Goal: Task Accomplishment & Management: Manage account settings

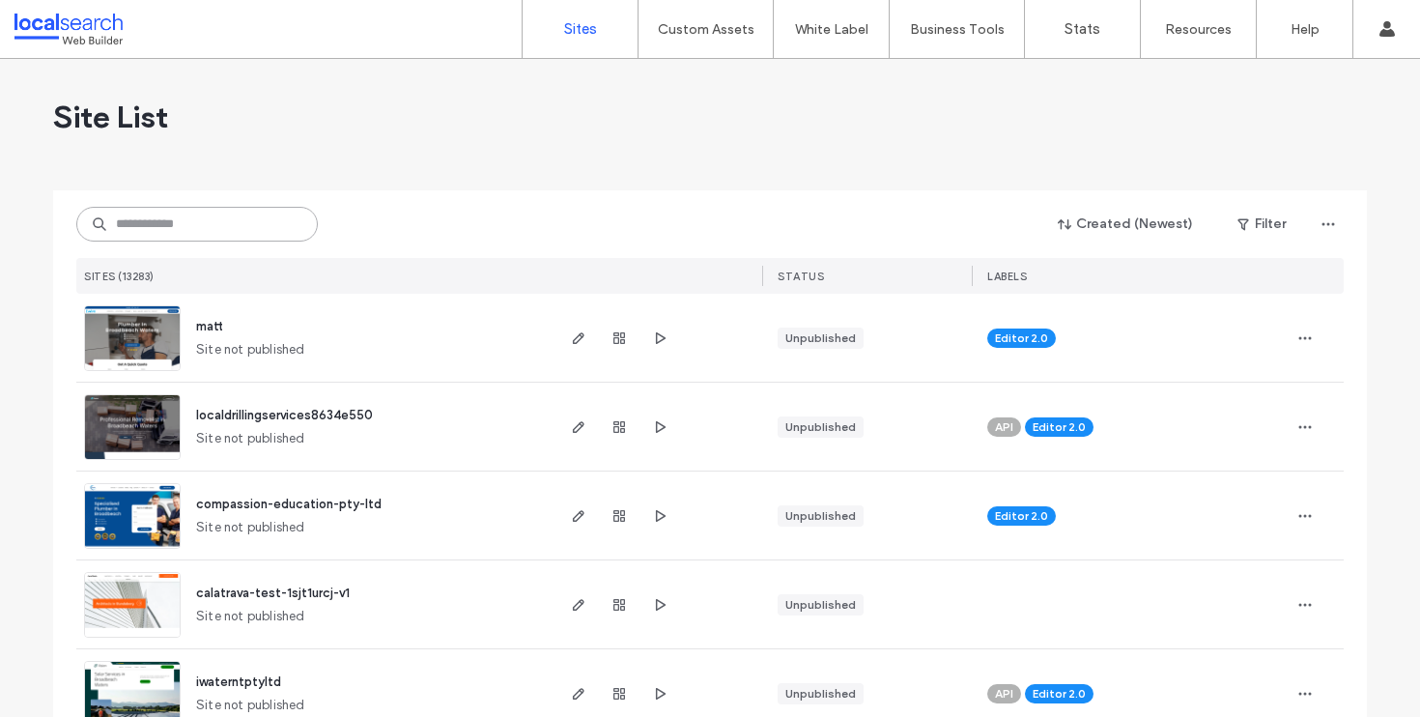
click at [171, 227] on input at bounding box center [197, 224] width 242 height 35
paste input "********"
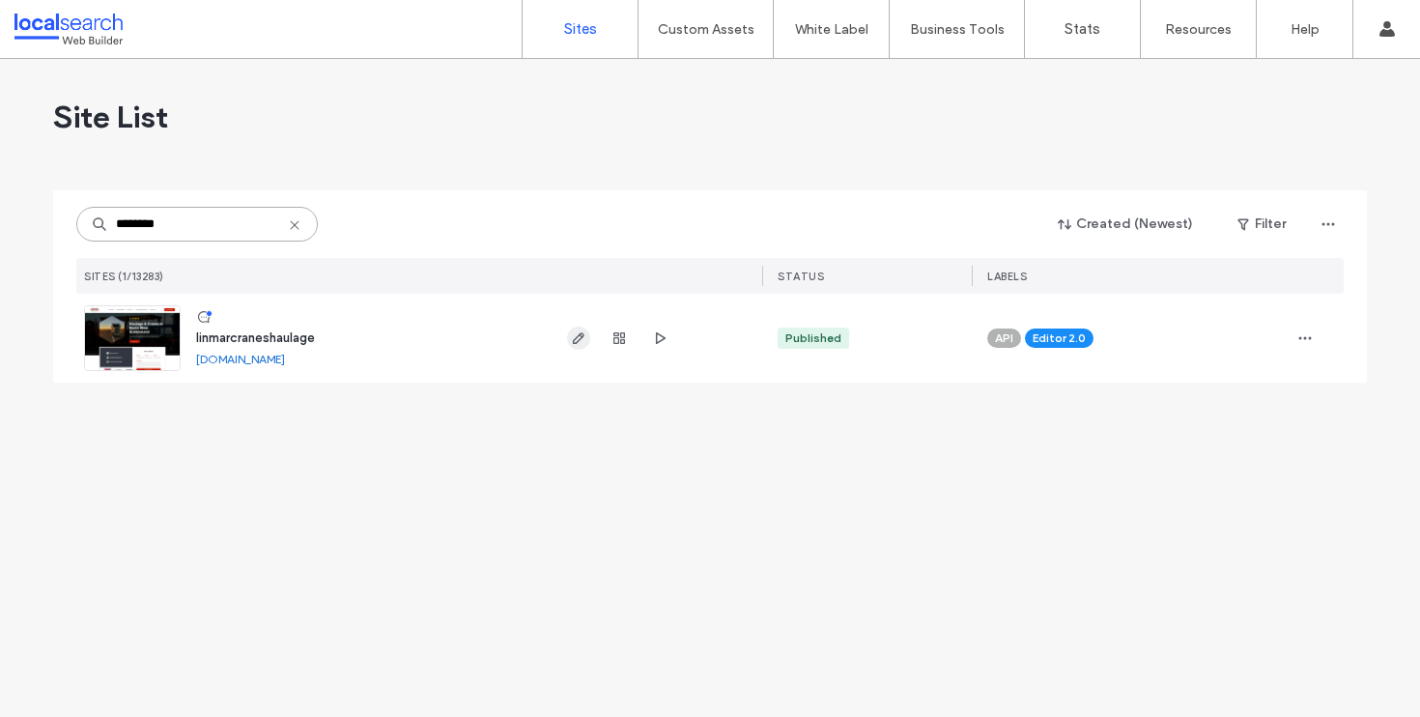
type input "********"
click at [575, 338] on use "button" at bounding box center [579, 338] width 12 height 12
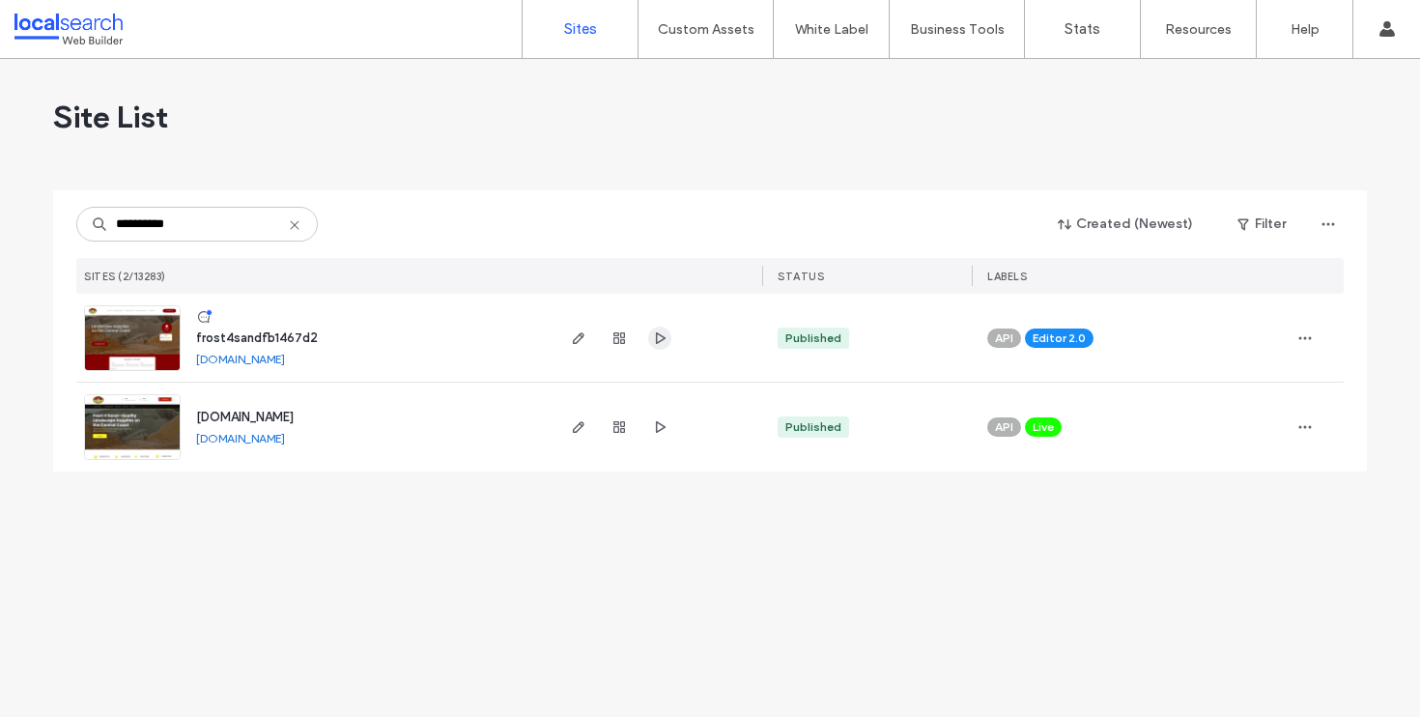
type input "**********"
click at [653, 335] on icon "button" at bounding box center [659, 337] width 15 height 15
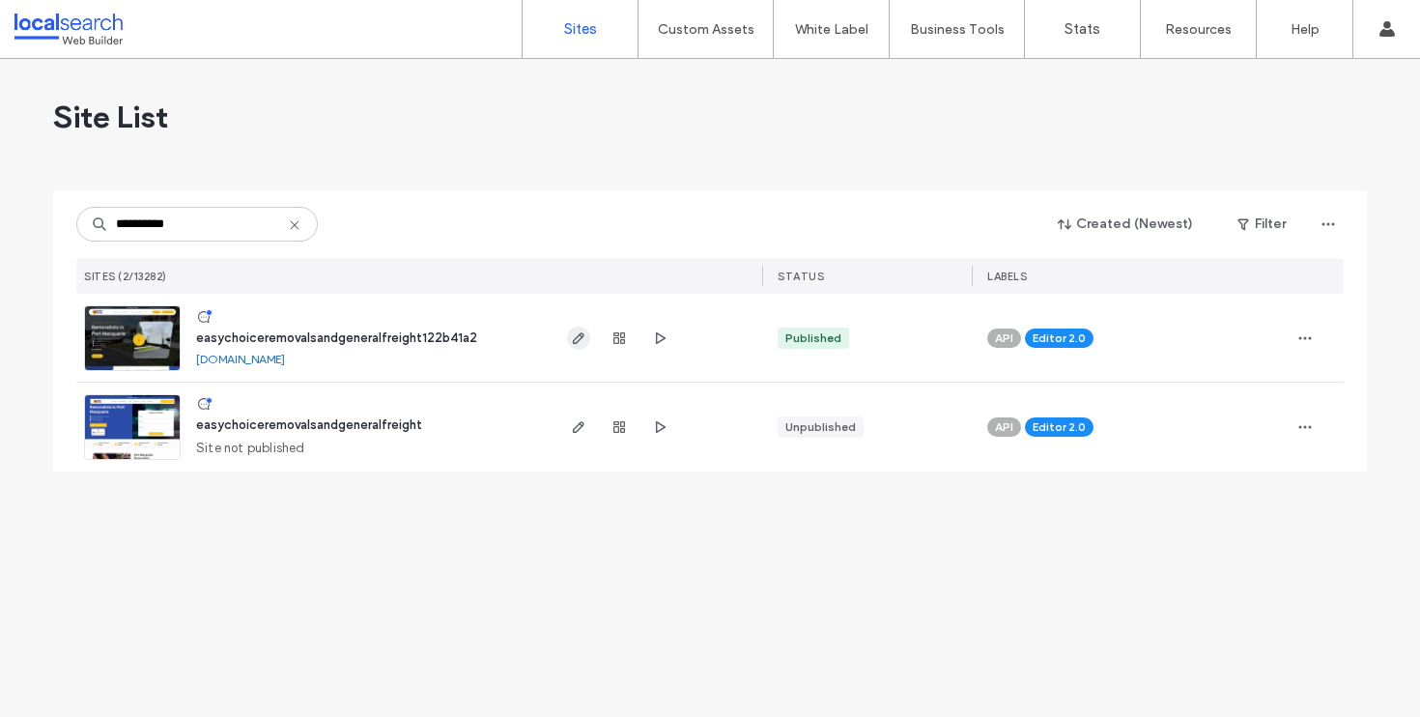
type input "**********"
click at [582, 333] on use "button" at bounding box center [579, 338] width 12 height 12
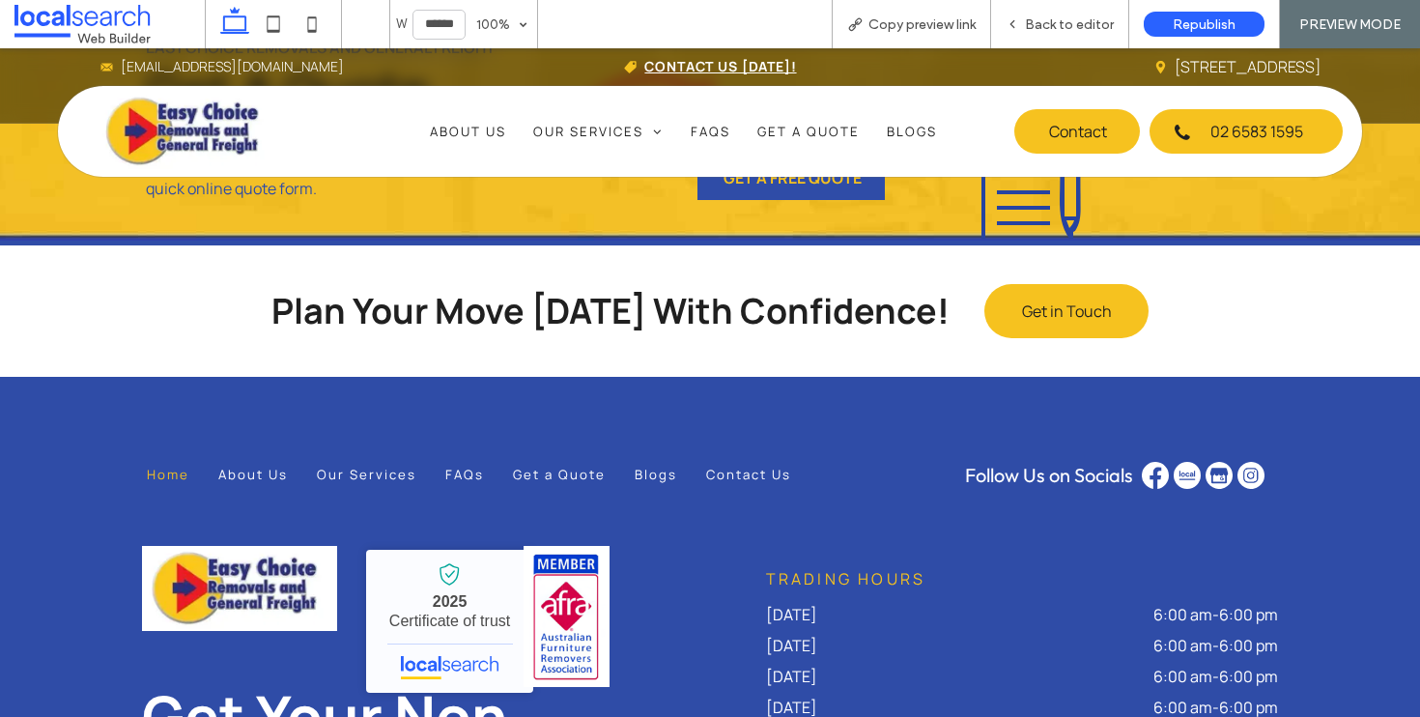
scroll to position [7718, 0]
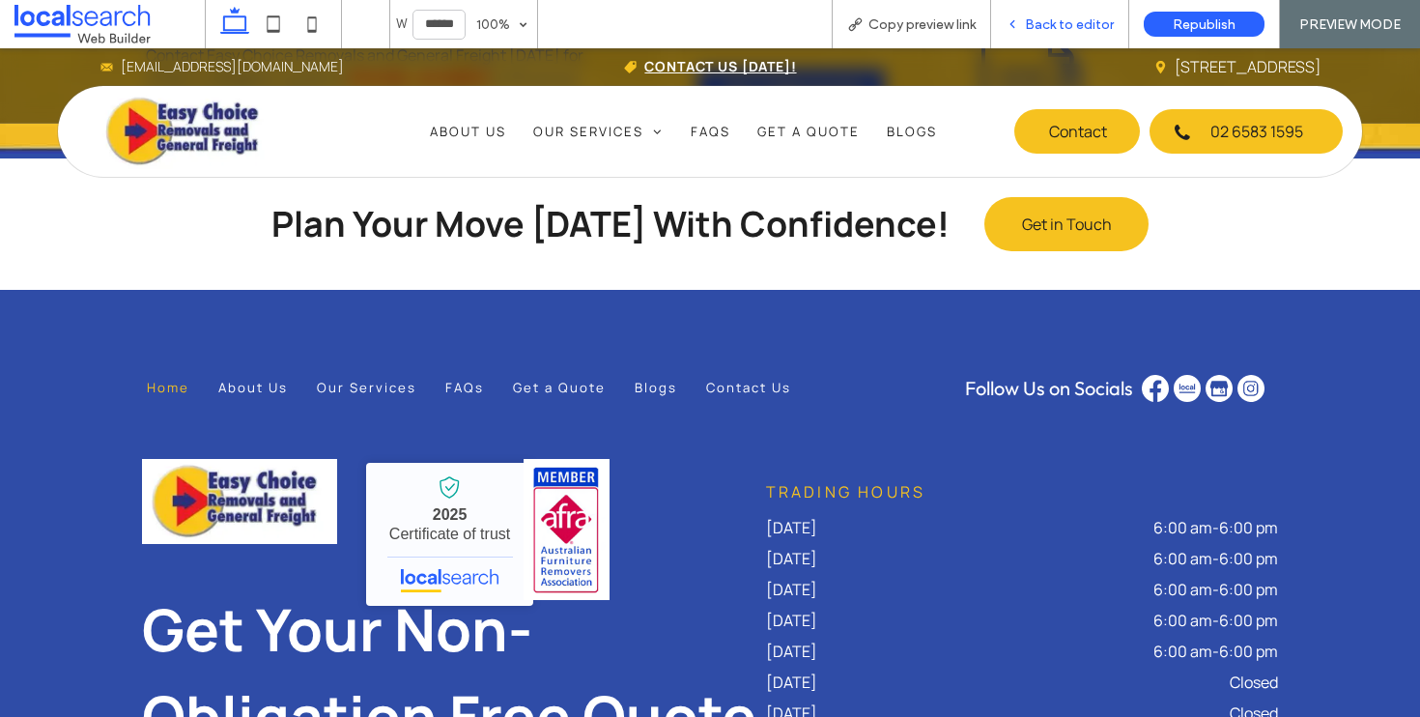
click at [1067, 26] on span "Back to editor" at bounding box center [1069, 24] width 89 height 16
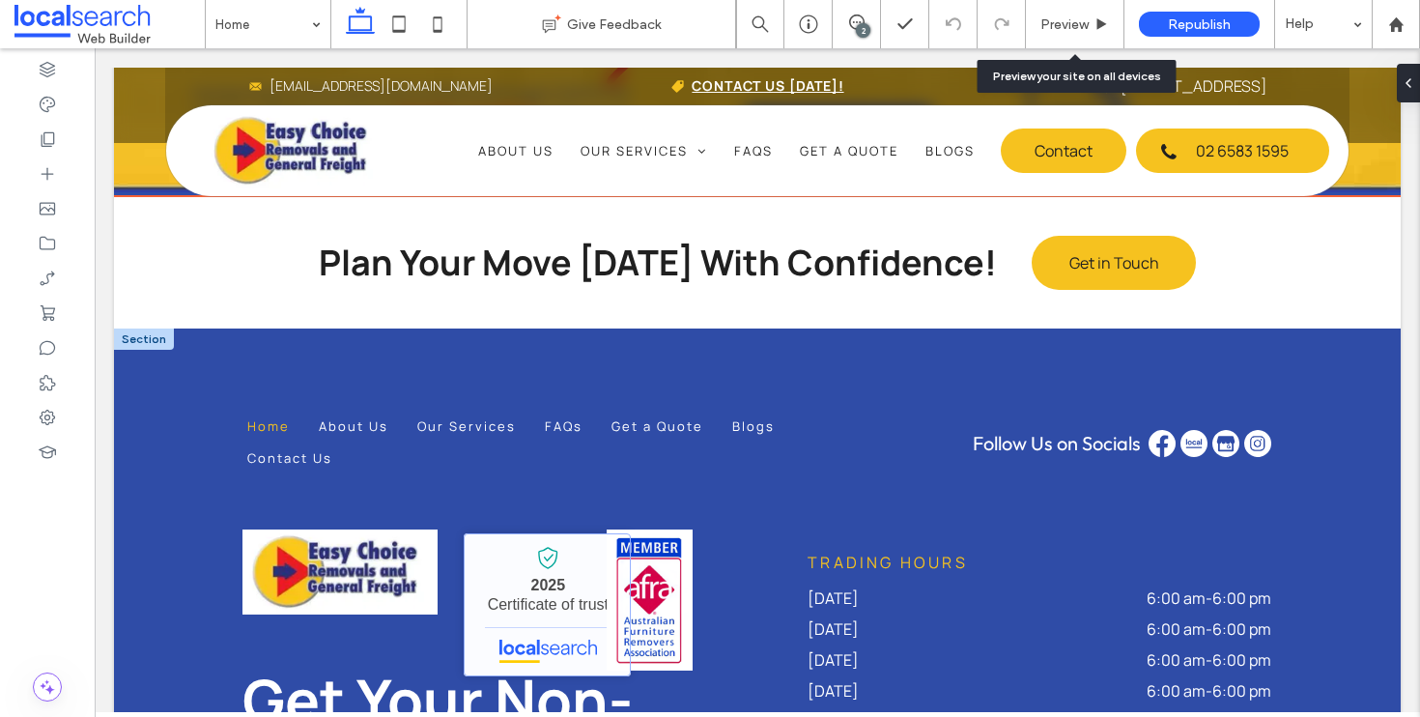
scroll to position [7847, 0]
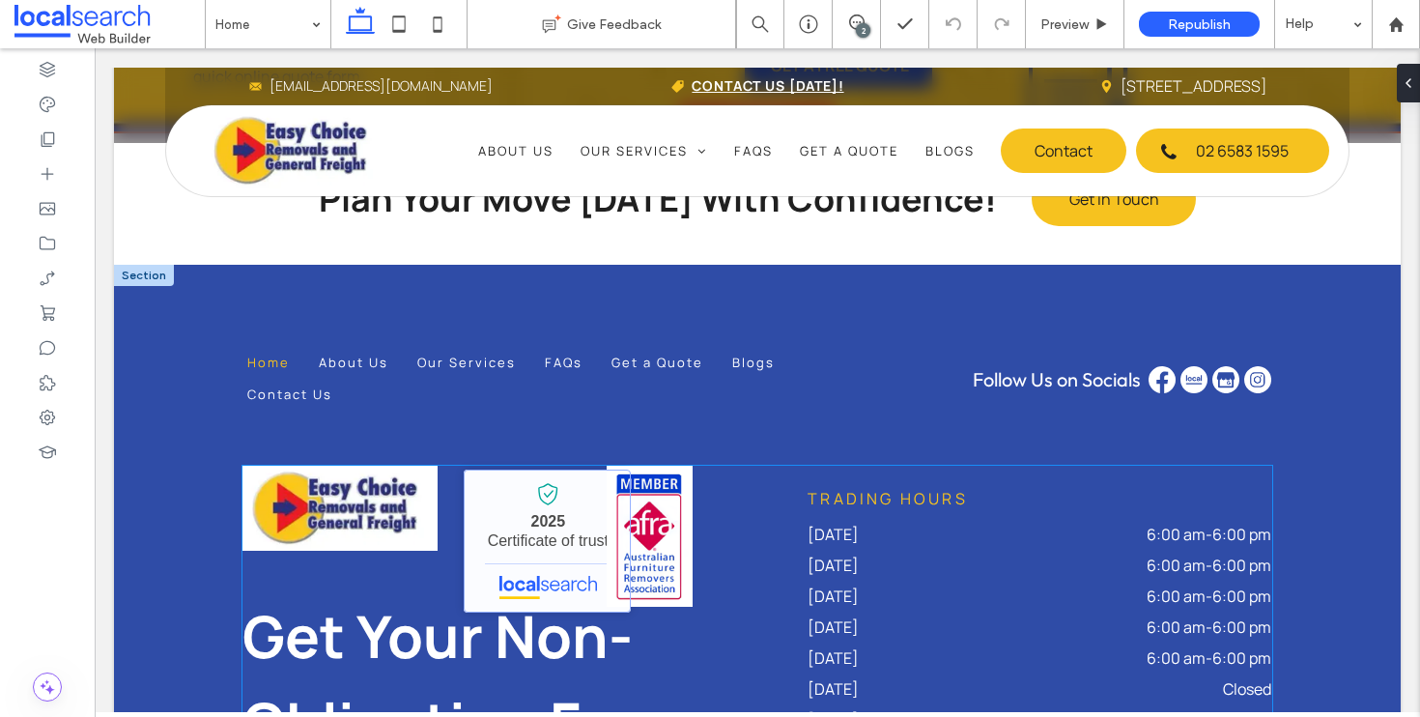
click at [478, 470] on link "Easy Choice Removals and General Freight - Localsearch verified business" at bounding box center [547, 541] width 167 height 143
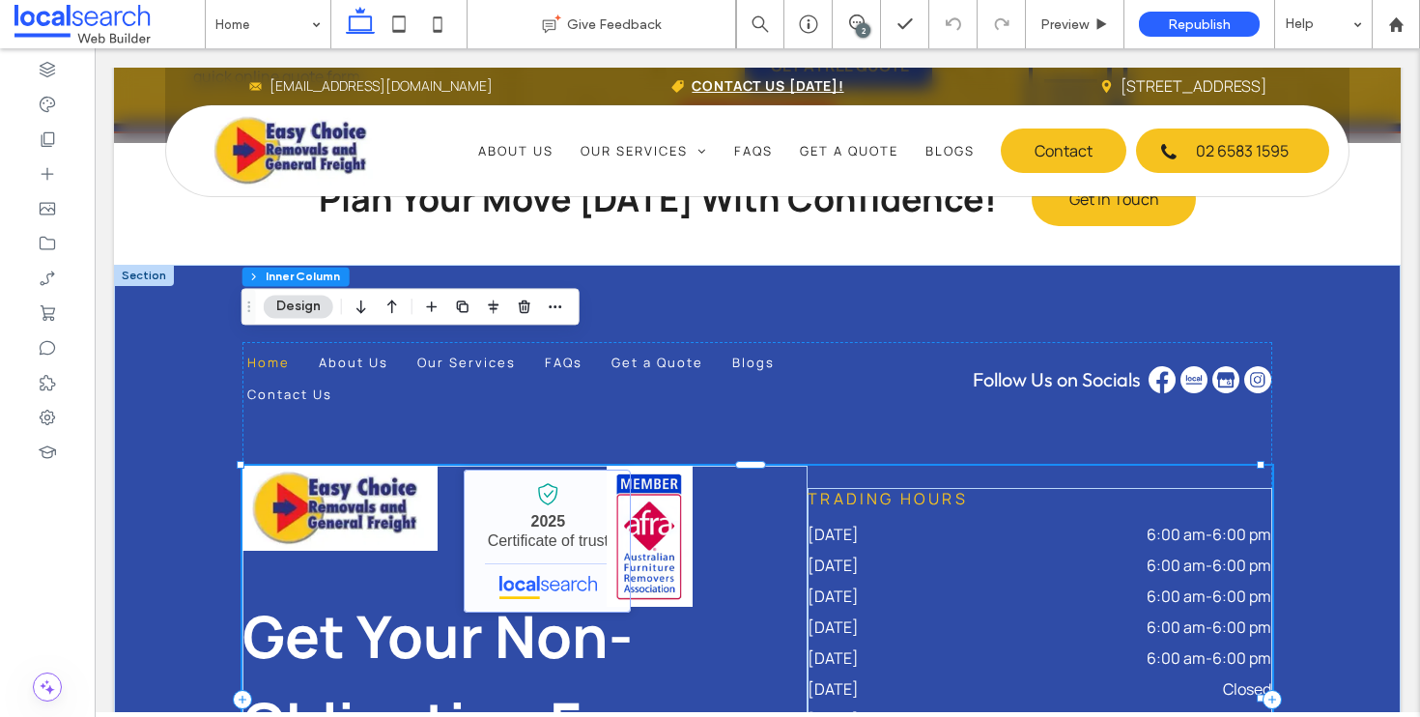
type input "**"
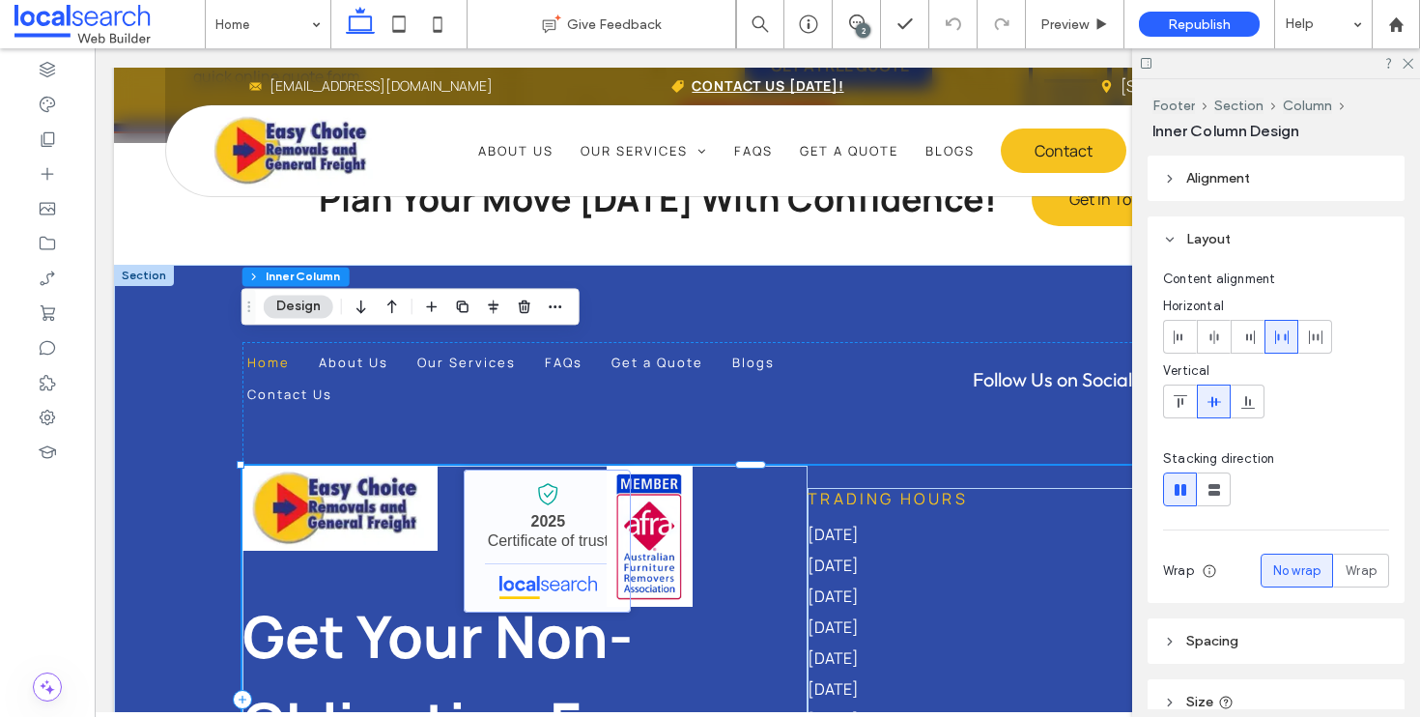
click at [476, 470] on link "Easy Choice Removals and General Freight - Localsearch verified business" at bounding box center [547, 541] width 167 height 143
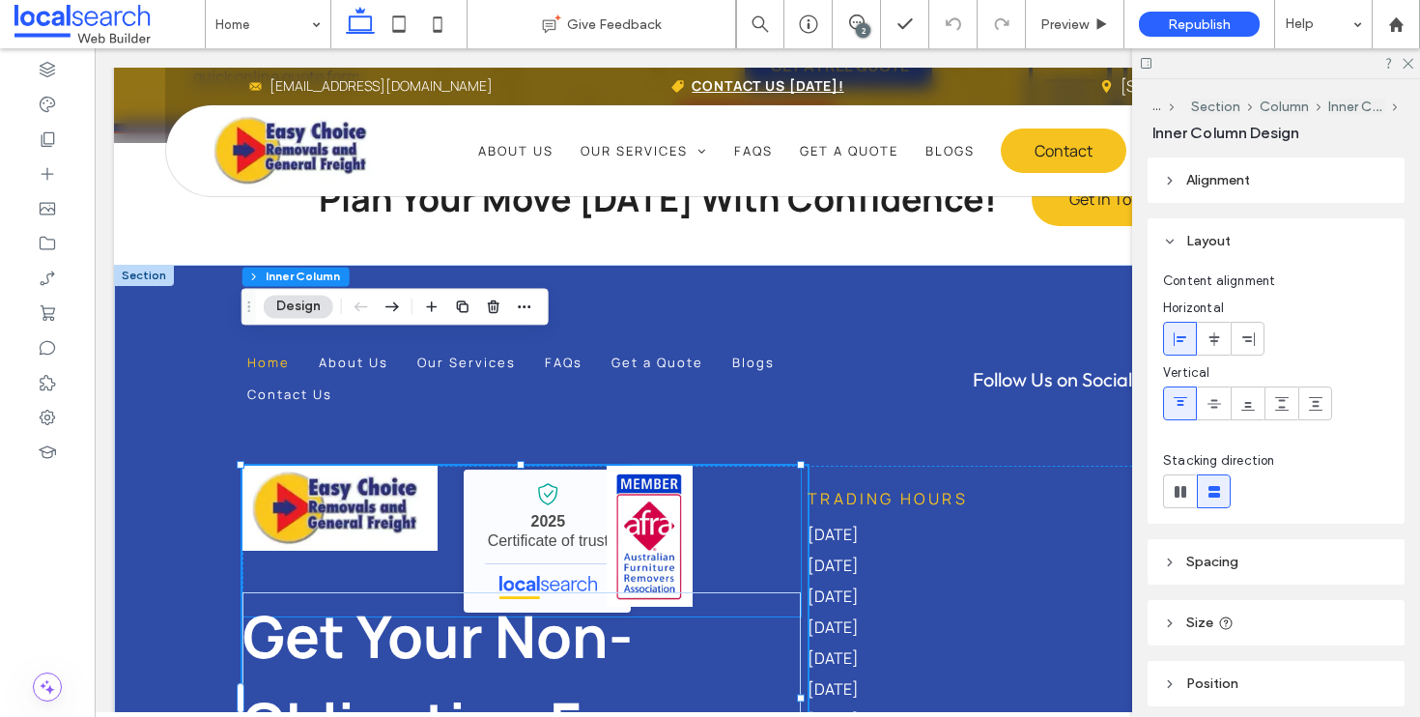
click at [683, 466] on img at bounding box center [650, 537] width 86 height 142
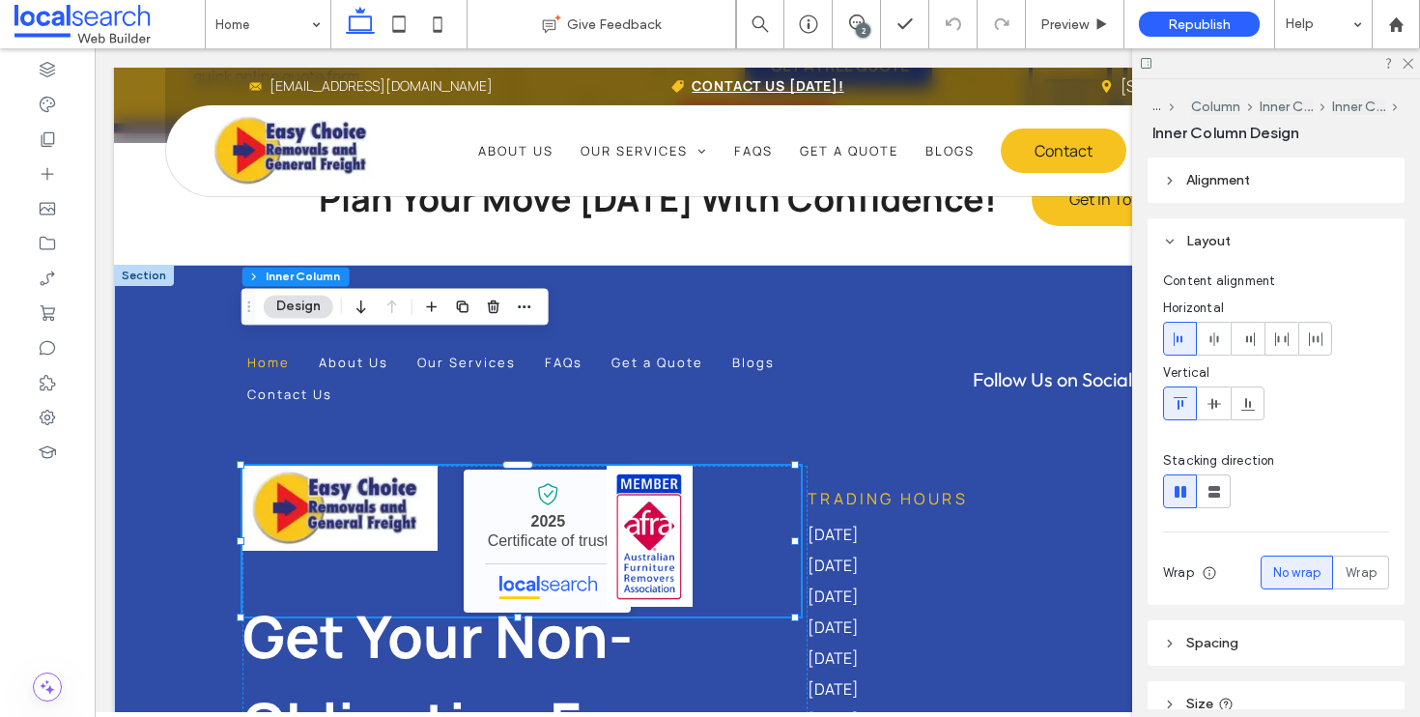
click at [681, 466] on img at bounding box center [650, 537] width 86 height 142
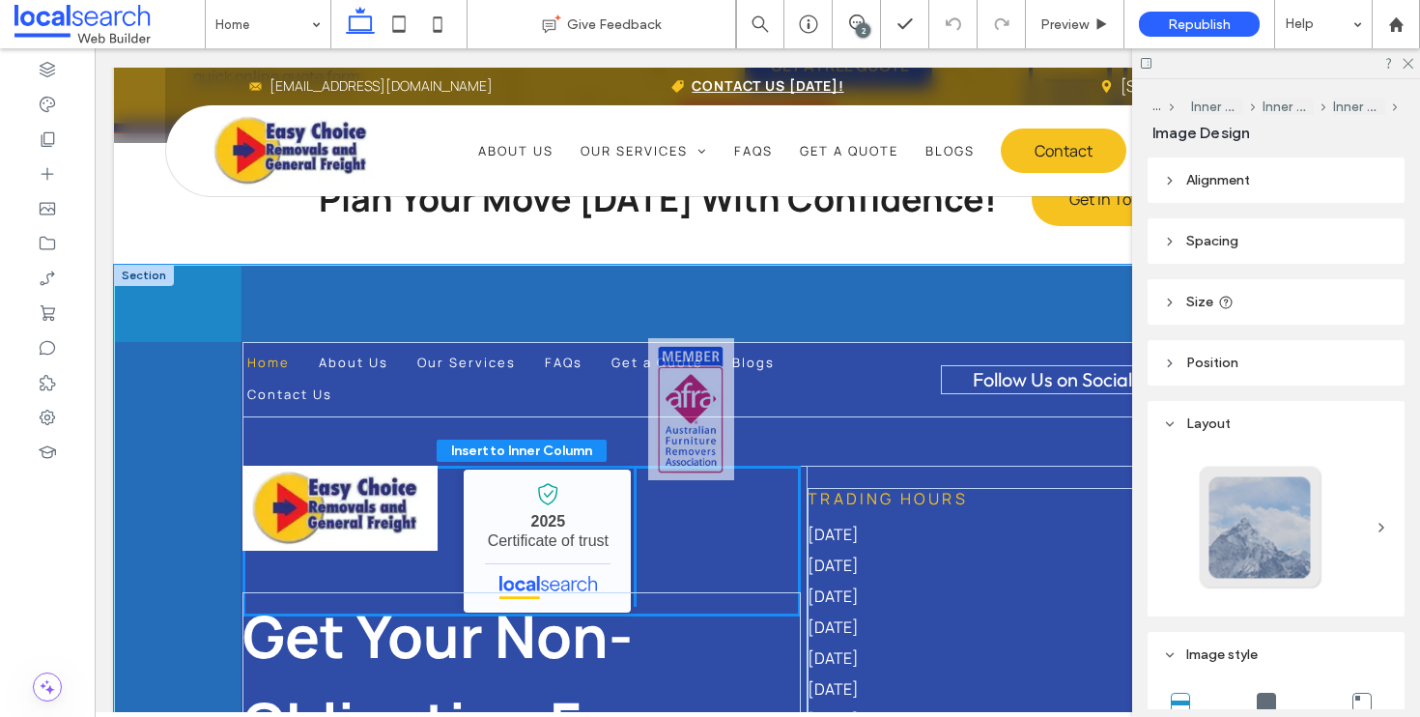
drag, startPoint x: 678, startPoint y: 414, endPoint x: 724, endPoint y: 414, distance: 45.4
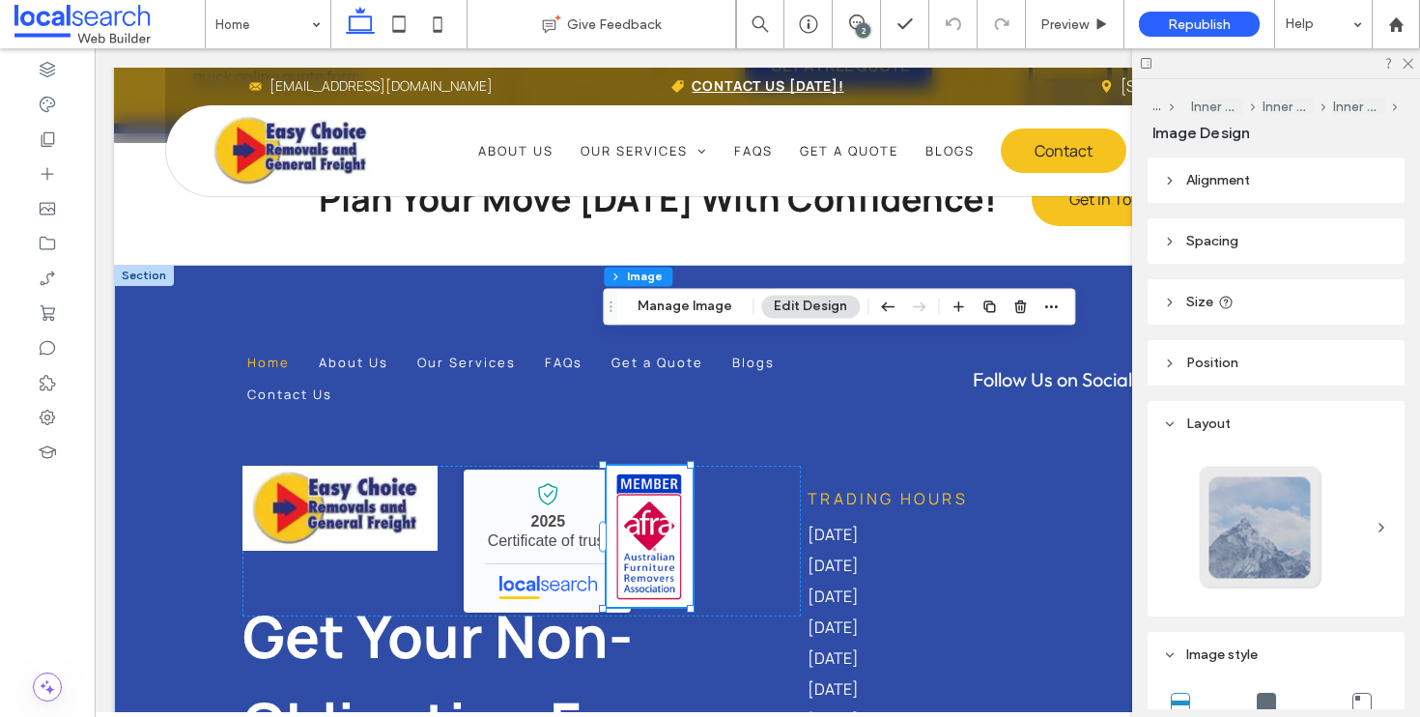
click at [1248, 239] on header "Spacing" at bounding box center [1276, 240] width 257 height 45
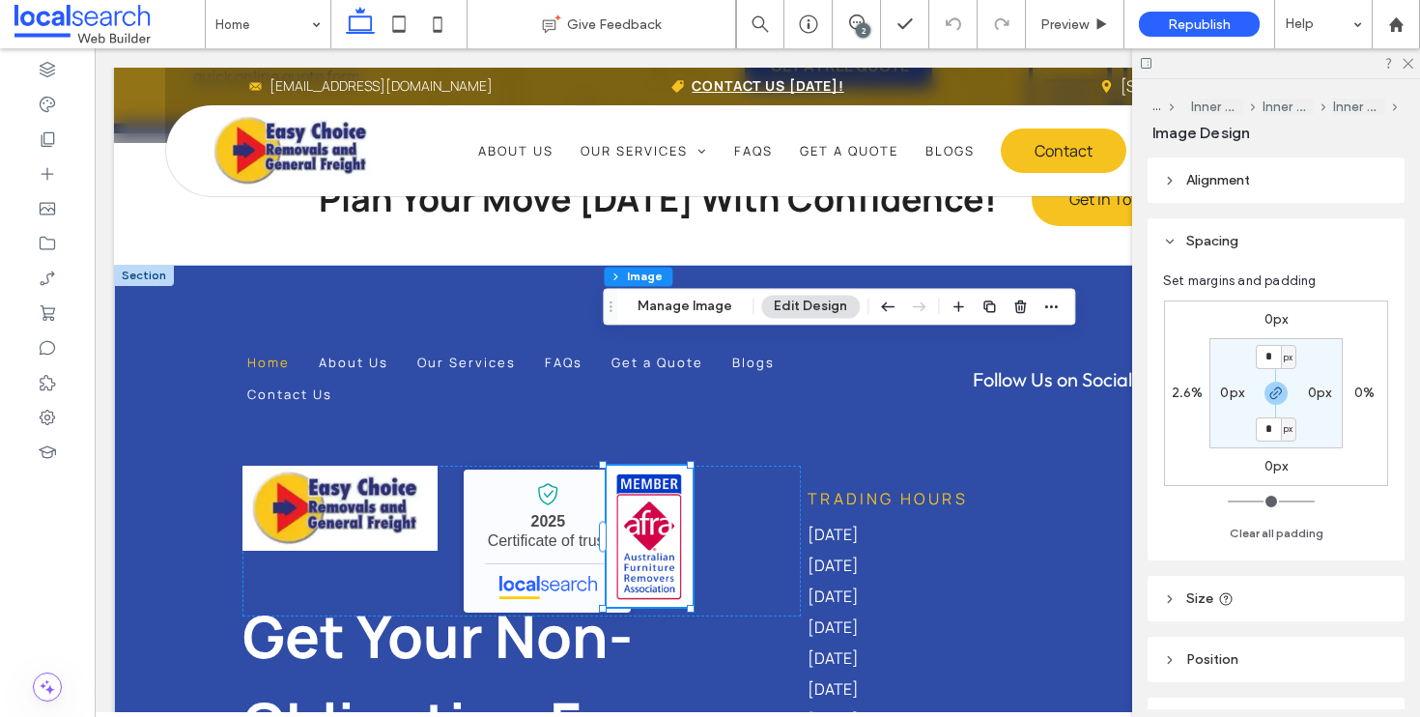
click at [1232, 394] on label "0px" at bounding box center [1232, 393] width 24 height 16
click at [1278, 395] on icon "button" at bounding box center [1276, 393] width 15 height 15
click at [1221, 396] on input "*" at bounding box center [1225, 393] width 25 height 24
type input "**"
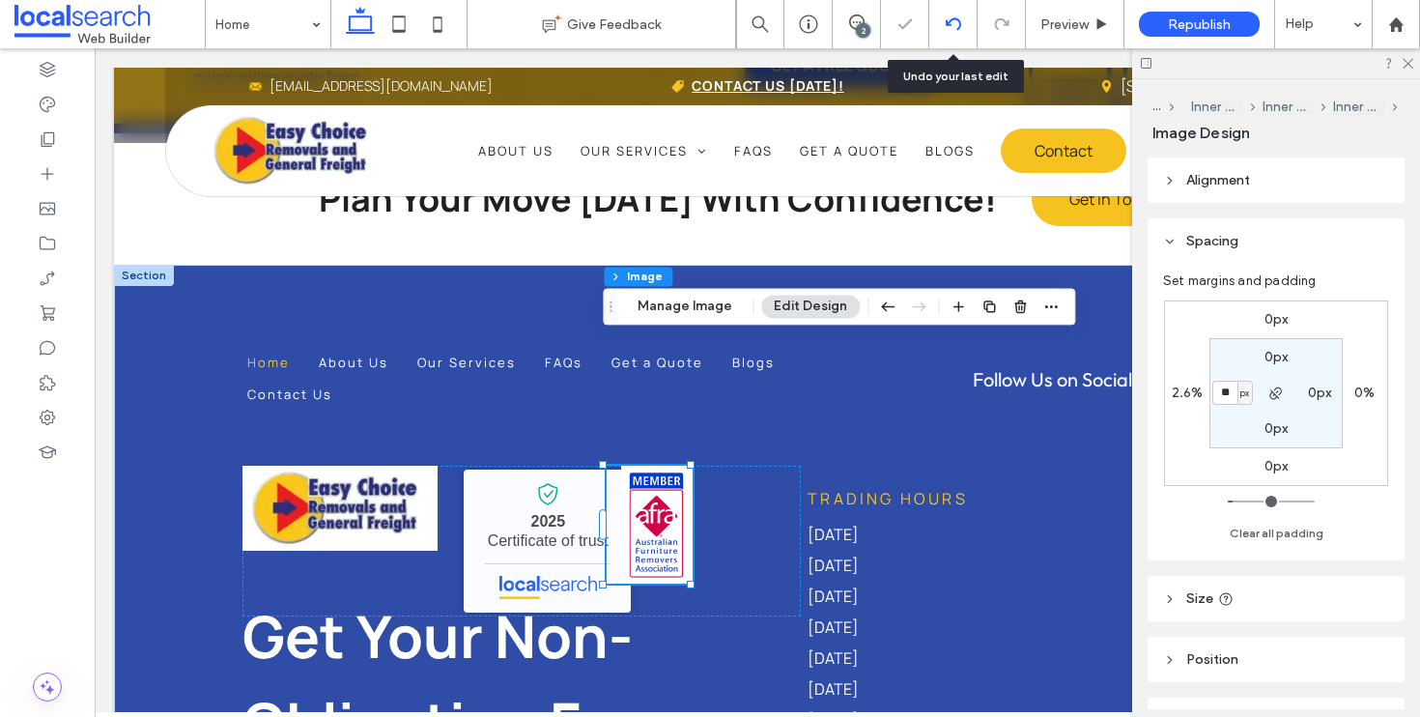
click at [949, 9] on div at bounding box center [954, 24] width 48 height 48
click at [952, 20] on icon at bounding box center [953, 23] width 15 height 15
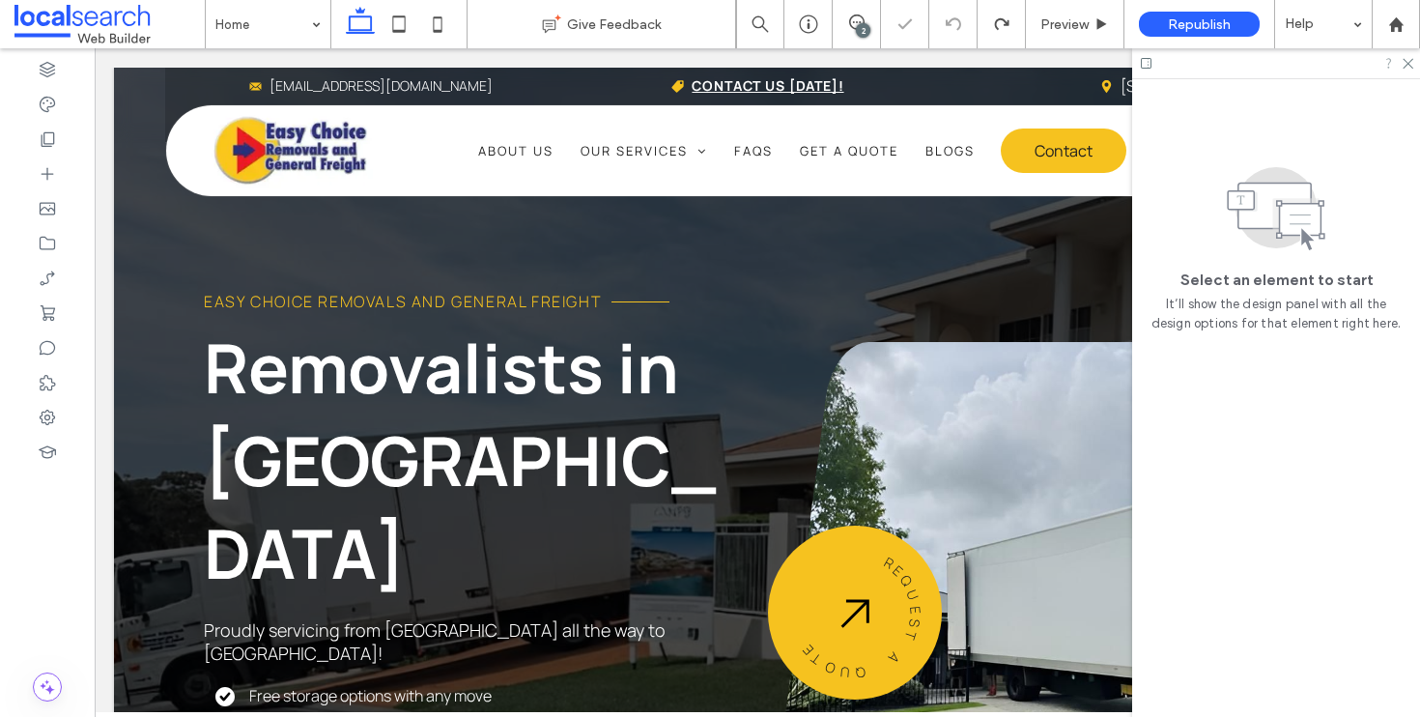
scroll to position [0, 0]
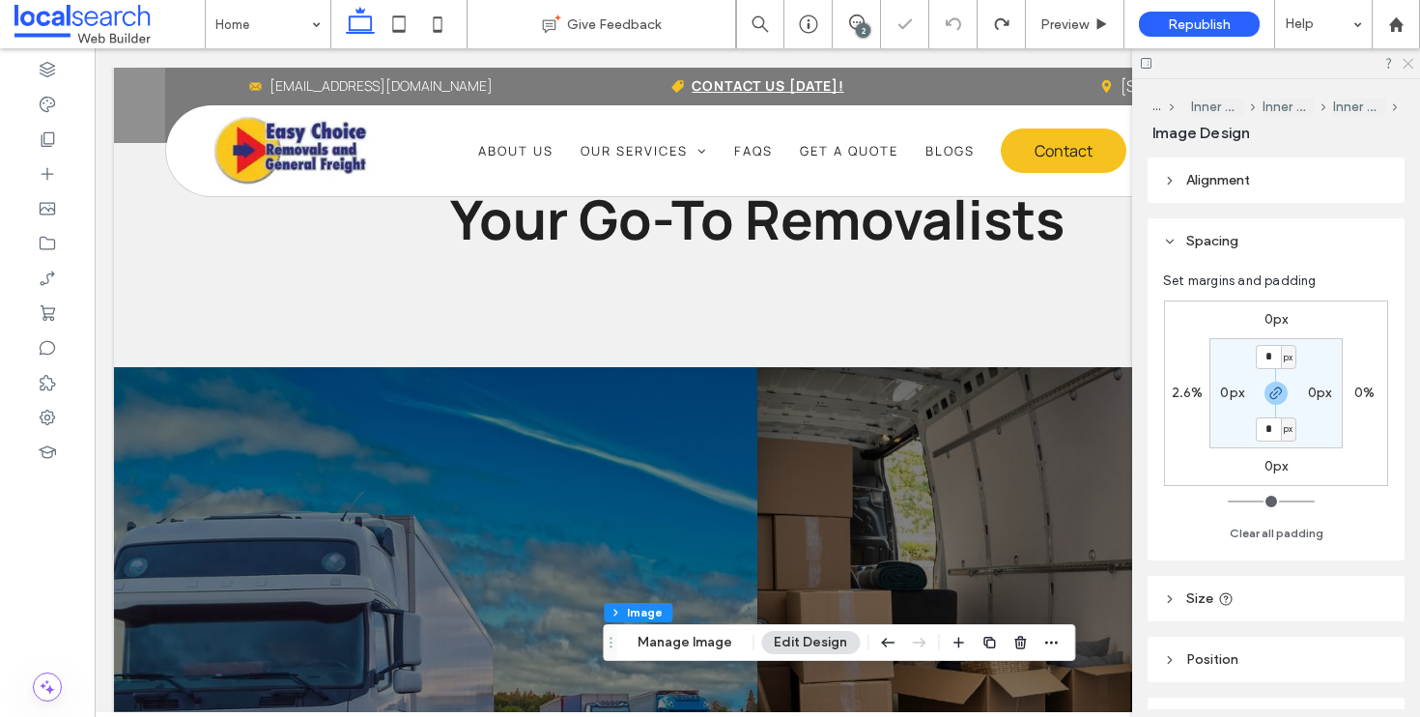
click at [1408, 64] on use at bounding box center [1408, 64] width 11 height 11
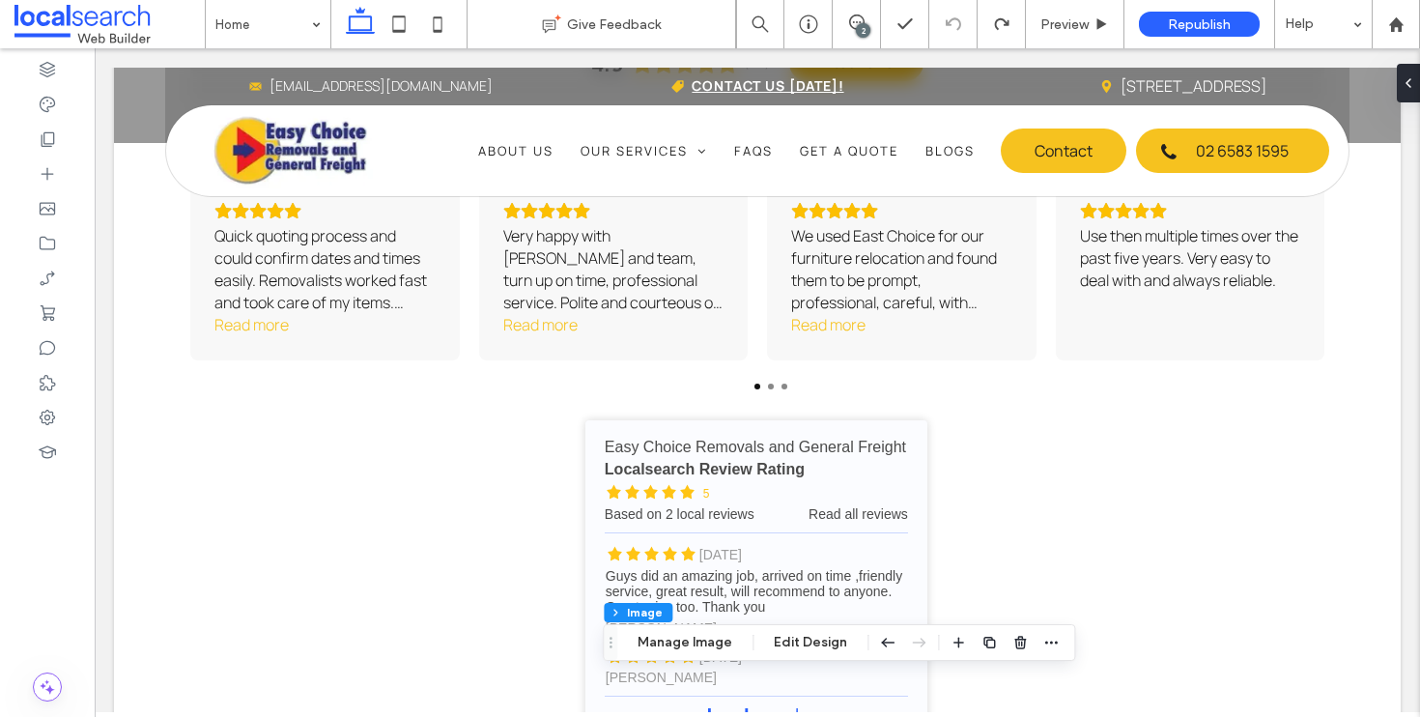
scroll to position [6150, 0]
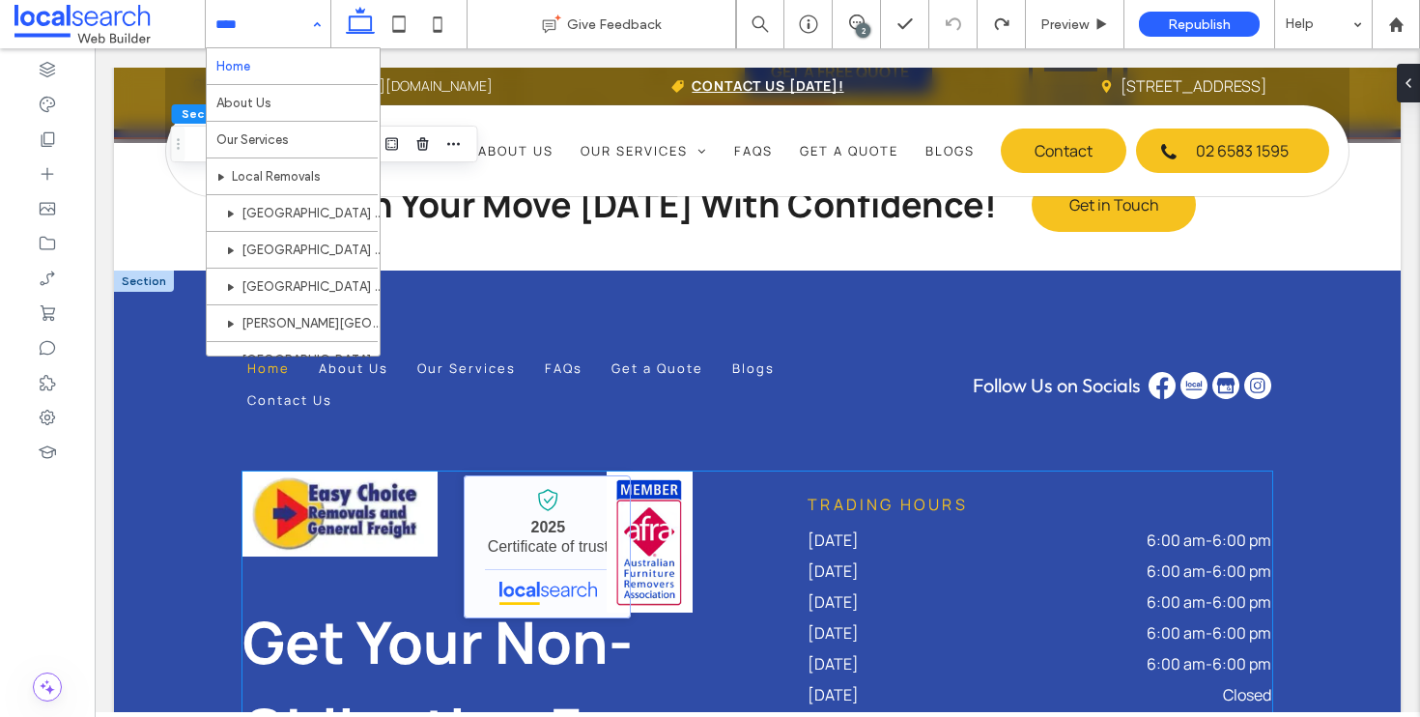
scroll to position [8009, 0]
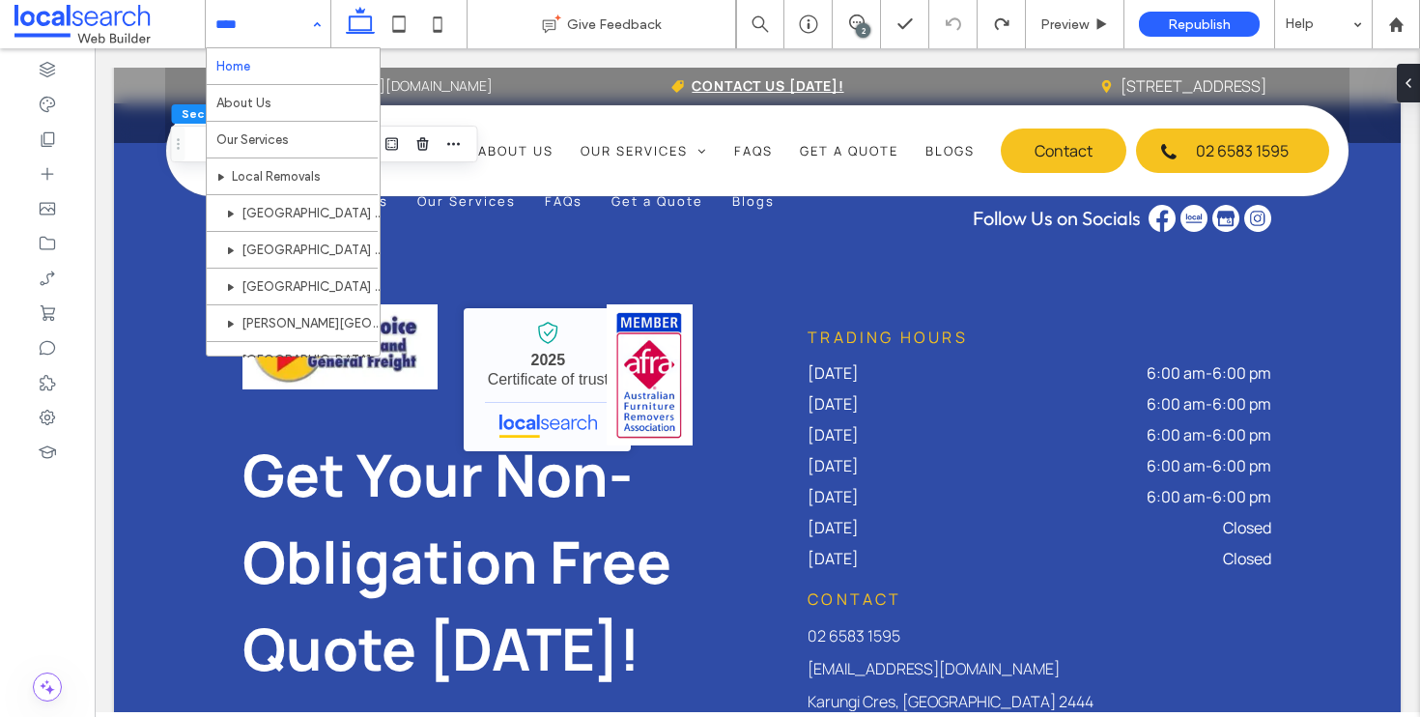
click at [313, 19] on div "Home About Us Our Services Local Removals Port Macquarie to Coffs Harbour Coffs…" at bounding box center [268, 24] width 125 height 48
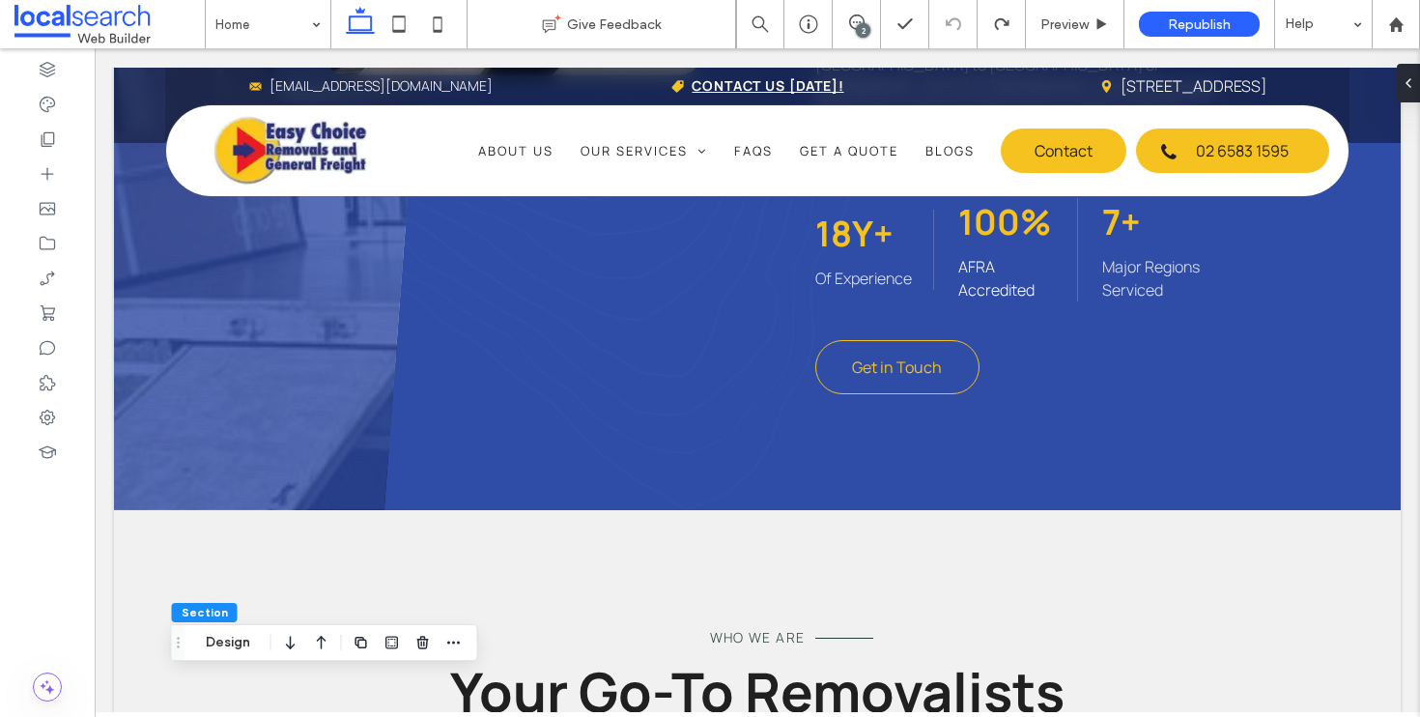
scroll to position [2047, 0]
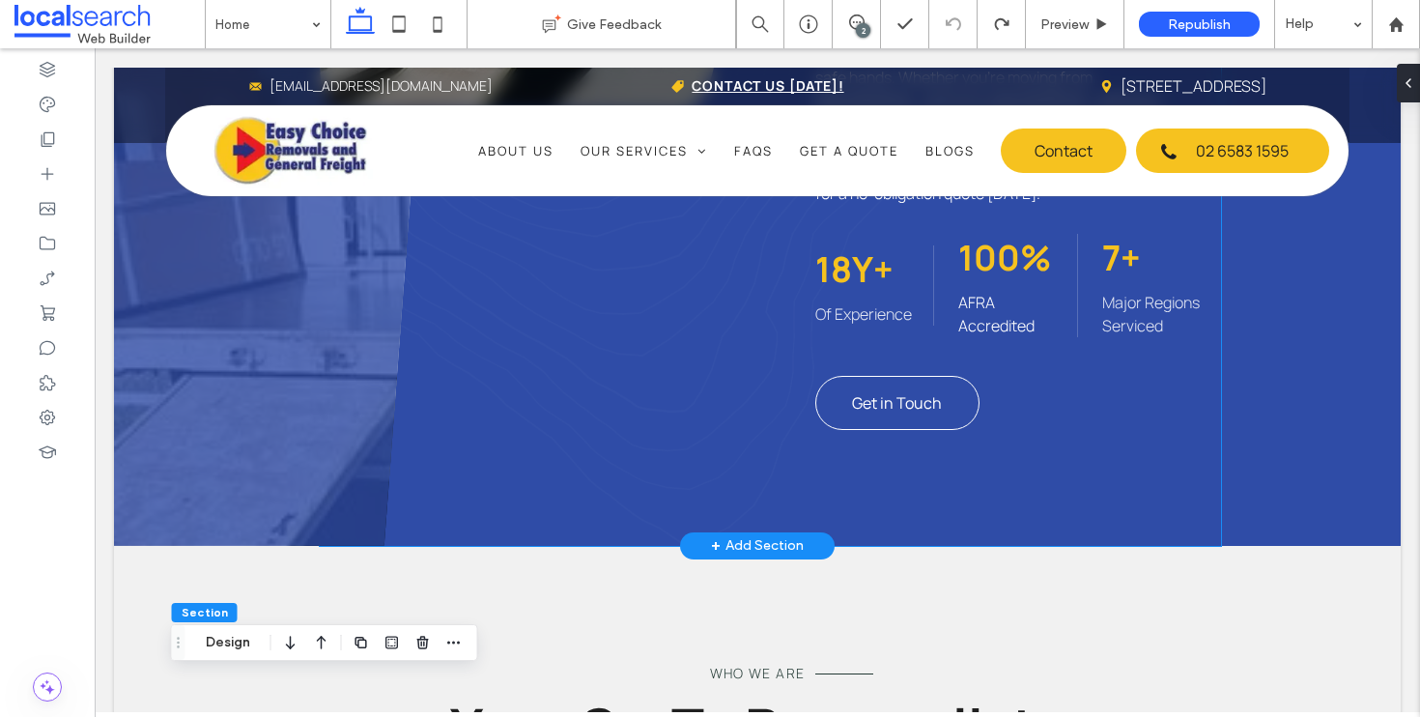
click at [917, 392] on span "Get in Touch" at bounding box center [897, 402] width 90 height 21
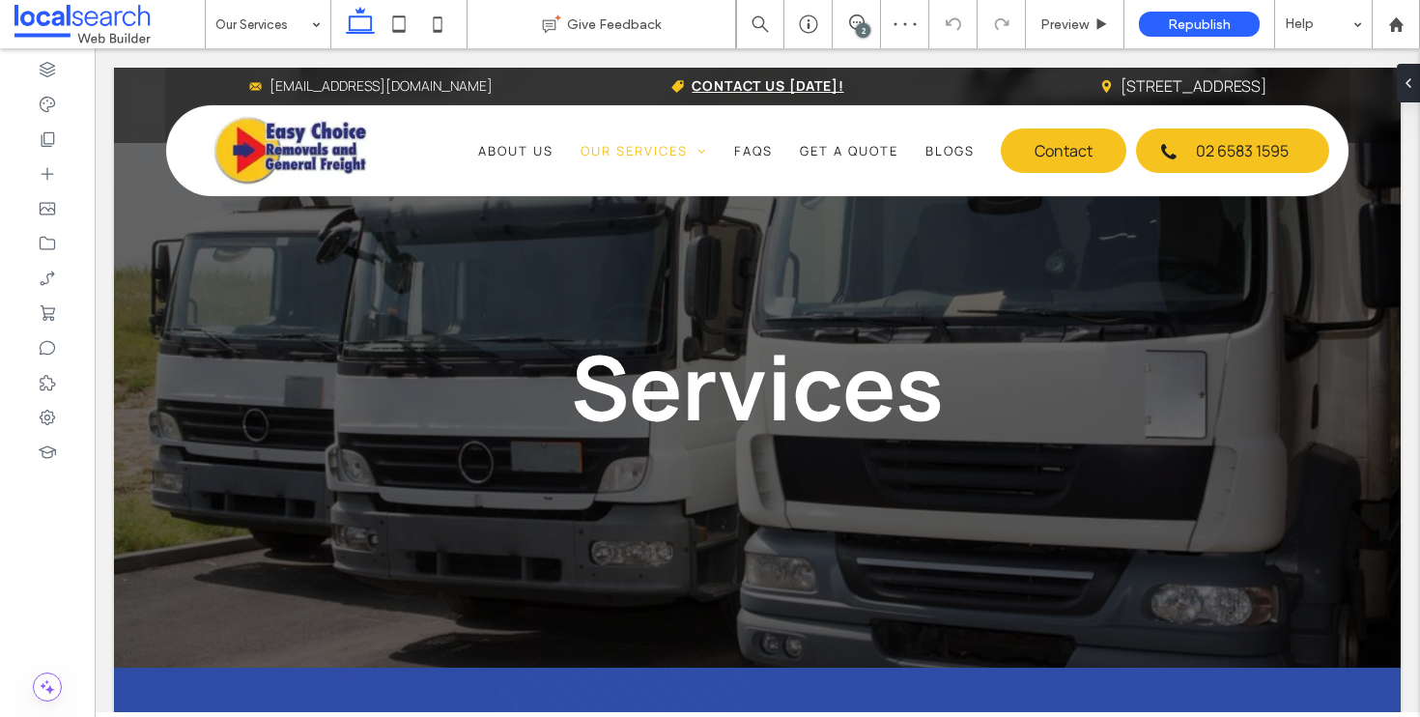
scroll to position [4283, 0]
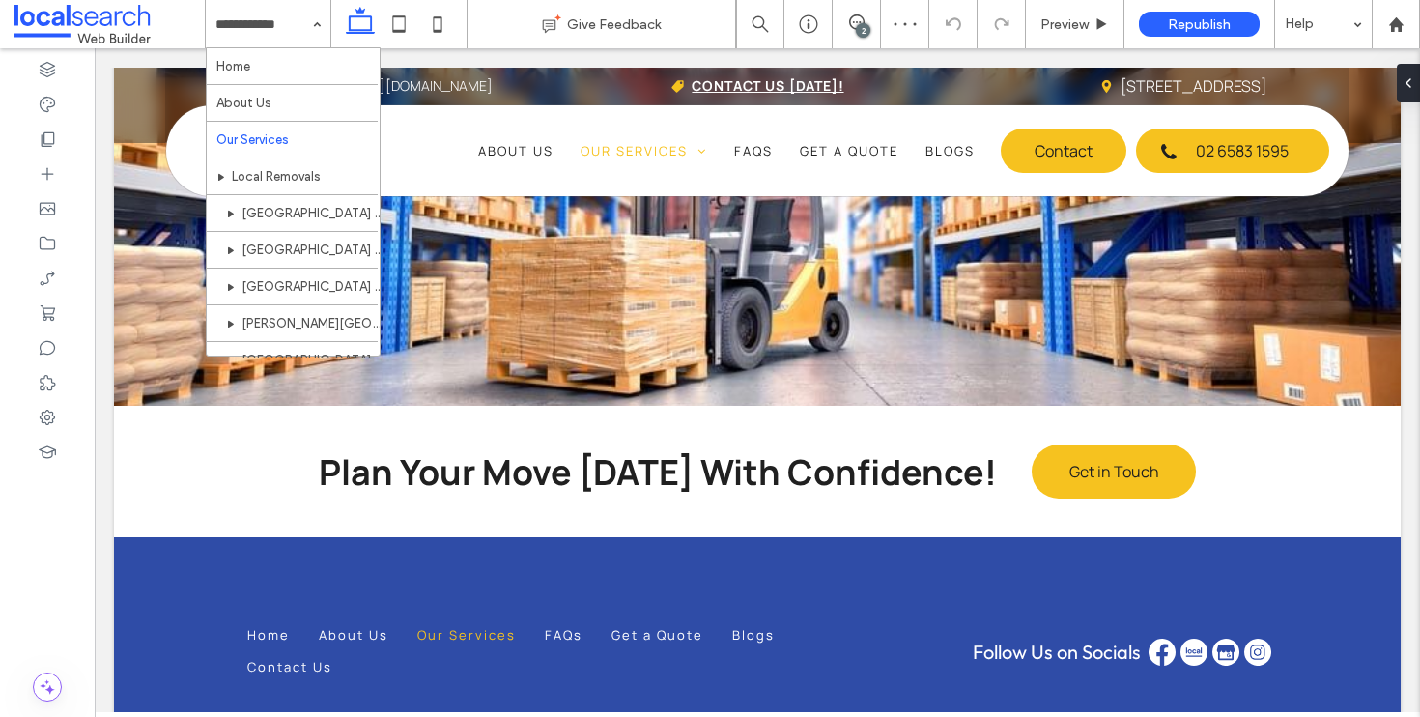
click at [245, 29] on input at bounding box center [263, 24] width 96 height 48
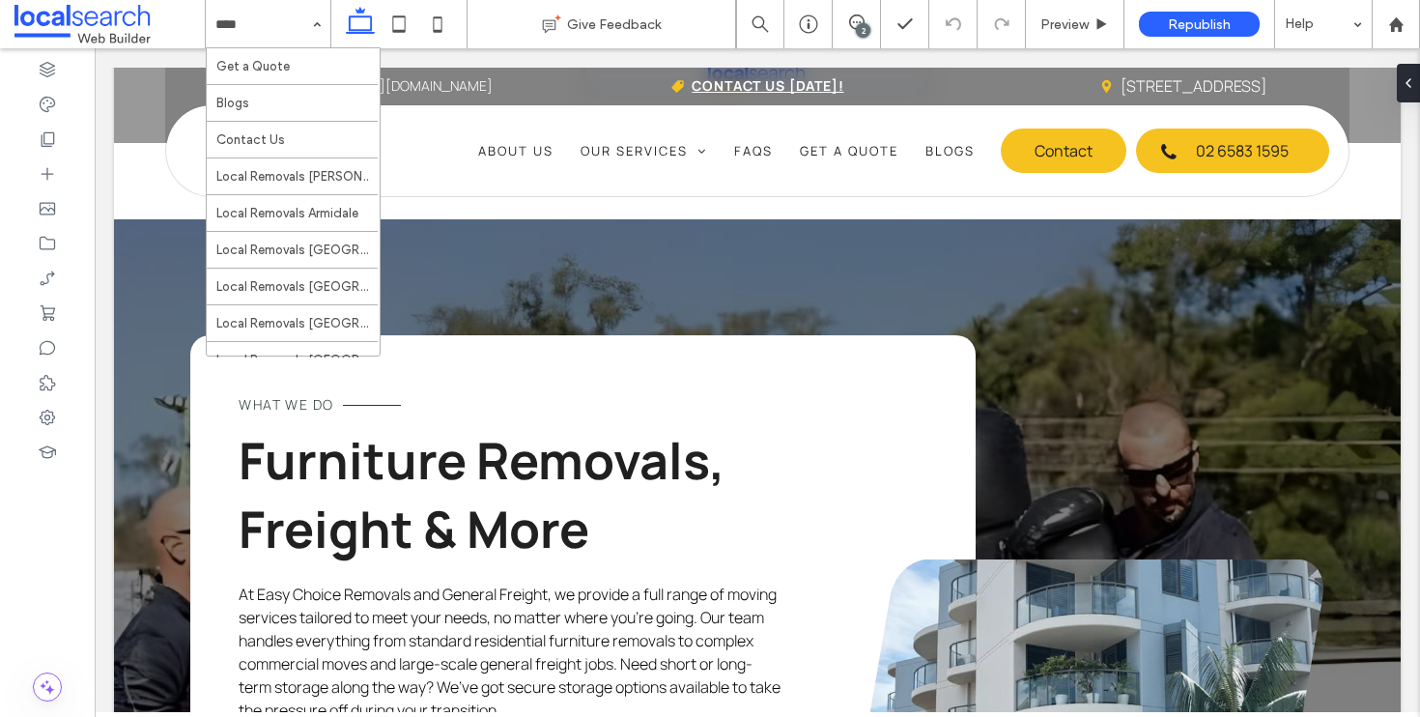
scroll to position [1568, 0]
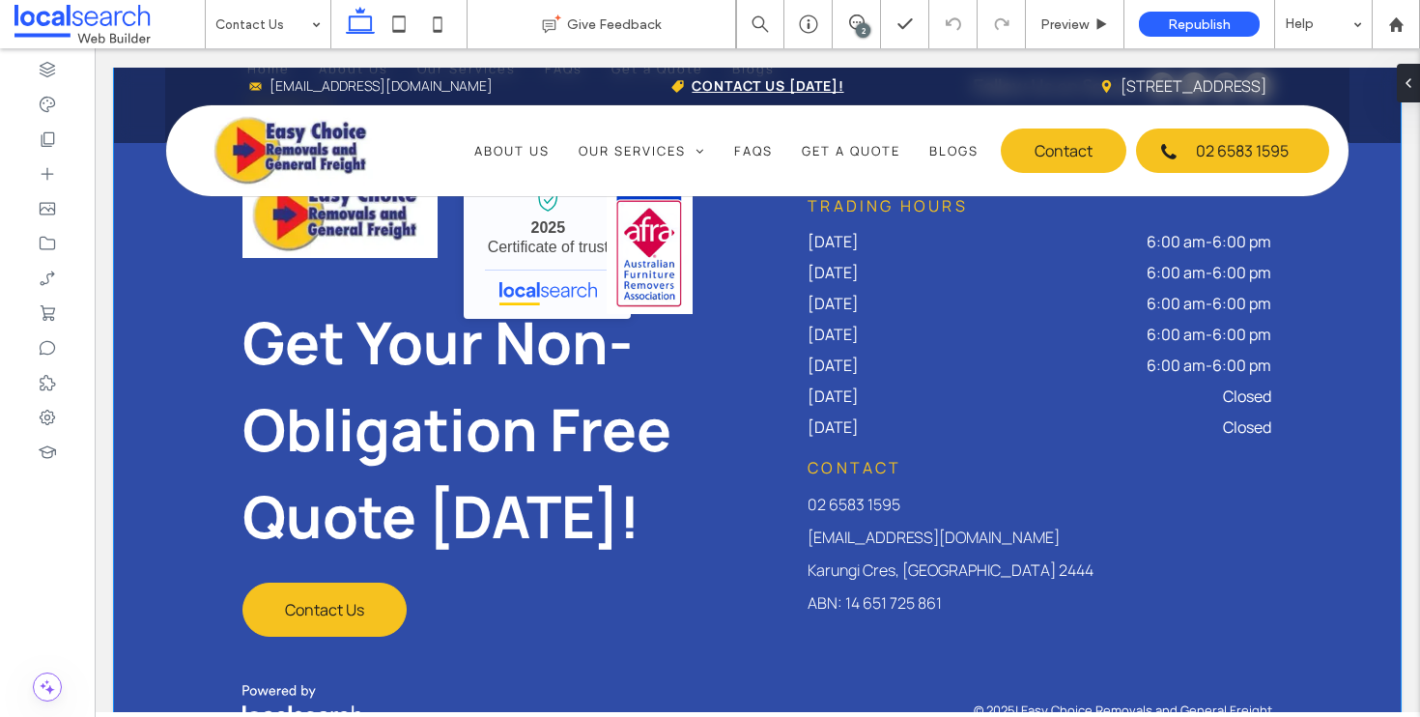
scroll to position [2664, 0]
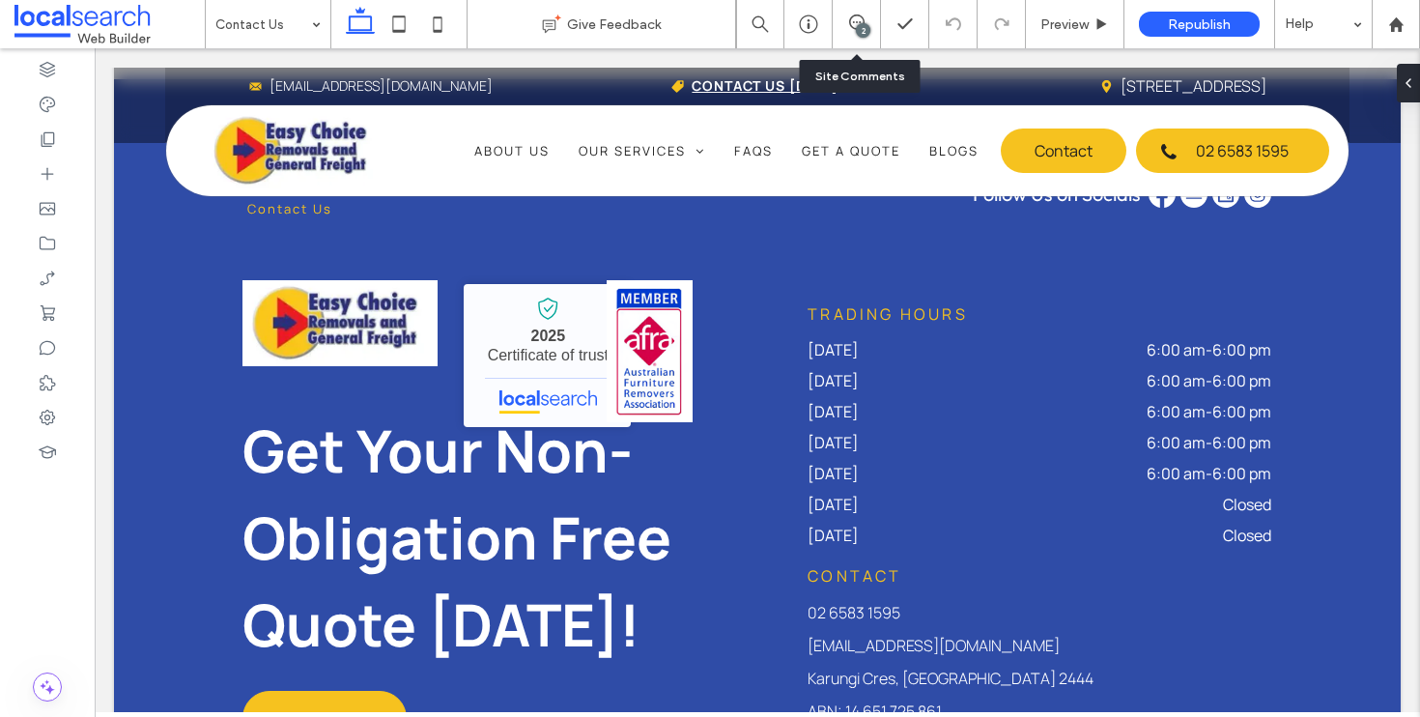
click at [848, 9] on div "2" at bounding box center [857, 24] width 48 height 48
click at [862, 19] on use at bounding box center [856, 21] width 15 height 15
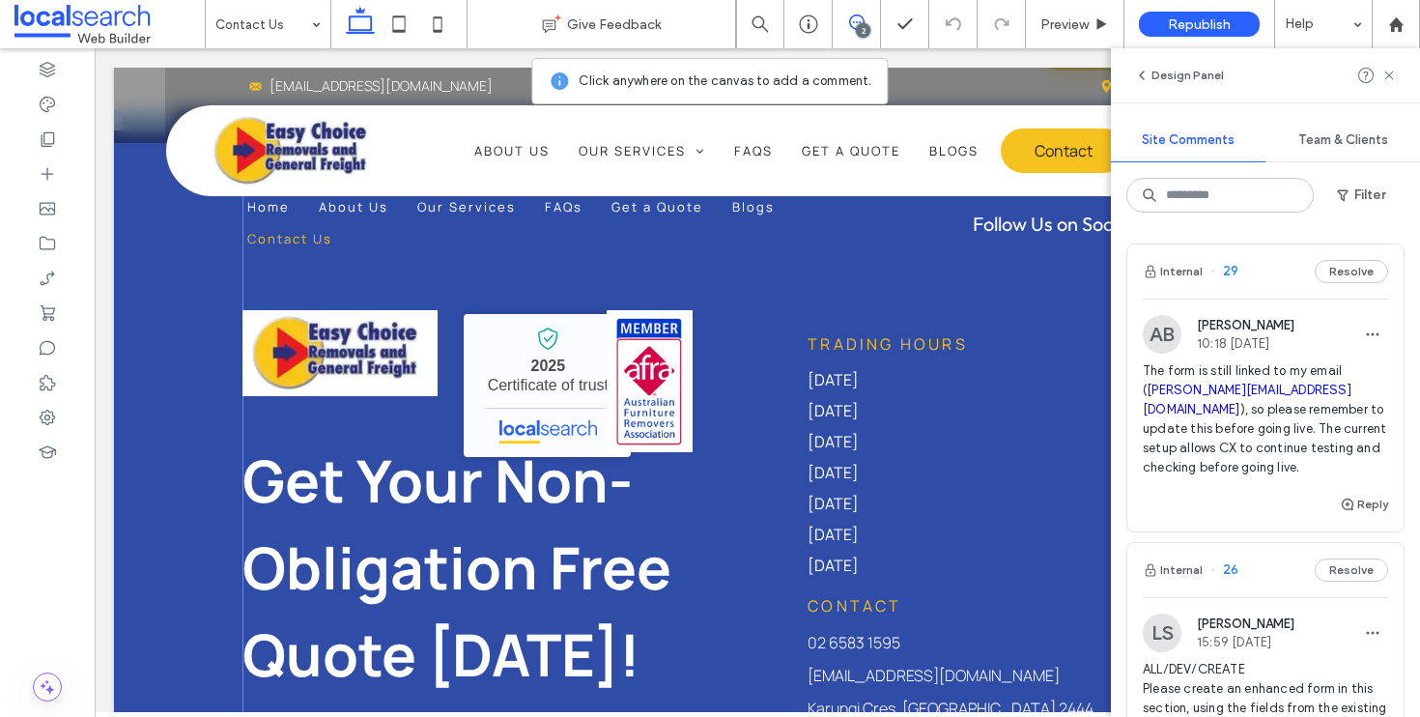
scroll to position [2632, 0]
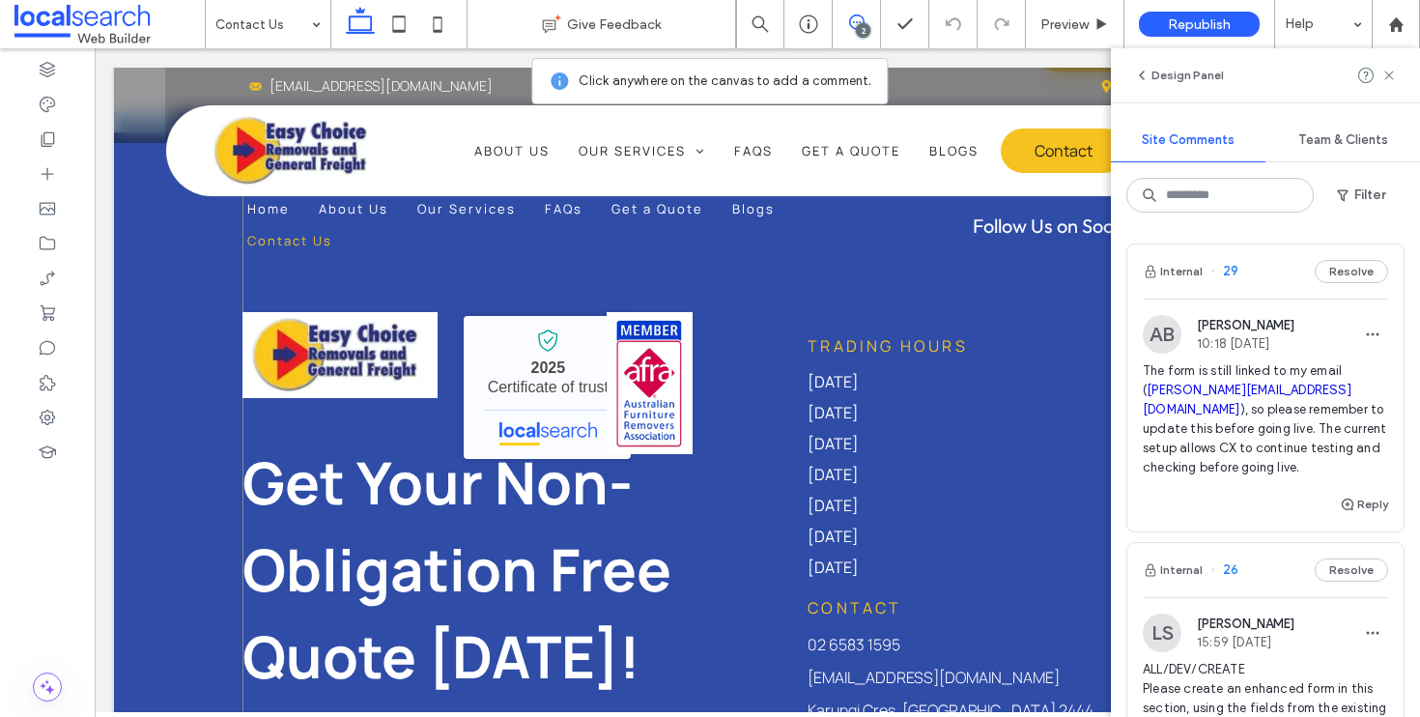
click at [589, 273] on div "Home About Us Our Services FAQs Get a Quote Blogs Contact Us Follow Us on Socia…" at bounding box center [758, 546] width 1030 height 716
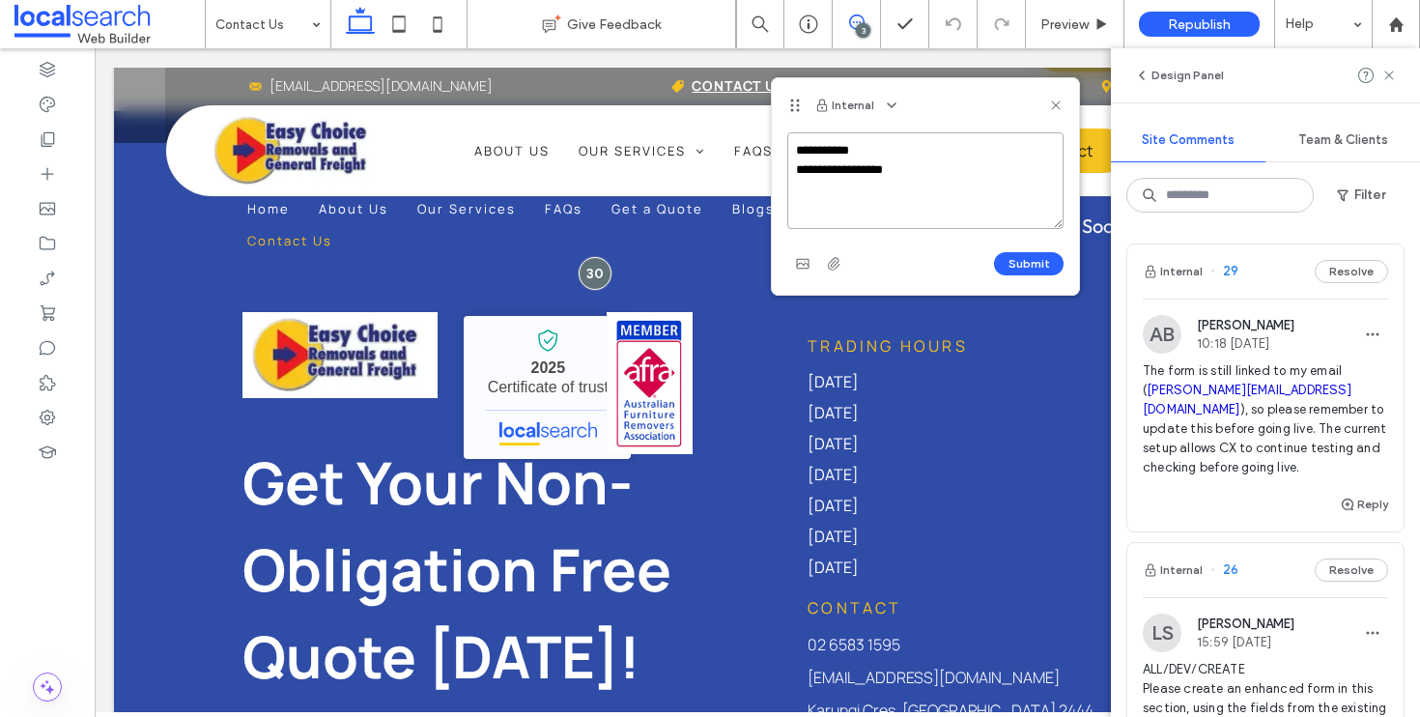
drag, startPoint x: 634, startPoint y: 207, endPoint x: 791, endPoint y: 103, distance: 188.4
click at [791, 103] on icon at bounding box center [795, 105] width 15 height 15
type textarea "**********"
drag, startPoint x: 1042, startPoint y: 263, endPoint x: 877, endPoint y: 273, distance: 164.6
click at [1042, 263] on button "Submit" at bounding box center [1029, 263] width 70 height 23
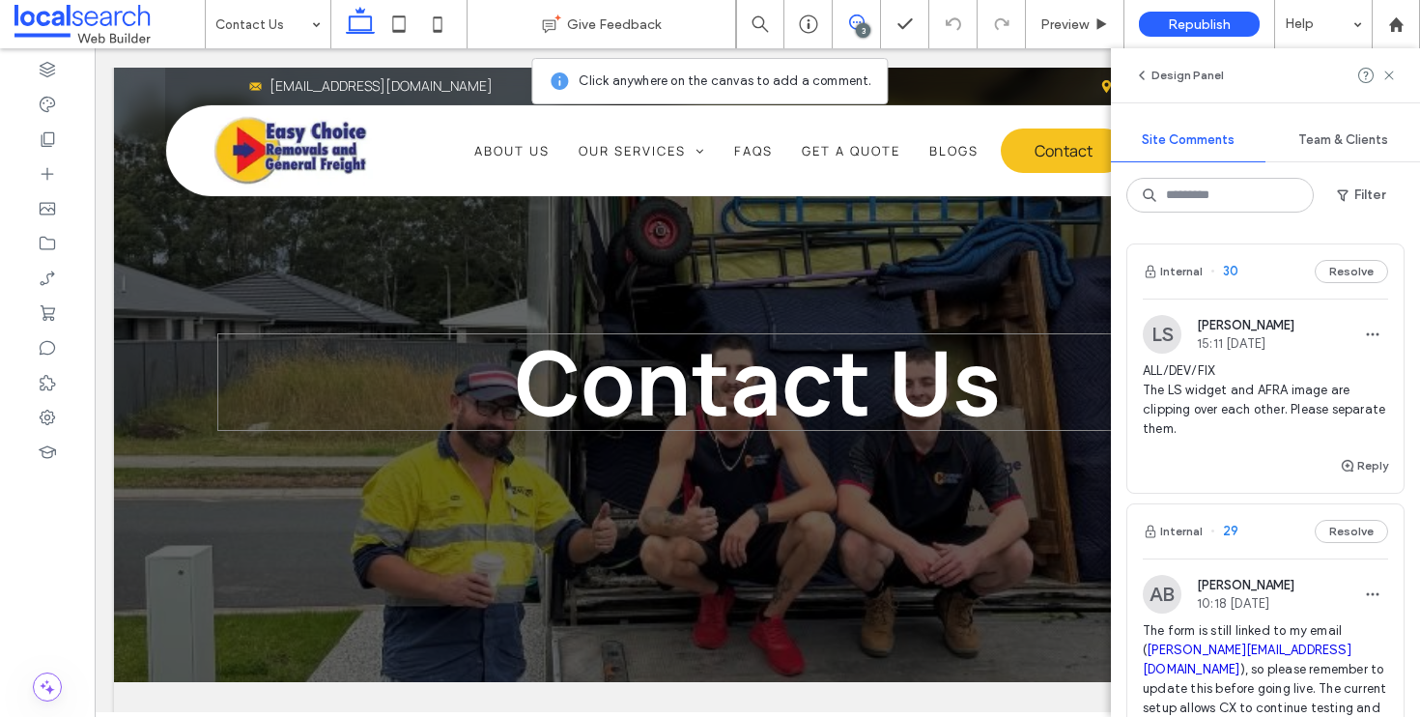
scroll to position [0, 0]
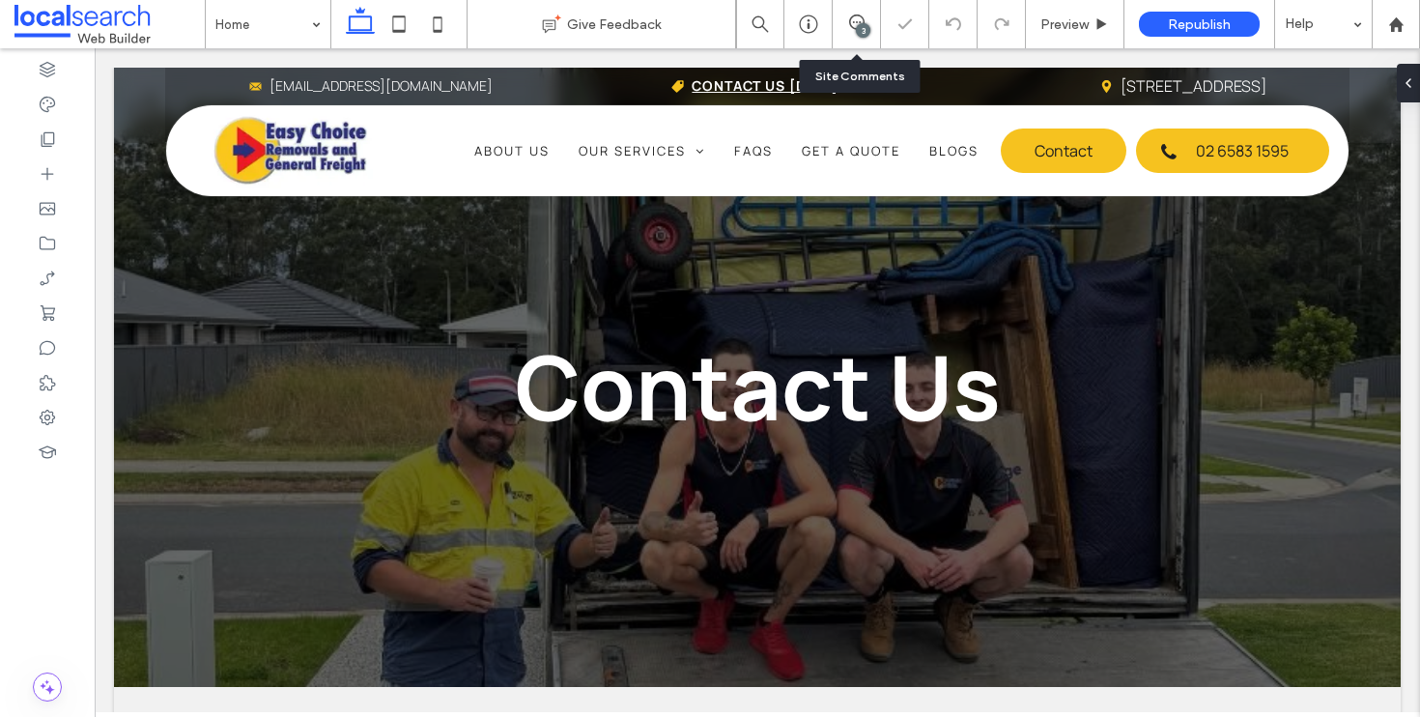
click at [854, 31] on div "3" at bounding box center [856, 23] width 47 height 19
click at [854, 23] on icon at bounding box center [856, 21] width 15 height 15
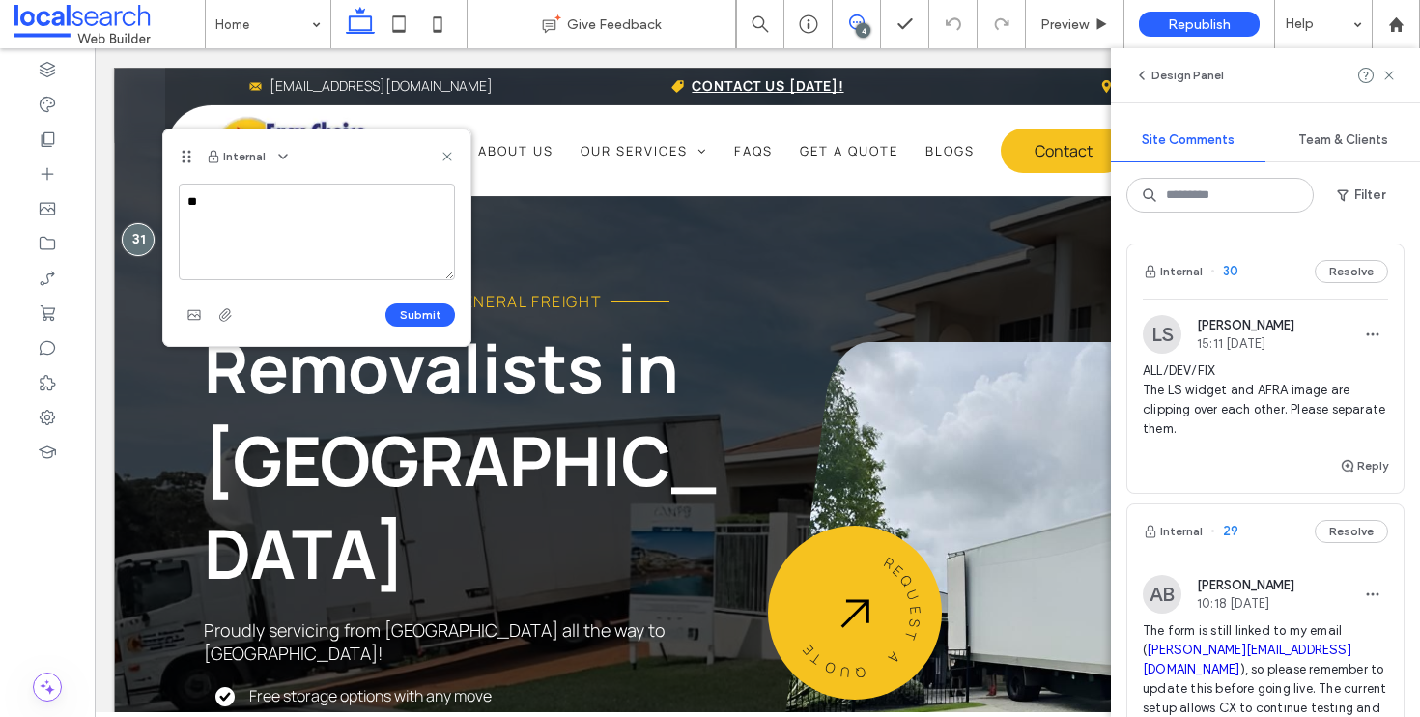
type textarea "*"
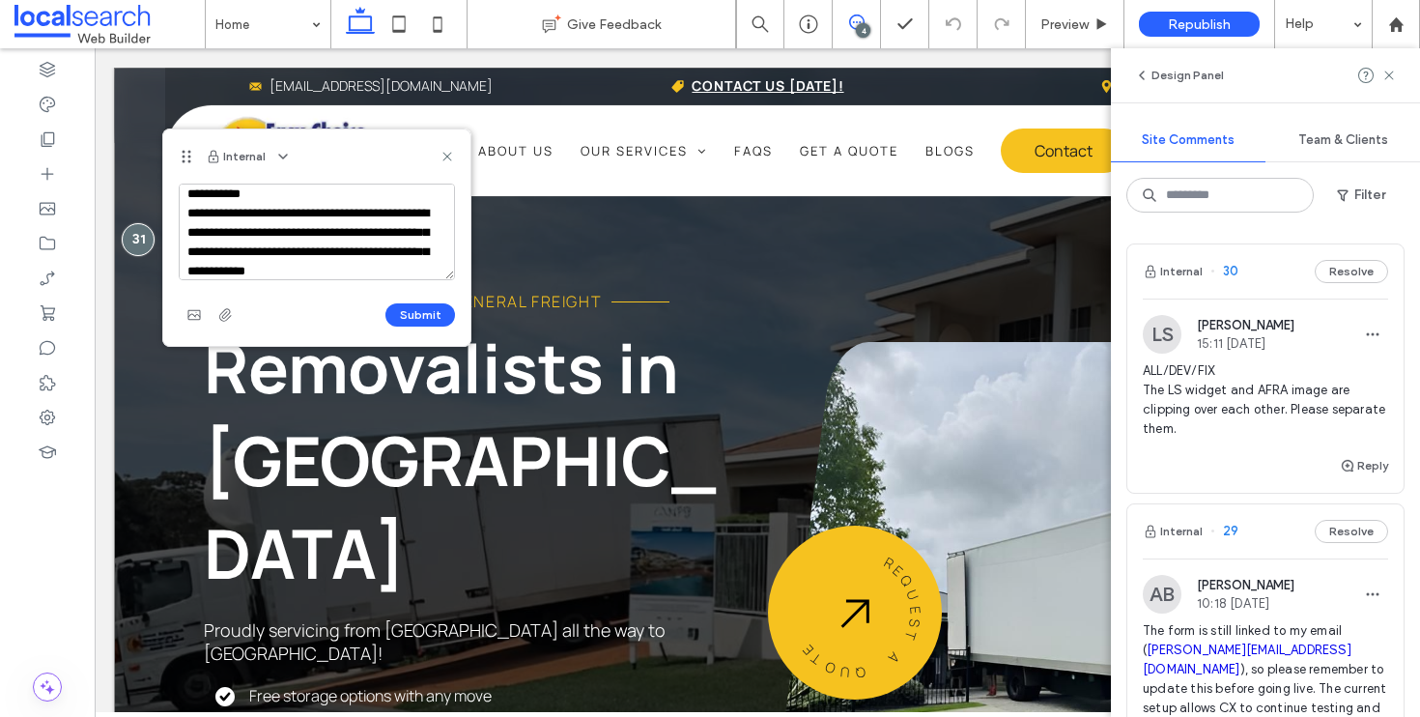
scroll to position [27, 0]
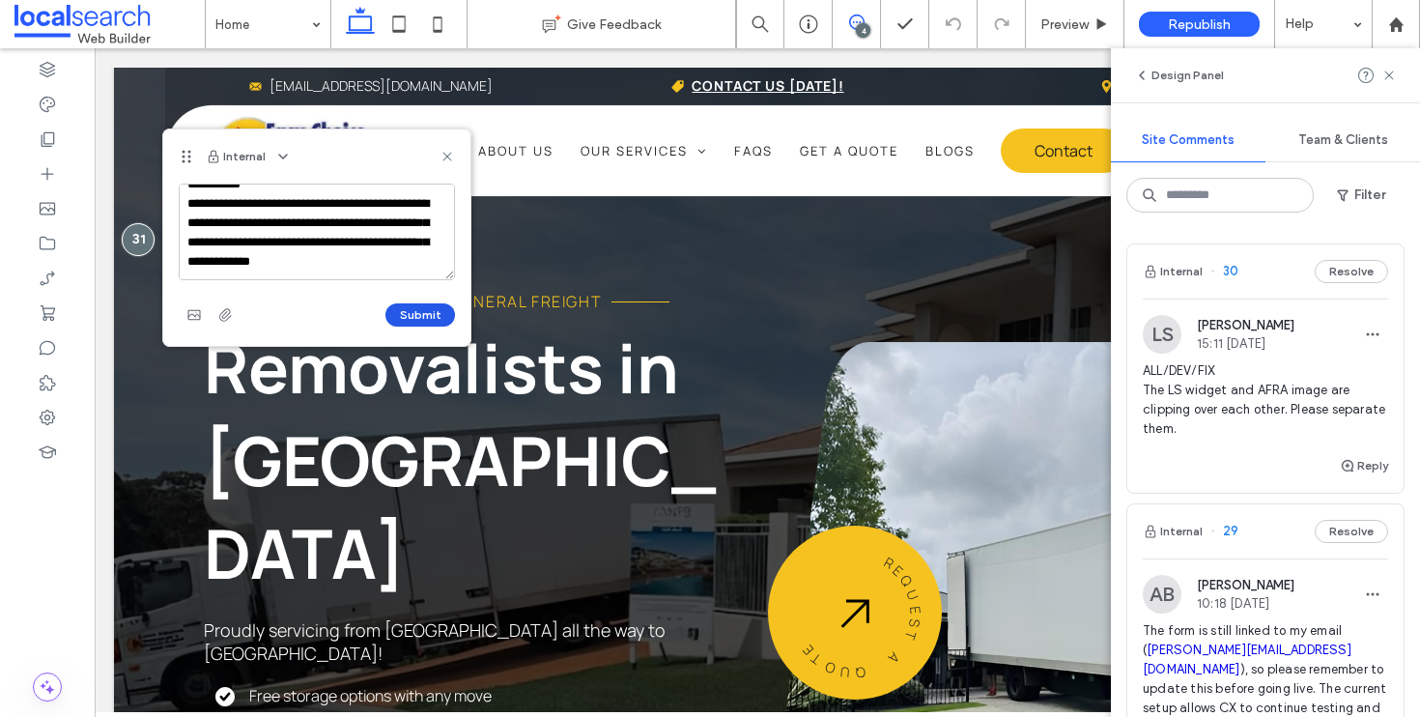
type textarea "**********"
click at [431, 317] on button "Submit" at bounding box center [421, 314] width 70 height 23
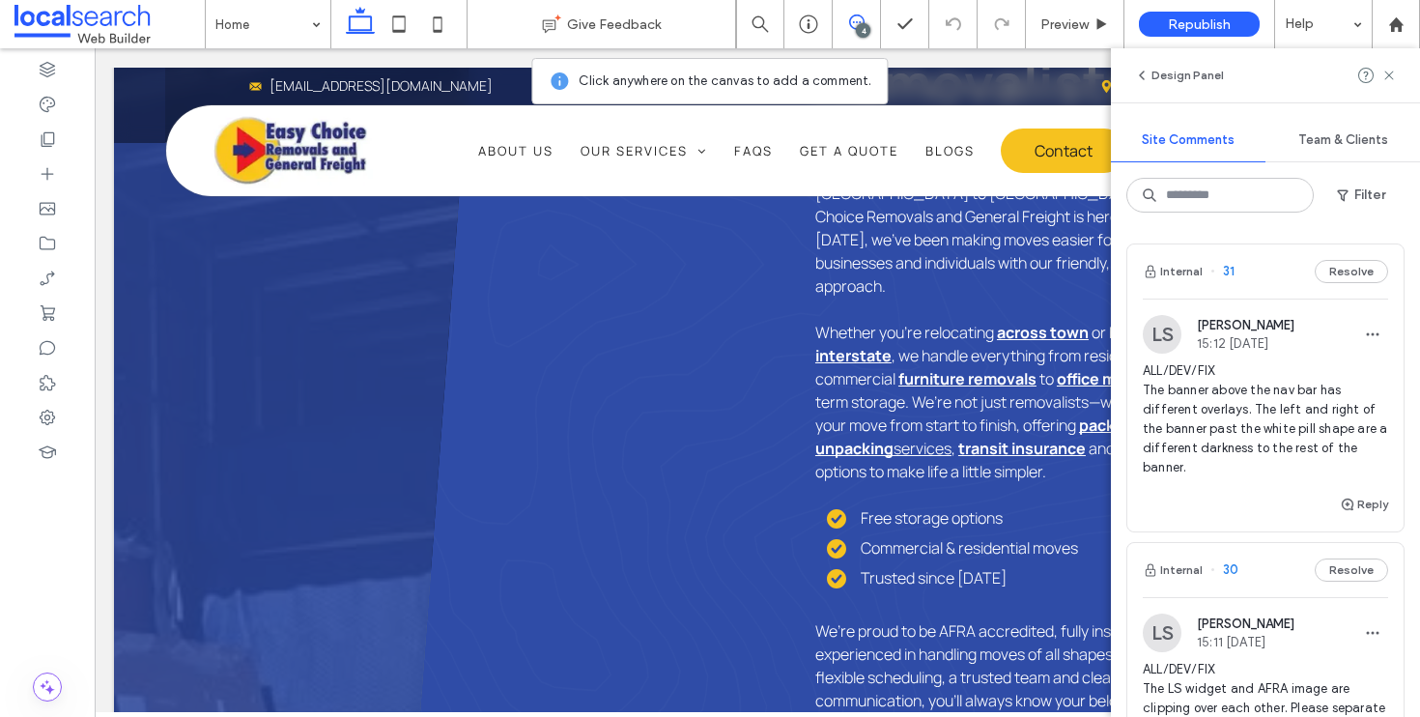
scroll to position [1957, 0]
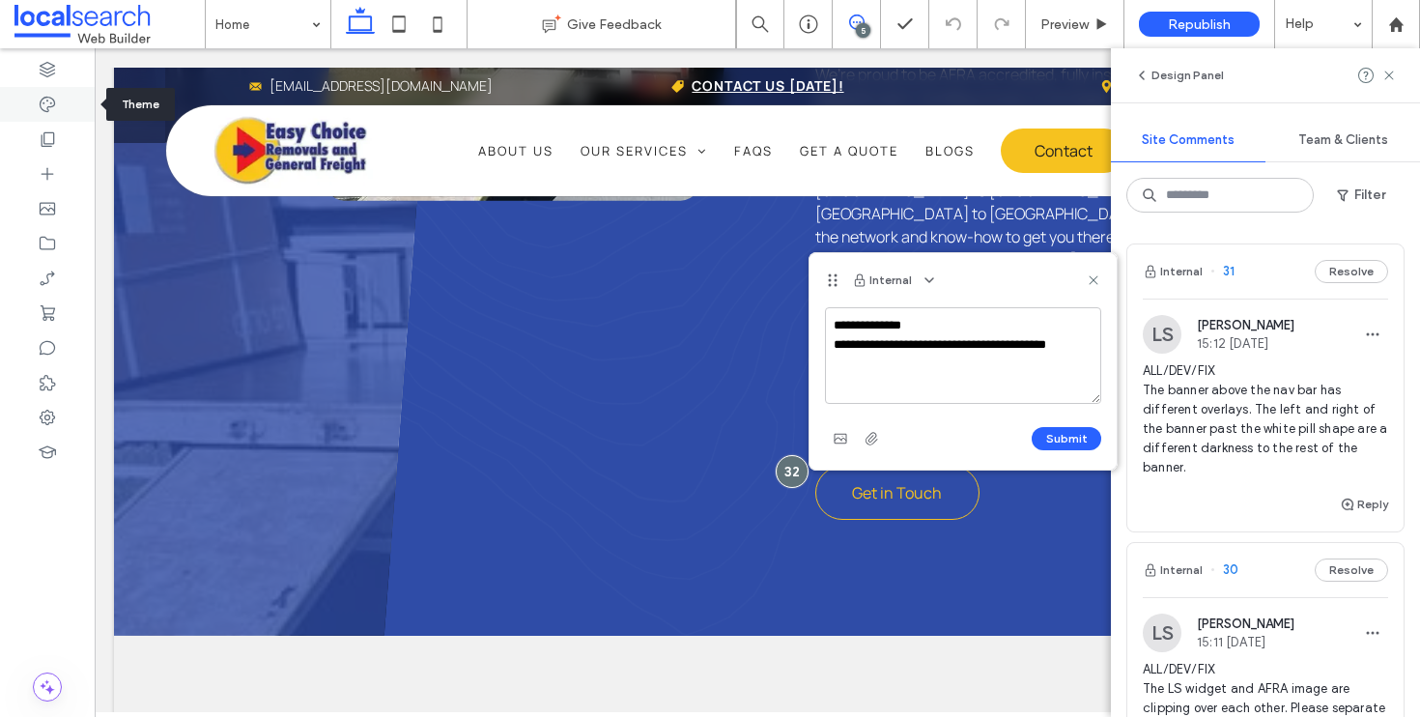
type textarea "**********"
click at [52, 111] on icon at bounding box center [47, 104] width 19 height 19
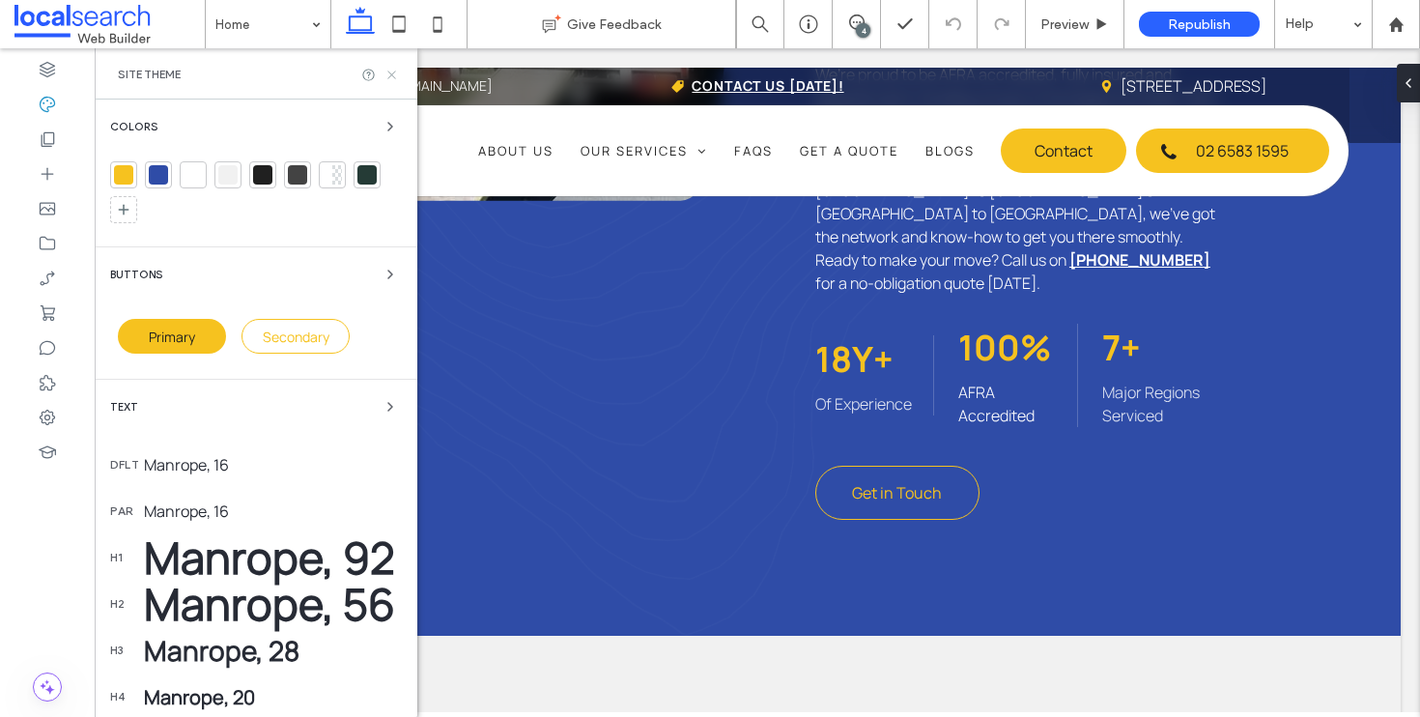
click at [388, 79] on icon at bounding box center [392, 75] width 14 height 14
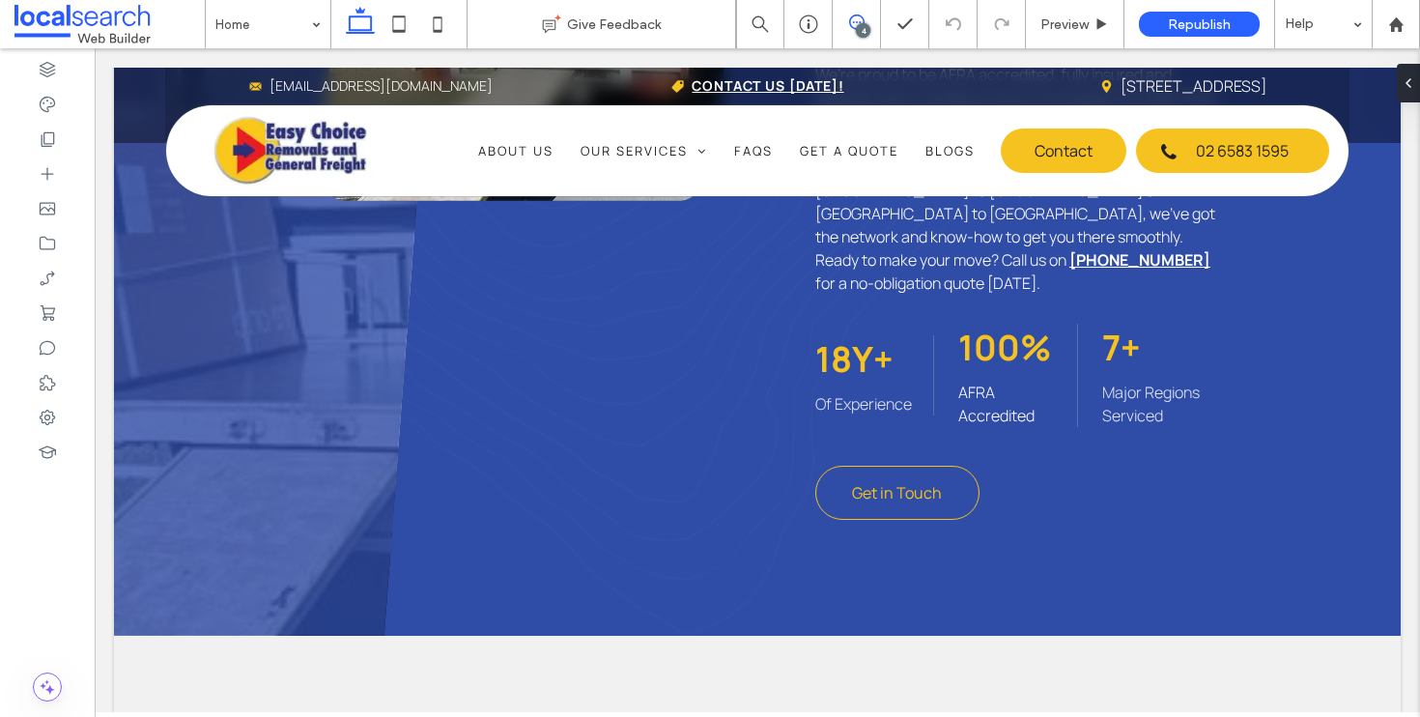
click at [847, 18] on span at bounding box center [856, 21] width 47 height 15
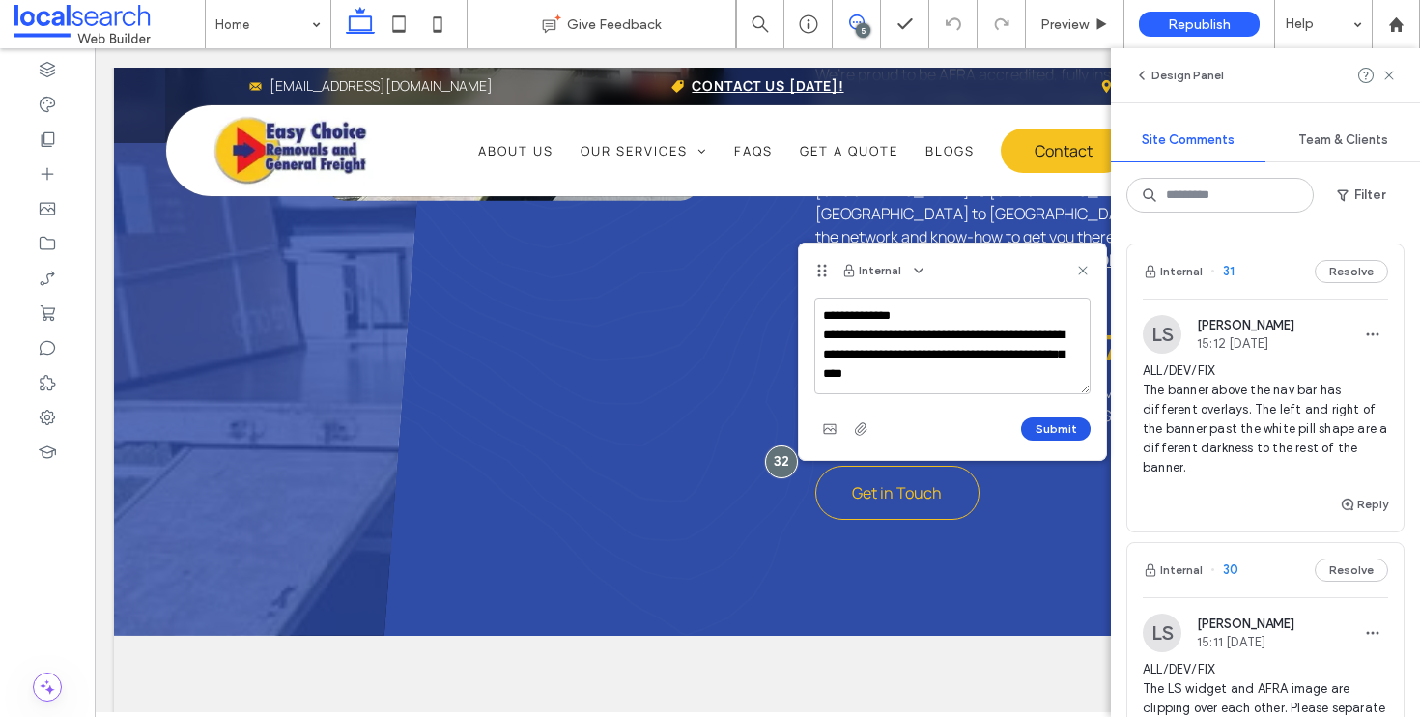
type textarea "**********"
click at [1085, 433] on button "Submit" at bounding box center [1056, 428] width 70 height 23
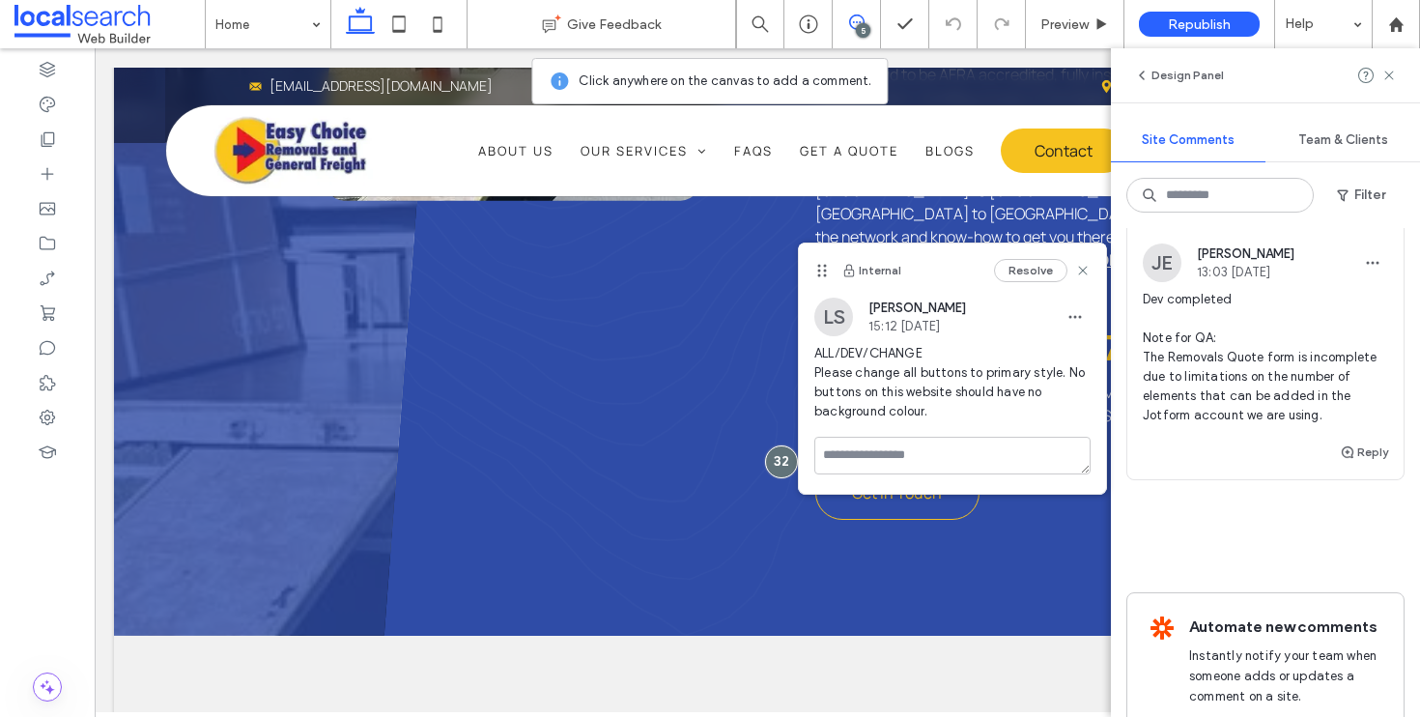
scroll to position [1438, 0]
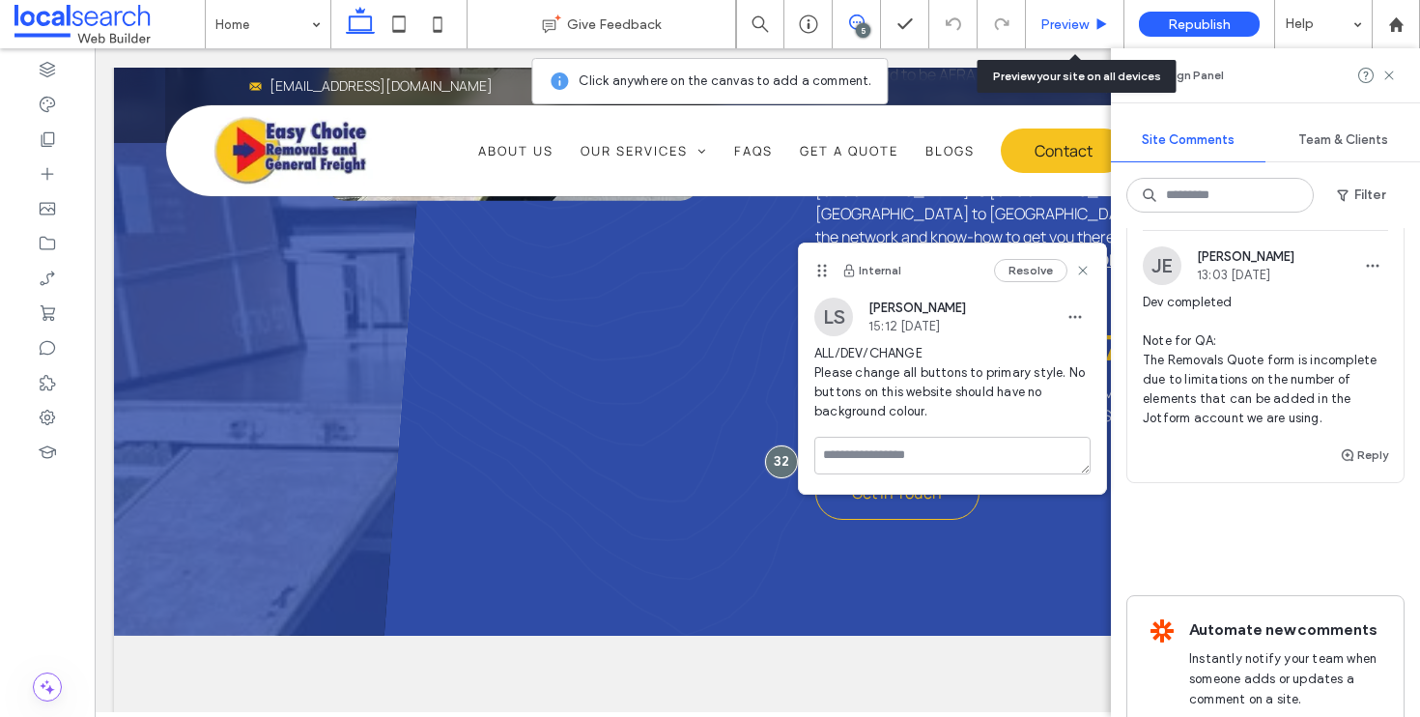
click at [1068, 18] on span "Preview" at bounding box center [1065, 24] width 48 height 16
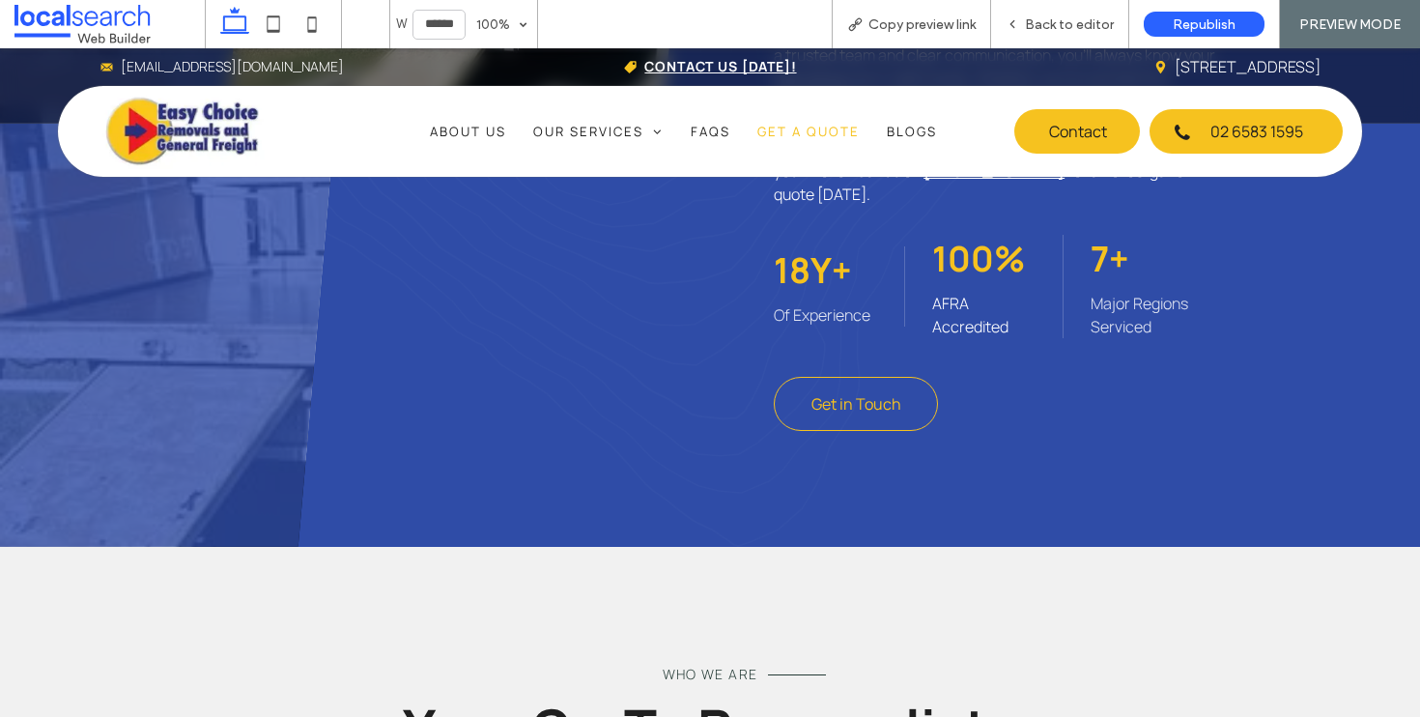
click at [787, 129] on span "Get a Quote" at bounding box center [809, 131] width 102 height 17
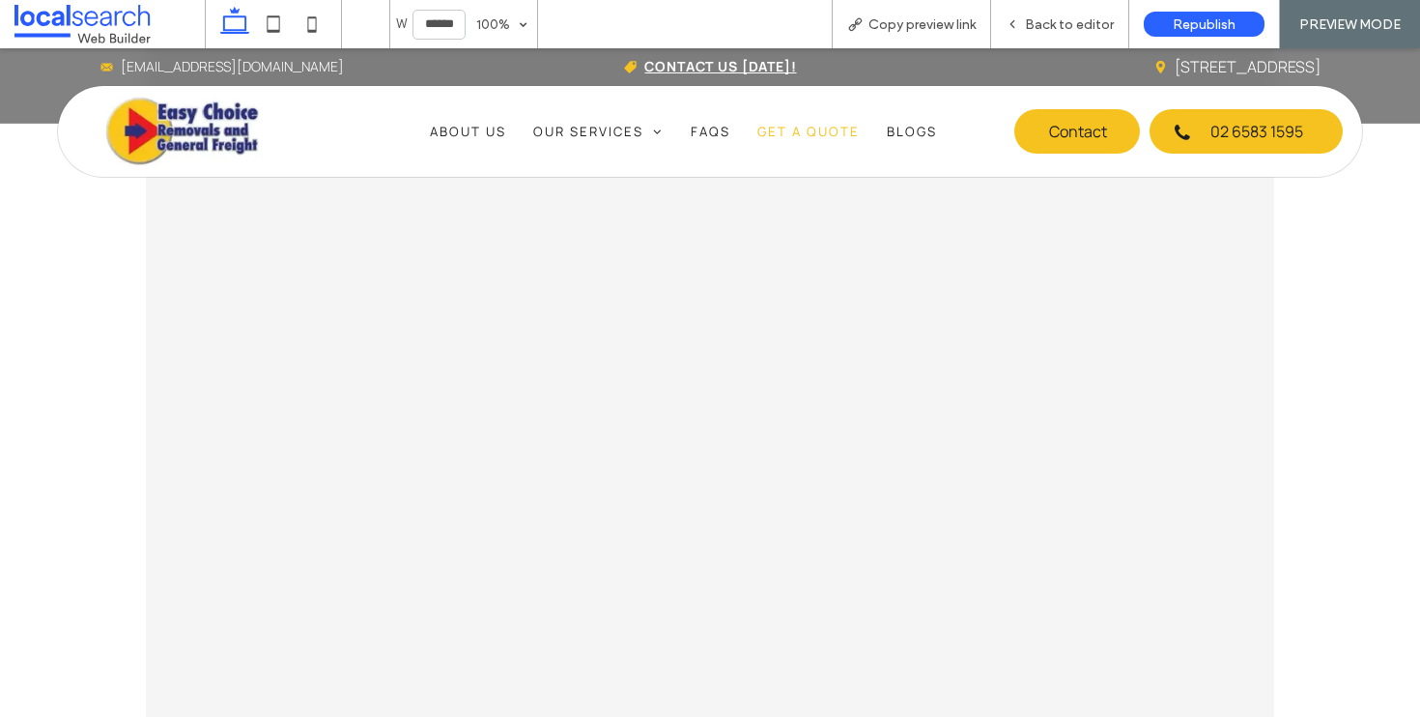
scroll to position [2397, 0]
click at [1333, 513] on div "Removals Quote Storage Quote" at bounding box center [710, 177] width 1420 height 2230
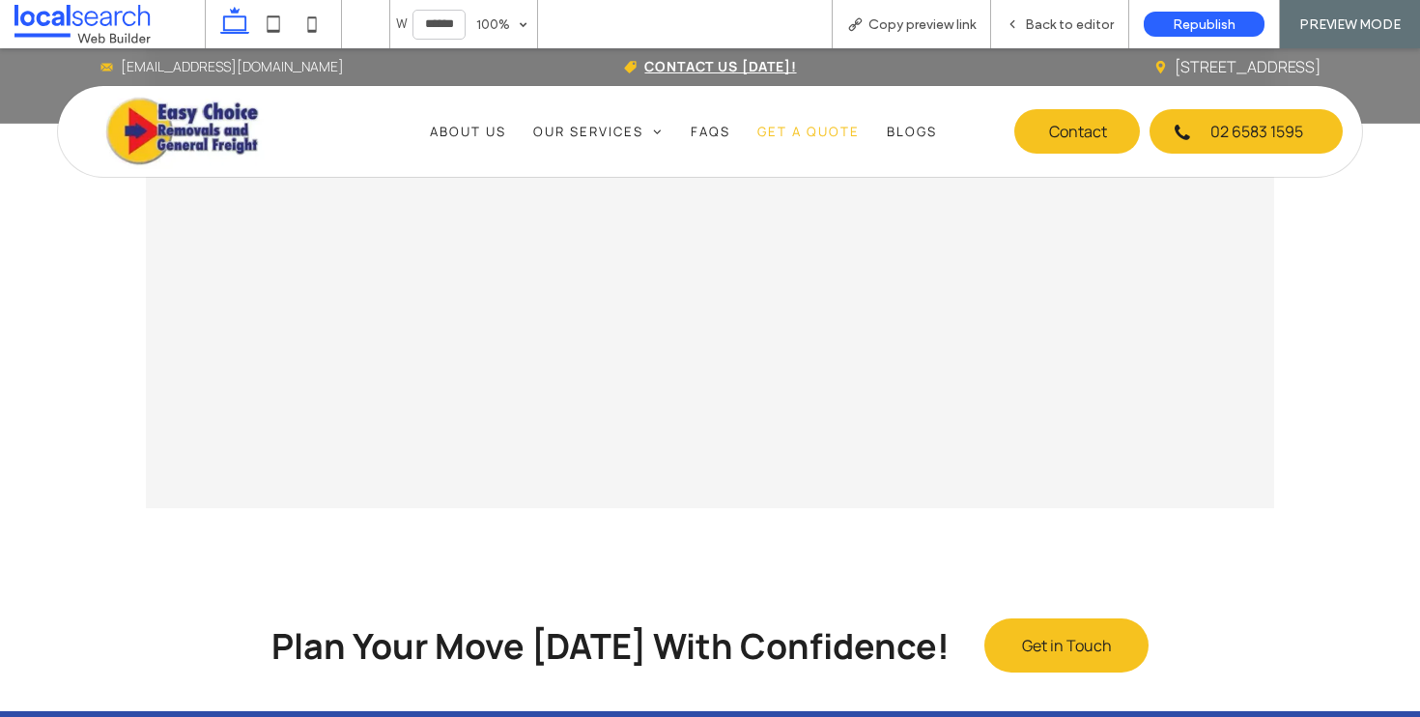
scroll to position [1678, 0]
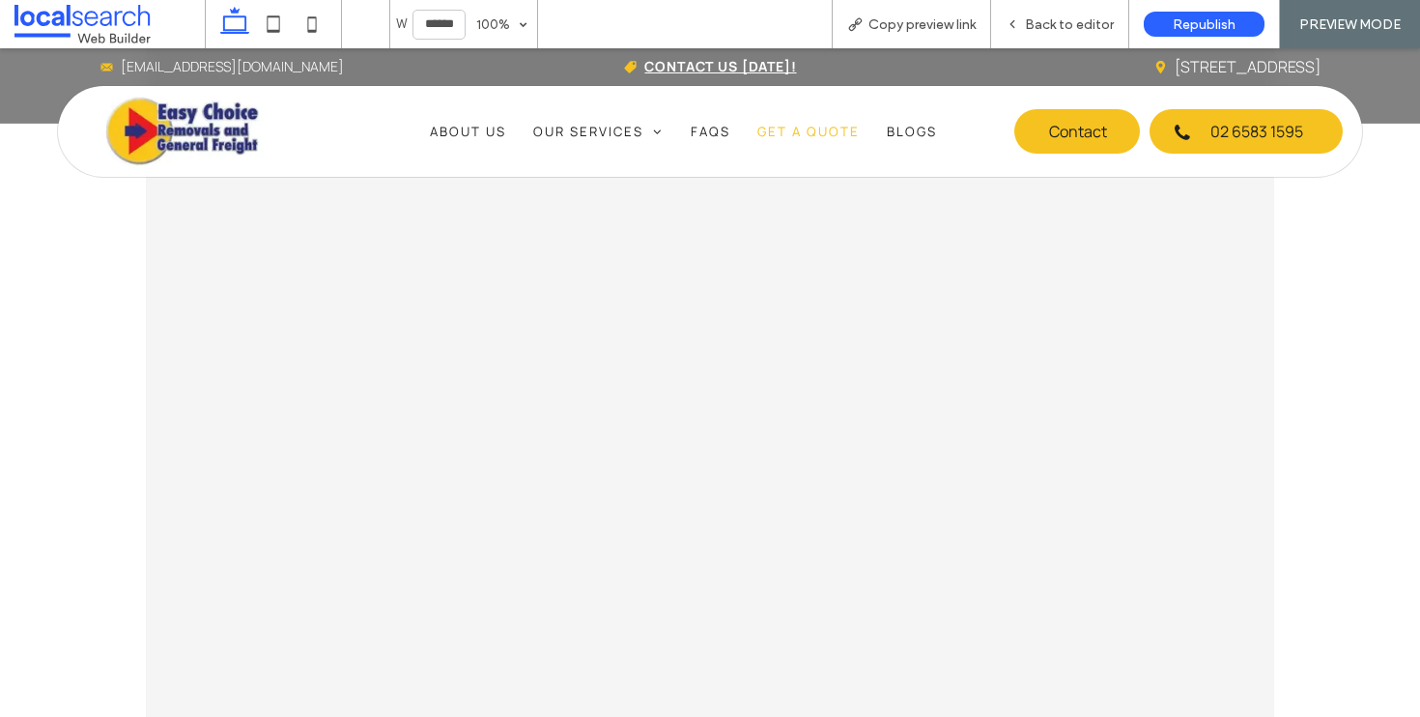
click at [1232, 456] on div at bounding box center [710, 467] width 1129 height 1110
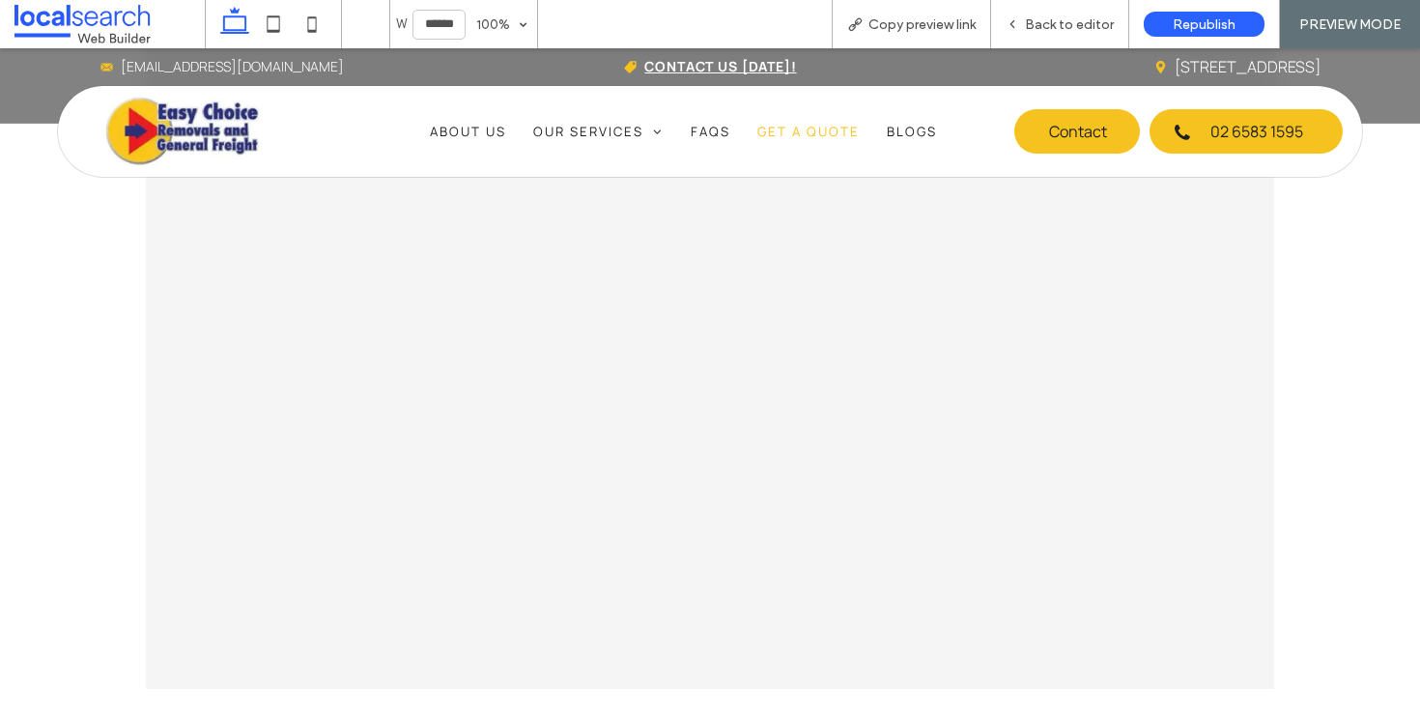
scroll to position [1642, 0]
click at [792, 139] on span "Get a Quote" at bounding box center [809, 131] width 102 height 17
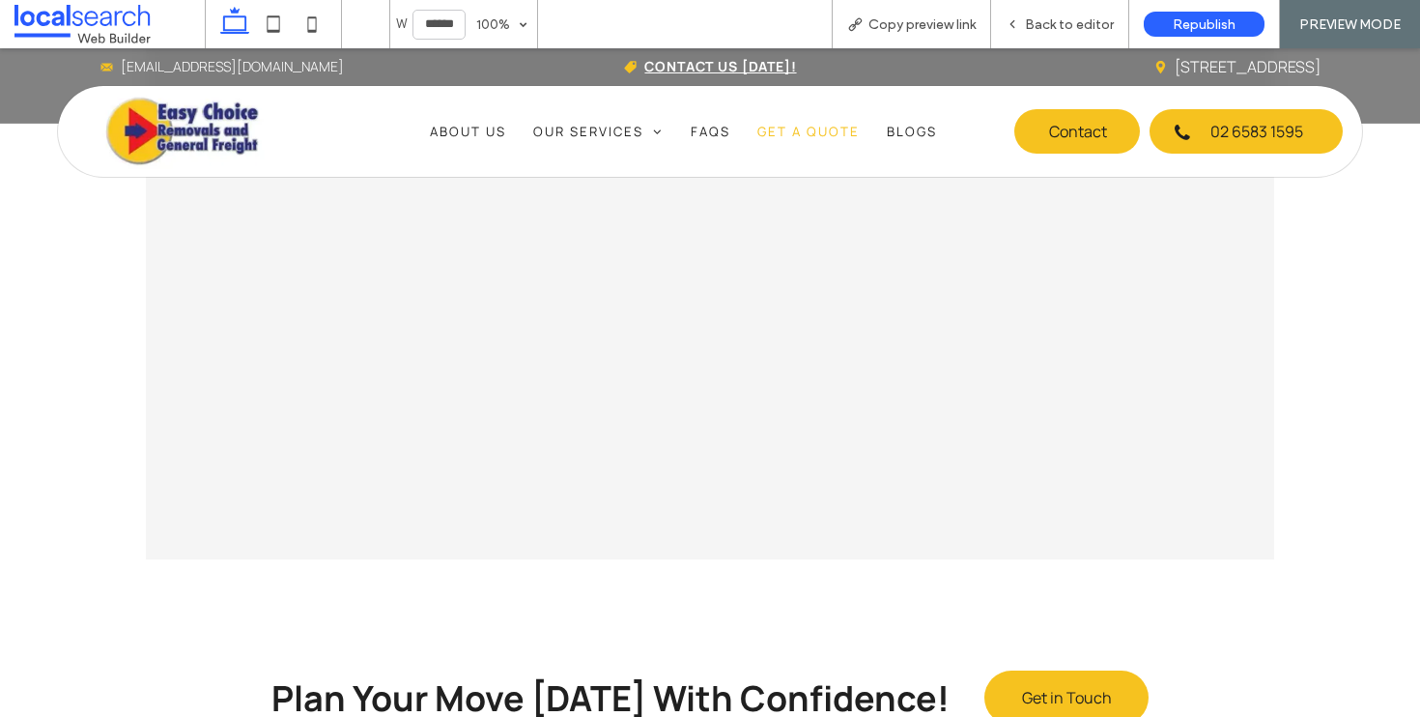
scroll to position [1707, 0]
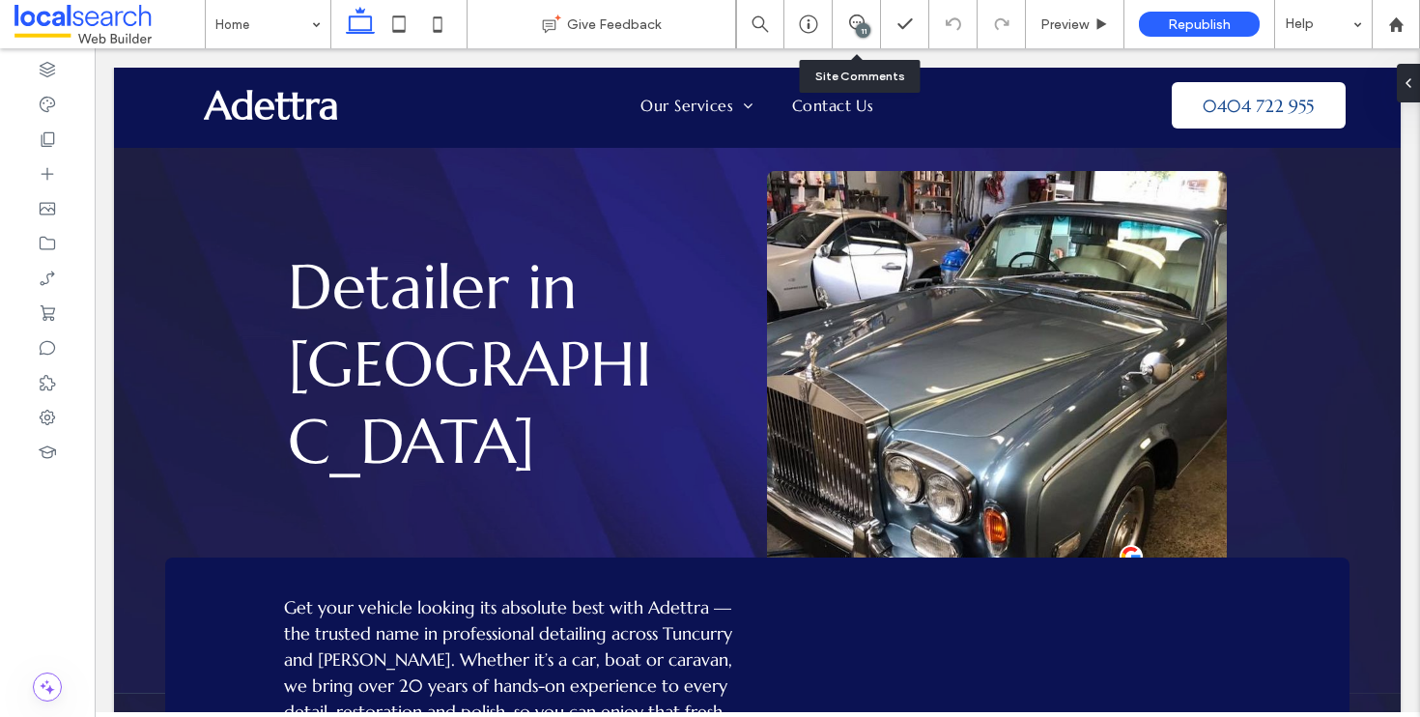
click at [848, 34] on div "11" at bounding box center [857, 24] width 48 height 48
click at [850, 28] on icon at bounding box center [856, 21] width 15 height 15
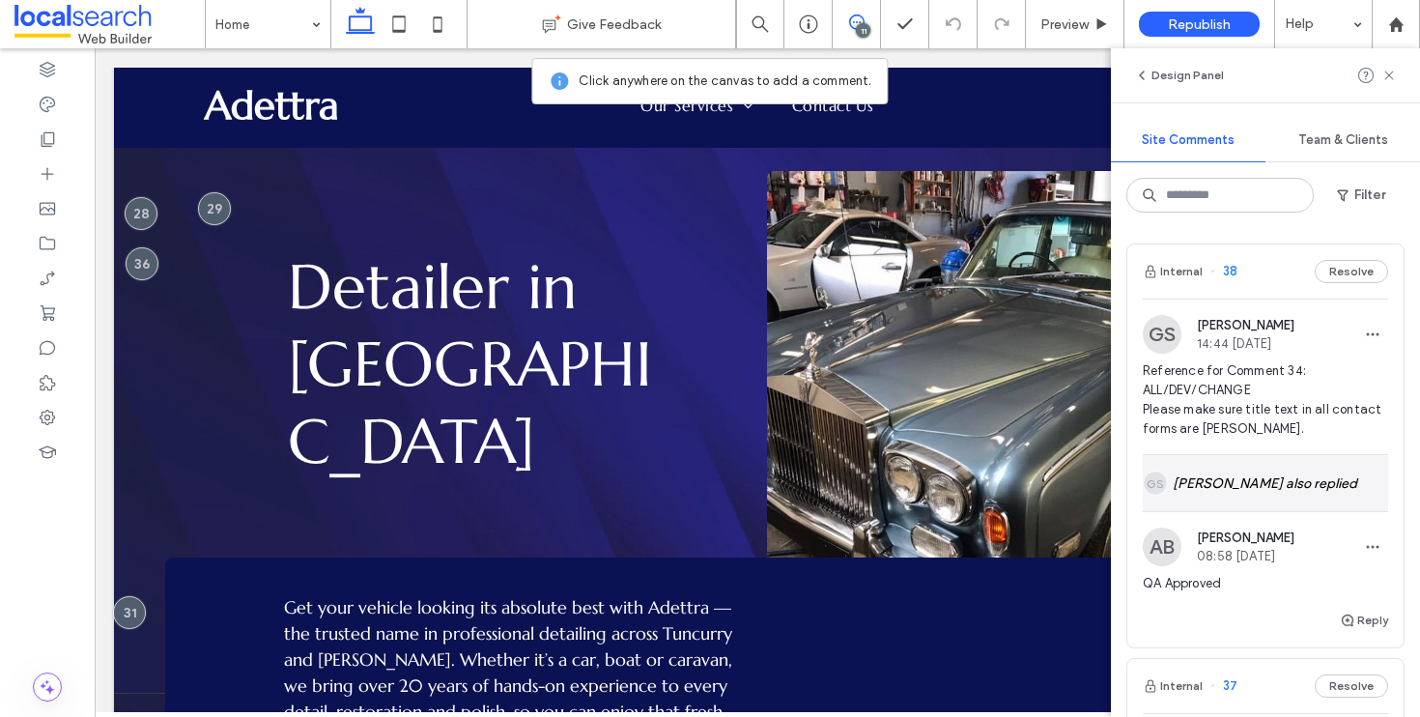
click at [1275, 474] on div "GS Gian Saroyda also replied" at bounding box center [1265, 483] width 245 height 56
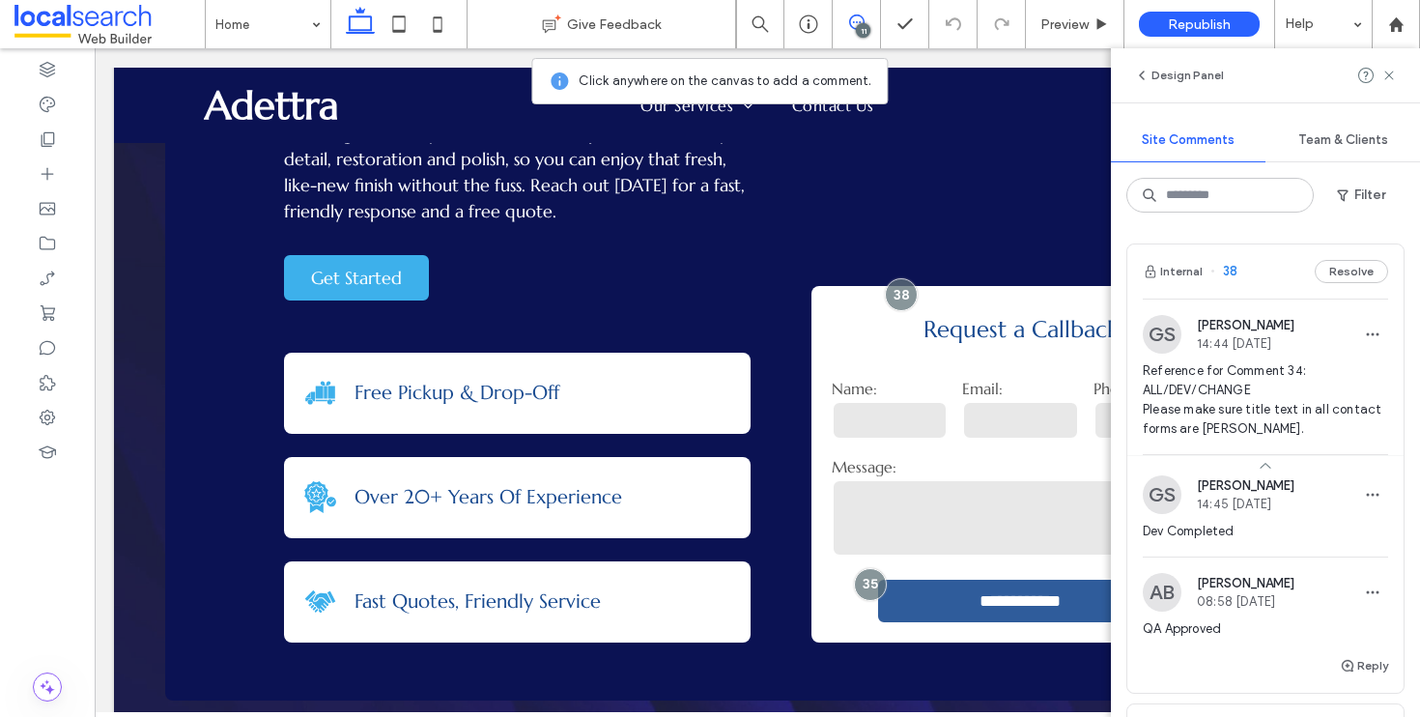
scroll to position [588, 0]
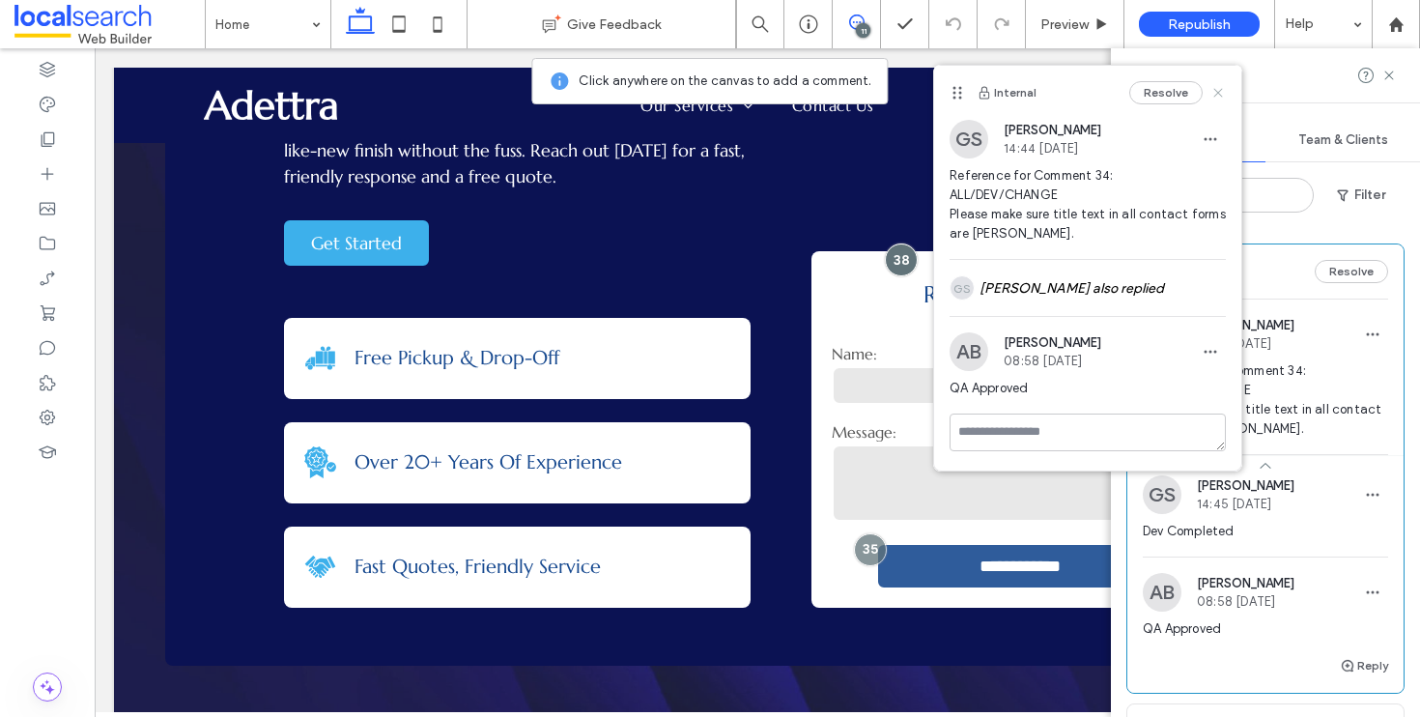
click at [1218, 90] on use at bounding box center [1219, 92] width 9 height 9
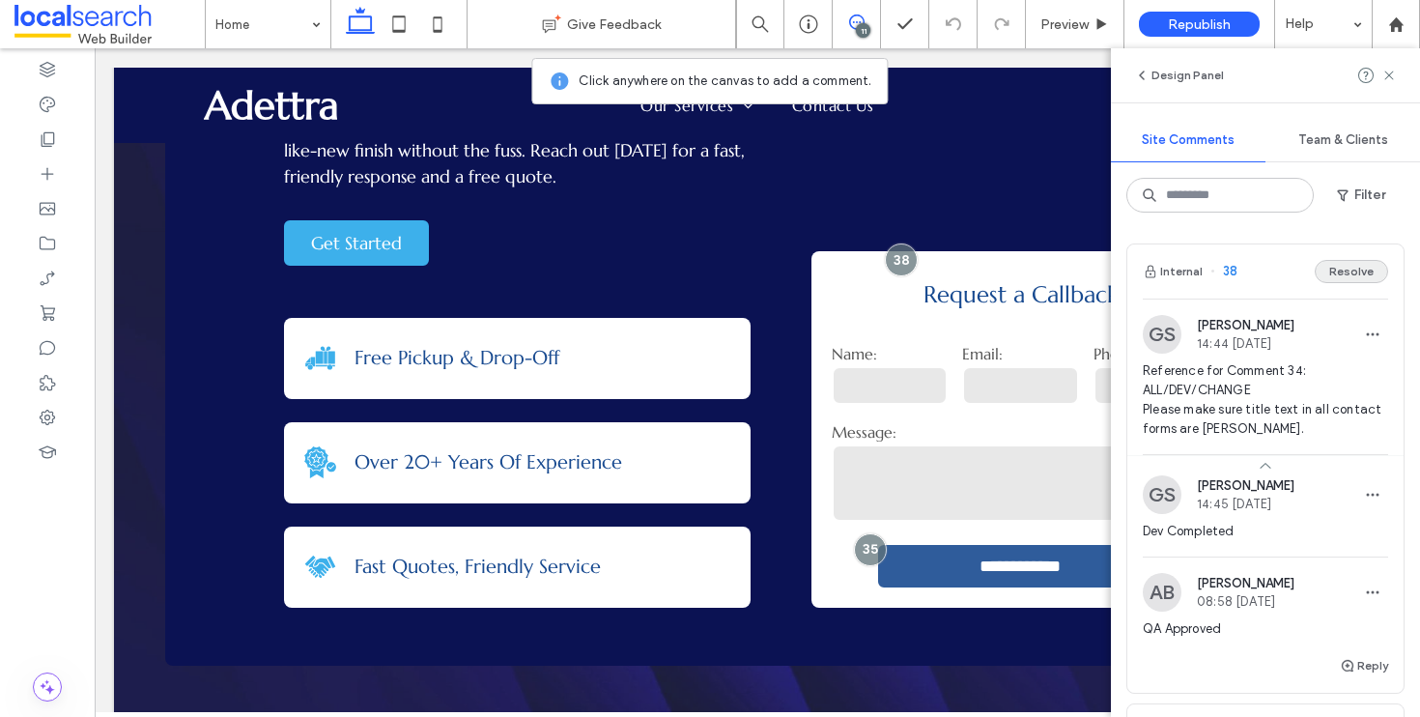
click at [1346, 270] on button "Resolve" at bounding box center [1351, 271] width 73 height 23
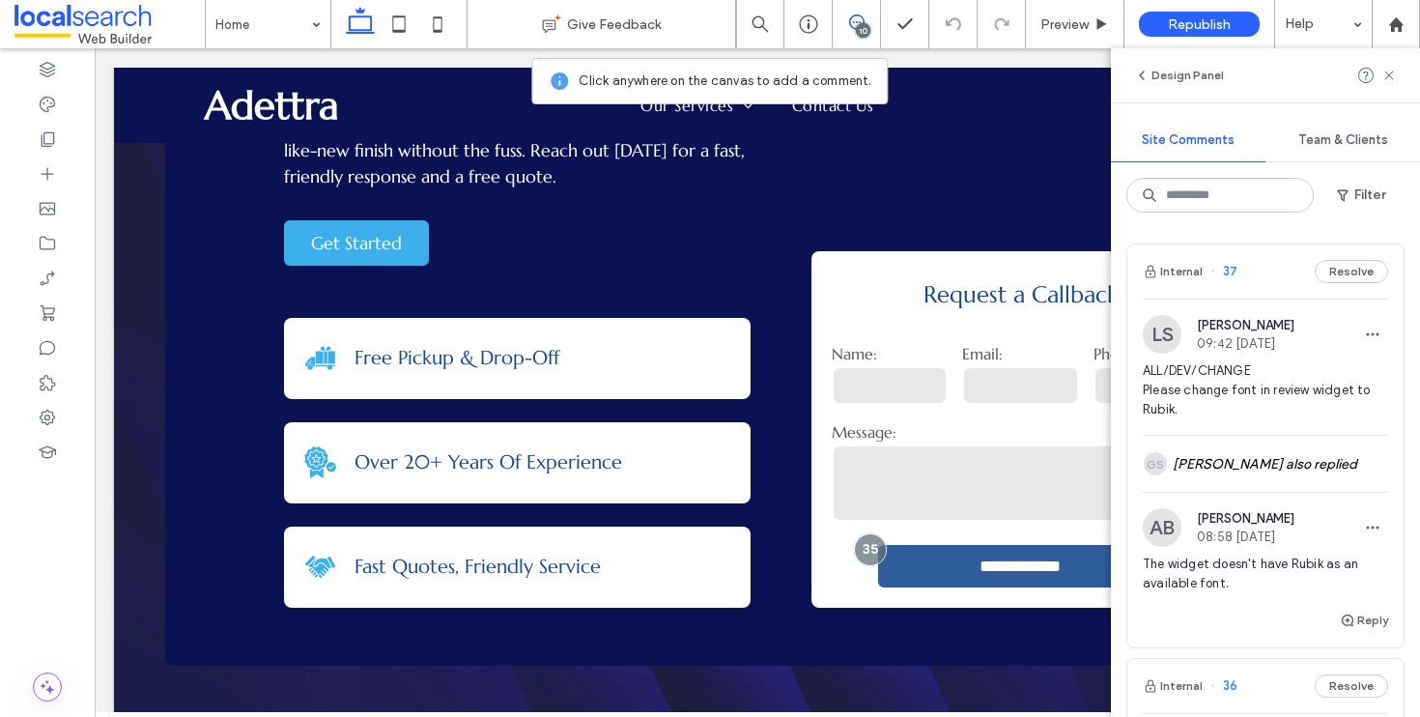
click at [1259, 266] on div "Internal 37 Resolve" at bounding box center [1266, 271] width 276 height 54
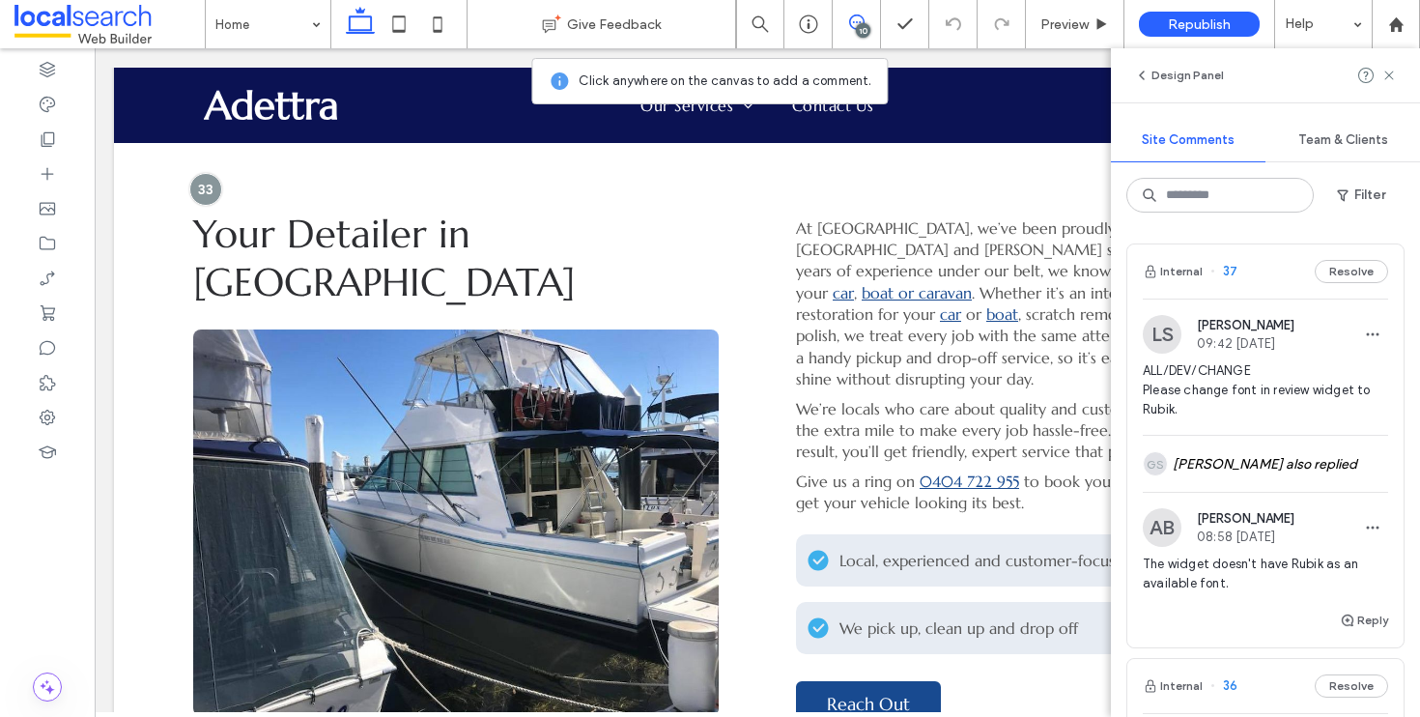
scroll to position [3618, 0]
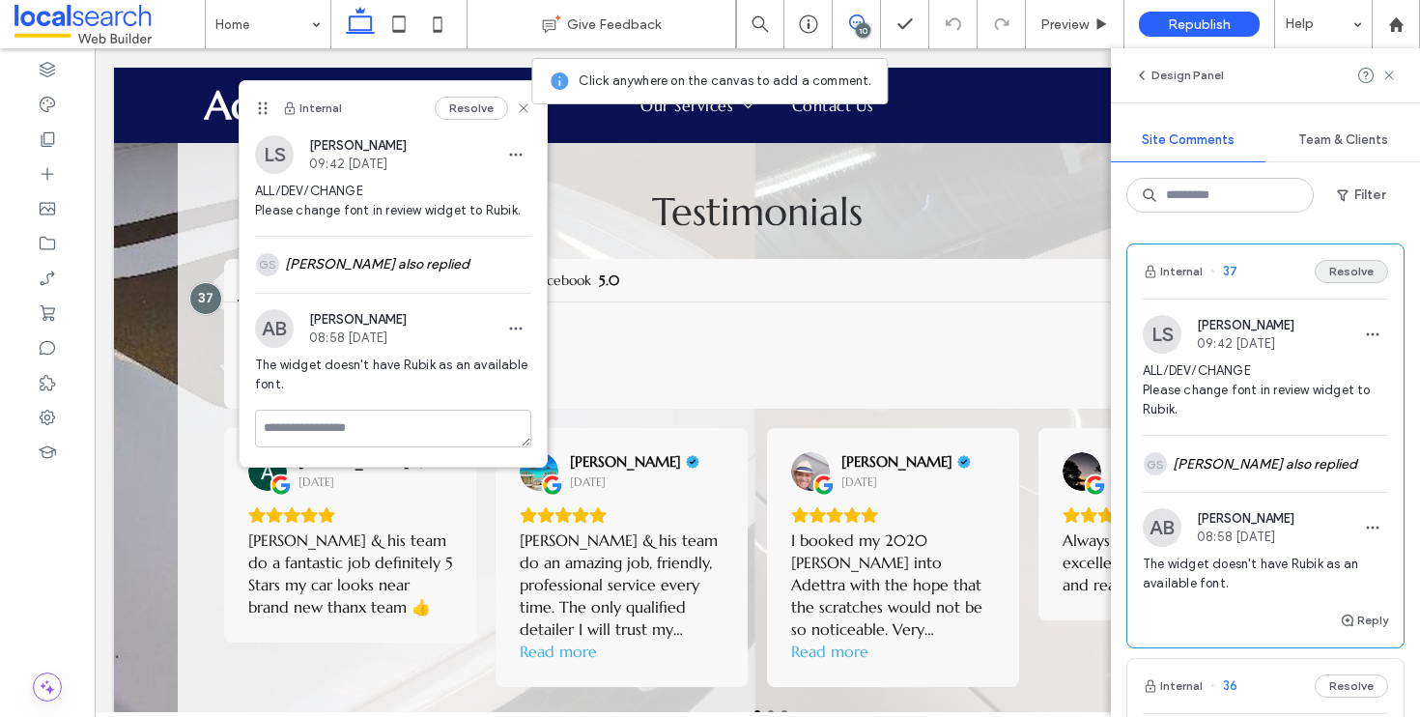
click at [1332, 266] on button "Resolve" at bounding box center [1351, 271] width 73 height 23
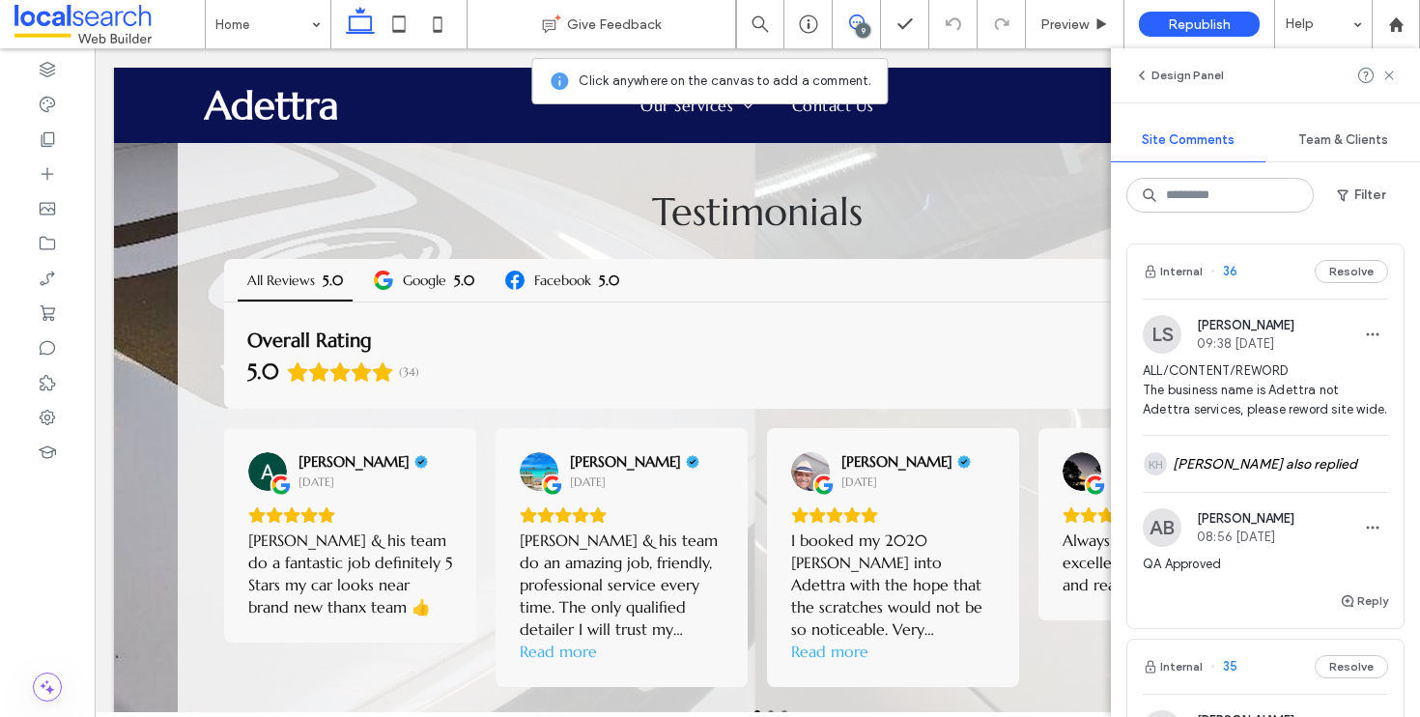
click at [1291, 274] on div "Internal 36 Resolve" at bounding box center [1266, 271] width 276 height 54
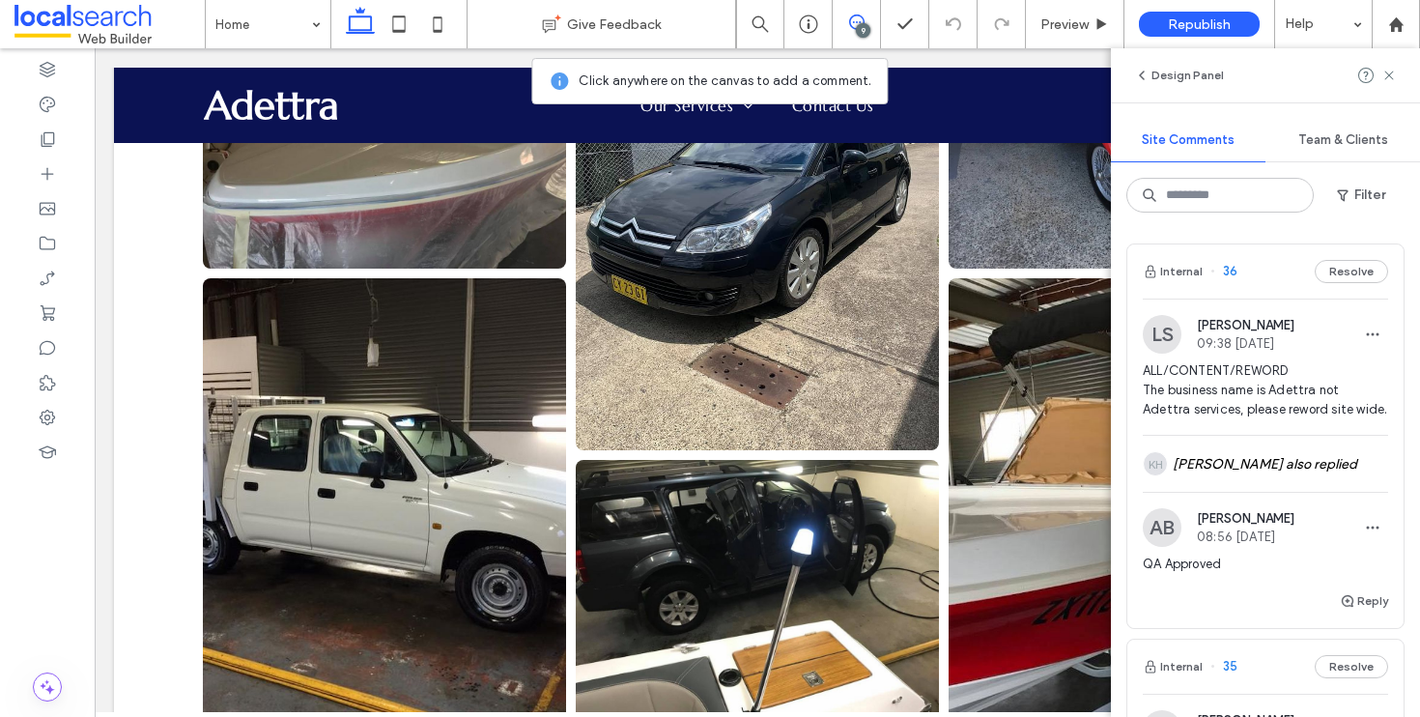
scroll to position [0, 0]
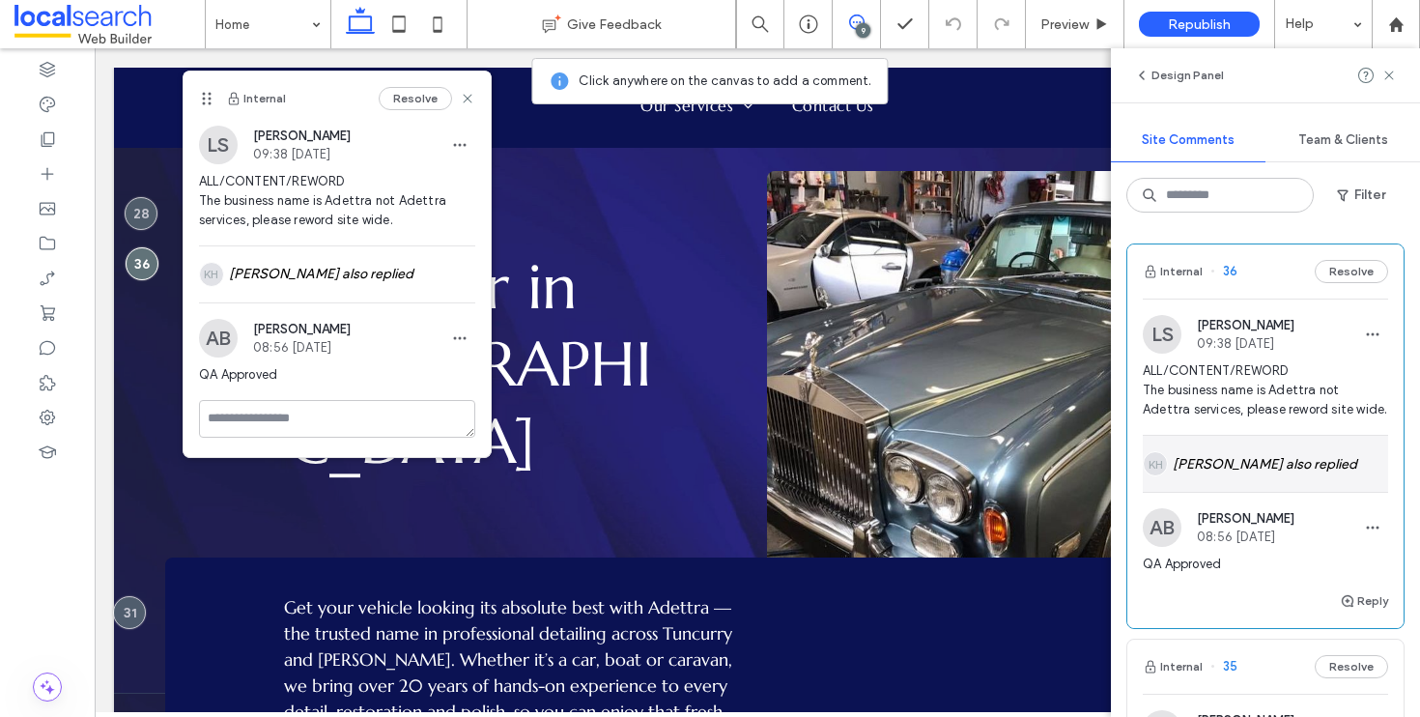
click at [1264, 492] on div "KH Kyle Hitchmough also replied" at bounding box center [1265, 464] width 245 height 56
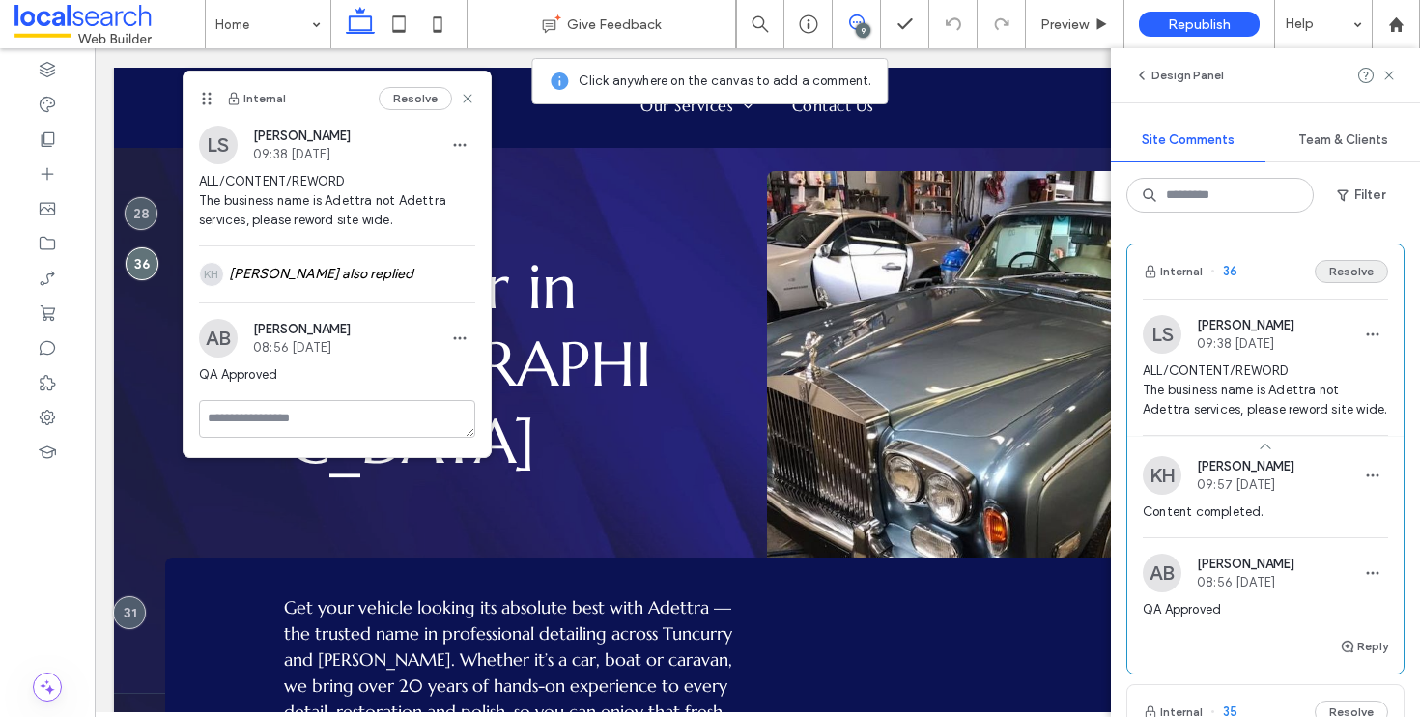
click at [1334, 276] on button "Resolve" at bounding box center [1351, 271] width 73 height 23
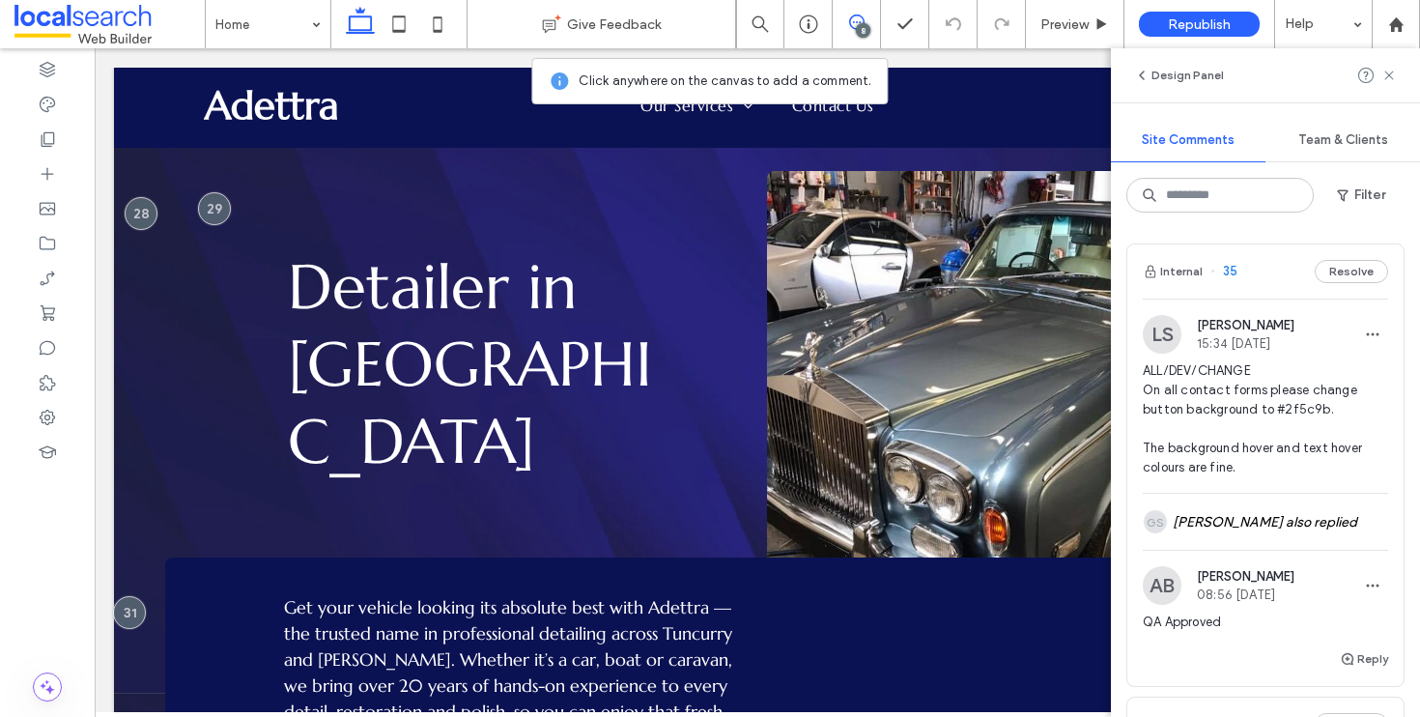
click at [1272, 275] on div "Internal 35 Resolve" at bounding box center [1266, 271] width 276 height 54
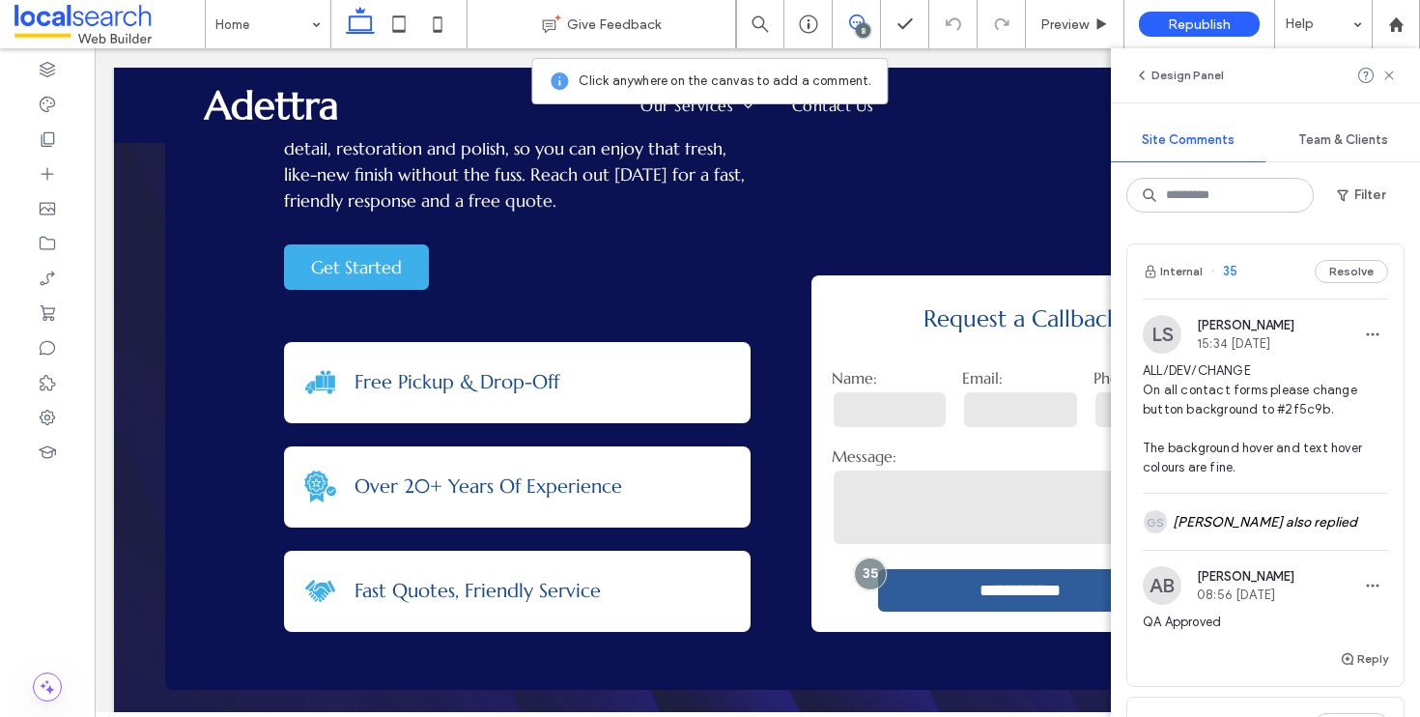
scroll to position [623, 0]
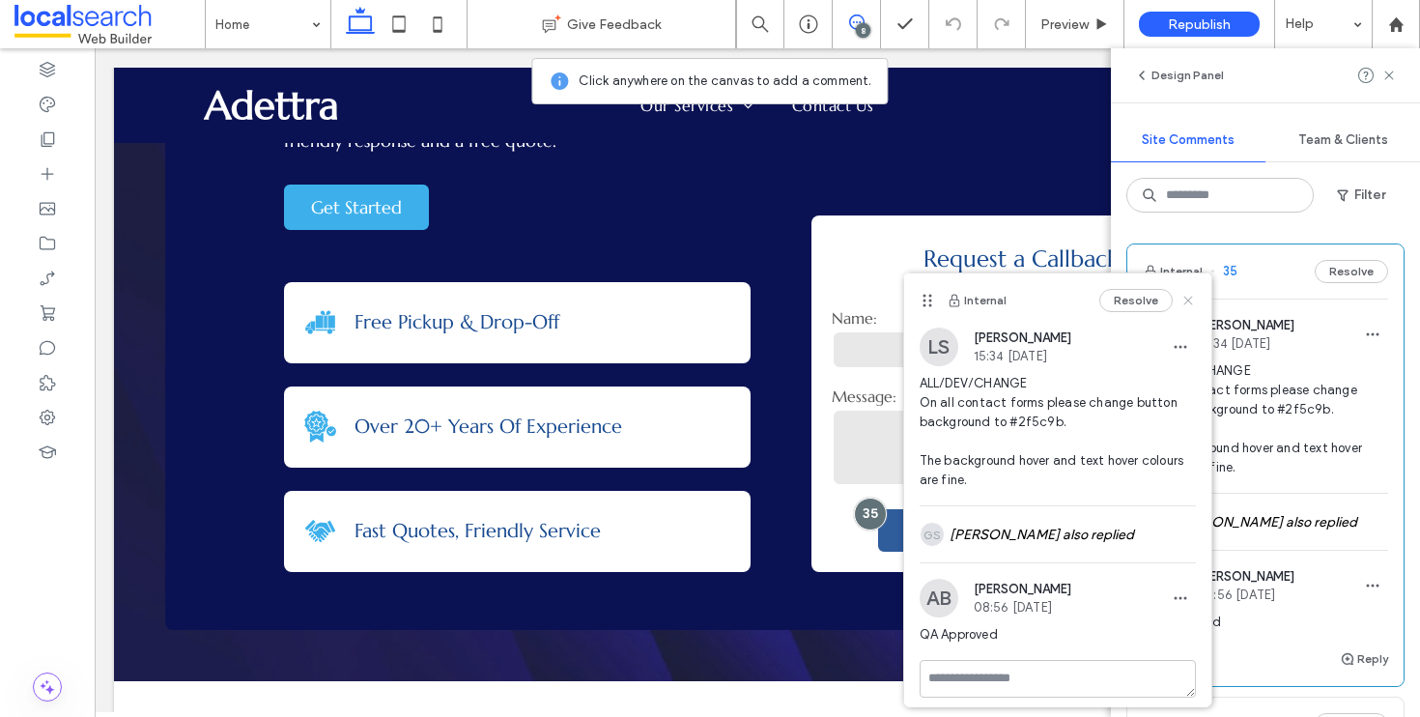
click at [1184, 296] on use at bounding box center [1188, 300] width 9 height 9
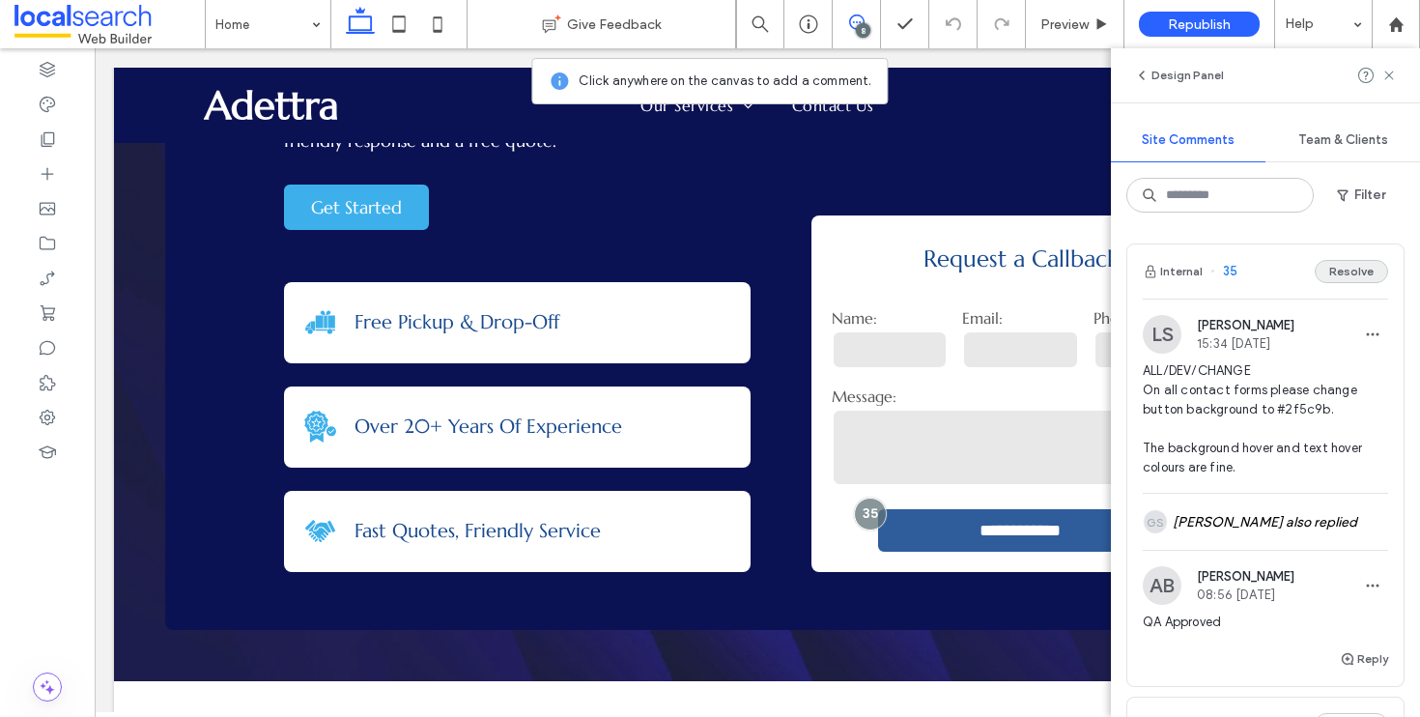
click at [1348, 264] on button "Resolve" at bounding box center [1351, 271] width 73 height 23
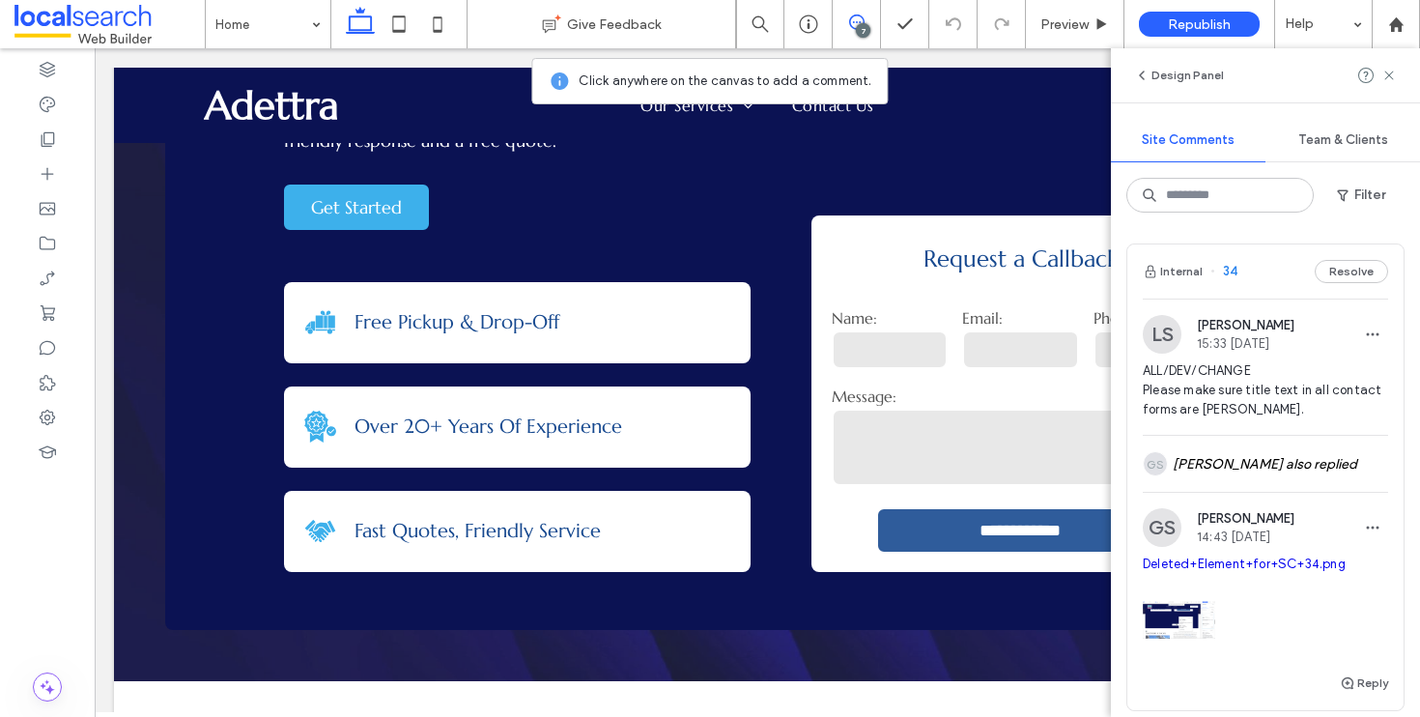
click at [1266, 280] on div "Internal 34 Resolve" at bounding box center [1266, 271] width 276 height 54
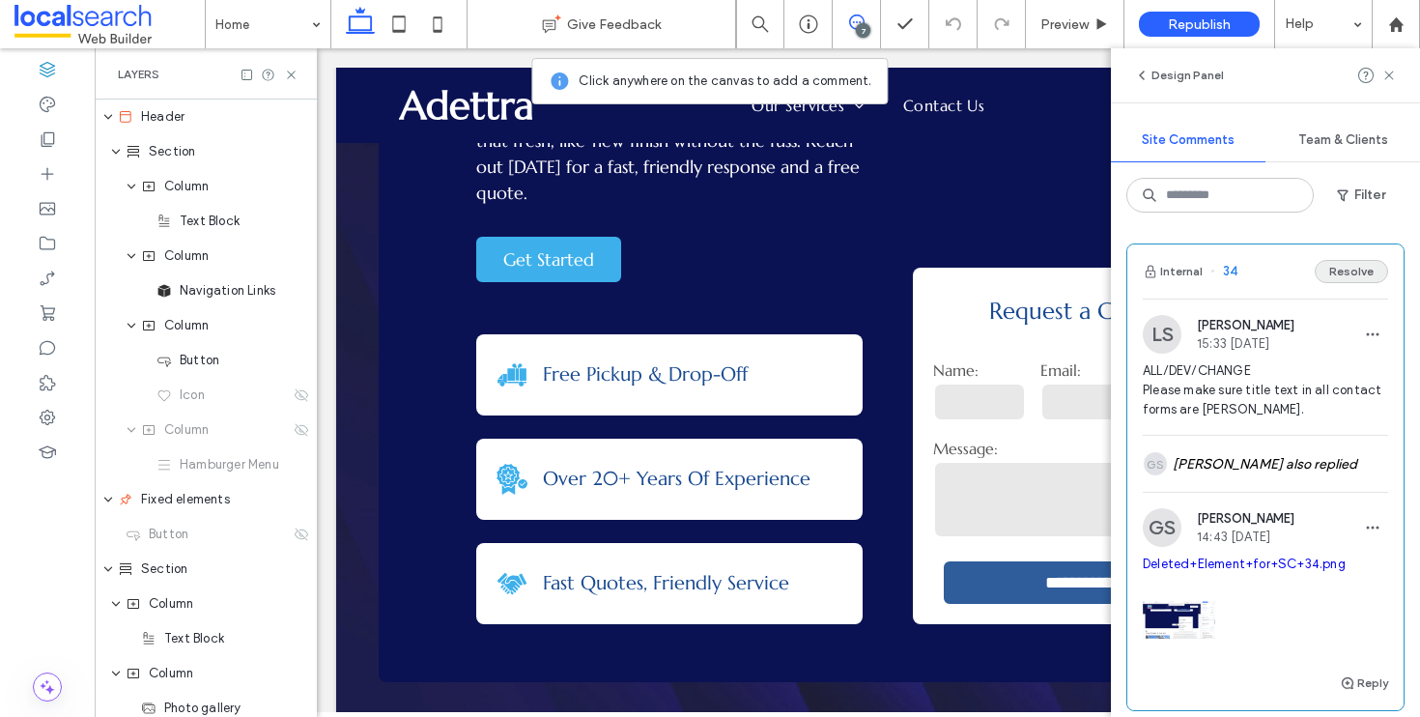
click at [1339, 272] on button "Resolve" at bounding box center [1351, 271] width 73 height 23
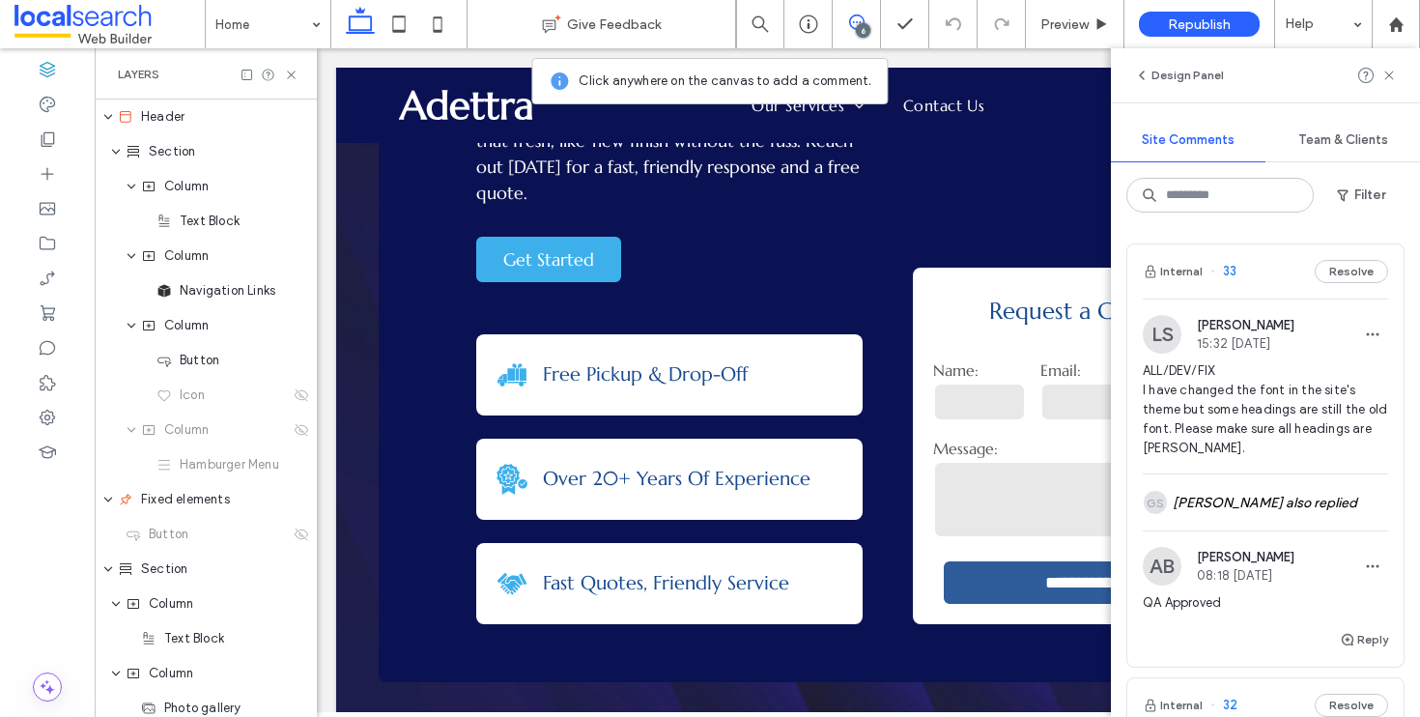
click at [1289, 273] on div "Internal 33 Resolve" at bounding box center [1266, 271] width 276 height 54
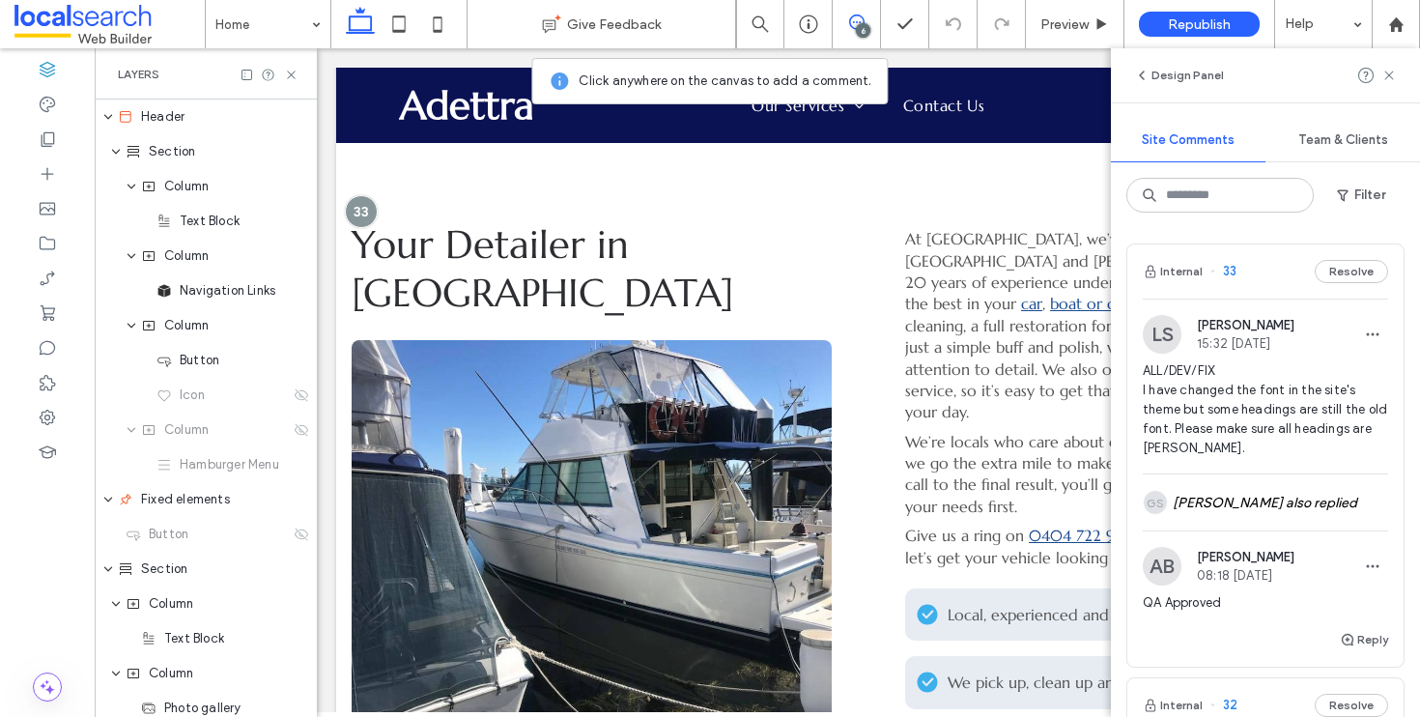
scroll to position [1270, 0]
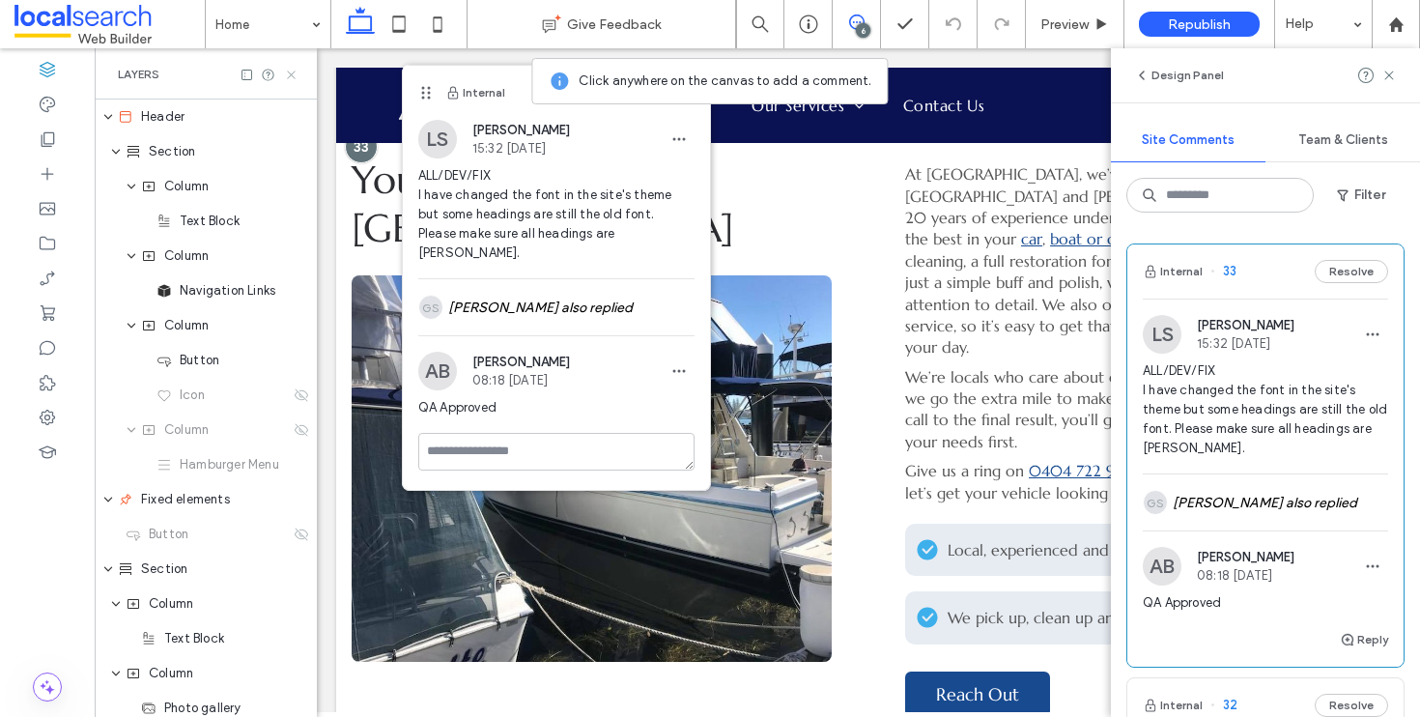
click at [288, 73] on icon at bounding box center [291, 75] width 14 height 14
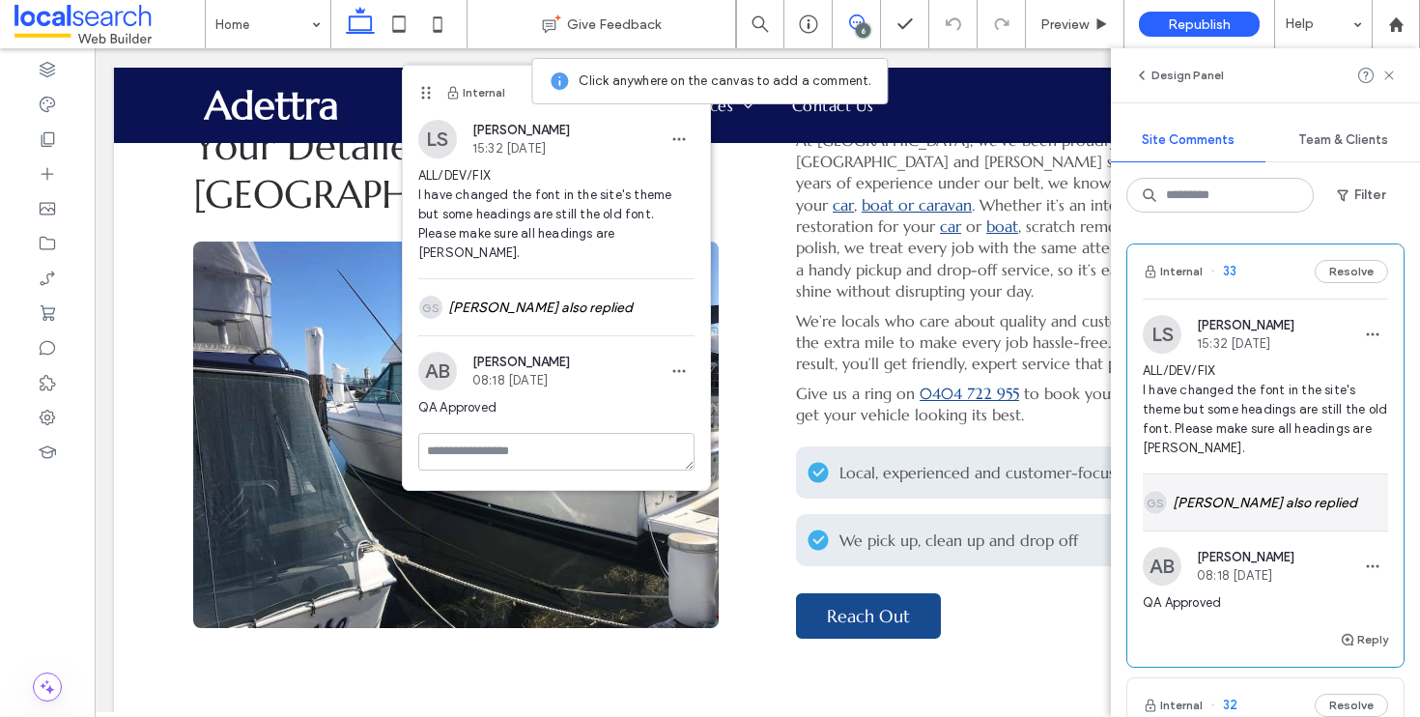
click at [1216, 494] on div "GS Gian Saroyda also replied" at bounding box center [1265, 502] width 245 height 56
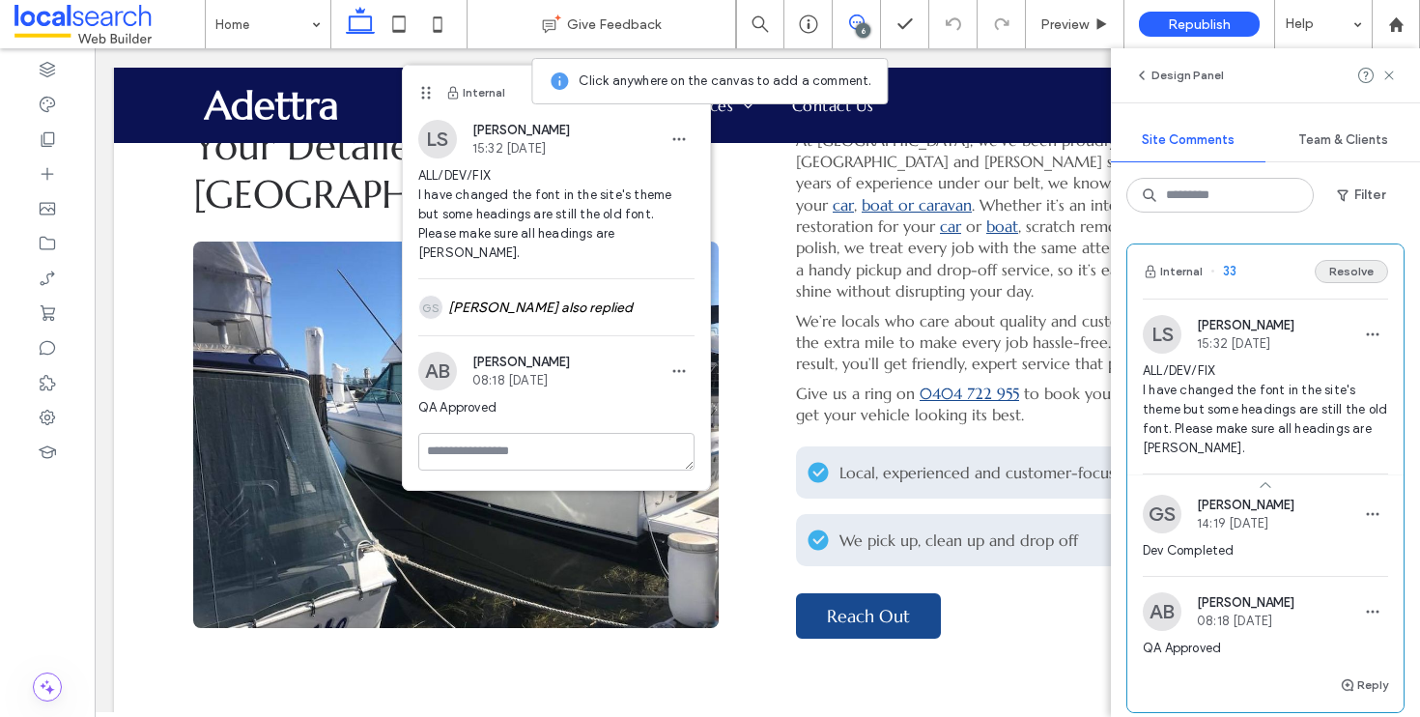
click at [1343, 270] on button "Resolve" at bounding box center [1351, 271] width 73 height 23
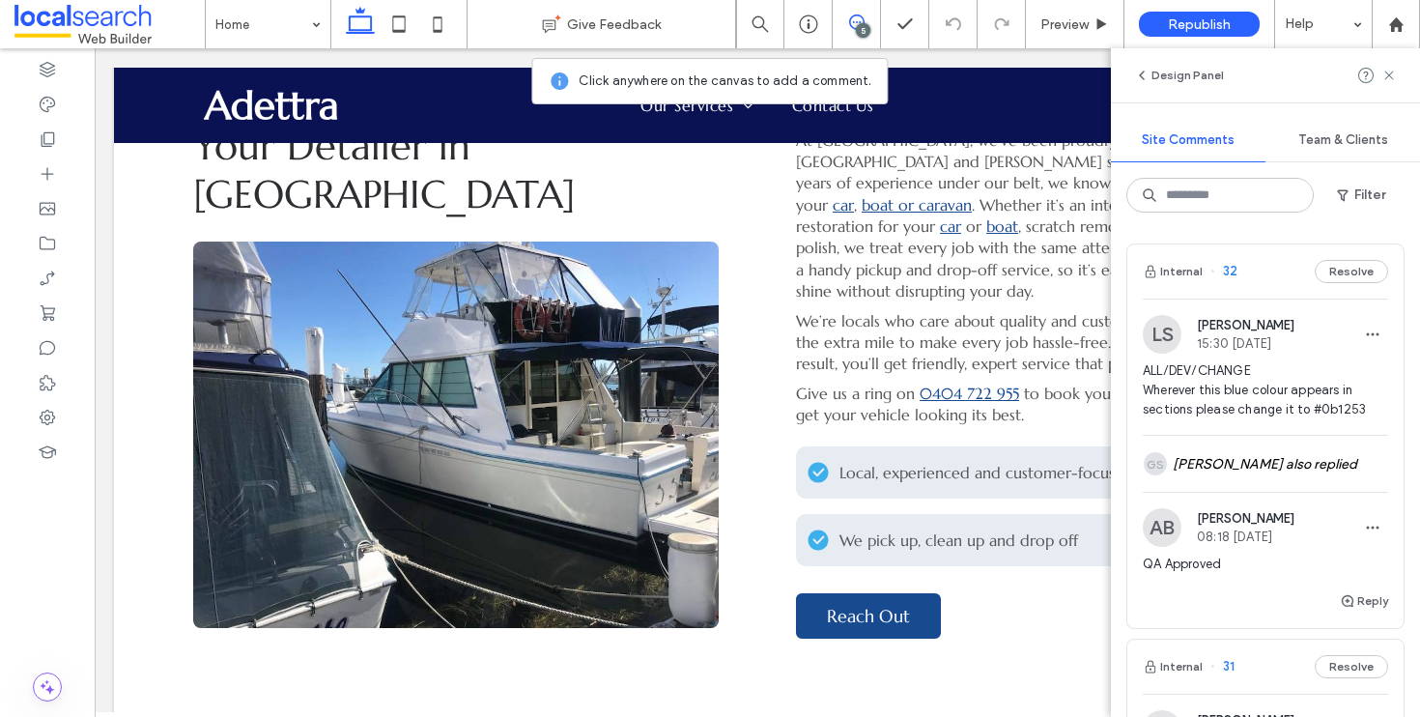
click at [1241, 276] on div "Internal 32 Resolve" at bounding box center [1266, 271] width 276 height 54
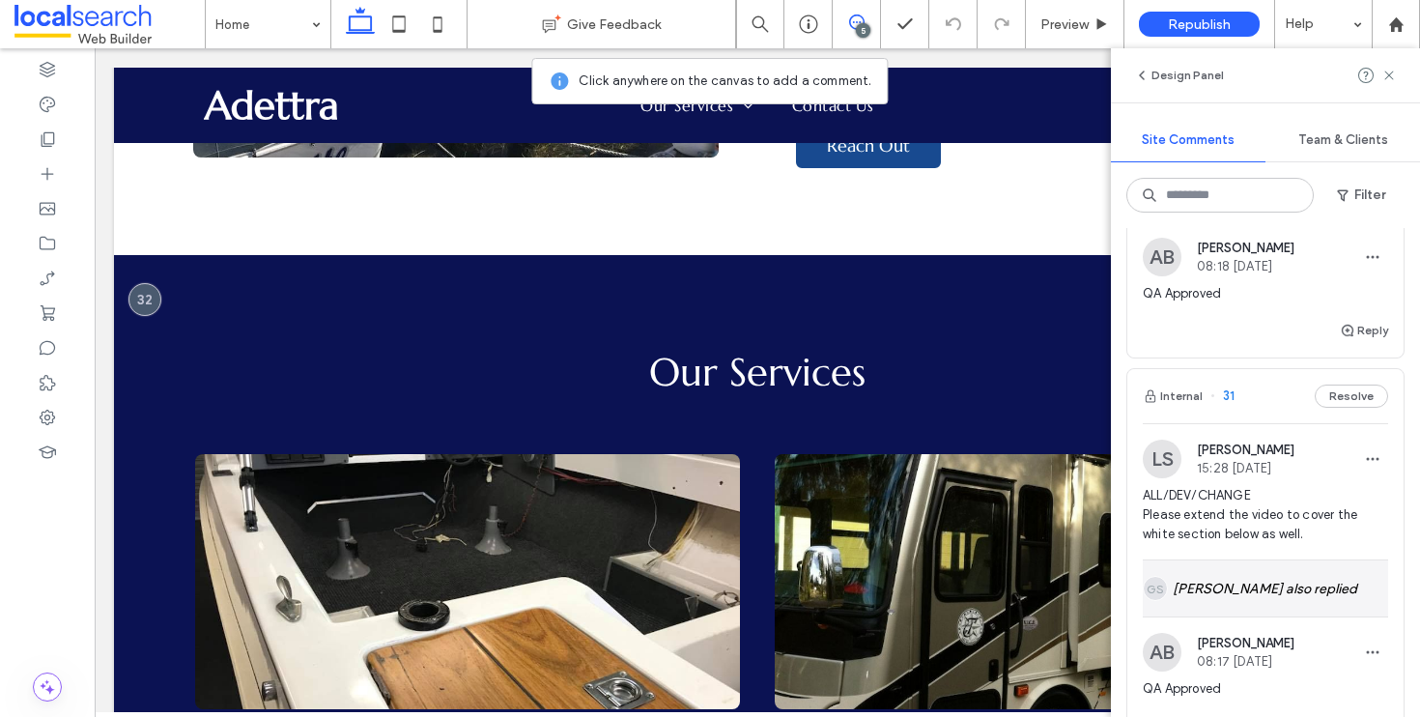
scroll to position [389, 0]
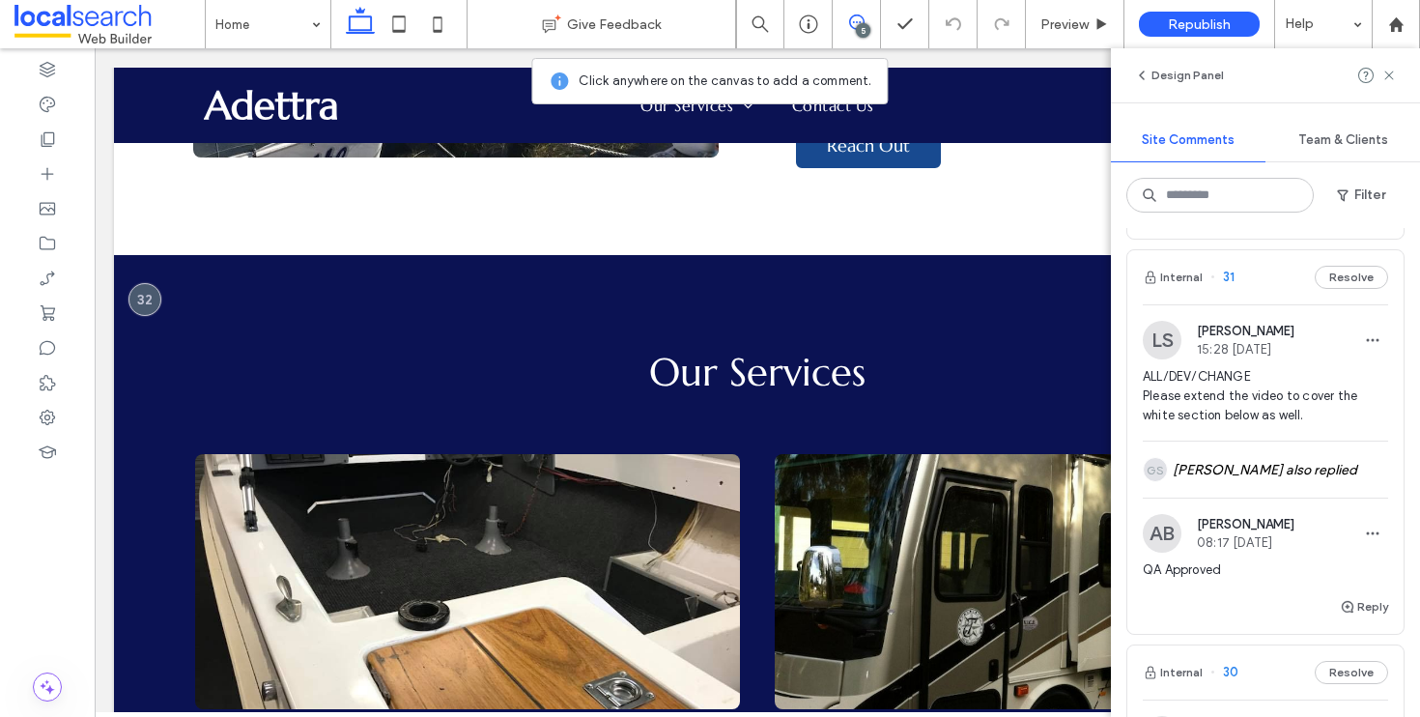
click at [1264, 277] on div "Internal 31 Resolve" at bounding box center [1266, 277] width 276 height 54
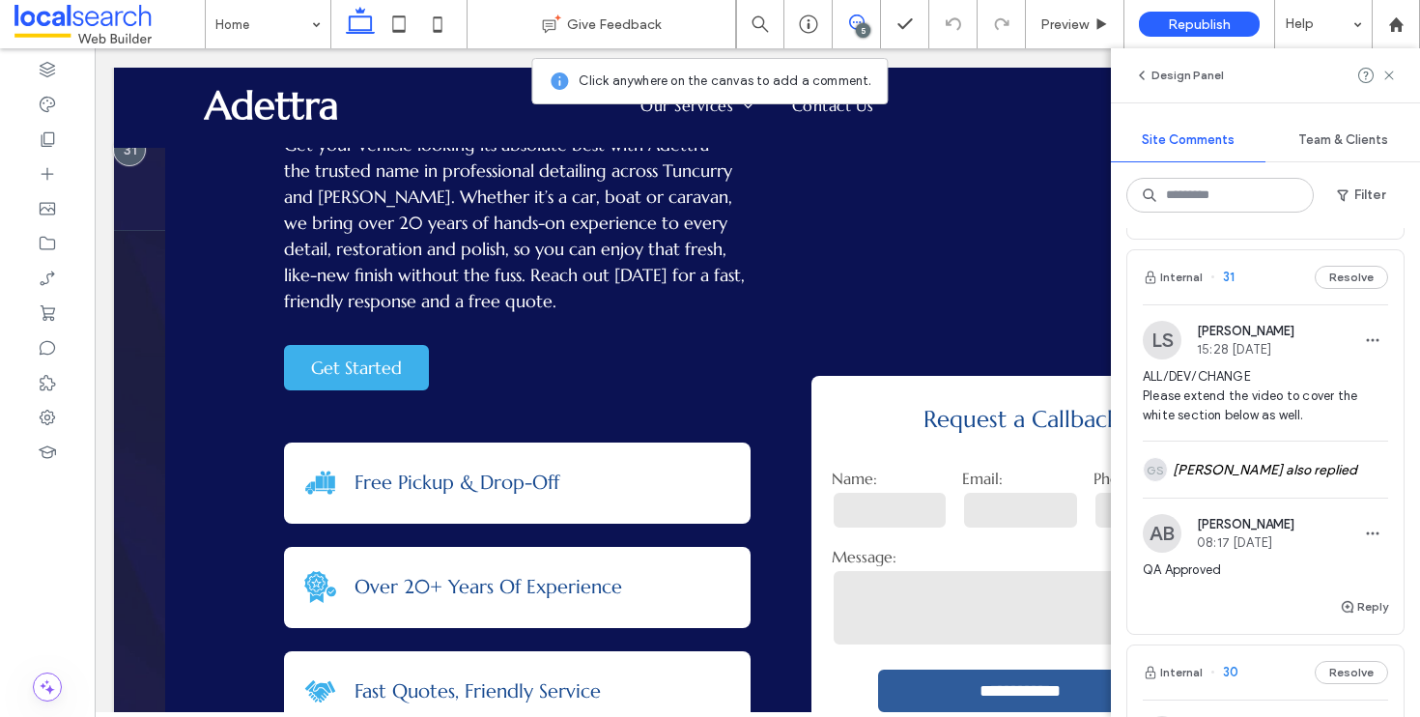
scroll to position [0, 0]
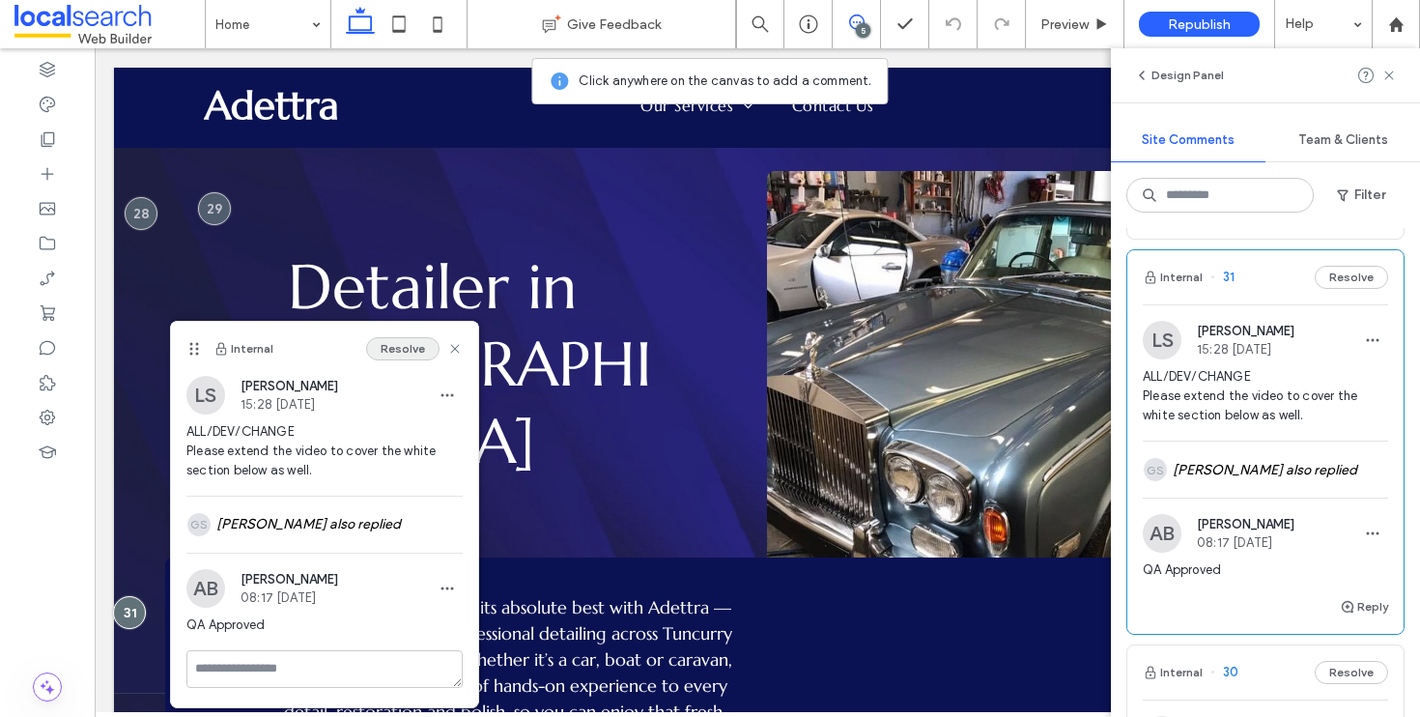
click at [419, 351] on button "Resolve" at bounding box center [402, 348] width 73 height 23
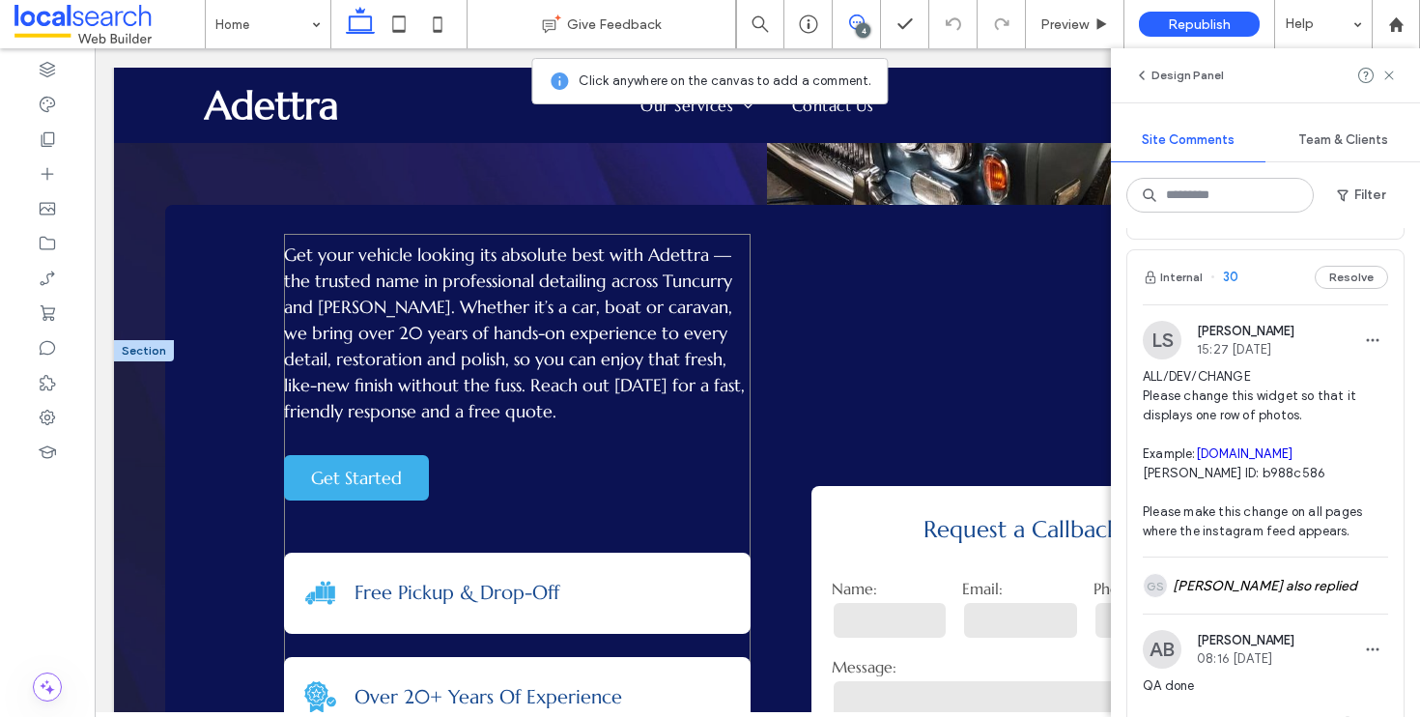
scroll to position [241, 0]
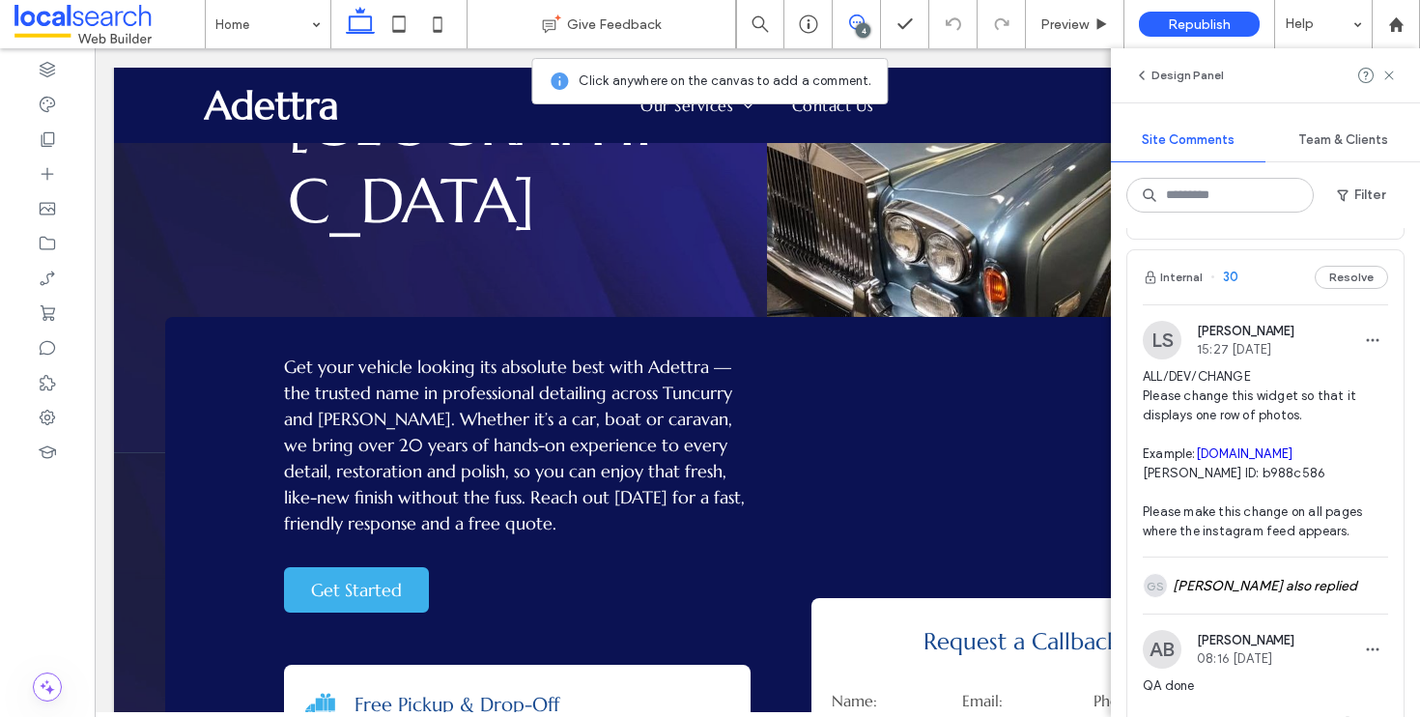
click at [859, 22] on use at bounding box center [856, 21] width 15 height 15
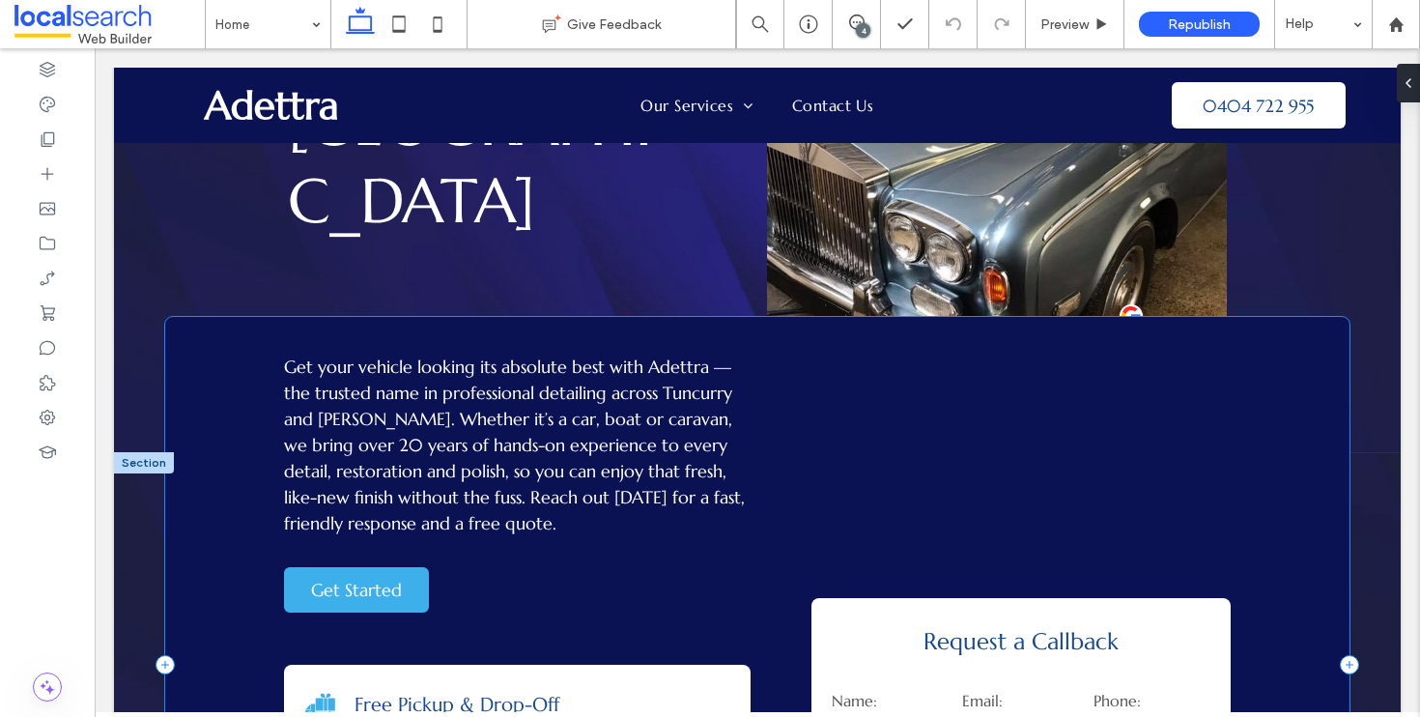
click at [191, 515] on div "**********" at bounding box center [757, 665] width 1184 height 696
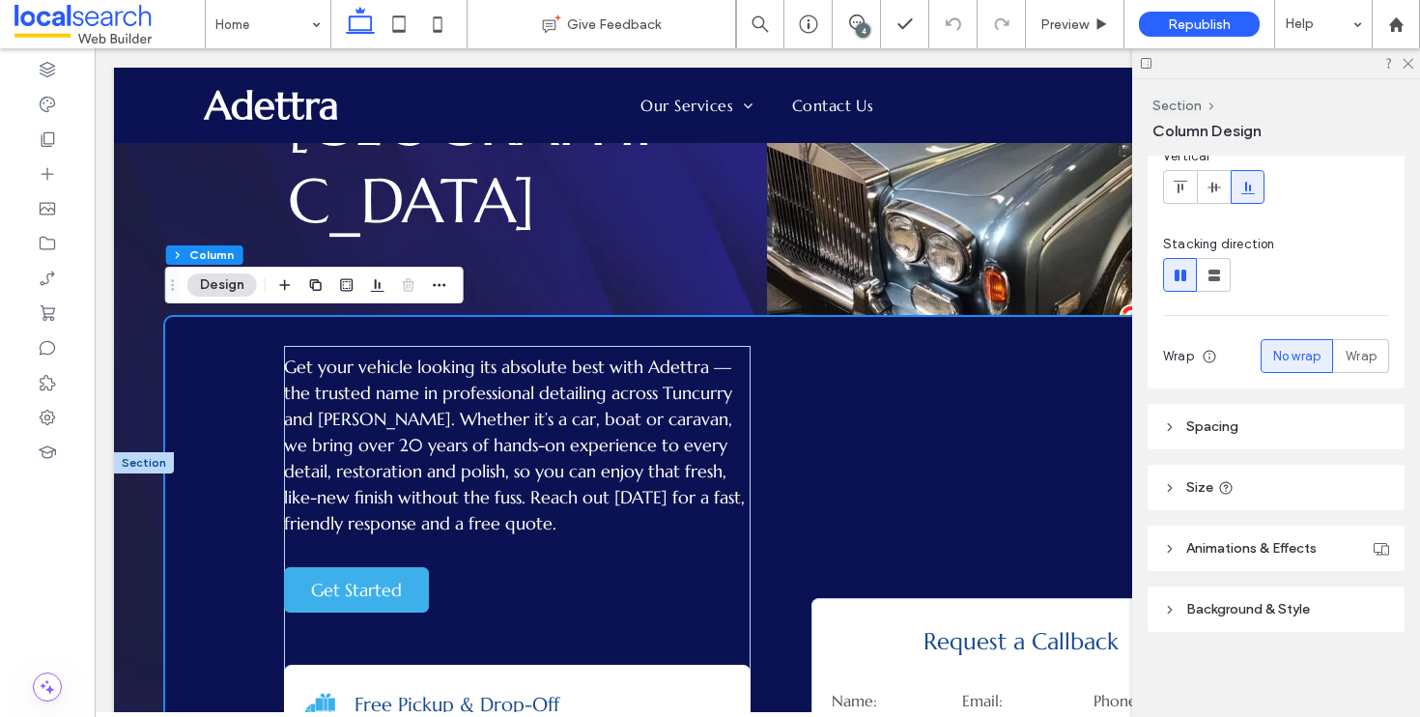
click at [1292, 617] on span "Background & Style" at bounding box center [1249, 609] width 124 height 16
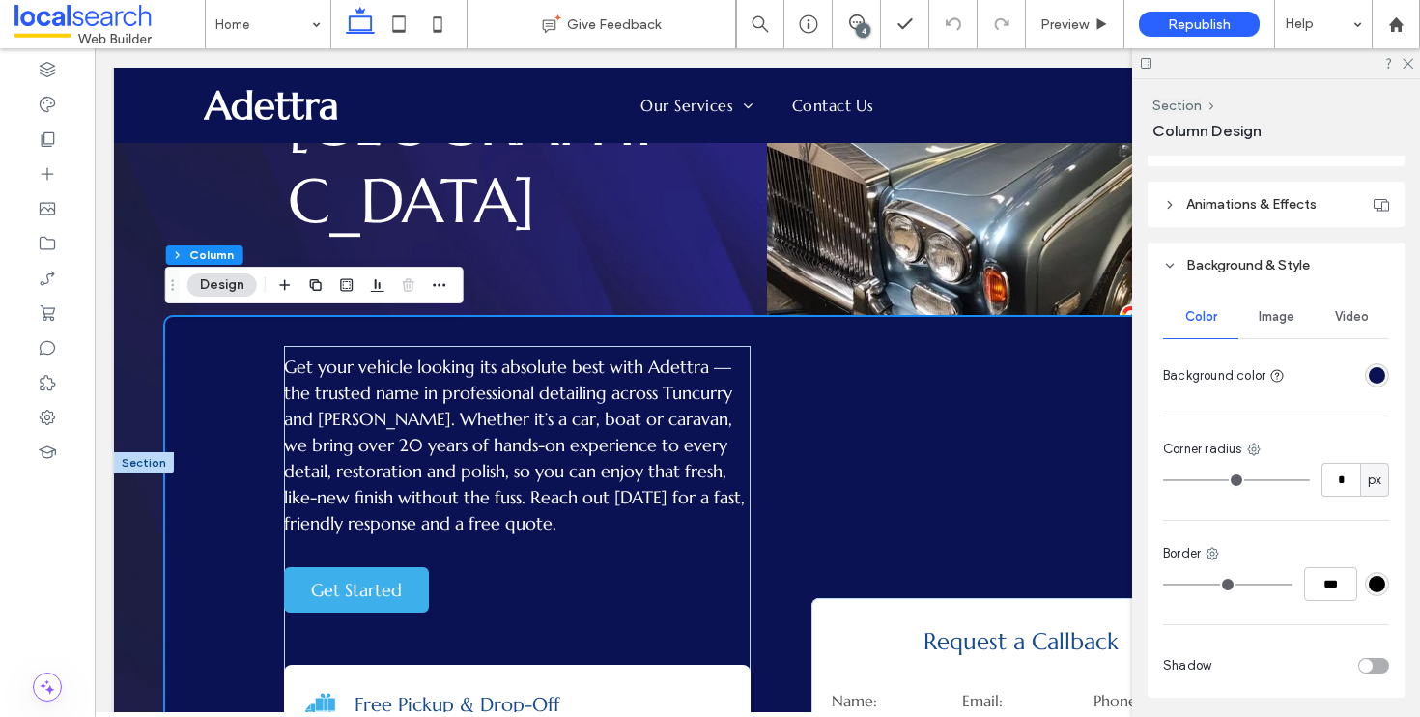
click at [1372, 372] on div "rgba(11, 18, 83, 1)" at bounding box center [1377, 375] width 16 height 16
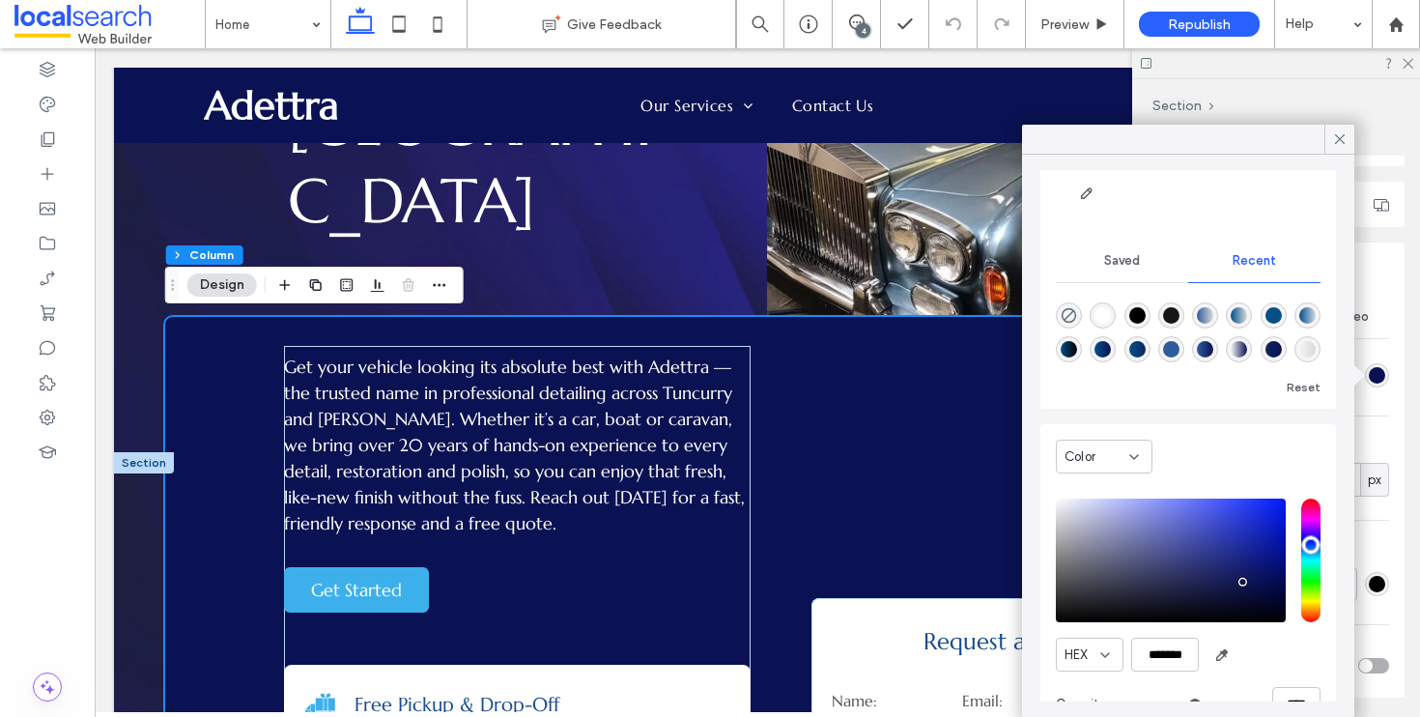
scroll to position [183, 0]
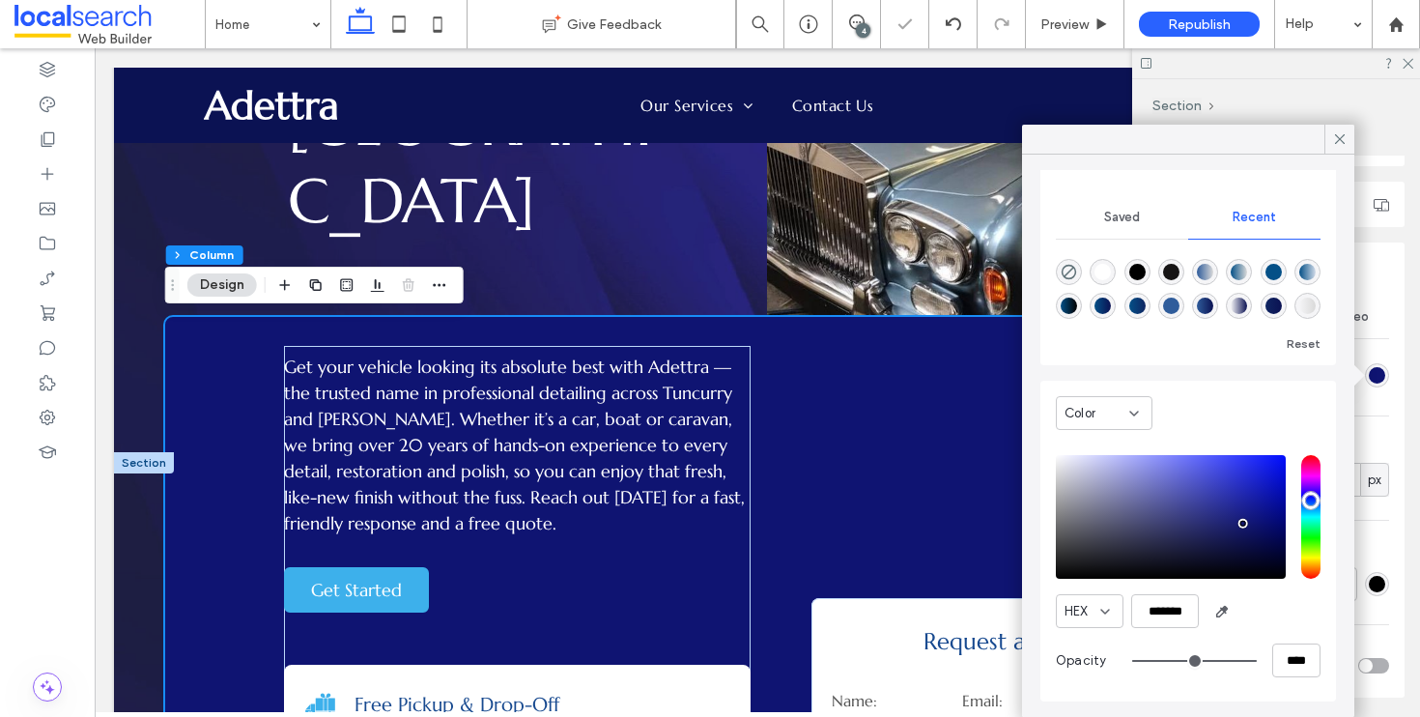
drag, startPoint x: 1244, startPoint y: 537, endPoint x: 1244, endPoint y: 524, distance: 13.5
click at [1244, 524] on div "pointer" at bounding box center [1244, 524] width 6 height 6
click at [1233, 525] on div "pointer" at bounding box center [1233, 525] width 6 height 6
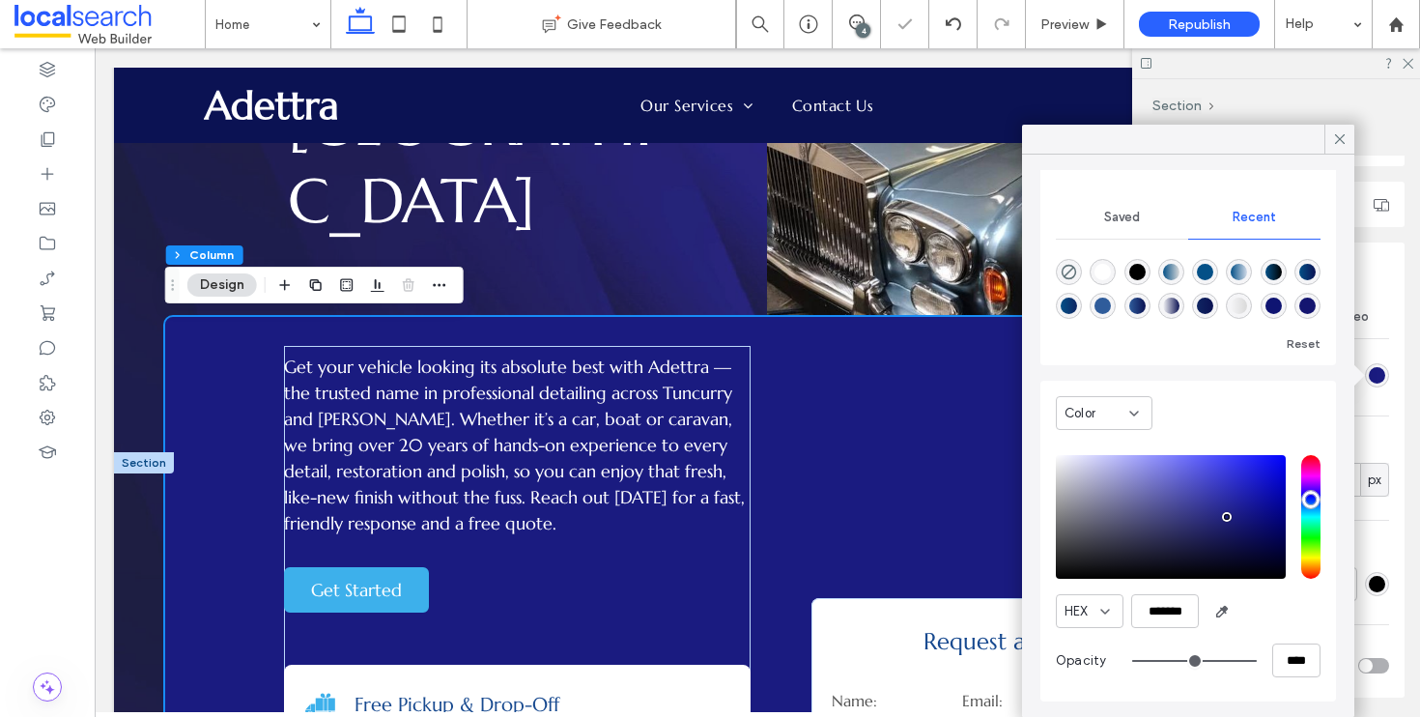
click at [1227, 517] on div "pointer" at bounding box center [1227, 517] width 6 height 6
type input "*******"
drag, startPoint x: 1227, startPoint y: 517, endPoint x: 1219, endPoint y: 509, distance: 10.9
click at [1219, 509] on div "pointer" at bounding box center [1219, 509] width 6 height 6
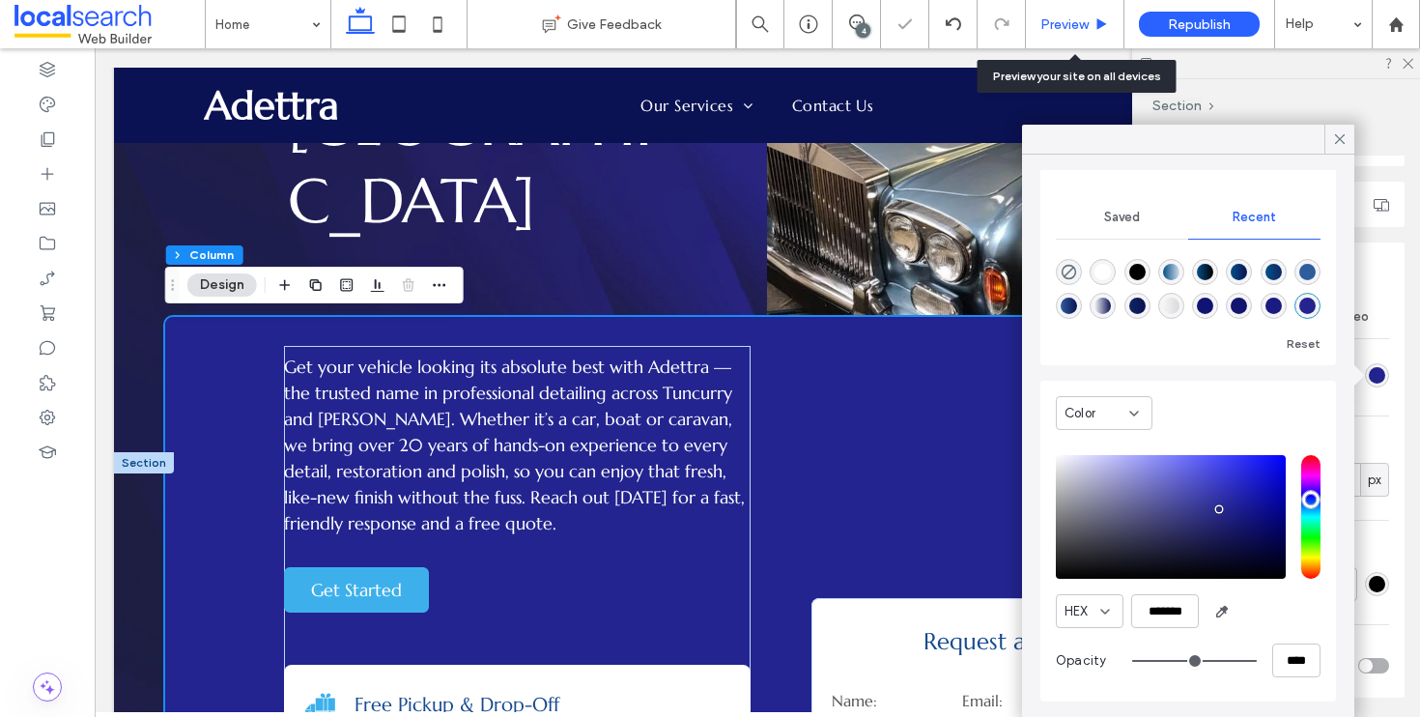
click at [1076, 40] on div "Preview" at bounding box center [1075, 24] width 99 height 48
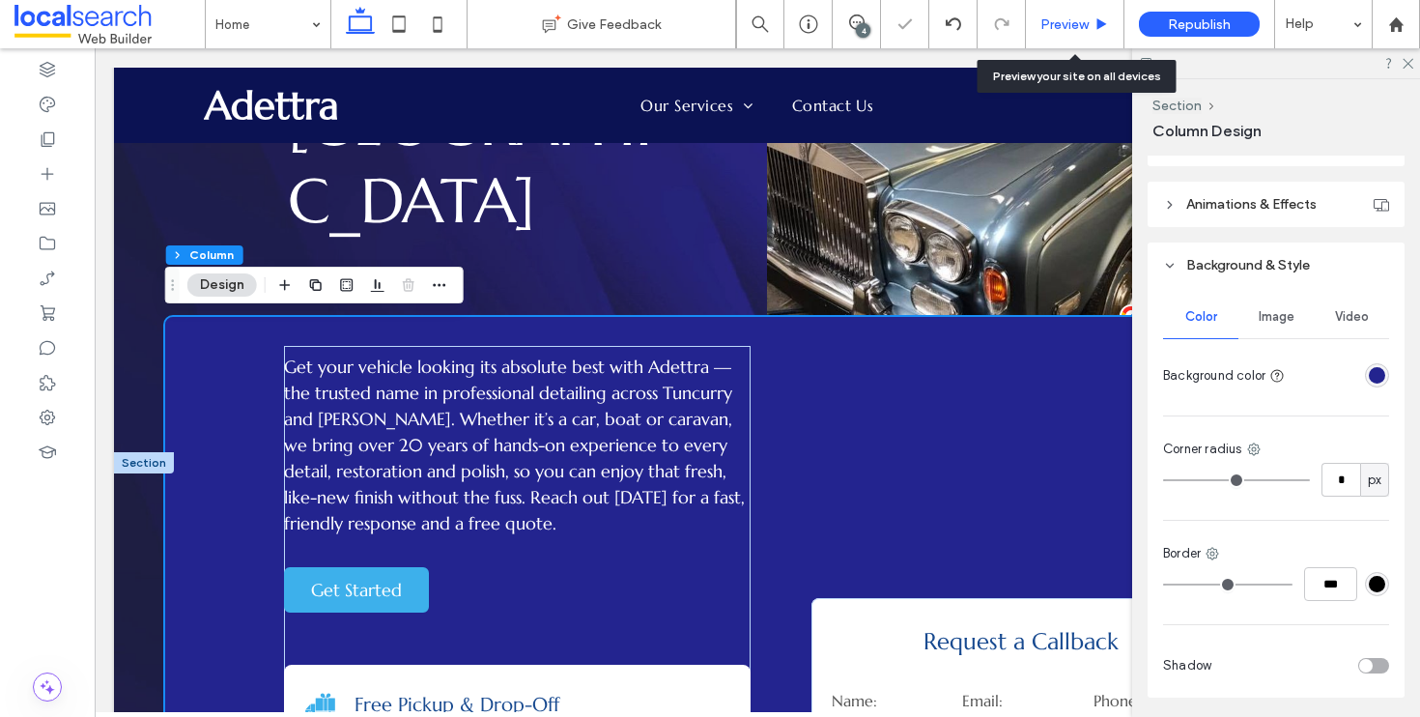
click at [1072, 29] on span "Preview" at bounding box center [1065, 24] width 48 height 16
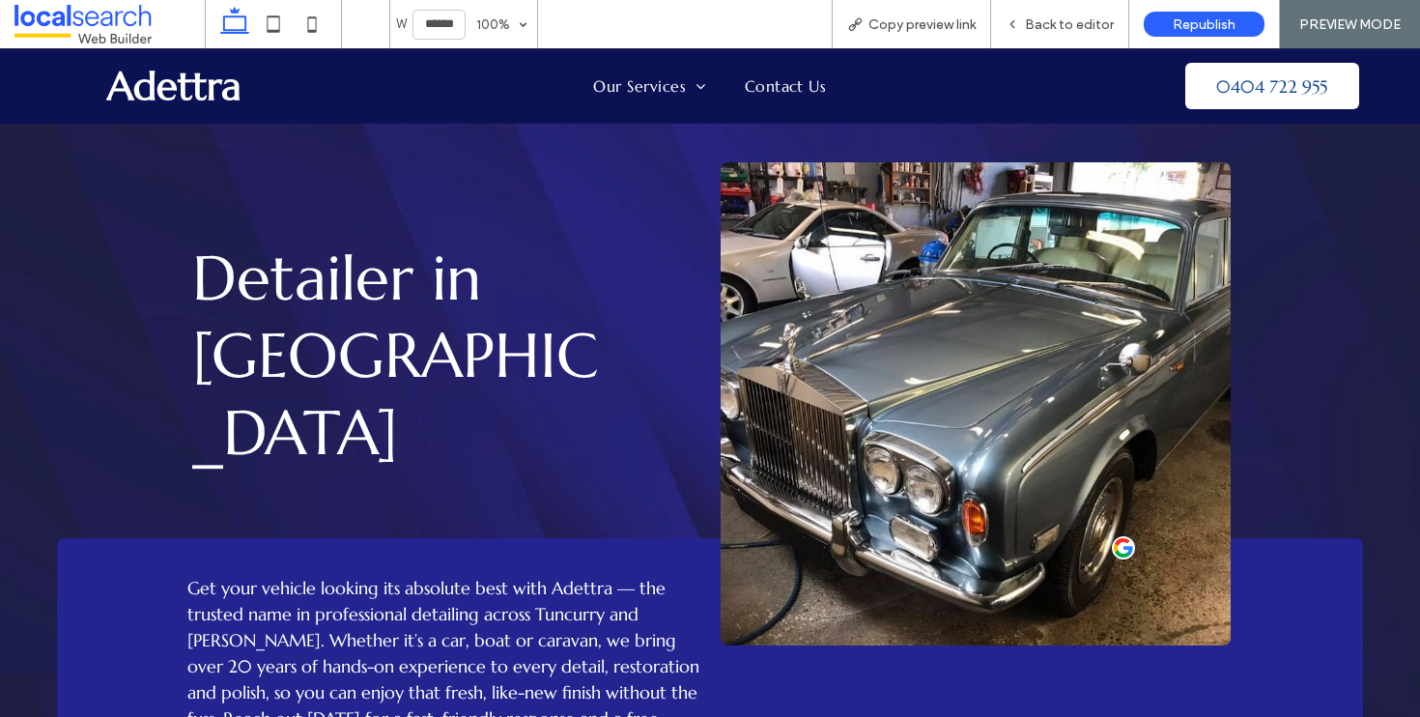
scroll to position [624, 0]
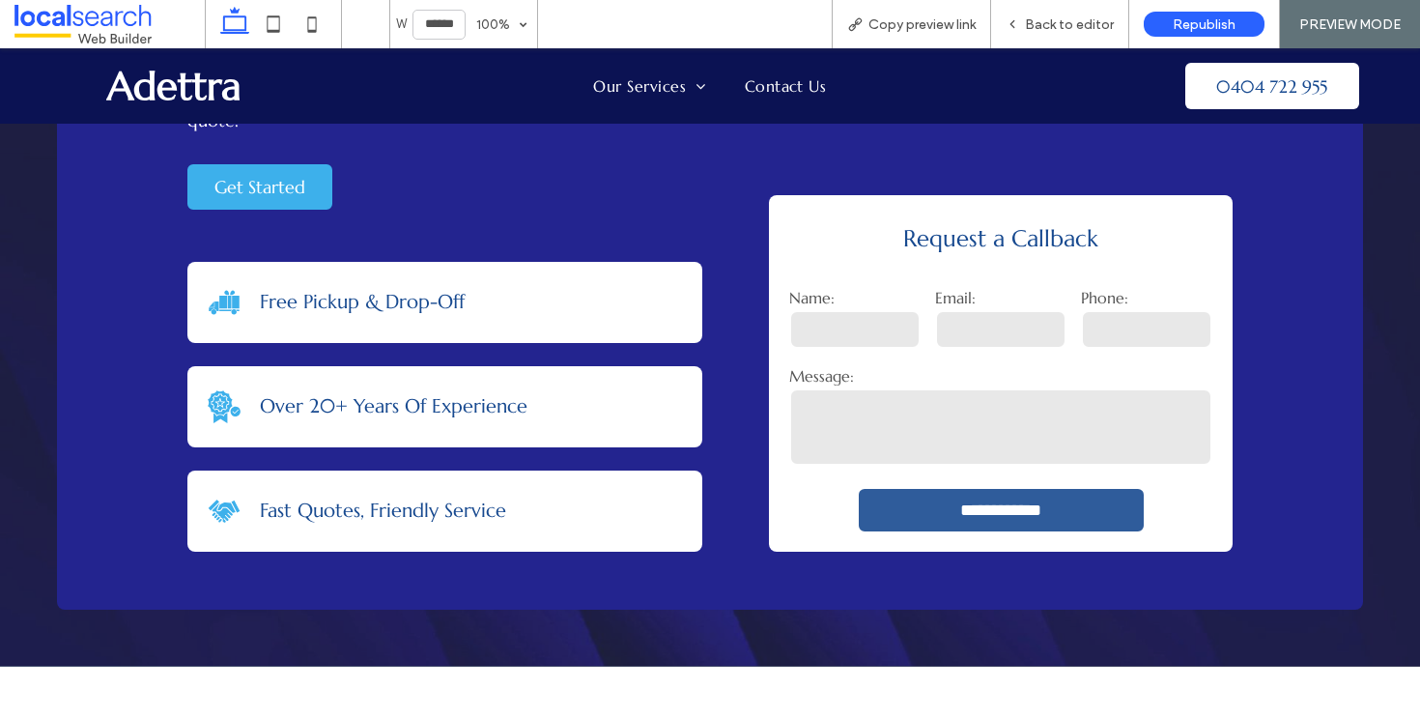
click at [185, 85] on link "Adettra" at bounding box center [174, 86] width 134 height 48
click at [1072, 25] on span "Back to editor" at bounding box center [1069, 24] width 89 height 16
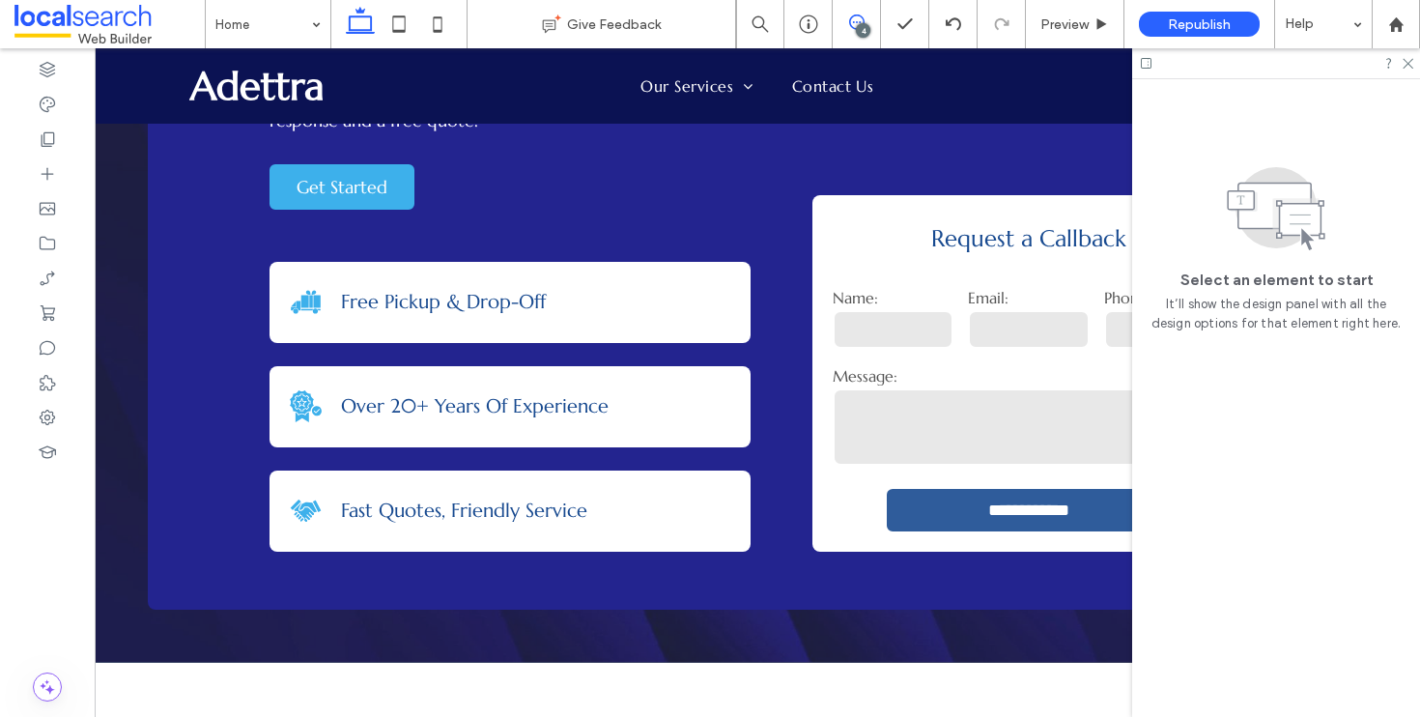
click at [856, 20] on icon at bounding box center [856, 21] width 15 height 15
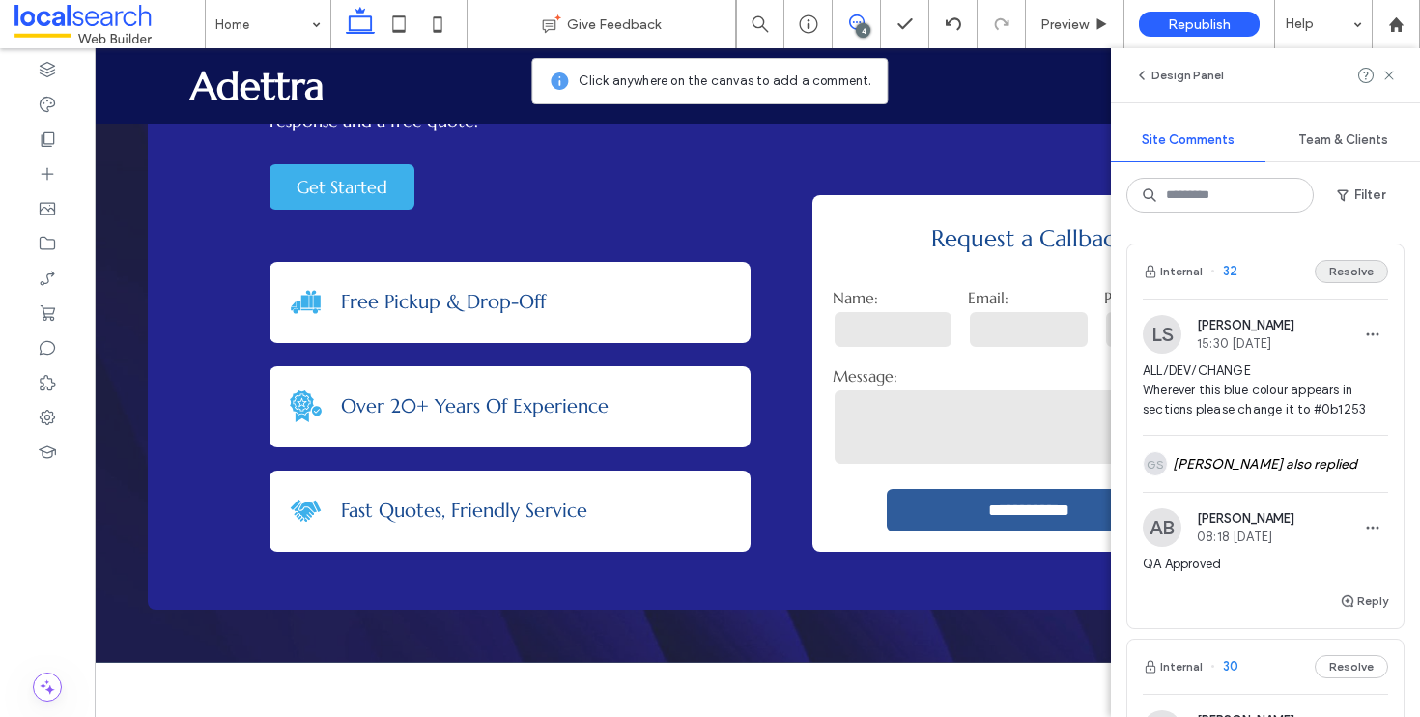
click at [1334, 269] on button "Resolve" at bounding box center [1351, 271] width 73 height 23
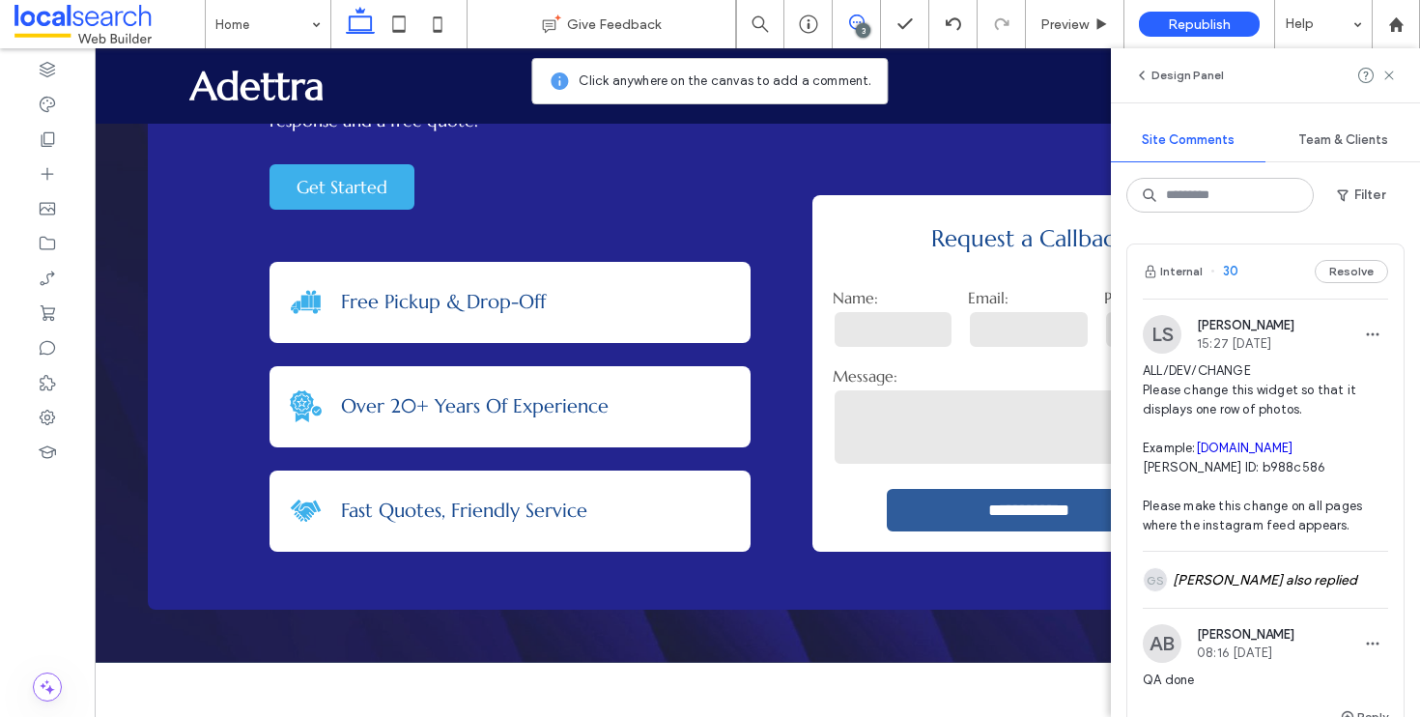
click at [1264, 280] on div "Internal 30 Resolve" at bounding box center [1266, 271] width 276 height 54
click at [1341, 268] on button "Resolve" at bounding box center [1351, 271] width 73 height 23
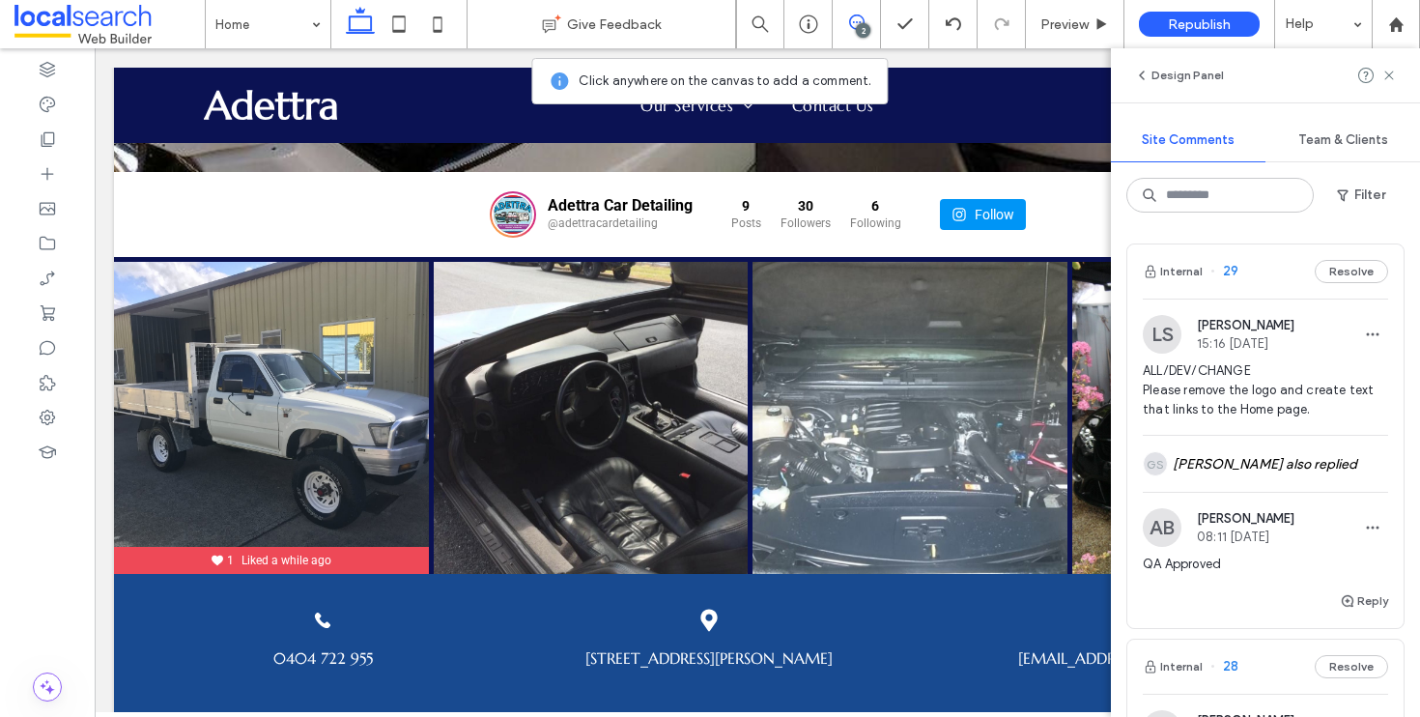
click at [1266, 267] on div "Internal 29 Resolve" at bounding box center [1266, 271] width 276 height 54
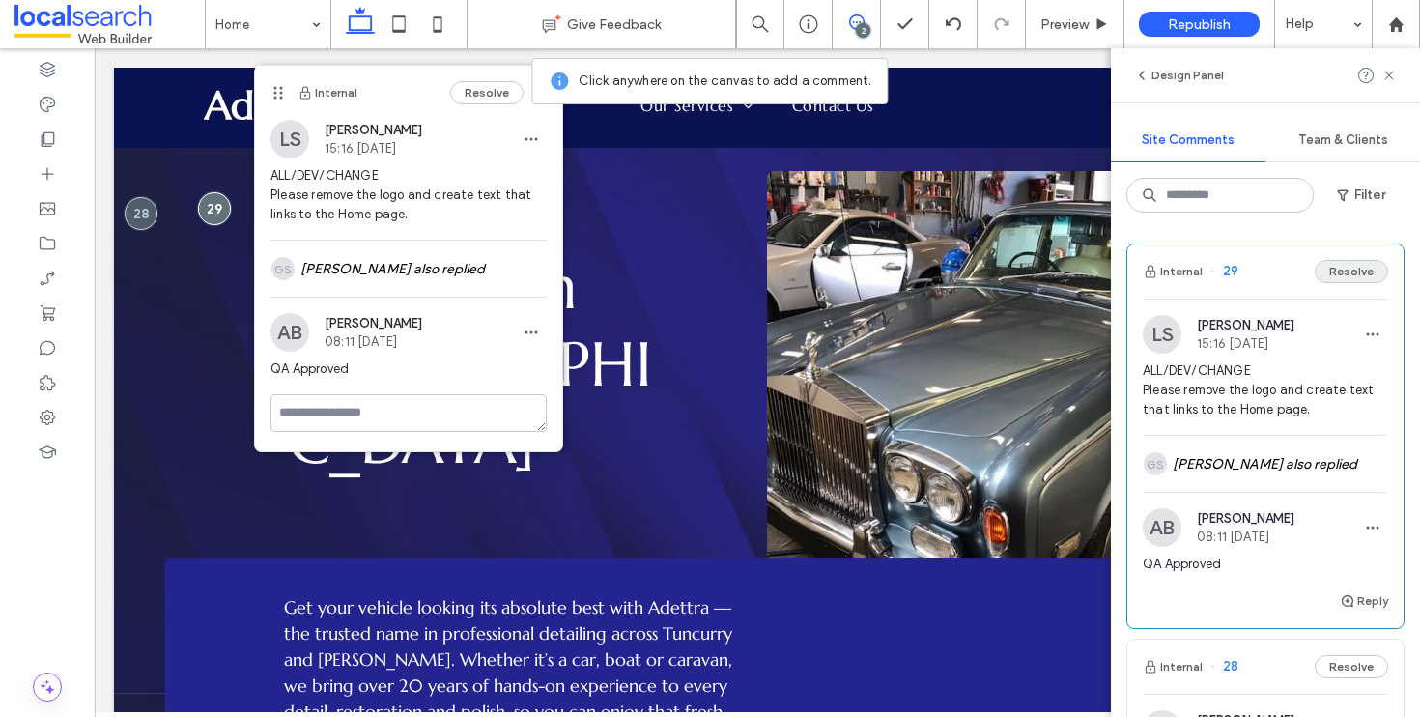
click at [1335, 266] on button "Resolve" at bounding box center [1351, 271] width 73 height 23
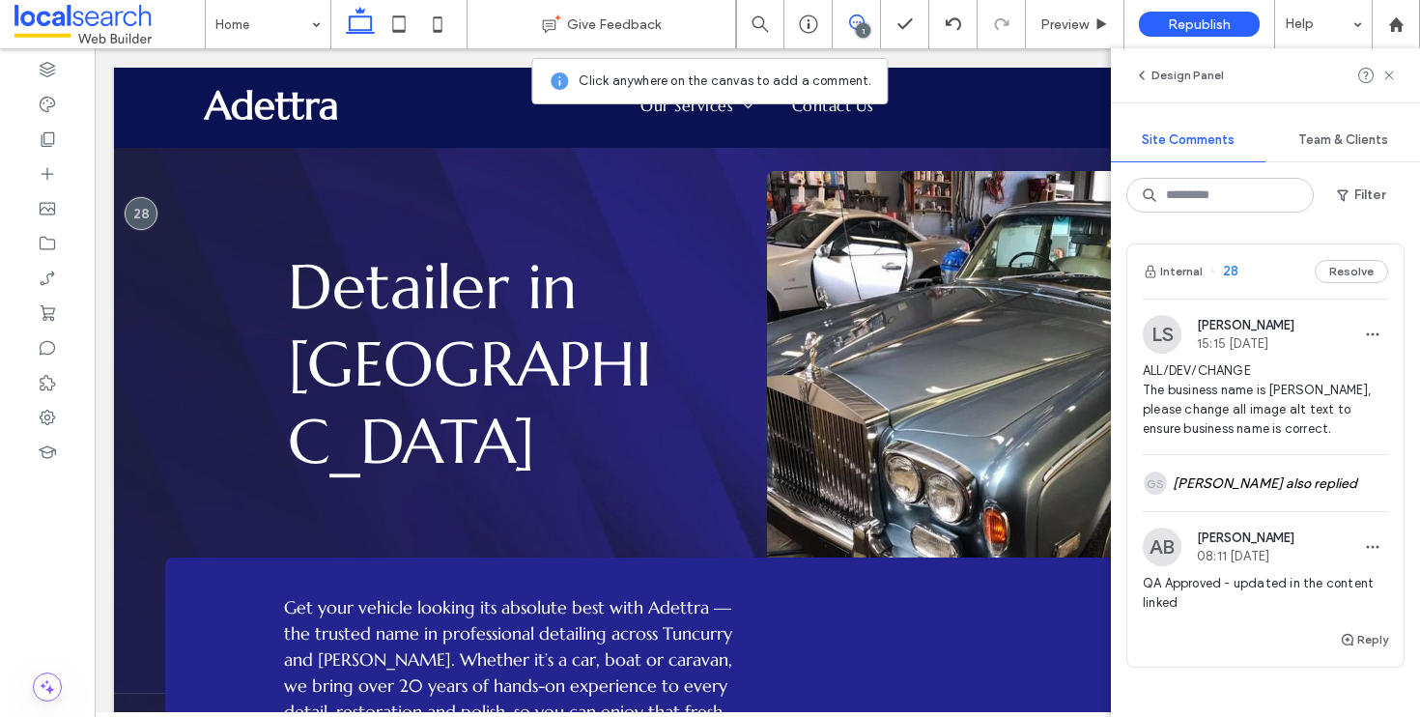
click at [1251, 272] on div "Internal 28 Resolve" at bounding box center [1266, 271] width 276 height 54
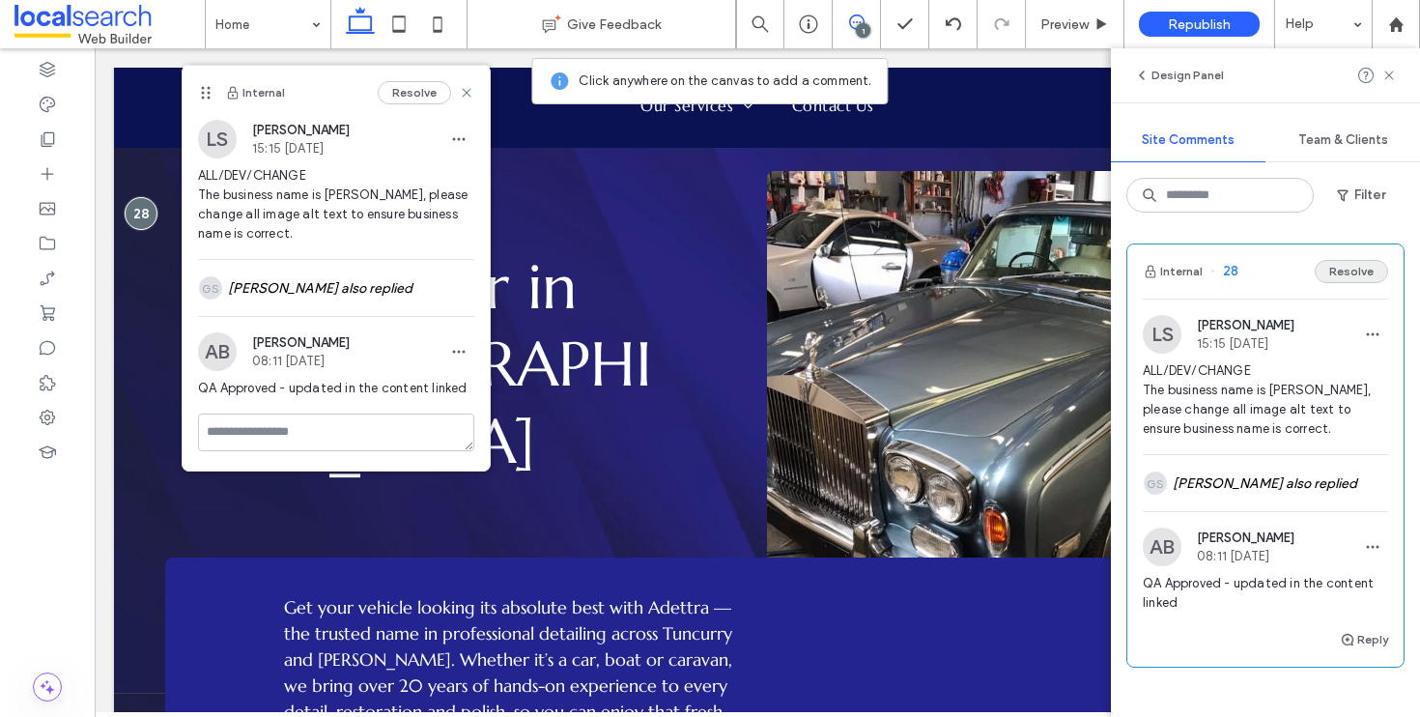
click at [1338, 275] on button "Resolve" at bounding box center [1351, 271] width 73 height 23
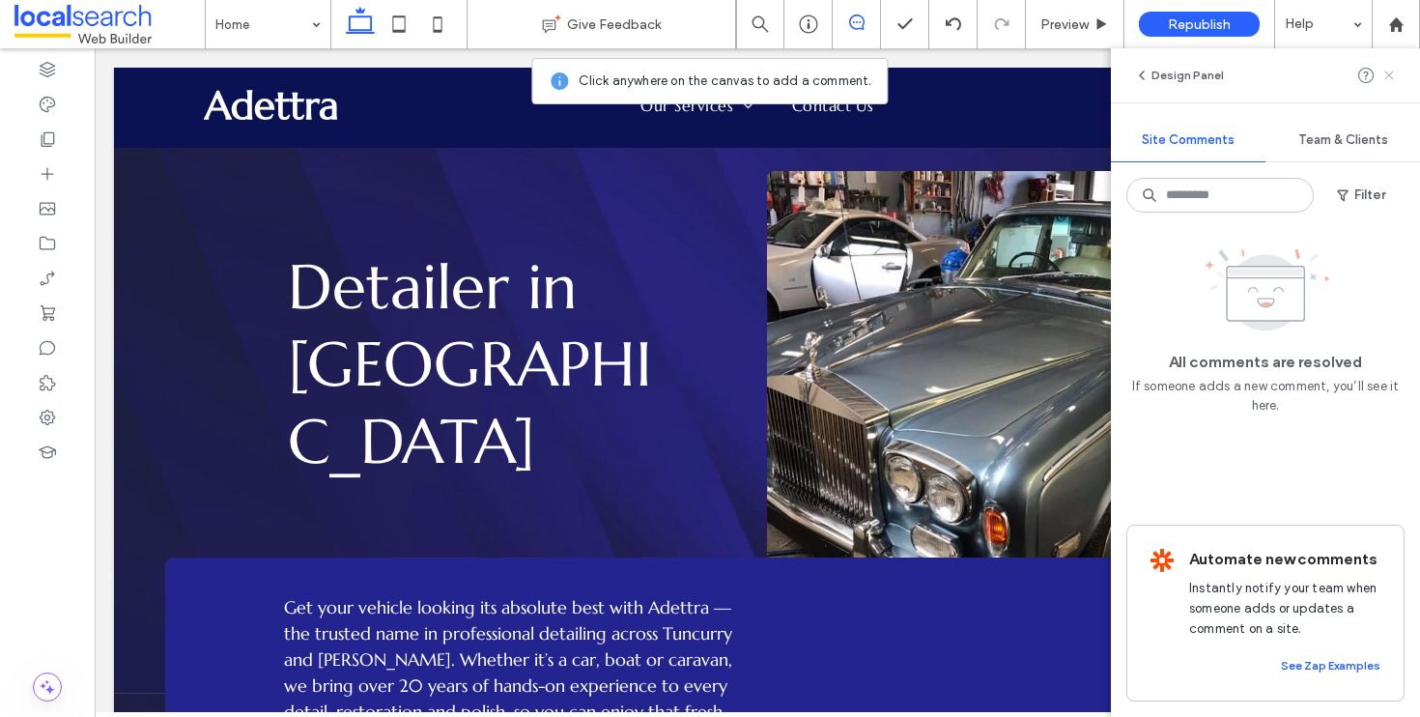
click at [1383, 78] on icon at bounding box center [1389, 75] width 15 height 15
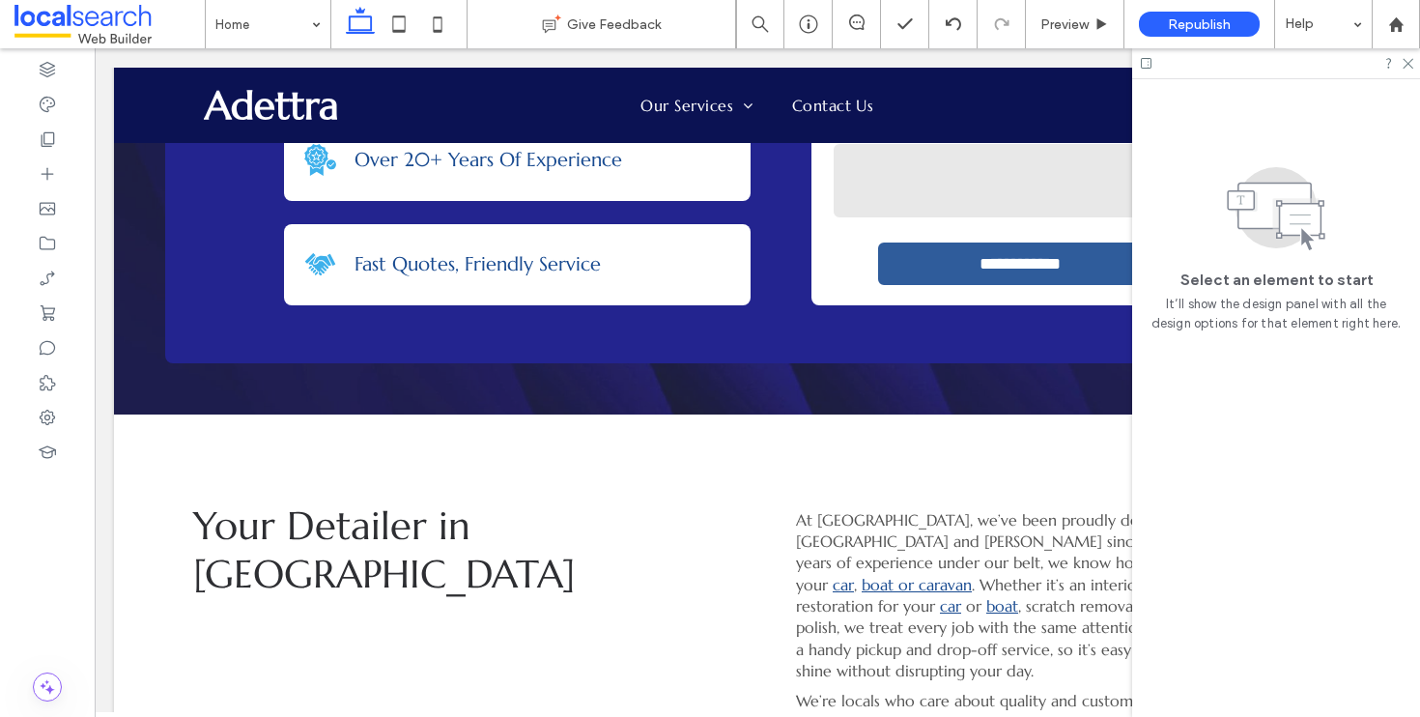
scroll to position [1059, 0]
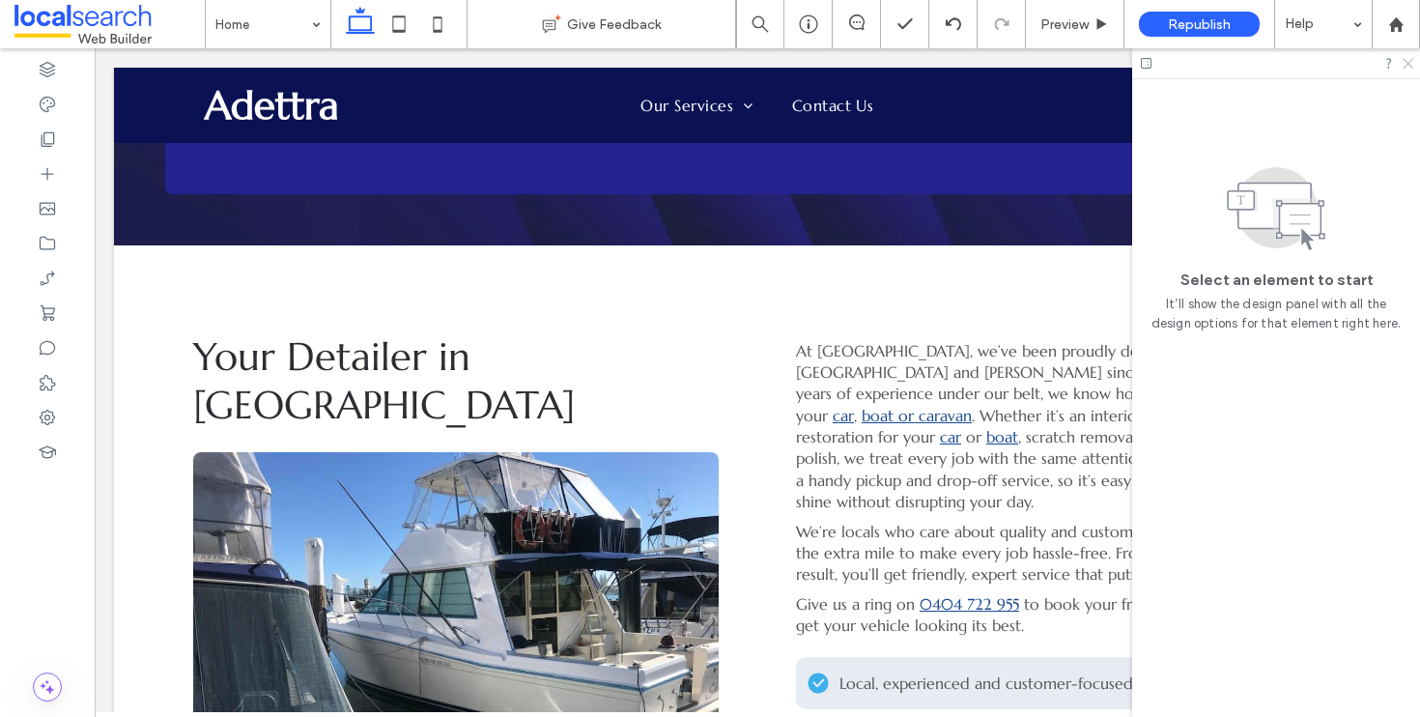
drag, startPoint x: 1406, startPoint y: 66, endPoint x: 1117, endPoint y: 325, distance: 388.0
click at [1406, 66] on use at bounding box center [1408, 64] width 11 height 11
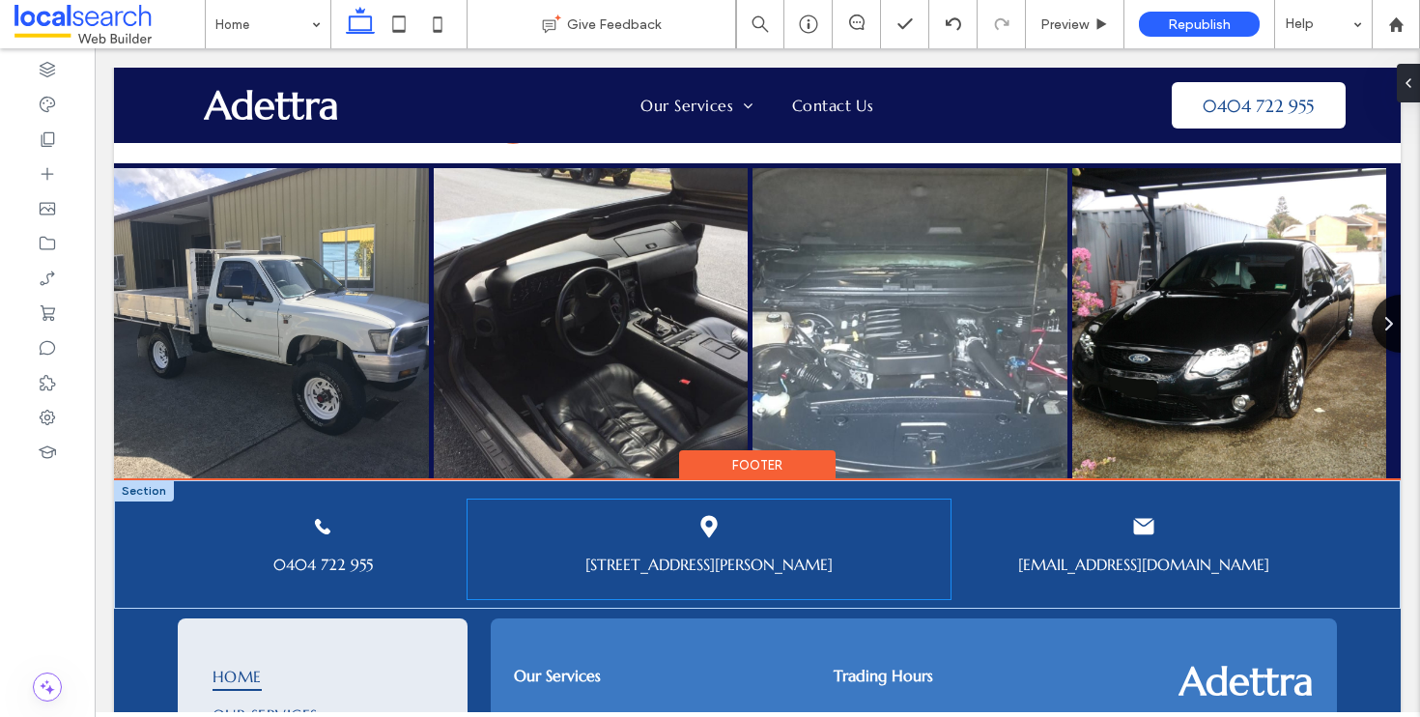
scroll to position [4717, 0]
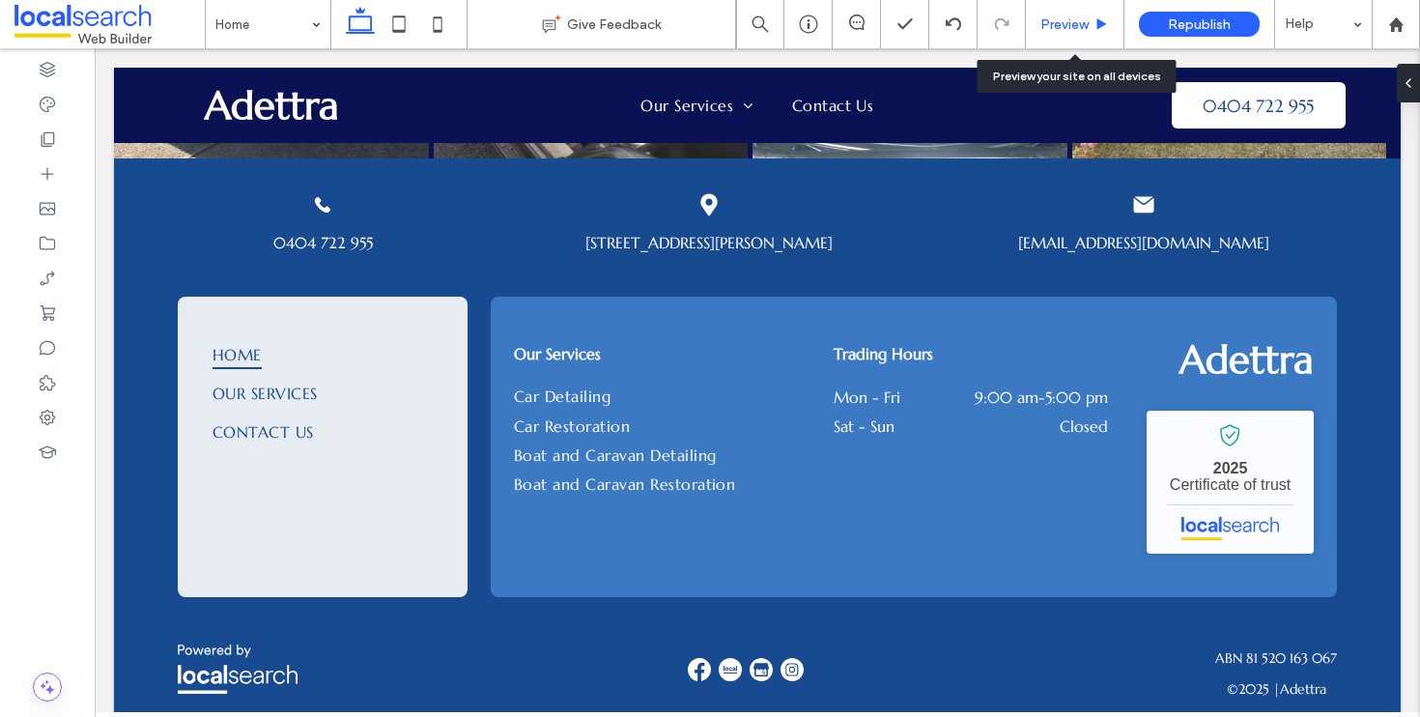
click at [1061, 23] on span "Preview" at bounding box center [1065, 24] width 48 height 16
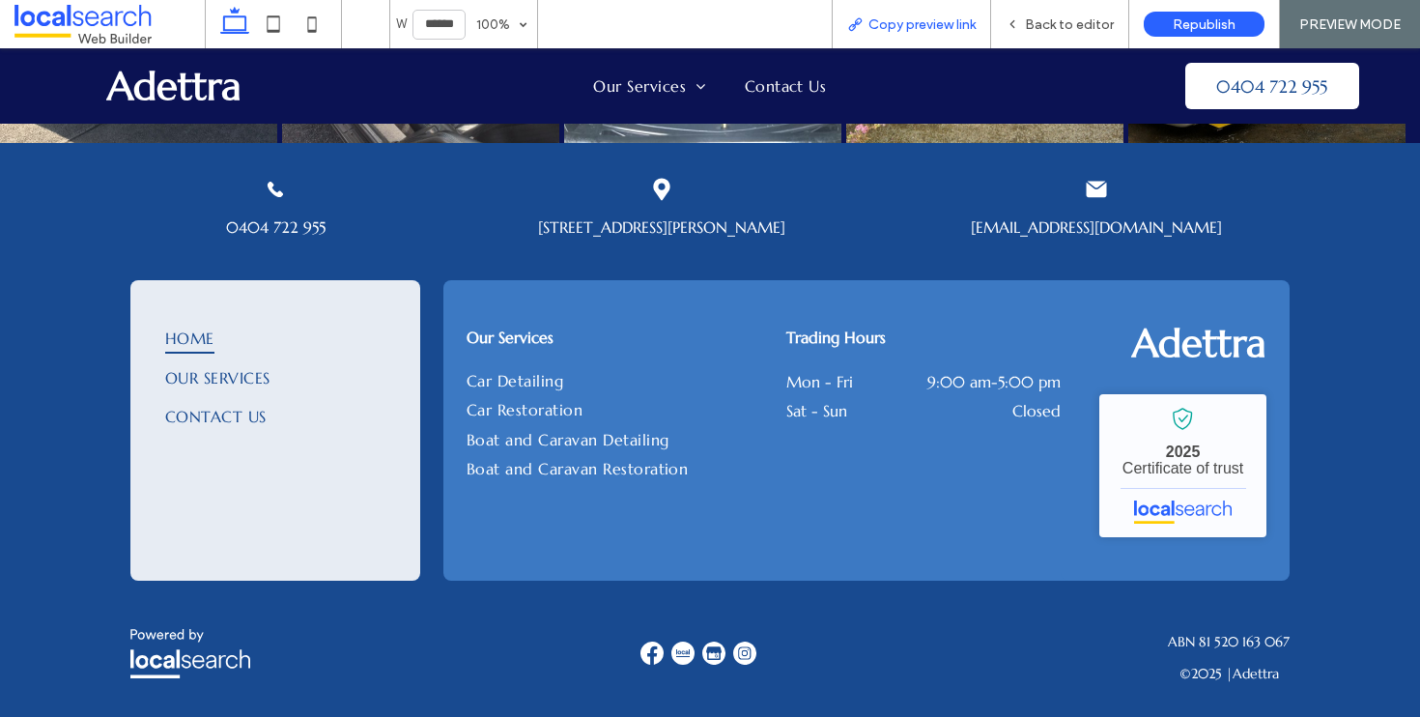
scroll to position [4666, 0]
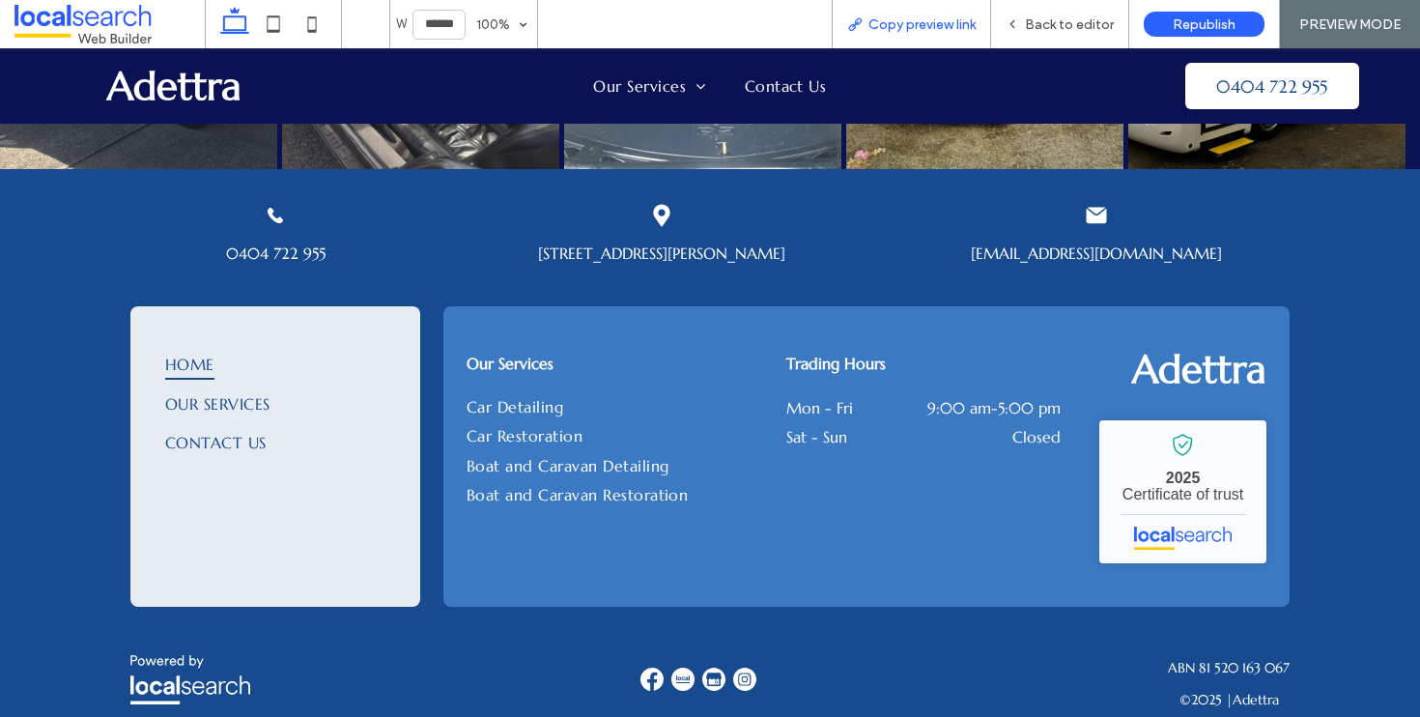
click at [895, 25] on span "Copy preview link" at bounding box center [922, 24] width 107 height 16
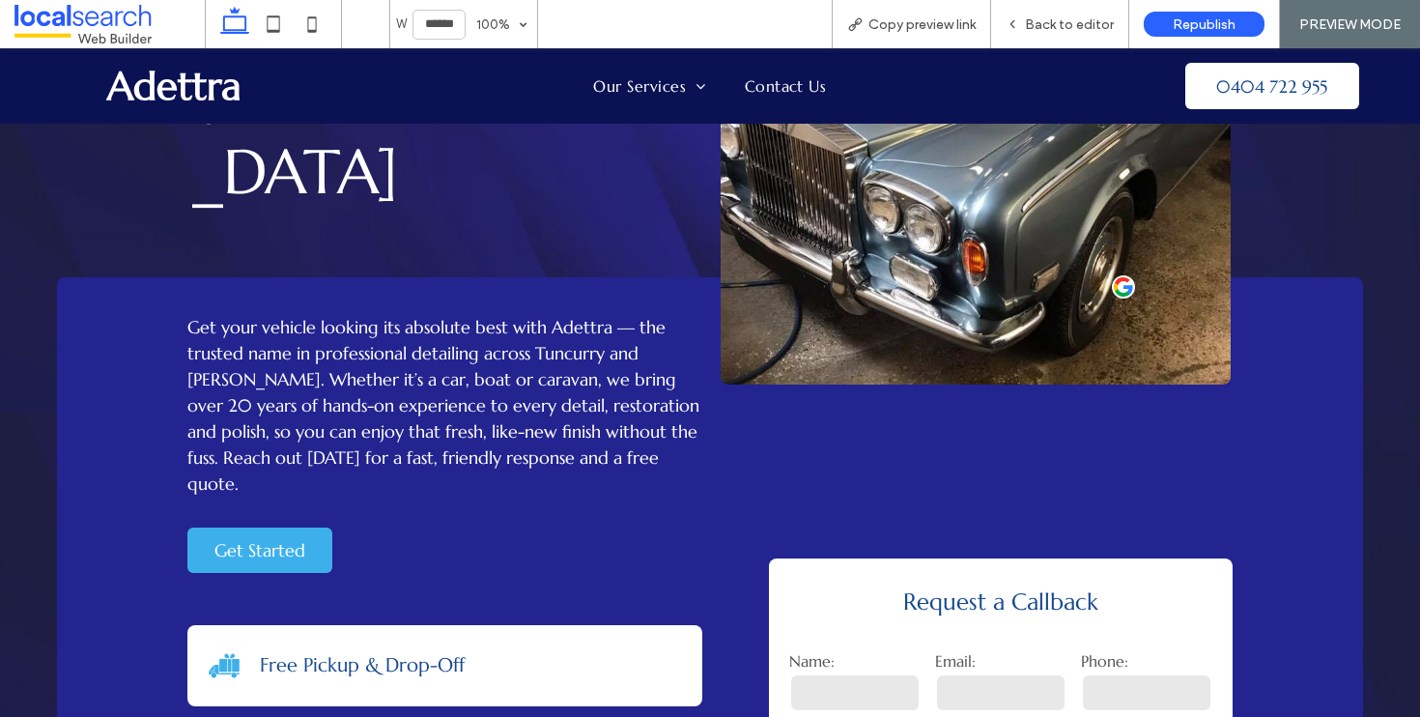
scroll to position [0, 0]
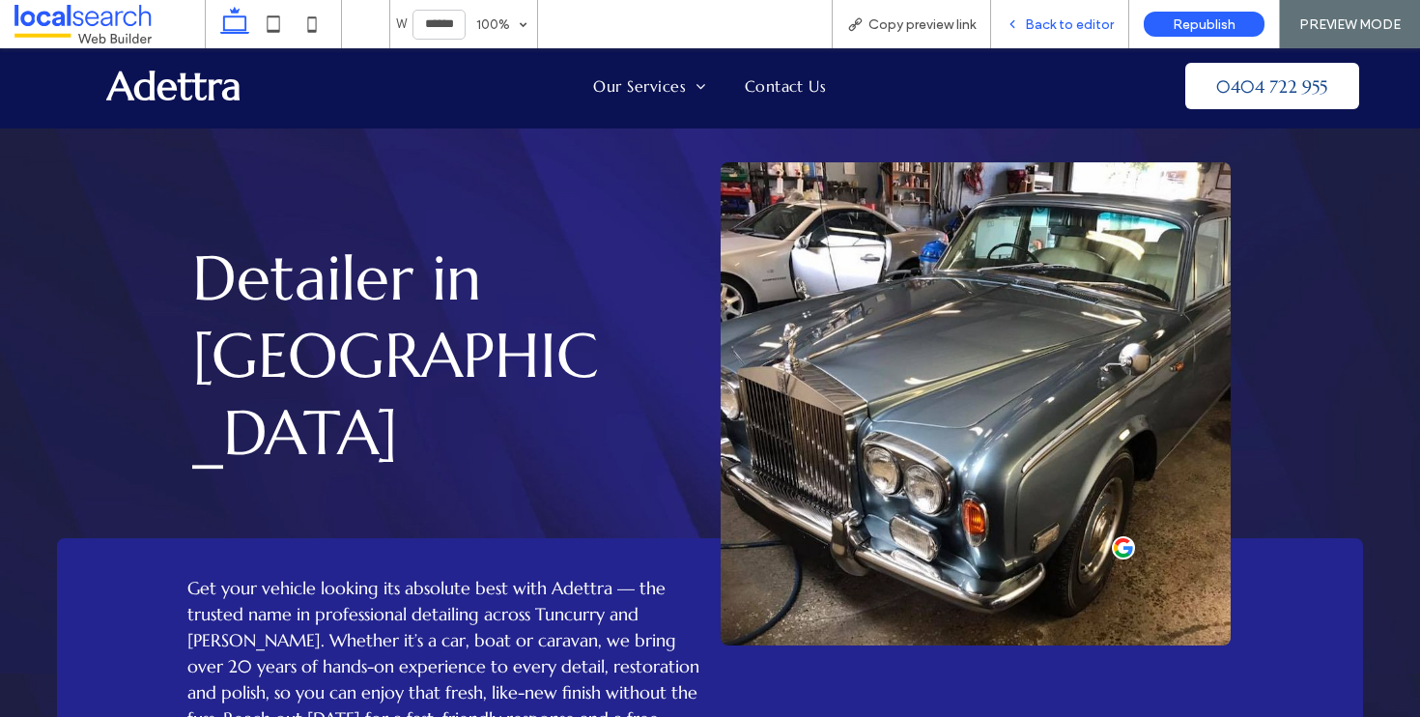
click at [1063, 21] on span "Back to editor" at bounding box center [1069, 24] width 89 height 16
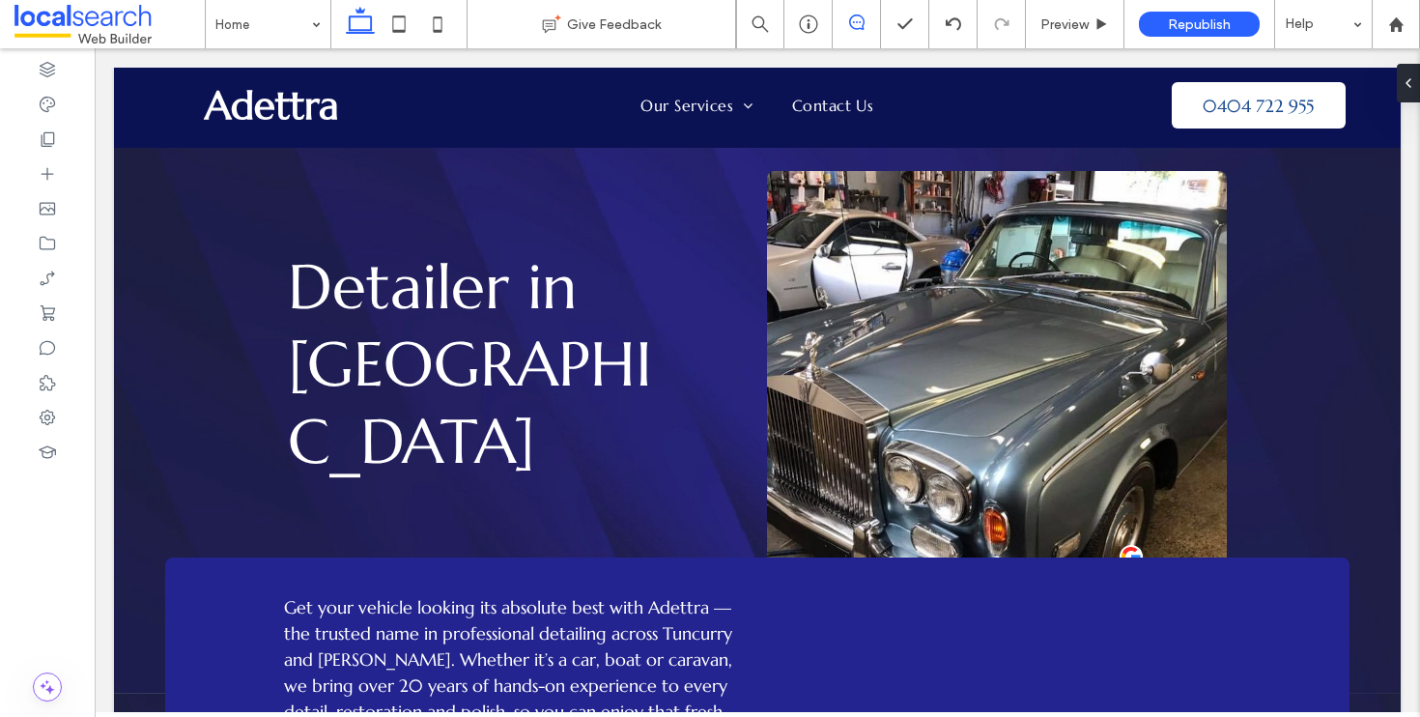
click at [848, 22] on span at bounding box center [856, 21] width 47 height 15
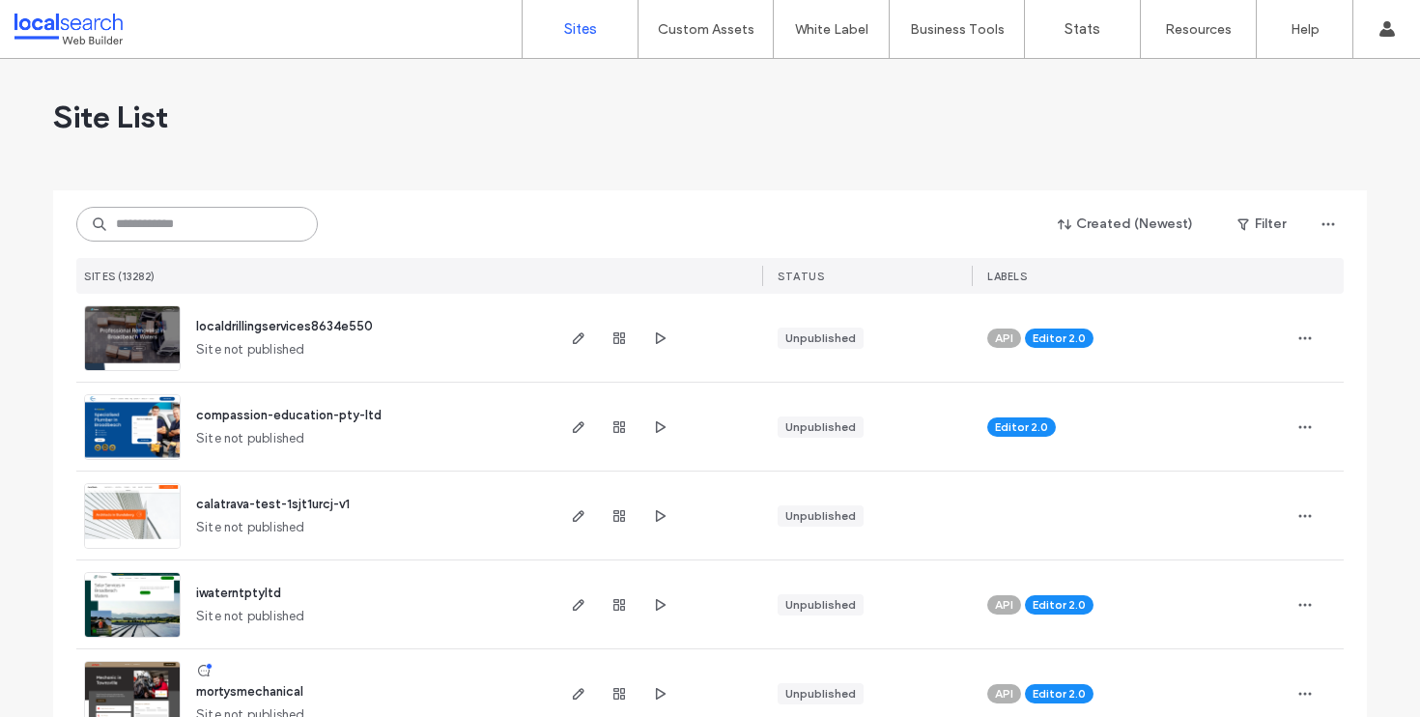
click at [187, 226] on input at bounding box center [197, 224] width 242 height 35
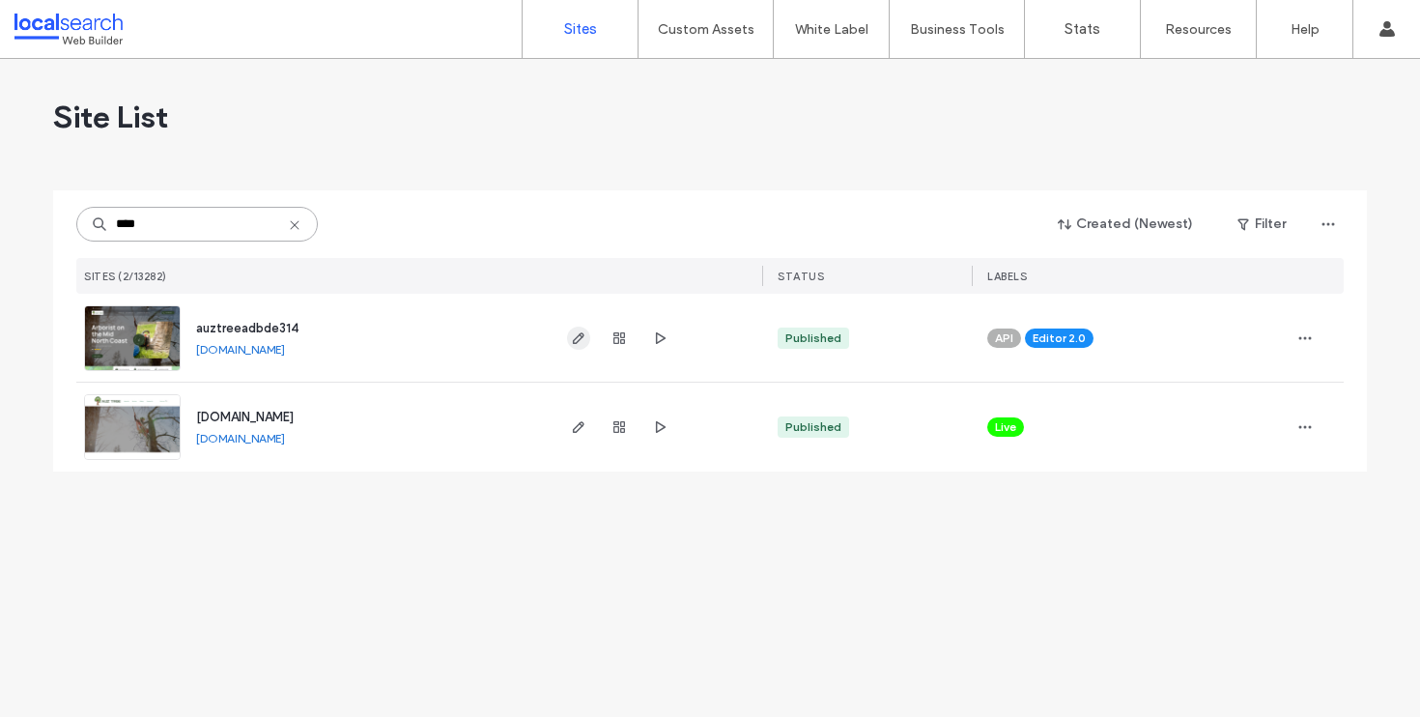
type input "****"
click at [578, 333] on icon "button" at bounding box center [578, 337] width 15 height 15
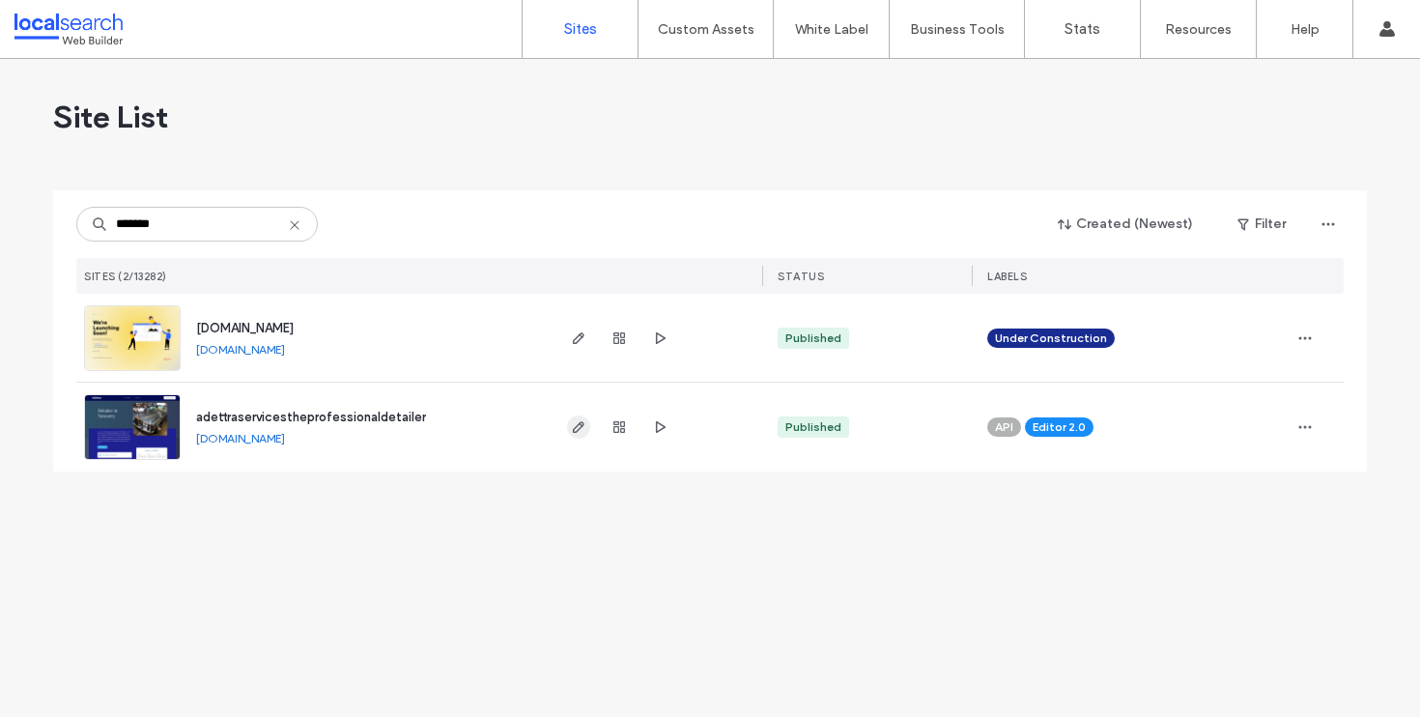
type input "*******"
click at [569, 426] on span "button" at bounding box center [578, 427] width 23 height 23
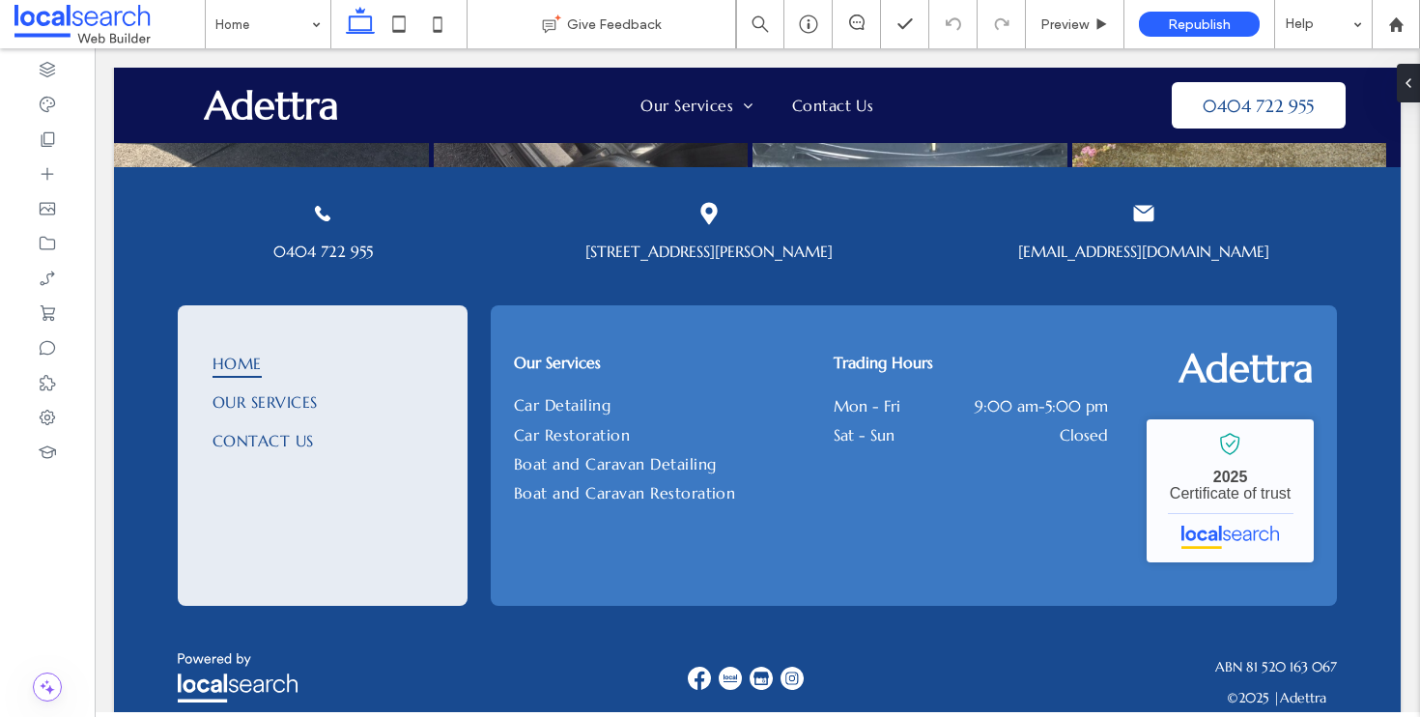
scroll to position [4694, 0]
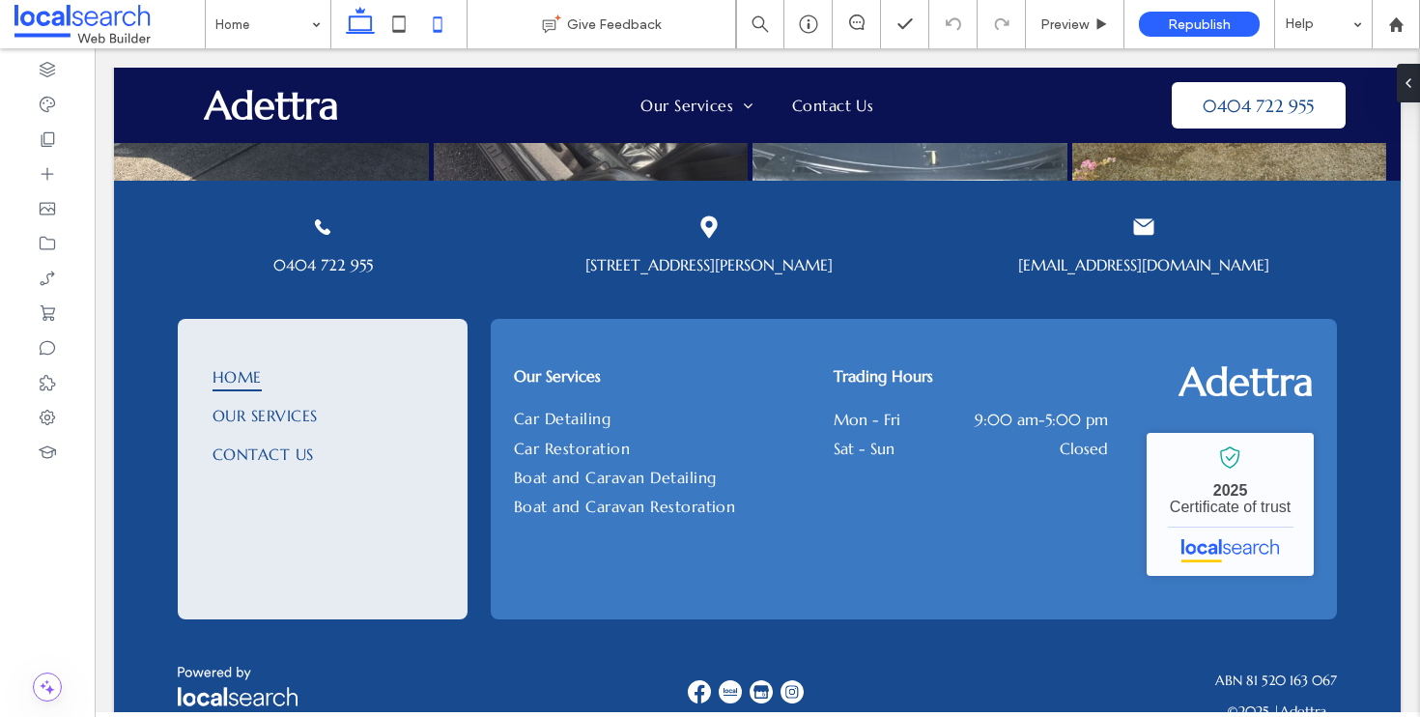
click at [438, 21] on icon at bounding box center [437, 24] width 39 height 39
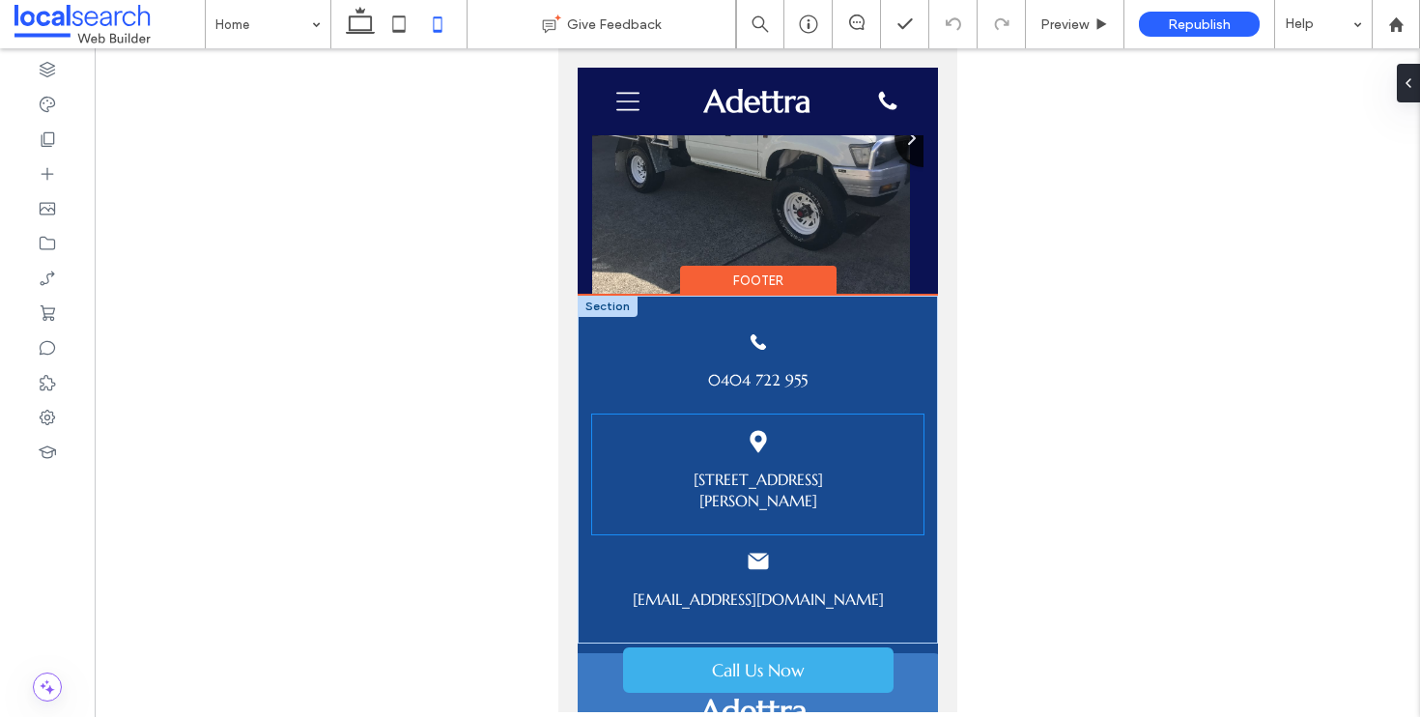
scroll to position [5364, 0]
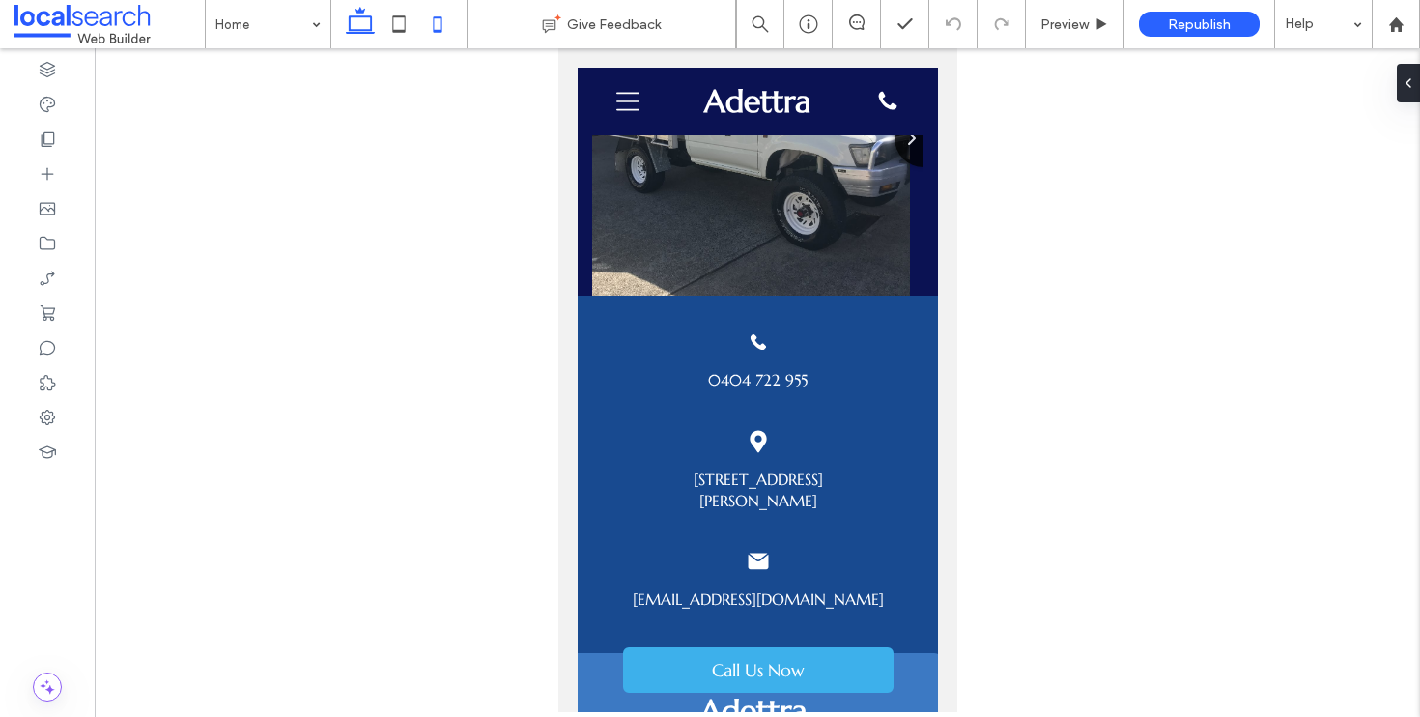
click at [371, 15] on icon at bounding box center [360, 24] width 39 height 39
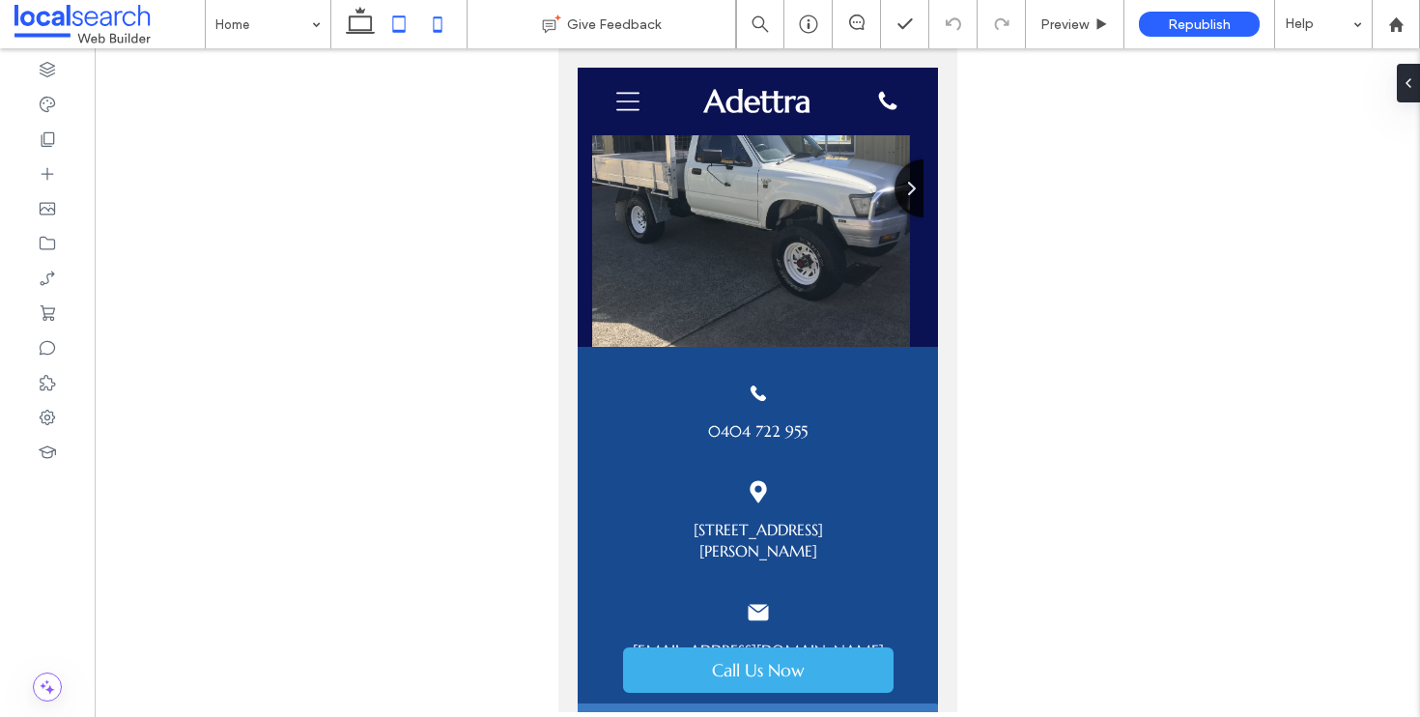
scroll to position [4711, 0]
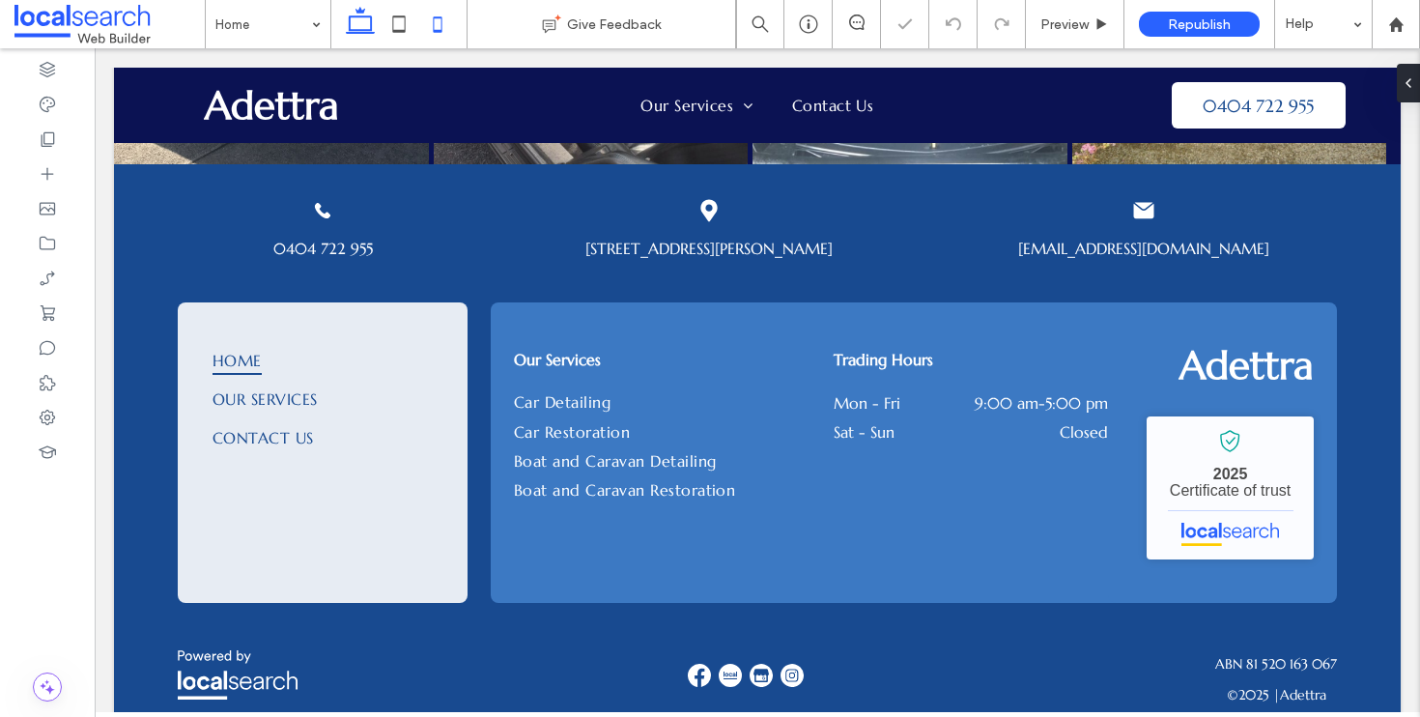
click at [449, 29] on icon at bounding box center [437, 24] width 39 height 39
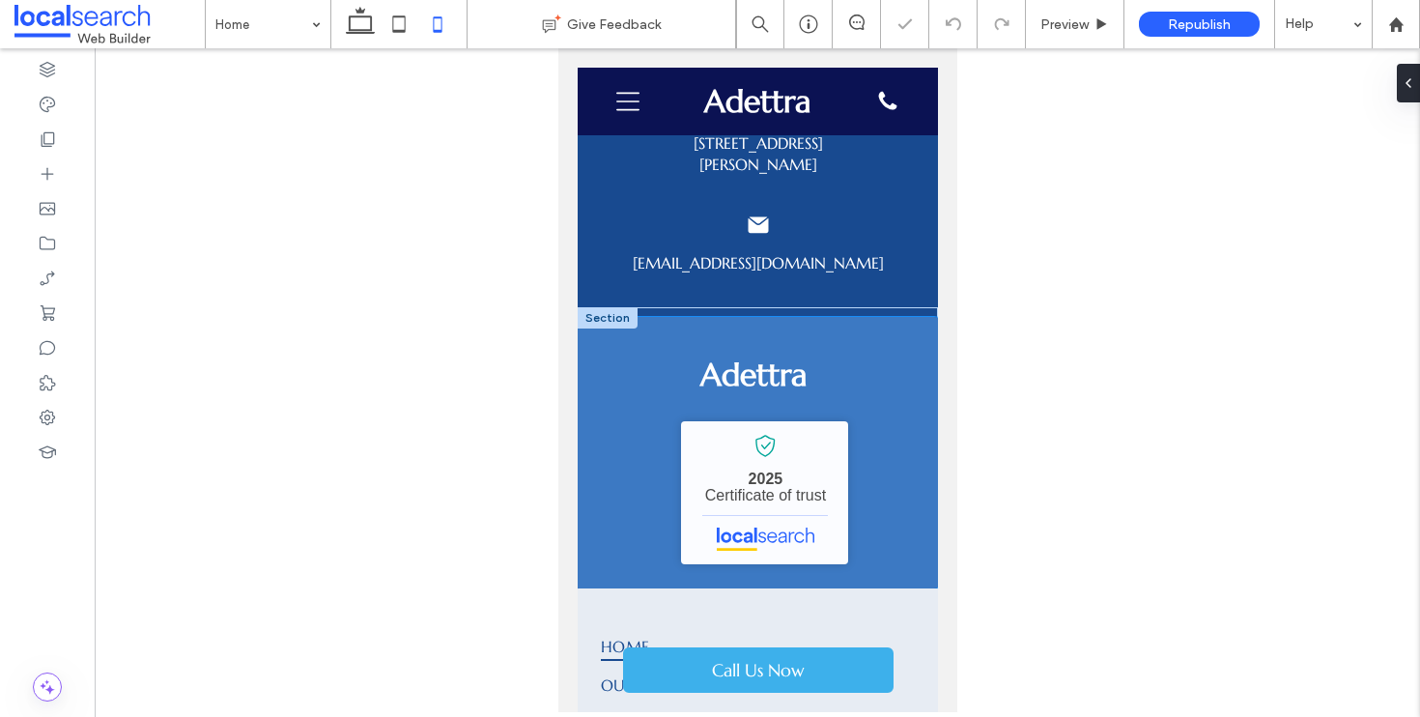
scroll to position [5530, 0]
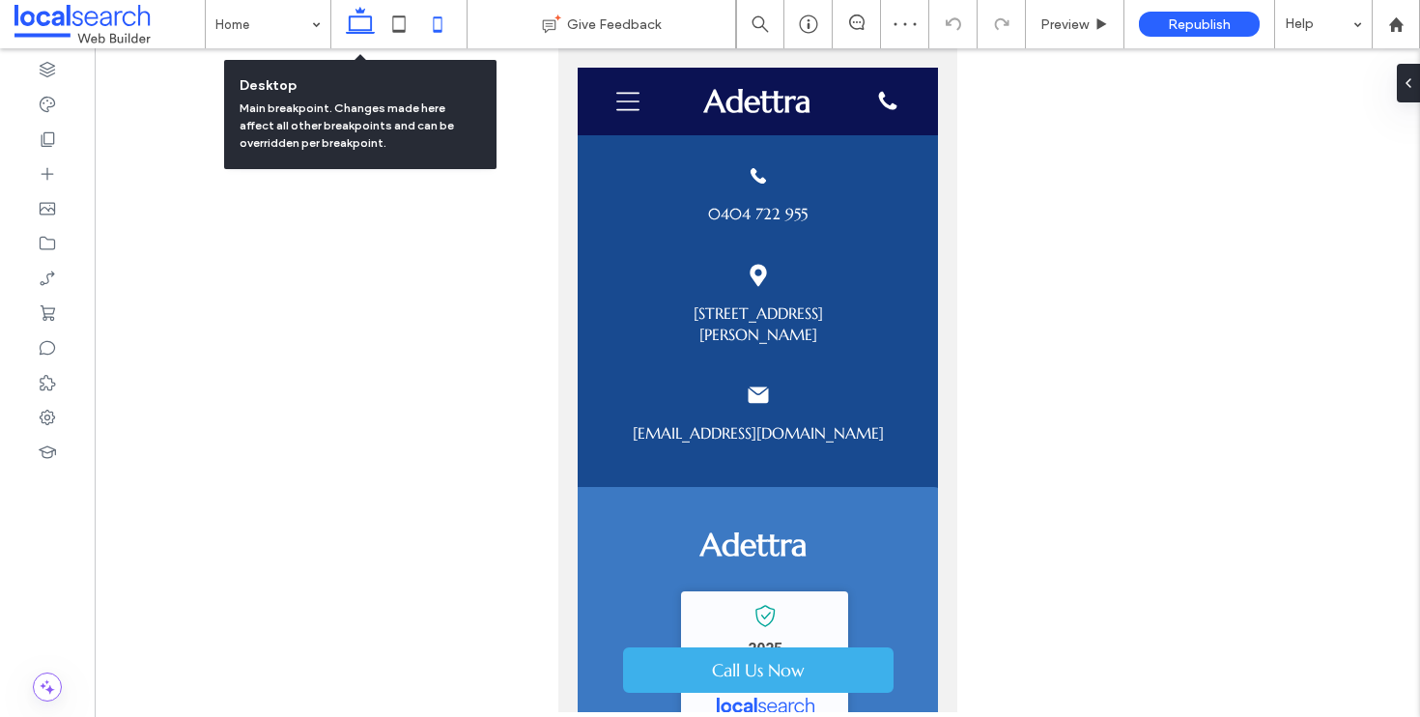
click at [368, 23] on icon at bounding box center [360, 24] width 39 height 39
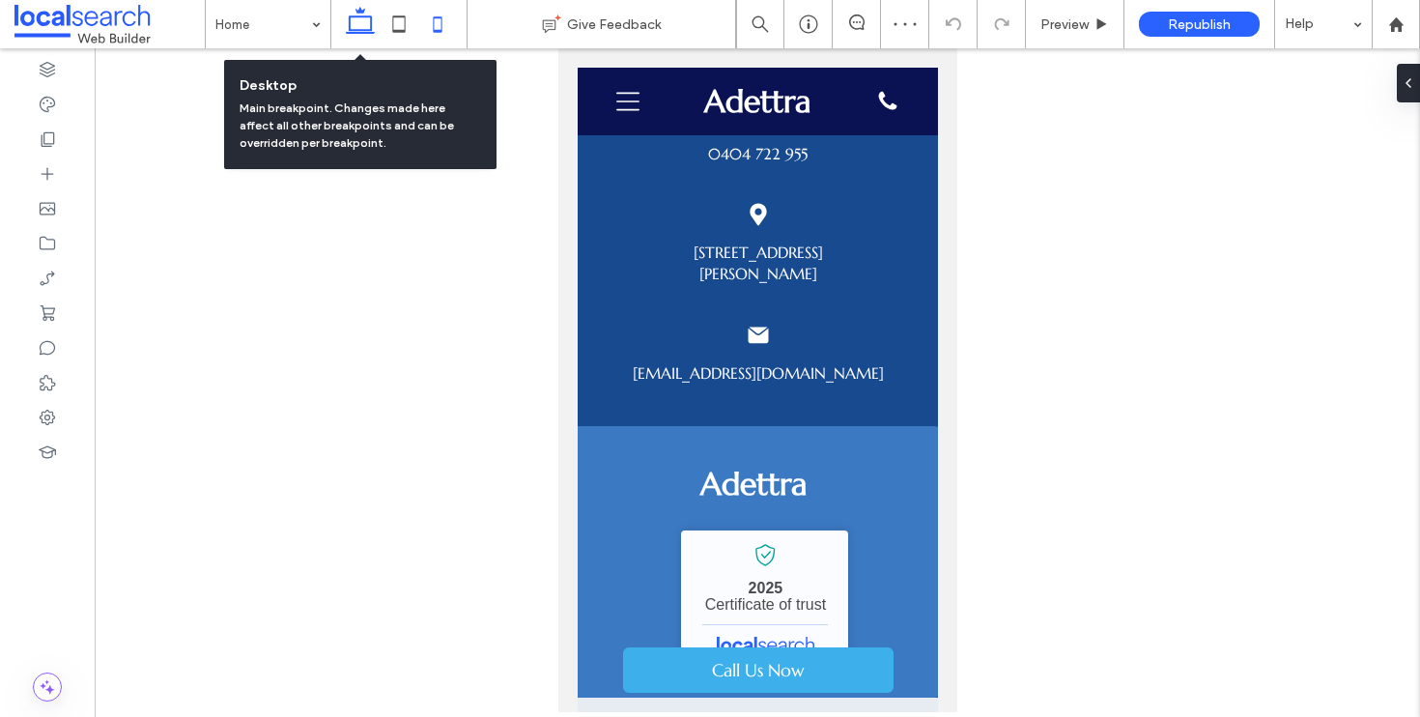
scroll to position [4711, 0]
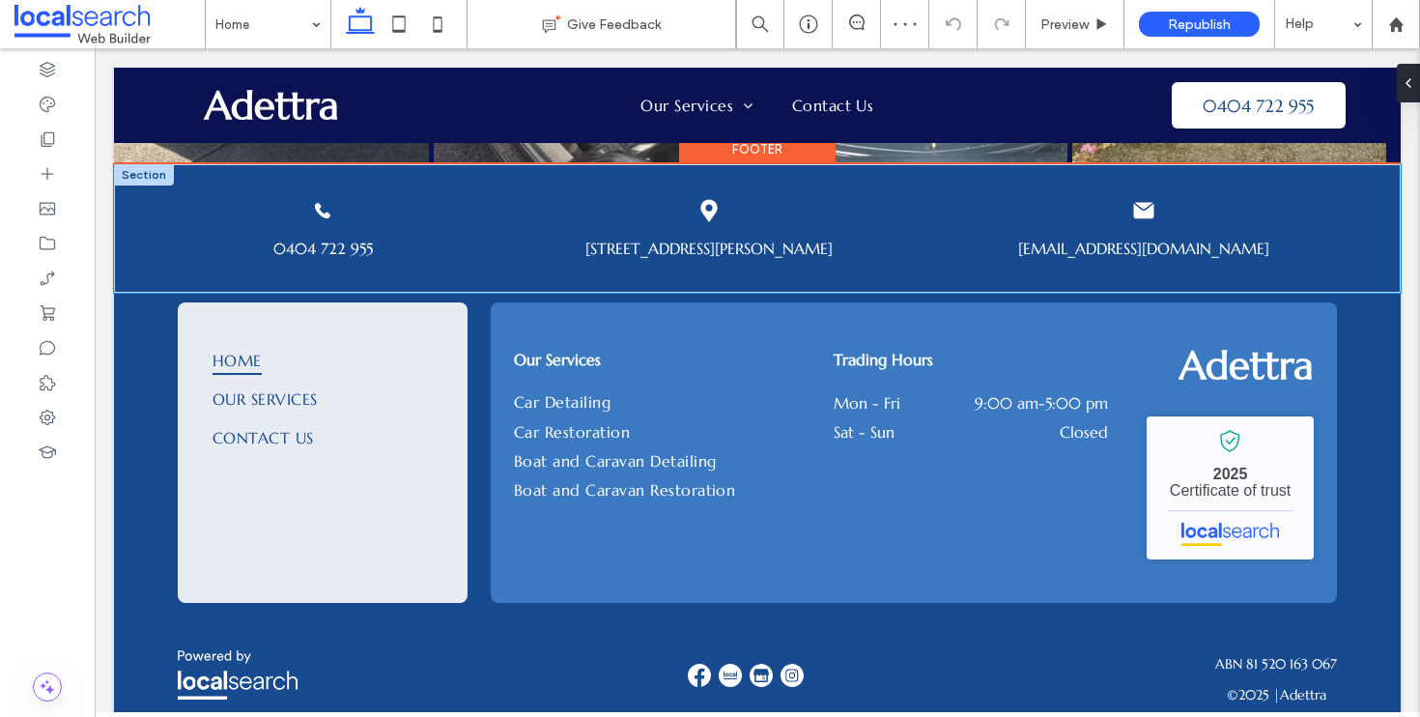
click at [144, 206] on div "Phone Icon 0404 722 955 Pin Icon Unit 3 10 Douglas Ave, Tuncurry, NSW 2428 Emai…" at bounding box center [757, 228] width 1287 height 128
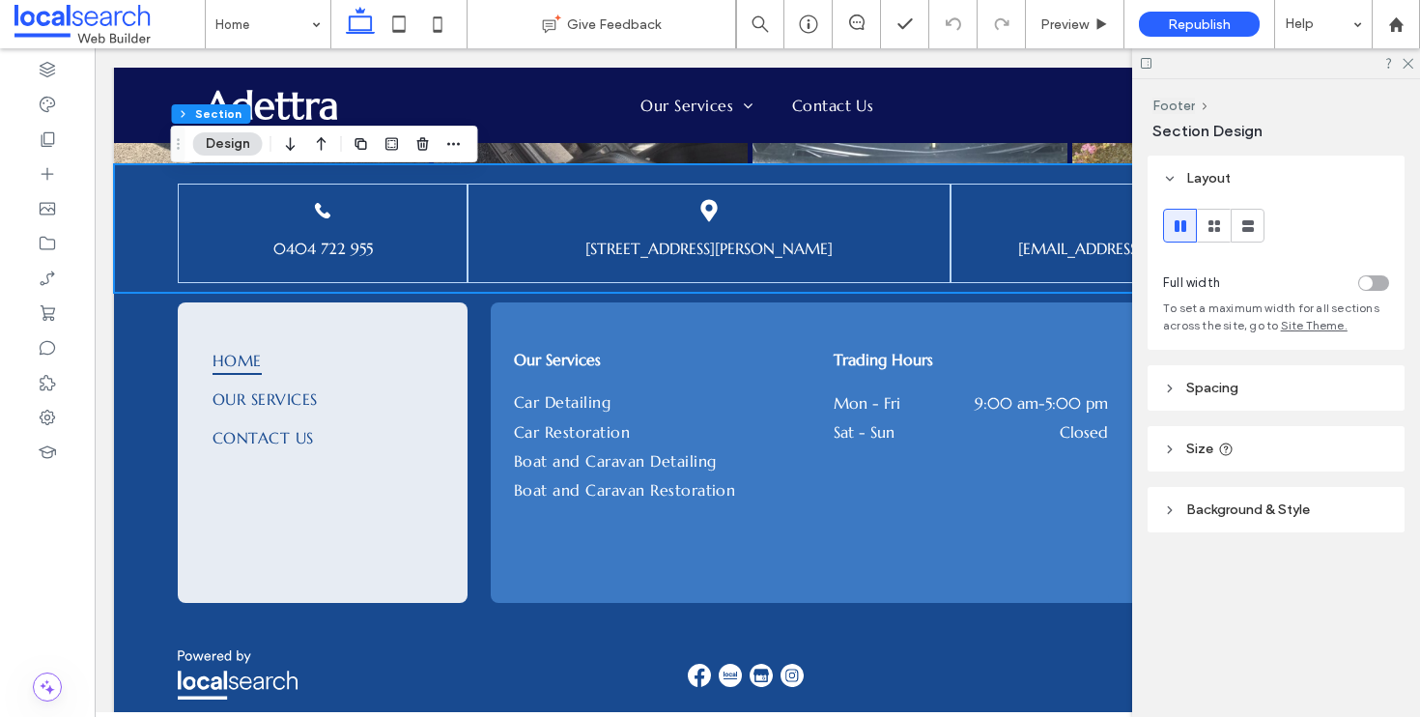
click at [1293, 525] on header "Background & Style" at bounding box center [1276, 509] width 257 height 45
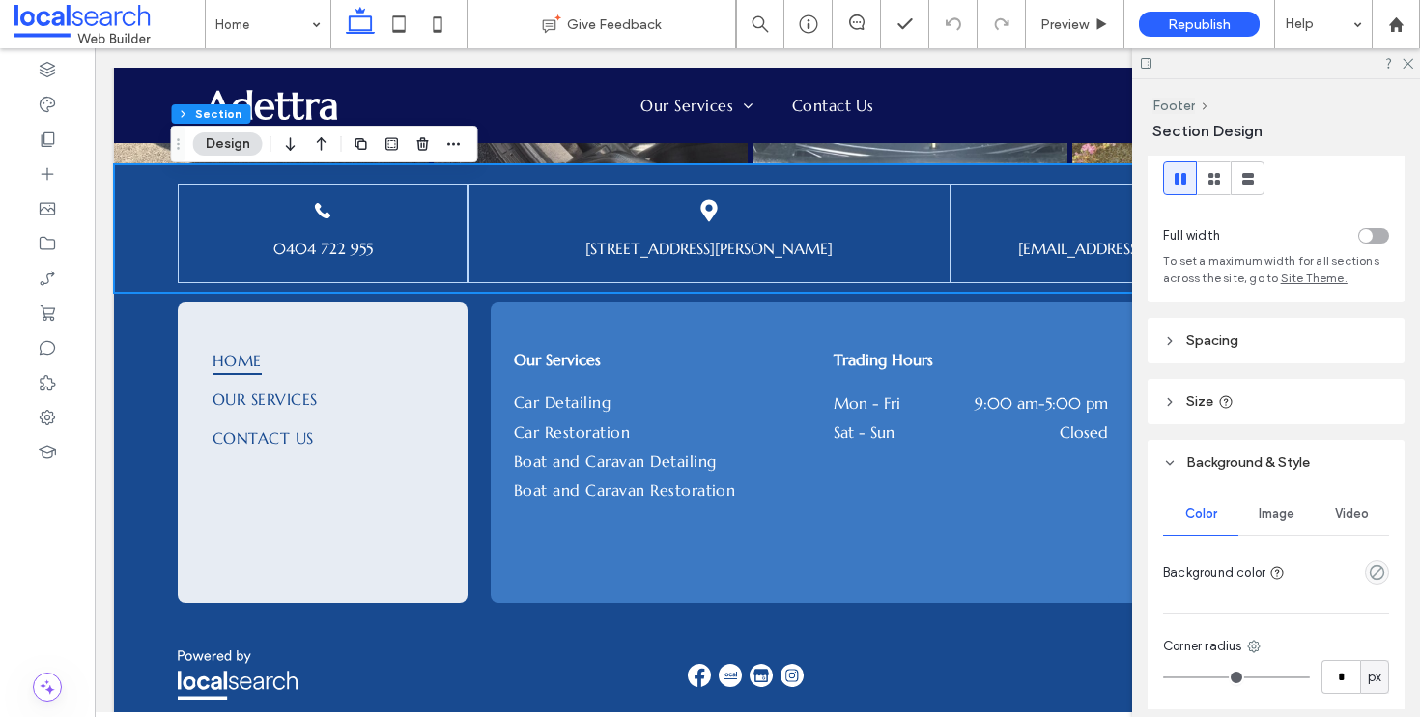
scroll to position [137, 0]
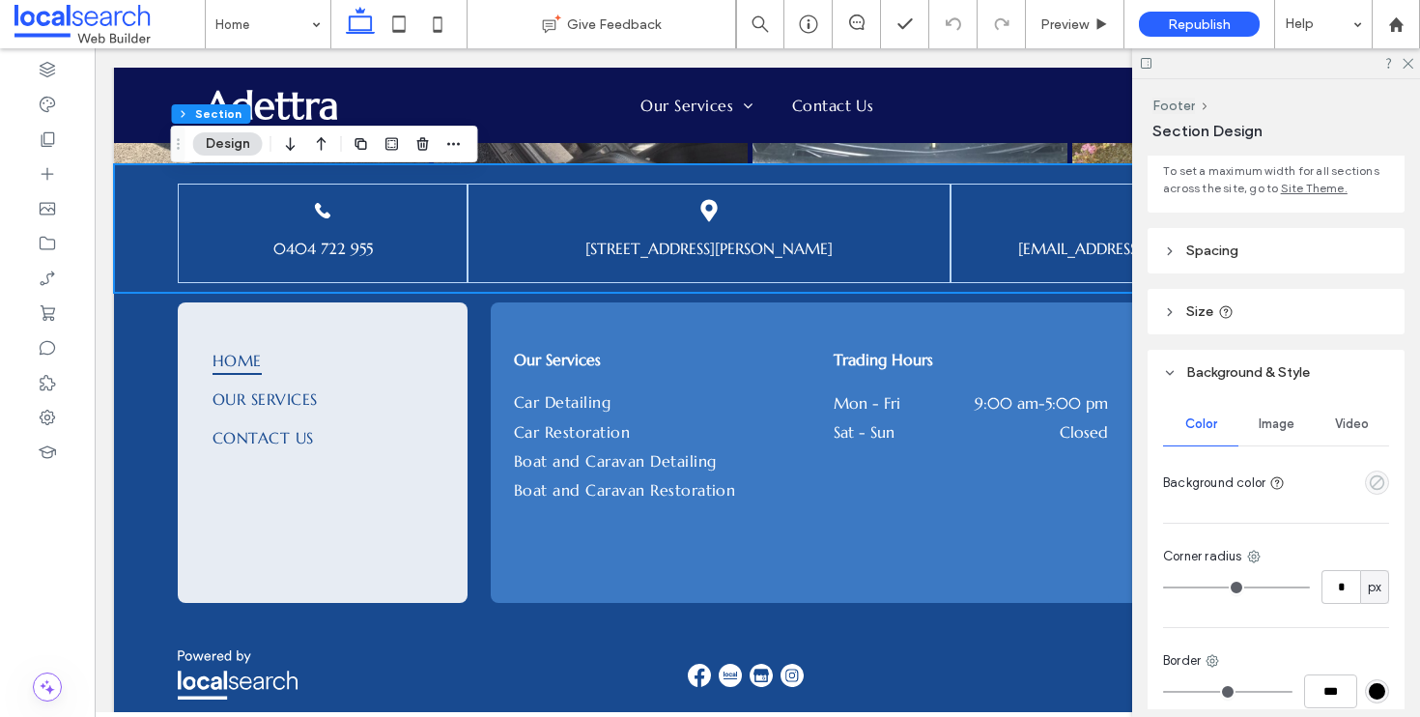
click at [1369, 489] on icon "empty color" at bounding box center [1377, 482] width 16 height 16
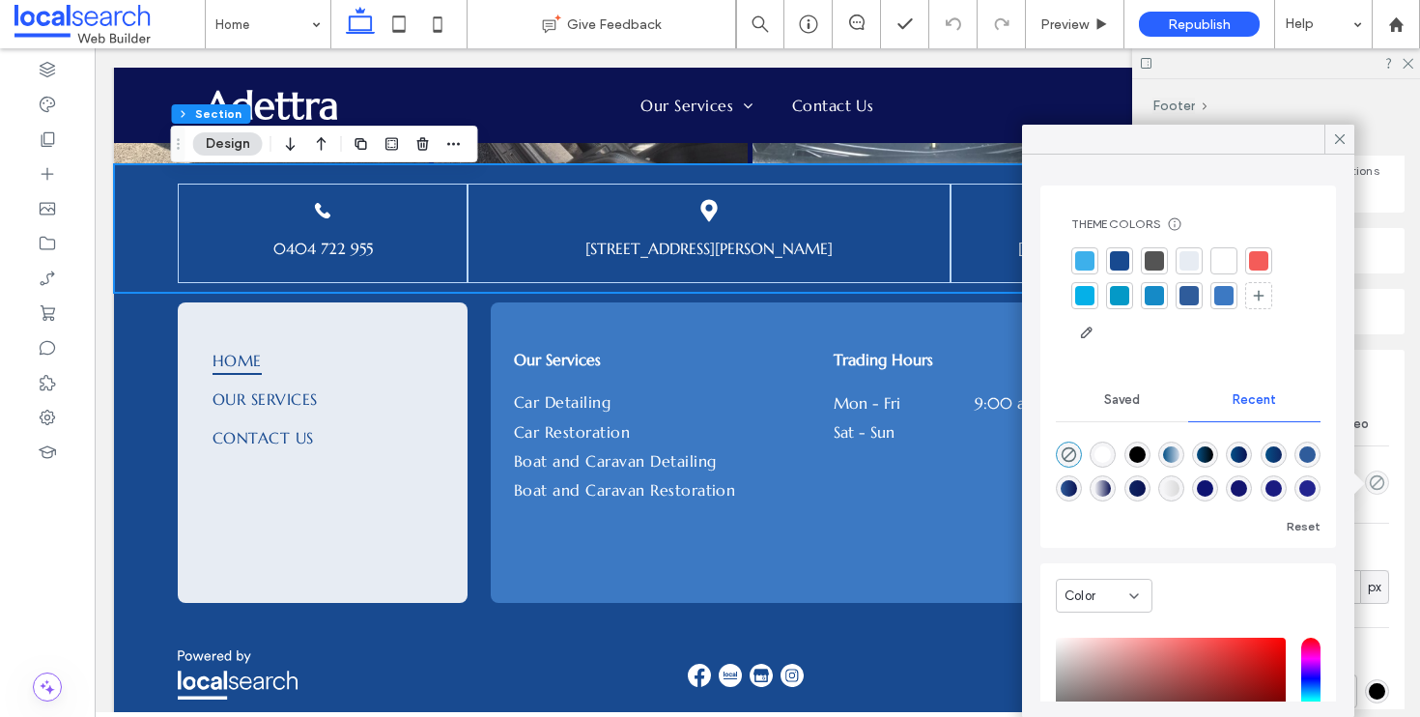
click at [1118, 251] on div at bounding box center [1119, 260] width 19 height 19
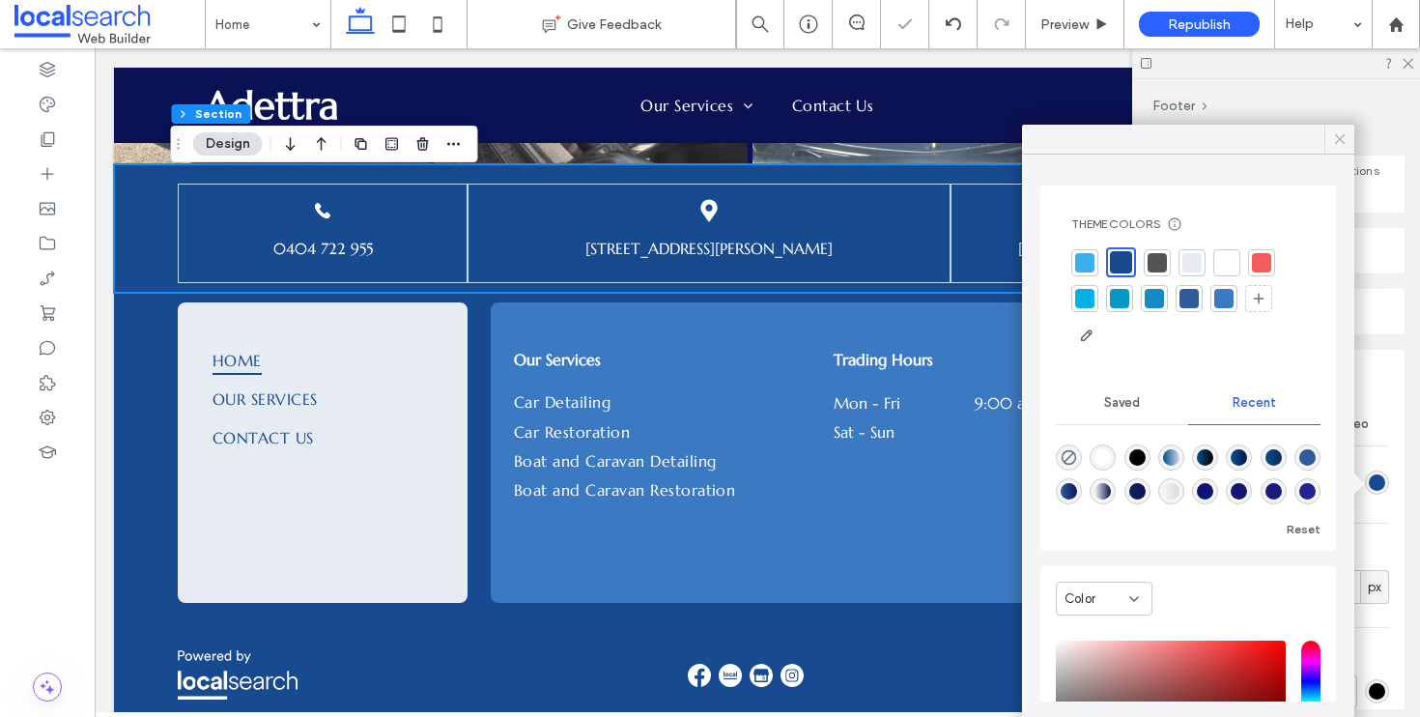
click at [1339, 135] on icon at bounding box center [1340, 138] width 17 height 17
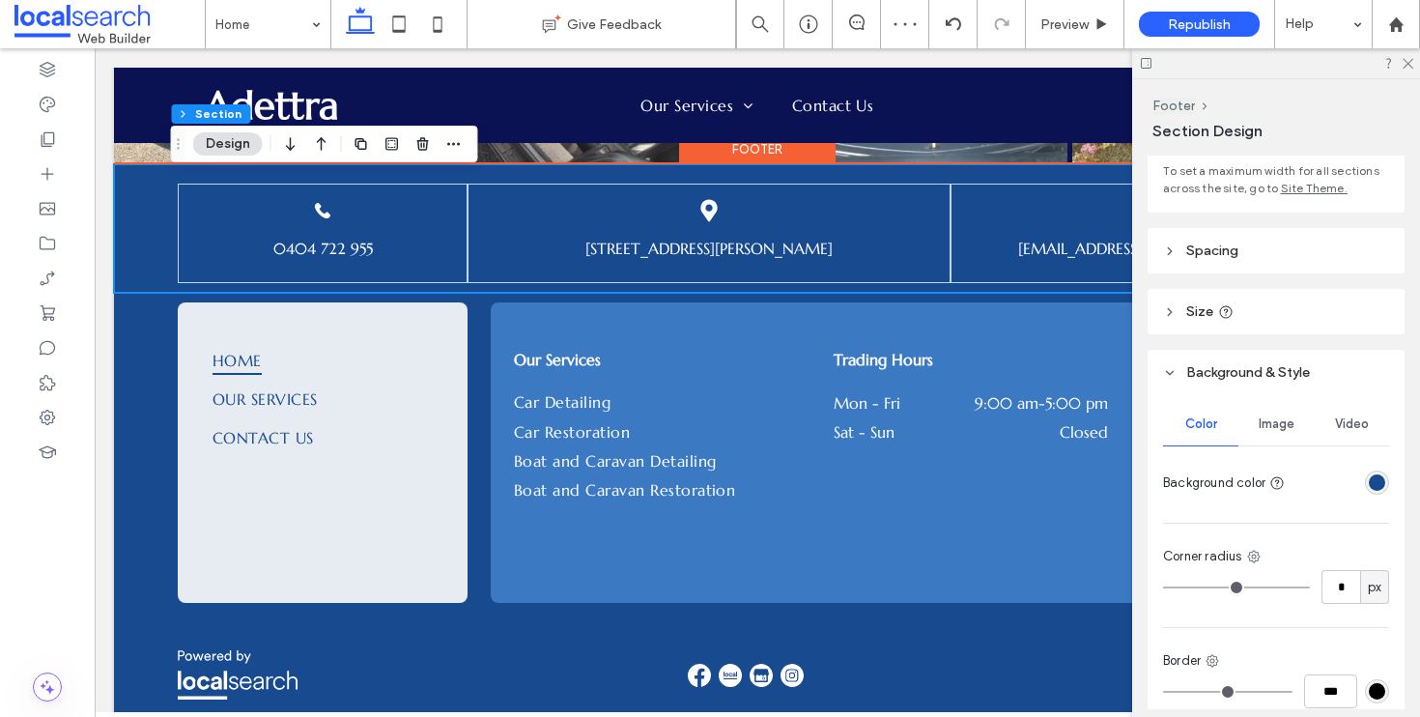
click at [127, 187] on div "Phone Icon 0404 722 955 Pin Icon Unit 3 10 Douglas Ave, Tuncurry, NSW 2428 Emai…" at bounding box center [757, 228] width 1287 height 128
click at [138, 352] on div "Home Our Services Contact Us Our Services Car Detailing Car Restoration Boat an…" at bounding box center [757, 453] width 1287 height 320
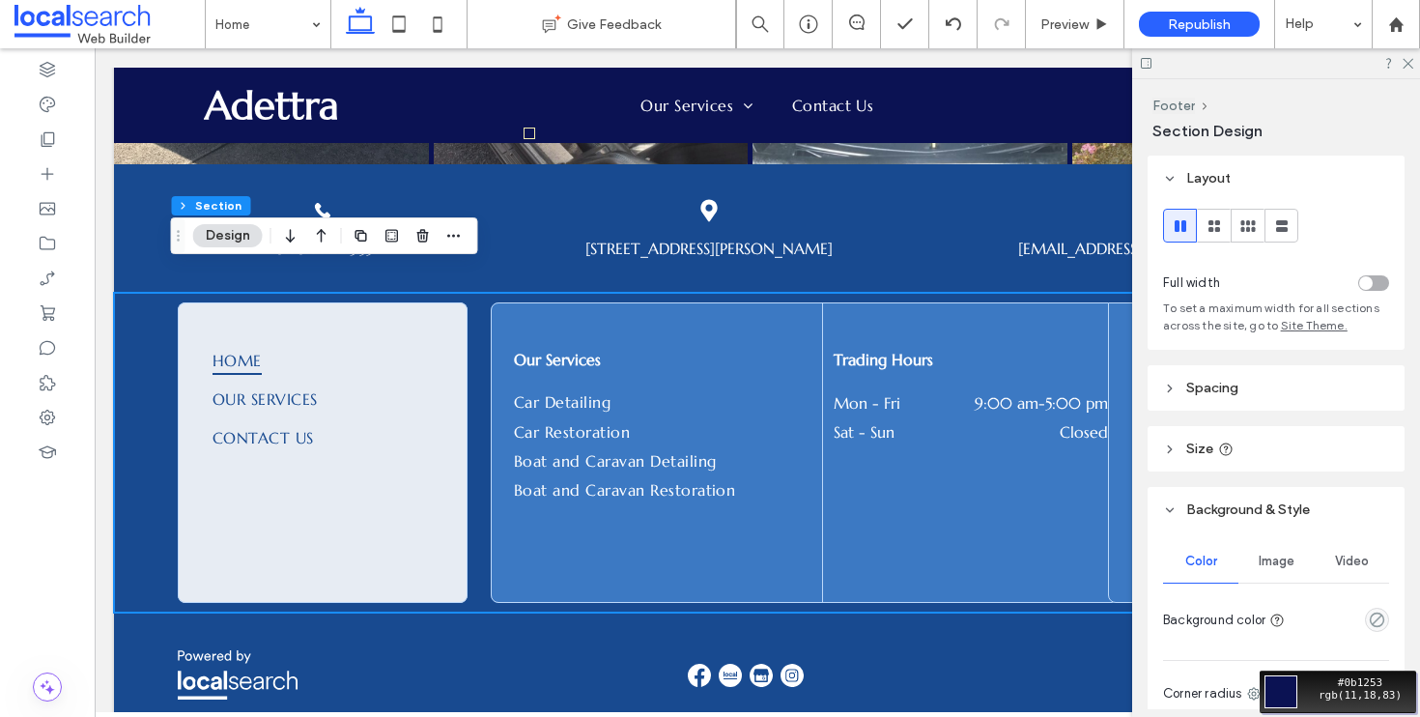
click at [509, 108] on div "Move your 🖱️ to pick a color #0b1253 rgb(11,18,83)" at bounding box center [710, 358] width 1420 height 717
click at [1366, 609] on div "empty color" at bounding box center [1377, 620] width 24 height 24
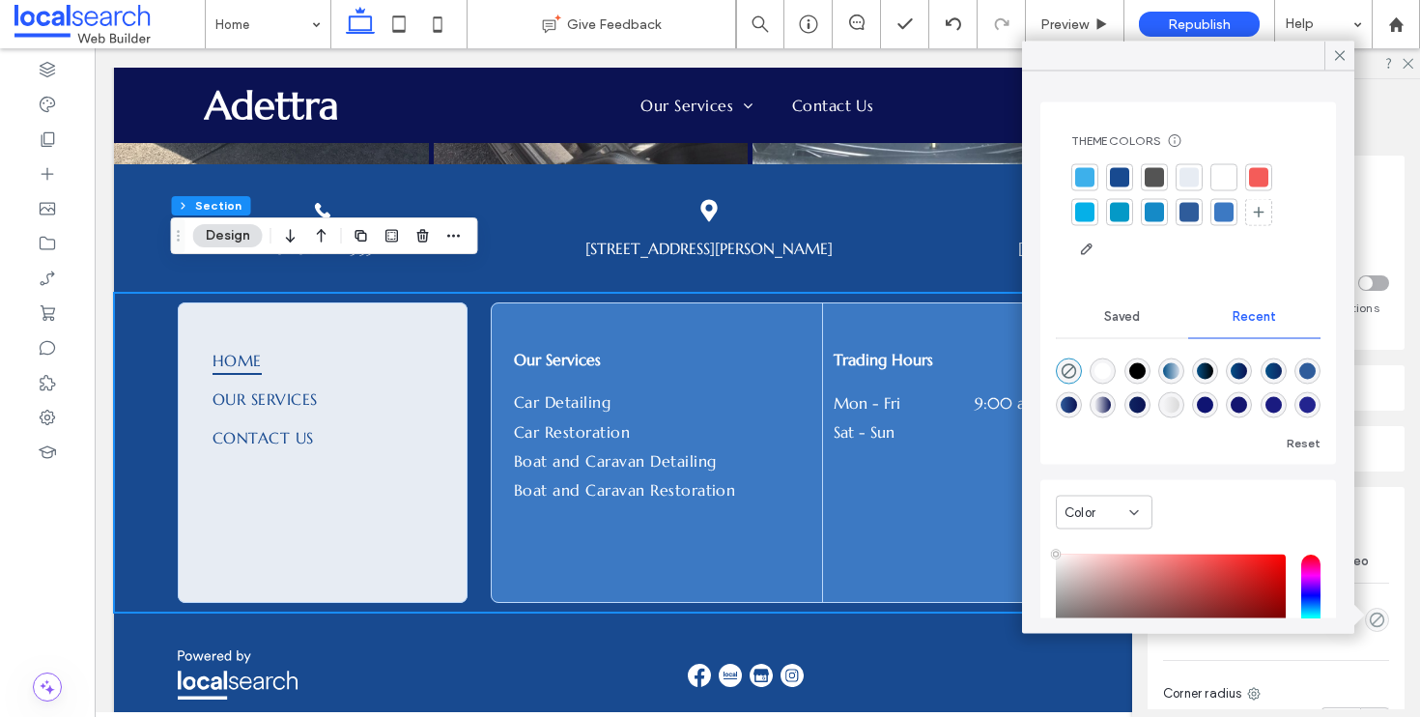
type input "**"
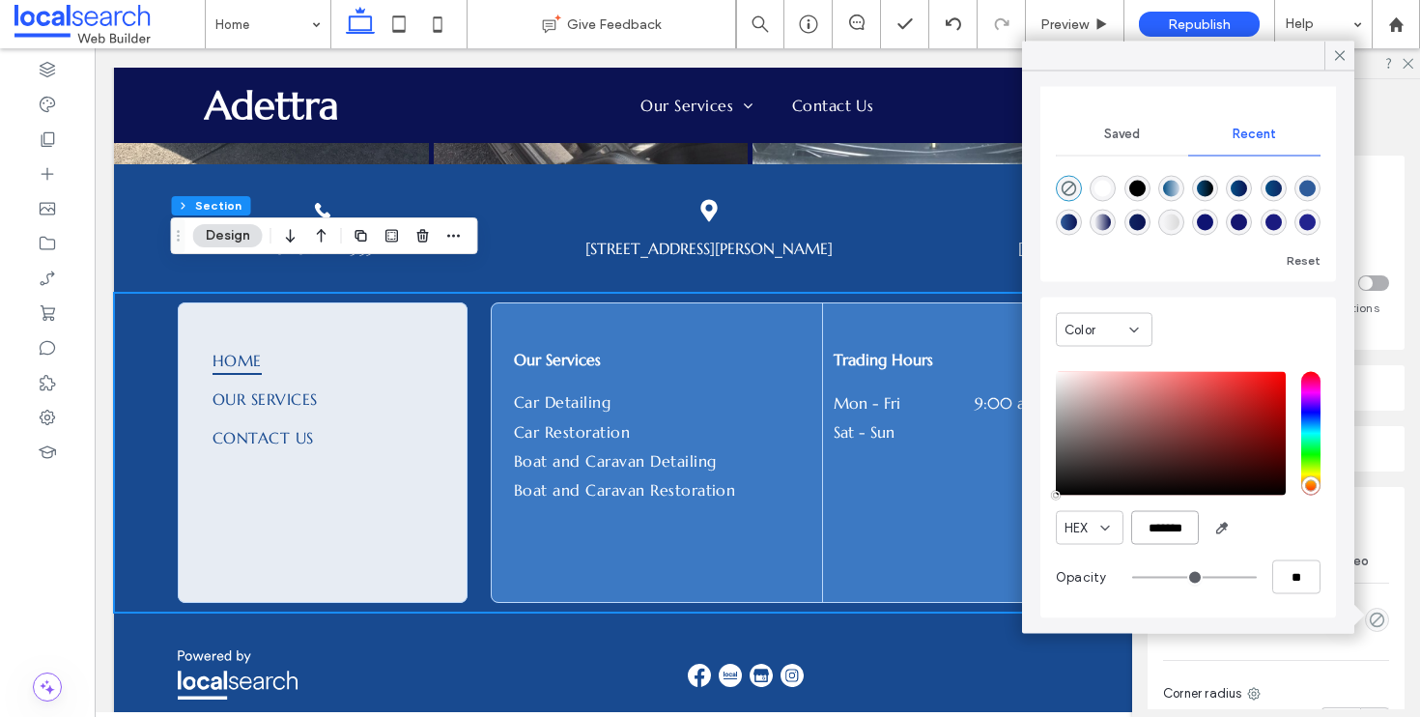
scroll to position [0, 4]
drag, startPoint x: 1140, startPoint y: 523, endPoint x: 1243, endPoint y: 523, distance: 102.4
click at [1243, 523] on div "HEX *******" at bounding box center [1188, 528] width 265 height 34
paste input "color picker textbox"
type input "*******"
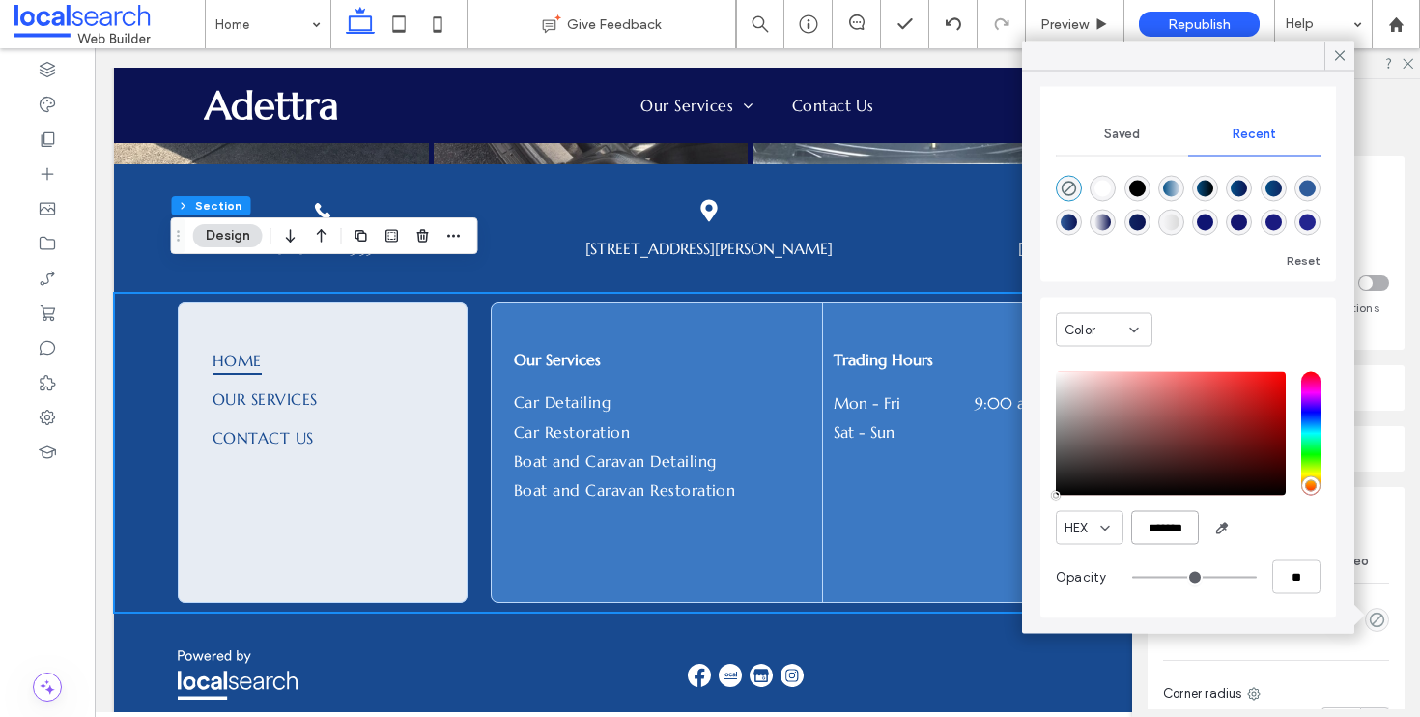
type input "***"
type input "****"
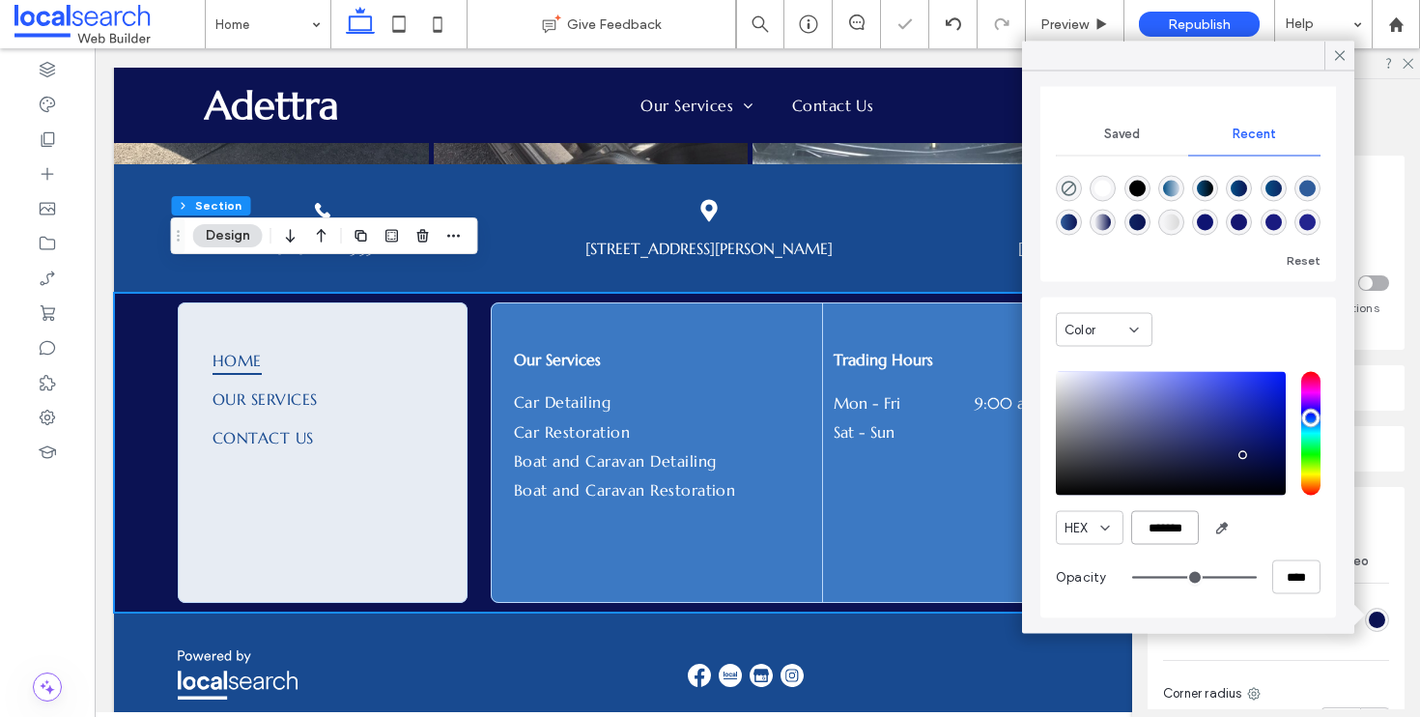
click at [130, 641] on div at bounding box center [38, 670] width 247 height 58
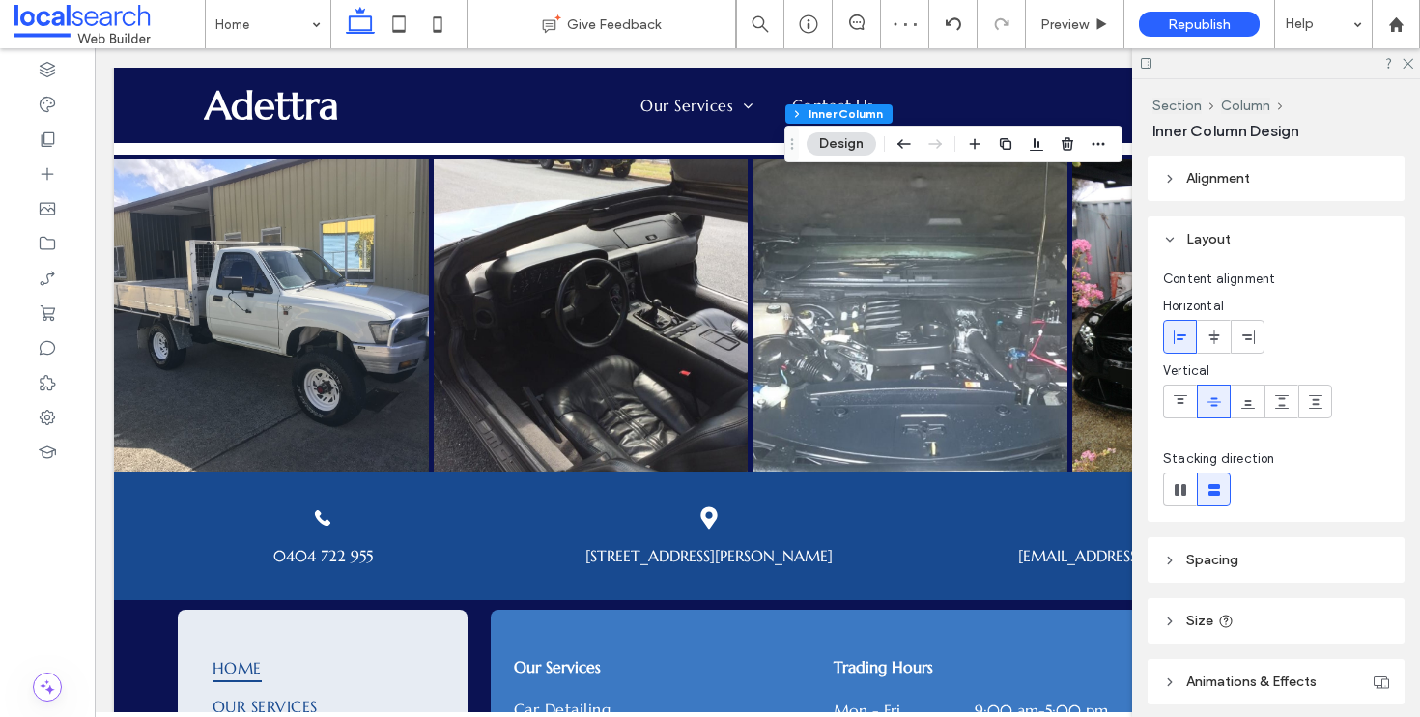
scroll to position [4731, 0]
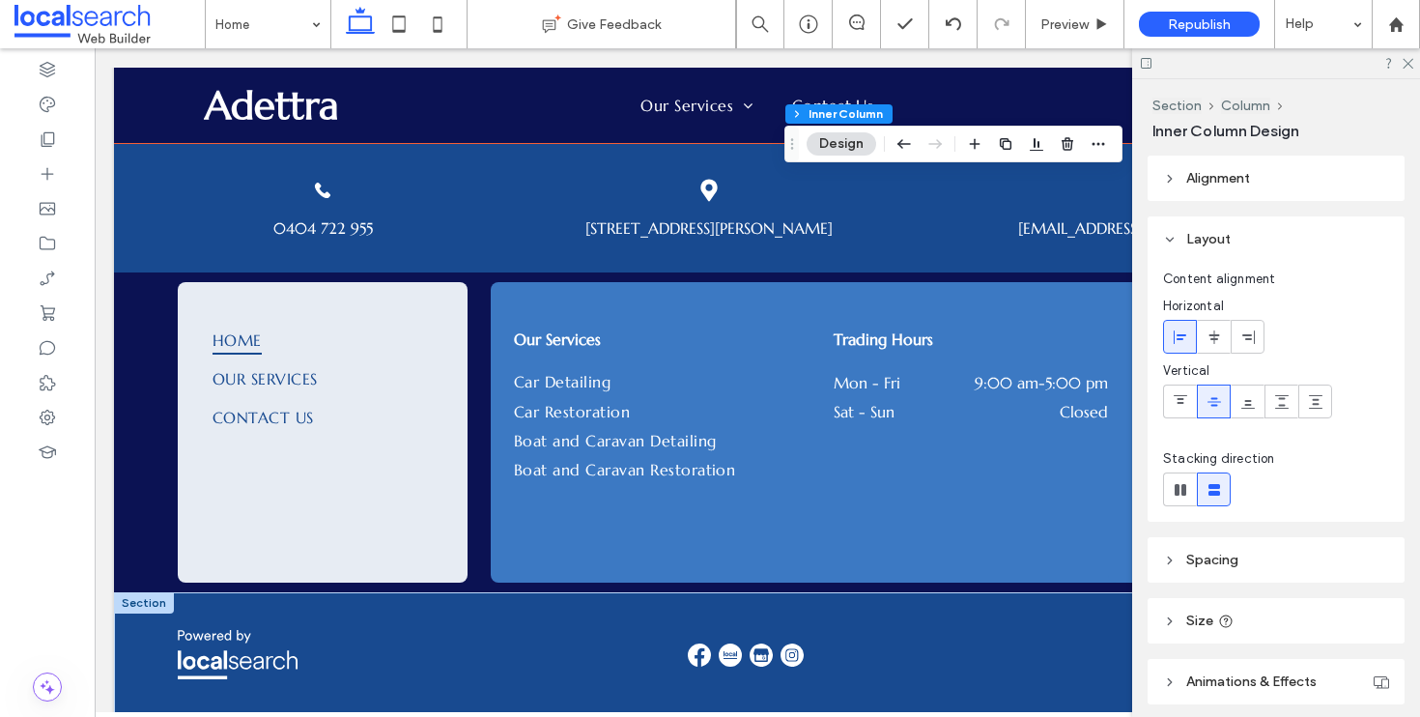
click at [151, 592] on div at bounding box center [144, 602] width 60 height 21
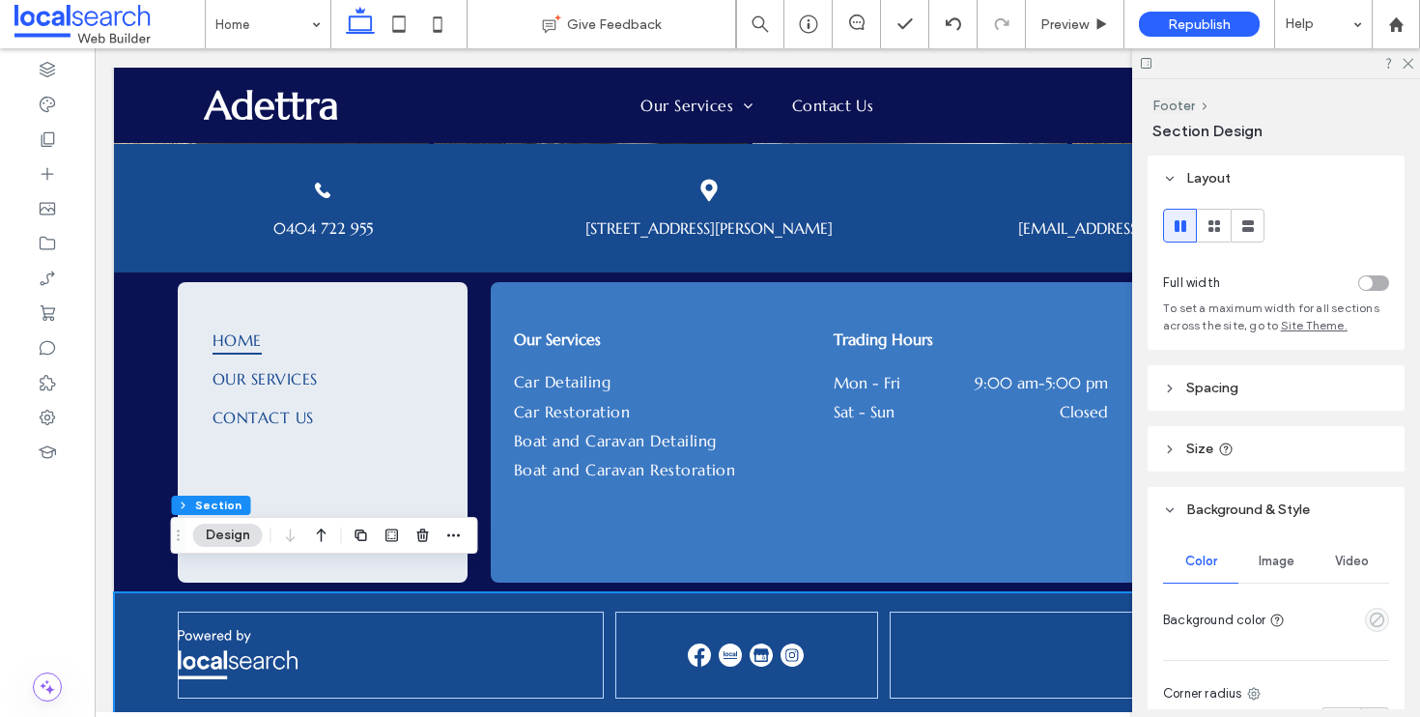
click at [1369, 619] on icon "empty color" at bounding box center [1377, 620] width 16 height 16
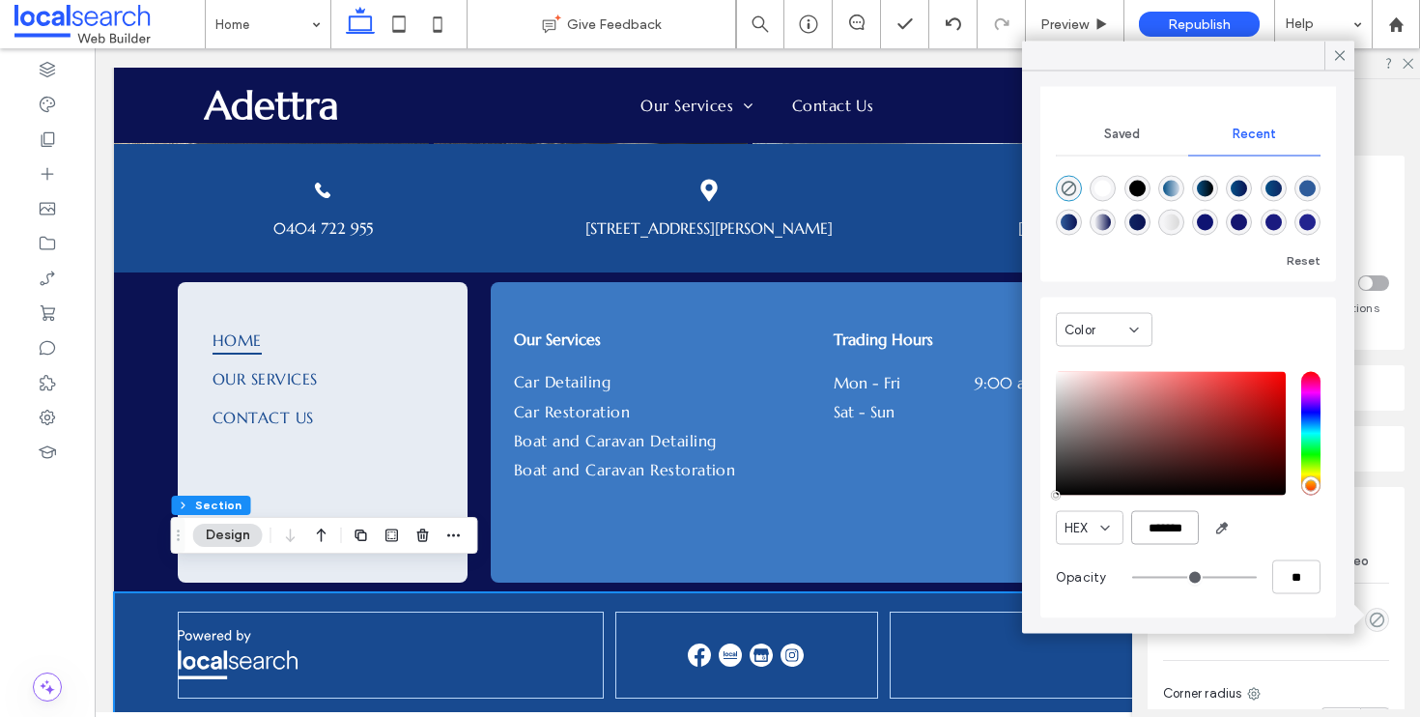
scroll to position [0, 4]
drag, startPoint x: 1136, startPoint y: 529, endPoint x: 1262, endPoint y: 530, distance: 125.6
click at [1262, 530] on div "HEX *******" at bounding box center [1188, 528] width 265 height 34
paste input "color picker textbox"
type input "*******"
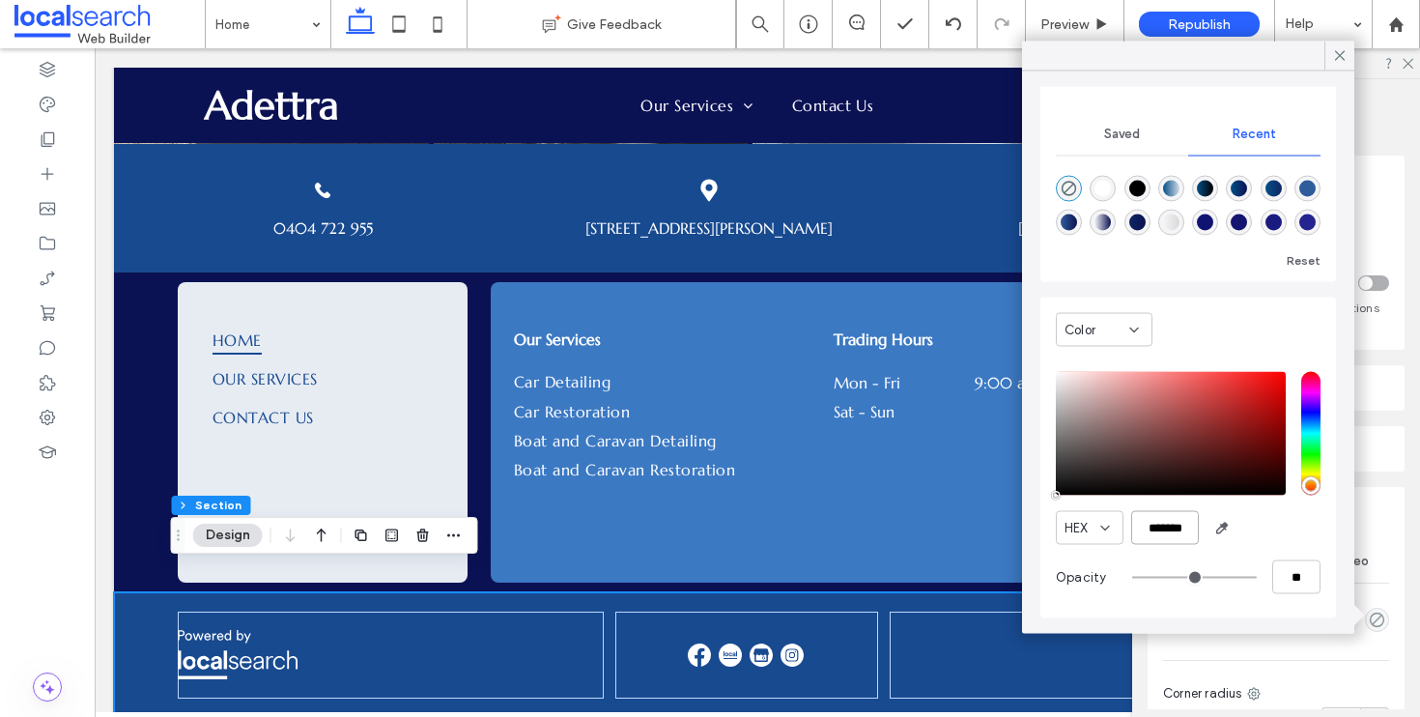
type input "***"
type input "****"
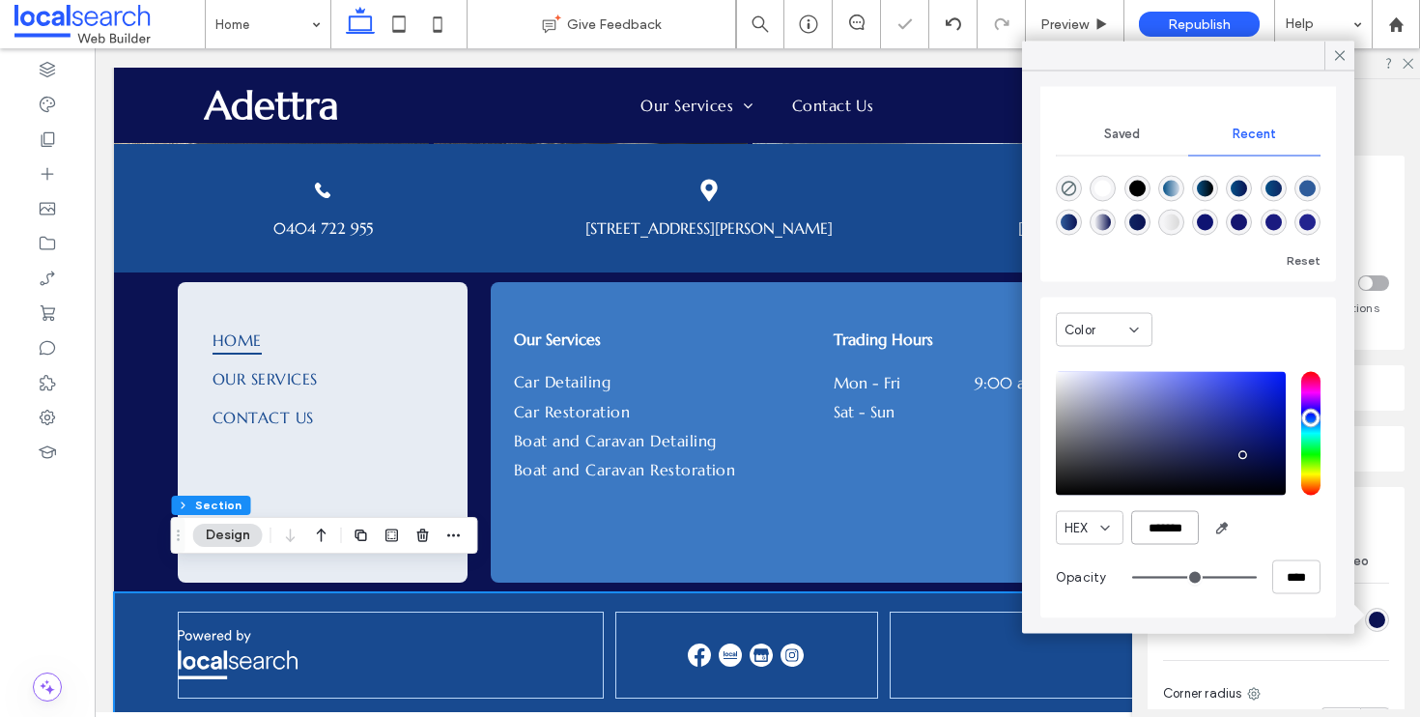
scroll to position [0, 0]
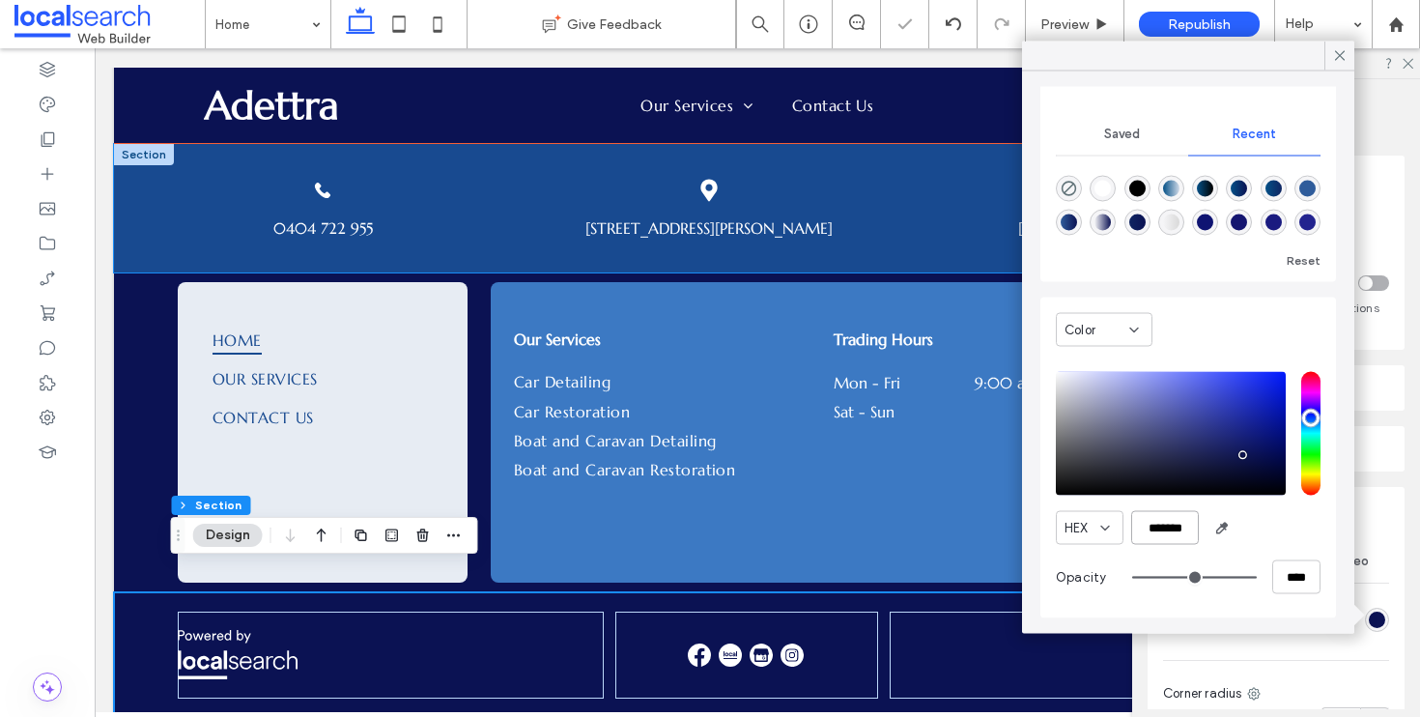
type input "*******"
click at [133, 239] on div "Phone Icon 0404 722 955 Pin Icon Unit 3 10 Douglas Ave, Tuncurry, NSW 2428 Emai…" at bounding box center [757, 208] width 1287 height 128
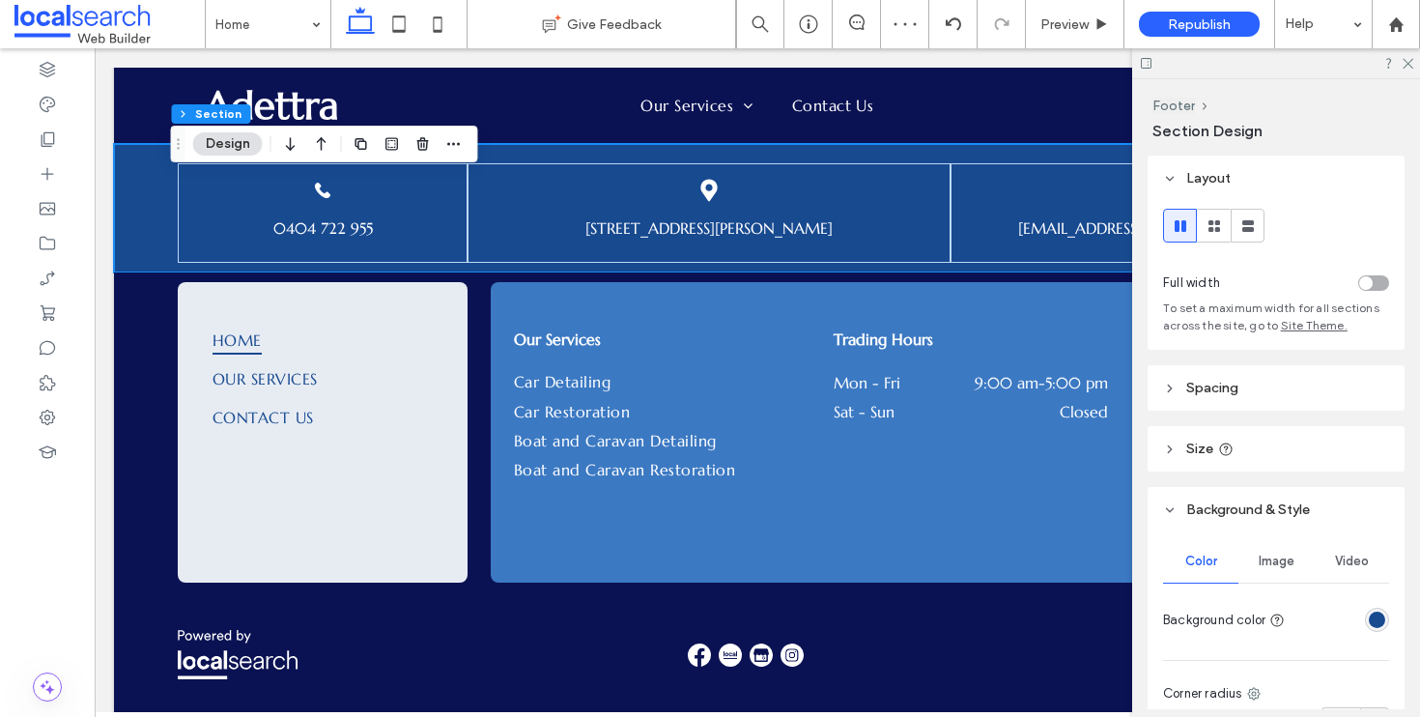
click at [1369, 620] on div "rgba(24,74,144,1)" at bounding box center [1377, 620] width 16 height 16
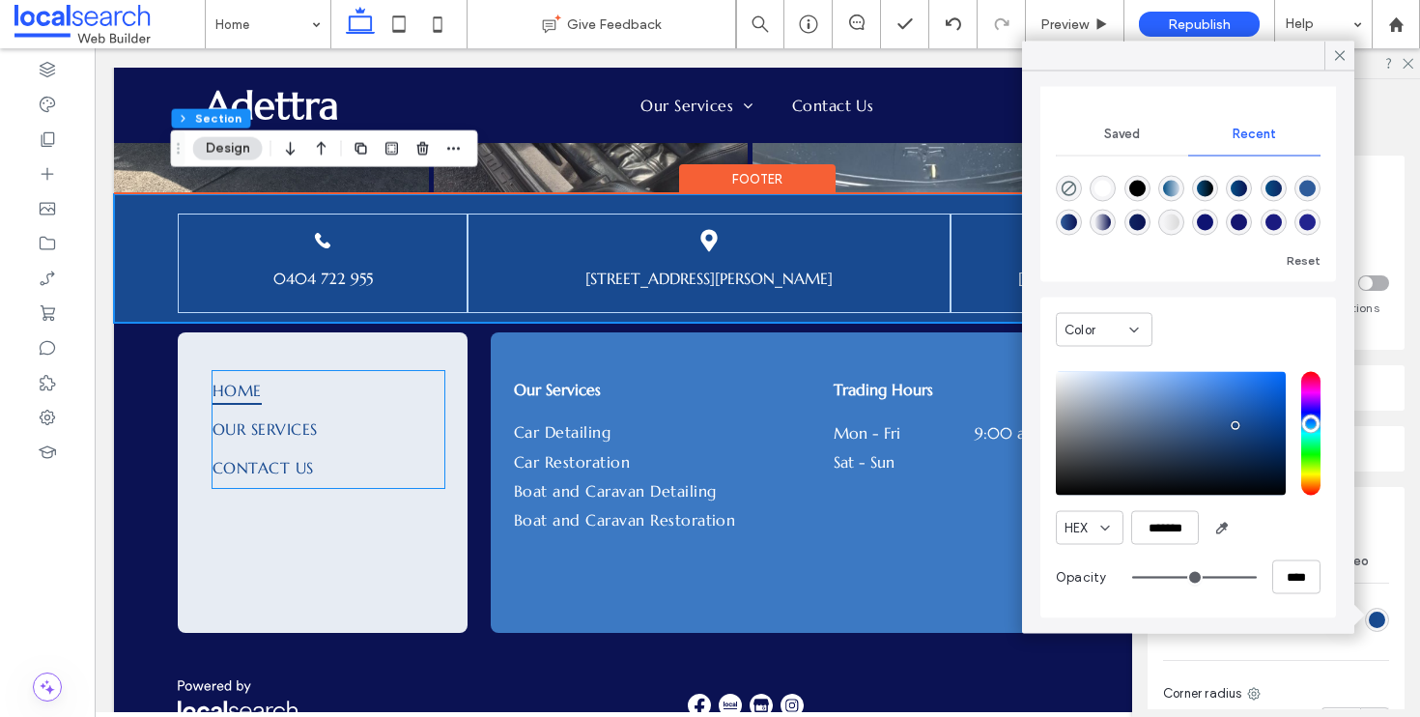
scroll to position [4659, 0]
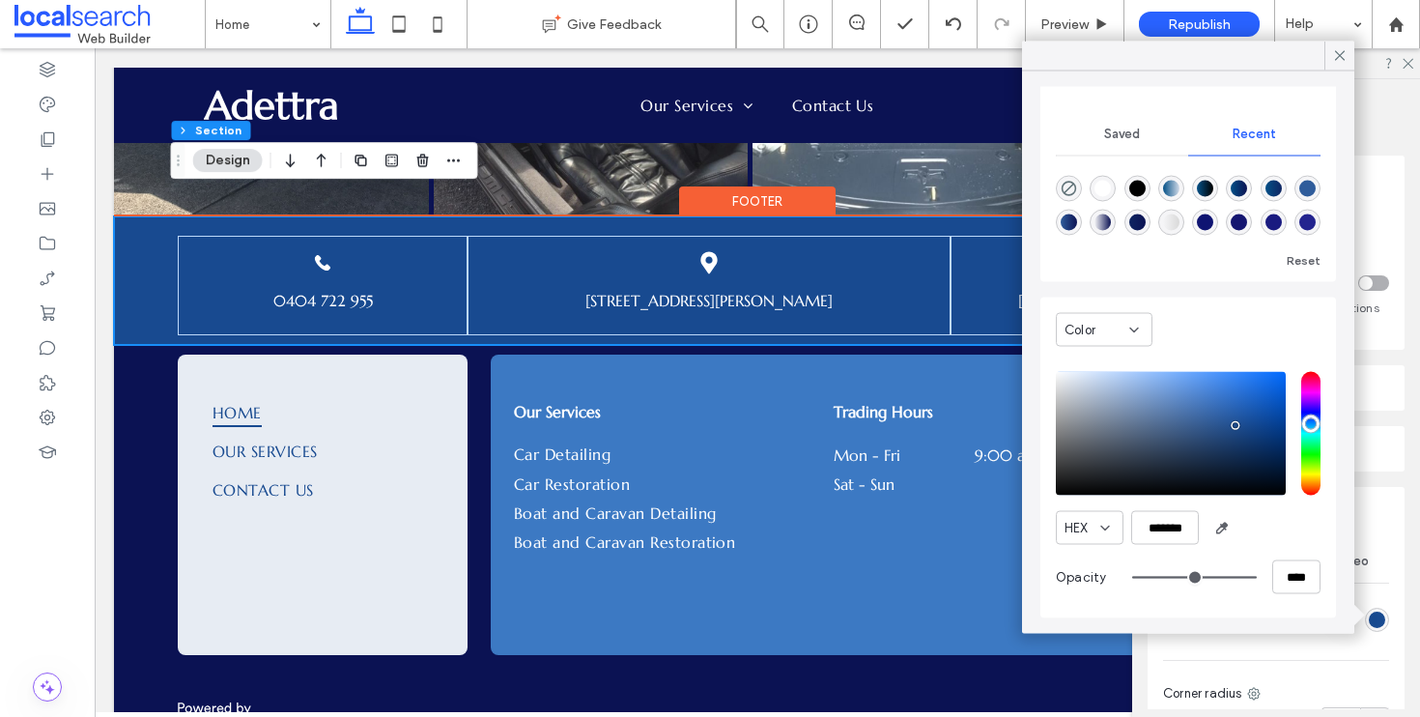
click at [114, 216] on div "Phone Icon 0404 722 955 Pin Icon Unit 3 10 Douglas Ave, Tuncurry, NSW 2428 Emai…" at bounding box center [757, 280] width 1287 height 128
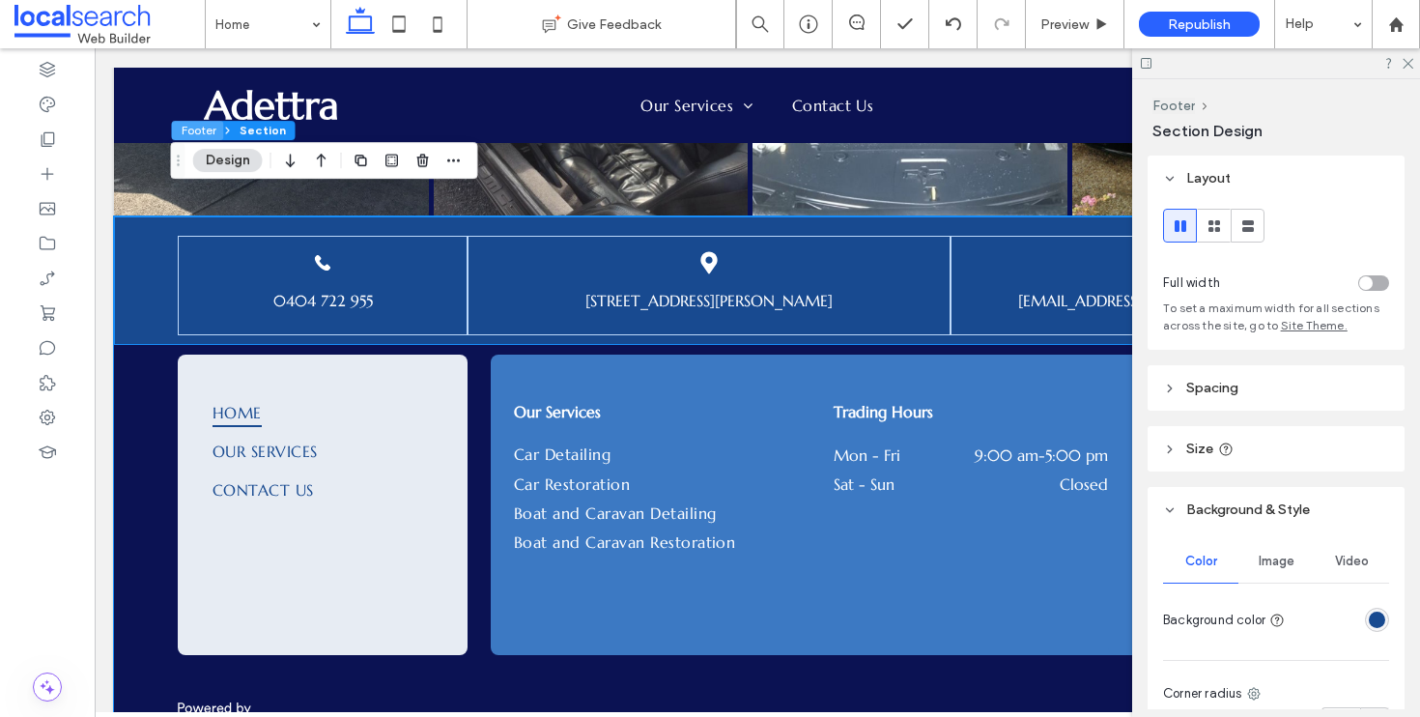
click at [200, 128] on button "Footer" at bounding box center [198, 130] width 52 height 19
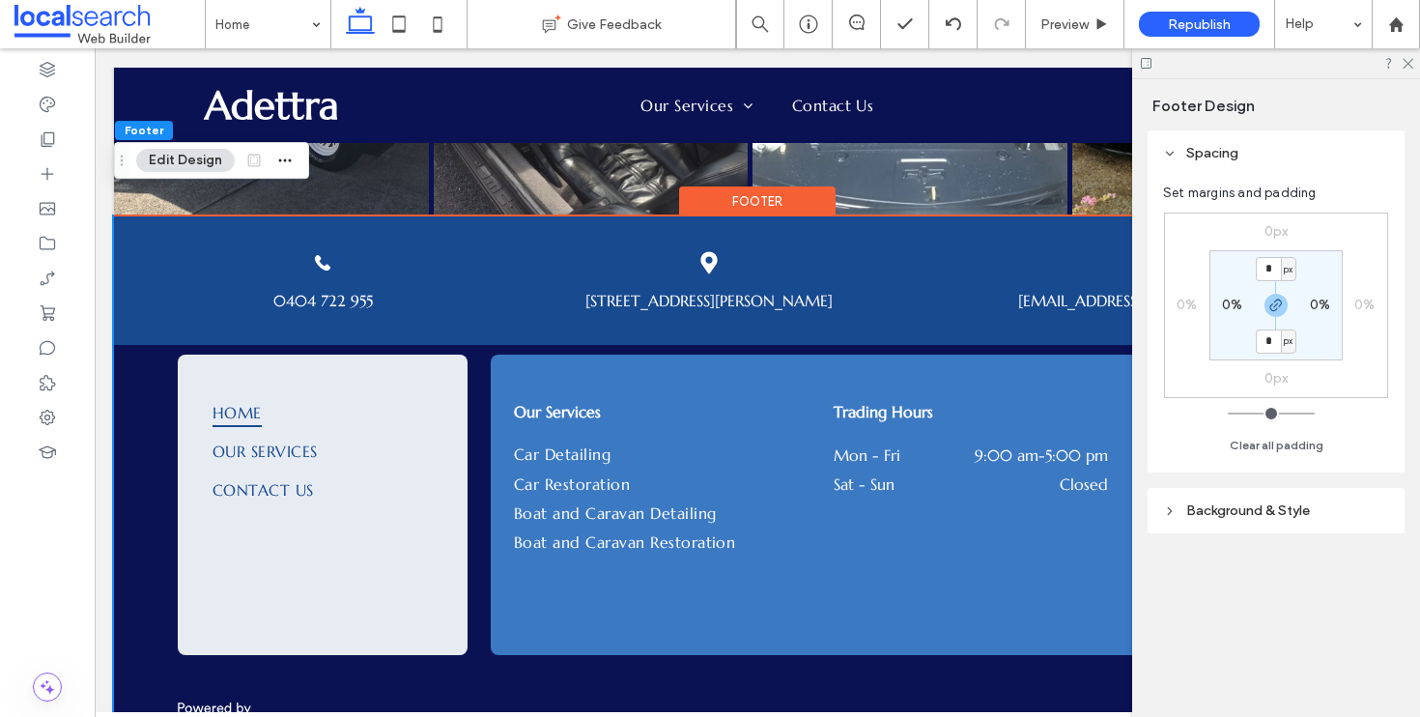
click at [1218, 507] on span "Background & Style" at bounding box center [1249, 510] width 124 height 16
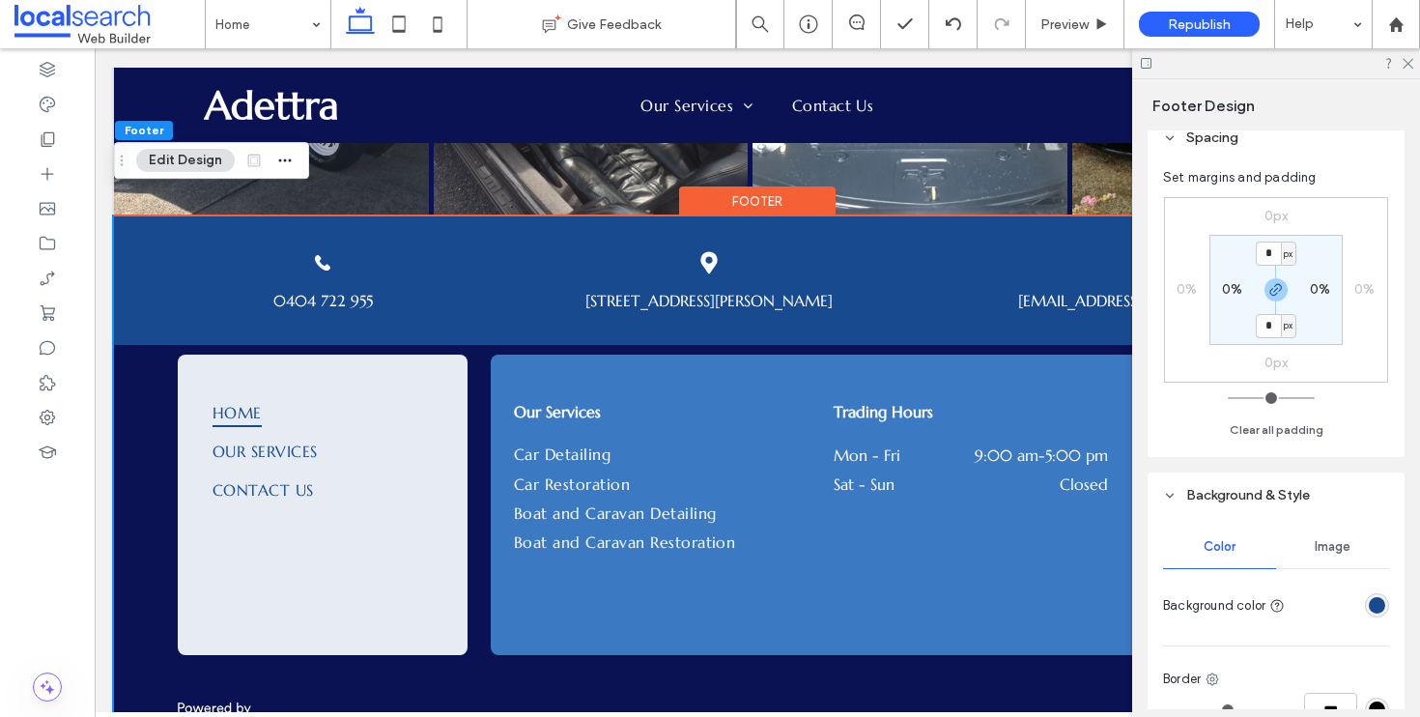
scroll to position [36, 0]
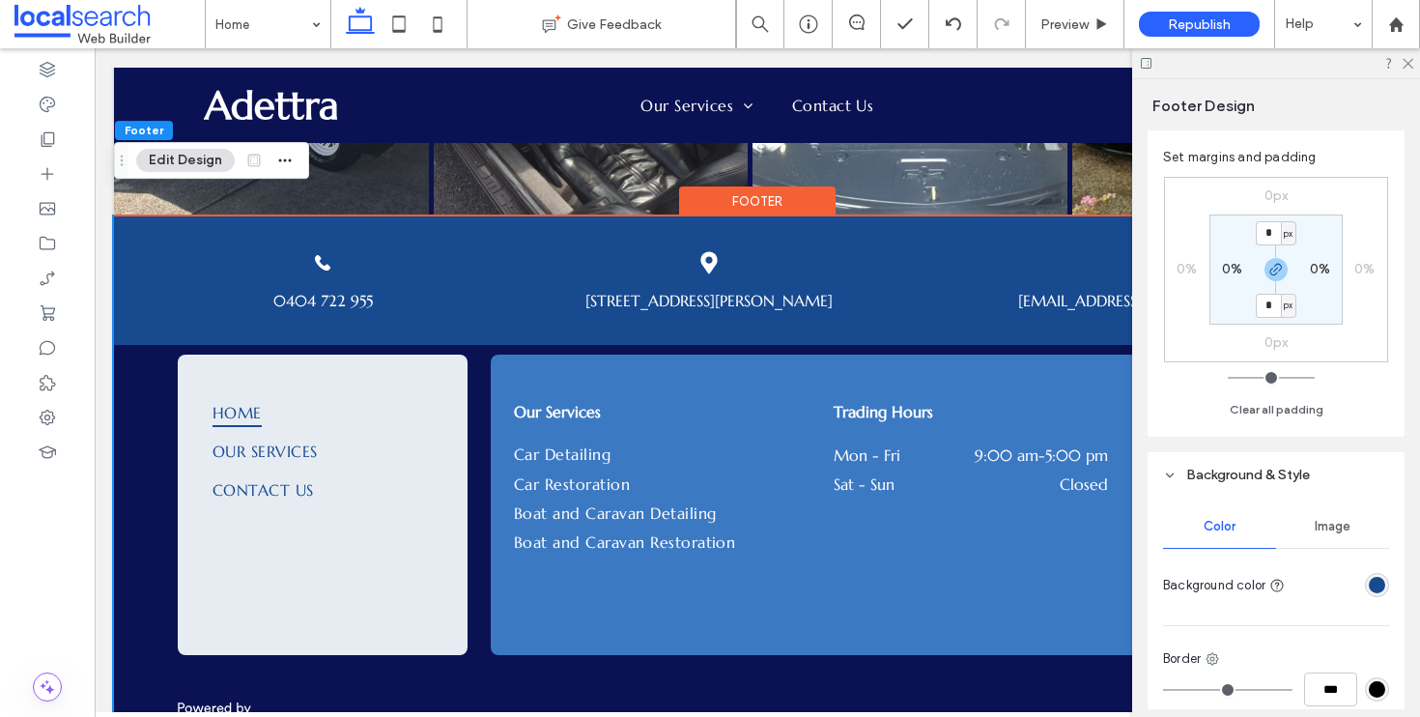
click at [1369, 584] on div "rgba(24,74,144,1)" at bounding box center [1377, 585] width 16 height 16
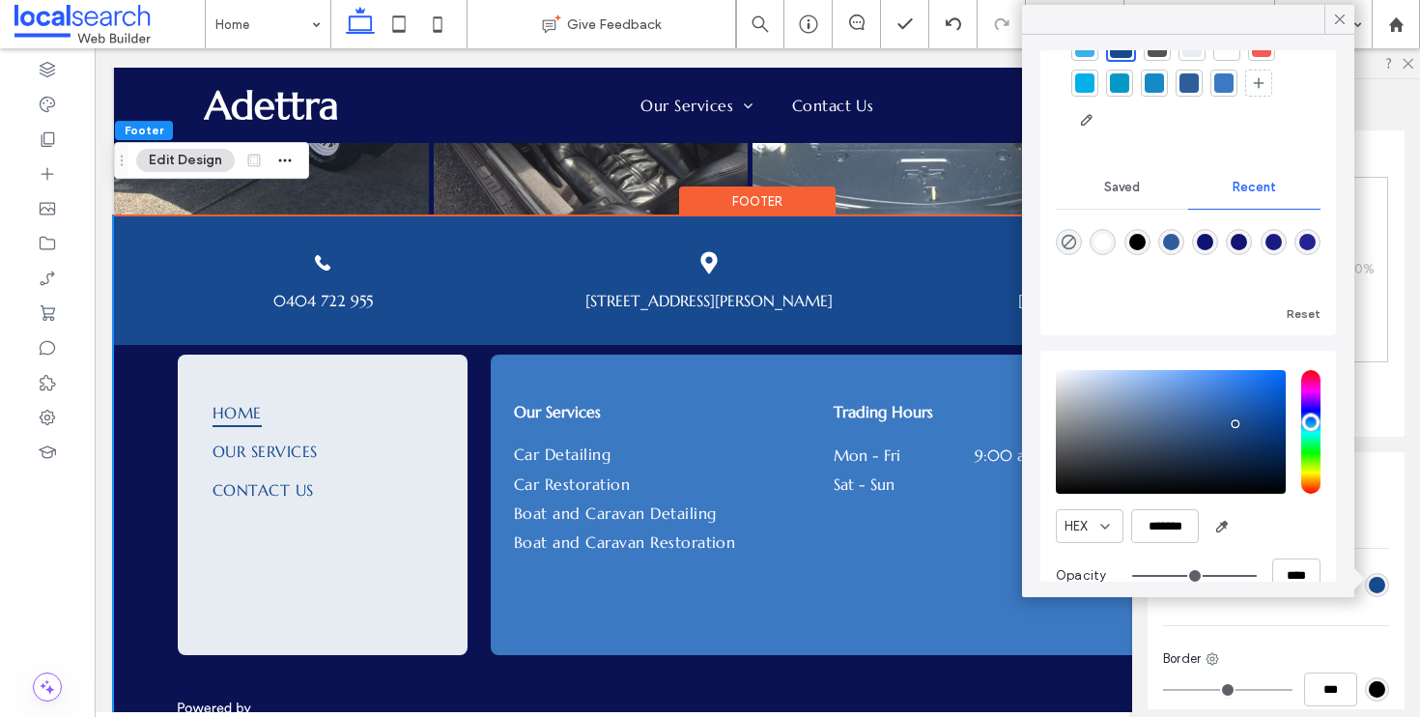
scroll to position [130, 0]
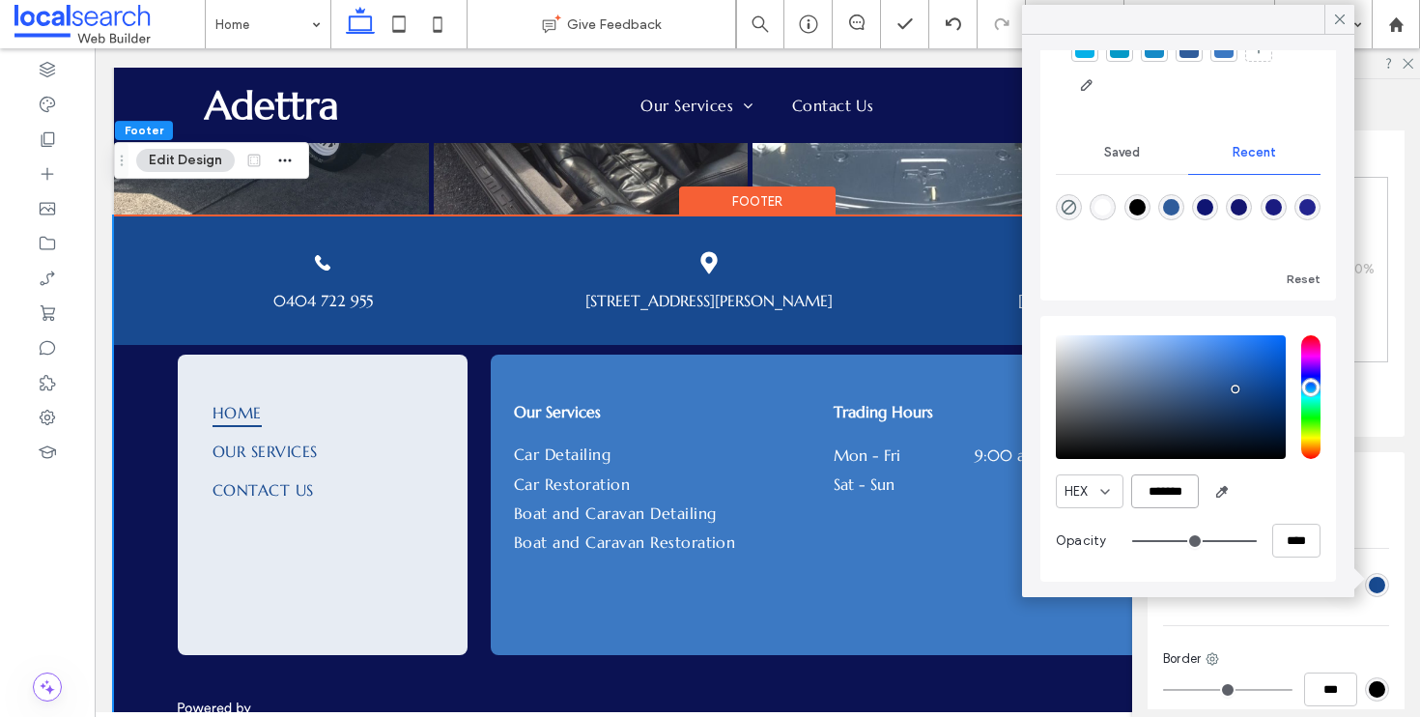
click at [1247, 491] on div "HEX *******" at bounding box center [1188, 491] width 265 height 34
paste input "color picker textbox"
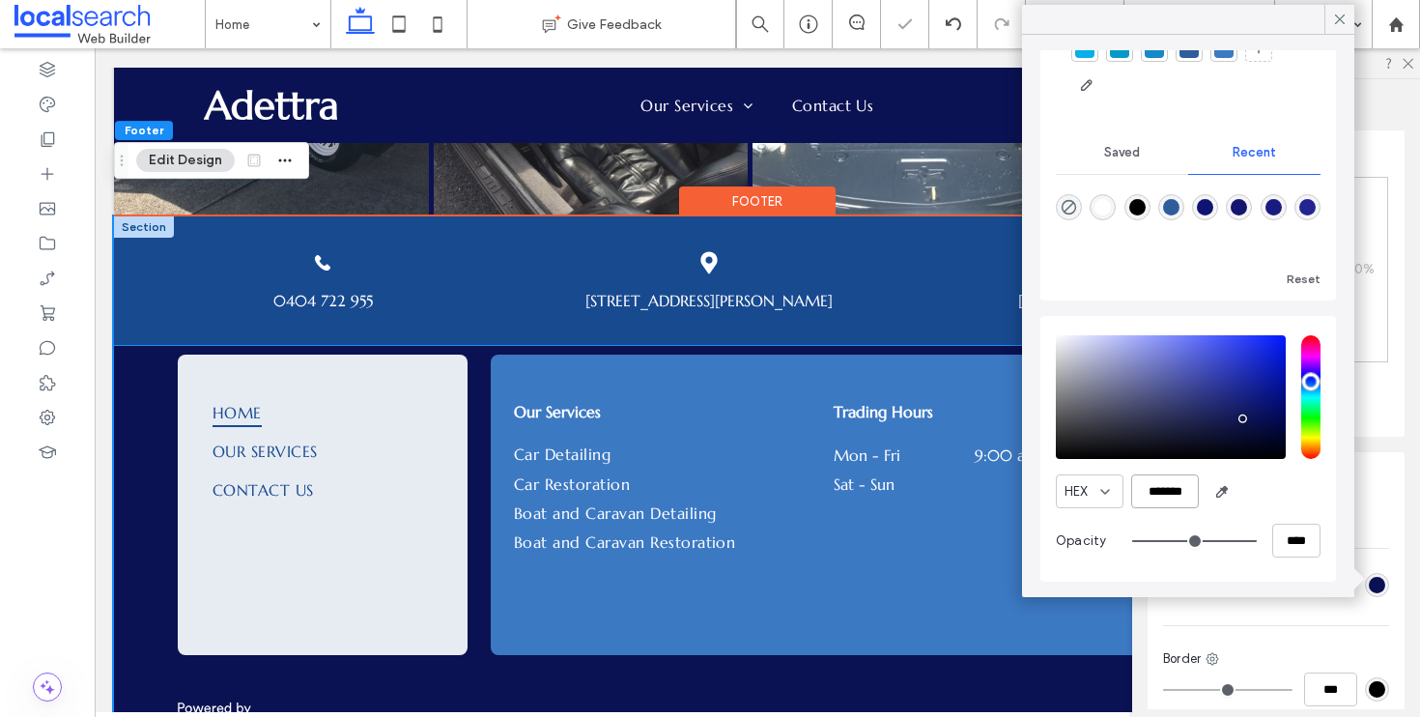
type input "*******"
click at [149, 244] on div "Phone Icon 0404 722 955 Pin Icon Unit 3 10 Douglas Ave, Tuncurry, NSW 2428 Emai…" at bounding box center [757, 280] width 1287 height 128
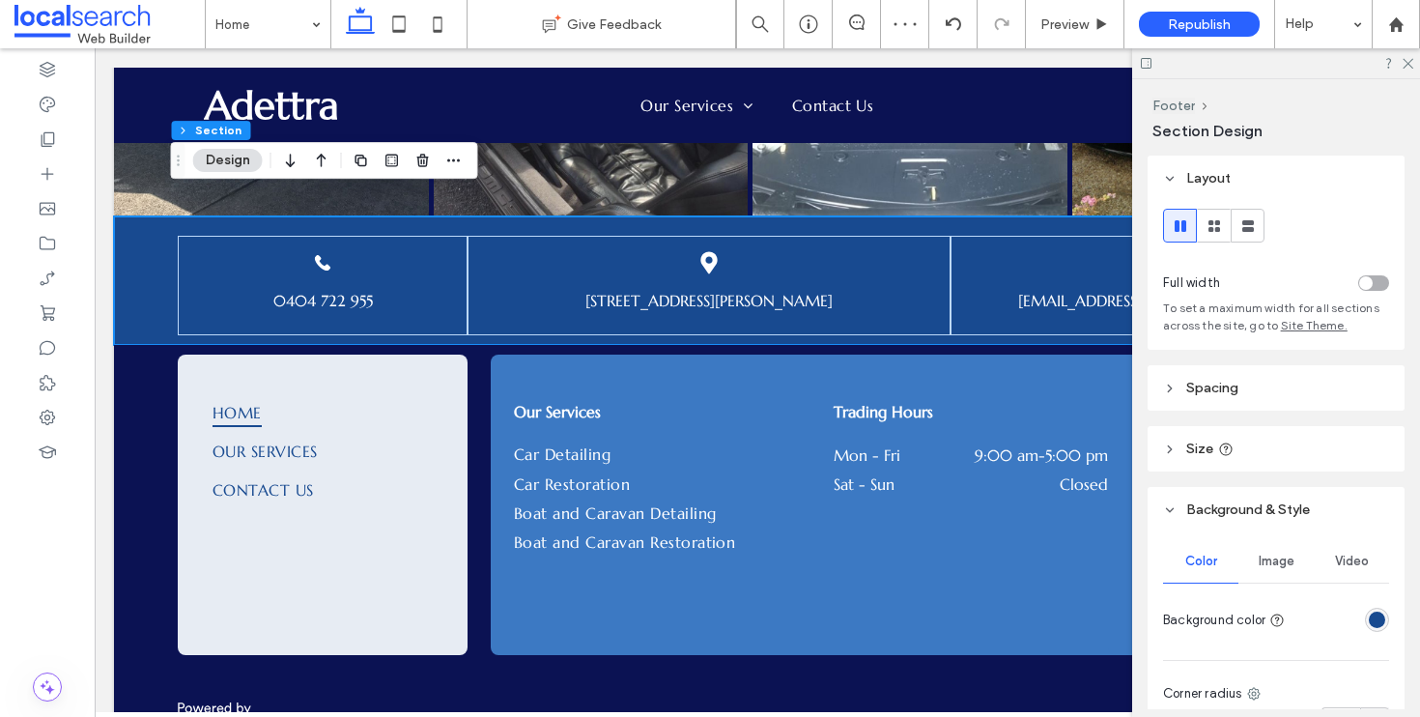
click at [1369, 624] on div "rgba(24,74,144,1)" at bounding box center [1377, 620] width 16 height 16
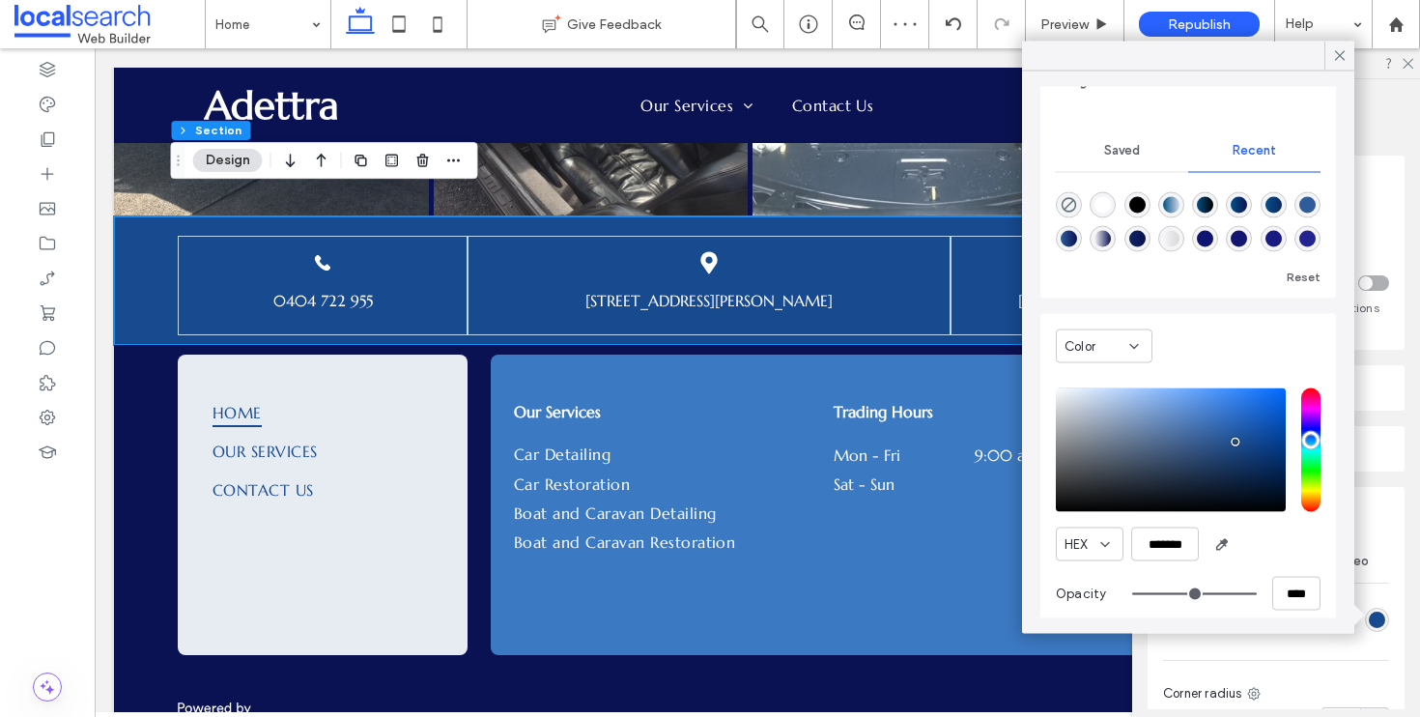
scroll to position [186, 0]
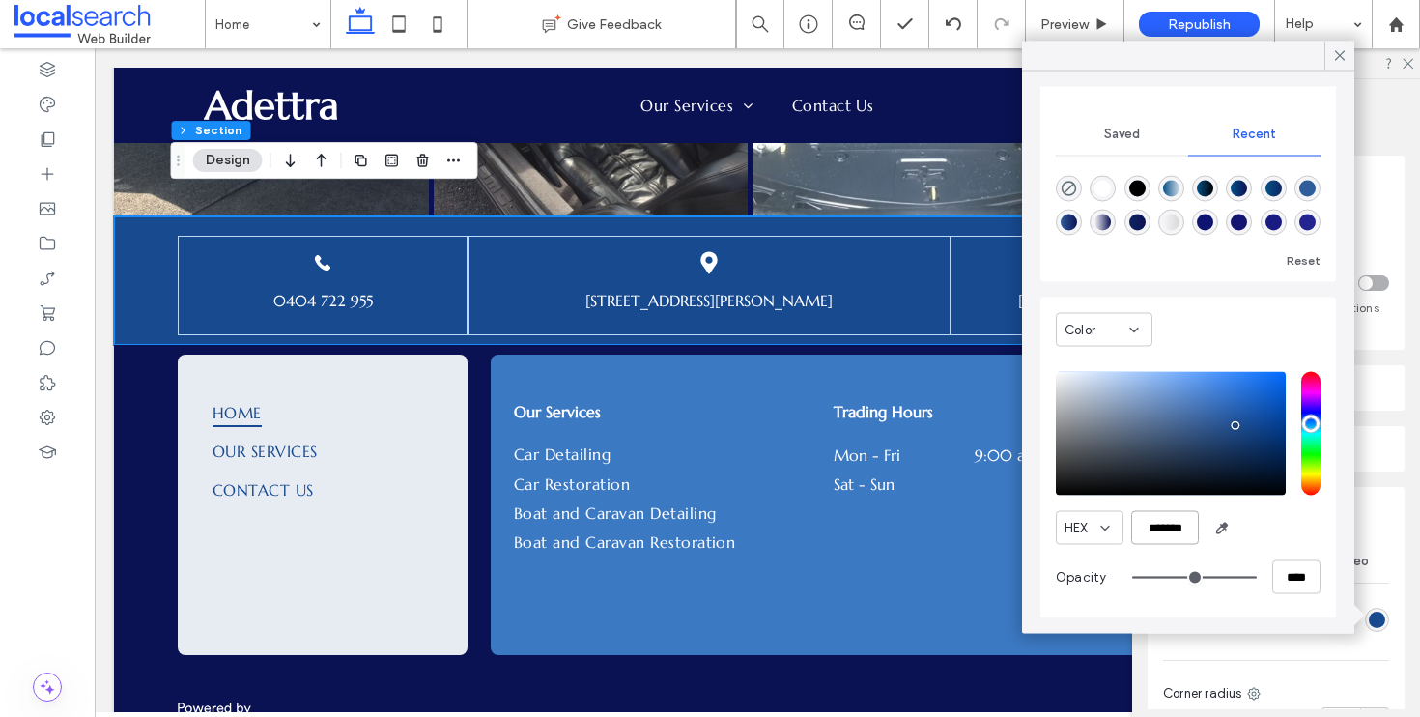
drag, startPoint x: 1144, startPoint y: 527, endPoint x: 1238, endPoint y: 527, distance: 93.7
click at [1238, 527] on div "HEX *******" at bounding box center [1188, 528] width 265 height 34
paste input "color picker textbox"
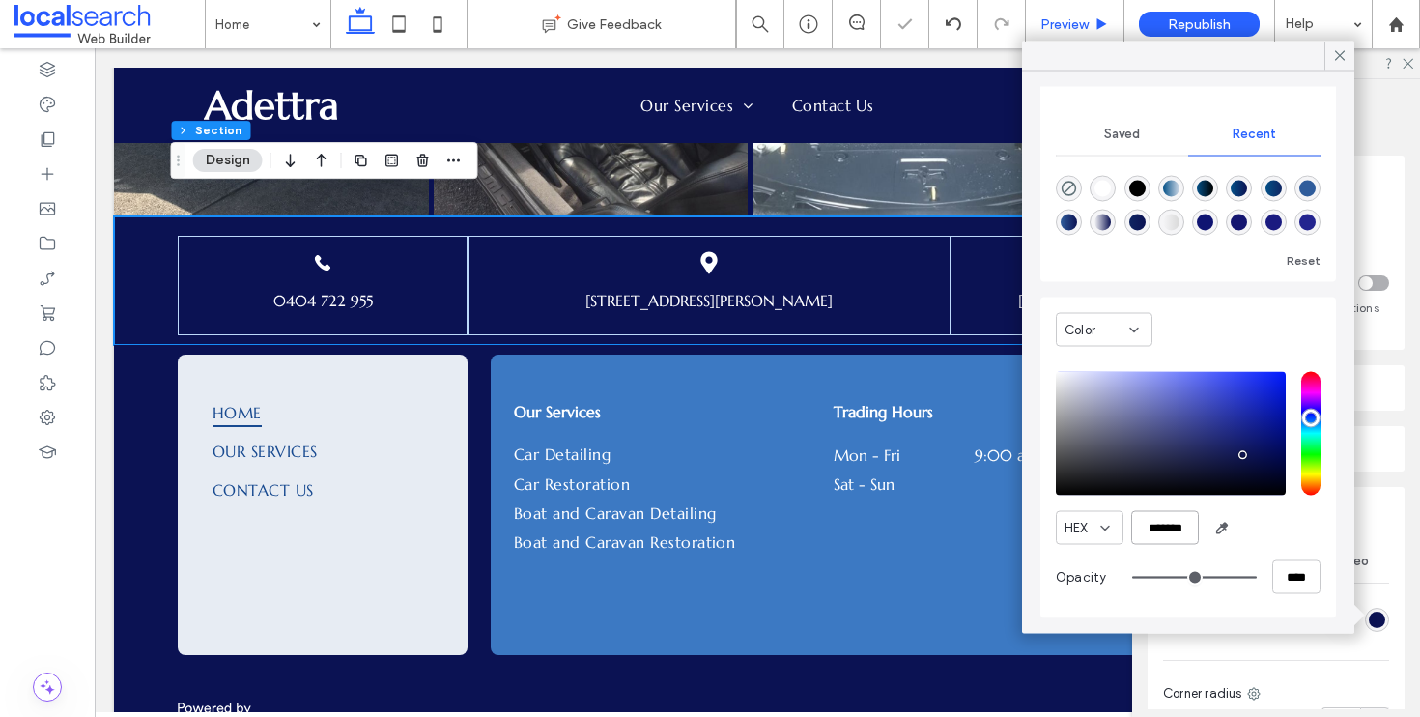
type input "*******"
click at [1077, 28] on span "Preview" at bounding box center [1065, 24] width 48 height 16
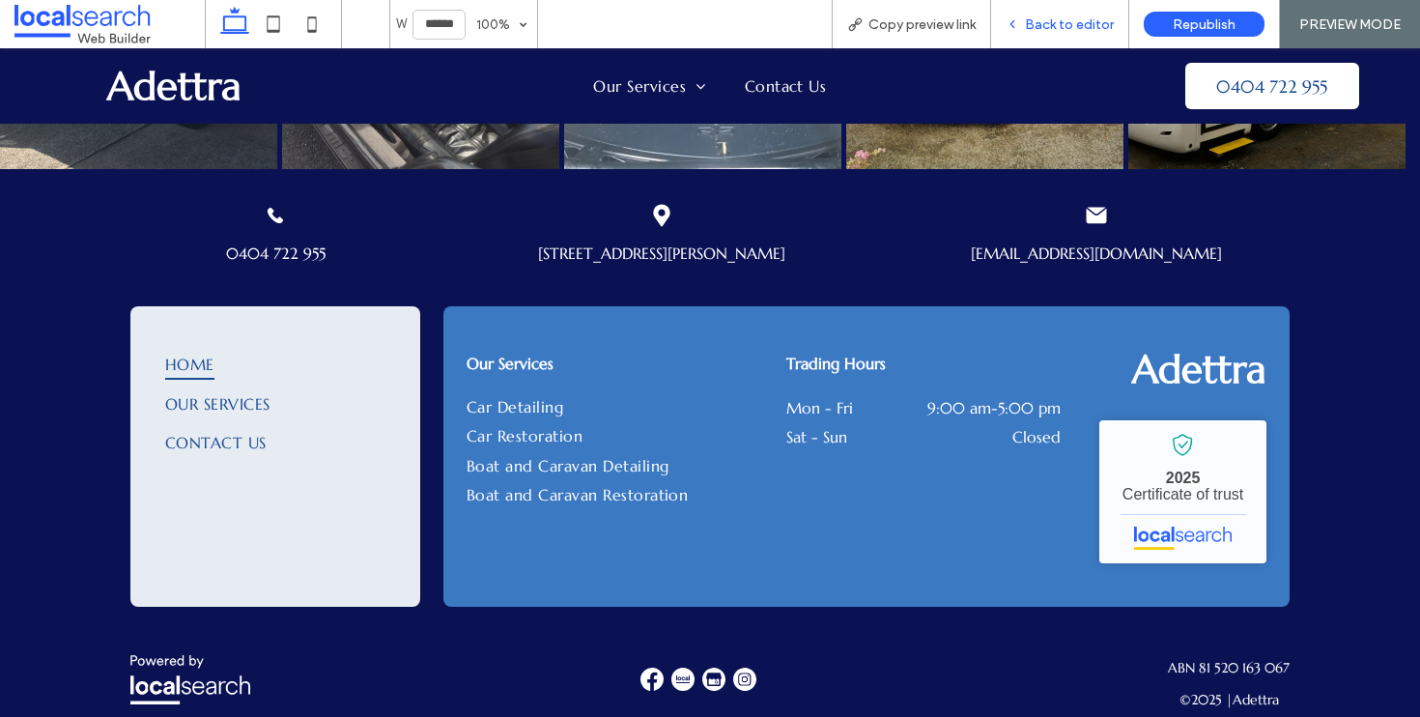
click at [1078, 26] on span "Back to editor" at bounding box center [1069, 24] width 89 height 16
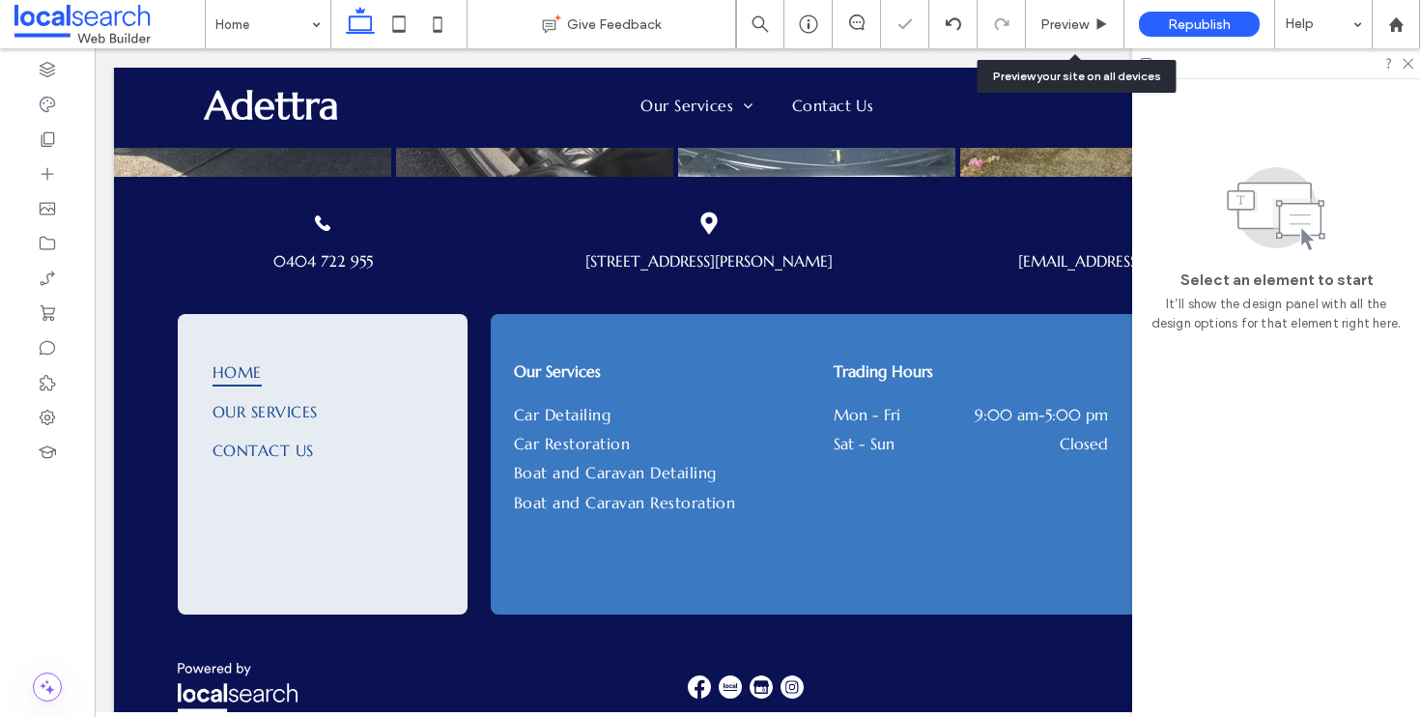
scroll to position [4655, 0]
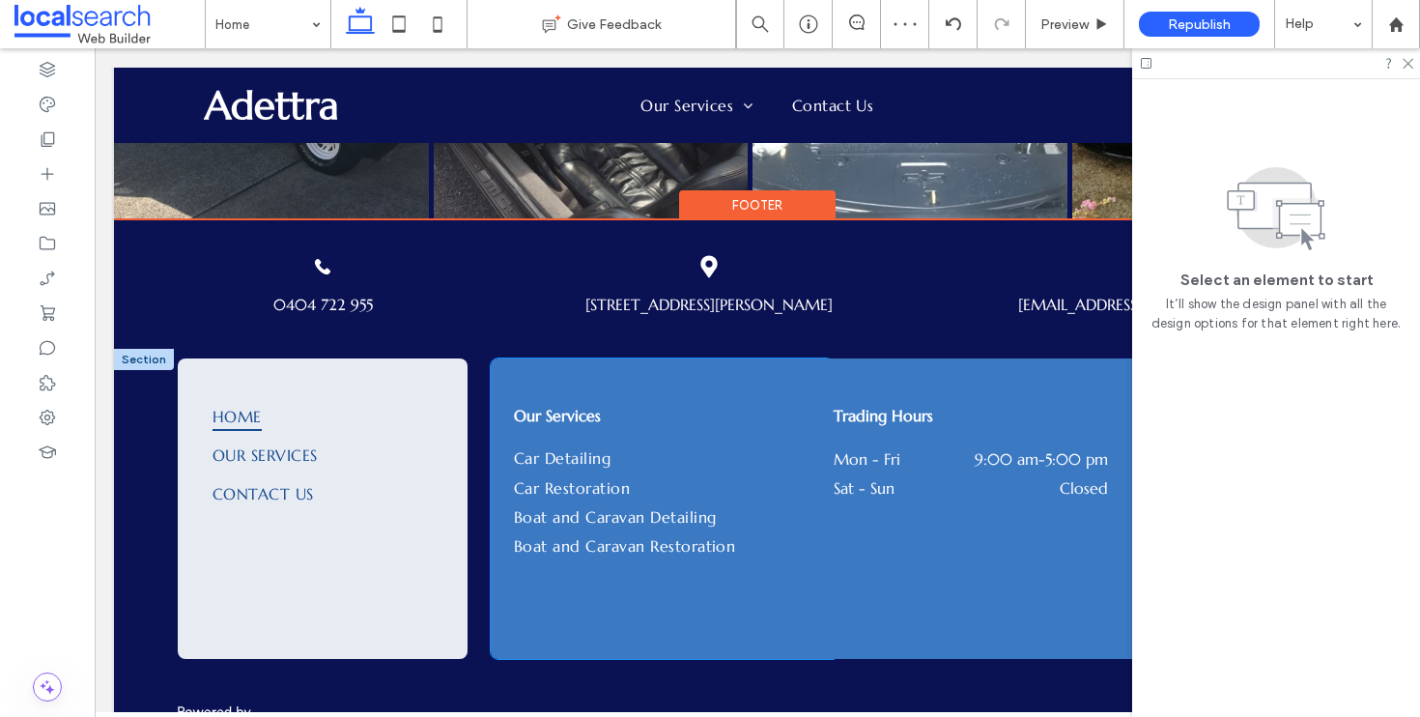
click at [684, 599] on div "Our Services Car Detailing Car Restoration Boat and Caravan Detailing Boat and …" at bounding box center [662, 509] width 343 height 301
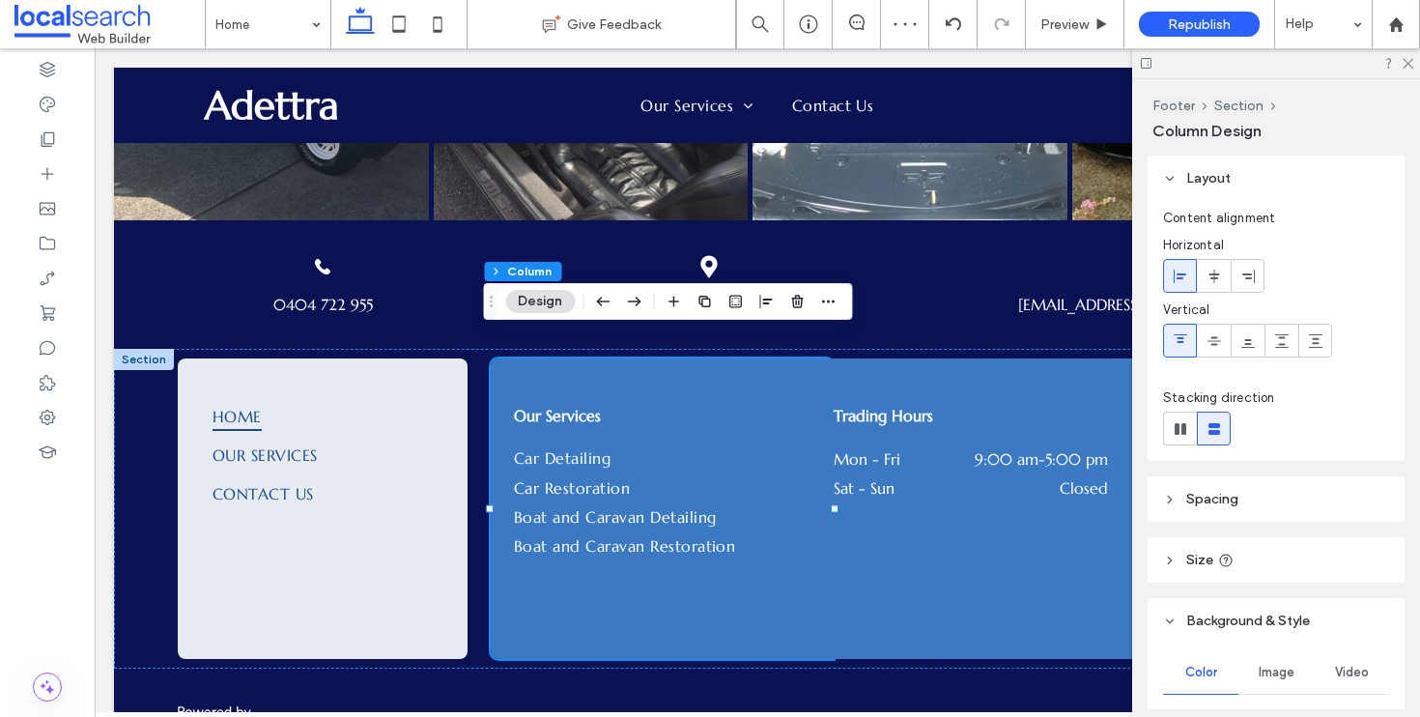
scroll to position [400, 0]
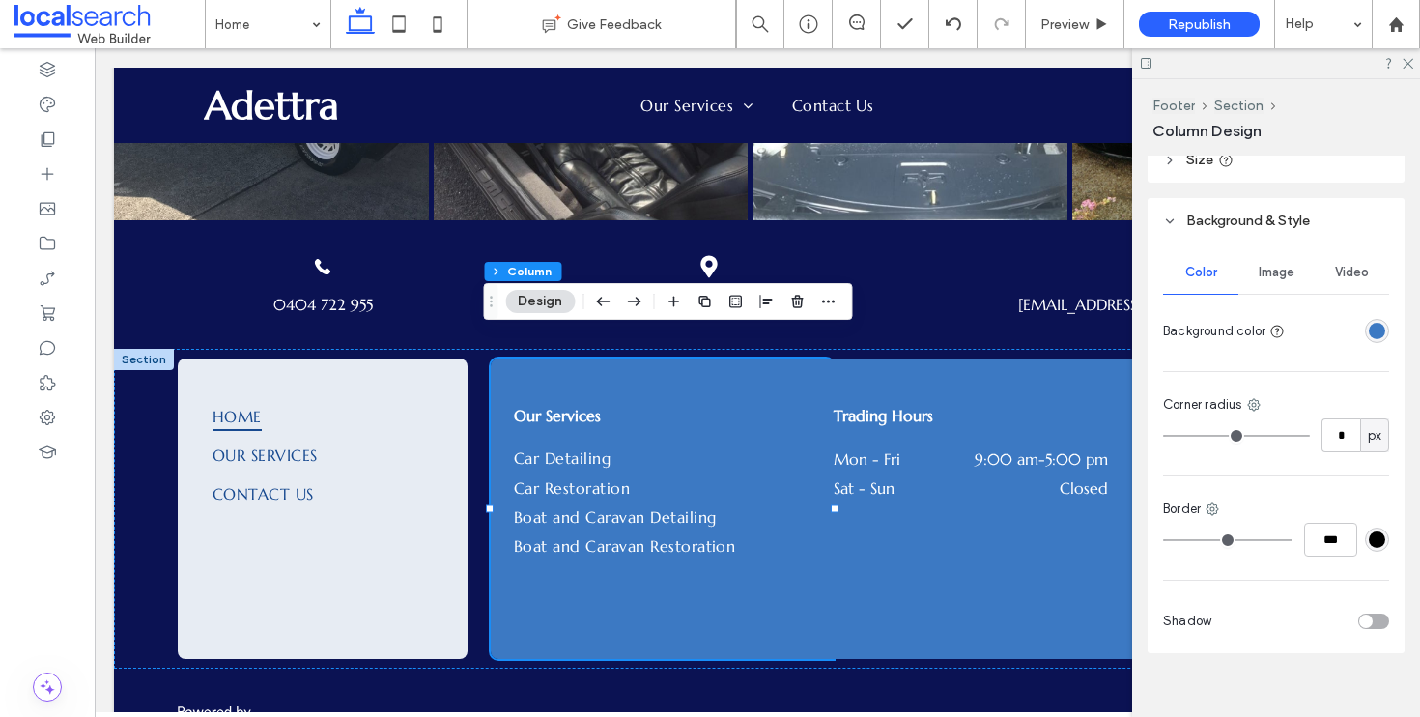
click at [1367, 321] on div "rgba(60, 121, 195, 1)" at bounding box center [1377, 331] width 24 height 24
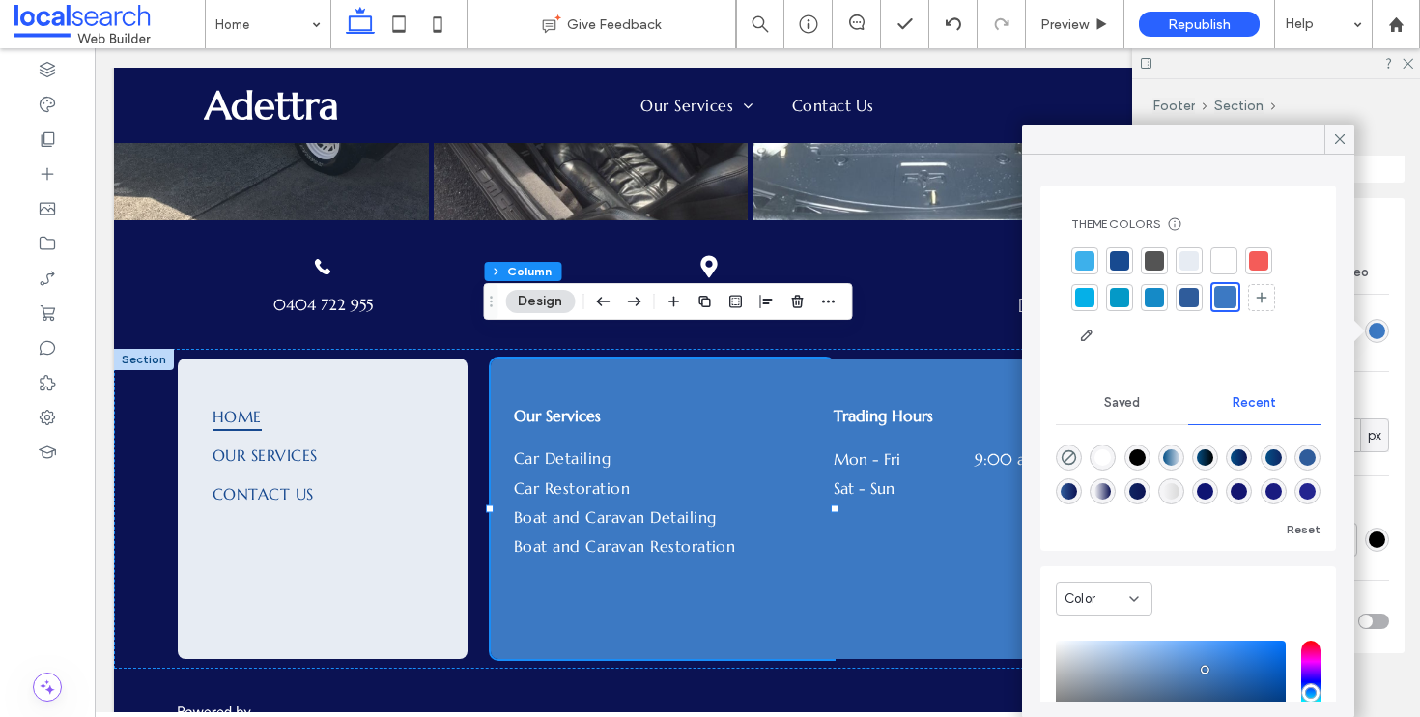
click at [1121, 262] on div at bounding box center [1119, 260] width 19 height 19
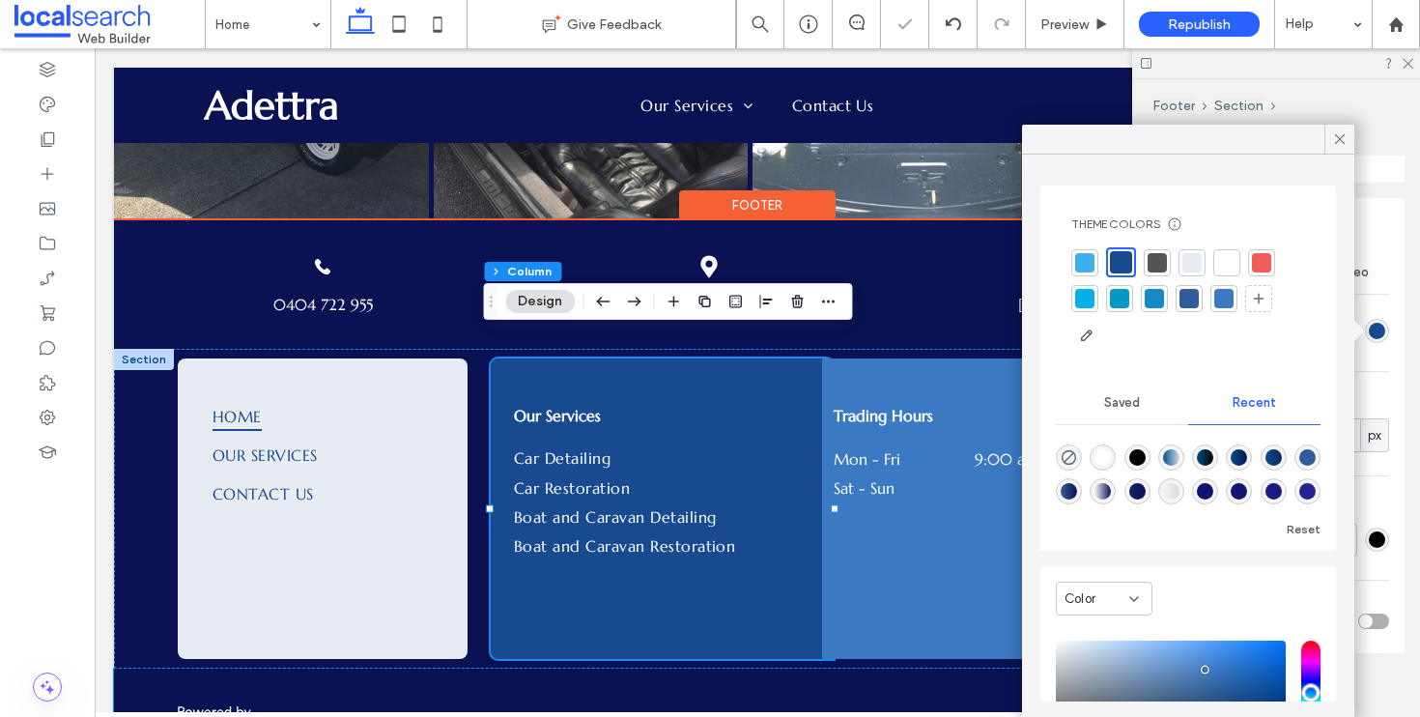
click at [902, 597] on div "Trading Hours Mon - Fri 9:00 am - 5:00 pm Sat - Sun Closed" at bounding box center [971, 509] width 298 height 301
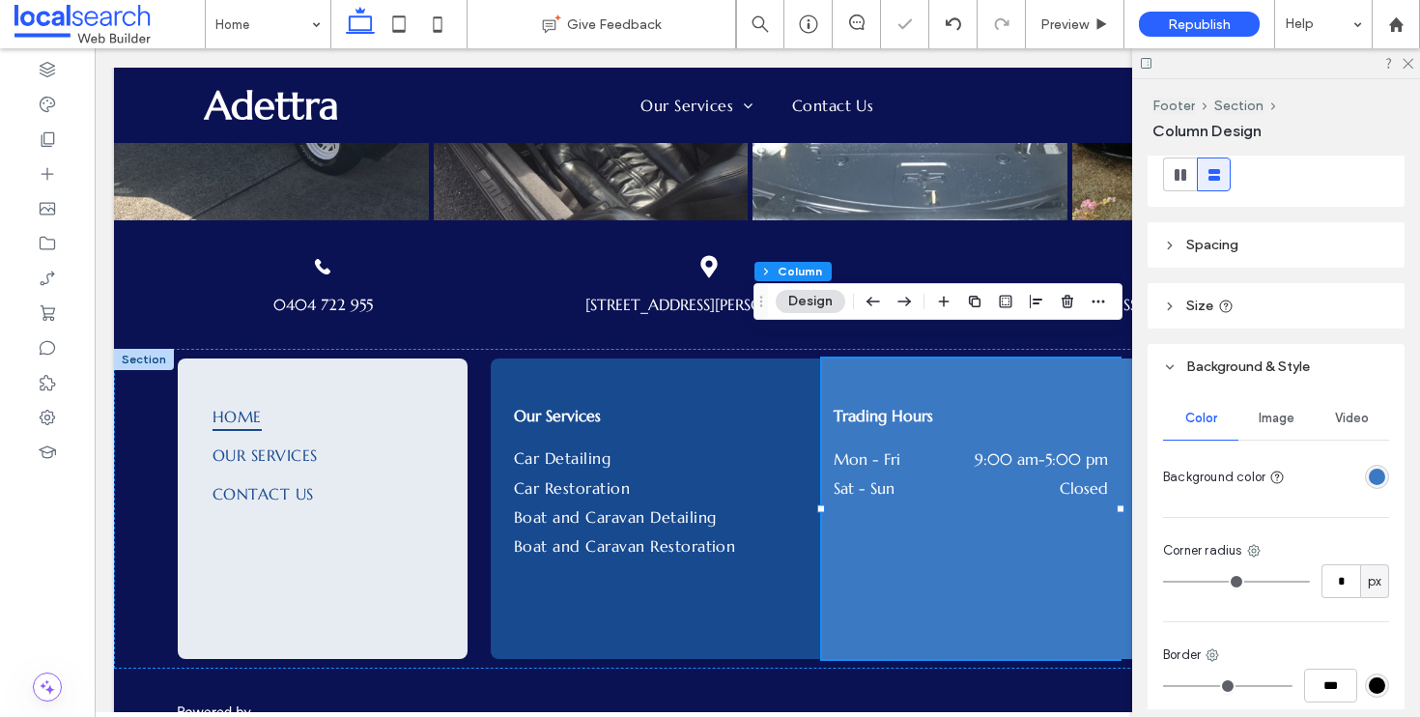
scroll to position [392, 0]
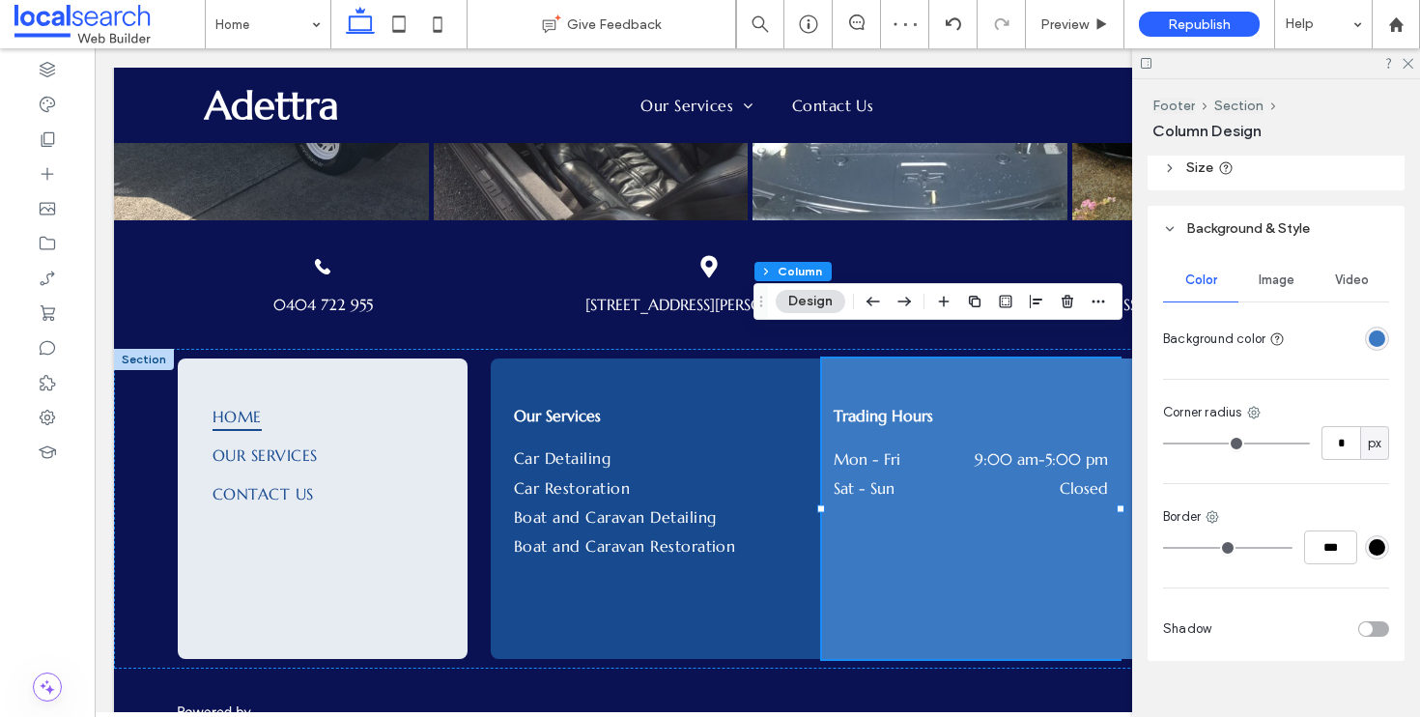
click at [1365, 339] on div "rgba(60, 121, 195, 1)" at bounding box center [1377, 339] width 24 height 24
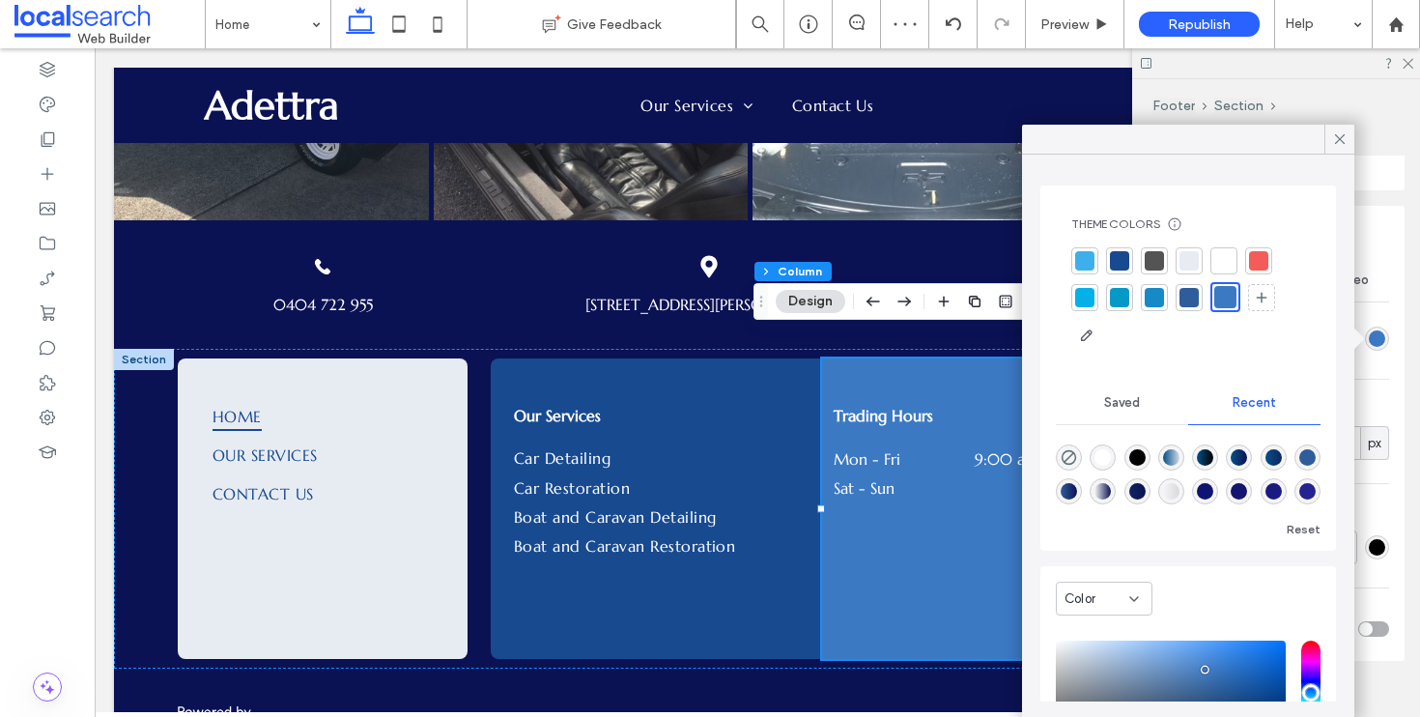
click at [1090, 255] on div at bounding box center [1085, 260] width 19 height 19
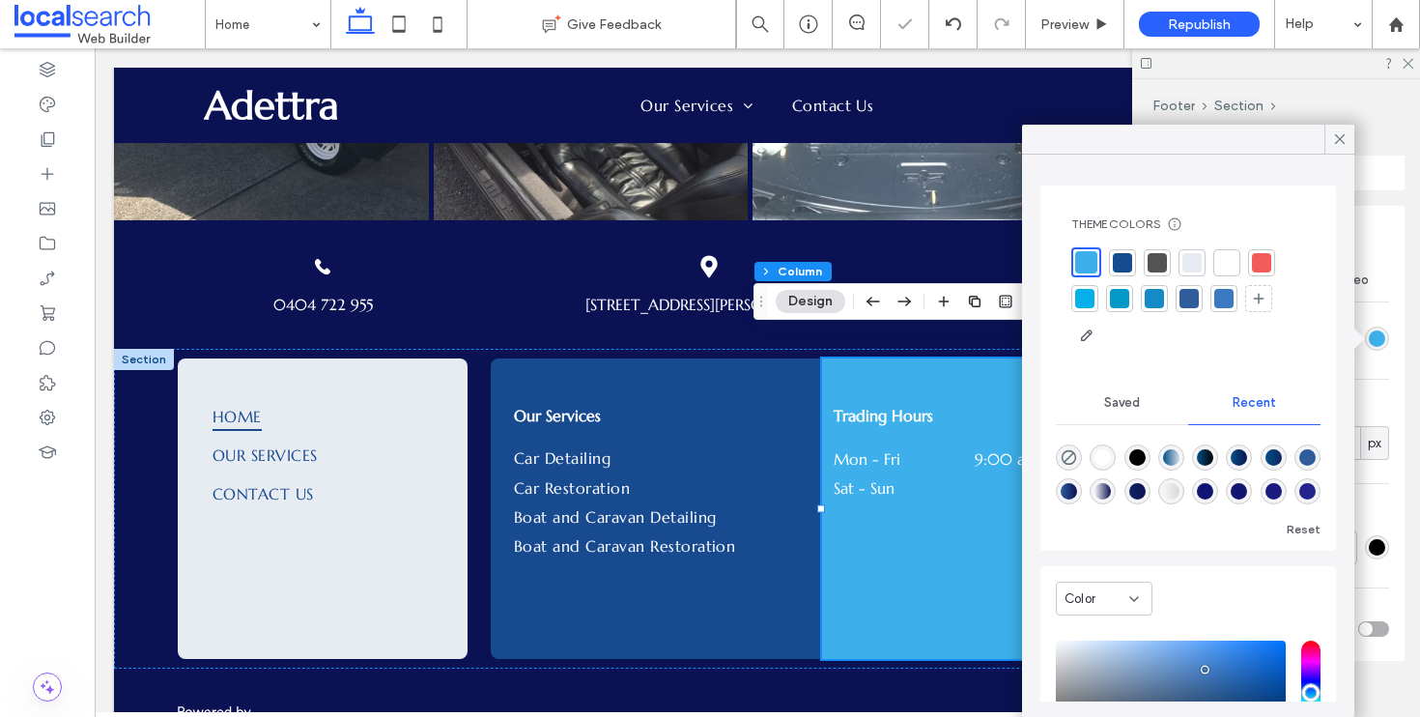
click at [1127, 260] on div at bounding box center [1122, 262] width 19 height 19
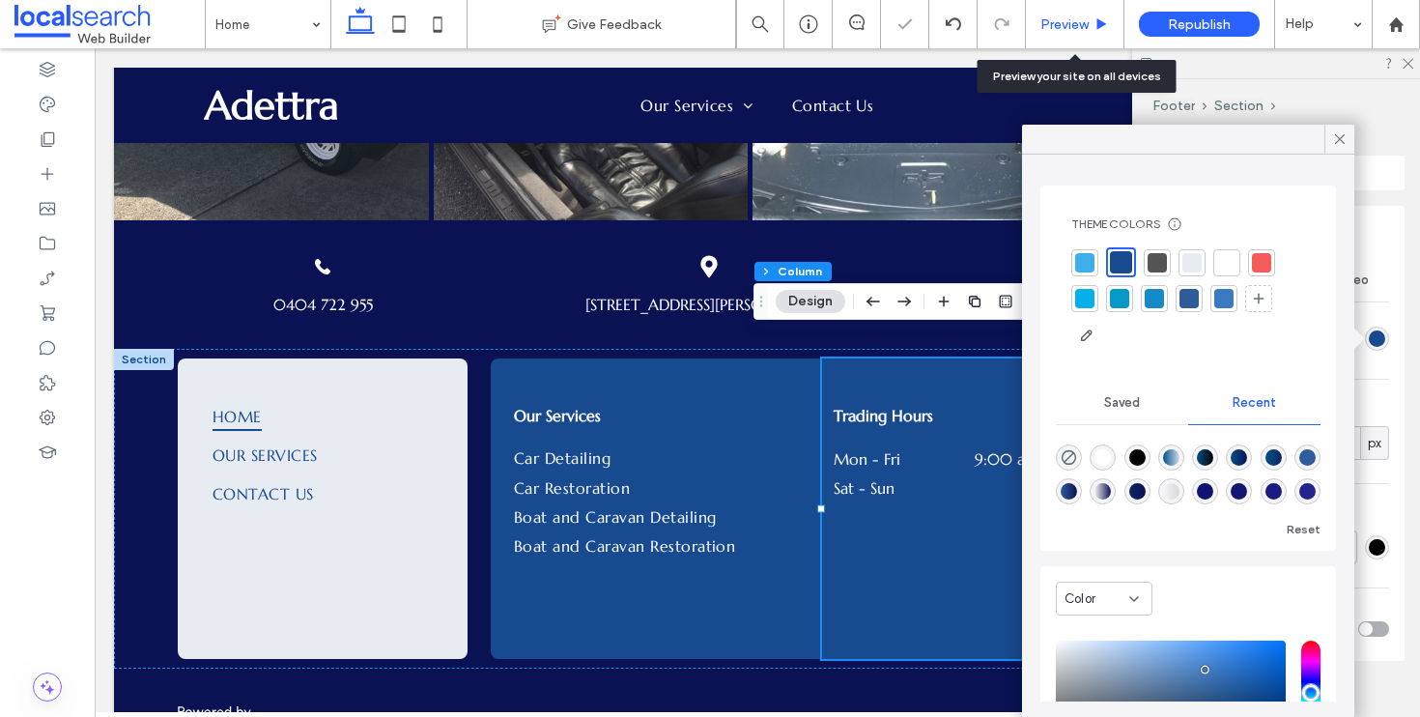
click at [1077, 21] on span "Preview" at bounding box center [1065, 24] width 48 height 16
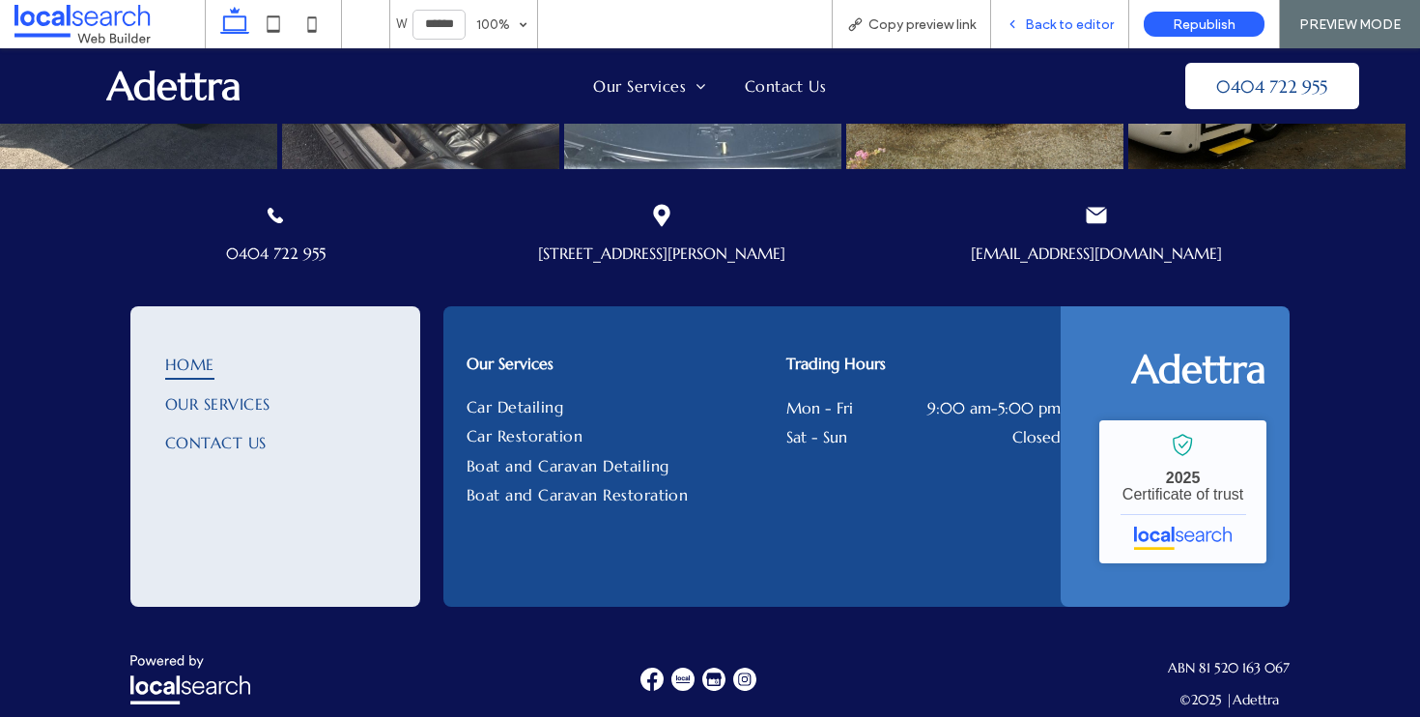
click at [1076, 18] on span "Back to editor" at bounding box center [1069, 24] width 89 height 16
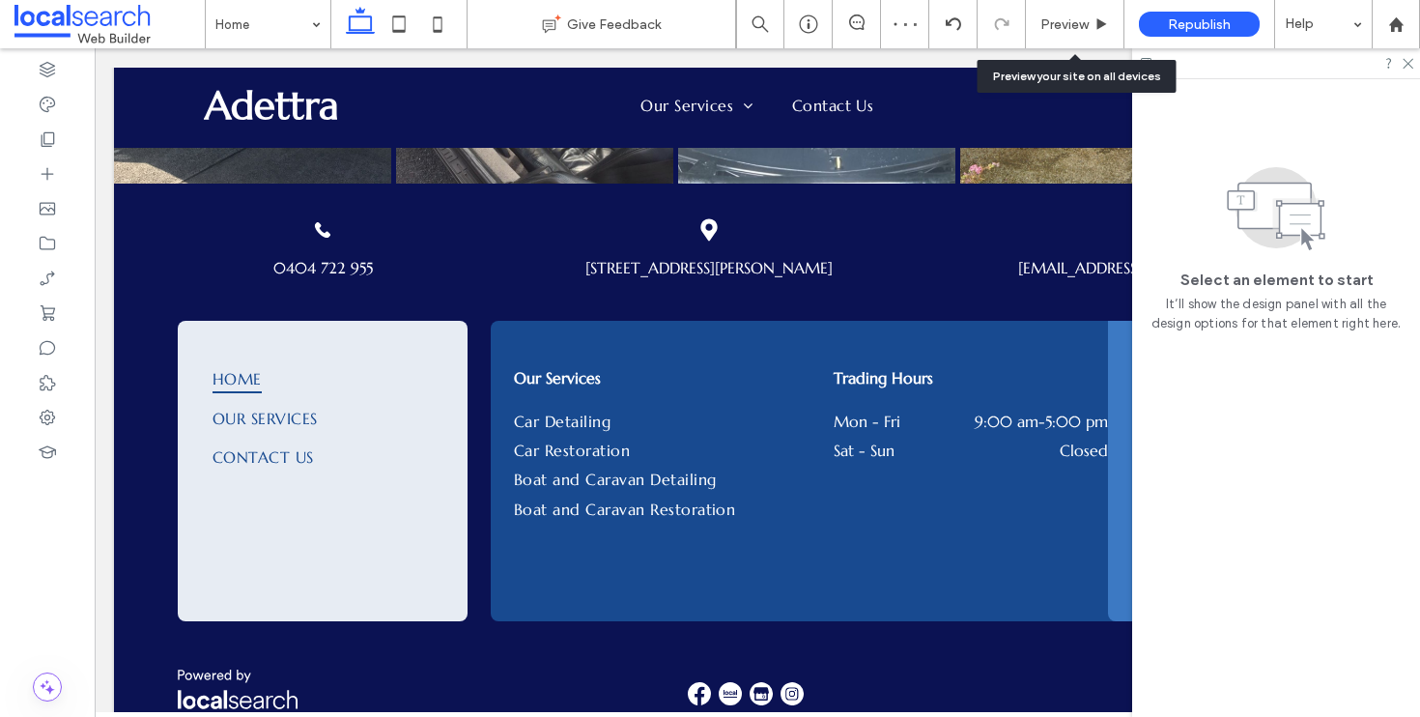
scroll to position [4655, 0]
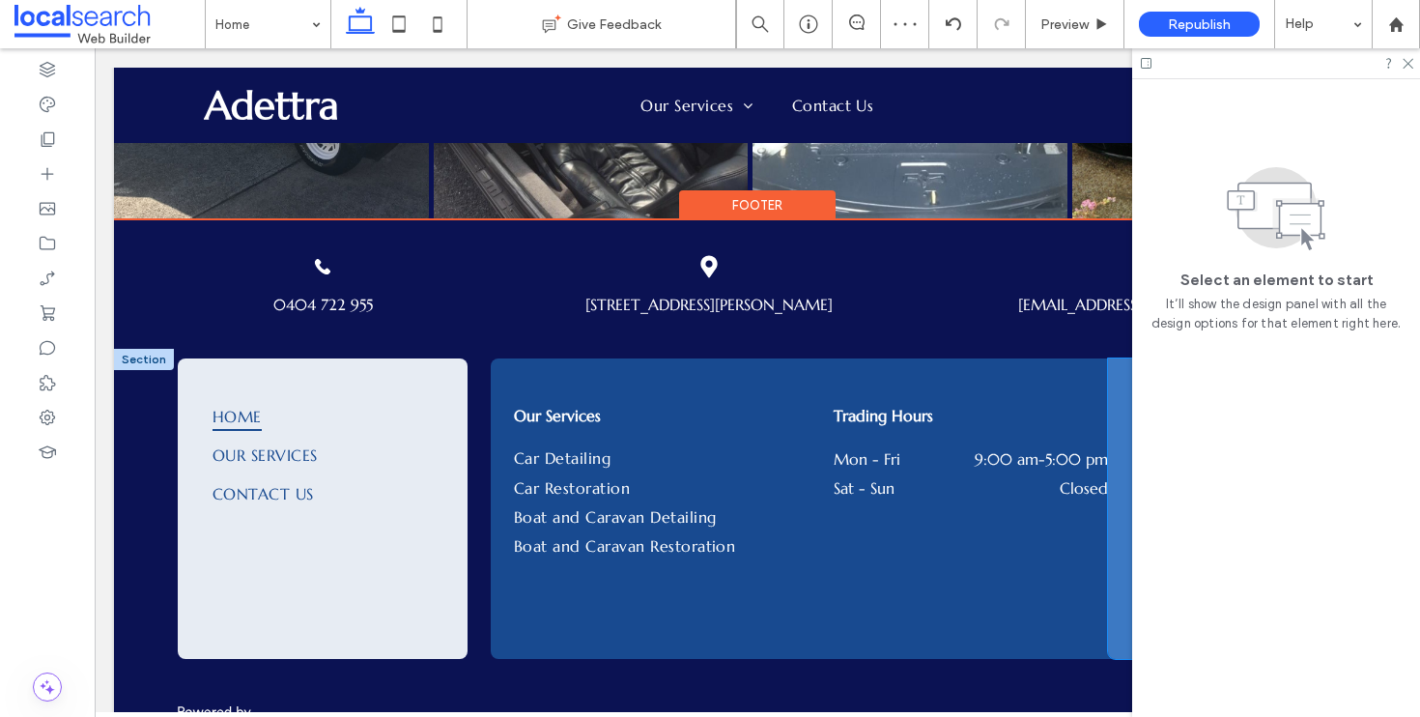
click at [1117, 359] on div "Adettra Adettra Services - Localsearch verified business 2025 Certificate of tr…" at bounding box center [1222, 509] width 229 height 301
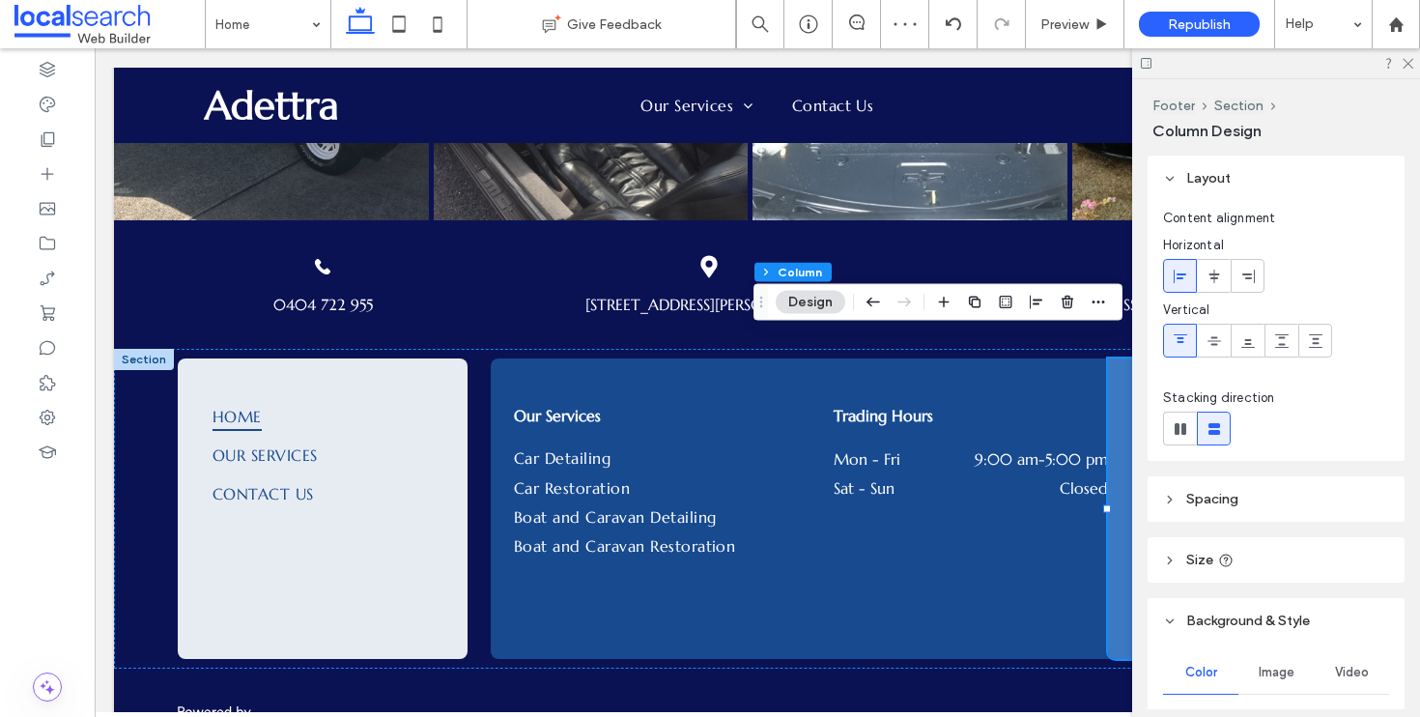
scroll to position [386, 0]
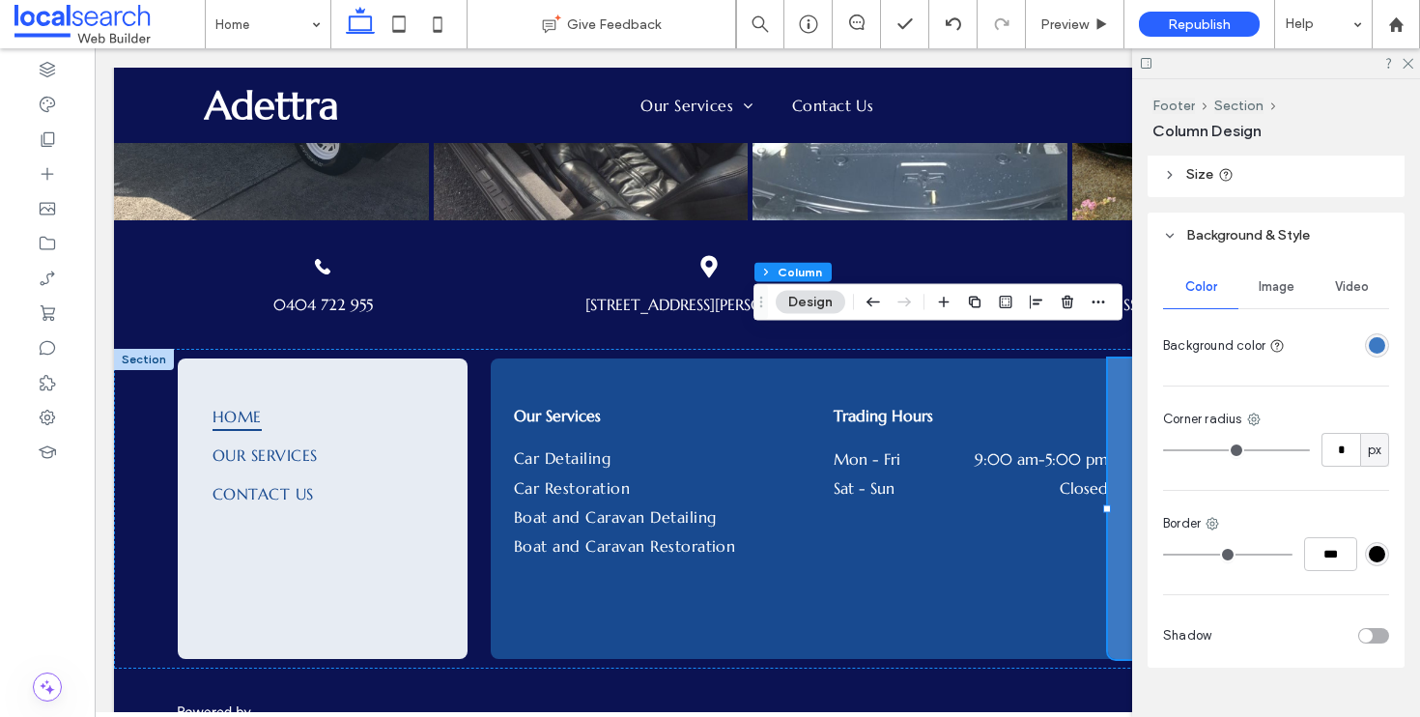
click at [1389, 334] on div "Color Image Video Background color Corner radius * px Border *** Shadow" at bounding box center [1276, 463] width 257 height 410
click at [1372, 347] on div "rgba(60, 121, 195, 1)" at bounding box center [1377, 345] width 16 height 16
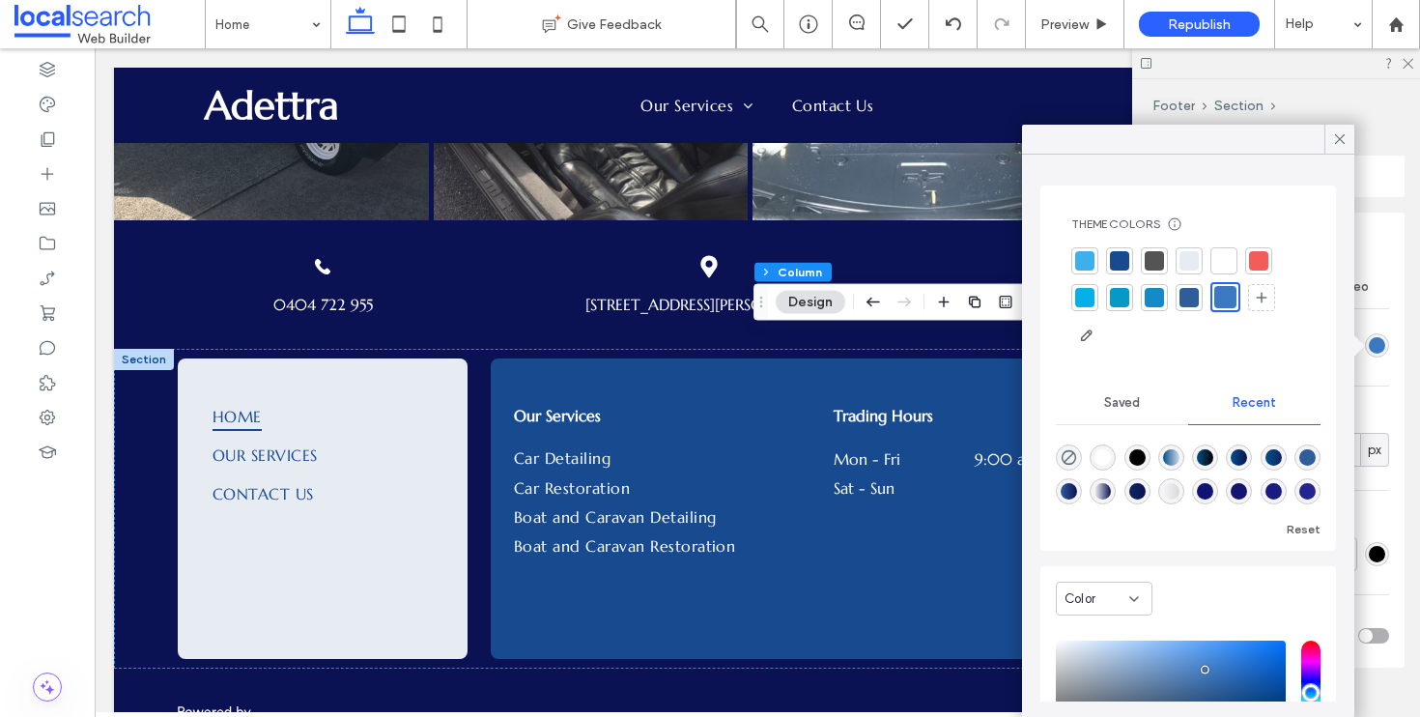
click at [1119, 257] on div at bounding box center [1119, 260] width 19 height 19
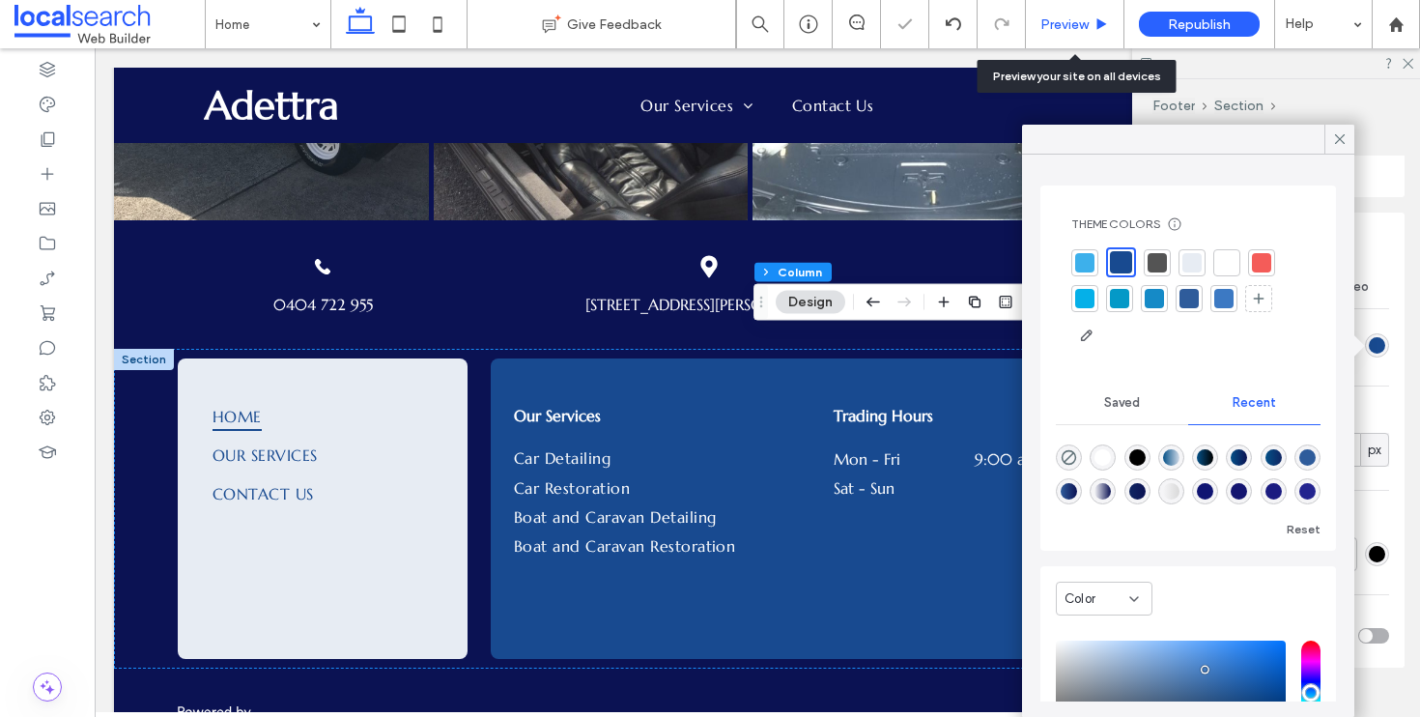
click at [1040, 17] on div "Preview" at bounding box center [1075, 24] width 98 height 16
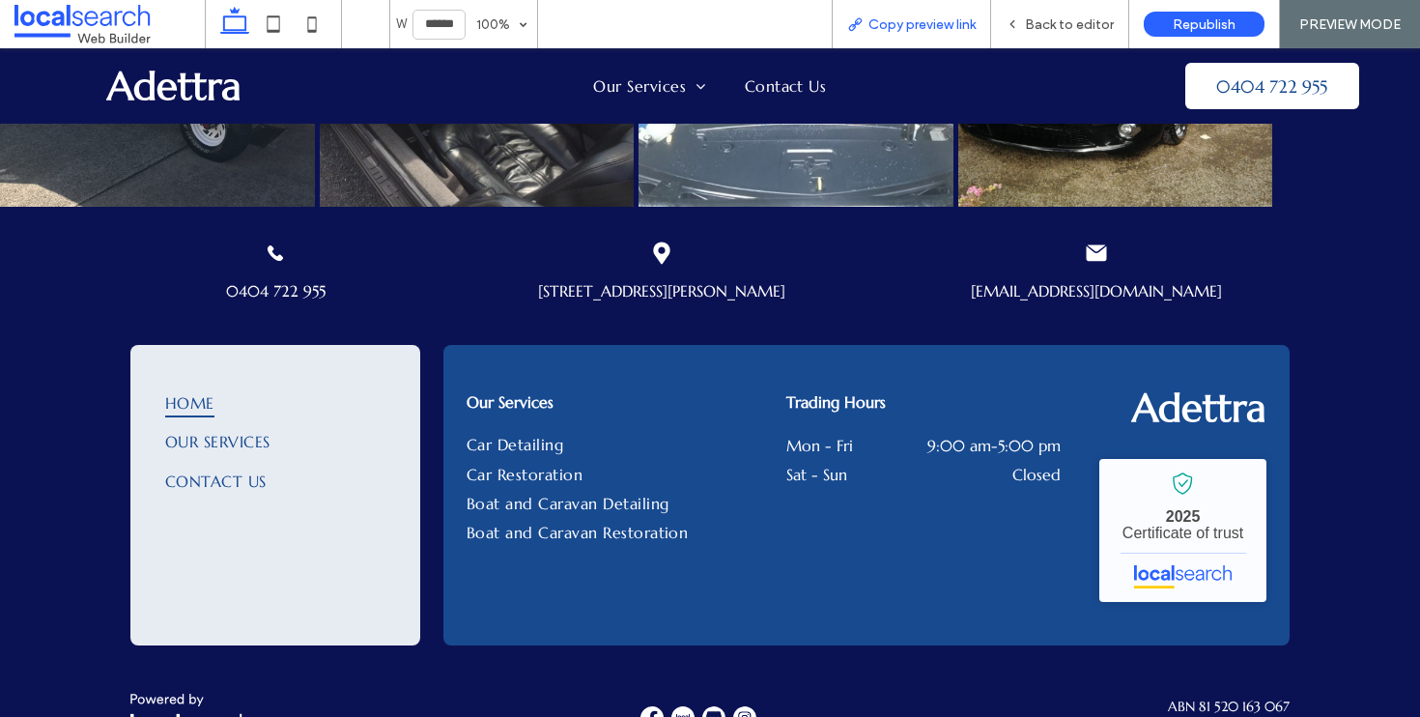
scroll to position [4665, 0]
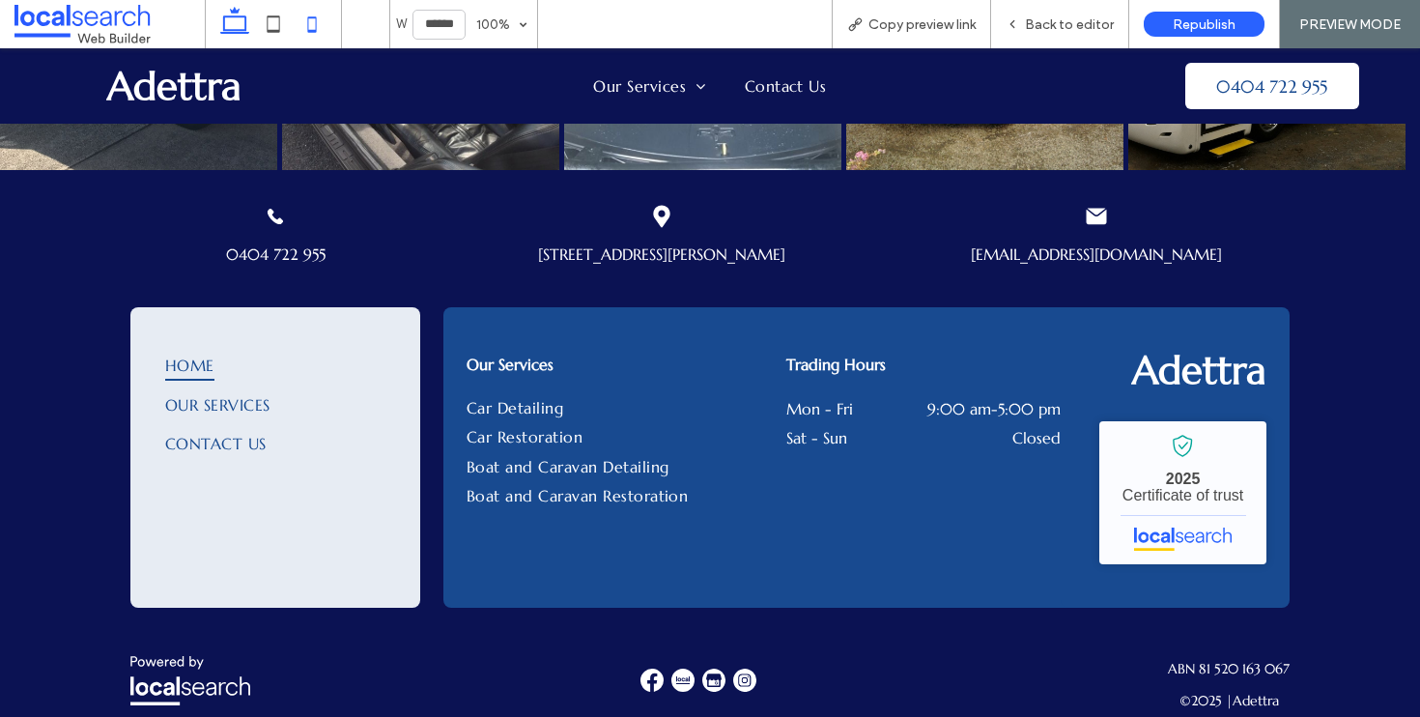
click at [314, 23] on icon at bounding box center [312, 24] width 39 height 39
type input "*****"
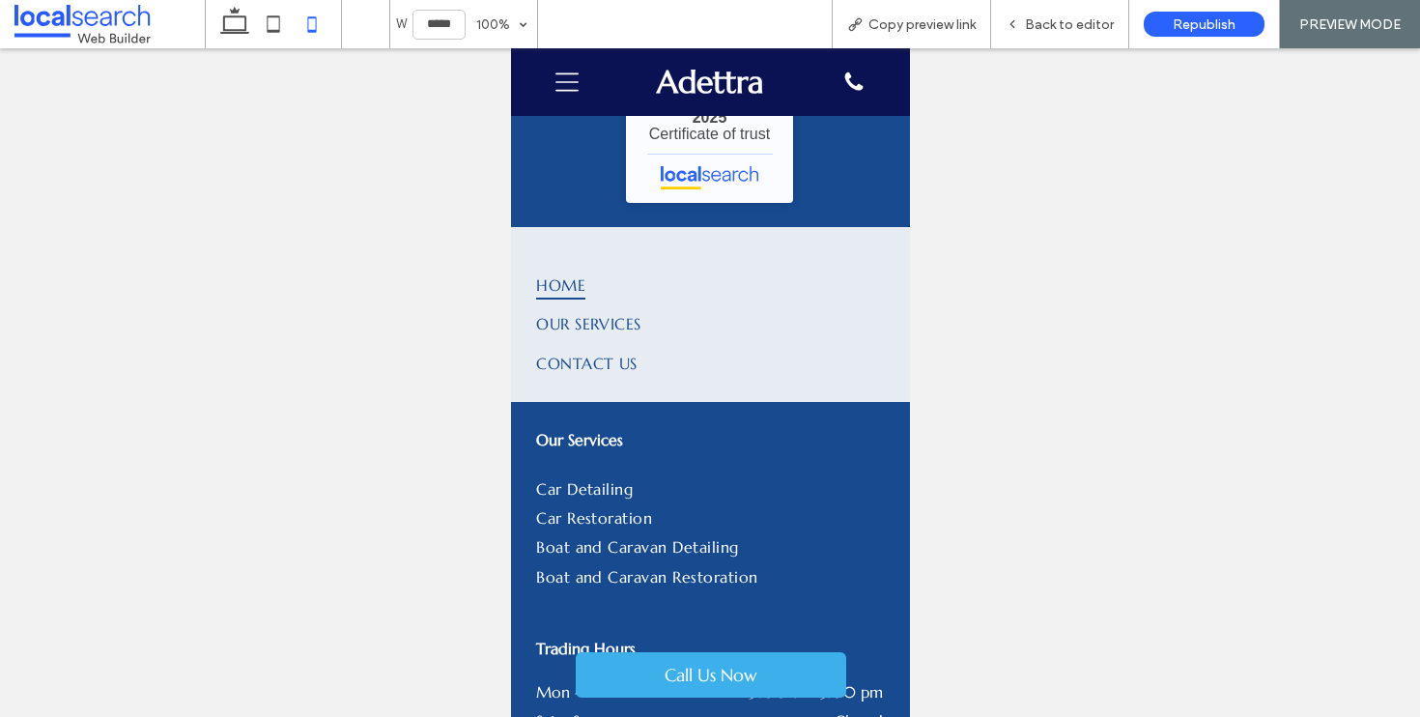
scroll to position [5885, 0]
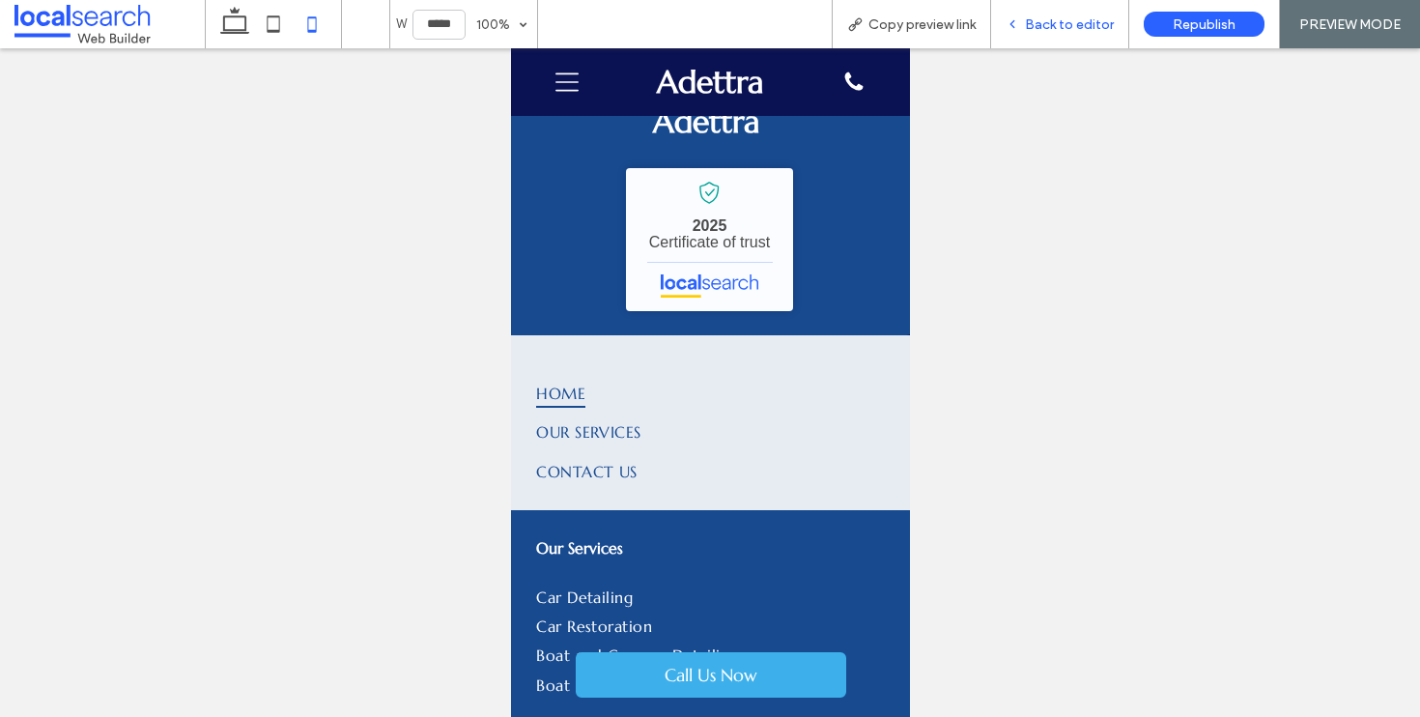
click at [1038, 26] on span "Back to editor" at bounding box center [1069, 24] width 89 height 16
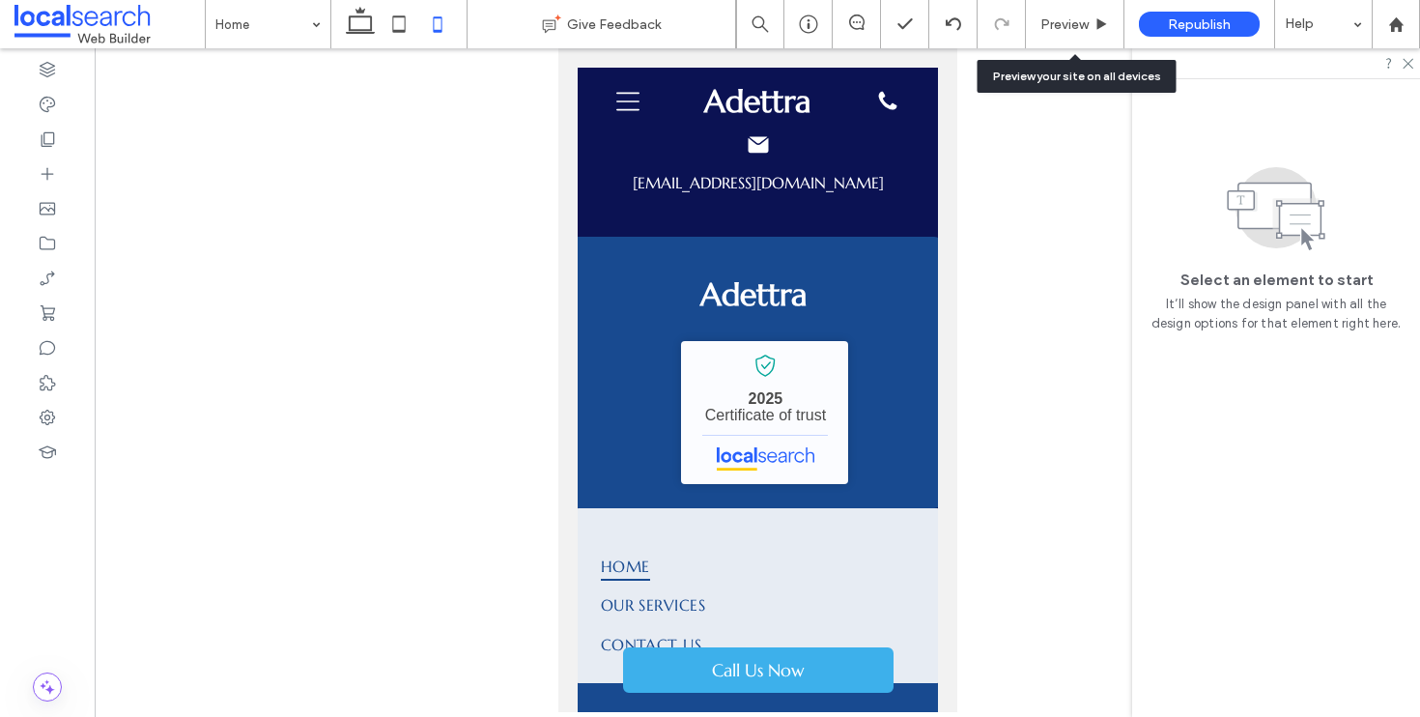
scroll to position [5923, 0]
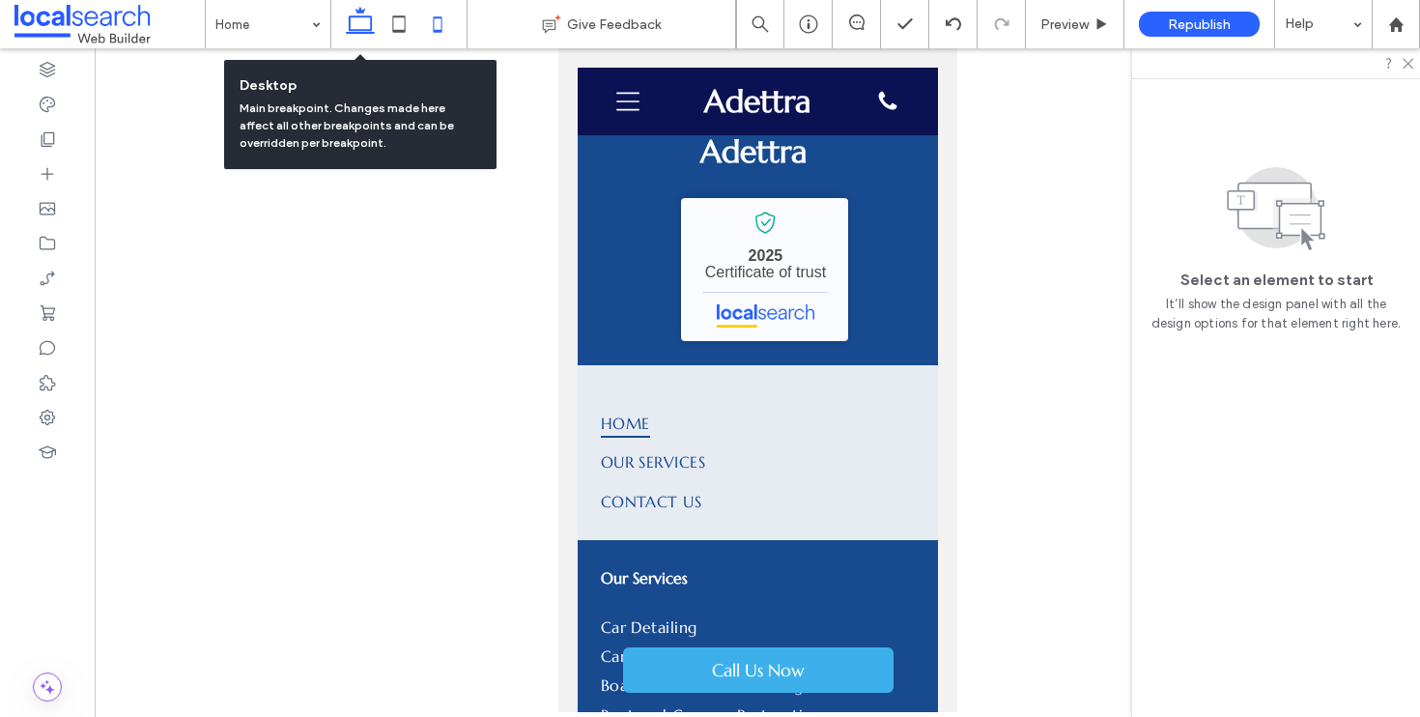
click at [356, 25] on icon at bounding box center [360, 24] width 39 height 39
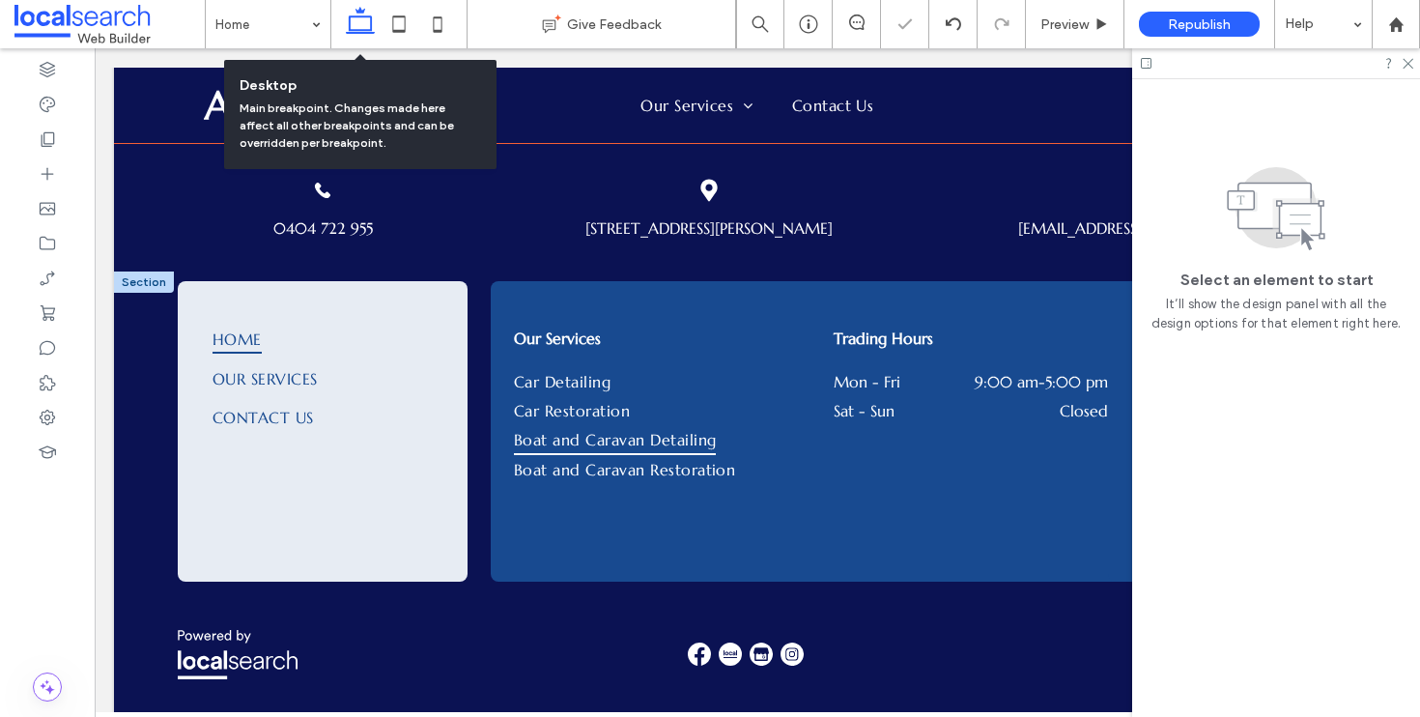
scroll to position [4731, 0]
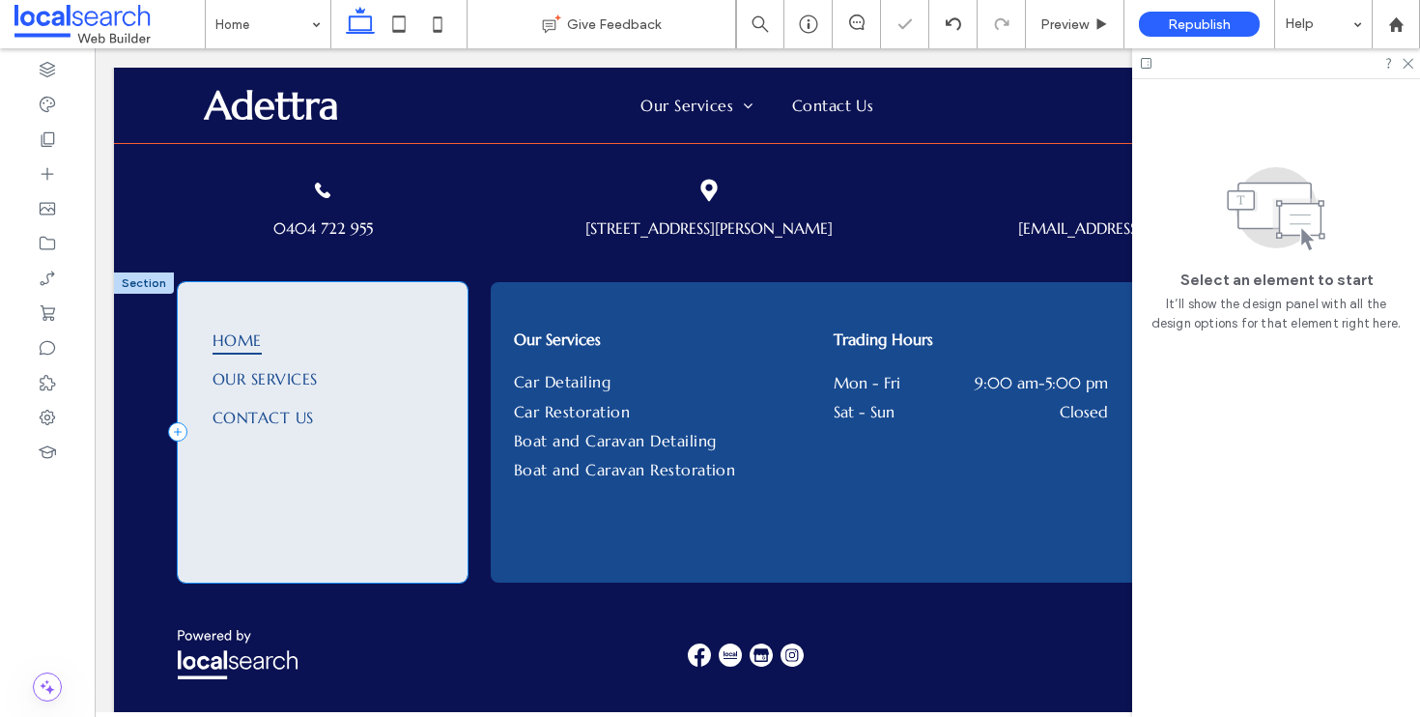
click at [338, 521] on div "Home Our Services Contact Us" at bounding box center [323, 432] width 290 height 301
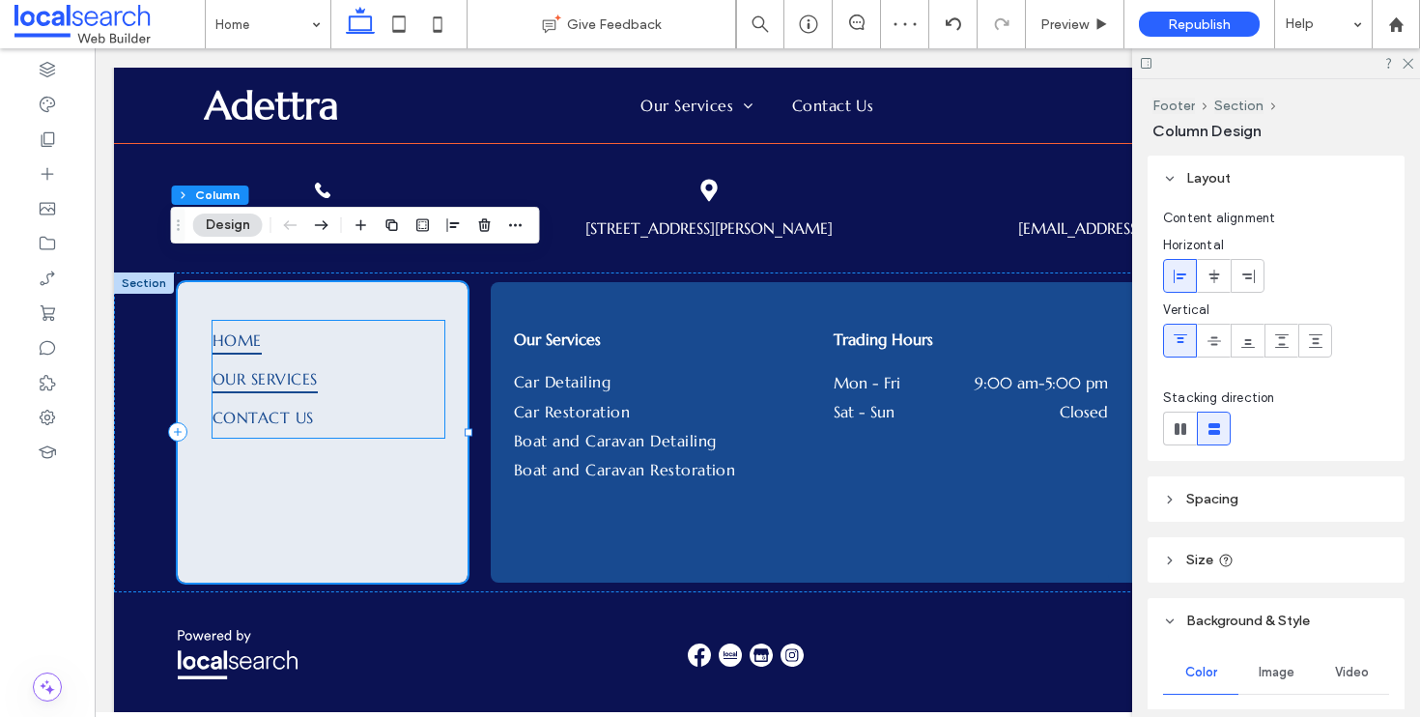
click at [348, 365] on link "Our Services" at bounding box center [329, 378] width 232 height 39
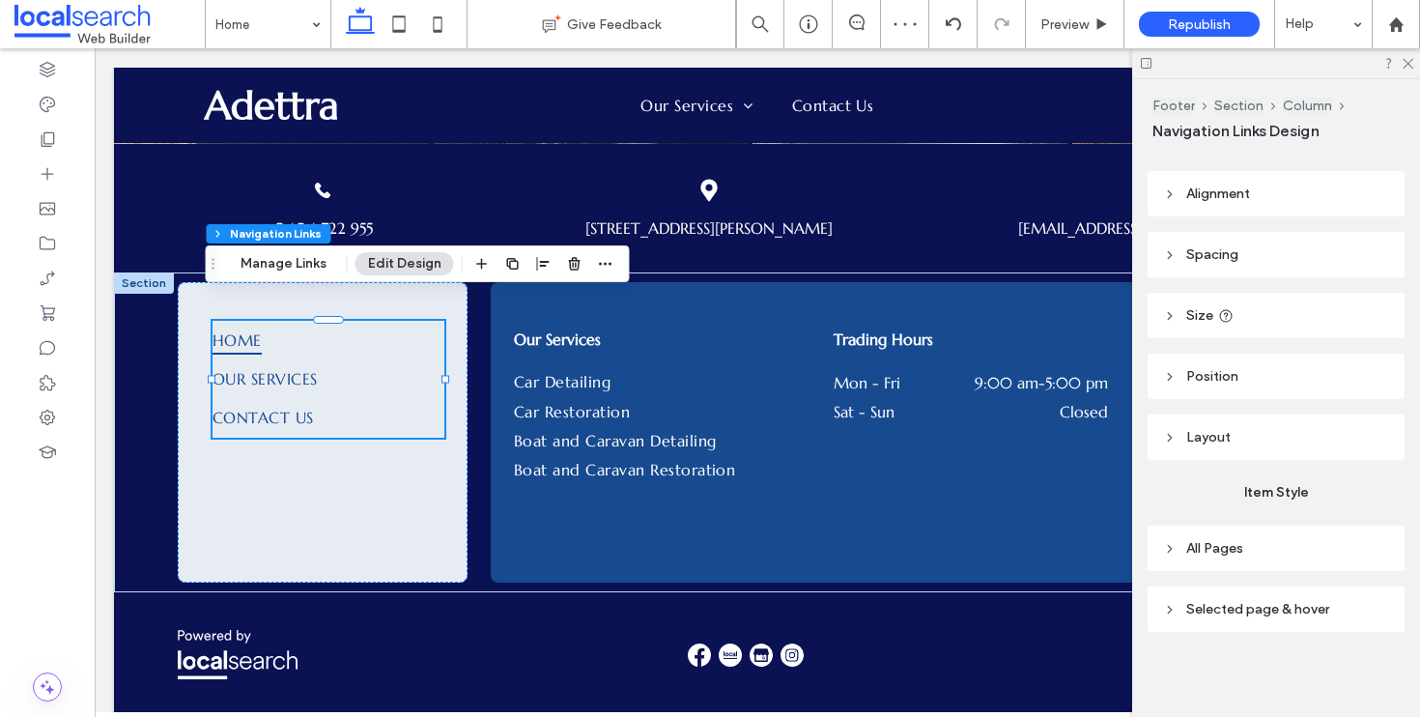
scroll to position [38, 0]
click at [1403, 62] on icon at bounding box center [1407, 62] width 13 height 13
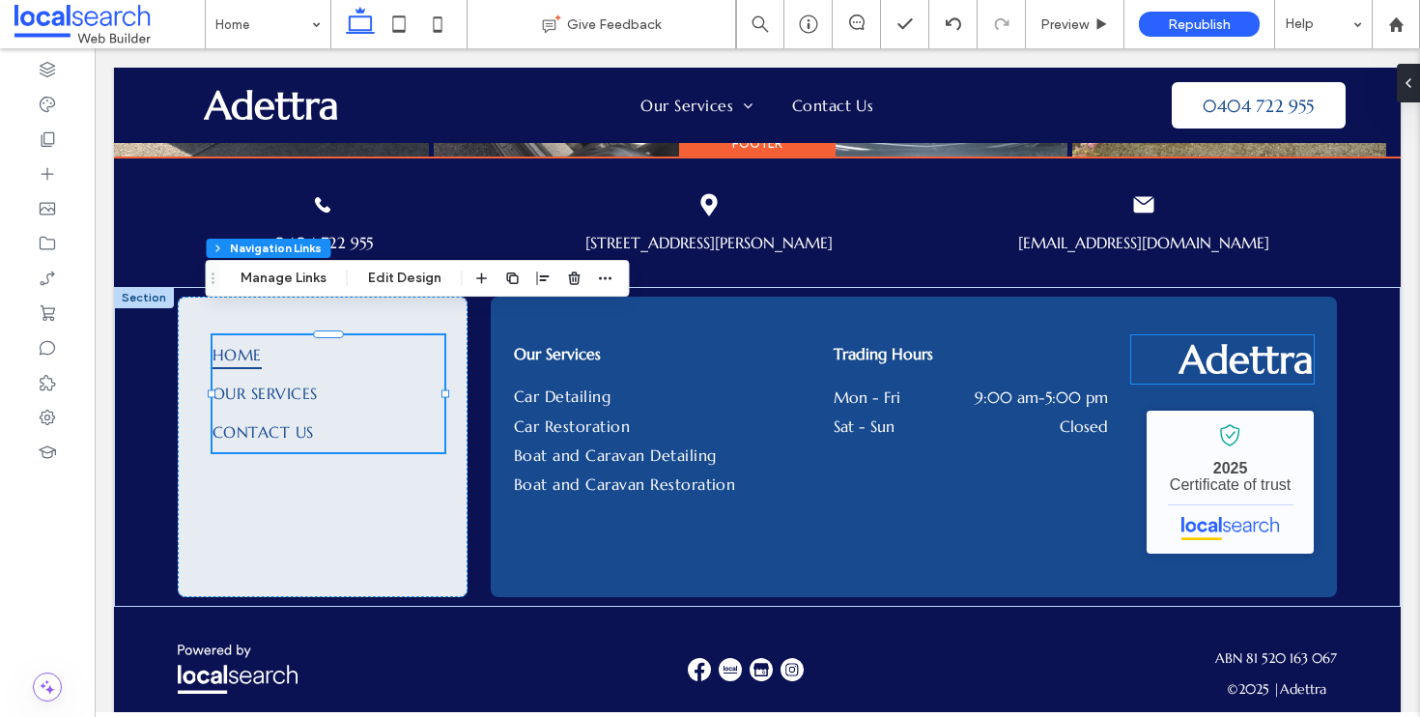
click at [1250, 337] on link "Adettra" at bounding box center [1247, 359] width 134 height 48
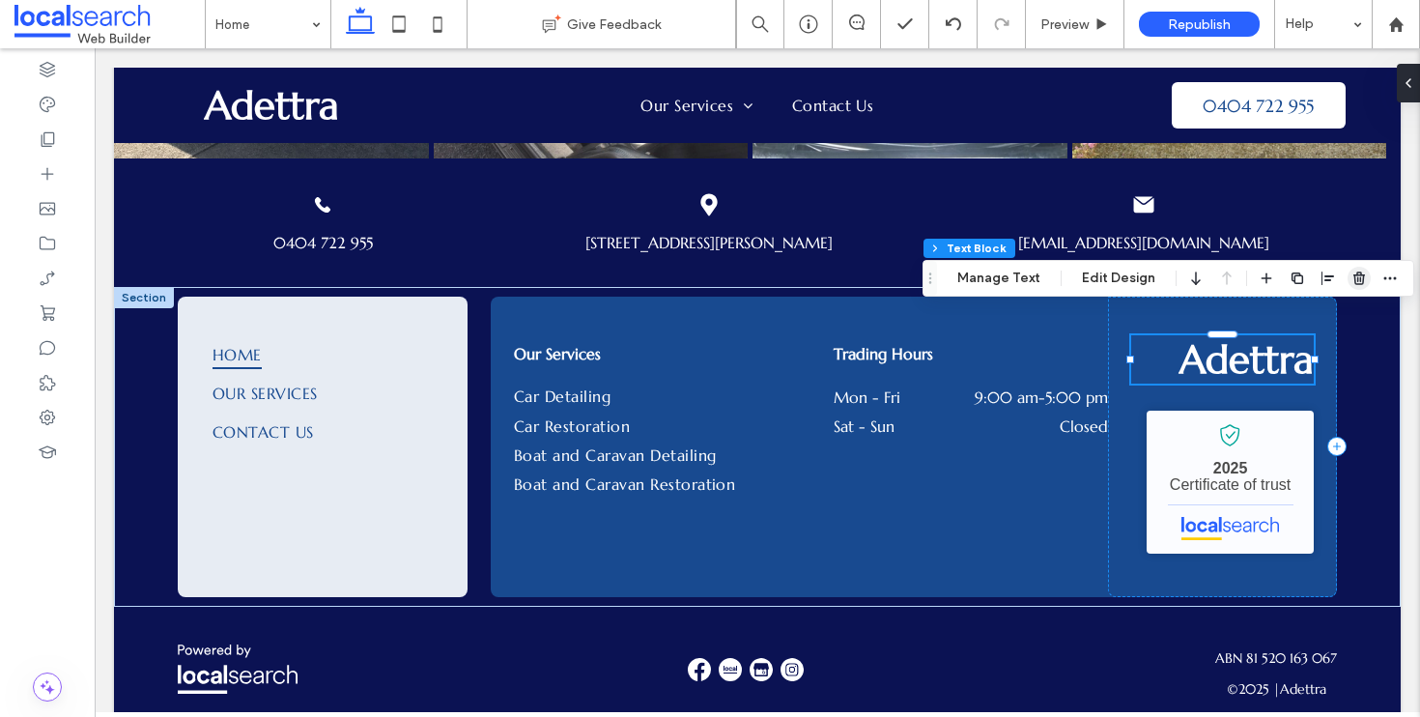
click at [1352, 279] on icon "button" at bounding box center [1359, 278] width 15 height 15
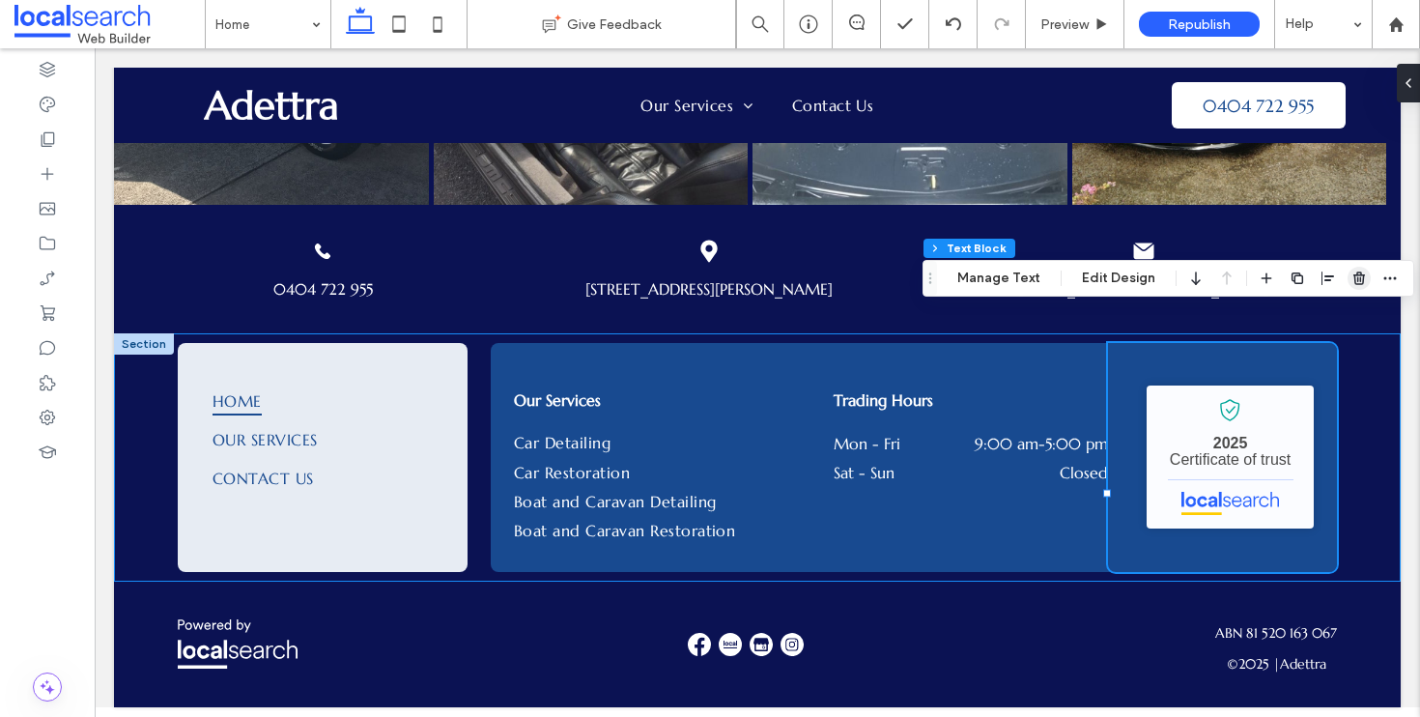
scroll to position [4645, 0]
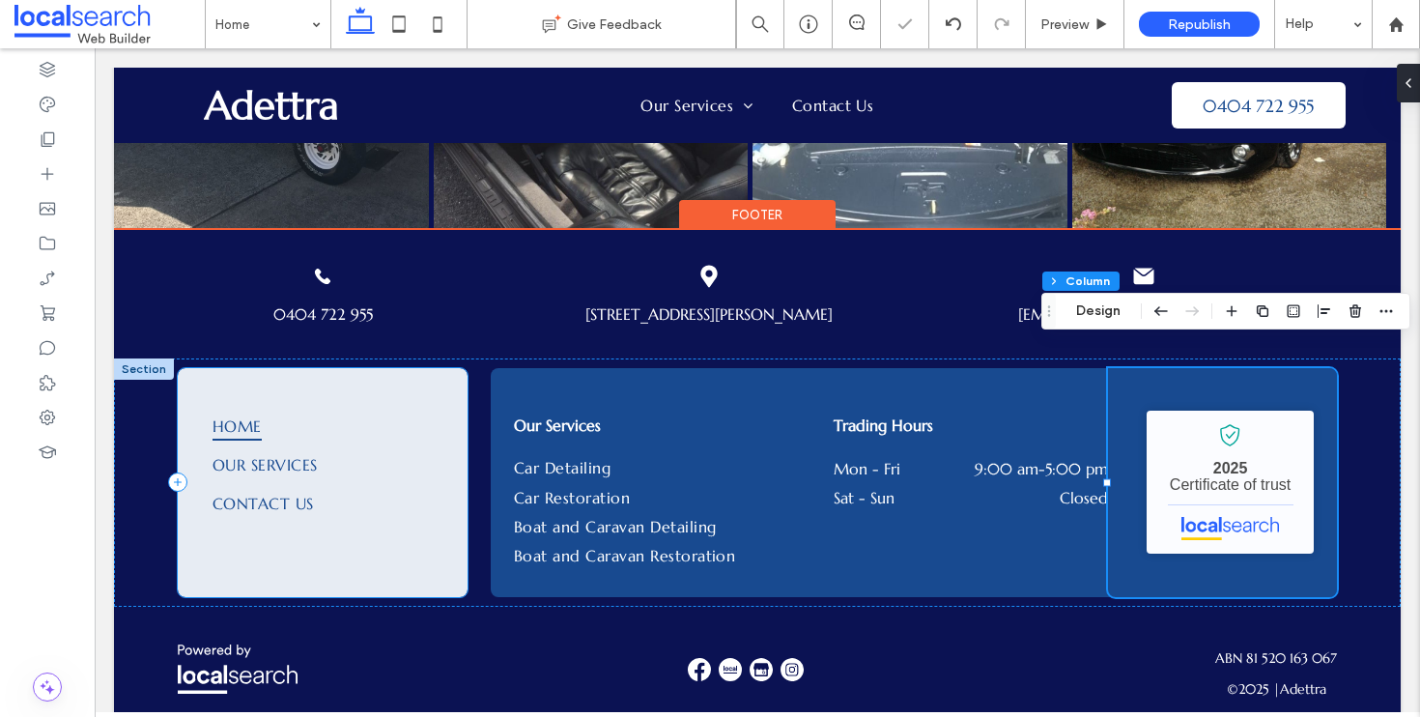
click at [343, 544] on div "Home Our Services Contact Us" at bounding box center [323, 482] width 290 height 229
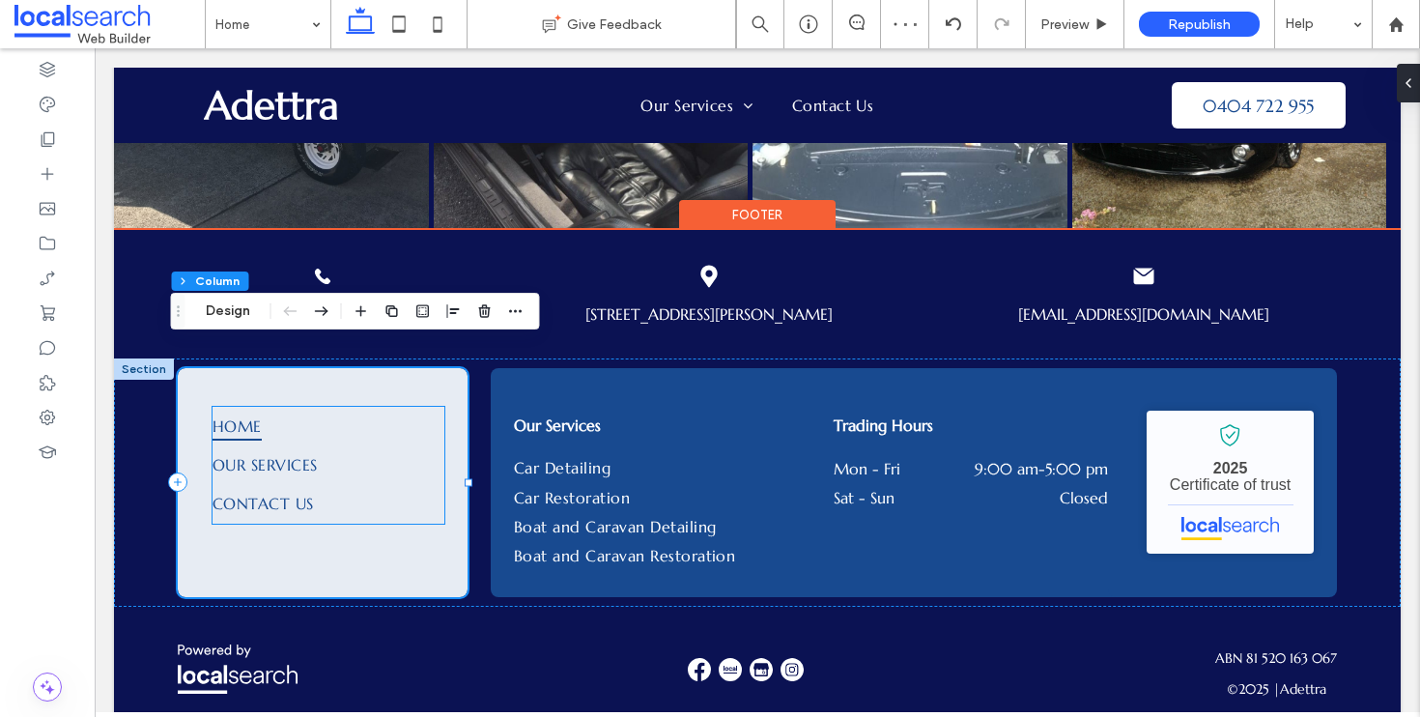
click at [352, 410] on link "Home" at bounding box center [329, 426] width 232 height 39
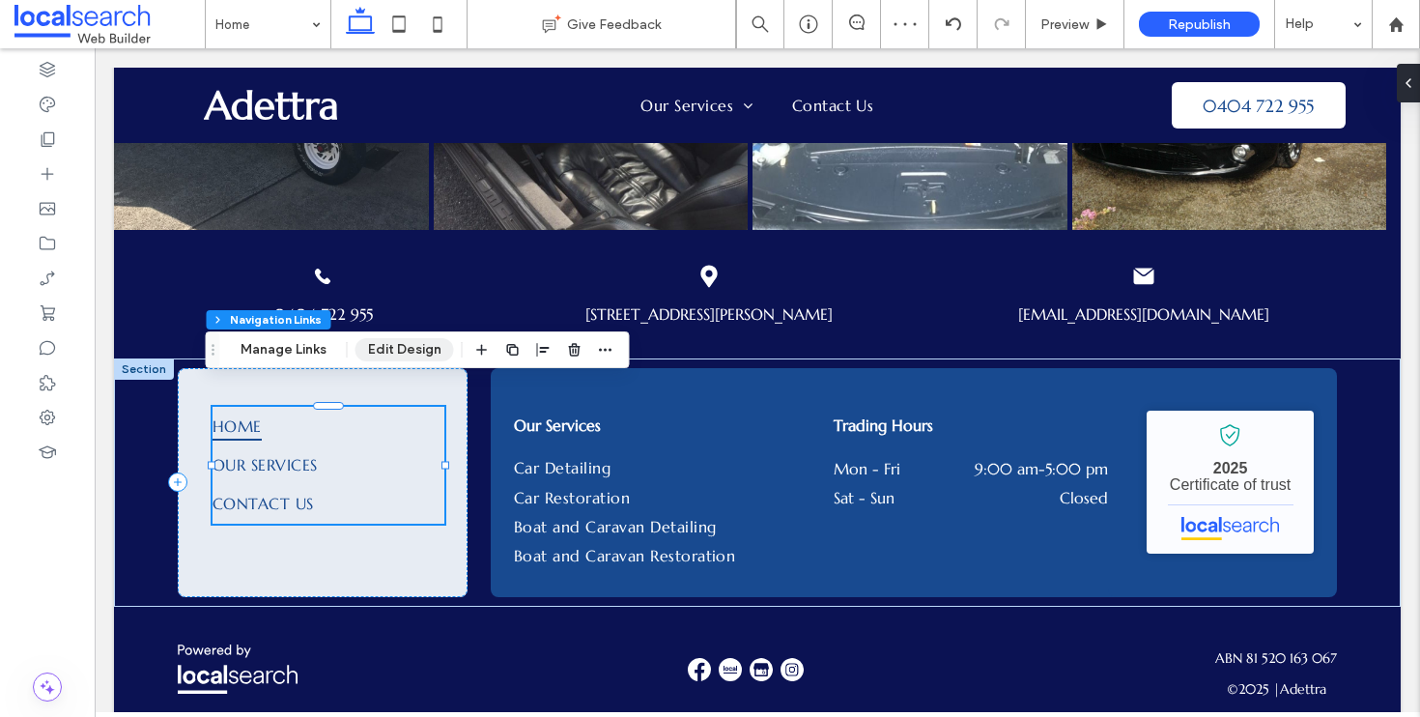
click at [412, 353] on button "Edit Design" at bounding box center [405, 349] width 99 height 23
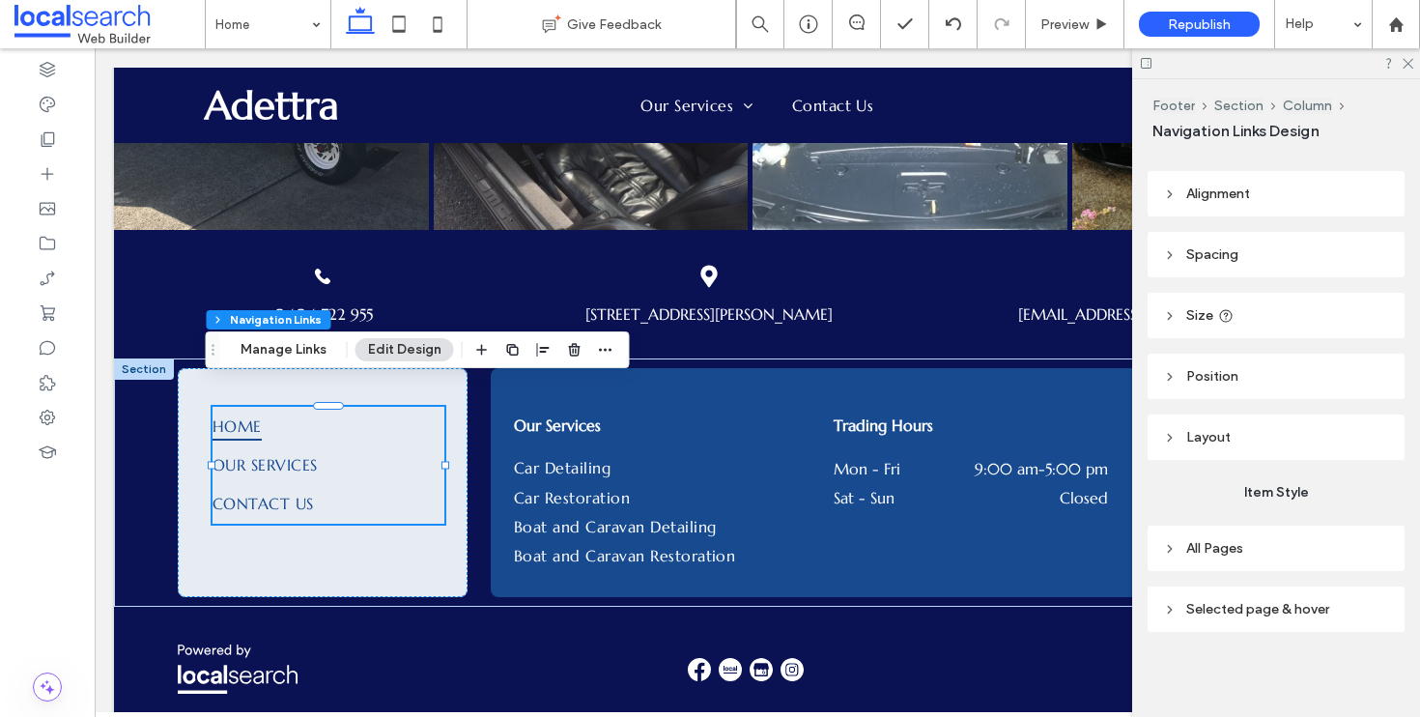
click at [1306, 612] on span "Selected page & hover" at bounding box center [1258, 609] width 143 height 16
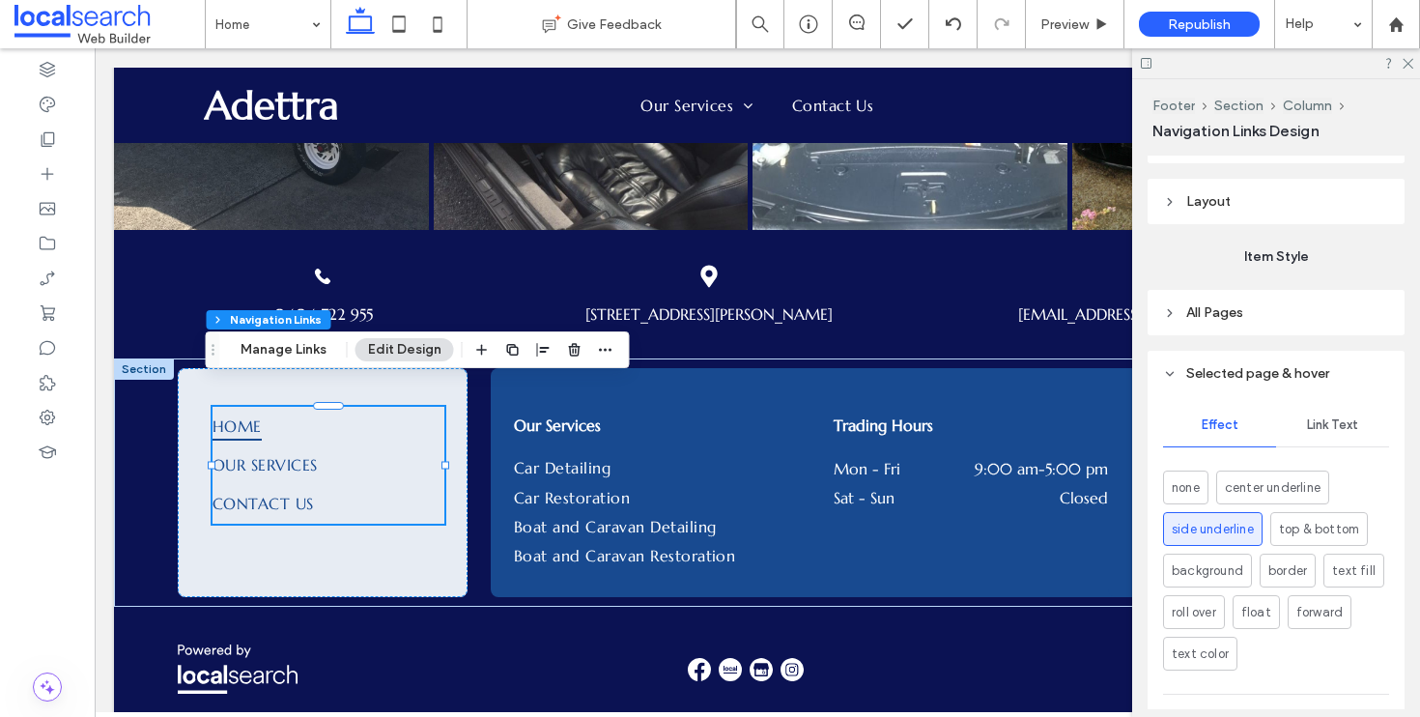
click at [1336, 419] on span "Link Text" at bounding box center [1332, 424] width 51 height 15
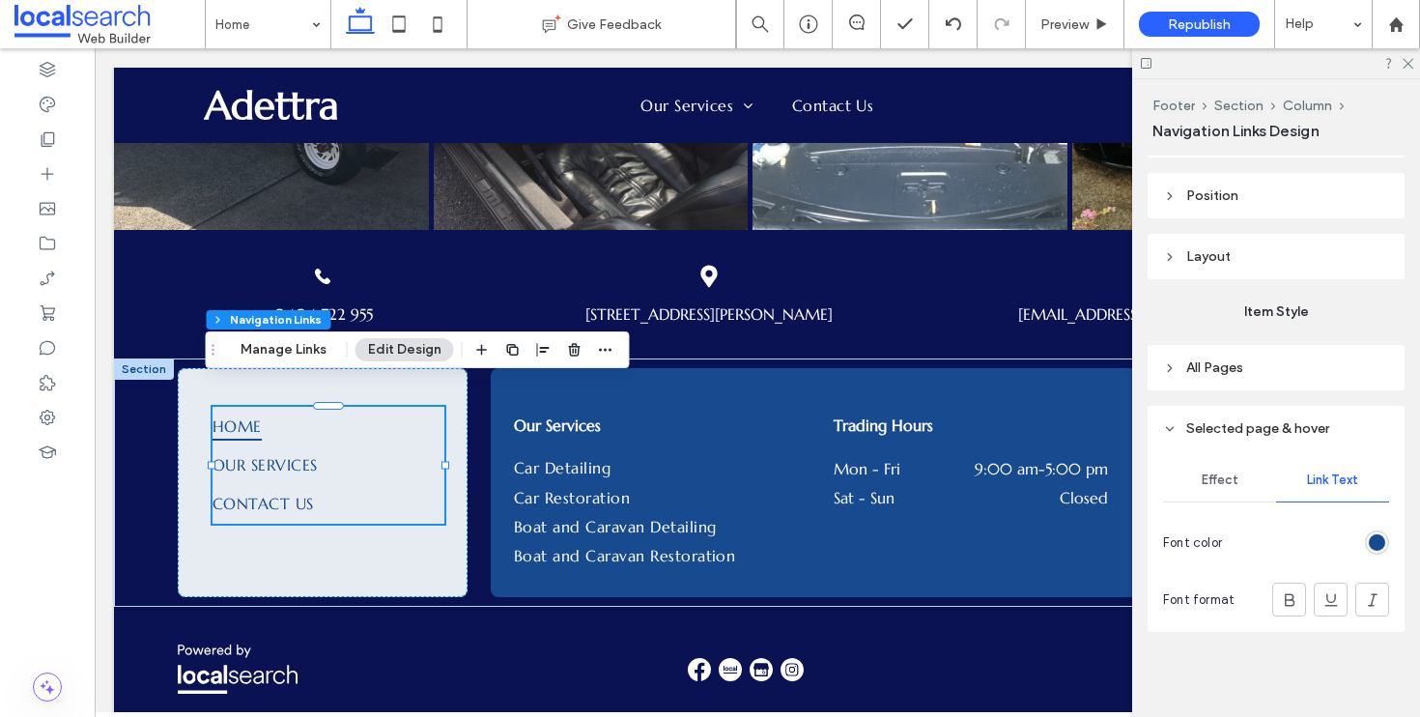
click at [1365, 532] on div "rgb(24, 74, 144)" at bounding box center [1377, 543] width 24 height 24
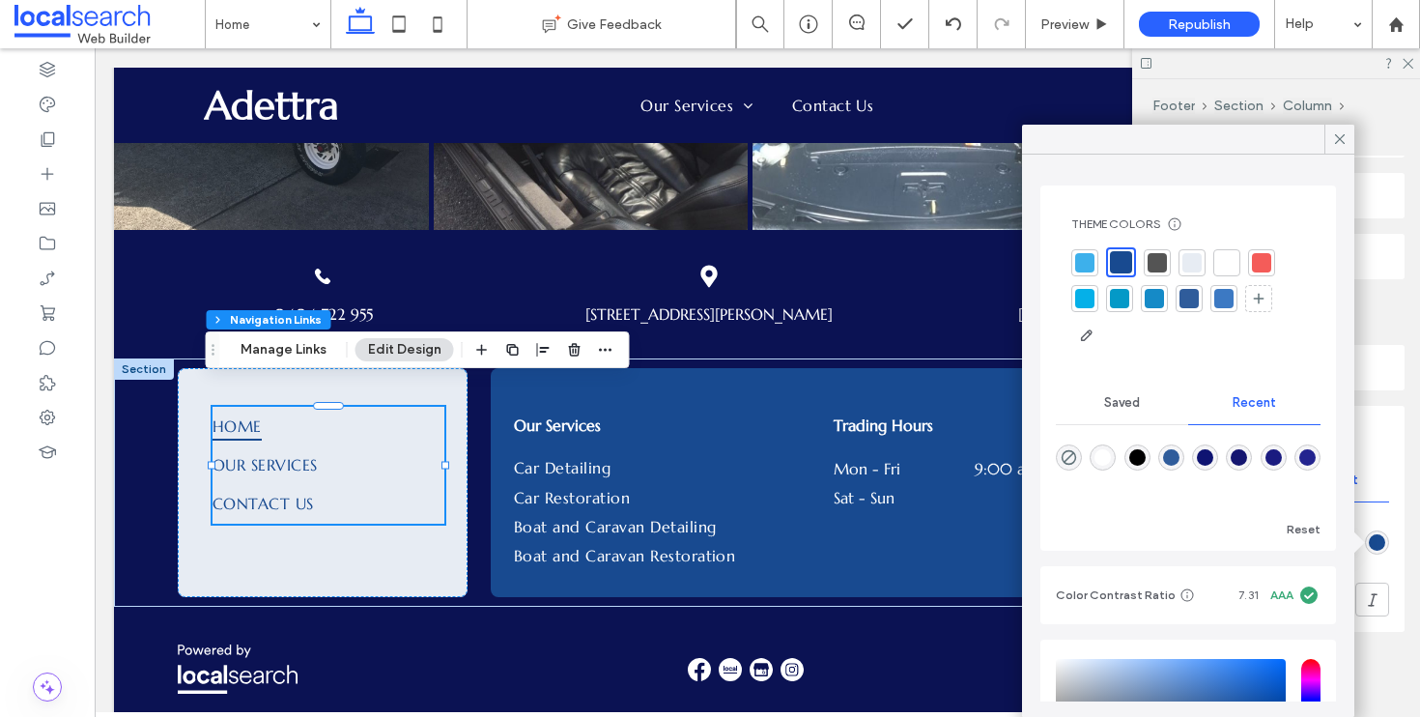
click at [1221, 263] on div at bounding box center [1227, 262] width 19 height 19
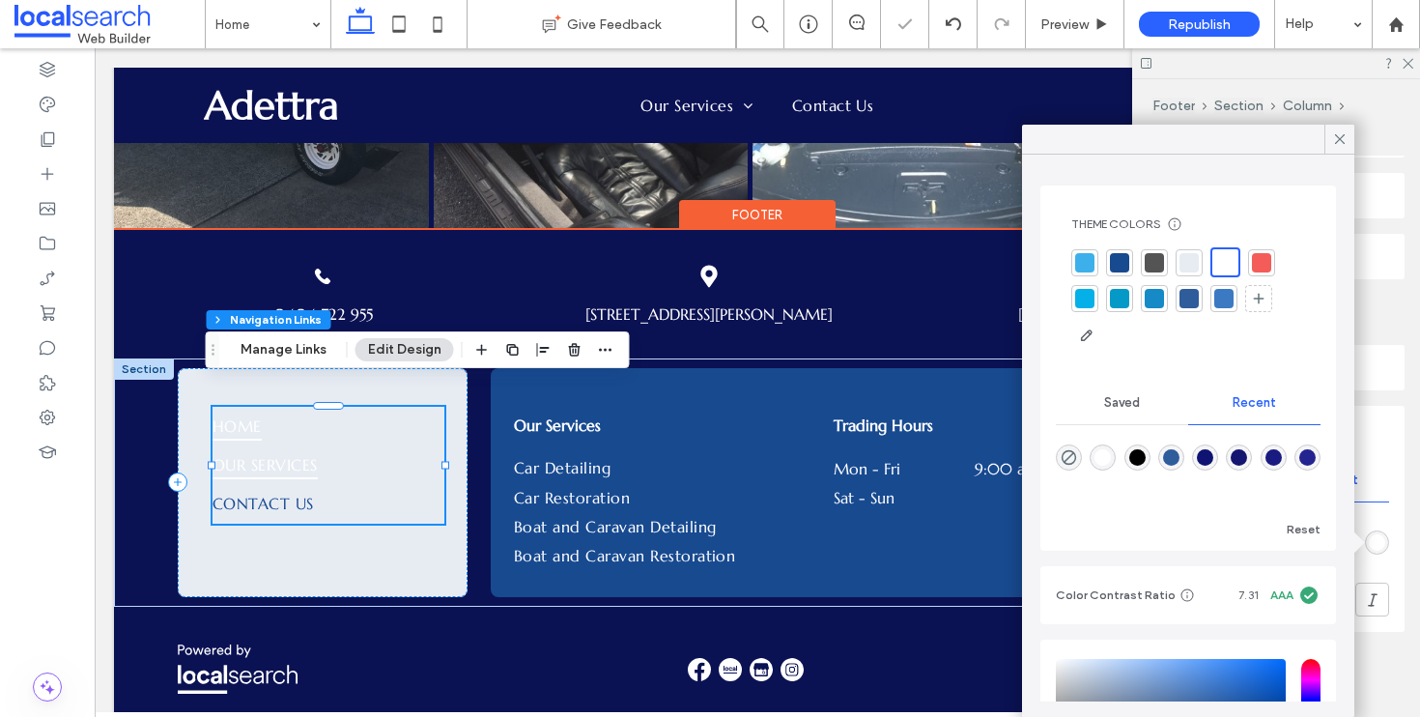
click at [332, 445] on link "Our Services" at bounding box center [329, 464] width 232 height 39
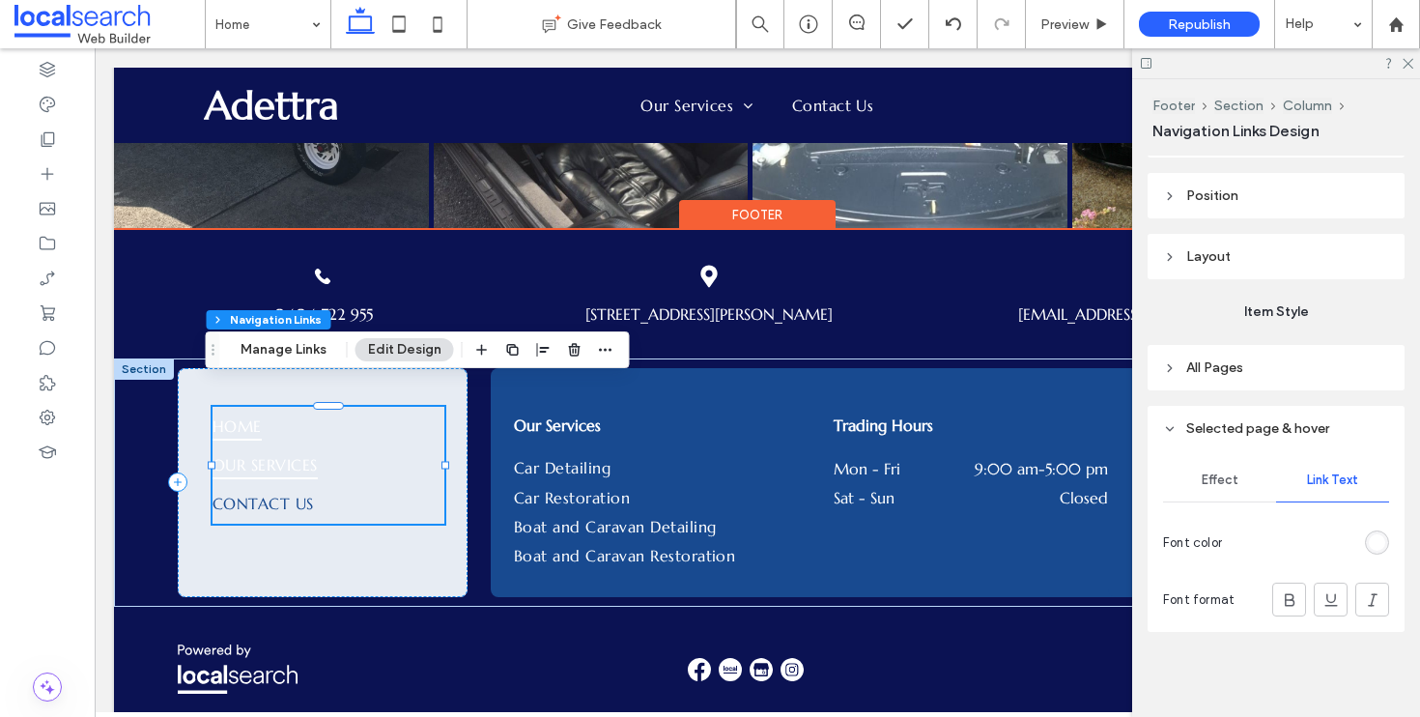
click at [322, 458] on link "Our Services" at bounding box center [329, 464] width 232 height 39
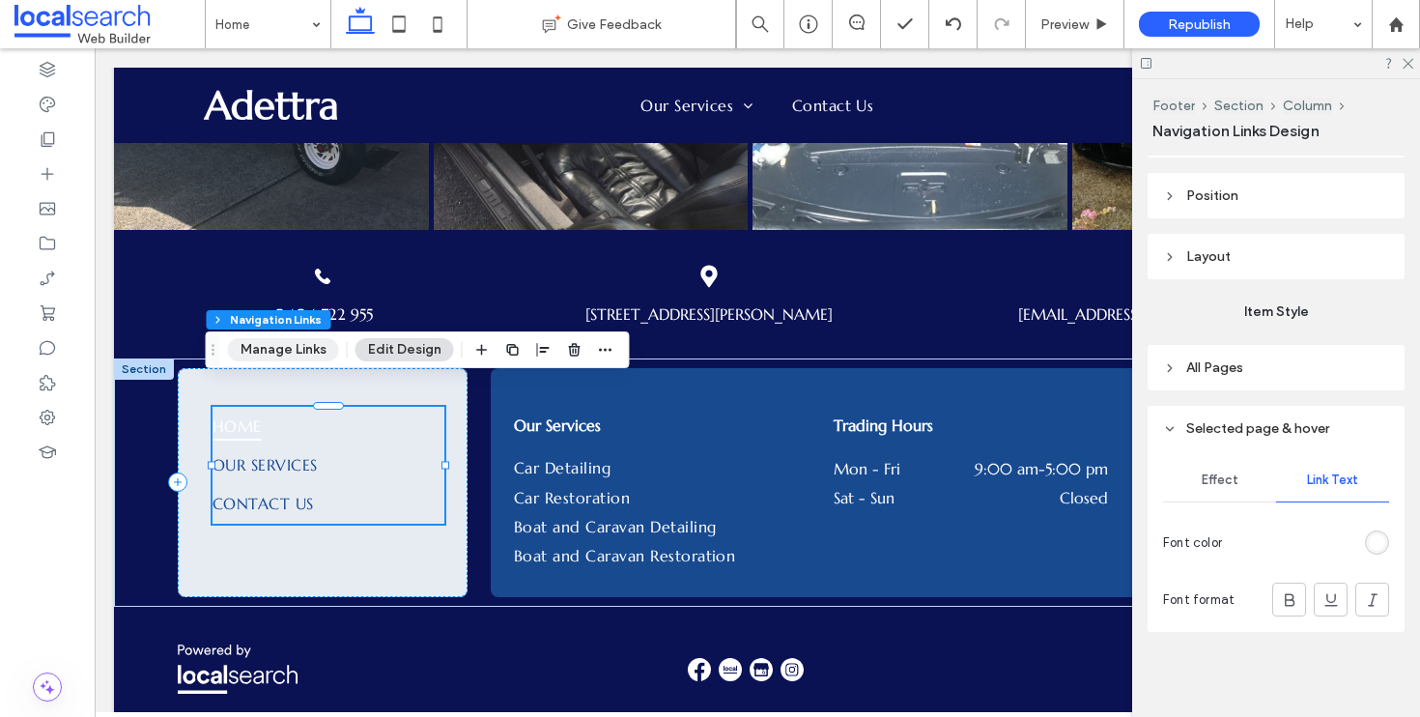
click at [316, 349] on button "Manage Links" at bounding box center [283, 349] width 111 height 23
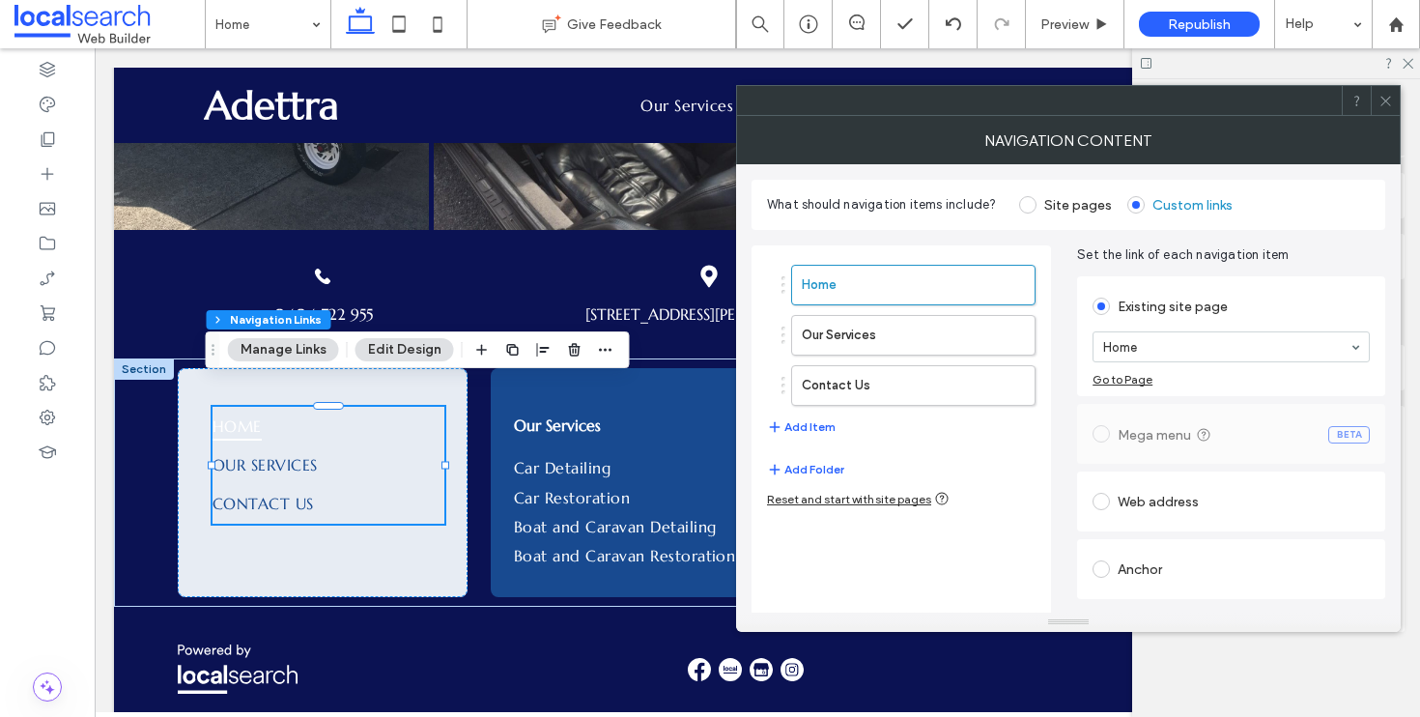
click at [1379, 98] on icon at bounding box center [1386, 101] width 14 height 14
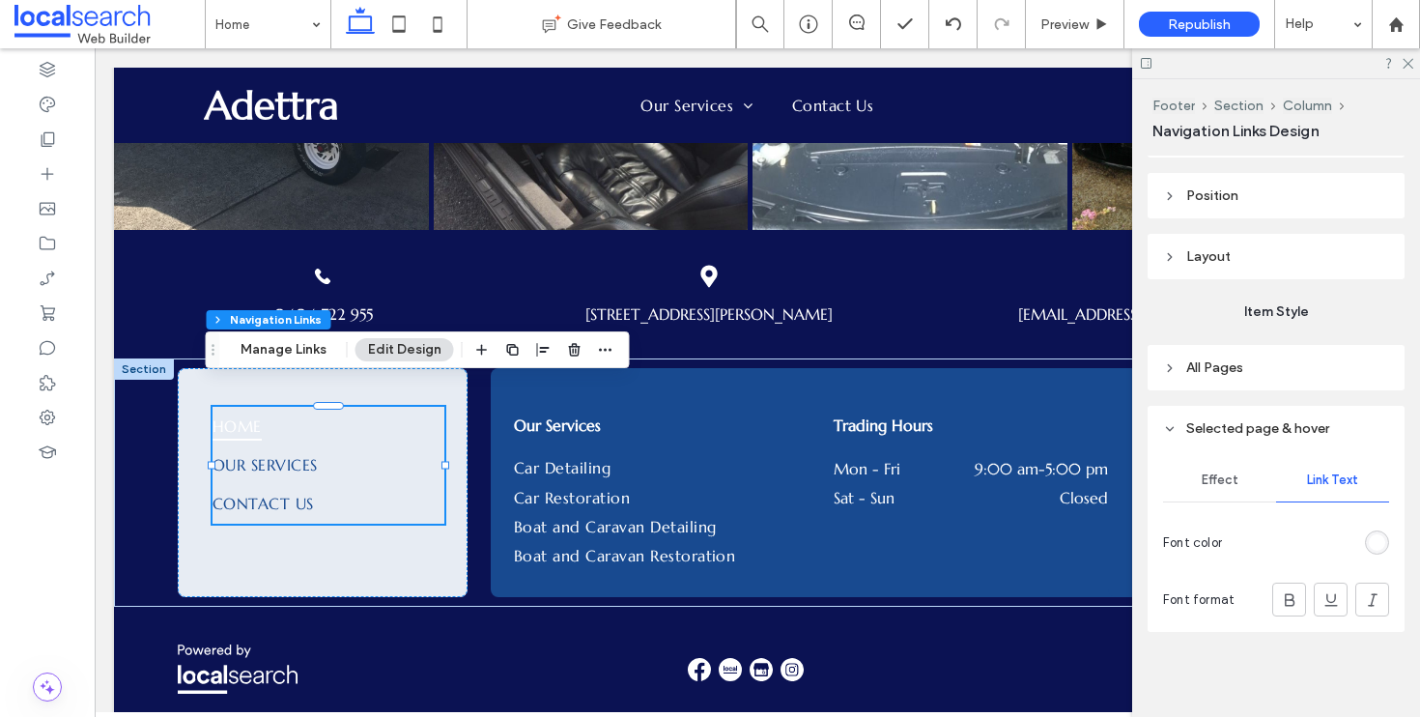
click at [1200, 466] on div "Effect" at bounding box center [1219, 480] width 113 height 43
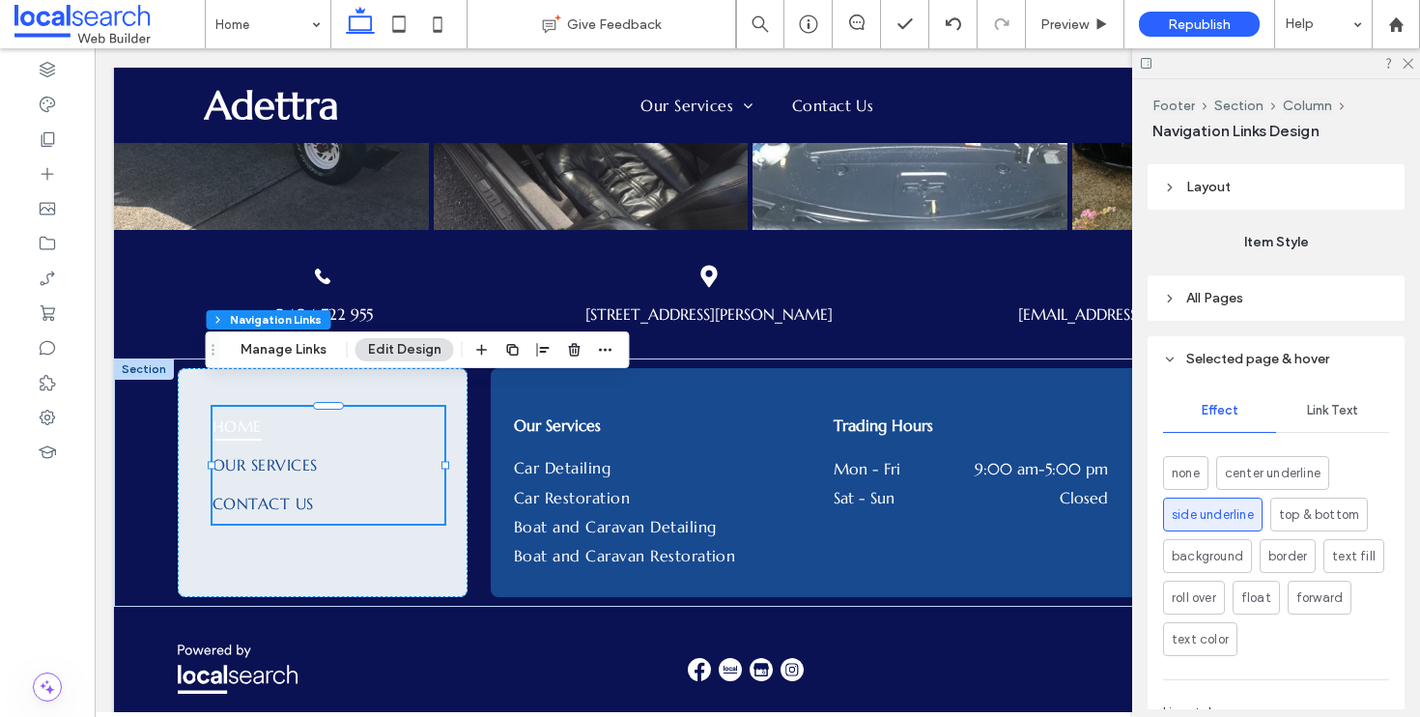
scroll to position [308, 0]
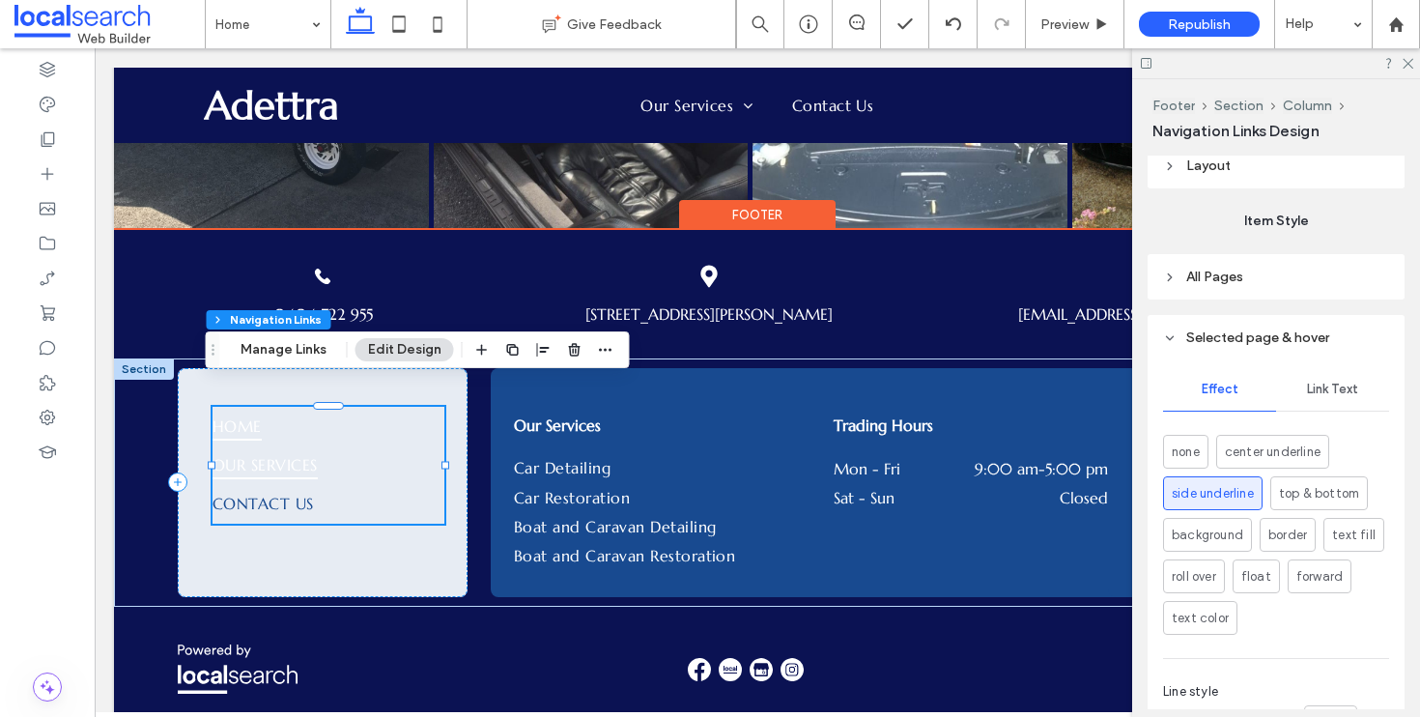
click at [287, 450] on span "Our Services" at bounding box center [265, 464] width 105 height 29
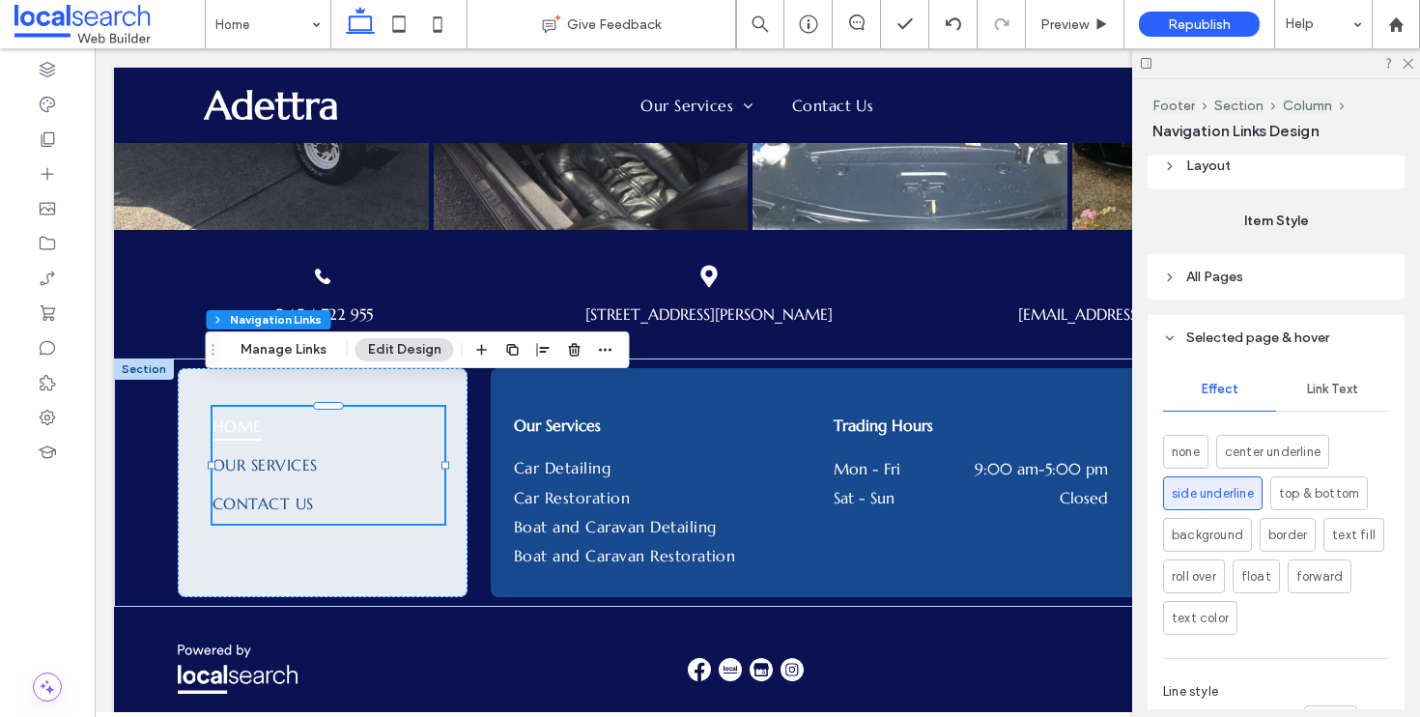
click at [1340, 399] on div "Link Text" at bounding box center [1332, 389] width 113 height 43
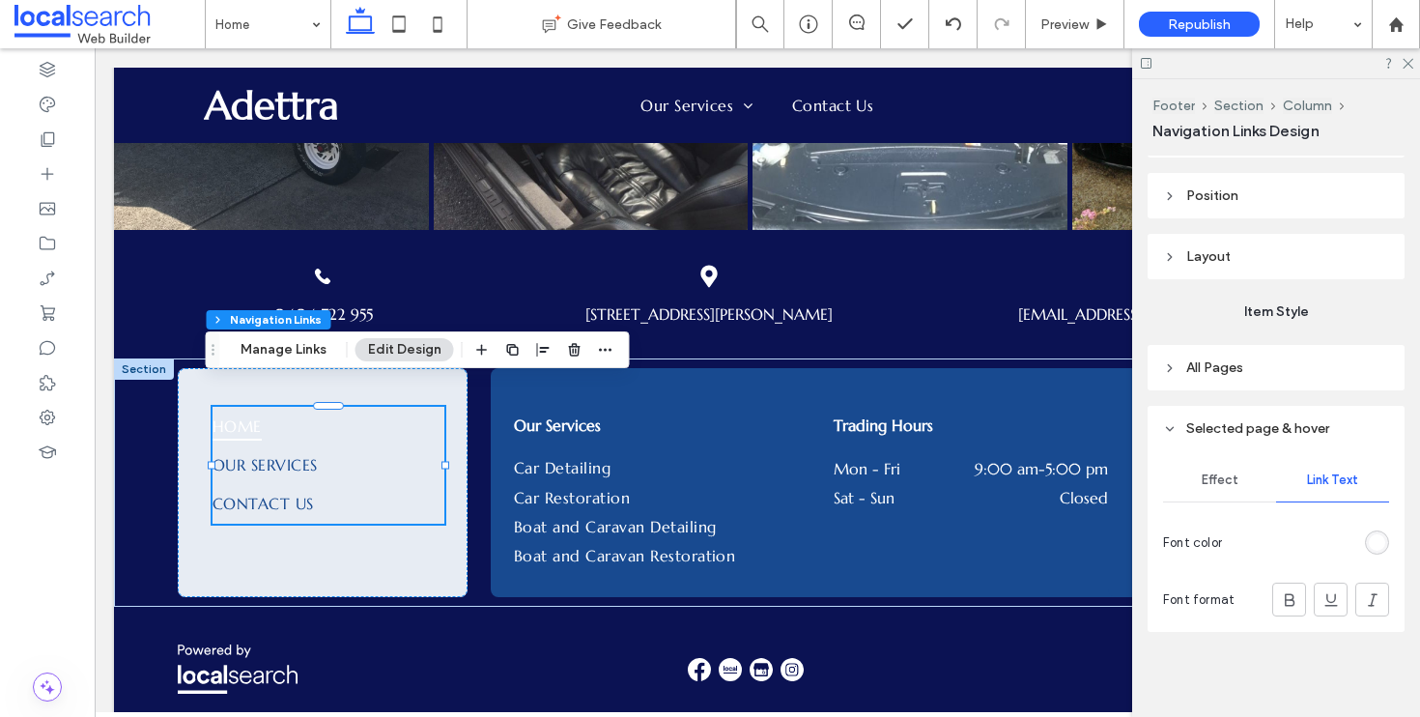
click at [1224, 473] on span "Effect" at bounding box center [1220, 480] width 37 height 15
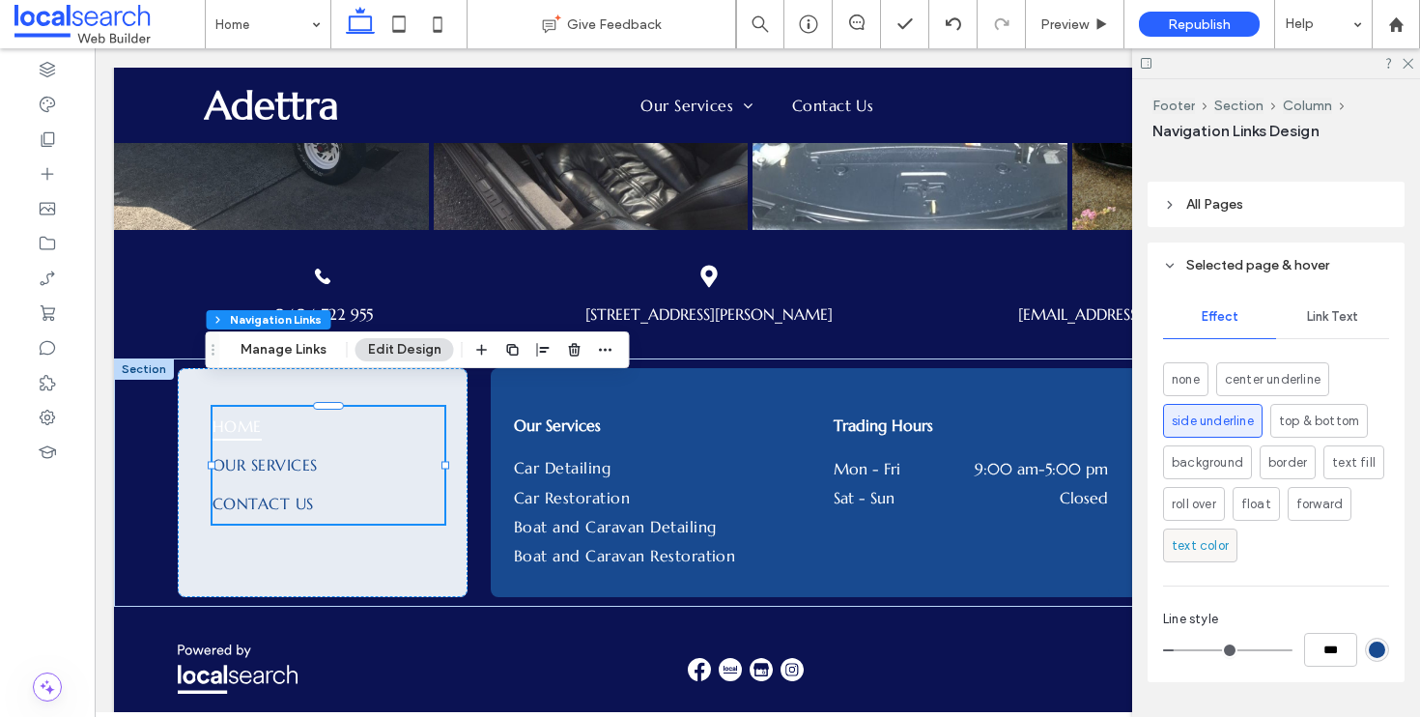
scroll to position [432, 0]
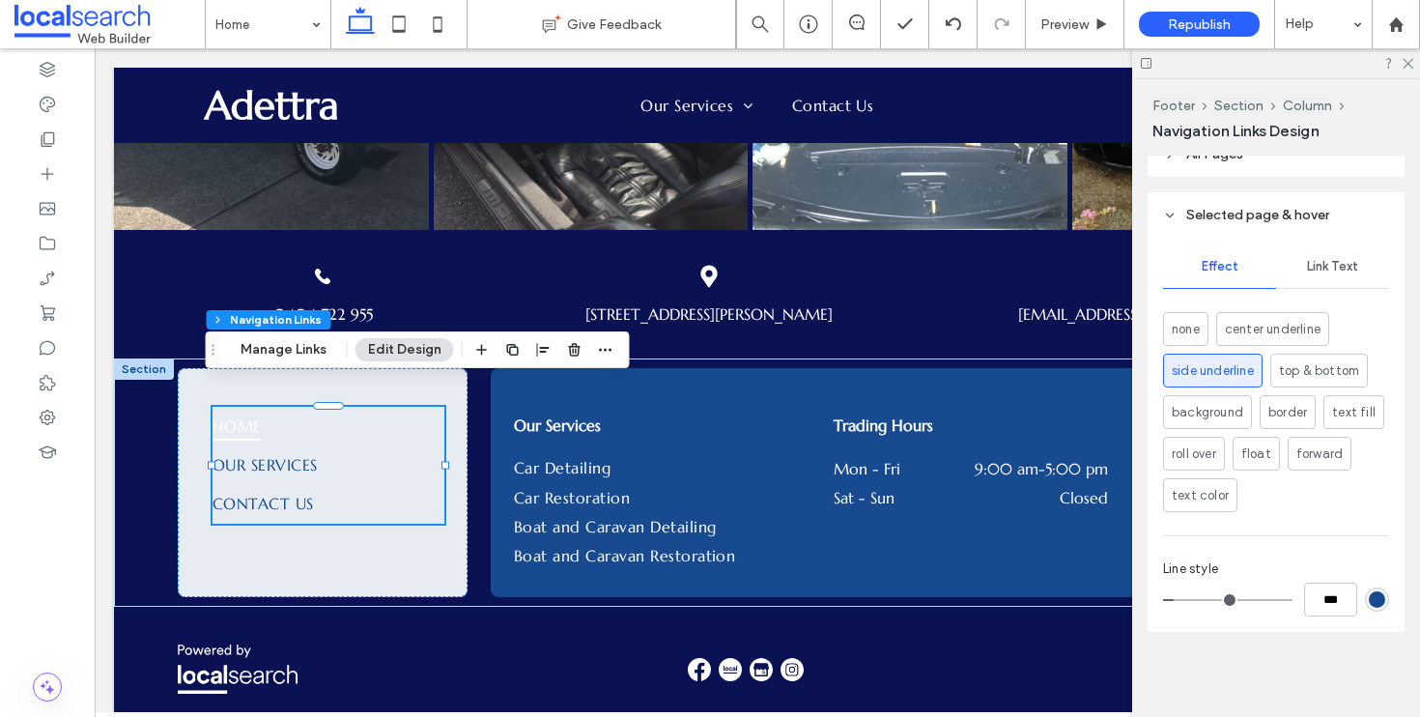
click at [1374, 599] on div "rgb(24, 74, 144)" at bounding box center [1377, 599] width 16 height 16
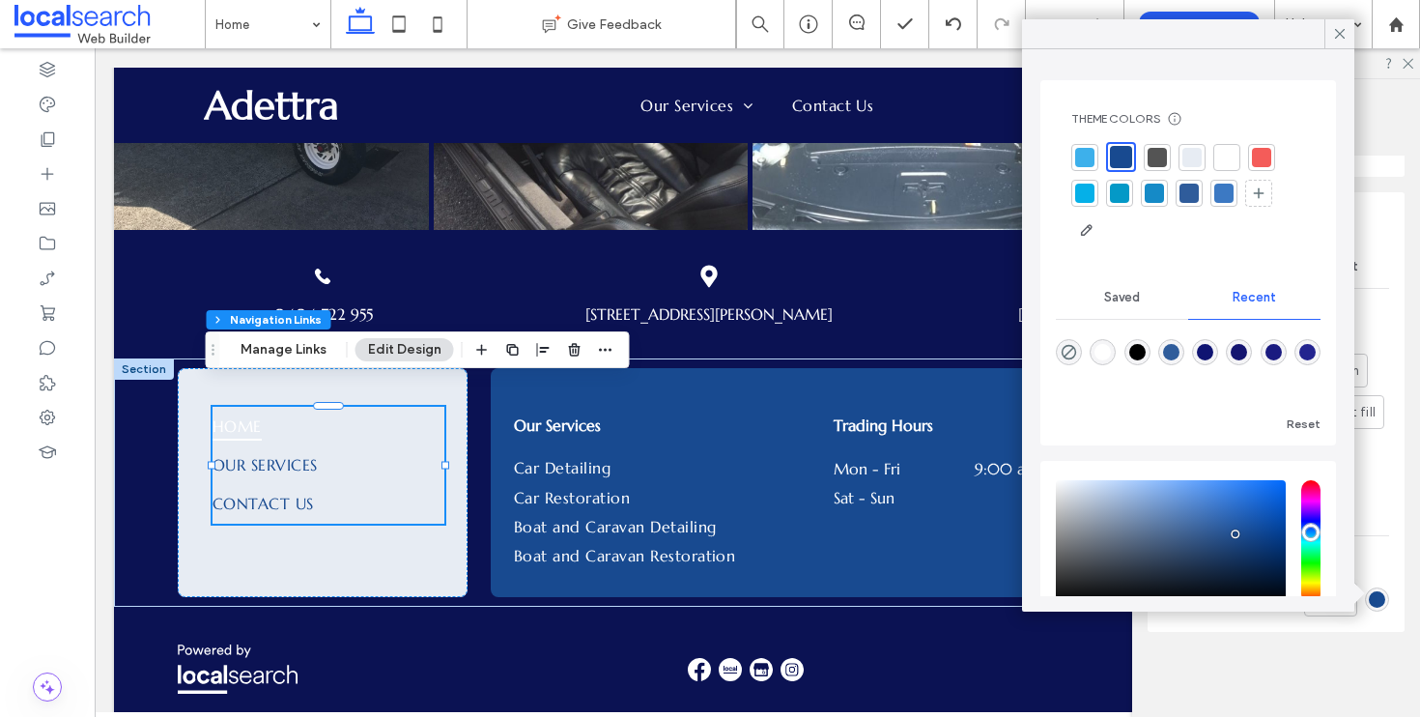
click at [1229, 157] on div at bounding box center [1227, 157] width 19 height 19
click at [1332, 37] on icon at bounding box center [1340, 33] width 17 height 17
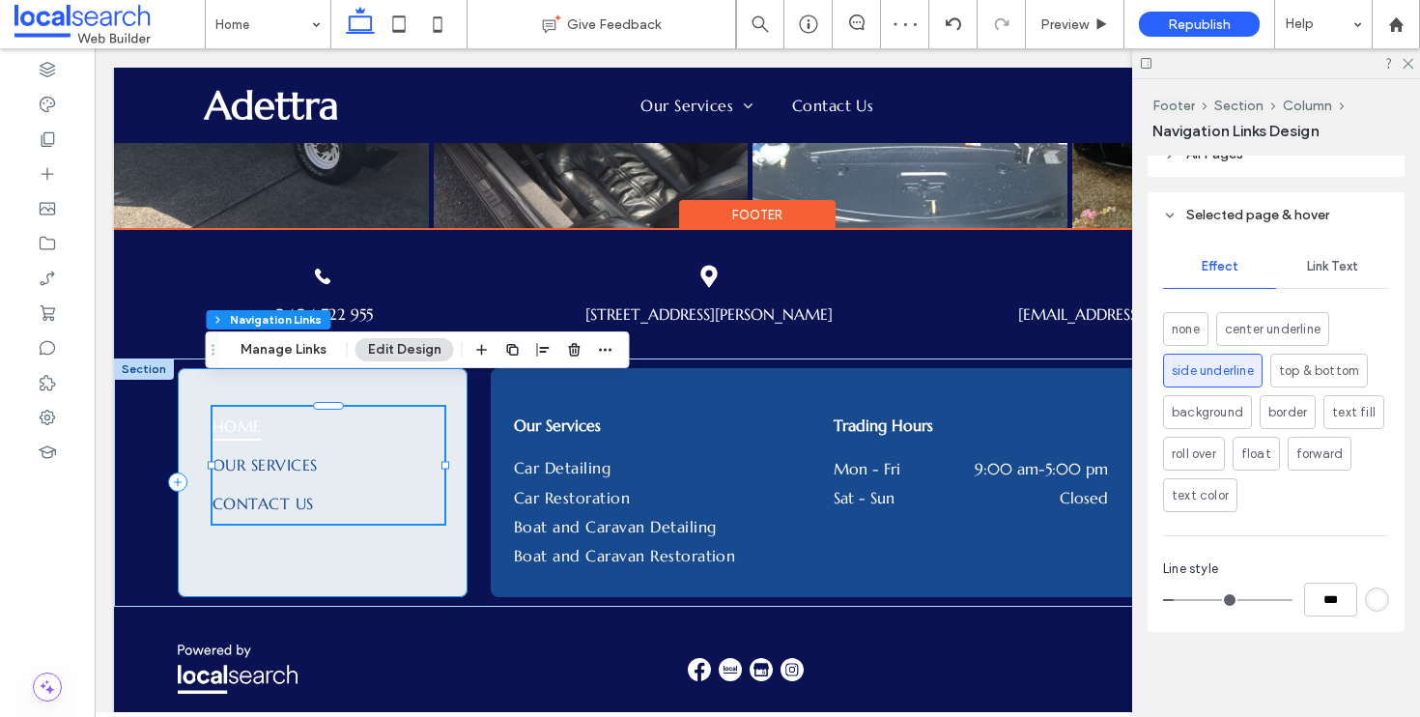
click at [193, 555] on div "Home Our Services Contact Us" at bounding box center [323, 482] width 290 height 229
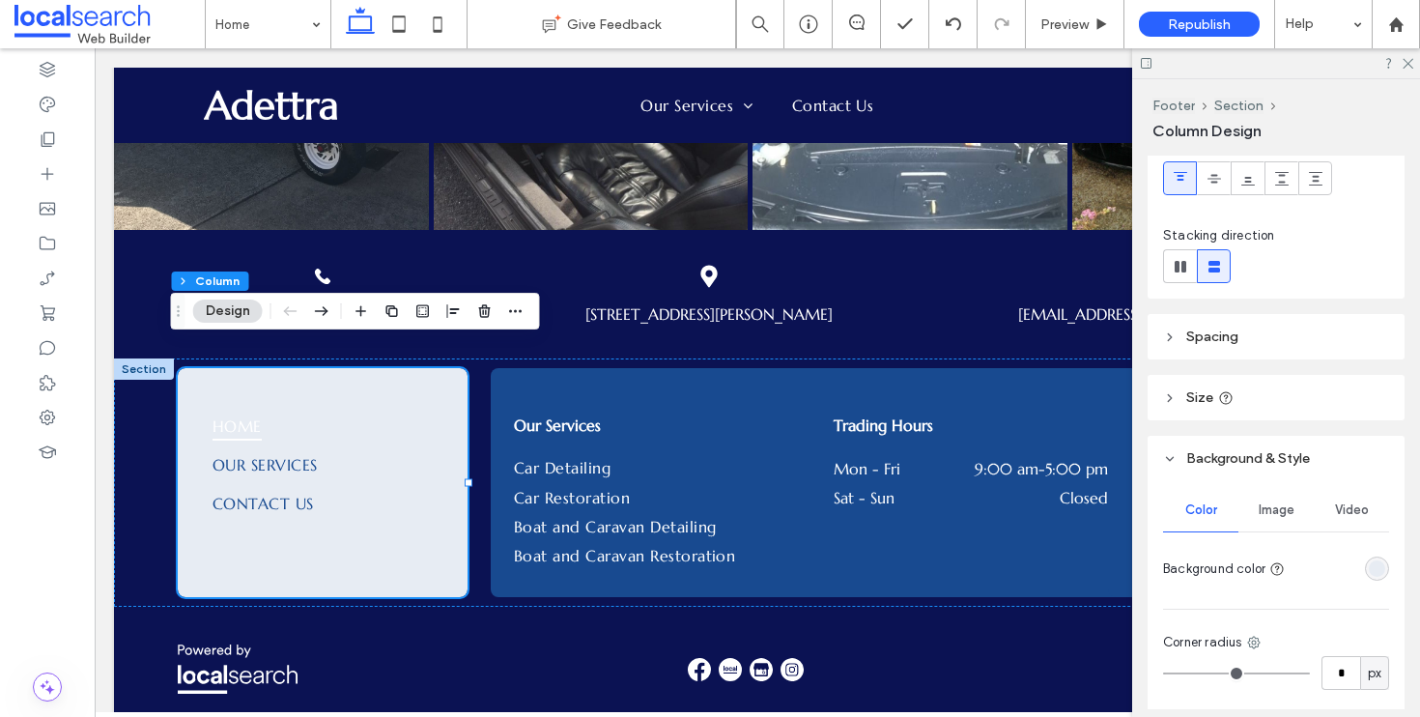
scroll to position [207, 0]
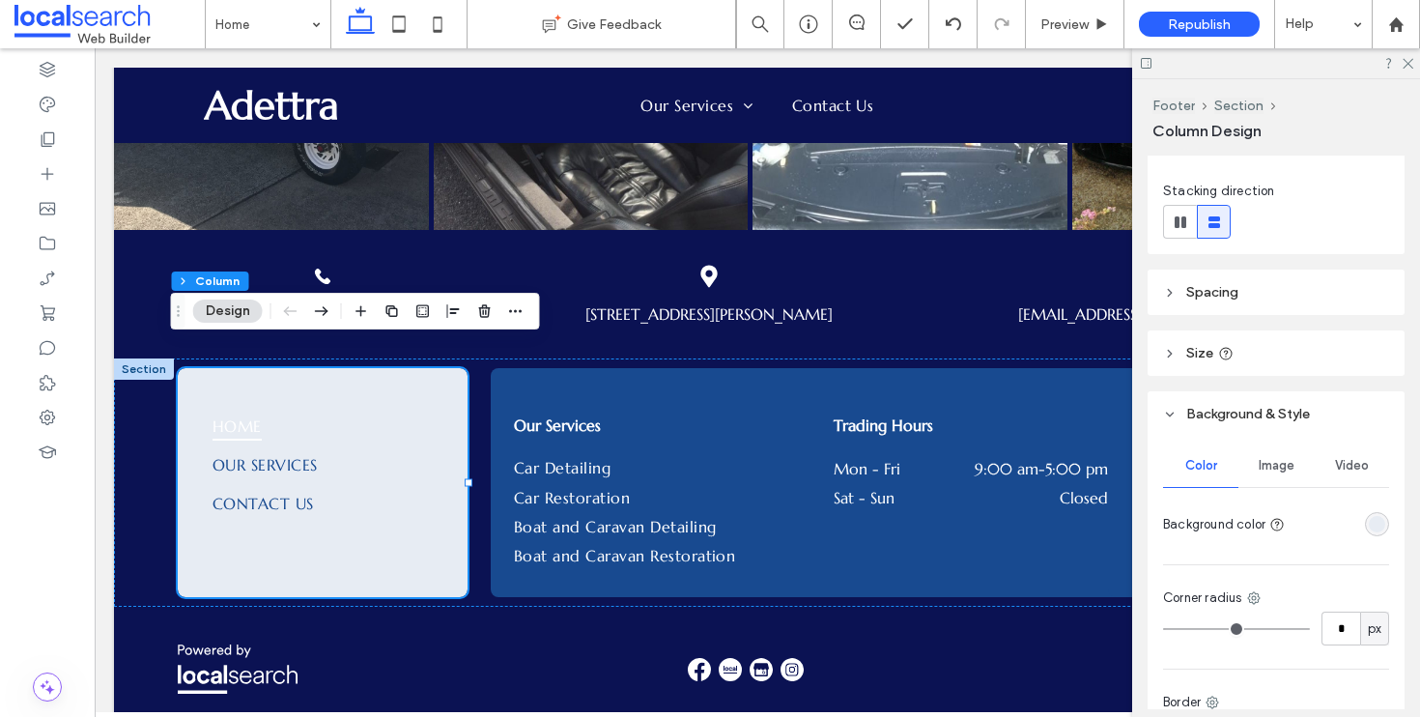
click at [1373, 522] on div "rgba(231, 236, 243, 1)" at bounding box center [1377, 524] width 16 height 16
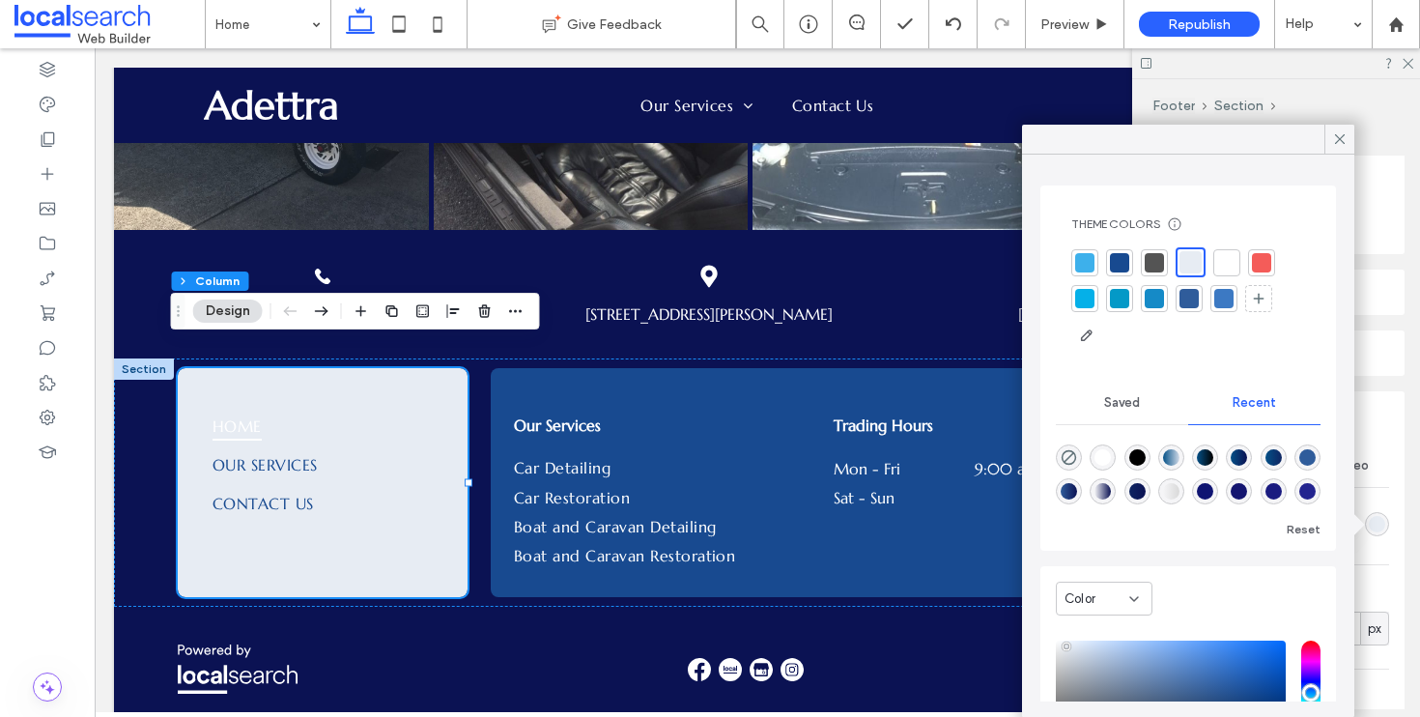
click at [1121, 261] on div at bounding box center [1119, 262] width 19 height 19
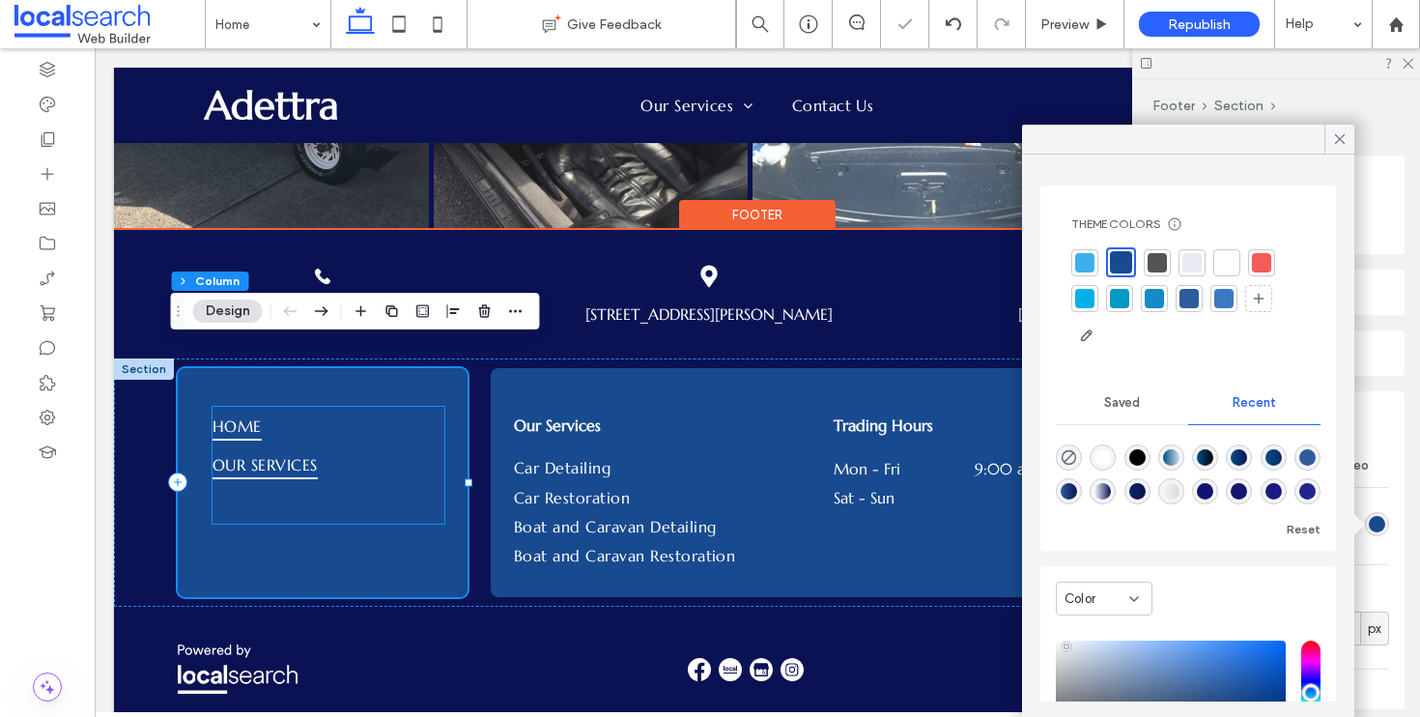
click at [236, 450] on span "Our Services" at bounding box center [265, 464] width 105 height 29
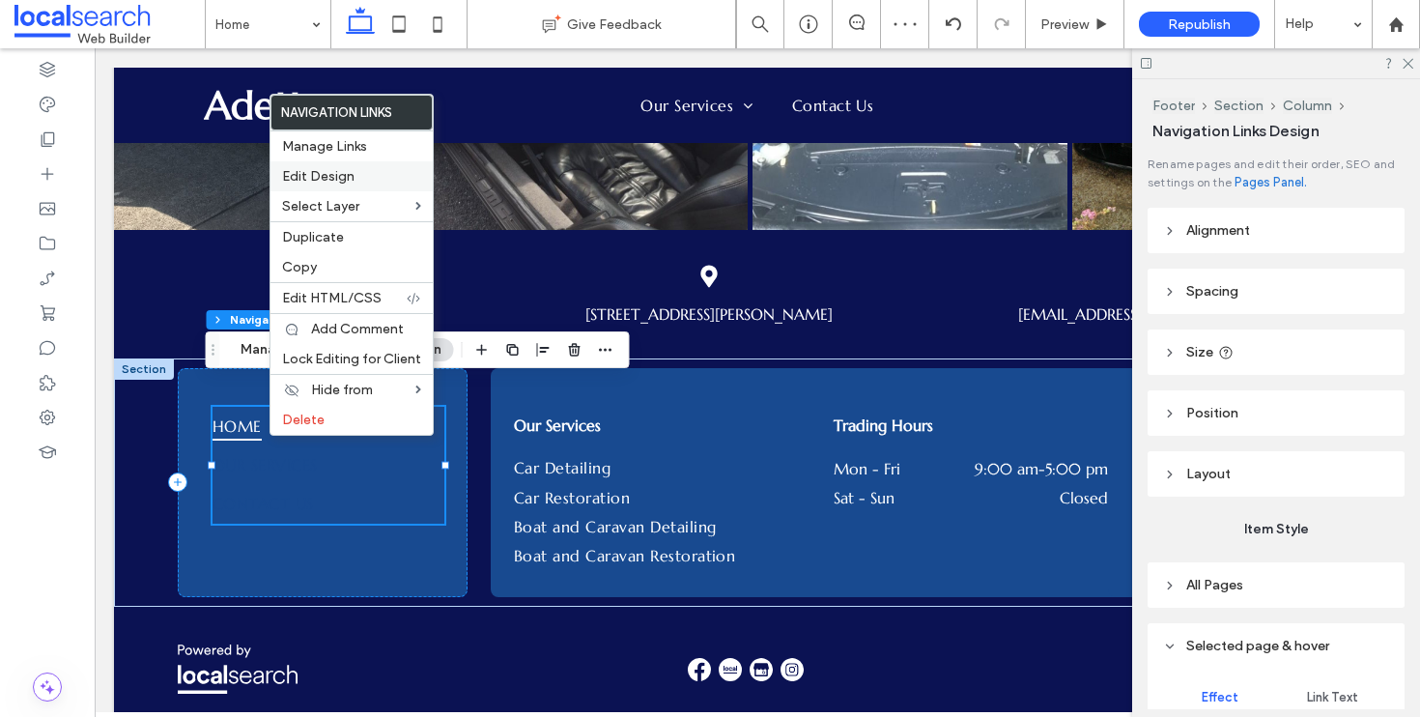
click at [344, 185] on span "Edit Design" at bounding box center [318, 176] width 72 height 16
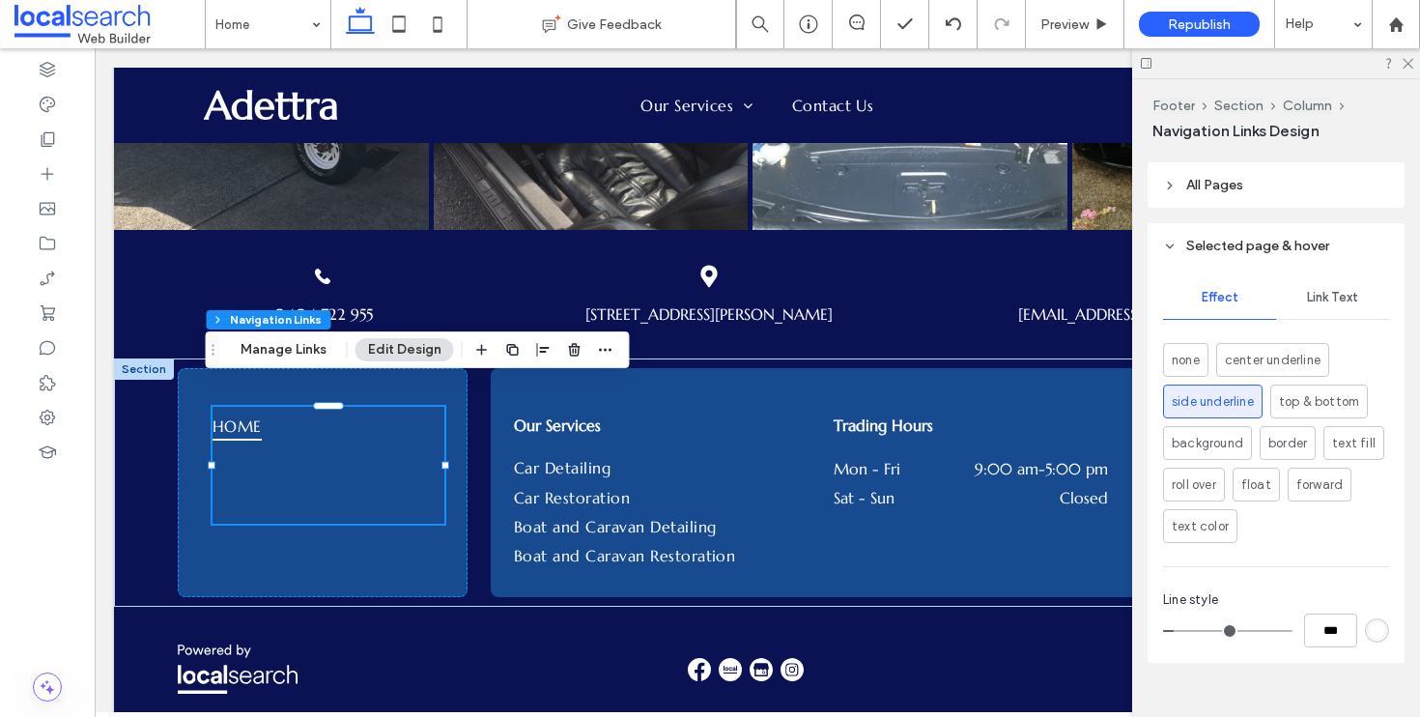
click at [1292, 298] on div "Link Text" at bounding box center [1332, 297] width 113 height 43
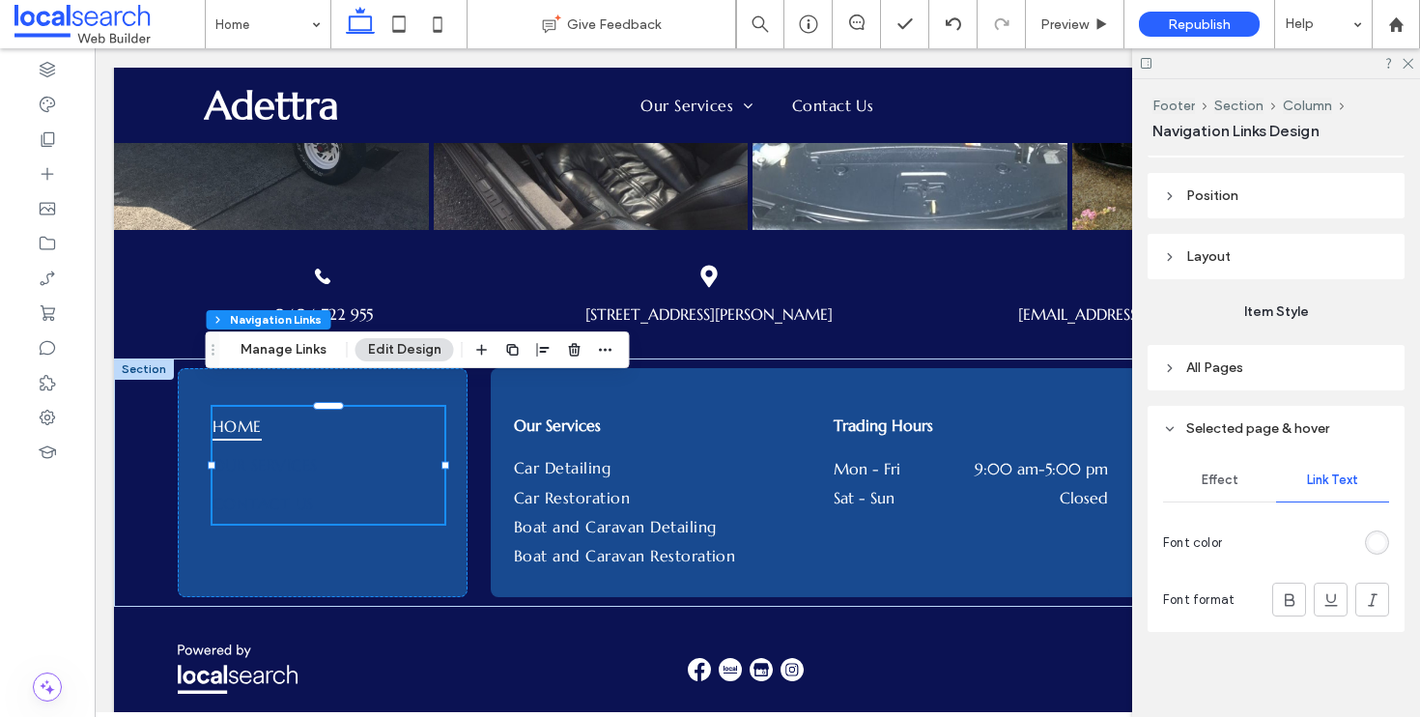
click at [1227, 361] on span "All Pages" at bounding box center [1215, 367] width 57 height 16
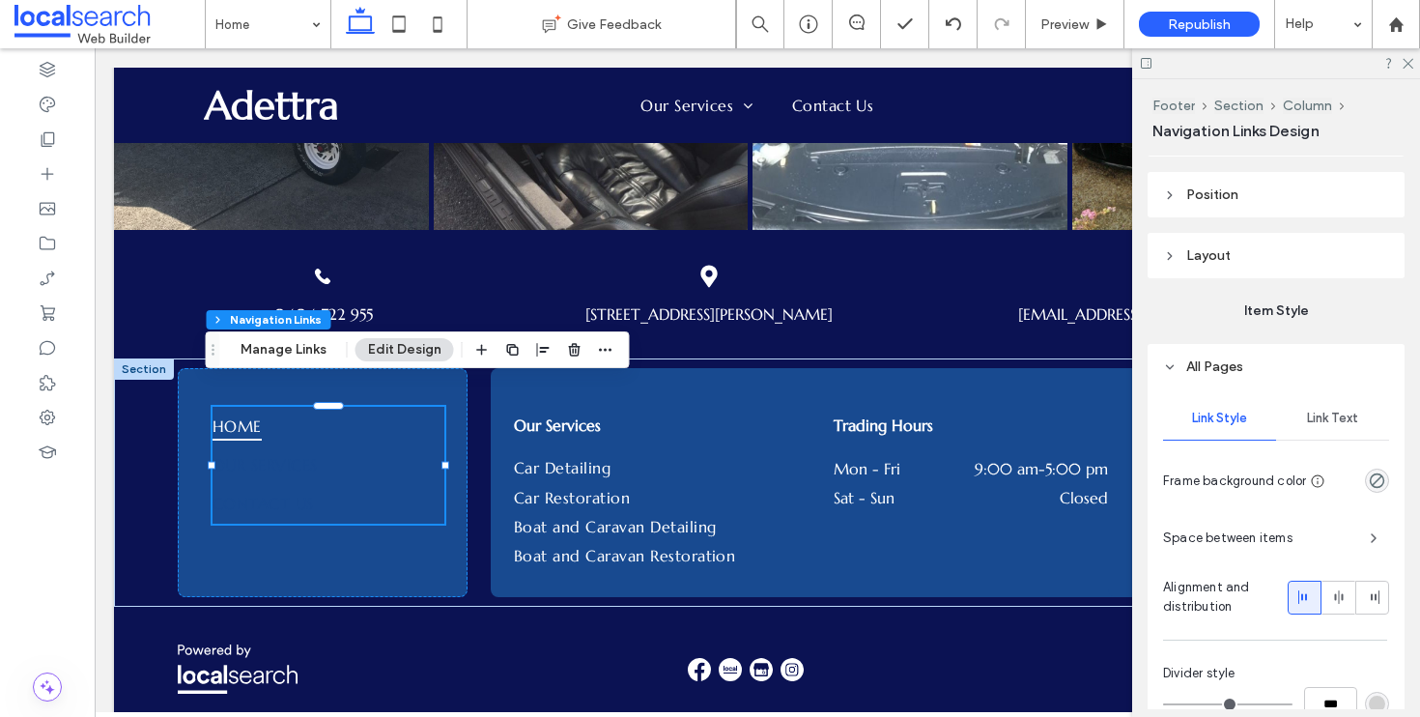
scroll to position [400, 0]
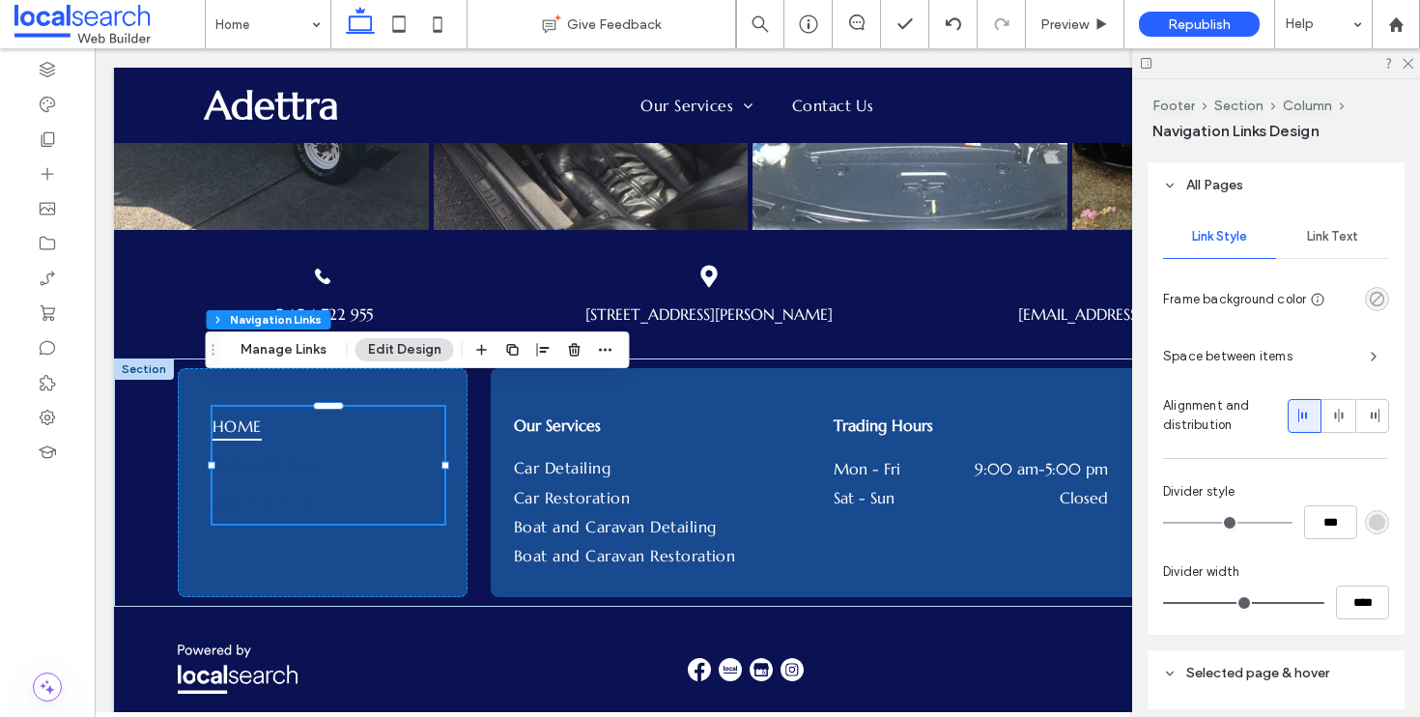
click at [1369, 298] on icon "rgba(0, 0, 0, 0)" at bounding box center [1377, 299] width 16 height 16
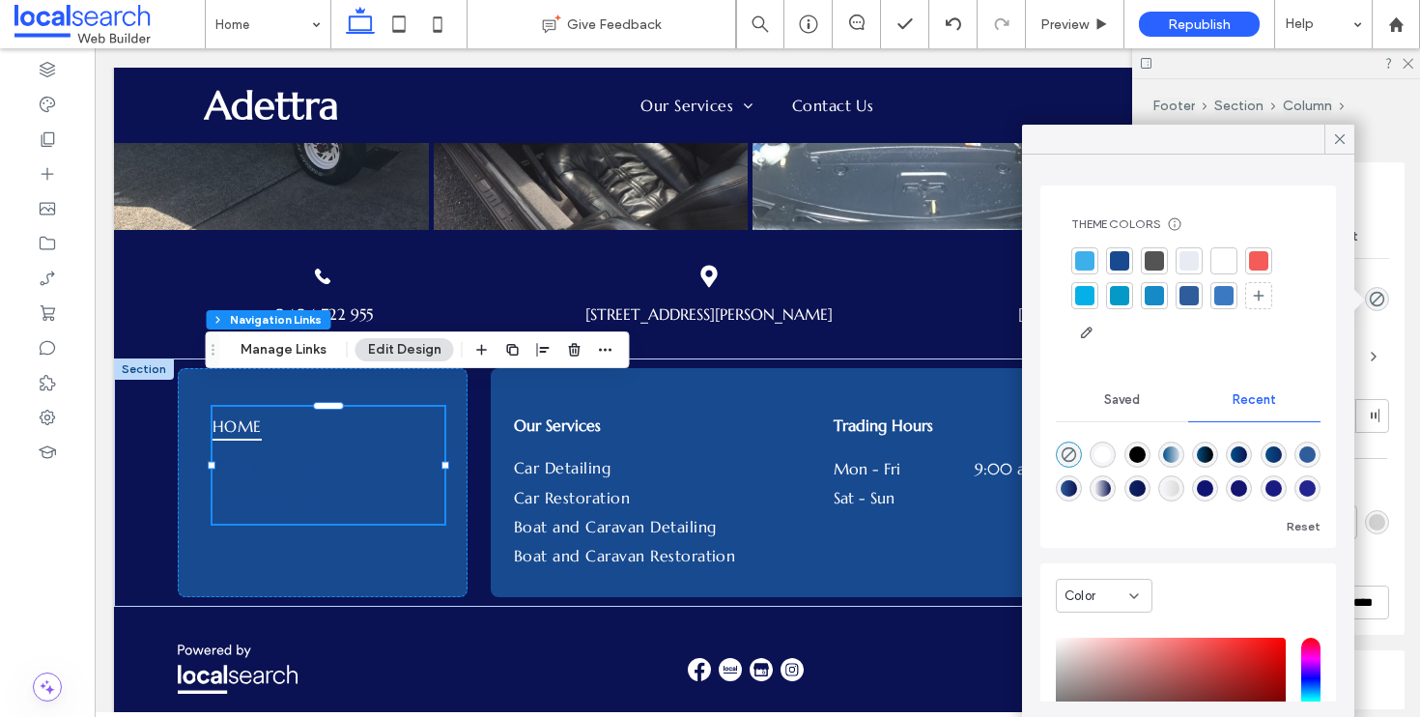
click at [1129, 265] on div at bounding box center [1119, 260] width 19 height 19
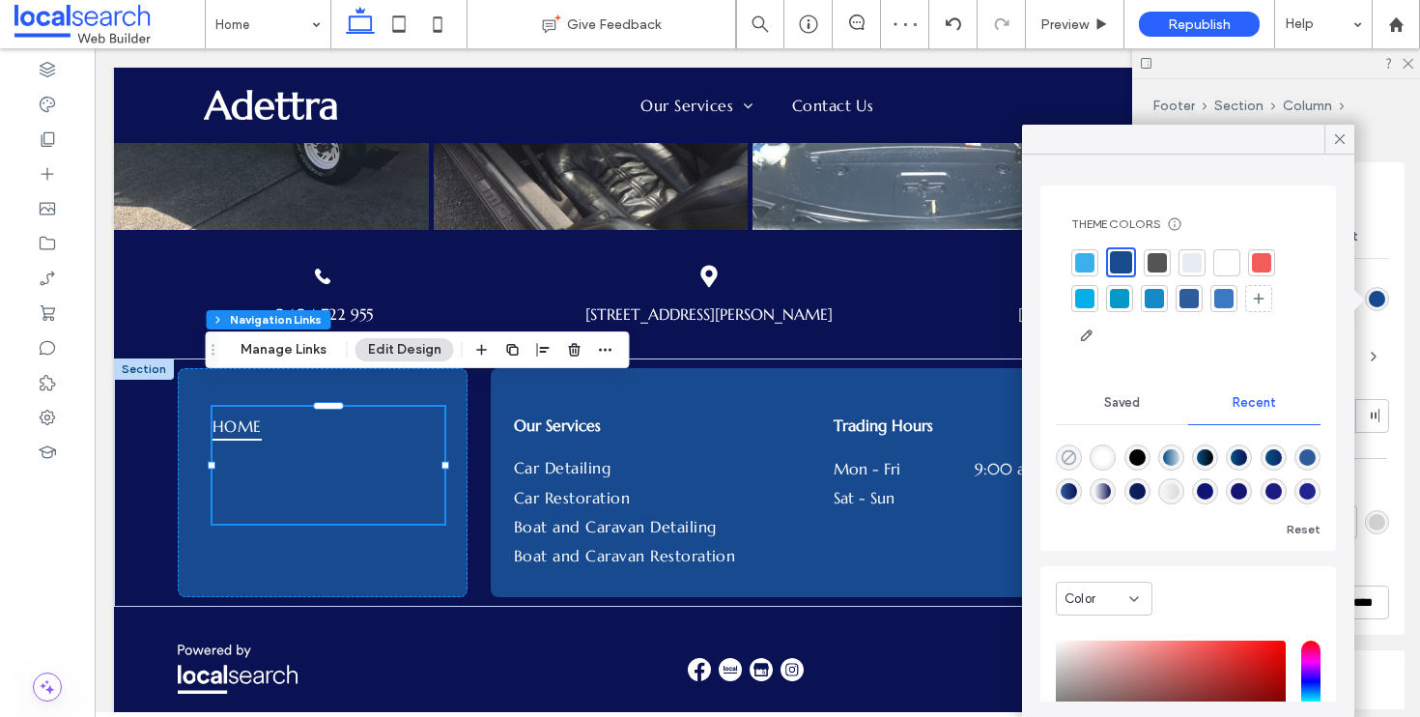
click at [1074, 461] on use "rgba(0, 0, 0, 0)" at bounding box center [1069, 457] width 14 height 14
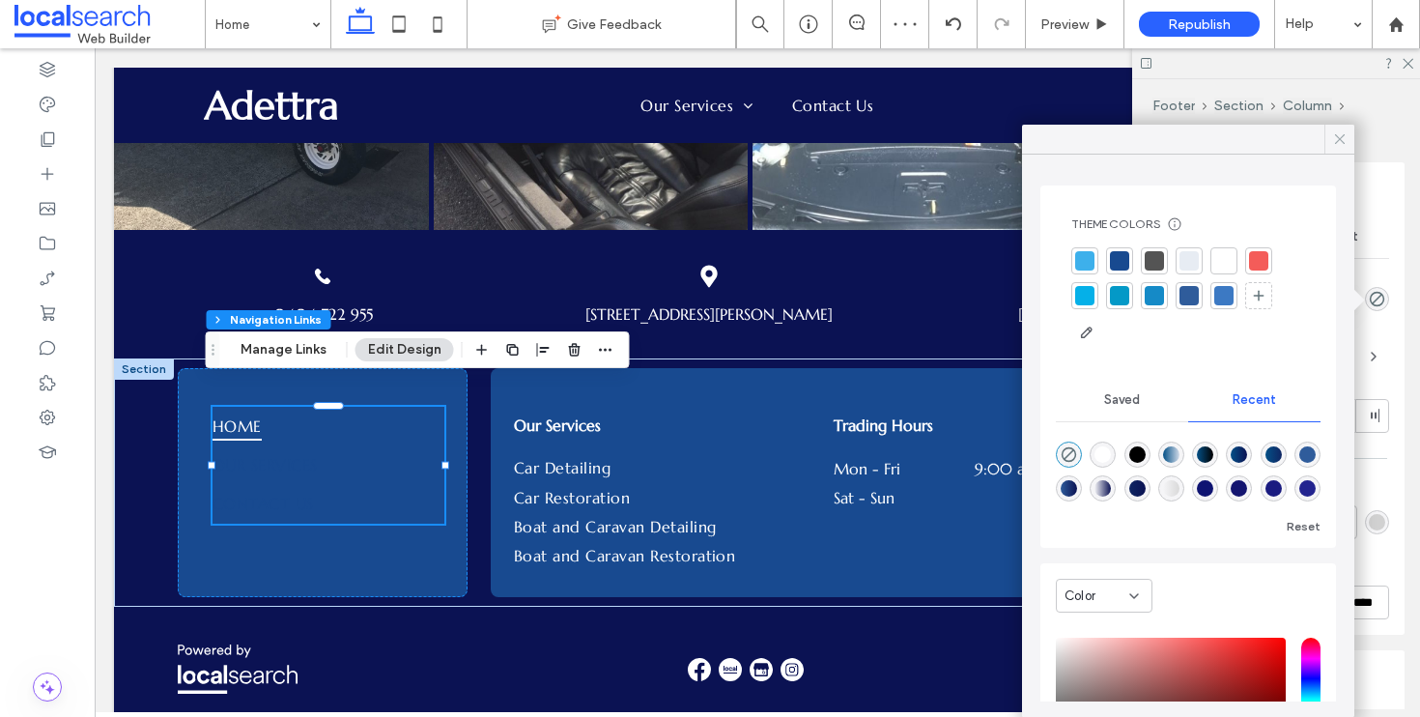
click at [1335, 140] on icon at bounding box center [1340, 138] width 17 height 17
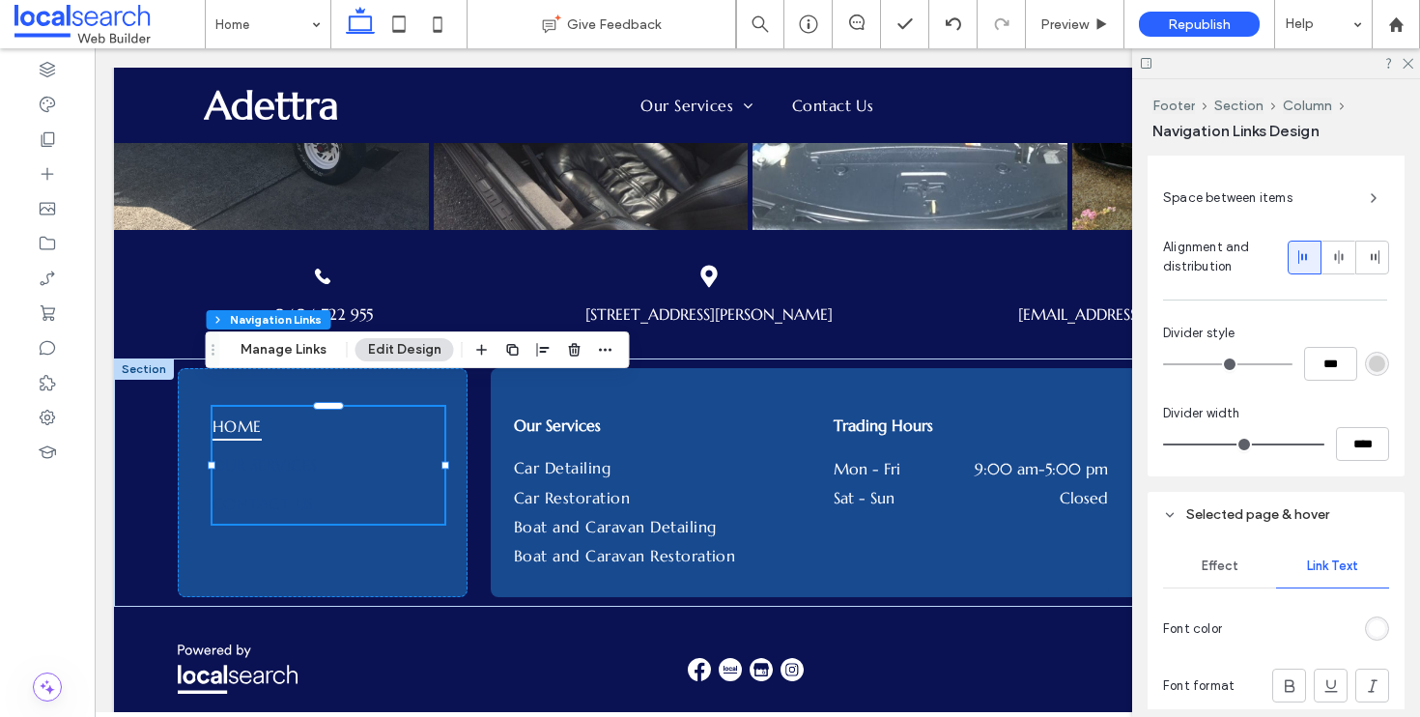
scroll to position [645, 0]
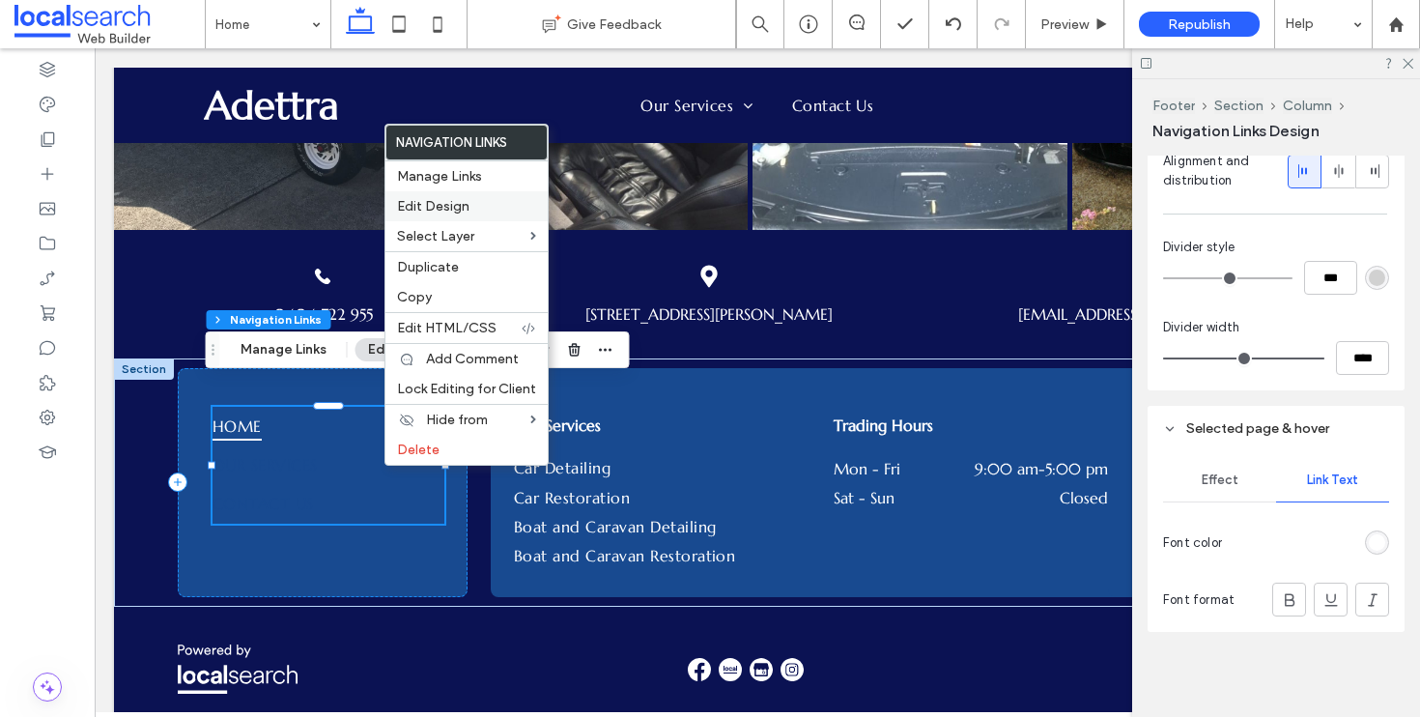
click at [460, 201] on span "Edit Design" at bounding box center [433, 206] width 72 height 16
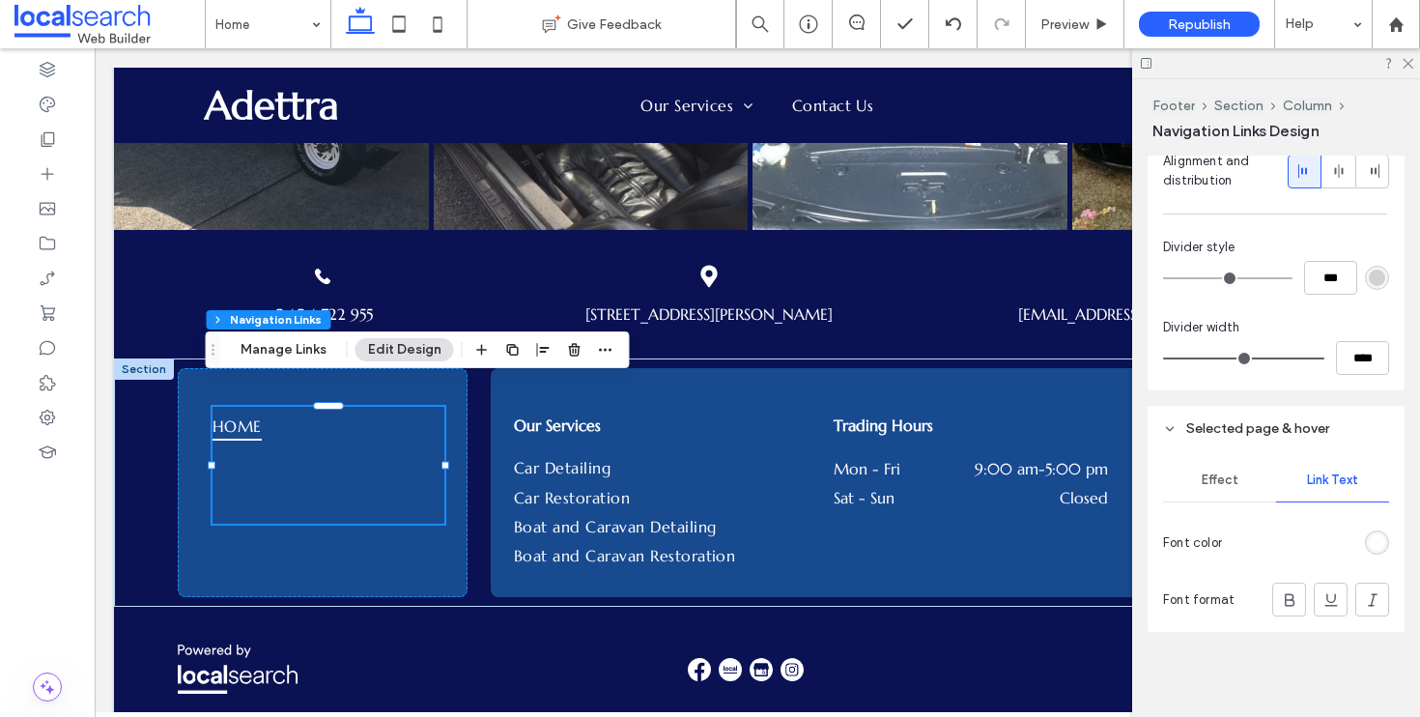
click at [1370, 548] on div "rgb(255, 255, 255)" at bounding box center [1377, 542] width 16 height 16
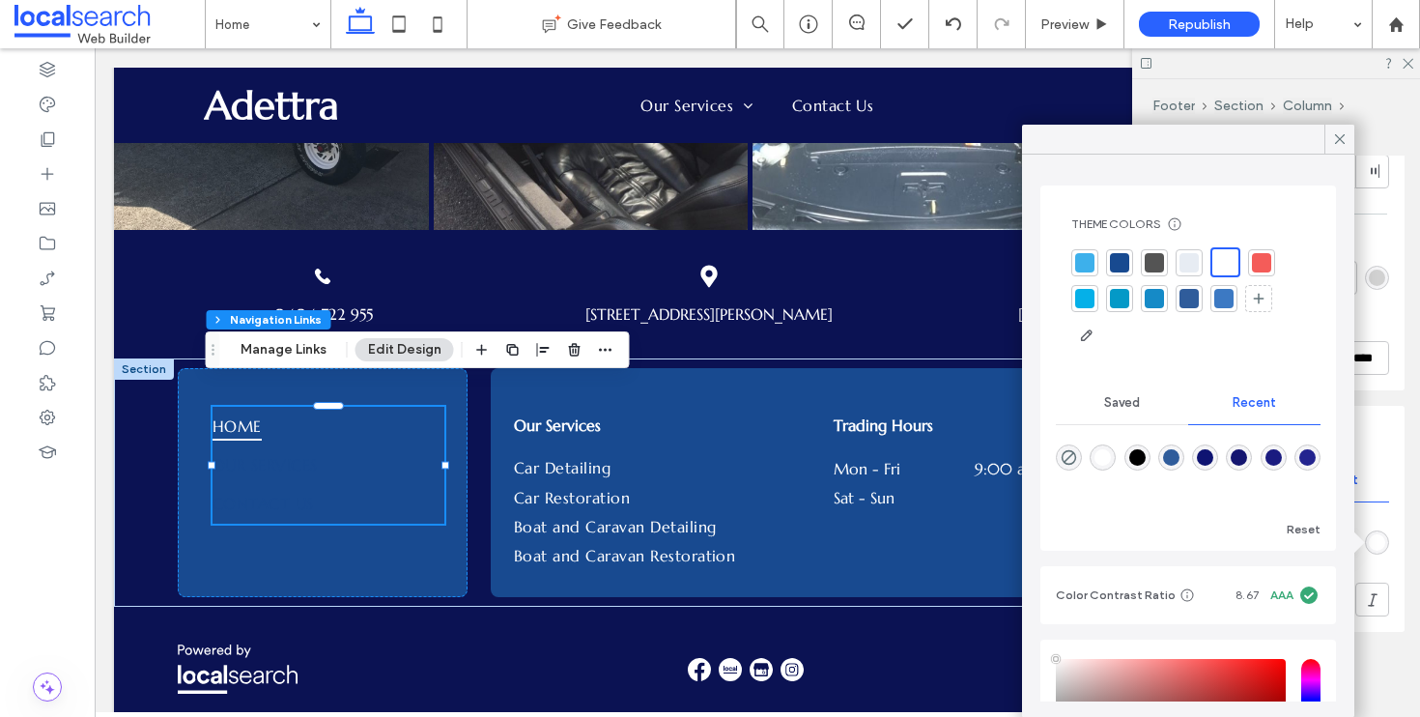
click at [1085, 263] on div at bounding box center [1085, 262] width 19 height 19
click at [1227, 262] on div at bounding box center [1227, 262] width 19 height 19
click at [1336, 129] on span at bounding box center [1340, 139] width 17 height 29
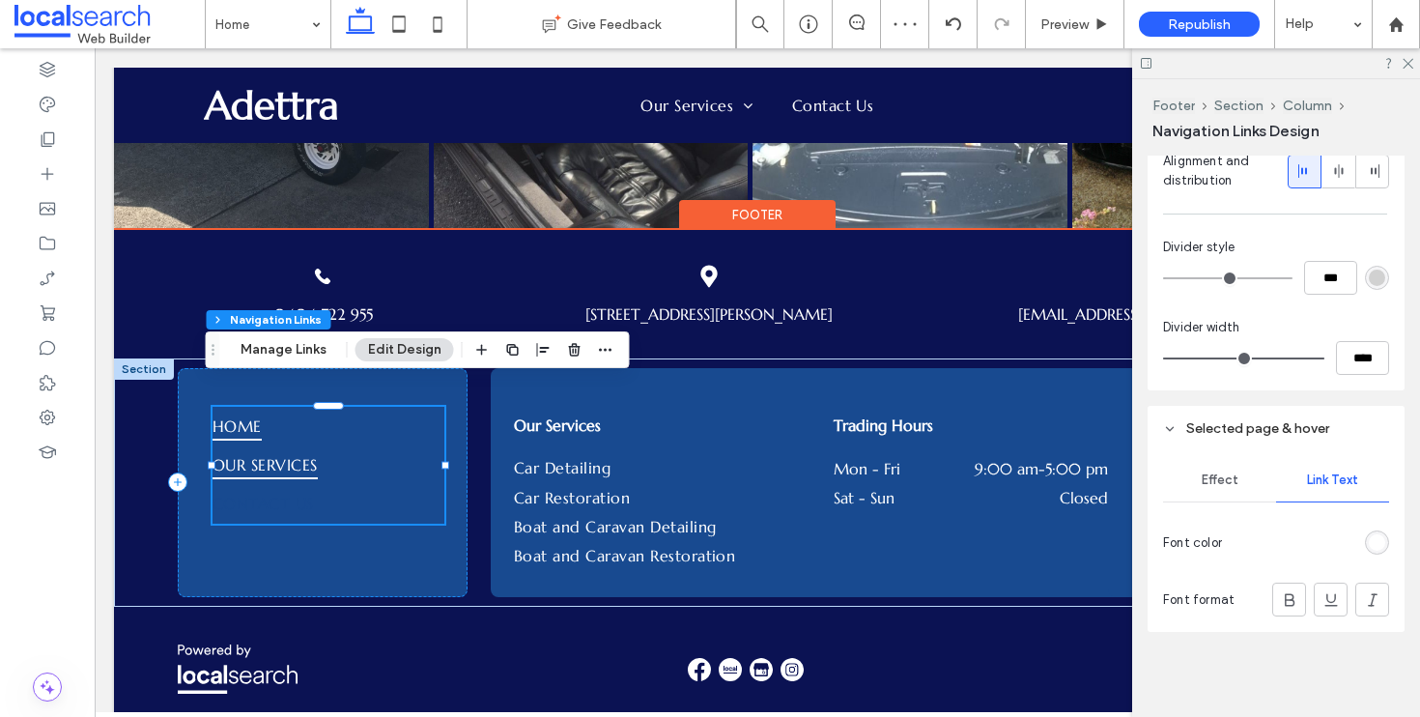
click at [267, 450] on span "Our Services" at bounding box center [265, 464] width 105 height 29
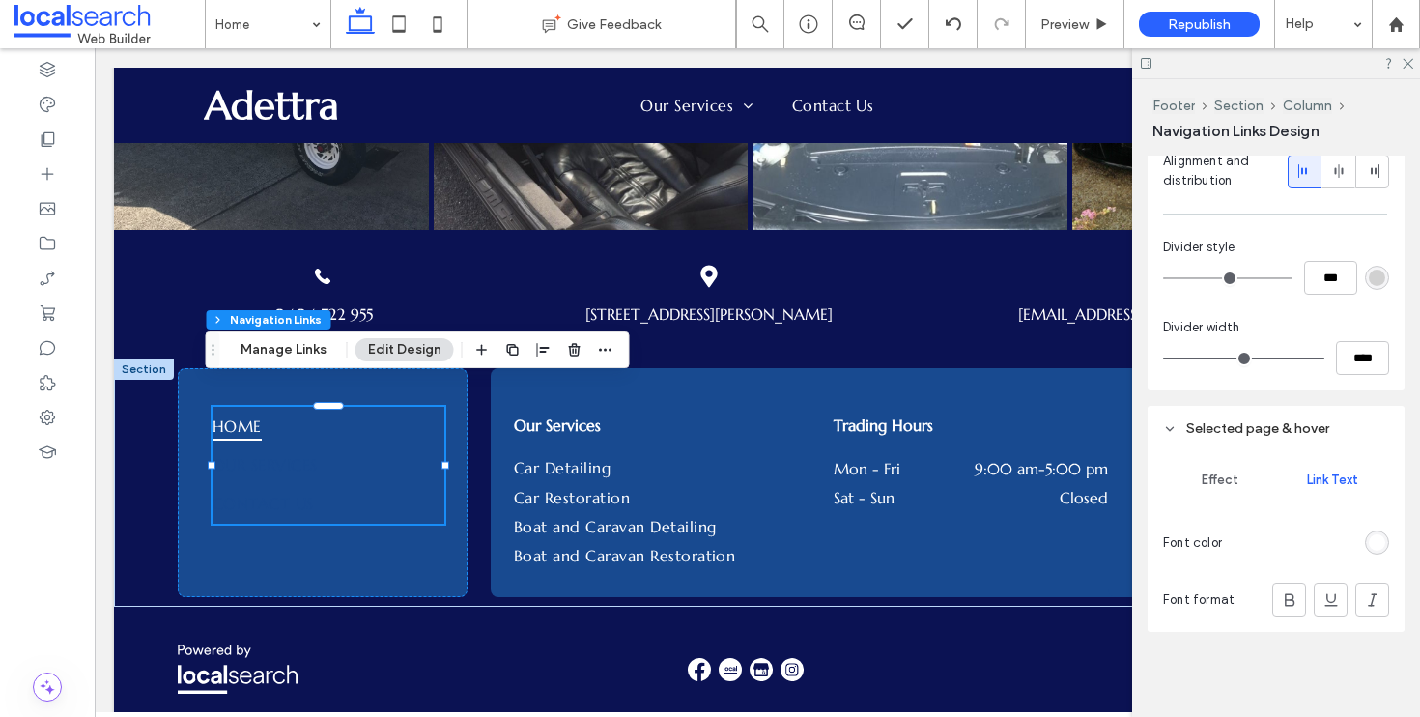
click at [1232, 480] on span "Effect" at bounding box center [1220, 480] width 37 height 15
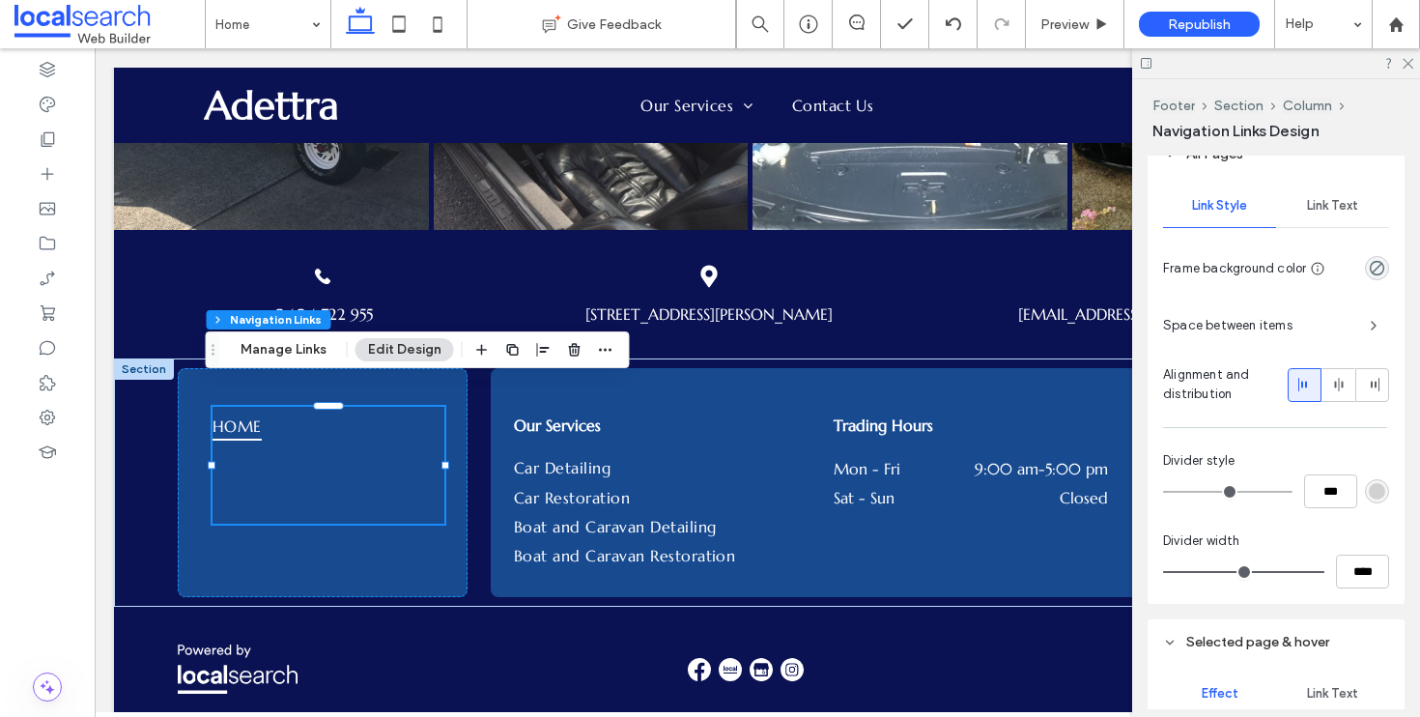
scroll to position [430, 0]
click at [1323, 217] on div "Link Text" at bounding box center [1332, 207] width 113 height 43
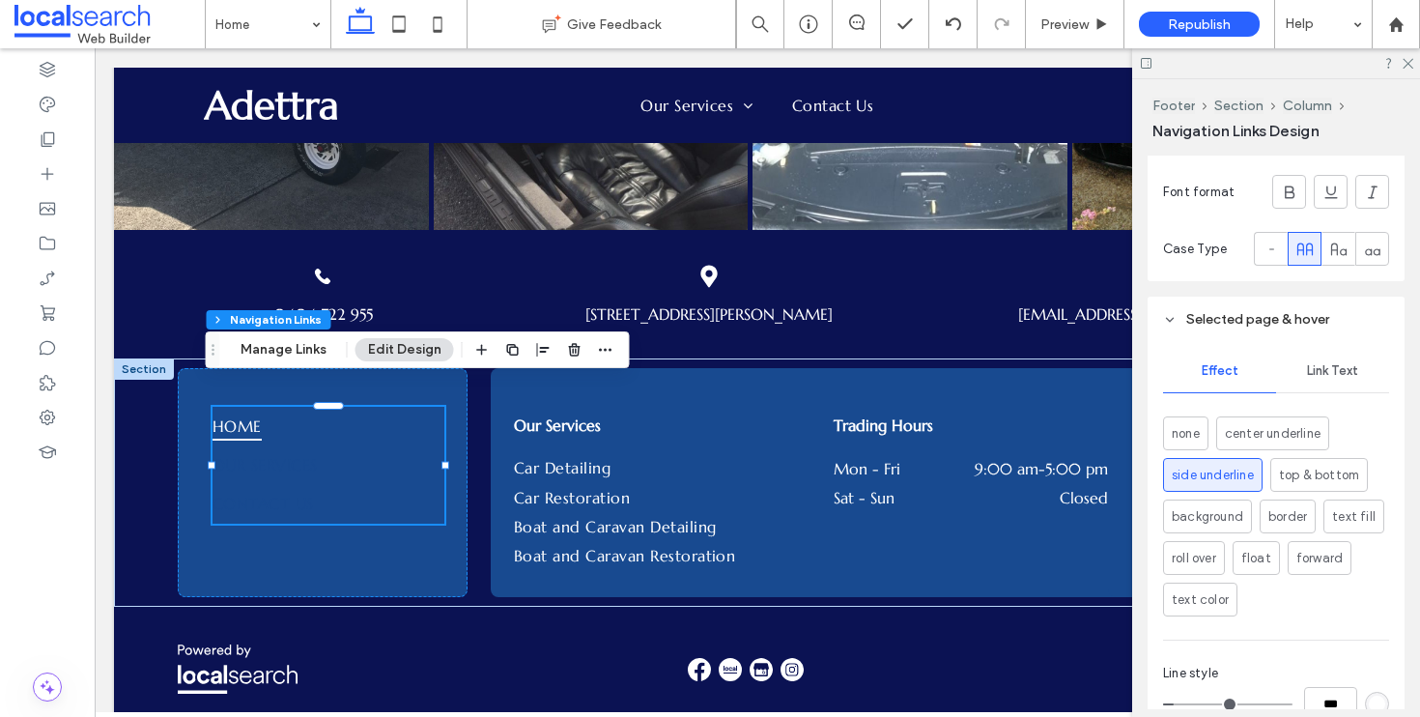
click at [1329, 370] on span "Link Text" at bounding box center [1332, 370] width 51 height 15
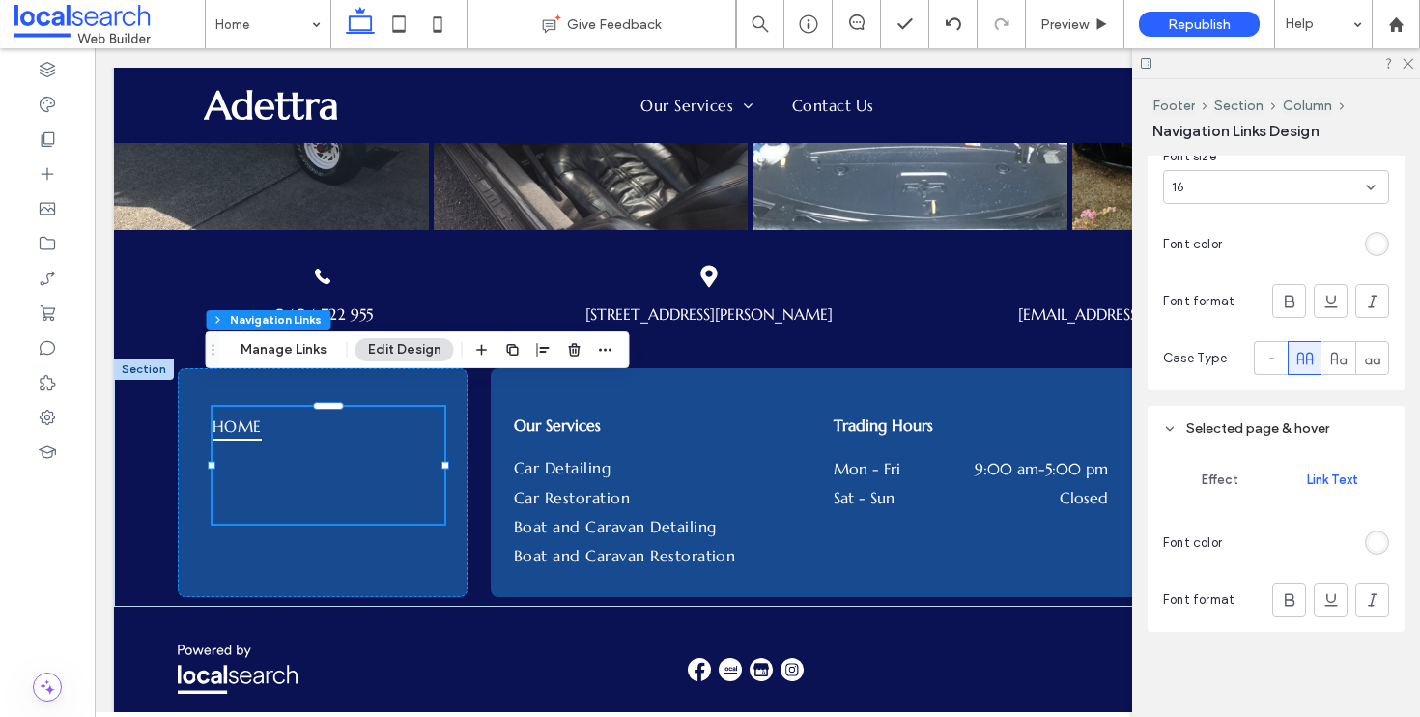
click at [1239, 464] on div "Effect" at bounding box center [1219, 480] width 113 height 43
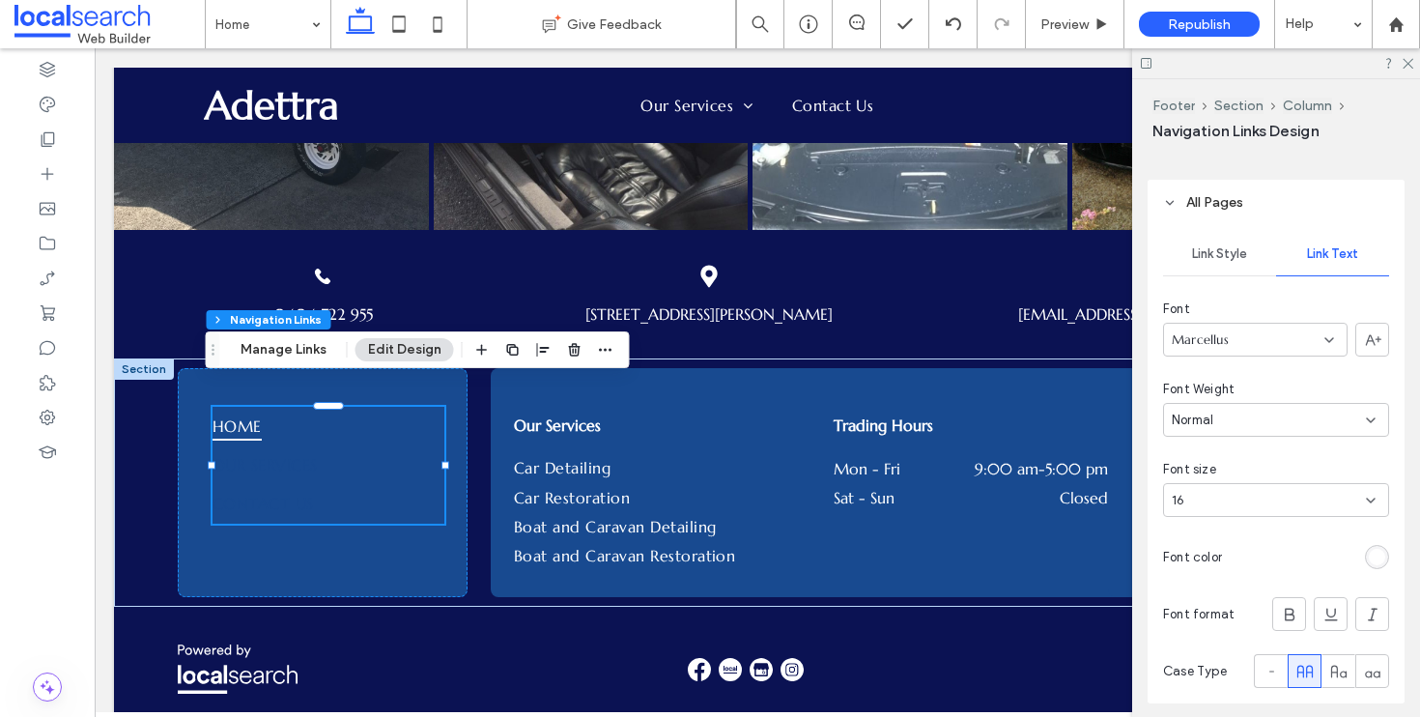
scroll to position [367, 0]
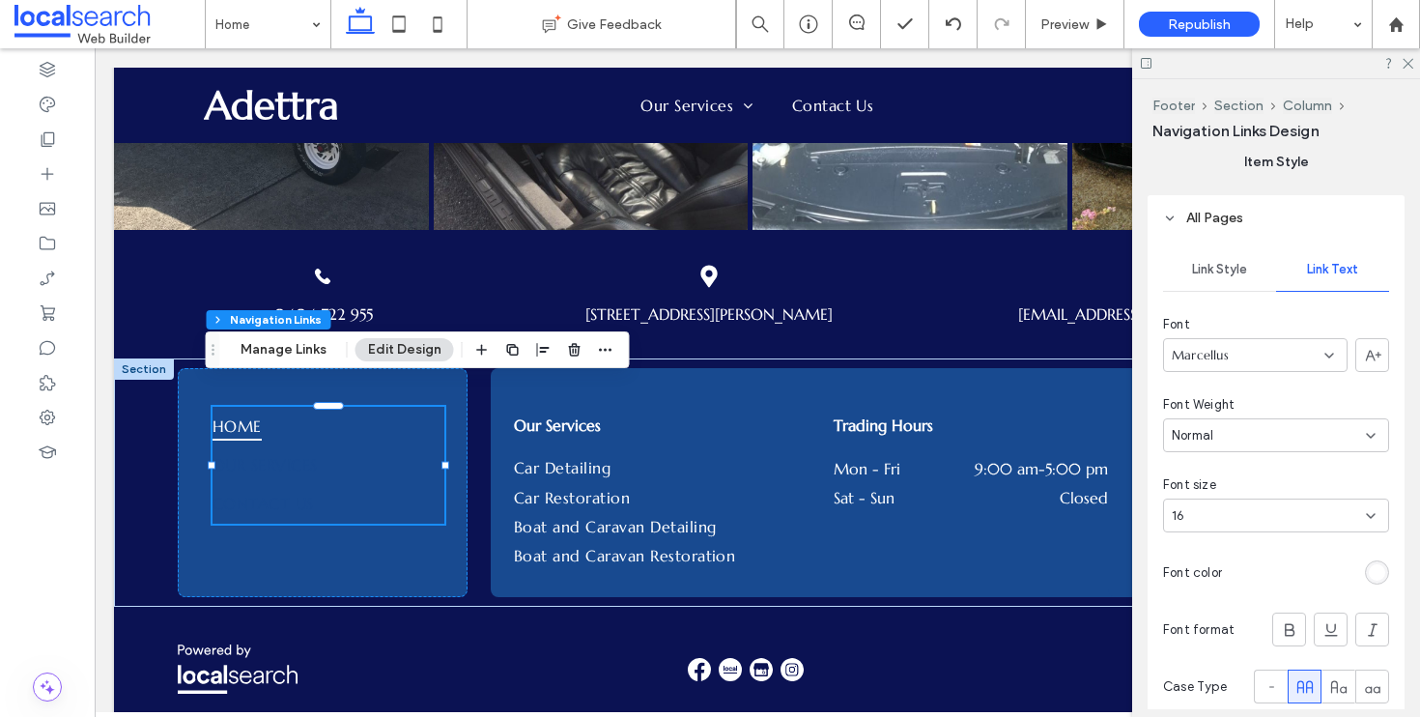
click at [1211, 267] on span "Link Style" at bounding box center [1219, 269] width 55 height 15
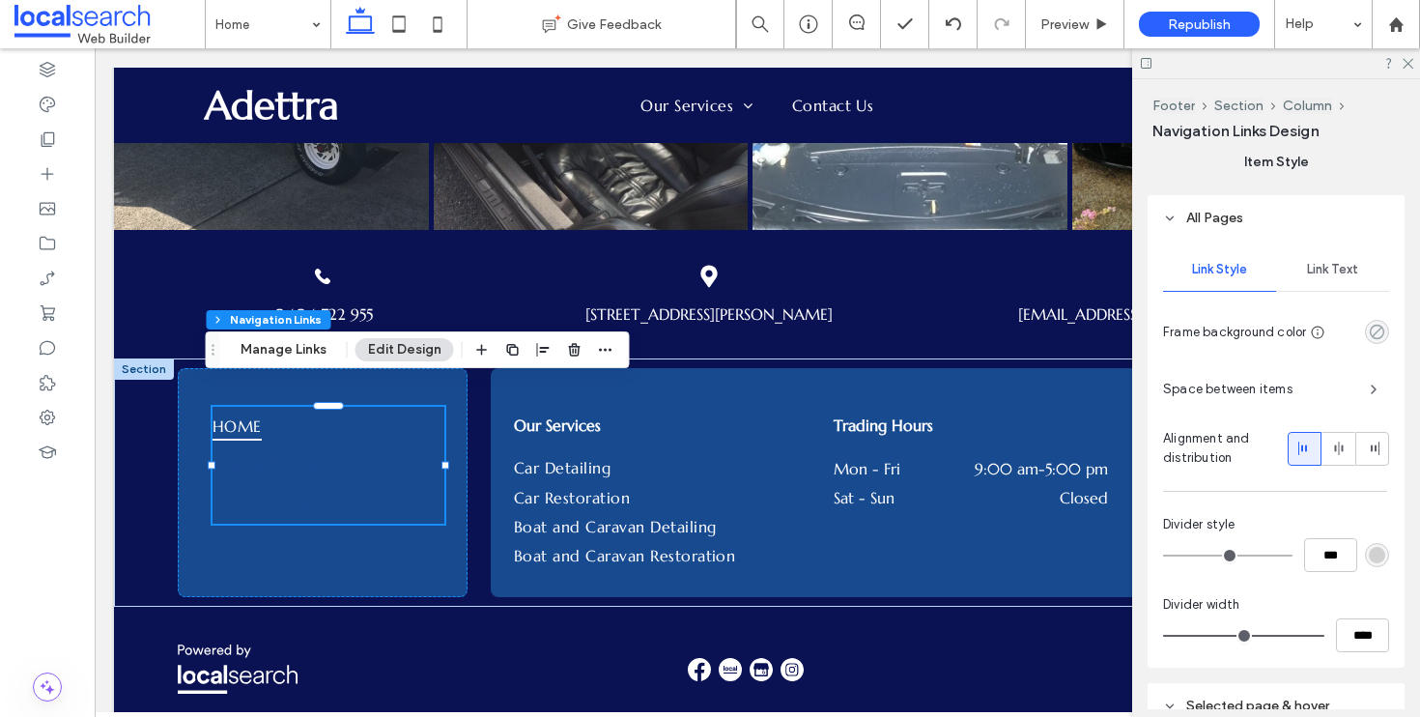
click at [1369, 333] on icon "rgba(0, 0, 0, 0)" at bounding box center [1377, 332] width 16 height 16
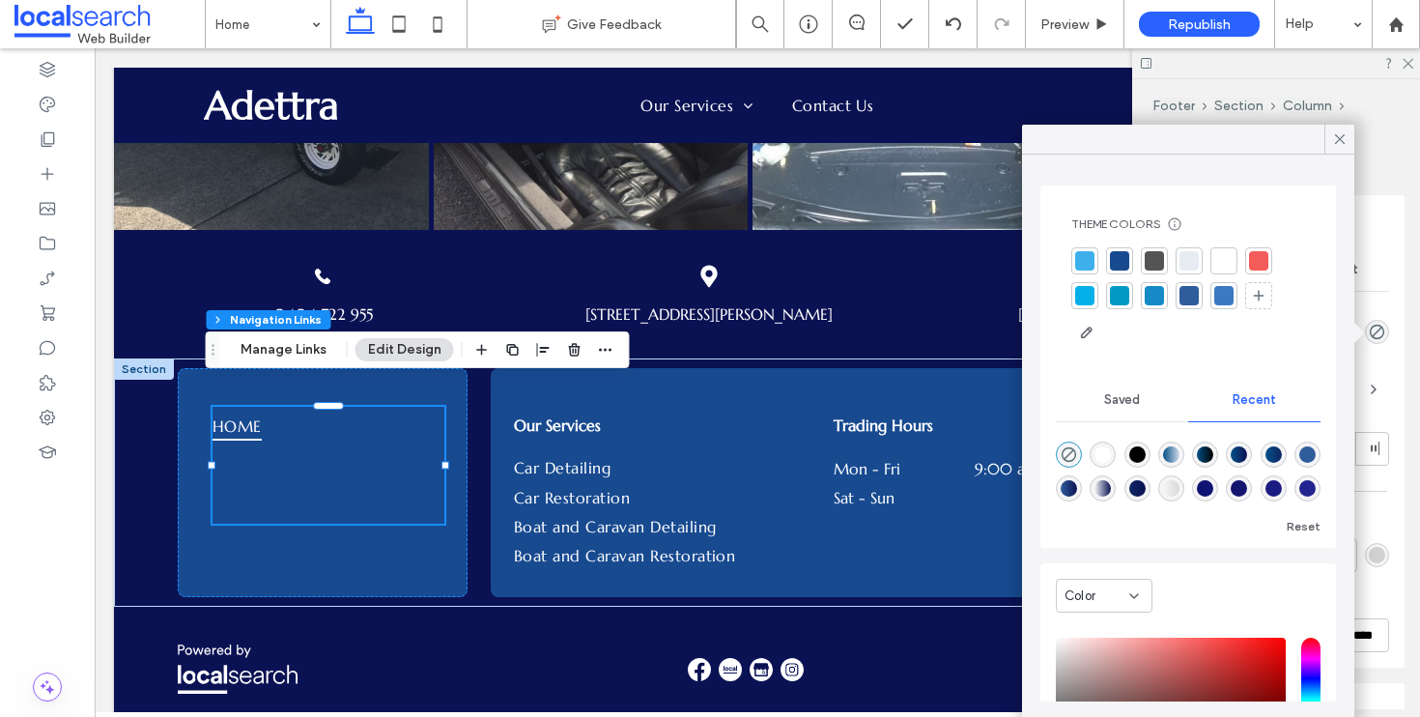
click at [1388, 272] on div "Link Style Link Text Frame background color Space between items Alignment and d…" at bounding box center [1276, 454] width 257 height 427
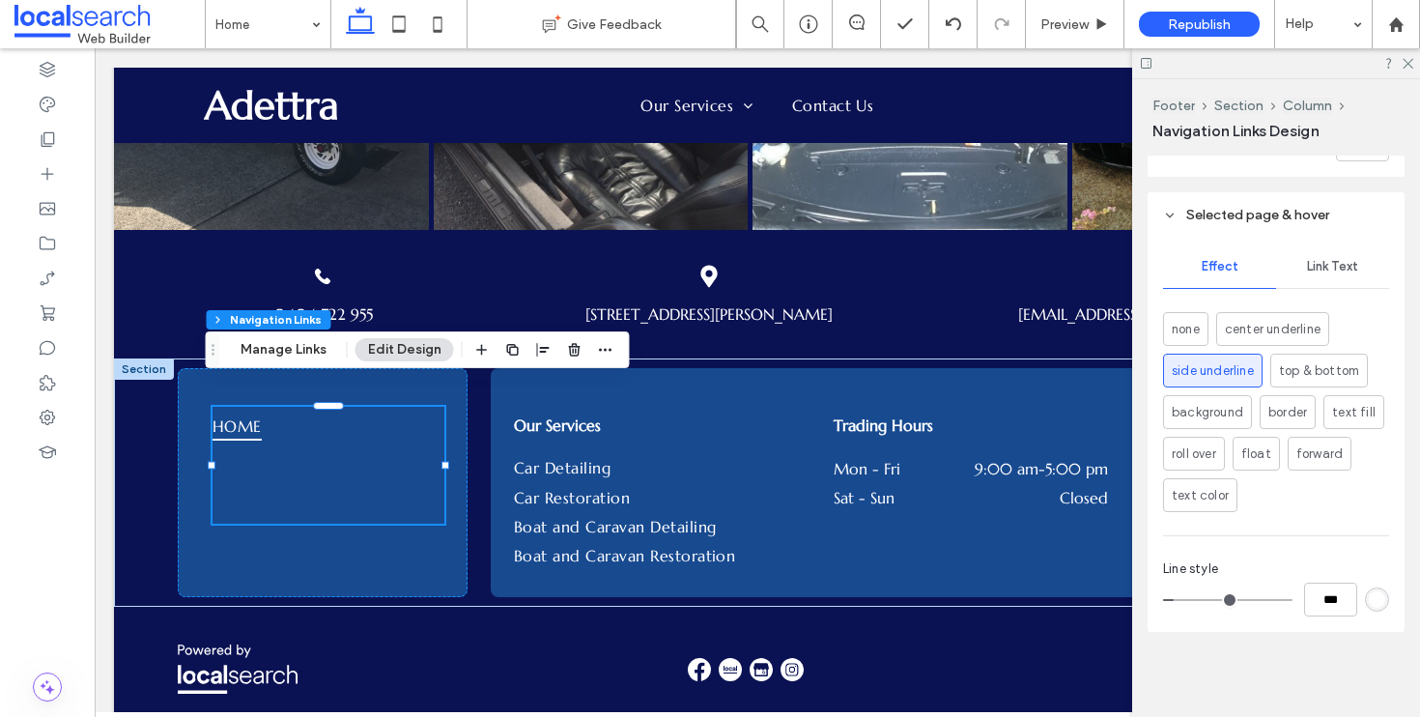
scroll to position [859, 0]
click at [439, 27] on icon at bounding box center [437, 24] width 39 height 39
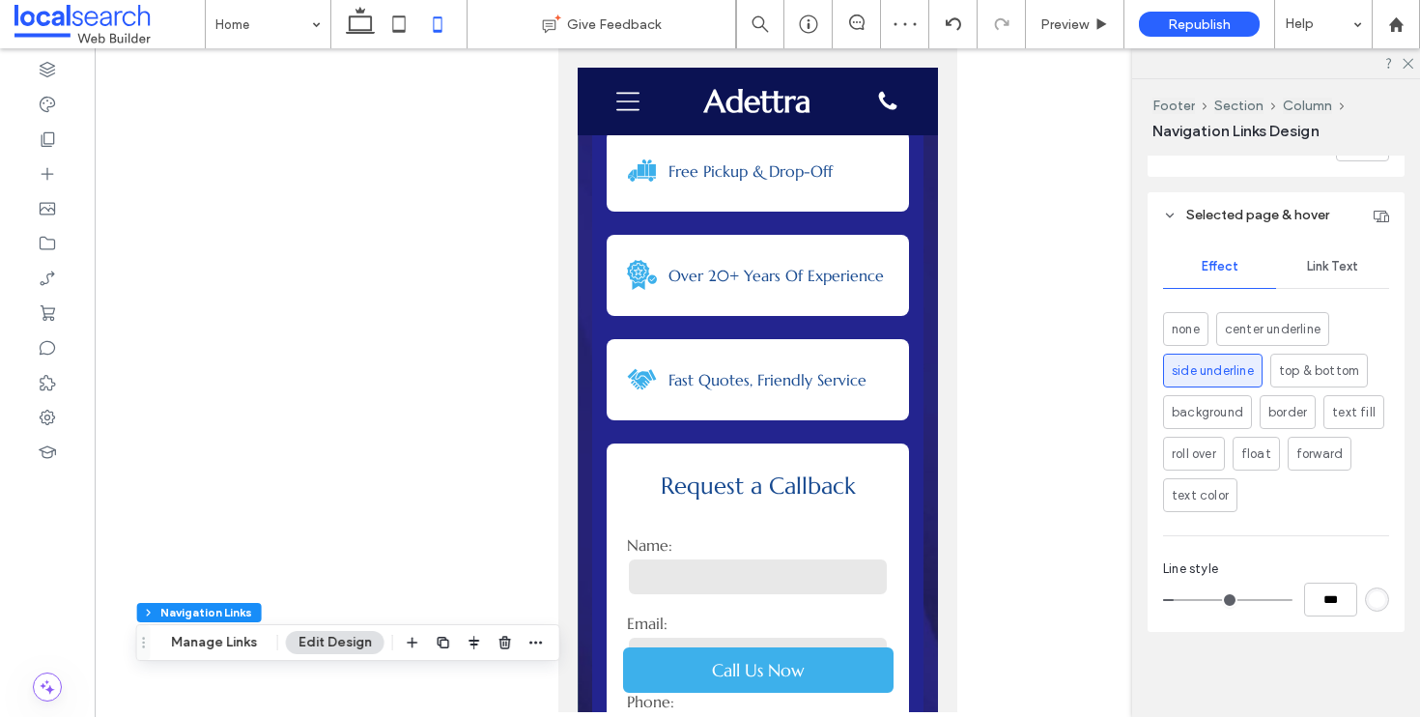
scroll to position [55, 0]
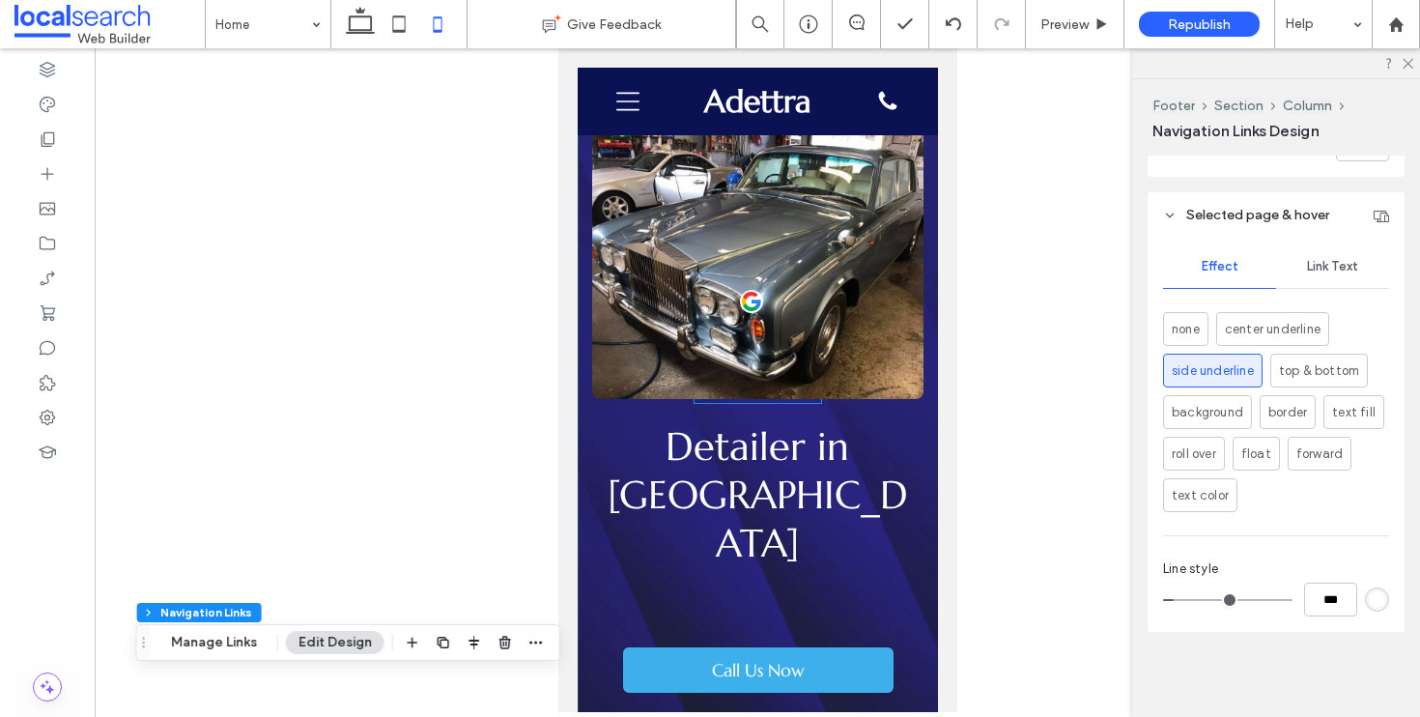
click at [743, 303] on icon at bounding box center [750, 301] width 23 height 23
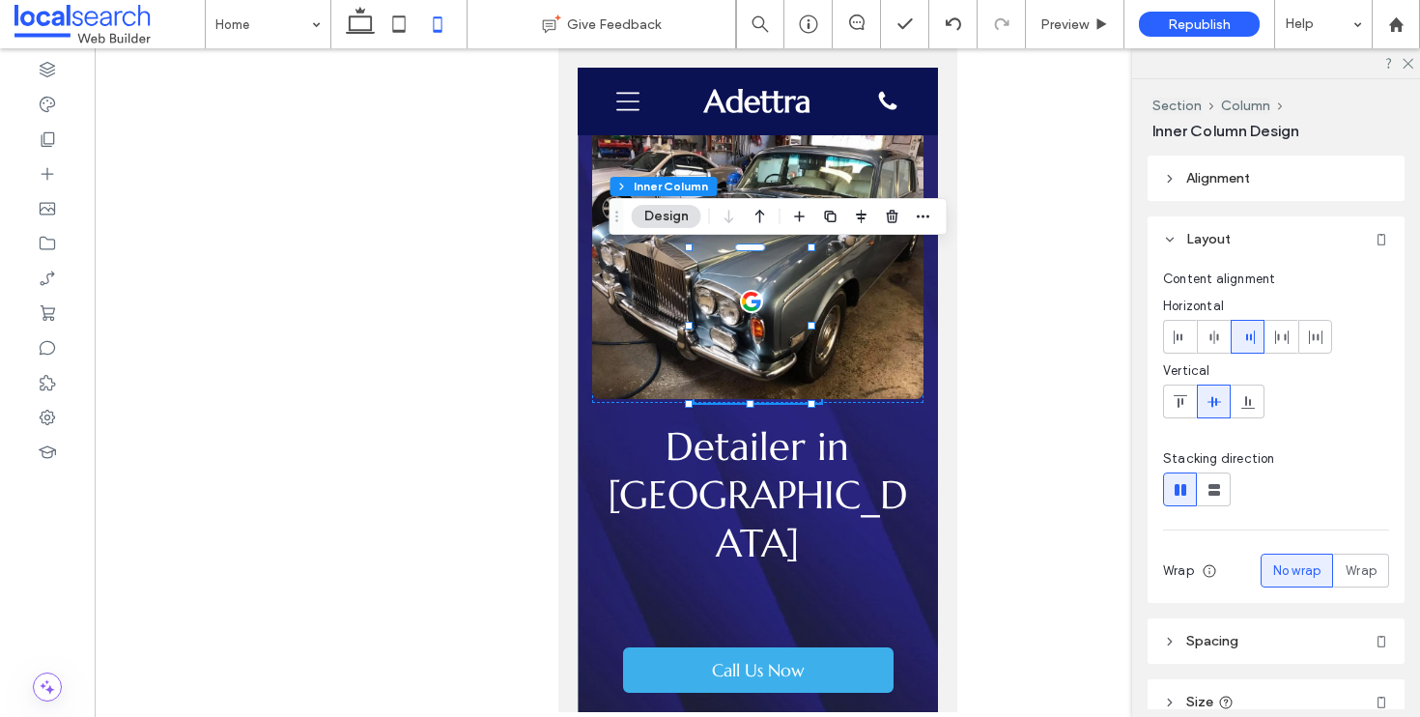
click at [743, 303] on icon at bounding box center [750, 301] width 23 height 23
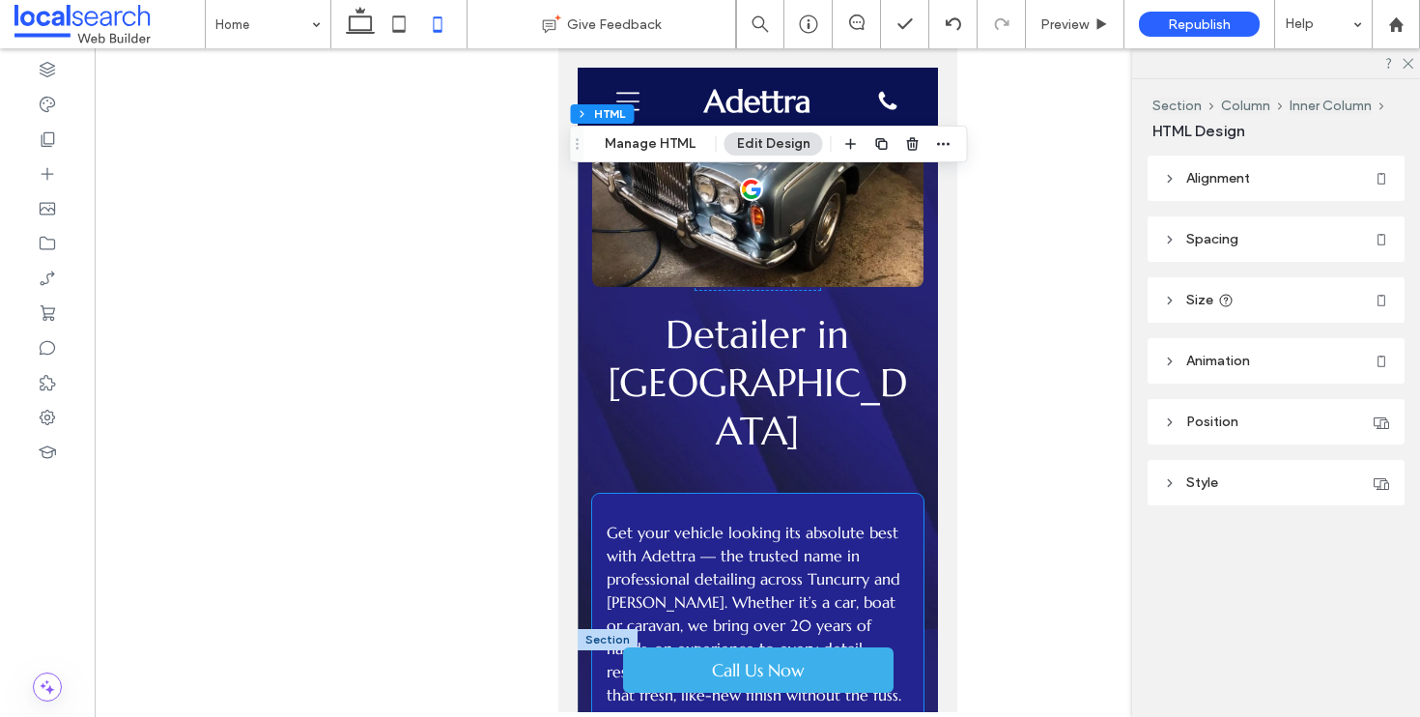
scroll to position [59, 0]
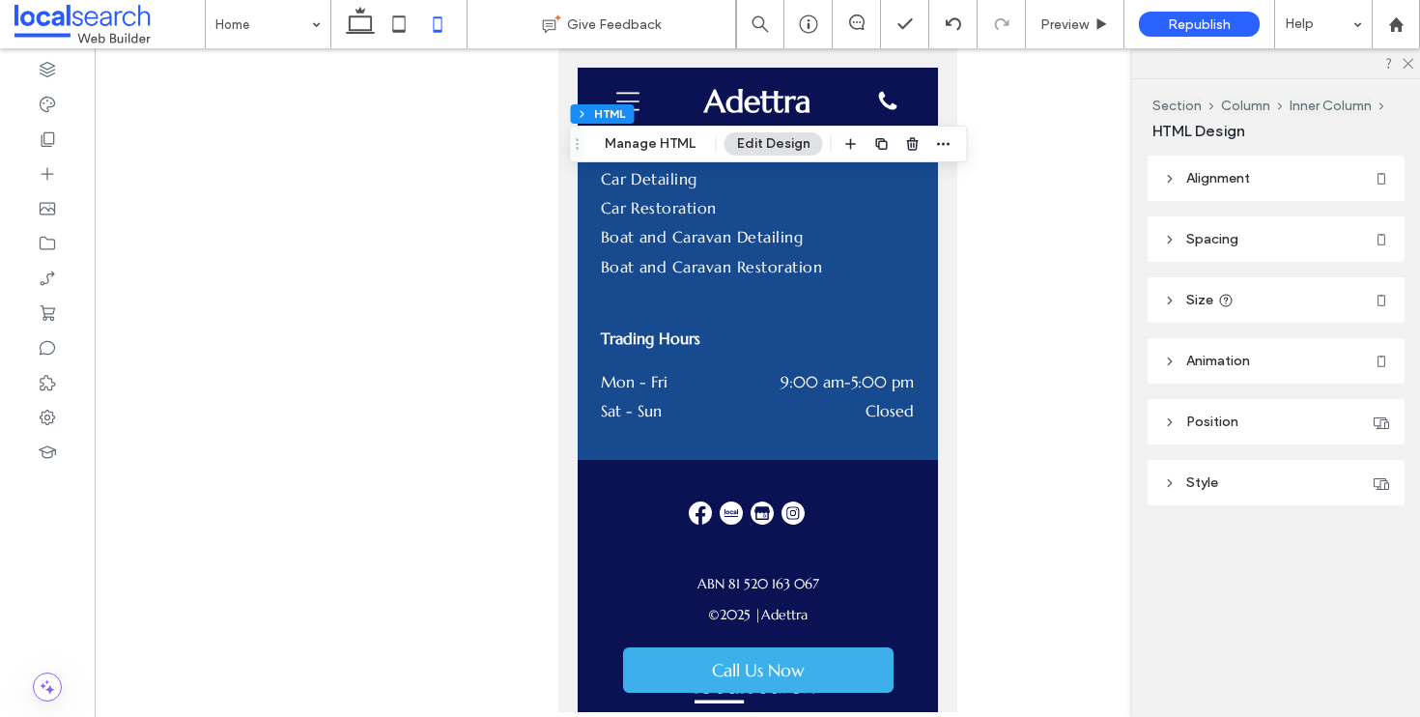
drag, startPoint x: 951, startPoint y: 244, endPoint x: 1527, endPoint y: 626, distance: 690.9
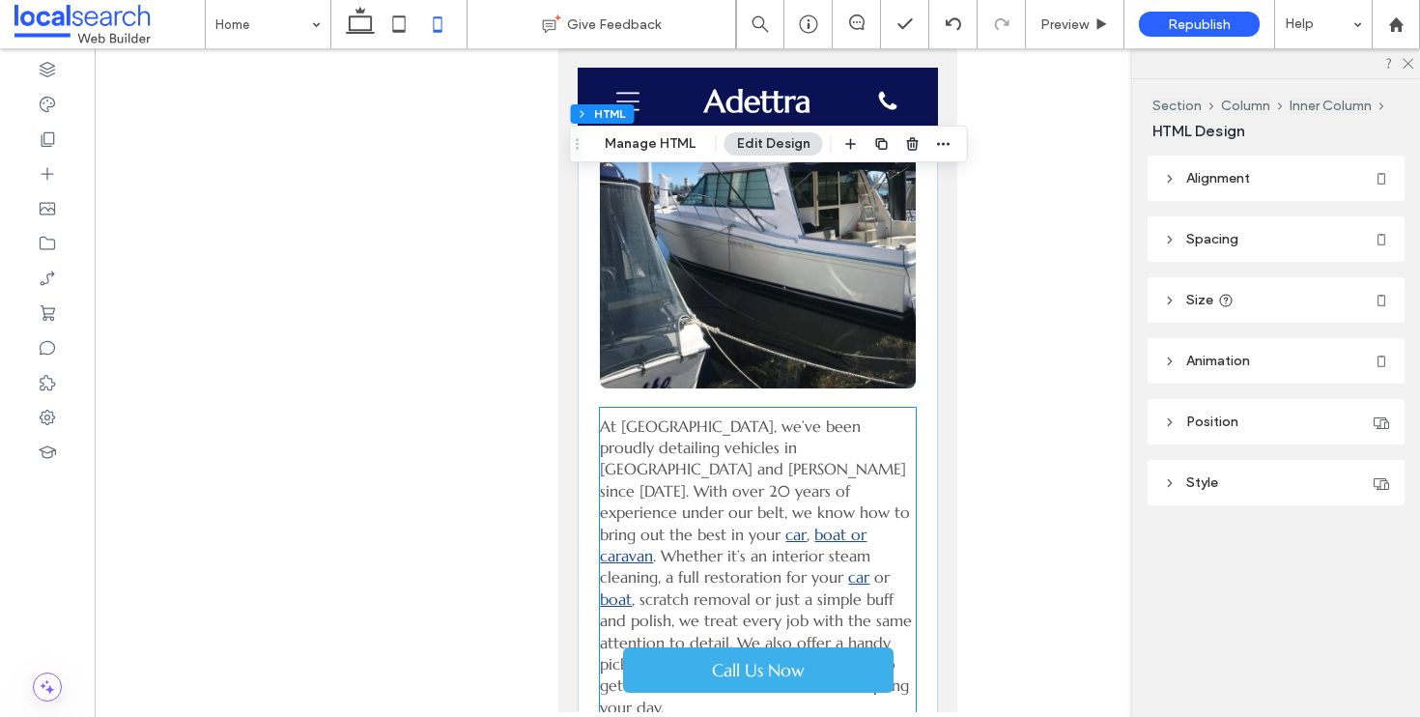
scroll to position [1073, 0]
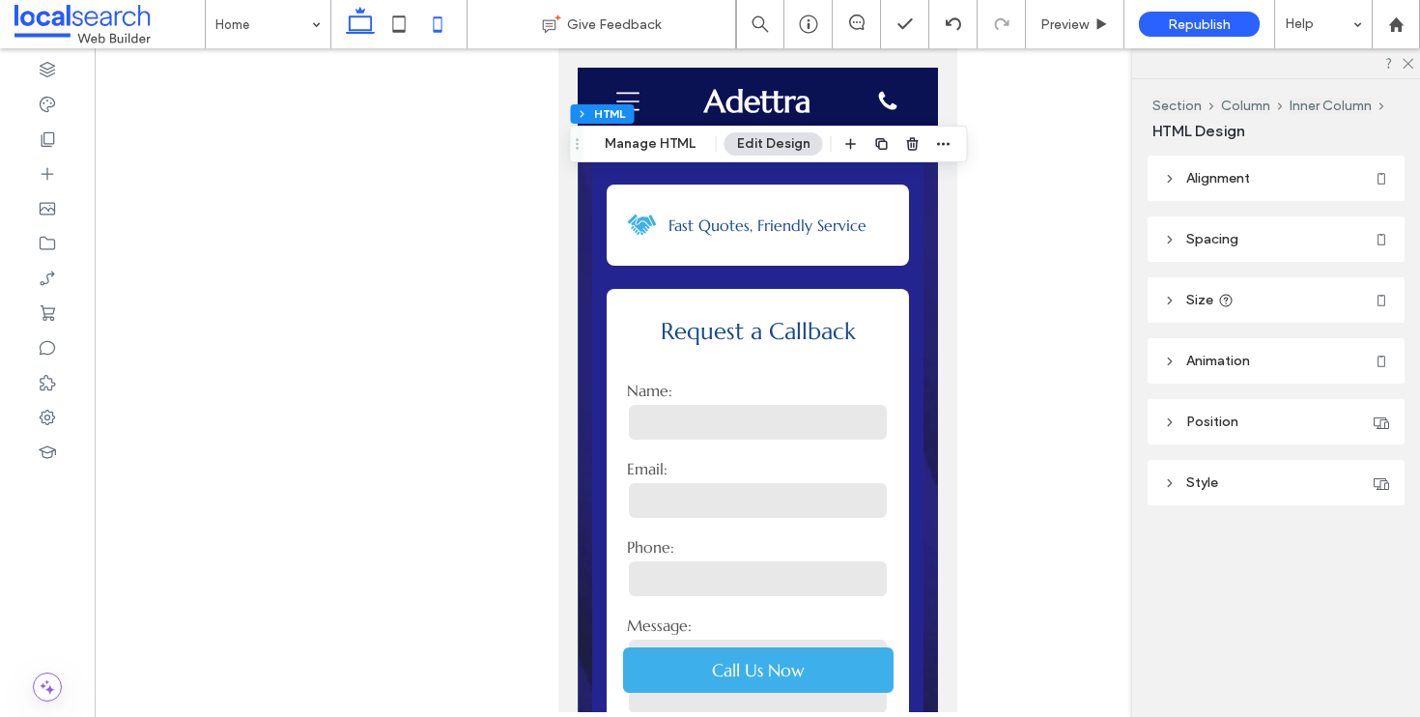
click at [345, 23] on icon at bounding box center [360, 24] width 39 height 39
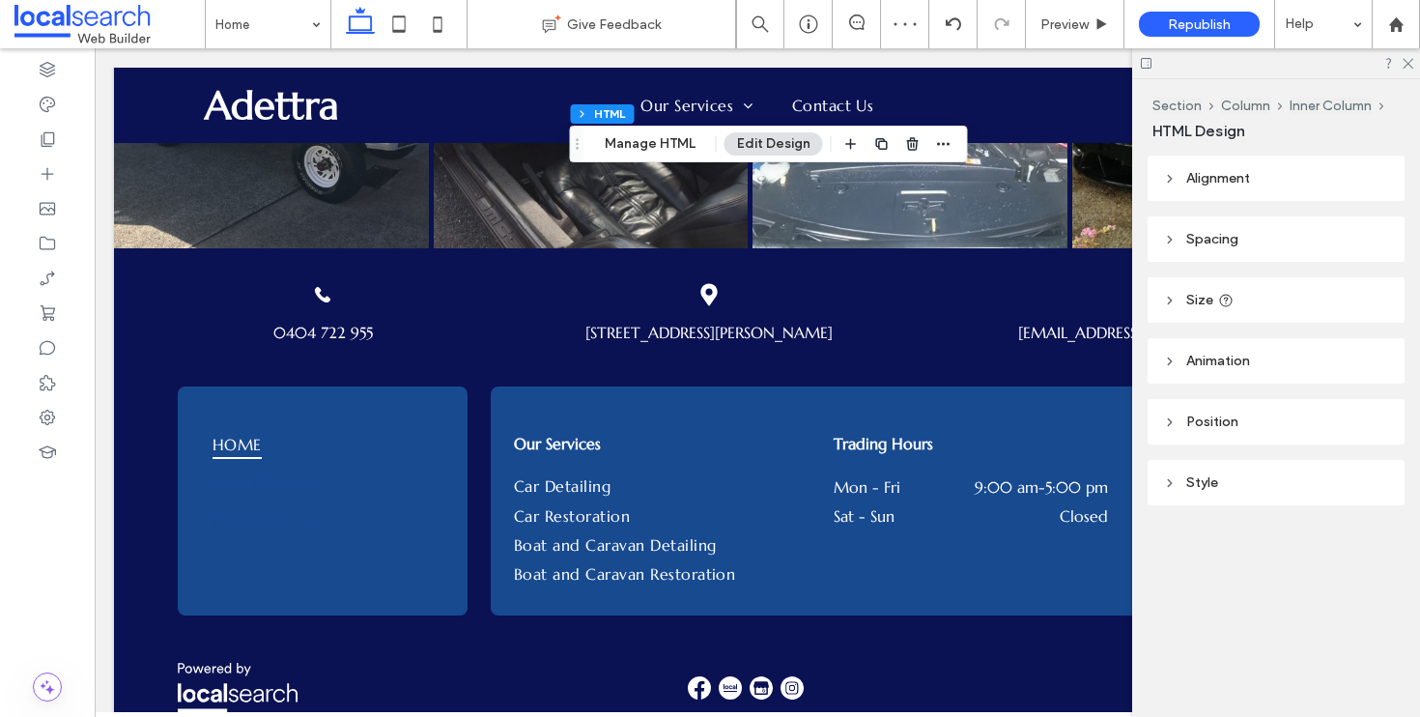
scroll to position [4660, 0]
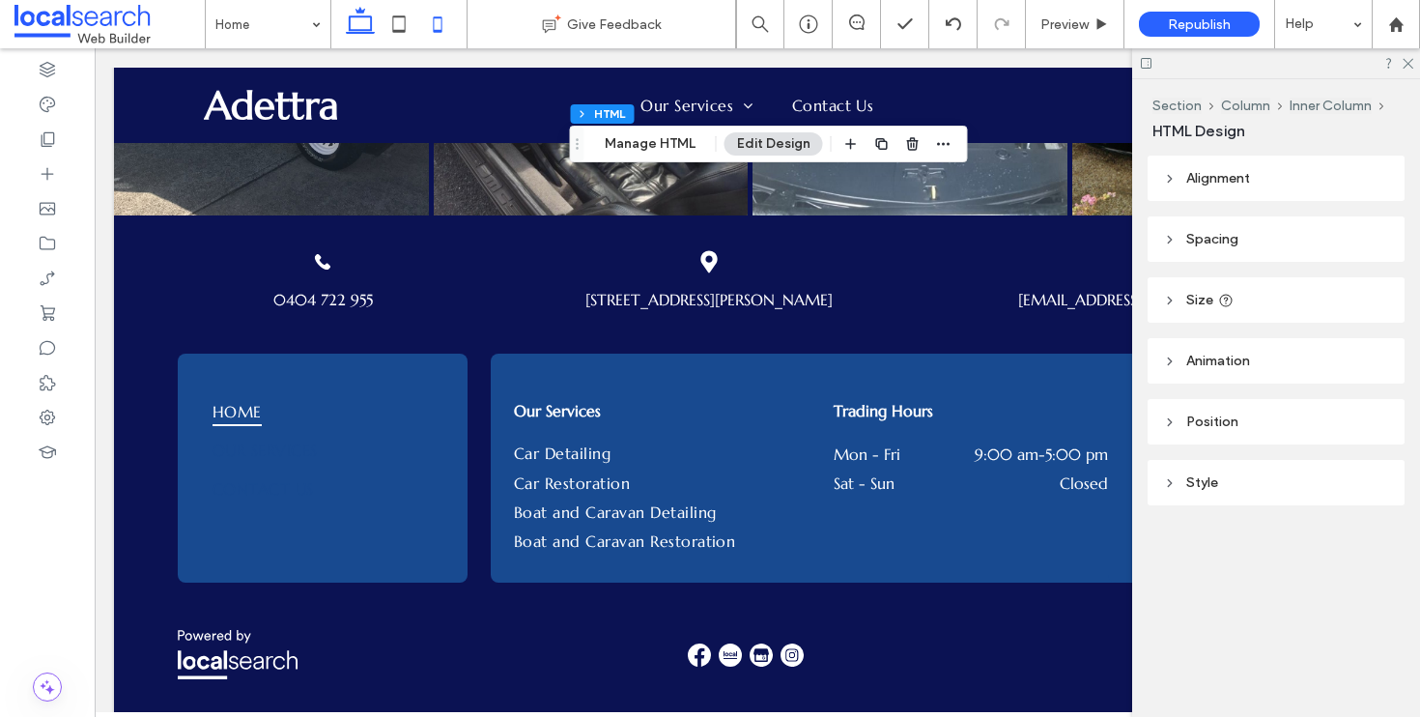
click at [448, 22] on icon at bounding box center [437, 24] width 39 height 39
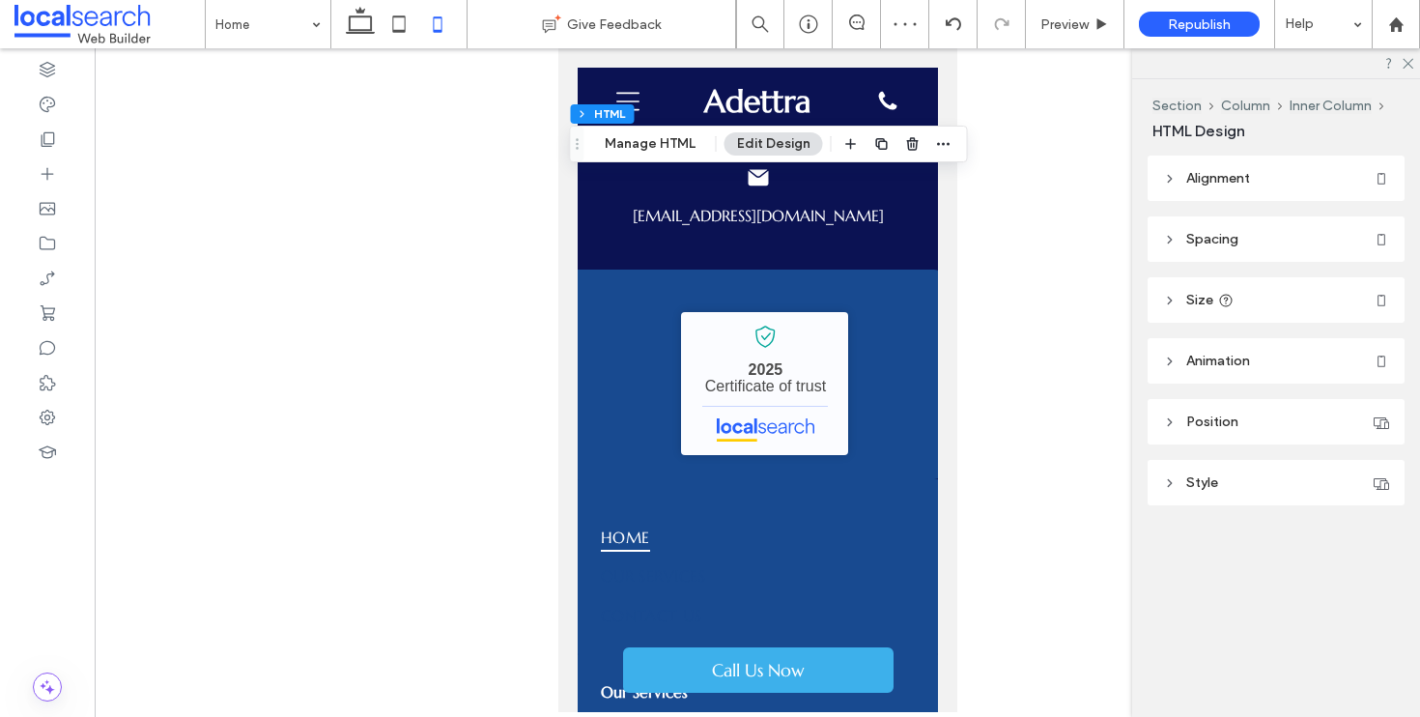
scroll to position [5808, 0]
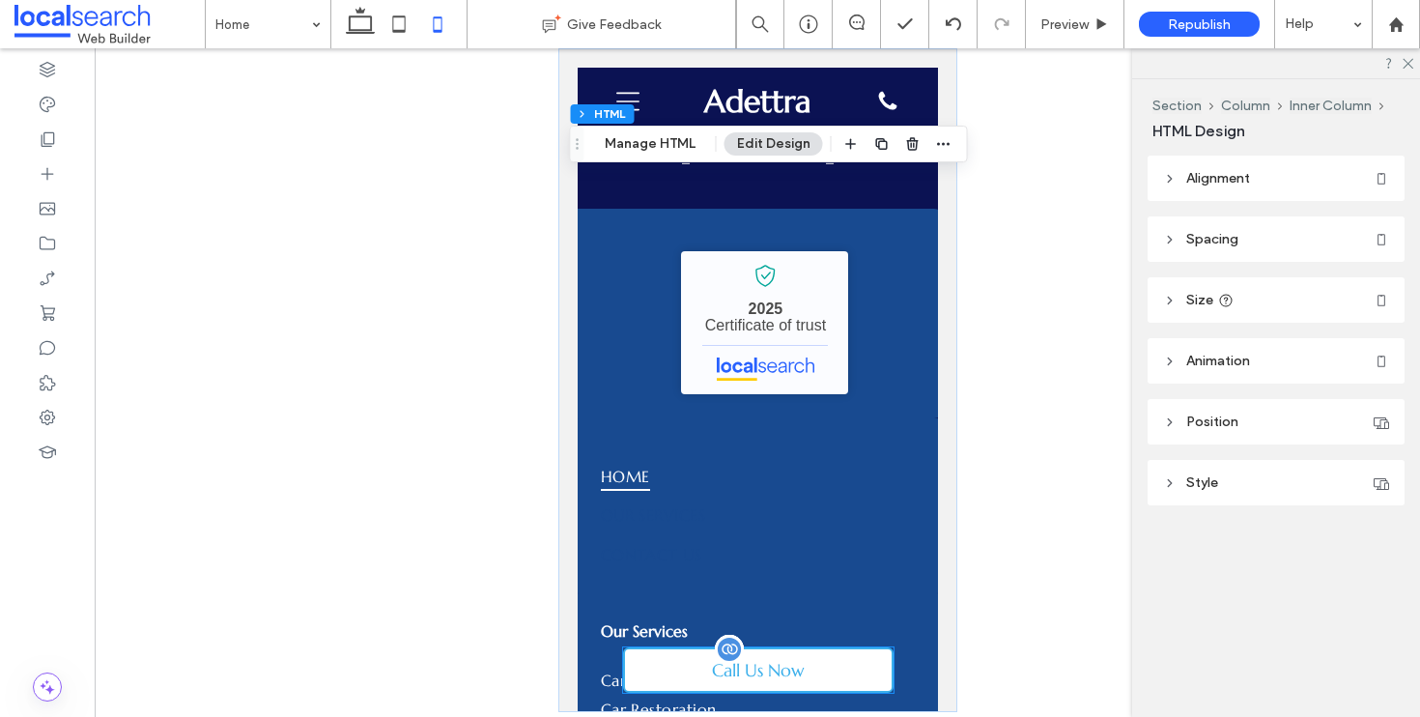
click at [817, 674] on link "Call Us Now" at bounding box center [757, 669] width 271 height 45
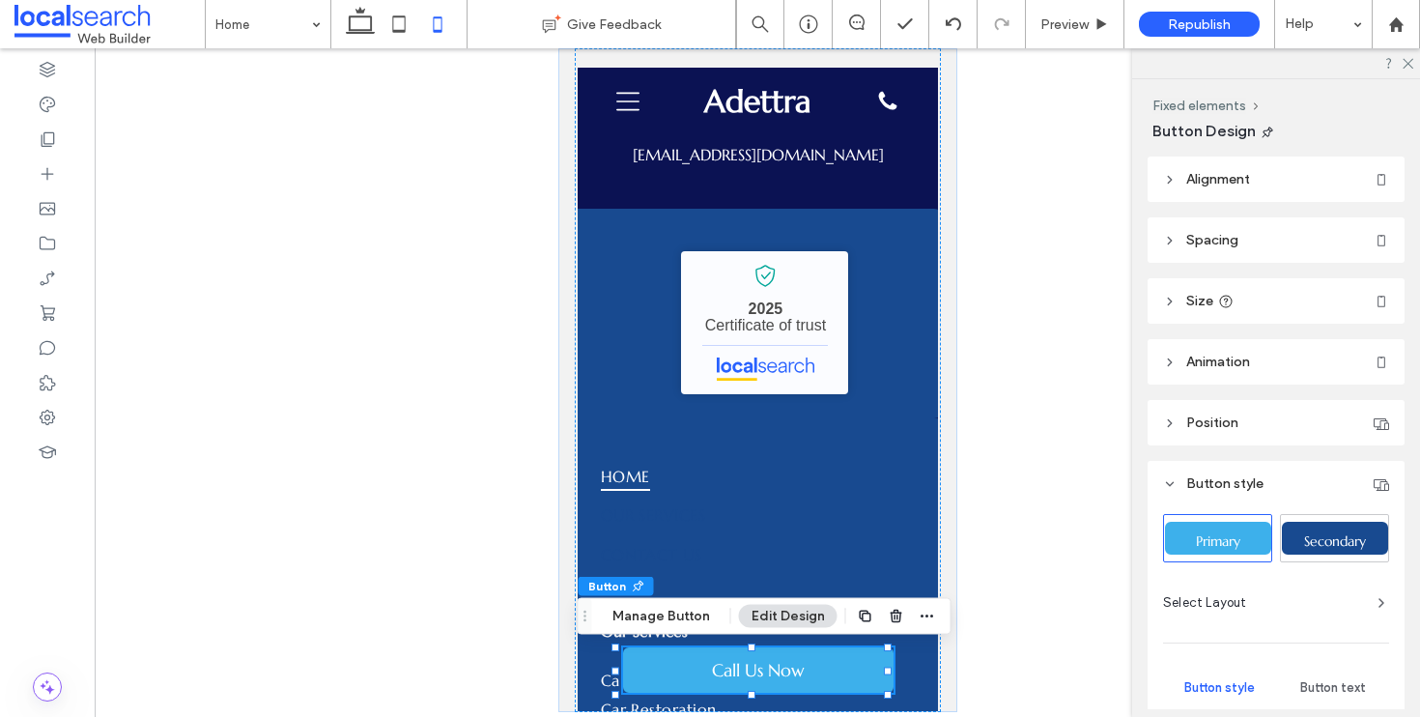
click at [1358, 535] on span "Secondary" at bounding box center [1335, 540] width 75 height 17
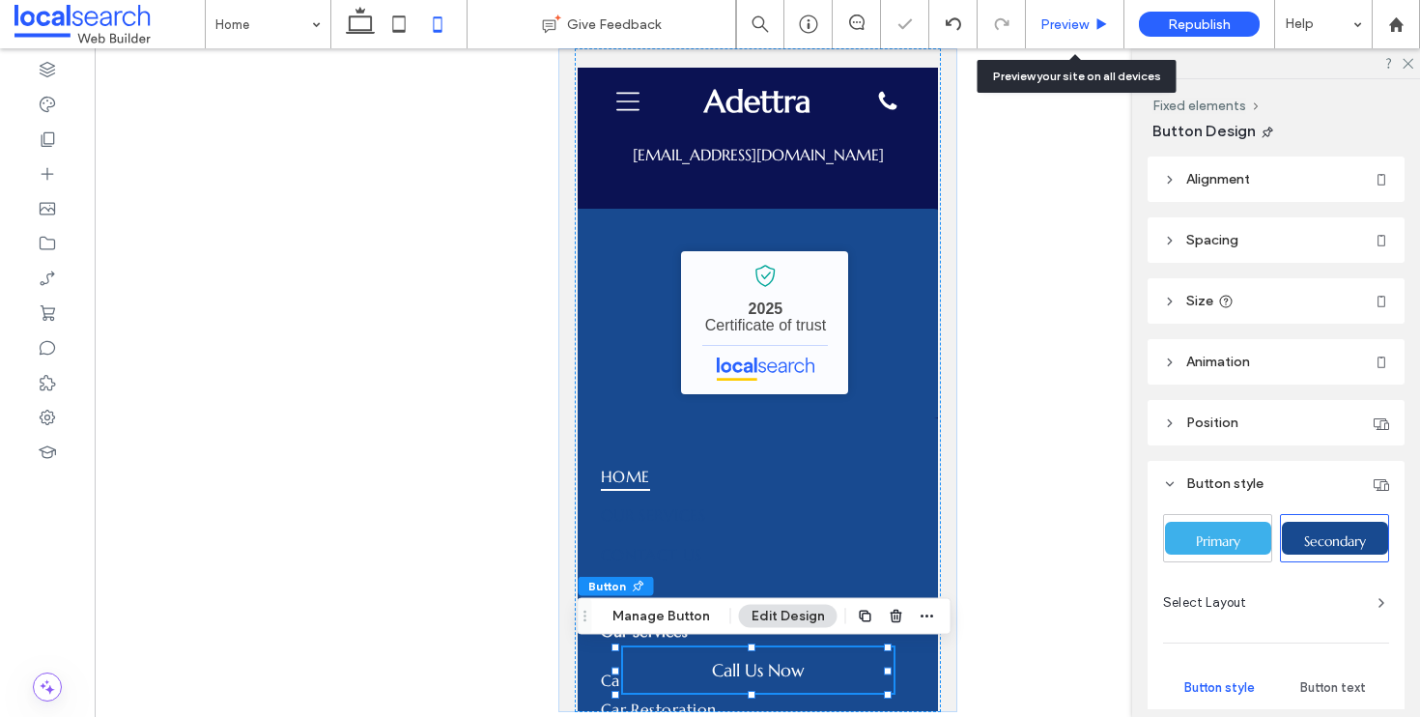
click at [1081, 29] on span "Preview" at bounding box center [1065, 24] width 48 height 16
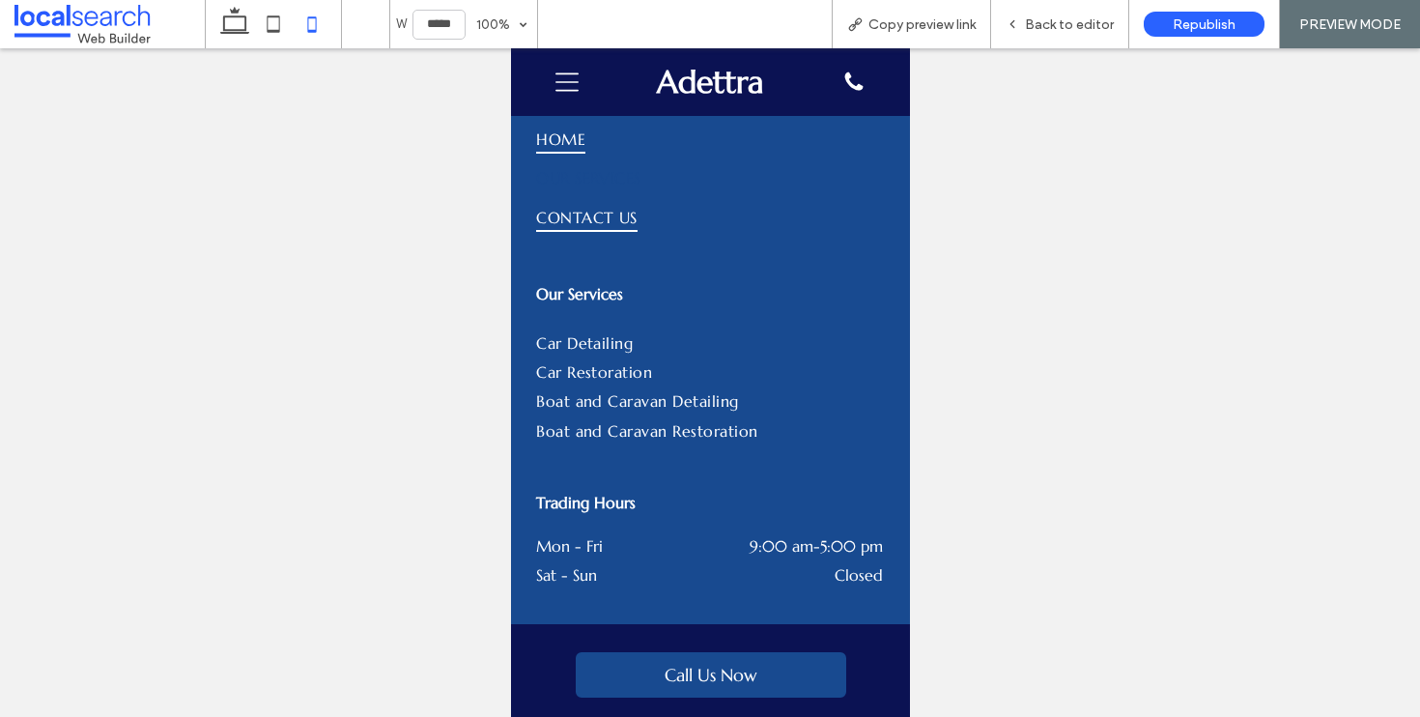
scroll to position [6132, 0]
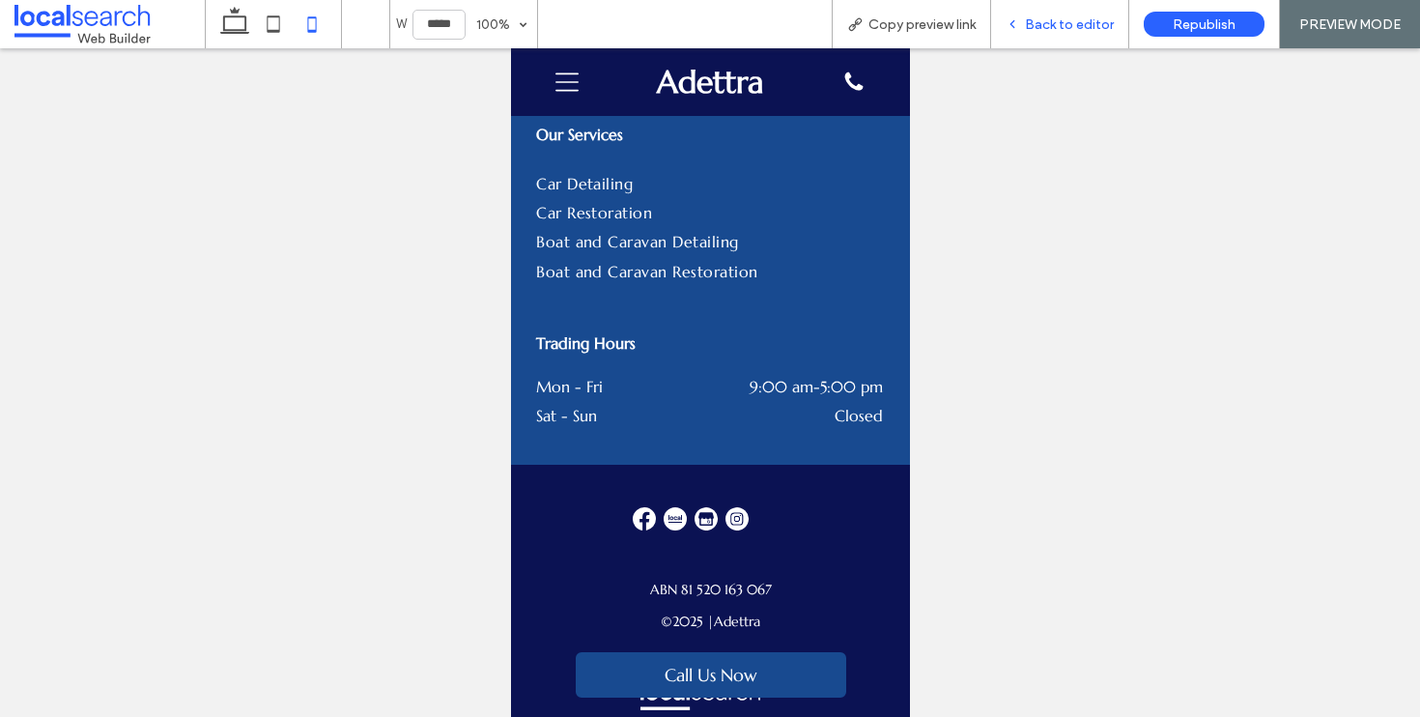
click at [1076, 26] on span "Back to editor" at bounding box center [1069, 24] width 89 height 16
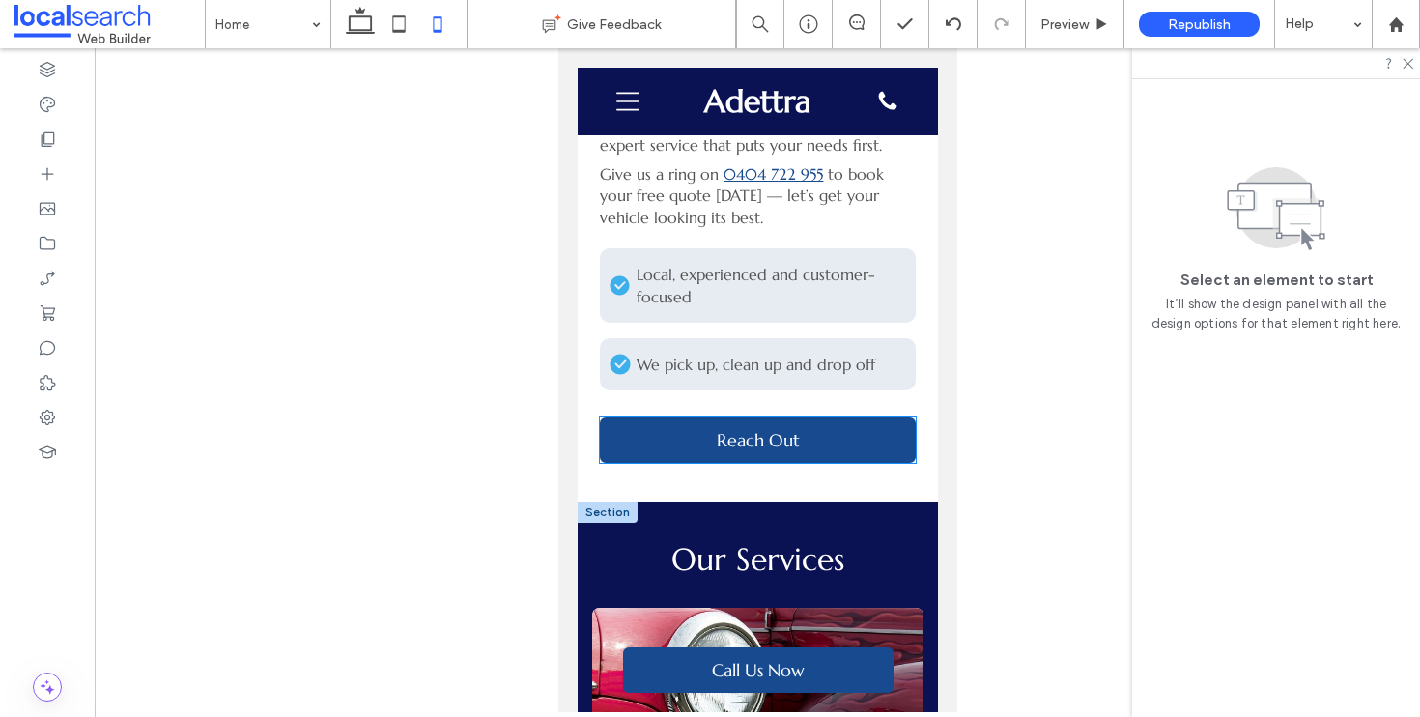
scroll to position [2512, 0]
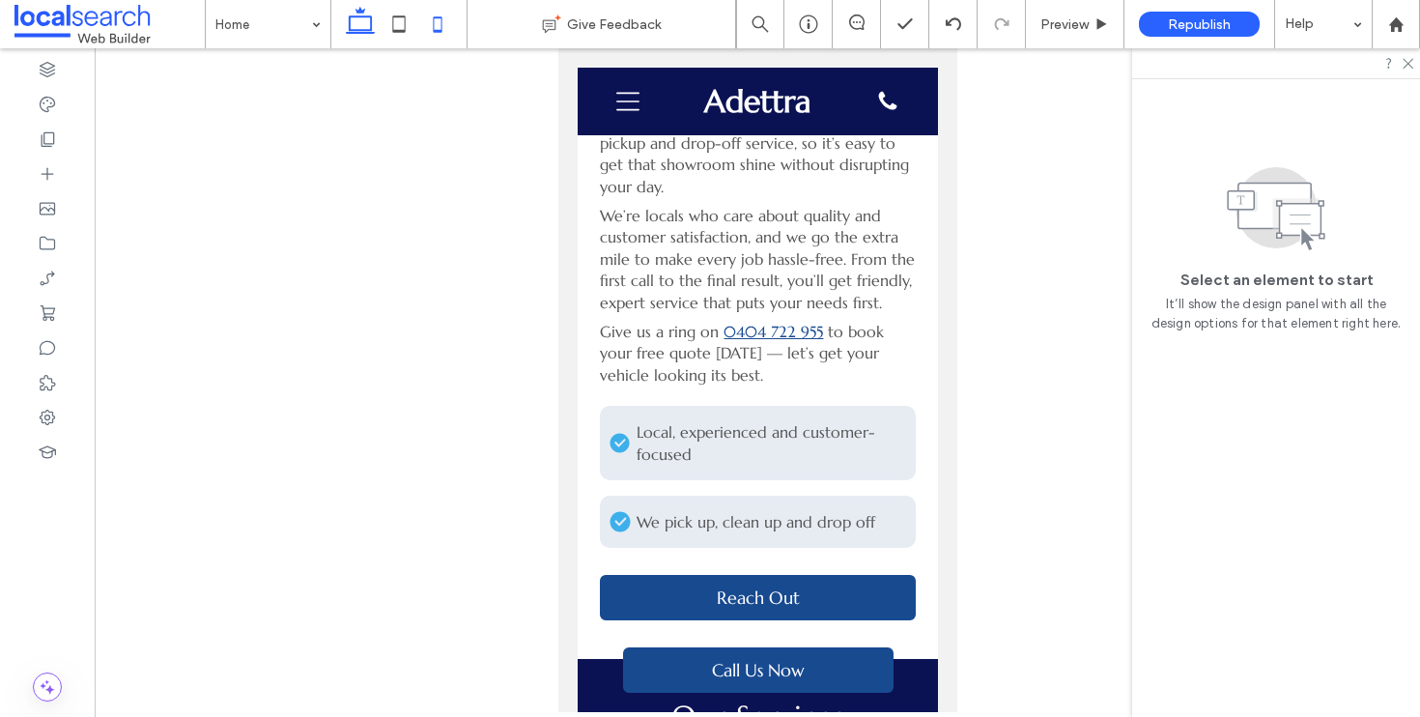
click at [369, 18] on icon at bounding box center [360, 24] width 39 height 39
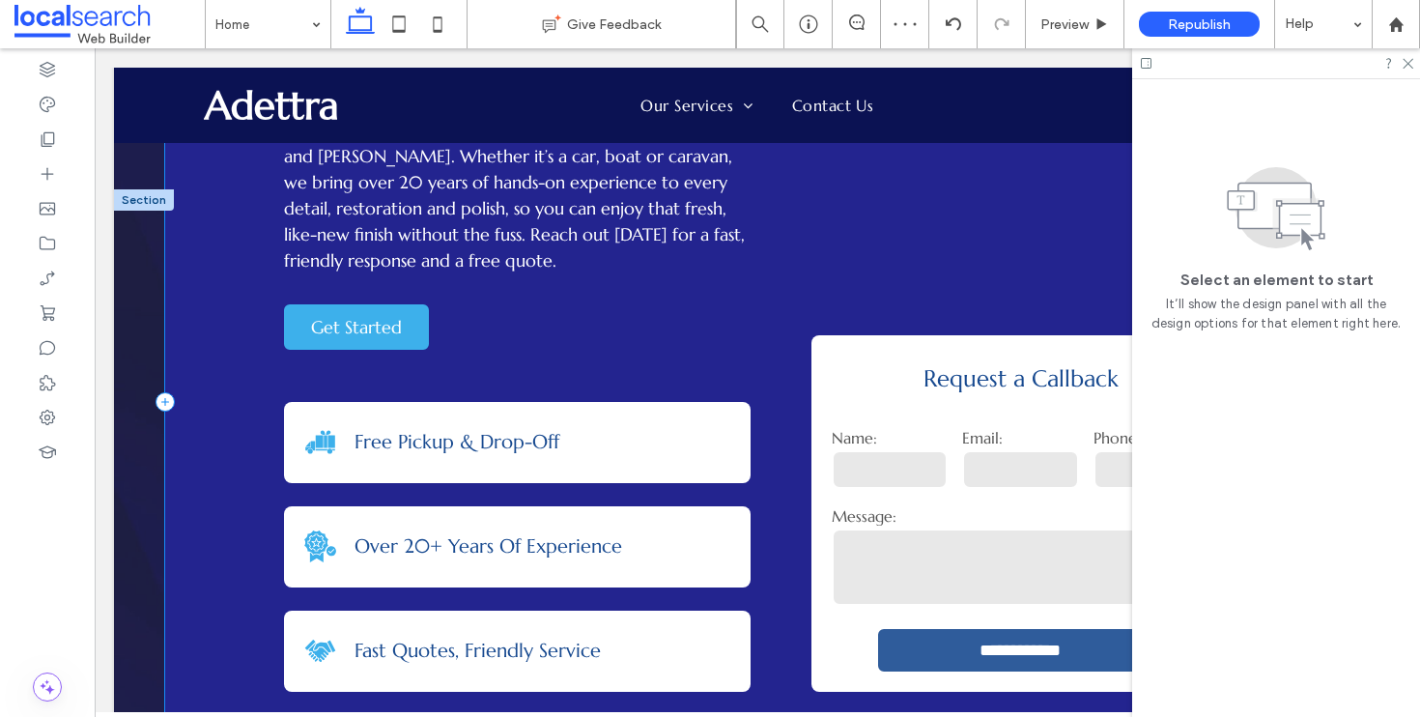
scroll to position [622, 0]
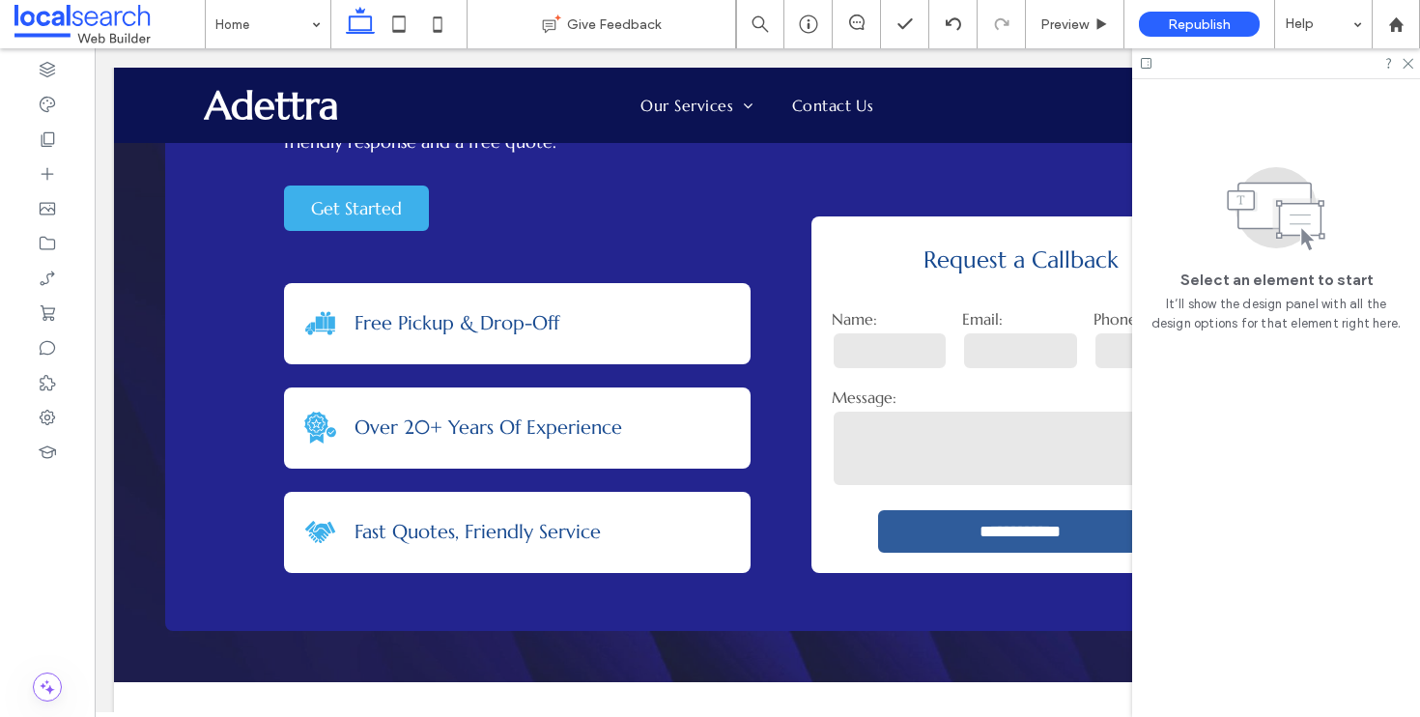
click at [1404, 70] on div at bounding box center [1277, 63] width 288 height 30
click at [1408, 66] on icon at bounding box center [1407, 62] width 13 height 13
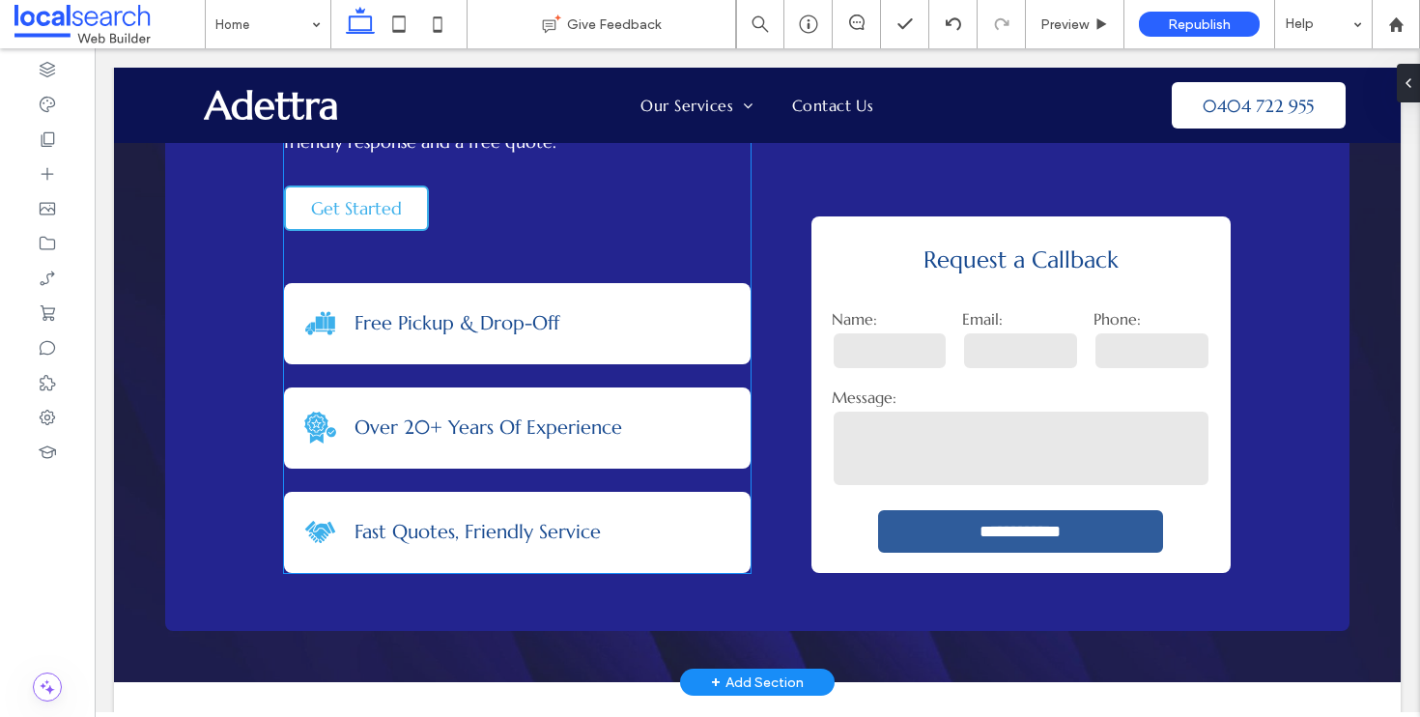
click at [404, 213] on link "Get Started" at bounding box center [356, 208] width 145 height 45
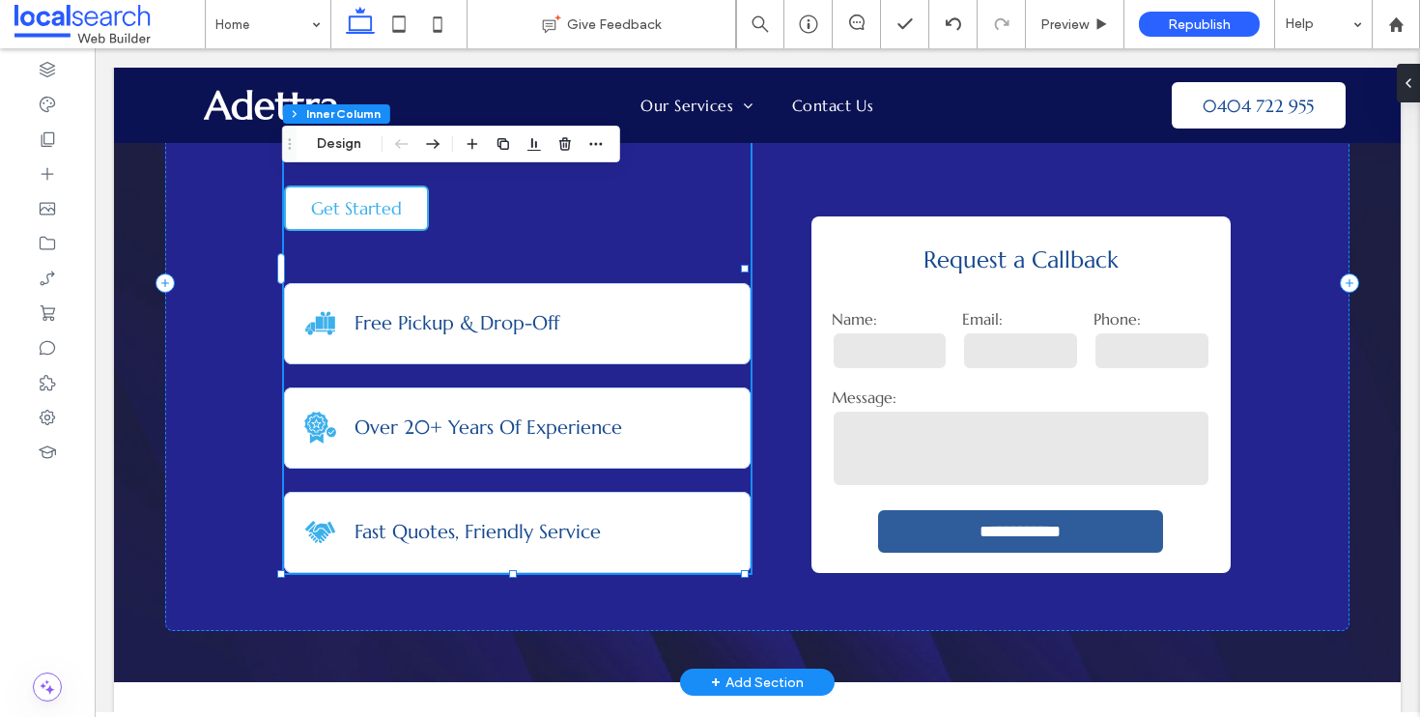
click at [404, 213] on link "Get Started" at bounding box center [356, 208] width 145 height 45
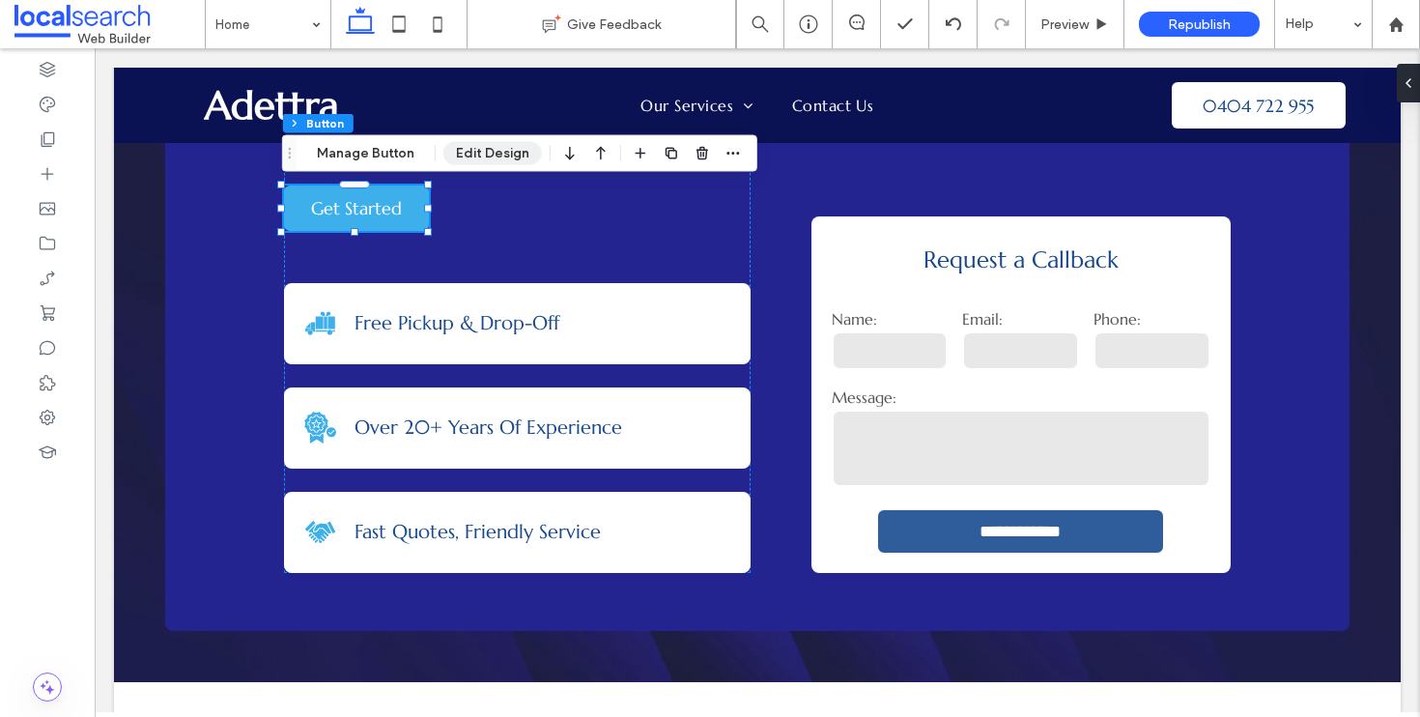
click at [477, 154] on button "Edit Design" at bounding box center [493, 153] width 99 height 23
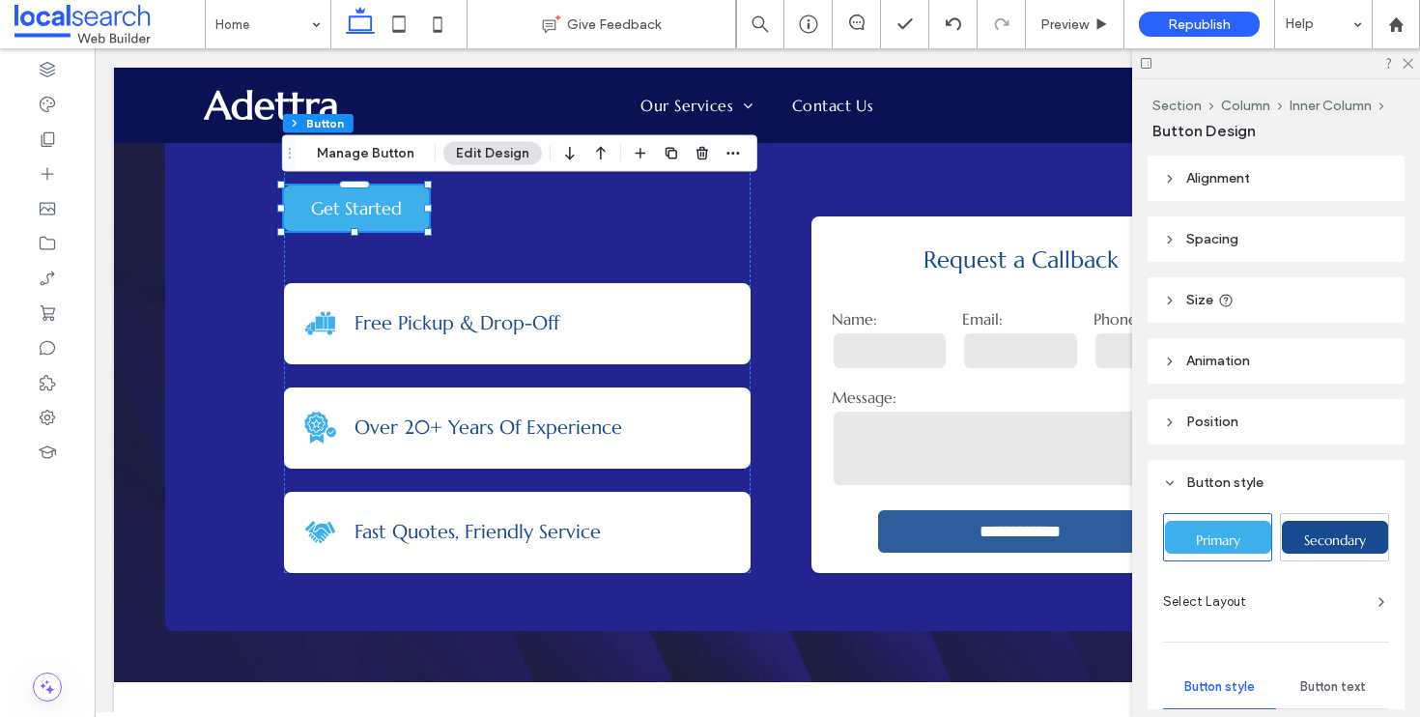
click at [1407, 69] on div at bounding box center [1277, 63] width 288 height 30
click at [1405, 68] on icon at bounding box center [1407, 62] width 13 height 13
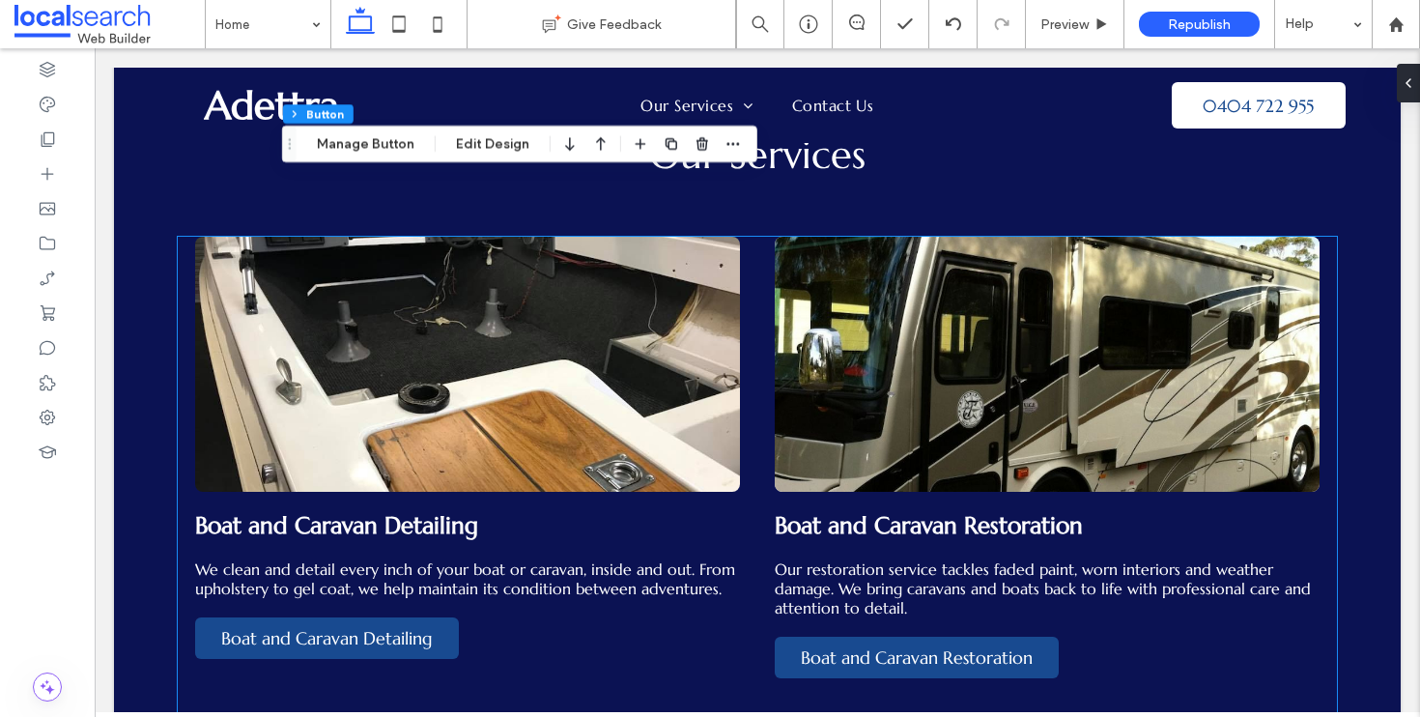
scroll to position [2061, 0]
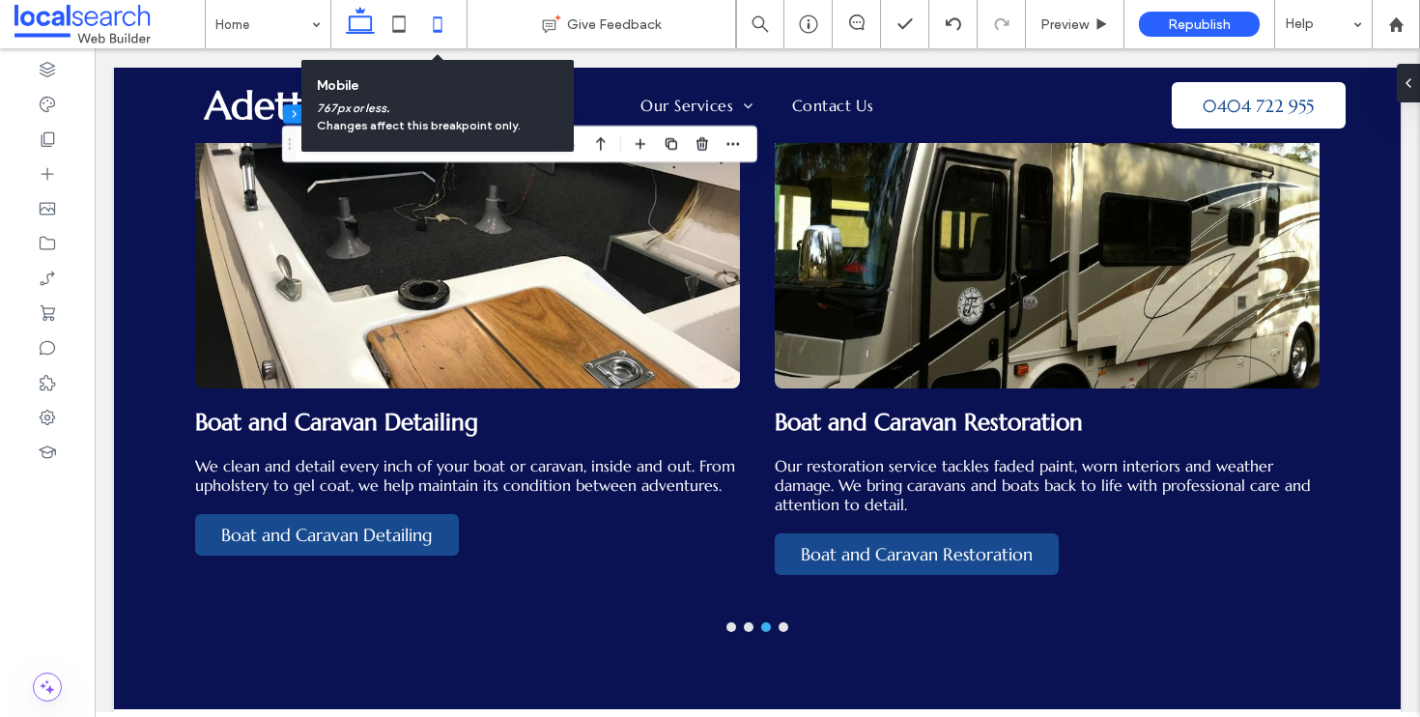
click at [448, 15] on icon at bounding box center [437, 24] width 39 height 39
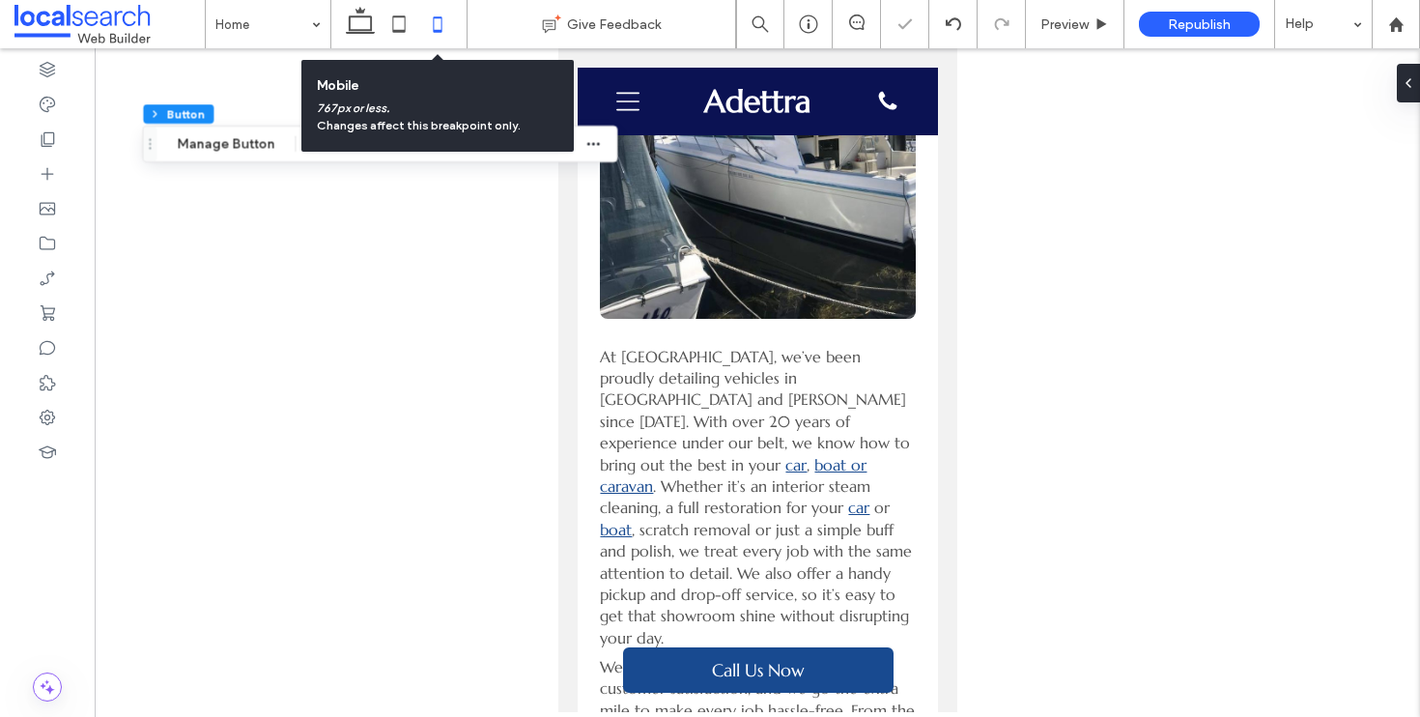
type input "***"
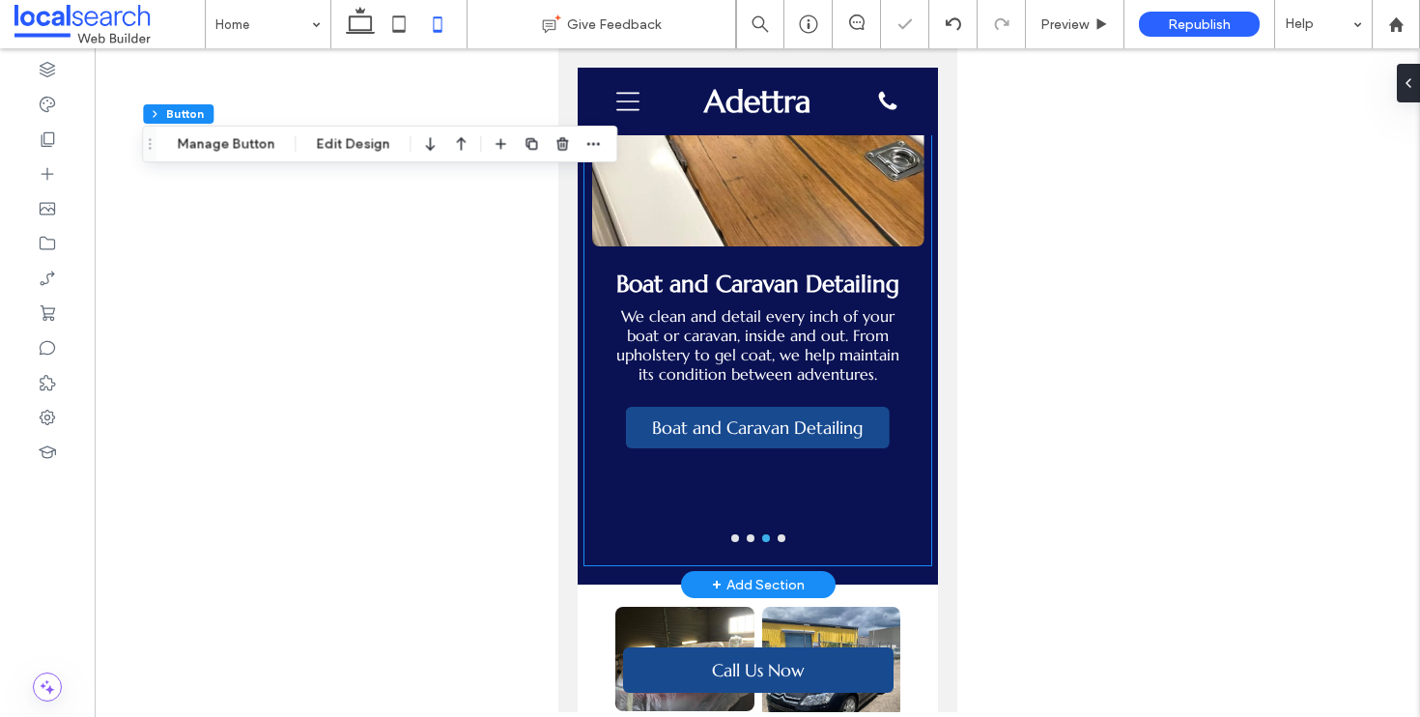
scroll to position [3357, 0]
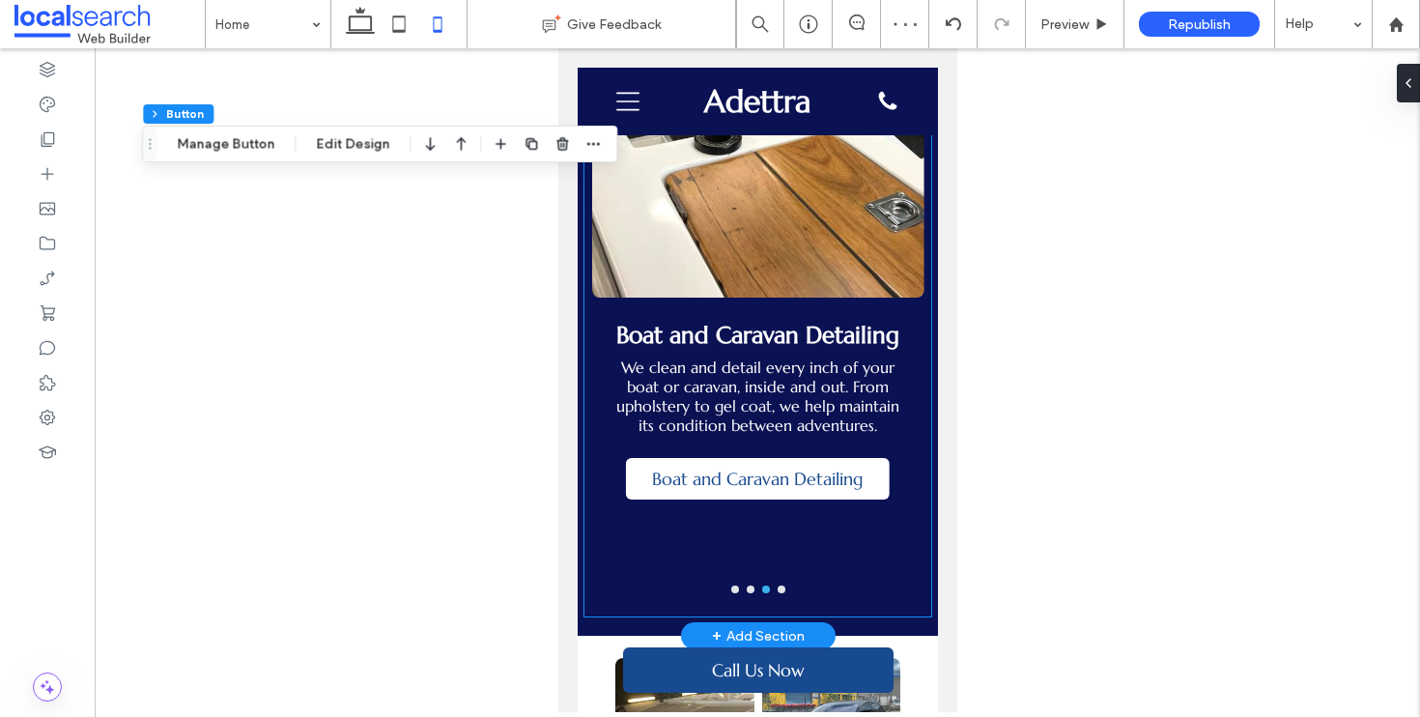
click at [799, 460] on span "Boat and Caravan Detailing" at bounding box center [757, 479] width 225 height 42
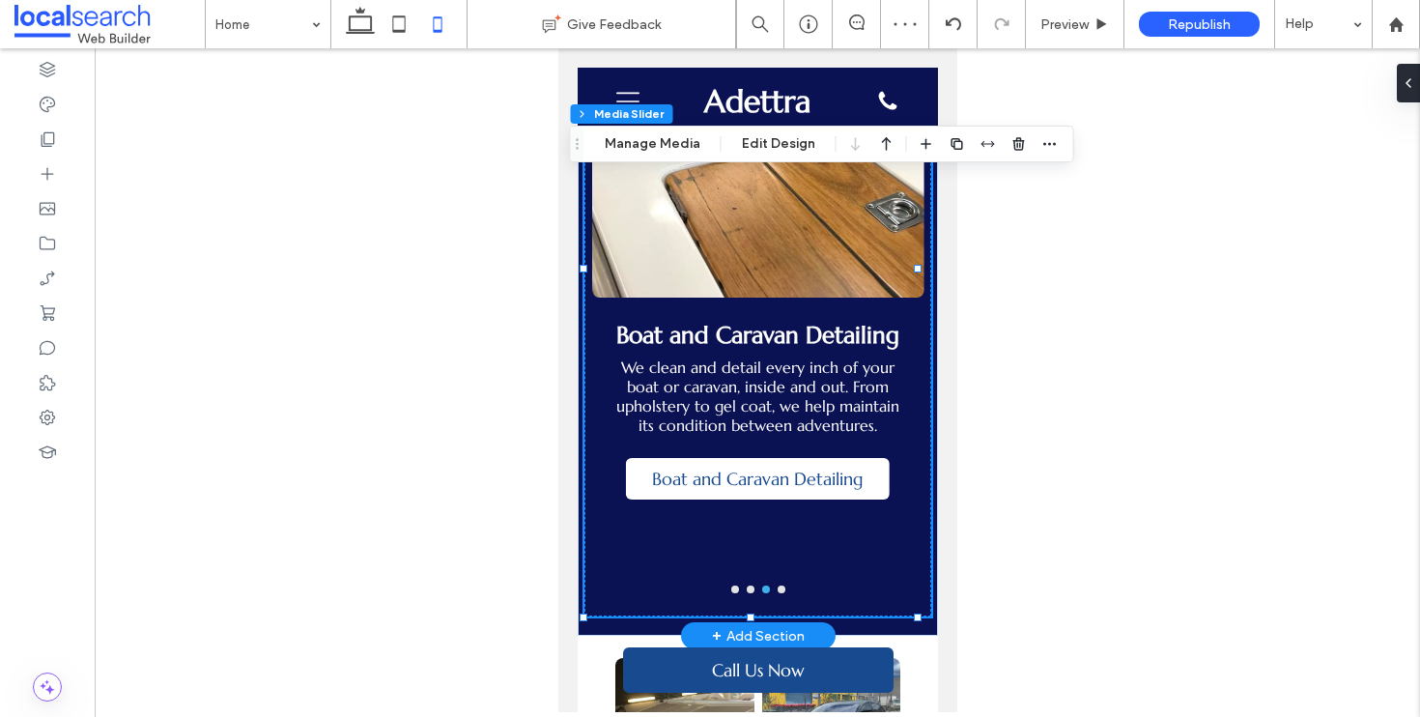
click at [799, 460] on span "Boat and Caravan Detailing" at bounding box center [757, 479] width 225 height 42
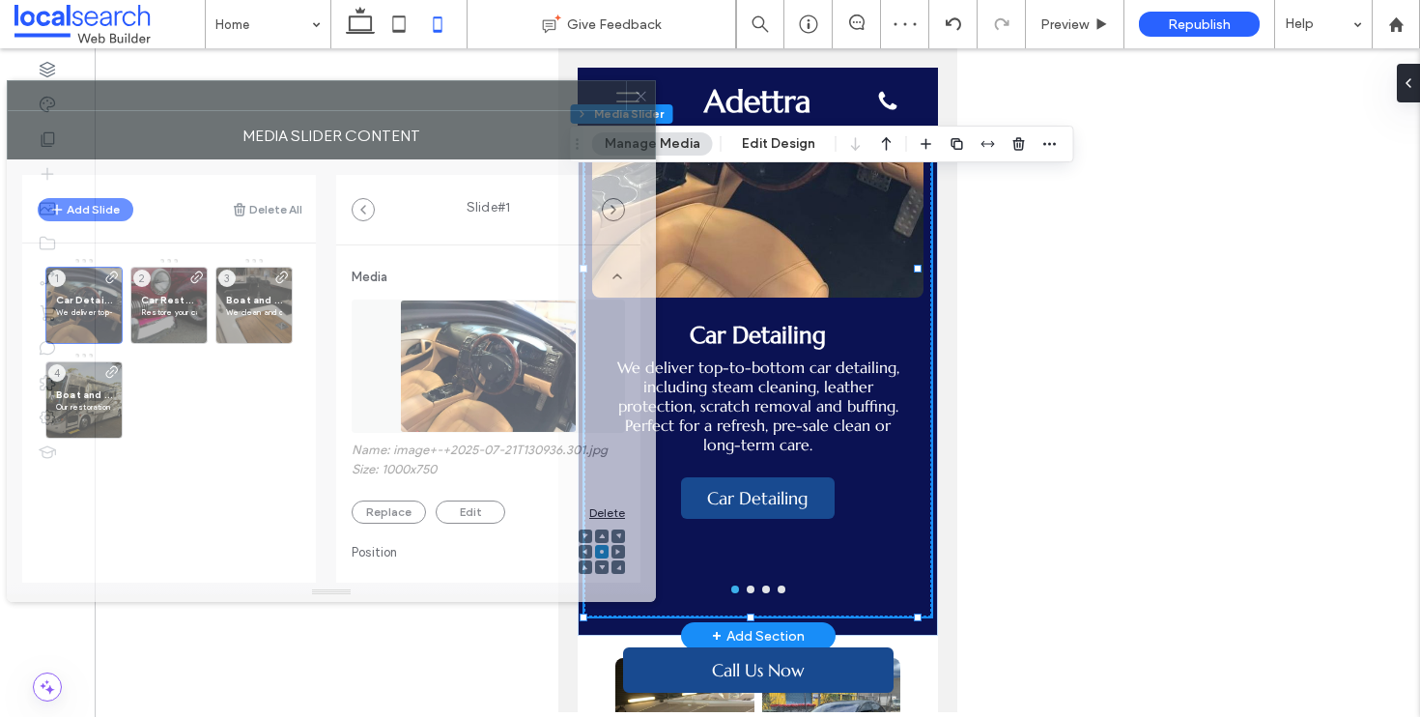
drag, startPoint x: 1116, startPoint y: 125, endPoint x: 353, endPoint y: 104, distance: 763.7
click at [353, 104] on div at bounding box center [317, 95] width 618 height 29
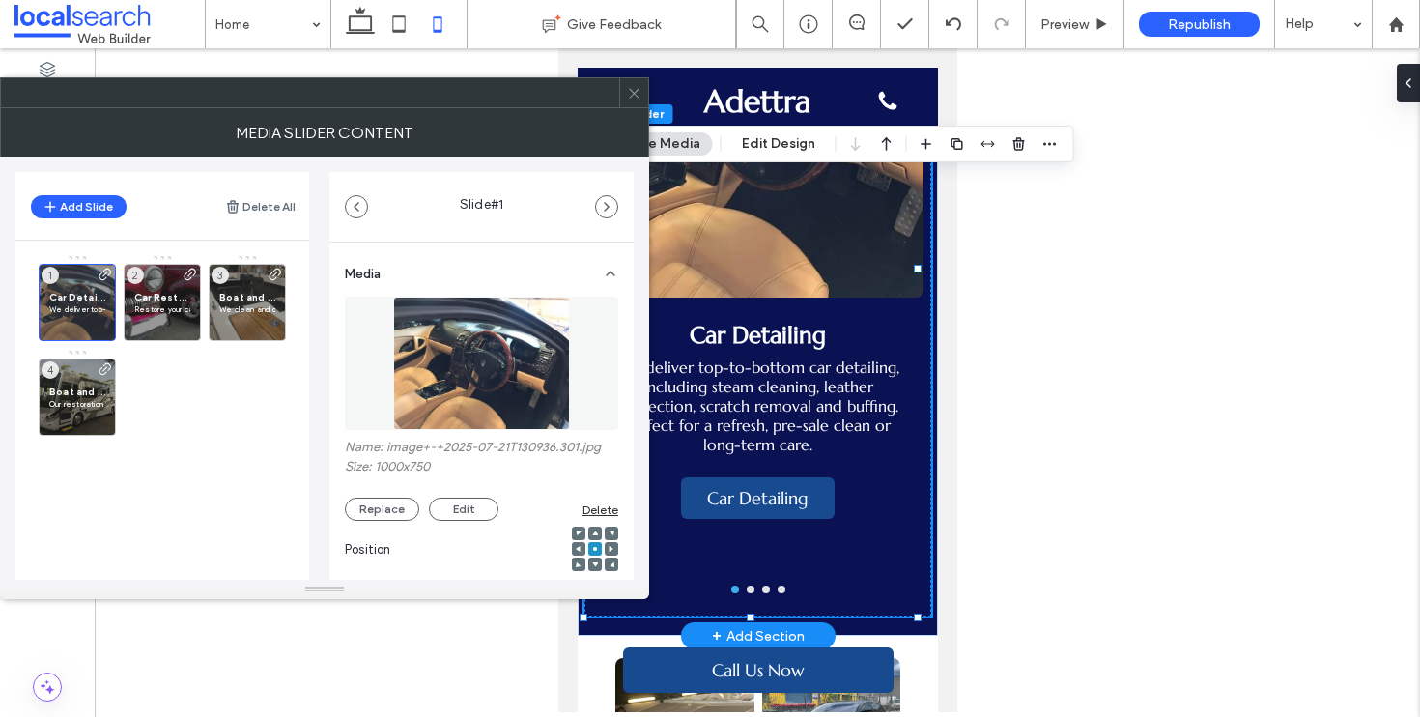
click at [623, 103] on div at bounding box center [633, 92] width 29 height 29
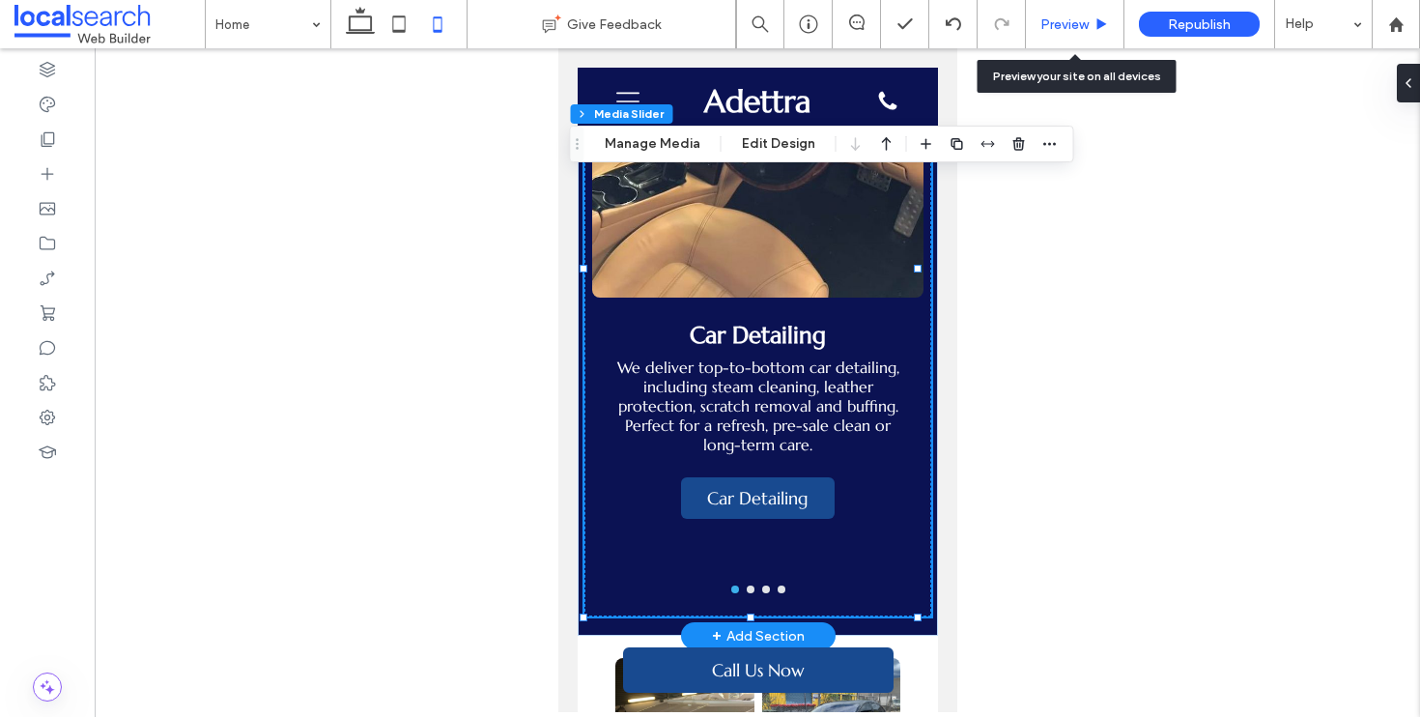
click at [1079, 16] on span "Preview" at bounding box center [1065, 24] width 48 height 16
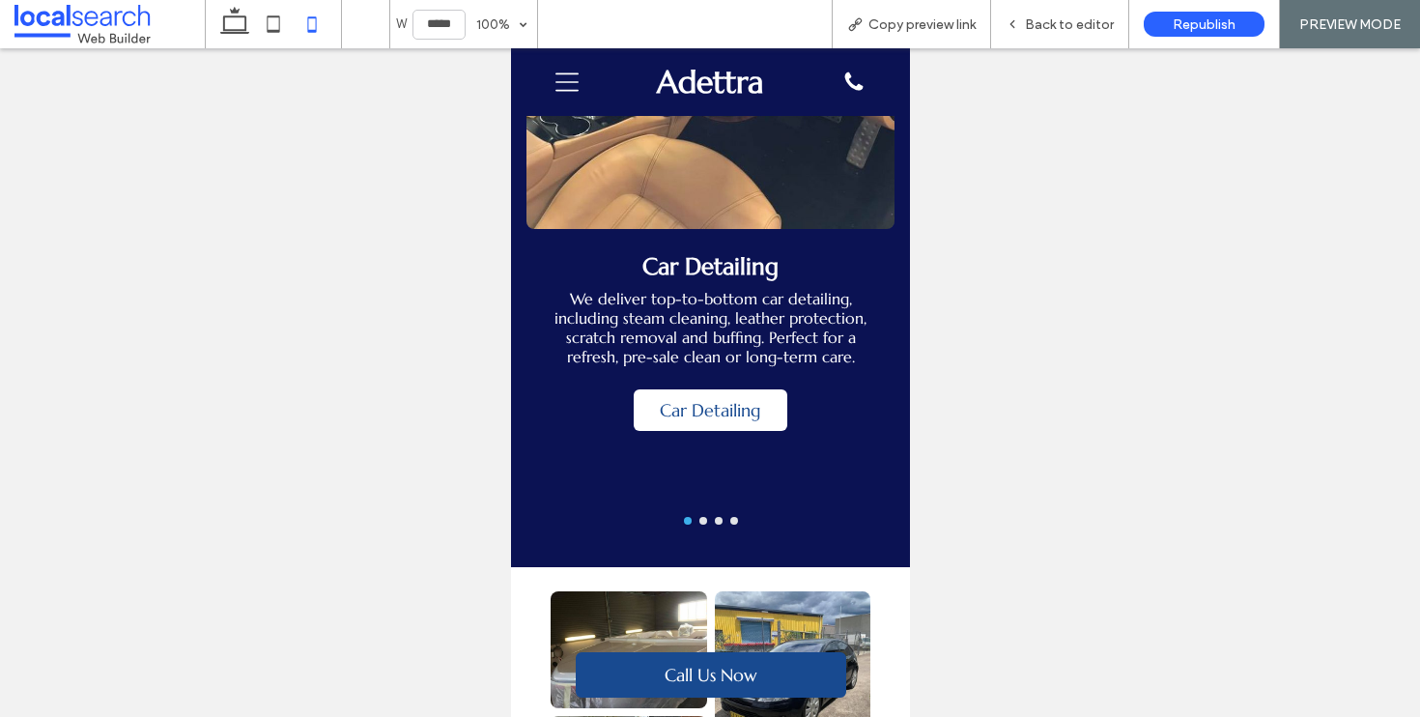
click at [700, 389] on span "Car Detailing" at bounding box center [709, 410] width 115 height 42
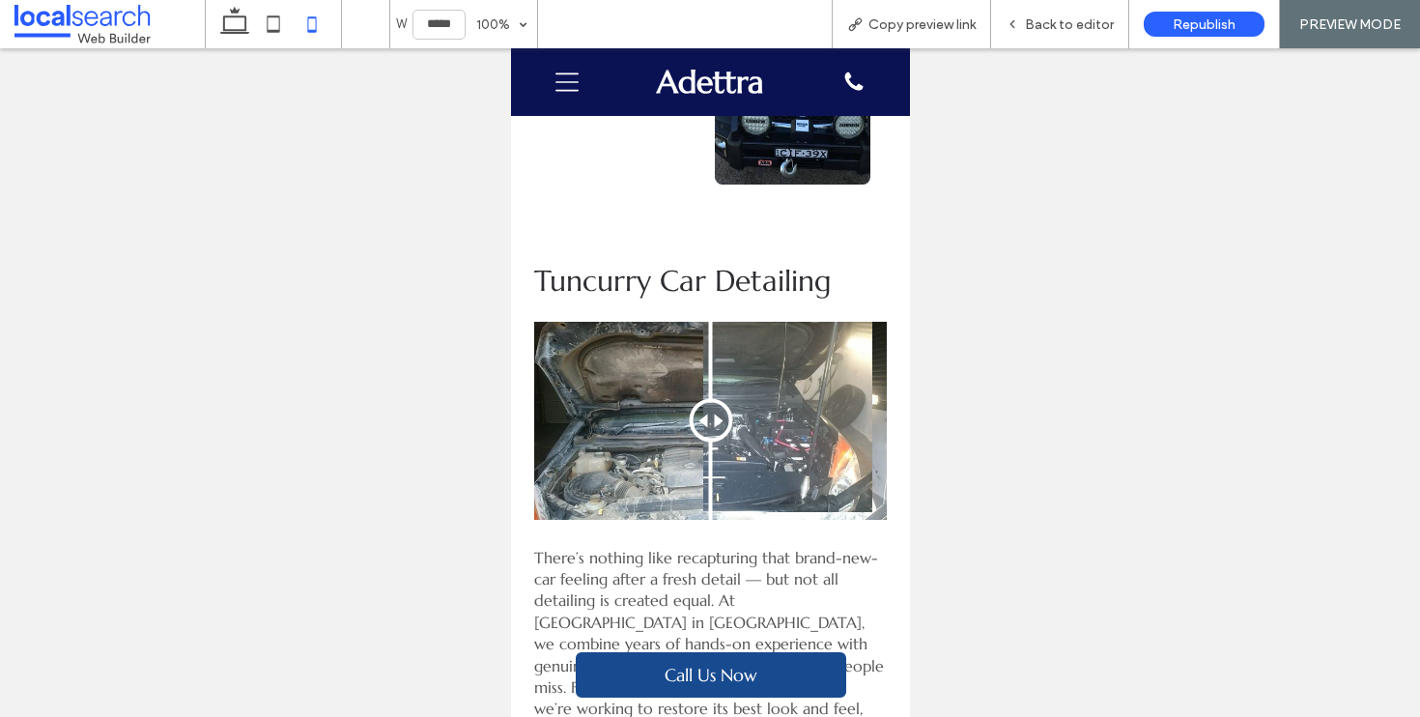
scroll to position [1060, 0]
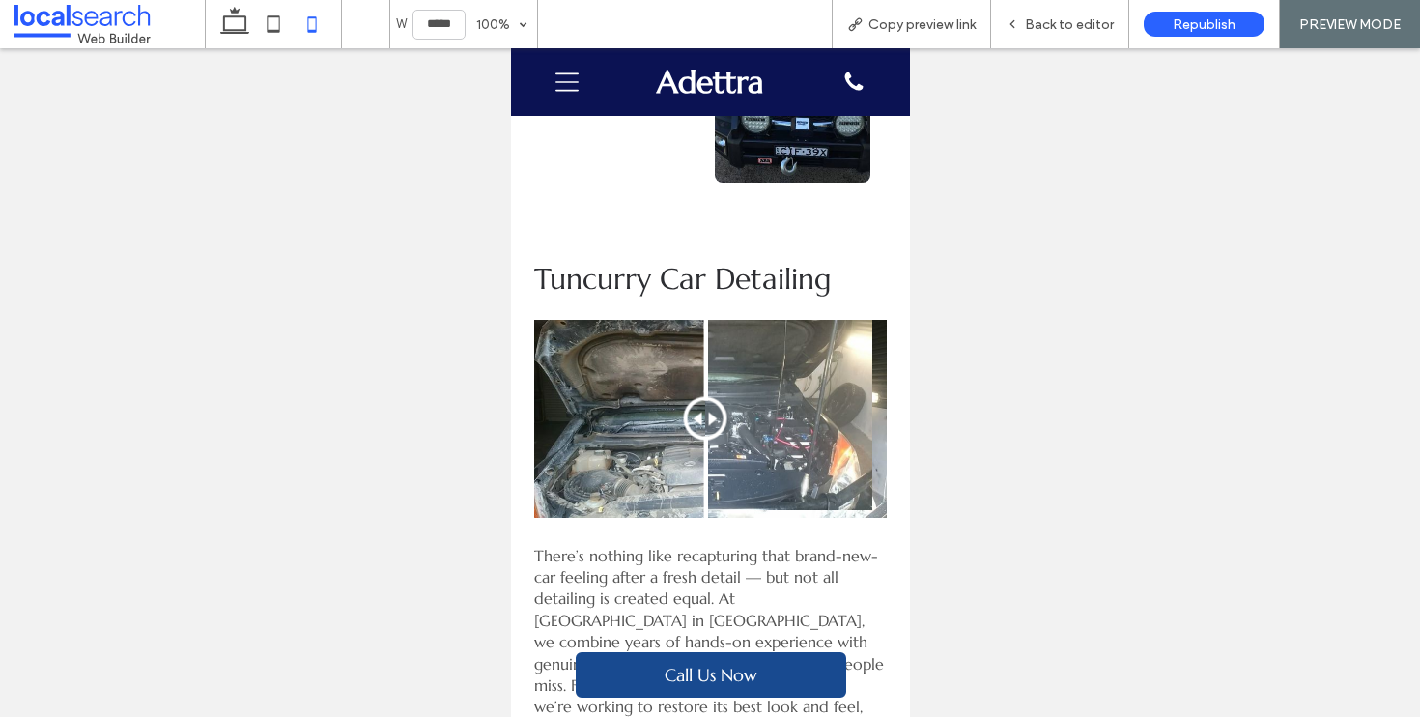
drag, startPoint x: 704, startPoint y: 354, endPoint x: 968, endPoint y: 205, distance: 302.9
click at [704, 397] on div at bounding box center [704, 418] width 43 height 43
click at [220, 14] on icon at bounding box center [234, 24] width 39 height 39
type input "******"
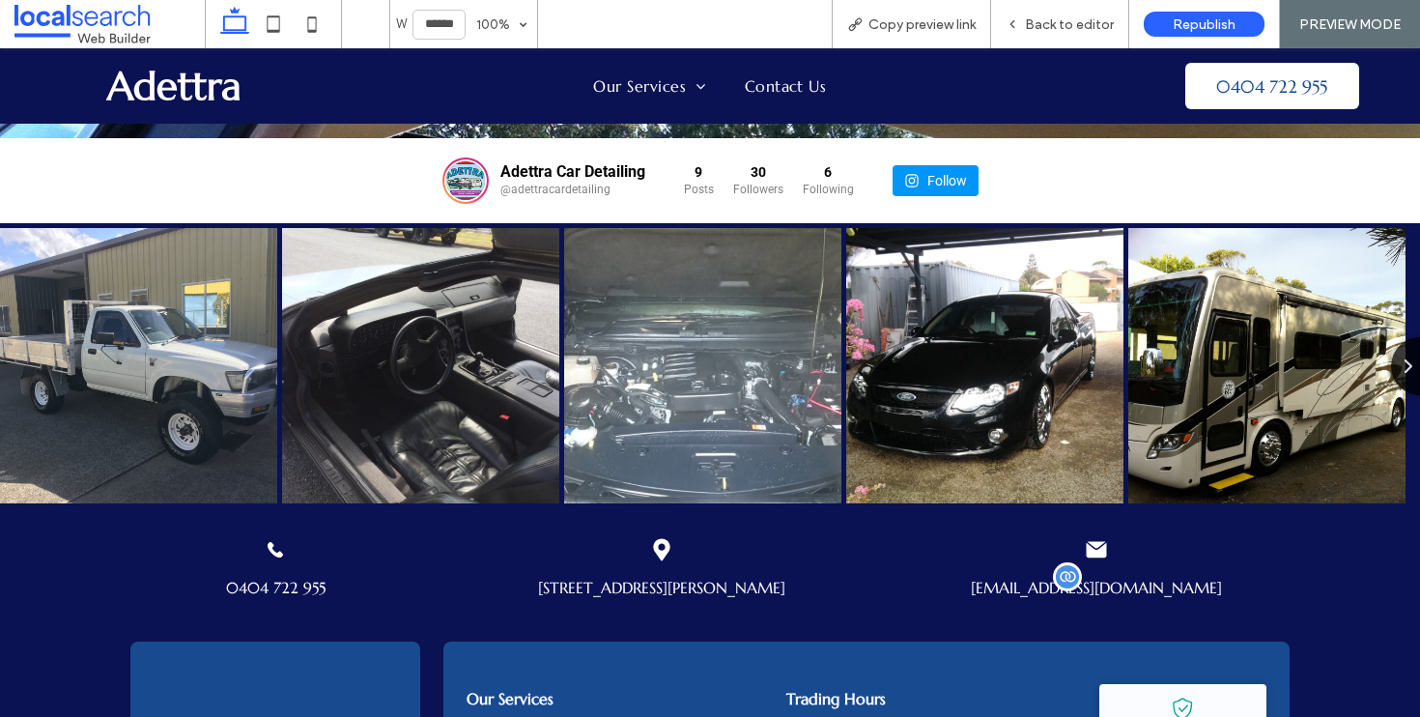
scroll to position [3410, 0]
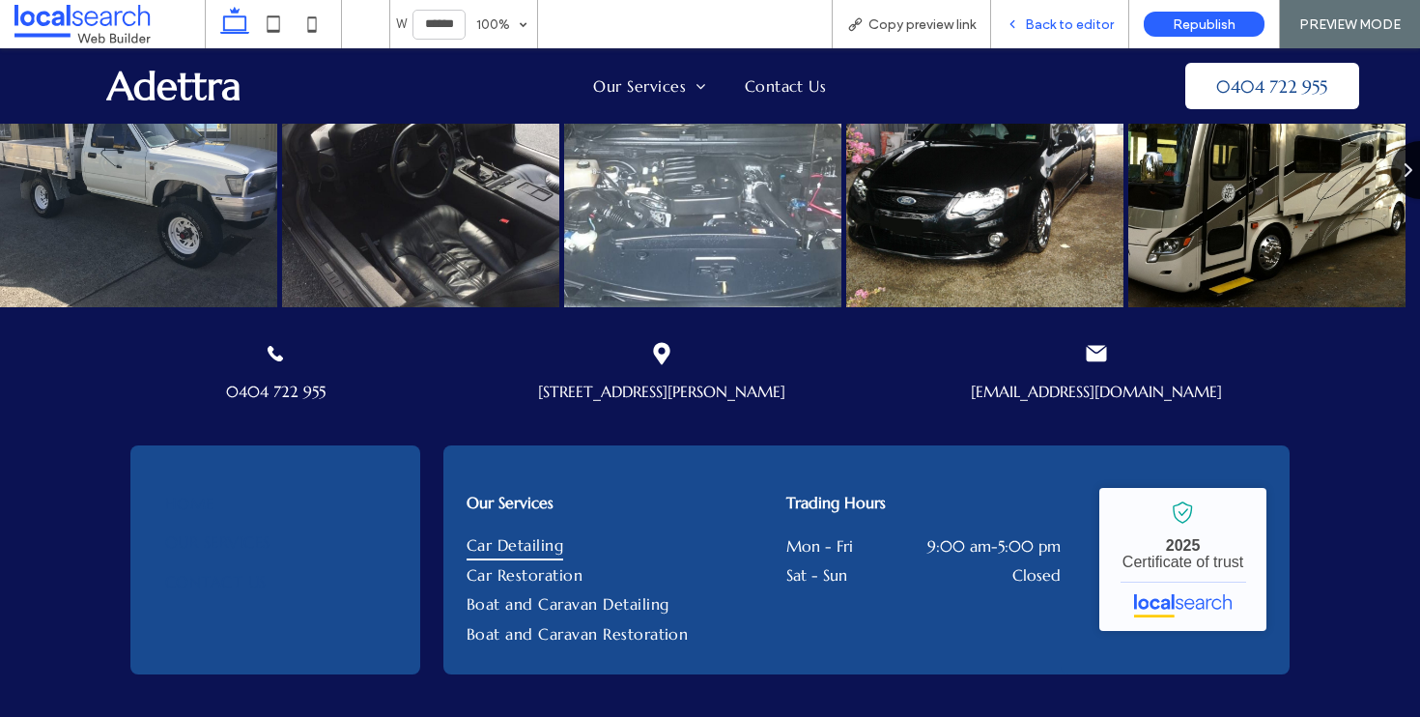
click at [1079, 30] on span "Back to editor" at bounding box center [1069, 24] width 89 height 16
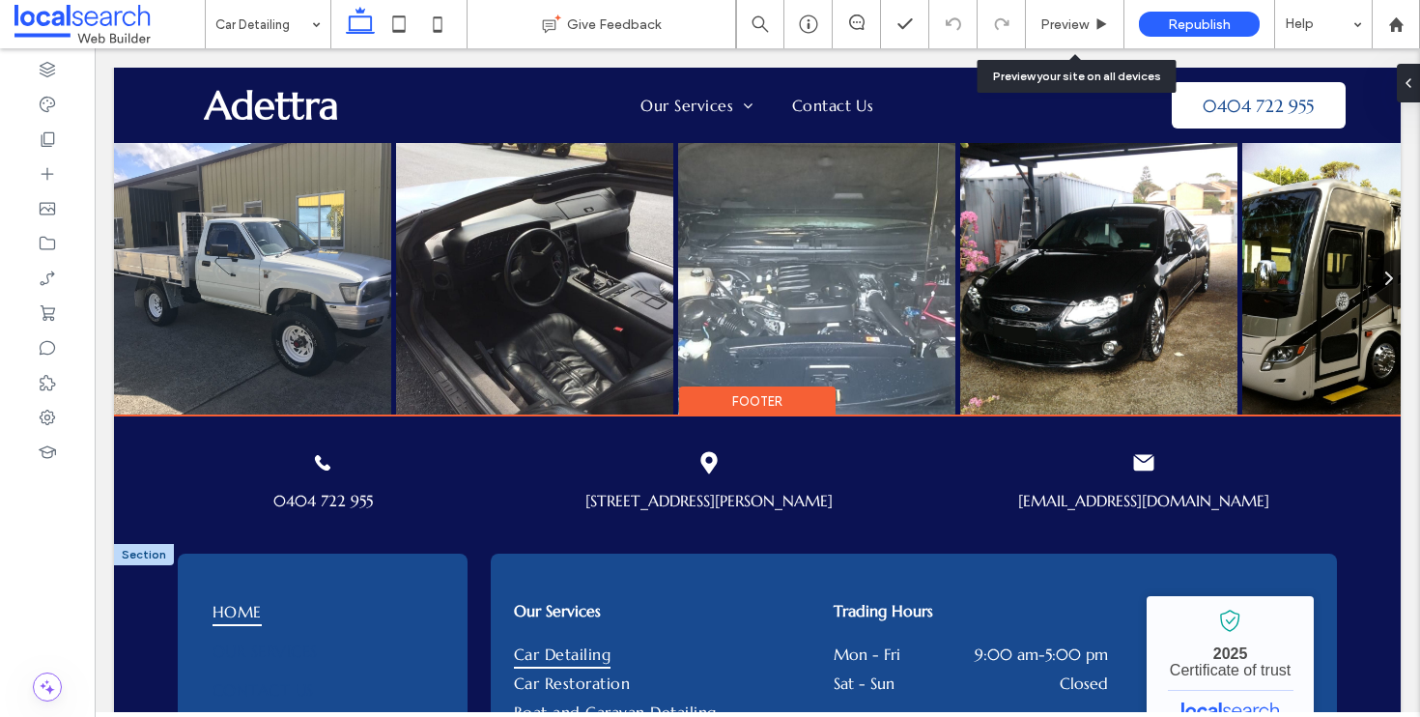
scroll to position [3387, 0]
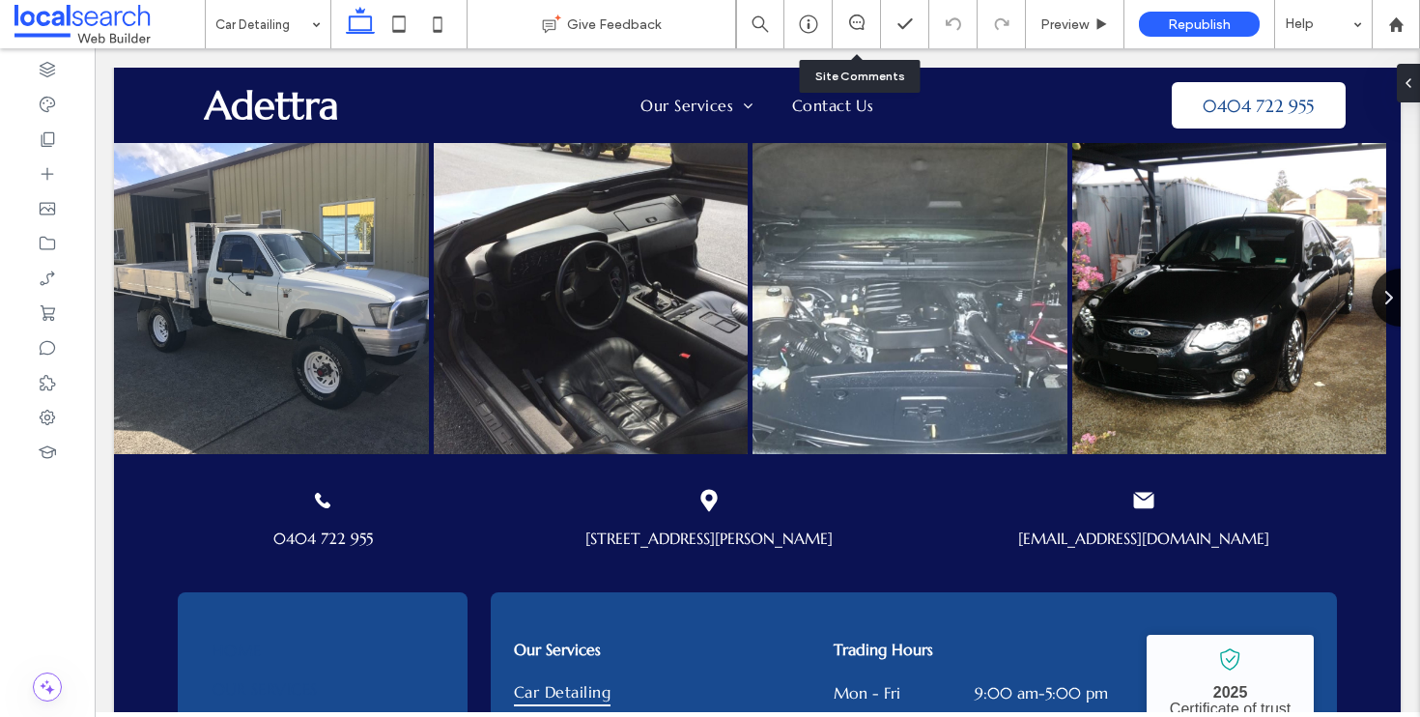
click at [854, 33] on div at bounding box center [857, 24] width 48 height 48
click at [854, 24] on icon at bounding box center [856, 21] width 15 height 15
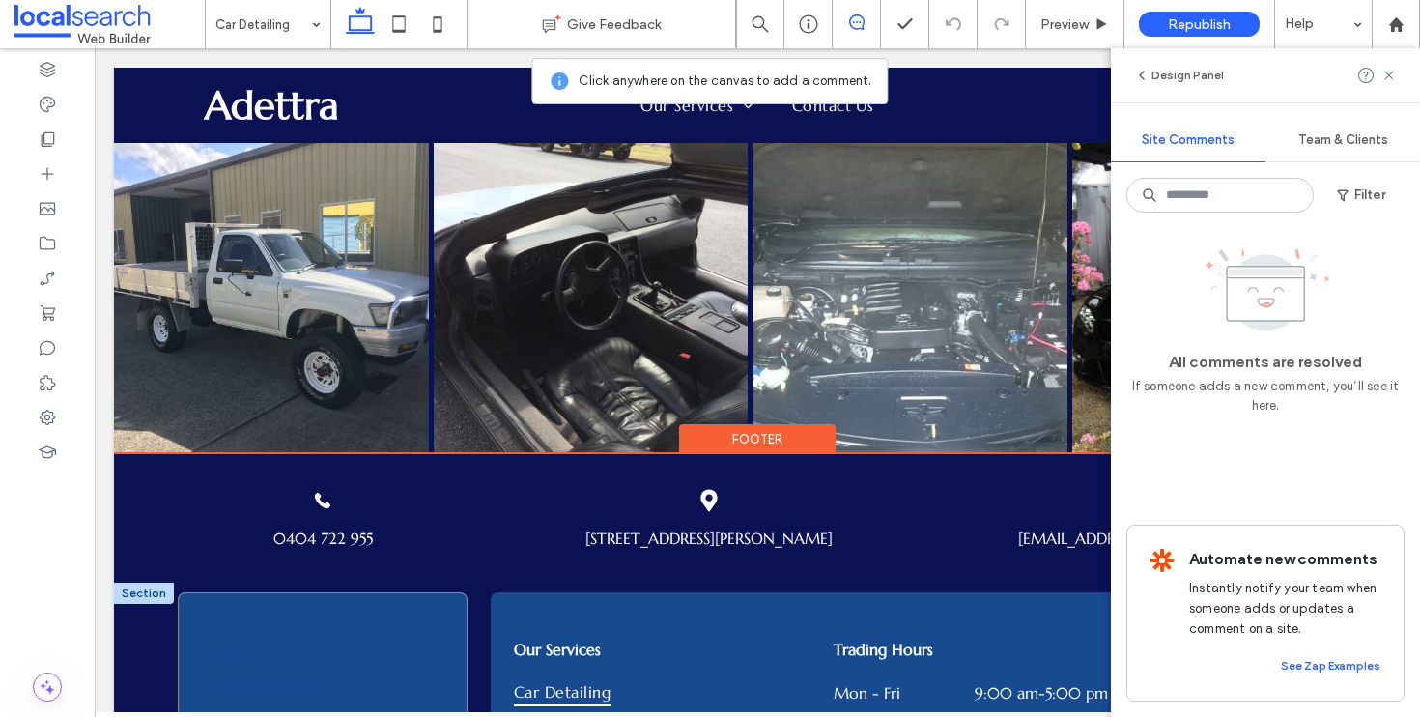
click at [217, 592] on div "Home Our Services Contact Us" at bounding box center [323, 706] width 290 height 229
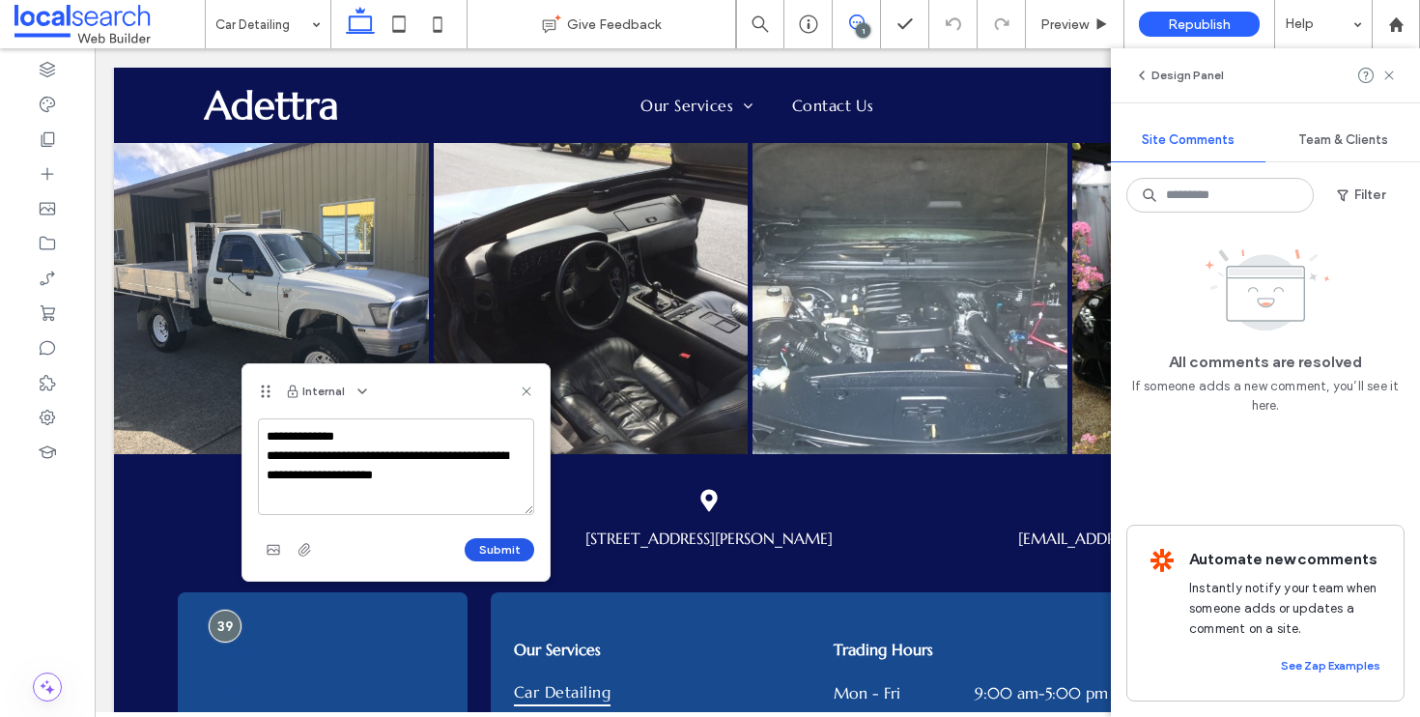
type textarea "**********"
click at [505, 543] on button "Submit" at bounding box center [500, 549] width 70 height 23
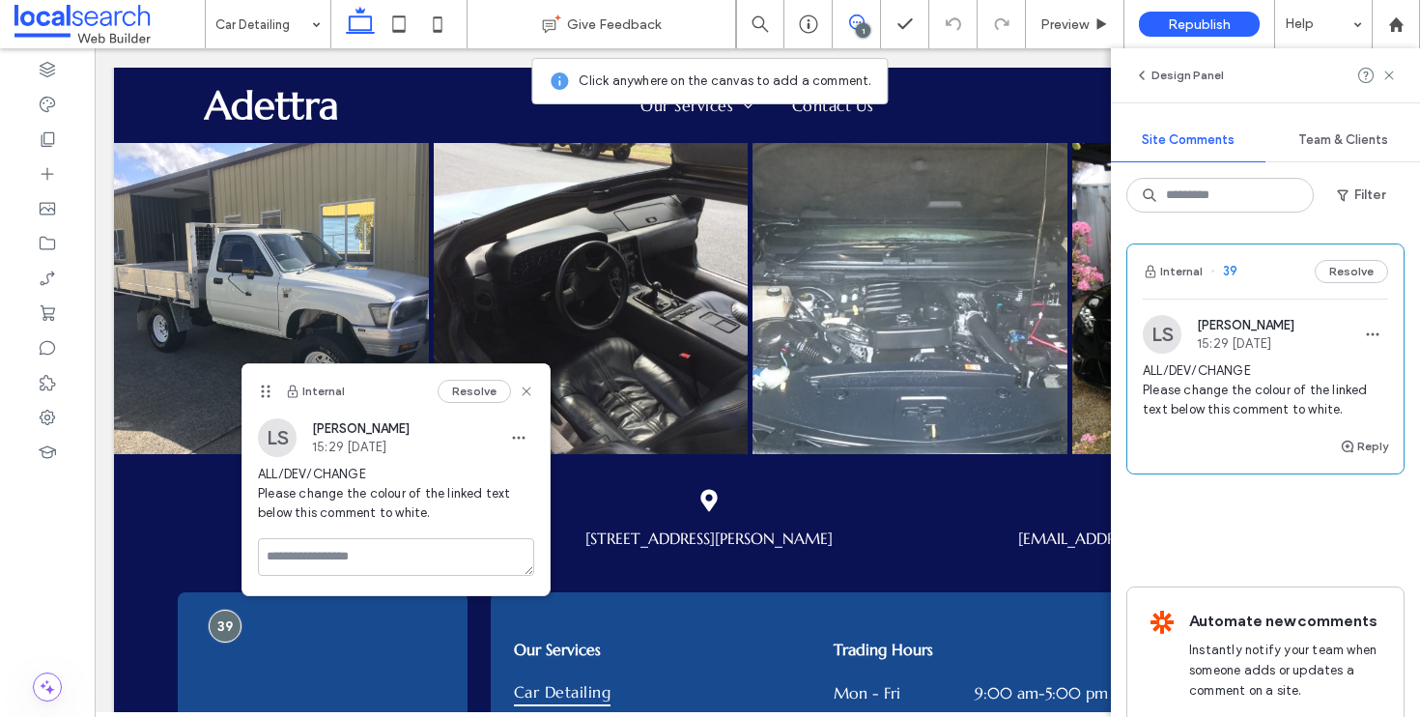
click at [534, 387] on div "Internal Resolve" at bounding box center [396, 391] width 307 height 54
click at [532, 388] on icon at bounding box center [526, 391] width 15 height 15
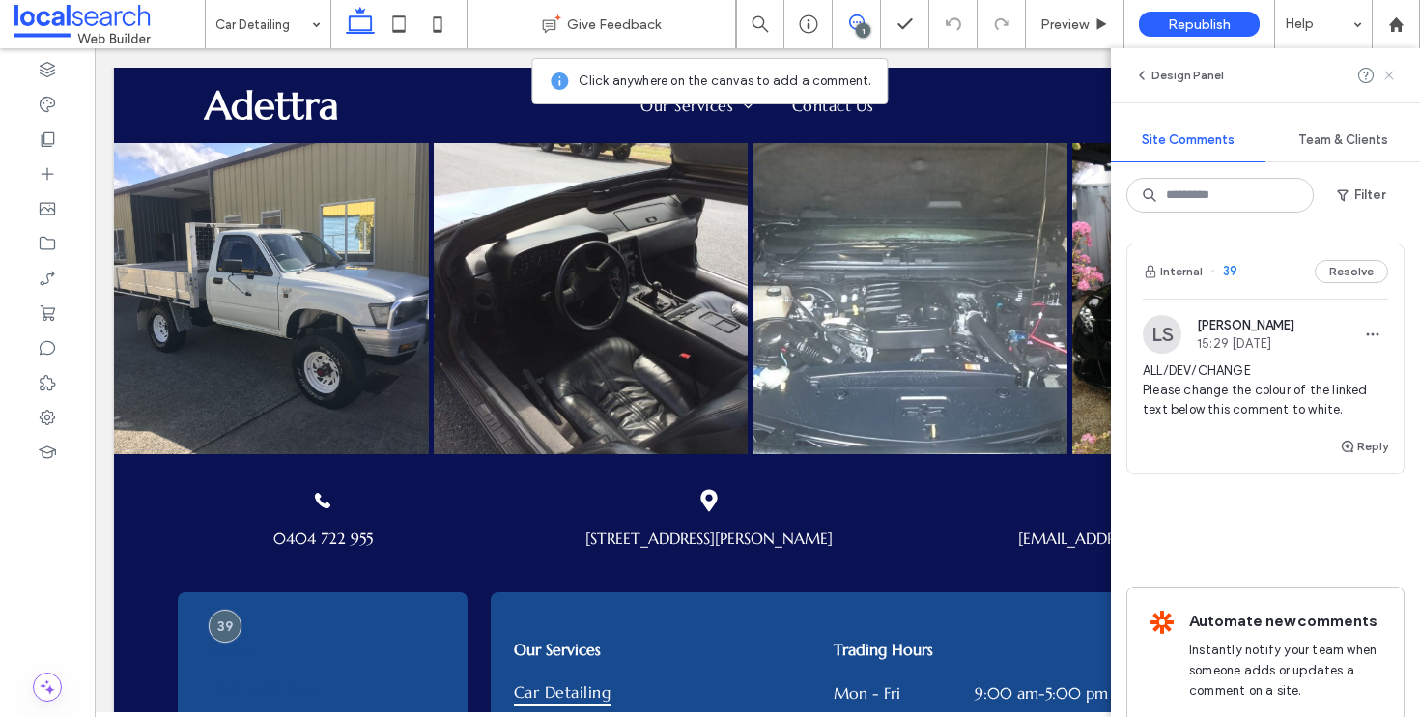
click at [1387, 78] on use at bounding box center [1389, 75] width 9 height 9
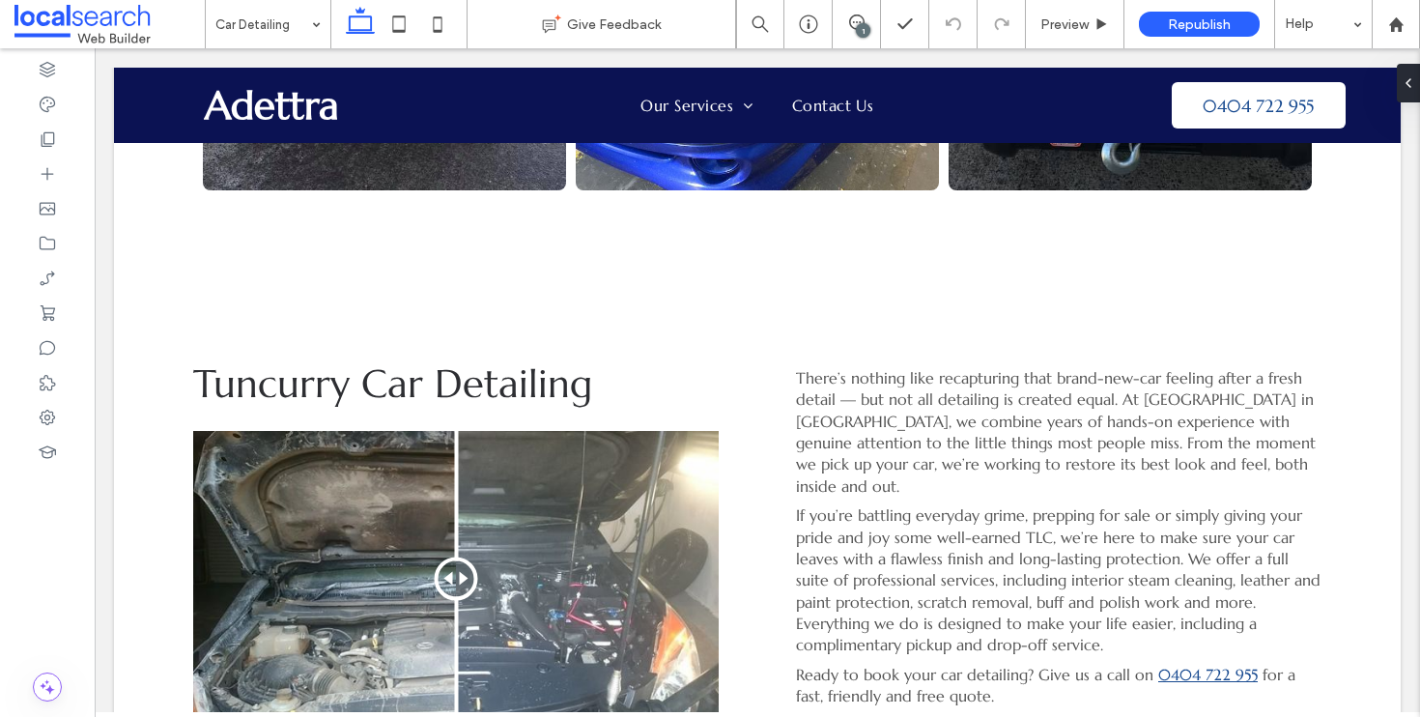
scroll to position [1213, 0]
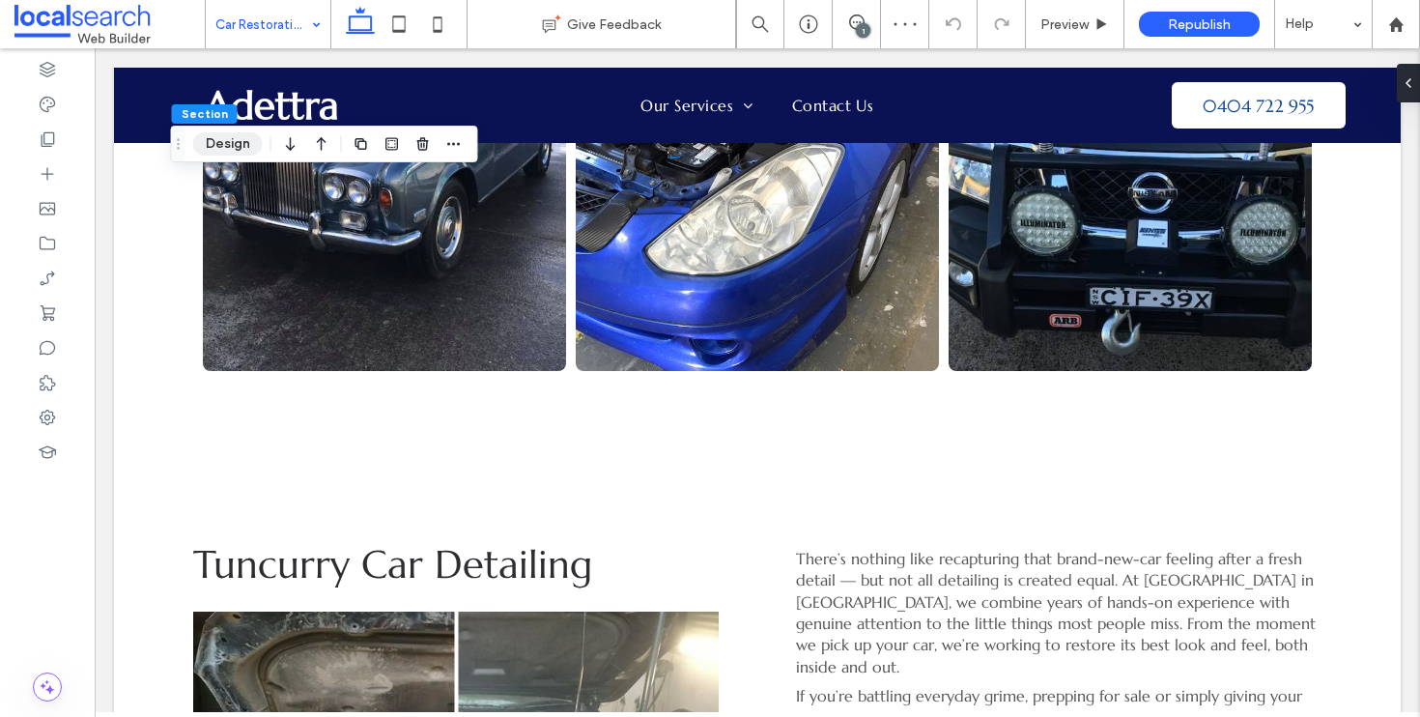
click at [231, 142] on button "Design" at bounding box center [228, 143] width 70 height 23
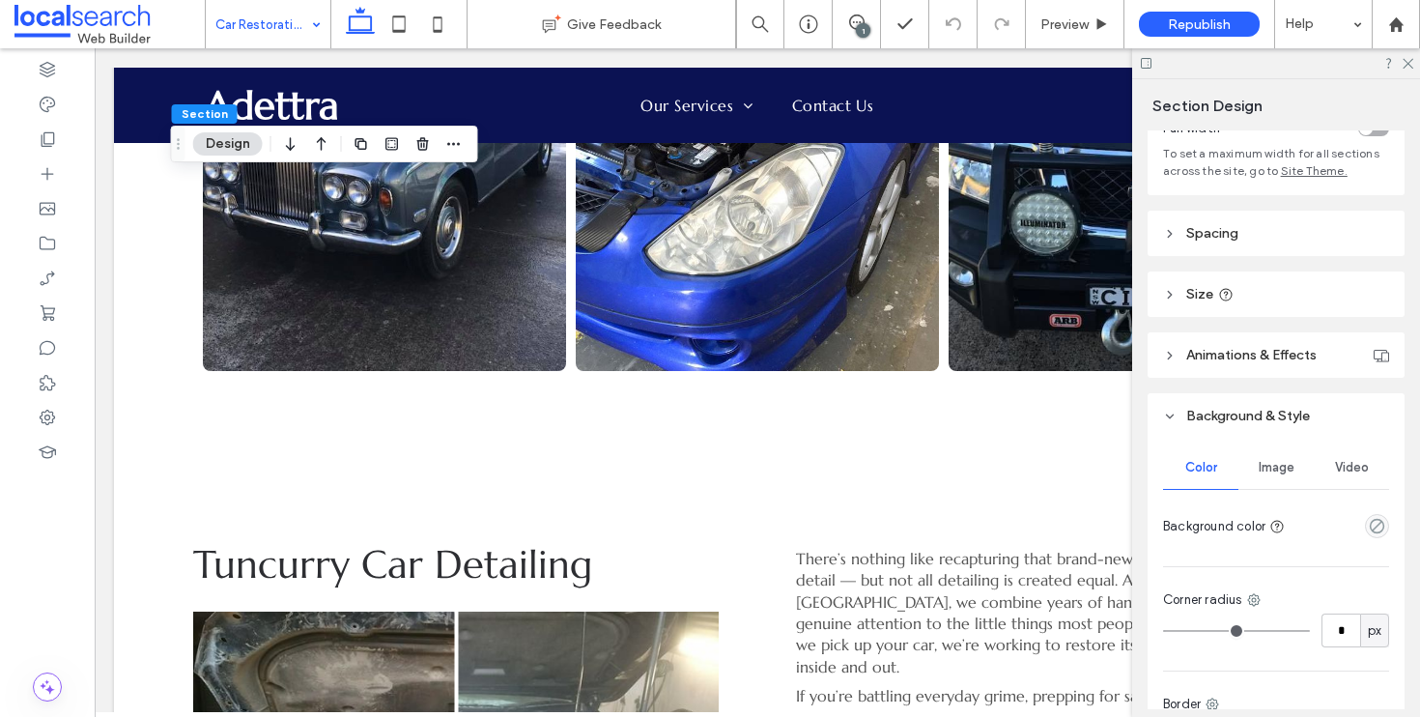
scroll to position [130, 0]
click at [1407, 59] on icon at bounding box center [1407, 62] width 13 height 13
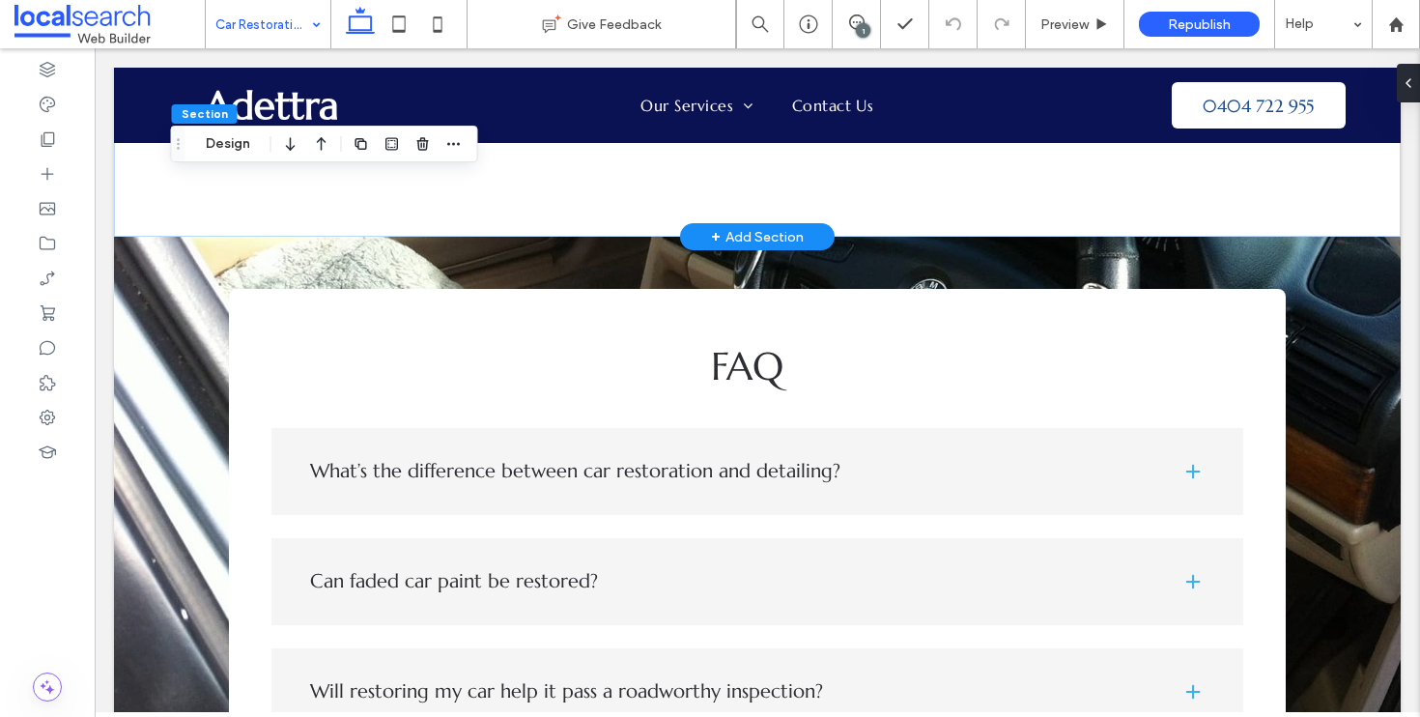
scroll to position [1950, 0]
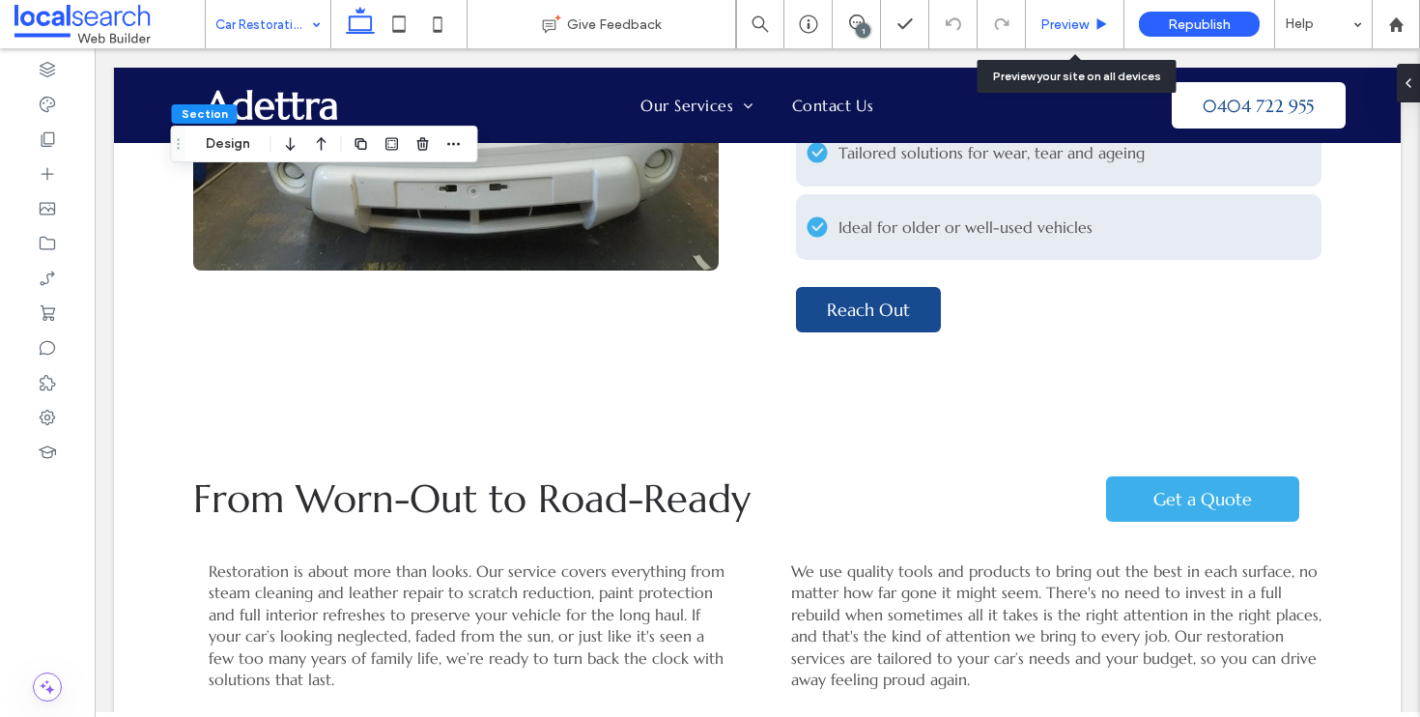
click at [1069, 24] on span "Preview" at bounding box center [1065, 24] width 48 height 16
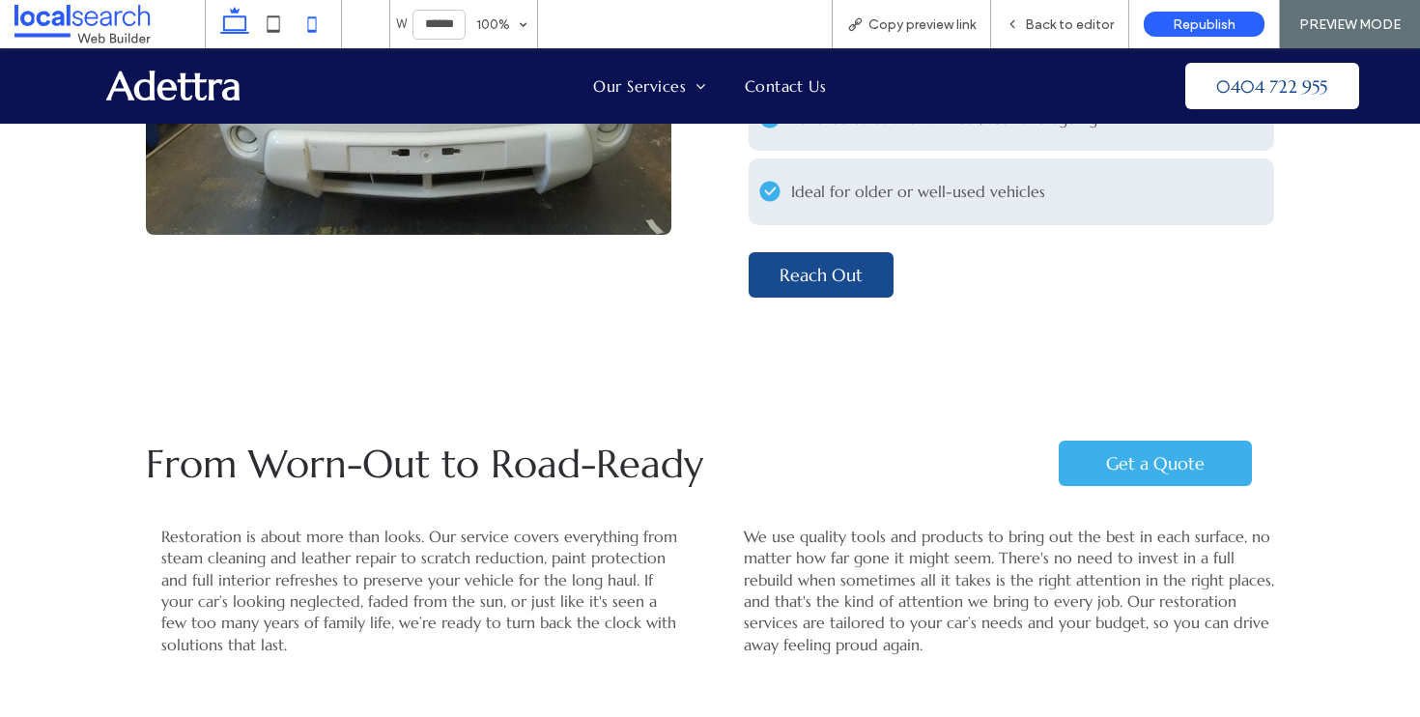
click at [311, 20] on icon at bounding box center [312, 24] width 39 height 39
type input "*****"
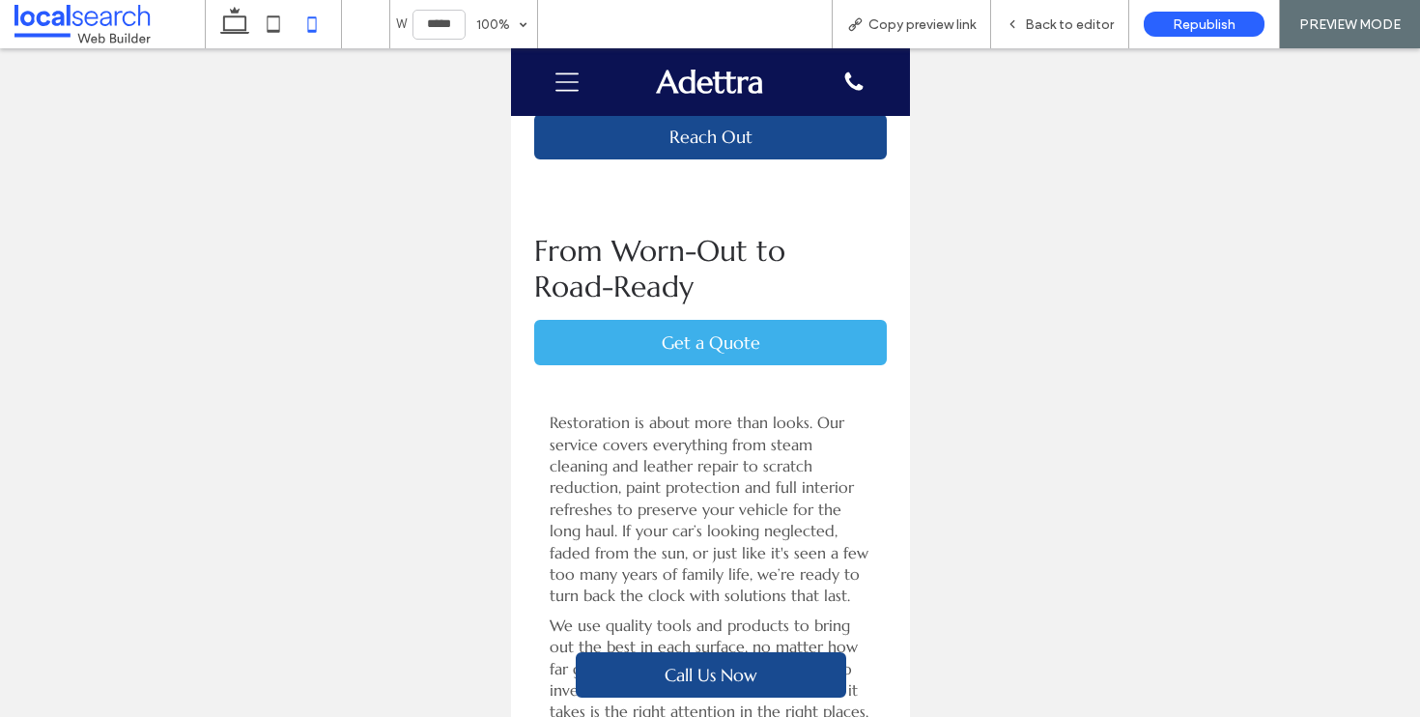
drag, startPoint x: 542, startPoint y: 90, endPoint x: 560, endPoint y: 88, distance: 18.5
click at [542, 90] on div "Menu Icon" at bounding box center [566, 82] width 96 height 68
click at [562, 87] on icon "Menu Icon" at bounding box center [566, 82] width 23 height 23
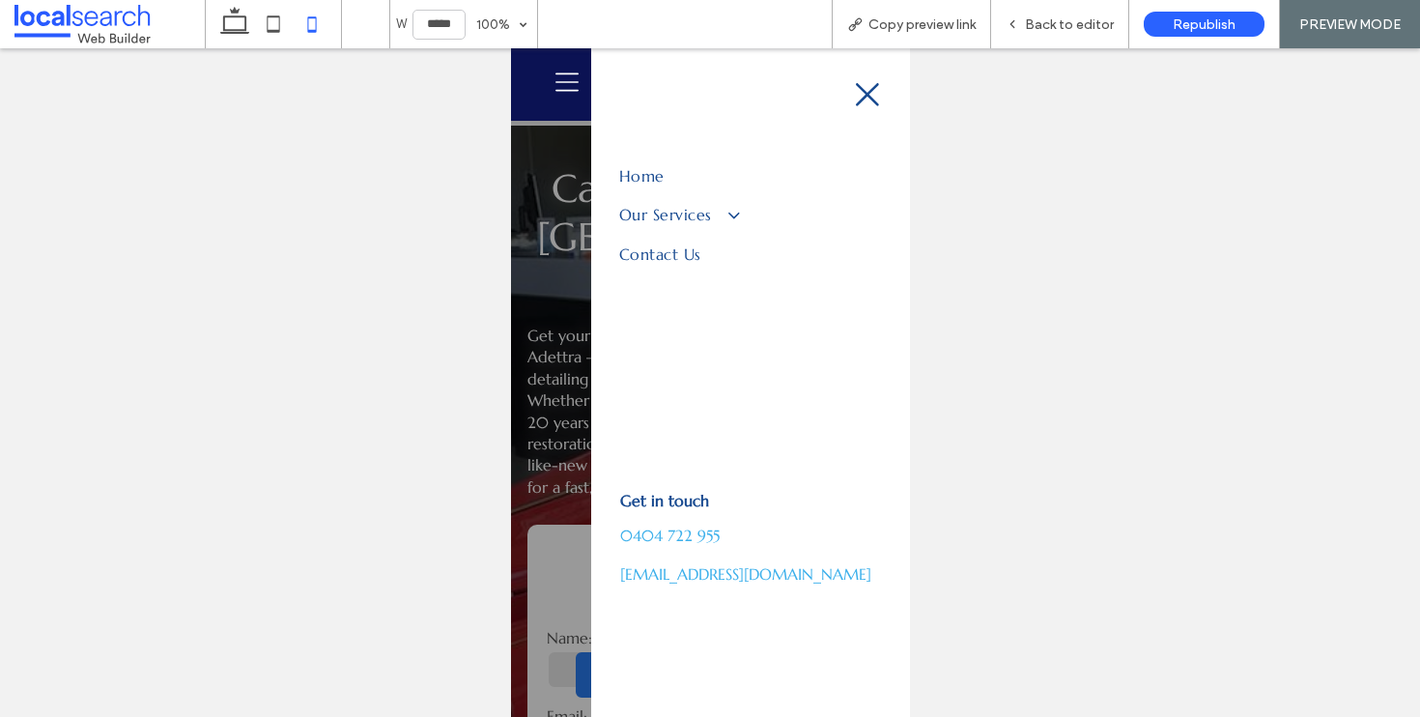
scroll to position [0, 0]
click at [1063, 25] on span "Back to editor" at bounding box center [1069, 24] width 89 height 16
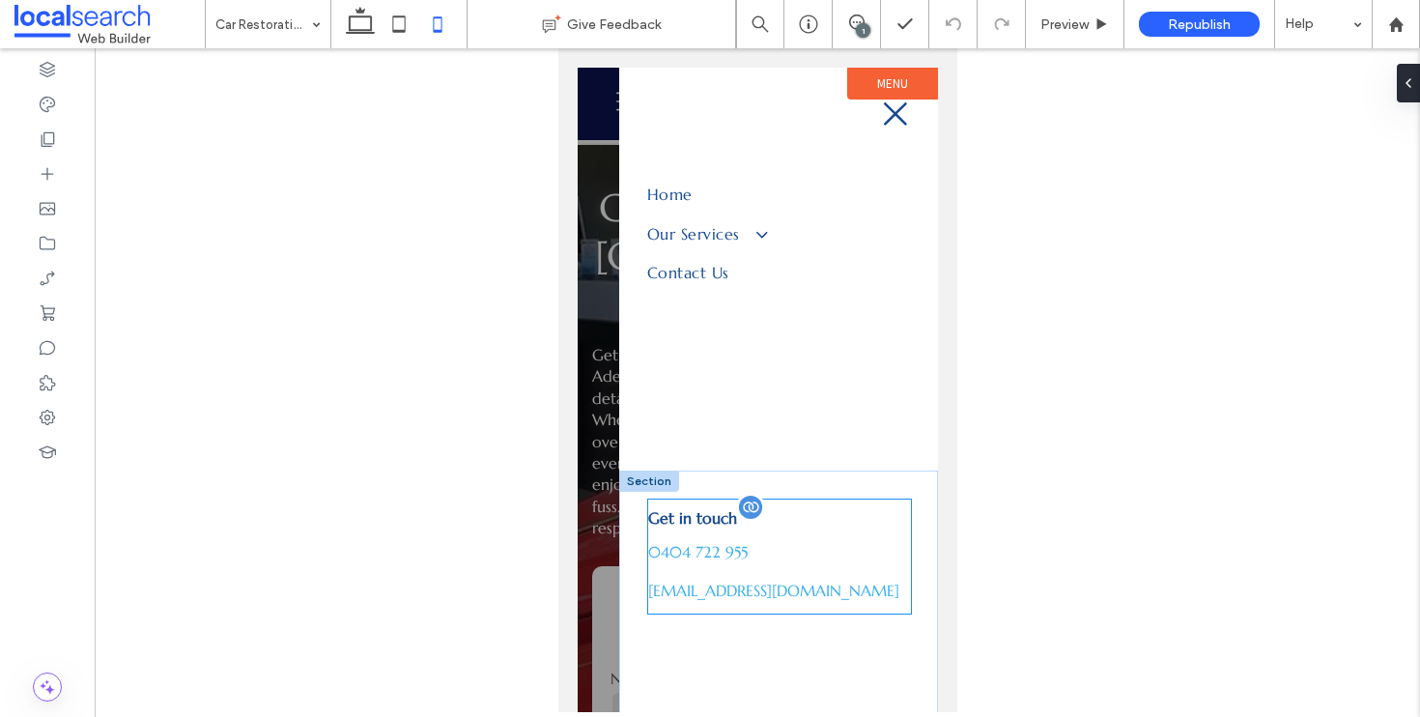
click at [697, 555] on span "0404 722 955" at bounding box center [697, 551] width 100 height 19
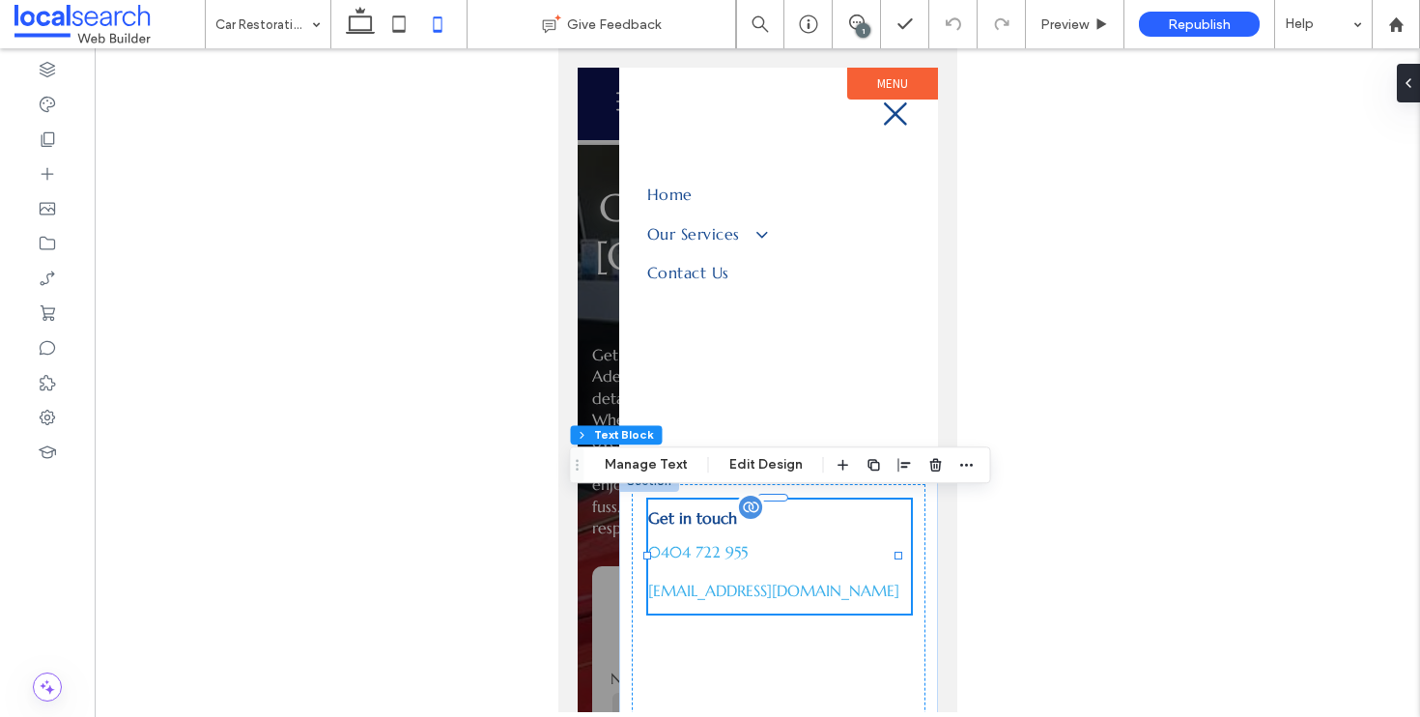
click at [699, 552] on span "0404 722 955" at bounding box center [697, 551] width 100 height 19
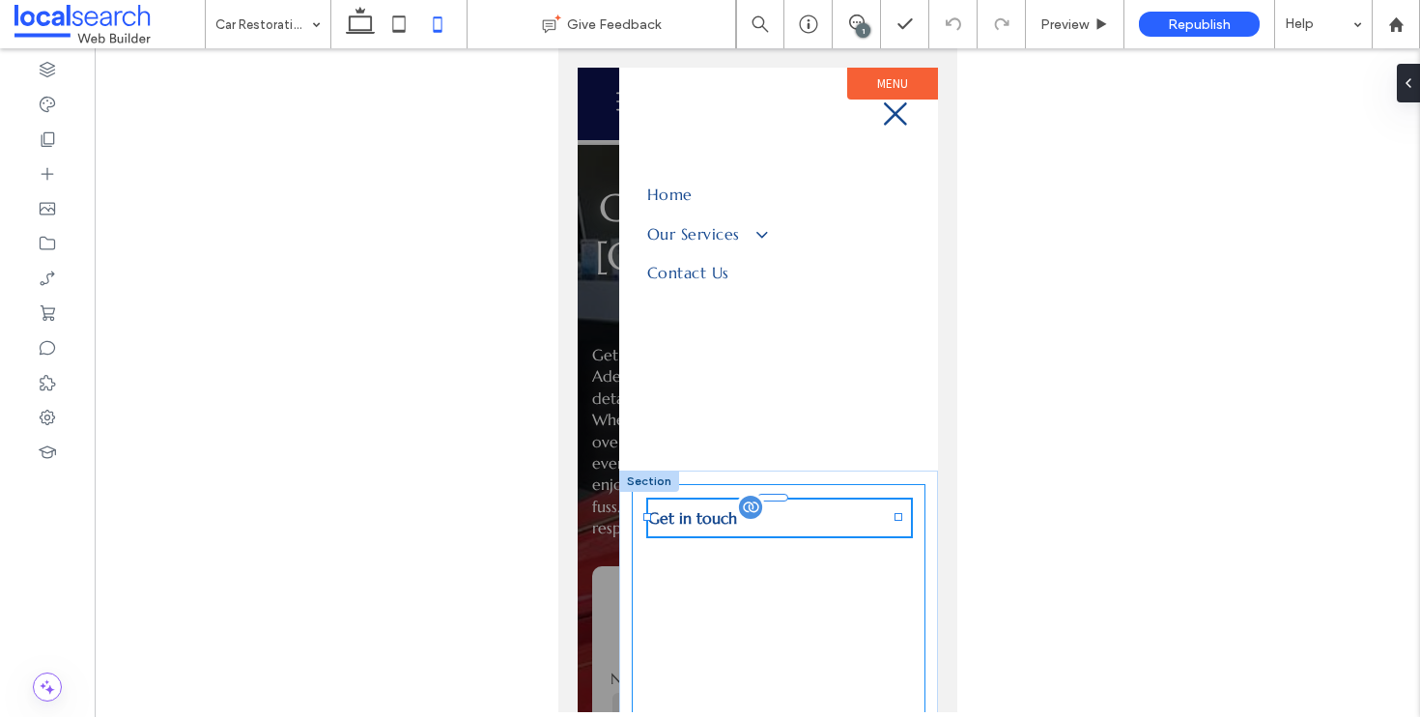
type input "*********"
type input "**"
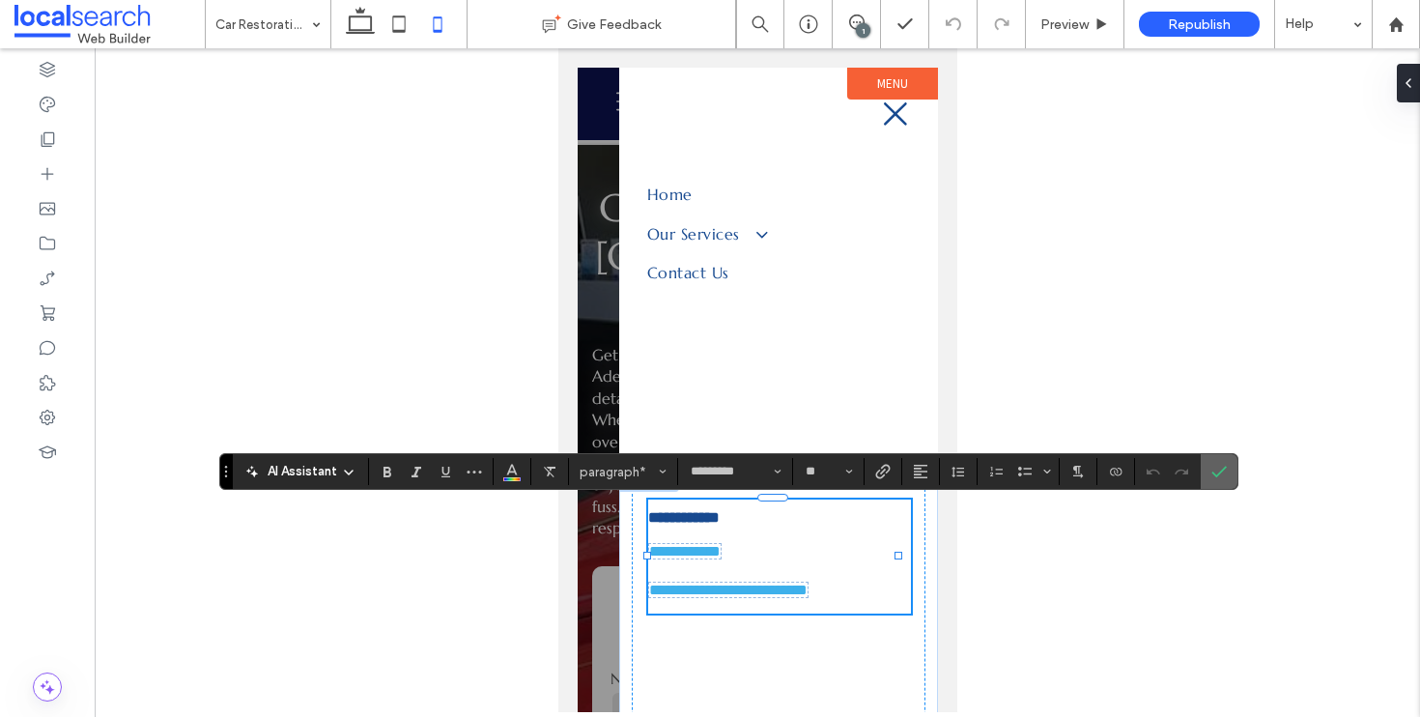
click at [1219, 476] on icon "Confirm" at bounding box center [1219, 471] width 15 height 15
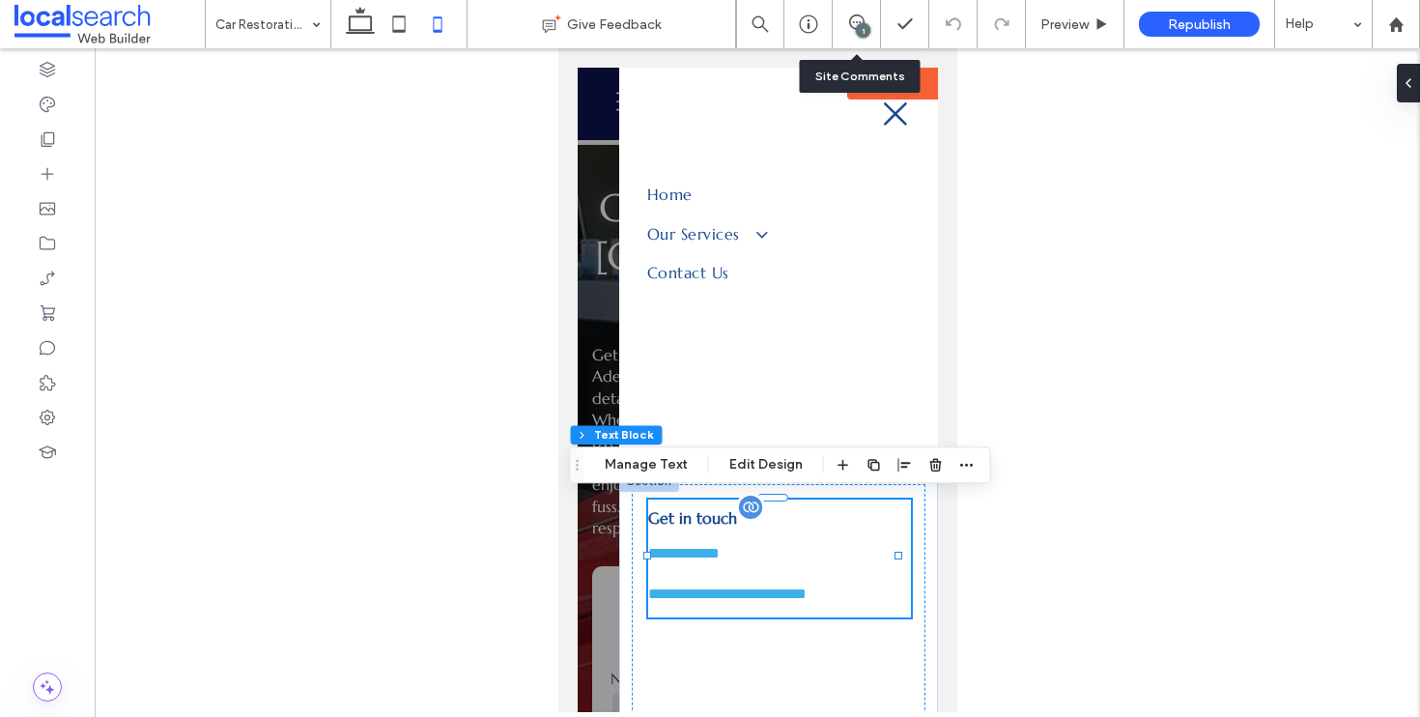
click at [865, 13] on div "1" at bounding box center [857, 24] width 48 height 48
click at [849, 27] on icon at bounding box center [856, 21] width 15 height 15
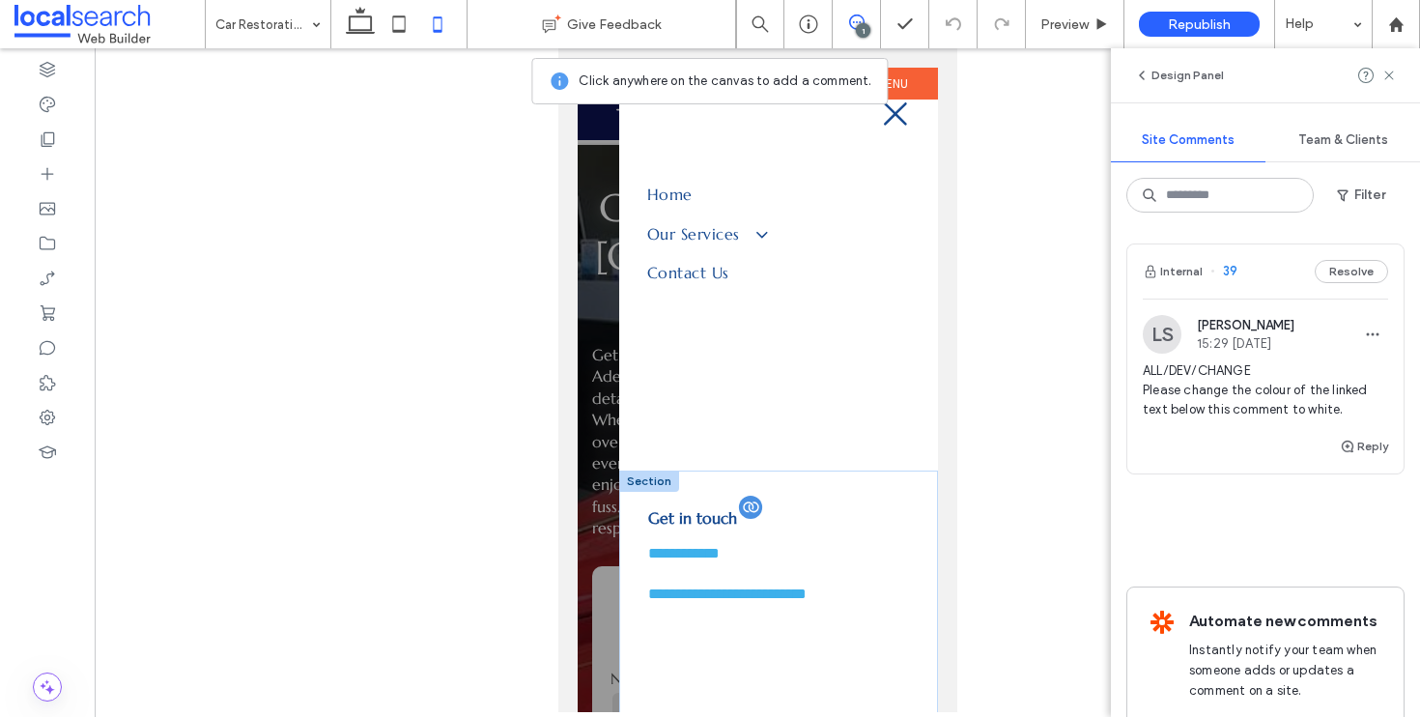
click at [857, 27] on div "1" at bounding box center [863, 30] width 14 height 14
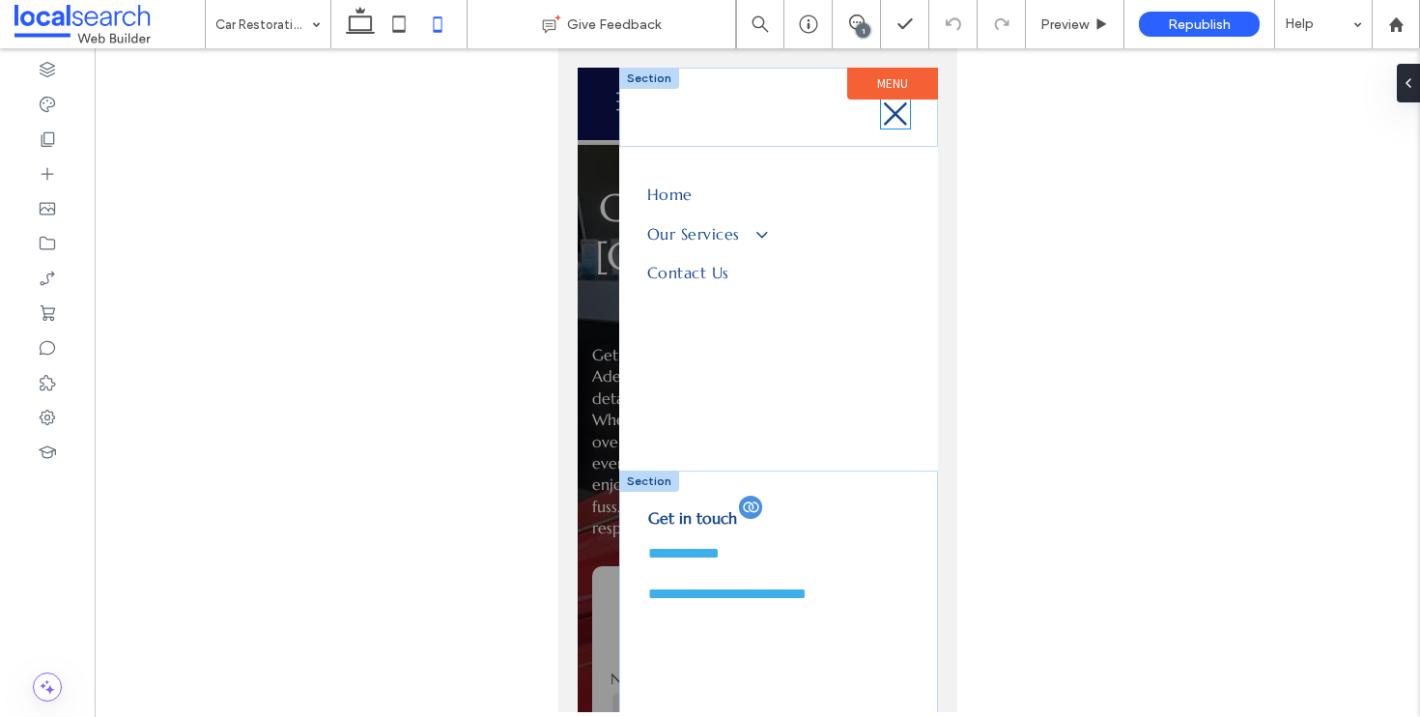
click at [880, 118] on icon "Close Icon" at bounding box center [894, 114] width 29 height 29
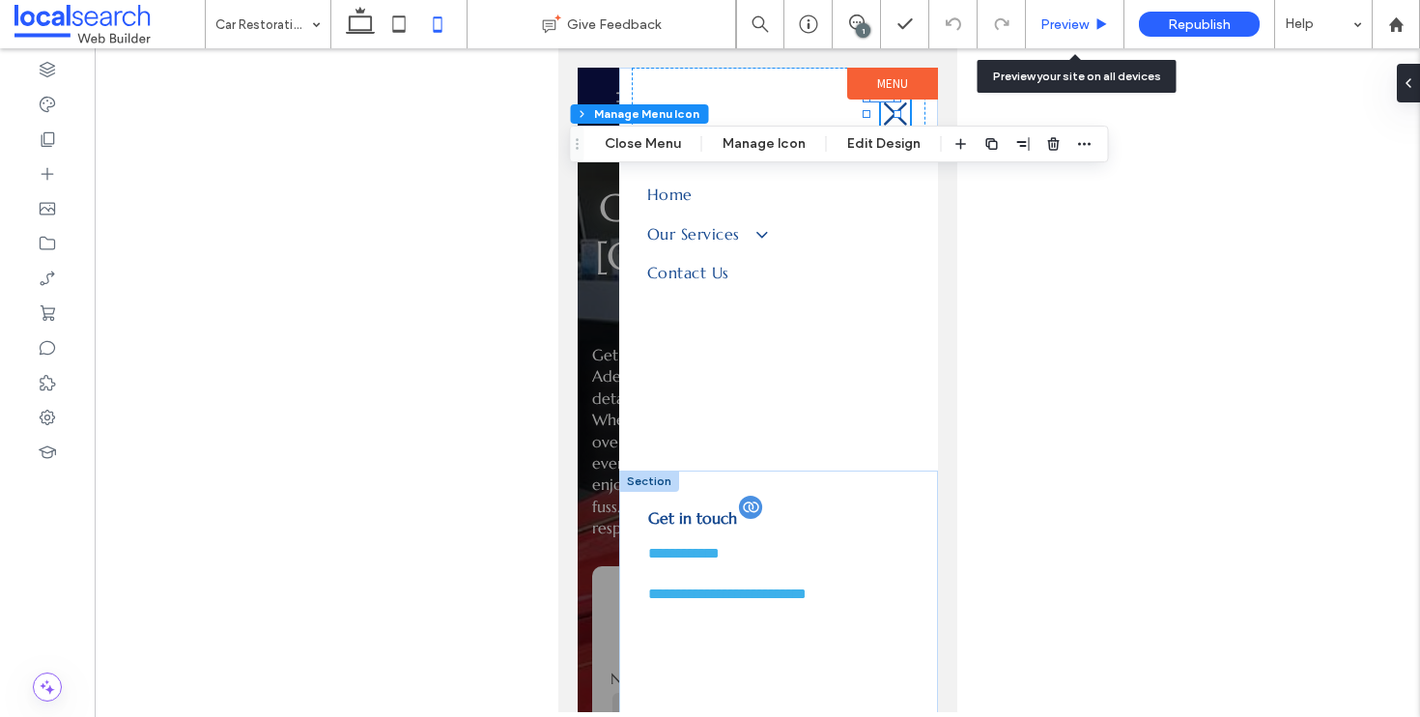
click at [1089, 25] on div "Preview" at bounding box center [1075, 24] width 98 height 16
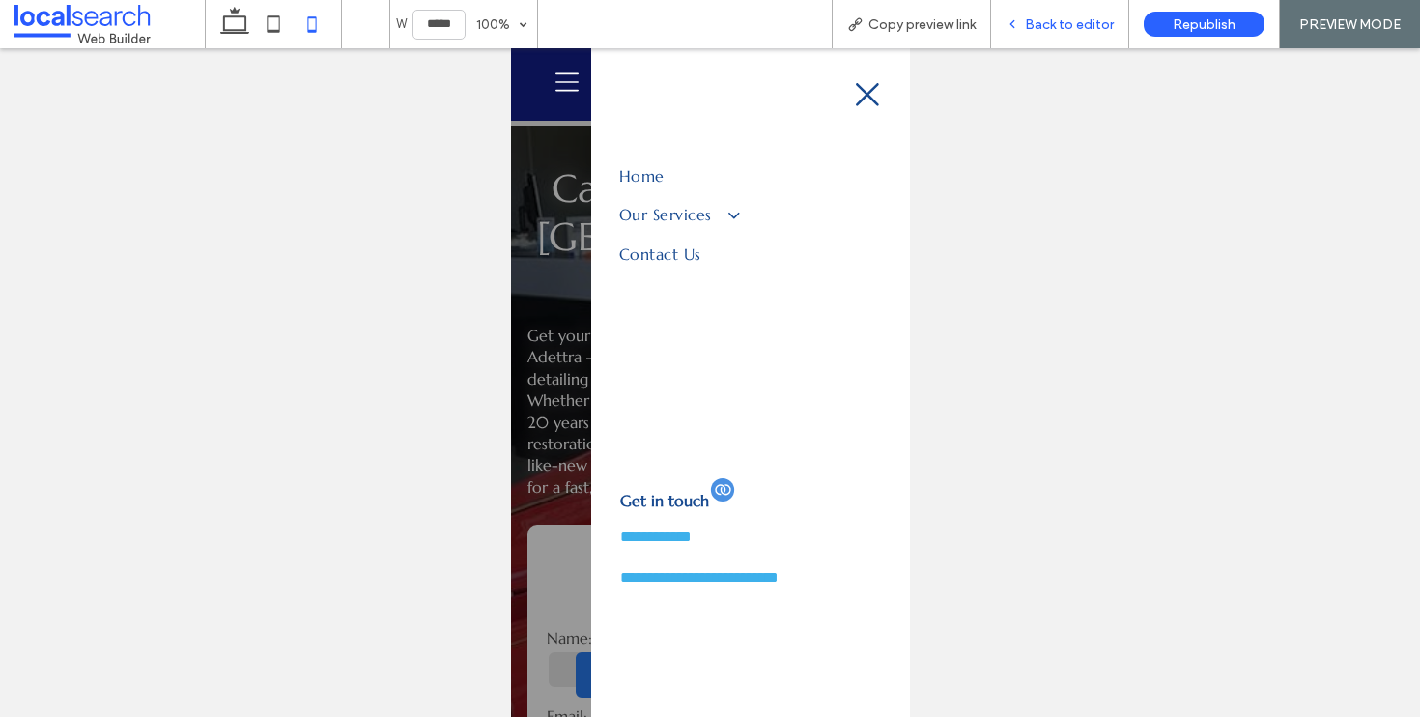
click at [1057, 29] on span "Back to editor" at bounding box center [1069, 24] width 89 height 16
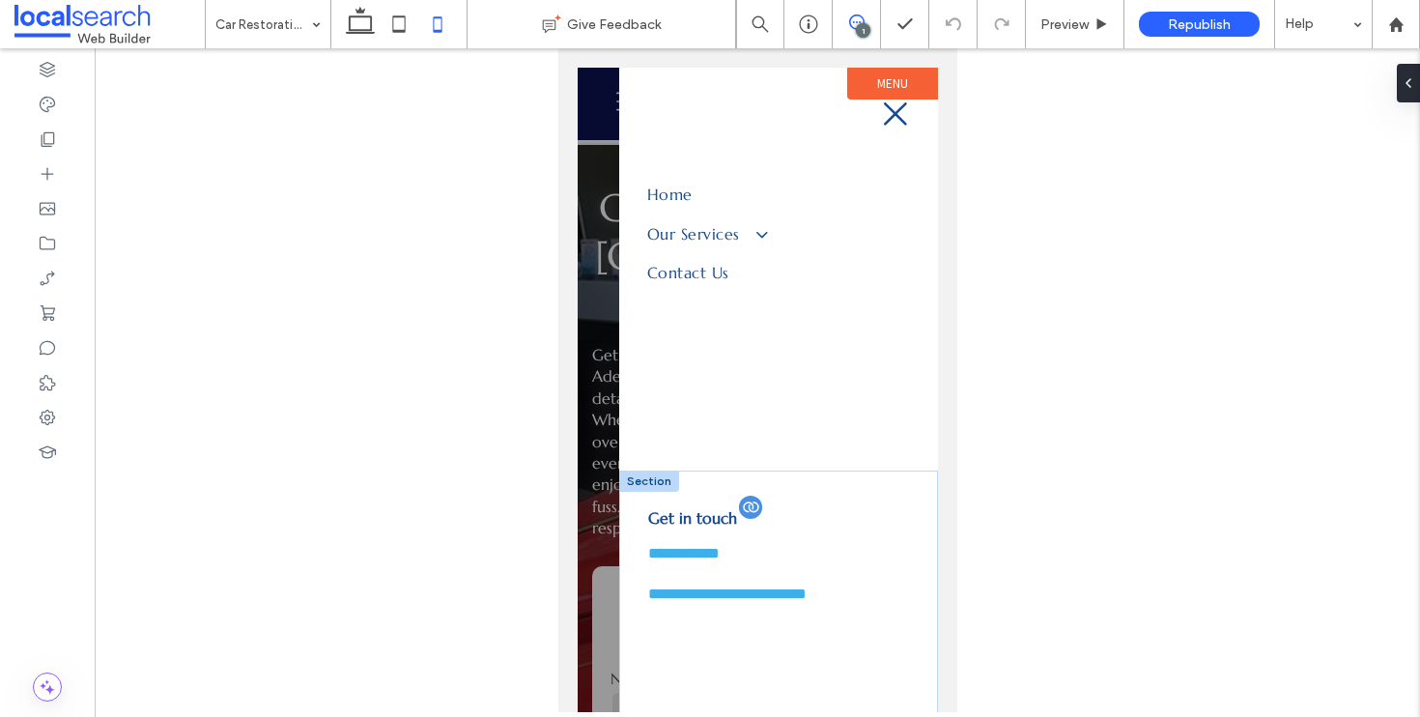
click at [863, 21] on use at bounding box center [856, 21] width 15 height 15
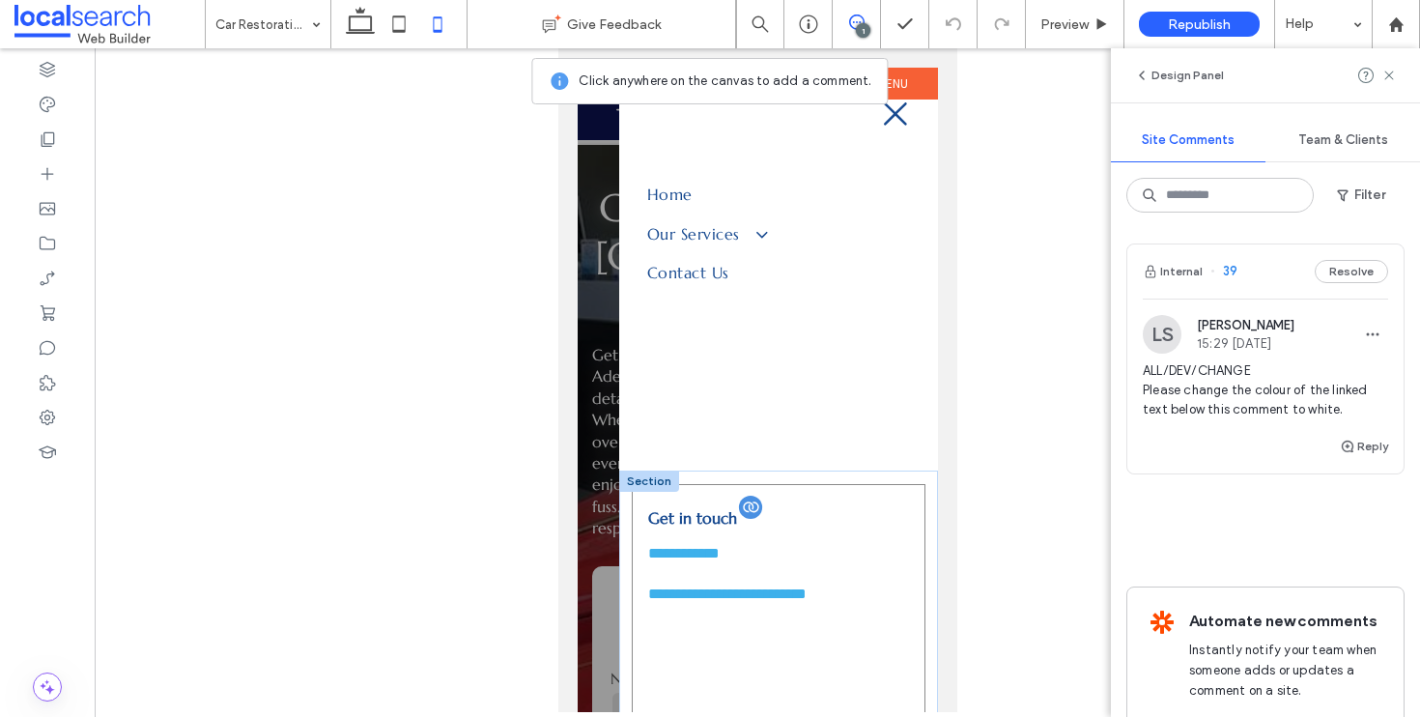
click at [667, 630] on div "**********" at bounding box center [778, 633] width 294 height 299
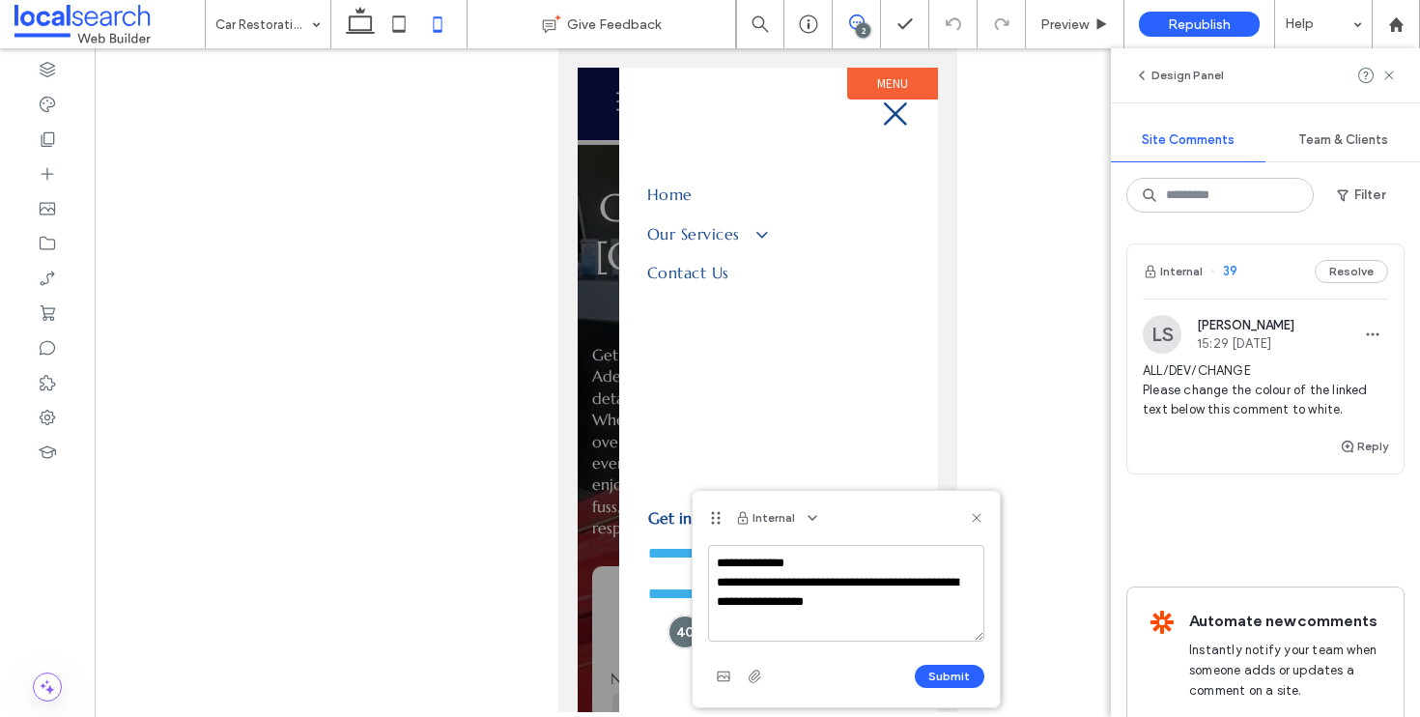
click at [779, 613] on textarea "**********" at bounding box center [846, 593] width 276 height 97
click at [783, 608] on textarea "**********" at bounding box center [846, 593] width 276 height 97
type textarea "**********"
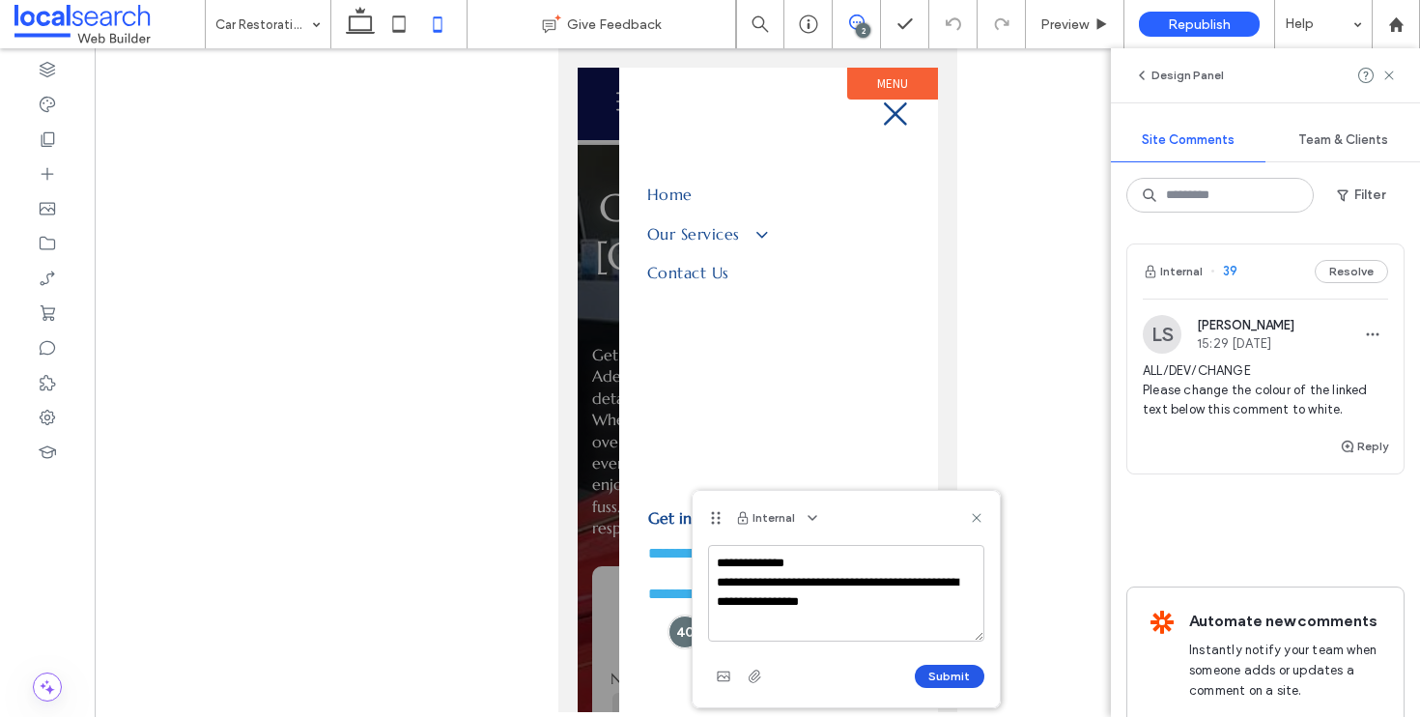
click at [948, 671] on button "Submit" at bounding box center [950, 676] width 70 height 23
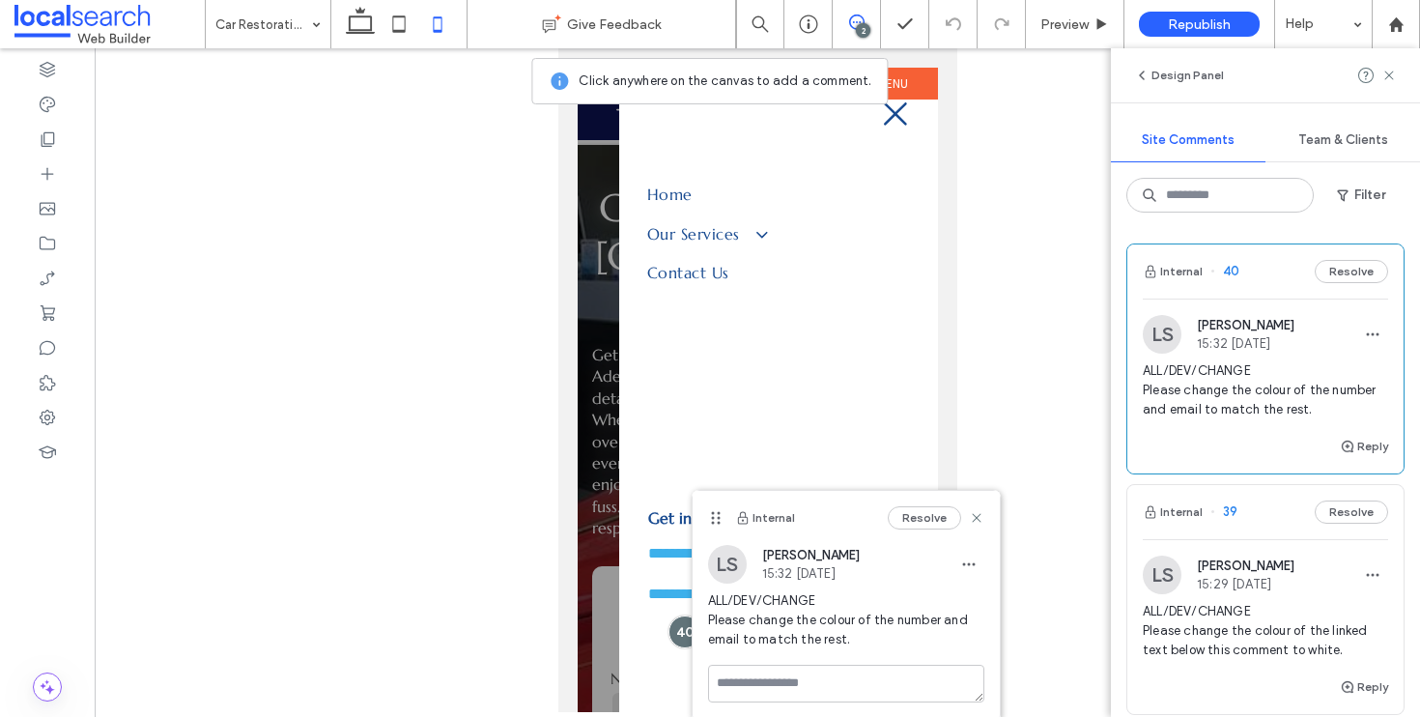
click at [858, 24] on div "2" at bounding box center [863, 30] width 14 height 14
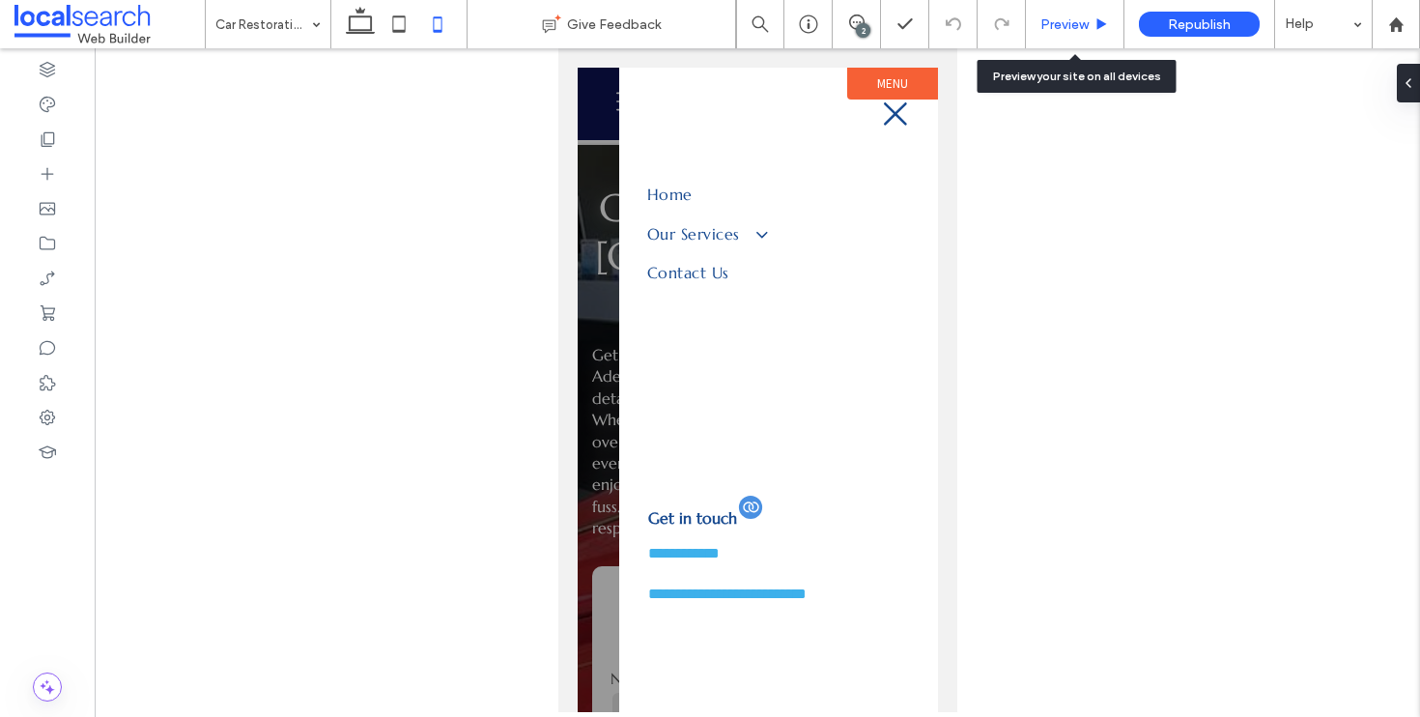
click at [1083, 21] on span "Preview" at bounding box center [1065, 24] width 48 height 16
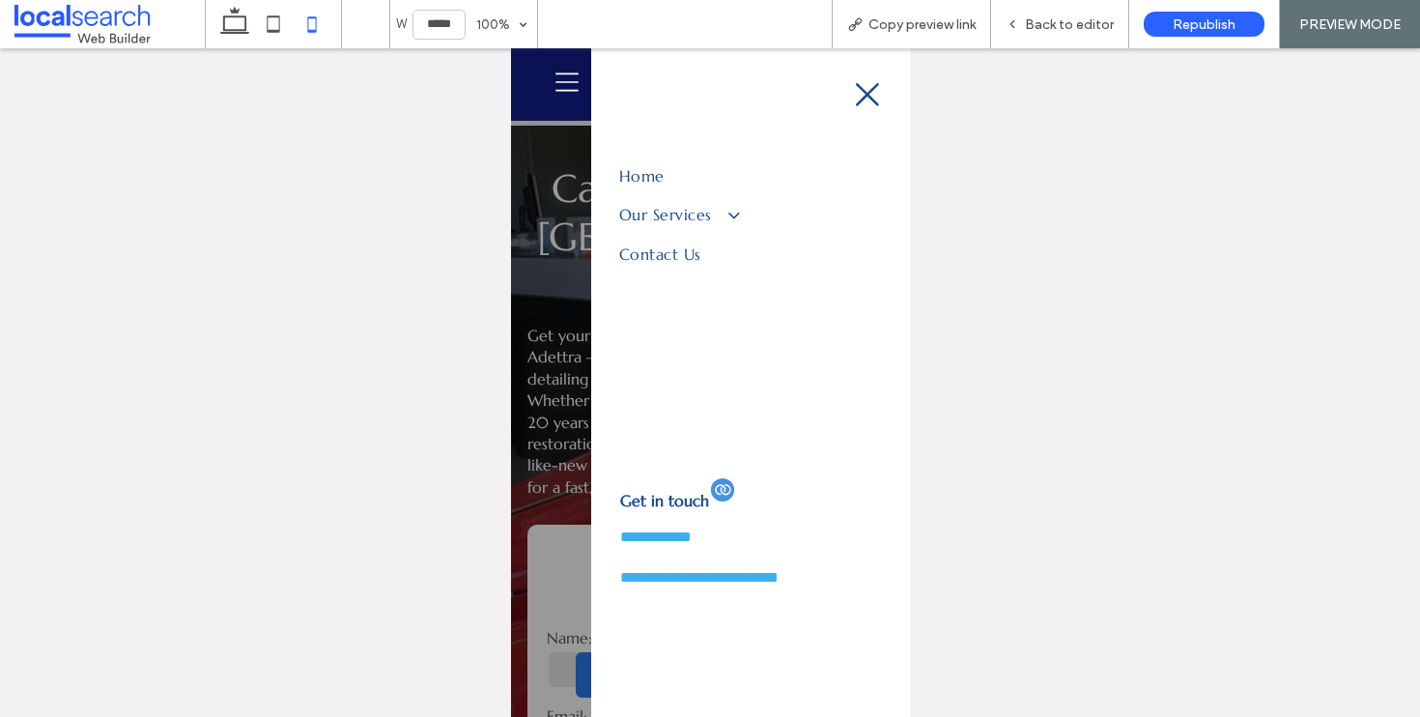
click at [852, 92] on icon "Close Icon" at bounding box center [866, 94] width 29 height 29
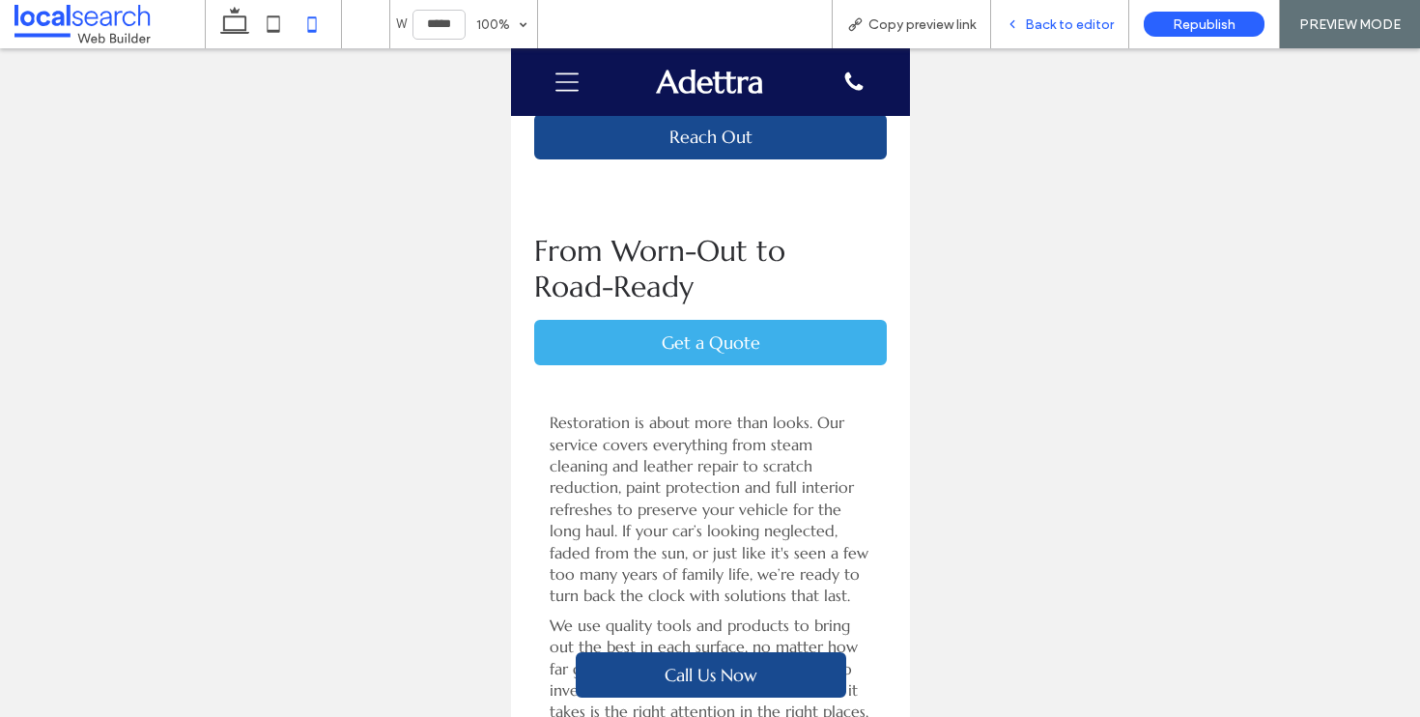
click at [1034, 28] on span "Back to editor" at bounding box center [1069, 24] width 89 height 16
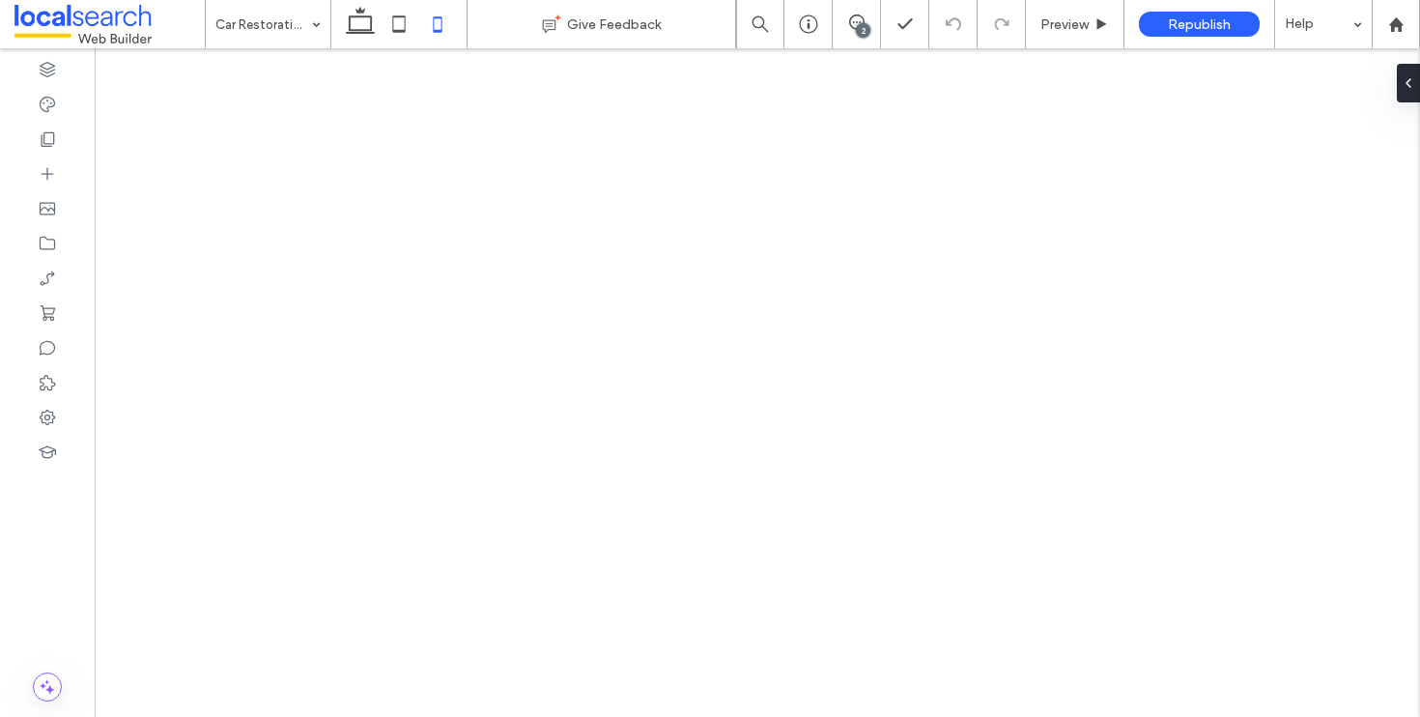
click at [847, 21] on span at bounding box center [856, 21] width 47 height 15
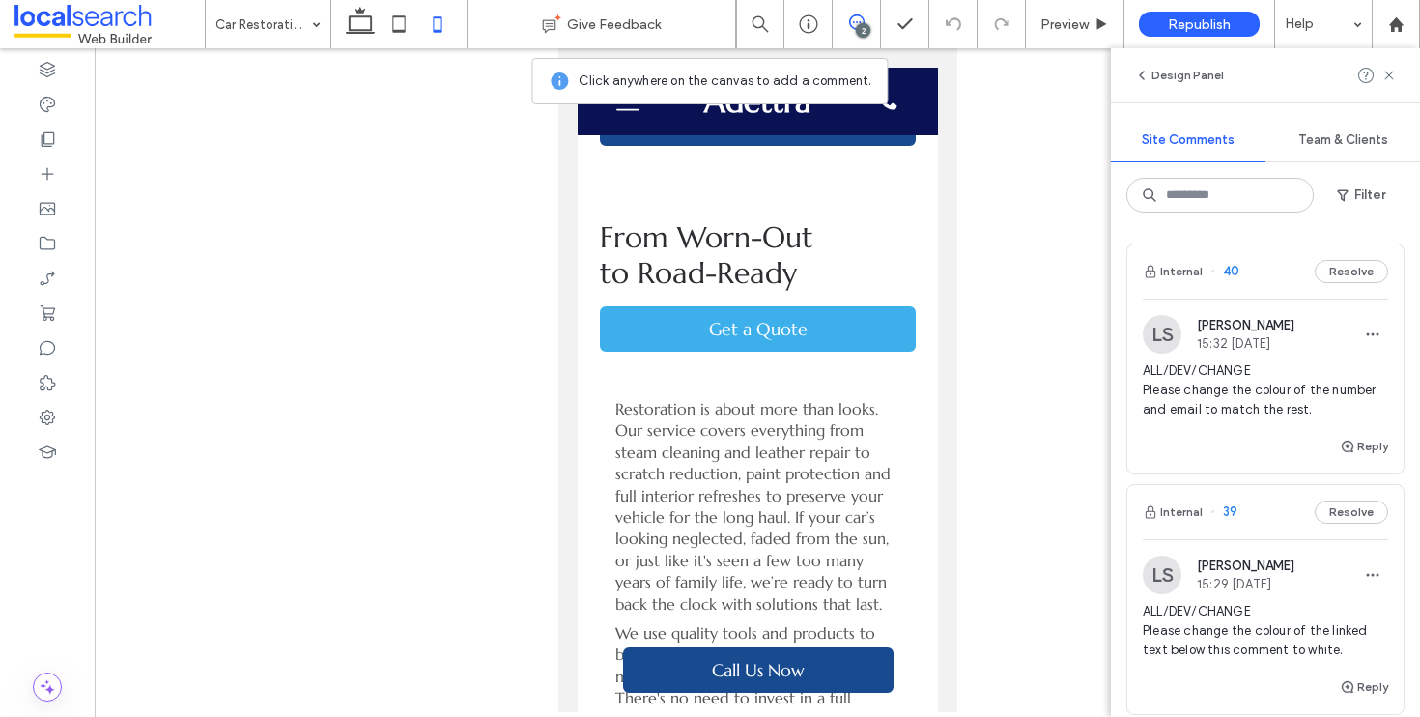
click at [1252, 266] on div "Internal 40 Resolve" at bounding box center [1266, 271] width 276 height 54
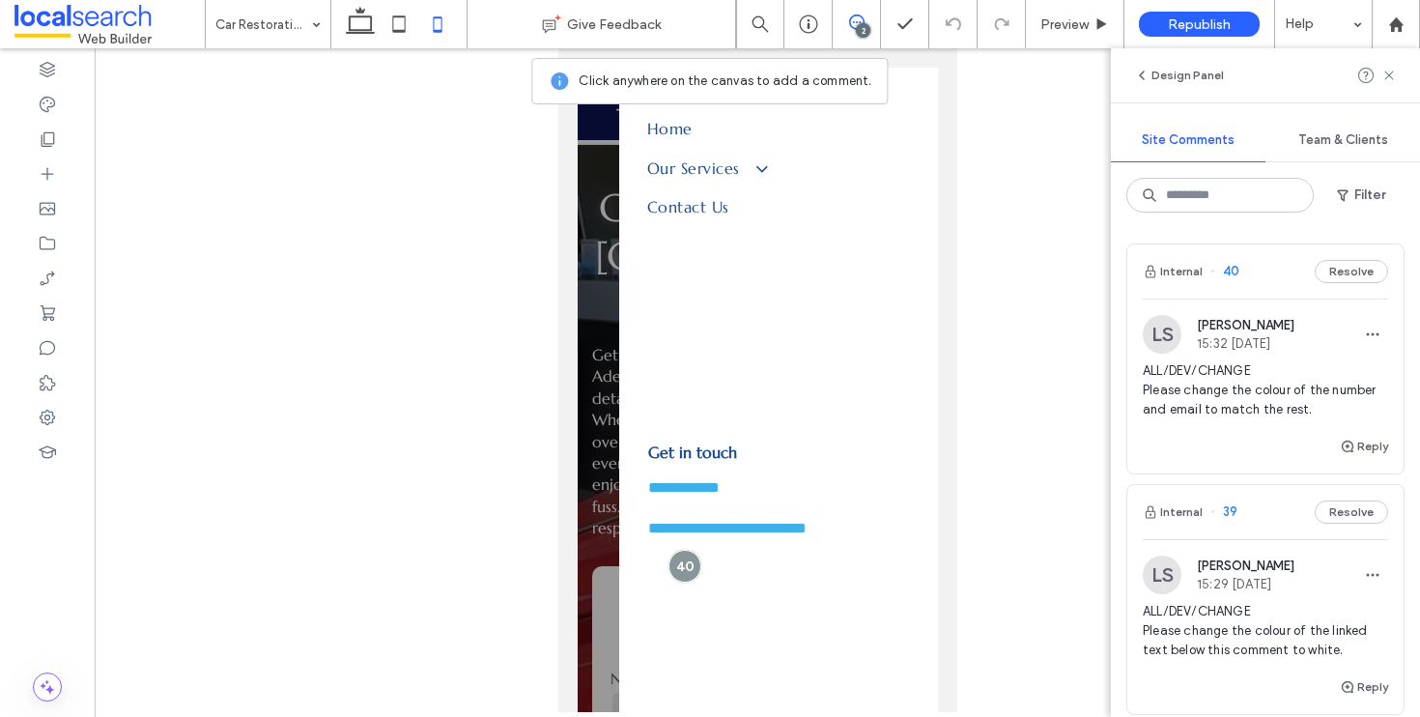
scroll to position [80, 0]
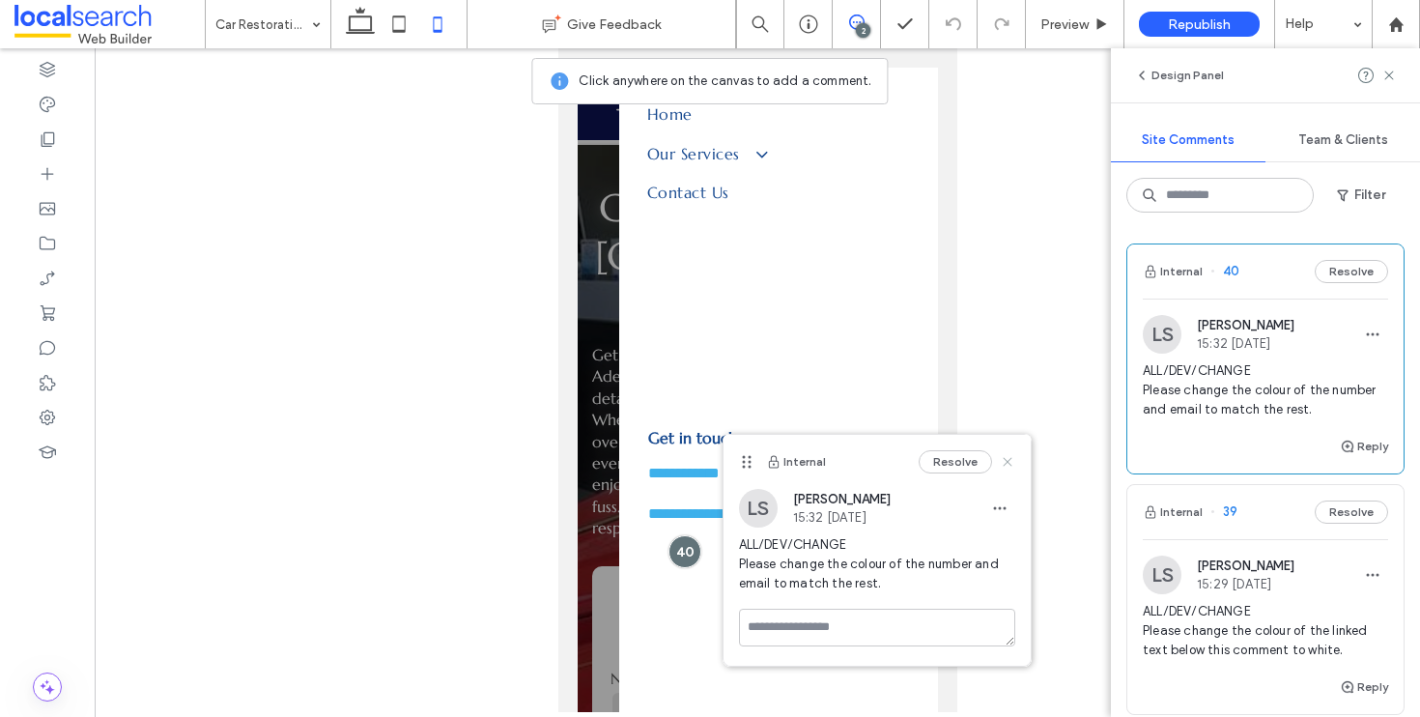
click at [1001, 460] on icon at bounding box center [1007, 461] width 15 height 15
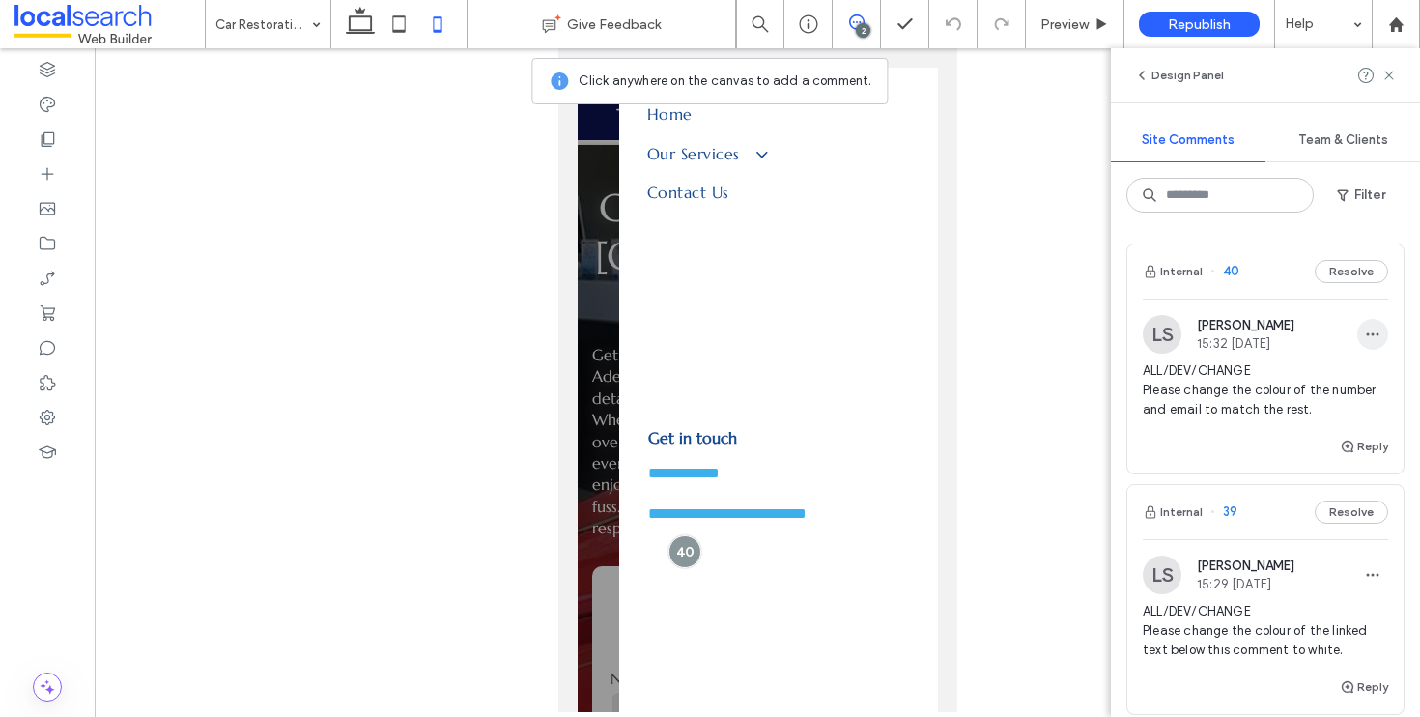
click at [1367, 333] on use "button" at bounding box center [1373, 334] width 13 height 3
click at [1315, 381] on div "Edit" at bounding box center [1287, 384] width 172 height 37
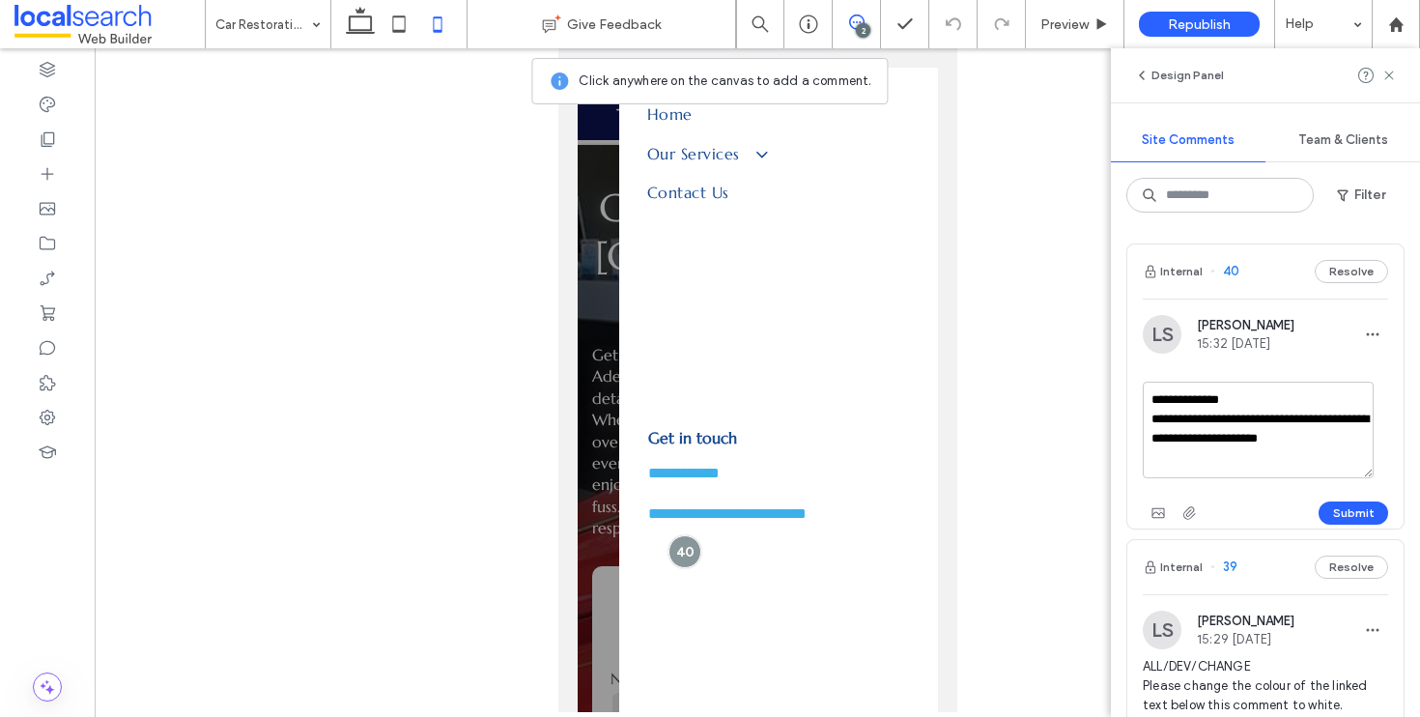
click at [1151, 400] on textarea "**********" at bounding box center [1258, 430] width 231 height 97
click at [1161, 397] on textarea "**********" at bounding box center [1258, 430] width 231 height 97
type textarea "**********"
click at [1351, 511] on button "Submit" at bounding box center [1354, 513] width 70 height 23
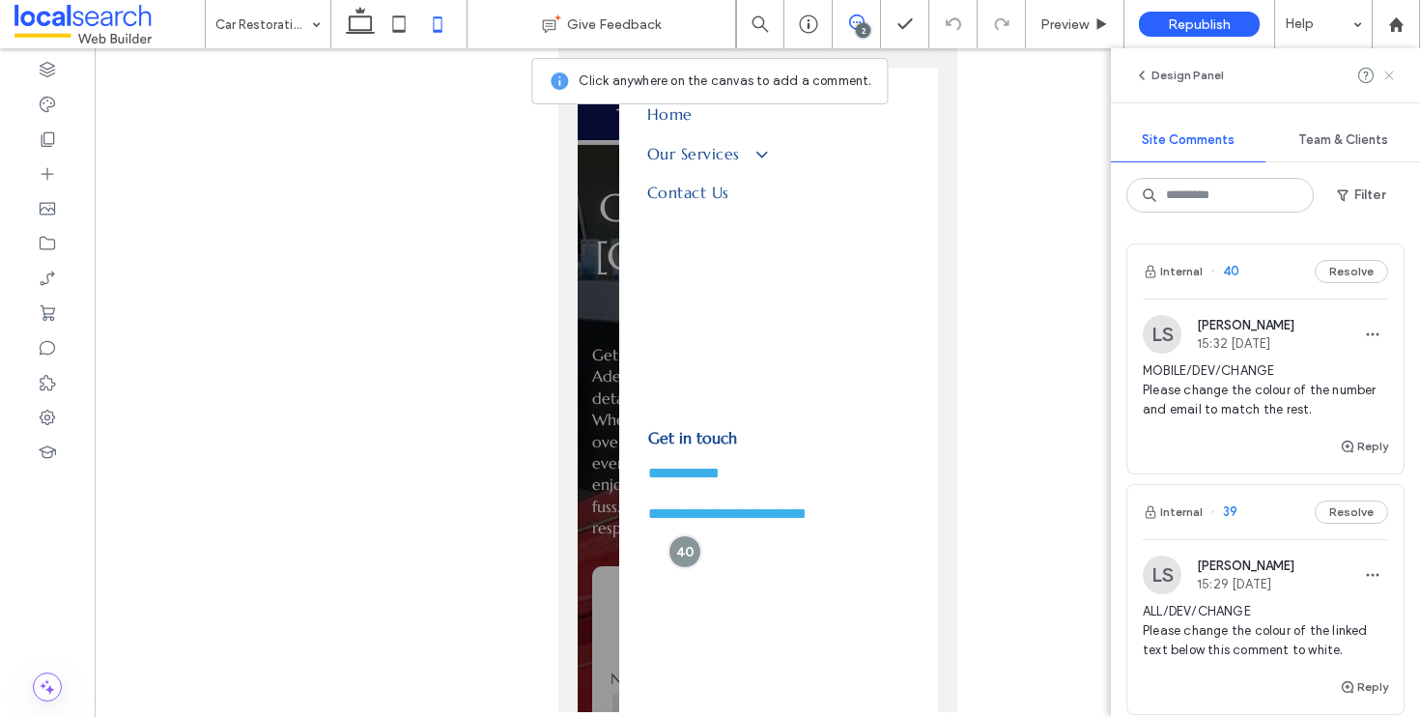
click at [1383, 73] on icon at bounding box center [1389, 75] width 15 height 15
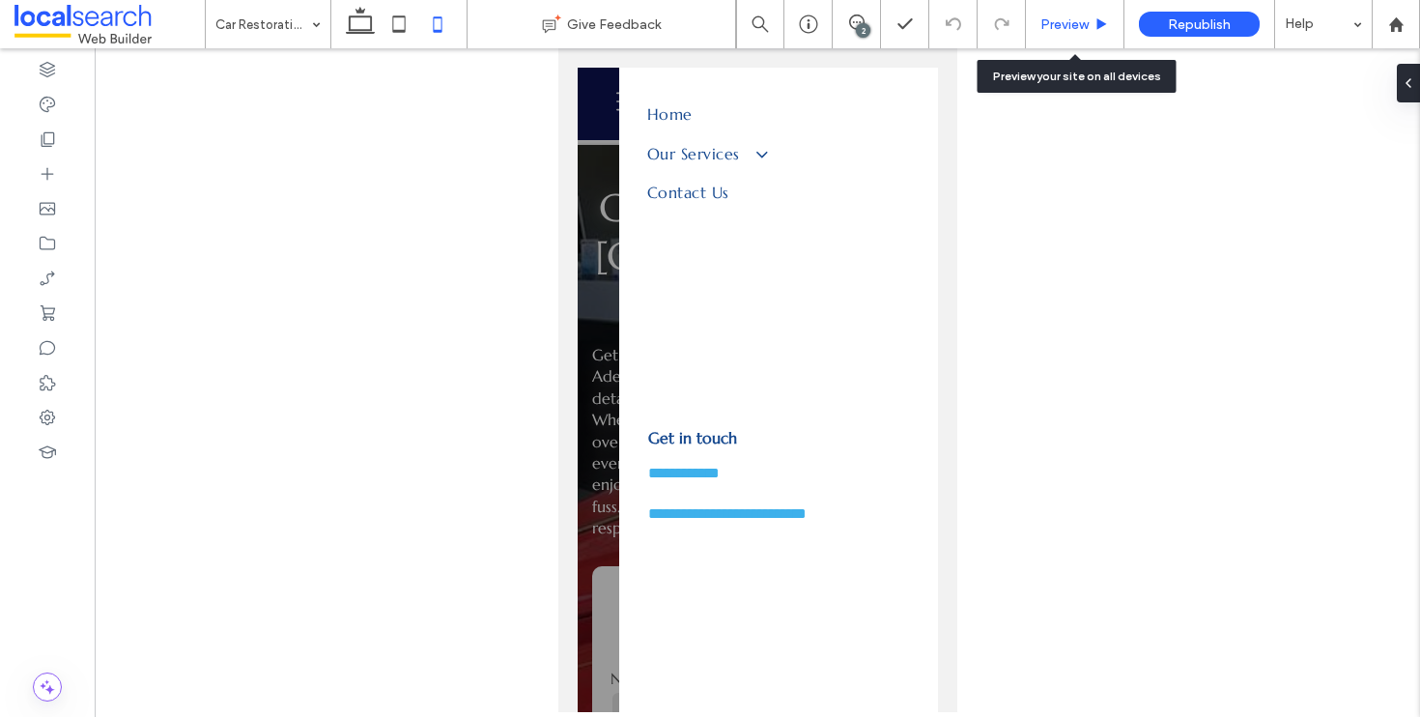
click at [1072, 32] on span "Preview" at bounding box center [1065, 24] width 48 height 16
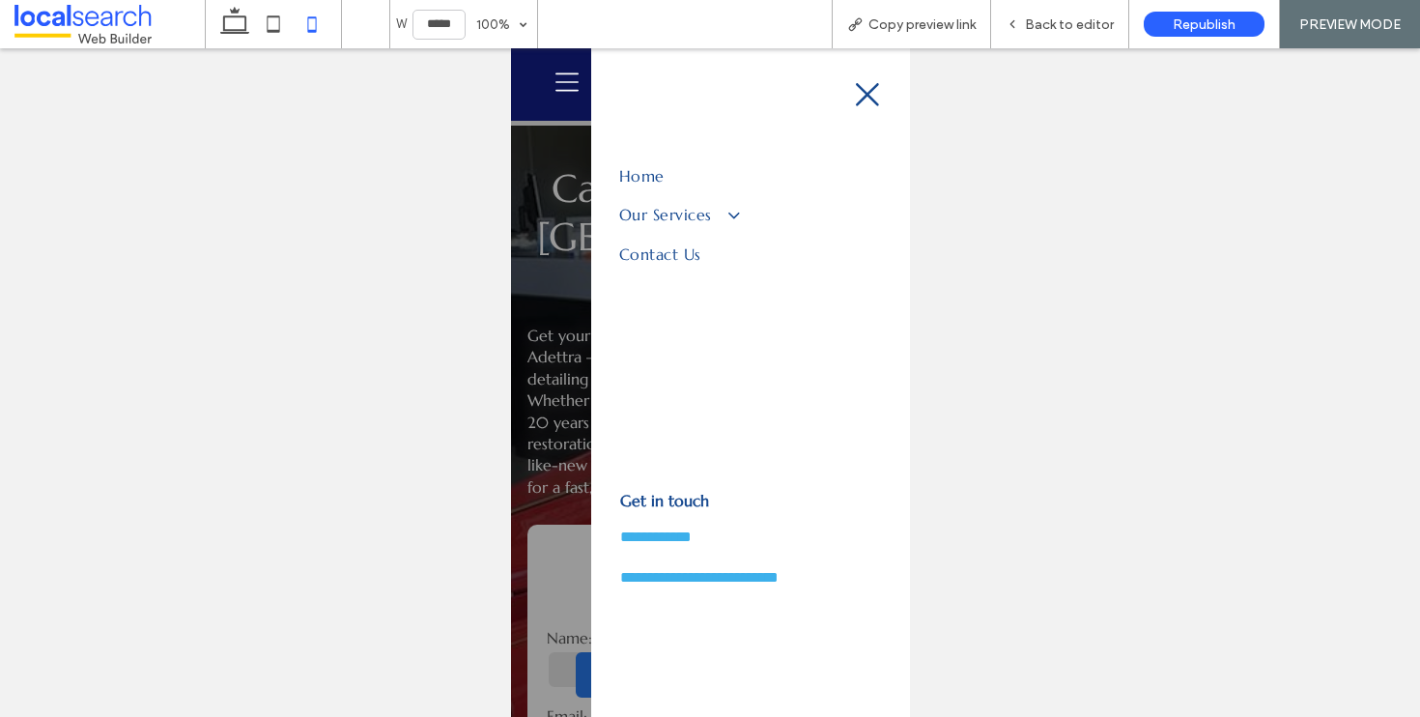
click at [852, 89] on icon "Close Icon" at bounding box center [866, 94] width 29 height 29
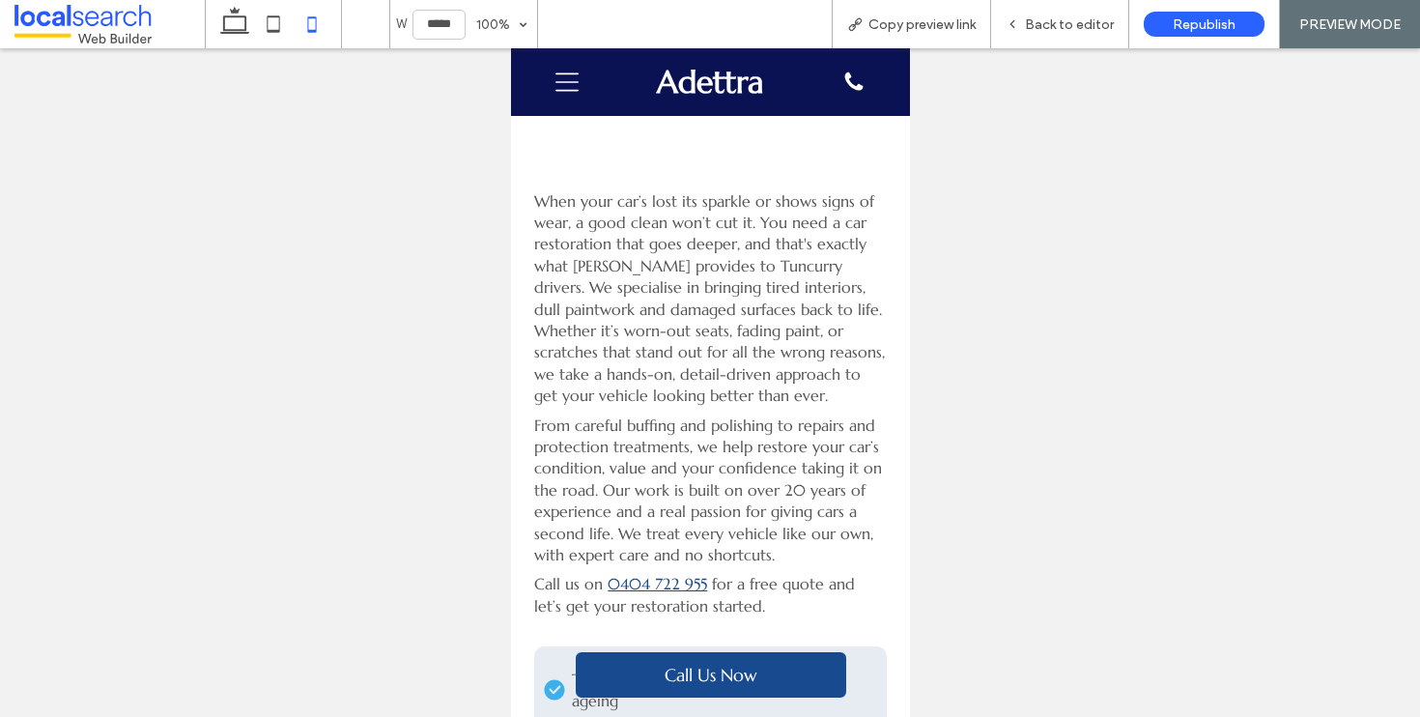
scroll to position [1819, 0]
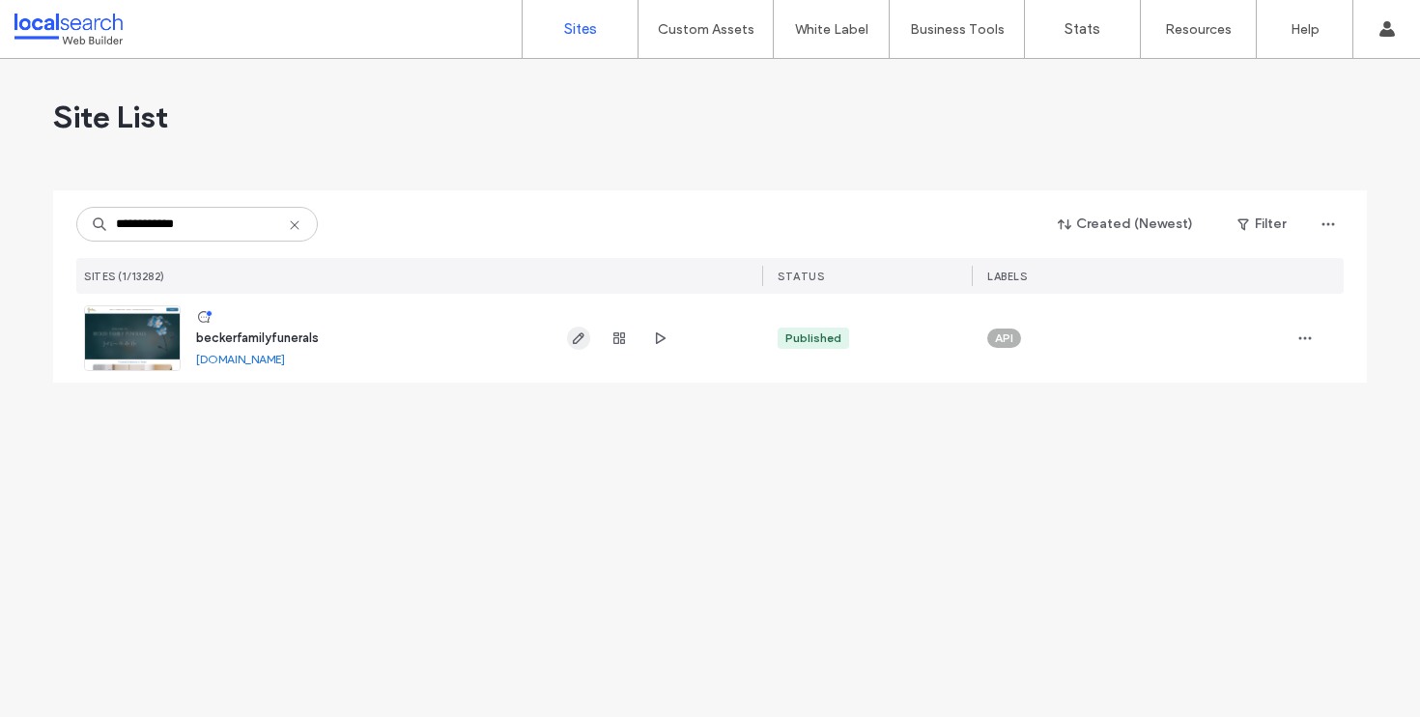
type input "**********"
click at [584, 330] on icon "button" at bounding box center [578, 337] width 15 height 15
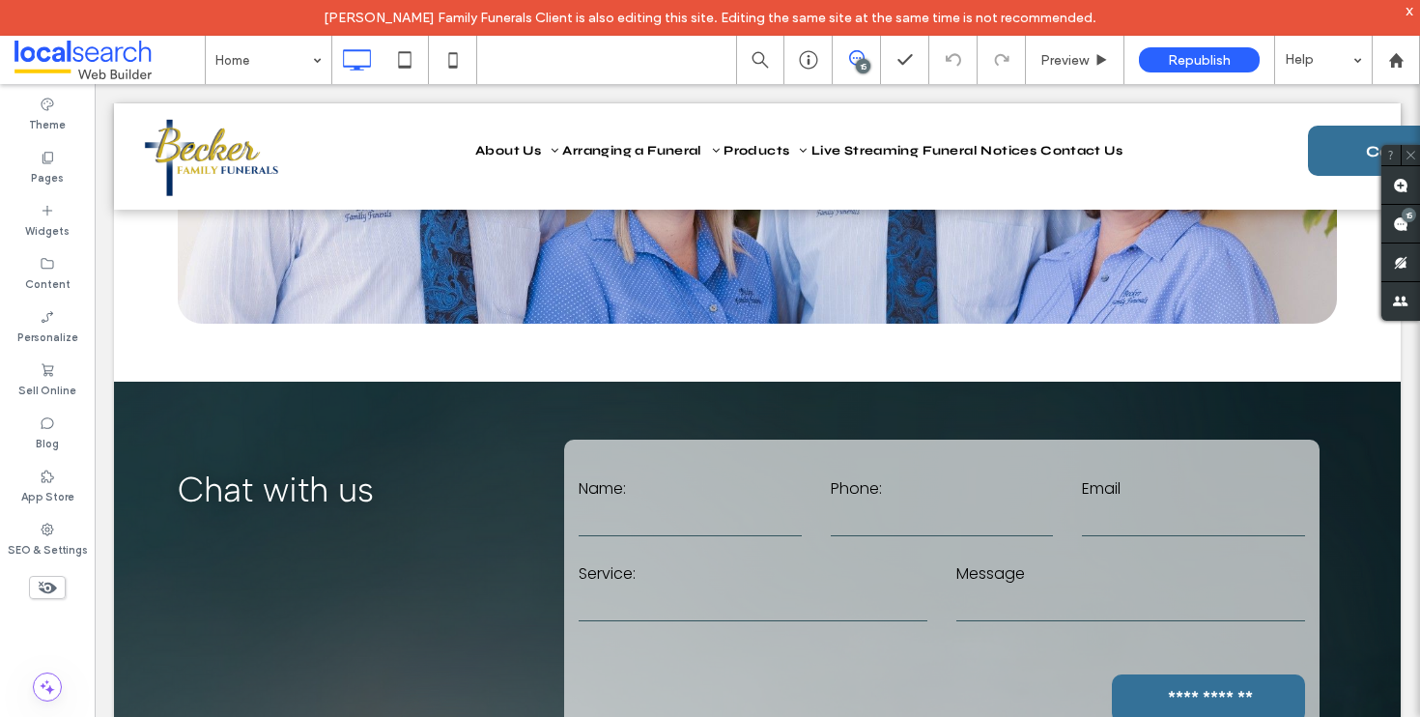
scroll to position [1000, 0]
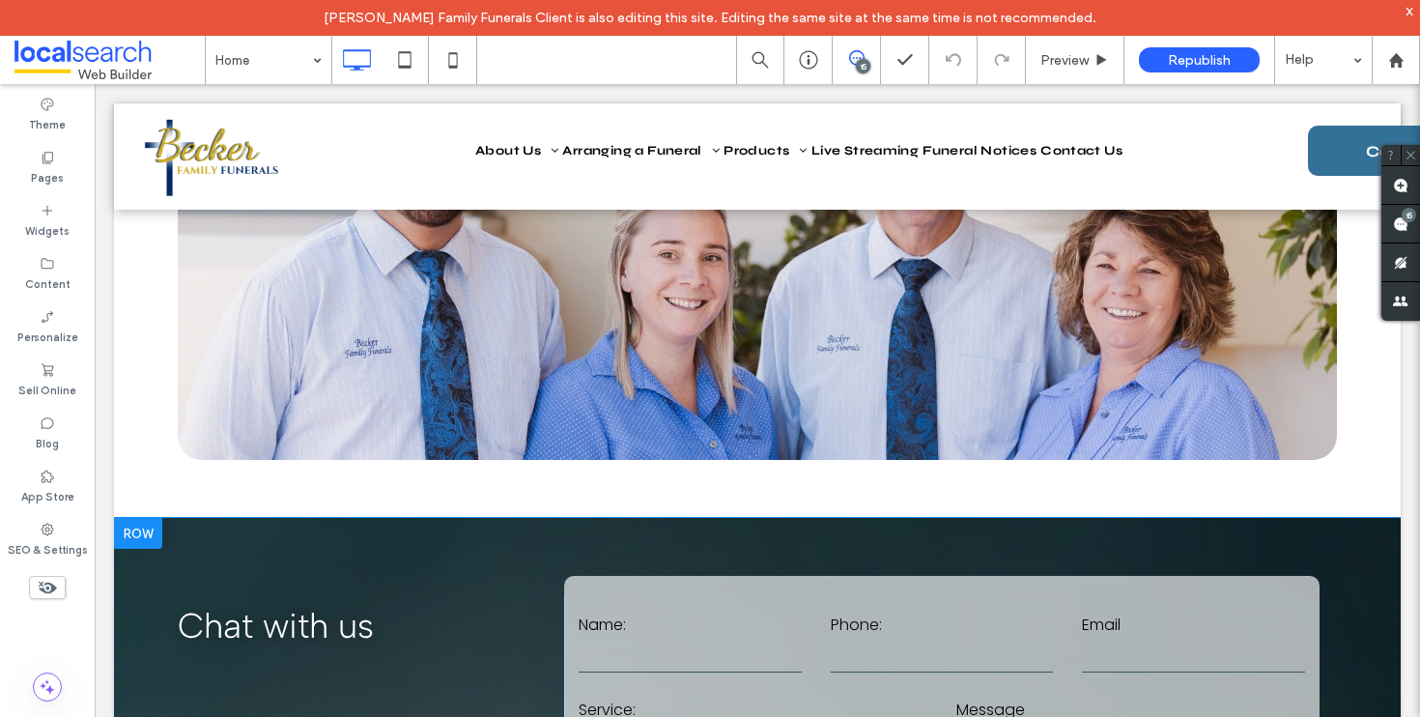
click at [141, 531] on div at bounding box center [138, 533] width 48 height 31
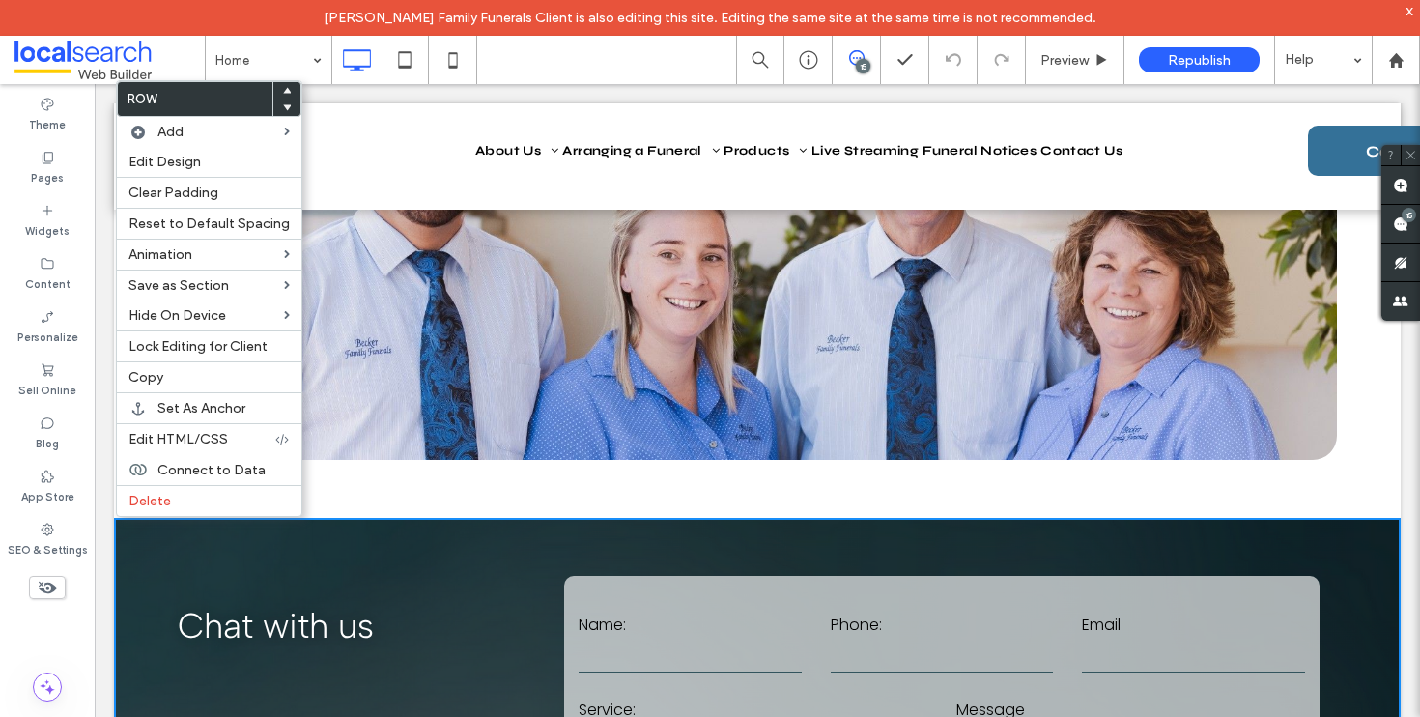
click at [285, 102] on div at bounding box center [286, 108] width 27 height 17
click at [283, 106] on use at bounding box center [287, 108] width 9 height 6
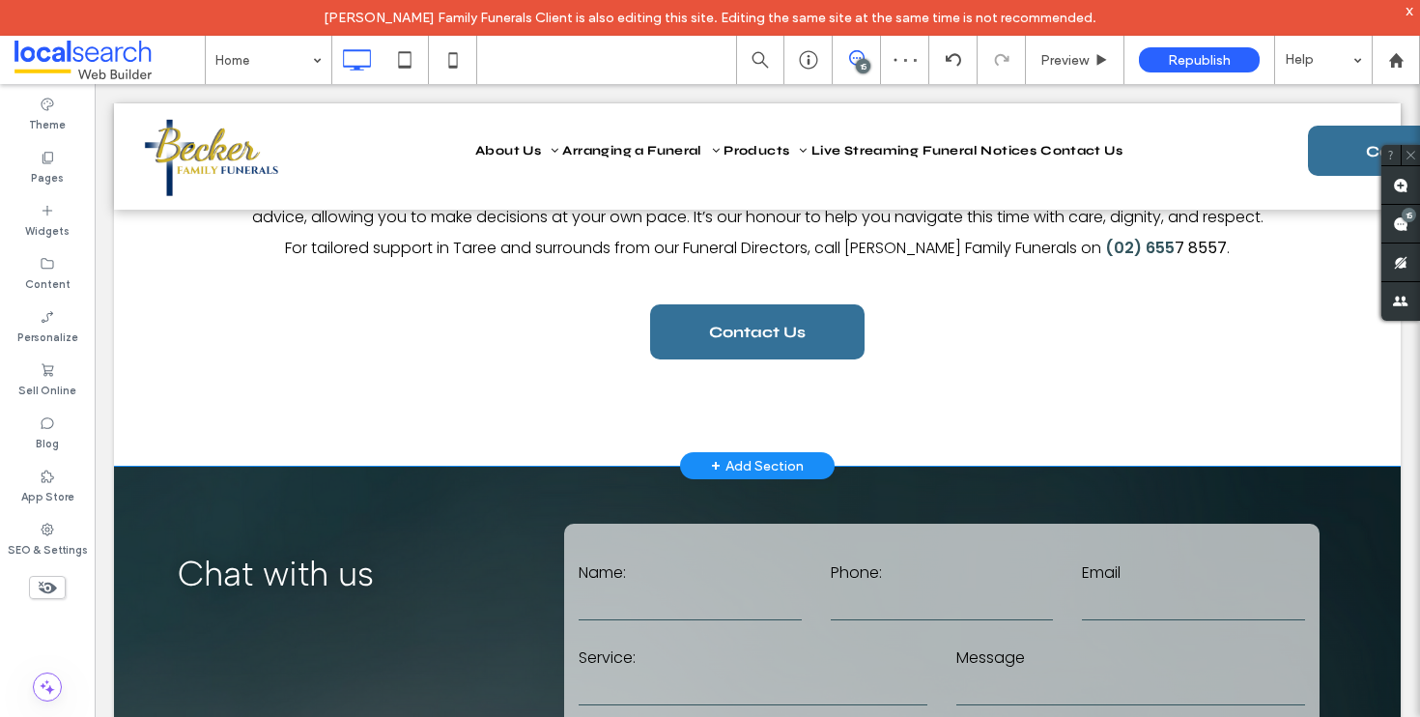
scroll to position [1915, 0]
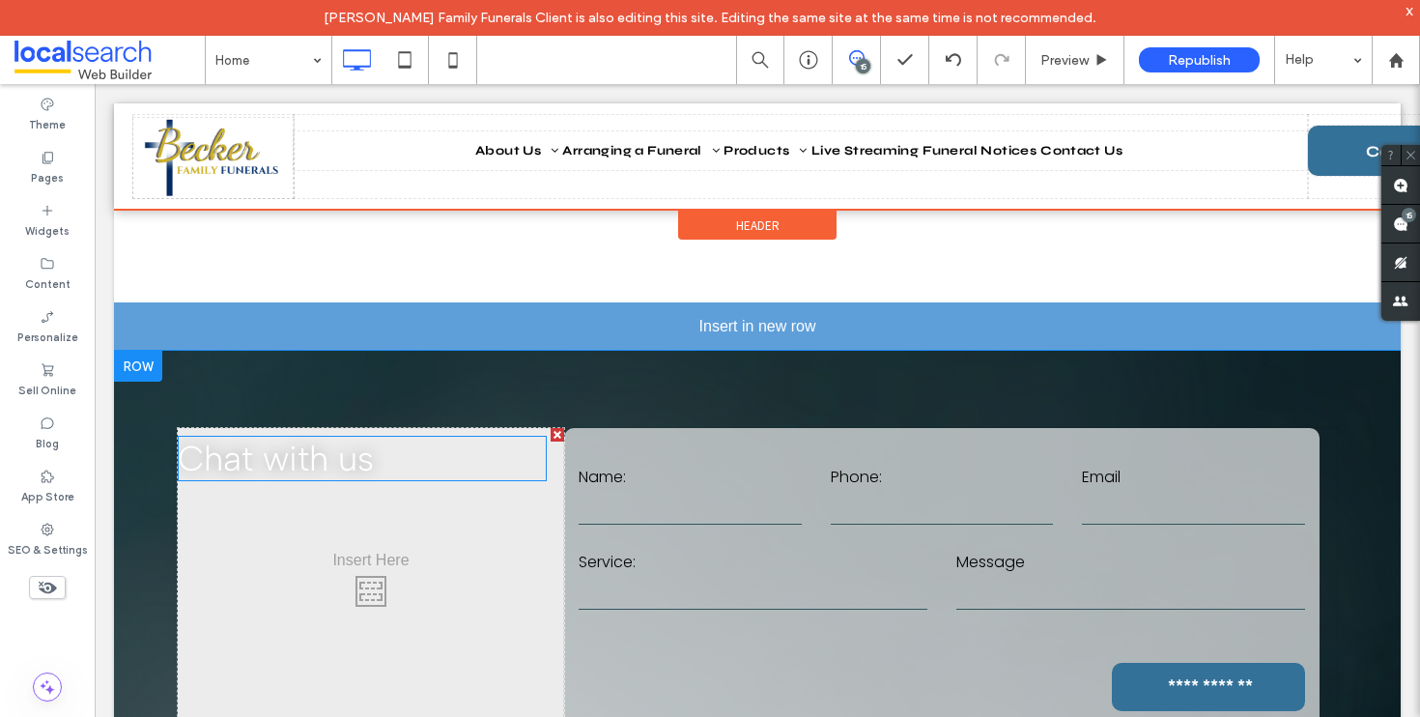
drag, startPoint x: 267, startPoint y: 408, endPoint x: 647, endPoint y: 352, distance: 384.8
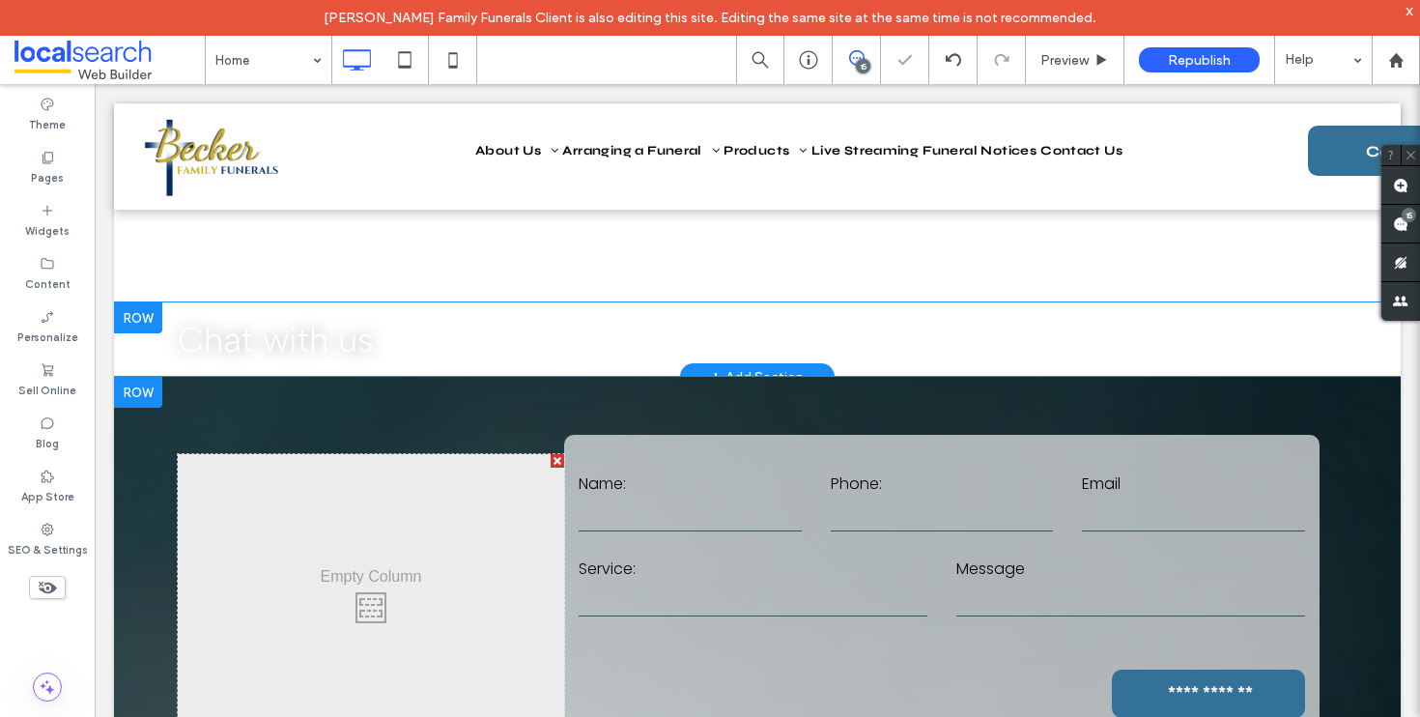
click at [450, 355] on h3 "Chat with us" at bounding box center [362, 340] width 369 height 42
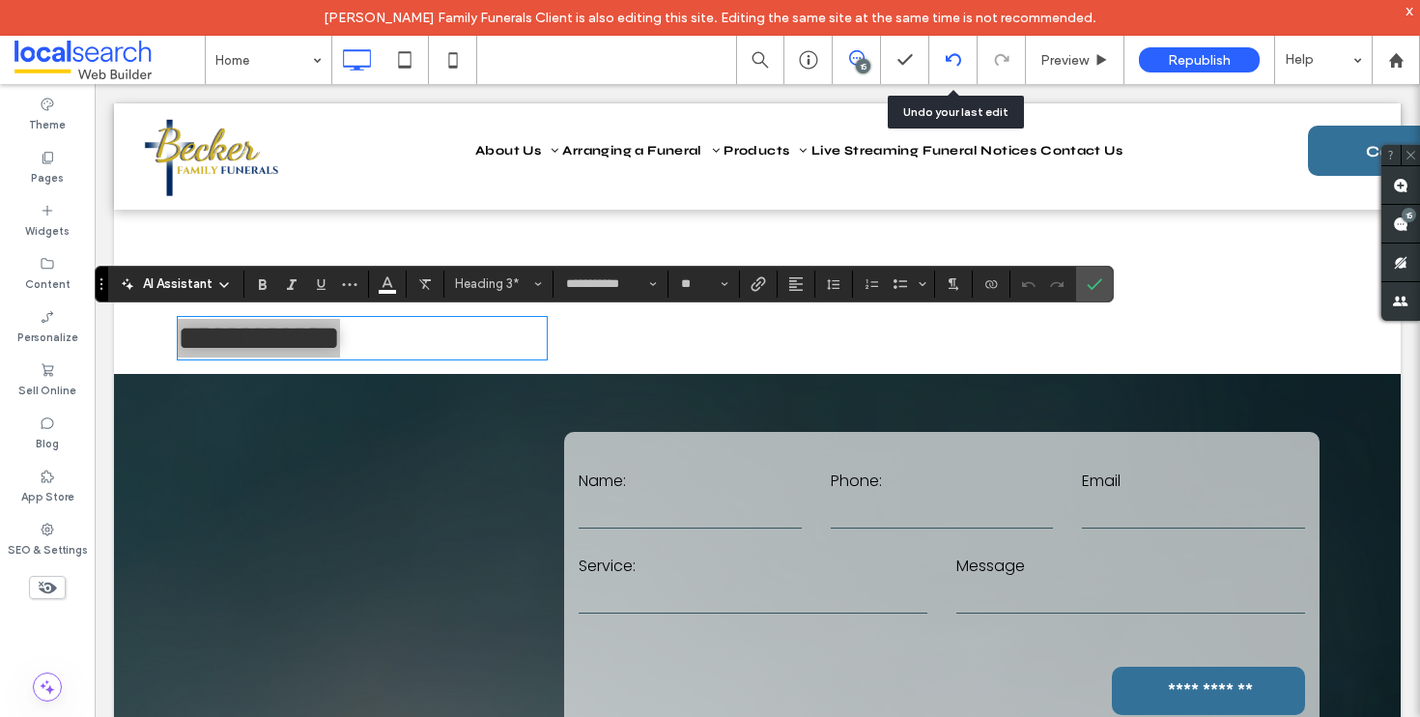
click at [953, 57] on icon at bounding box center [953, 59] width 15 height 15
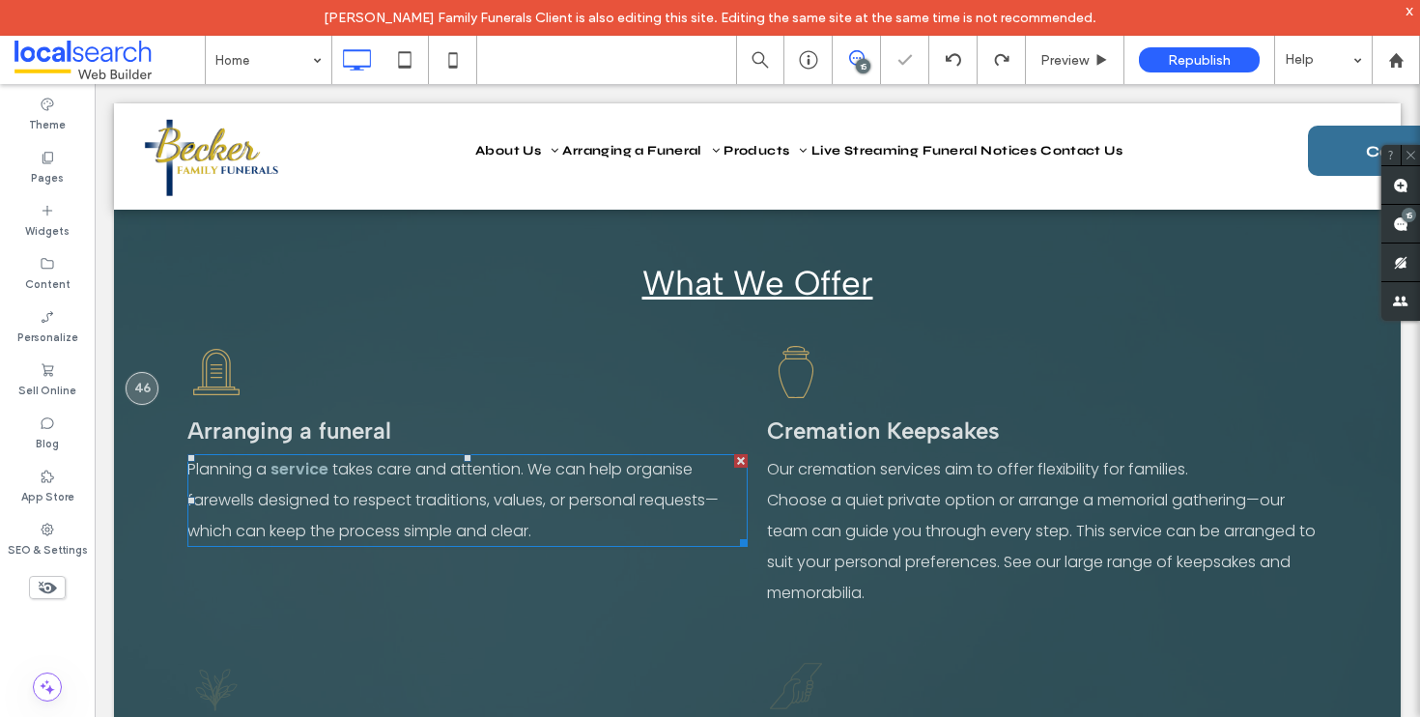
scroll to position [1864, 0]
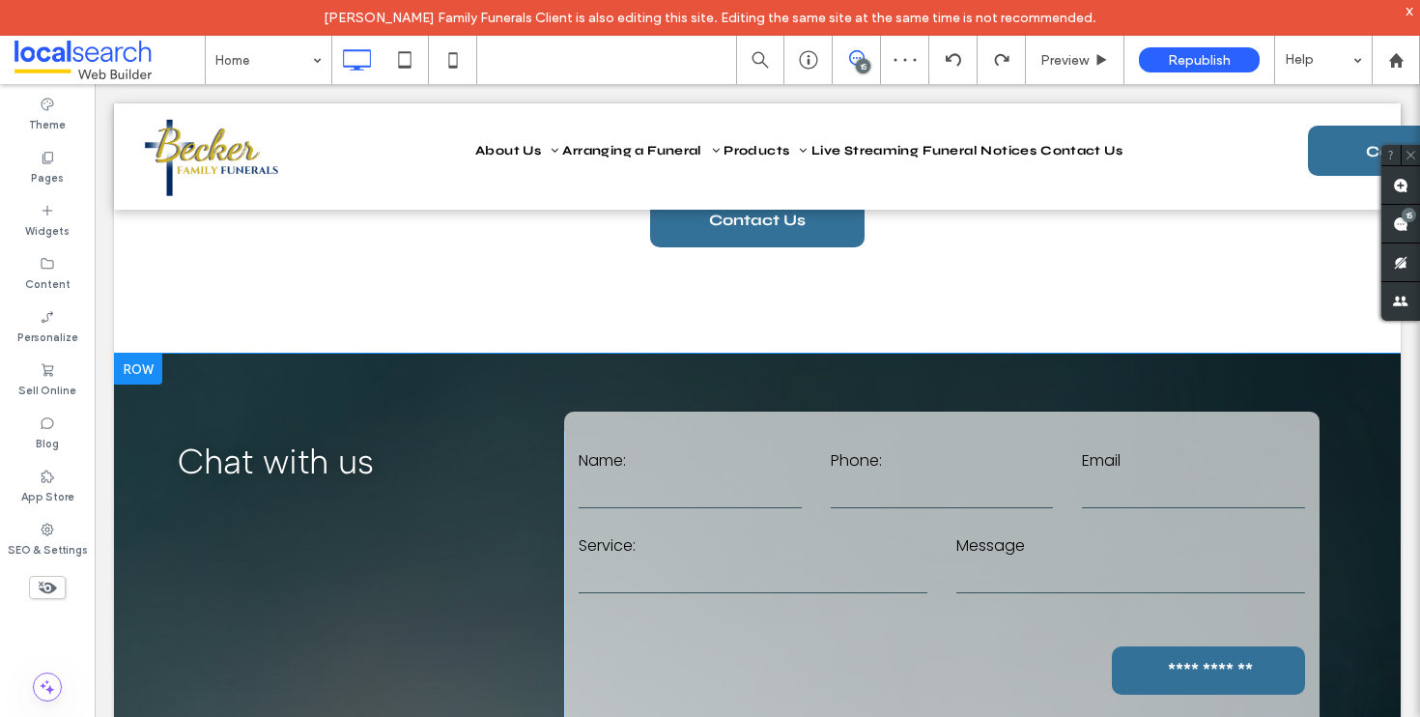
click at [617, 397] on div "**********" at bounding box center [757, 580] width 1287 height 452
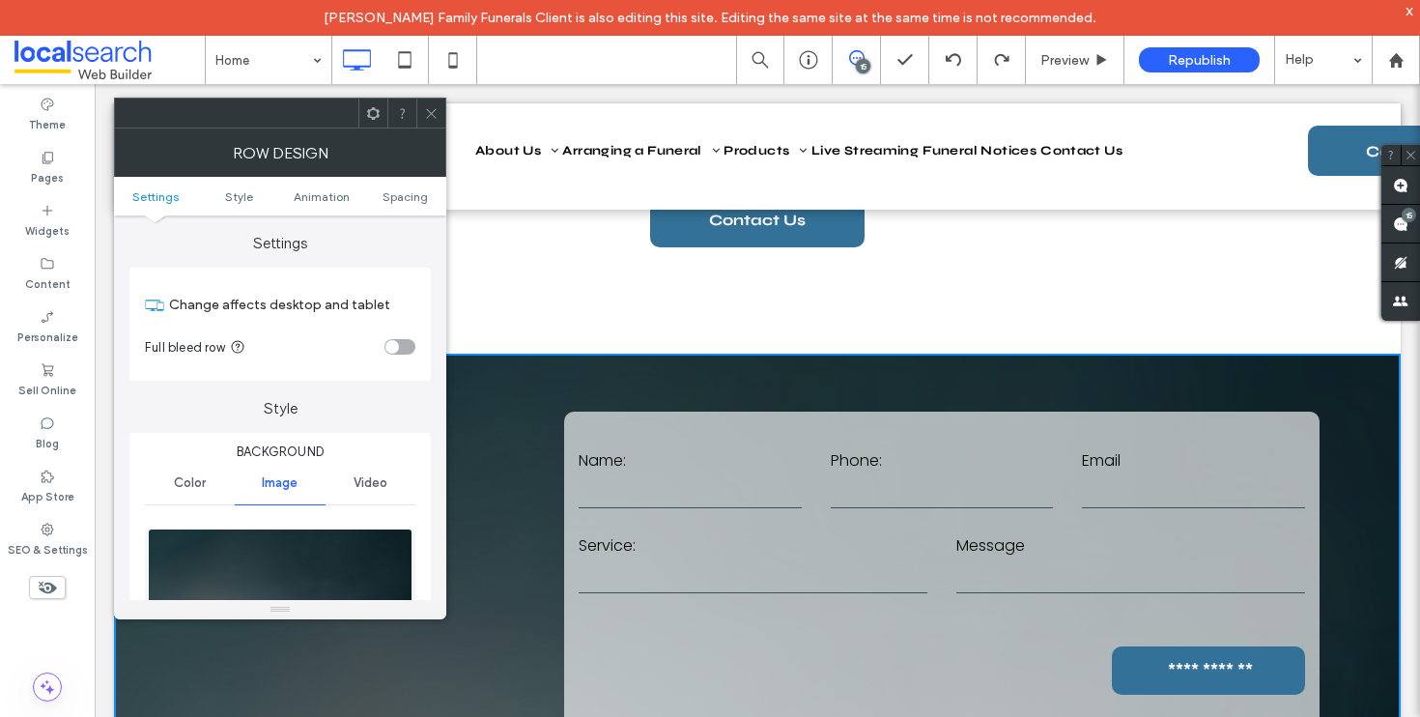
click at [426, 111] on icon at bounding box center [431, 113] width 14 height 14
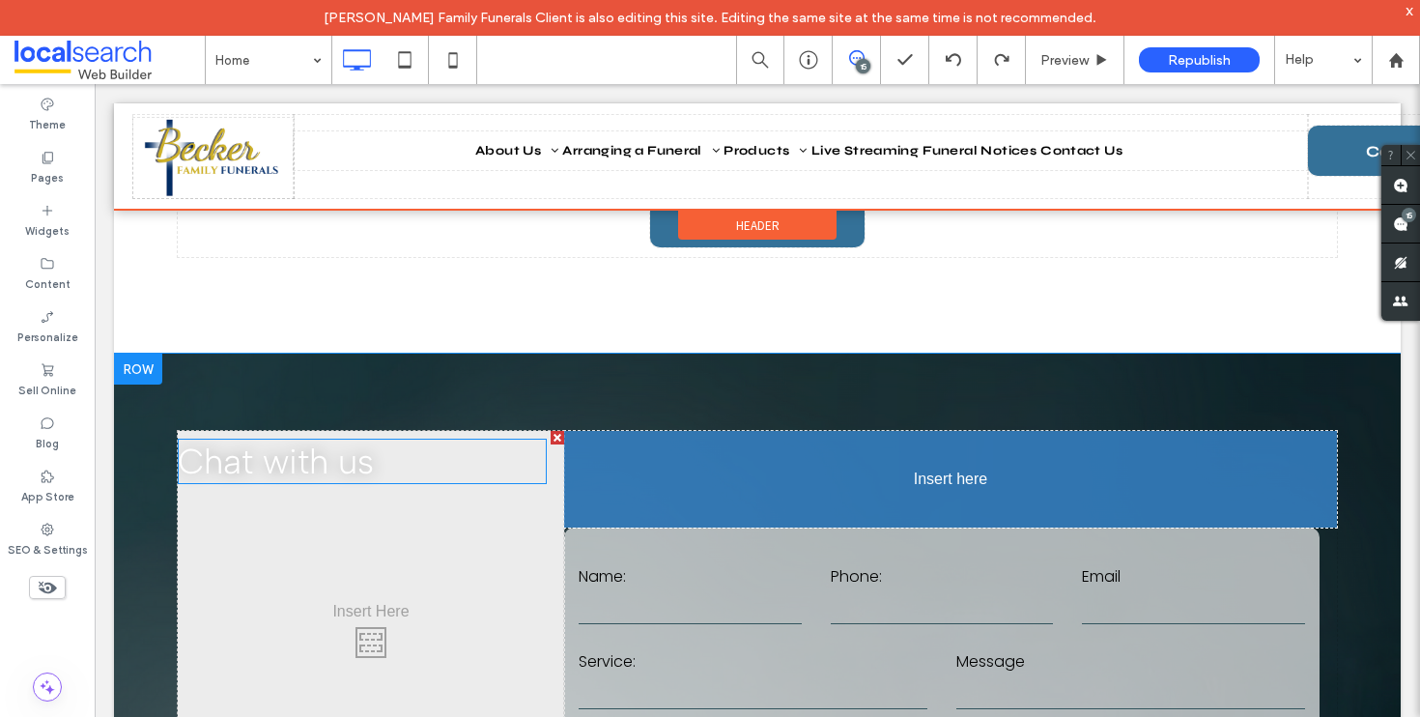
drag, startPoint x: 418, startPoint y: 420, endPoint x: 609, endPoint y: 452, distance: 193.0
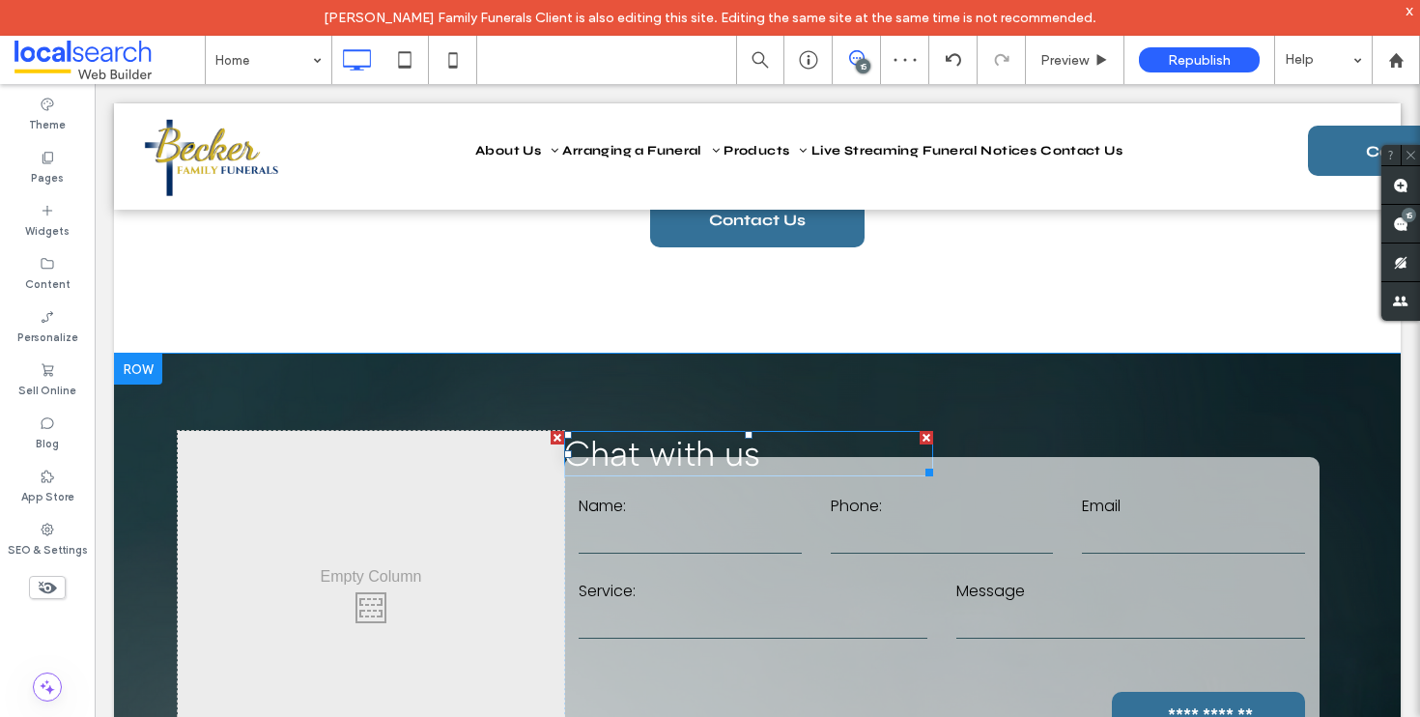
click at [724, 443] on span "Chat with us" at bounding box center [662, 454] width 196 height 42
type input "**********"
type input "**"
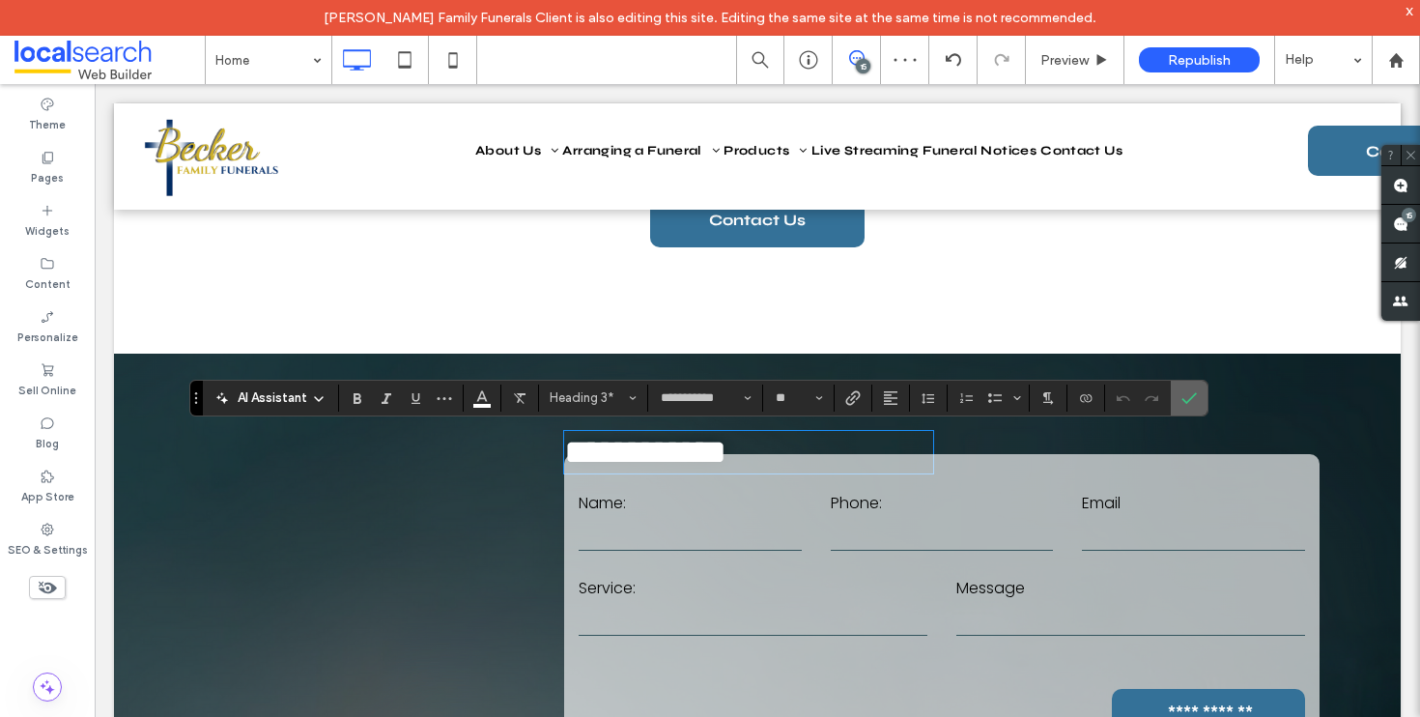
click at [1186, 393] on icon "Confirm" at bounding box center [1189, 397] width 15 height 15
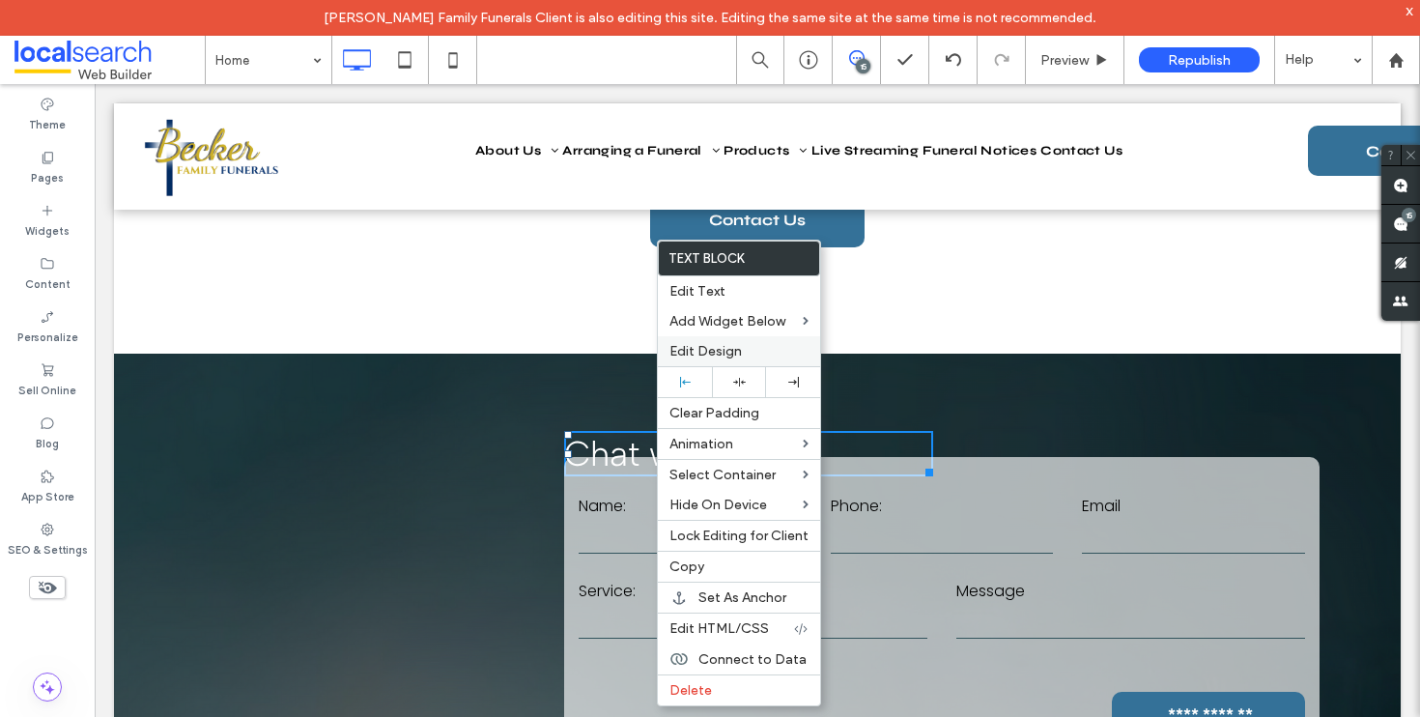
click at [731, 350] on span "Edit Design" at bounding box center [706, 351] width 72 height 16
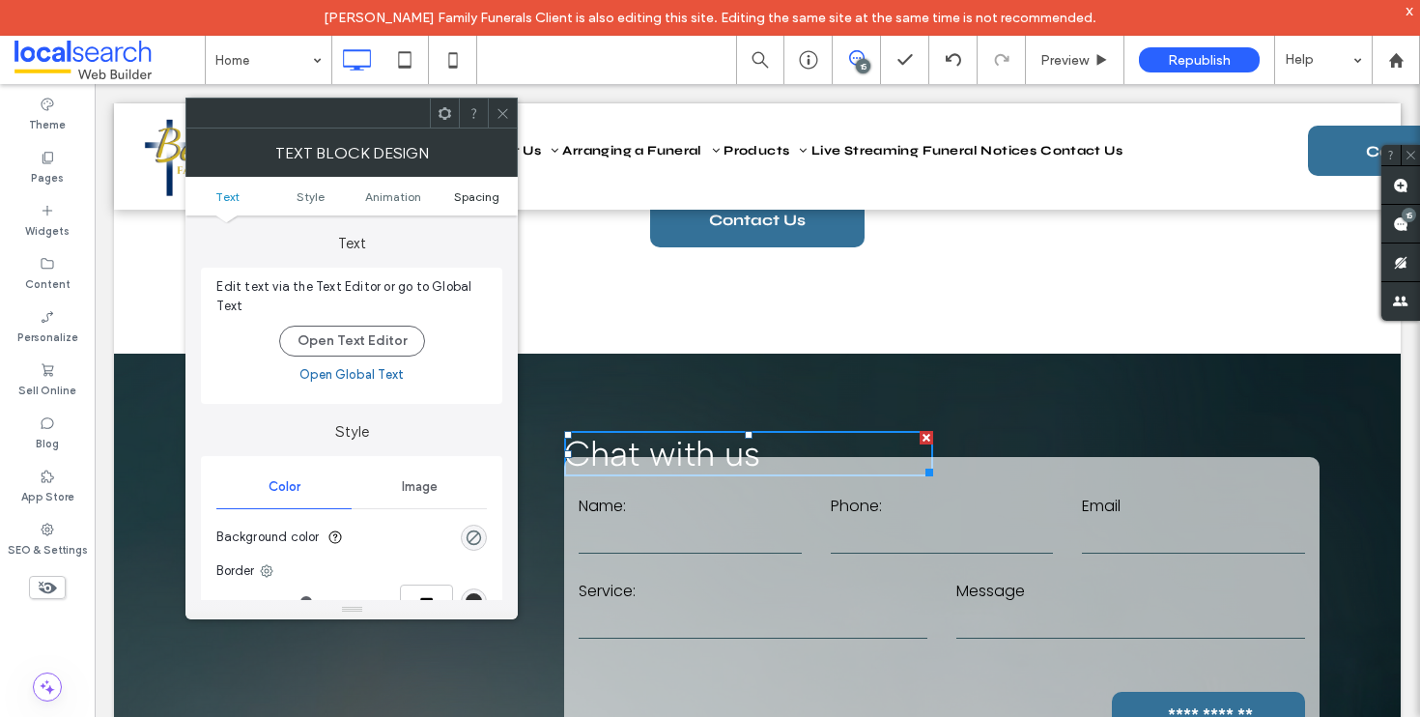
click at [485, 196] on span "Spacing" at bounding box center [476, 196] width 45 height 14
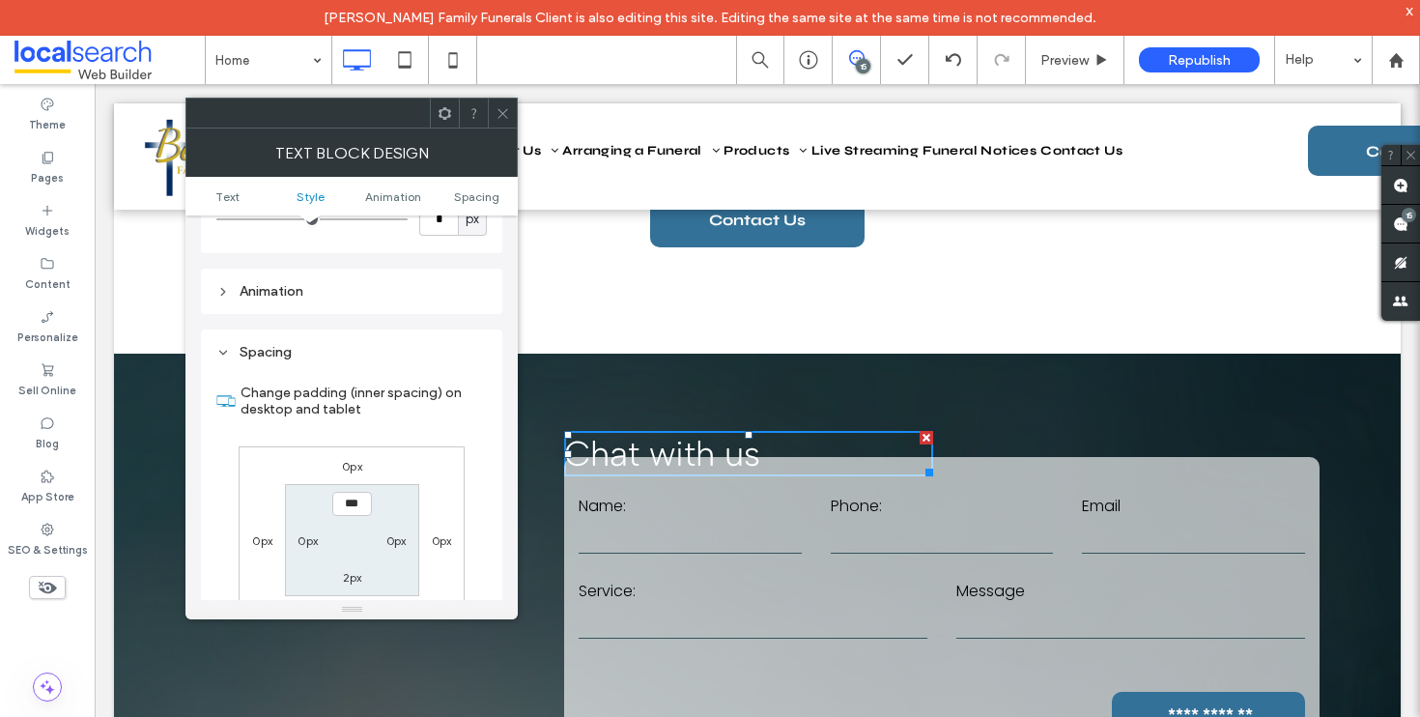
scroll to position [555, 0]
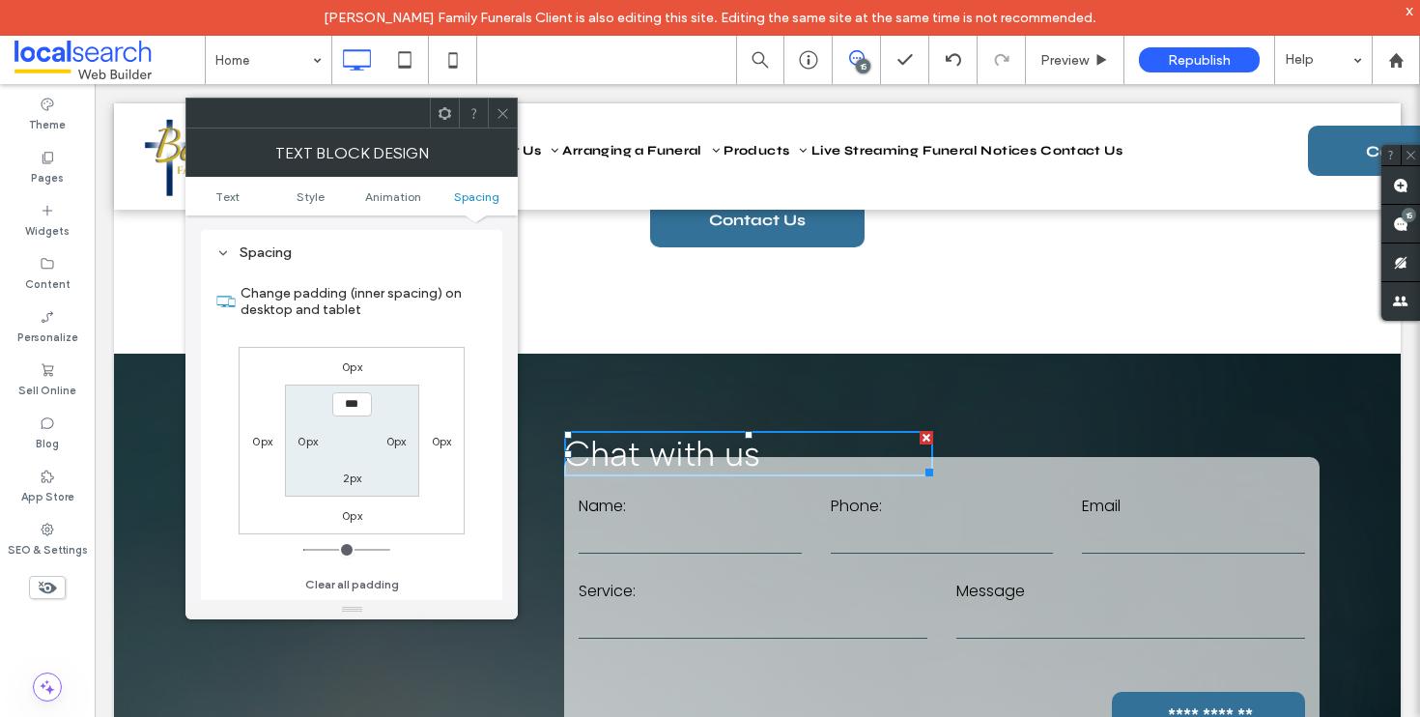
click at [351, 482] on label "2px" at bounding box center [352, 478] width 19 height 14
type input "**"
type input "****"
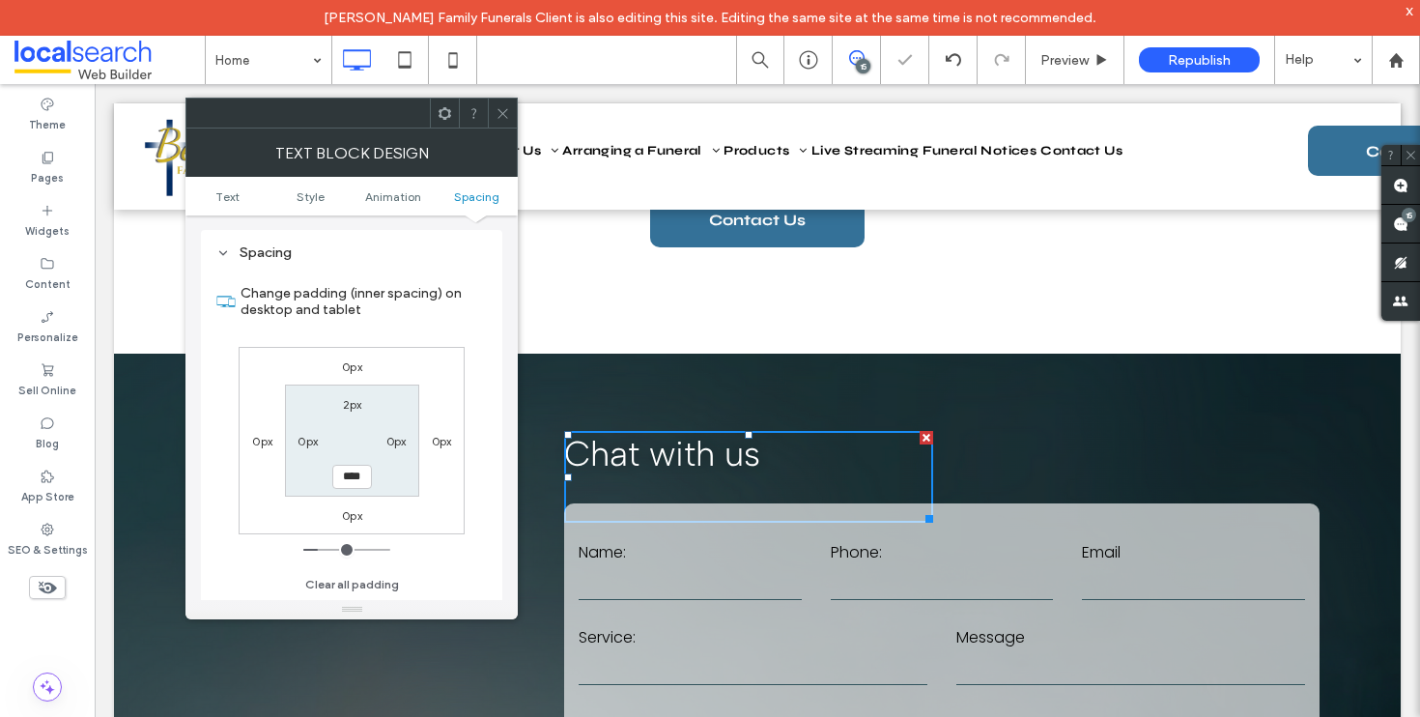
drag, startPoint x: 502, startPoint y: 117, endPoint x: 443, endPoint y: 105, distance: 61.0
click at [502, 117] on icon at bounding box center [503, 113] width 14 height 14
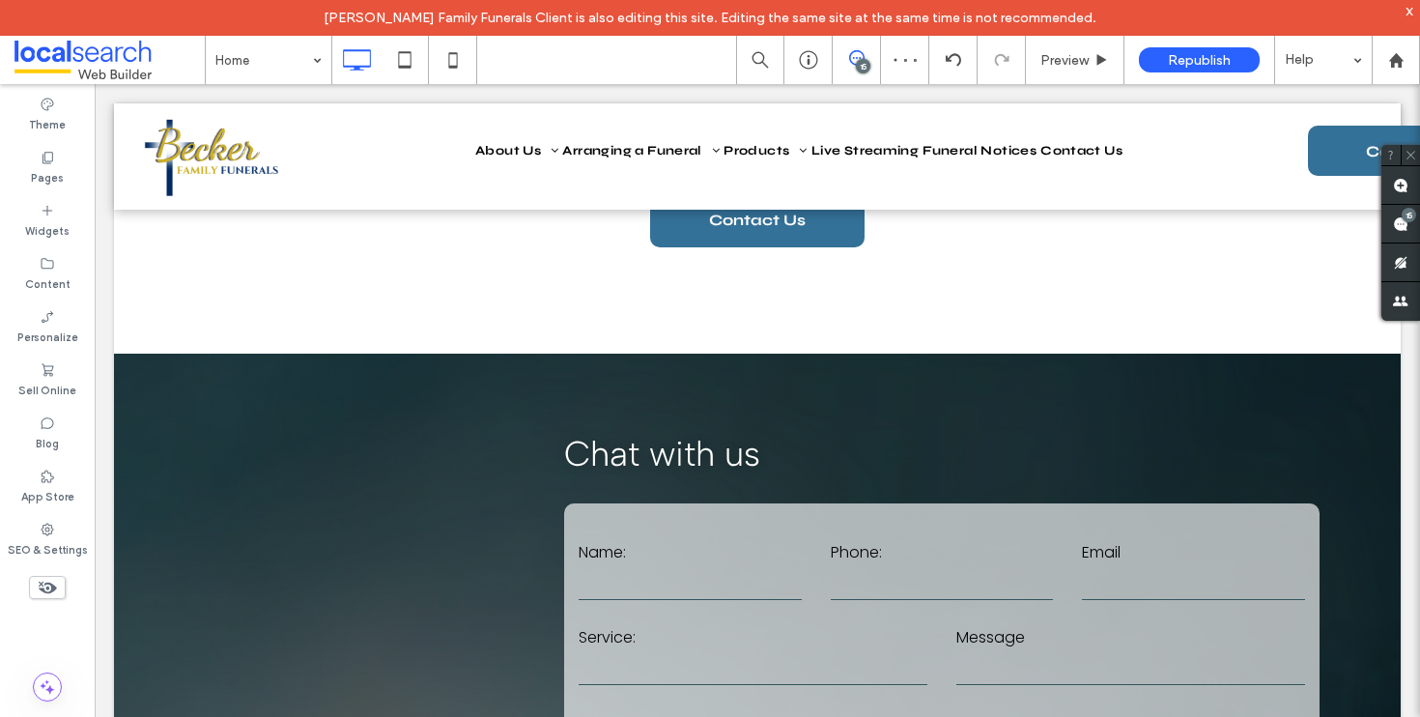
click at [551, 435] on div at bounding box center [558, 438] width 14 height 14
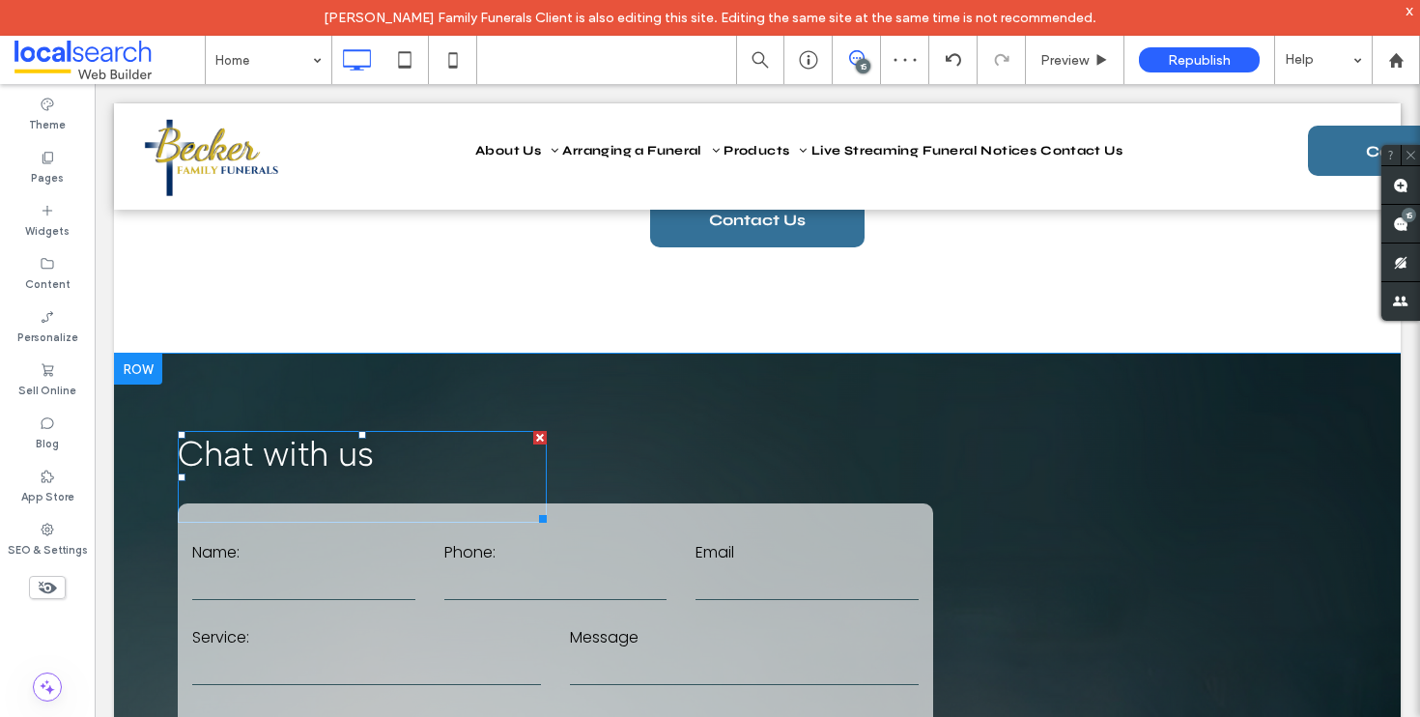
click at [386, 463] on h3 "Chat with us" at bounding box center [362, 454] width 369 height 42
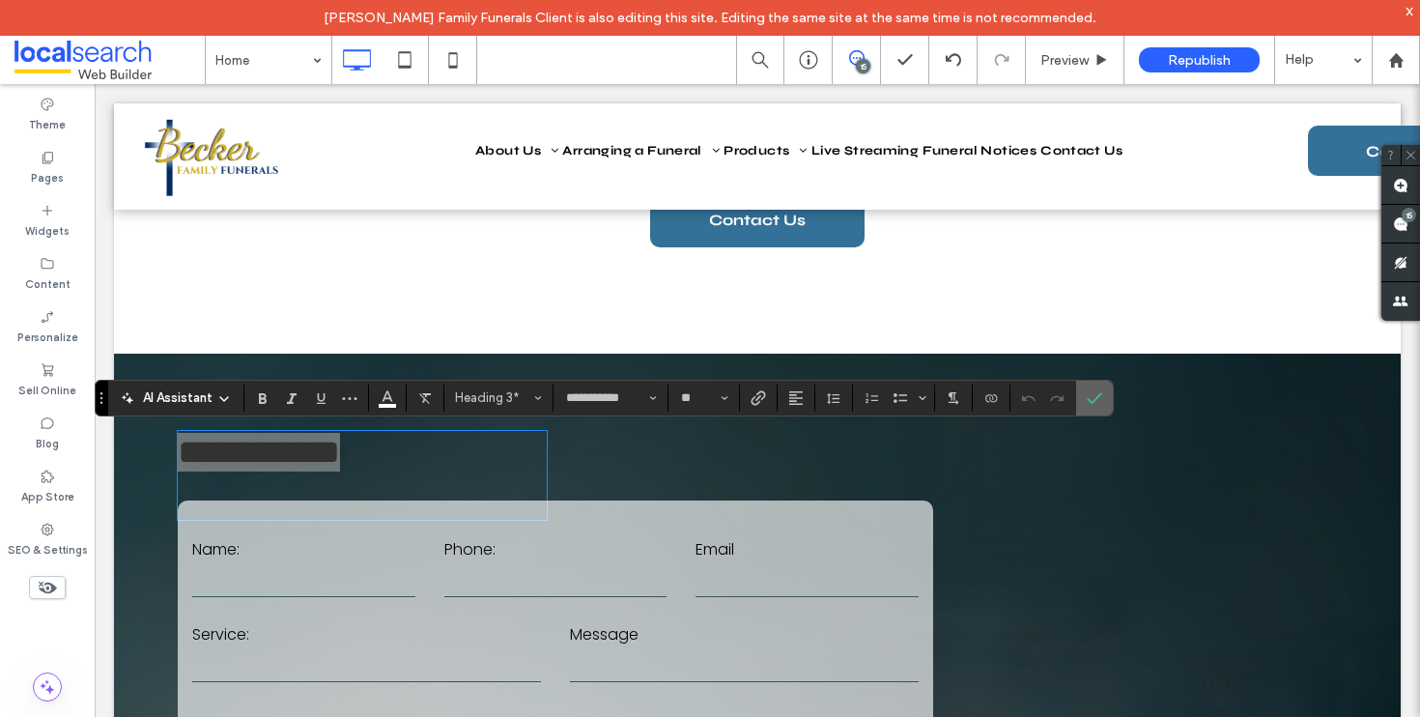
click at [1093, 401] on use "Confirm" at bounding box center [1095, 398] width 15 height 12
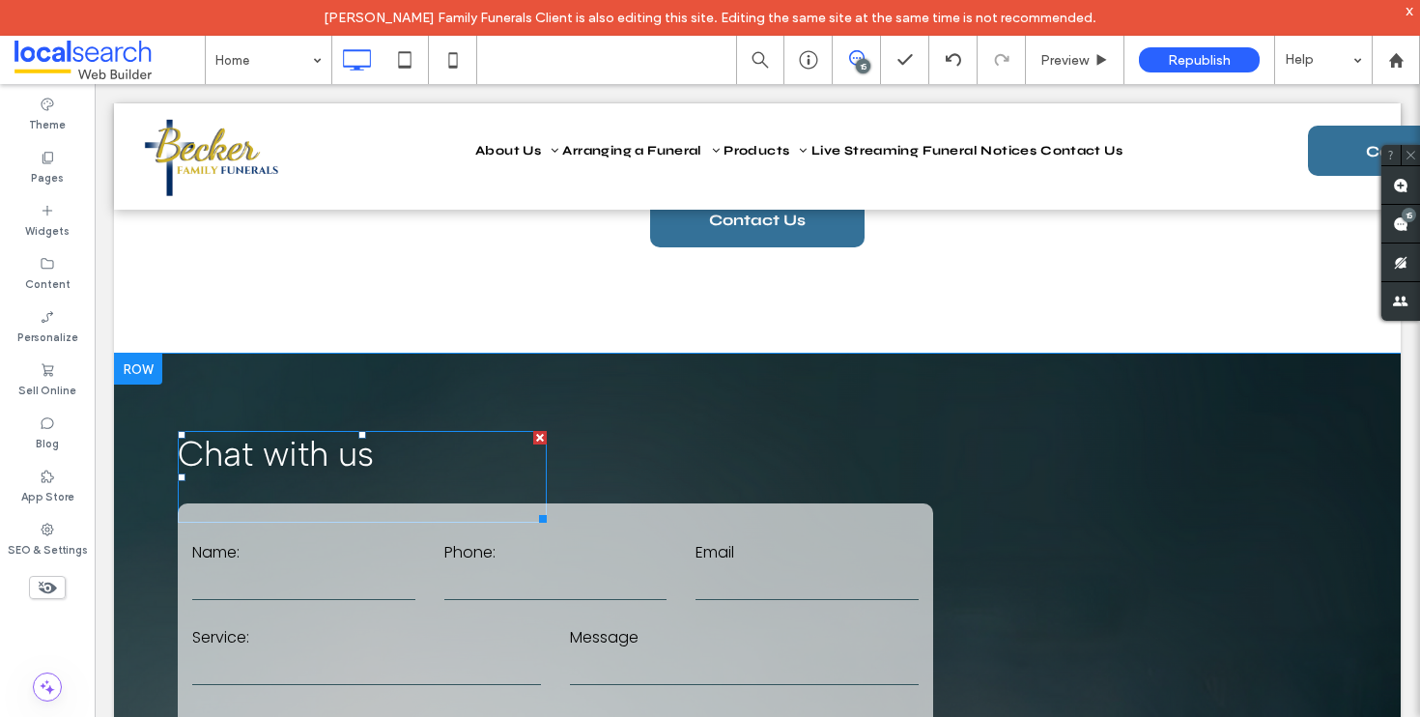
click at [506, 468] on h3 "Chat with us" at bounding box center [362, 454] width 369 height 42
type input "**********"
type input "**"
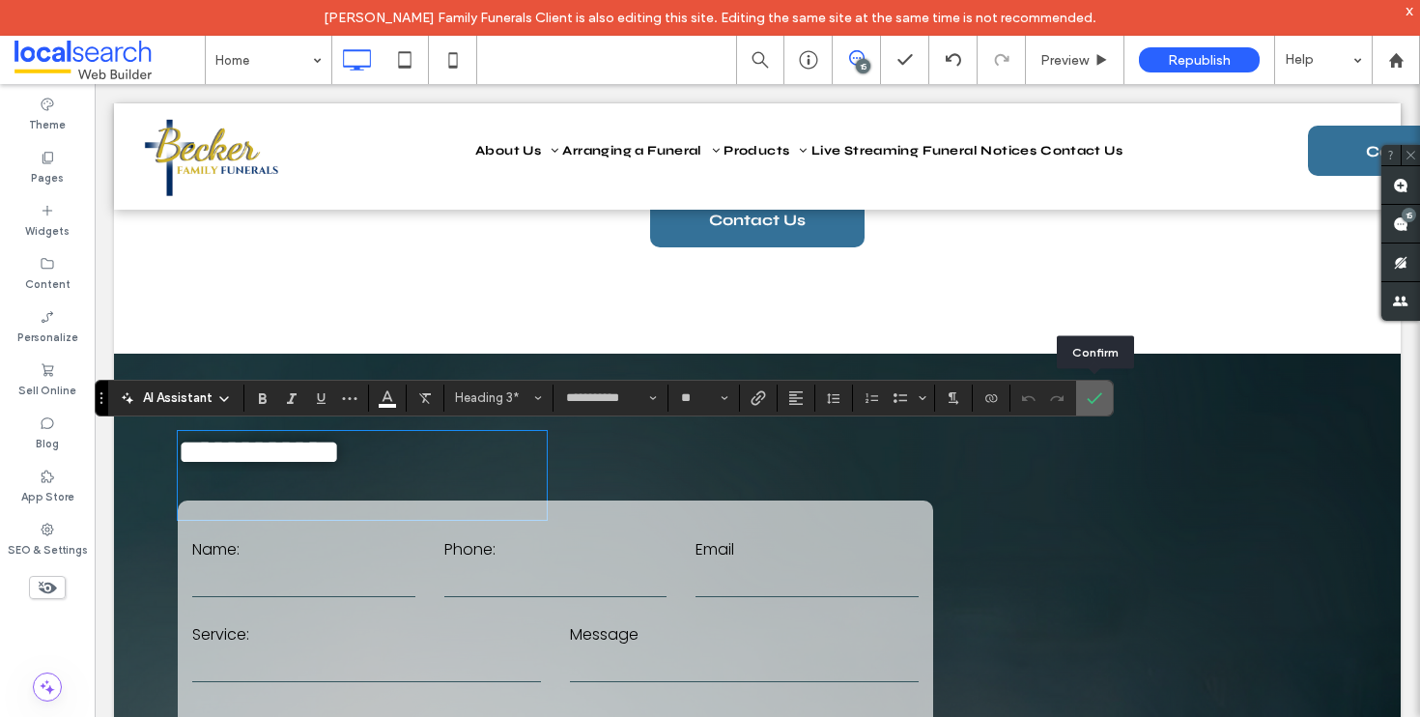
click at [1096, 395] on icon "Confirm" at bounding box center [1094, 397] width 15 height 15
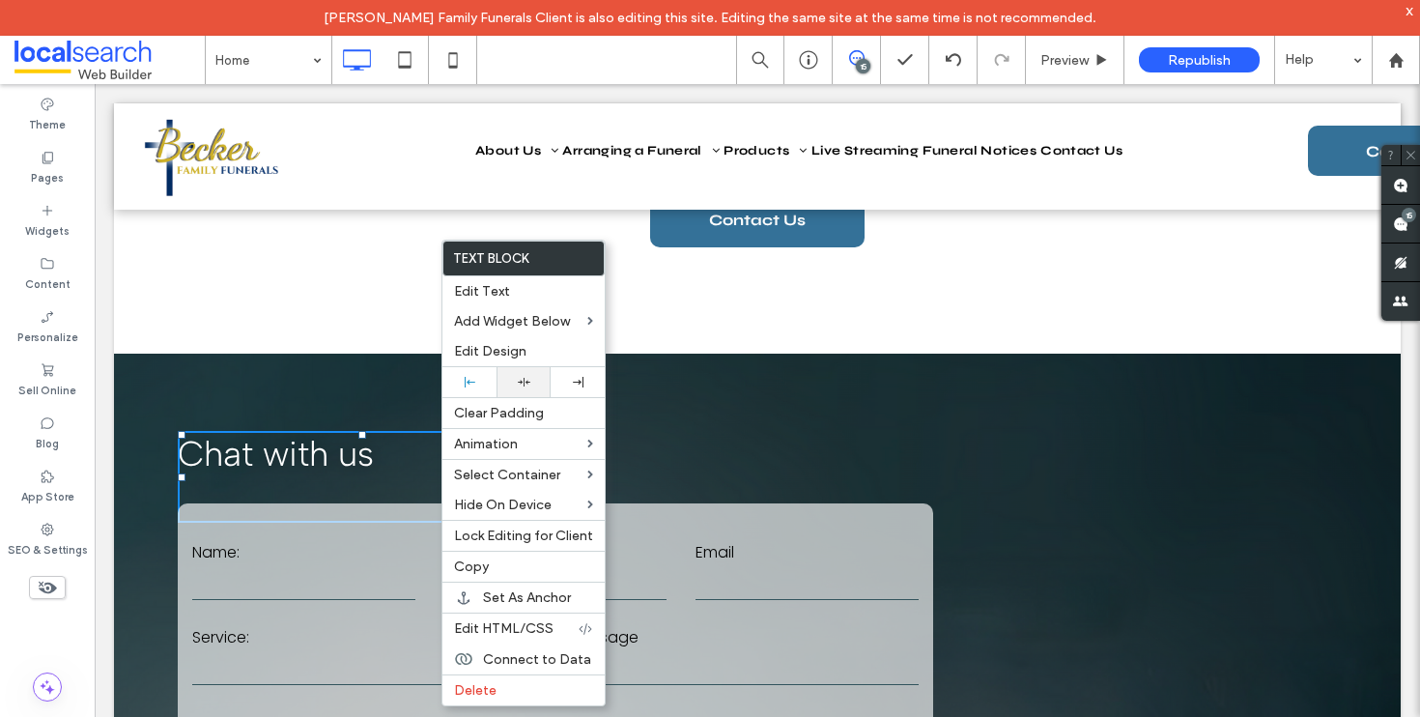
click at [515, 383] on div at bounding box center [523, 382] width 35 height 13
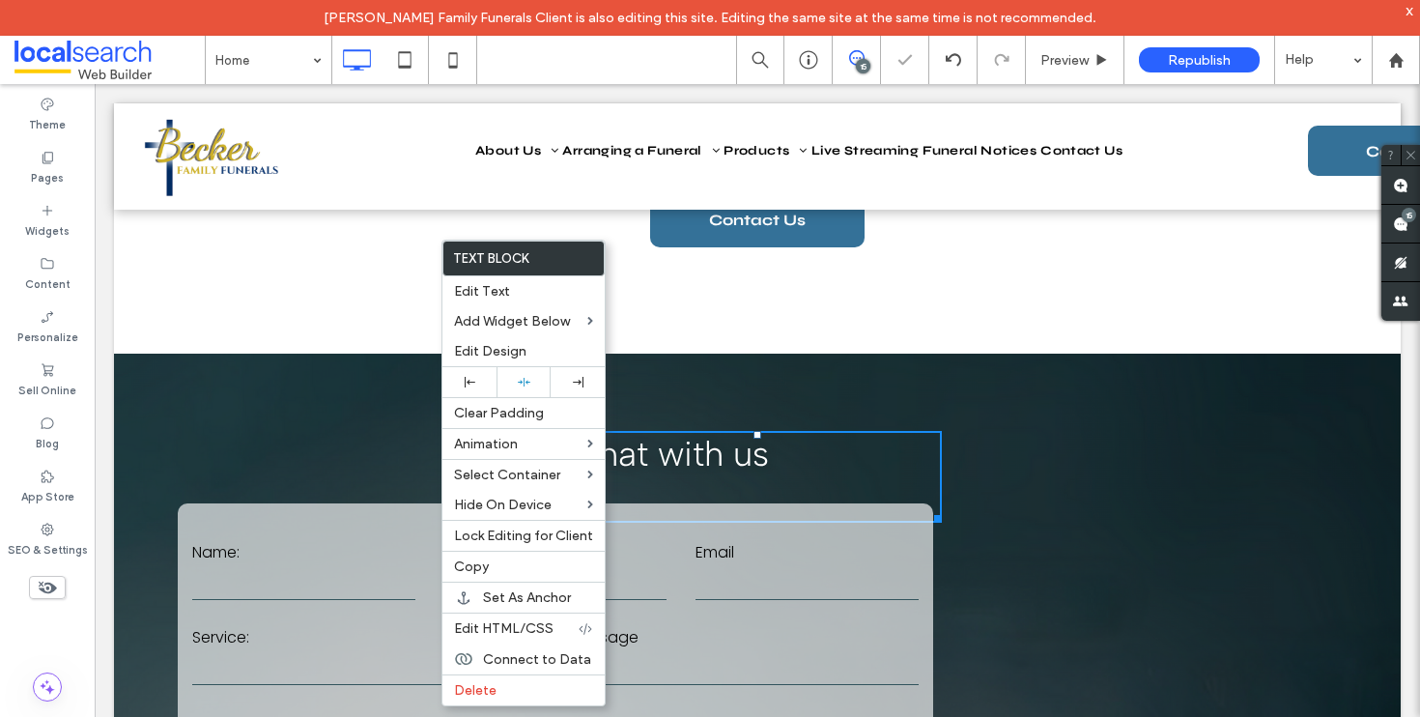
click at [316, 524] on form "**********" at bounding box center [556, 661] width 756 height 317
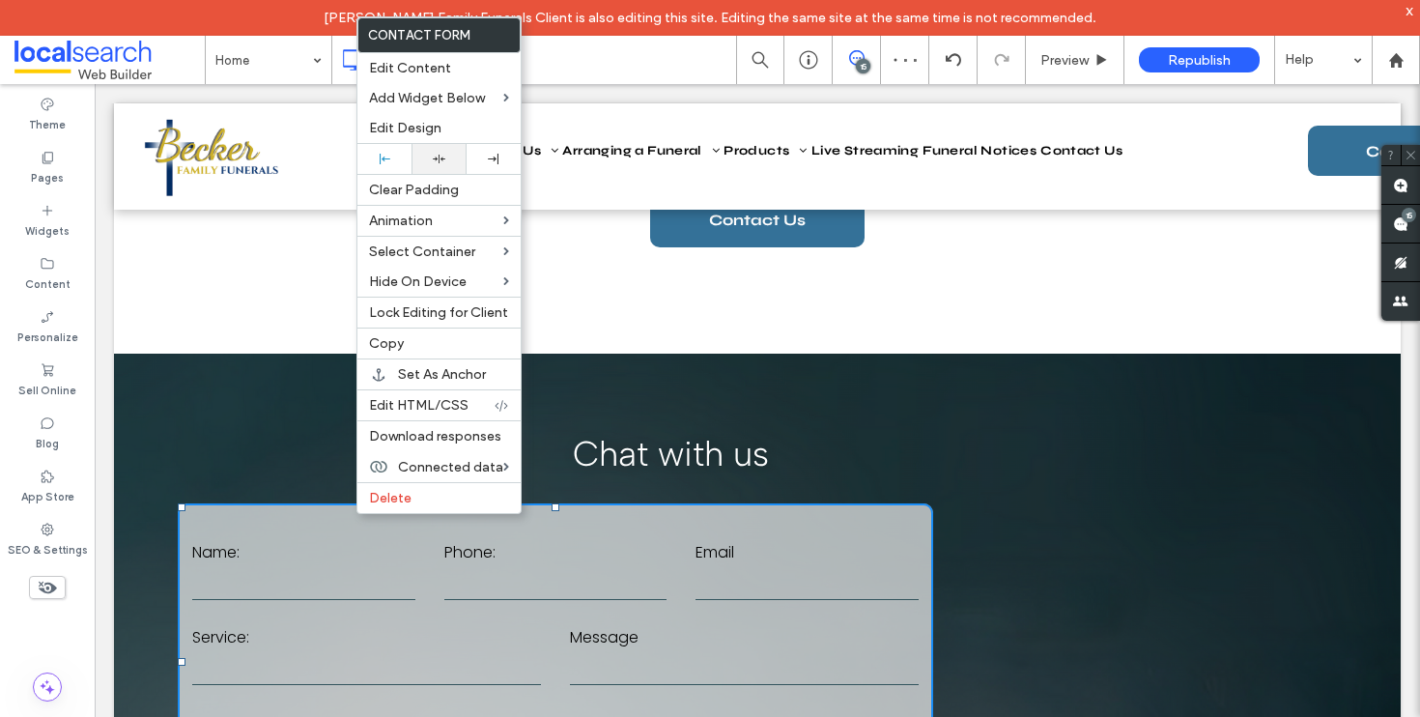
click at [442, 167] on div at bounding box center [439, 159] width 54 height 30
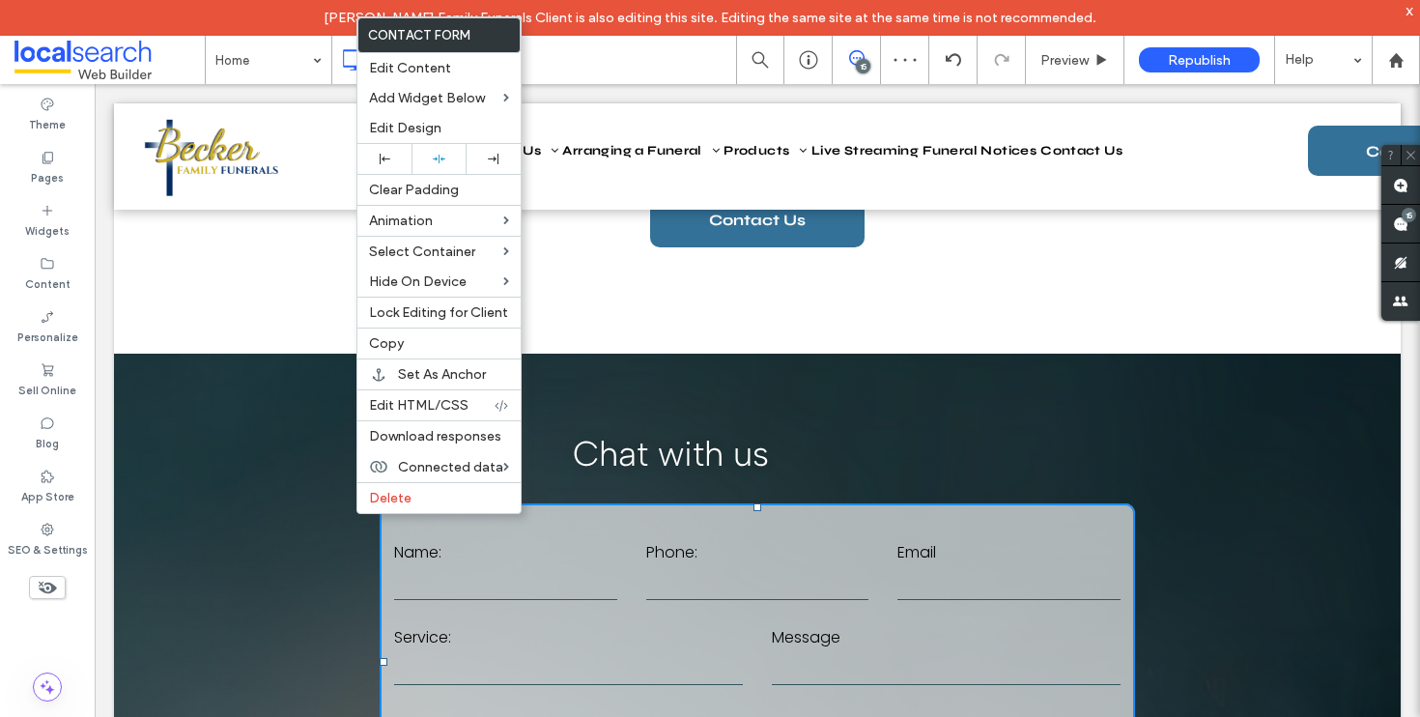
click at [1009, 473] on div "**********" at bounding box center [758, 625] width 1160 height 389
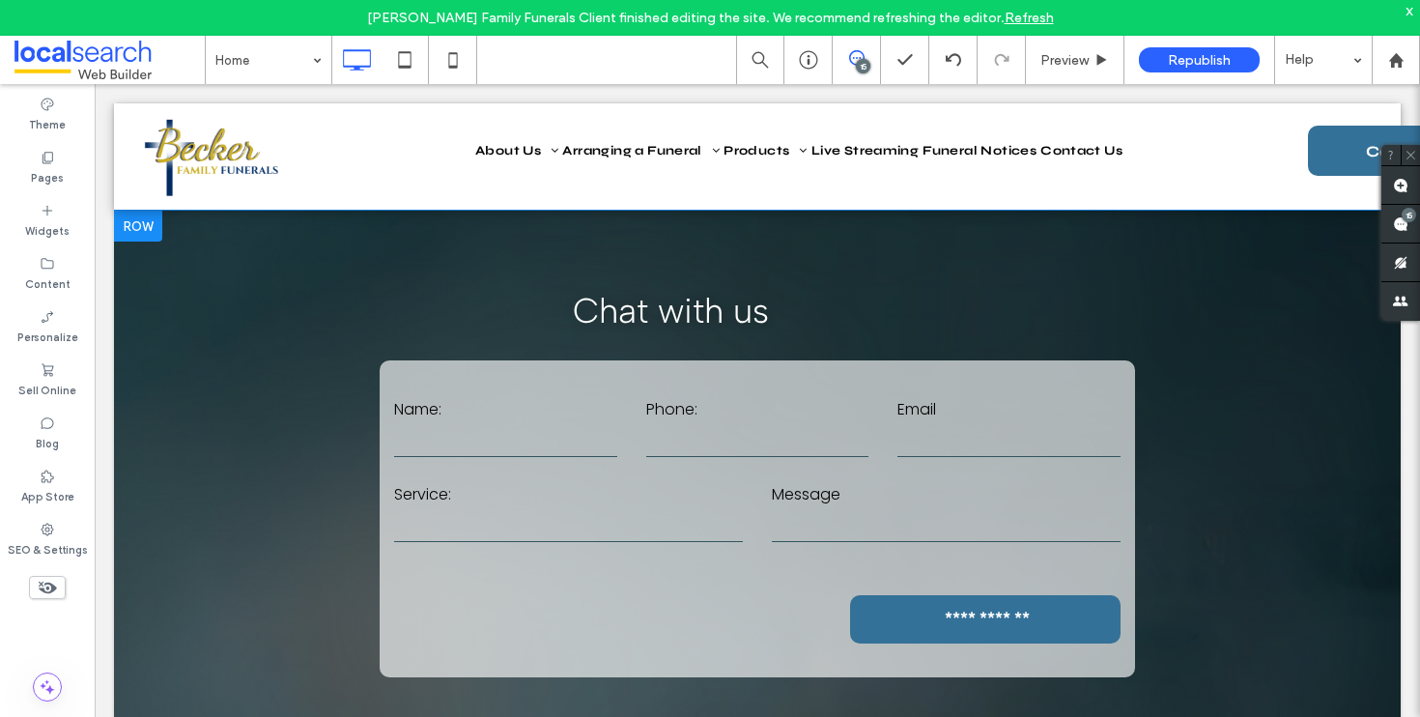
scroll to position [1923, 0]
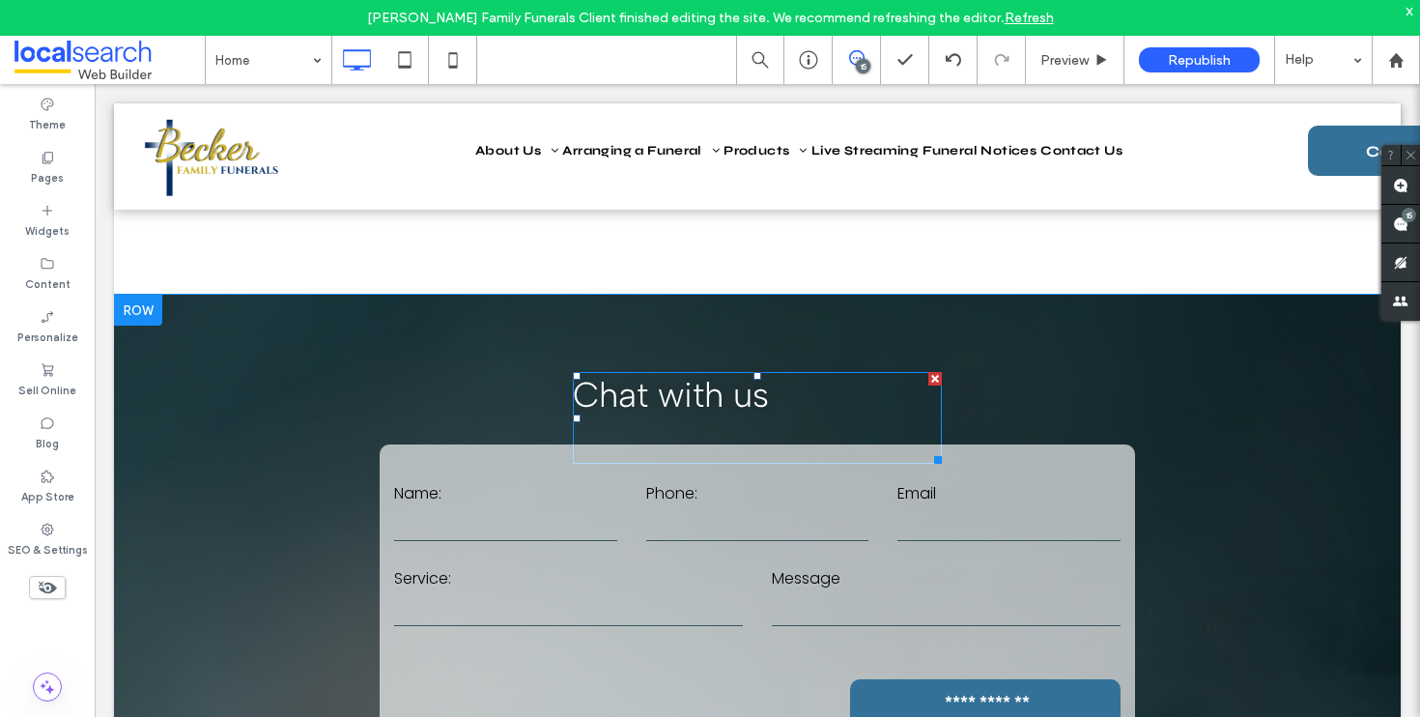
click at [752, 394] on span "Chat with us" at bounding box center [671, 395] width 196 height 42
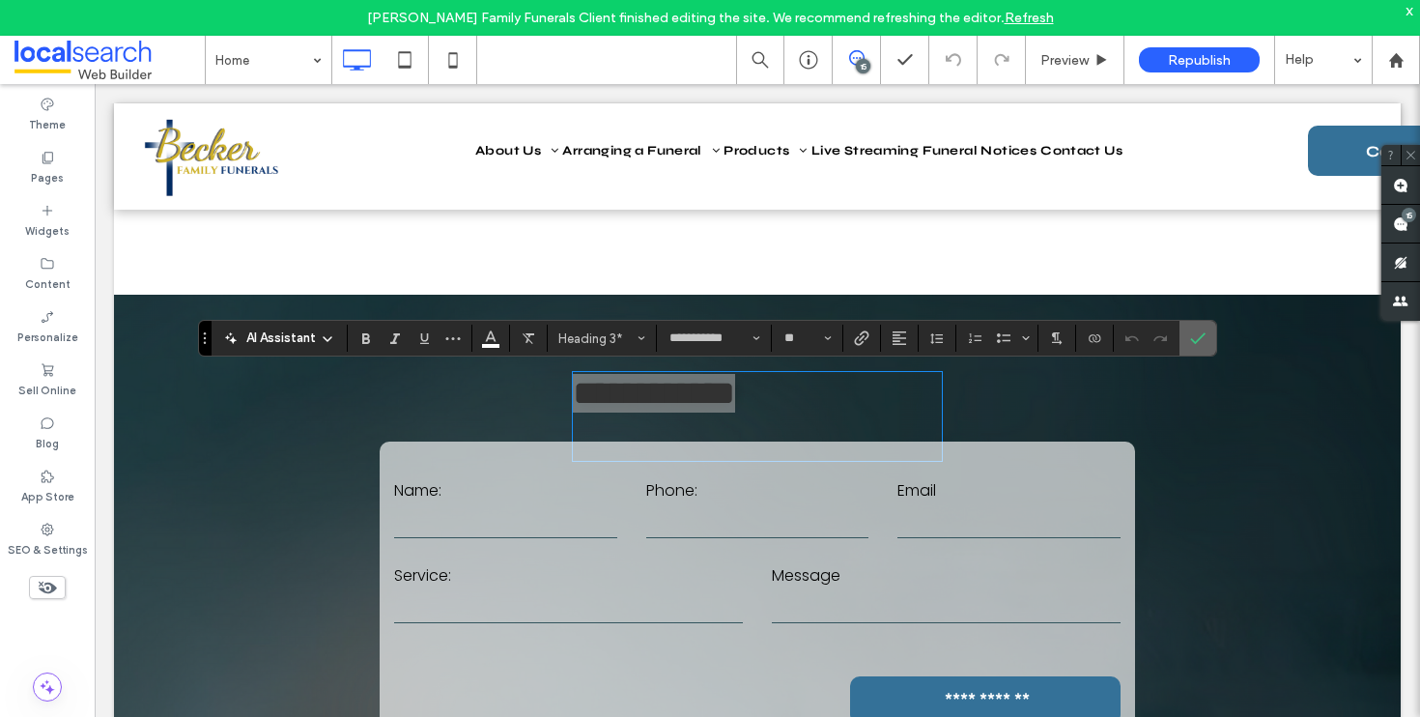
drag, startPoint x: 1209, startPoint y: 343, endPoint x: 832, endPoint y: 301, distance: 379.1
click at [1209, 343] on label "Confirm" at bounding box center [1198, 338] width 29 height 35
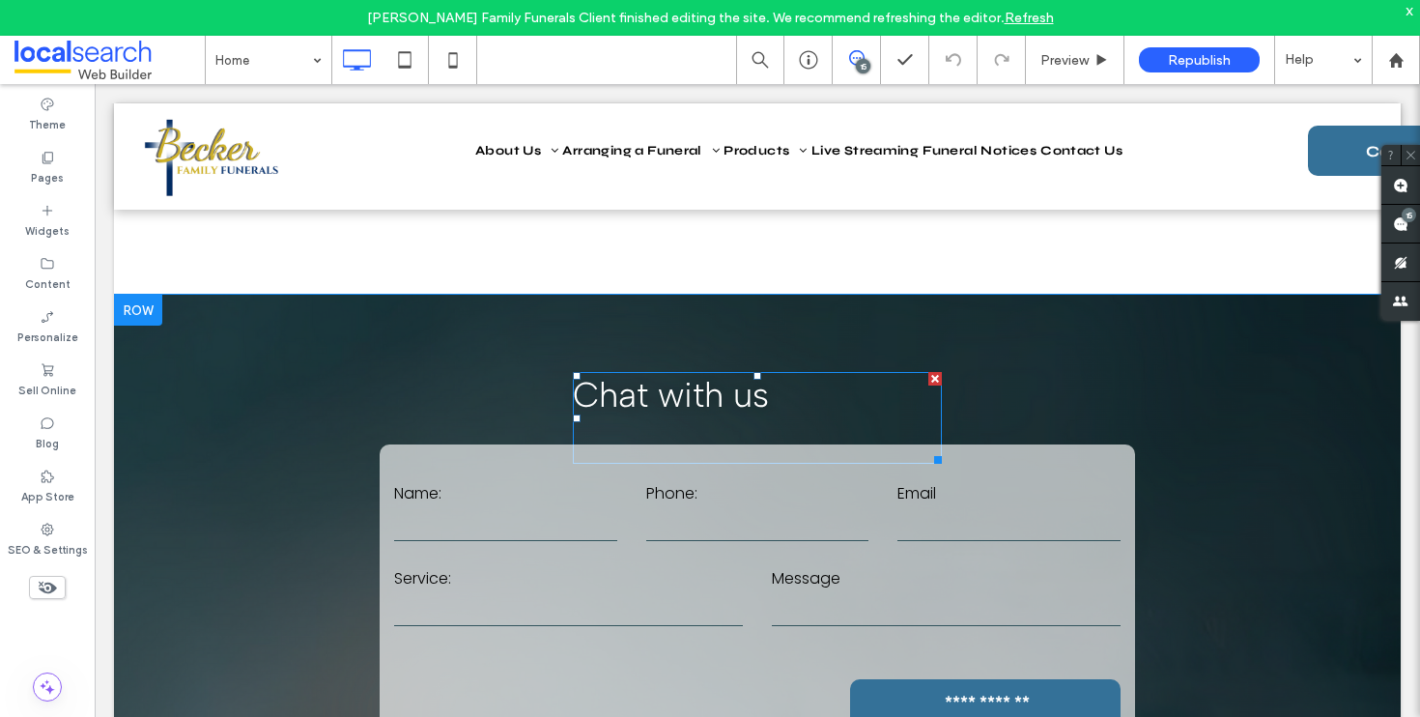
click at [821, 389] on h3 "Chat with us" at bounding box center [757, 395] width 369 height 42
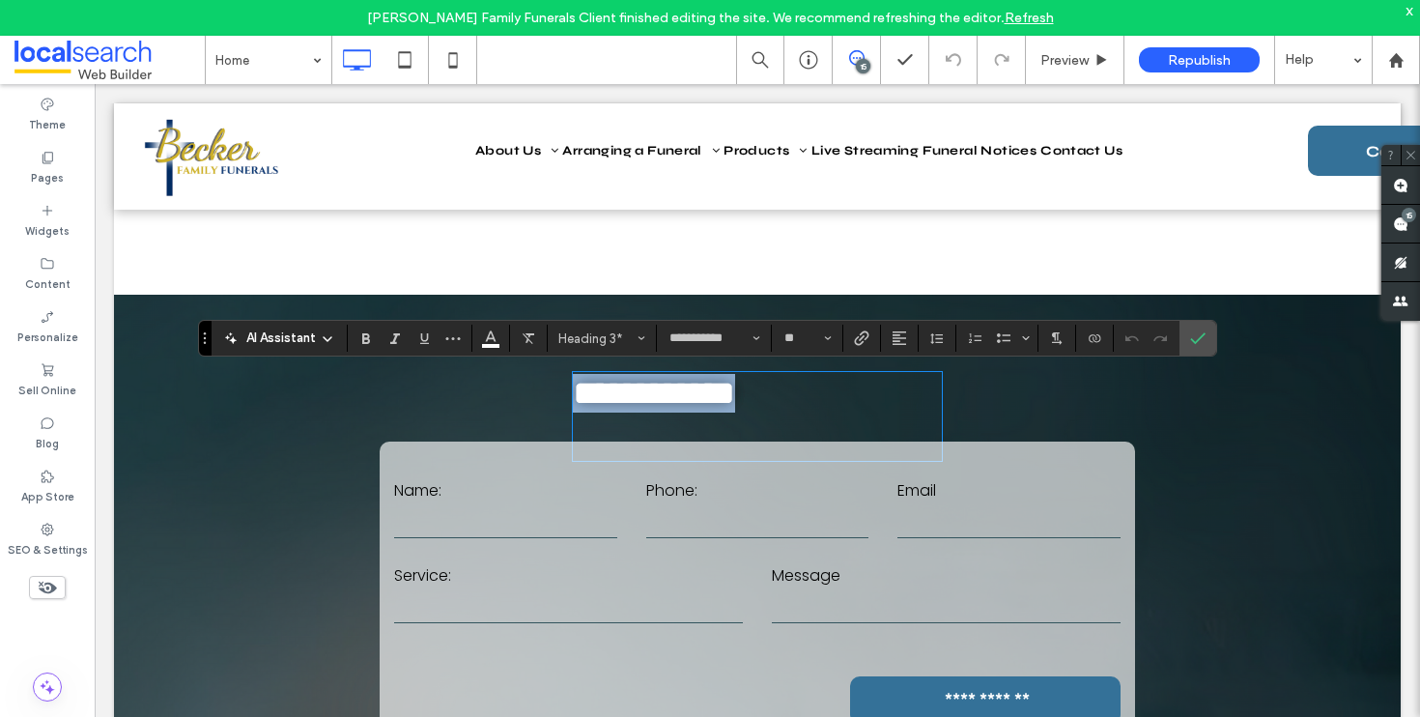
click at [846, 403] on h3 "**********" at bounding box center [757, 393] width 369 height 39
click at [1203, 344] on icon "Confirm" at bounding box center [1197, 337] width 15 height 15
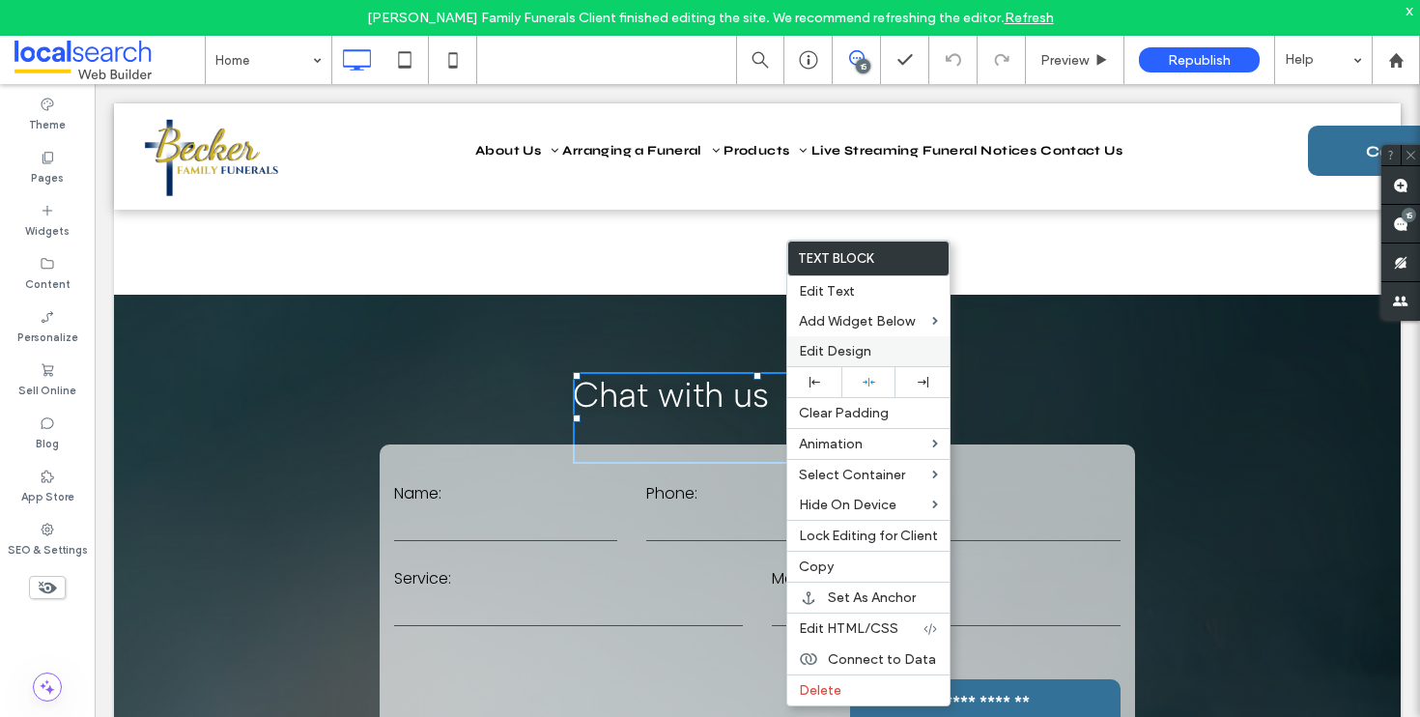
click at [861, 359] on span "Edit Design" at bounding box center [835, 351] width 72 height 16
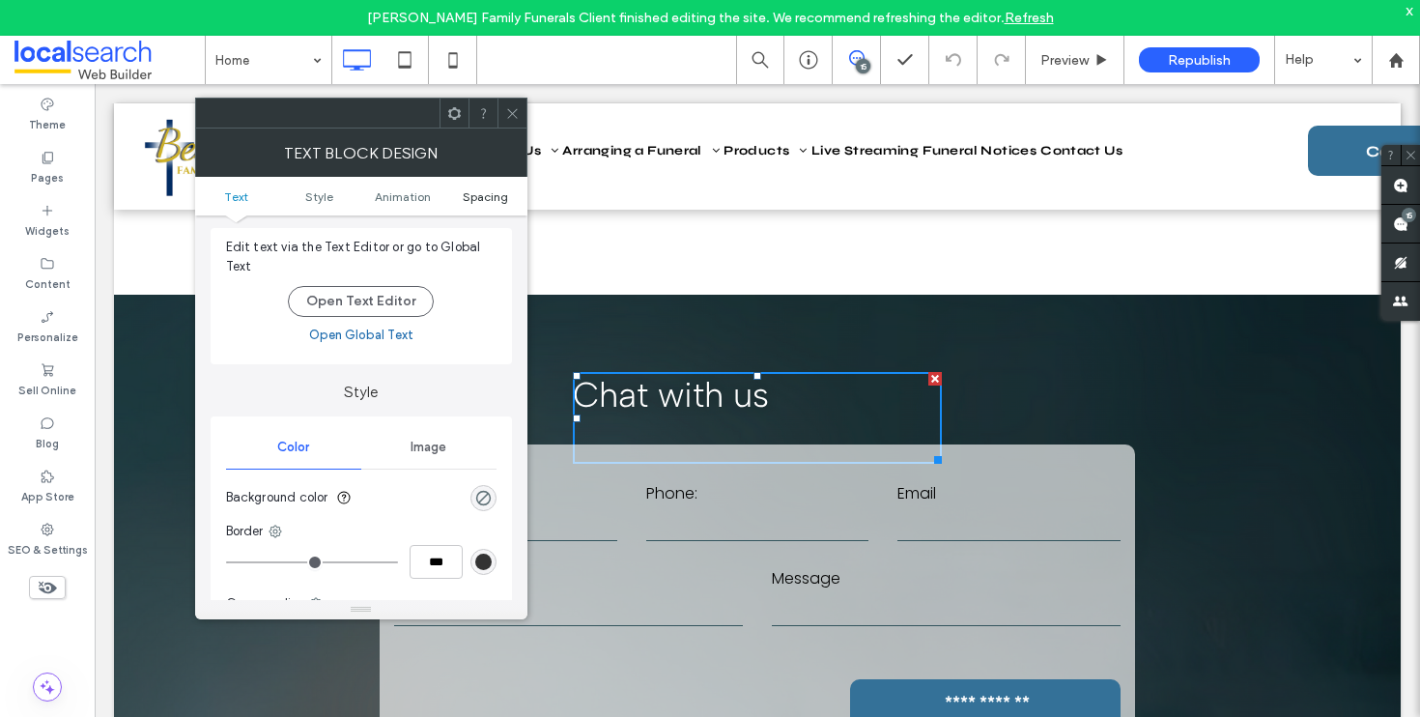
click at [491, 202] on span "Spacing" at bounding box center [485, 196] width 45 height 14
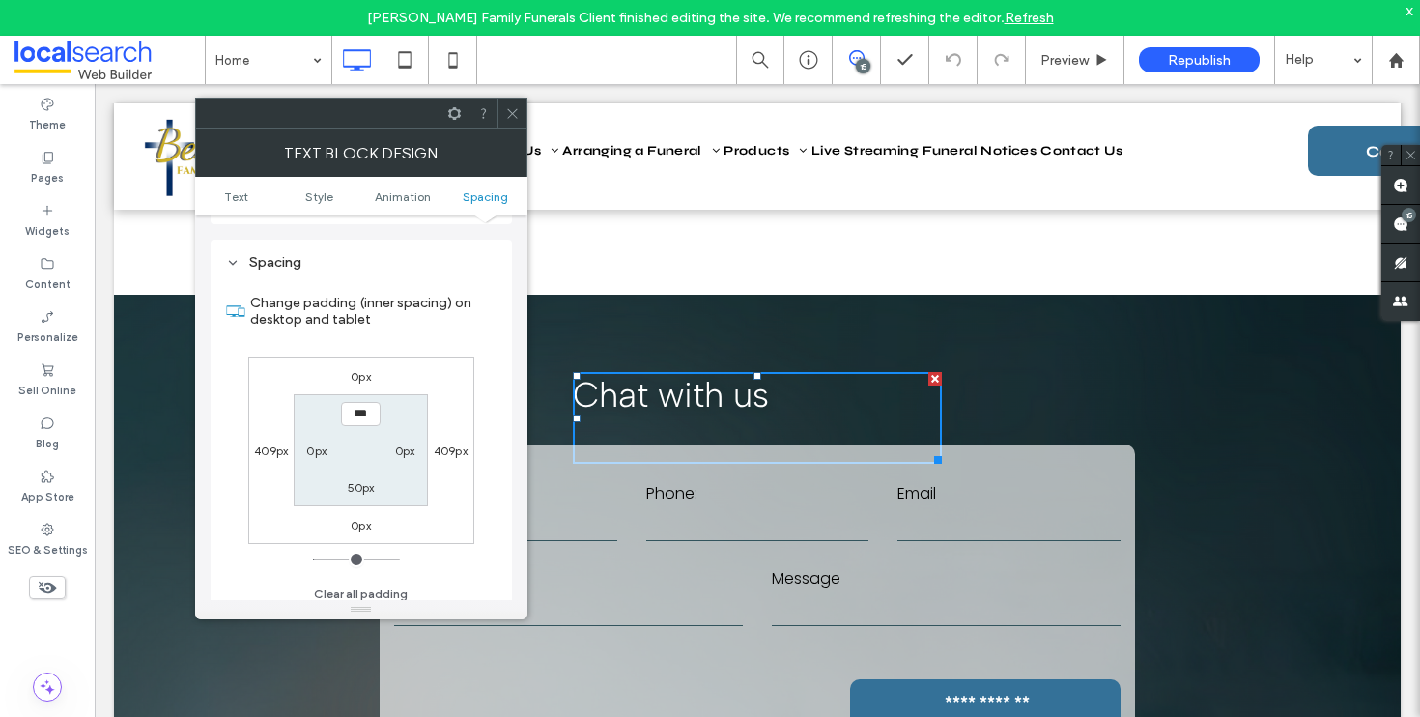
scroll to position [555, 0]
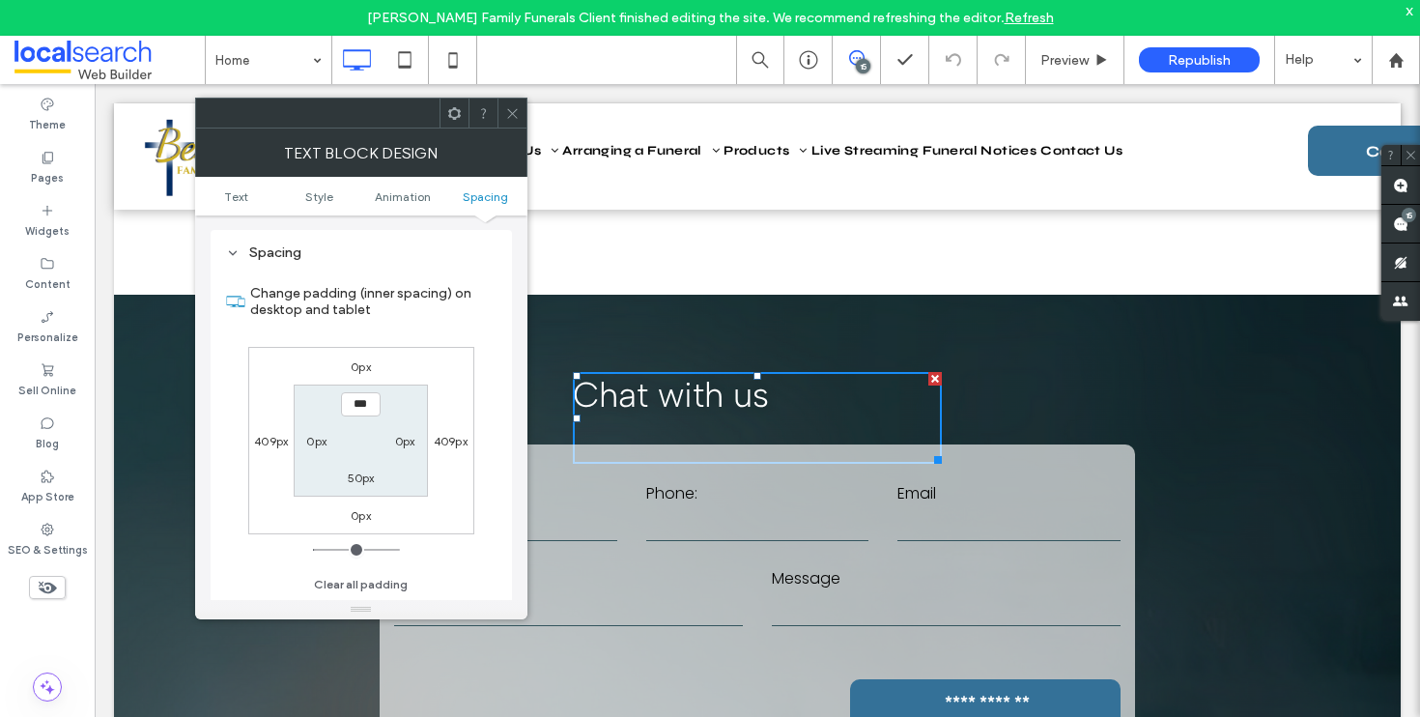
click at [456, 444] on label "409px" at bounding box center [451, 441] width 34 height 14
type input "***"
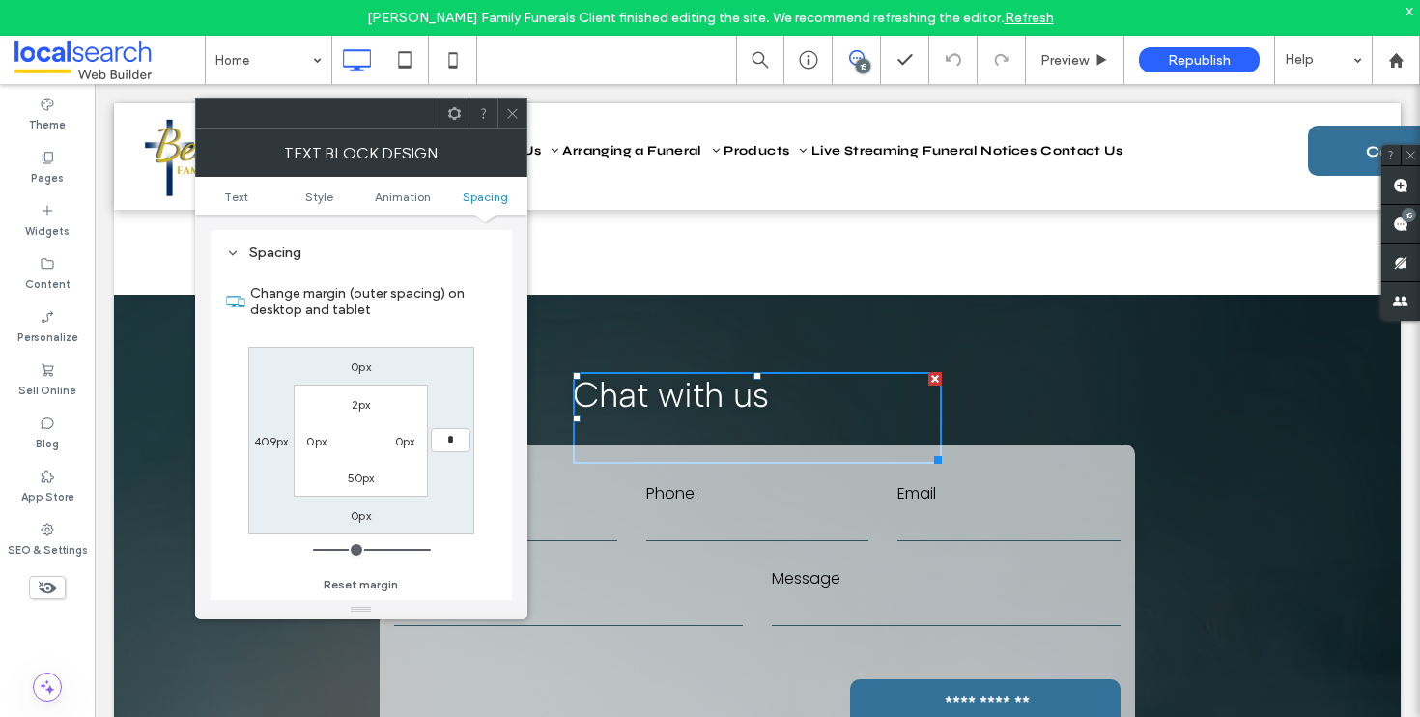
type input "*"
type input "***"
click at [262, 449] on div "409px" at bounding box center [271, 440] width 34 height 19
click at [268, 445] on label "409px" at bounding box center [271, 441] width 34 height 14
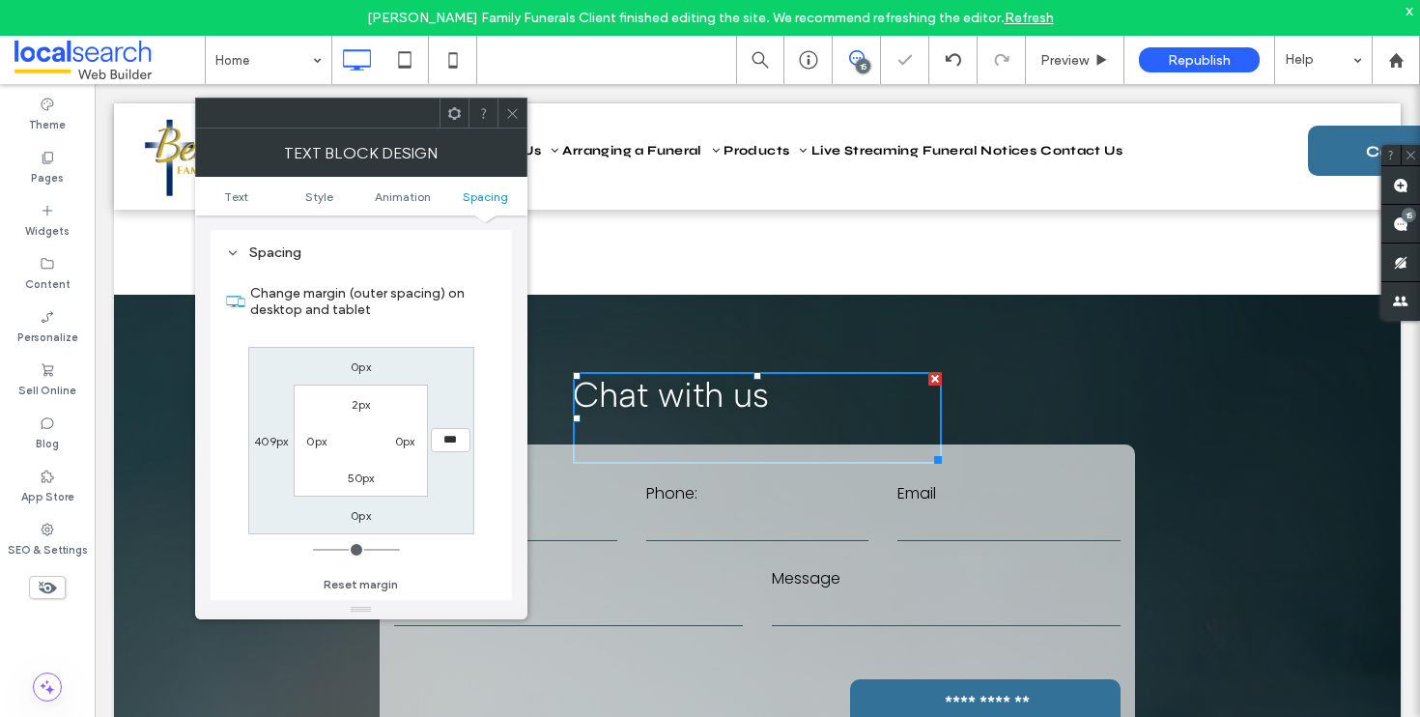
type input "***"
type input "*"
type input "***"
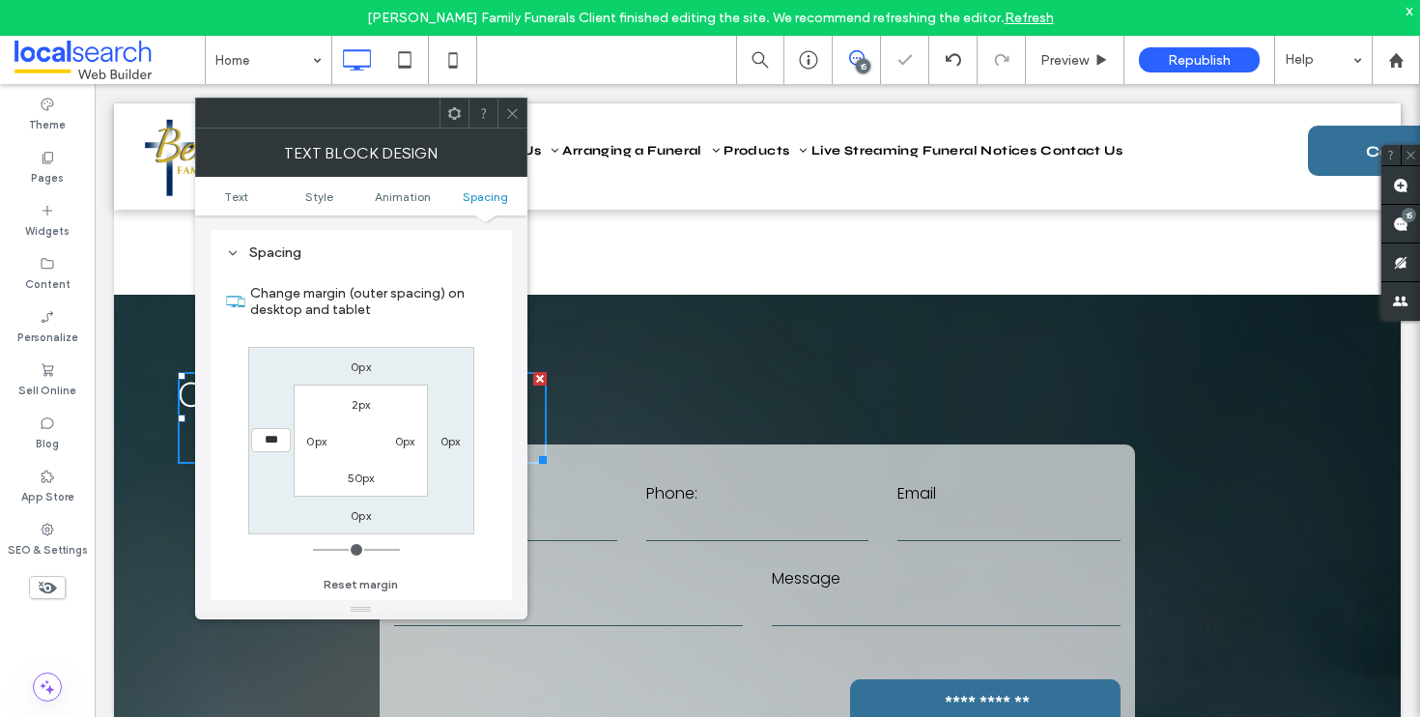
click at [513, 119] on icon at bounding box center [512, 113] width 14 height 14
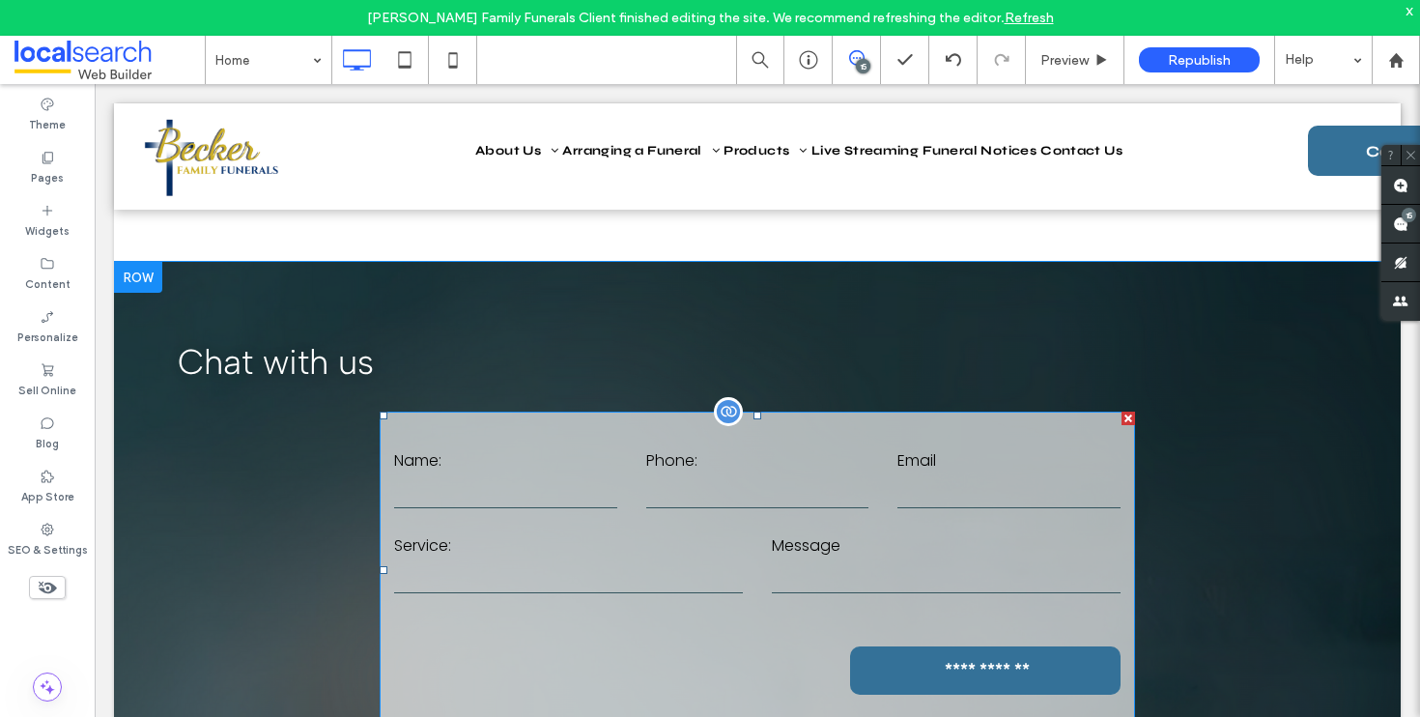
scroll to position [1956, 0]
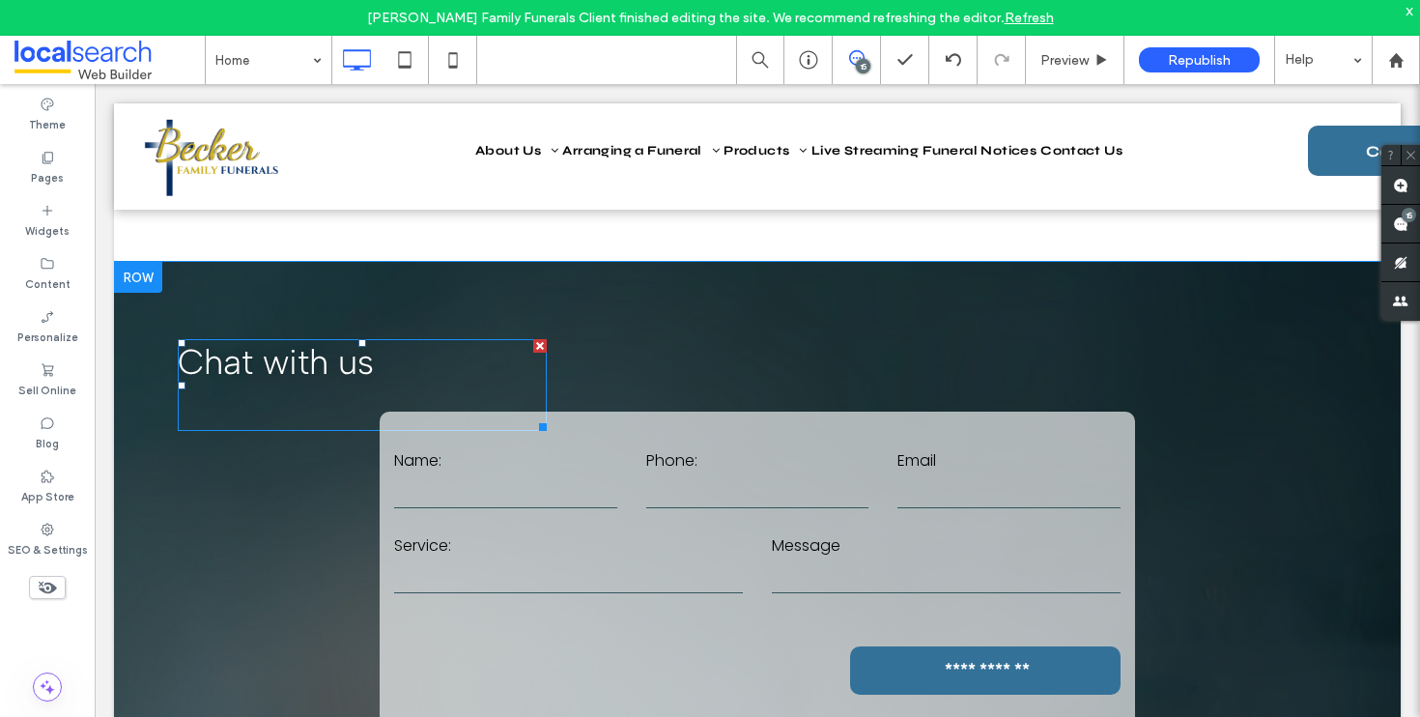
drag, startPoint x: 310, startPoint y: 355, endPoint x: 360, endPoint y: 402, distance: 69.0
click at [310, 355] on span "Chat with us" at bounding box center [276, 362] width 196 height 42
type input "**********"
type input "**"
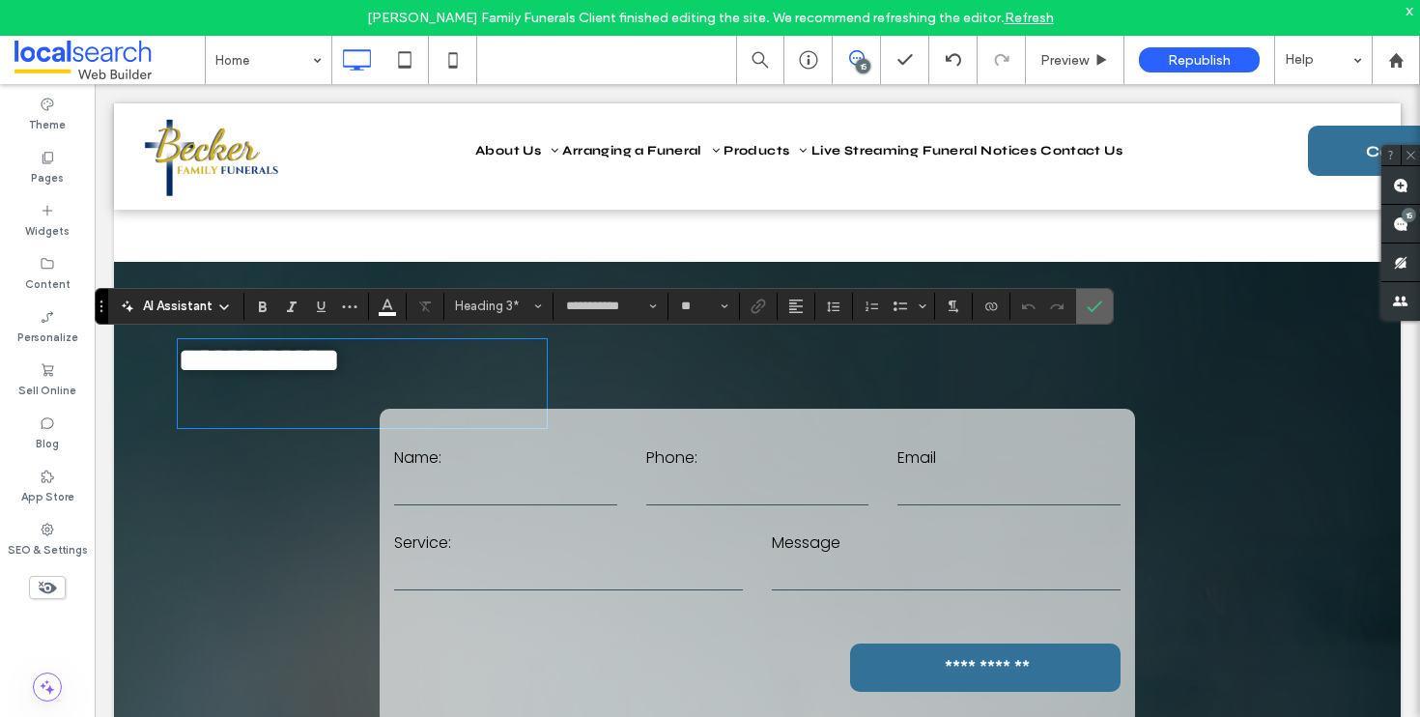
click at [1104, 301] on label "Confirm" at bounding box center [1094, 306] width 29 height 35
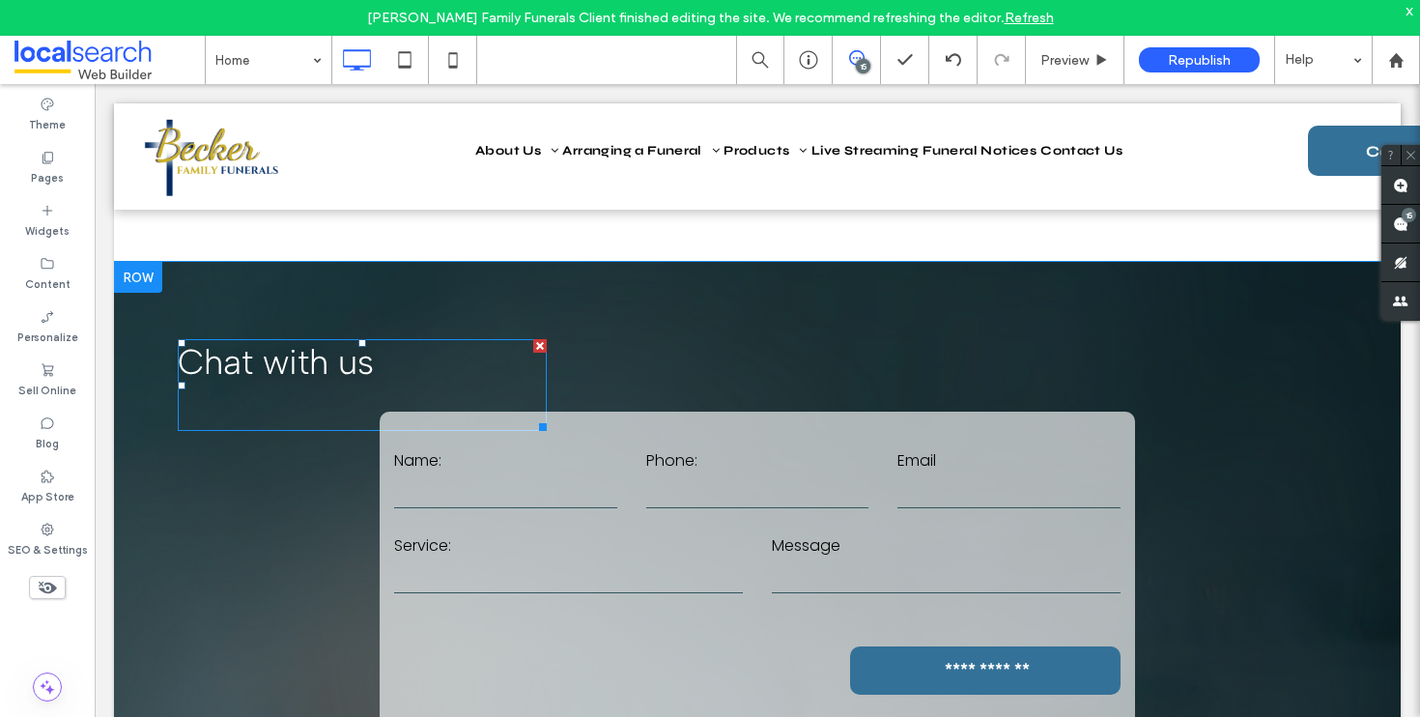
click at [534, 345] on div at bounding box center [540, 346] width 14 height 14
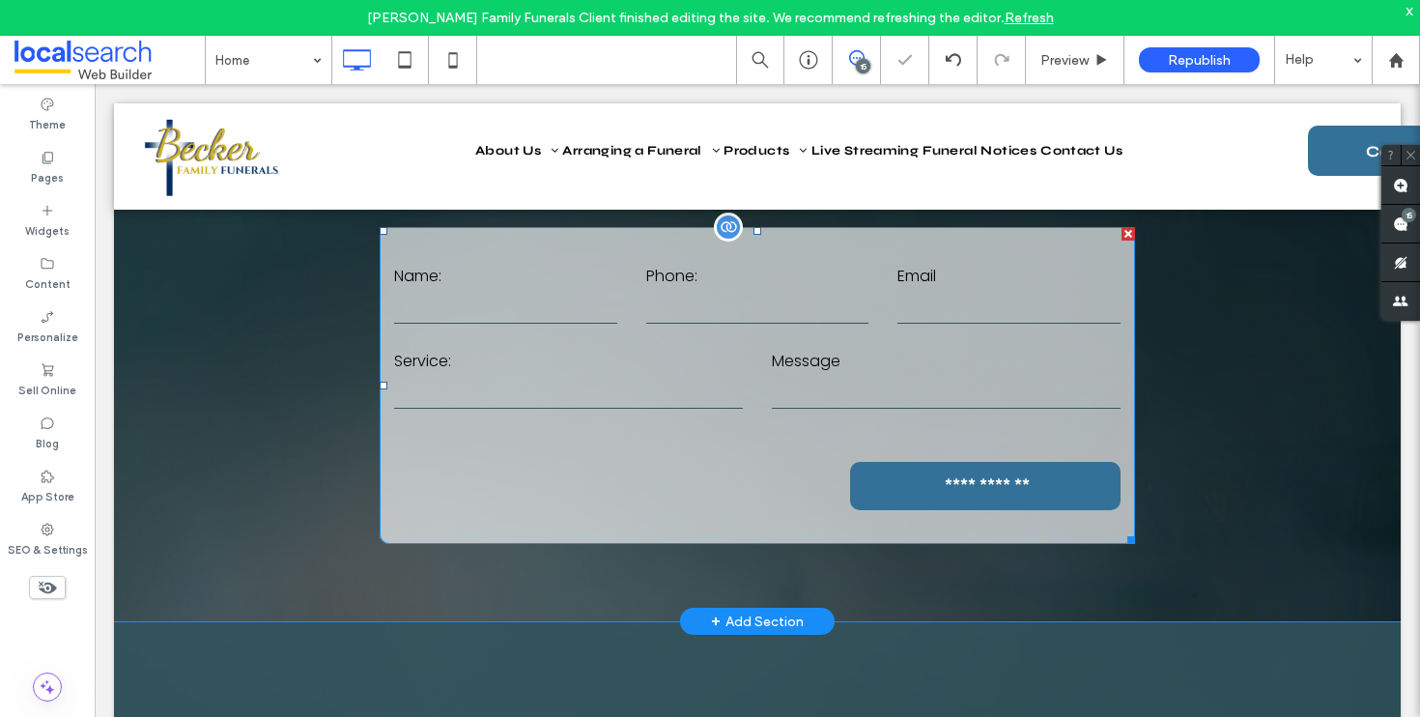
scroll to position [2280, 0]
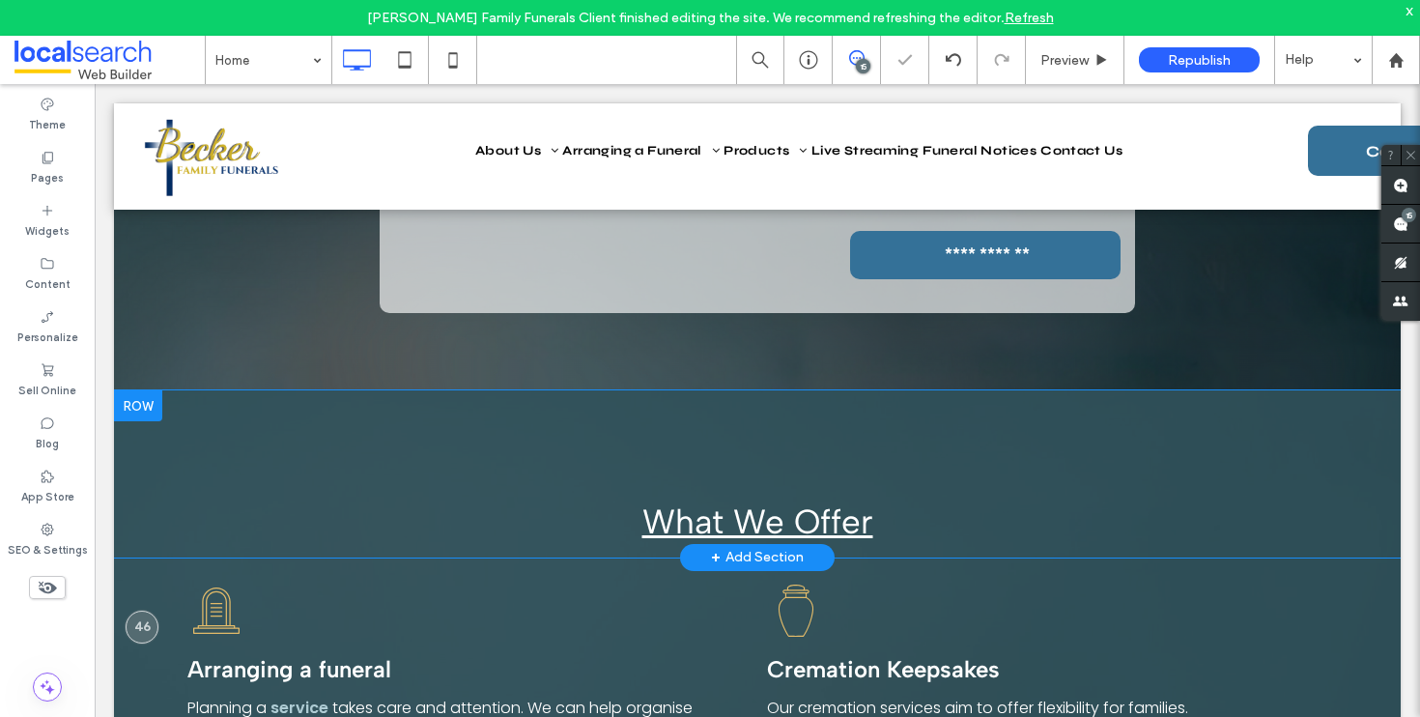
click at [396, 467] on div "What We Offer Click To Paste Row + Add Section" at bounding box center [757, 473] width 1287 height 167
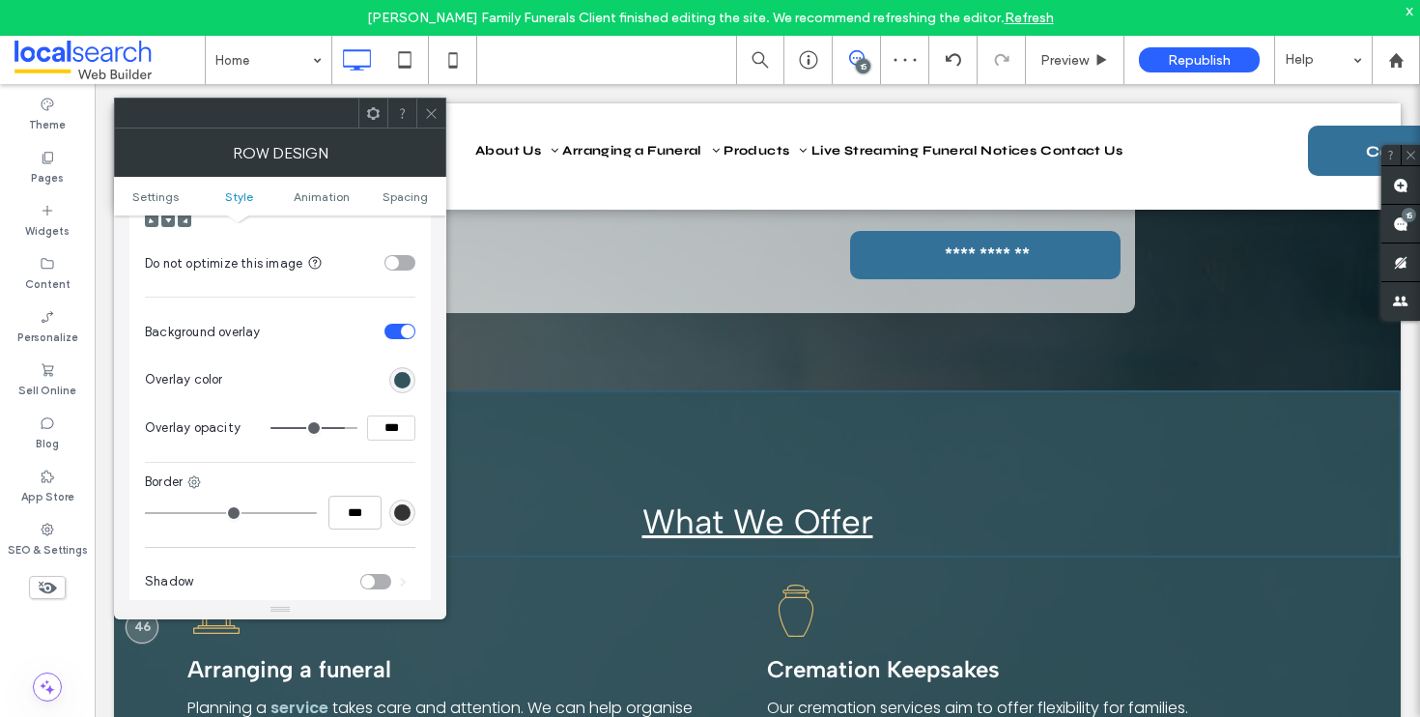
scroll to position [779, 0]
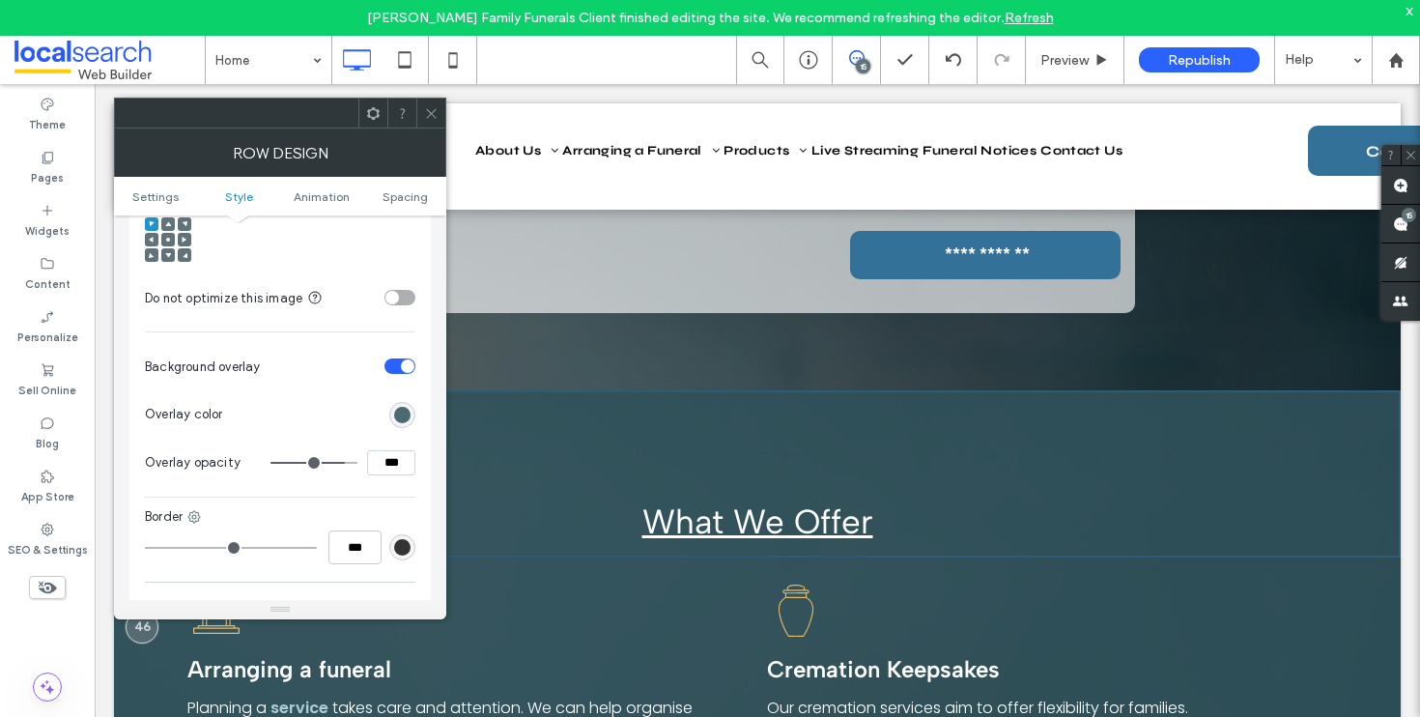
click at [401, 407] on div "rgb(50, 84, 93)" at bounding box center [402, 415] width 16 height 16
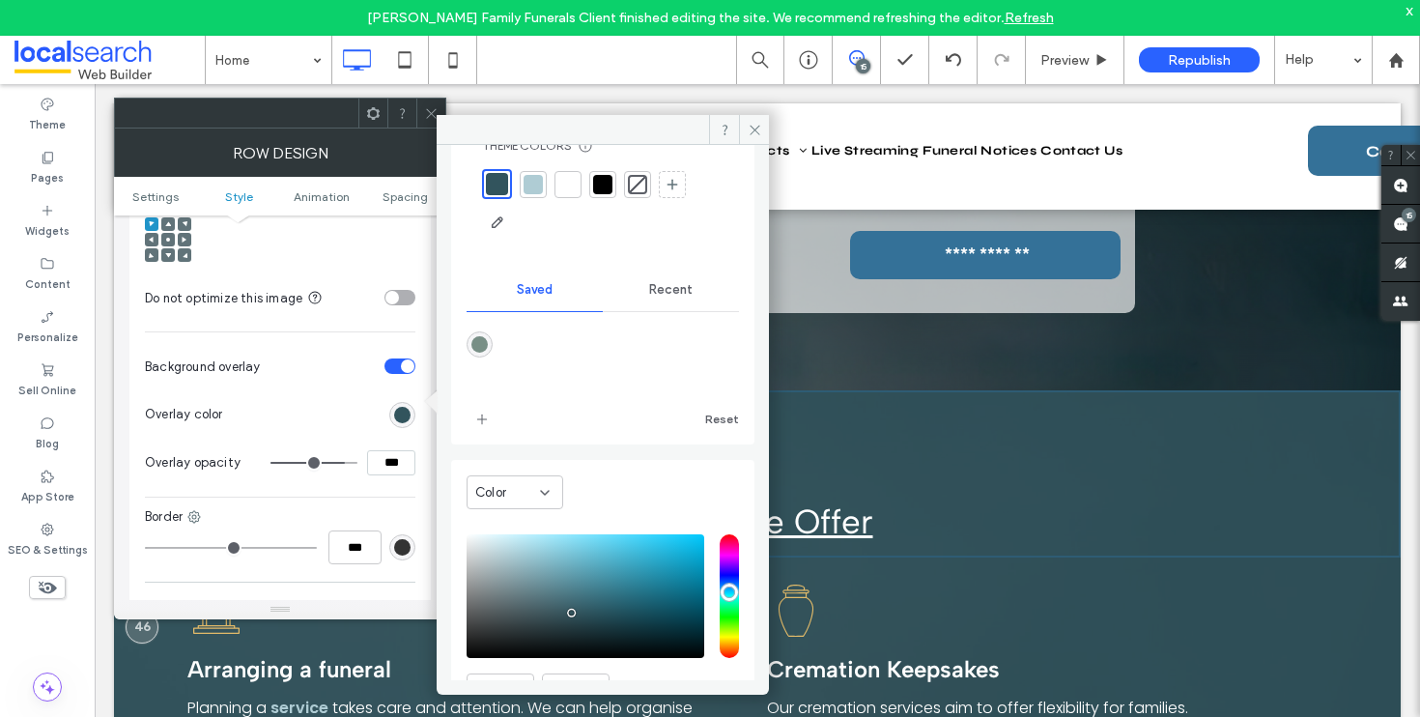
scroll to position [114, 0]
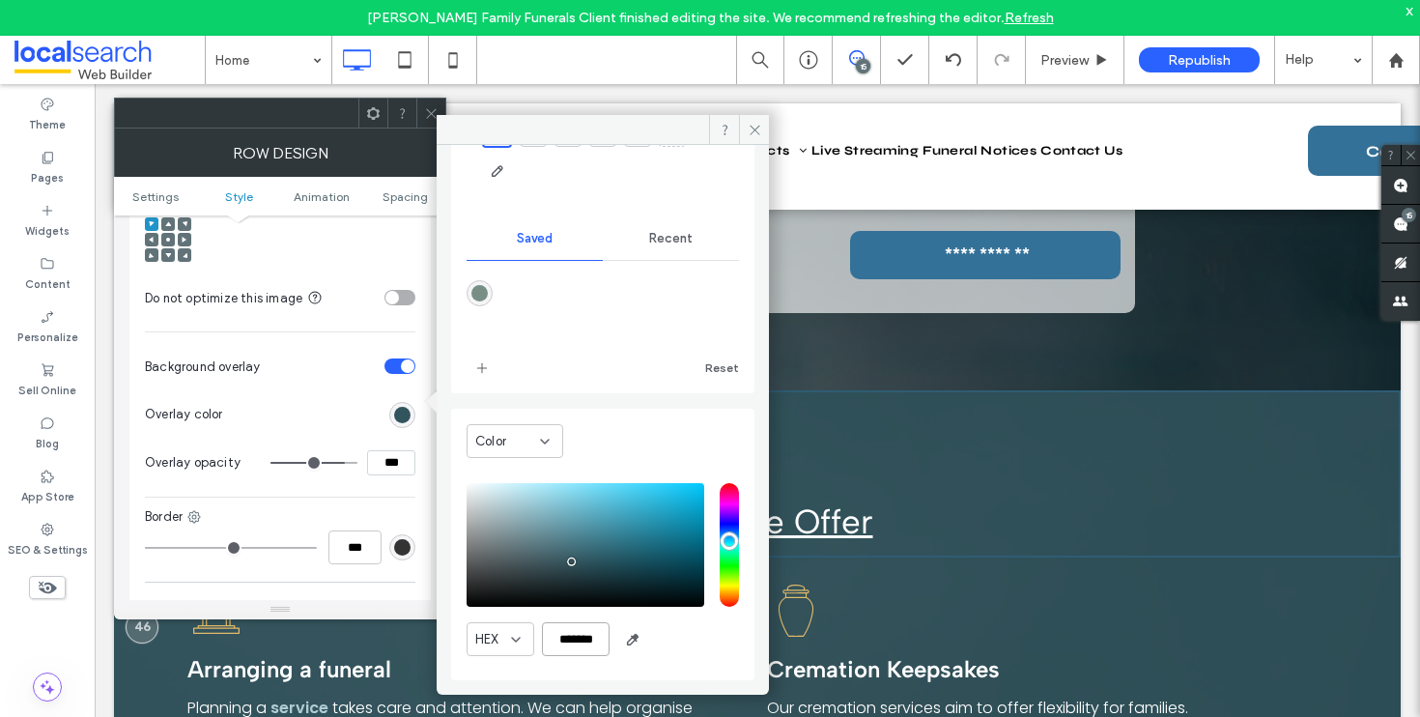
drag, startPoint x: 550, startPoint y: 640, endPoint x: 693, endPoint y: 636, distance: 143.1
click at [693, 636] on div "HEX *******" at bounding box center [603, 639] width 272 height 34
click at [430, 108] on icon at bounding box center [431, 113] width 14 height 14
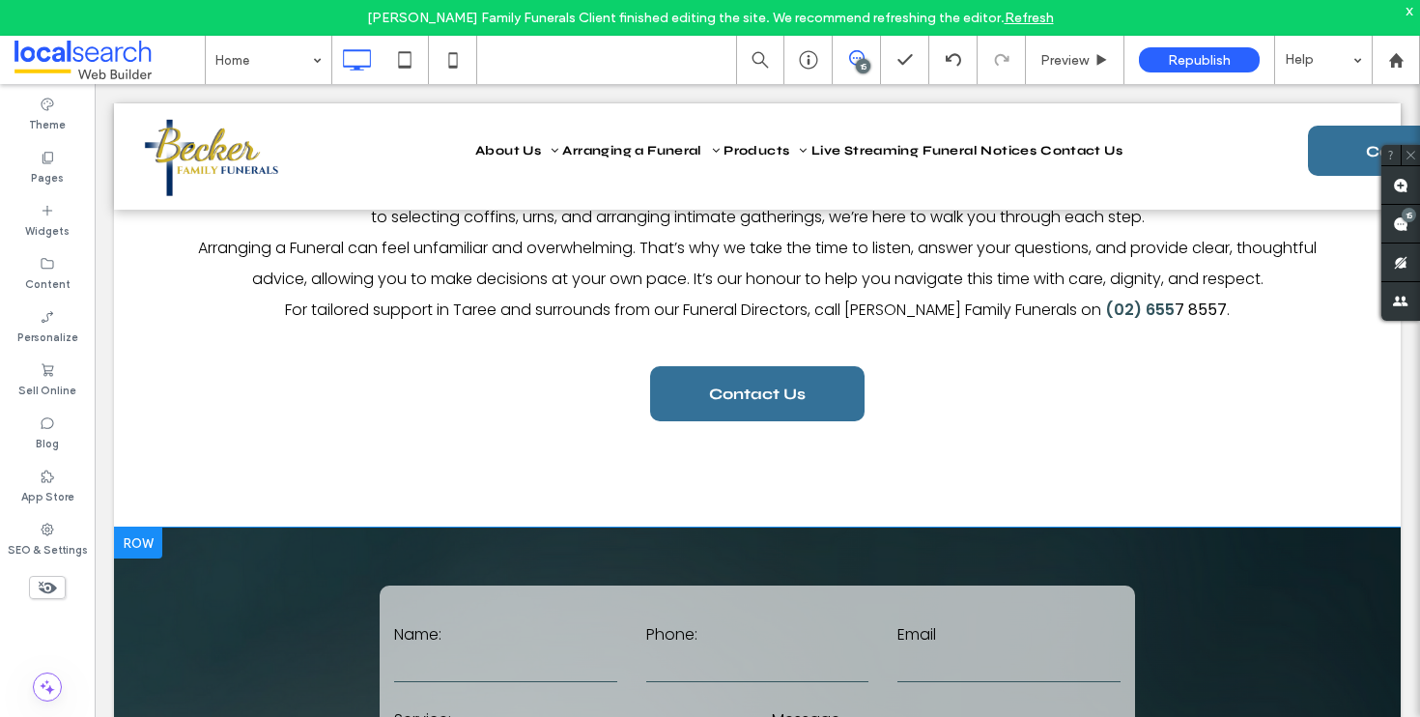
scroll to position [1797, 0]
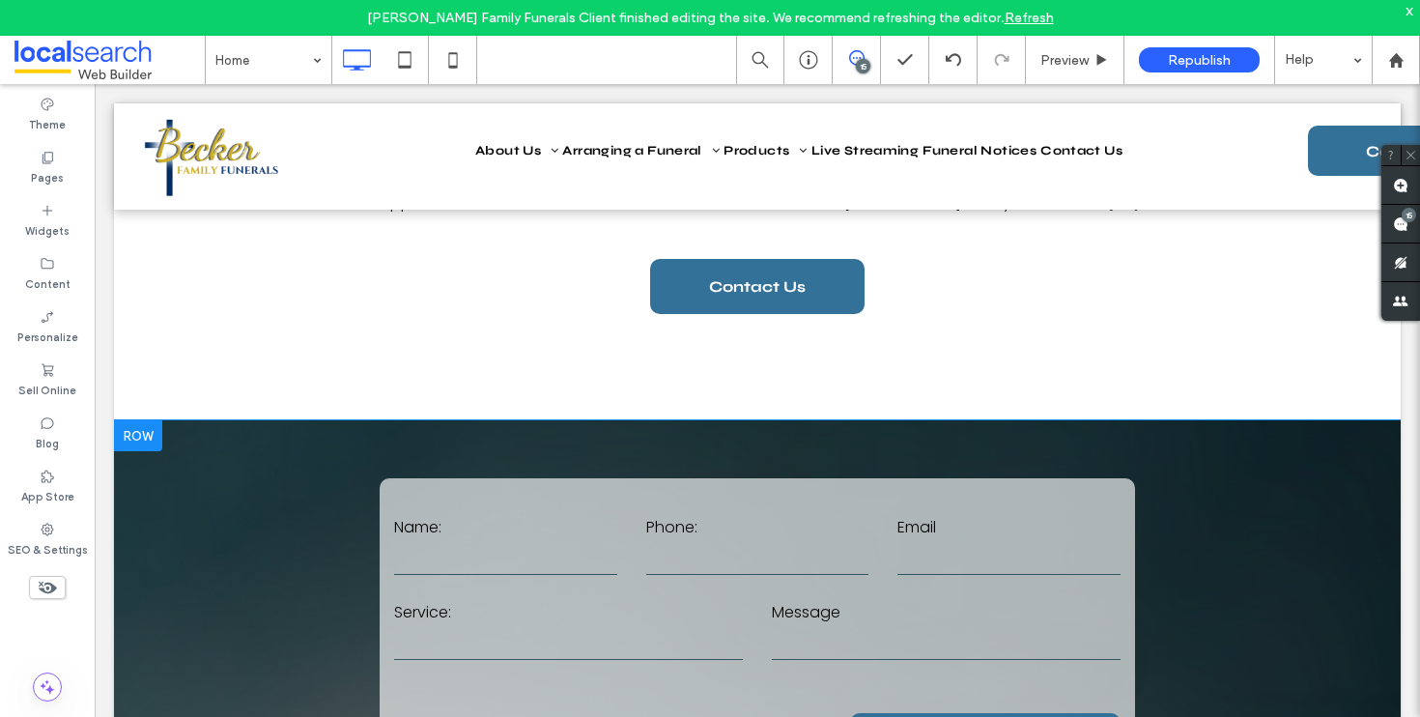
click at [181, 461] on div "**********" at bounding box center [757, 646] width 1287 height 452
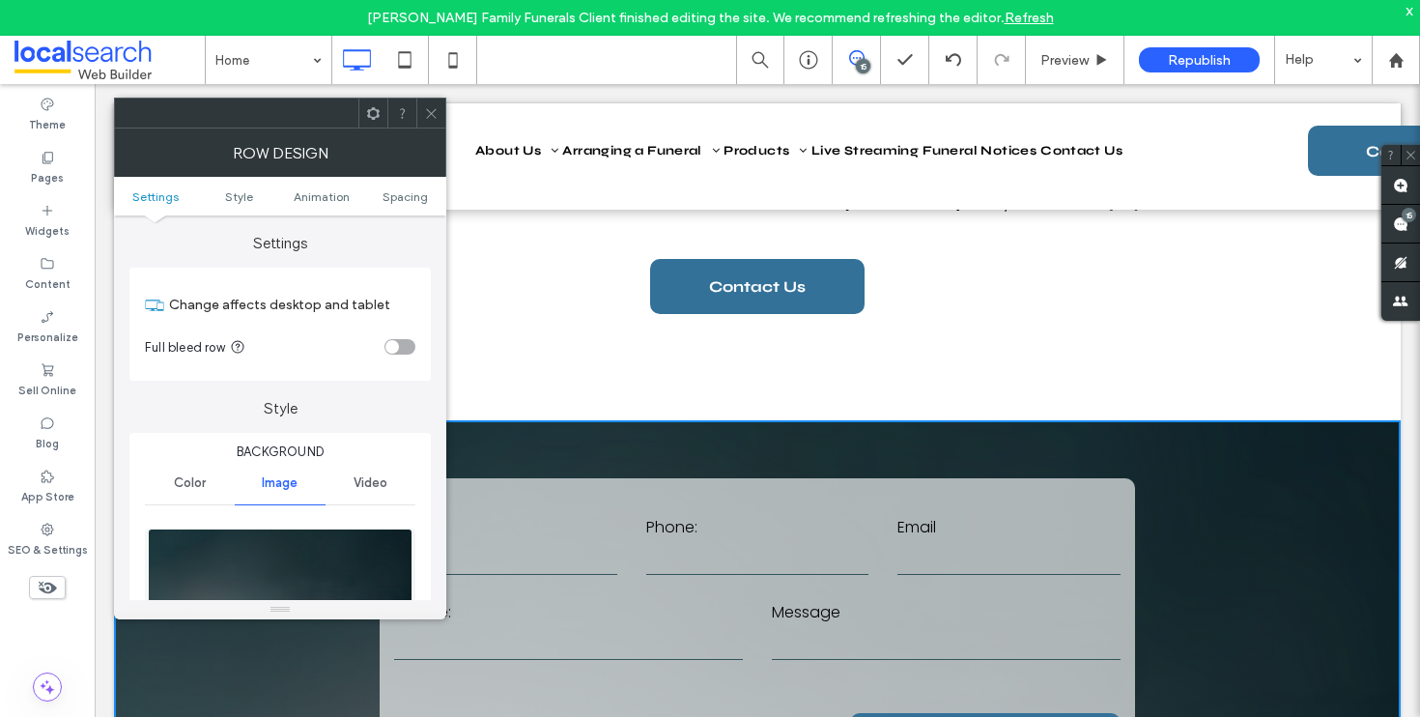
scroll to position [659, 0]
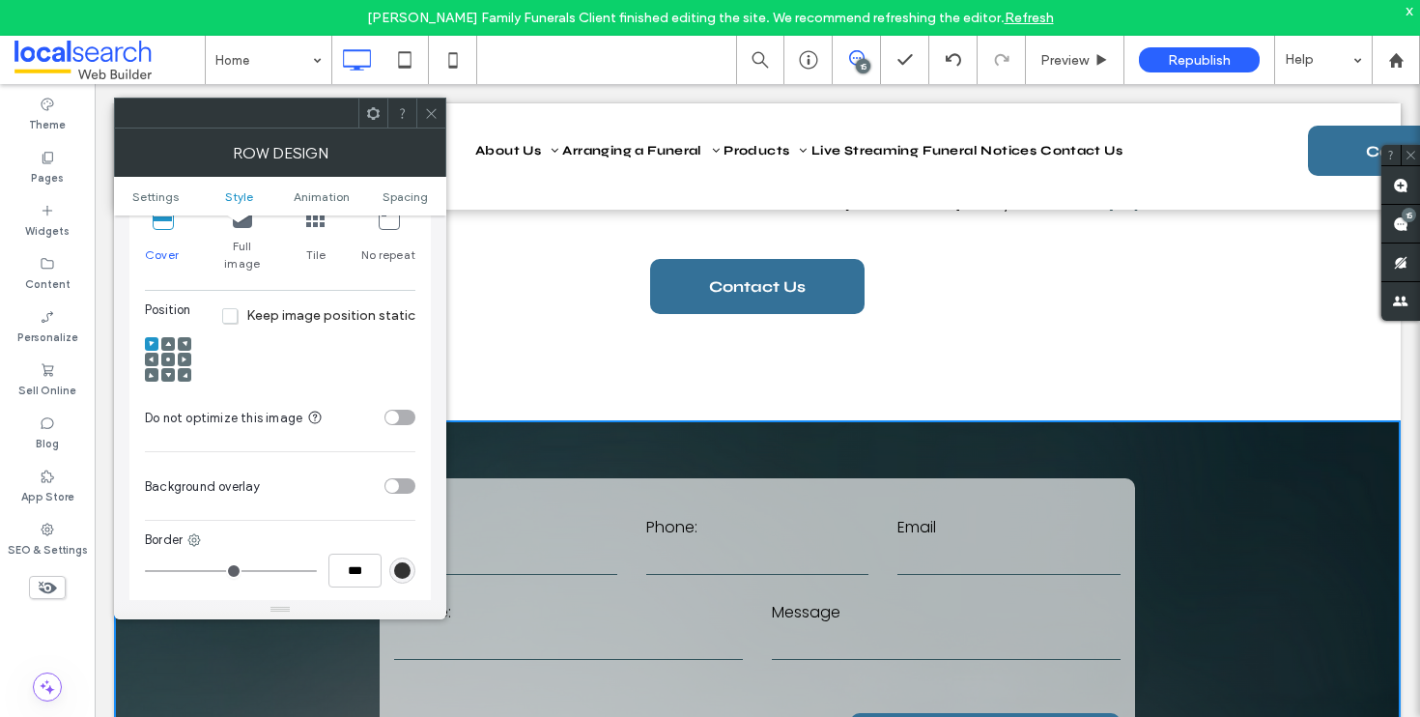
click at [416, 474] on div "Background Color Image Video Name: Plain+Background.png Size: 1920x960 Replace …" at bounding box center [279, 224] width 301 height 900
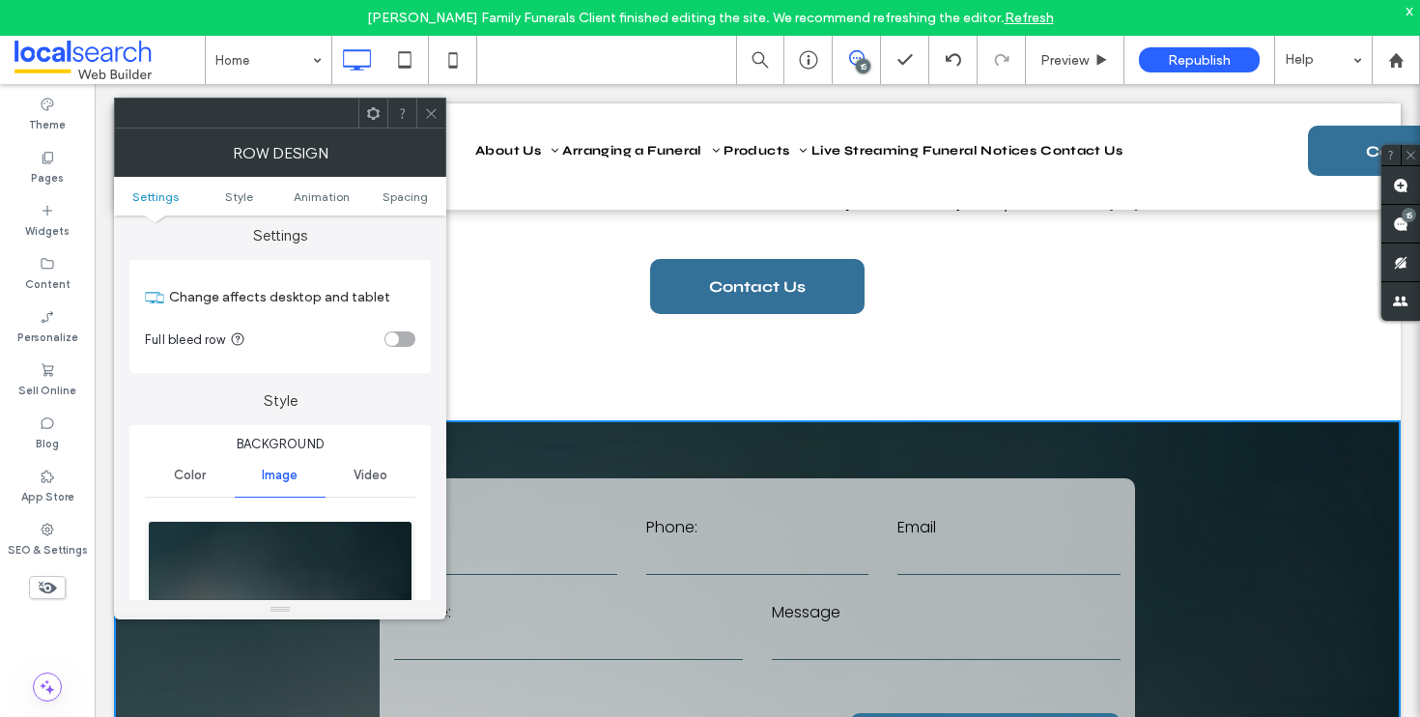
scroll to position [0, 0]
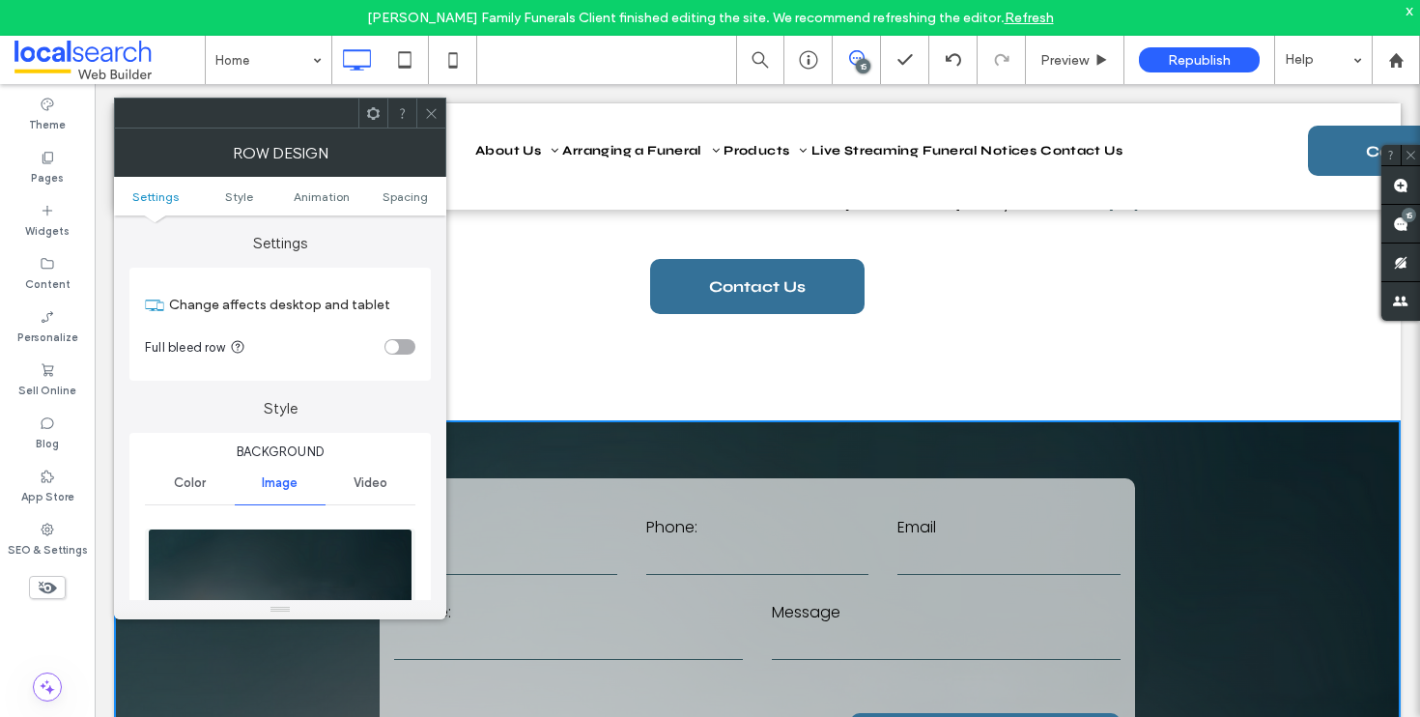
drag, startPoint x: 185, startPoint y: 474, endPoint x: 233, endPoint y: 466, distance: 49.1
click at [186, 474] on div "Color" at bounding box center [190, 483] width 90 height 43
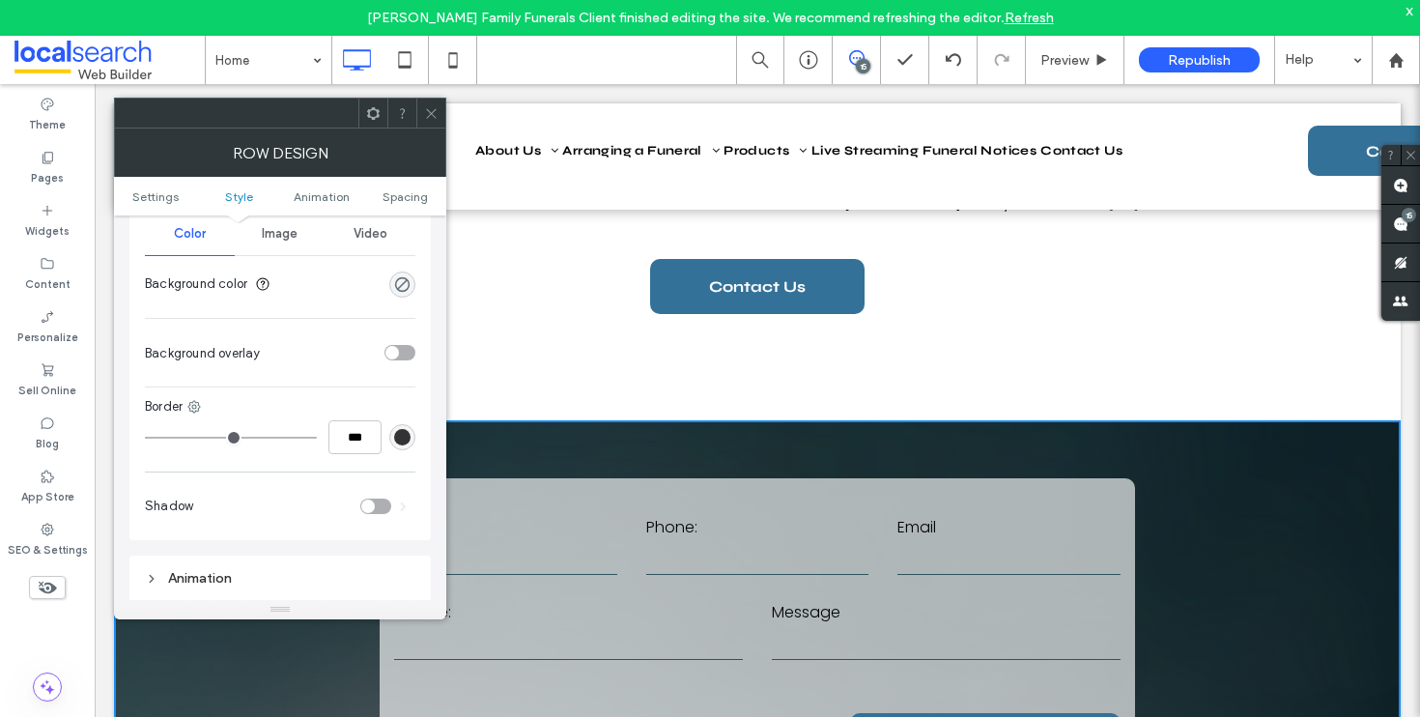
scroll to position [211, 0]
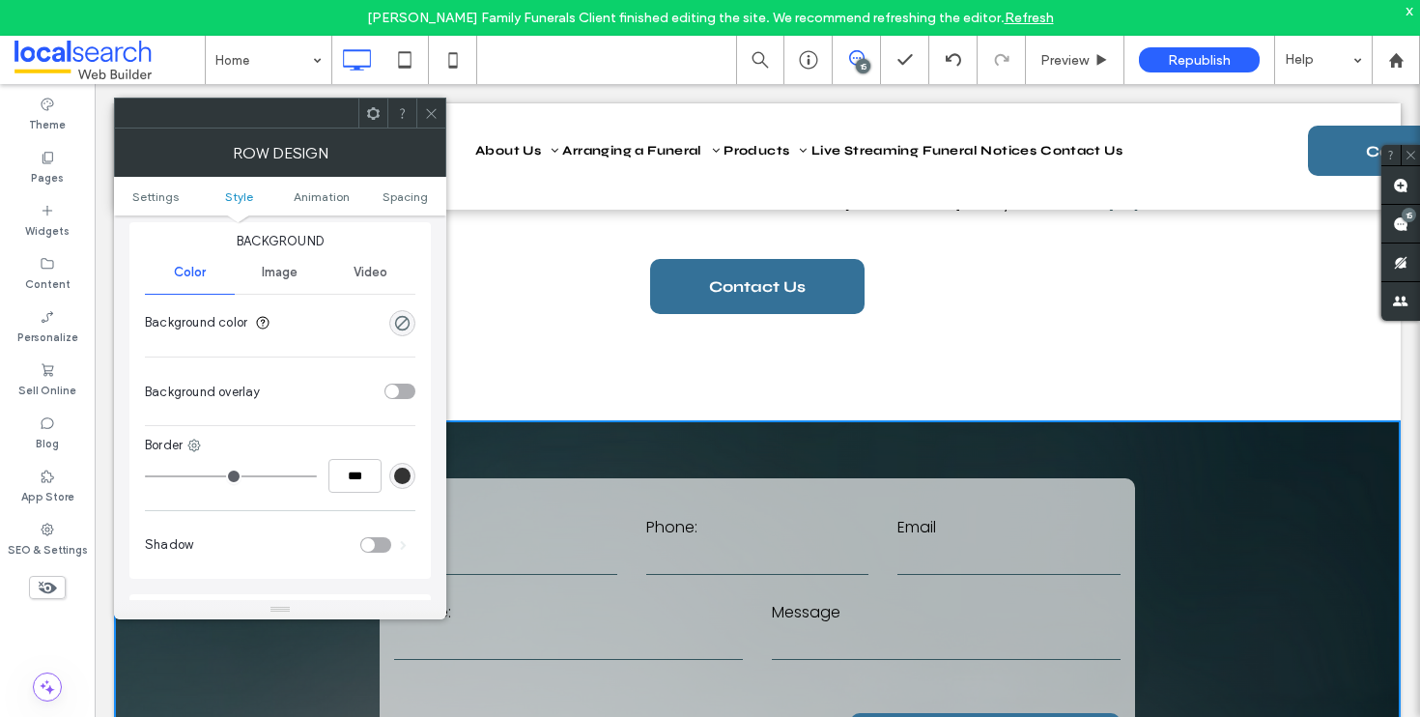
click at [401, 314] on div "rgba(0, 0, 0, 0)" at bounding box center [402, 323] width 26 height 26
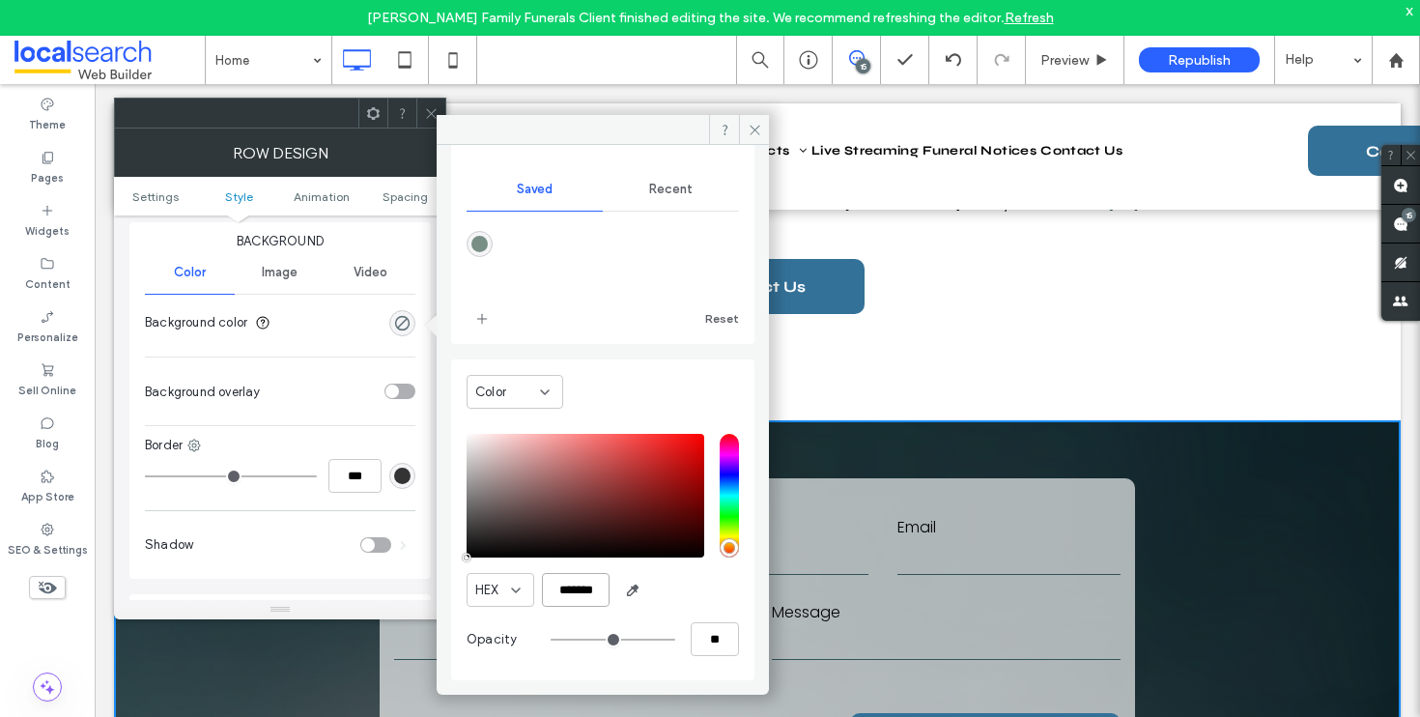
scroll to position [0, 4]
drag, startPoint x: 551, startPoint y: 585, endPoint x: 673, endPoint y: 587, distance: 121.8
click at [673, 587] on div "HEX *******" at bounding box center [603, 590] width 272 height 34
paste input "color picker textbox"
type input "*******"
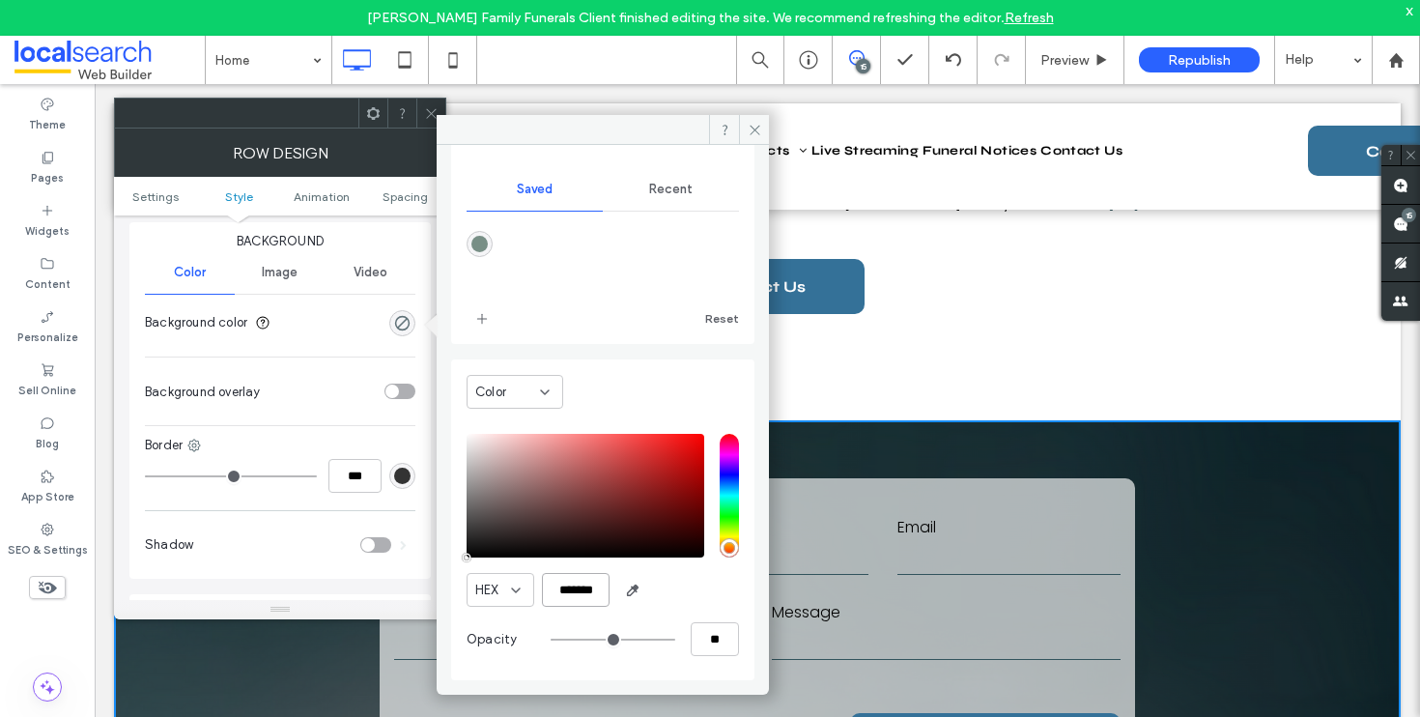
type input "***"
type input "****"
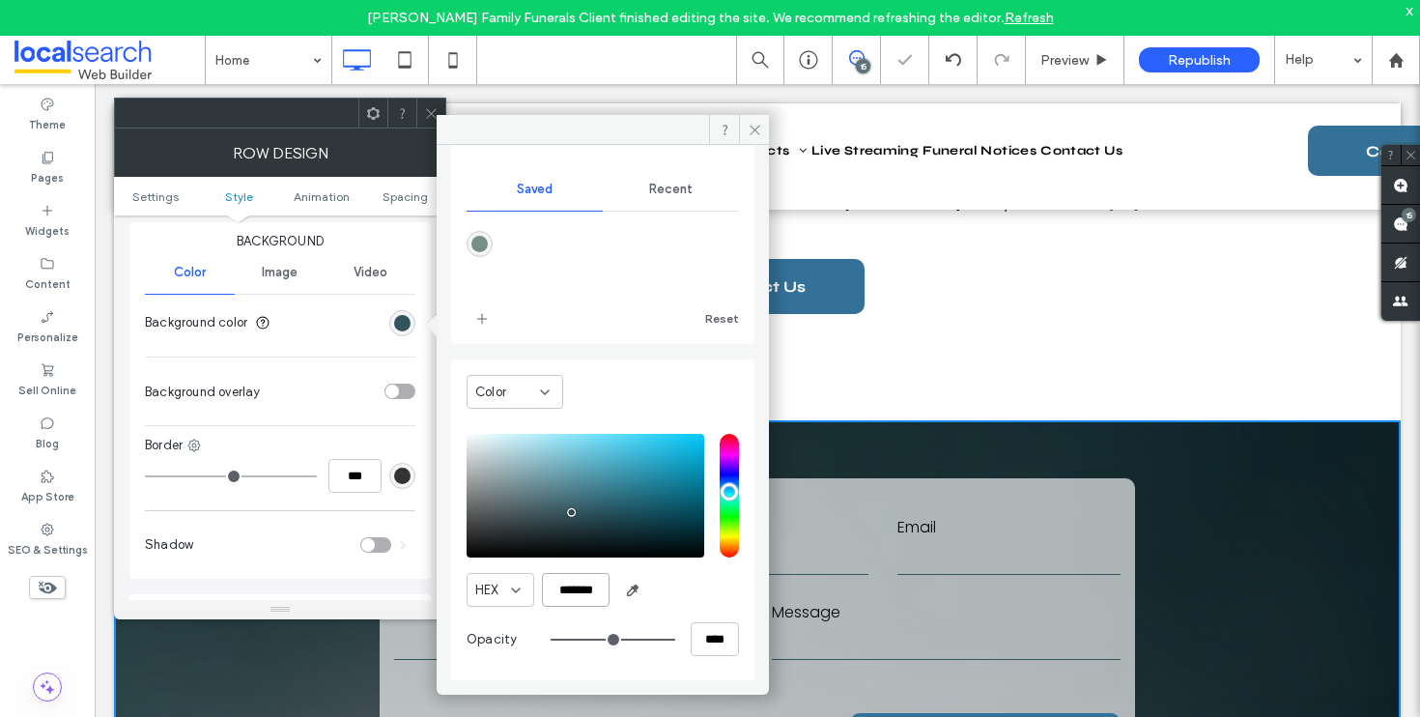
type input "*******"
click at [437, 106] on icon at bounding box center [431, 113] width 14 height 14
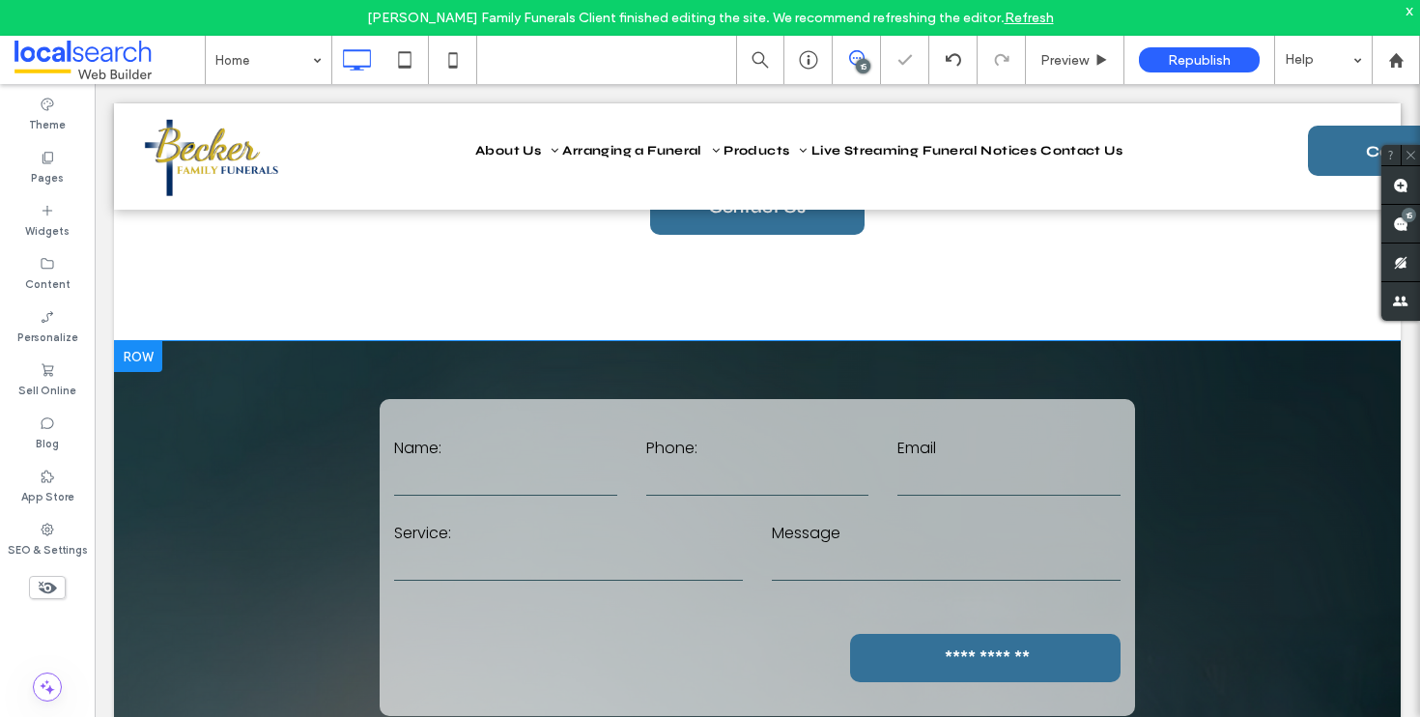
scroll to position [2205, 0]
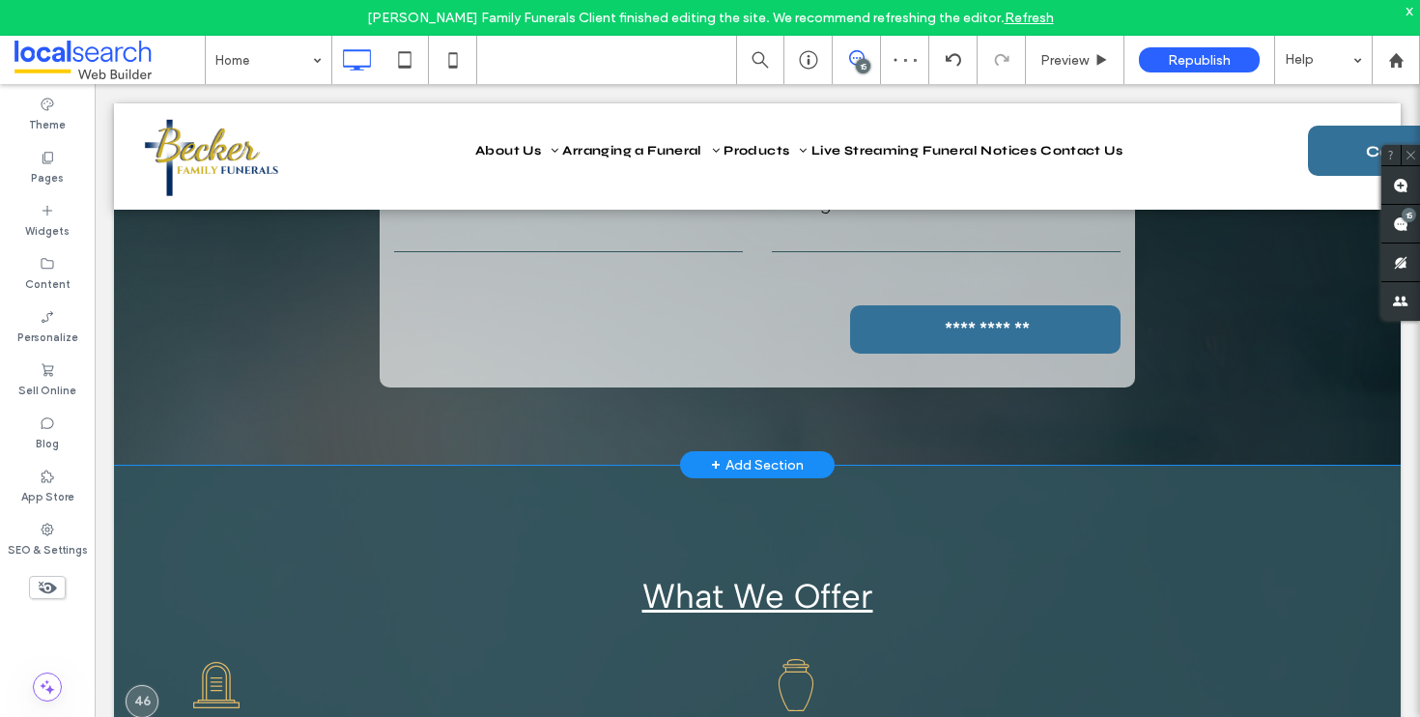
click at [128, 354] on div "**********" at bounding box center [757, 239] width 1287 height 452
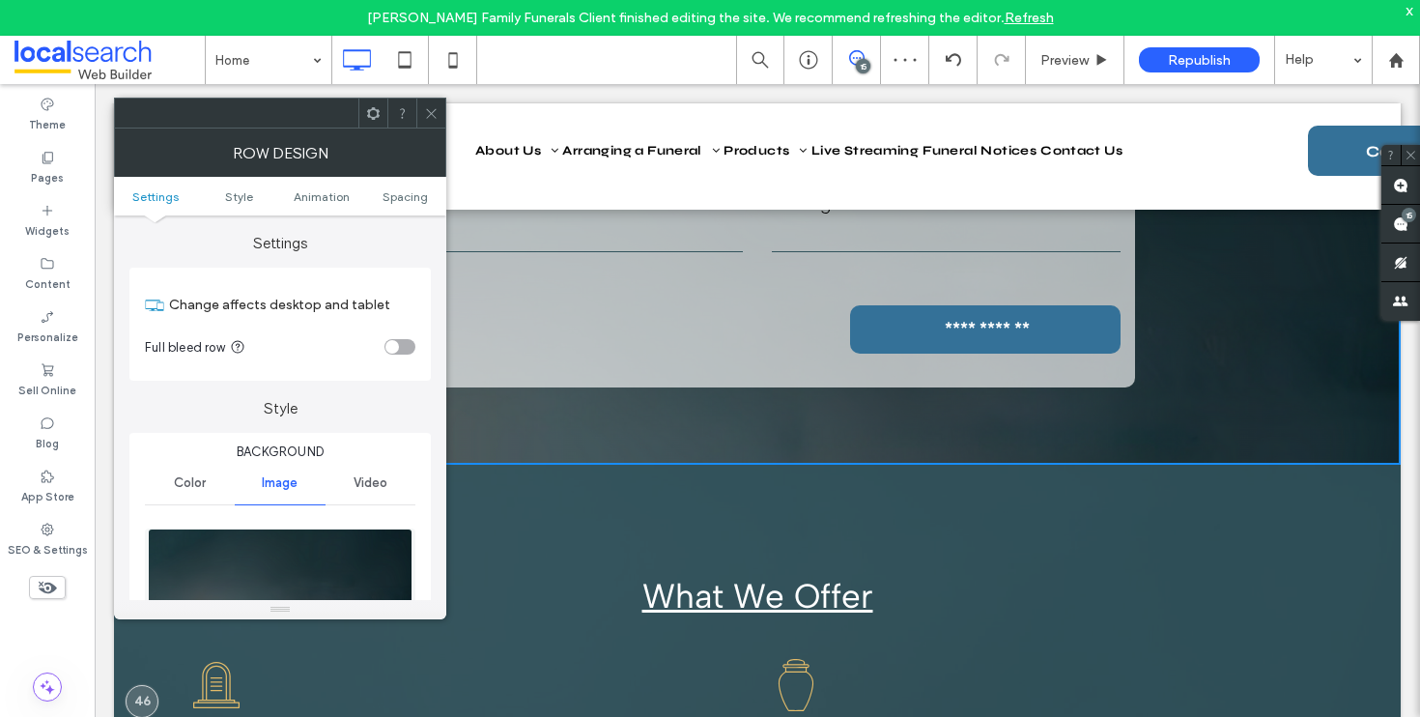
scroll to position [407, 0]
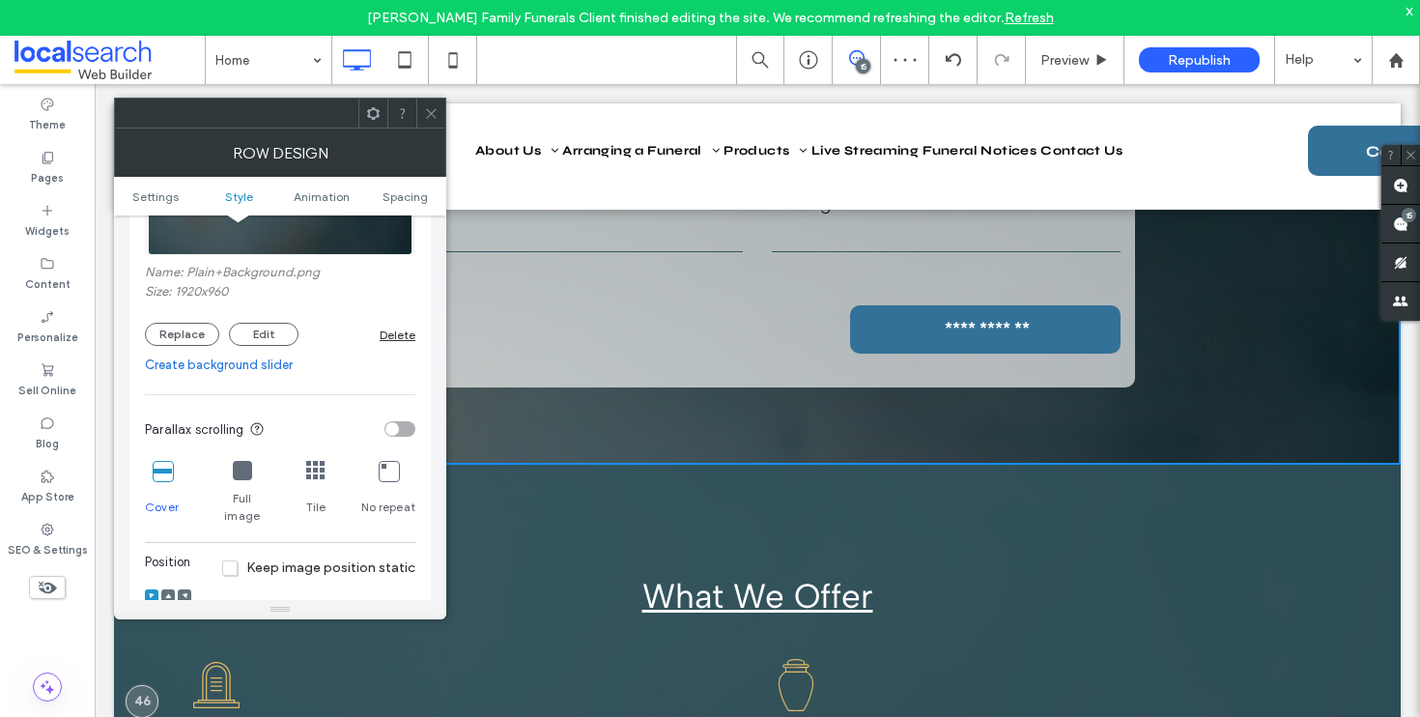
click at [404, 336] on div "Delete" at bounding box center [398, 335] width 36 height 14
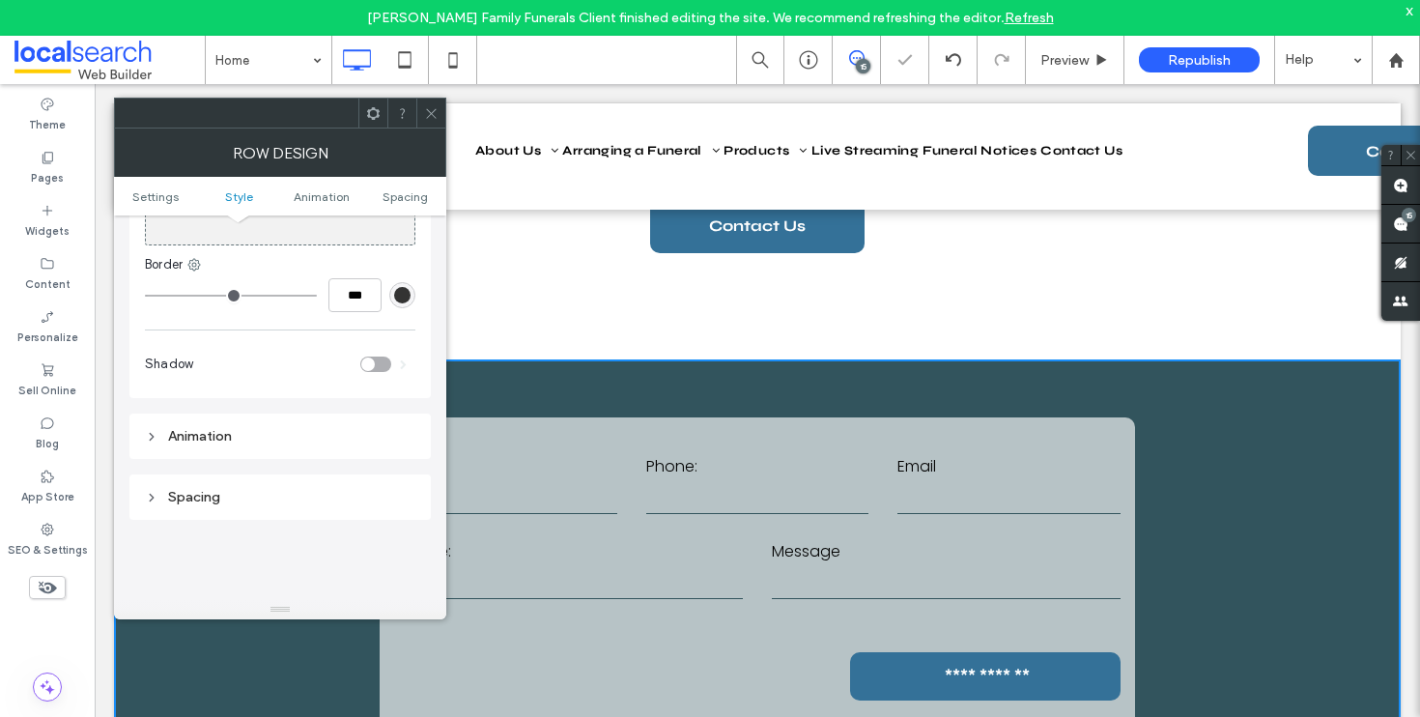
scroll to position [1858, 0]
click at [442, 112] on div at bounding box center [430, 113] width 29 height 29
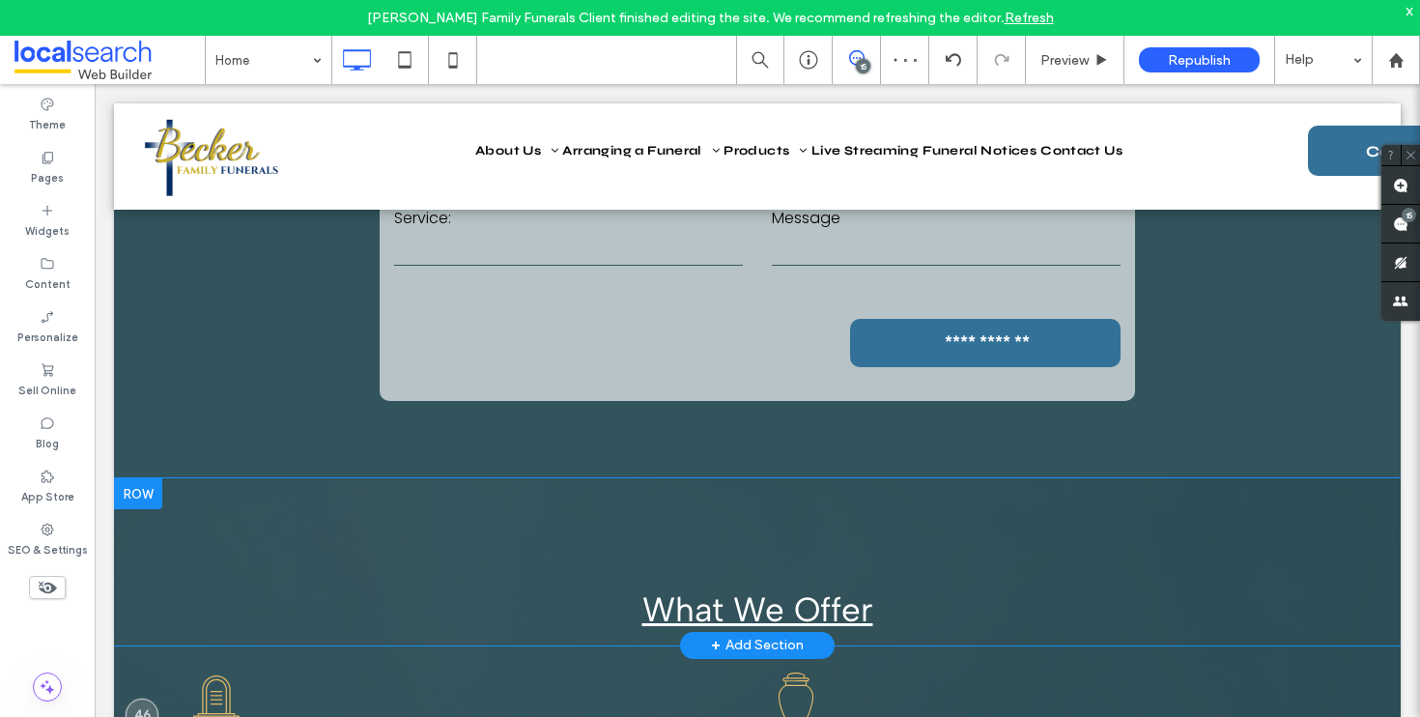
scroll to position [2273, 0]
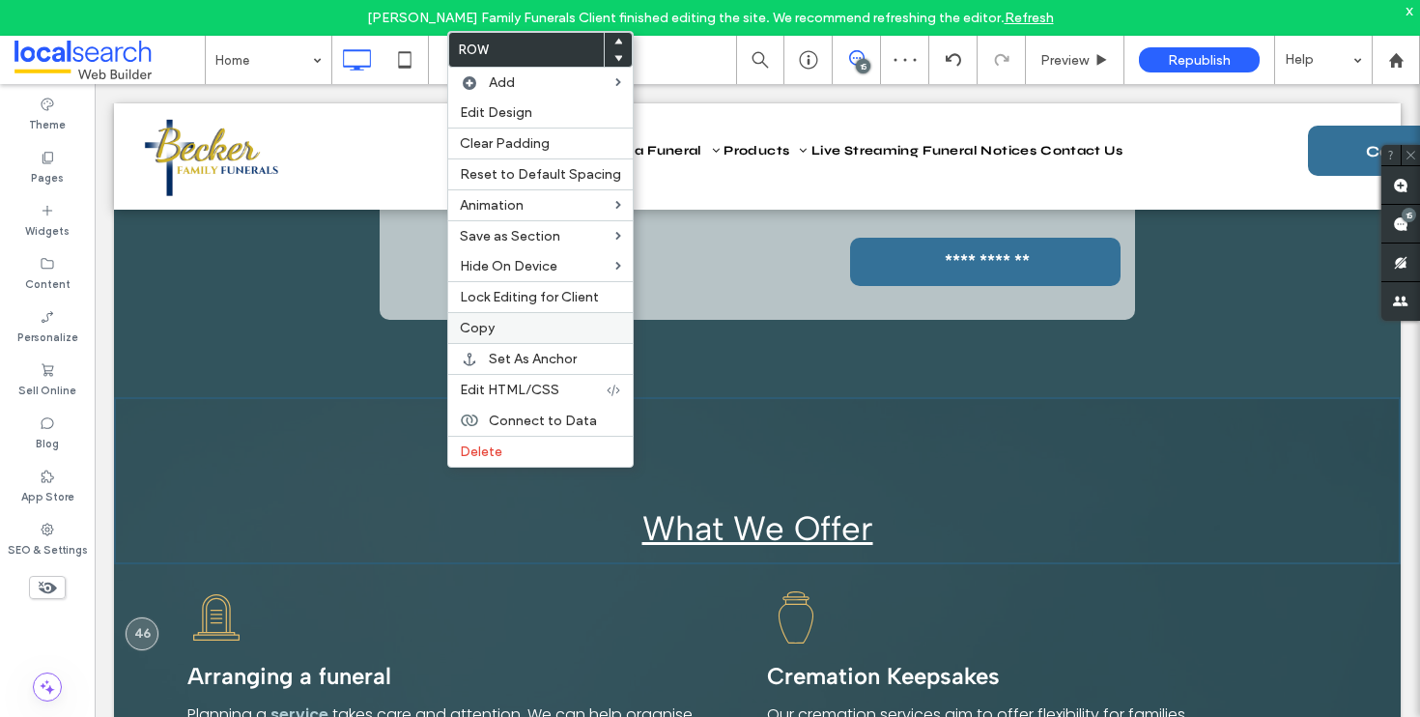
click at [497, 324] on label "Copy" at bounding box center [540, 328] width 161 height 16
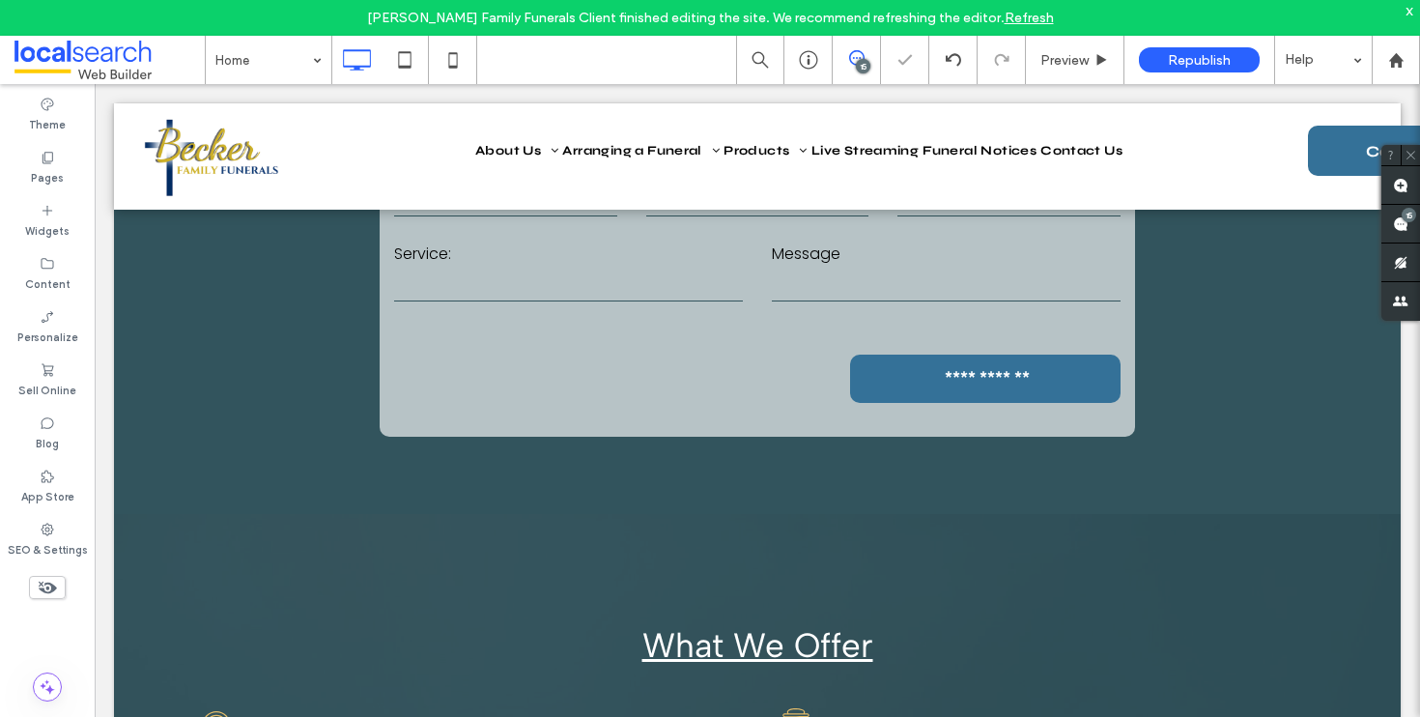
scroll to position [1674, 0]
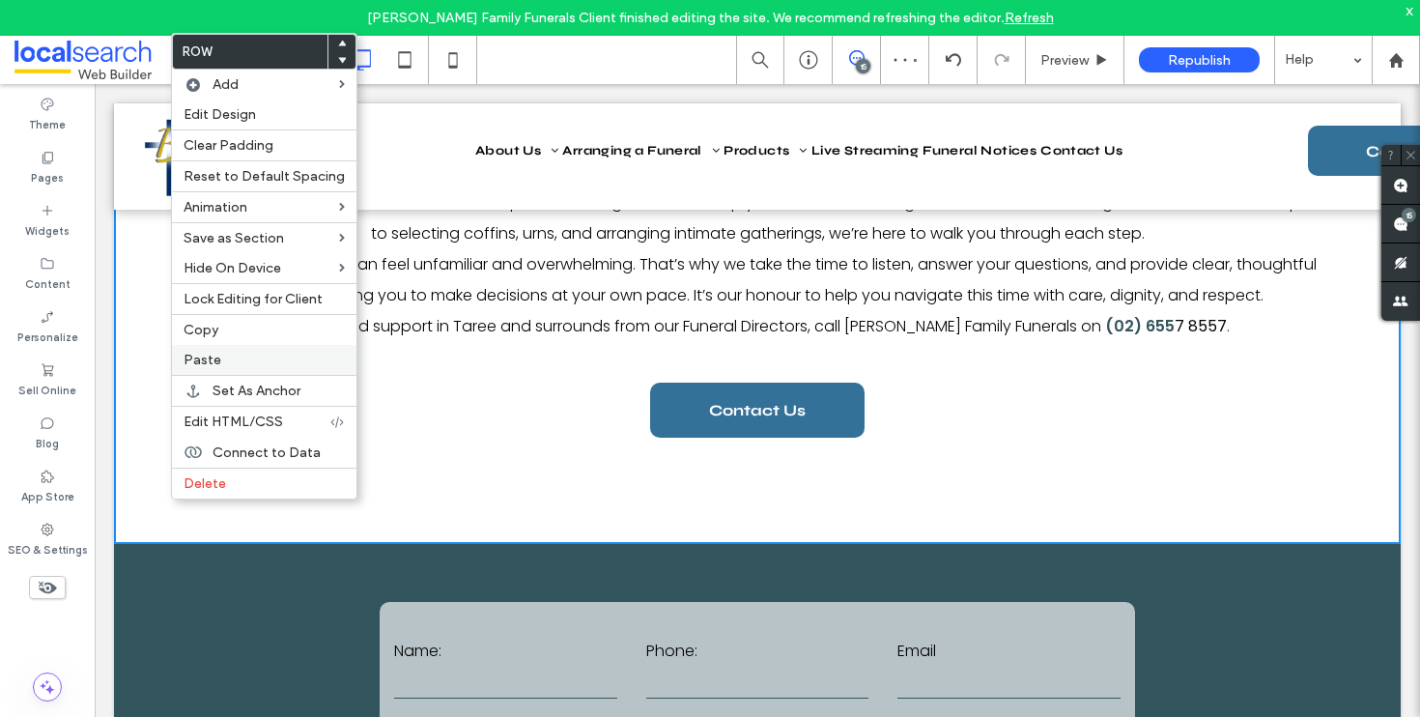
click at [217, 357] on span "Paste" at bounding box center [203, 360] width 38 height 16
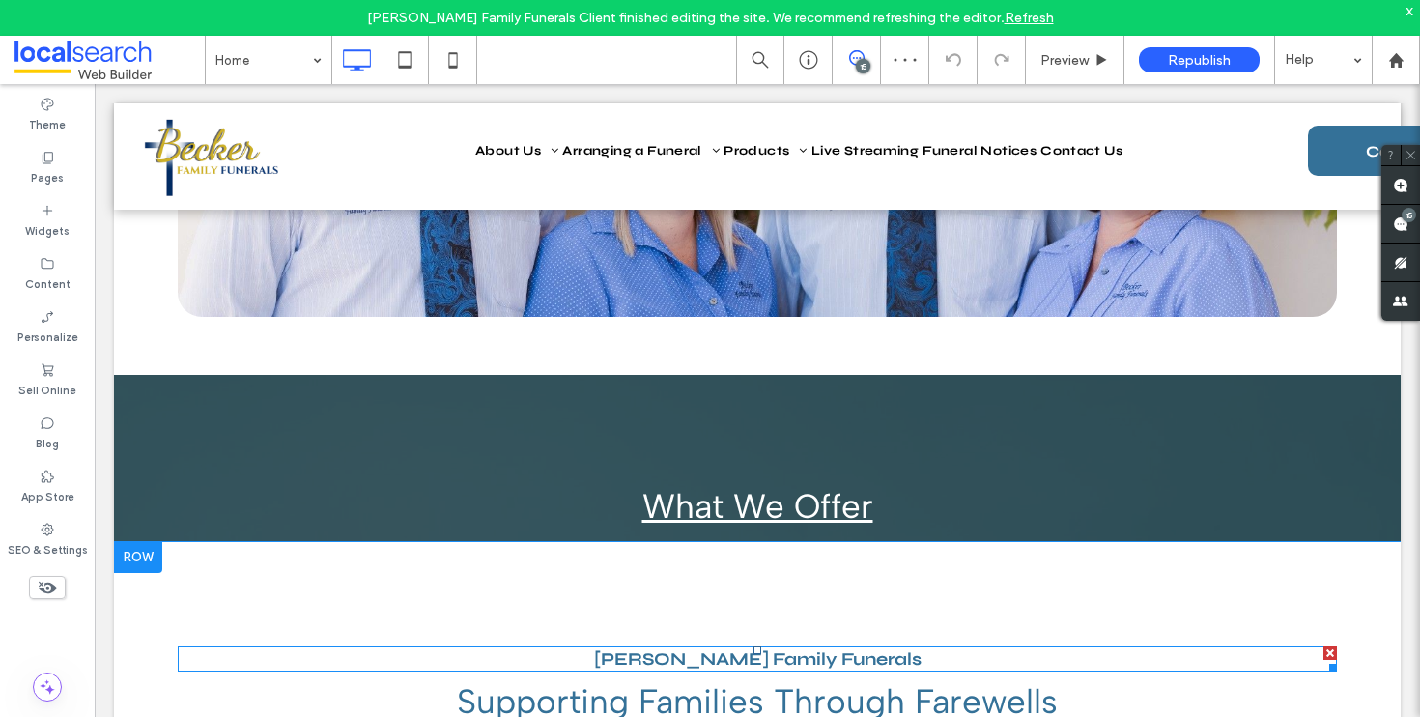
scroll to position [1001, 0]
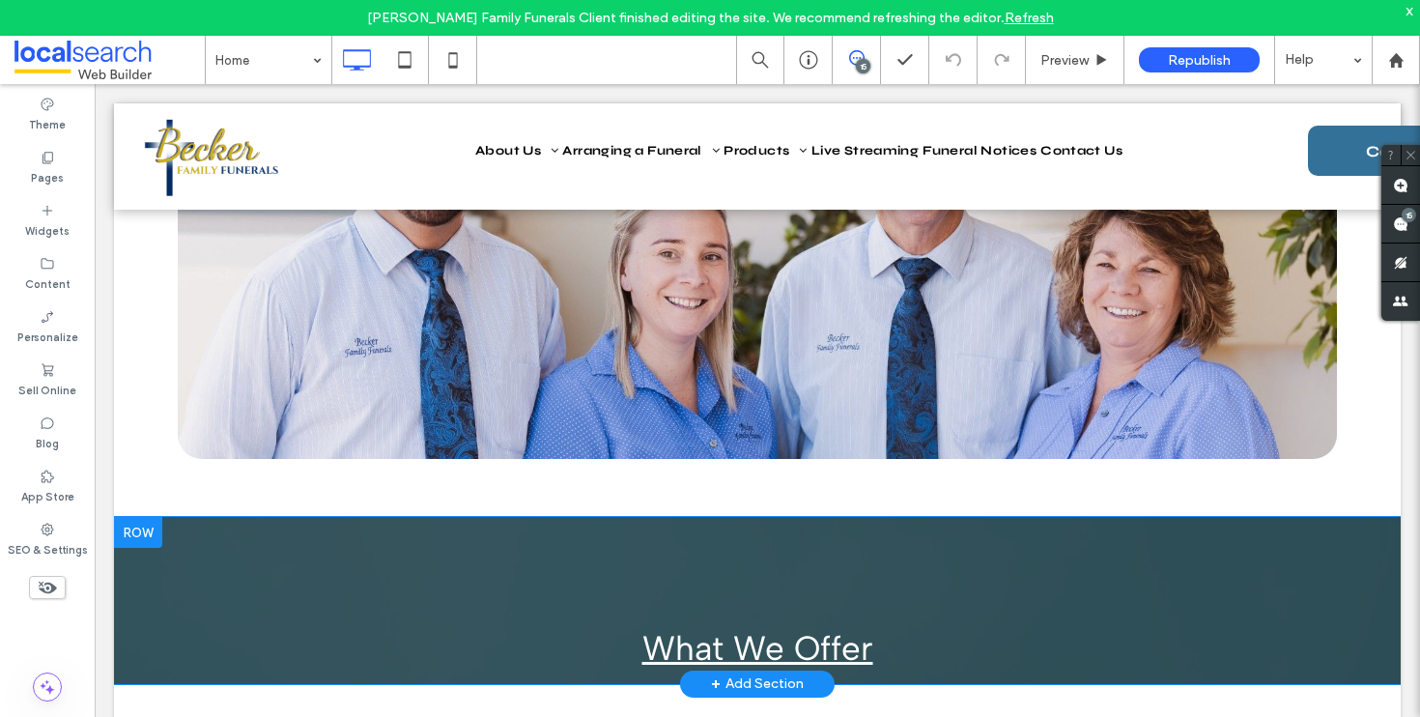
click at [214, 576] on div "What We Offer Click To Paste Click To Paste Row + Add Section" at bounding box center [757, 600] width 1287 height 167
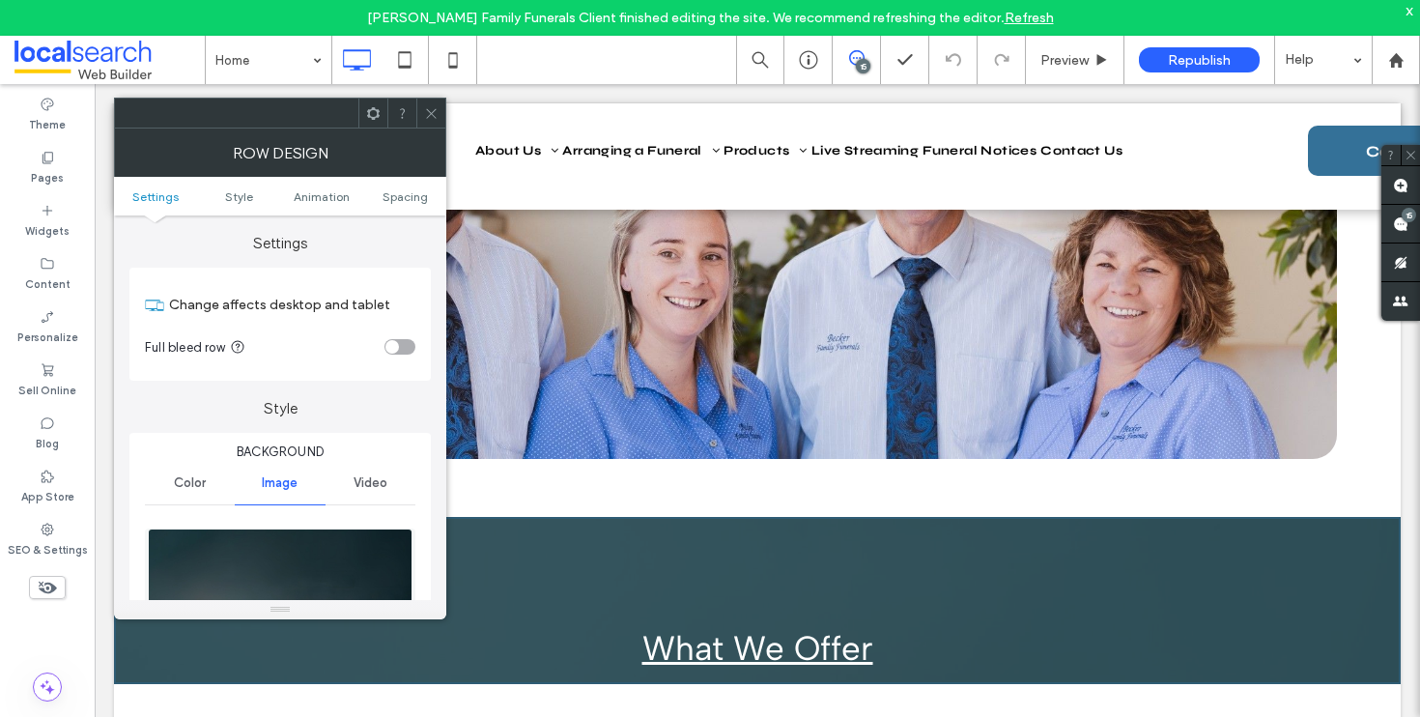
click at [428, 113] on icon at bounding box center [431, 113] width 14 height 14
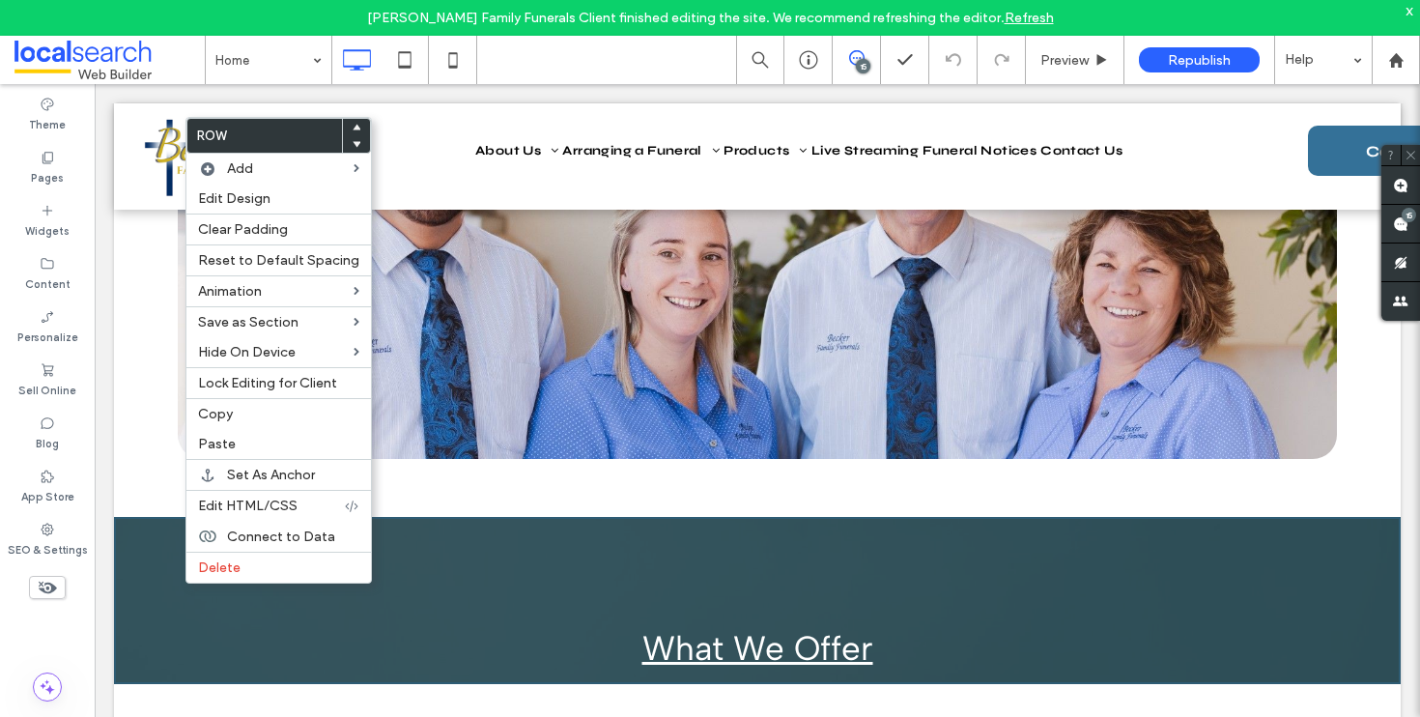
click at [353, 148] on icon at bounding box center [357, 144] width 8 height 8
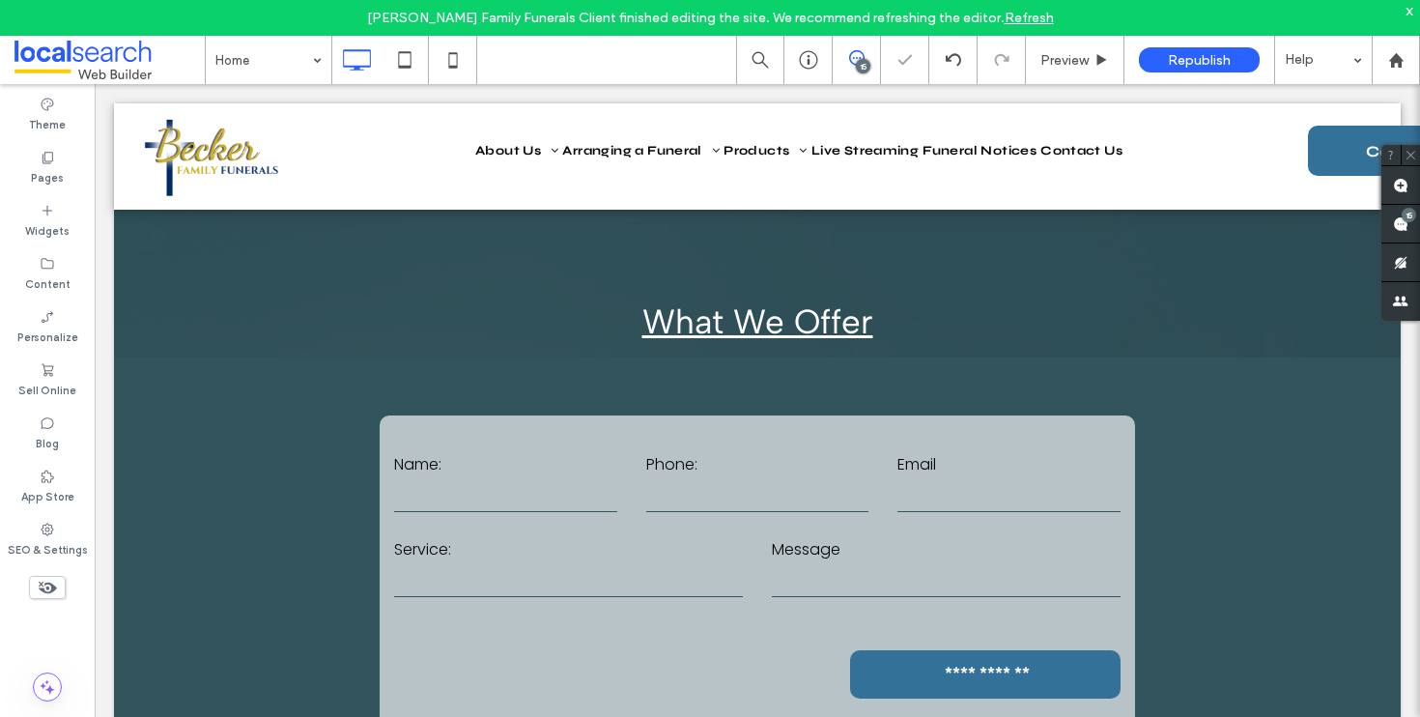
scroll to position [1858, 0]
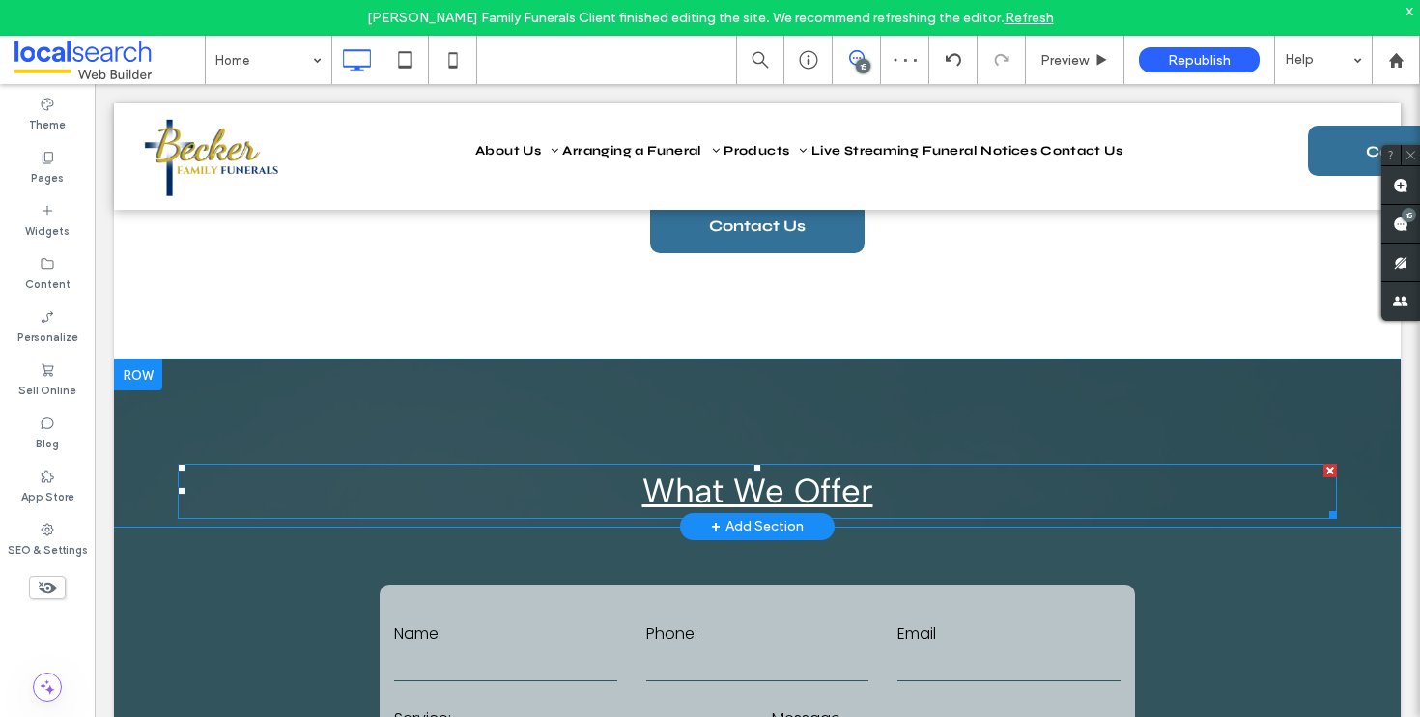
click at [742, 497] on span "What We Offer" at bounding box center [758, 491] width 231 height 41
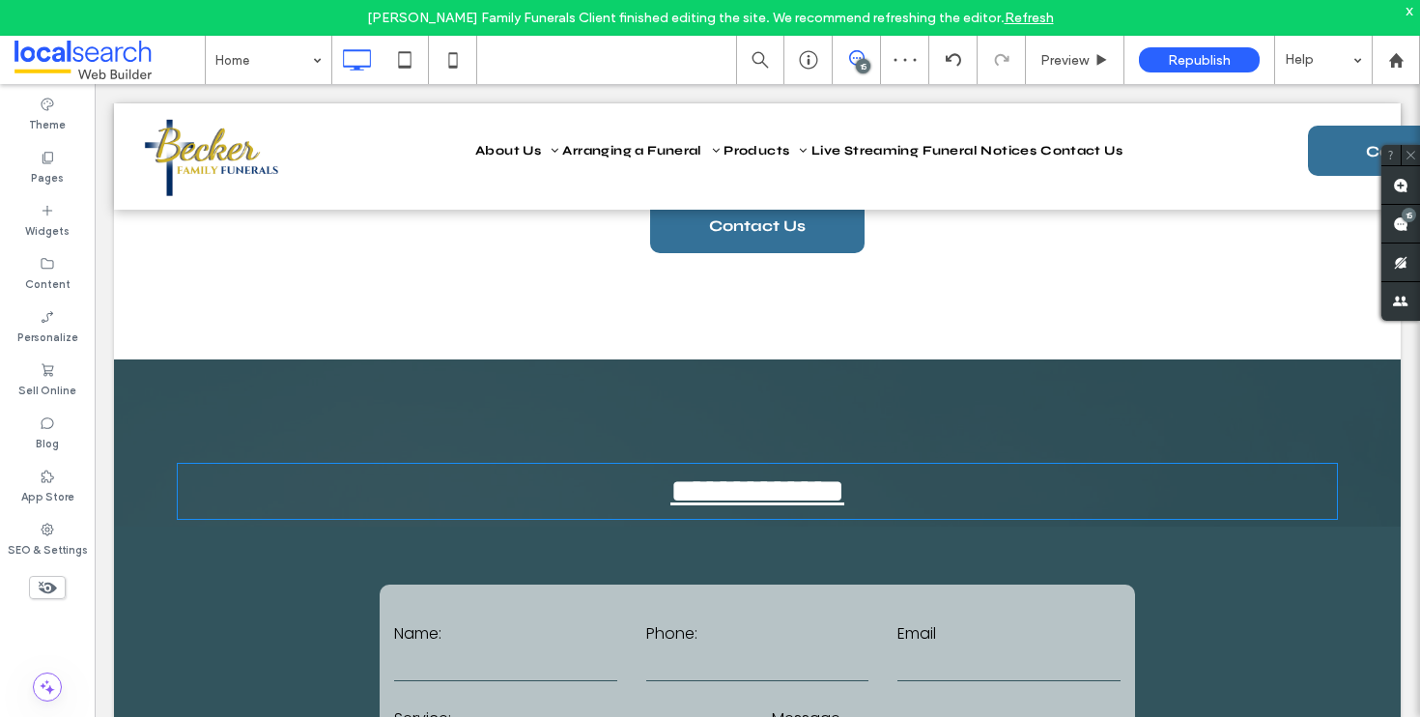
click at [742, 497] on span "**********" at bounding box center [758, 490] width 174 height 33
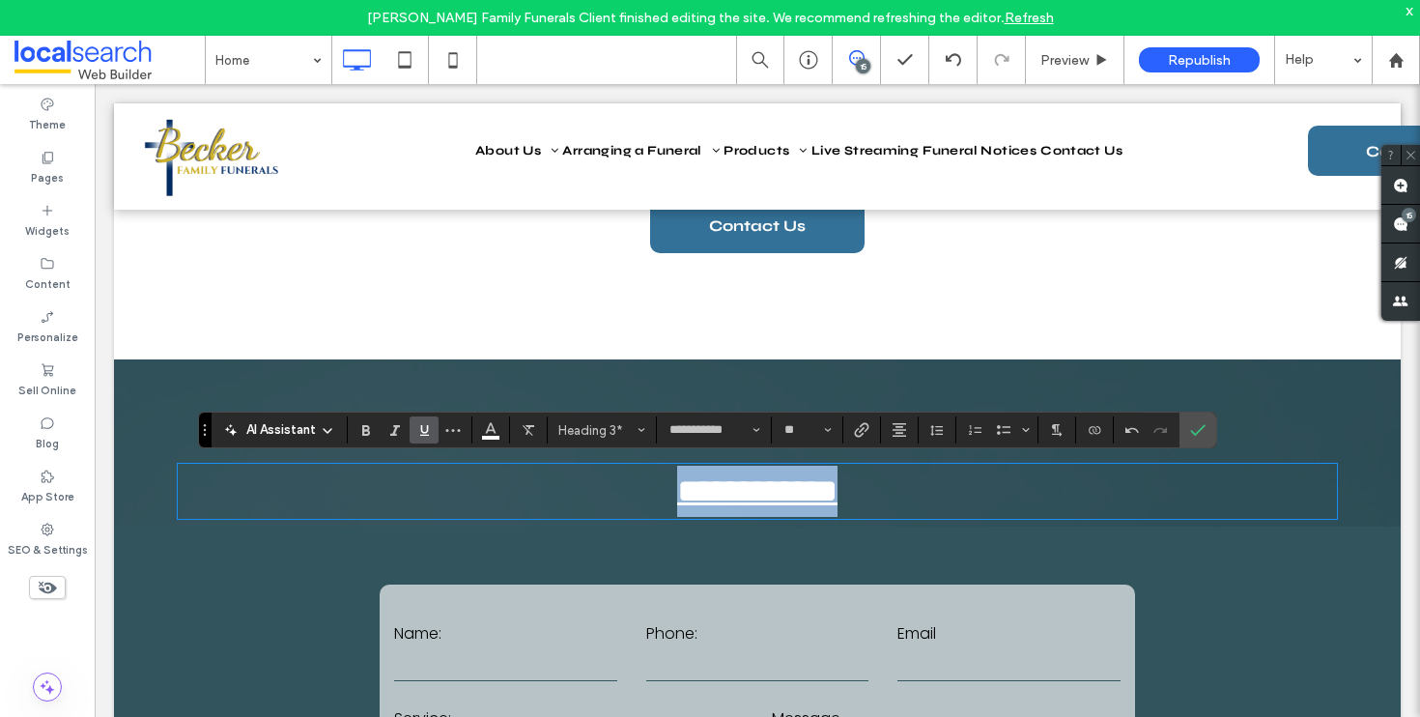
drag, startPoint x: 863, startPoint y: 492, endPoint x: 528, endPoint y: 464, distance: 336.5
click at [528, 464] on div "**********" at bounding box center [758, 491] width 1160 height 55
click at [425, 427] on icon "Underline" at bounding box center [423, 429] width 15 height 15
click at [1199, 430] on use "Confirm" at bounding box center [1197, 430] width 15 height 12
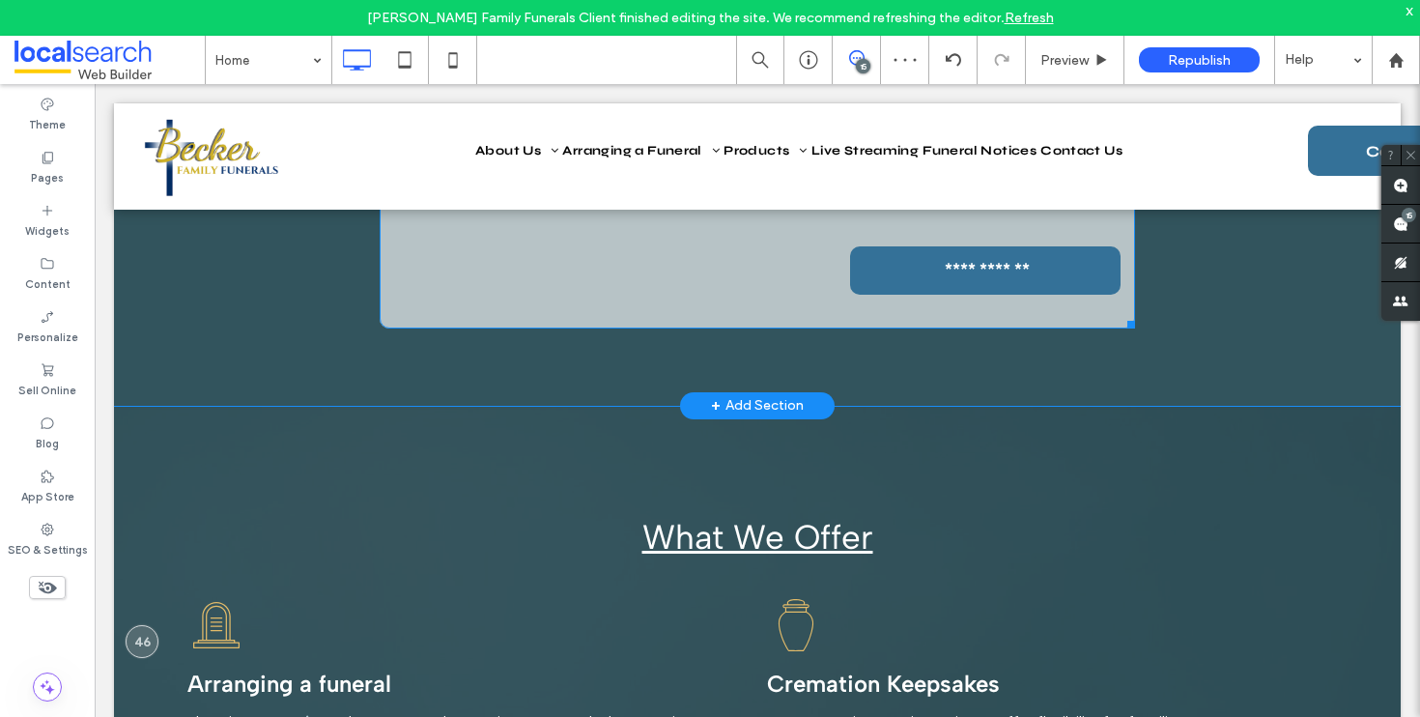
scroll to position [2414, 0]
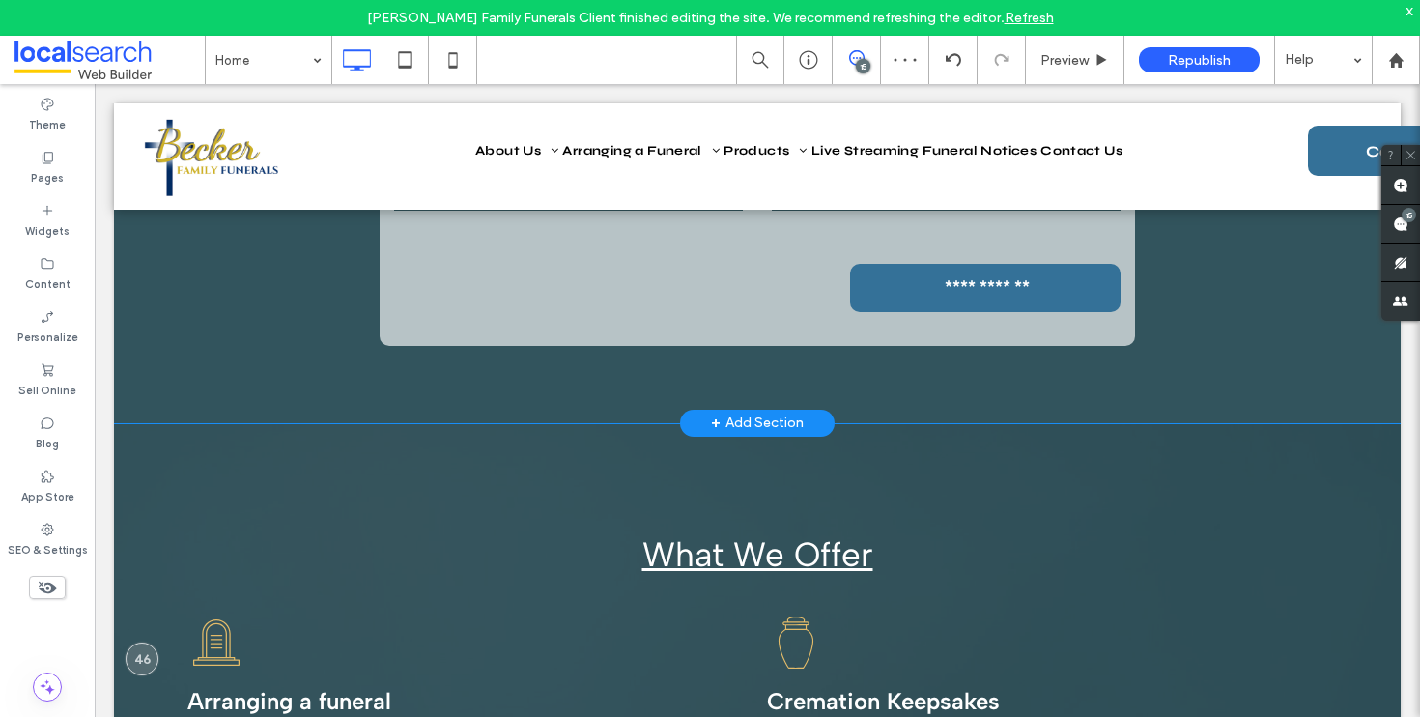
click at [191, 390] on div "**********" at bounding box center [757, 197] width 1287 height 452
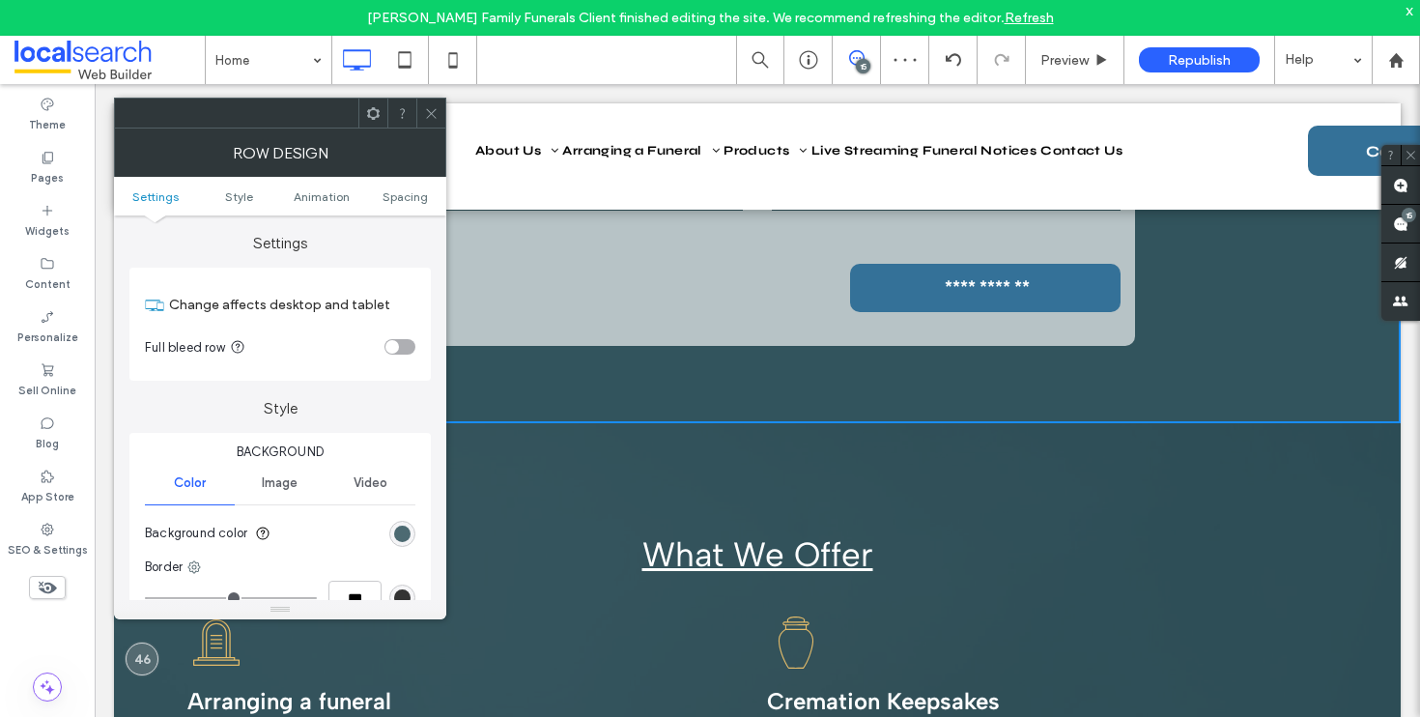
click at [399, 532] on div "rgb(50, 84, 93)" at bounding box center [402, 534] width 16 height 16
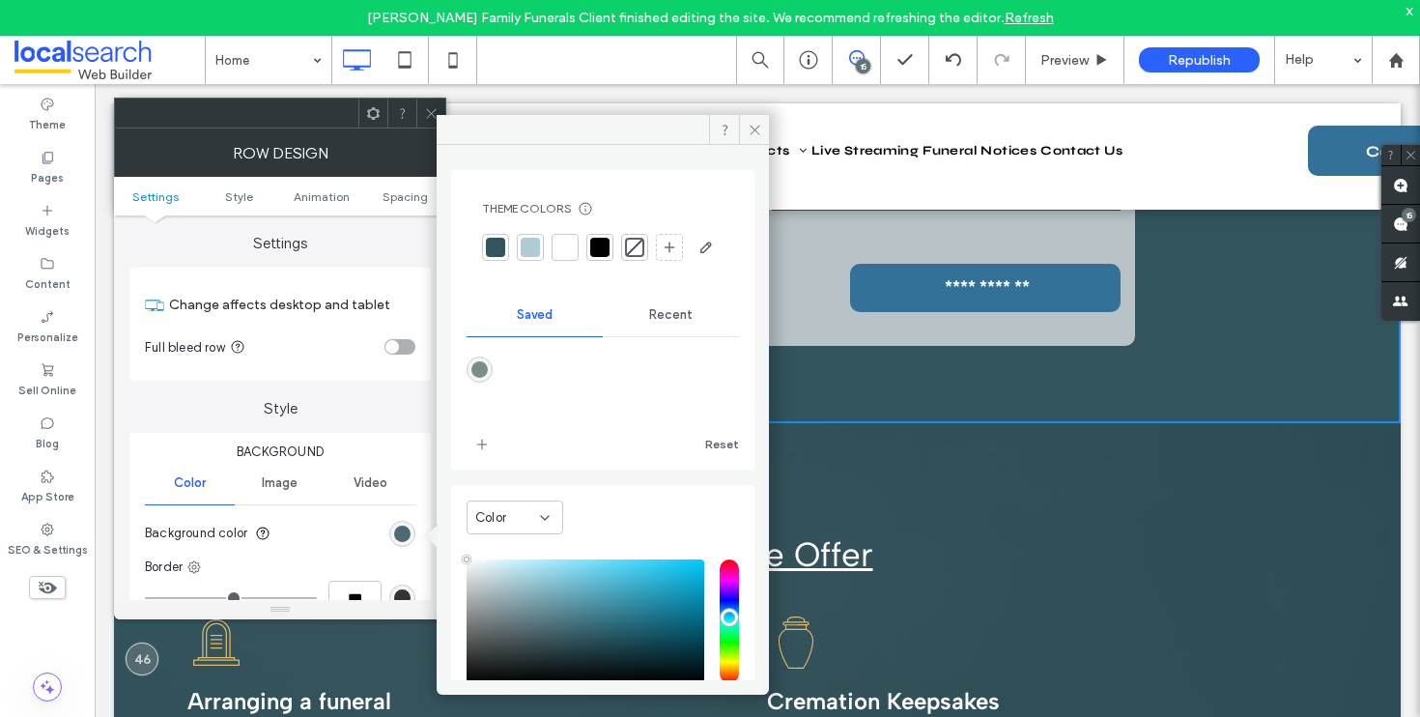
type input "****"
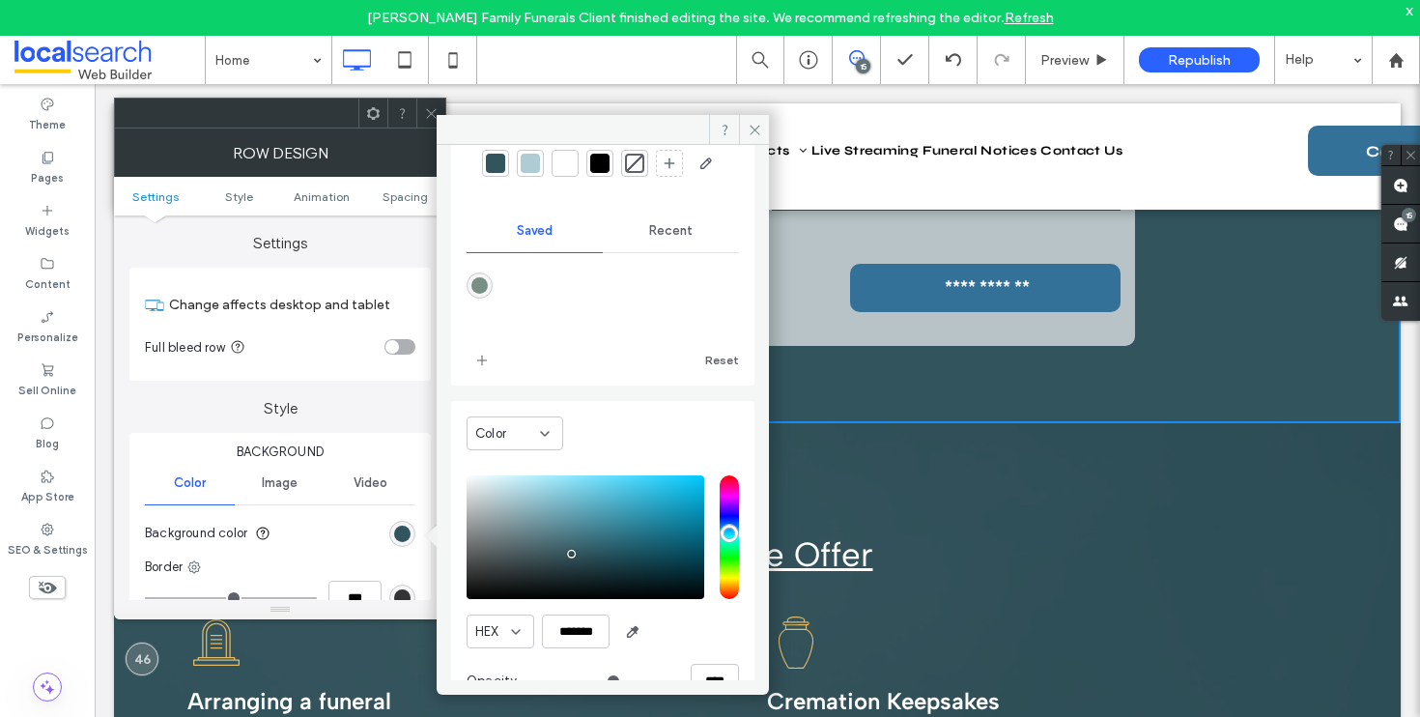
scroll to position [160, 0]
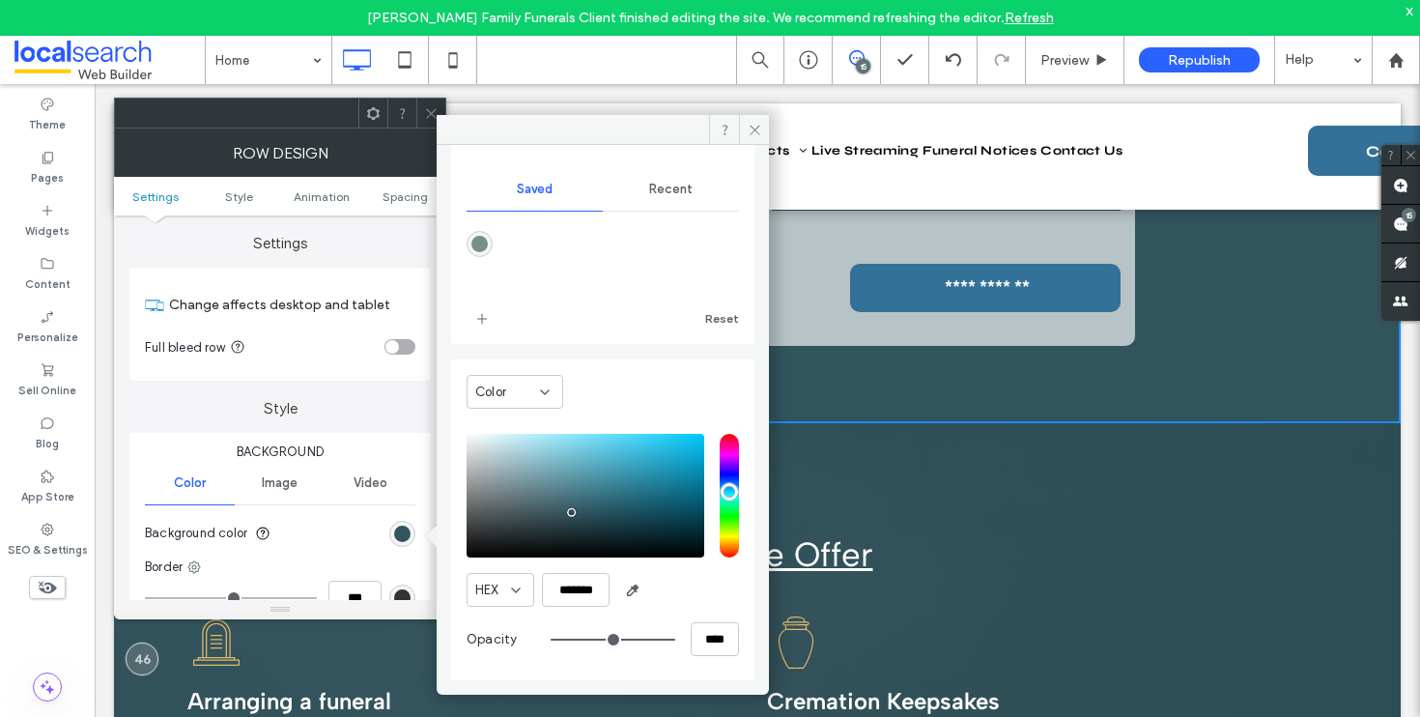
click at [993, 447] on div "What We Offer Click To Paste Row + Add Section" at bounding box center [757, 506] width 1287 height 167
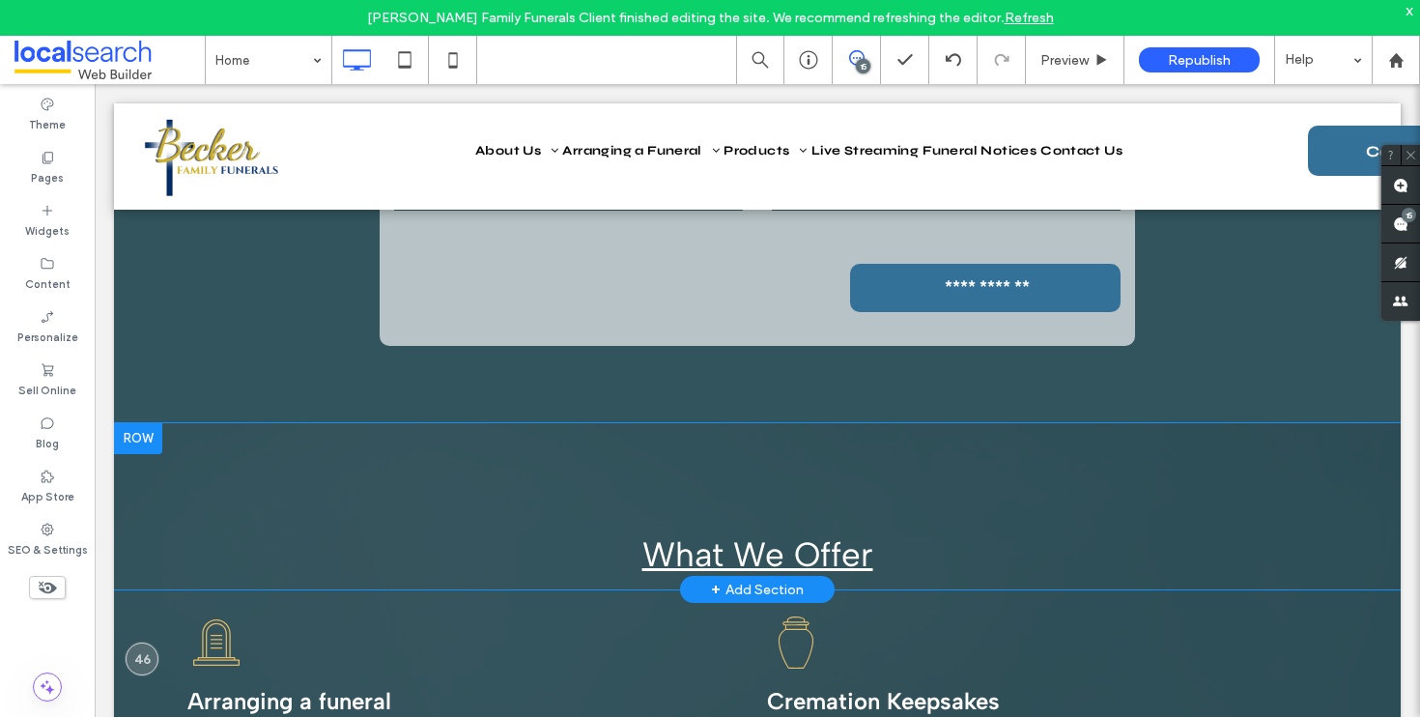
click at [1004, 453] on div "What We Offer Click To Paste Row + Add Section" at bounding box center [757, 506] width 1287 height 167
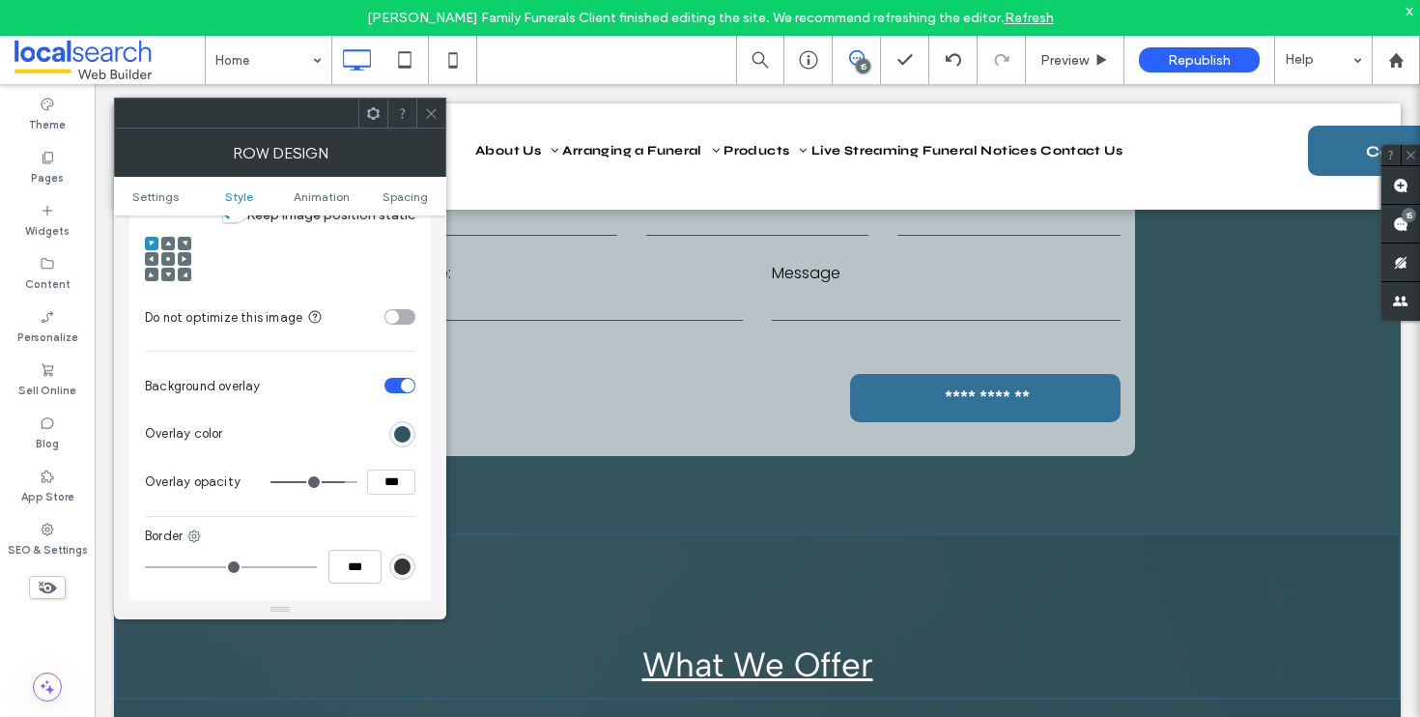
scroll to position [2251, 0]
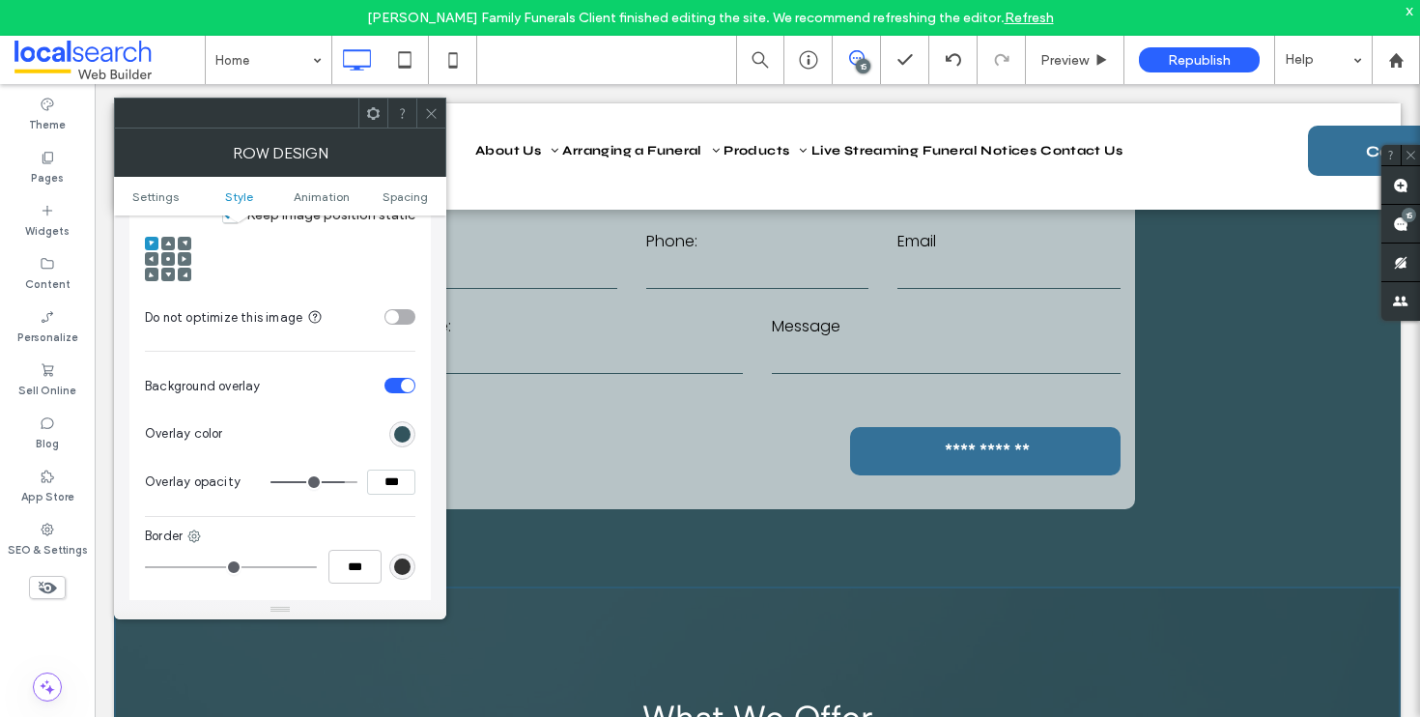
click at [439, 107] on div at bounding box center [430, 113] width 29 height 29
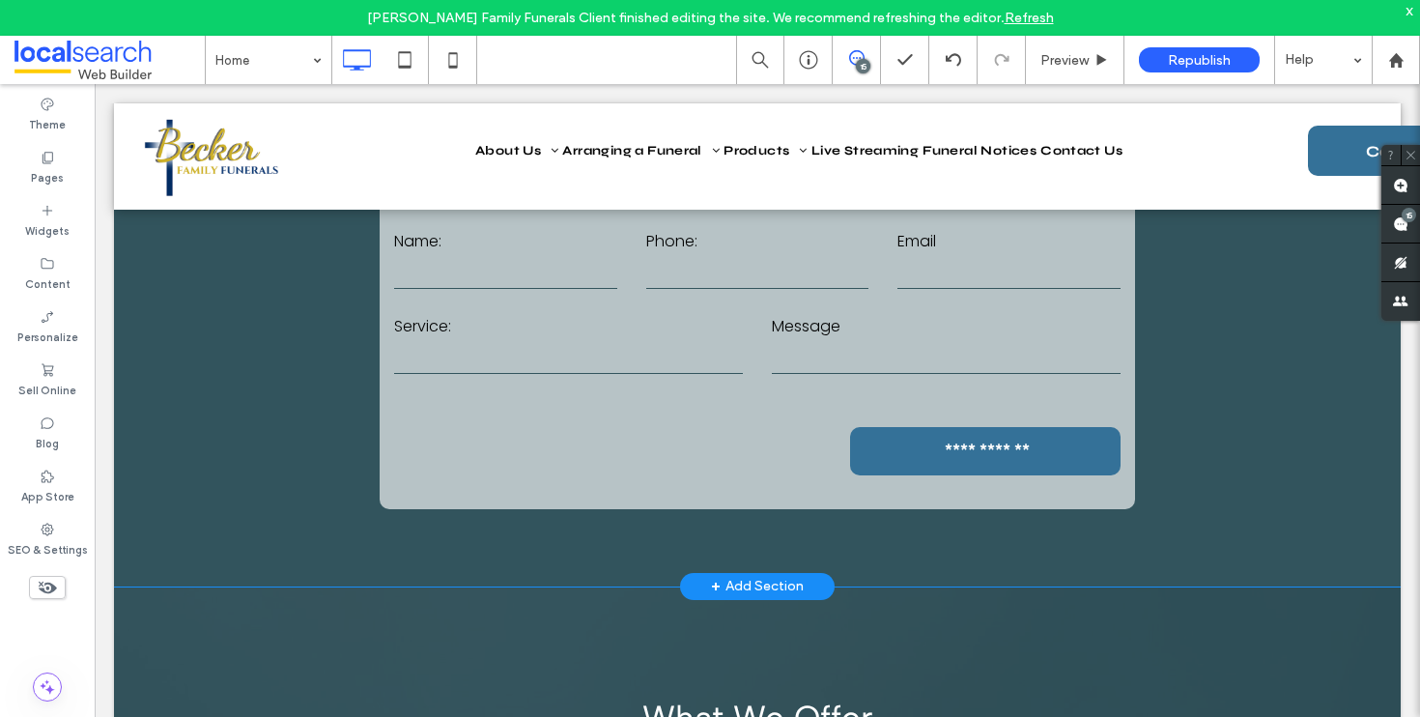
click at [166, 425] on div "**********" at bounding box center [757, 360] width 1287 height 452
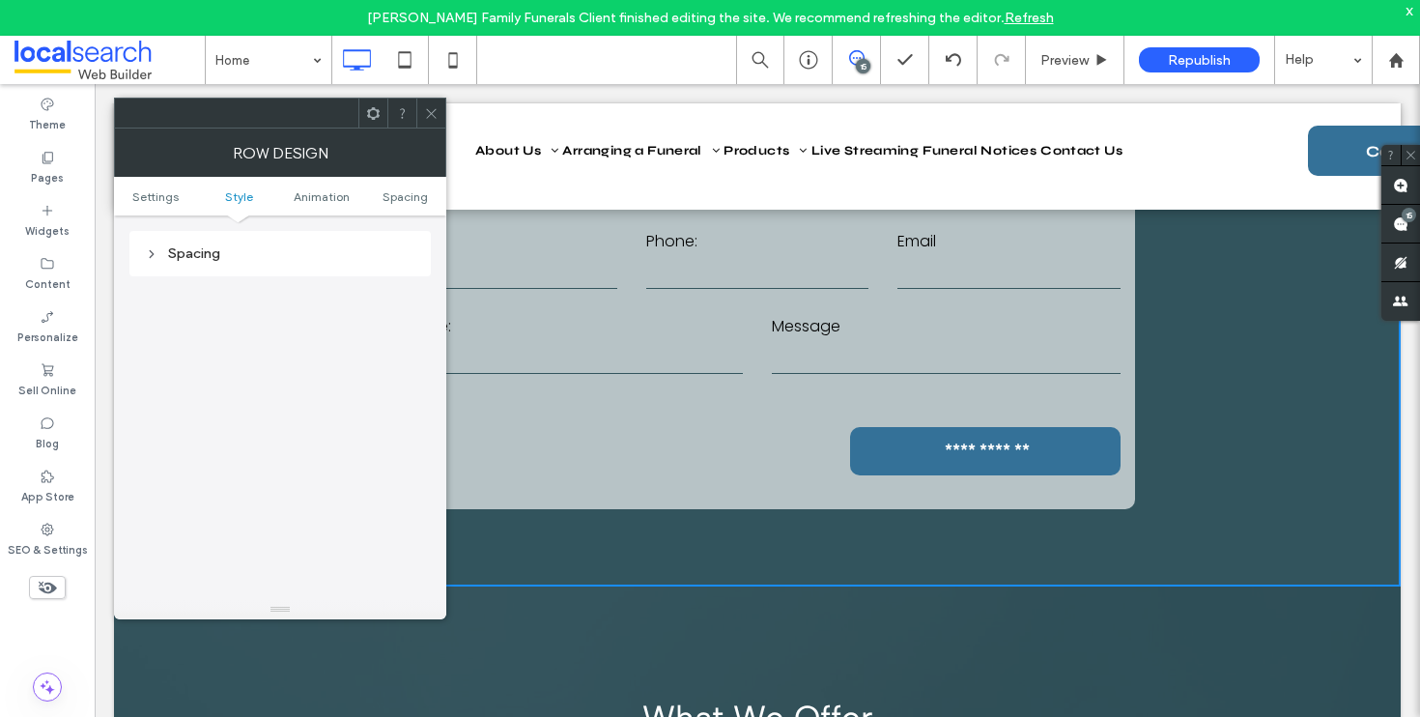
scroll to position [129, 0]
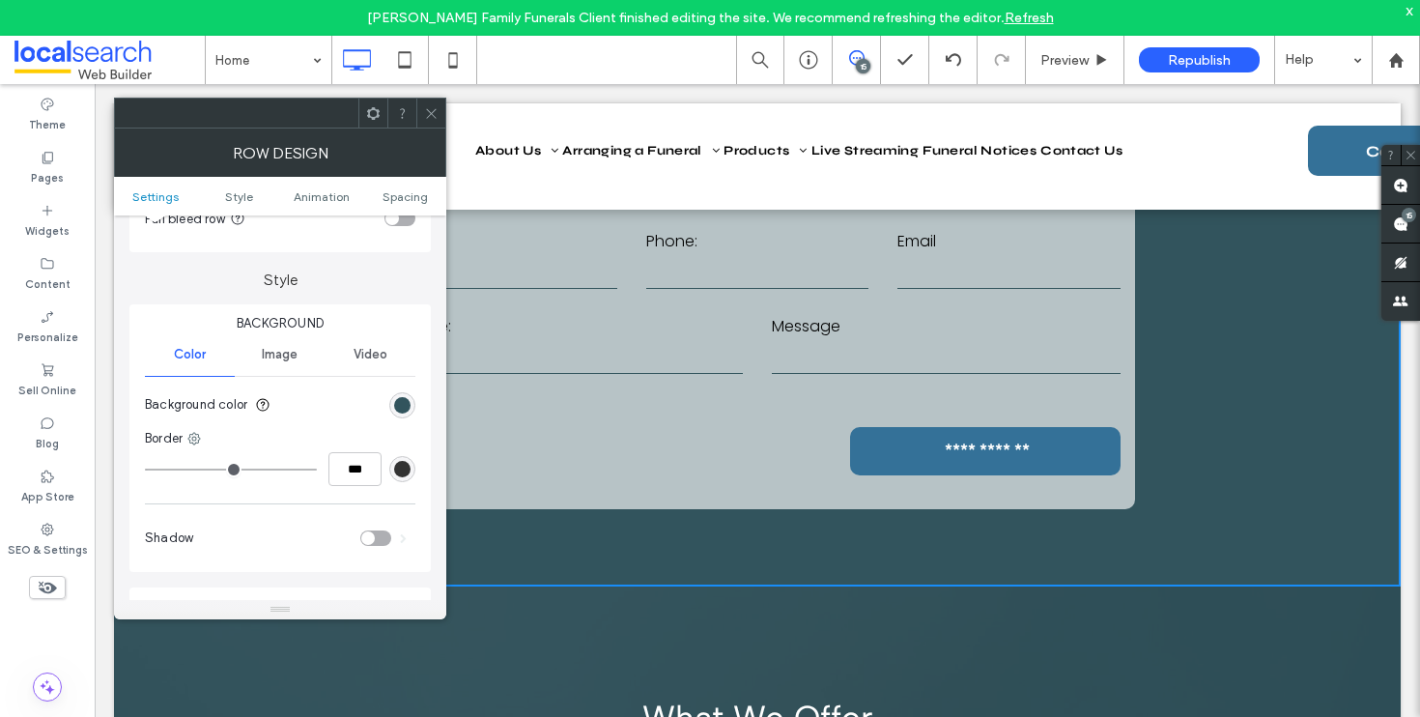
click at [391, 398] on div "rgb(50, 84, 93)" at bounding box center [402, 405] width 26 height 26
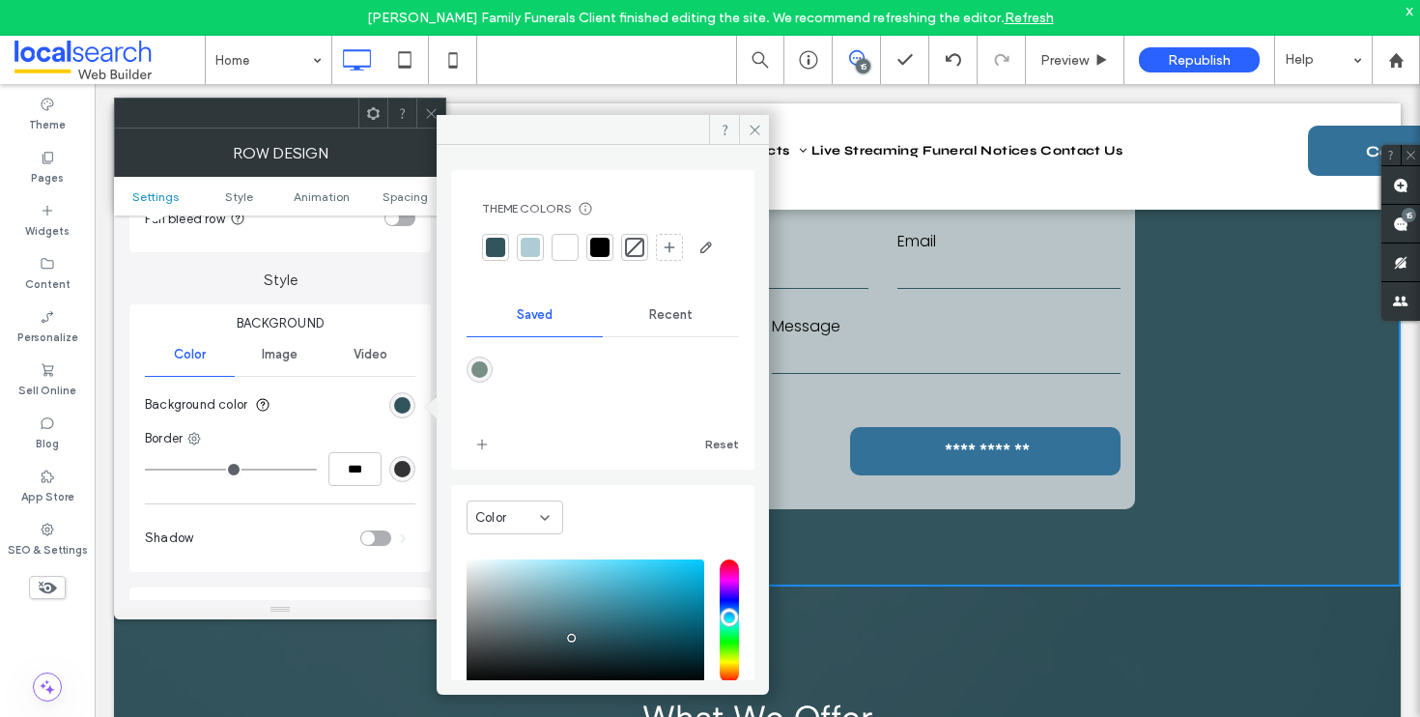
scroll to position [160, 0]
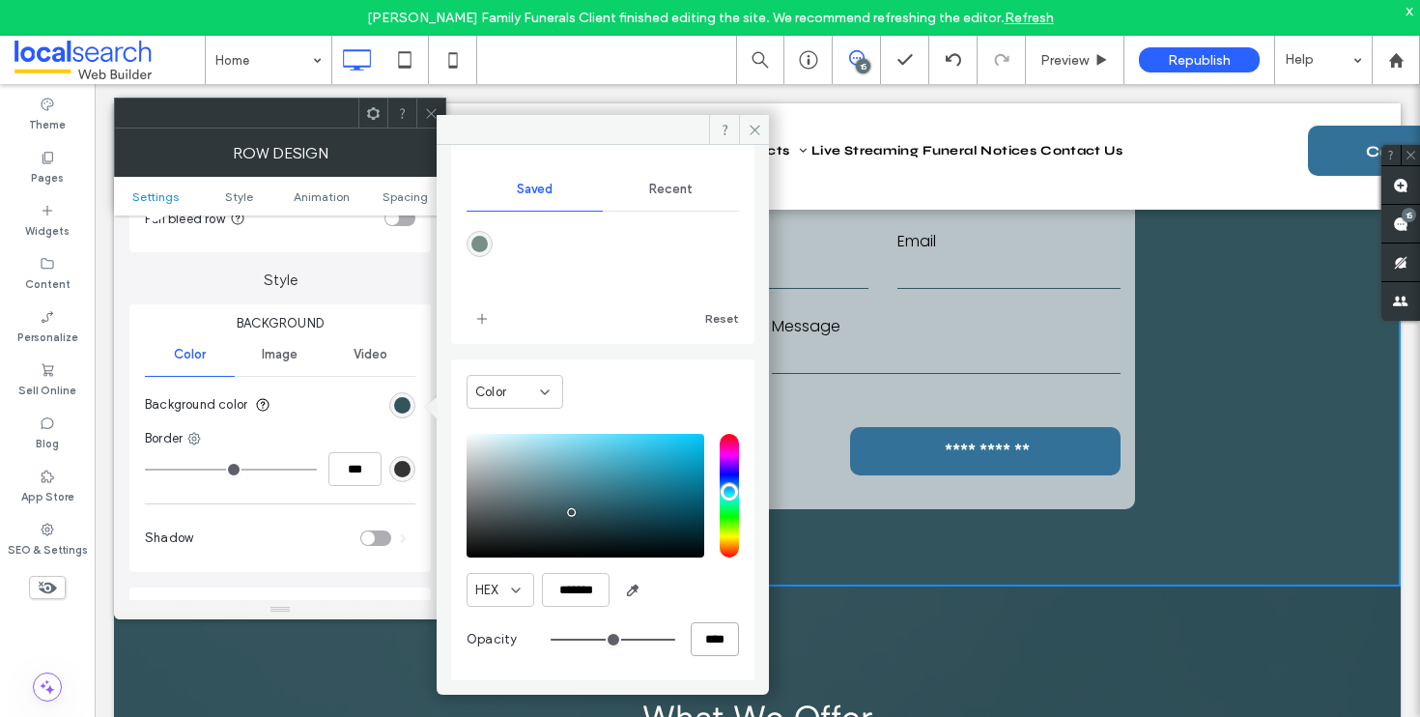
click at [701, 641] on input "****" at bounding box center [715, 639] width 48 height 34
type input "**"
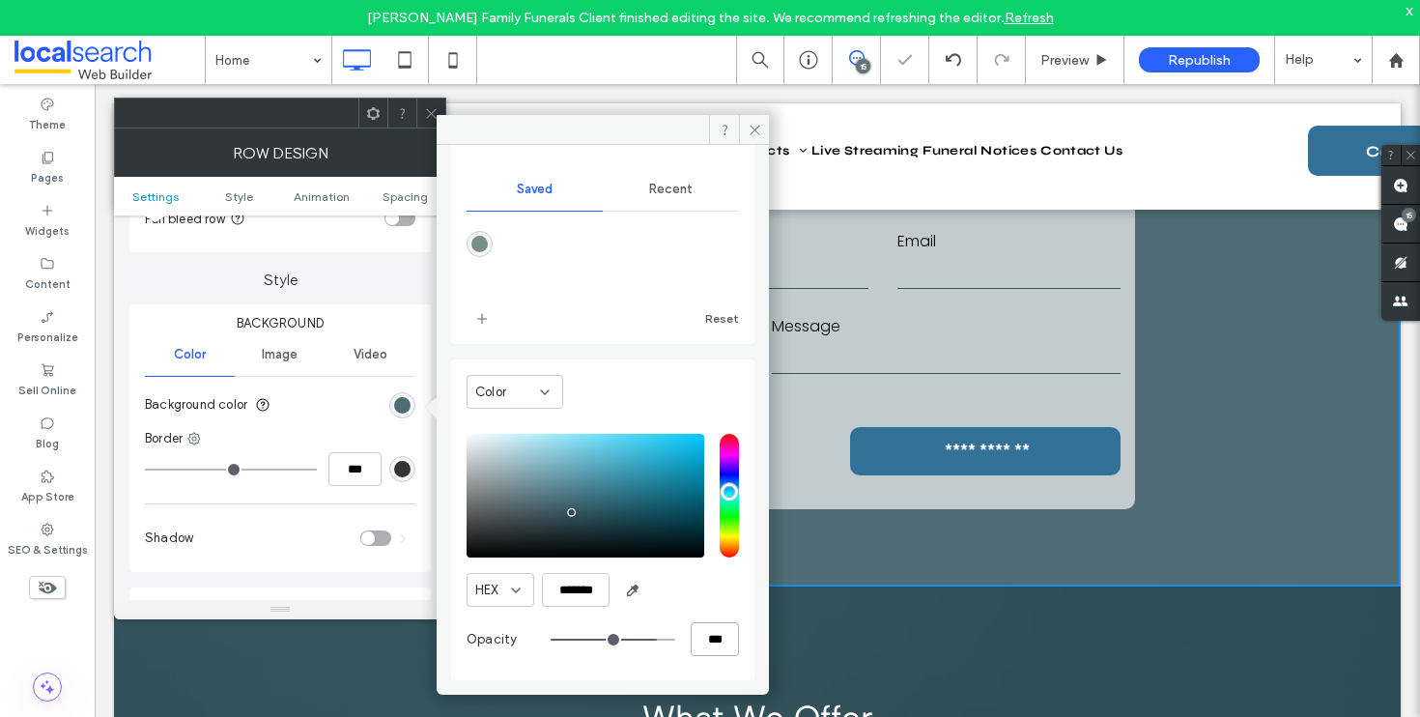
type input "***"
type input "**"
type input "***"
type input "**"
type input "***"
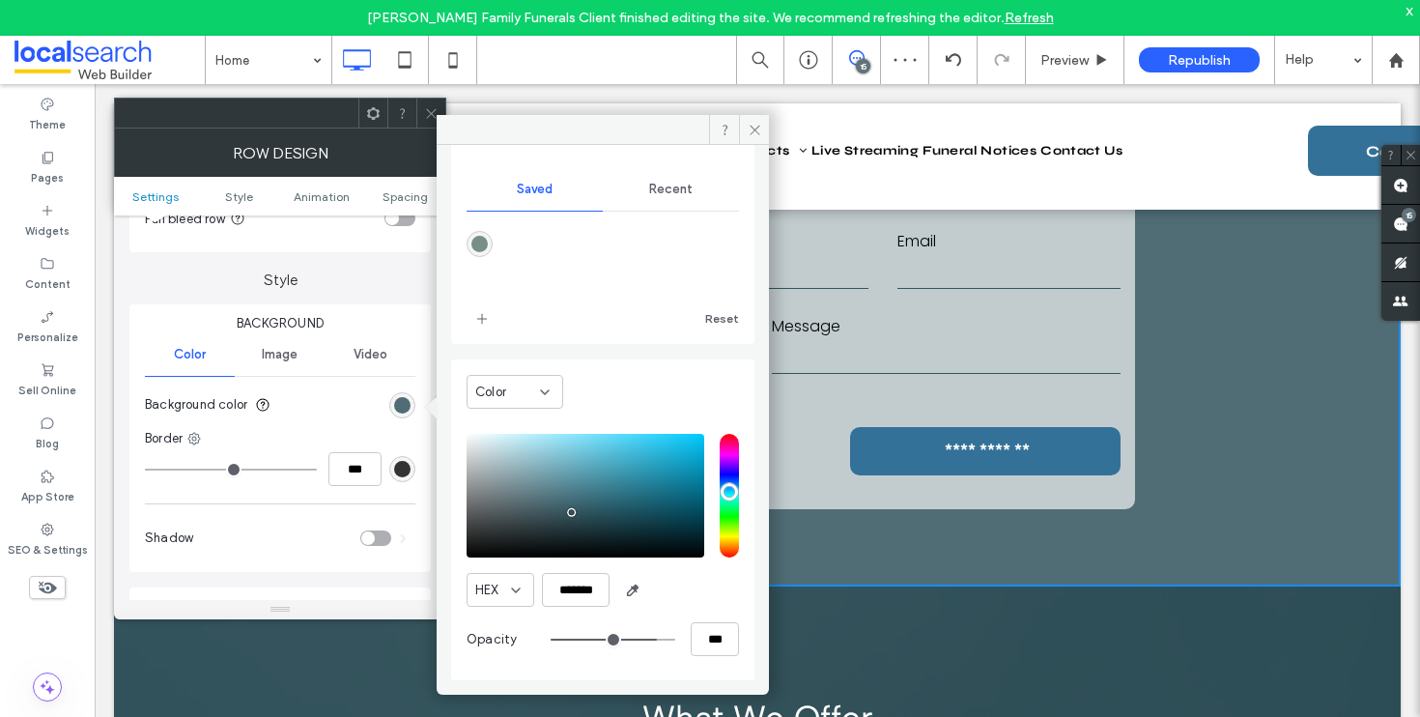
type input "***"
type input "****"
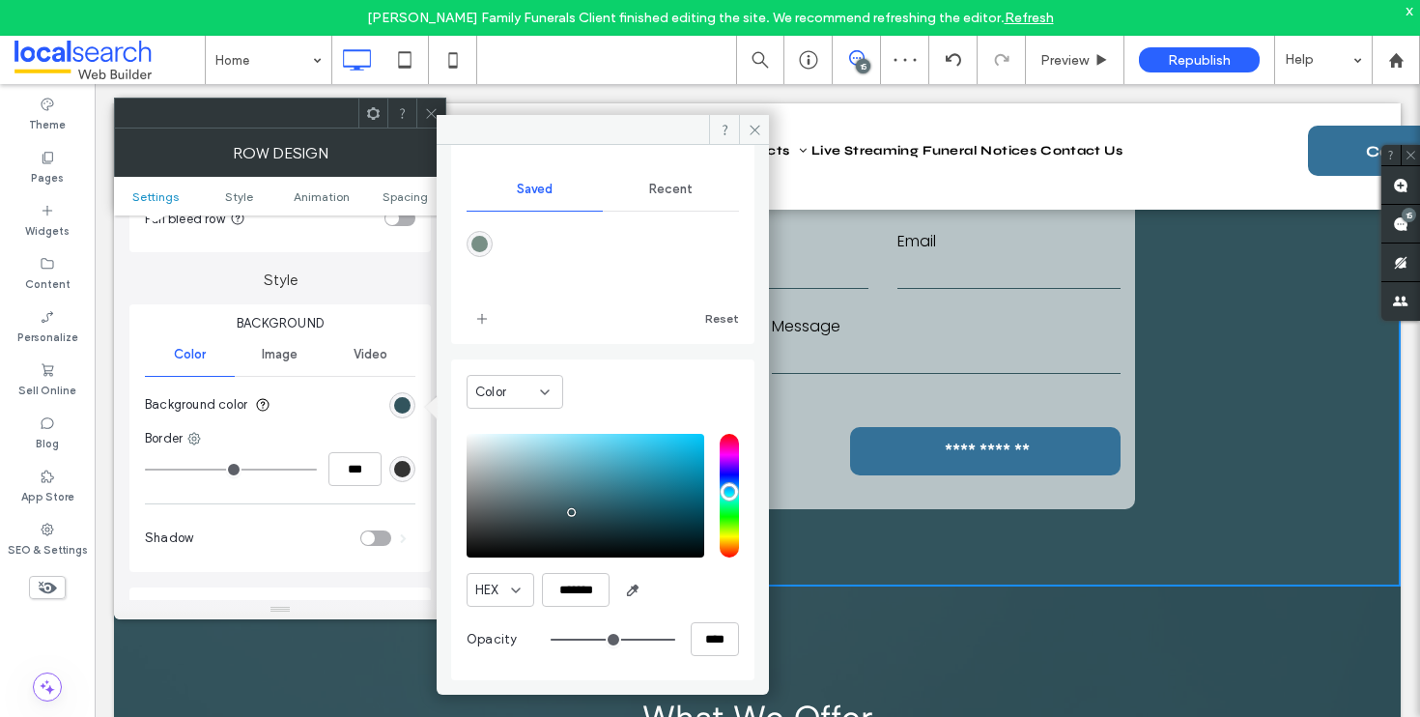
drag, startPoint x: 641, startPoint y: 637, endPoint x: 684, endPoint y: 630, distance: 44.0
type input "***"
click at [675, 639] on input "range" at bounding box center [613, 640] width 125 height 2
click at [432, 115] on icon at bounding box center [431, 113] width 14 height 14
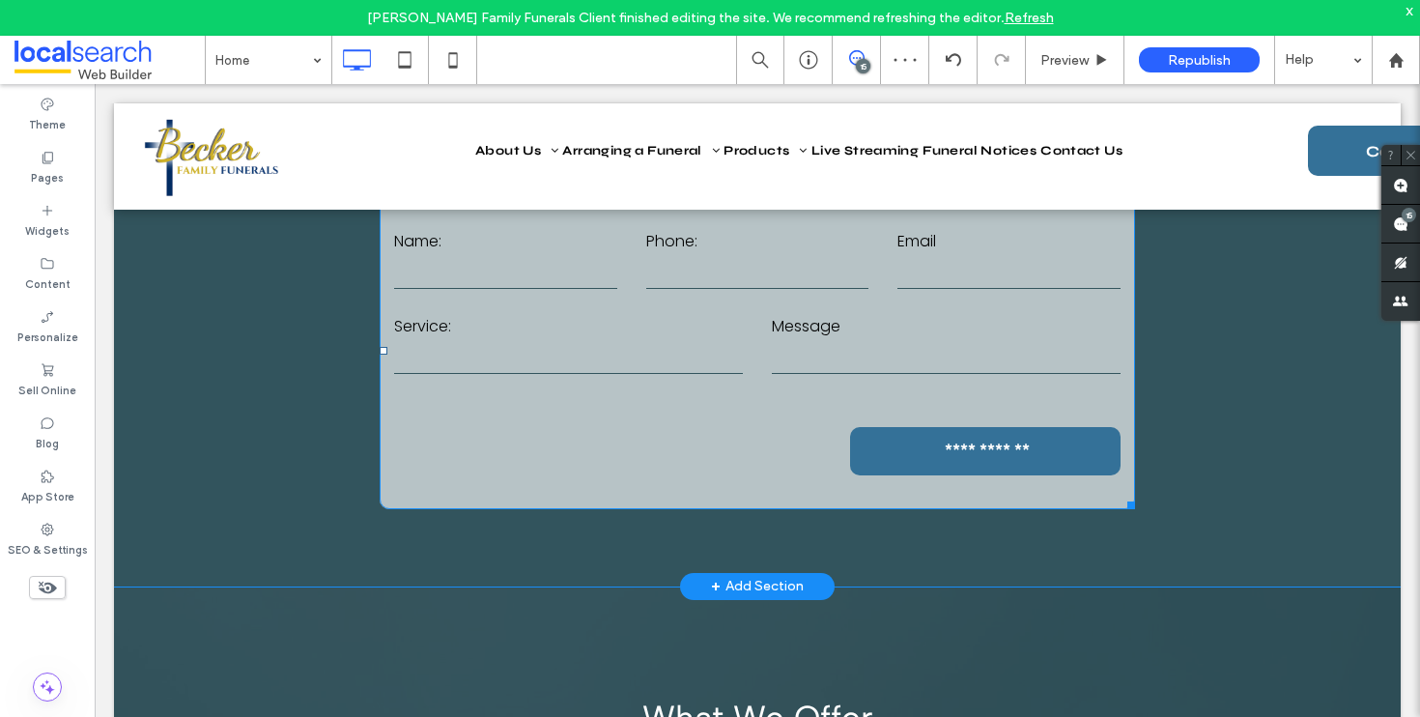
scroll to position [2644, 0]
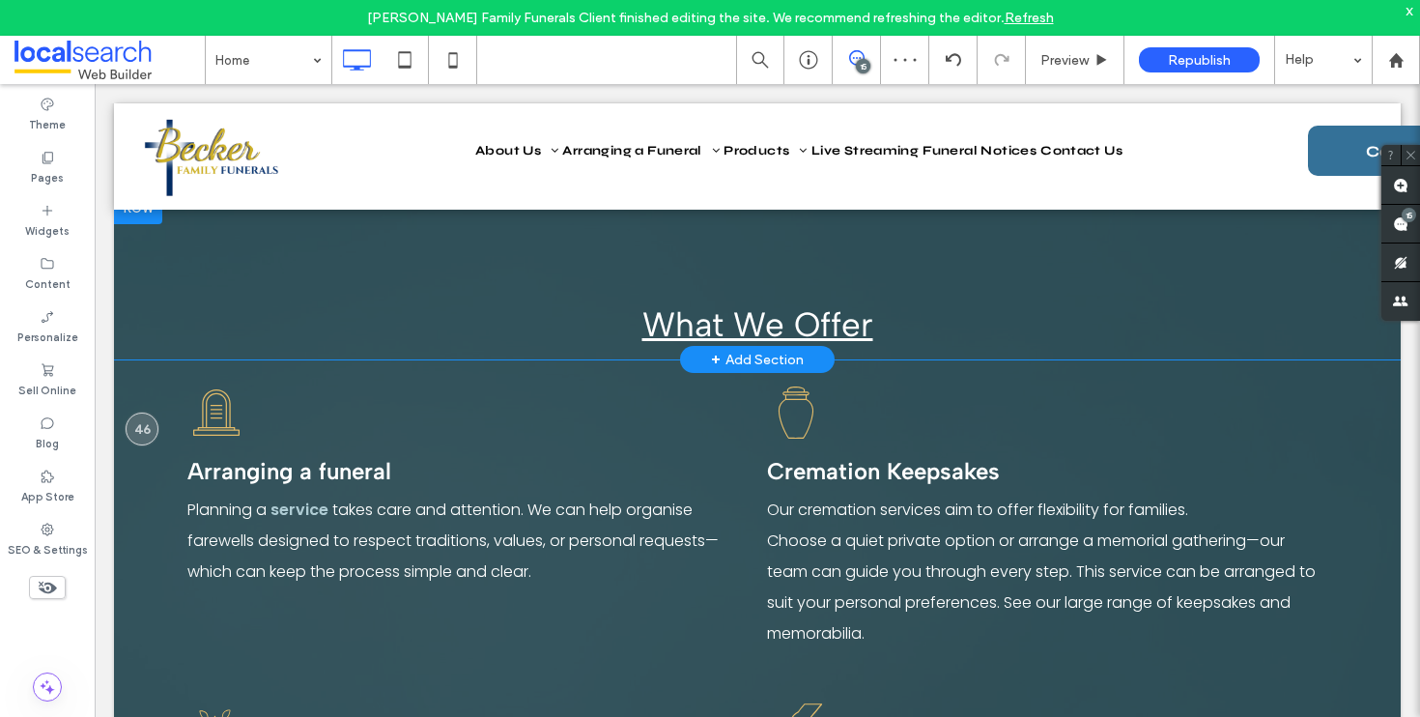
click at [149, 278] on div "What We Offer Click To Paste Row + Add Section" at bounding box center [757, 276] width 1287 height 167
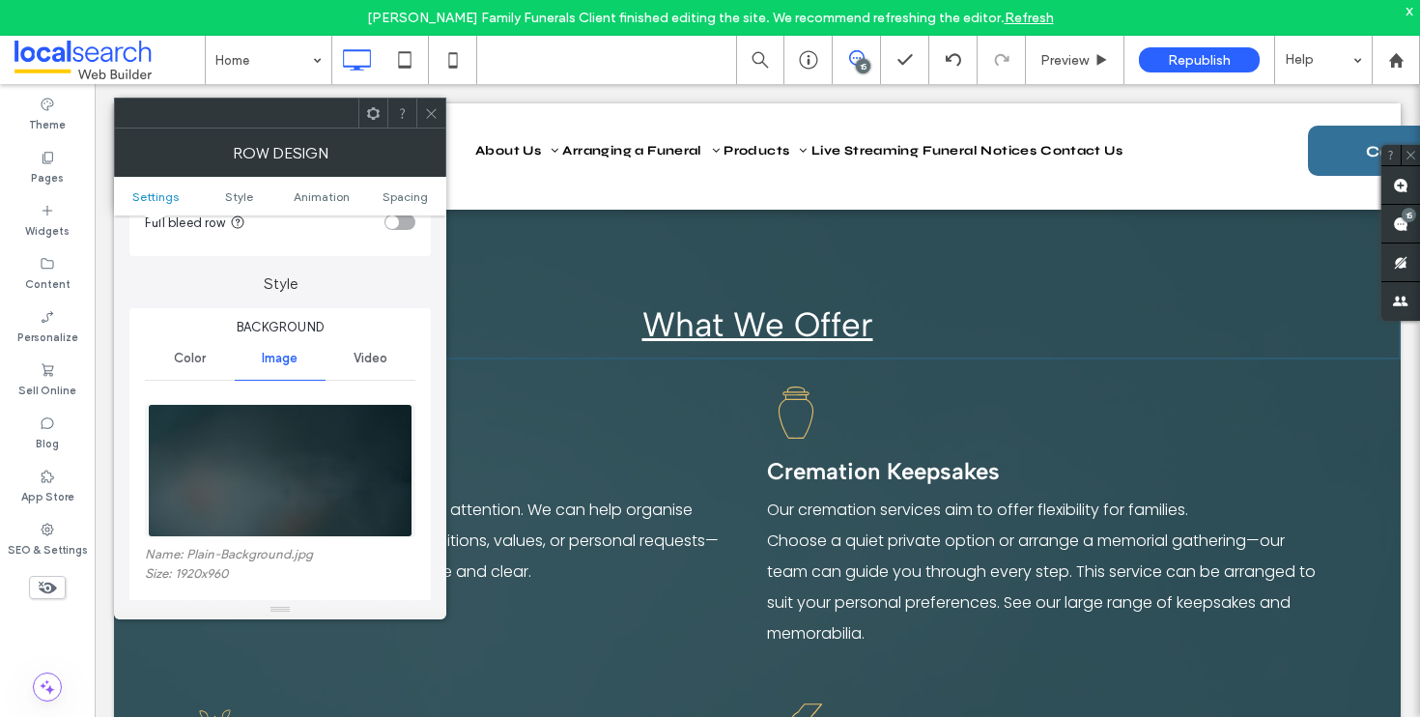
scroll to position [200, 0]
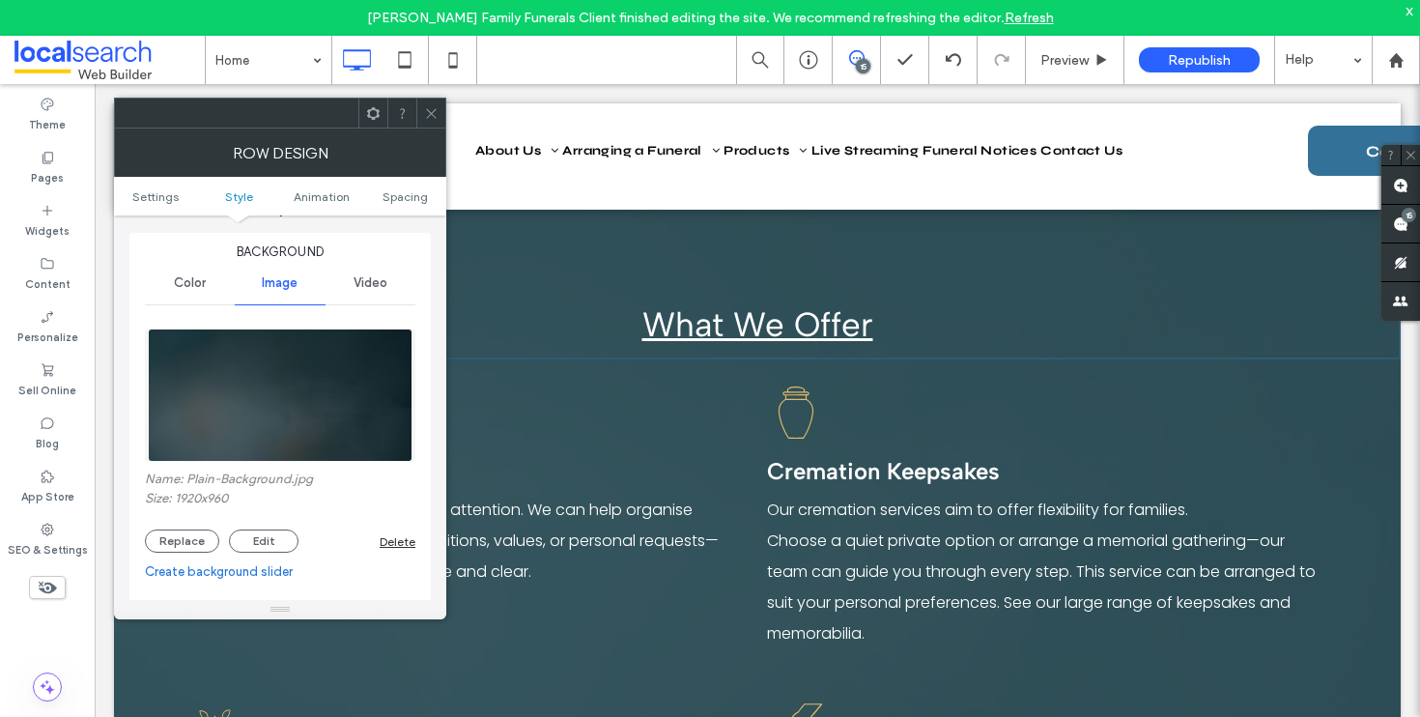
click at [431, 113] on use at bounding box center [431, 113] width 10 height 10
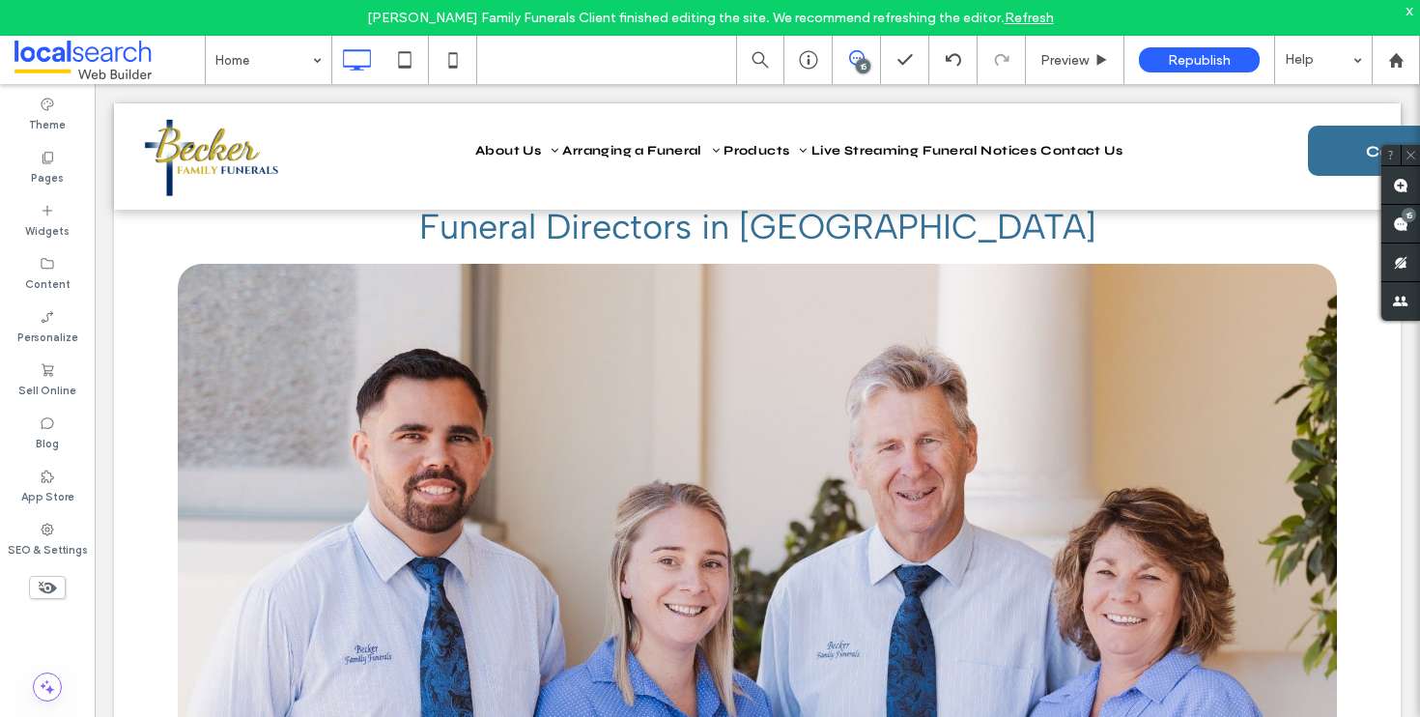
scroll to position [0, 0]
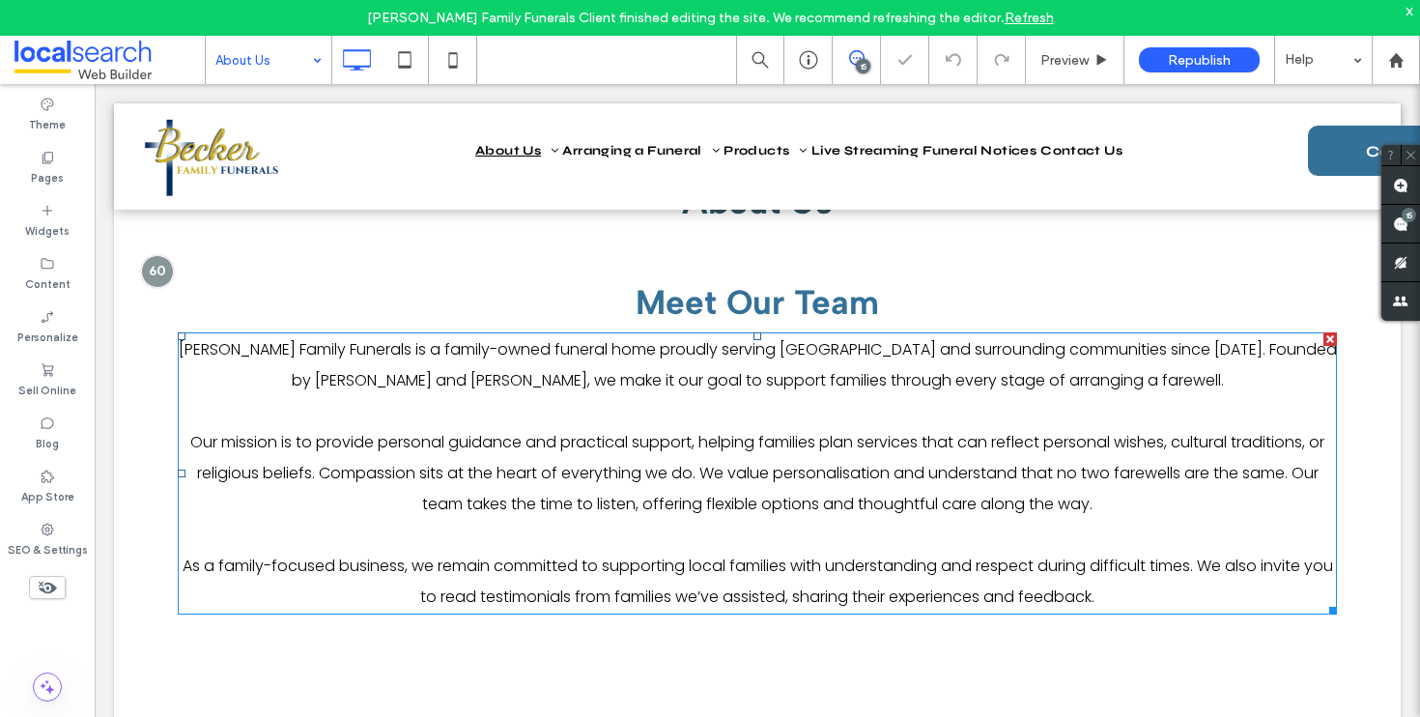
scroll to position [602, 0]
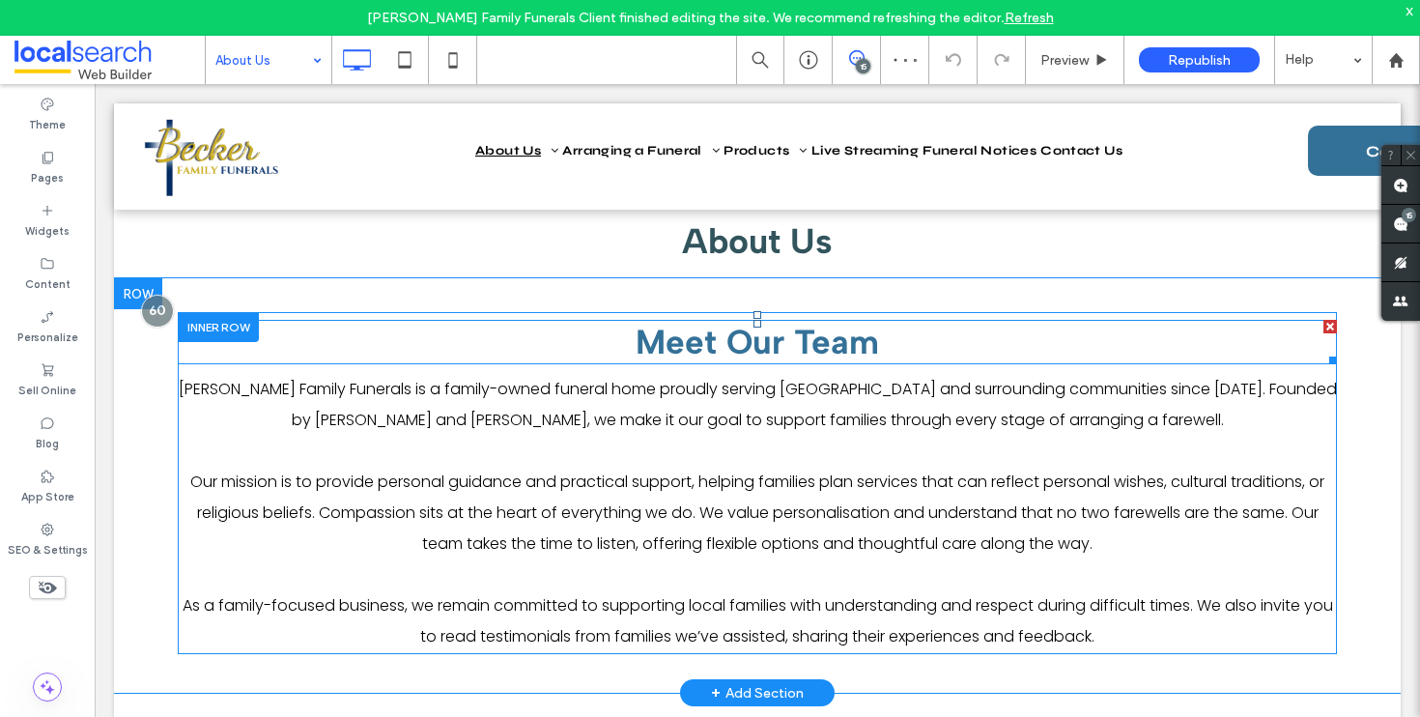
click at [710, 337] on span "Meet Our Team" at bounding box center [758, 342] width 244 height 41
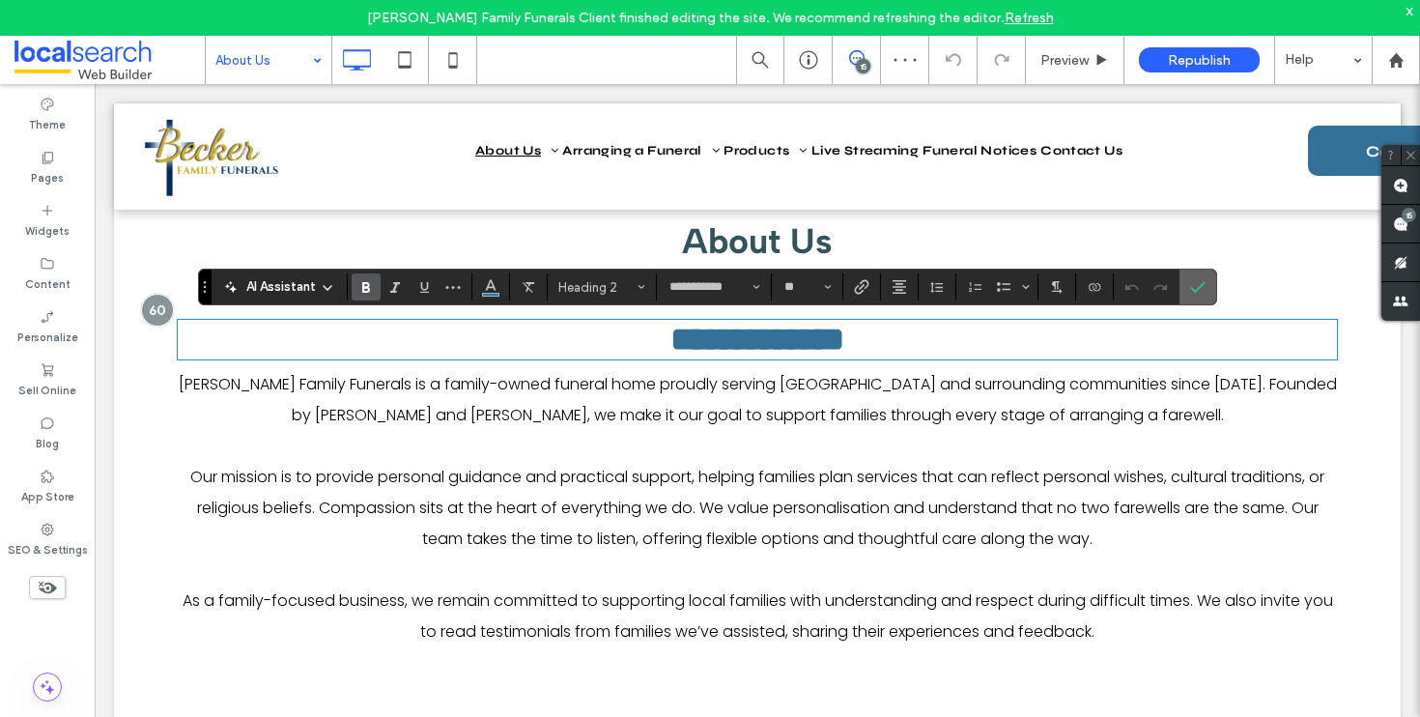
drag, startPoint x: 1197, startPoint y: 295, endPoint x: 631, endPoint y: 278, distance: 566.5
click at [1197, 295] on span "Confirm" at bounding box center [1194, 287] width 9 height 35
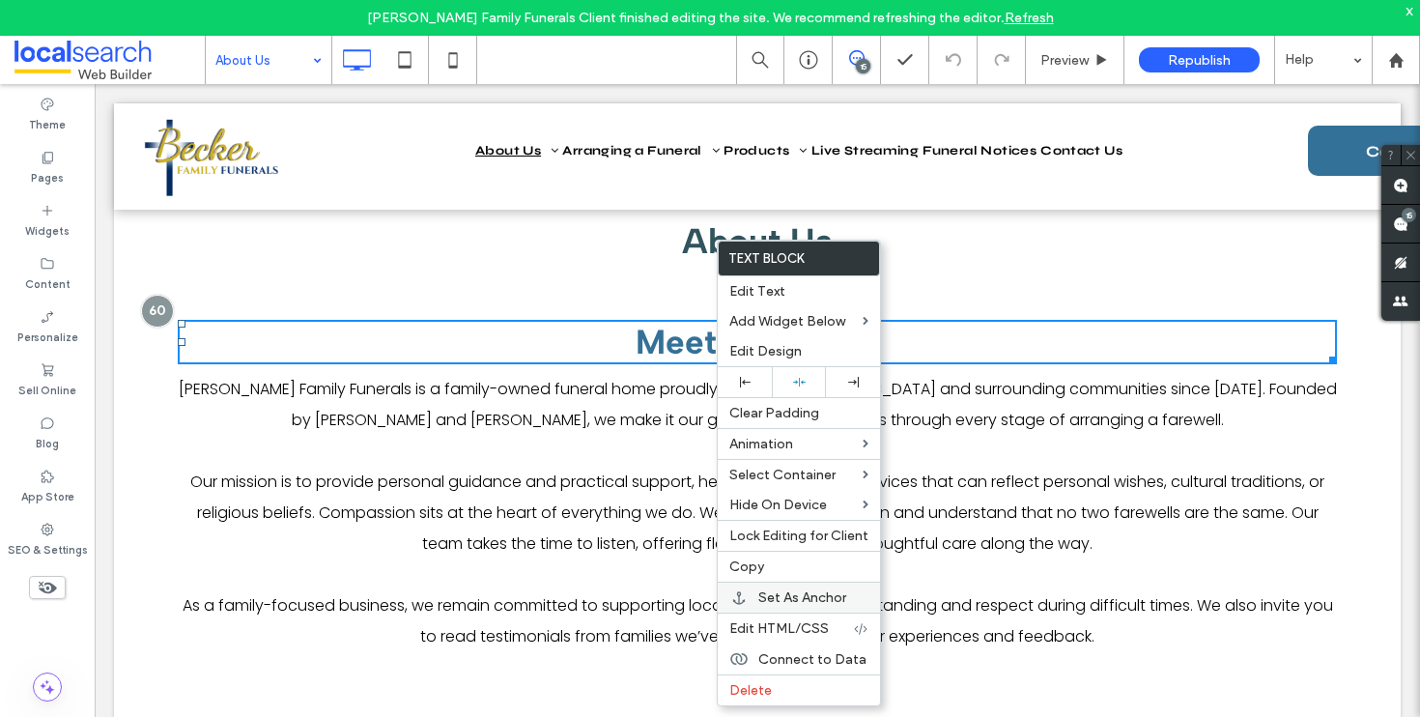
click at [792, 598] on span "Set As Anchor" at bounding box center [803, 597] width 88 height 16
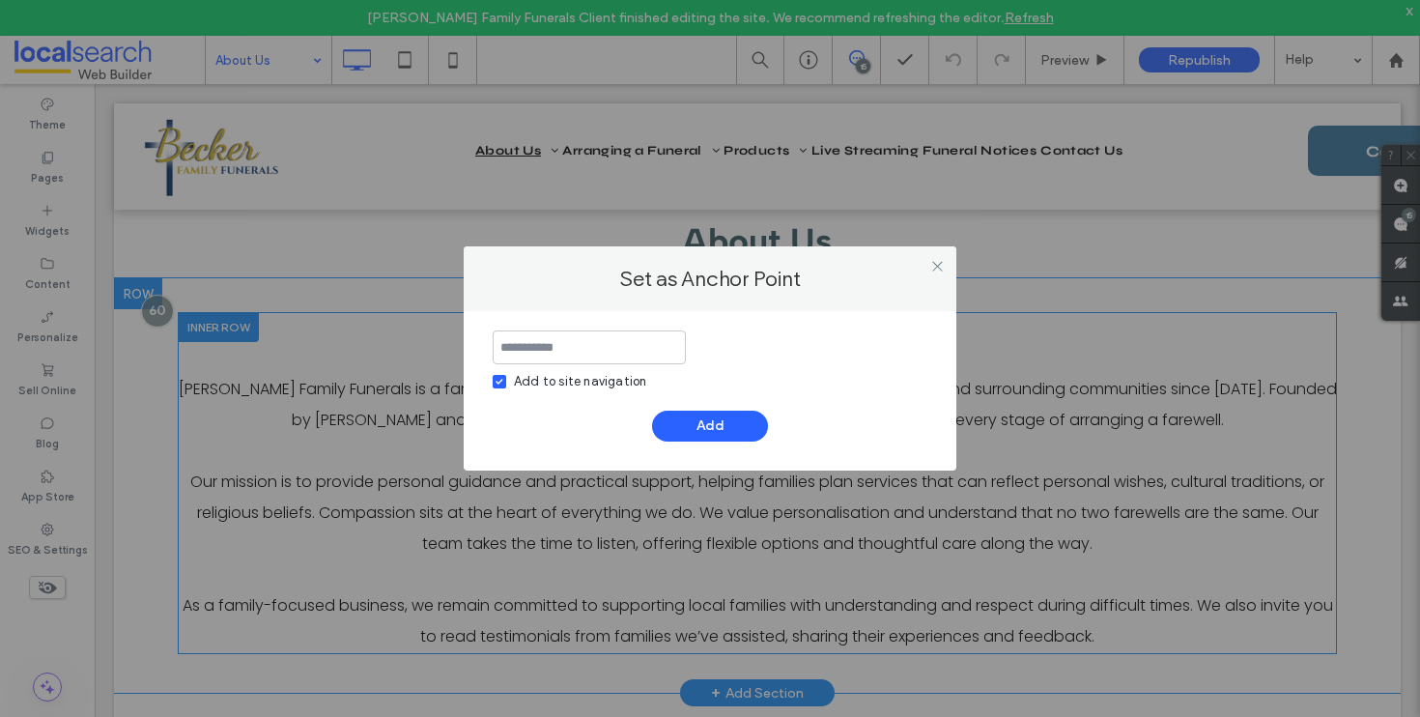
click at [600, 339] on input at bounding box center [589, 347] width 193 height 34
type input "**********"
click at [694, 433] on button "Add" at bounding box center [710, 426] width 116 height 31
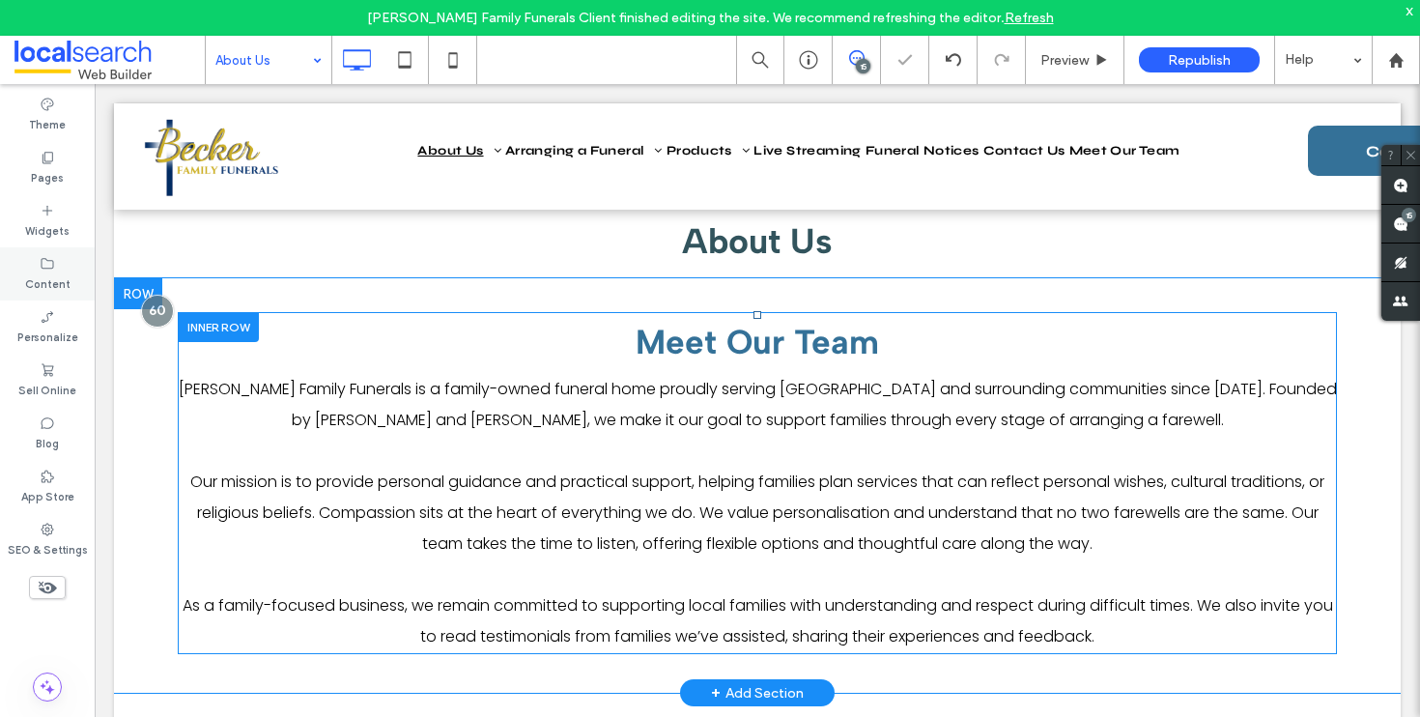
click at [56, 295] on div "Content" at bounding box center [47, 273] width 95 height 53
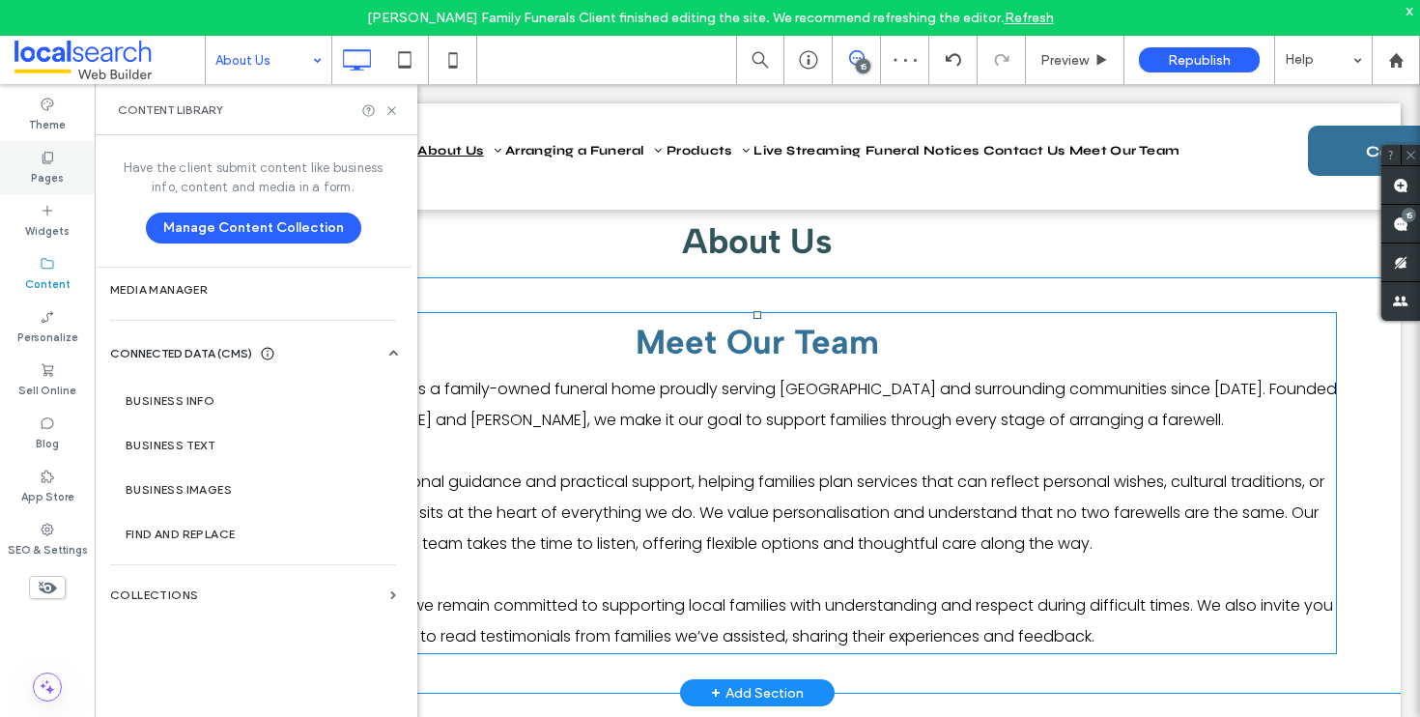
click at [43, 185] on label "Pages" at bounding box center [47, 175] width 33 height 21
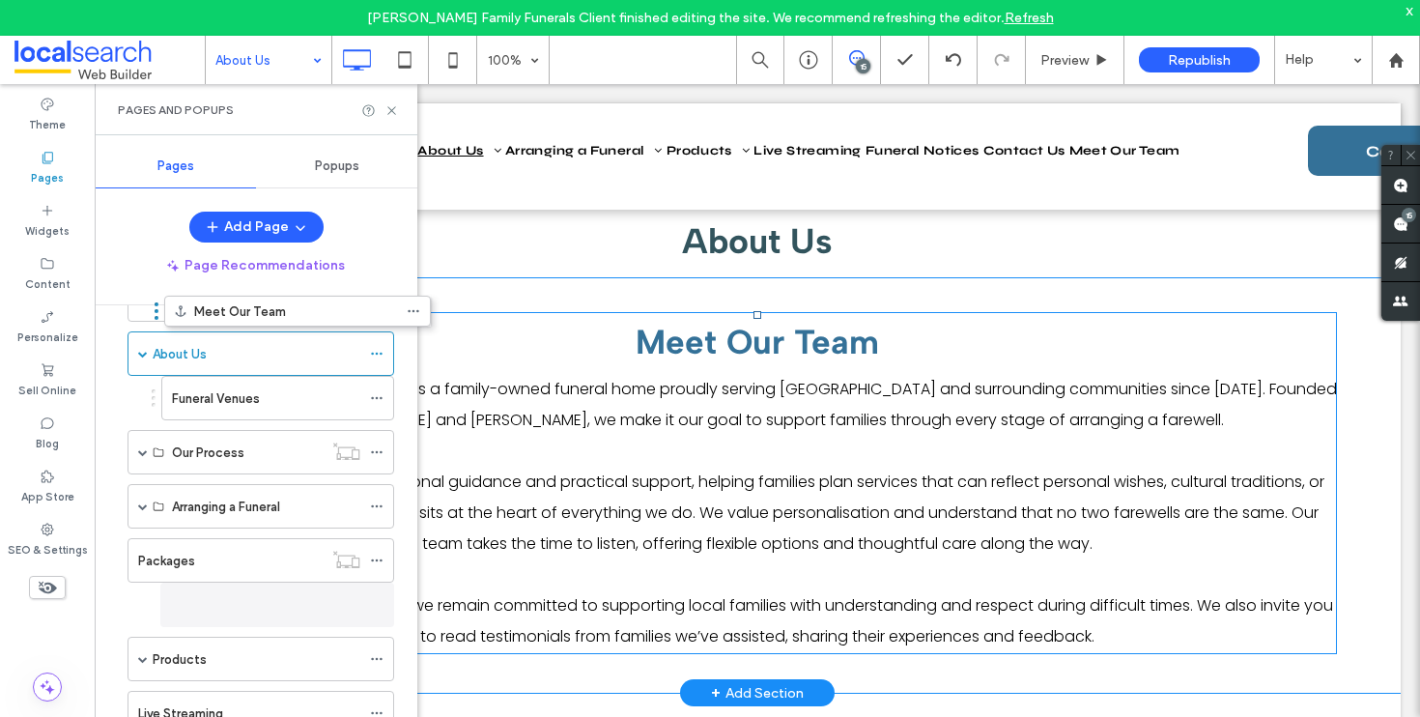
scroll to position [0, 0]
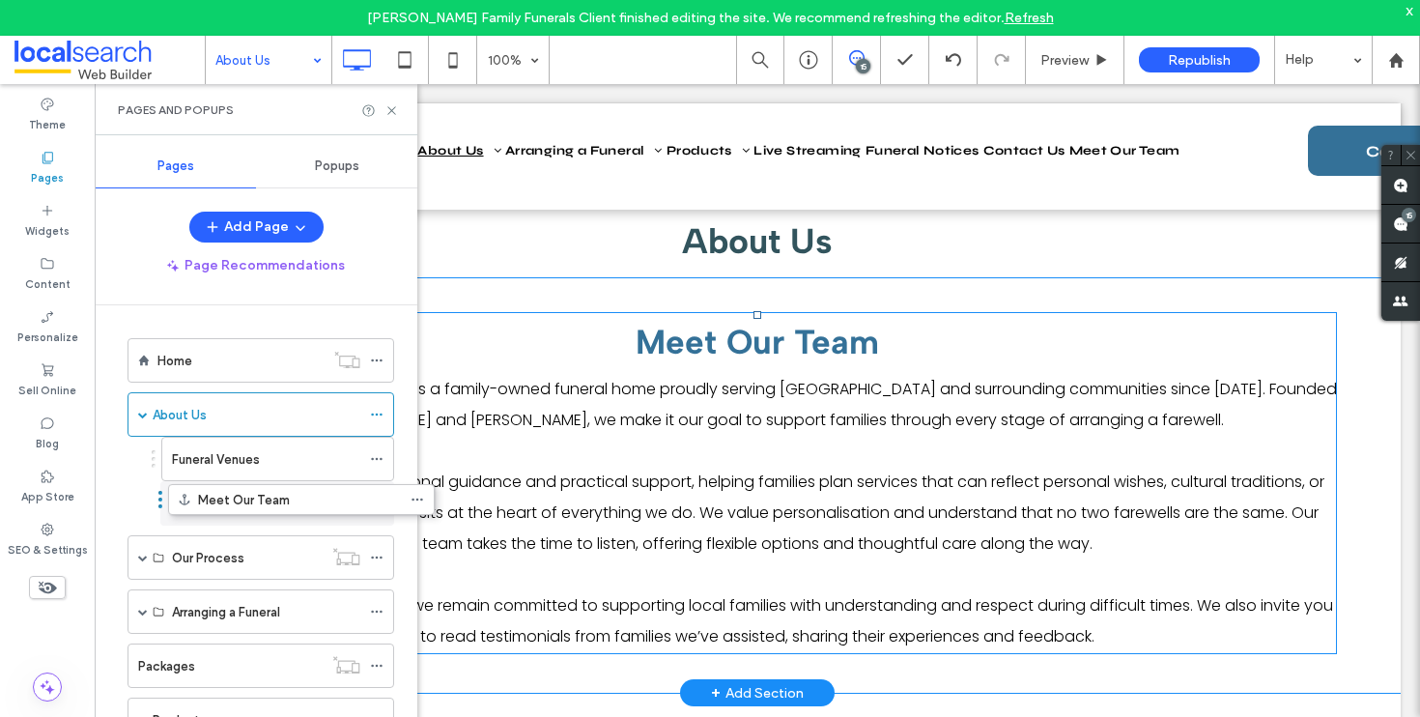
drag, startPoint x: 121, startPoint y: 673, endPoint x: 161, endPoint y: 508, distance: 169.2
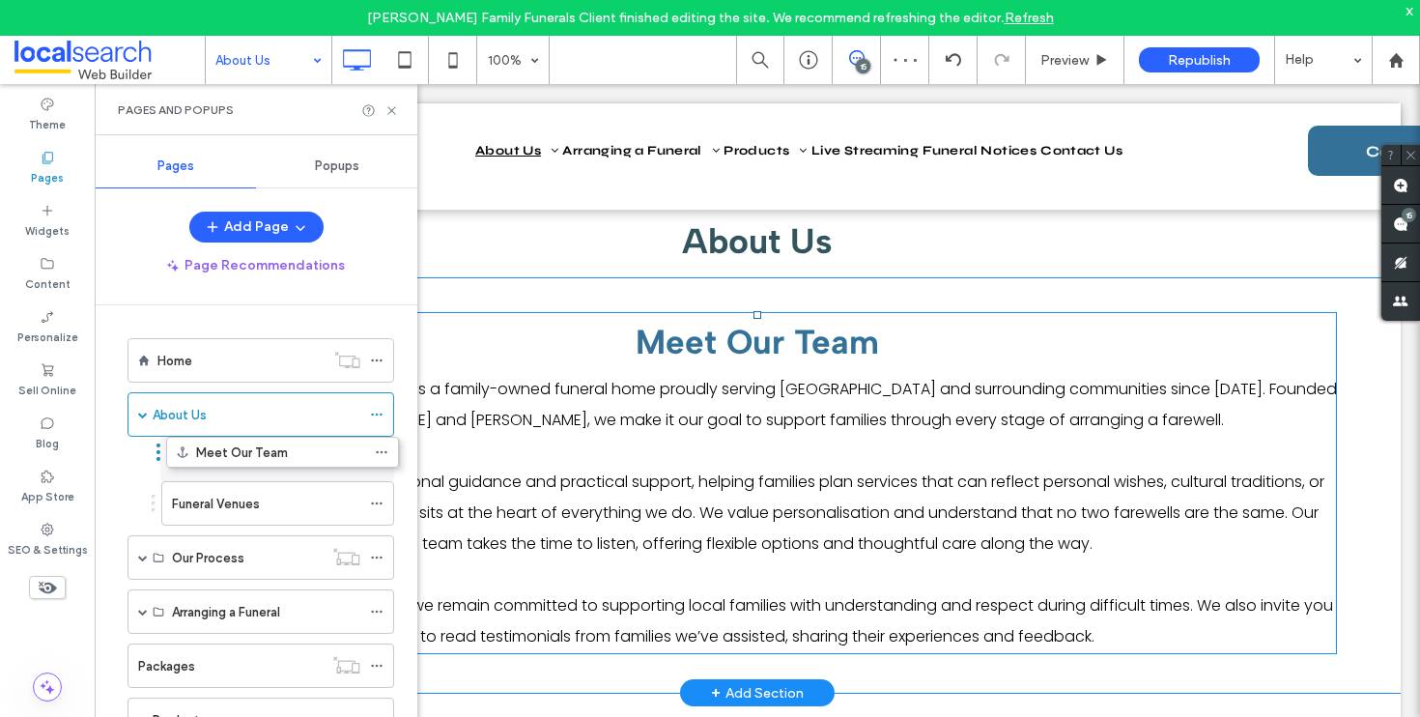
drag, startPoint x: 155, startPoint y: 503, endPoint x: 159, endPoint y: 450, distance: 53.4
click at [381, 120] on div "Pages and Popups" at bounding box center [256, 109] width 323 height 51
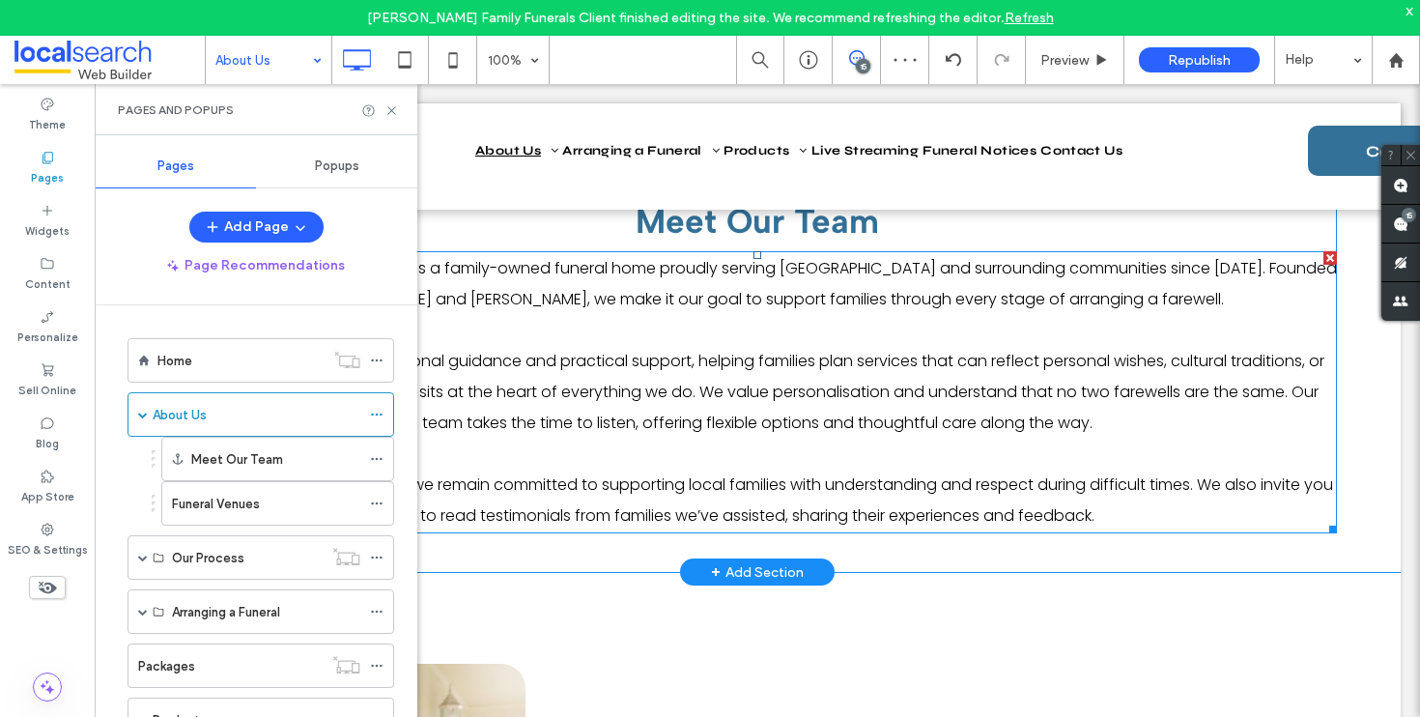
scroll to position [772, 0]
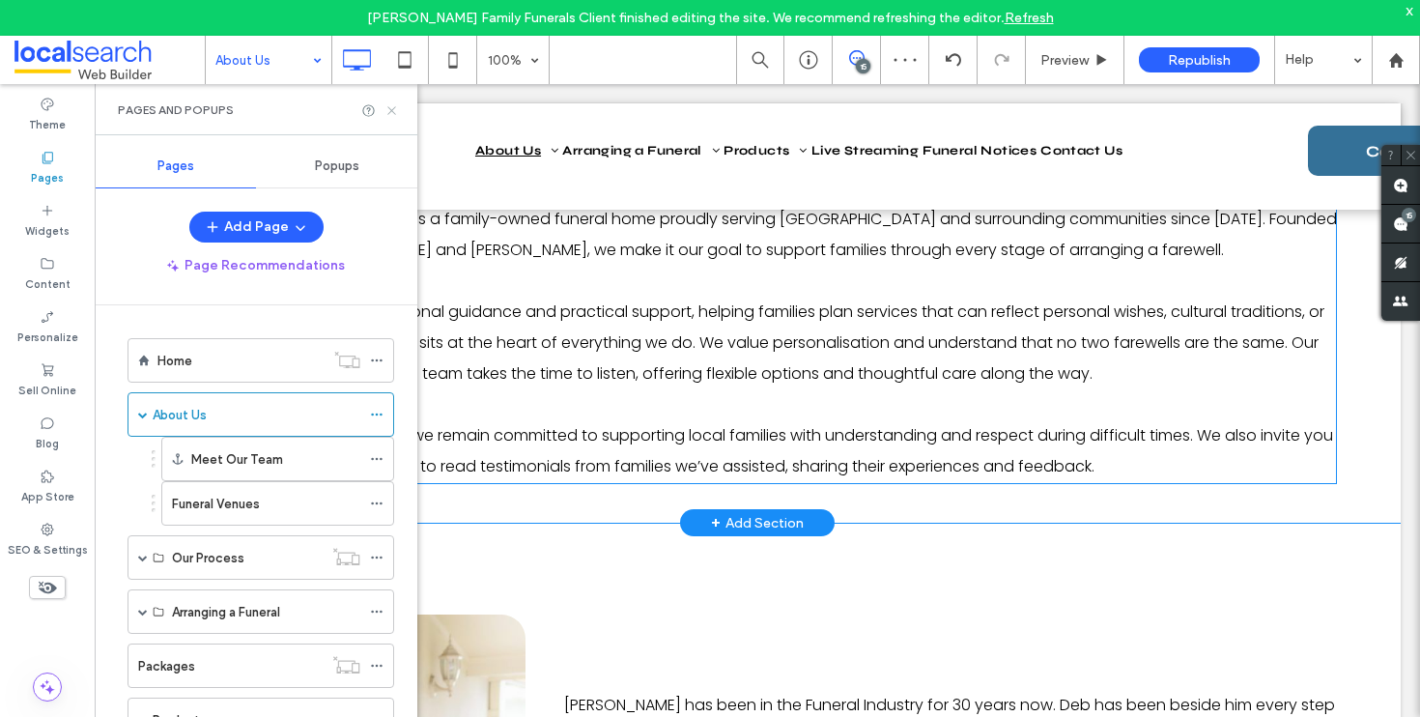
click at [390, 110] on icon at bounding box center [392, 110] width 14 height 14
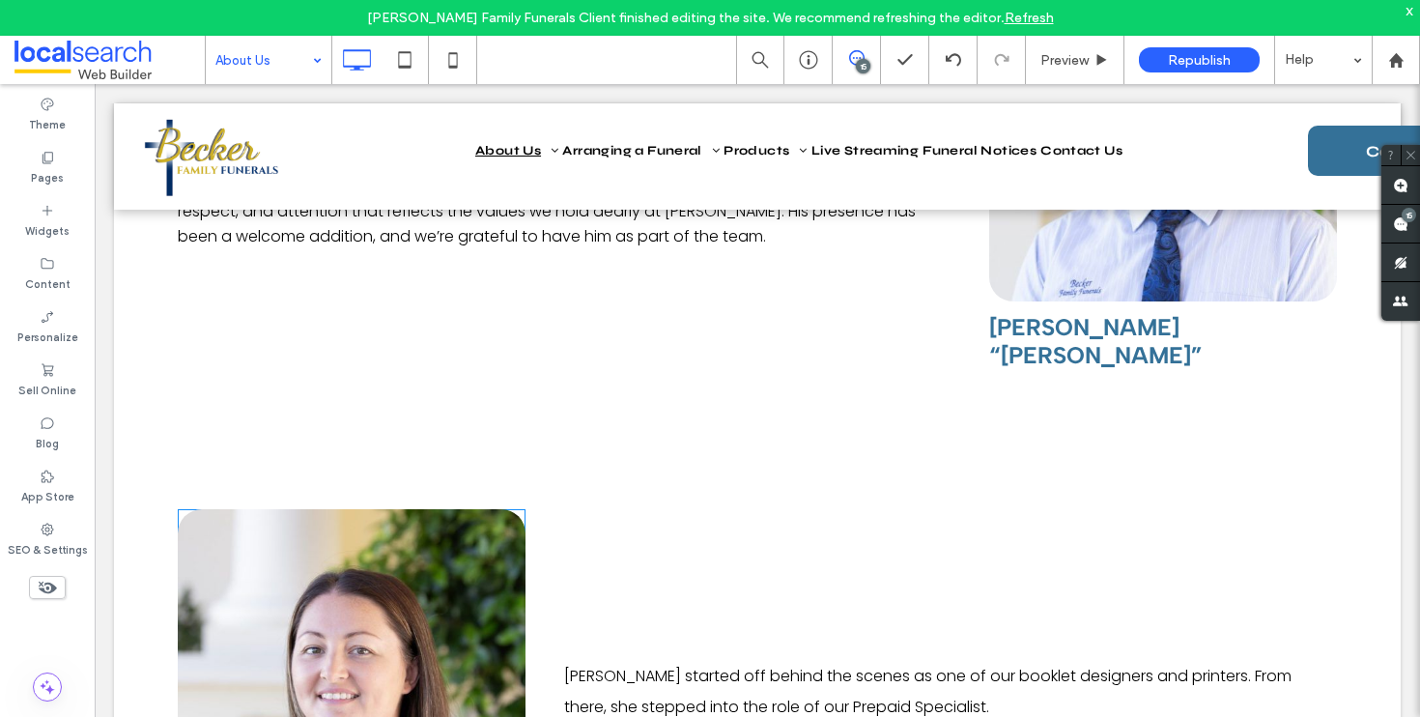
scroll to position [3936, 0]
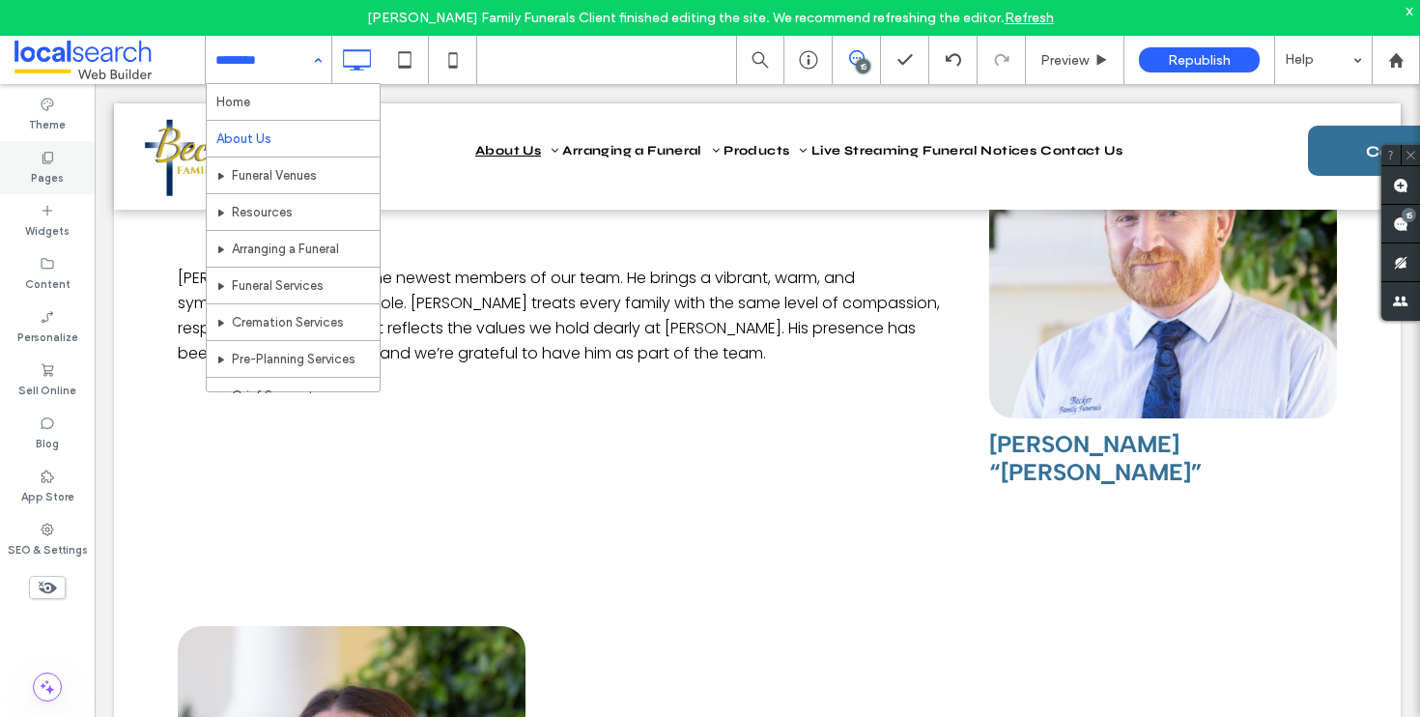
click at [41, 174] on label "Pages" at bounding box center [47, 175] width 33 height 21
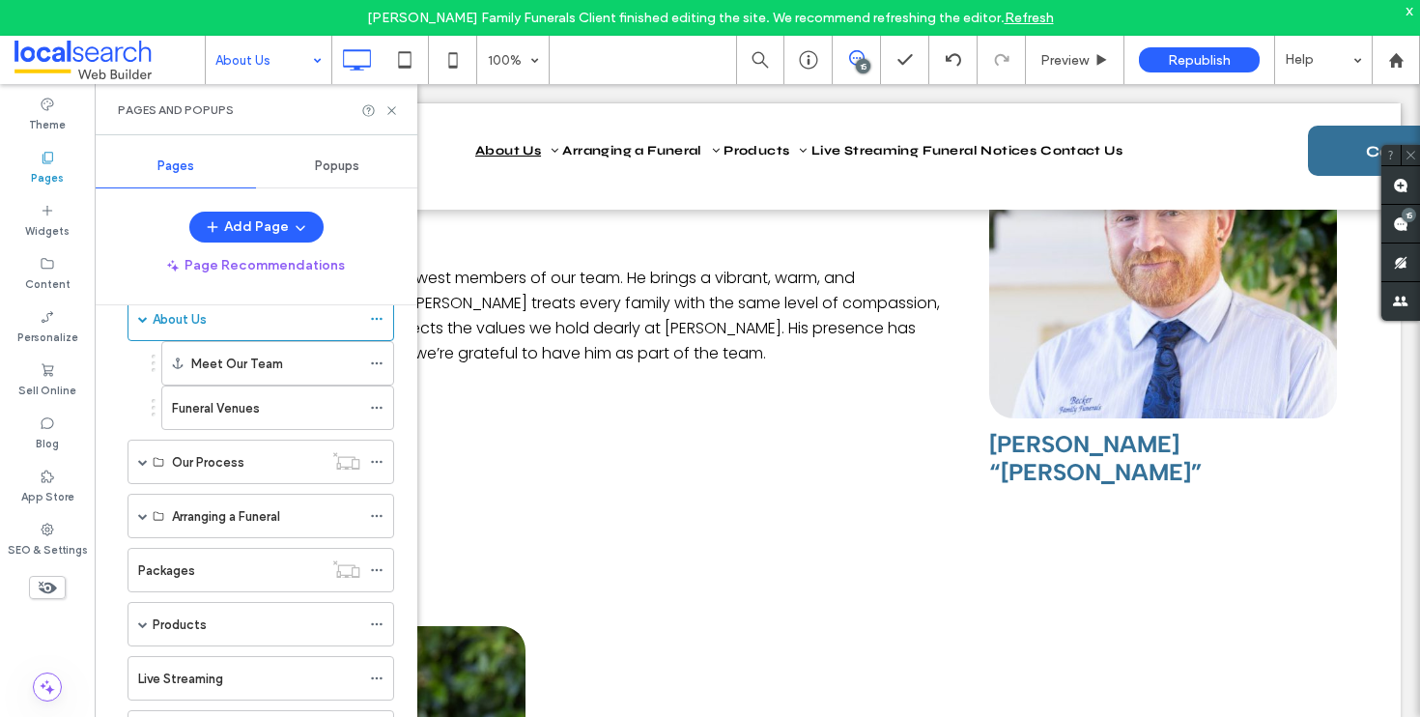
scroll to position [209, 0]
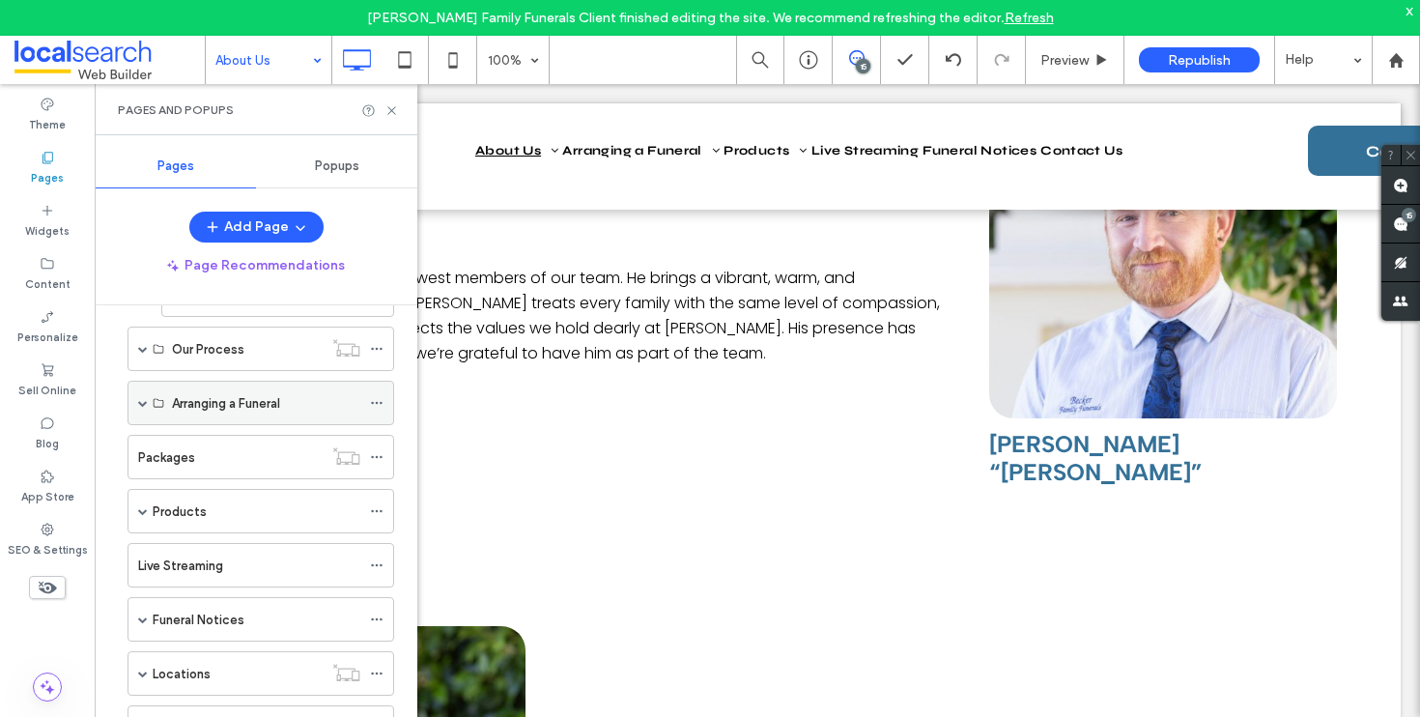
click at [133, 401] on div "Arranging a Funeral" at bounding box center [261, 403] width 267 height 44
click at [136, 402] on div "Arranging a Funeral" at bounding box center [261, 403] width 267 height 44
click at [140, 404] on span at bounding box center [143, 403] width 10 height 10
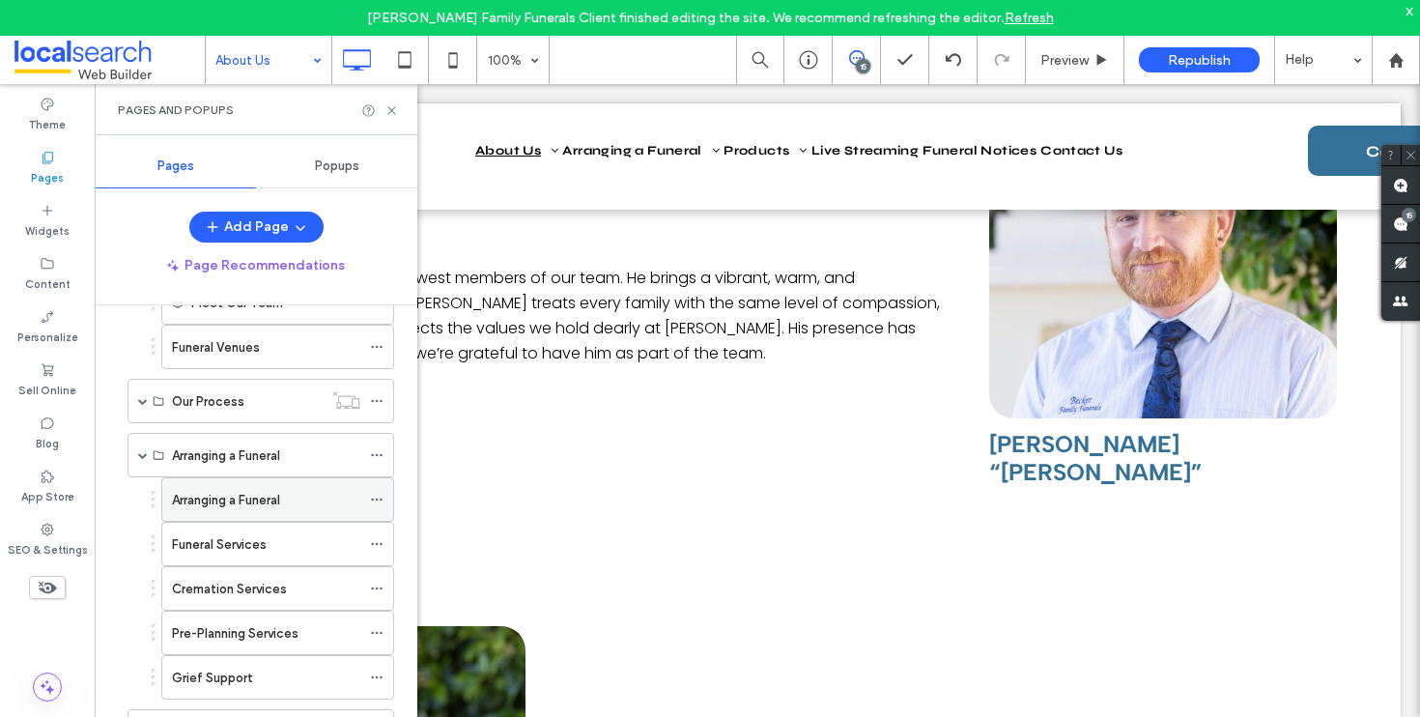
scroll to position [158, 0]
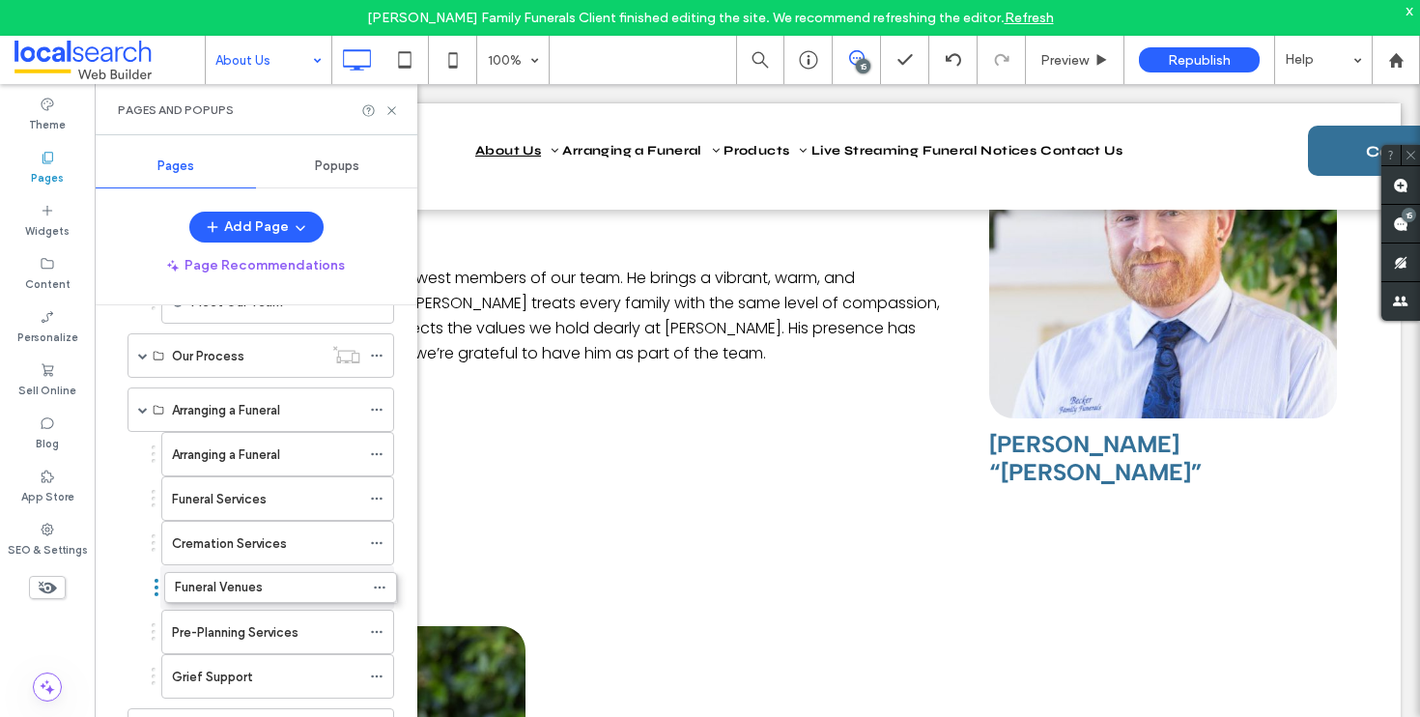
drag, startPoint x: 153, startPoint y: 343, endPoint x: 156, endPoint y: 582, distance: 238.7
click at [387, 110] on icon at bounding box center [392, 110] width 14 height 14
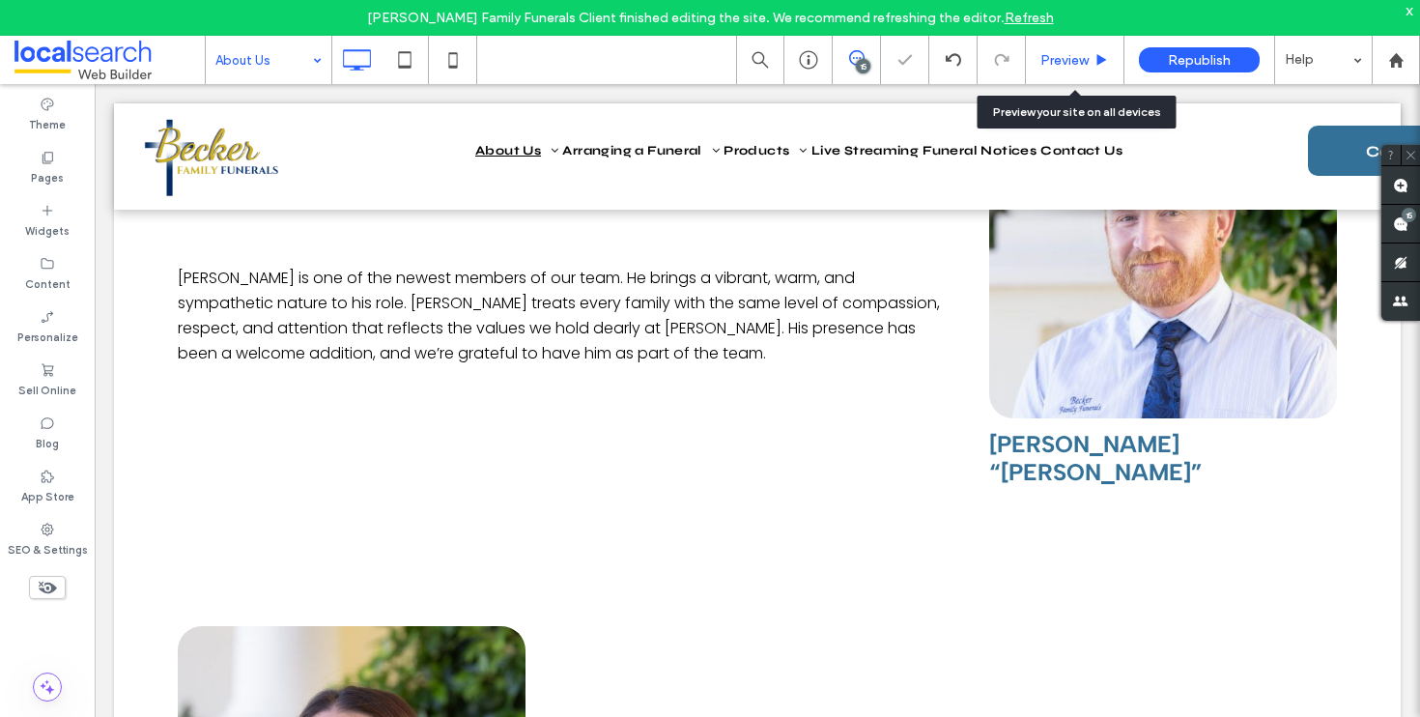
click at [1079, 63] on span "Preview" at bounding box center [1065, 60] width 48 height 16
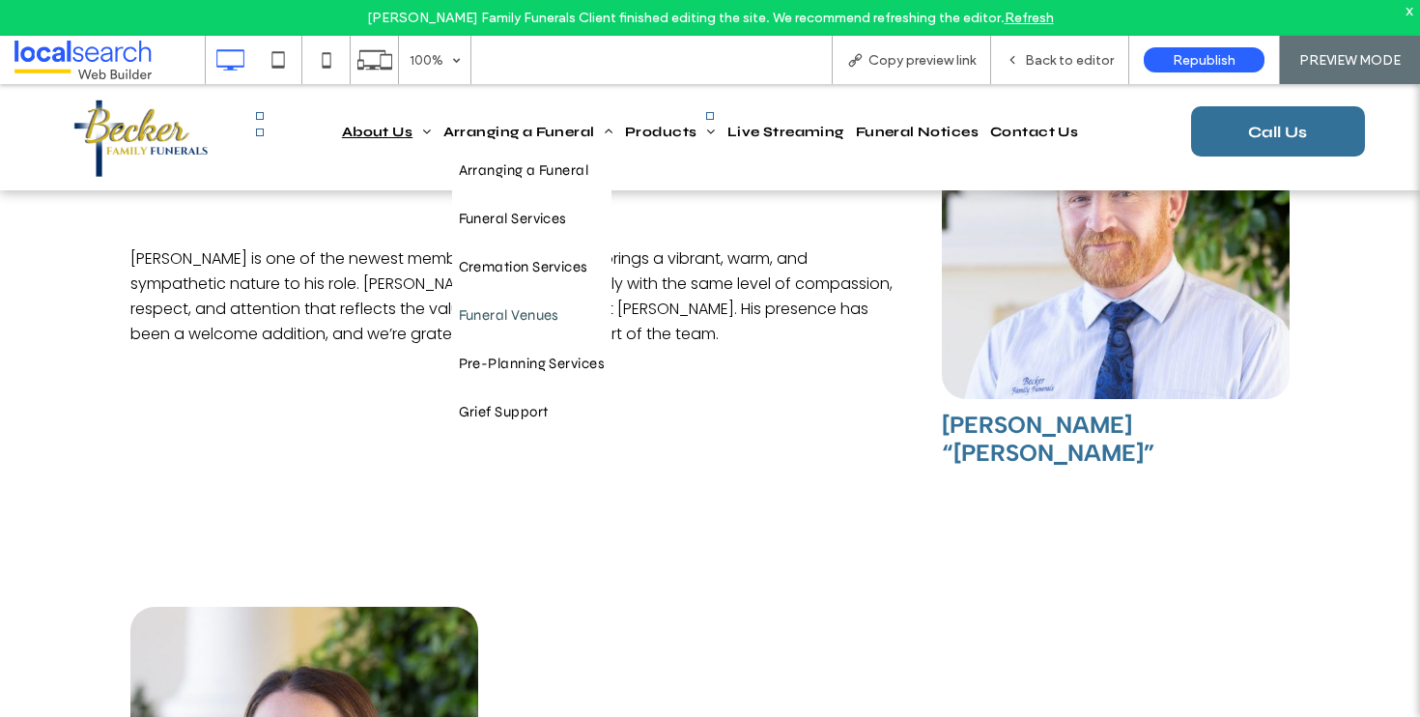
click at [508, 312] on span "Funeral Venues" at bounding box center [509, 315] width 100 height 29
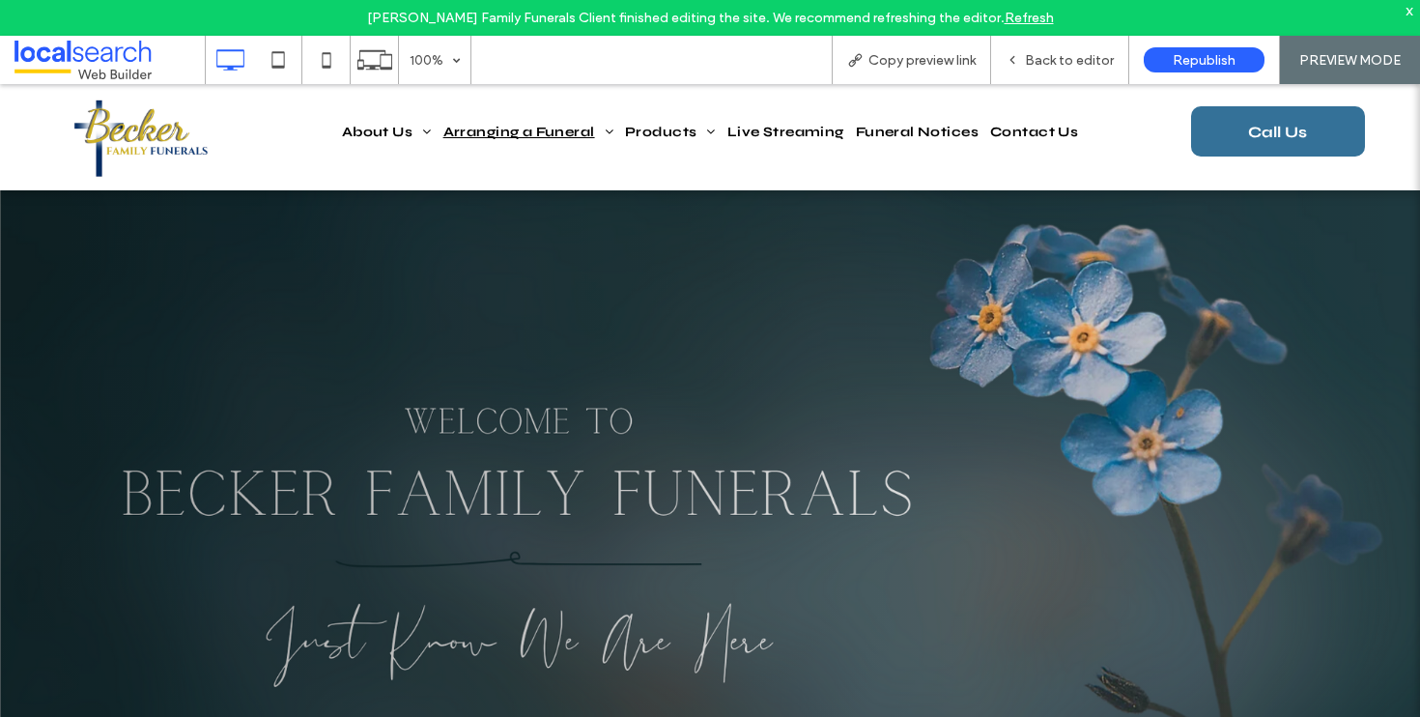
click at [176, 151] on img at bounding box center [143, 139] width 160 height 80
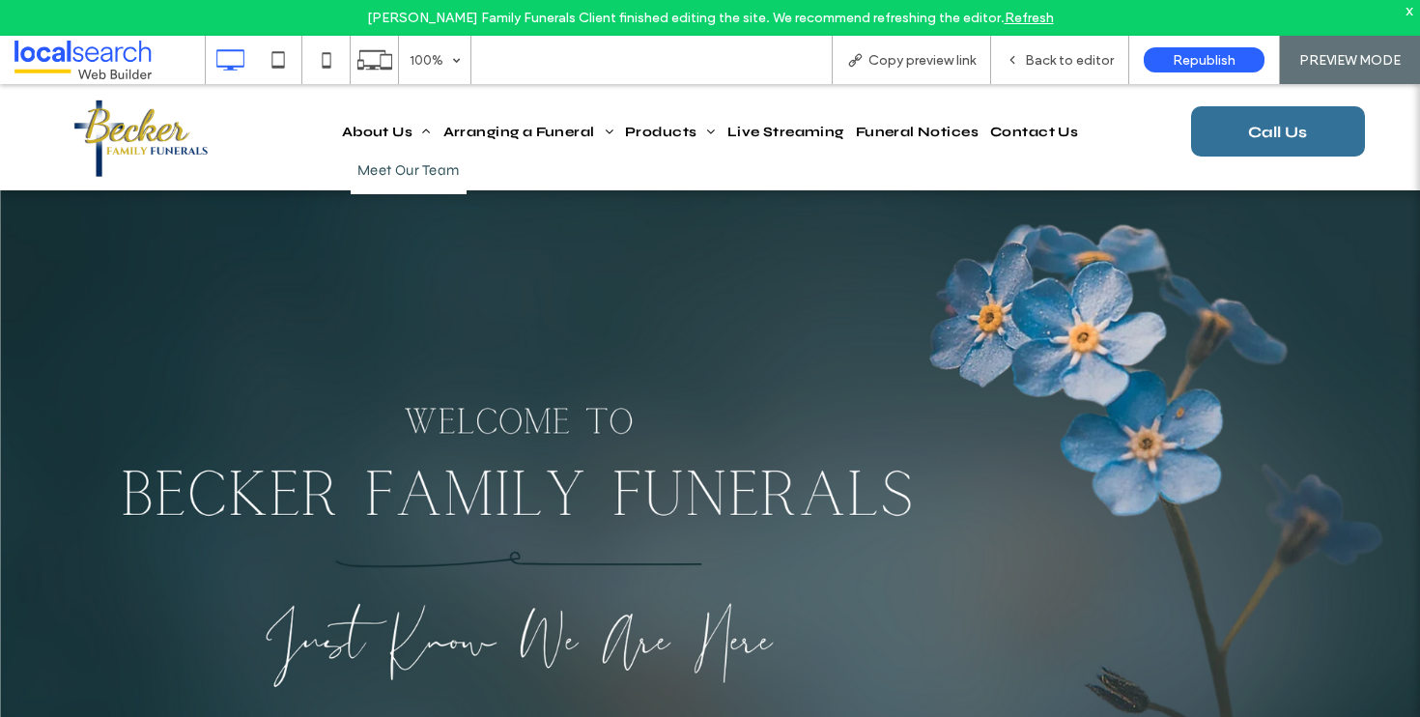
click at [396, 182] on span "Meet Our Team" at bounding box center [409, 170] width 102 height 29
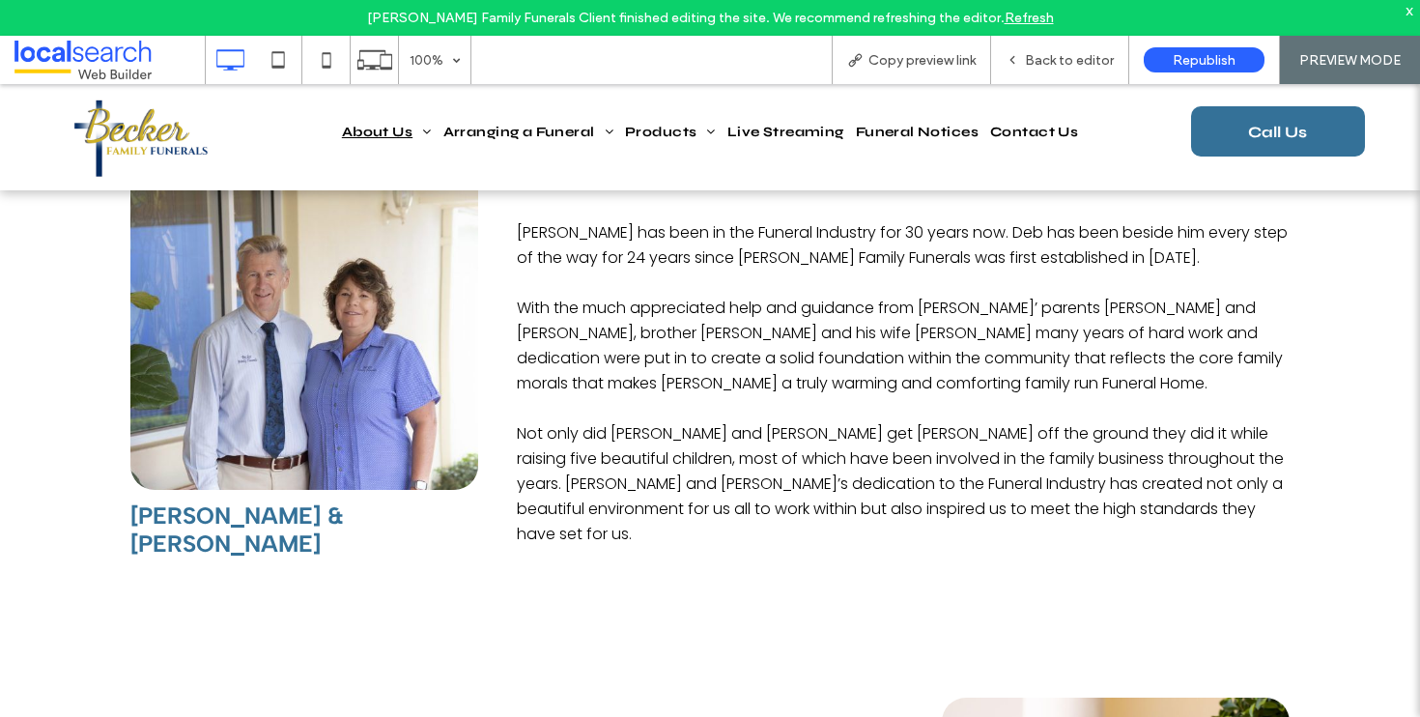
scroll to position [1128, 0]
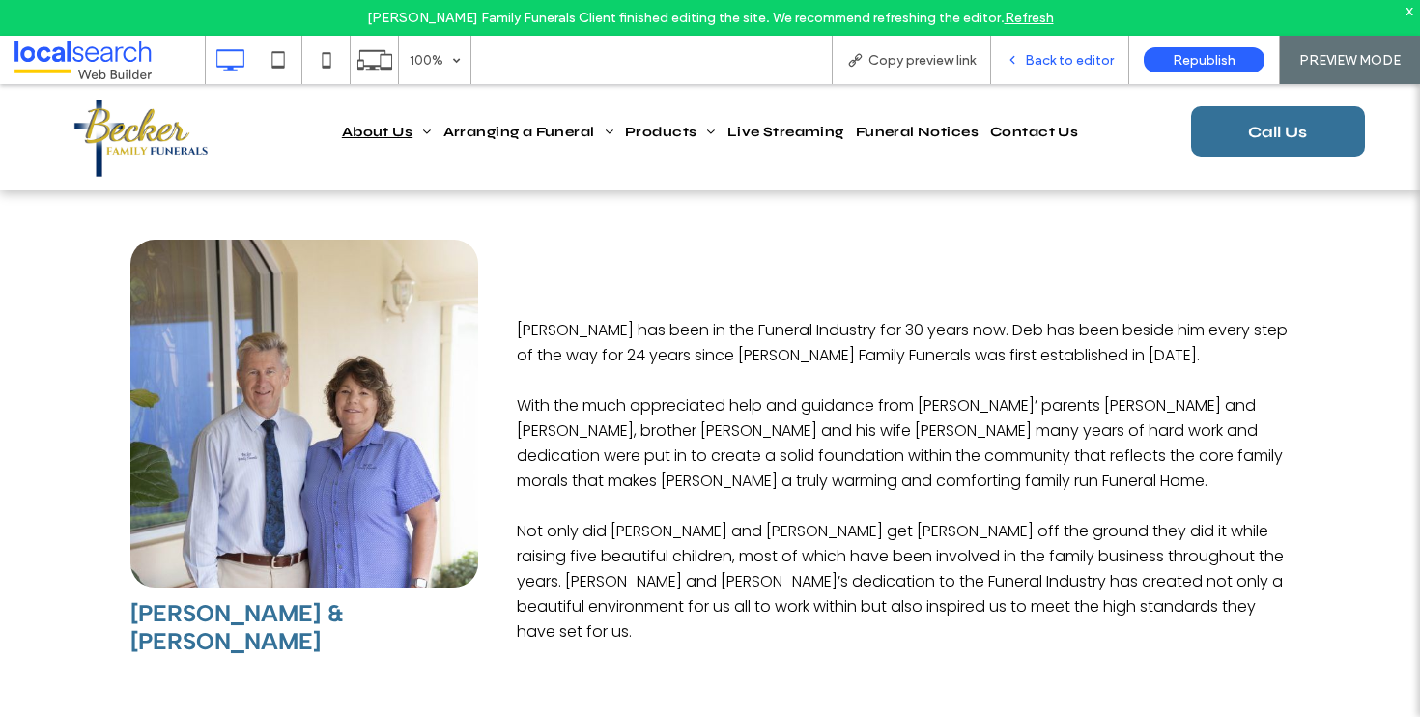
click at [1066, 67] on span "Back to editor" at bounding box center [1069, 60] width 89 height 16
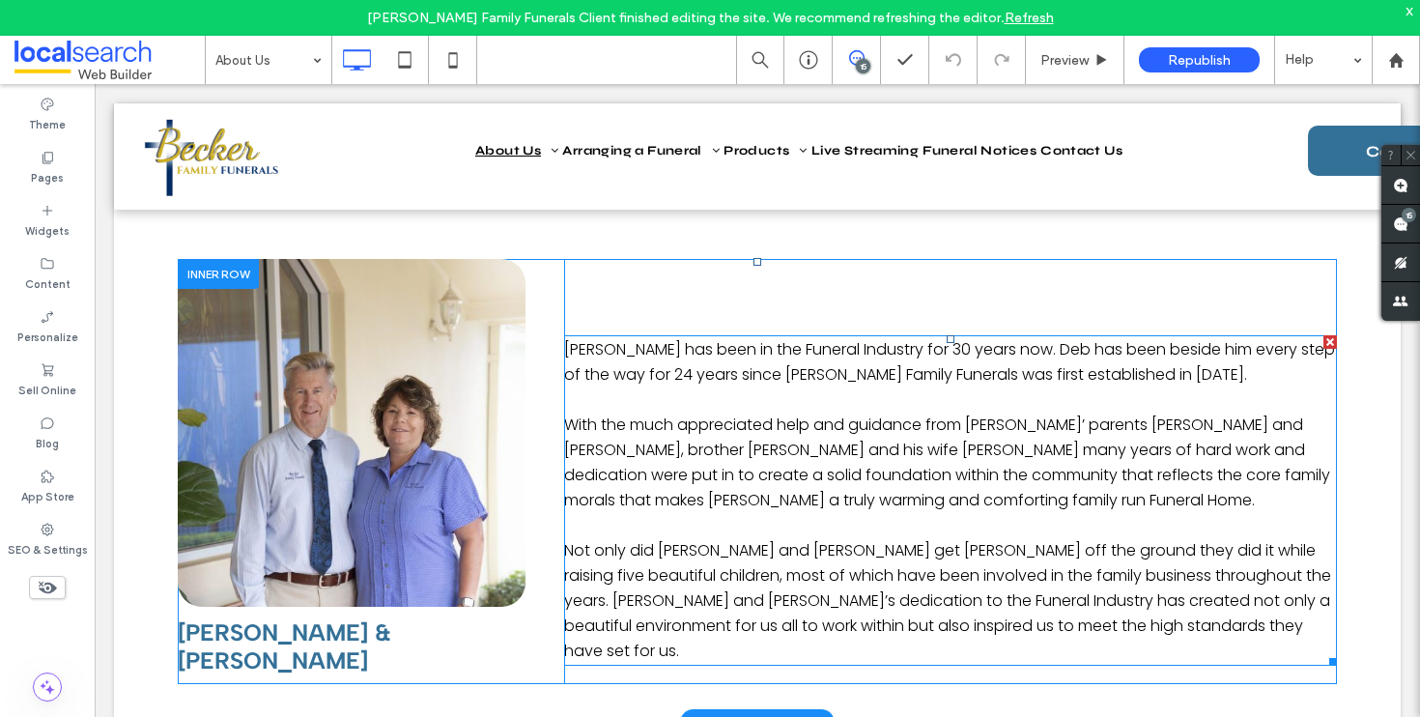
click at [718, 407] on p at bounding box center [950, 399] width 773 height 25
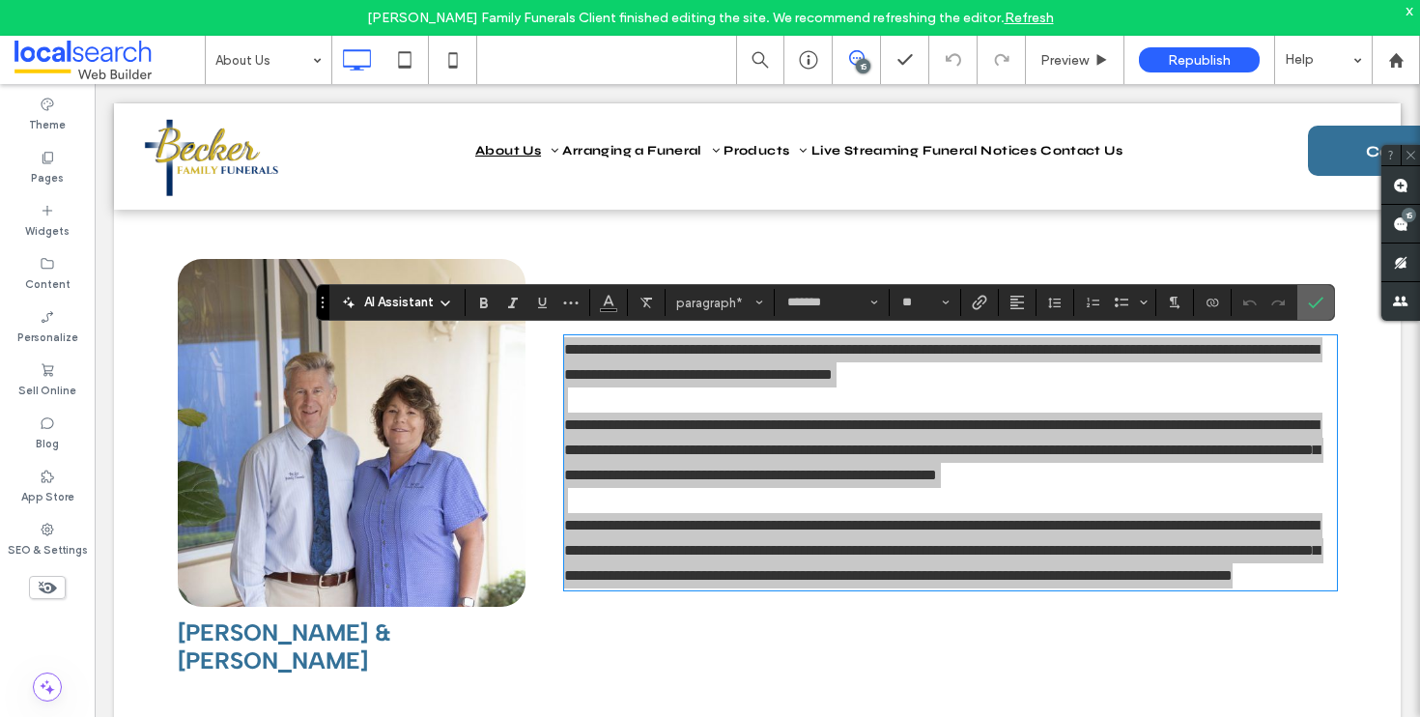
click at [1333, 296] on section at bounding box center [1316, 302] width 37 height 35
drag, startPoint x: 1311, startPoint y: 308, endPoint x: 1114, endPoint y: 230, distance: 212.1
click at [1311, 308] on icon "Confirm" at bounding box center [1315, 302] width 15 height 15
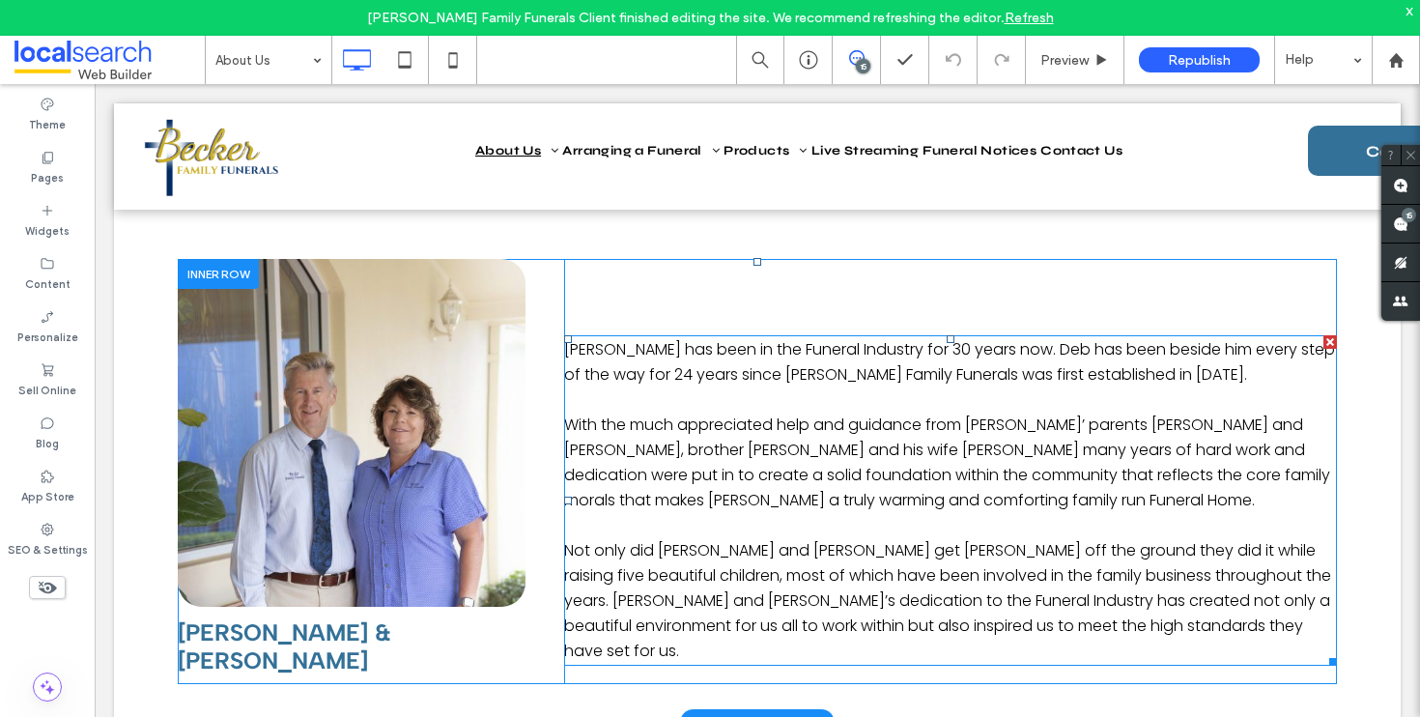
click at [753, 416] on span "With the much appreciated help and guidance from [PERSON_NAME]’ parents [PERSON…" at bounding box center [947, 463] width 766 height 98
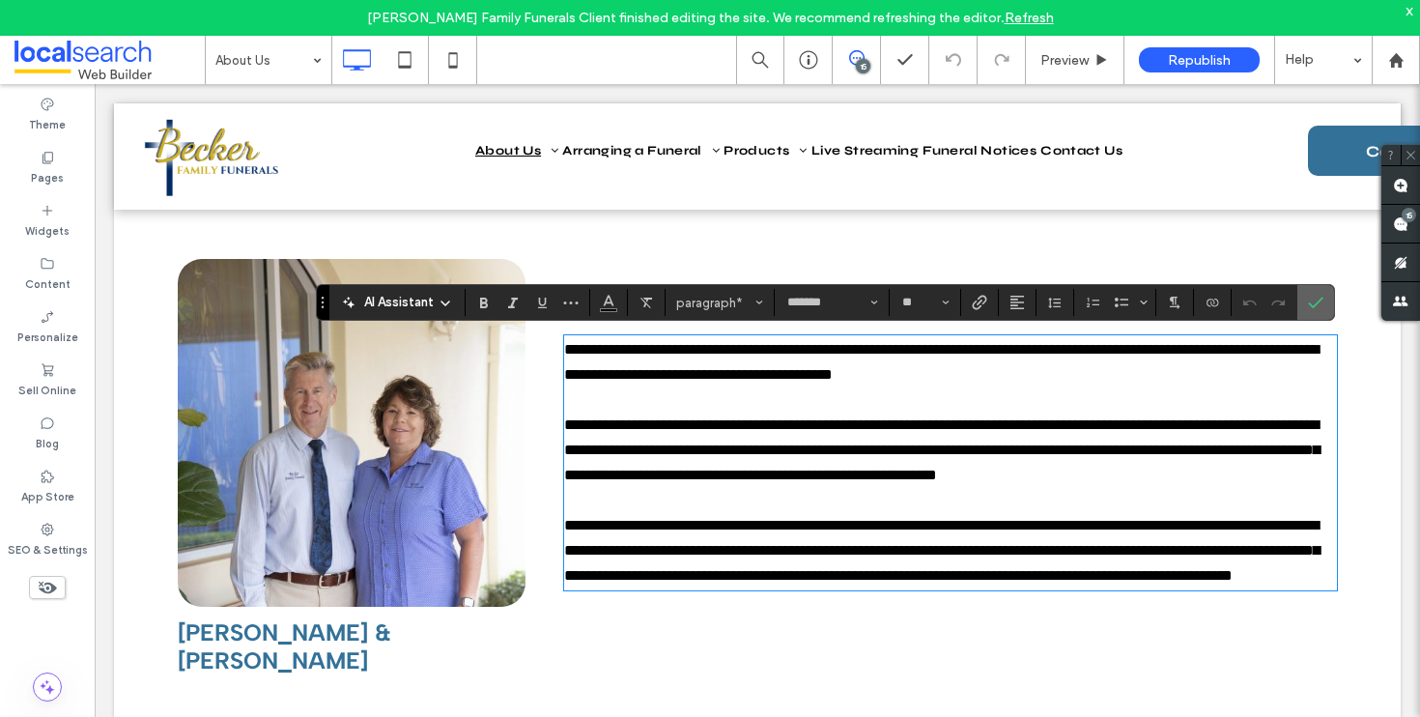
click at [1318, 304] on icon "Confirm" at bounding box center [1315, 302] width 15 height 15
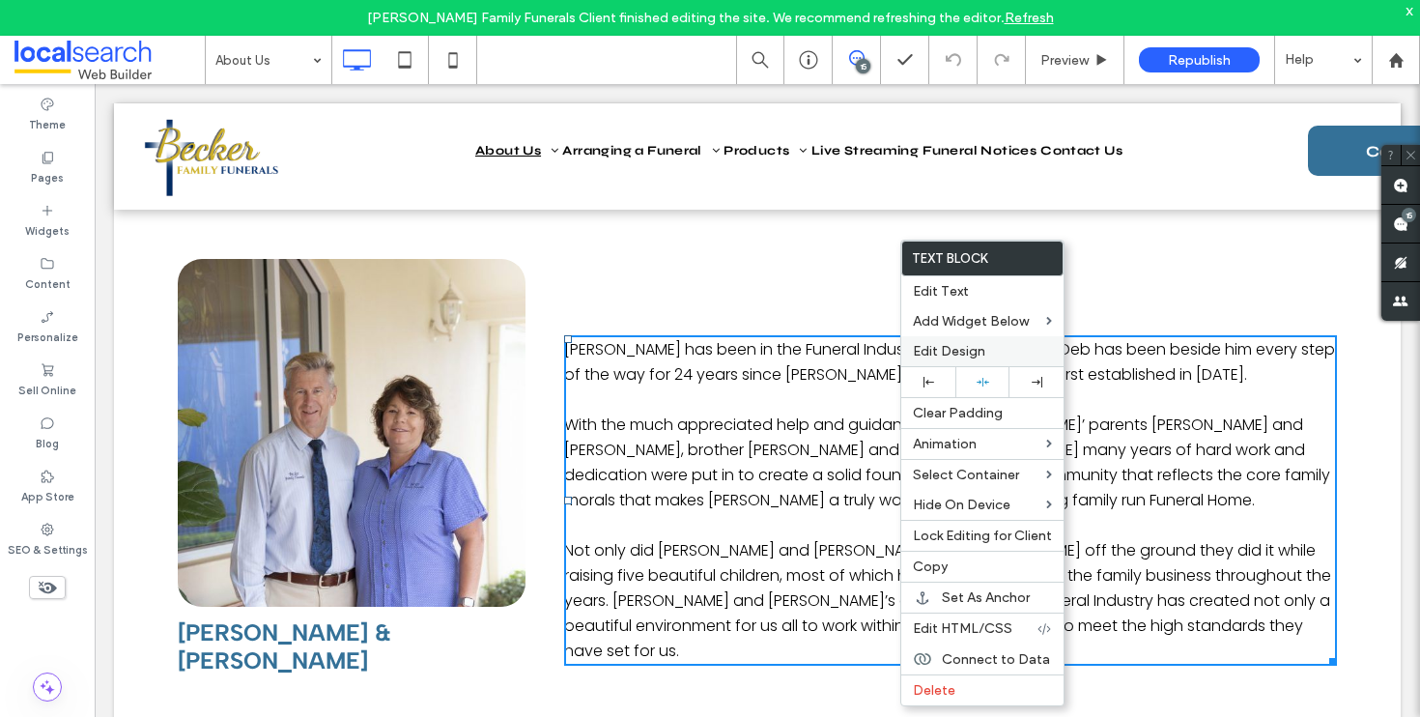
click at [961, 357] on span "Edit Design" at bounding box center [949, 351] width 72 height 16
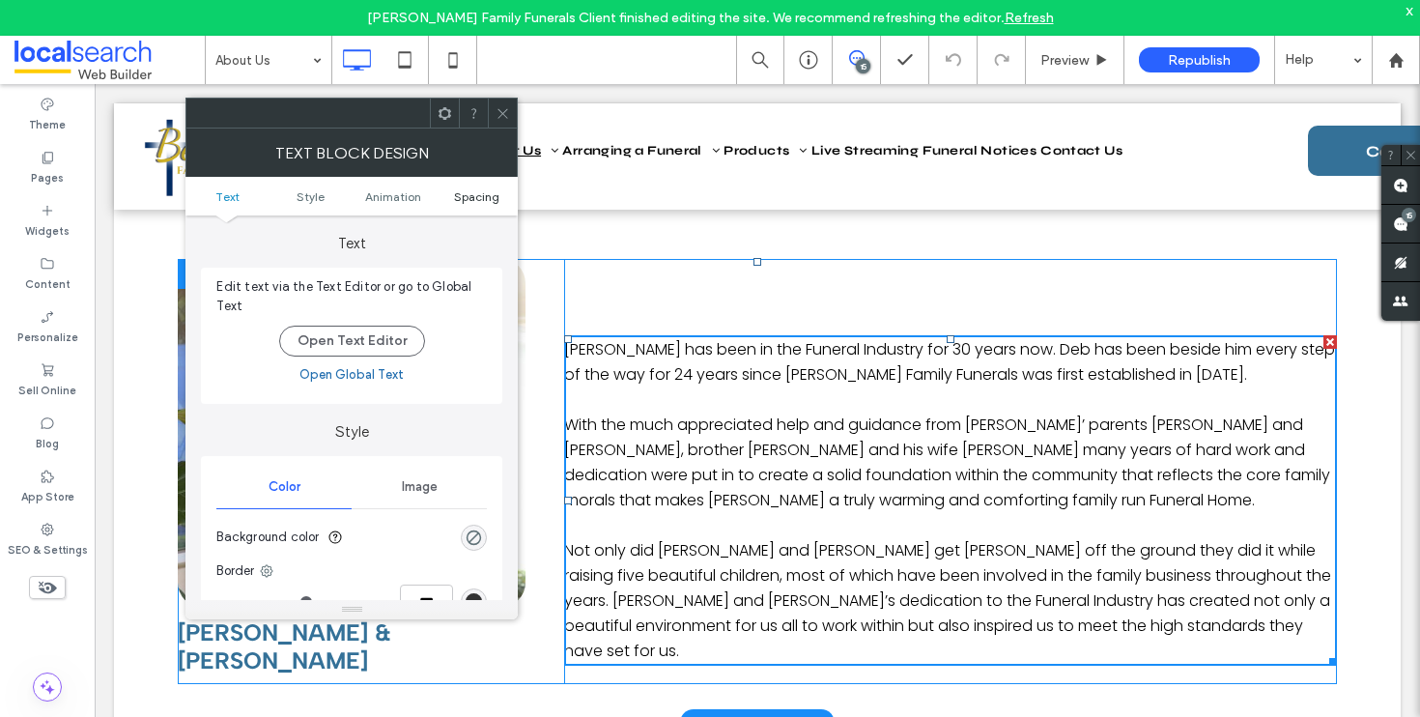
click at [478, 189] on span "Spacing" at bounding box center [476, 196] width 45 height 14
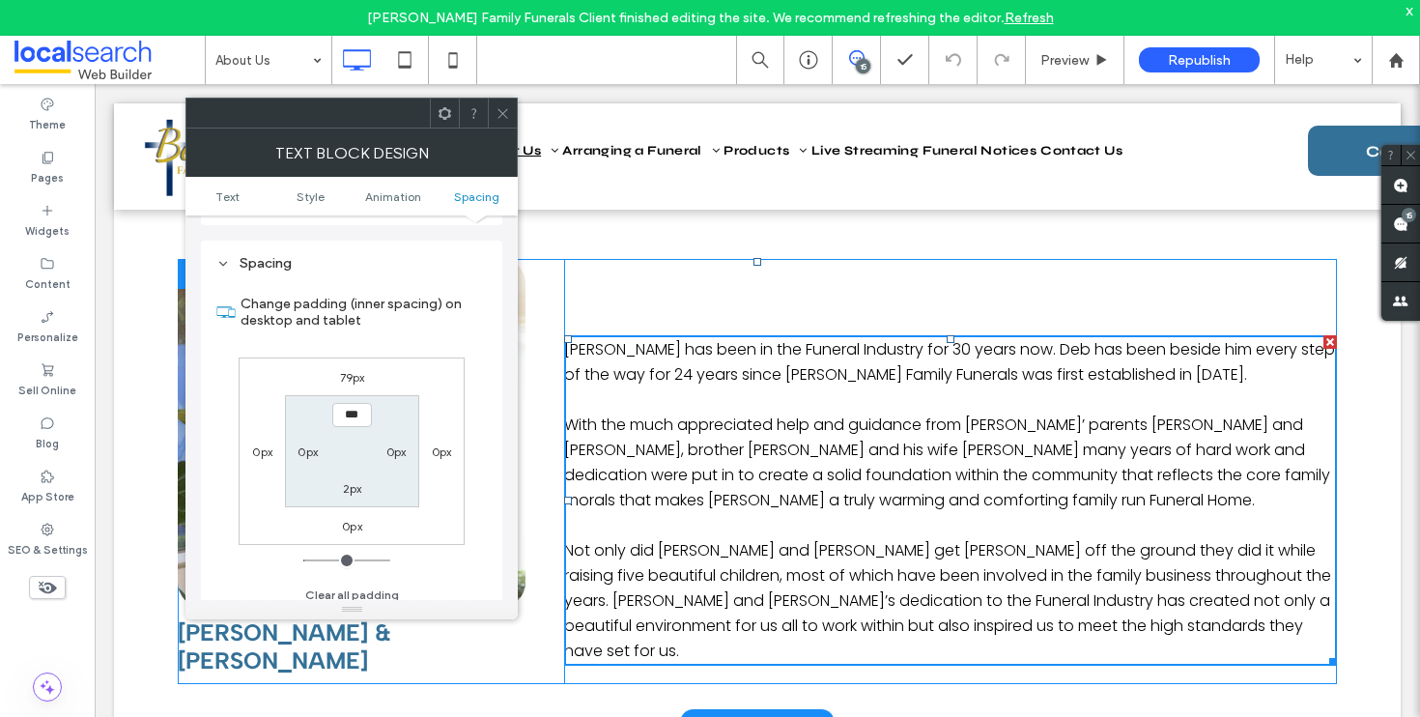
scroll to position [555, 0]
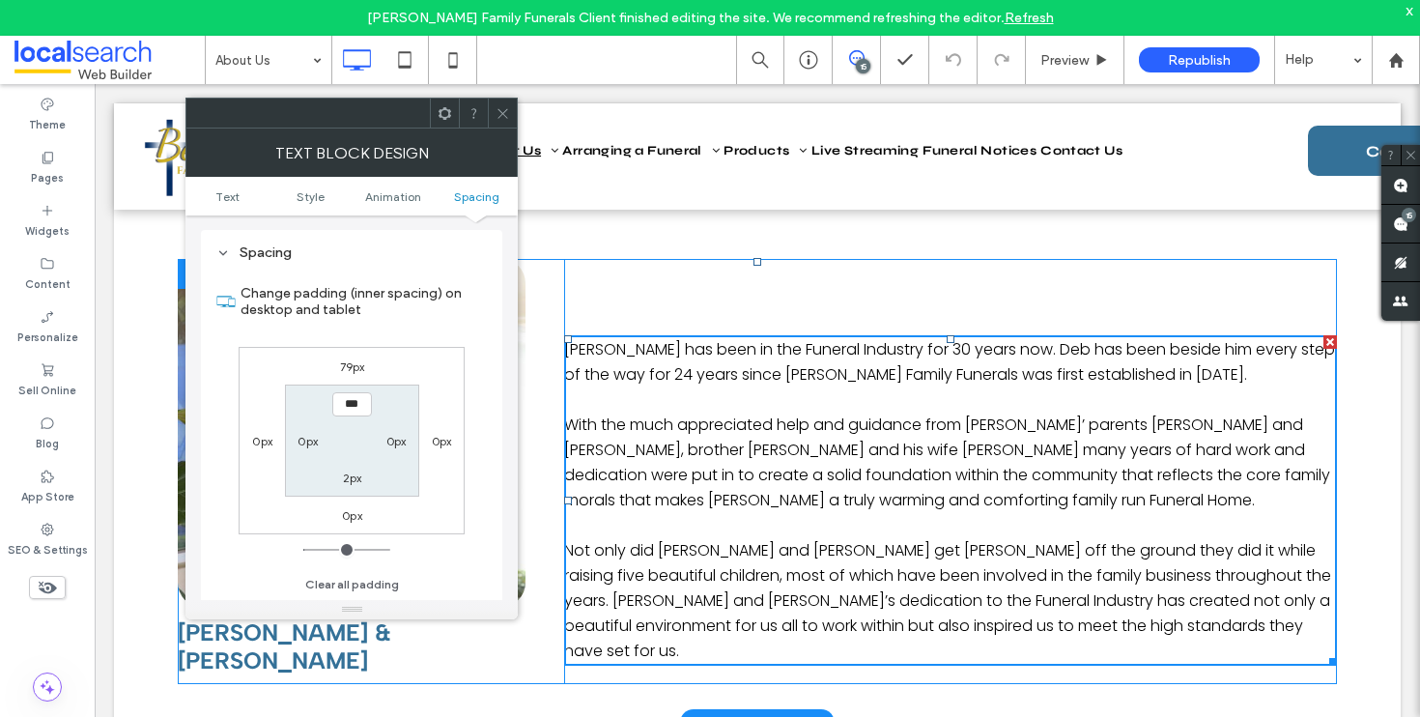
click at [357, 372] on label "79px" at bounding box center [352, 366] width 25 height 14
type input "**"
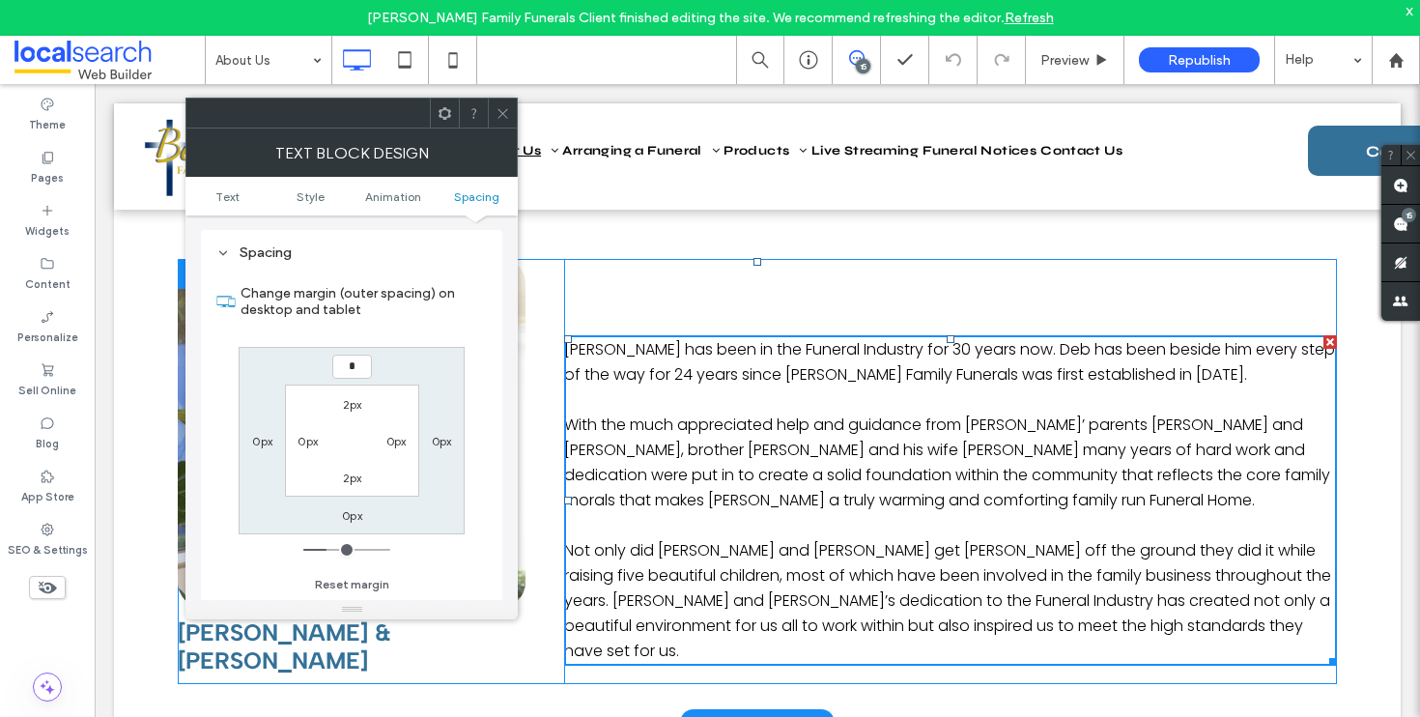
type input "*"
type input "***"
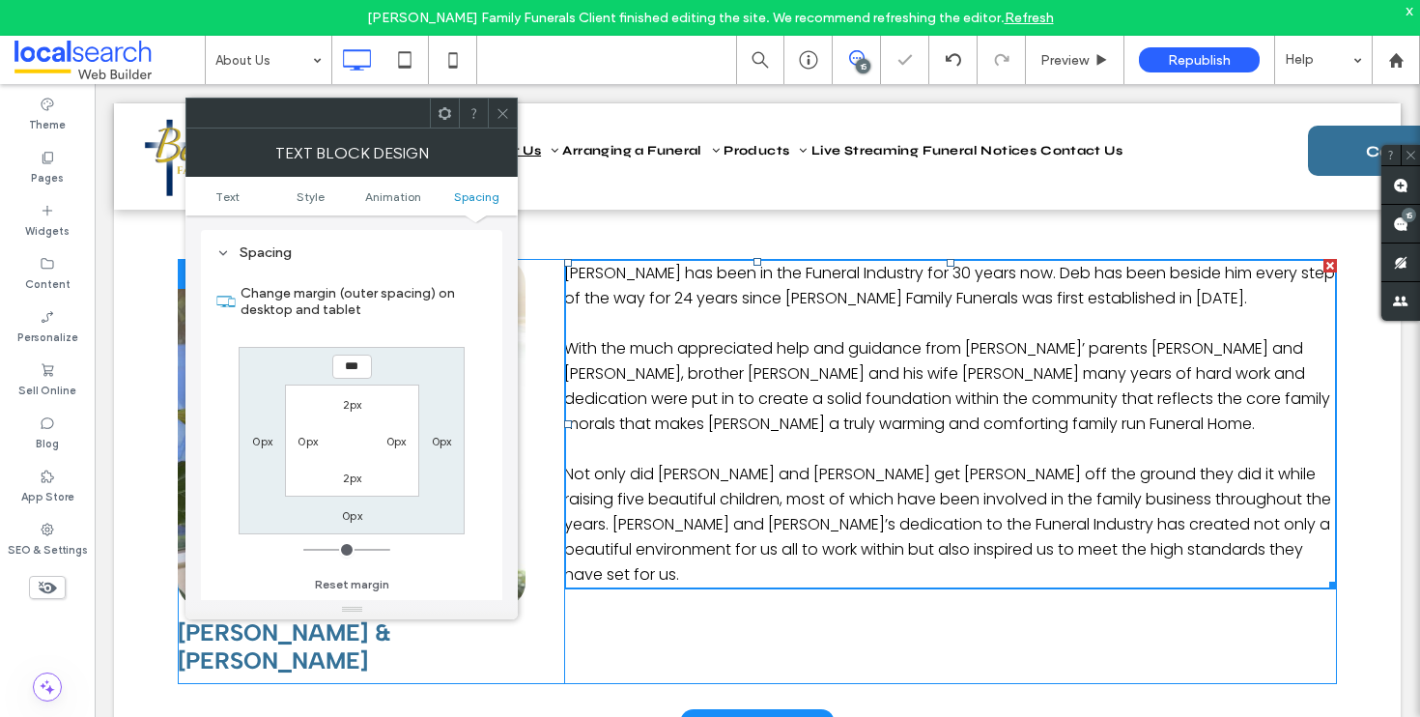
drag, startPoint x: 506, startPoint y: 112, endPoint x: 635, endPoint y: 138, distance: 131.1
click at [506, 112] on icon at bounding box center [503, 113] width 14 height 14
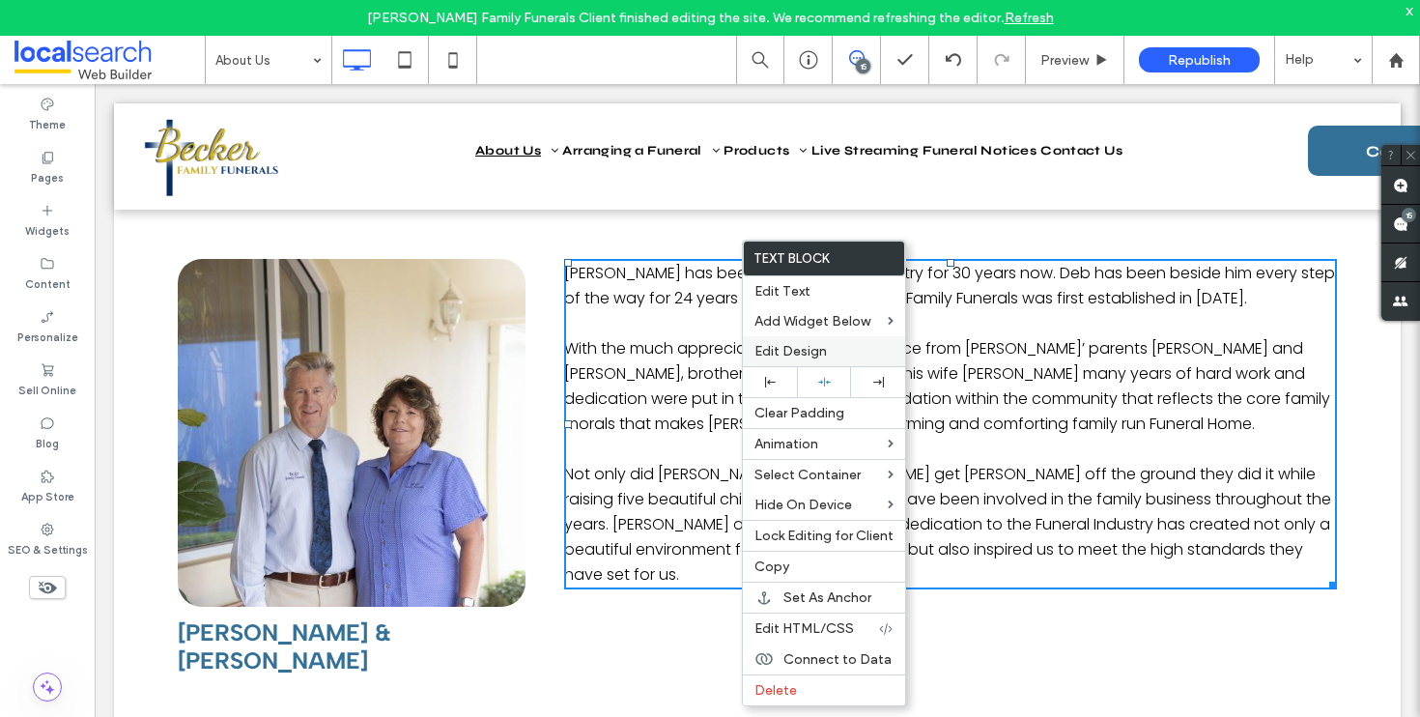
click at [807, 355] on span "Edit Design" at bounding box center [791, 351] width 72 height 16
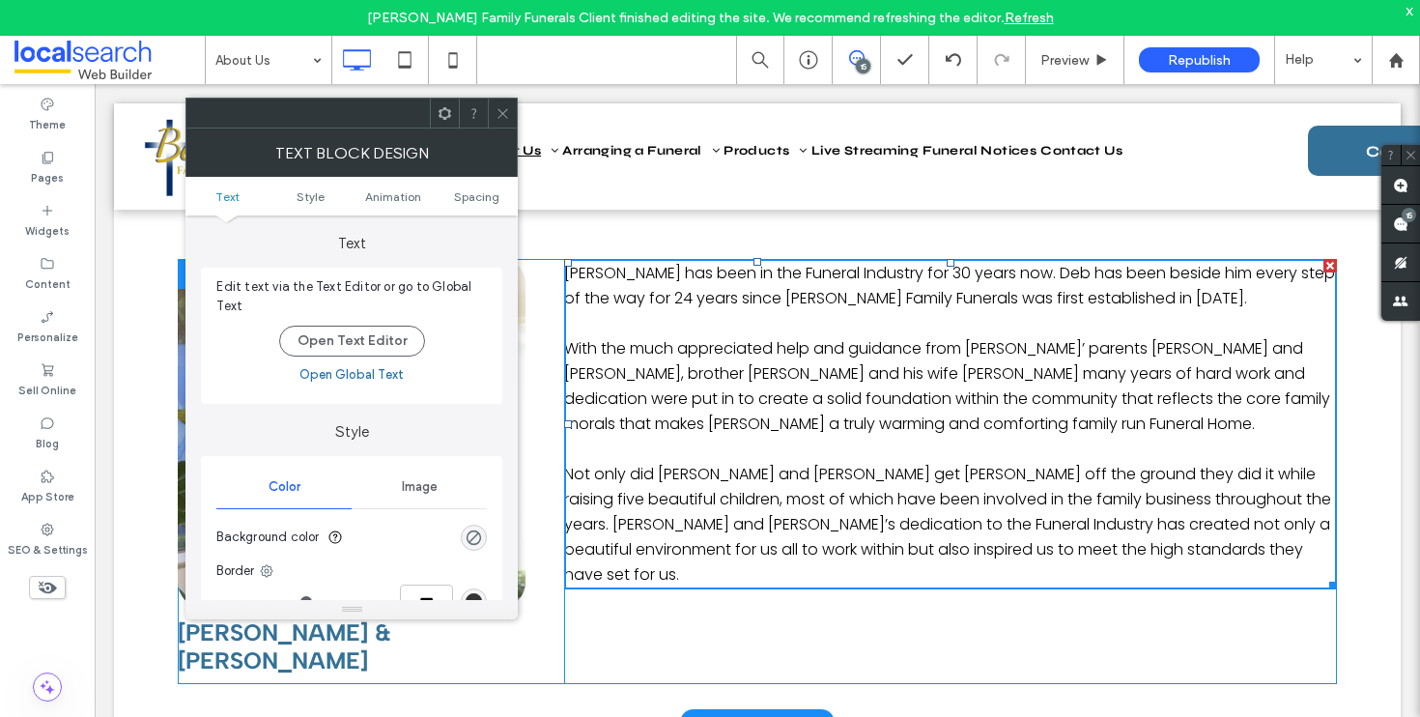
click at [471, 213] on ul "Text Style Animation Spacing" at bounding box center [352, 196] width 332 height 39
click at [480, 204] on ul "Text Style Animation Spacing" at bounding box center [352, 196] width 332 height 39
click at [474, 197] on span "Spacing" at bounding box center [476, 196] width 45 height 14
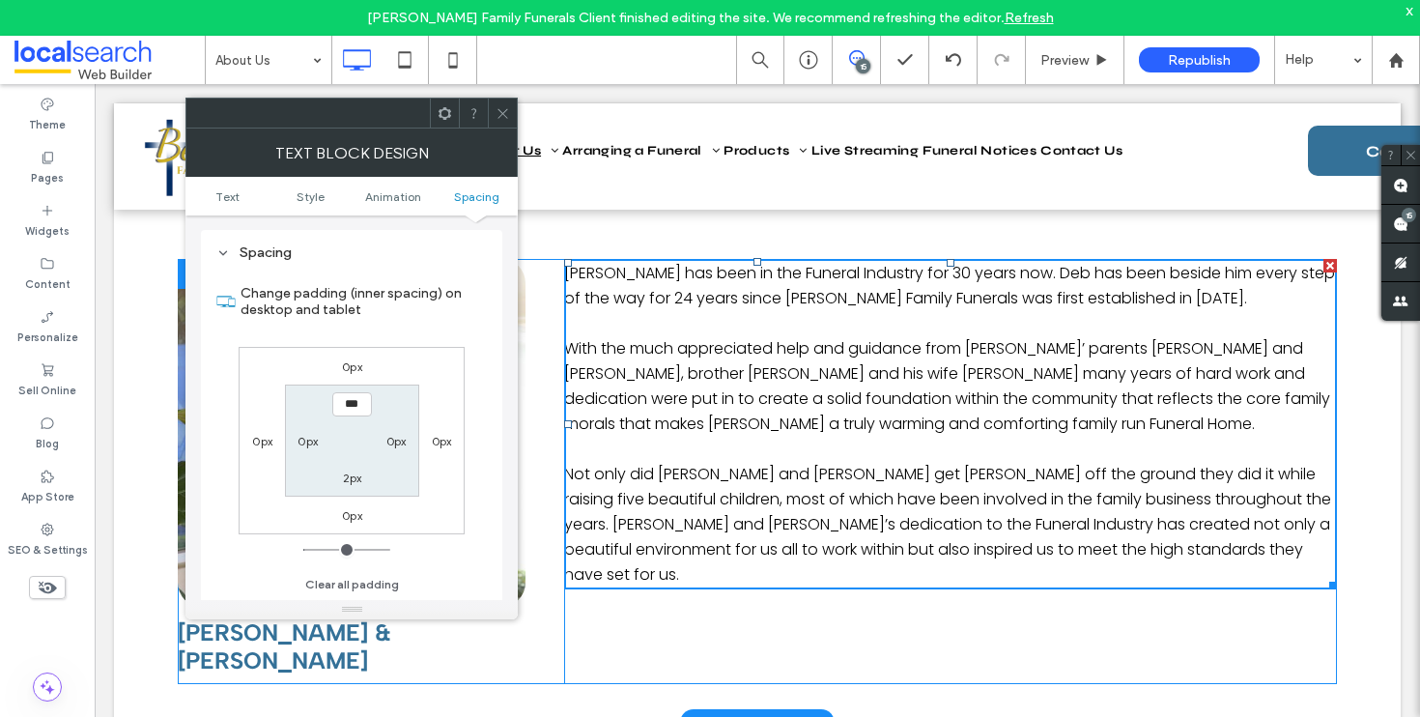
click at [359, 371] on label "0px" at bounding box center [352, 366] width 20 height 14
type input "*"
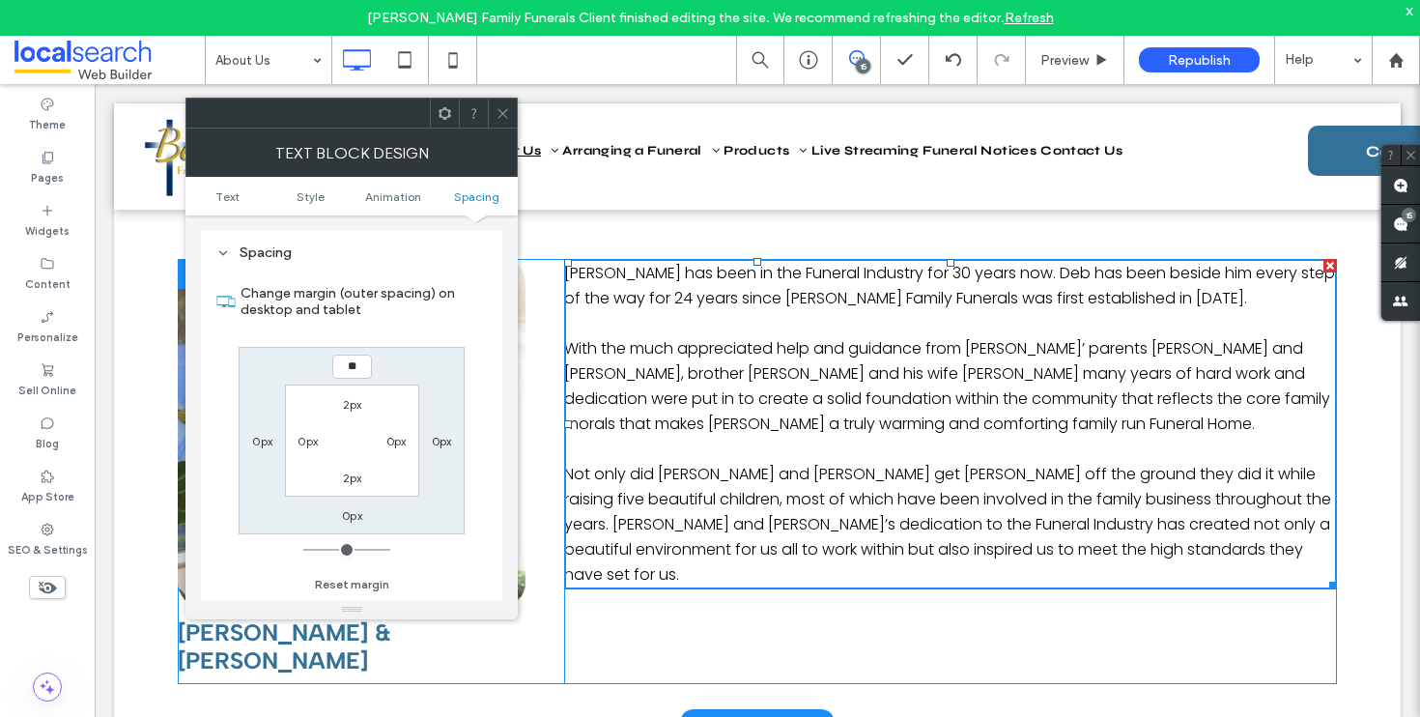
type input "**"
type input "****"
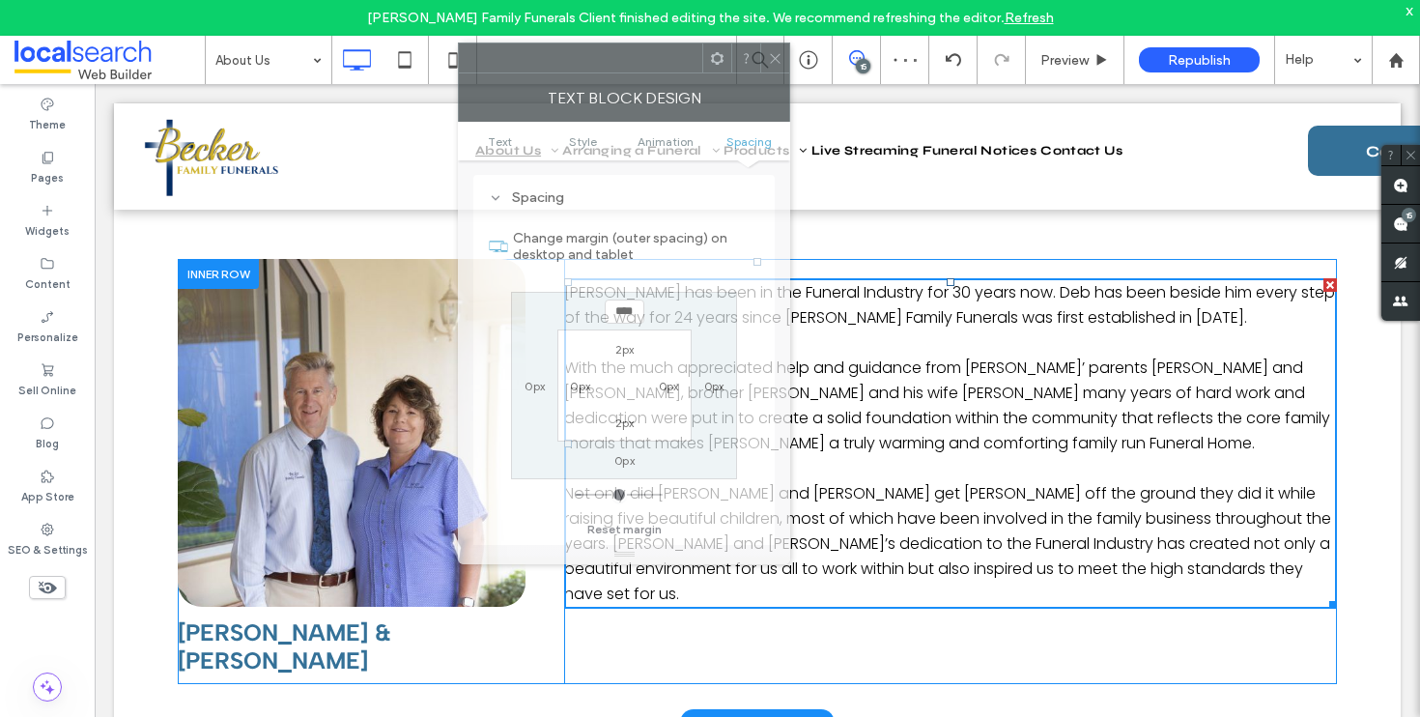
drag, startPoint x: 321, startPoint y: 134, endPoint x: 464, endPoint y: 74, distance: 155.1
click at [458, 75] on div "Text block Design" at bounding box center [624, 97] width 332 height 48
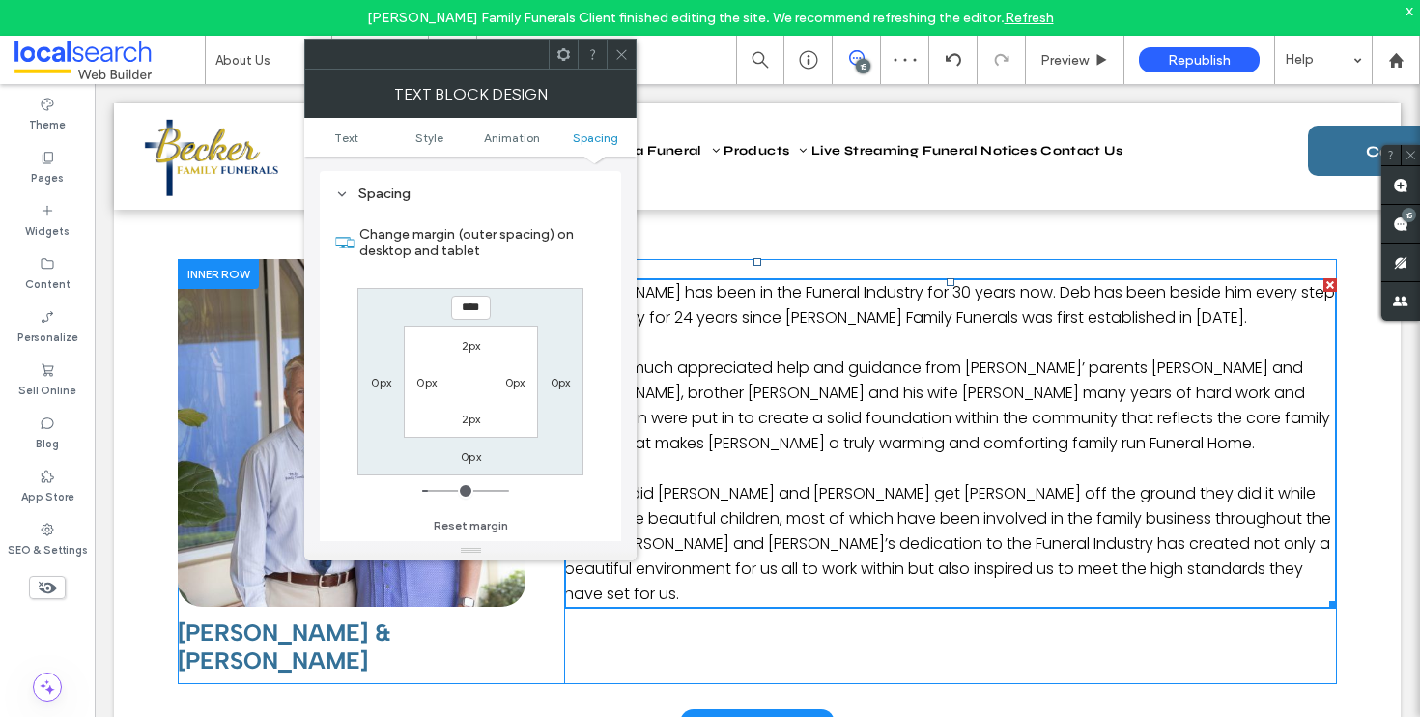
click at [629, 61] on div at bounding box center [621, 54] width 29 height 29
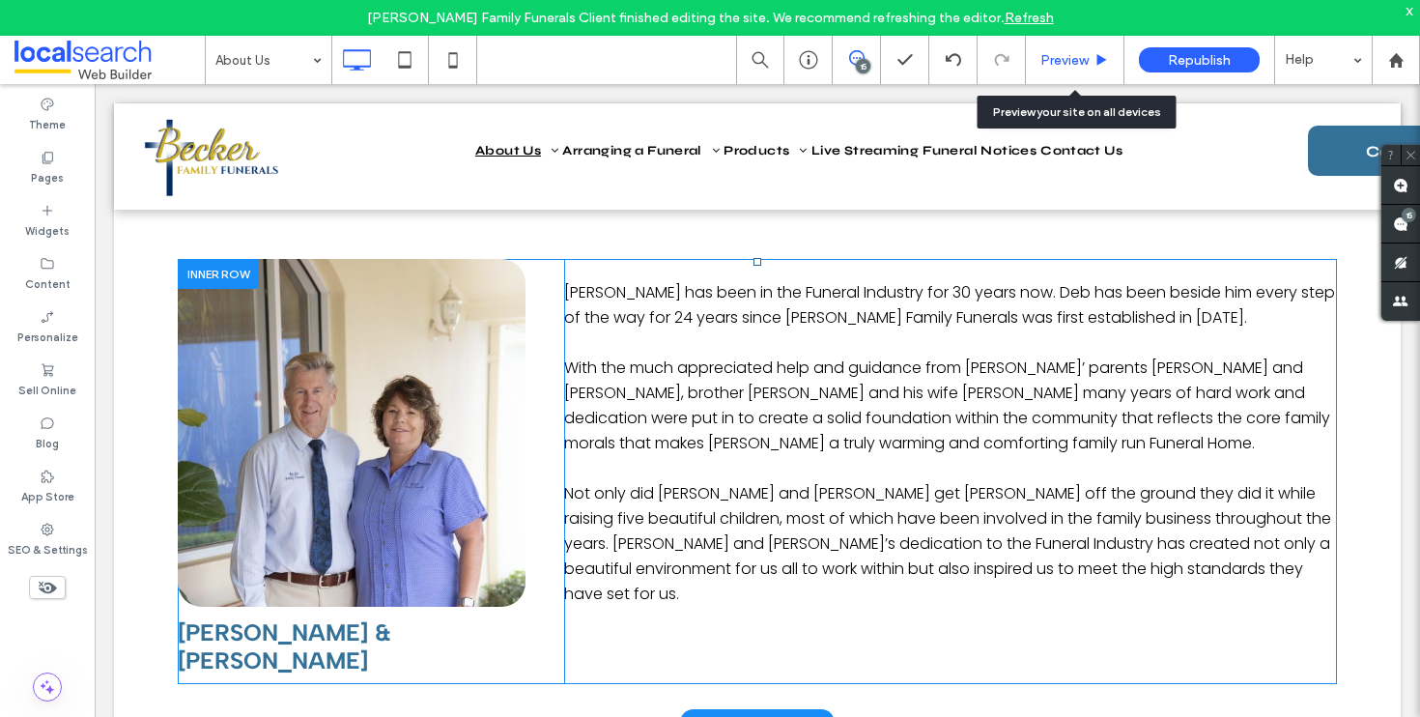
click at [1074, 70] on div "Preview" at bounding box center [1075, 60] width 99 height 48
click at [1077, 60] on span "Preview" at bounding box center [1065, 60] width 48 height 16
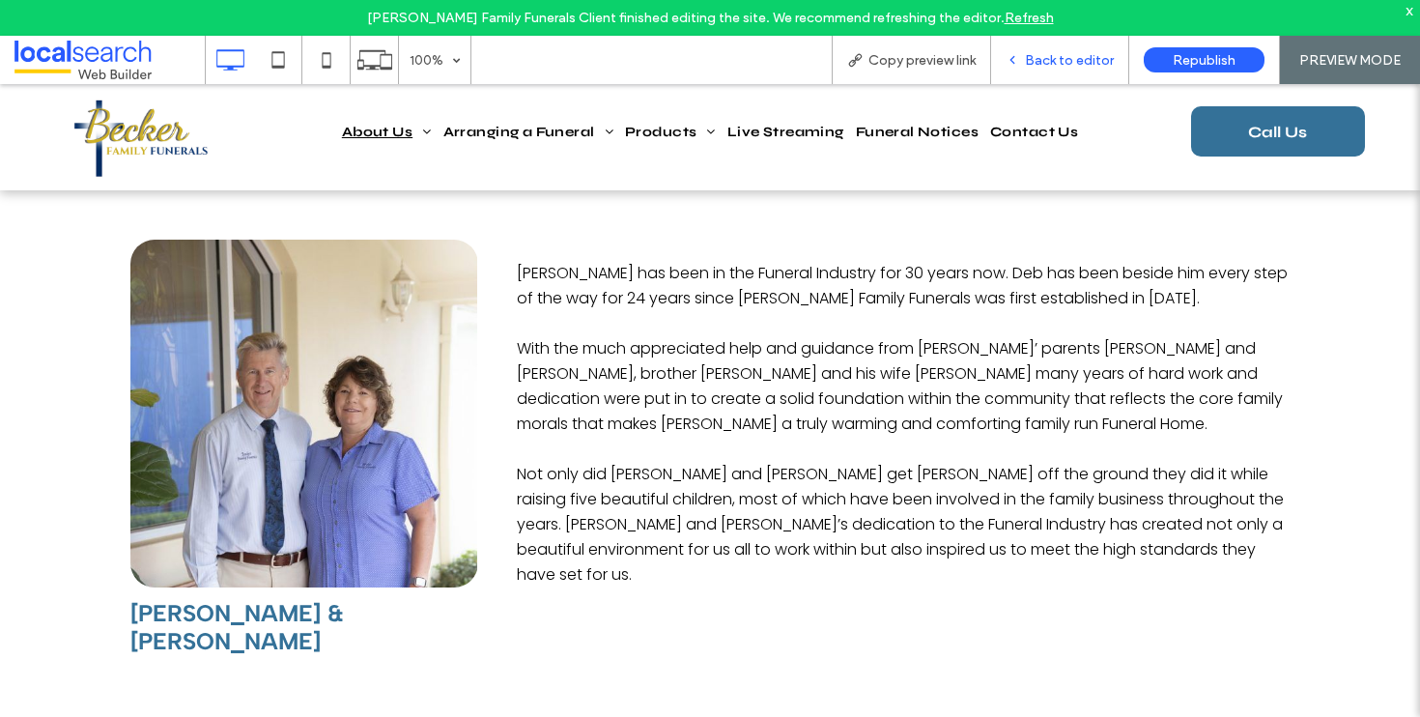
drag, startPoint x: 1045, startPoint y: 63, endPoint x: 783, endPoint y: 282, distance: 341.6
click at [1045, 63] on span "Back to editor" at bounding box center [1069, 60] width 89 height 16
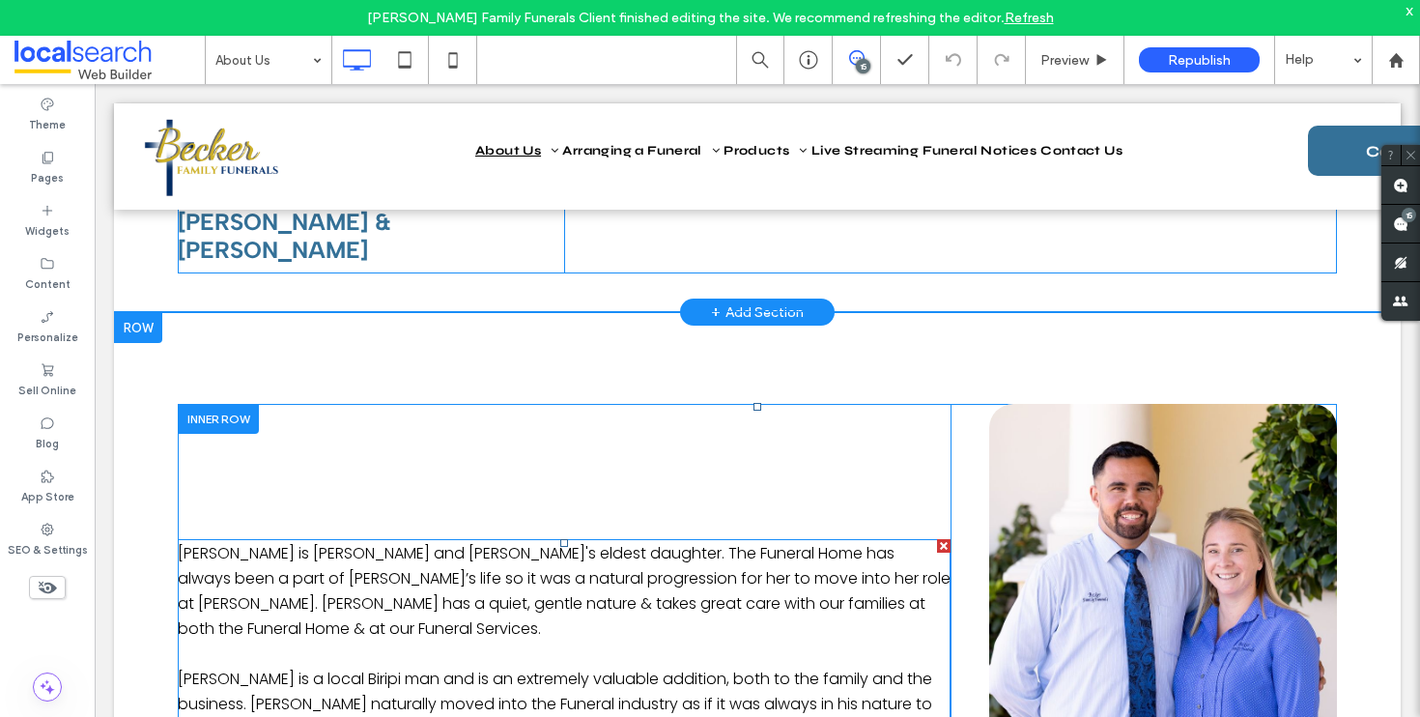
click at [572, 642] on p at bounding box center [564, 654] width 773 height 25
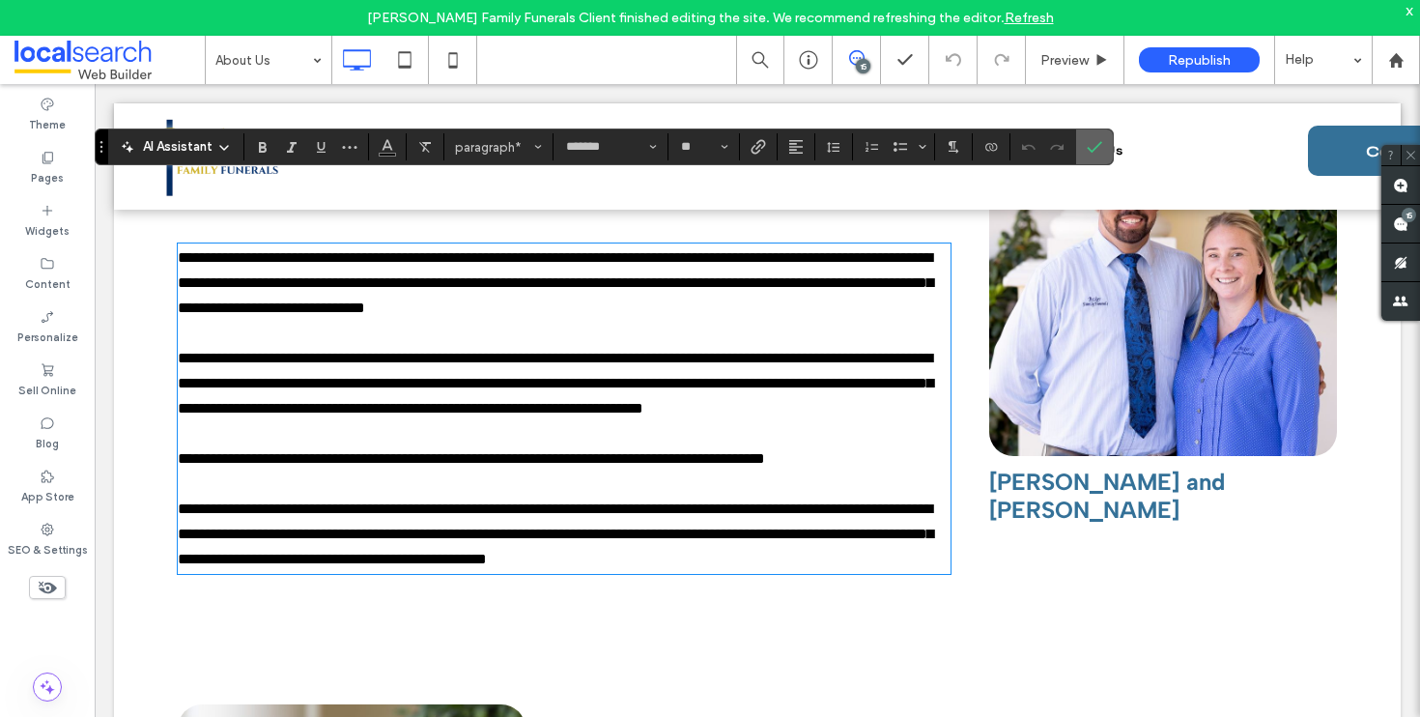
drag, startPoint x: 1097, startPoint y: 150, endPoint x: 880, endPoint y: 193, distance: 220.8
click at [1097, 150] on icon "Confirm" at bounding box center [1094, 146] width 15 height 15
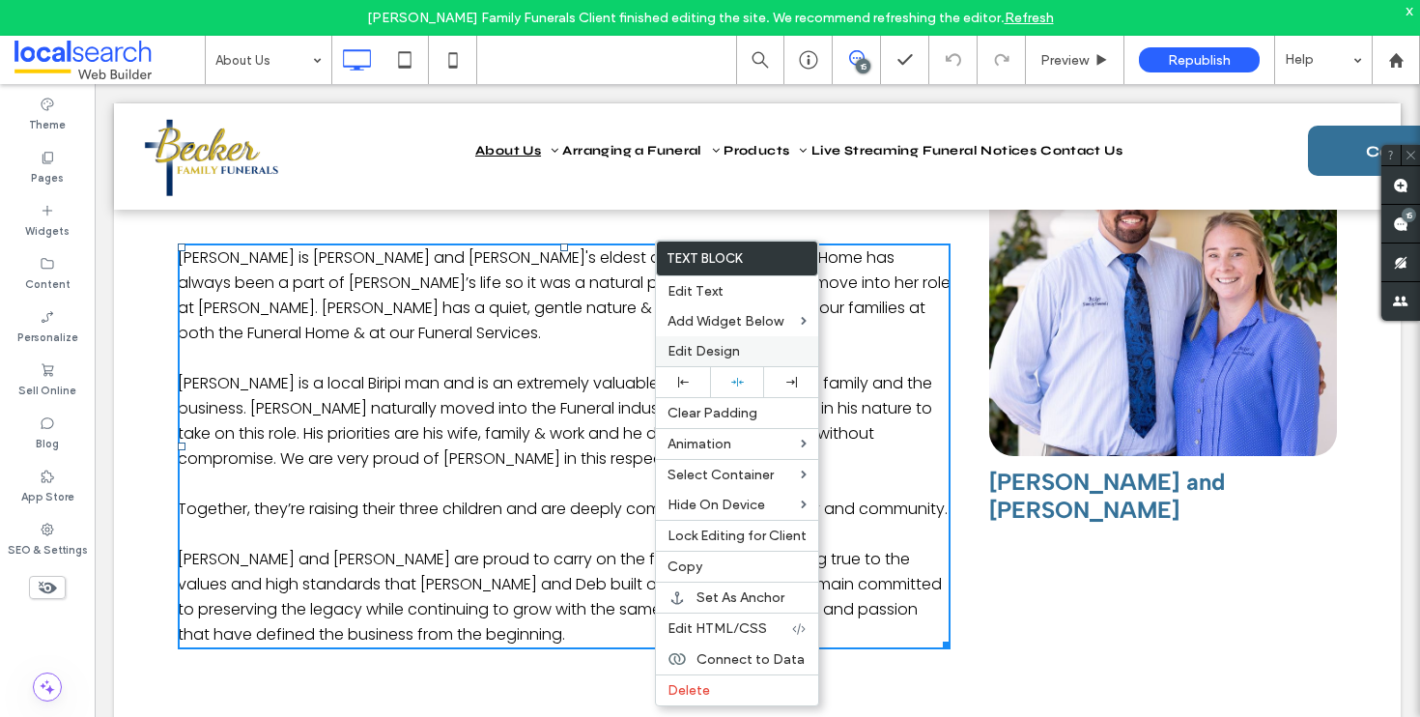
click at [711, 353] on span "Edit Design" at bounding box center [704, 351] width 72 height 16
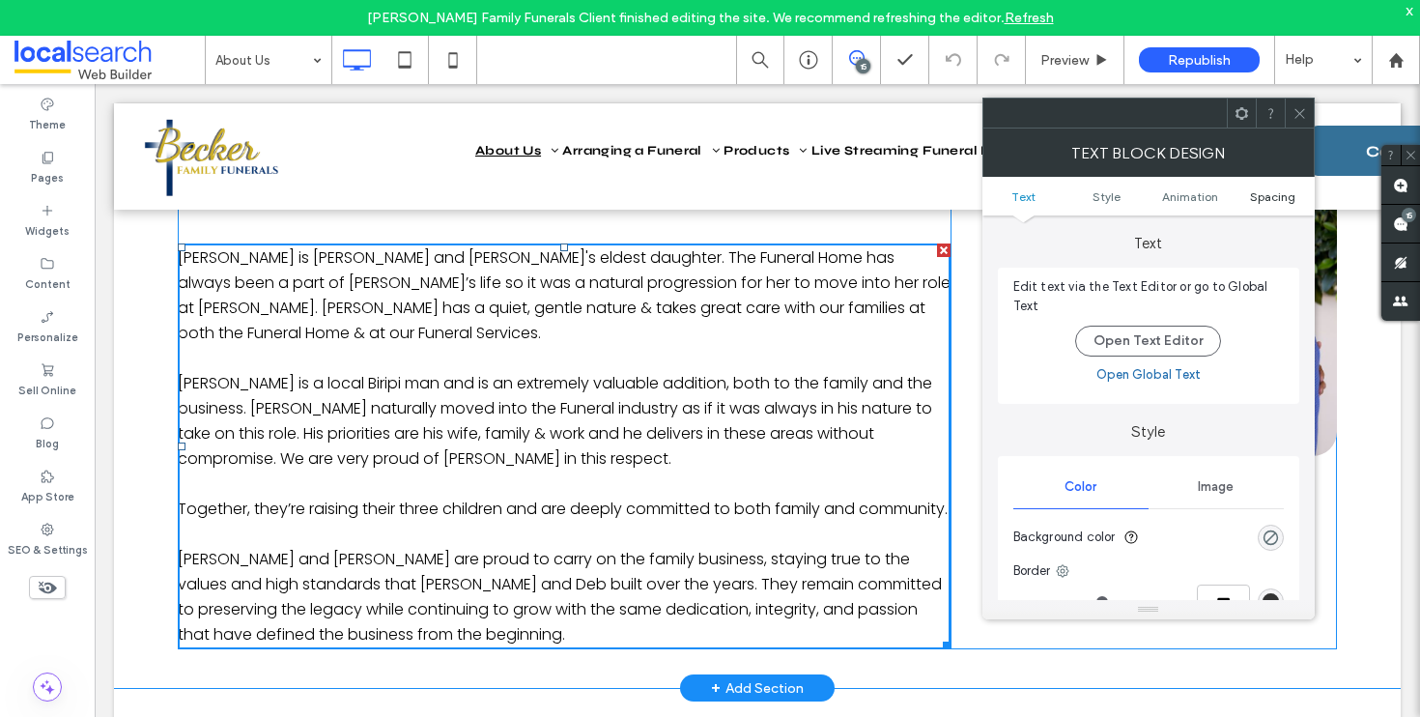
click at [1282, 198] on span "Spacing" at bounding box center [1272, 196] width 45 height 14
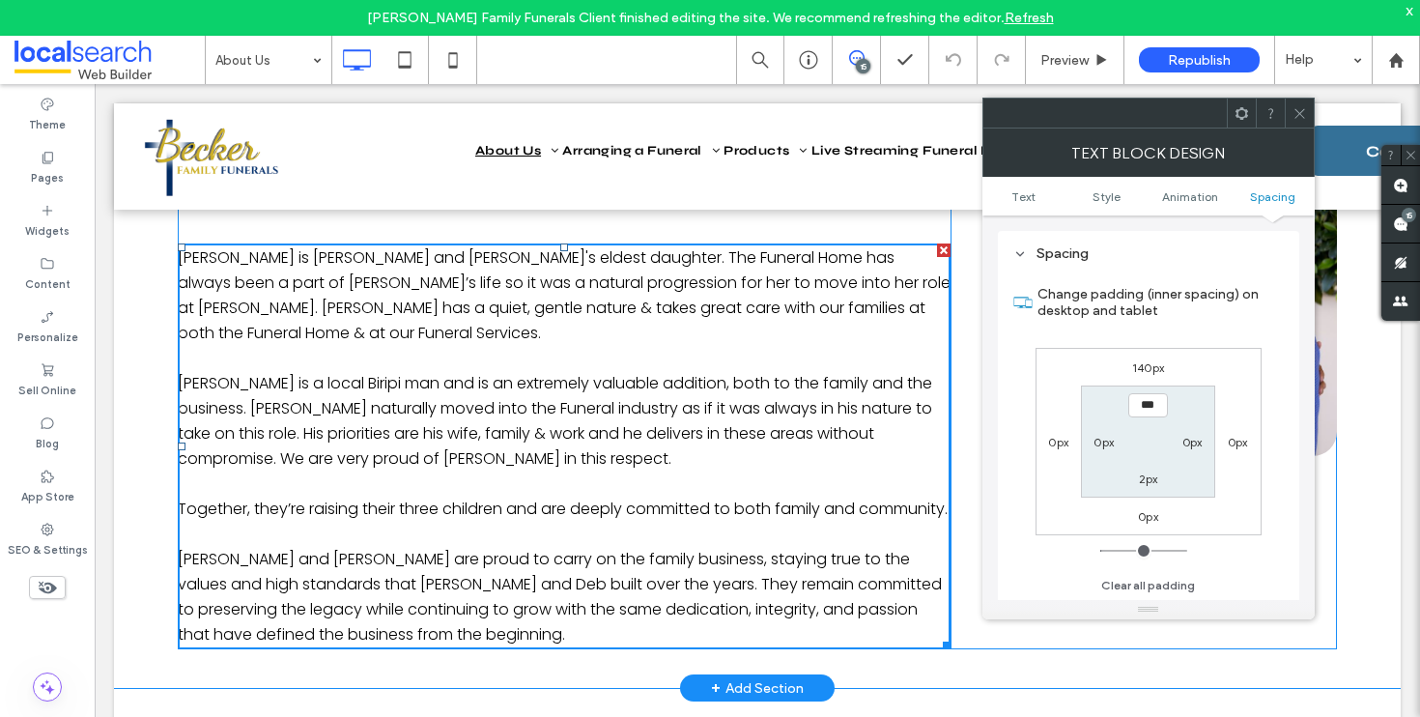
scroll to position [555, 0]
click at [1142, 378] on div "140px 0px 0px 0px *** 0px 2px 0px" at bounding box center [1149, 440] width 226 height 187
click at [1144, 372] on label "140px" at bounding box center [1149, 366] width 32 height 14
type input "***"
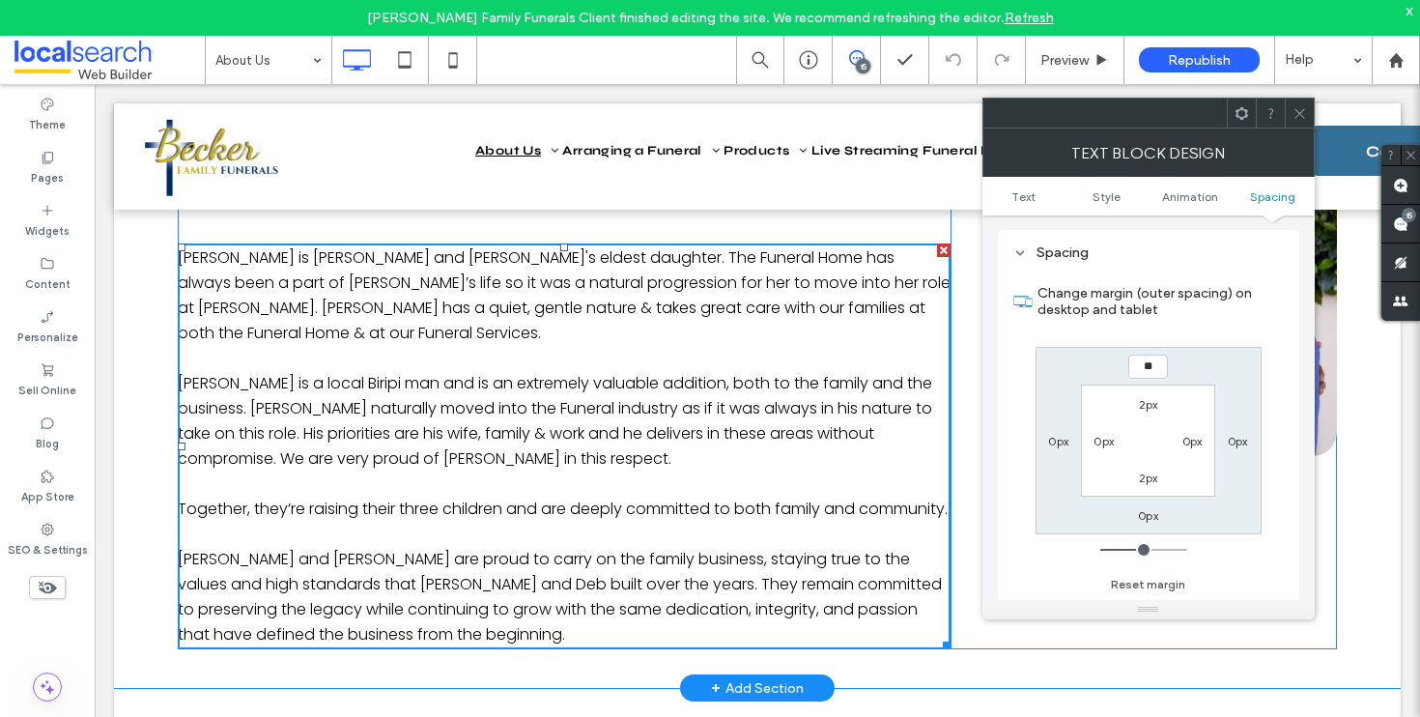
type input "**"
type input "****"
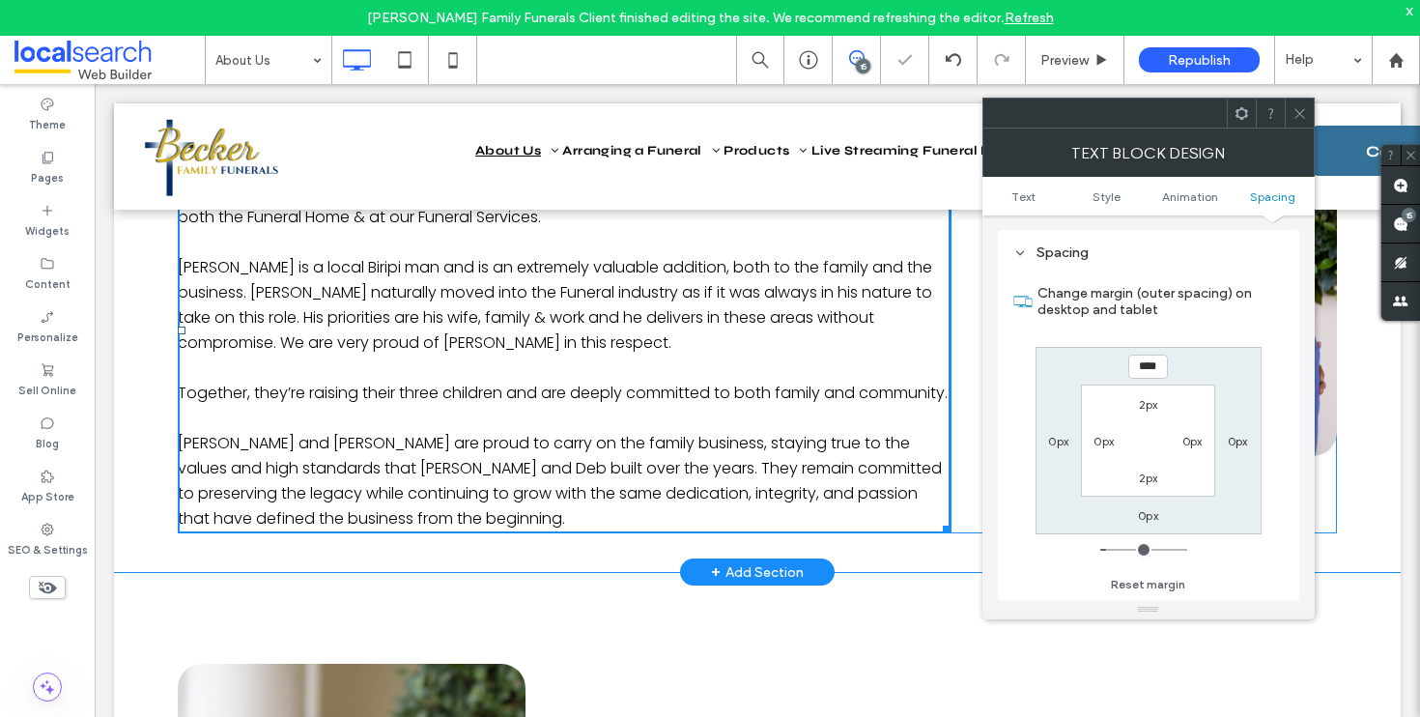
click at [1300, 113] on use at bounding box center [1300, 113] width 10 height 10
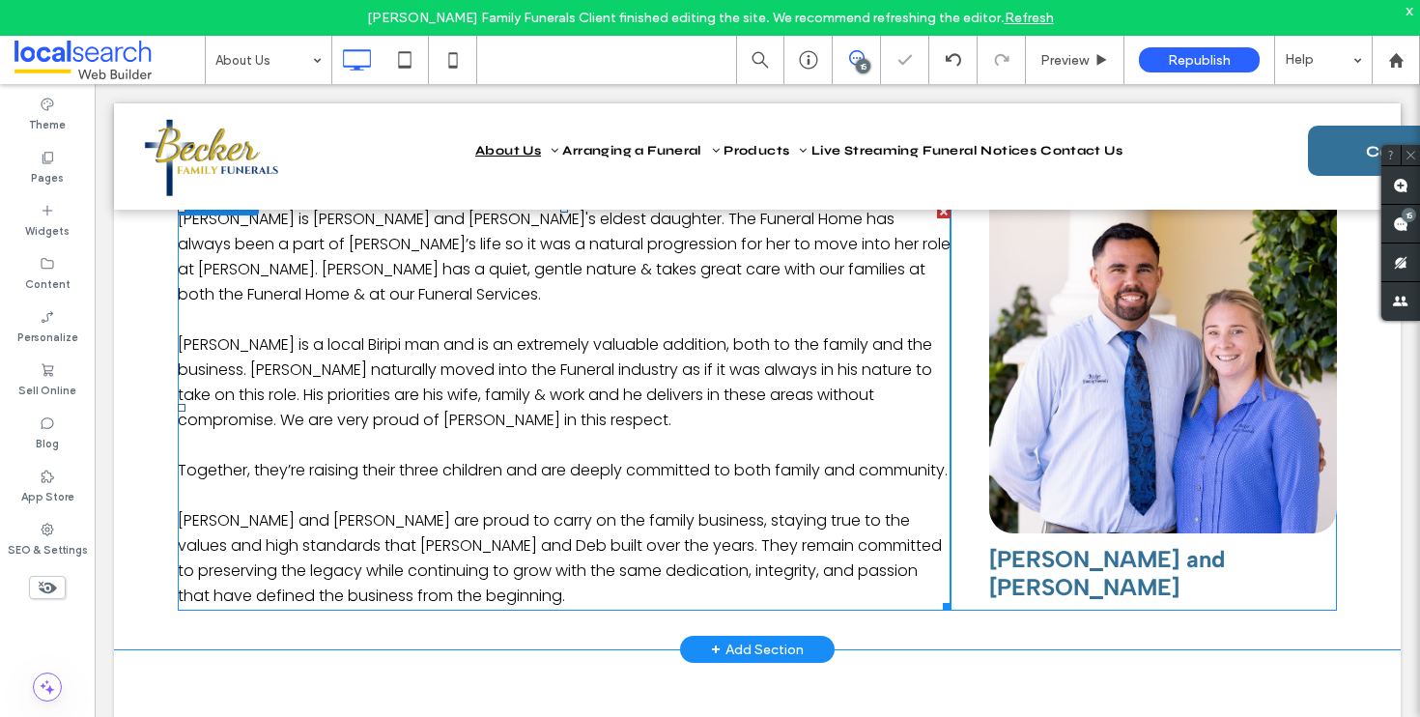
scroll to position [1655, 0]
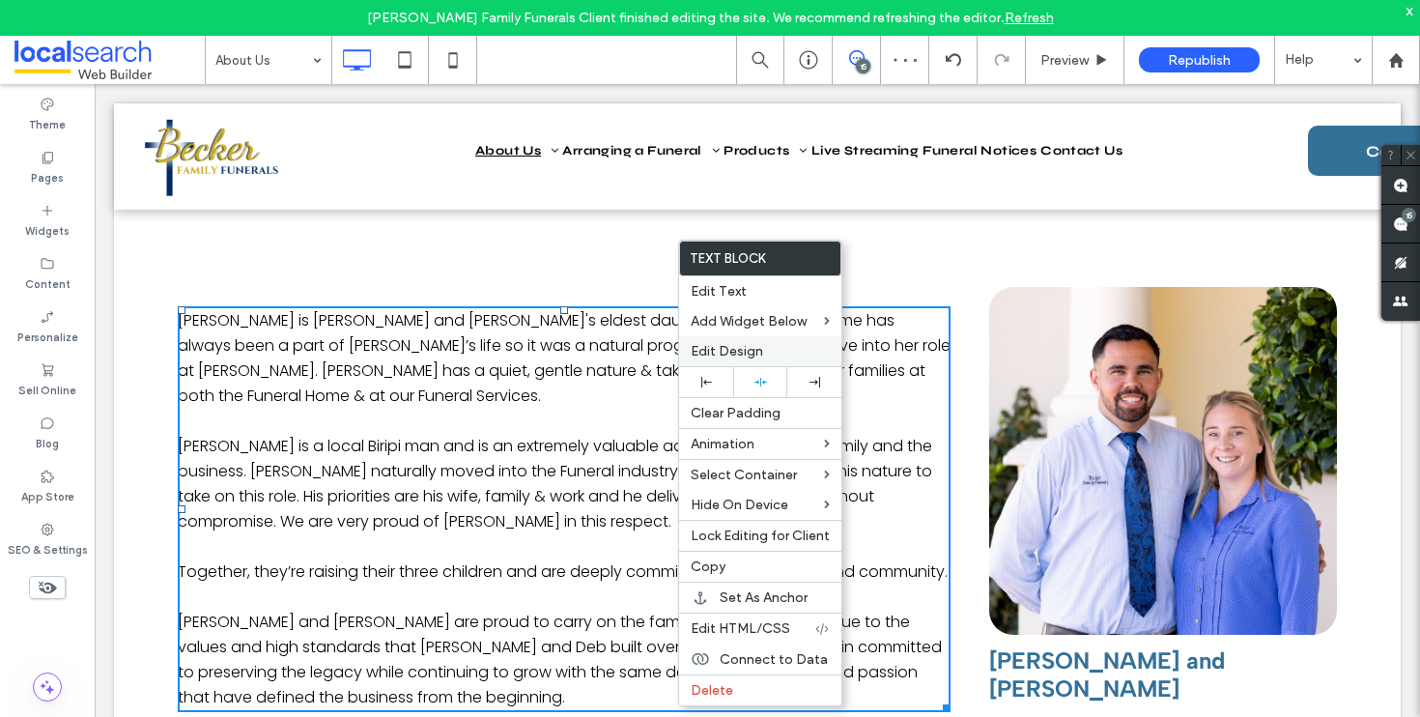
click at [746, 345] on span "Edit Design" at bounding box center [727, 351] width 72 height 16
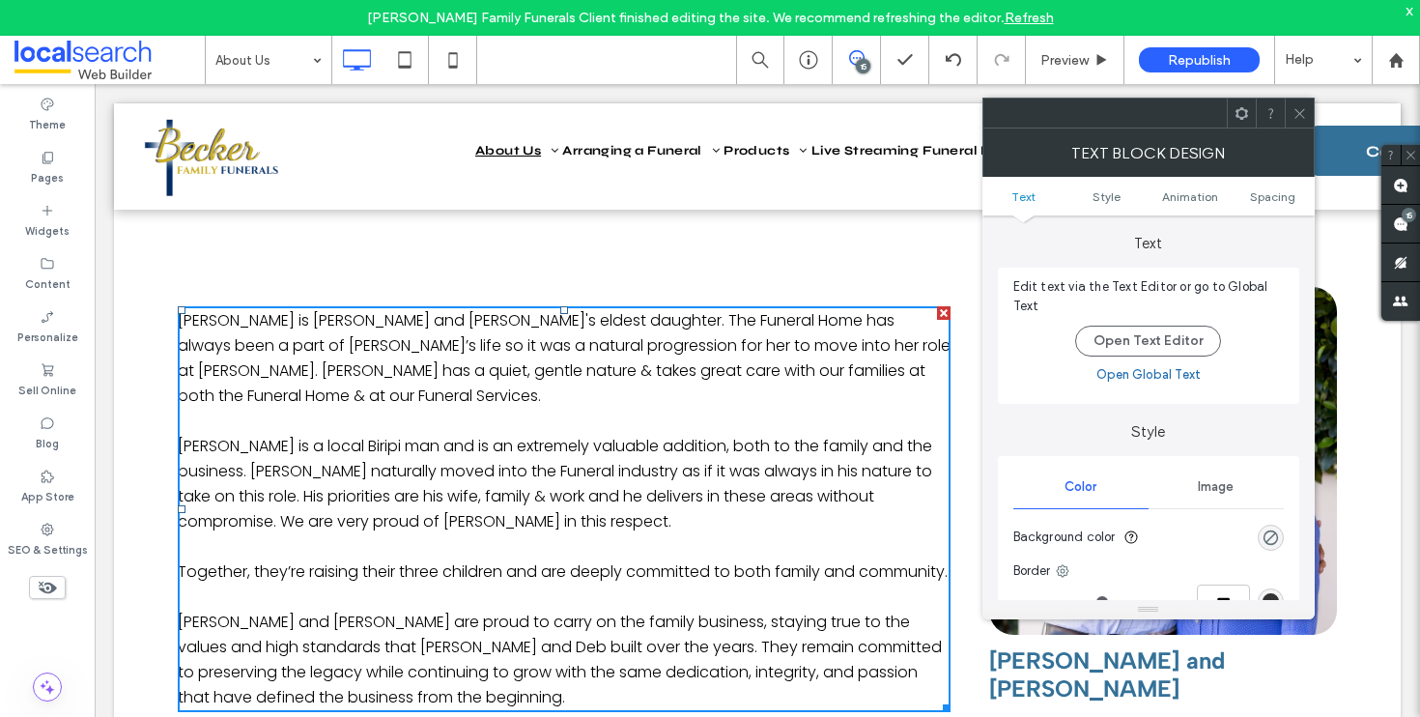
click at [1282, 185] on ul "Text Style Animation Spacing" at bounding box center [1149, 196] width 332 height 39
click at [1274, 202] on span "Spacing" at bounding box center [1272, 196] width 45 height 14
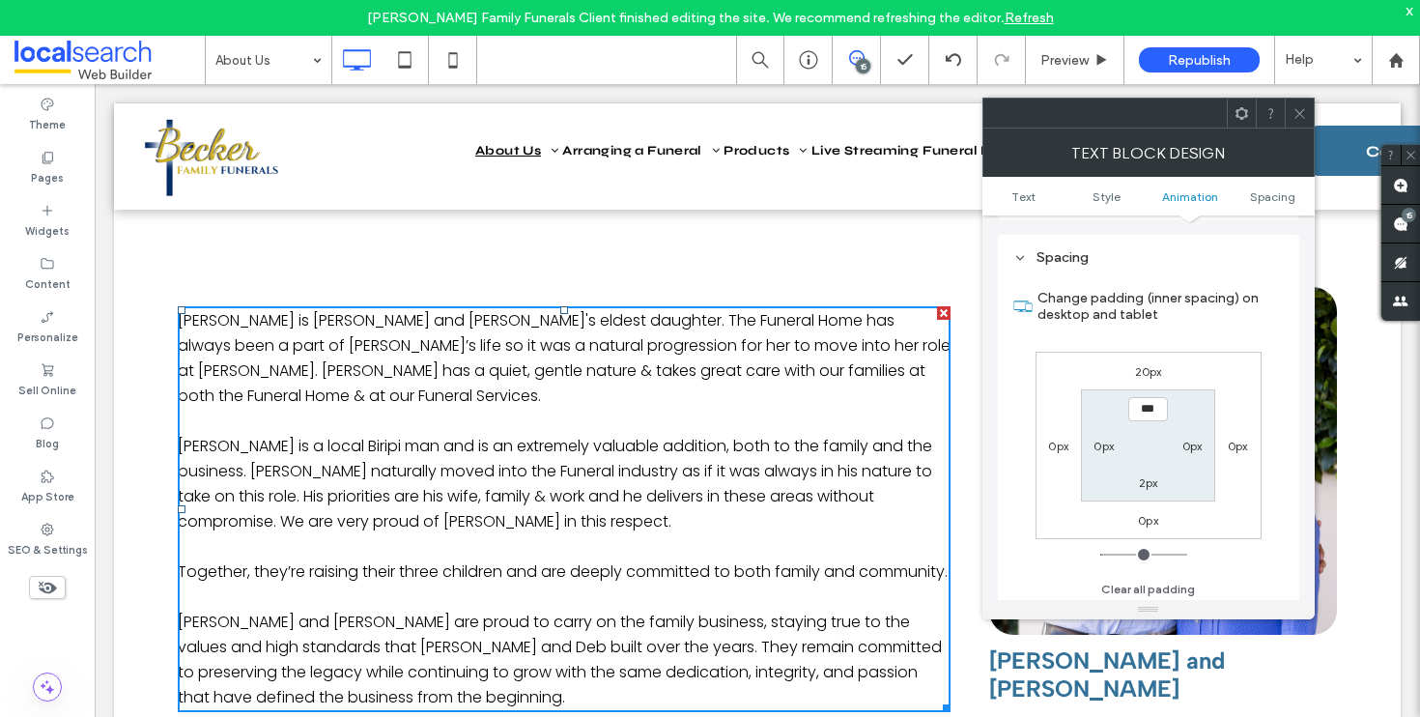
scroll to position [555, 0]
click at [1142, 369] on label "20px" at bounding box center [1148, 366] width 27 height 14
type input "**"
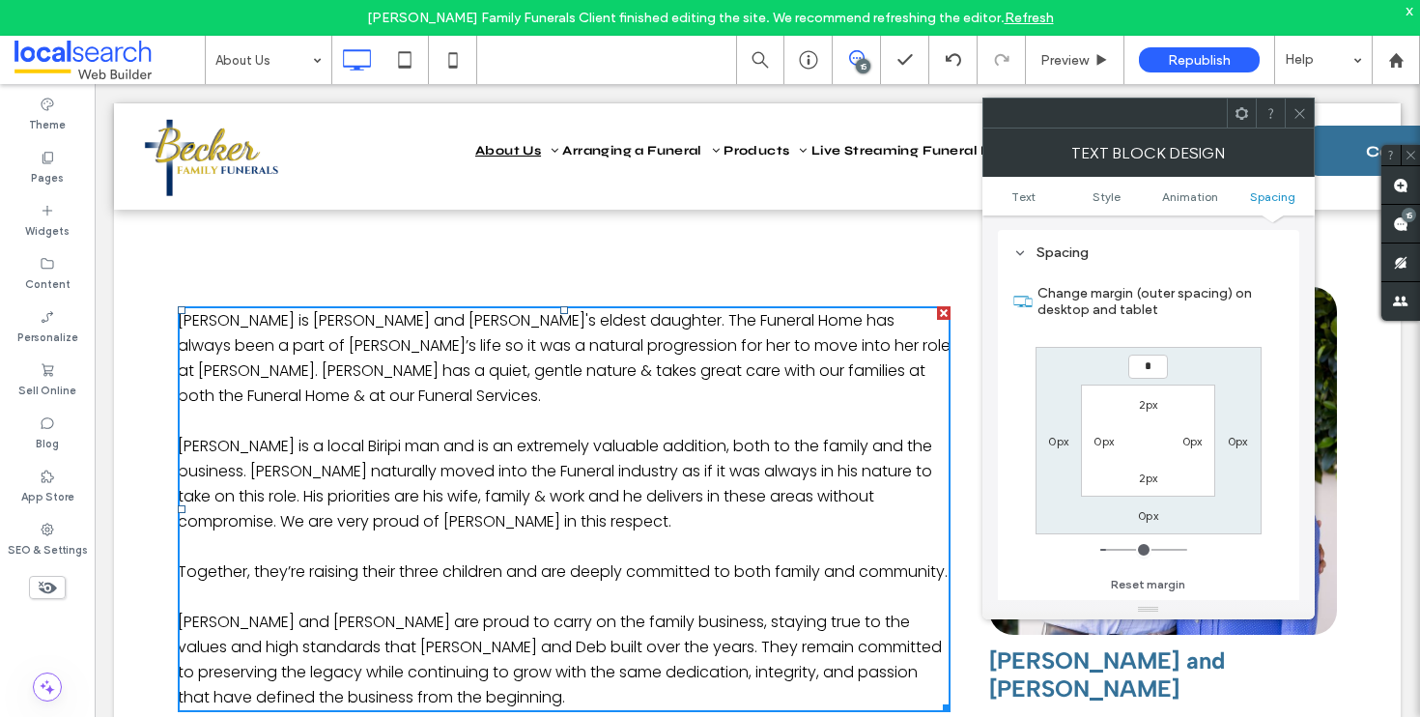
type input "*"
type input "***"
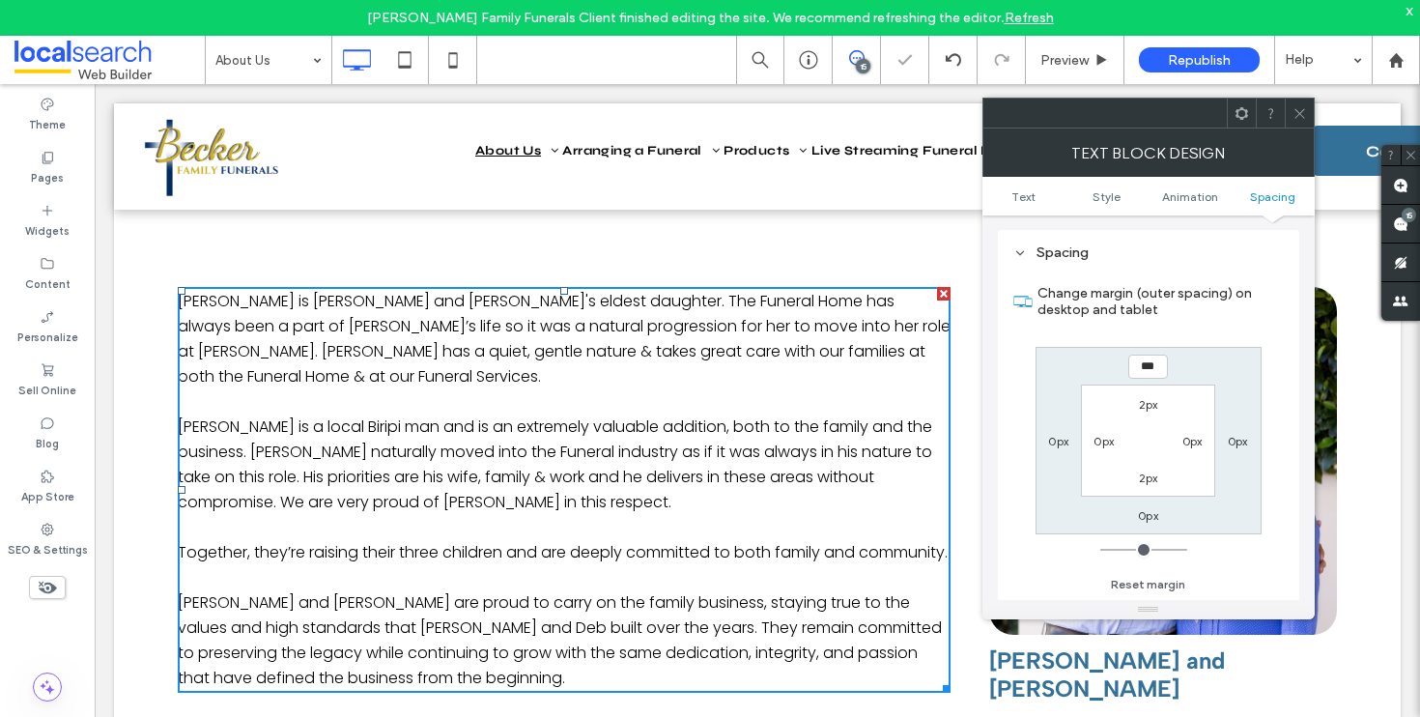
click at [1295, 118] on icon at bounding box center [1300, 113] width 14 height 14
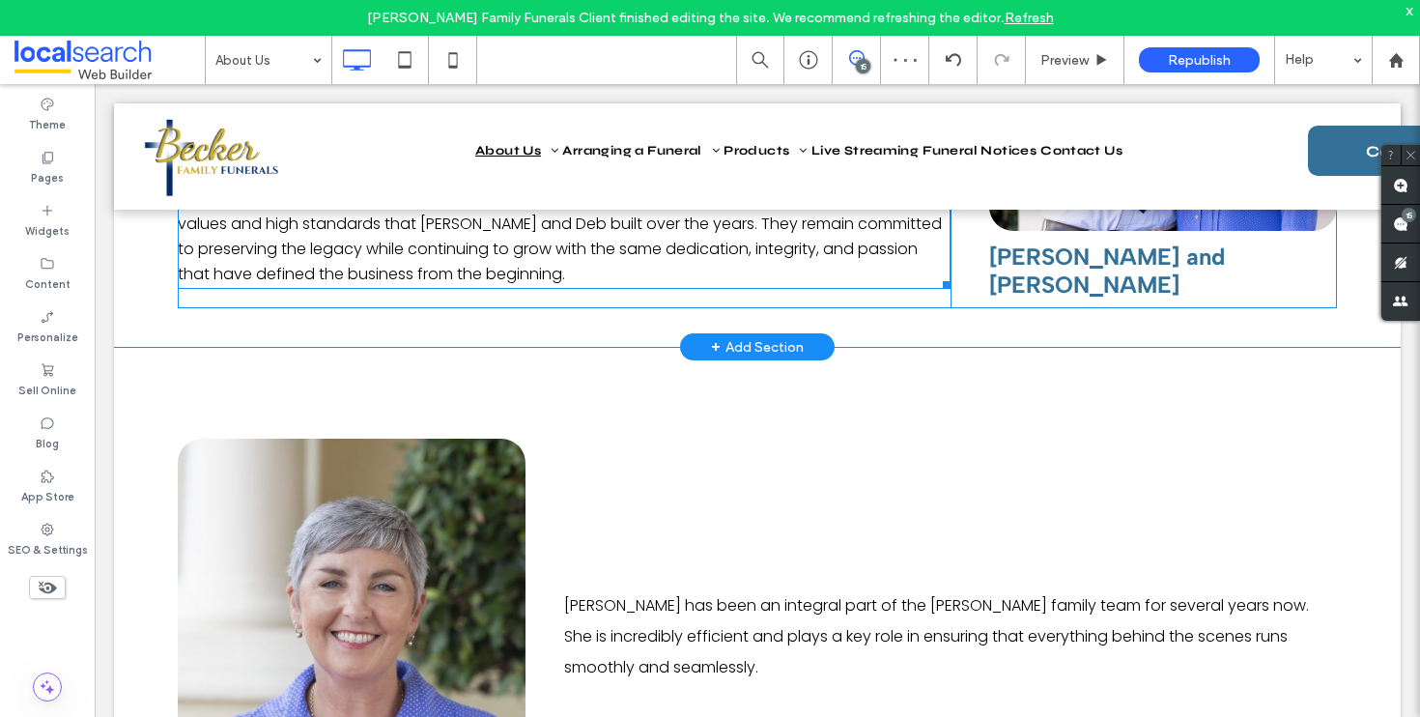
scroll to position [2205, 0]
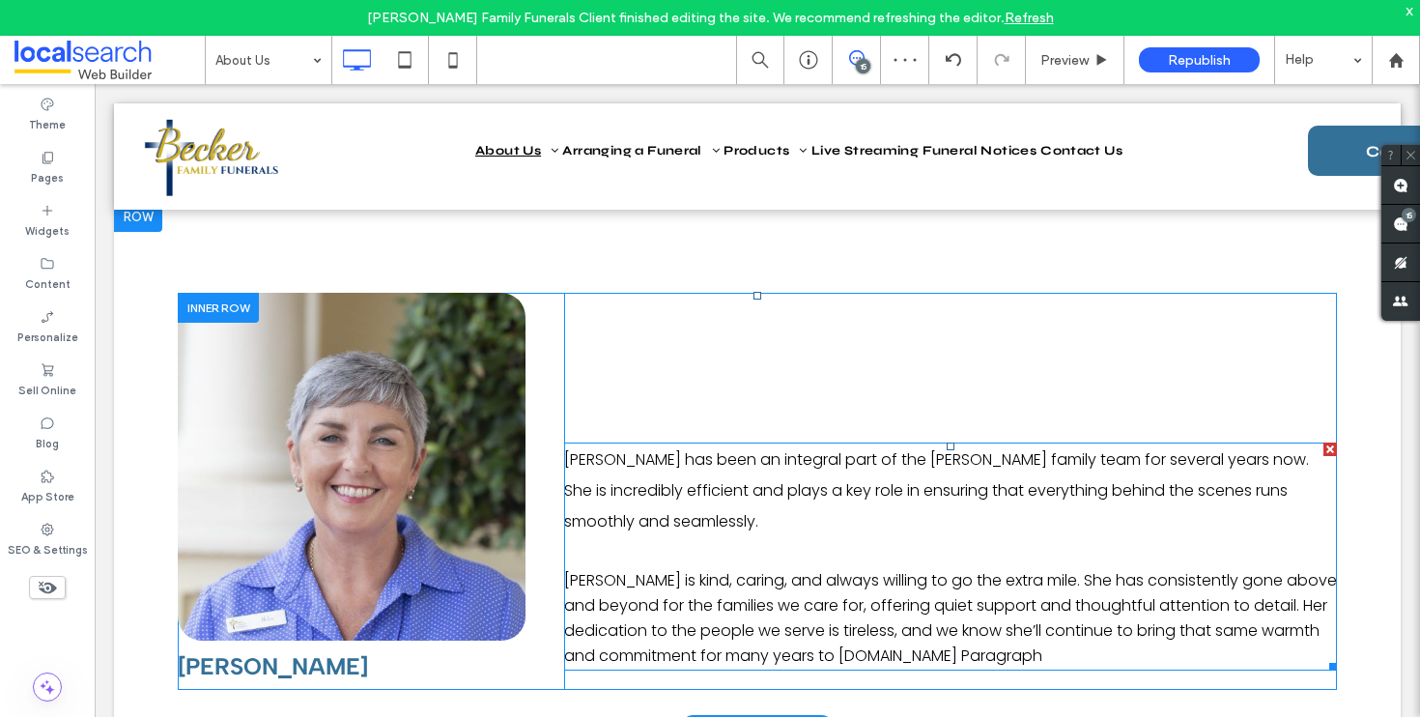
click at [872, 478] on p "Helen has been an integral part of the Becker family team for several years now…" at bounding box center [950, 491] width 773 height 93
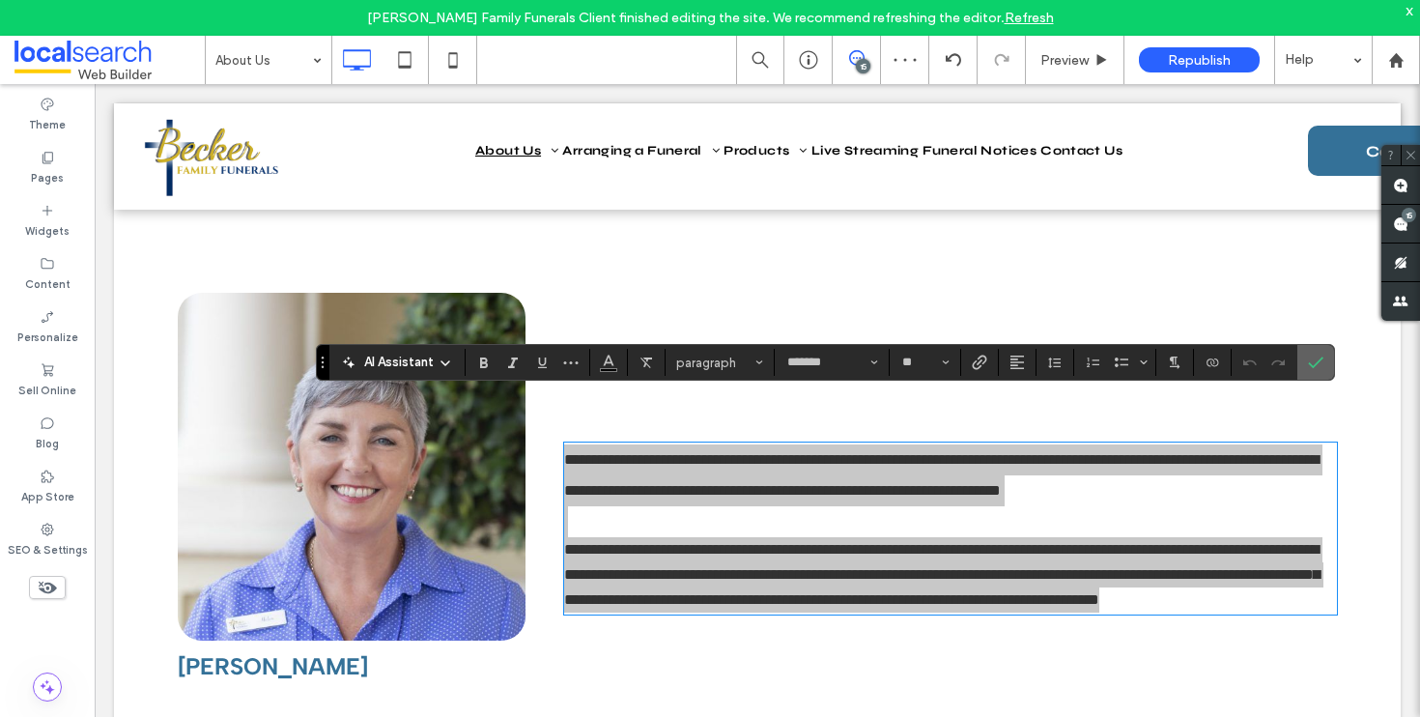
drag, startPoint x: 1314, startPoint y: 362, endPoint x: 1215, endPoint y: 283, distance: 127.2
click at [1314, 362] on icon "Confirm" at bounding box center [1315, 362] width 15 height 15
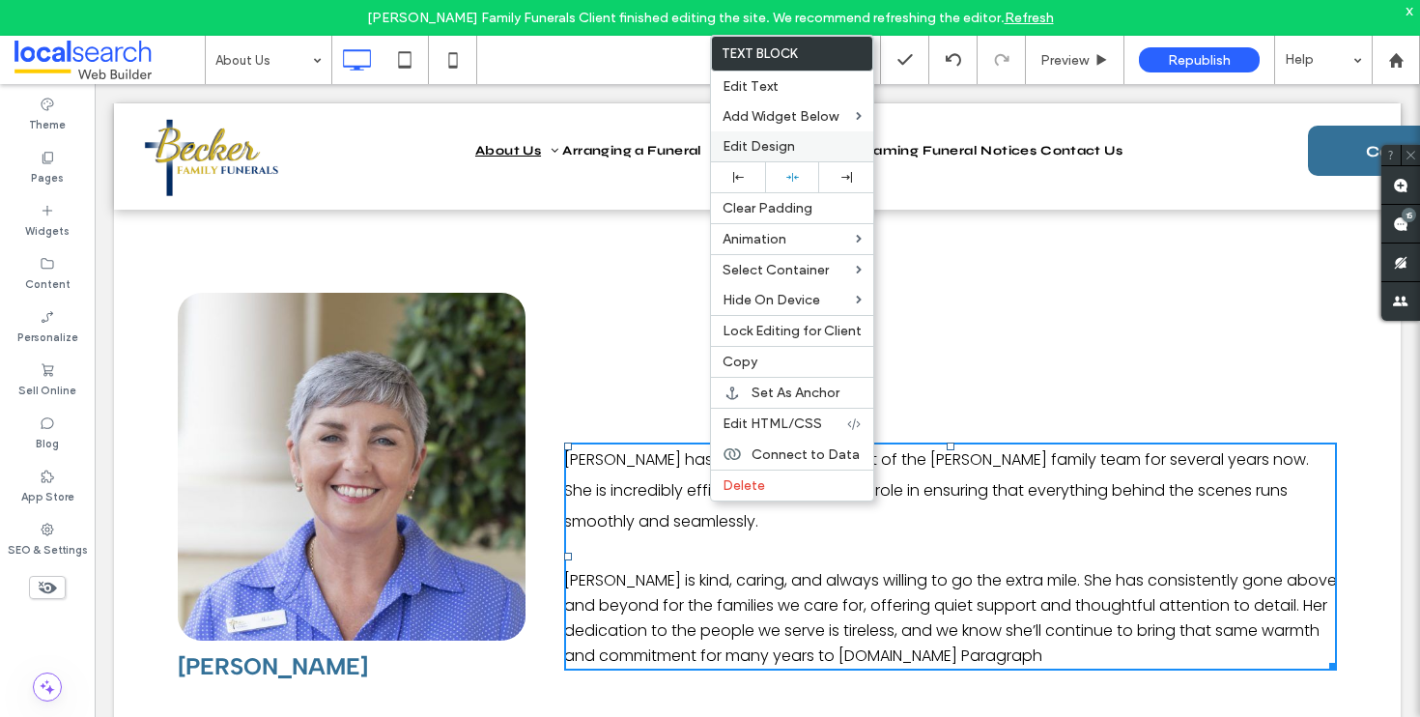
click at [776, 142] on span "Edit Design" at bounding box center [759, 146] width 72 height 16
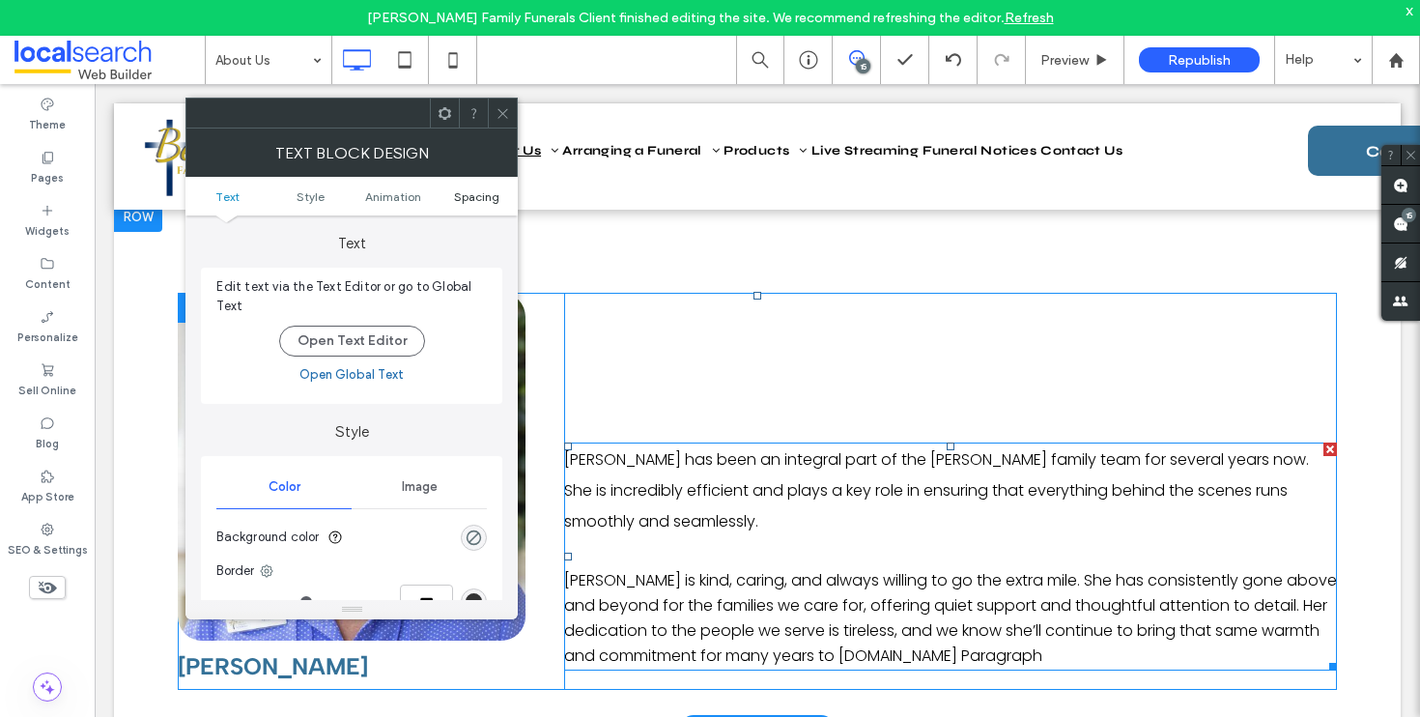
click at [499, 199] on link "Spacing" at bounding box center [476, 196] width 83 height 14
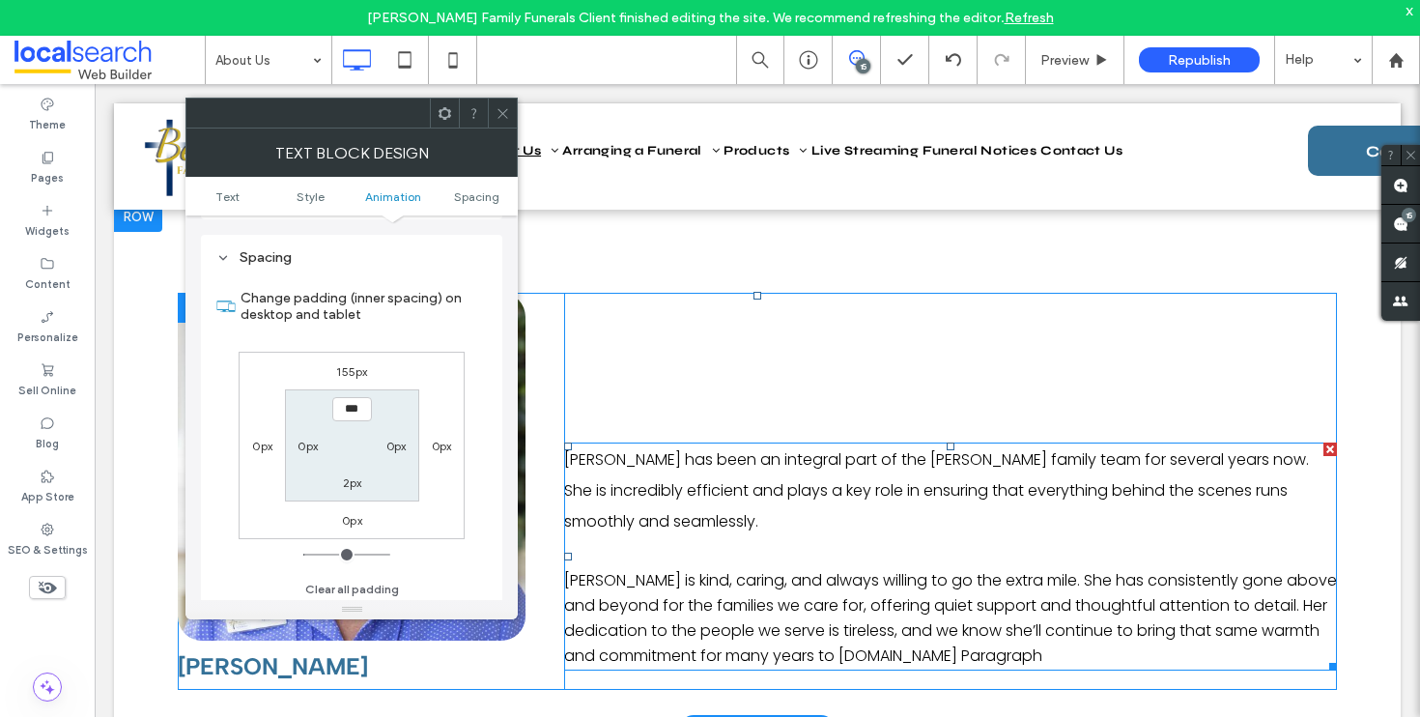
scroll to position [555, 0]
click at [351, 371] on label "155px" at bounding box center [351, 366] width 31 height 14
type input "***"
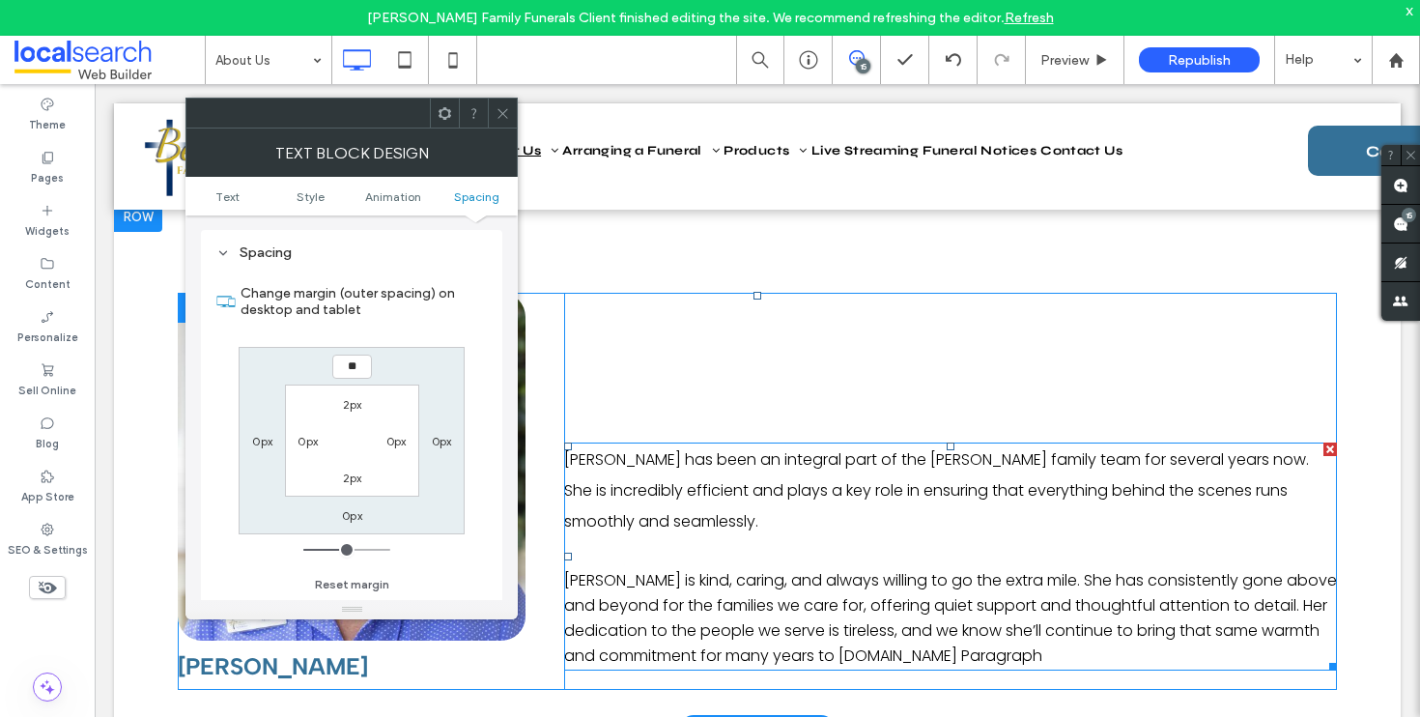
type input "**"
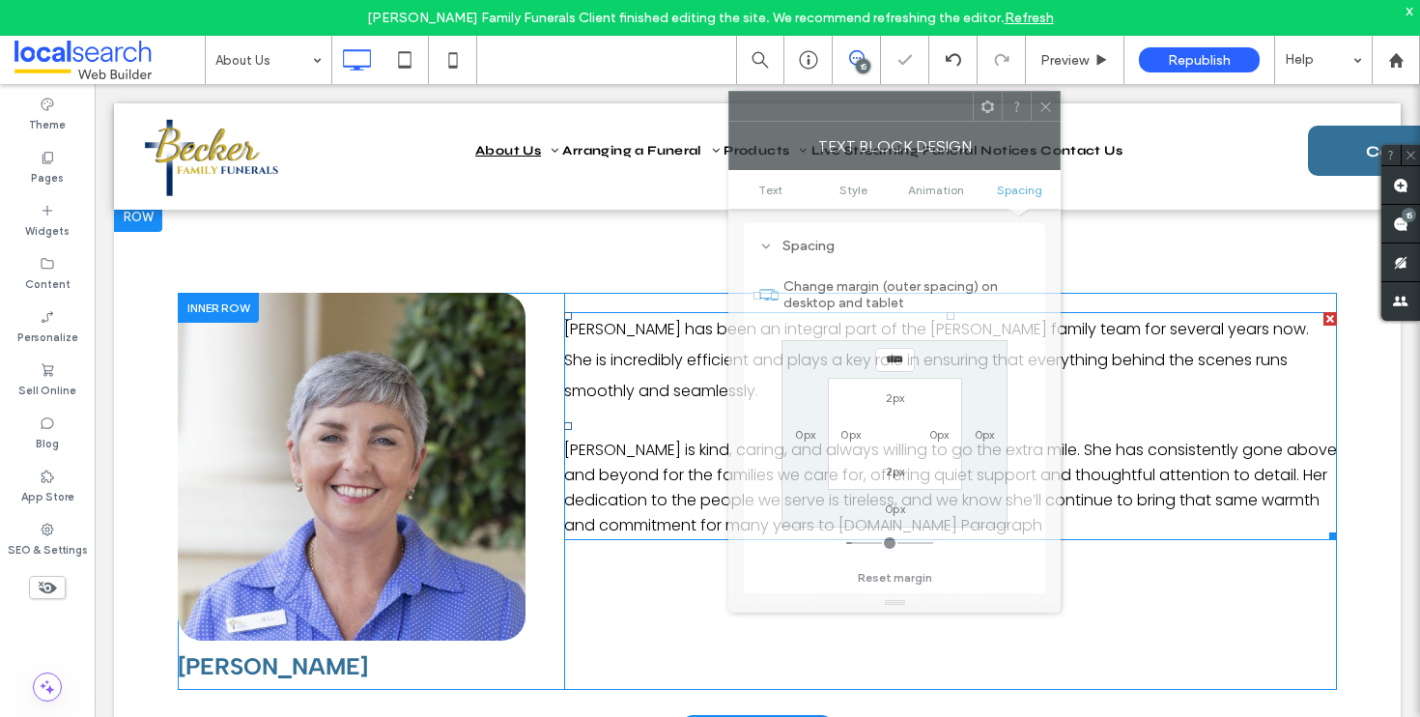
drag, startPoint x: 377, startPoint y: 122, endPoint x: 967, endPoint y: 349, distance: 632.6
click at [920, 115] on div at bounding box center [852, 106] width 244 height 29
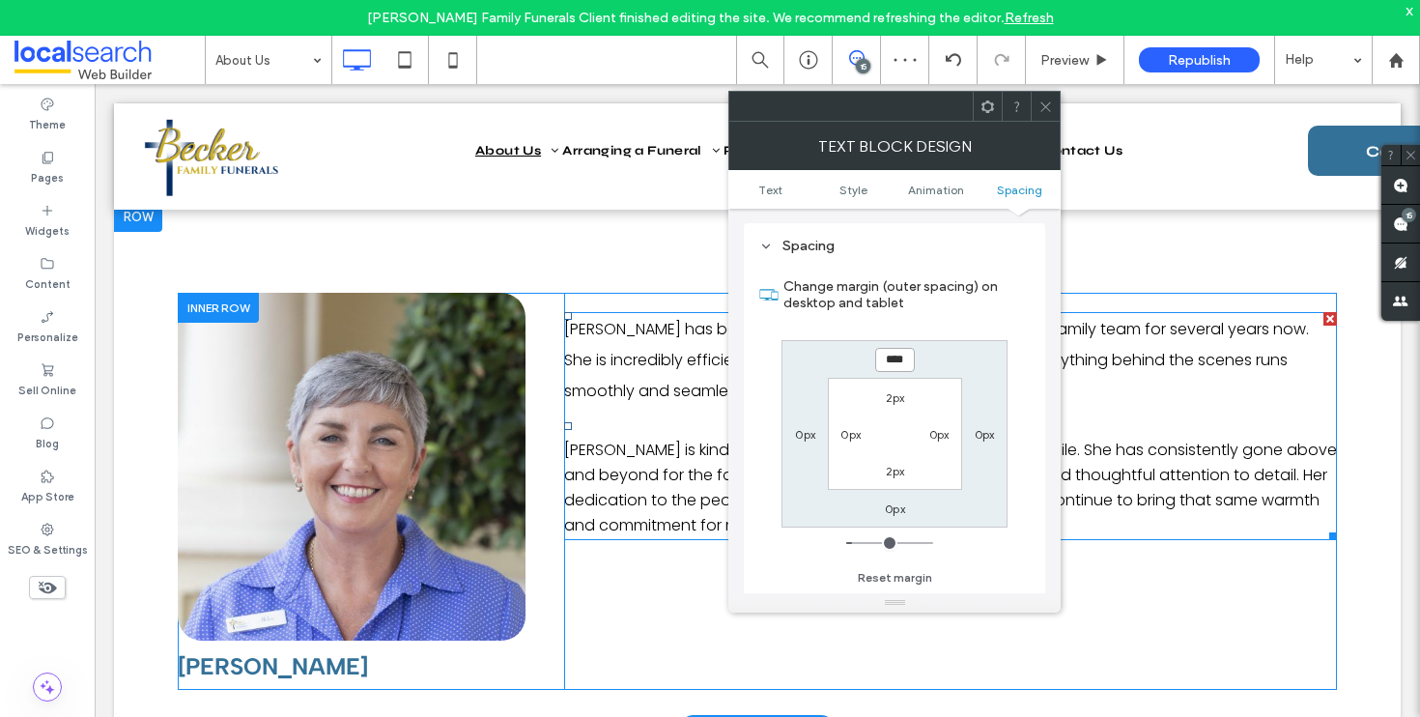
click at [897, 363] on input "****" at bounding box center [895, 360] width 40 height 24
type input "**"
type input "****"
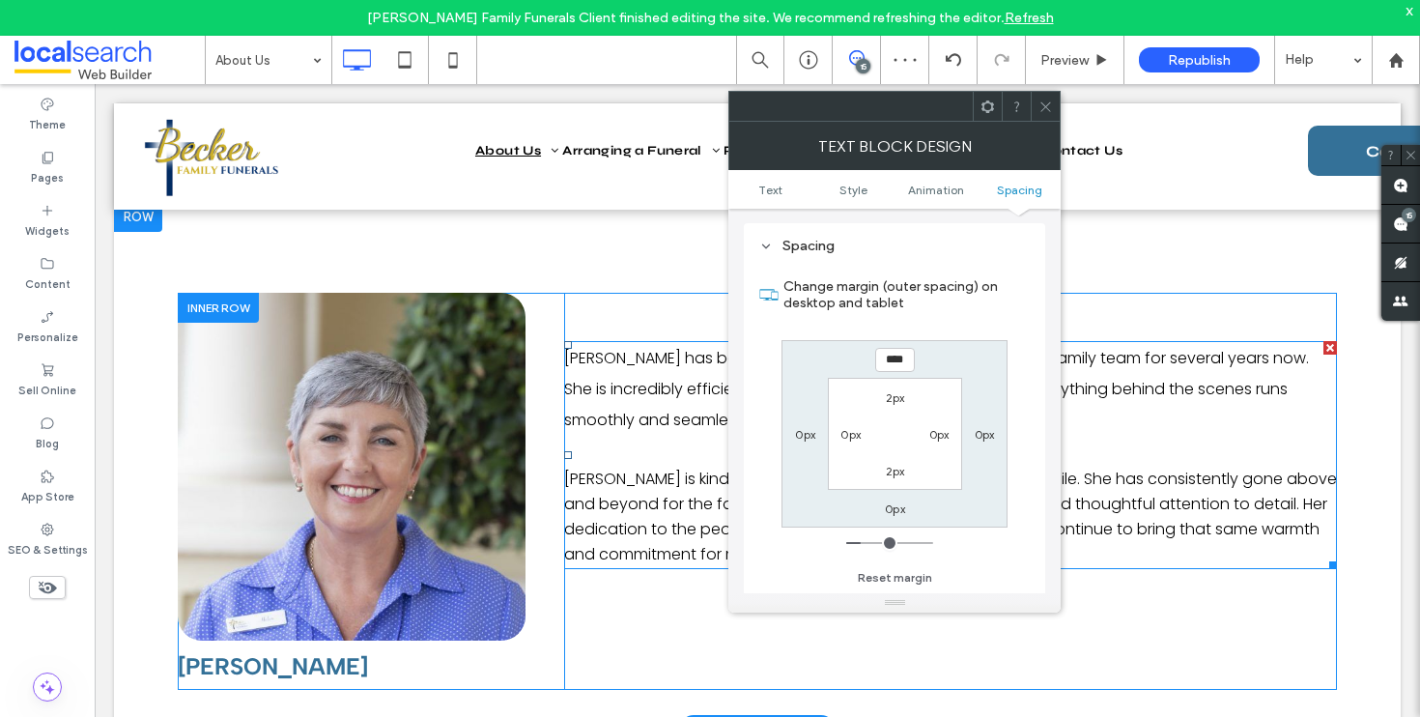
click at [1039, 106] on icon at bounding box center [1046, 107] width 14 height 14
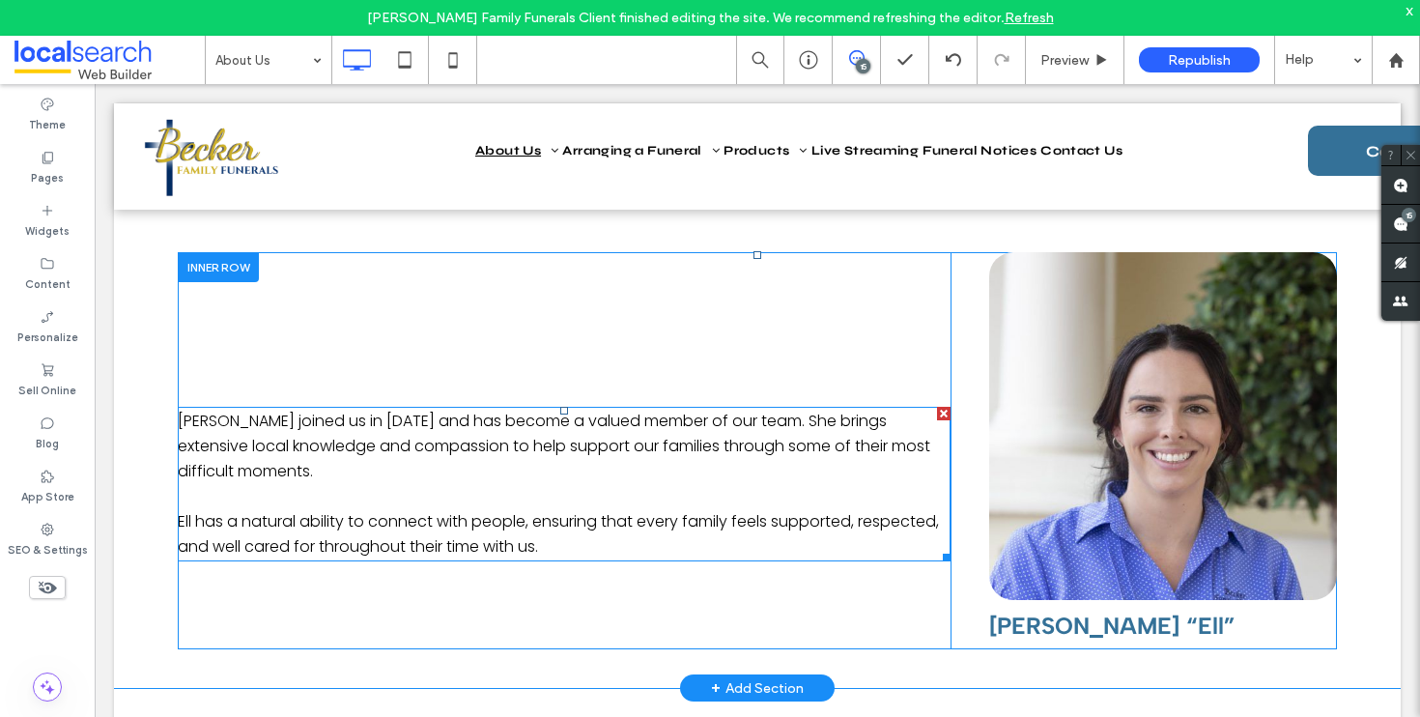
scroll to position [2737, 0]
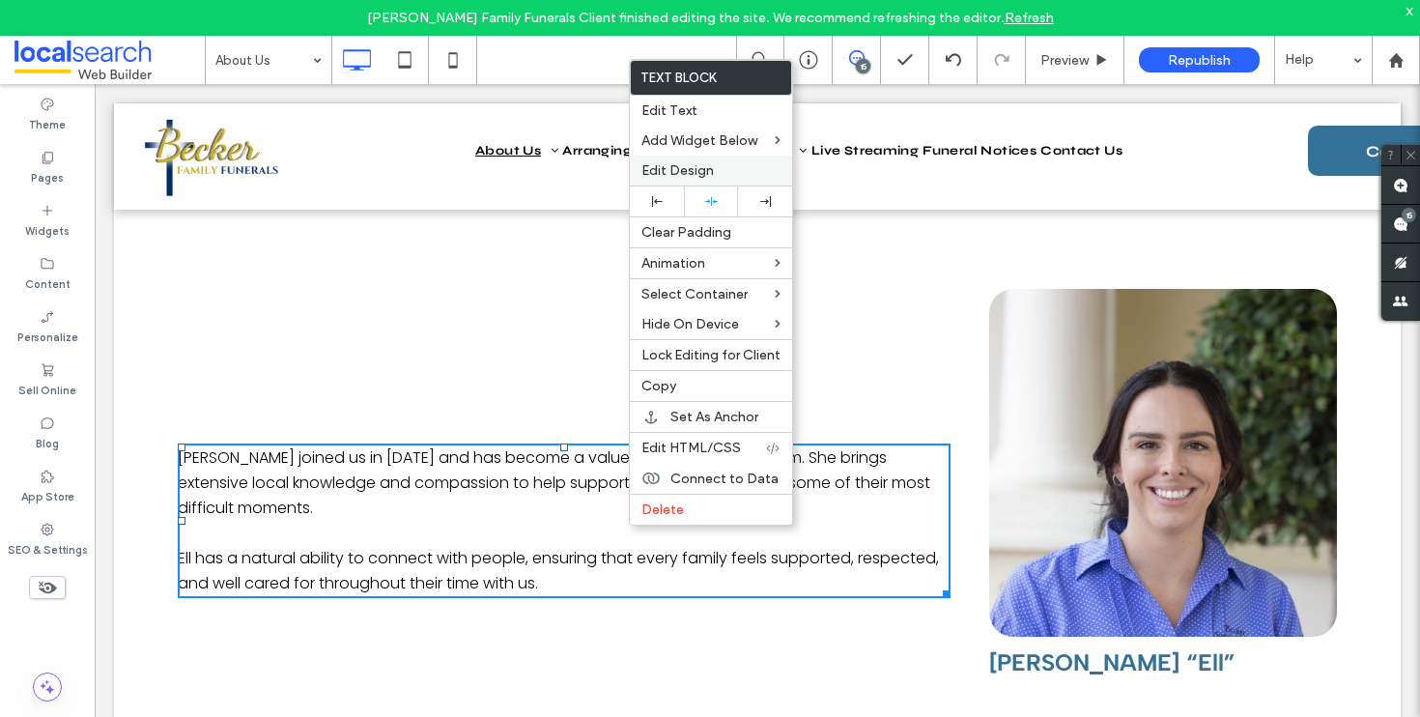
click at [698, 174] on span "Edit Design" at bounding box center [678, 170] width 72 height 16
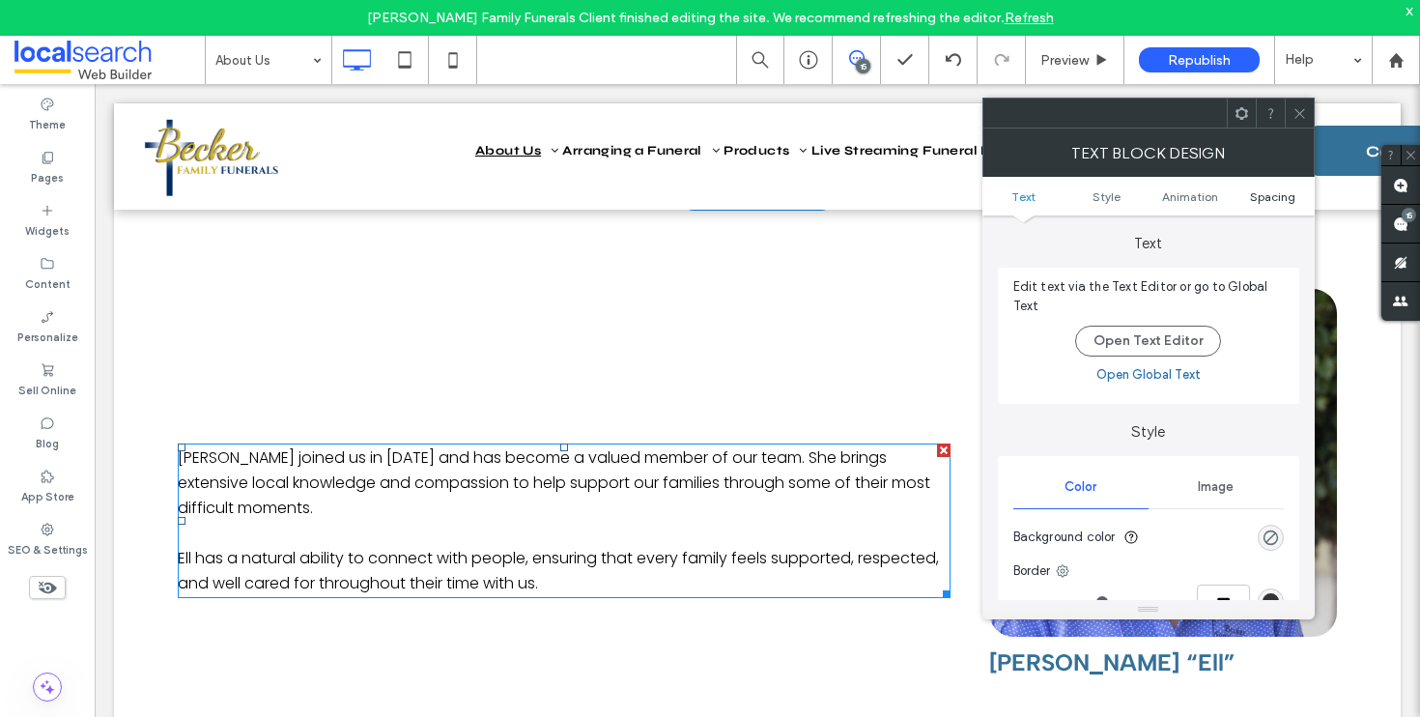
click at [1263, 198] on span "Spacing" at bounding box center [1272, 196] width 45 height 14
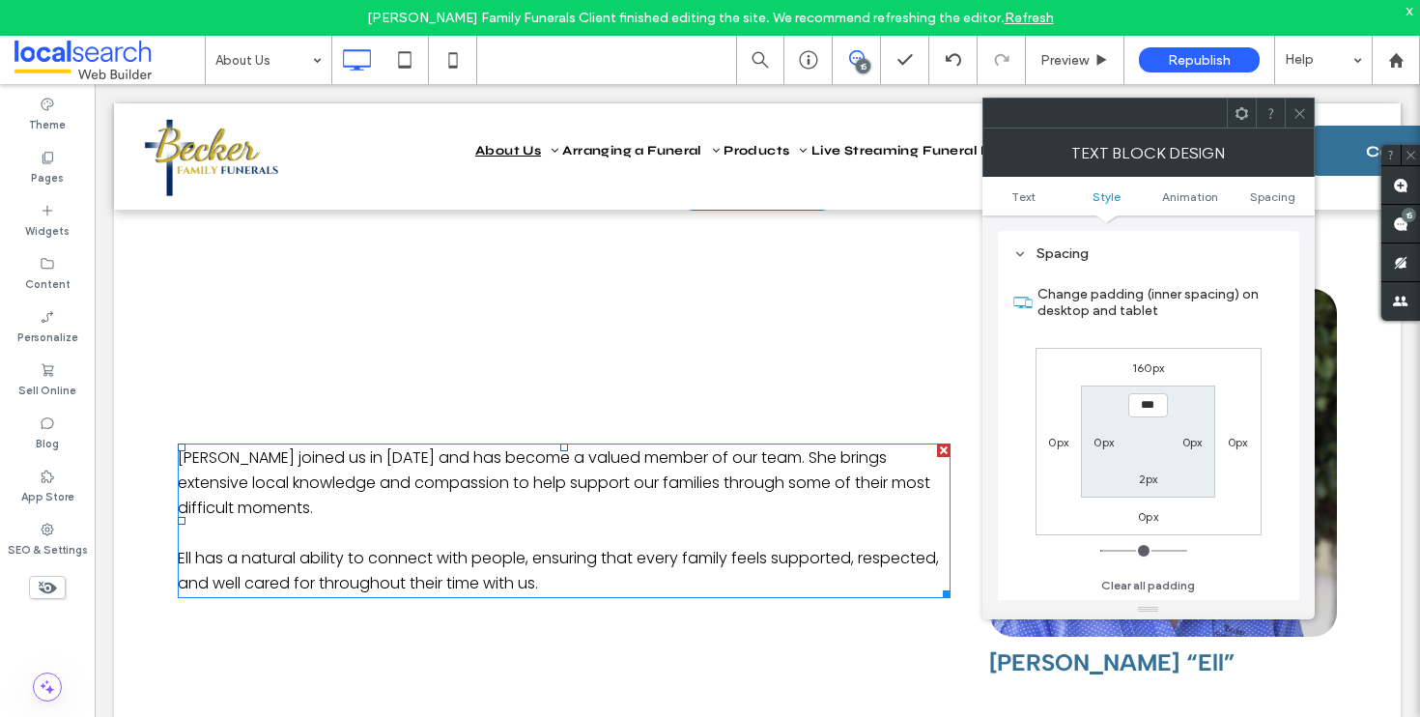
scroll to position [555, 0]
click at [1145, 374] on label "160px" at bounding box center [1149, 366] width 32 height 14
type input "***"
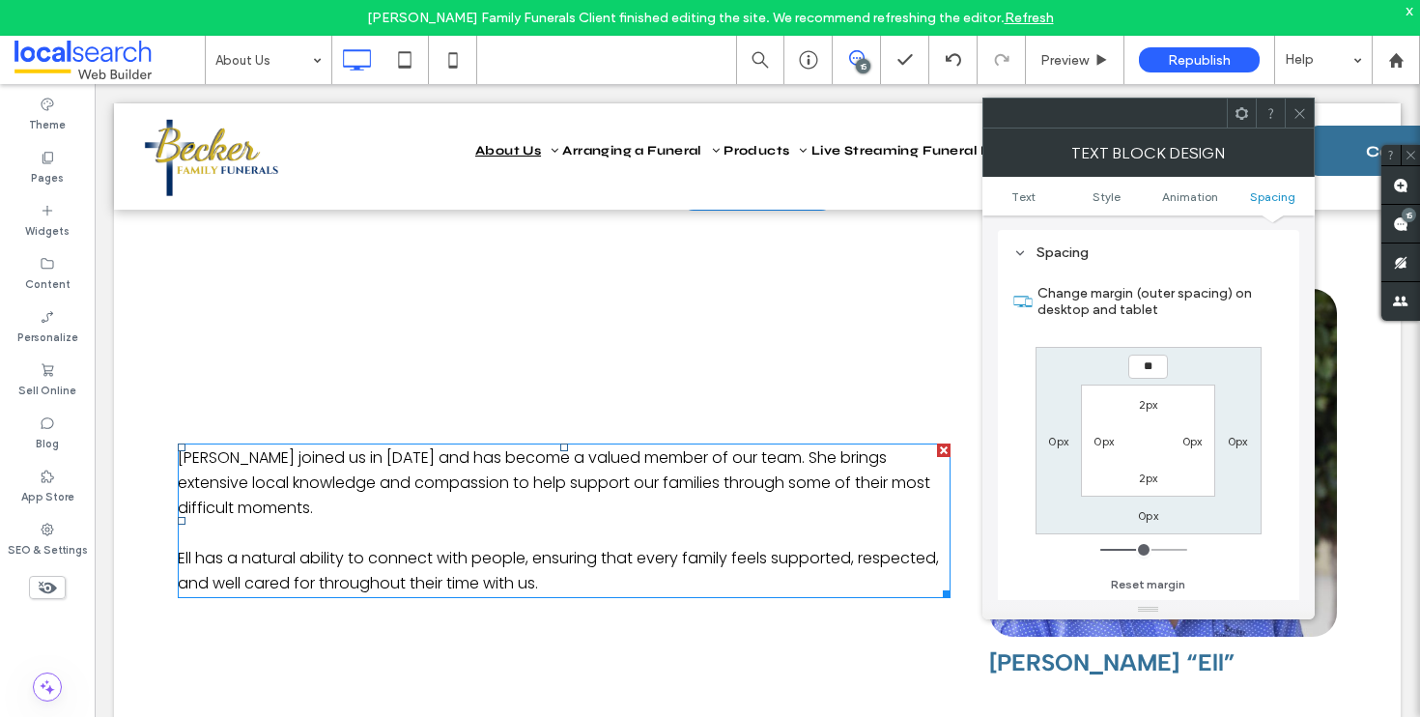
type input "**"
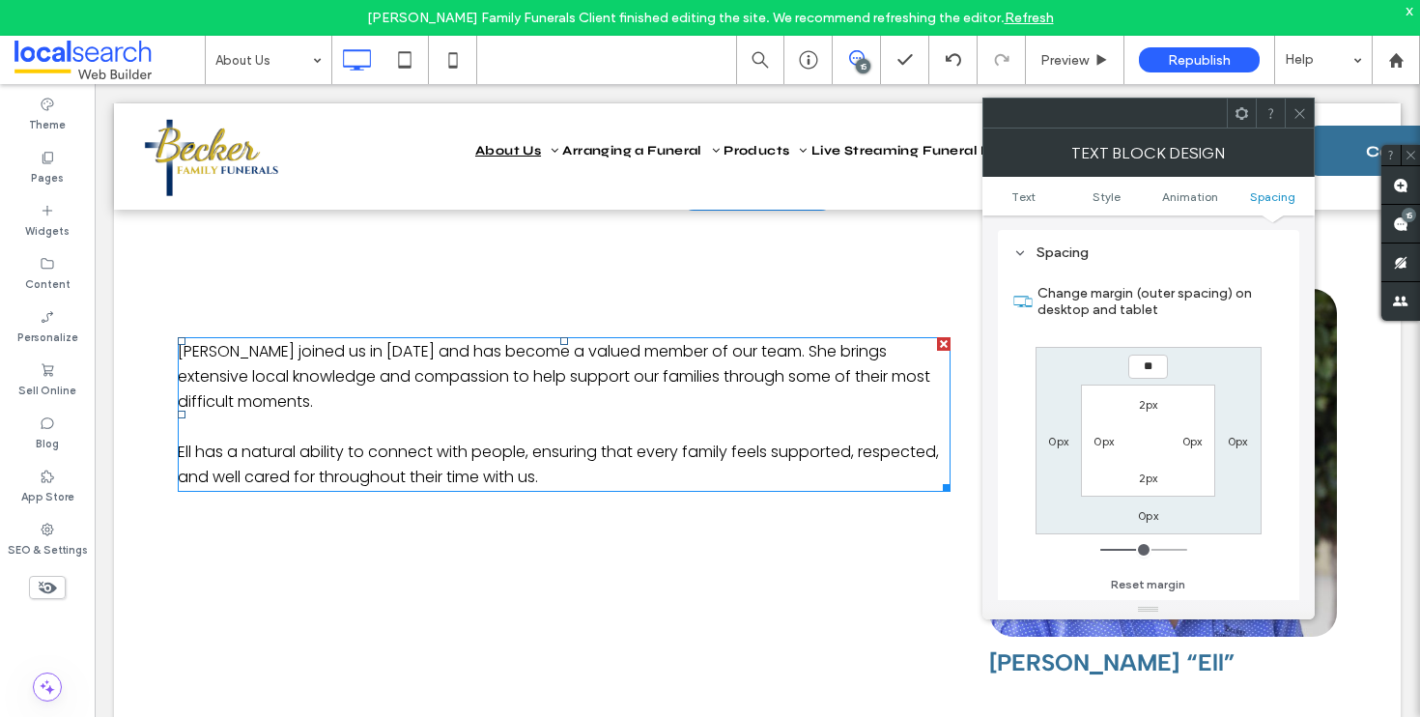
type input "**"
type input "****"
click at [1299, 114] on use at bounding box center [1300, 113] width 10 height 10
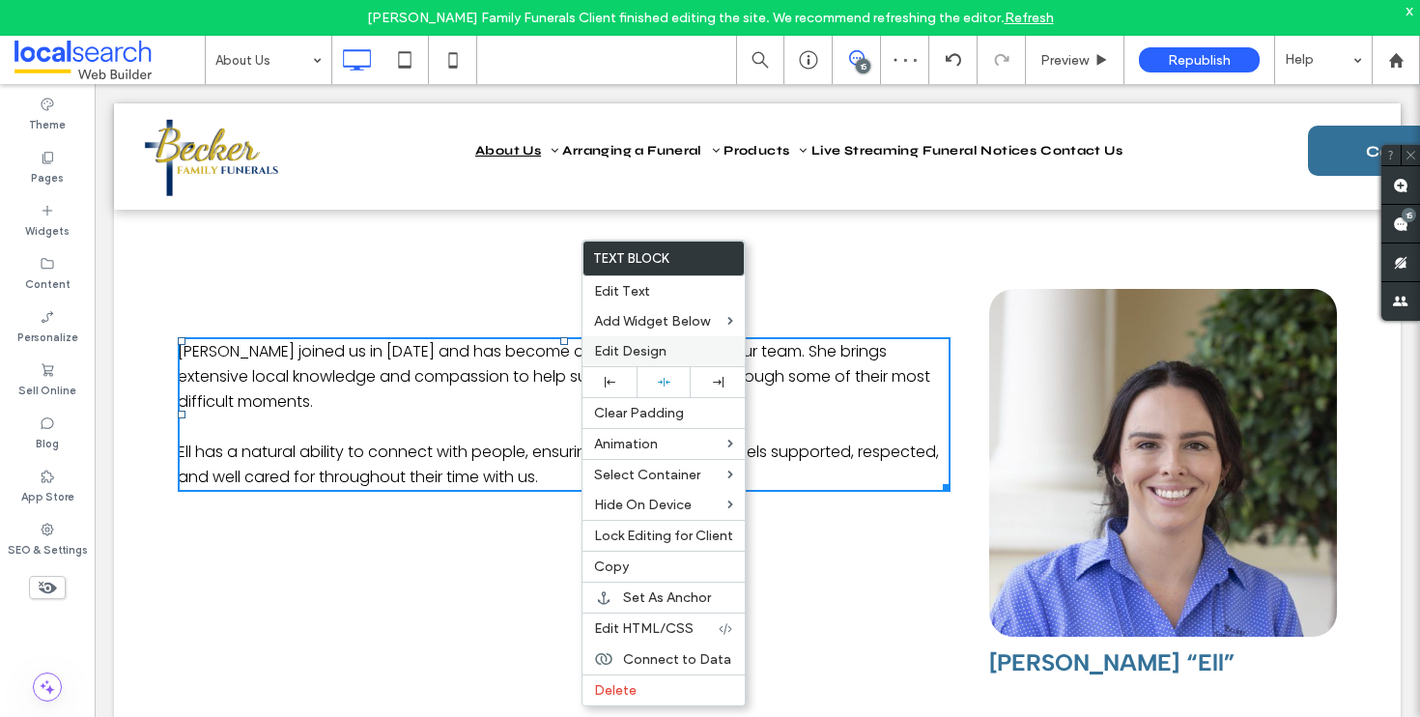
click at [656, 343] on div "Edit Design" at bounding box center [664, 351] width 162 height 30
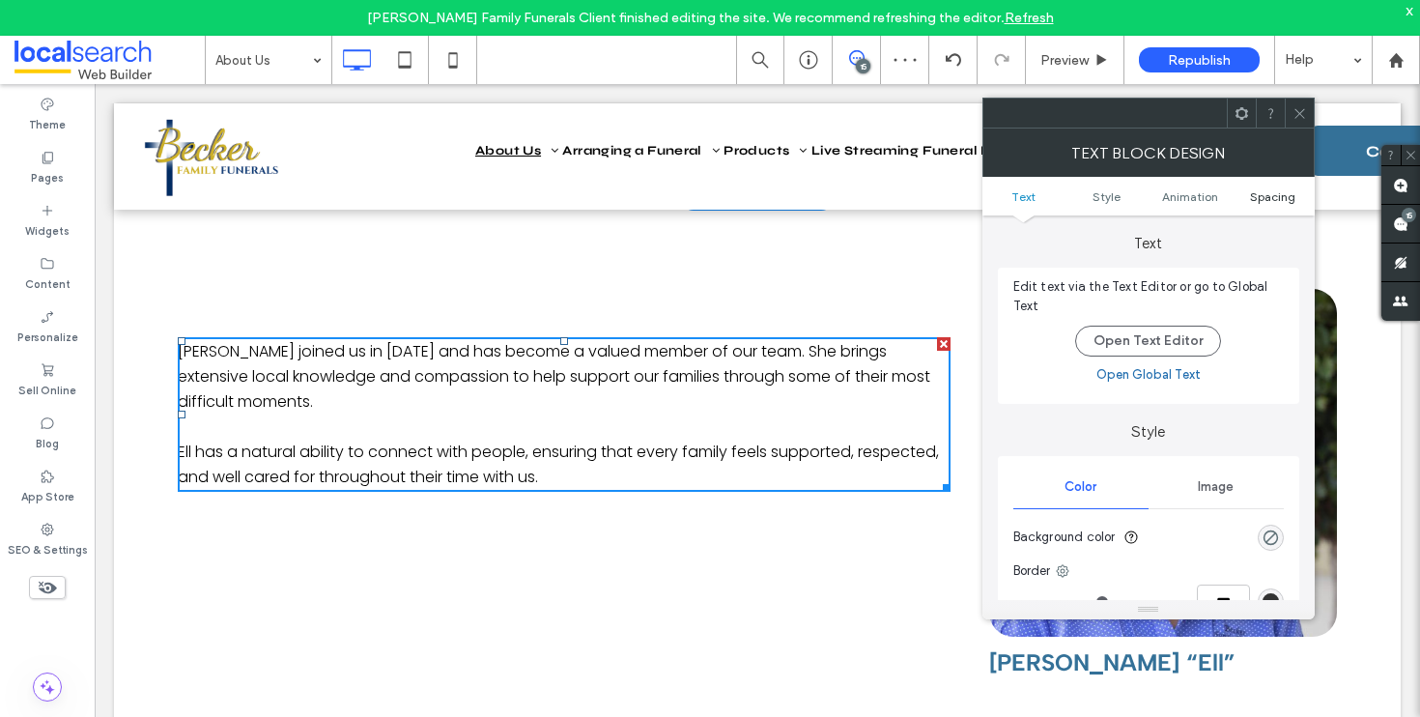
click at [1281, 198] on span "Spacing" at bounding box center [1272, 196] width 45 height 14
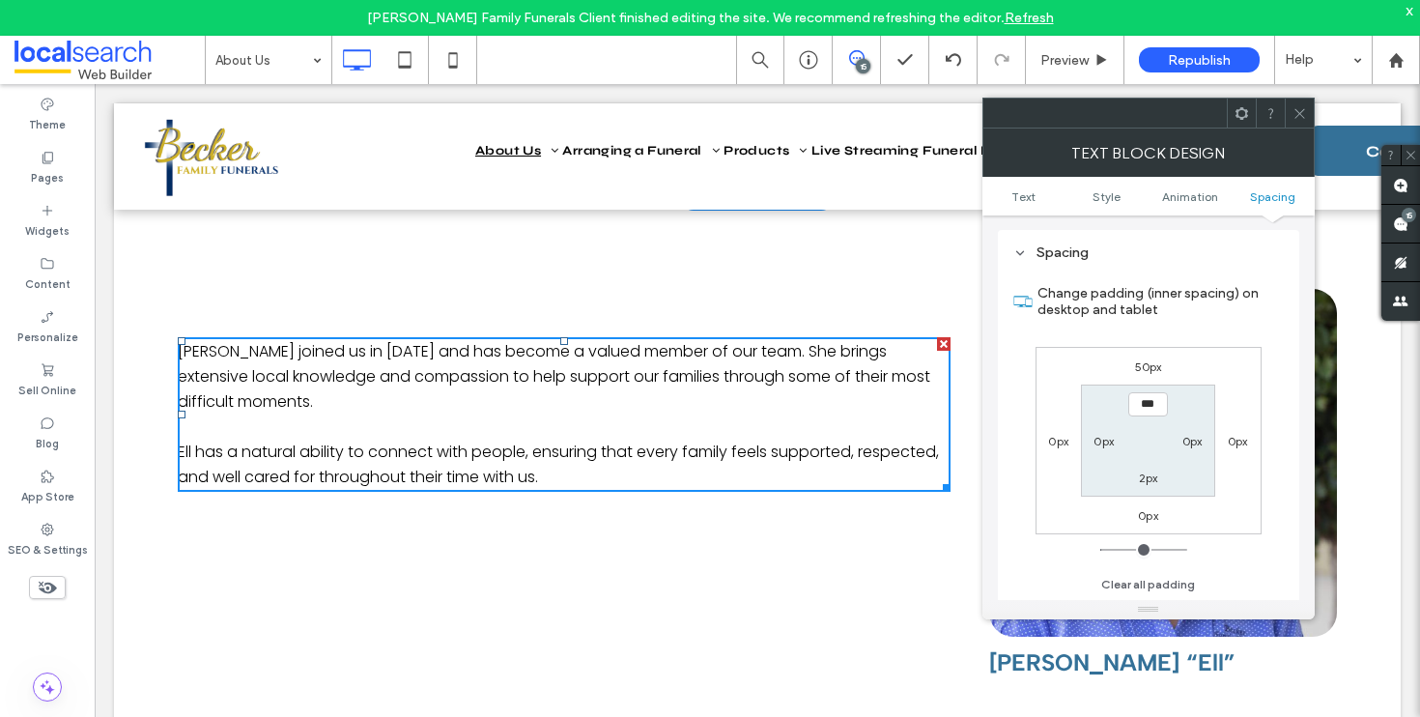
click at [1145, 364] on label "50px" at bounding box center [1148, 366] width 27 height 14
type input "**"
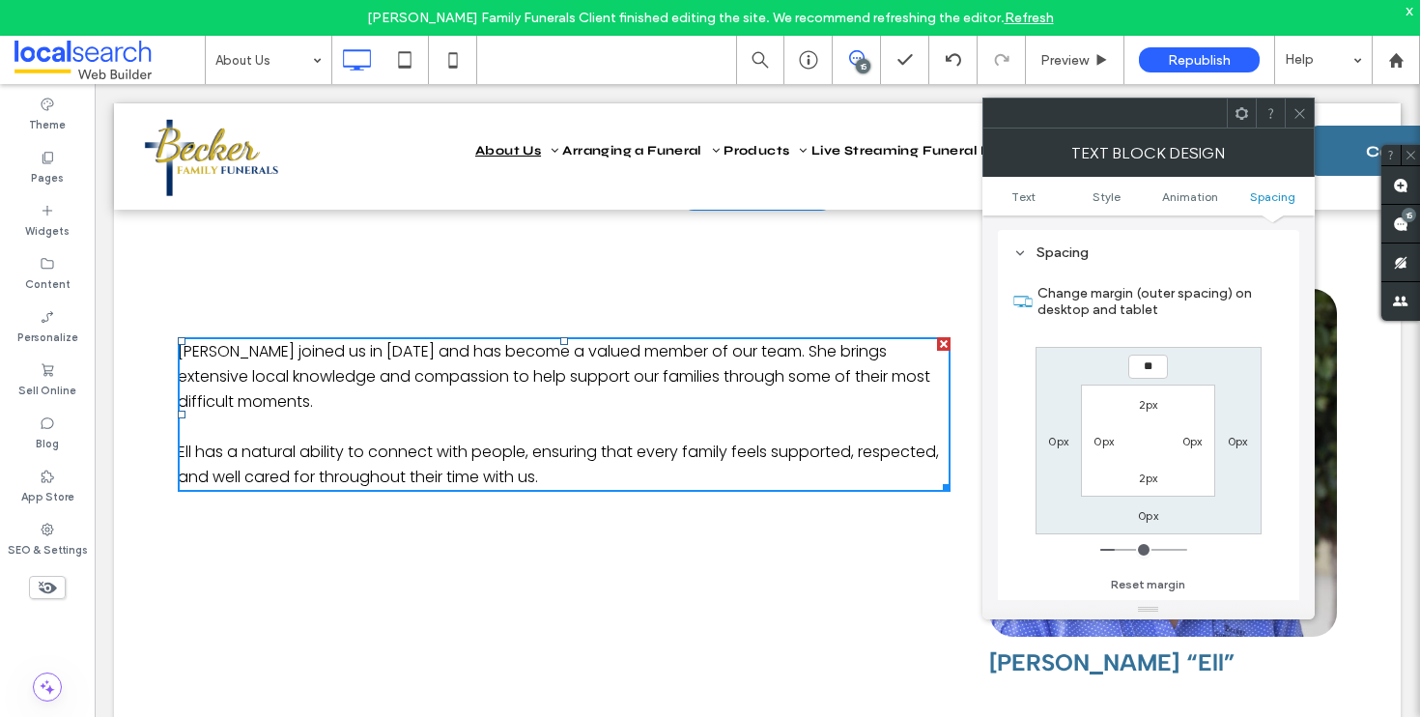
type input "**"
type input "****"
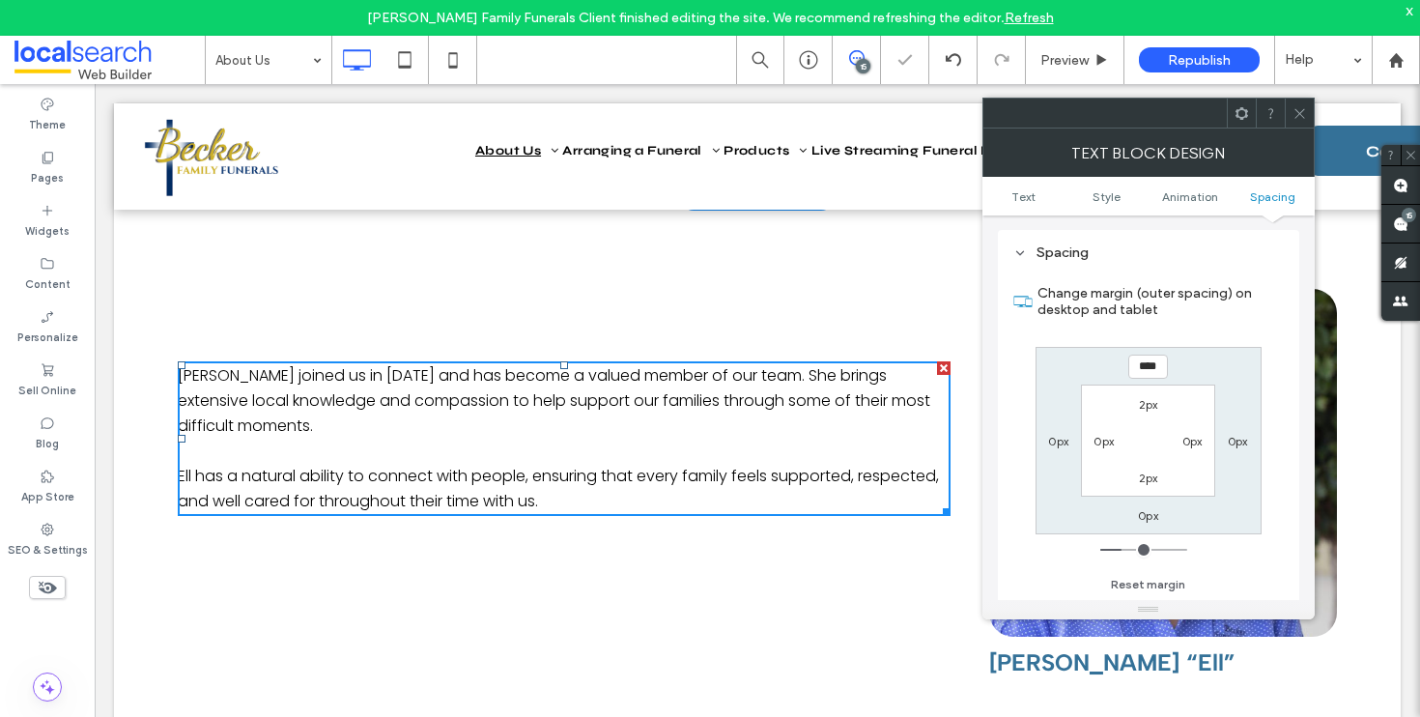
click at [1302, 109] on icon at bounding box center [1300, 113] width 14 height 14
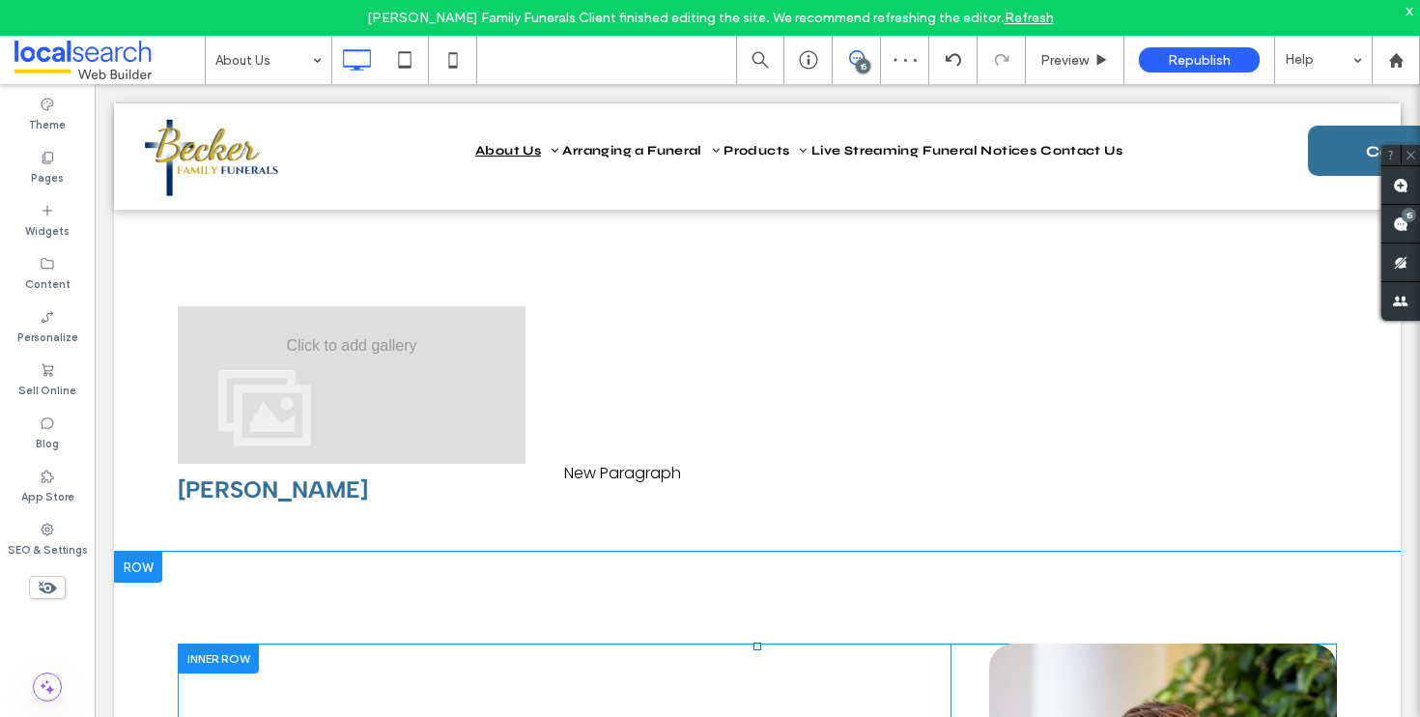
scroll to position [3141, 0]
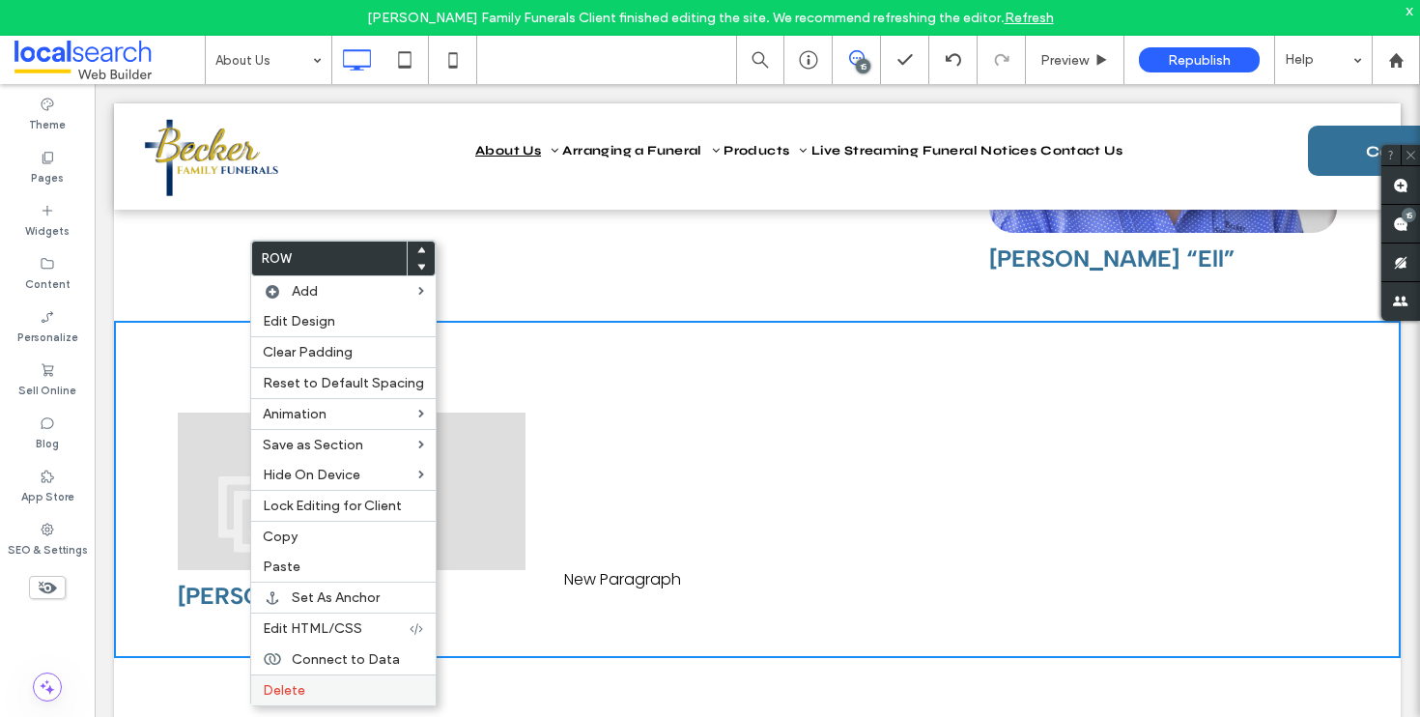
click at [326, 702] on div "Delete" at bounding box center [343, 689] width 185 height 31
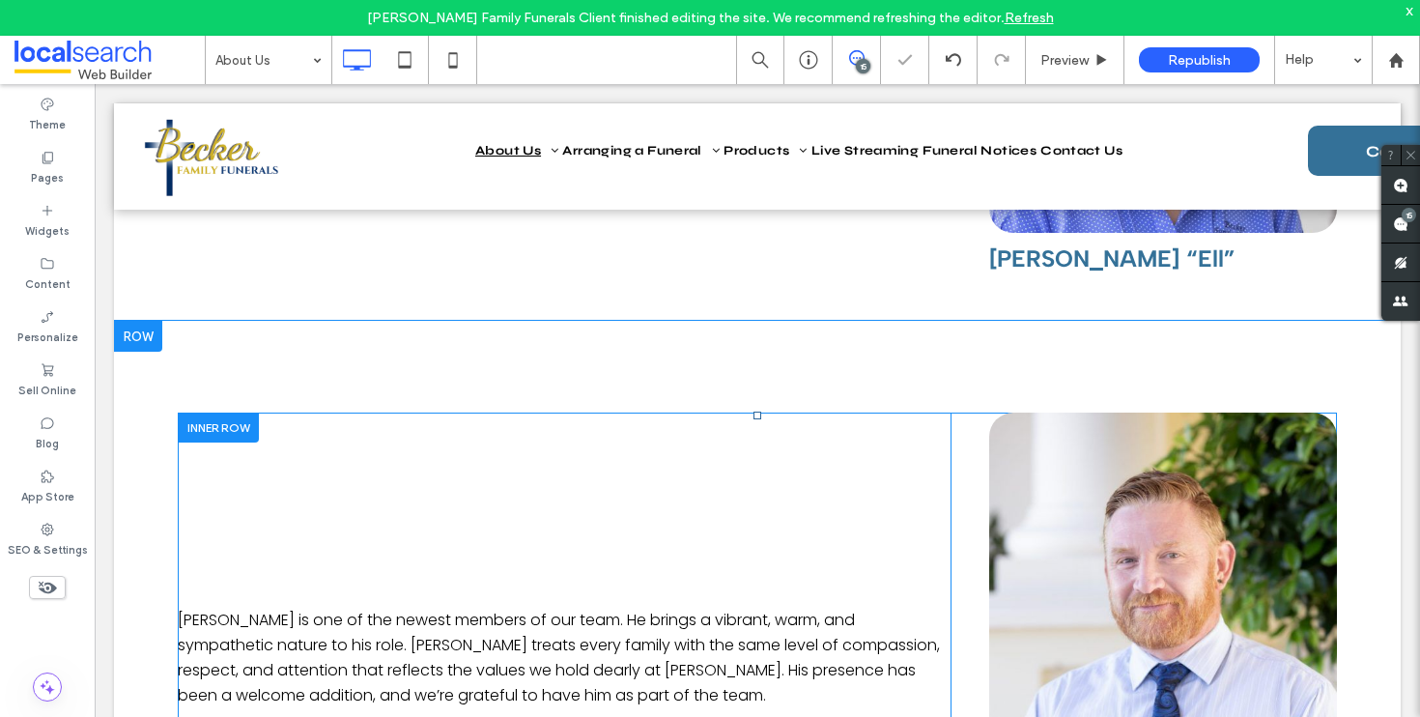
scroll to position [3308, 0]
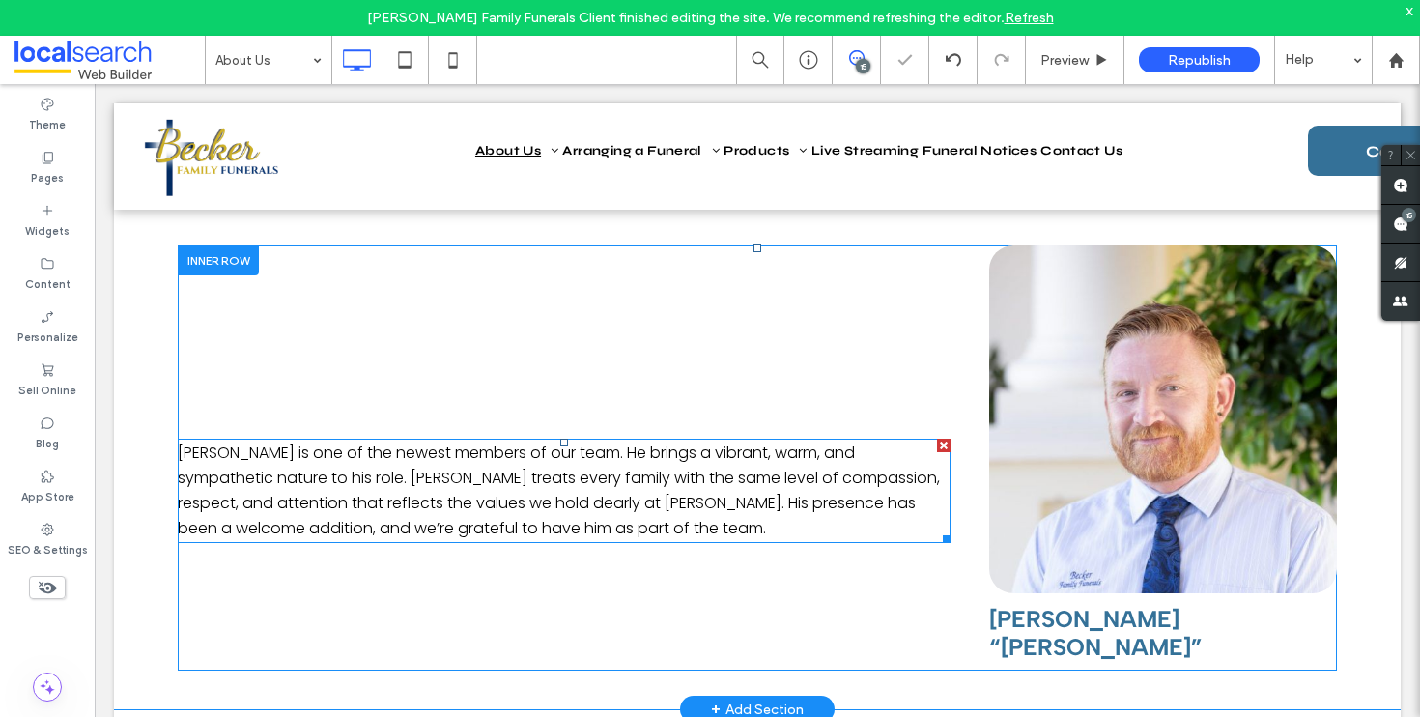
click at [653, 442] on span "Rob is one of the newest members of our team. He brings a vibrant, warm, and sy…" at bounding box center [559, 491] width 762 height 98
type input "*******"
type input "**"
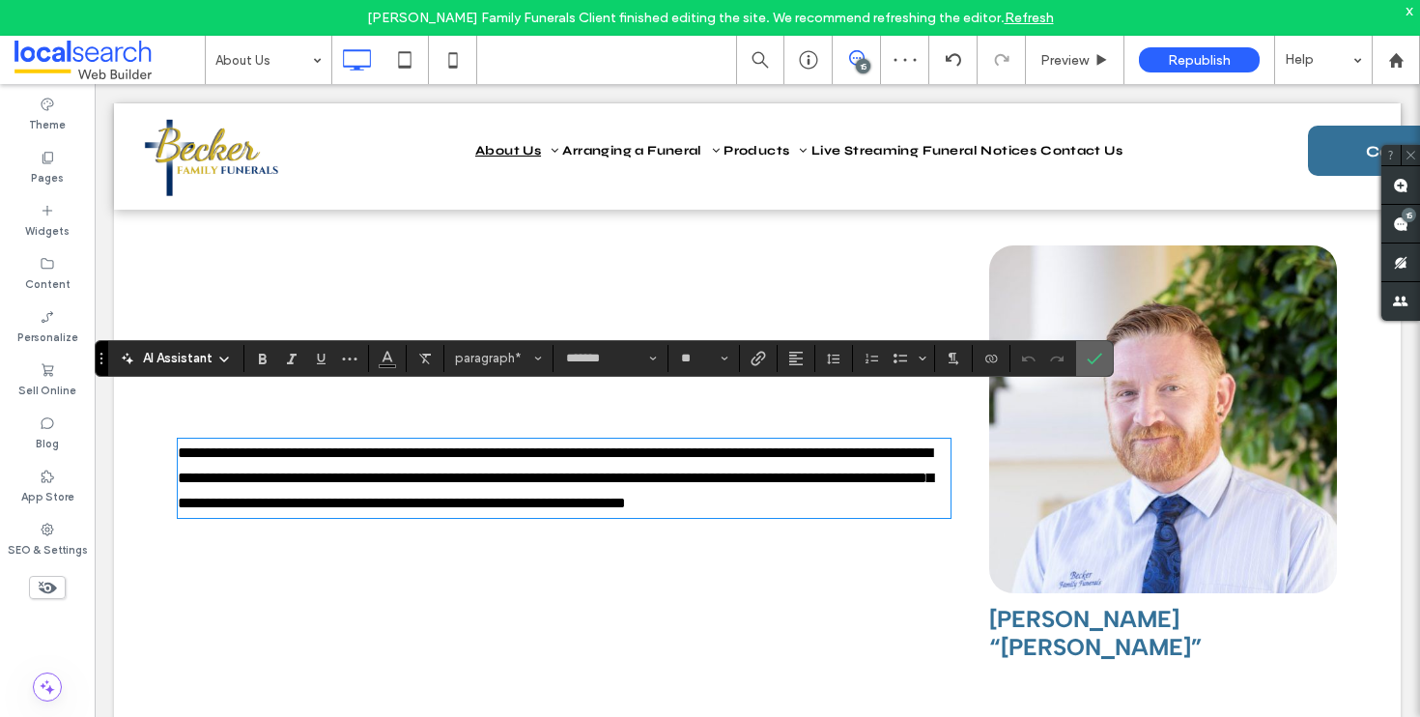
click at [1093, 364] on icon "Confirm" at bounding box center [1094, 358] width 15 height 15
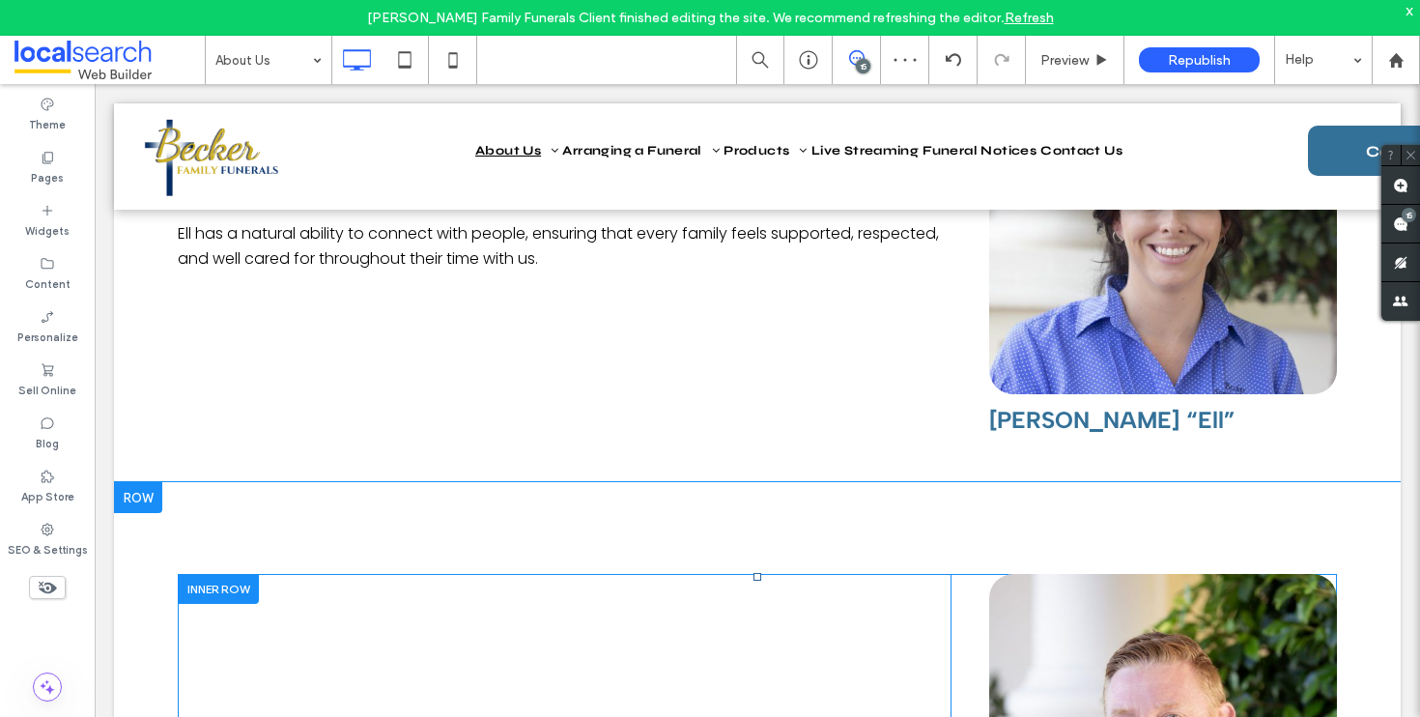
scroll to position [3070, 0]
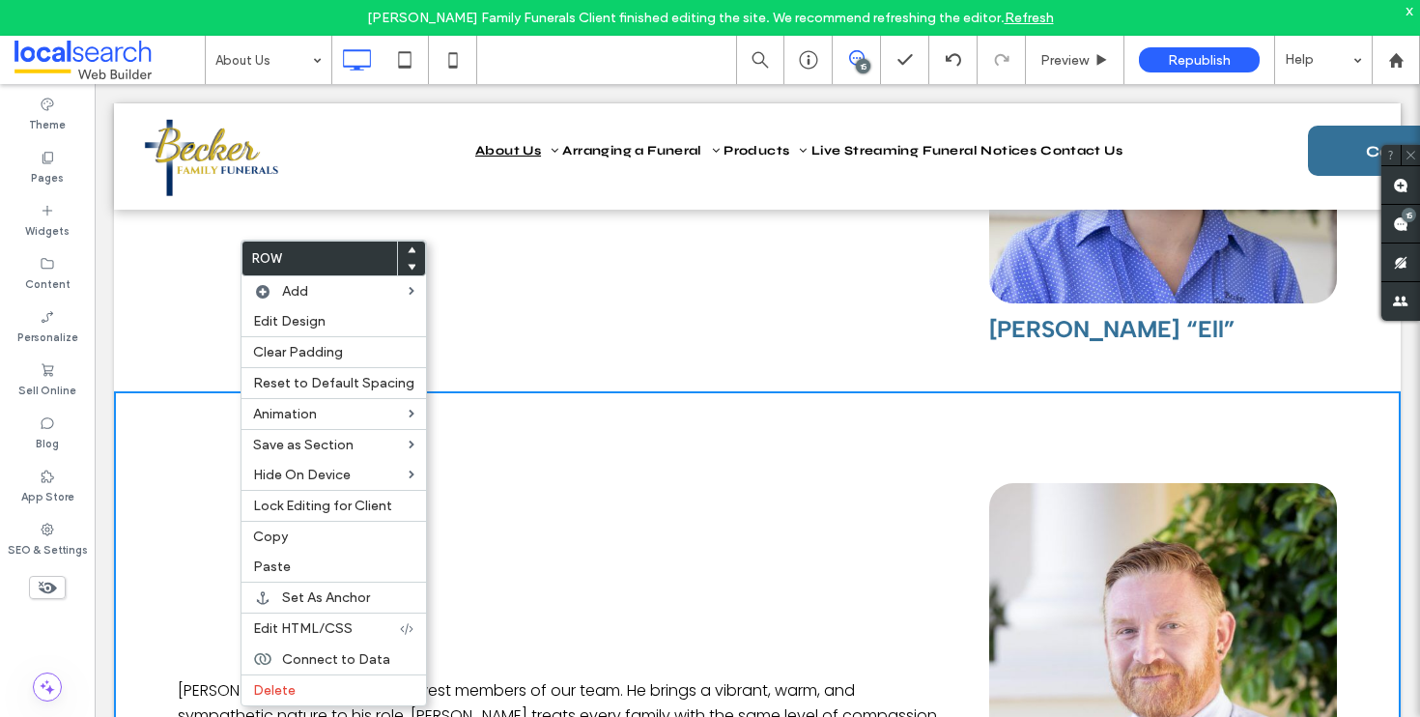
click at [408, 270] on icon at bounding box center [412, 267] width 8 height 8
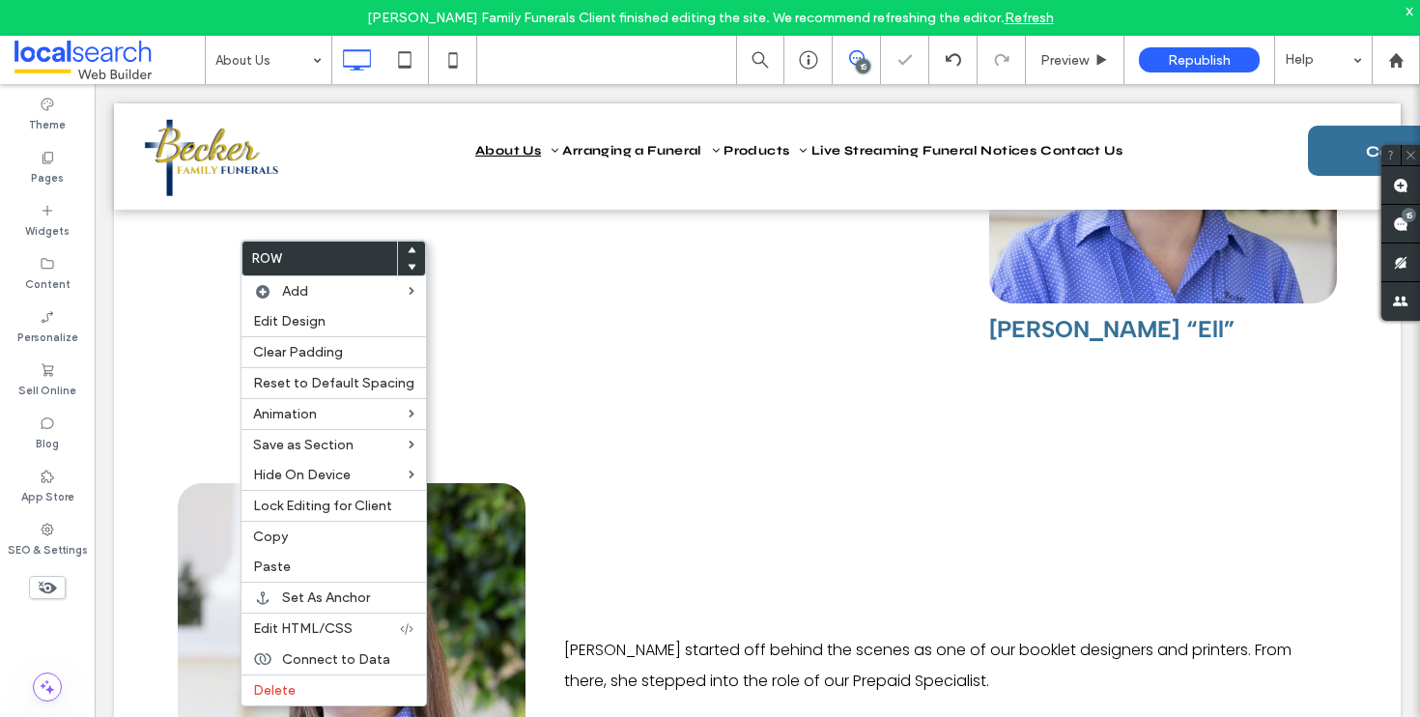
click at [699, 391] on div "Jessica Farnsworth “Jess” Click To Paste Jess started off behind the scenes as …" at bounding box center [757, 672] width 1287 height 562
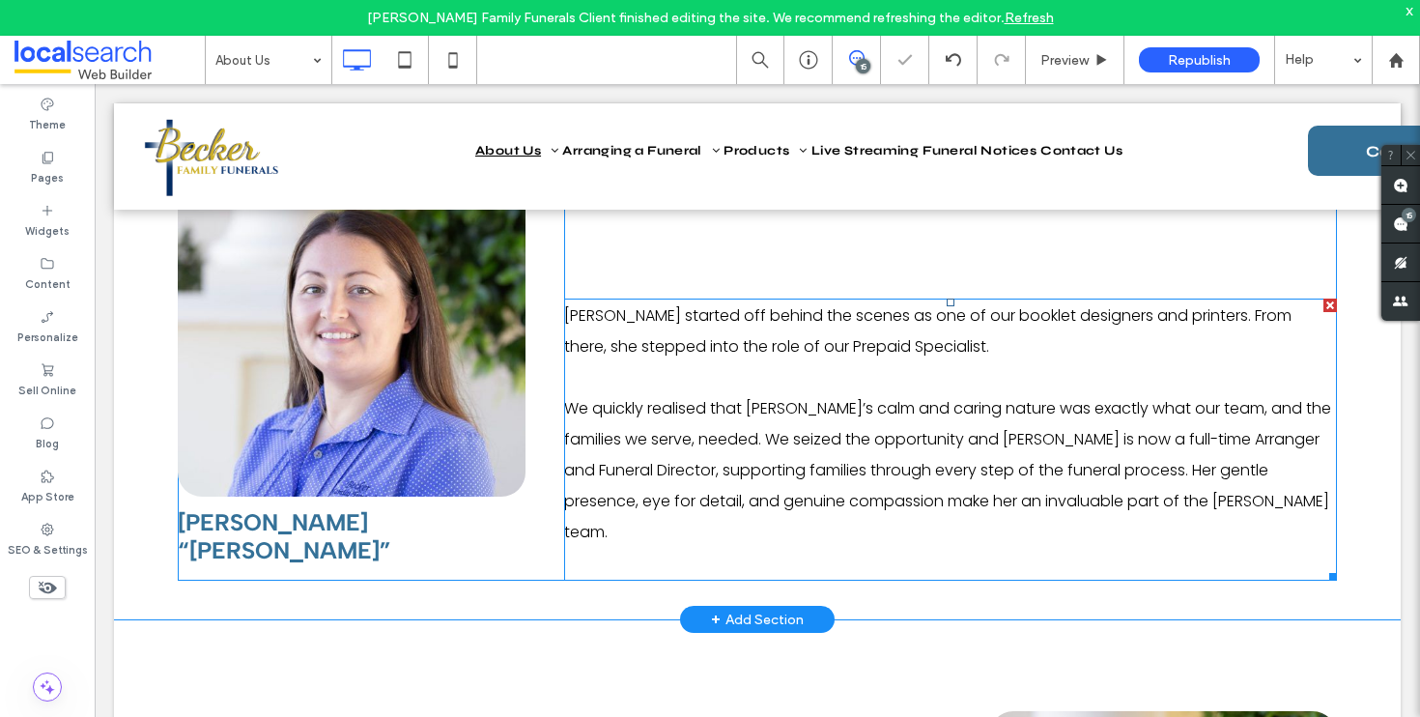
scroll to position [3294, 0]
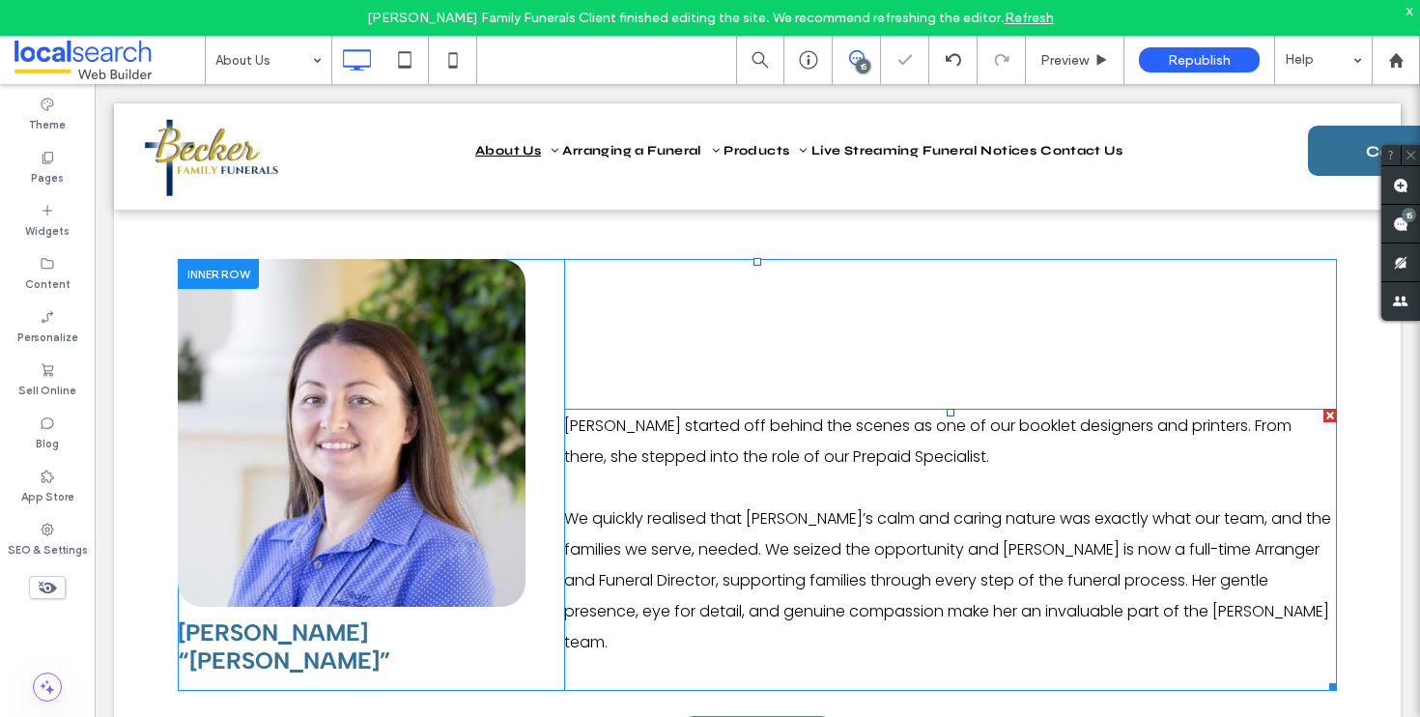
click at [706, 503] on p "We quickly realised that Jess’s calm and caring nature was exactly what our tea…" at bounding box center [950, 580] width 773 height 155
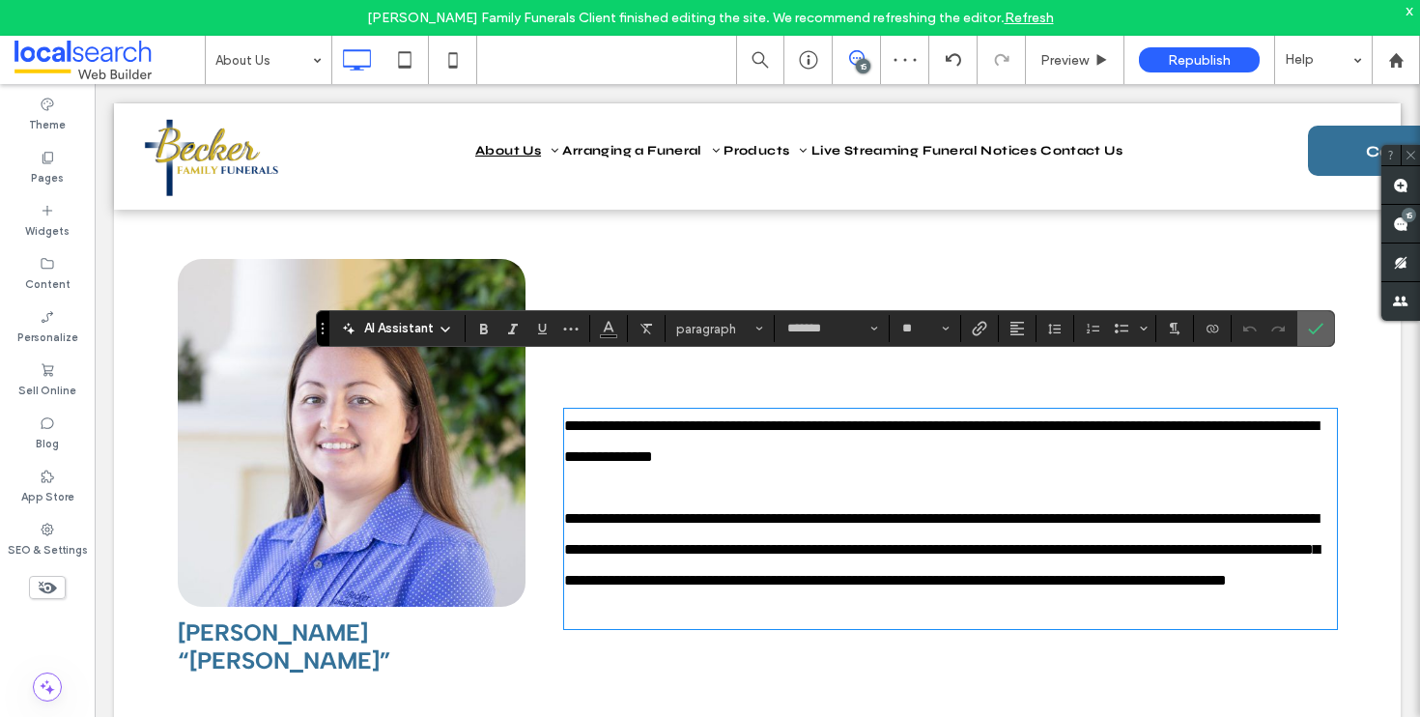
click at [1323, 321] on icon "Confirm" at bounding box center [1315, 328] width 15 height 15
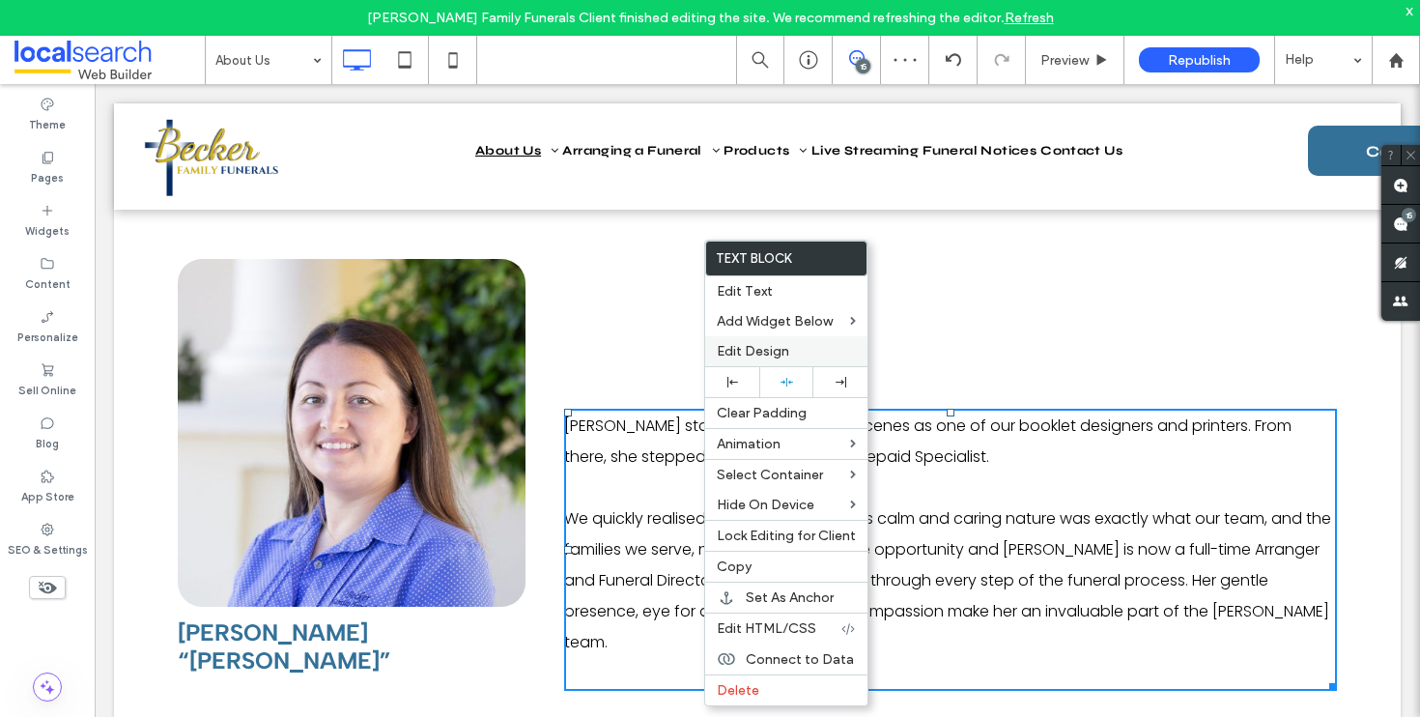
click at [764, 343] on span "Edit Design" at bounding box center [753, 351] width 72 height 16
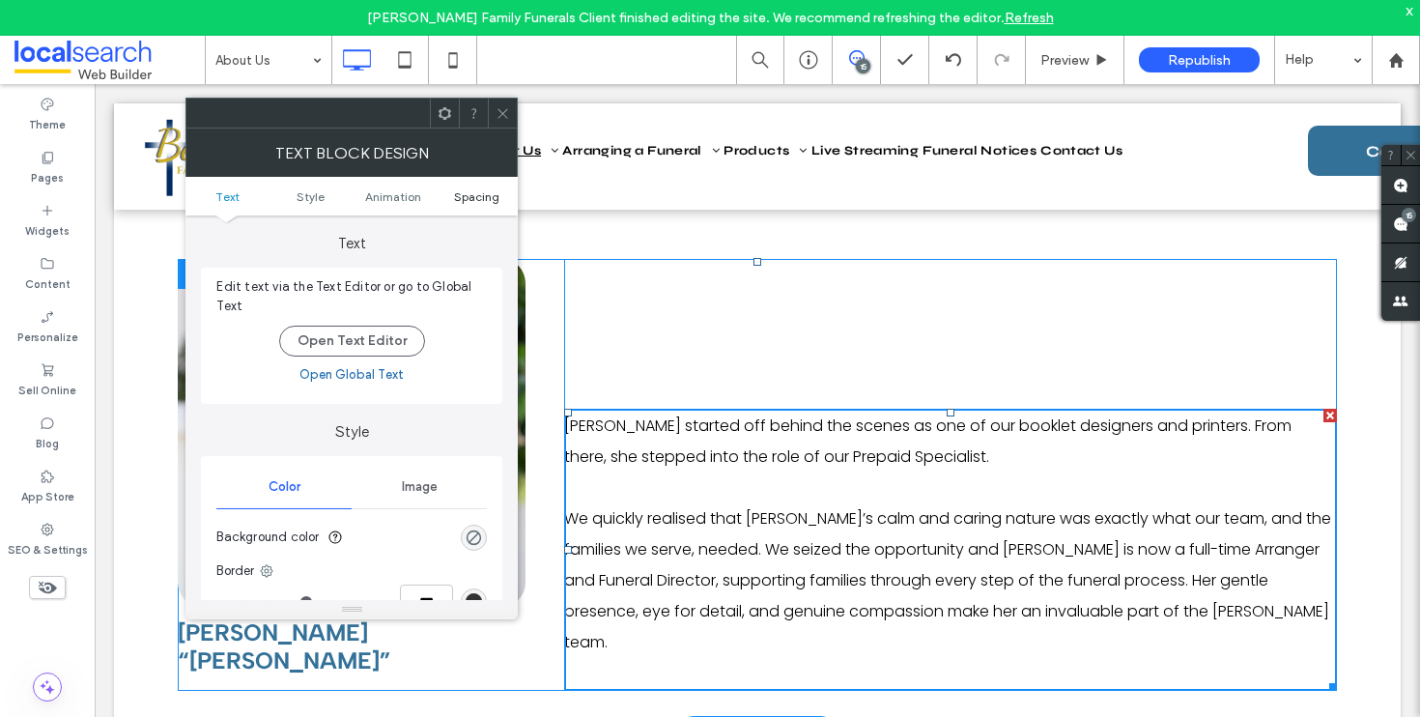
click at [481, 193] on span "Spacing" at bounding box center [476, 196] width 45 height 14
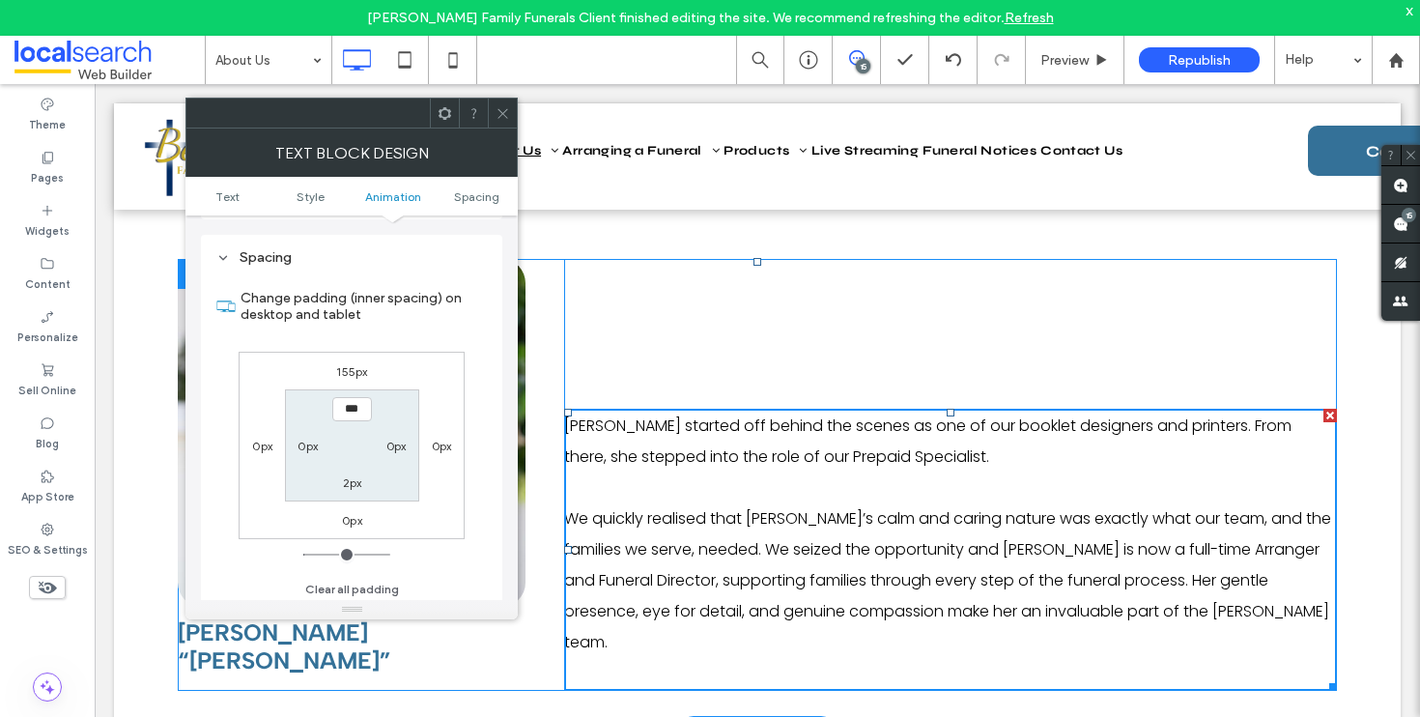
scroll to position [555, 0]
click at [359, 371] on label "155px" at bounding box center [351, 366] width 31 height 14
type input "***"
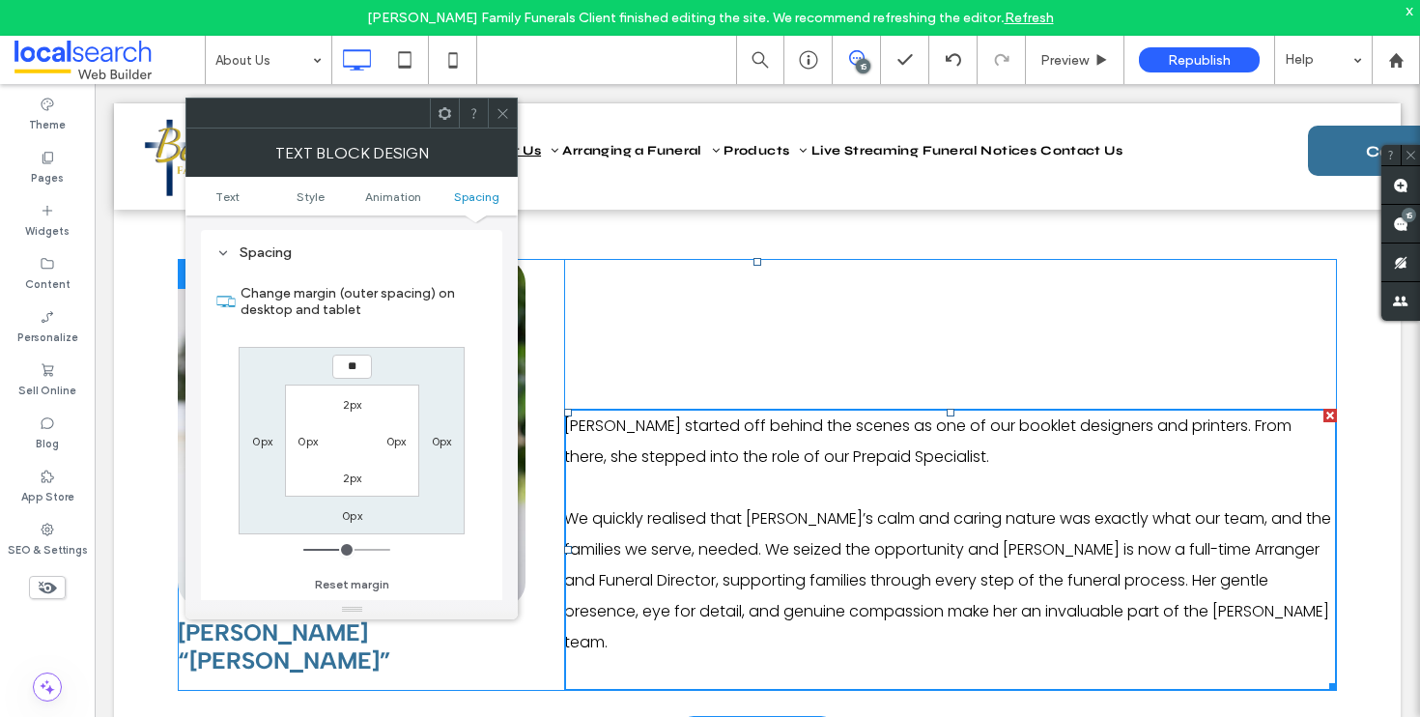
type input "**"
type input "****"
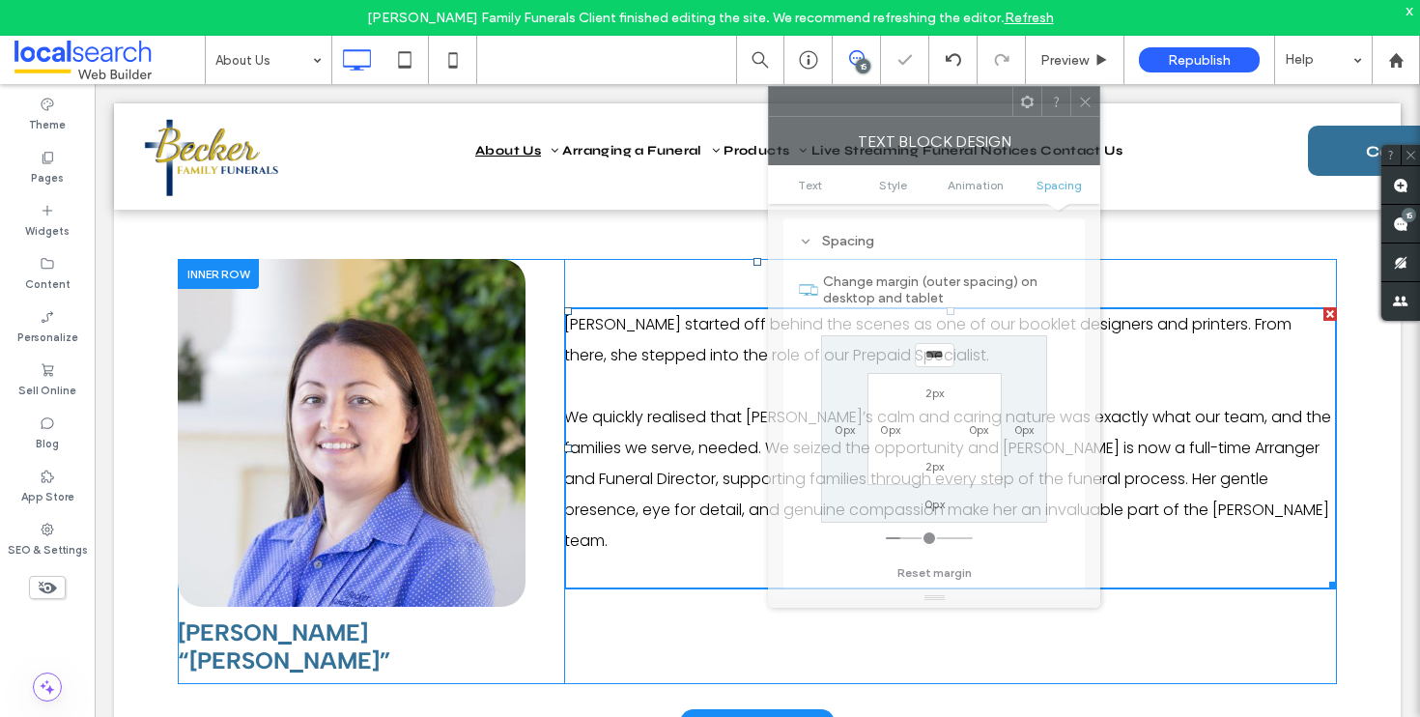
drag, startPoint x: 461, startPoint y: 104, endPoint x: 744, endPoint y: 121, distance: 283.6
click at [769, 116] on div at bounding box center [891, 101] width 244 height 29
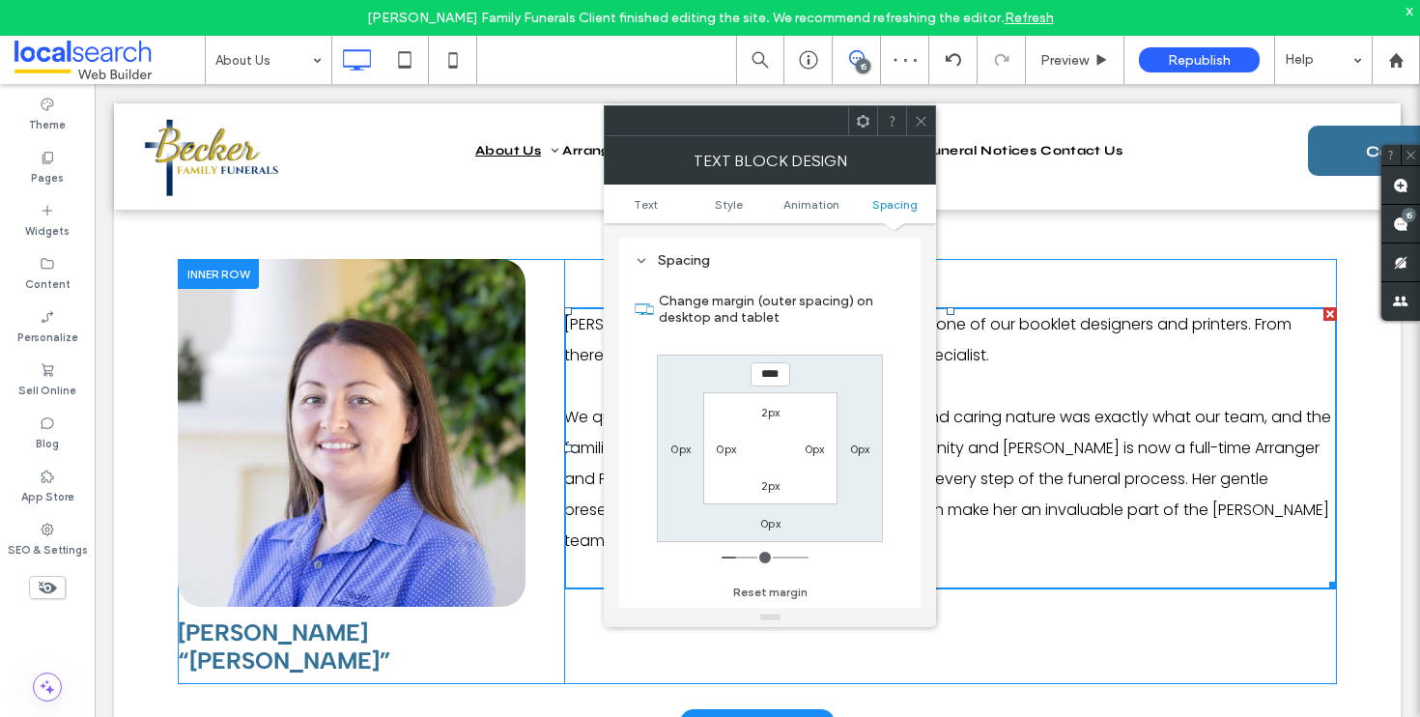
click at [925, 116] on icon at bounding box center [921, 121] width 14 height 14
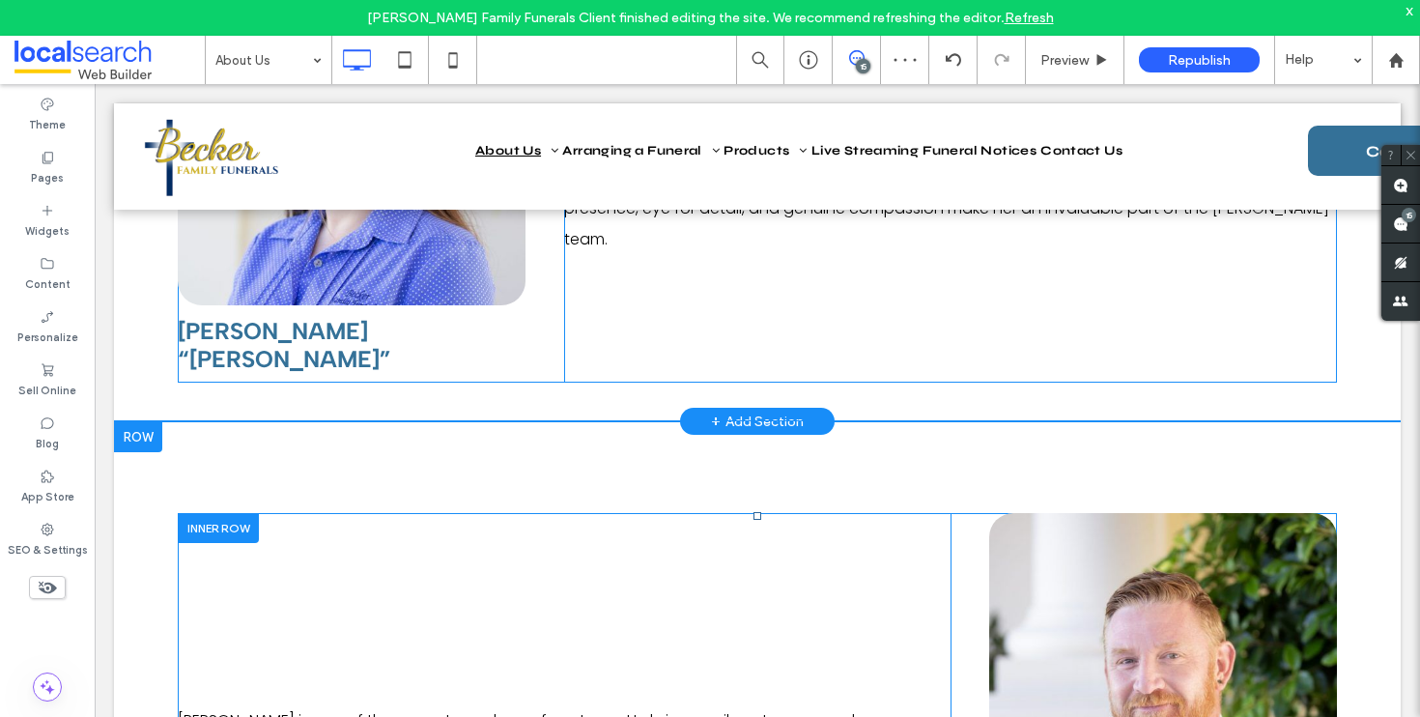
scroll to position [3705, 0]
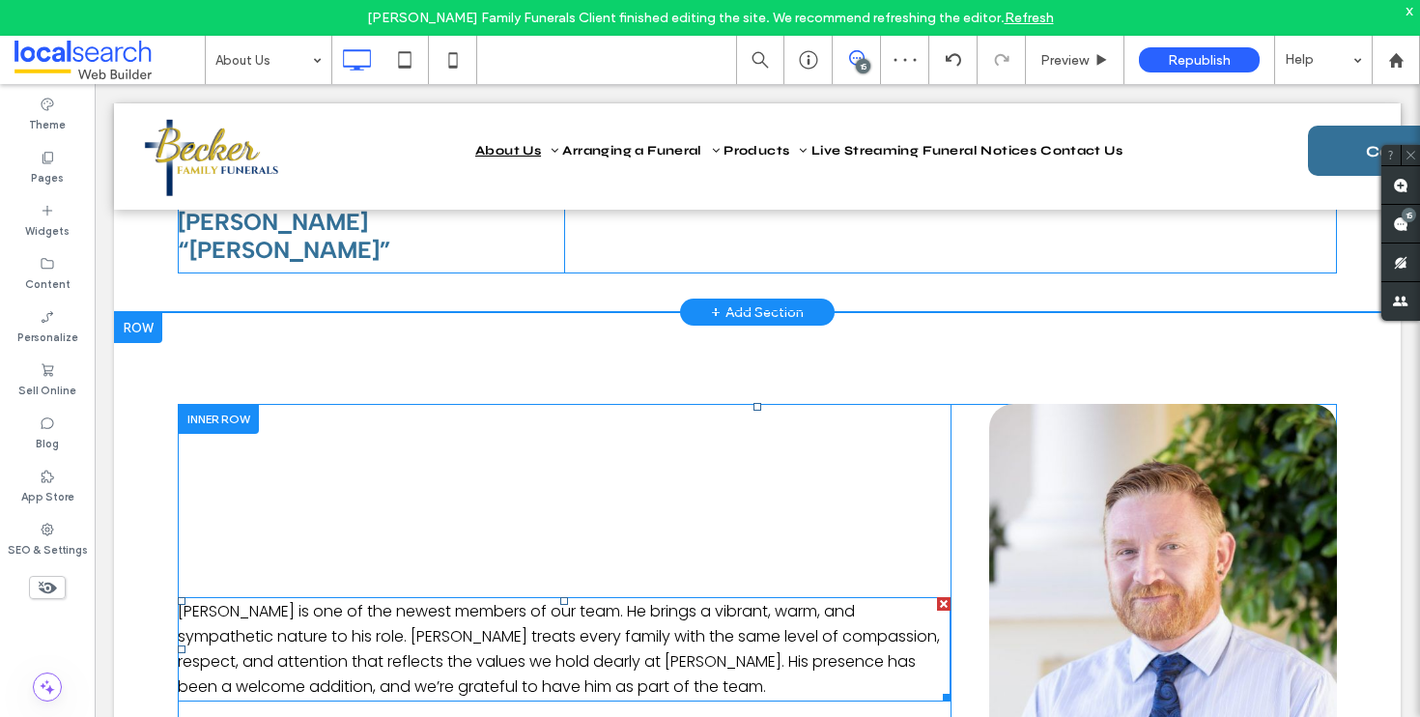
click at [516, 599] on p "Rob is one of the newest members of our team. He brings a vibrant, warm, and sy…" at bounding box center [564, 649] width 773 height 100
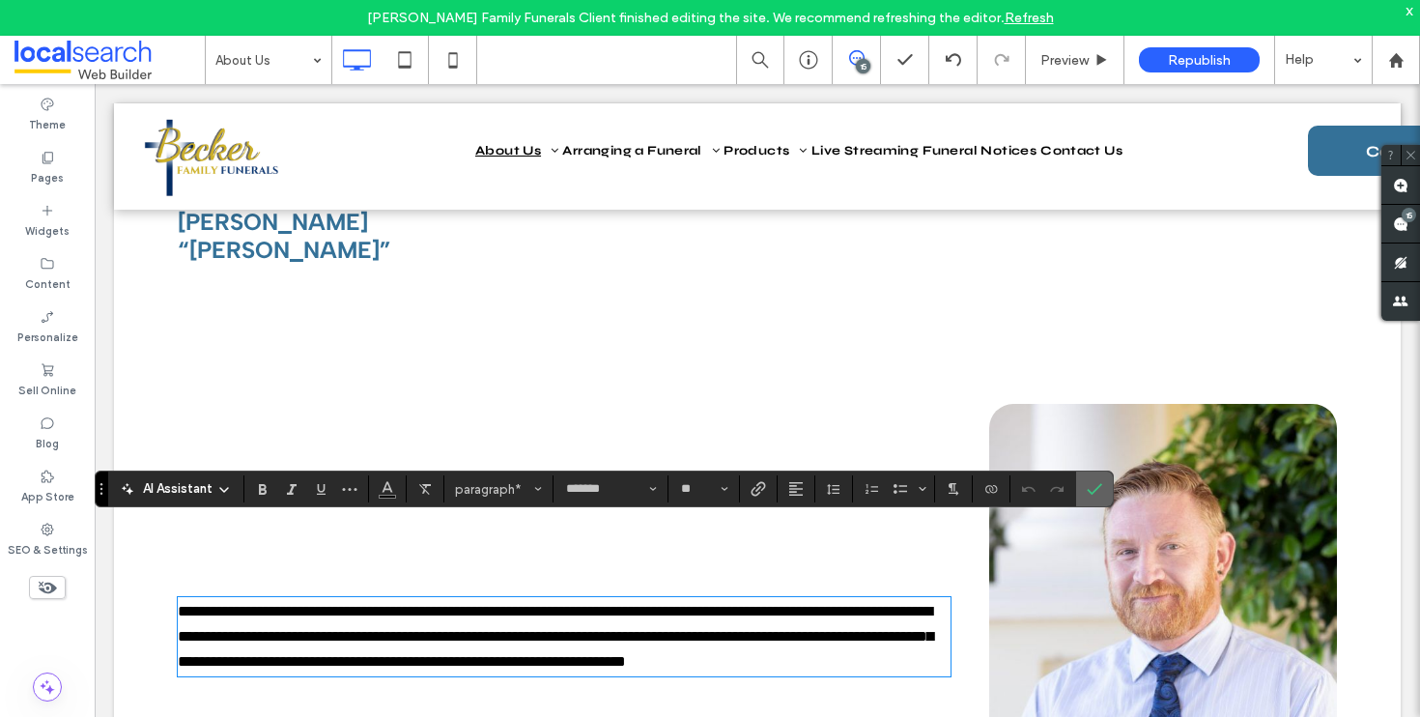
click at [1105, 482] on label "Confirm" at bounding box center [1094, 489] width 29 height 35
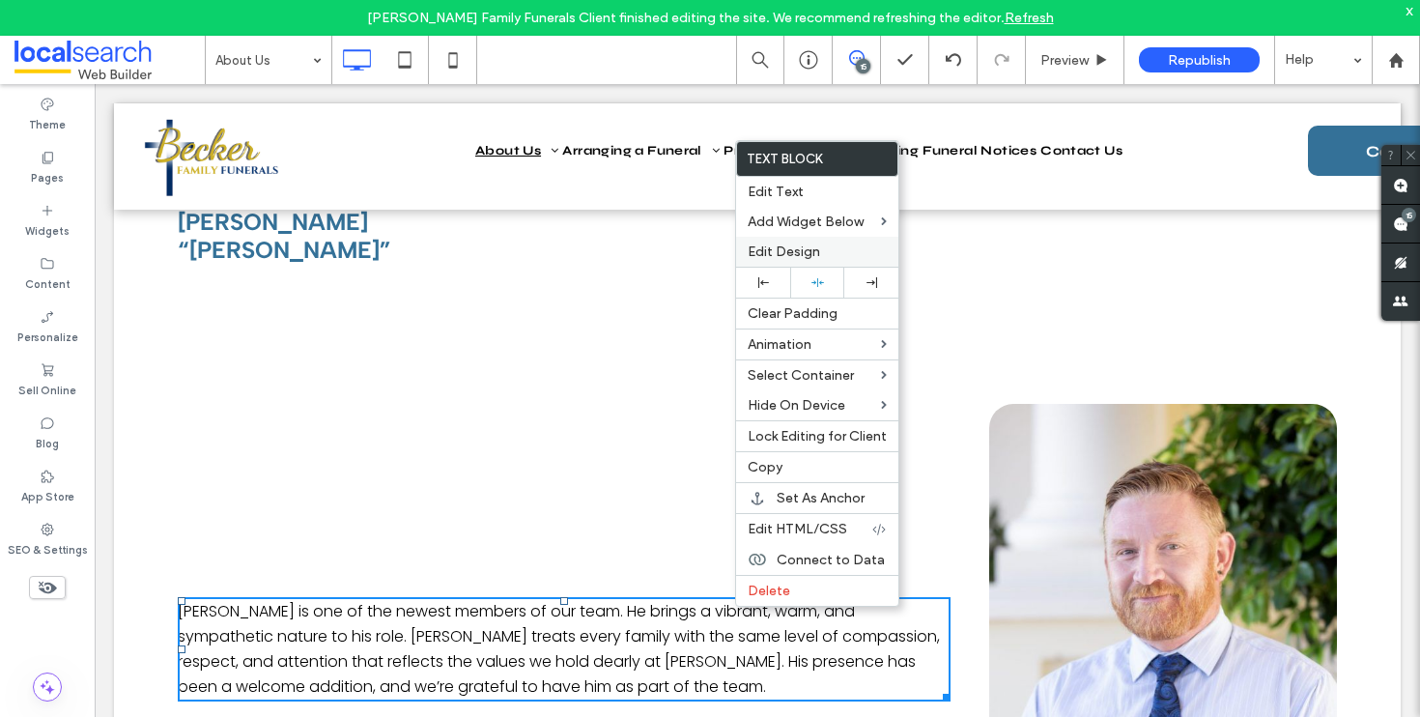
drag, startPoint x: 795, startPoint y: 255, endPoint x: 776, endPoint y: 252, distance: 19.5
click at [795, 254] on span "Edit Design" at bounding box center [784, 252] width 72 height 16
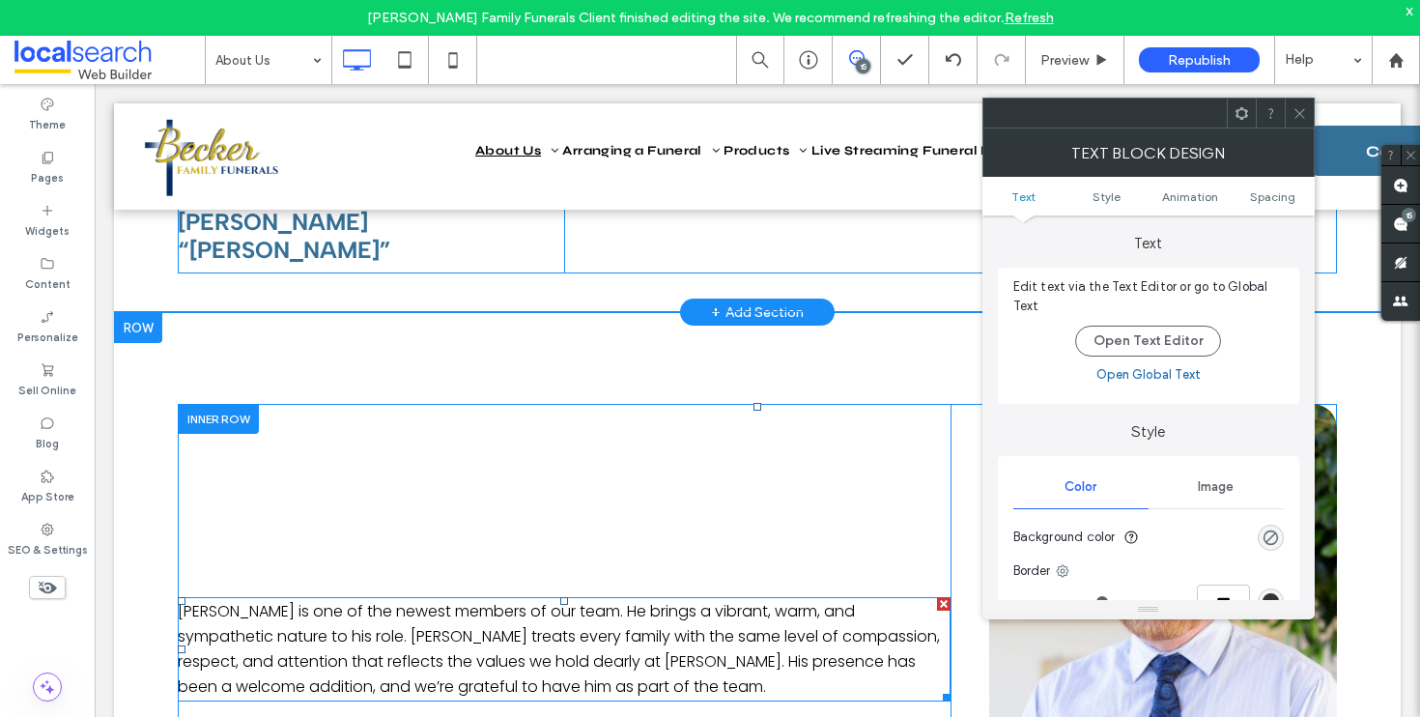
click at [1259, 183] on ul "Text Style Animation Spacing" at bounding box center [1149, 196] width 332 height 39
click at [1266, 194] on span "Spacing" at bounding box center [1272, 196] width 45 height 14
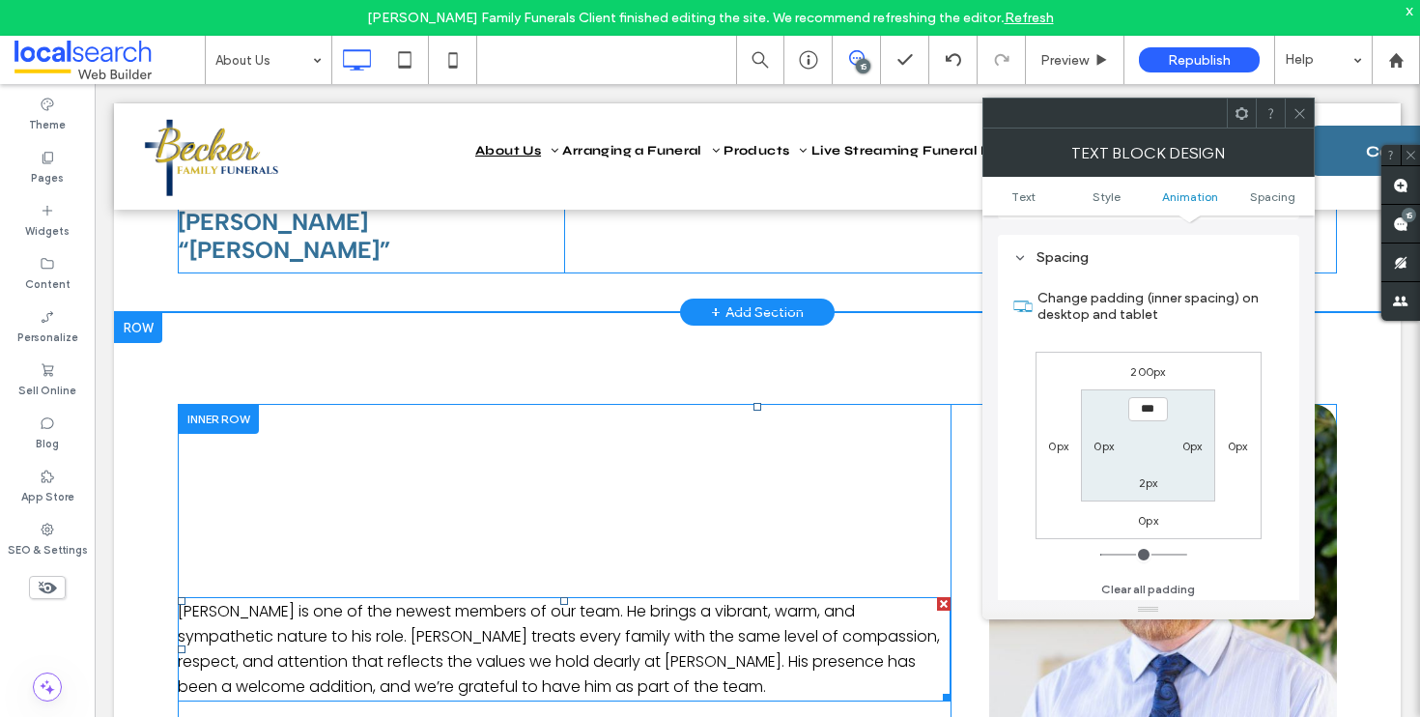
scroll to position [555, 0]
click at [1150, 372] on label "200px" at bounding box center [1148, 366] width 35 height 14
type input "***"
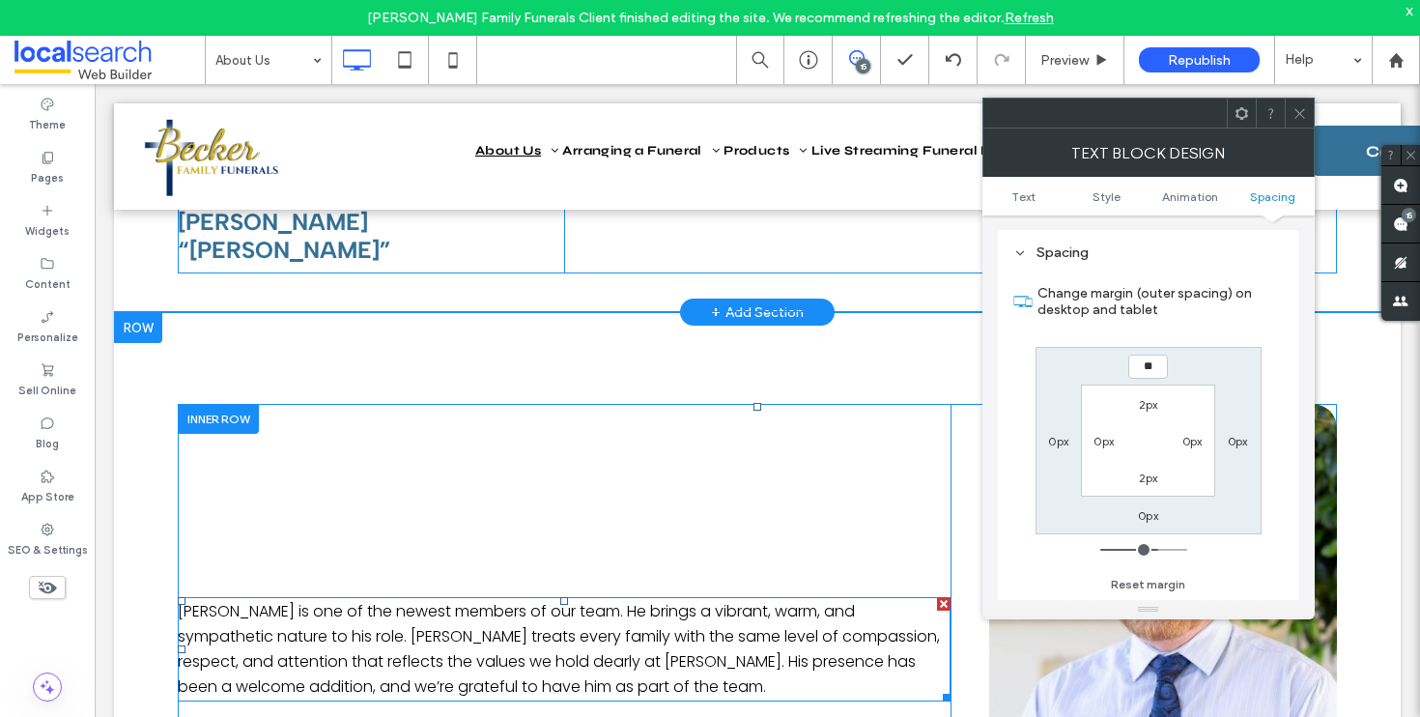
type input "**"
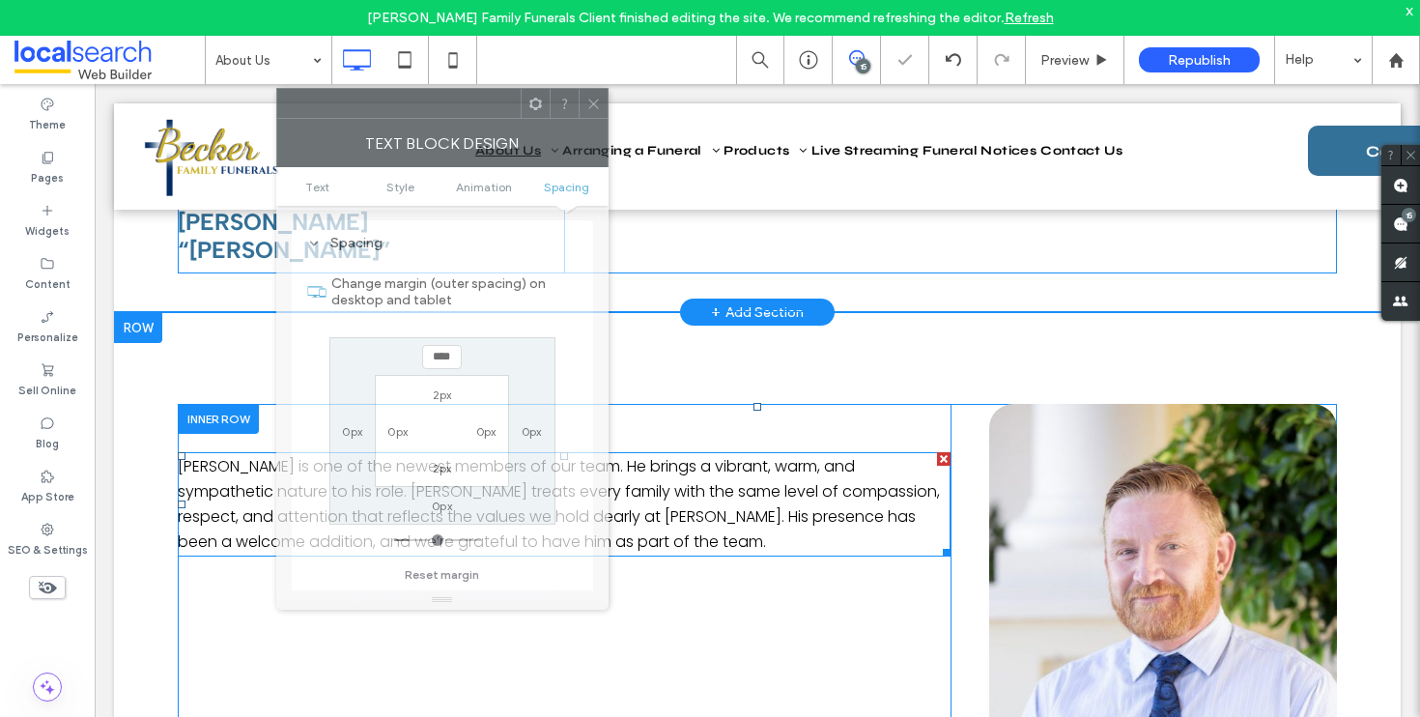
drag, startPoint x: 1127, startPoint y: 128, endPoint x: 420, endPoint y: 118, distance: 706.4
click at [420, 118] on div "Text block Design Text Style Animation Spacing Text Edit text via the Text Edit…" at bounding box center [442, 349] width 332 height 522
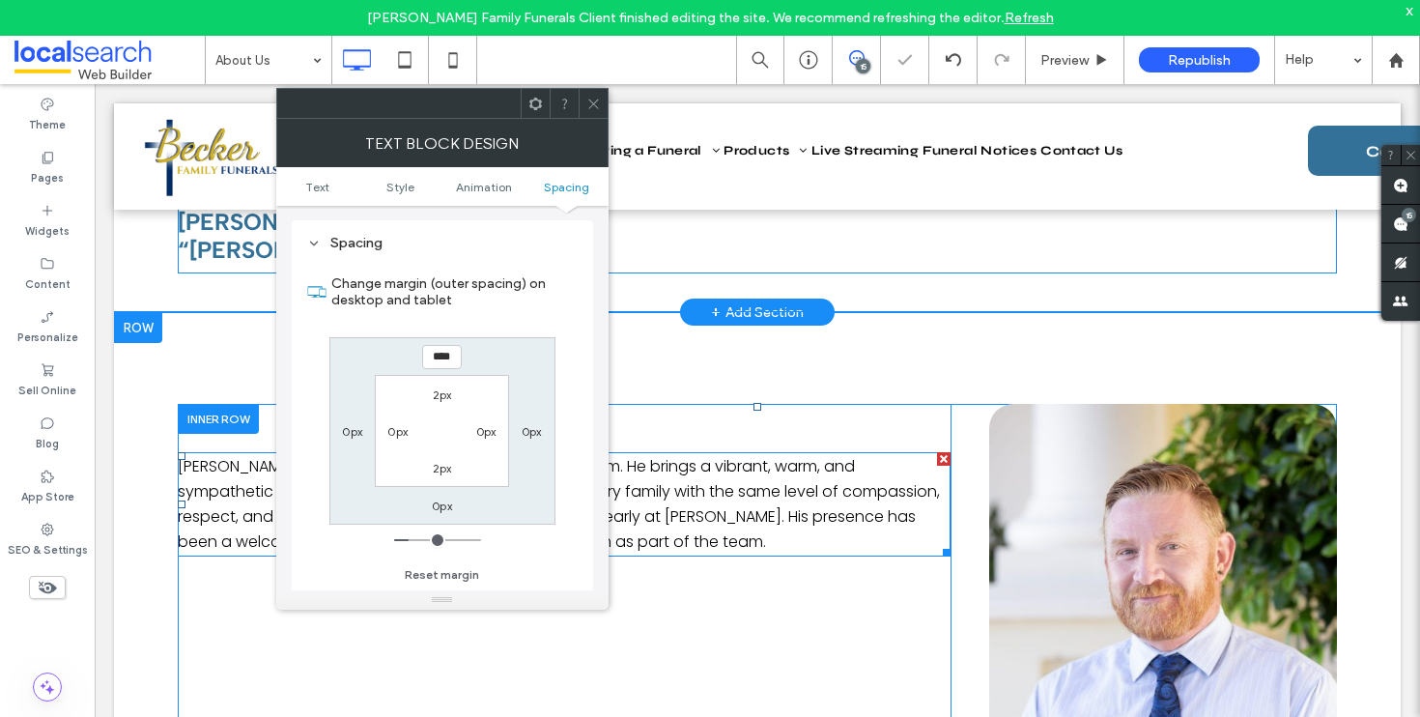
click at [418, 364] on div "**** 0px 0px 0px 2px 0px 2px 0px" at bounding box center [443, 430] width 226 height 187
click at [436, 364] on input "****" at bounding box center [442, 357] width 40 height 24
type input "***"
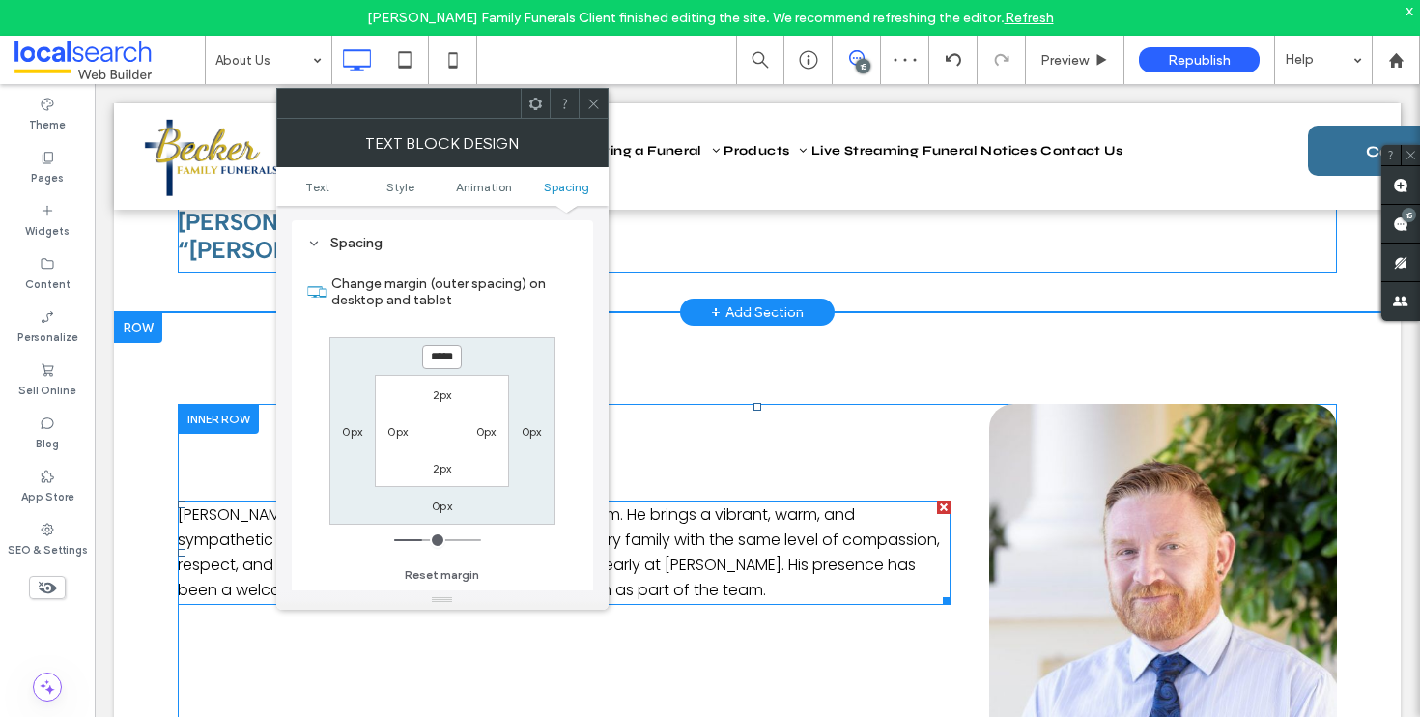
click at [441, 361] on input "*****" at bounding box center [442, 357] width 40 height 24
type input "***"
type input "*****"
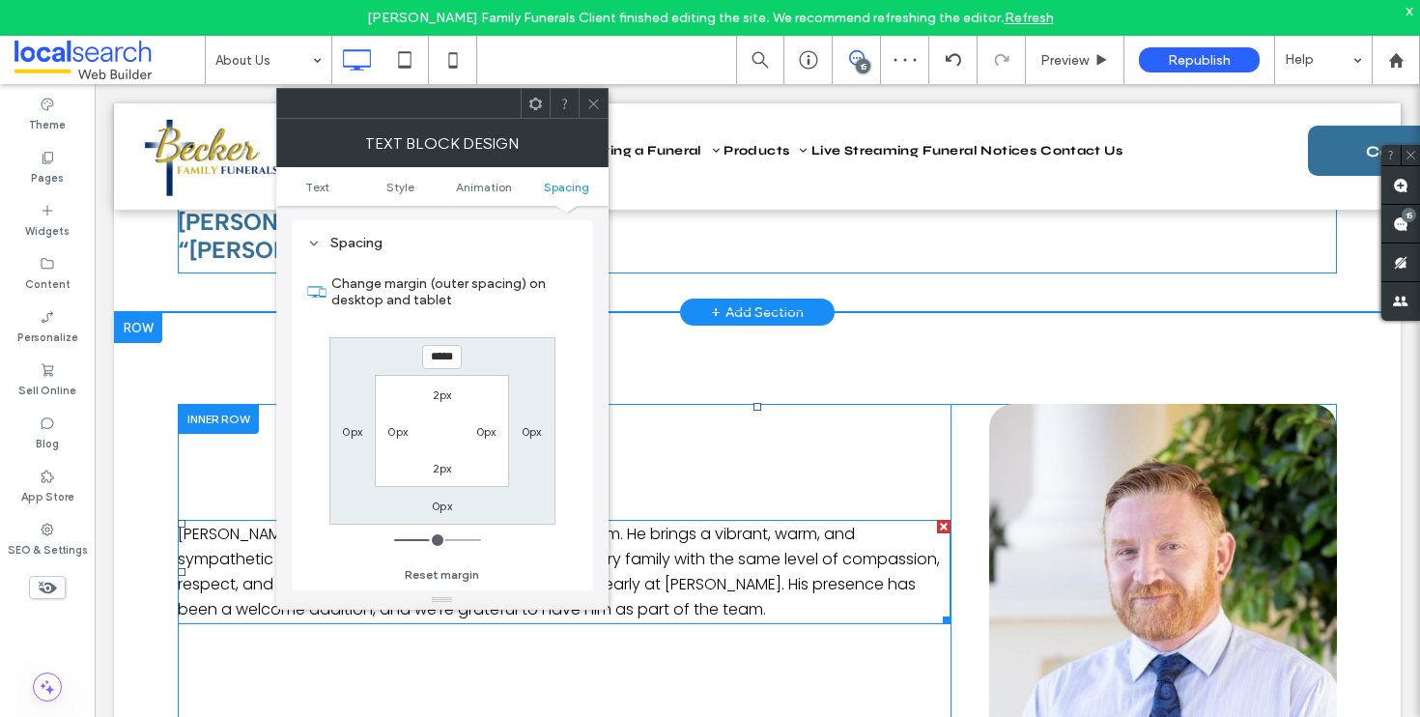
click at [589, 98] on icon at bounding box center [594, 104] width 14 height 14
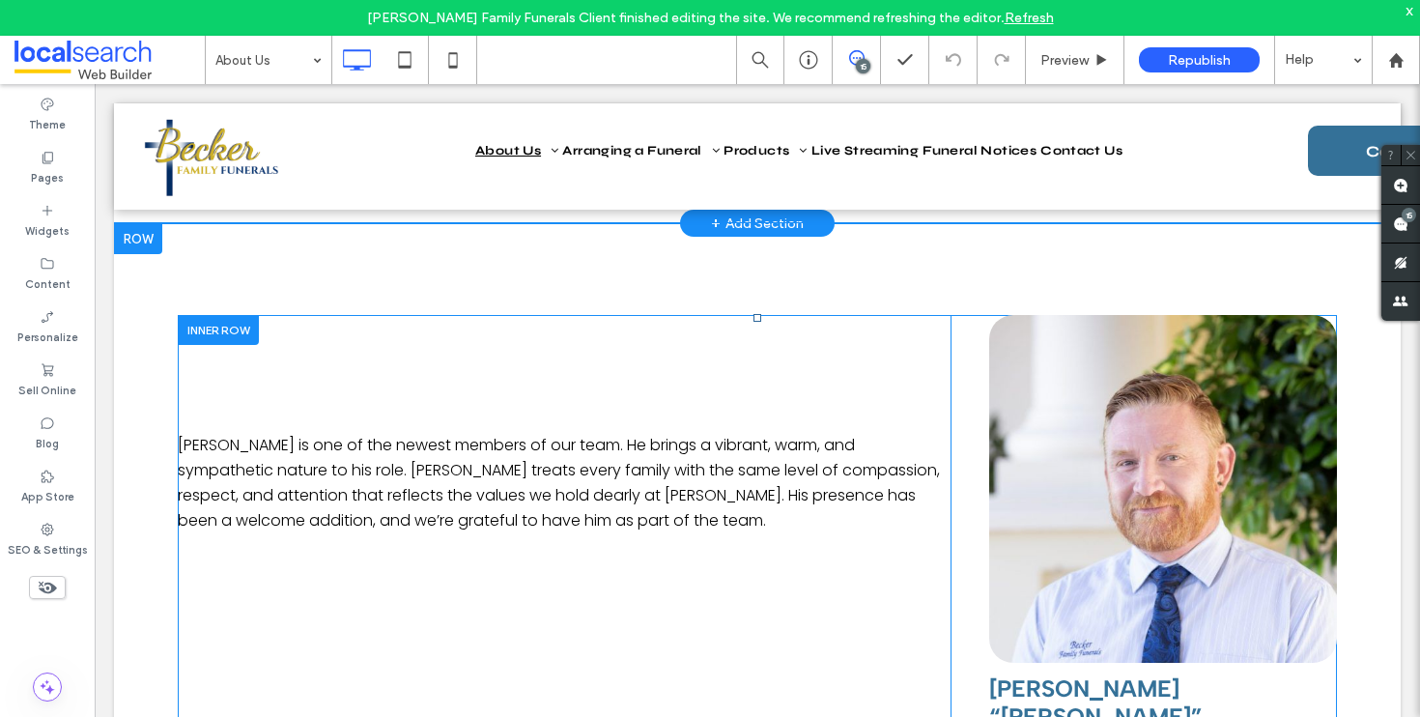
scroll to position [3715, 0]
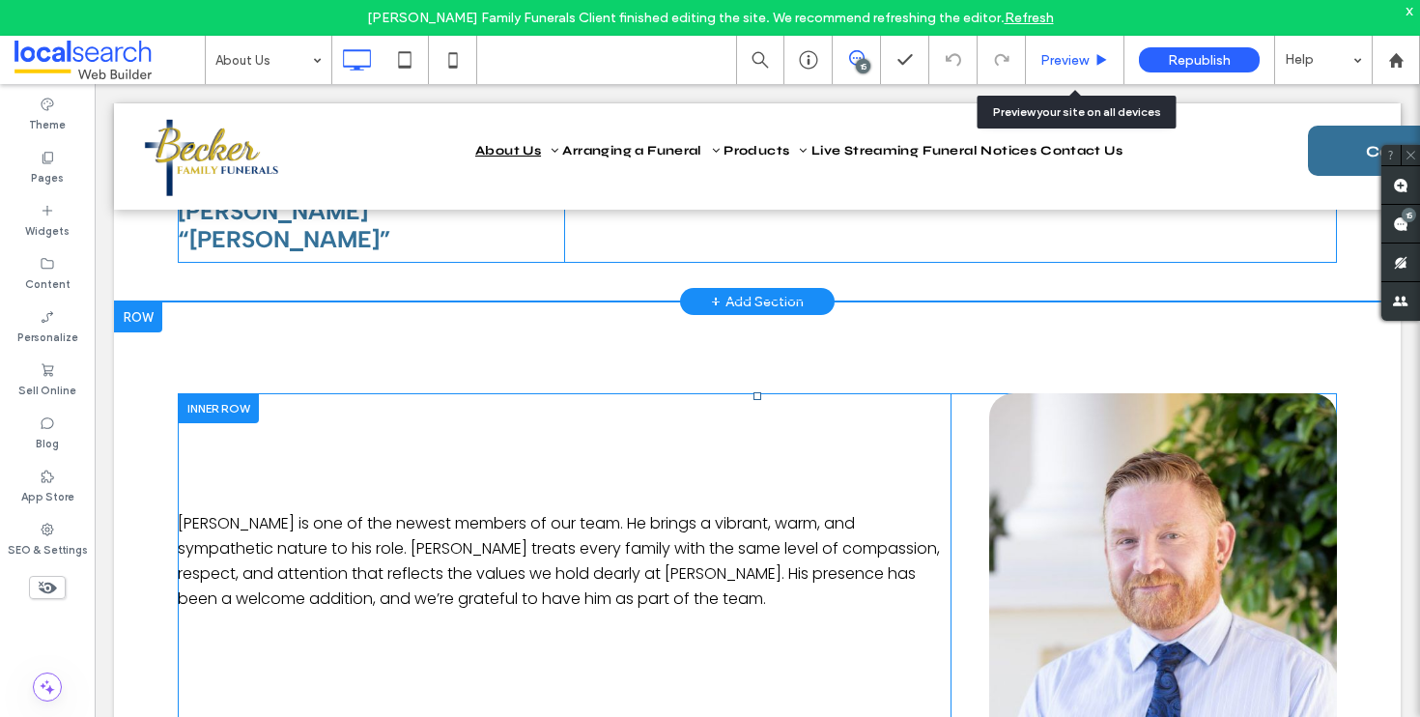
click at [1061, 56] on span "Preview" at bounding box center [1065, 60] width 48 height 16
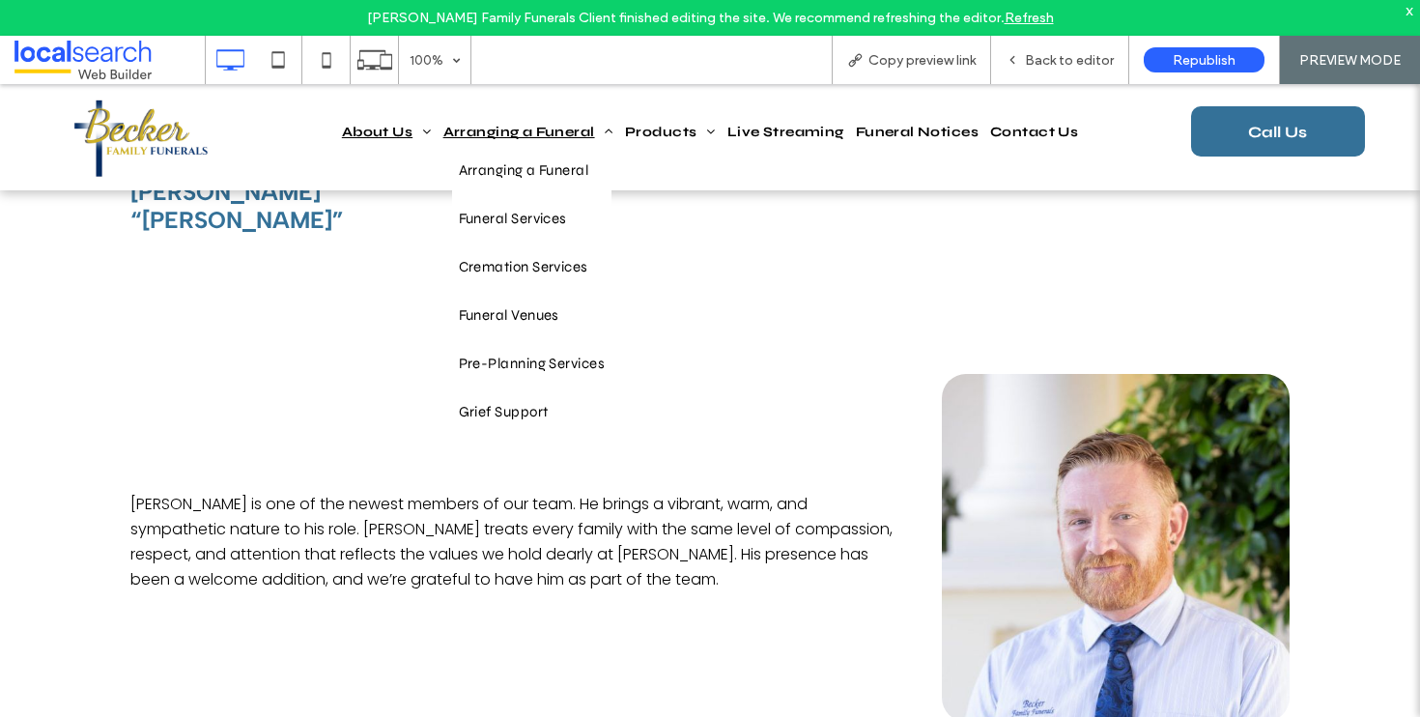
click at [495, 129] on span "Arranging a Funeral" at bounding box center [529, 132] width 170 height 27
click at [519, 125] on span "Arranging a Funeral" at bounding box center [529, 132] width 170 height 27
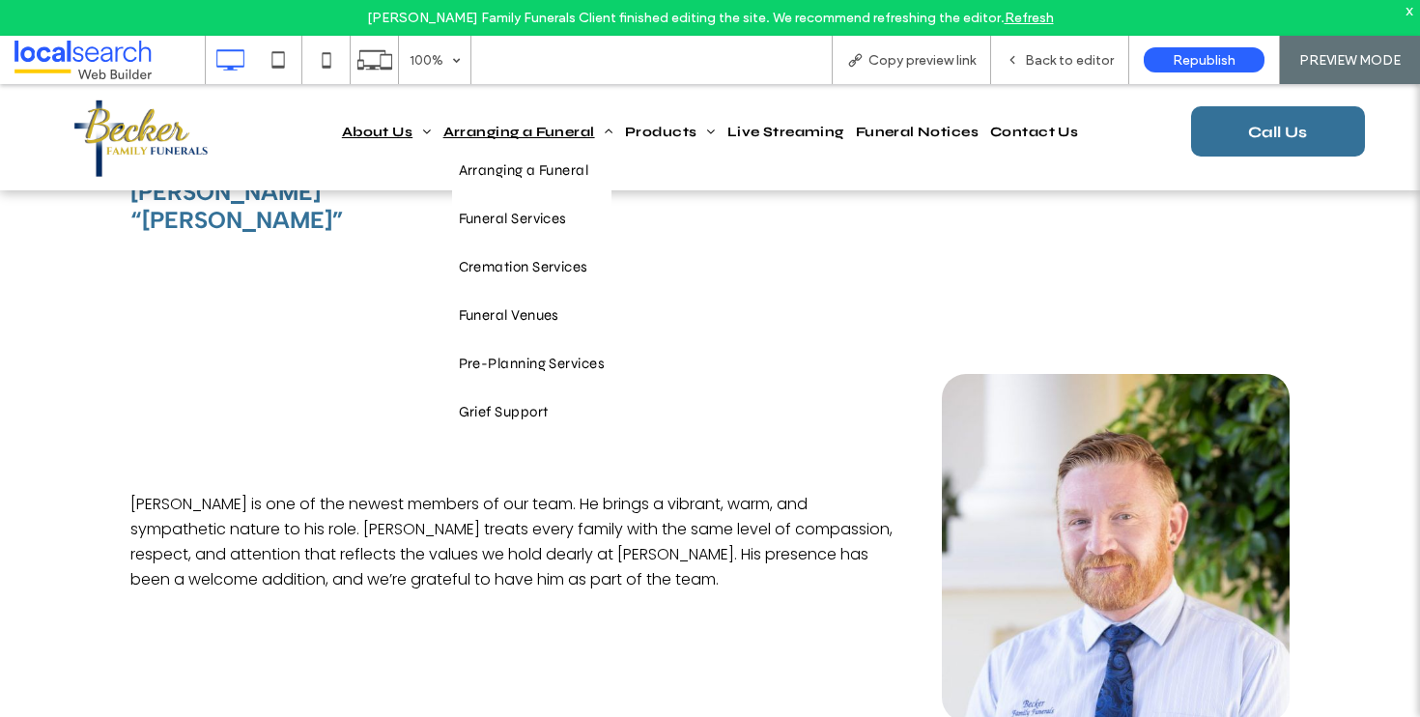
click at [519, 125] on span "Arranging a Funeral" at bounding box center [529, 132] width 170 height 27
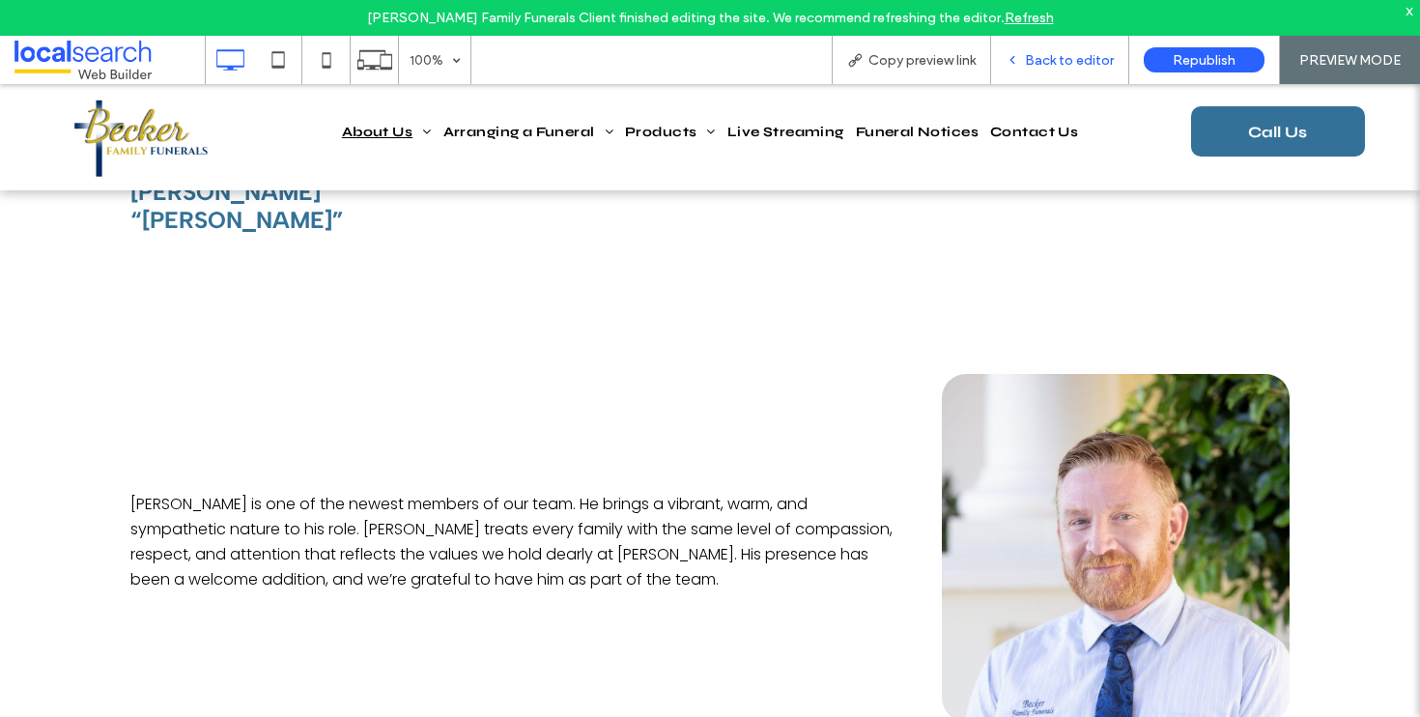
click at [1072, 66] on span "Back to editor" at bounding box center [1069, 60] width 89 height 16
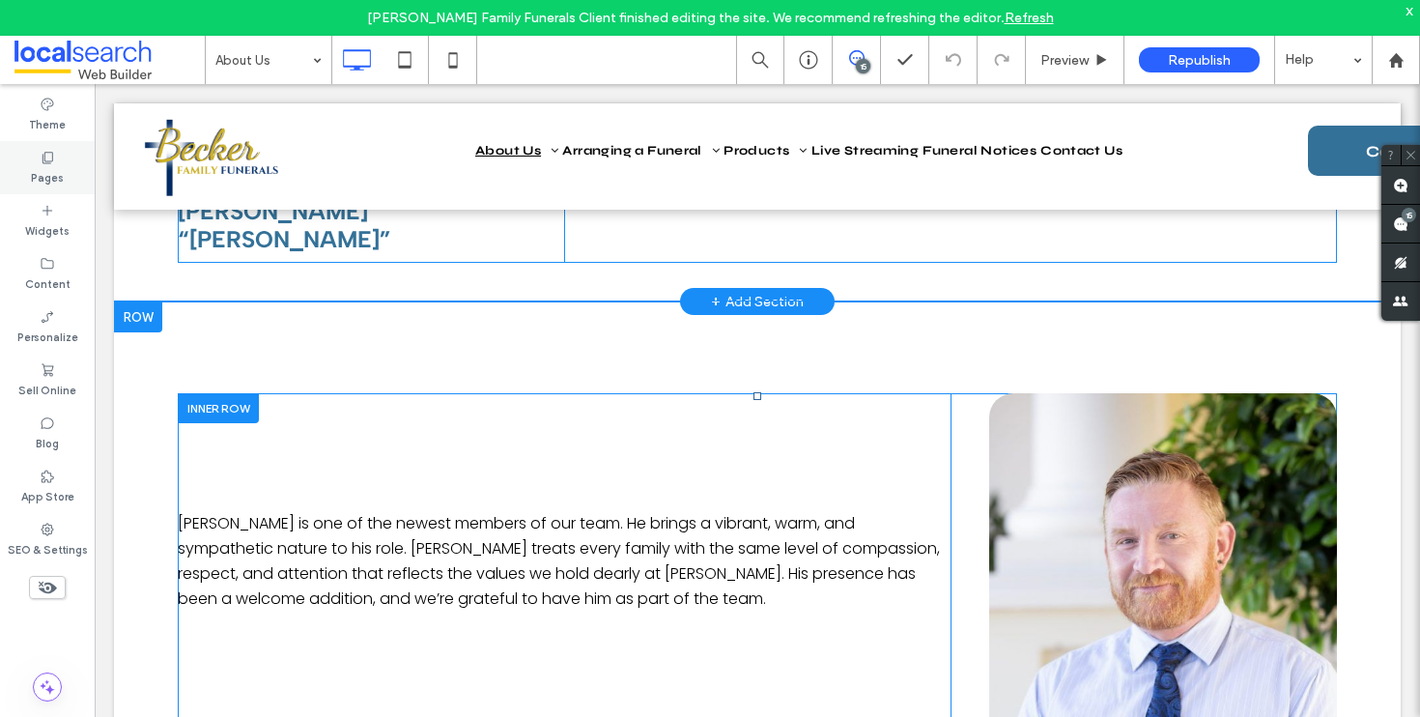
click at [67, 155] on div "Pages" at bounding box center [47, 167] width 95 height 53
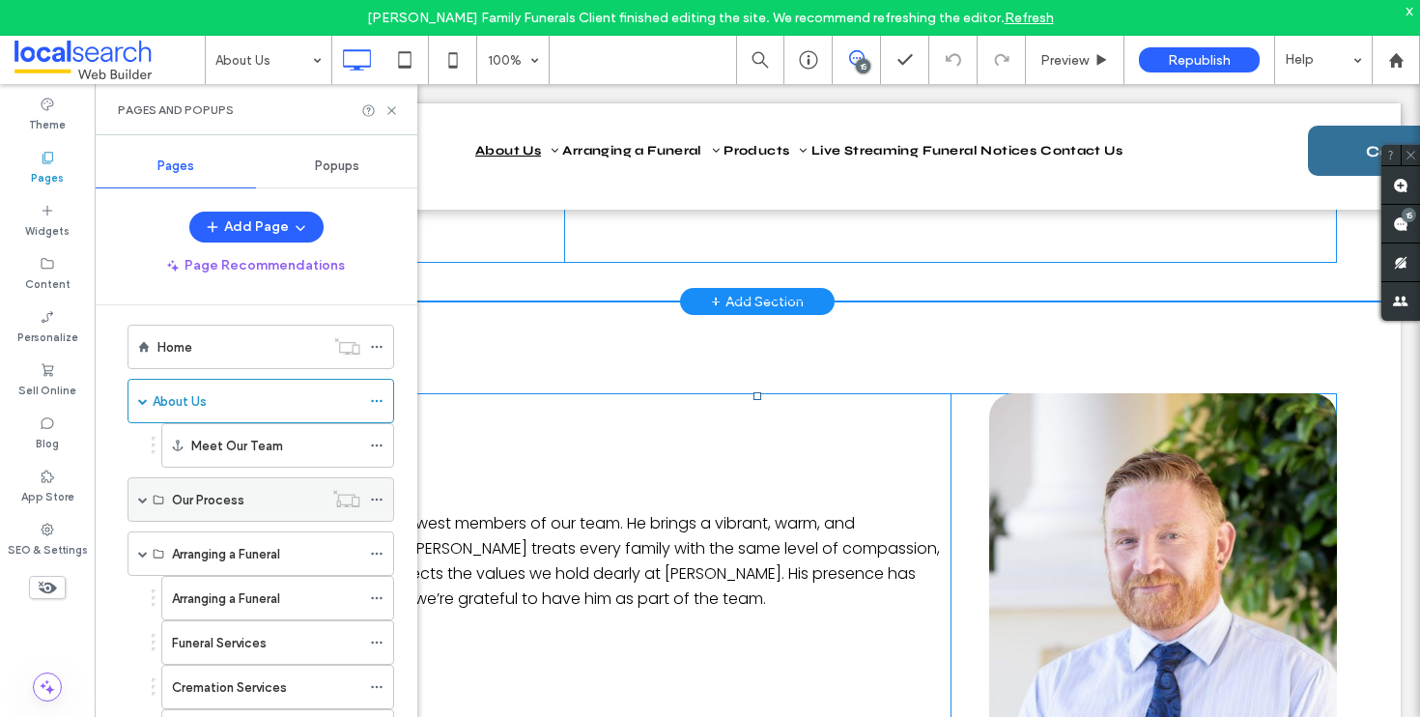
scroll to position [33, 0]
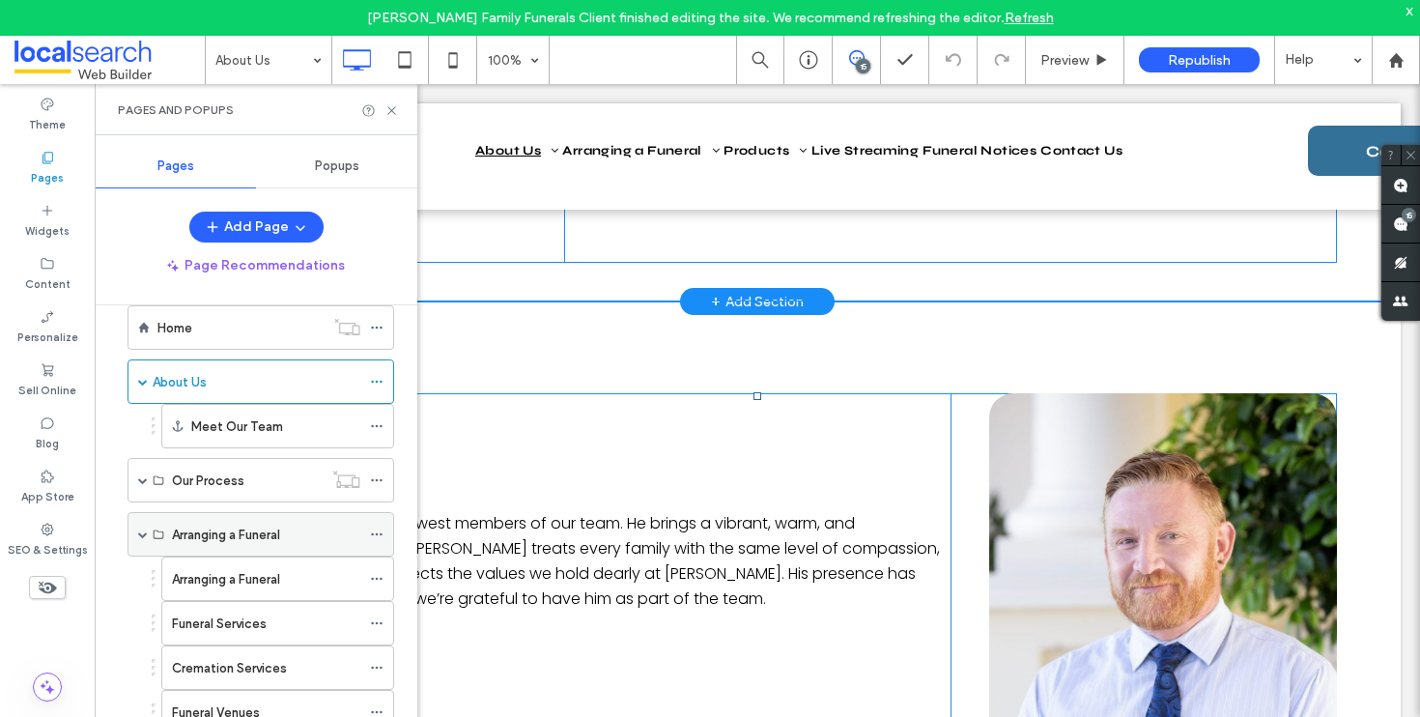
click at [222, 533] on label "Arranging a Funeral" at bounding box center [226, 535] width 108 height 34
click at [379, 113] on div "Pages and Popups" at bounding box center [256, 109] width 276 height 15
drag, startPoint x: 387, startPoint y: 112, endPoint x: 365, endPoint y: 12, distance: 102.9
click at [387, 112] on icon at bounding box center [392, 110] width 14 height 14
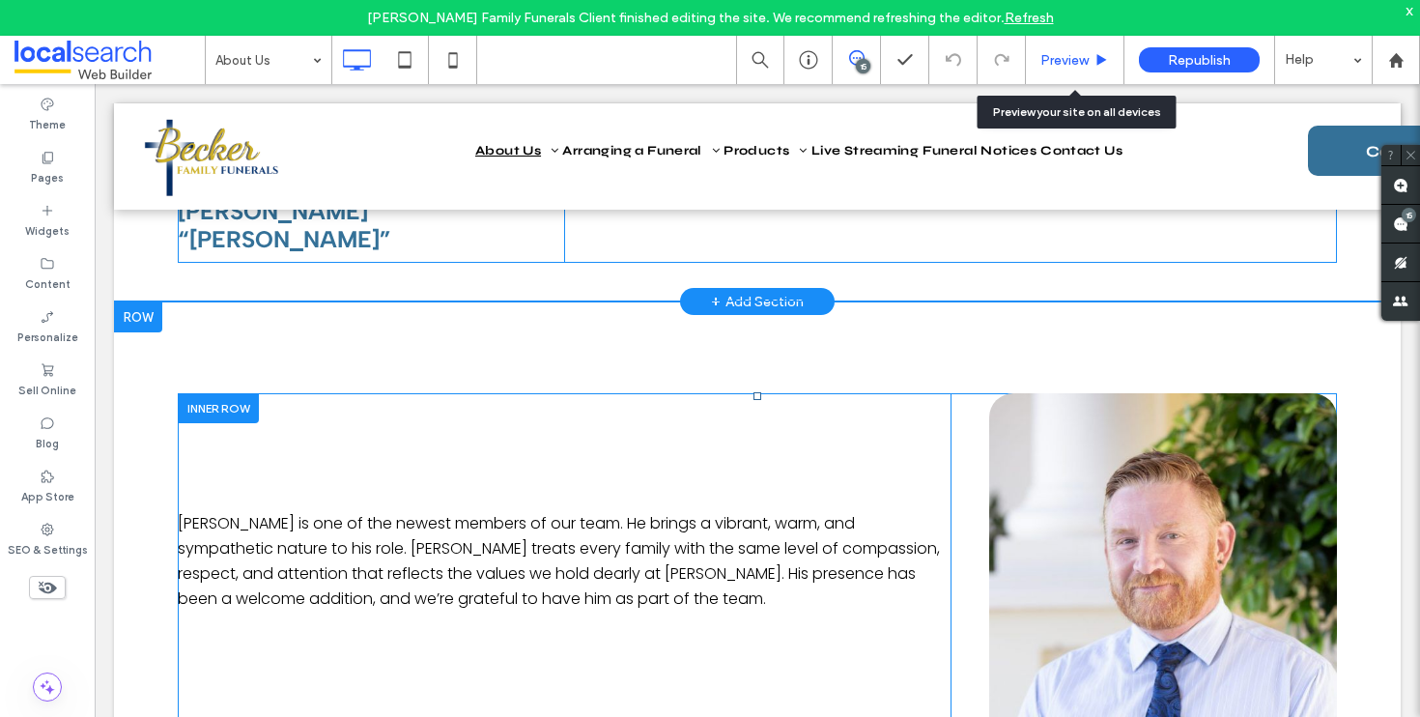
click at [1070, 63] on span "Preview" at bounding box center [1065, 60] width 48 height 16
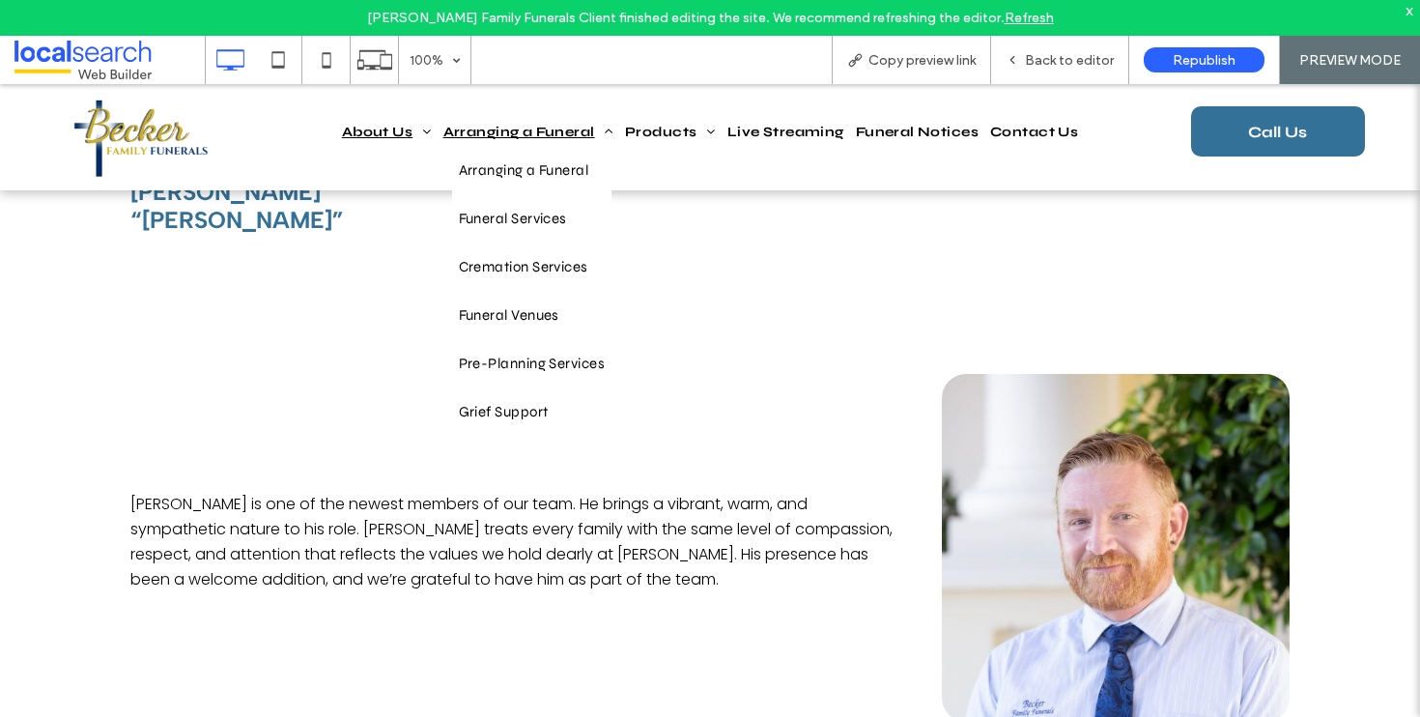
click at [505, 128] on span "Arranging a Funeral" at bounding box center [529, 132] width 170 height 27
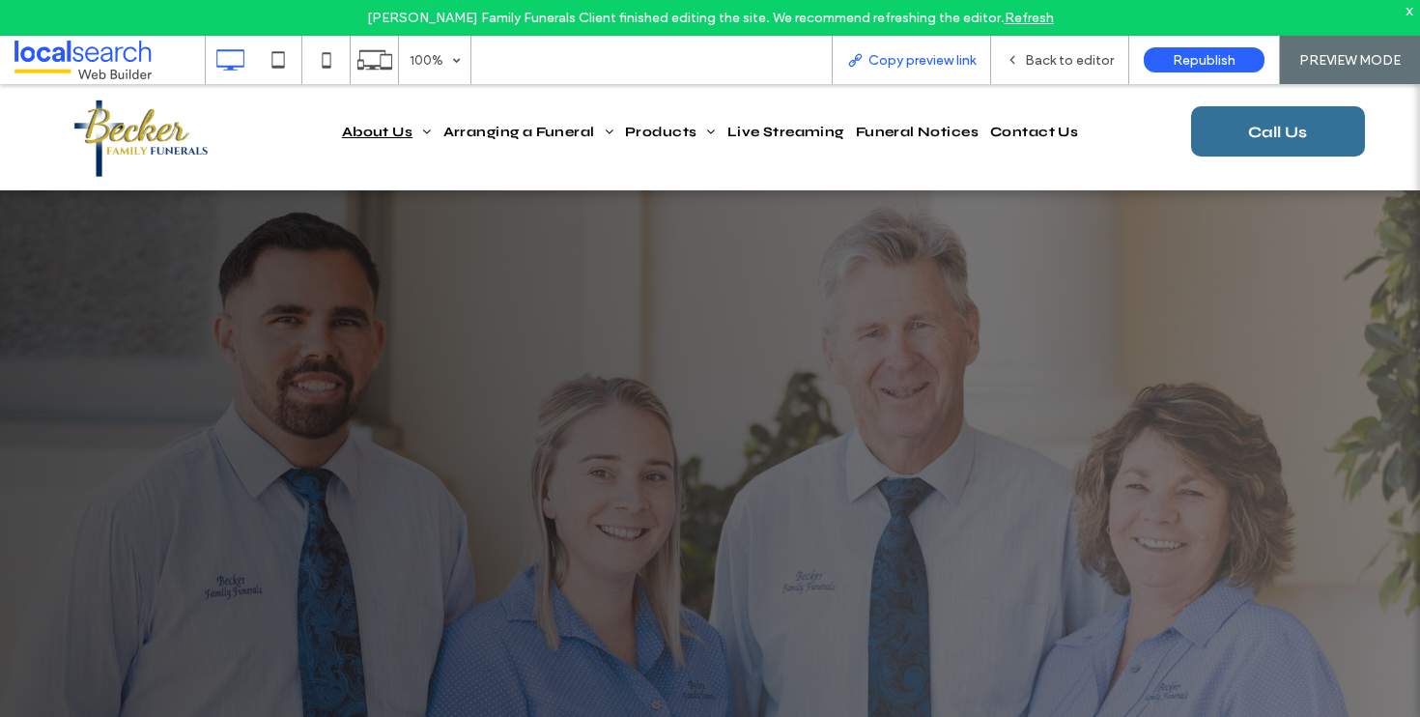
click at [891, 67] on span "Copy preview link" at bounding box center [922, 60] width 107 height 16
click at [1080, 59] on span "Back to editor" at bounding box center [1069, 60] width 89 height 16
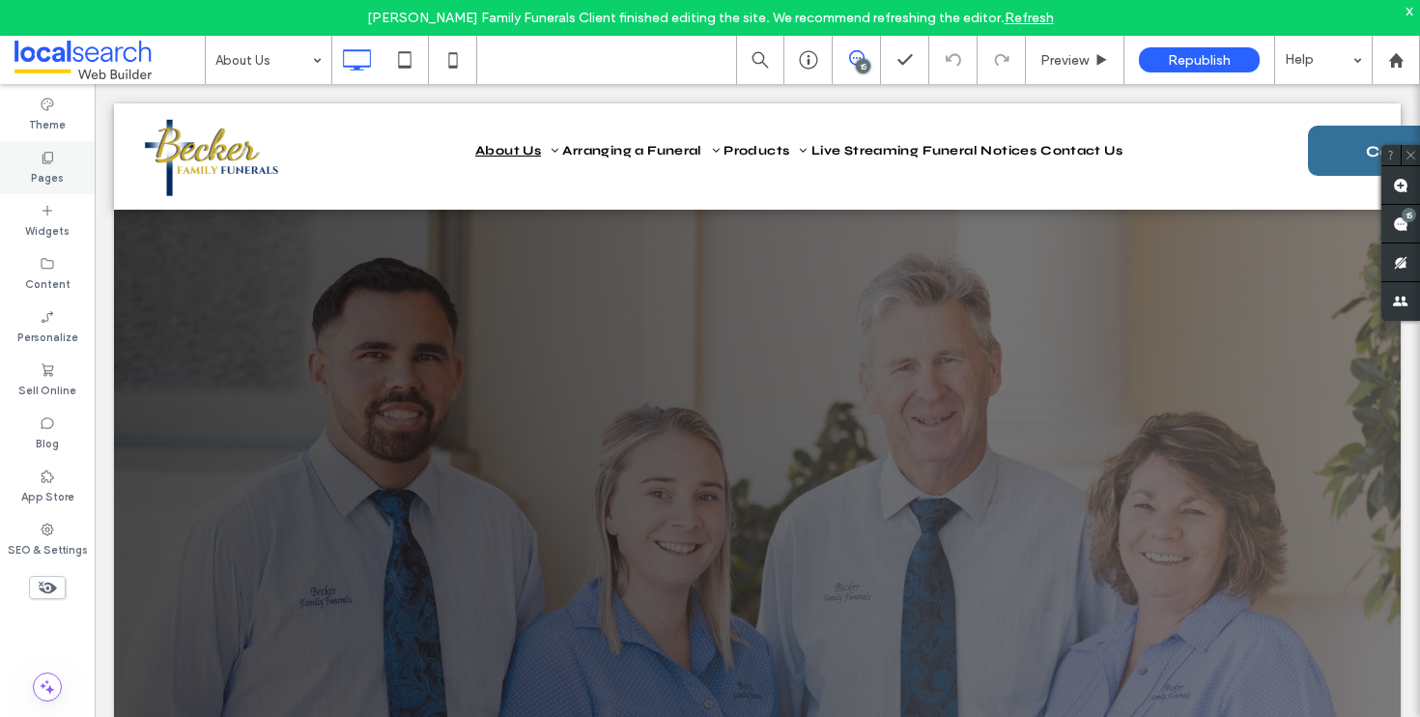
click at [45, 150] on icon at bounding box center [47, 157] width 15 height 15
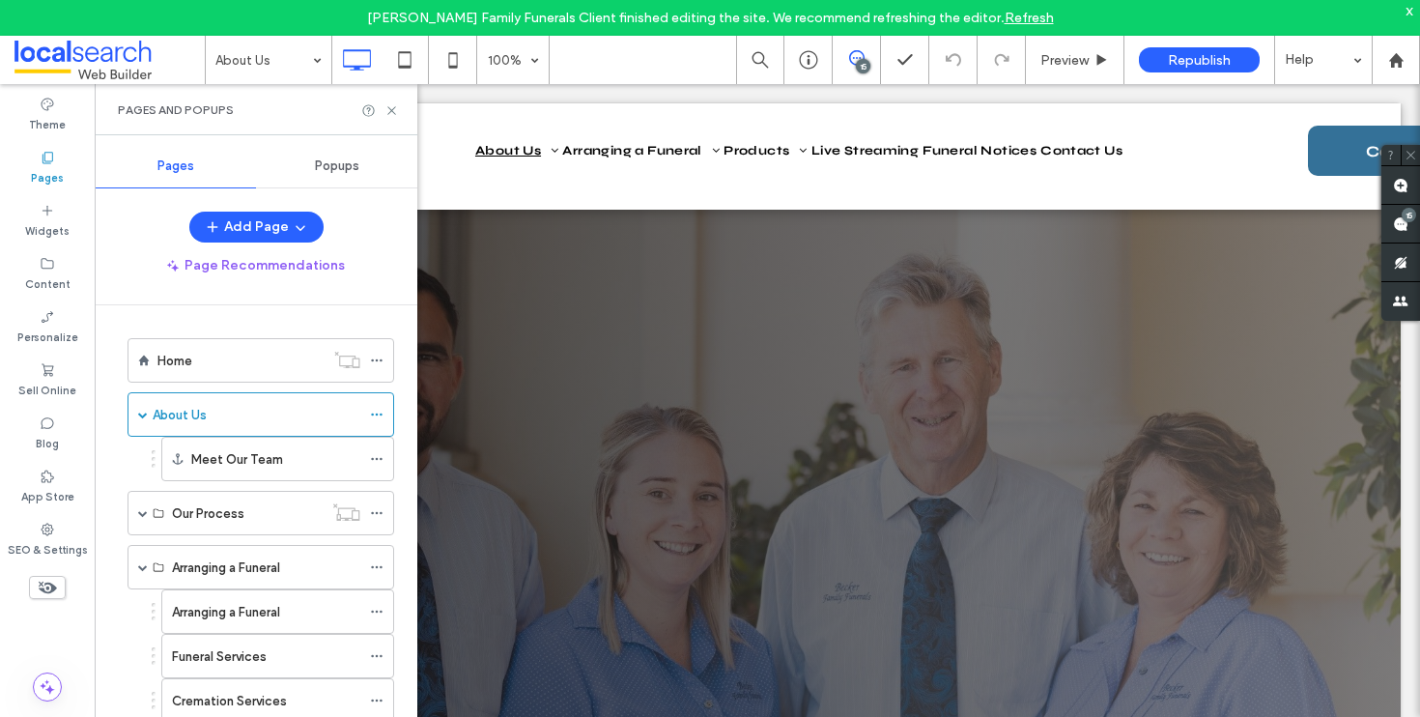
scroll to position [159, 0]
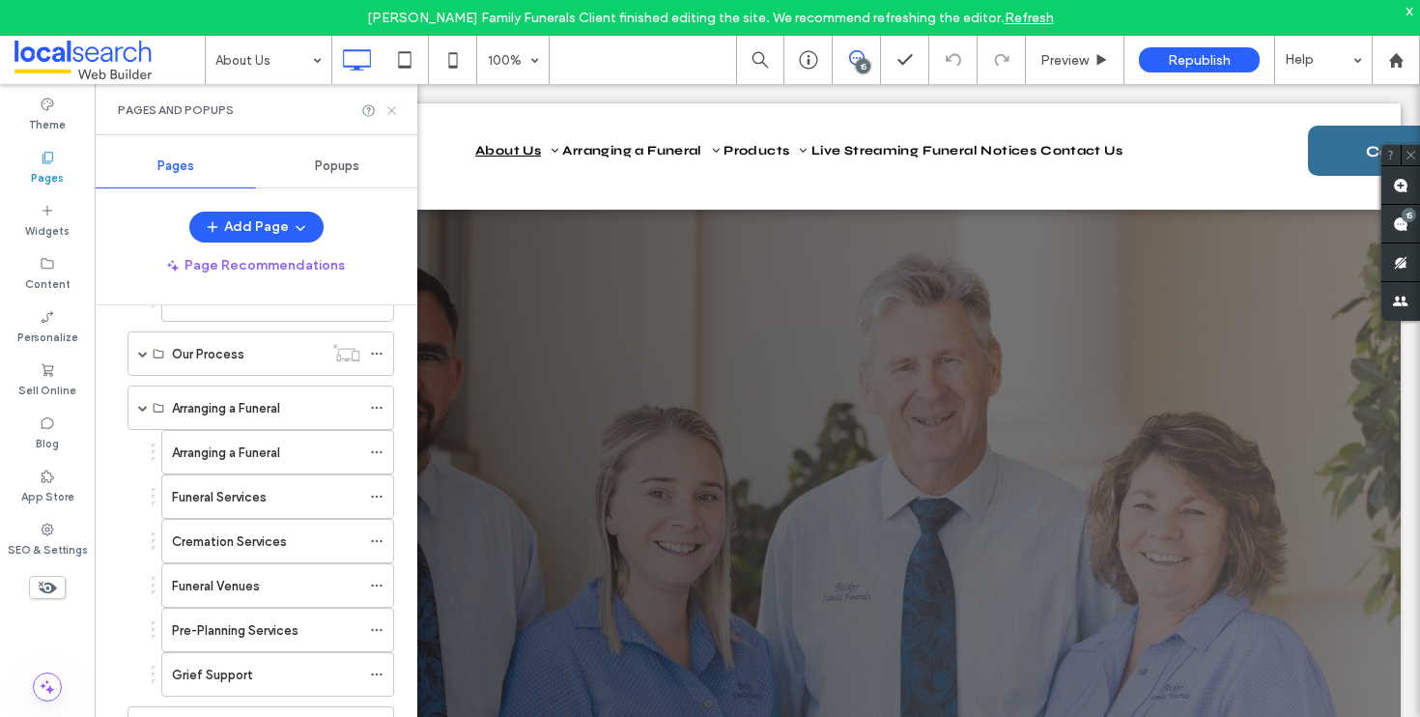
click at [387, 112] on icon at bounding box center [392, 110] width 14 height 14
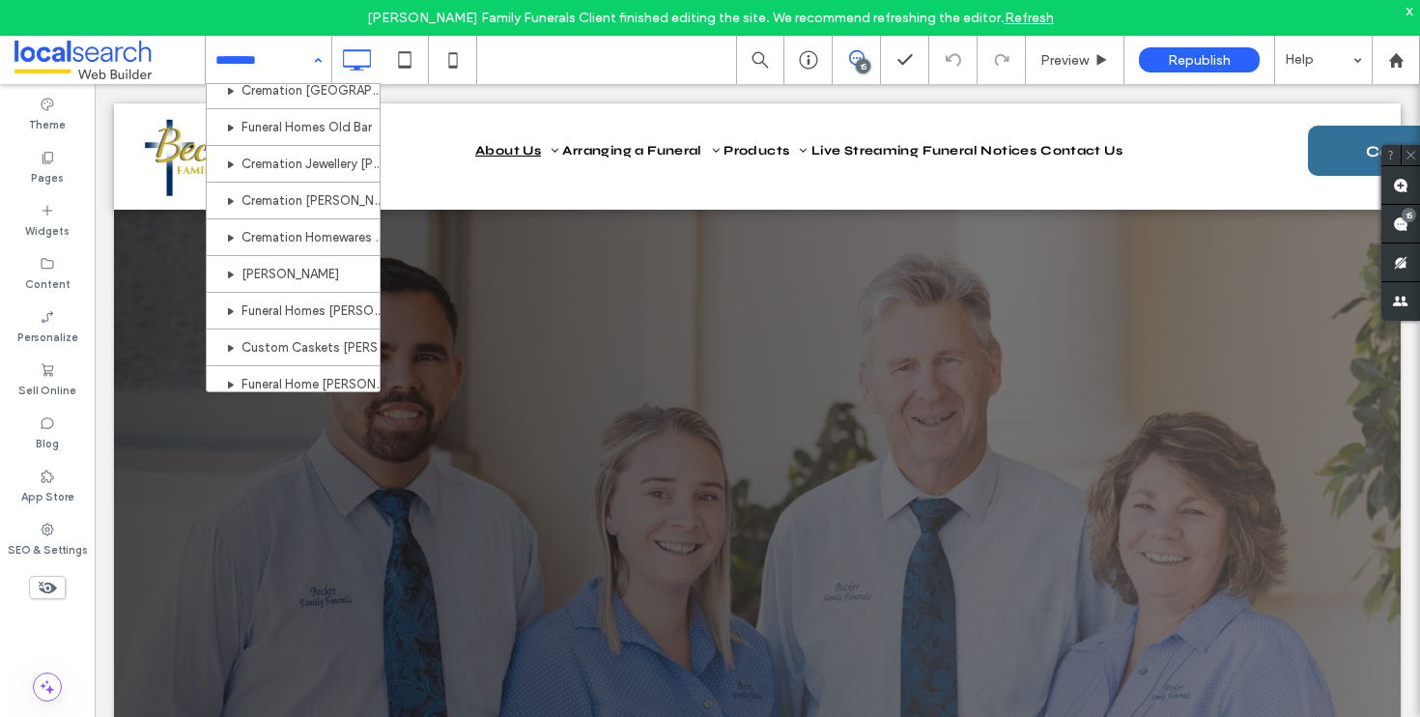
scroll to position [745, 0]
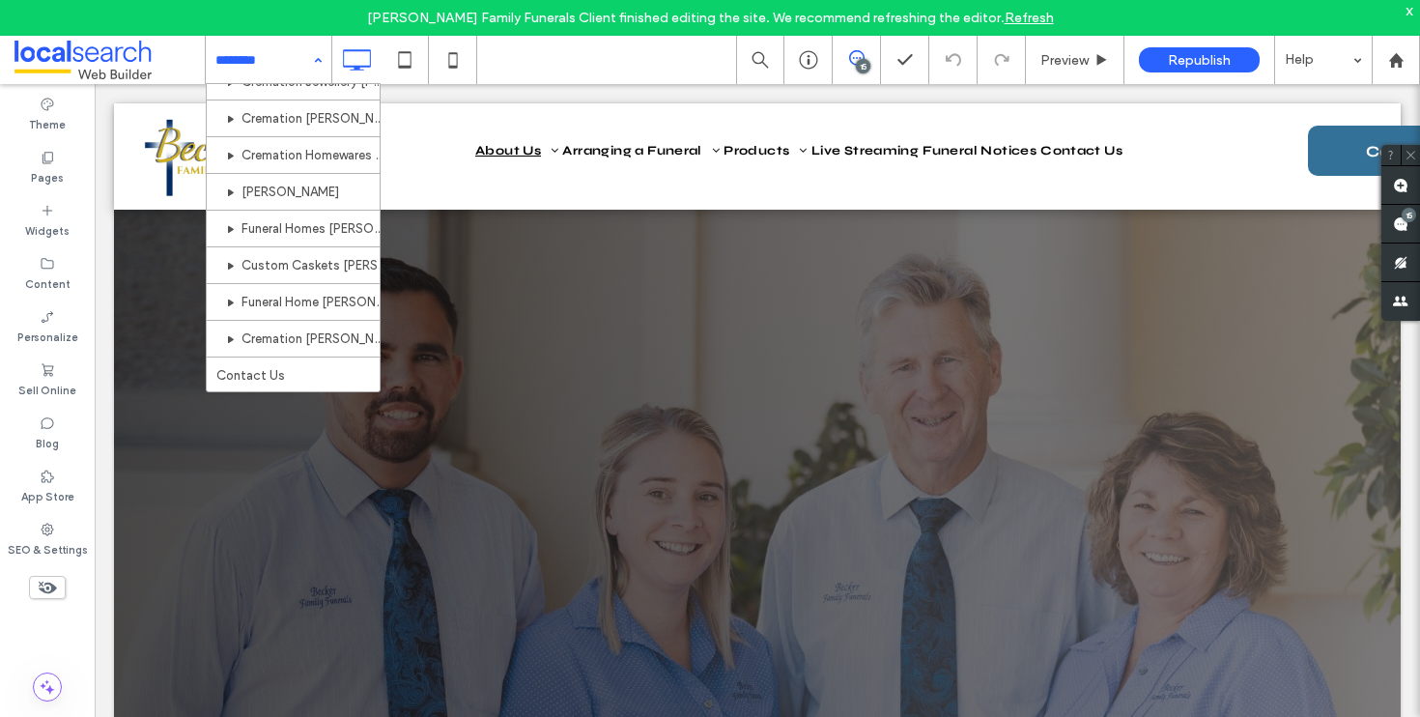
click at [314, 65] on div "Home About Us Resources Arranging a Funeral Funeral Services Cremation Services…" at bounding box center [269, 60] width 126 height 48
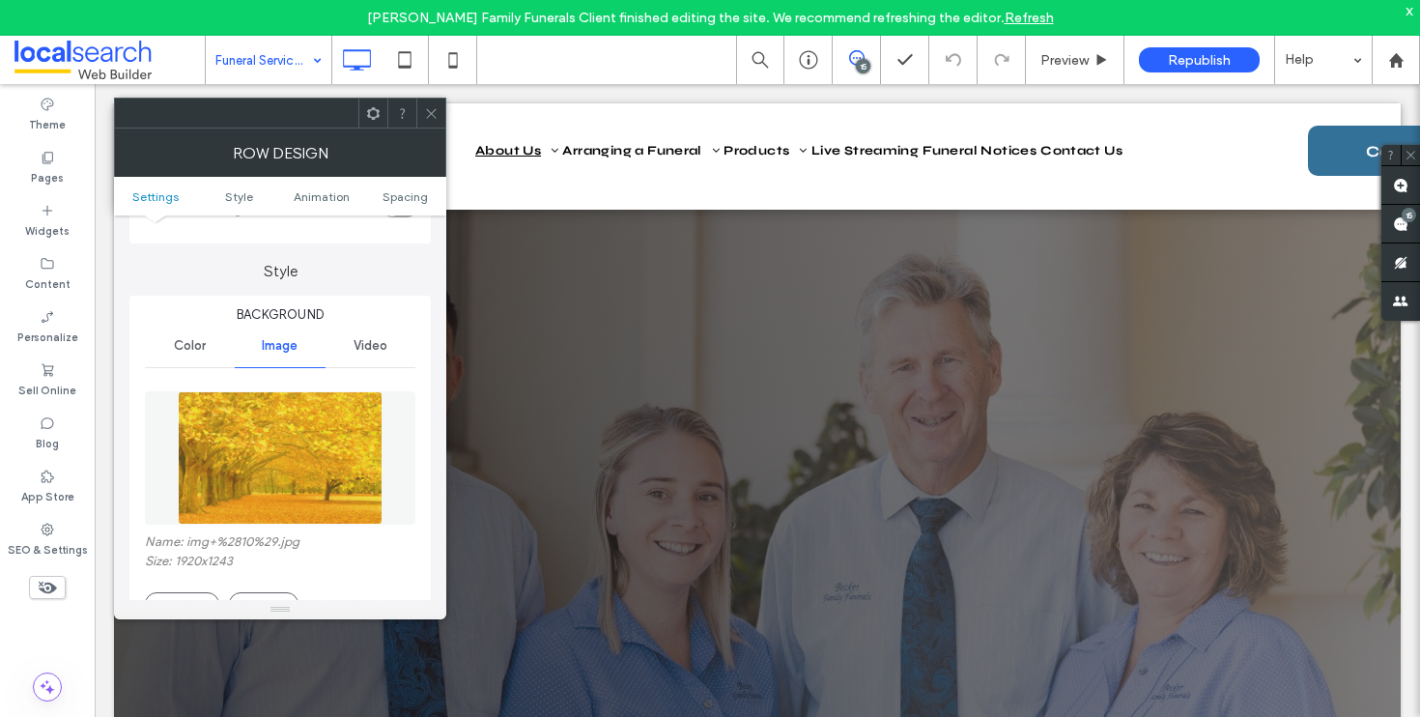
scroll to position [177, 0]
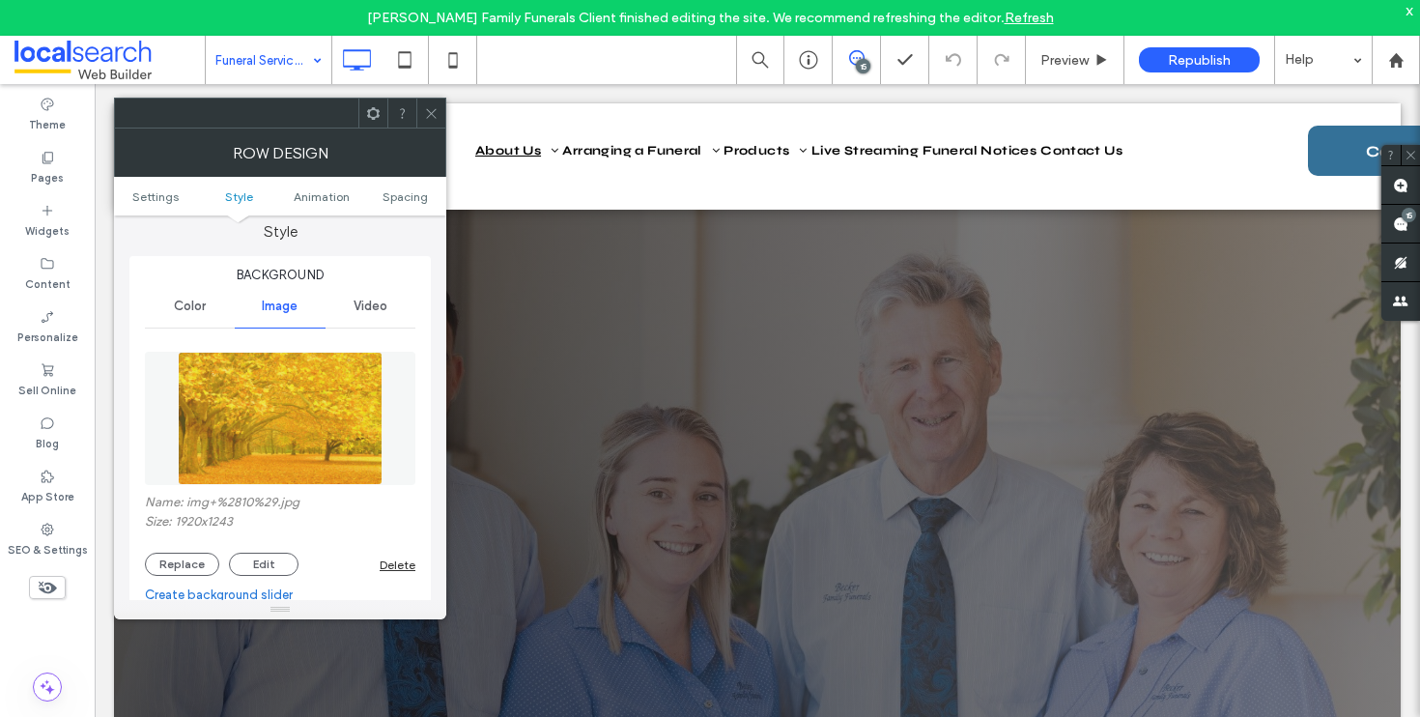
click at [398, 569] on div "Delete" at bounding box center [398, 565] width 36 height 14
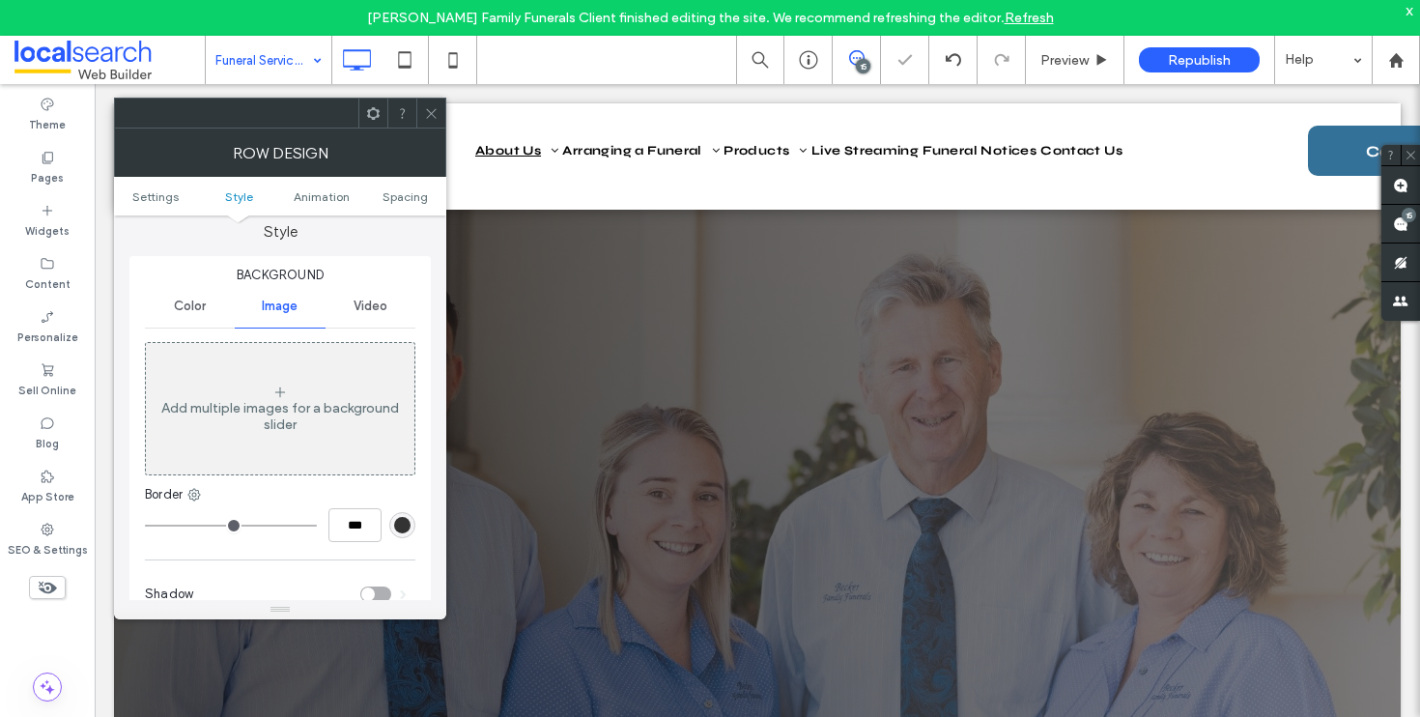
click at [428, 110] on use at bounding box center [431, 113] width 10 height 10
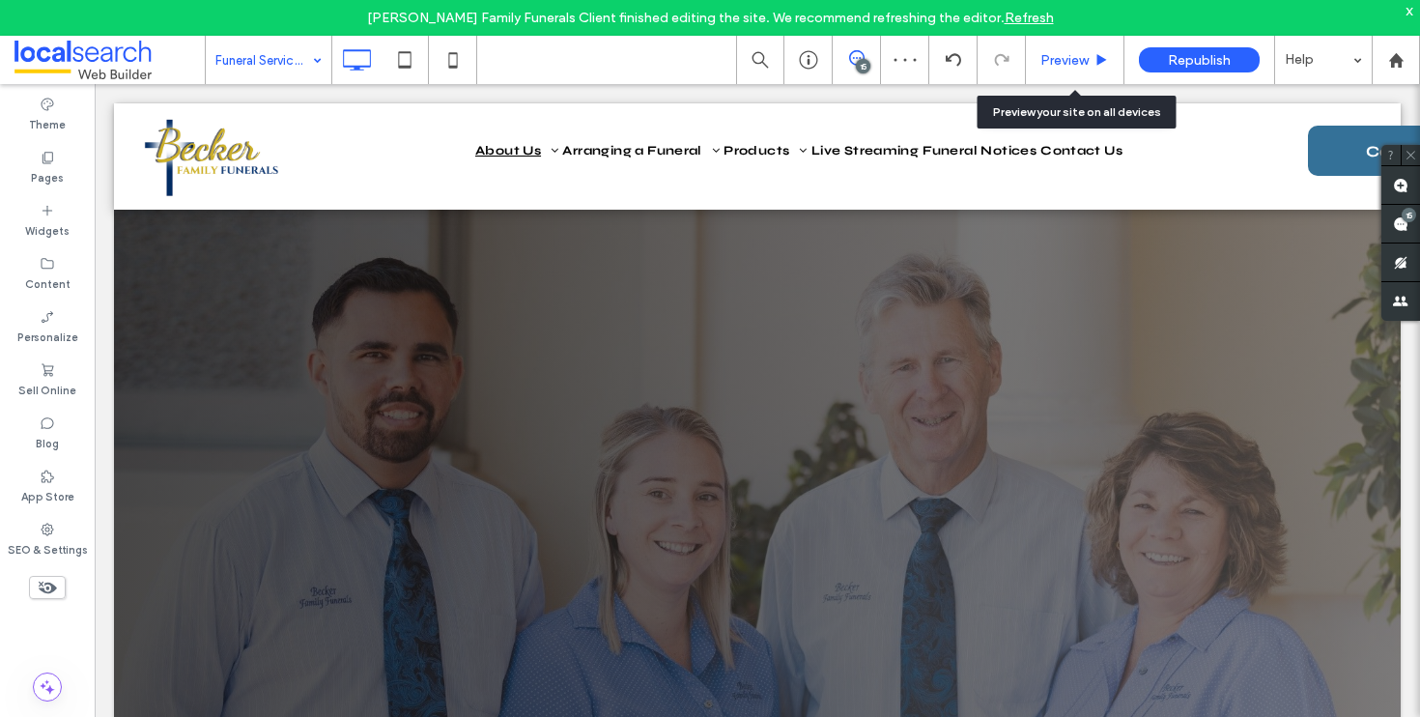
click at [1092, 50] on div "Preview" at bounding box center [1075, 60] width 99 height 48
click at [1070, 58] on span "Preview" at bounding box center [1065, 60] width 48 height 16
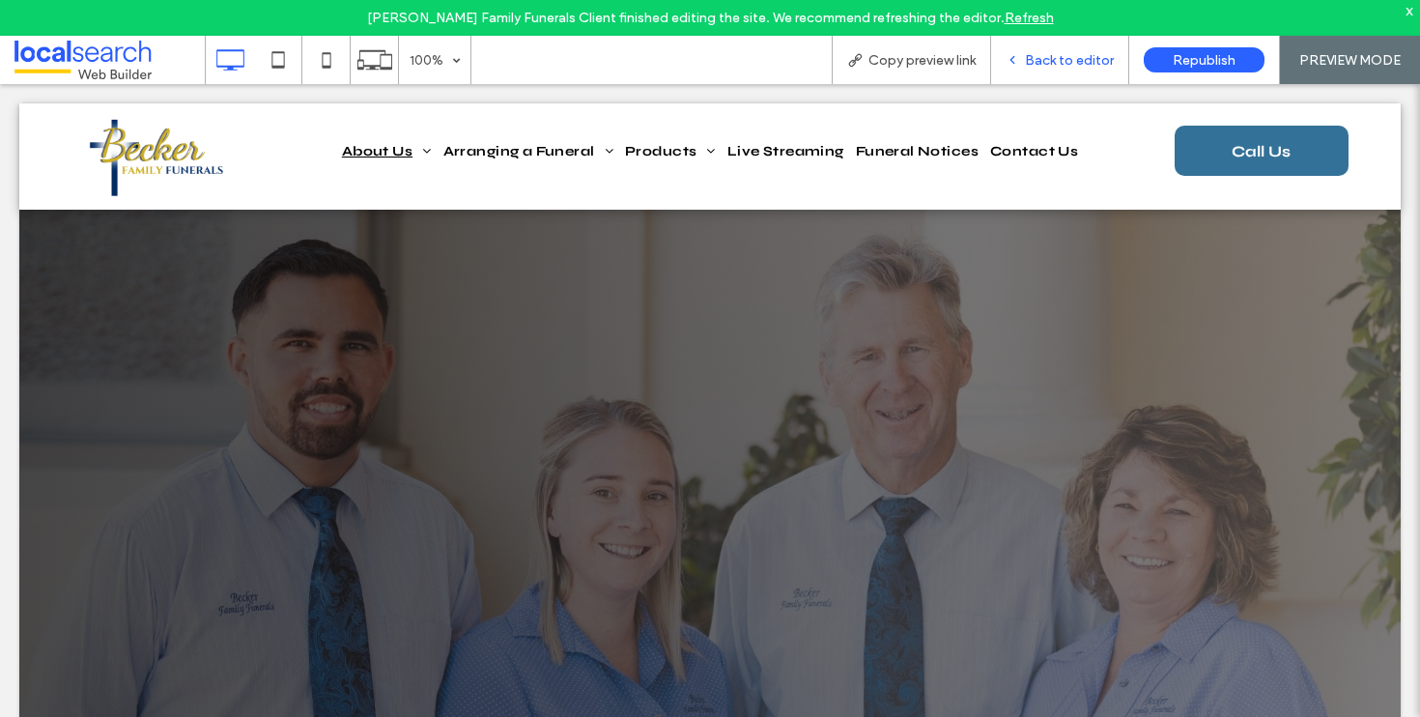
click at [1044, 61] on span "Back to editor" at bounding box center [1069, 60] width 89 height 16
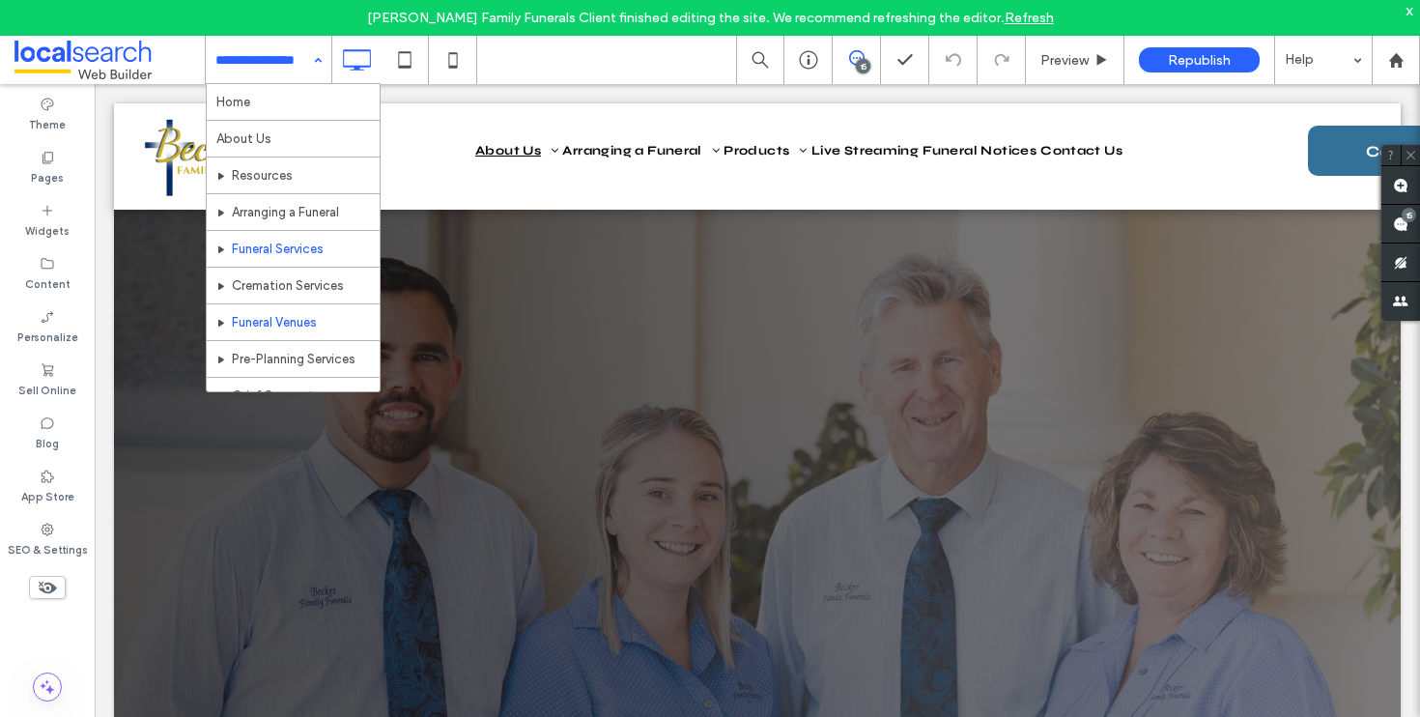
scroll to position [36, 0]
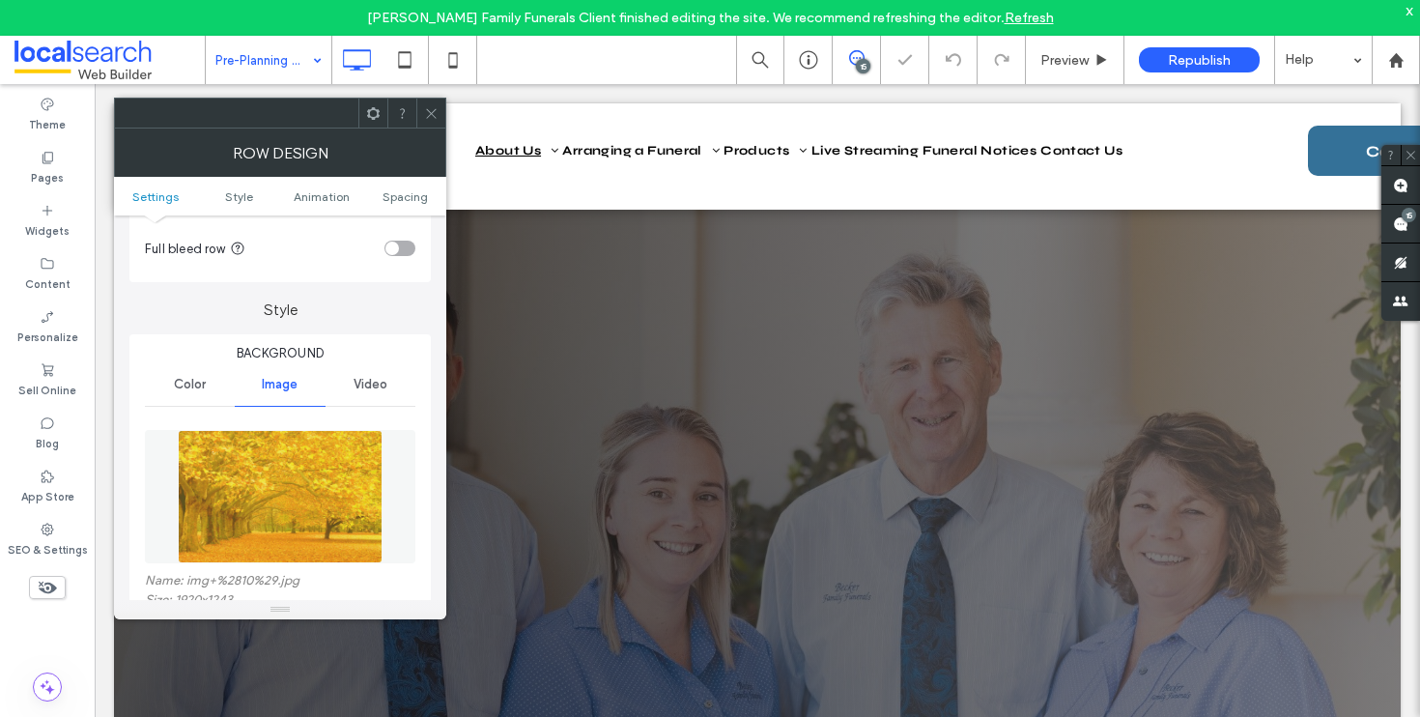
scroll to position [178, 0]
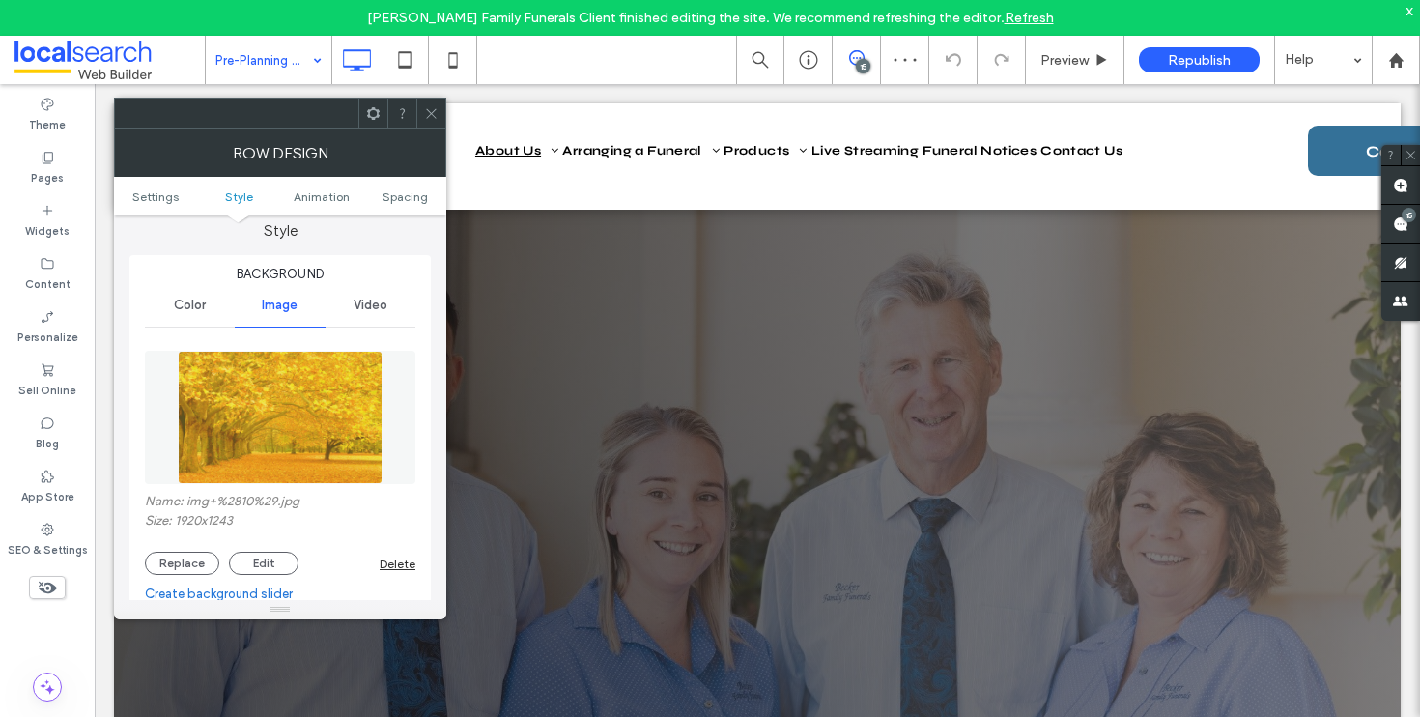
click at [397, 563] on div "Delete" at bounding box center [398, 564] width 36 height 14
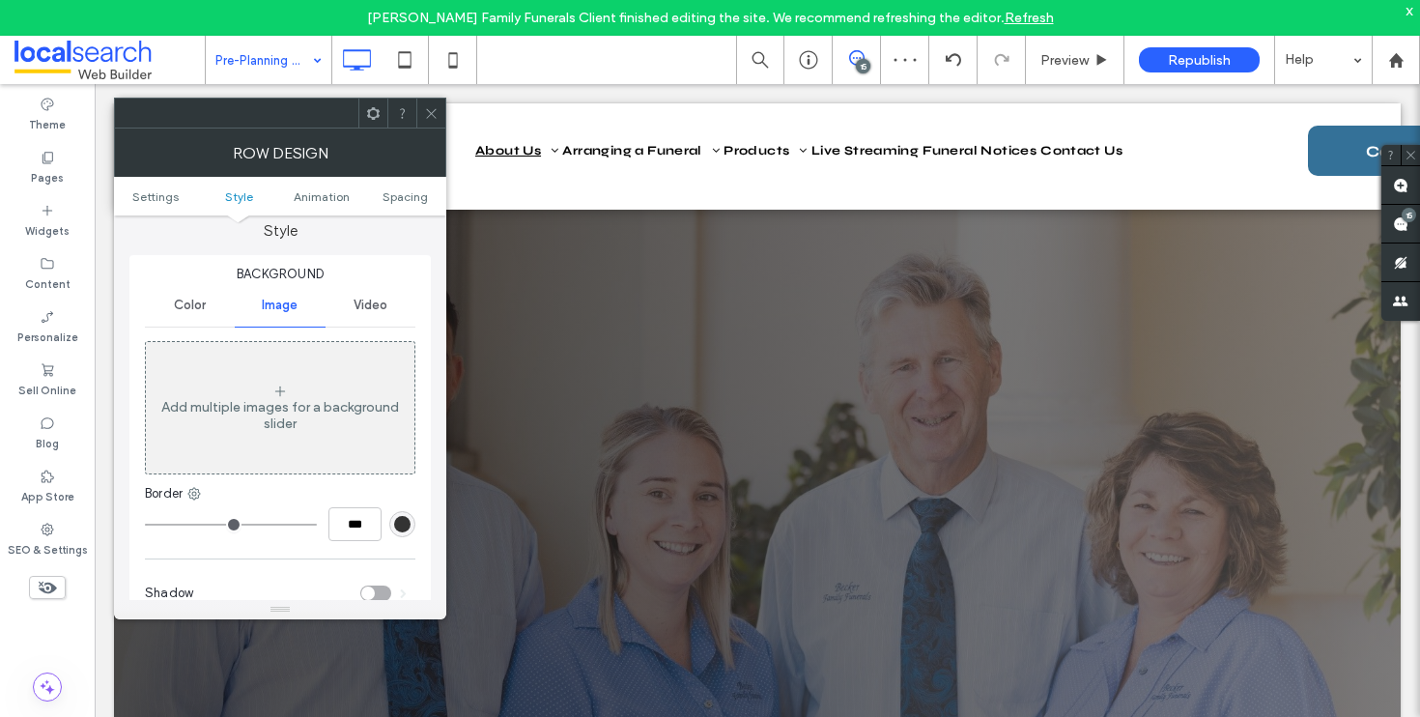
click at [428, 122] on span at bounding box center [431, 113] width 14 height 29
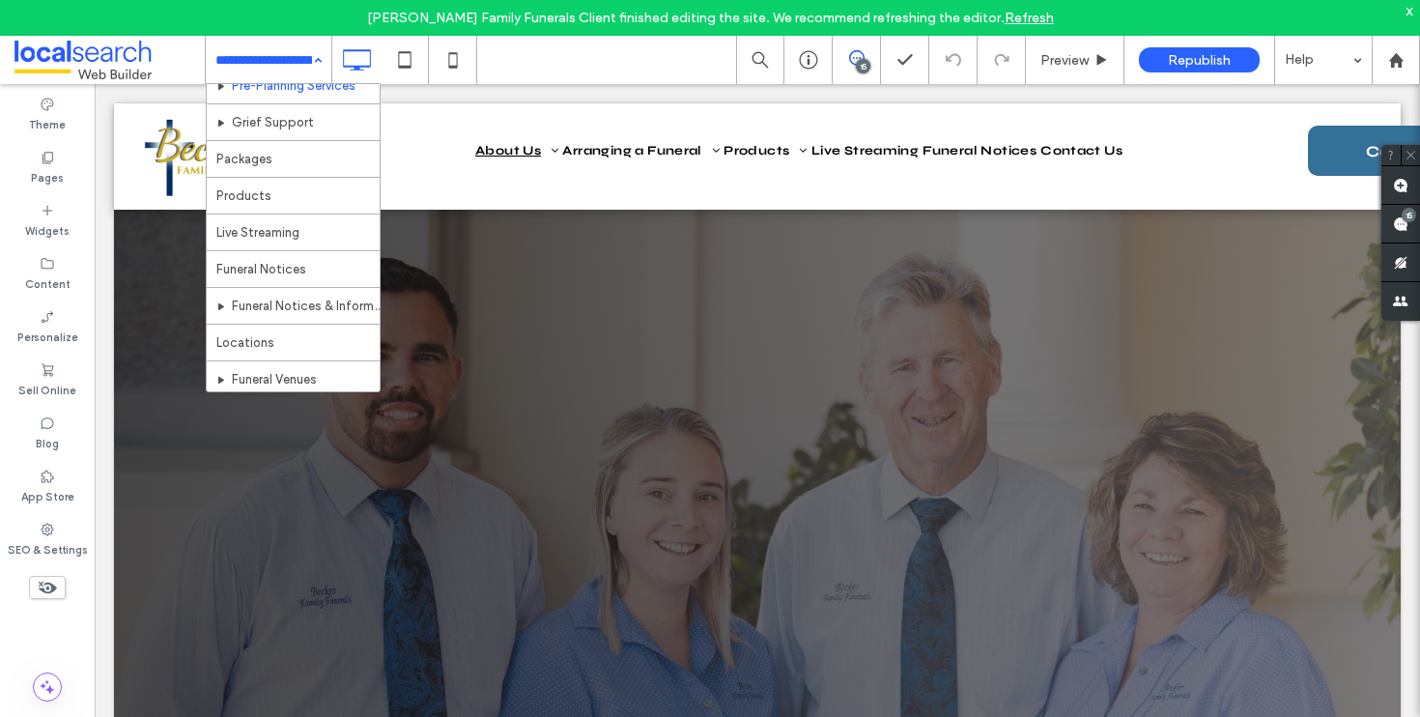
scroll to position [272, 0]
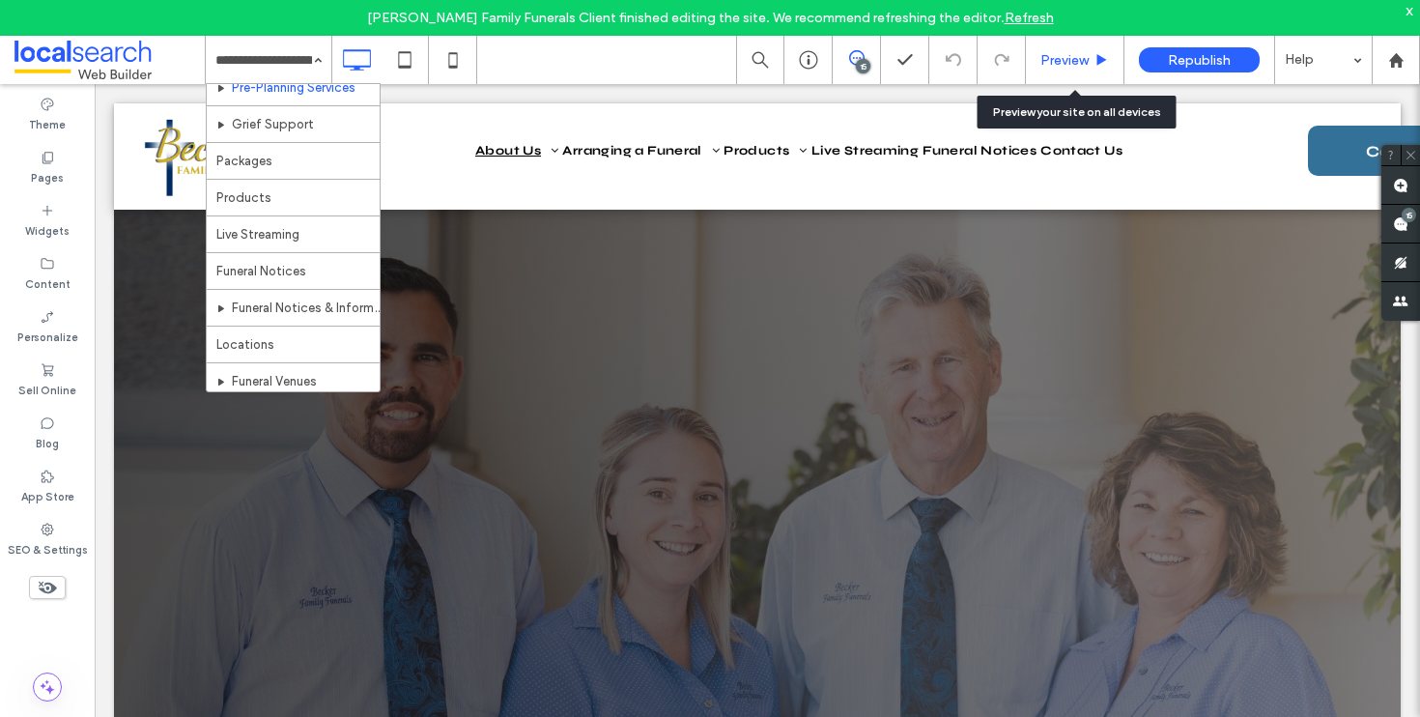
click at [1080, 49] on div "Preview" at bounding box center [1075, 60] width 99 height 48
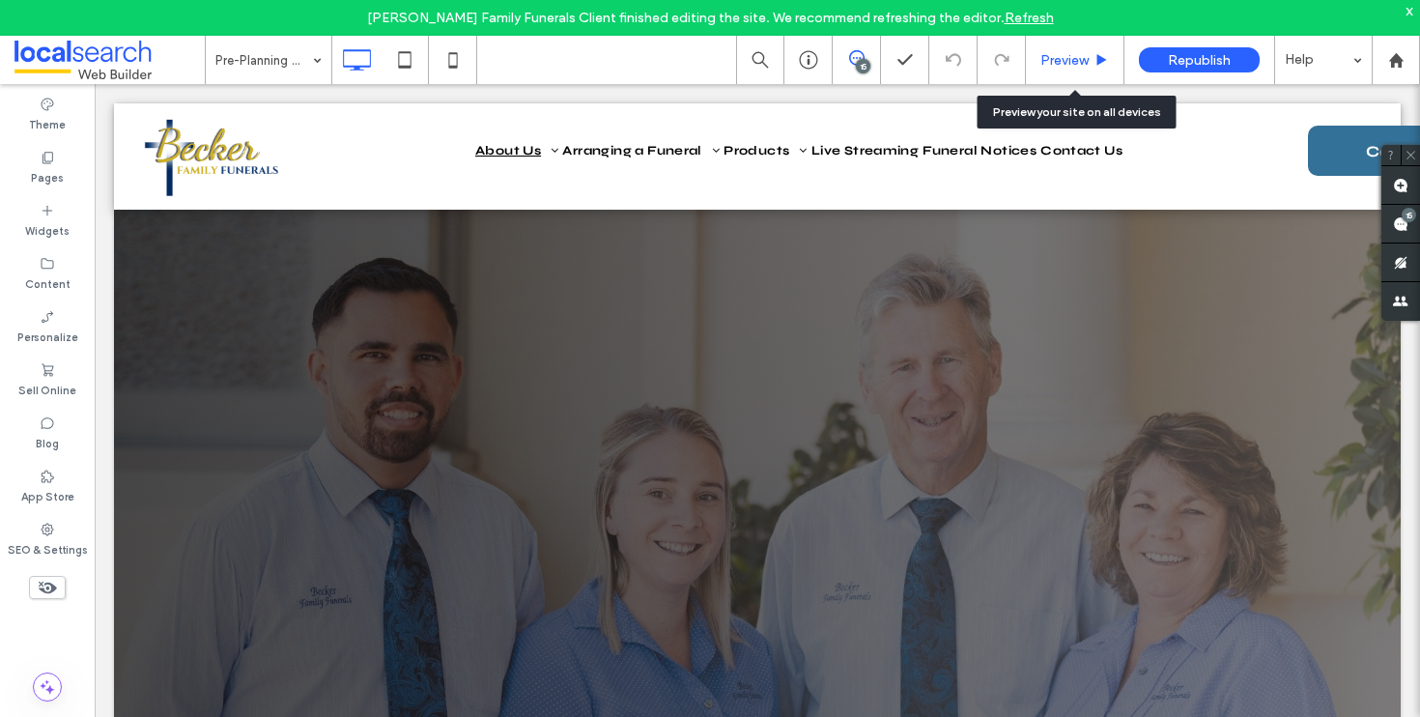
click at [1076, 60] on span "Preview" at bounding box center [1065, 60] width 48 height 16
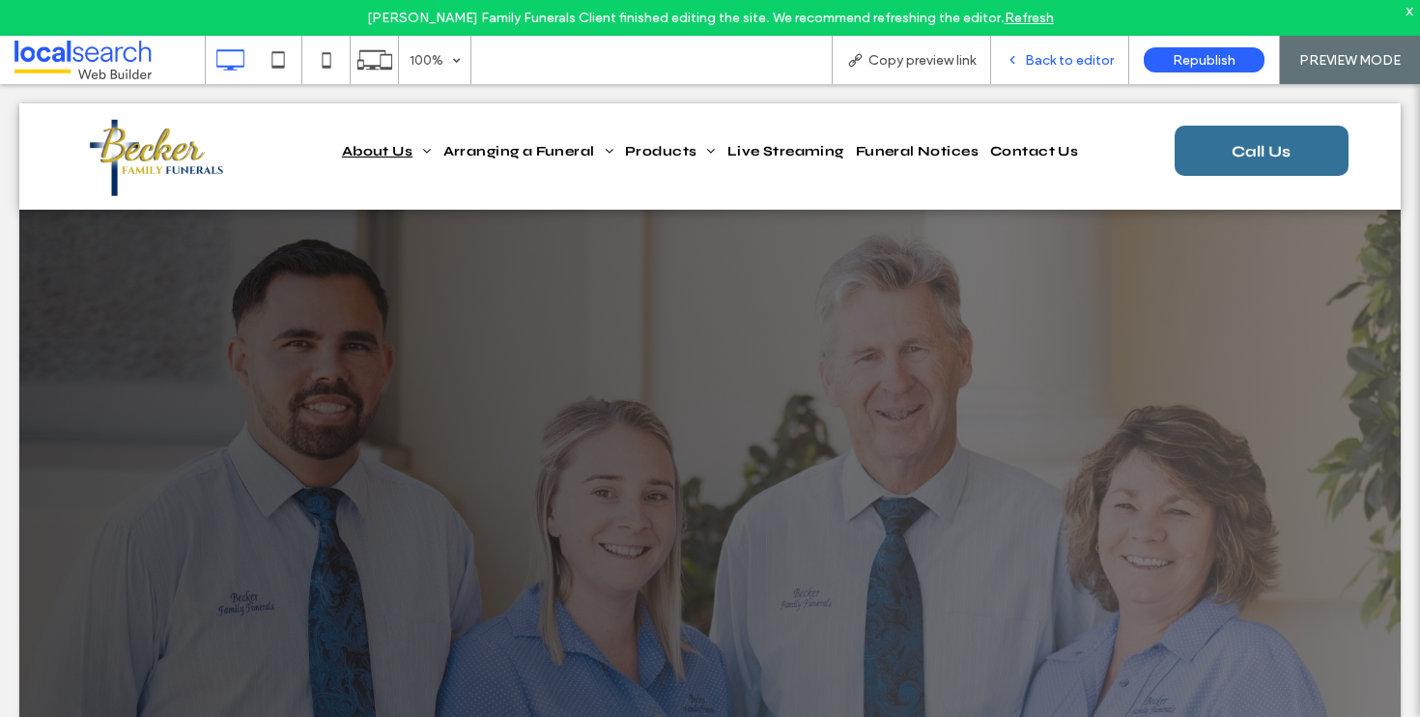
click at [1071, 64] on span "Back to editor" at bounding box center [1069, 60] width 89 height 16
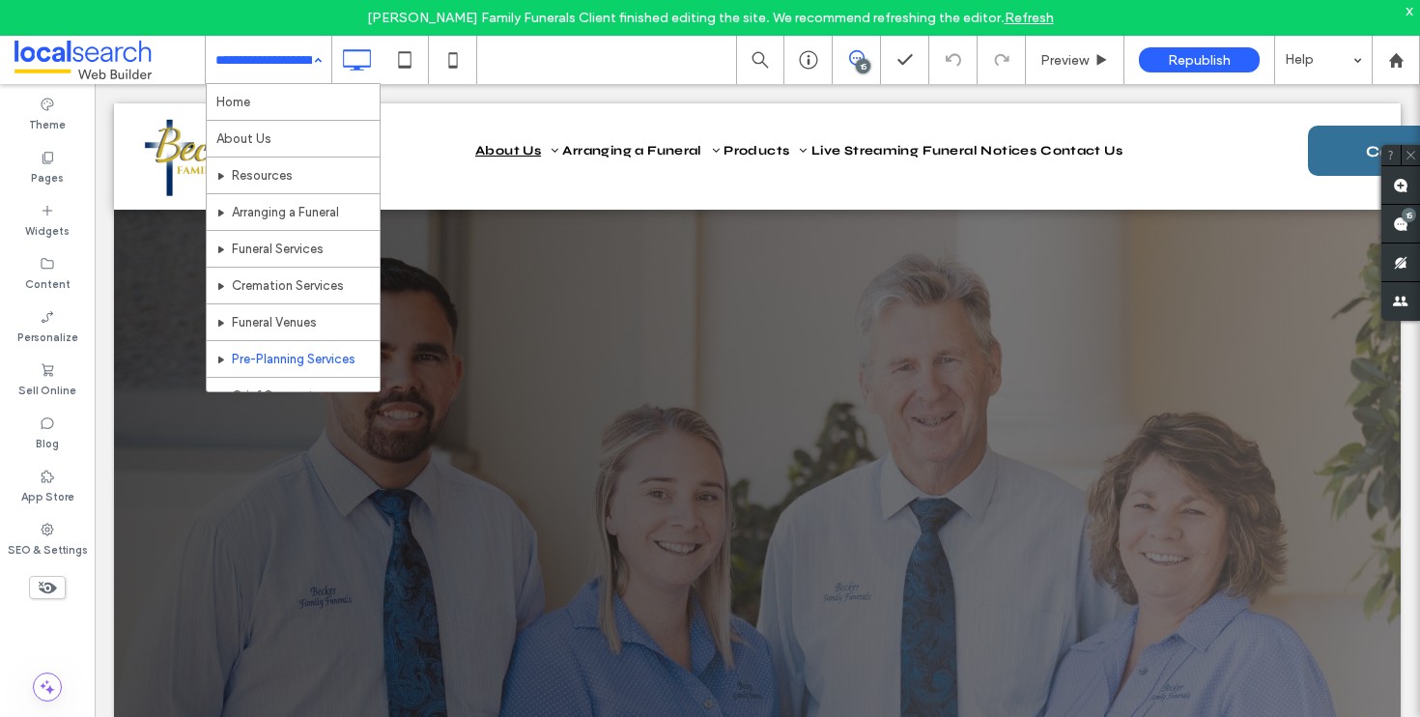
click at [314, 61] on div "Home About Us Resources Arranging a Funeral Funeral Services Cremation Services…" at bounding box center [269, 60] width 126 height 48
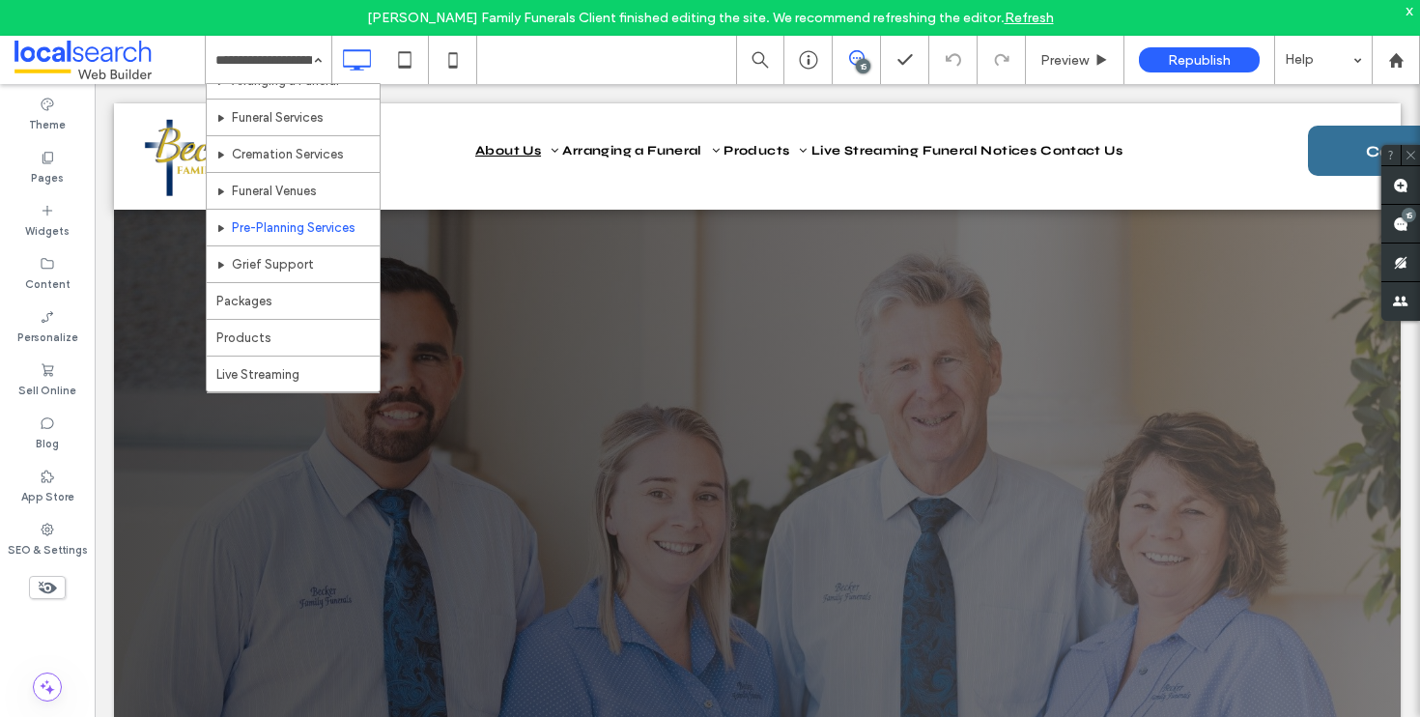
scroll to position [161, 0]
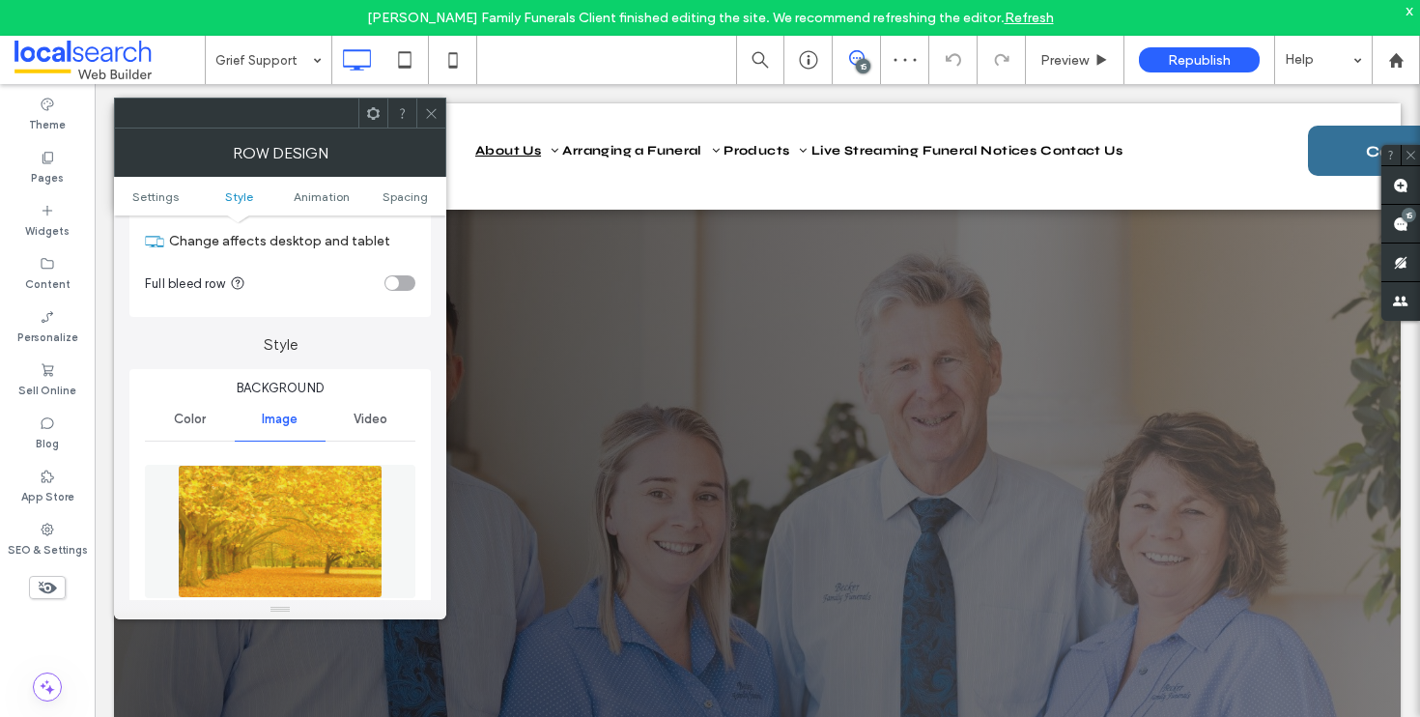
scroll to position [356, 0]
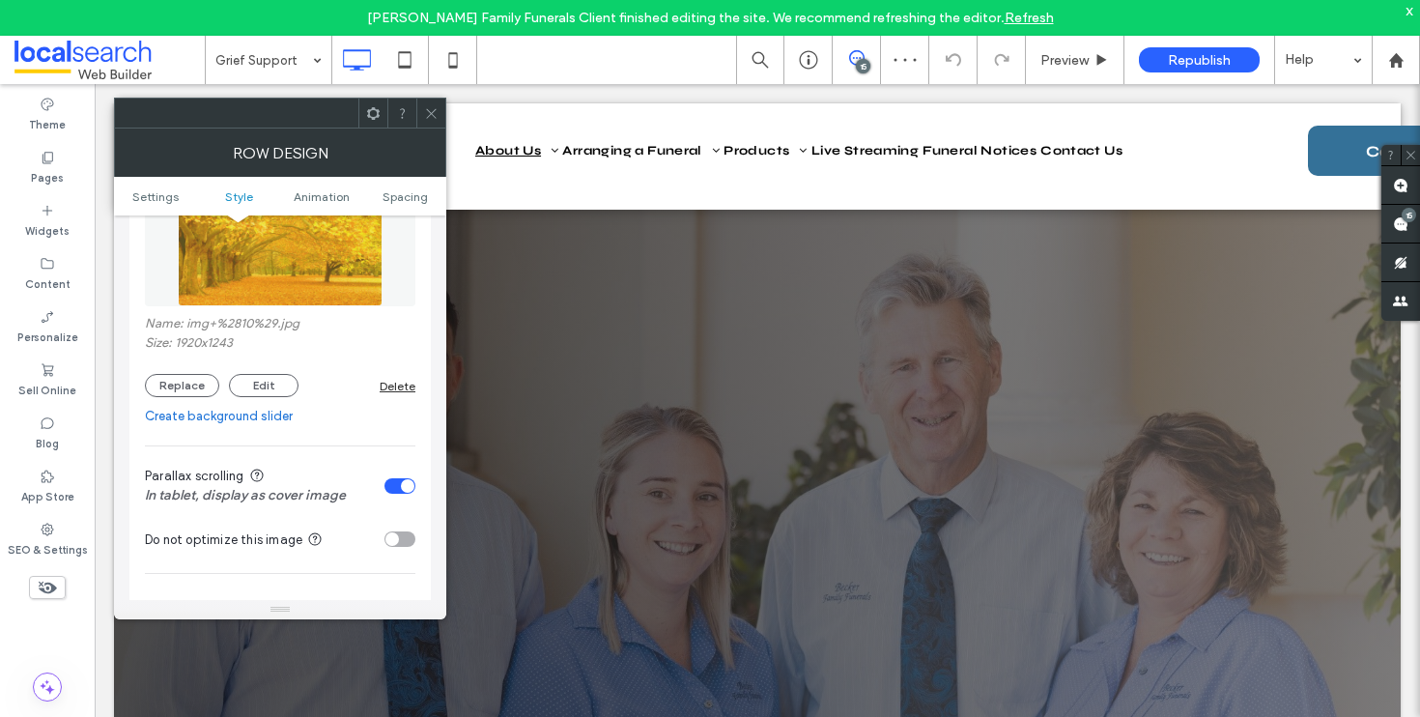
click at [391, 390] on div "Delete" at bounding box center [398, 386] width 36 height 14
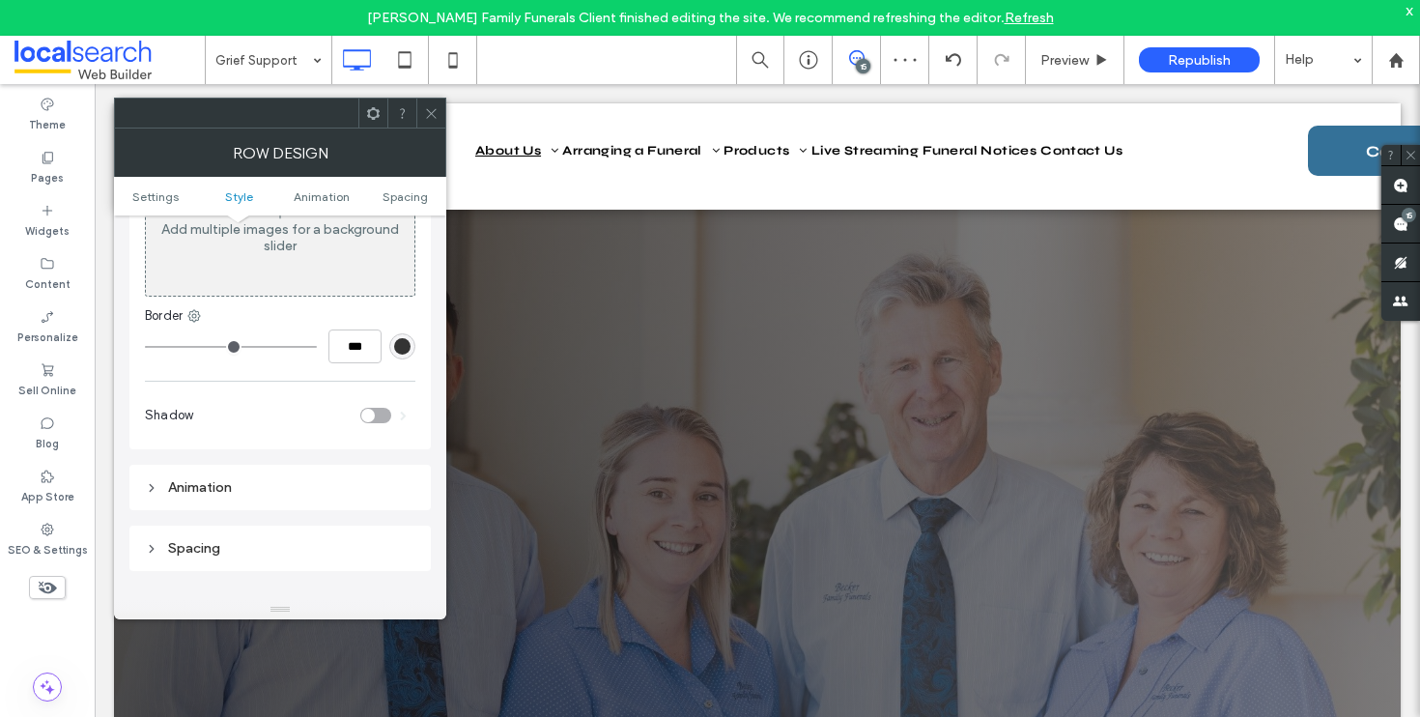
click at [435, 129] on div "Row Design" at bounding box center [280, 153] width 332 height 48
click at [435, 126] on span at bounding box center [431, 113] width 14 height 29
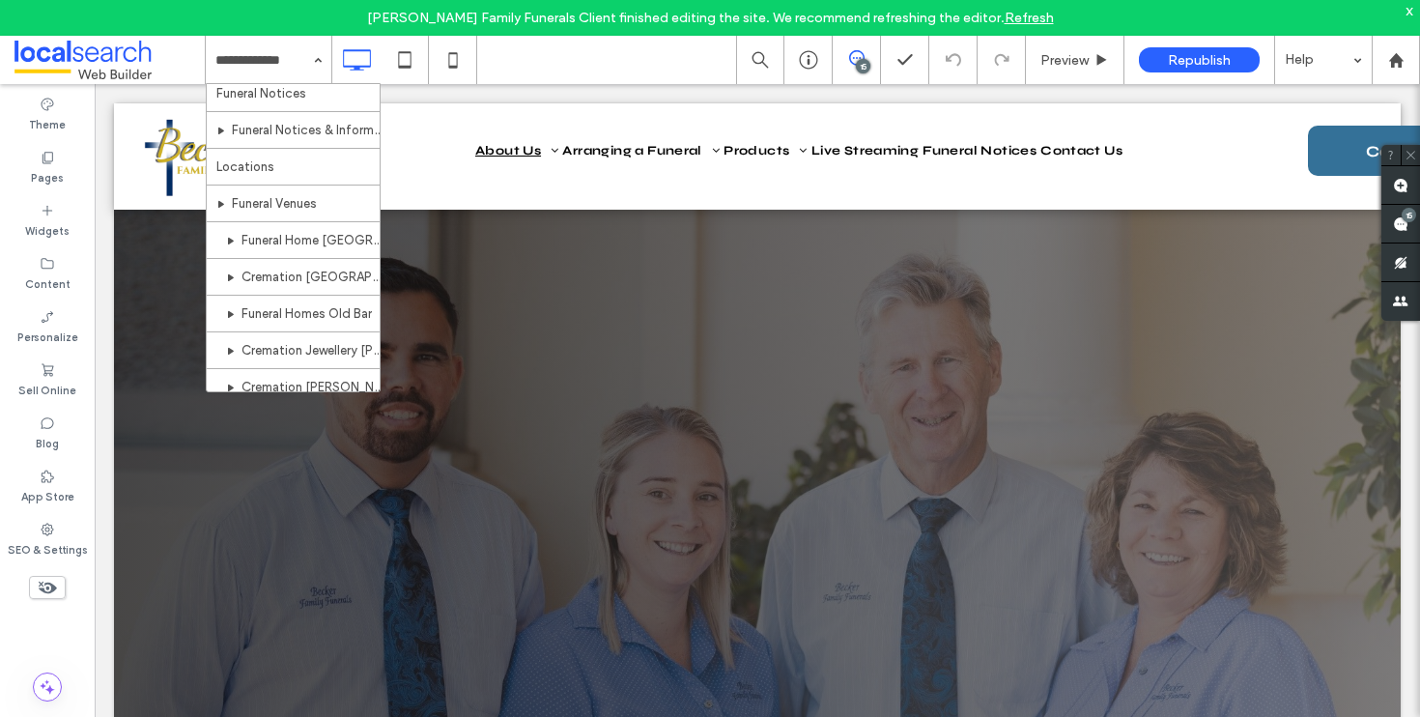
scroll to position [745, 0]
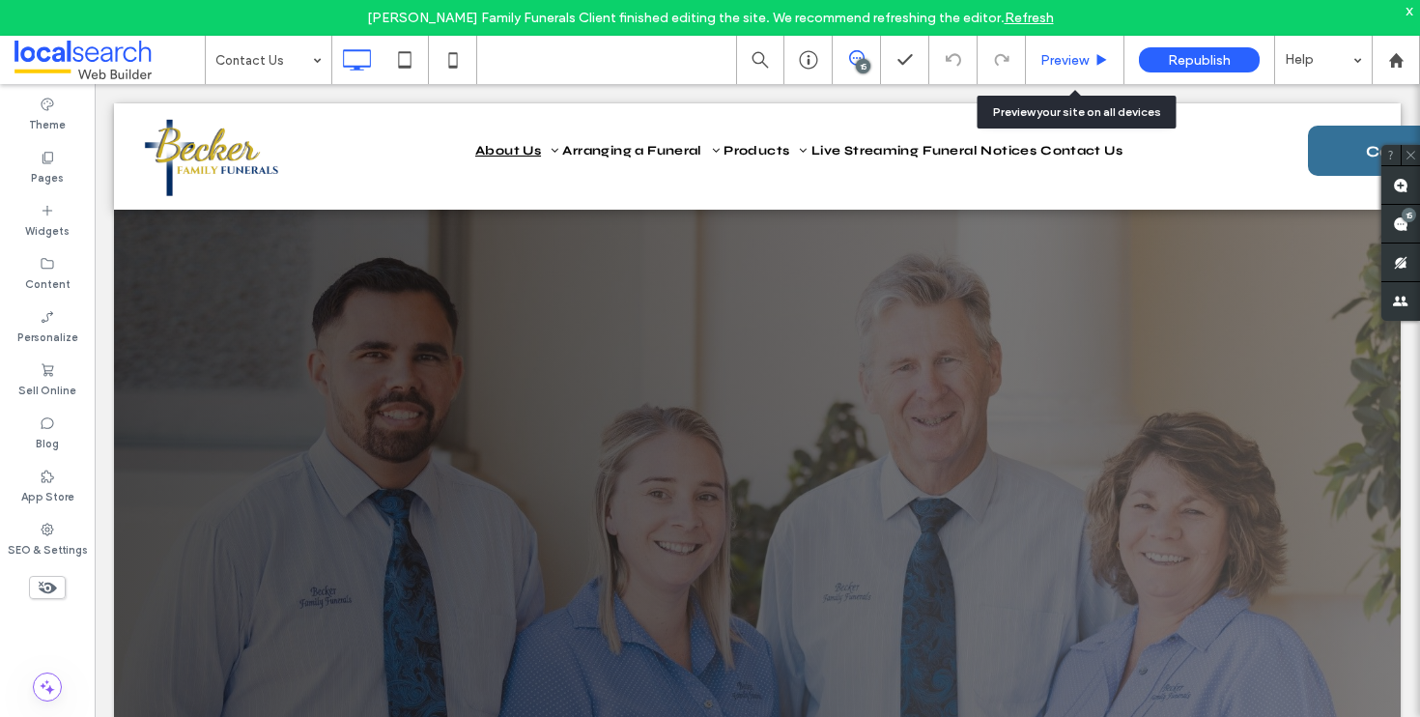
click at [1077, 62] on span "Preview" at bounding box center [1065, 60] width 48 height 16
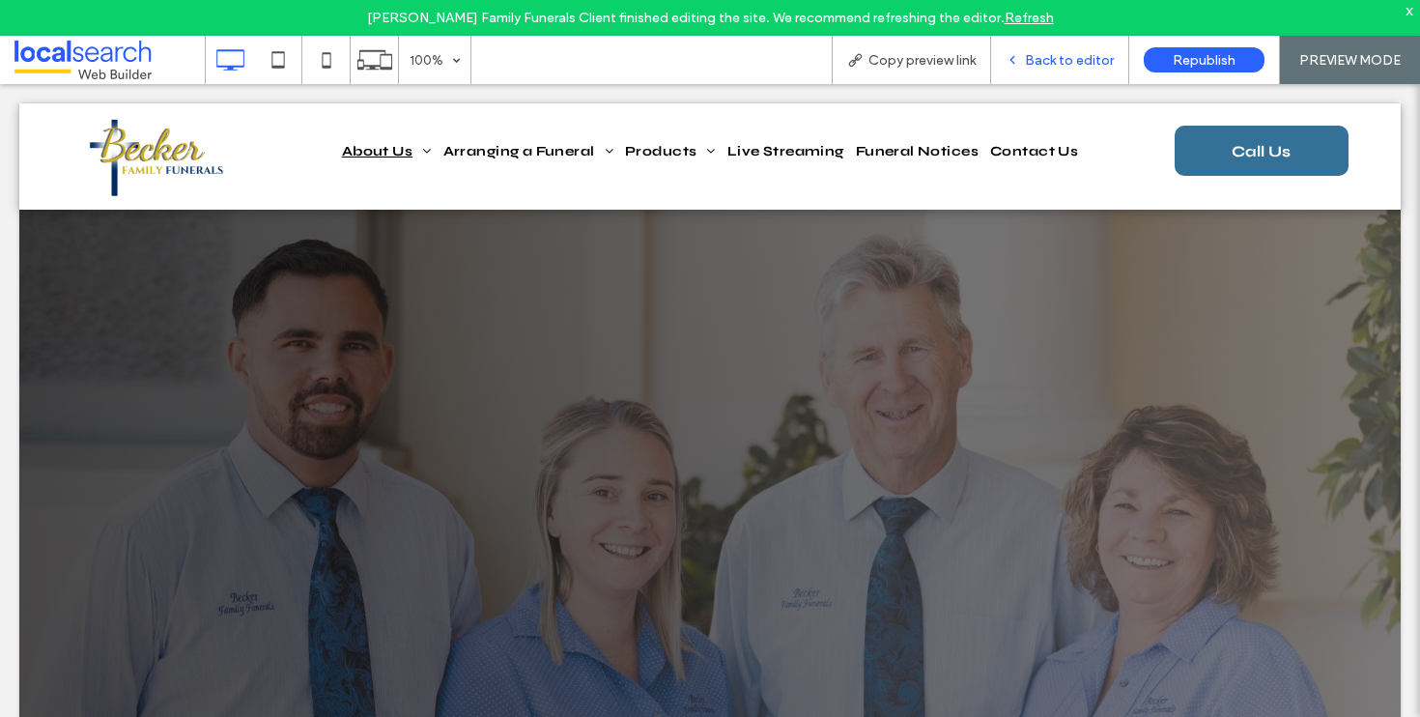
click at [1058, 68] on div "Back to editor" at bounding box center [1060, 60] width 138 height 48
click at [1057, 61] on span "Back to editor" at bounding box center [1069, 60] width 89 height 16
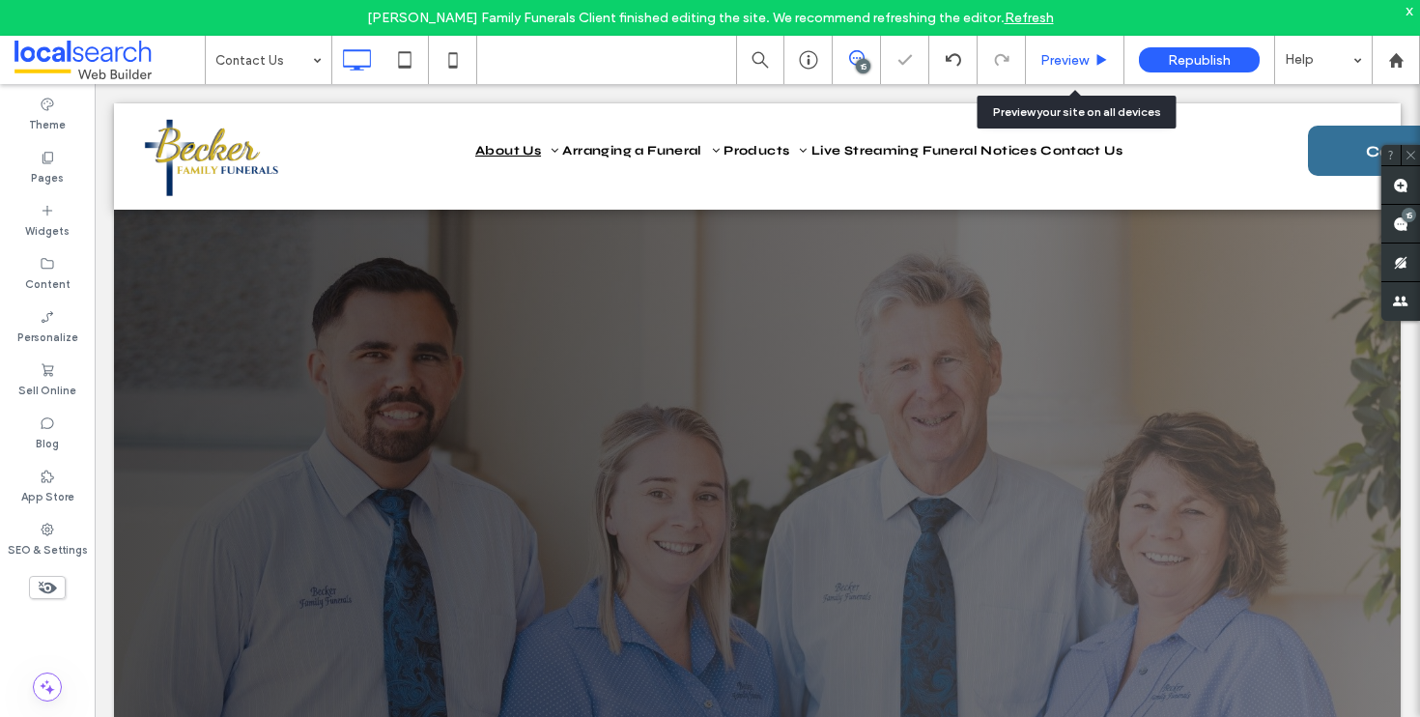
click at [1082, 49] on div "Preview" at bounding box center [1075, 60] width 99 height 48
click at [1081, 52] on span "Preview" at bounding box center [1065, 60] width 48 height 16
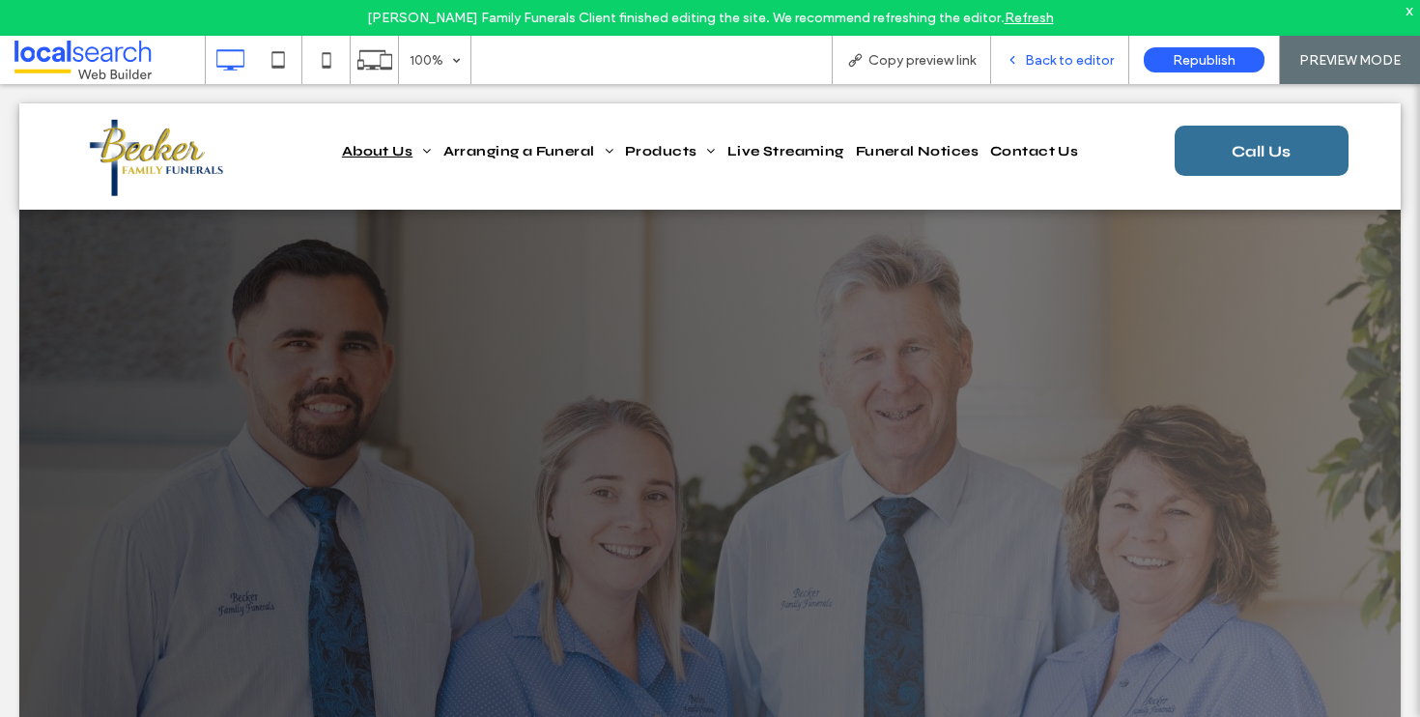
click at [1069, 43] on div "Back to editor" at bounding box center [1060, 60] width 138 height 48
click at [1070, 52] on span "Back to editor" at bounding box center [1069, 60] width 89 height 16
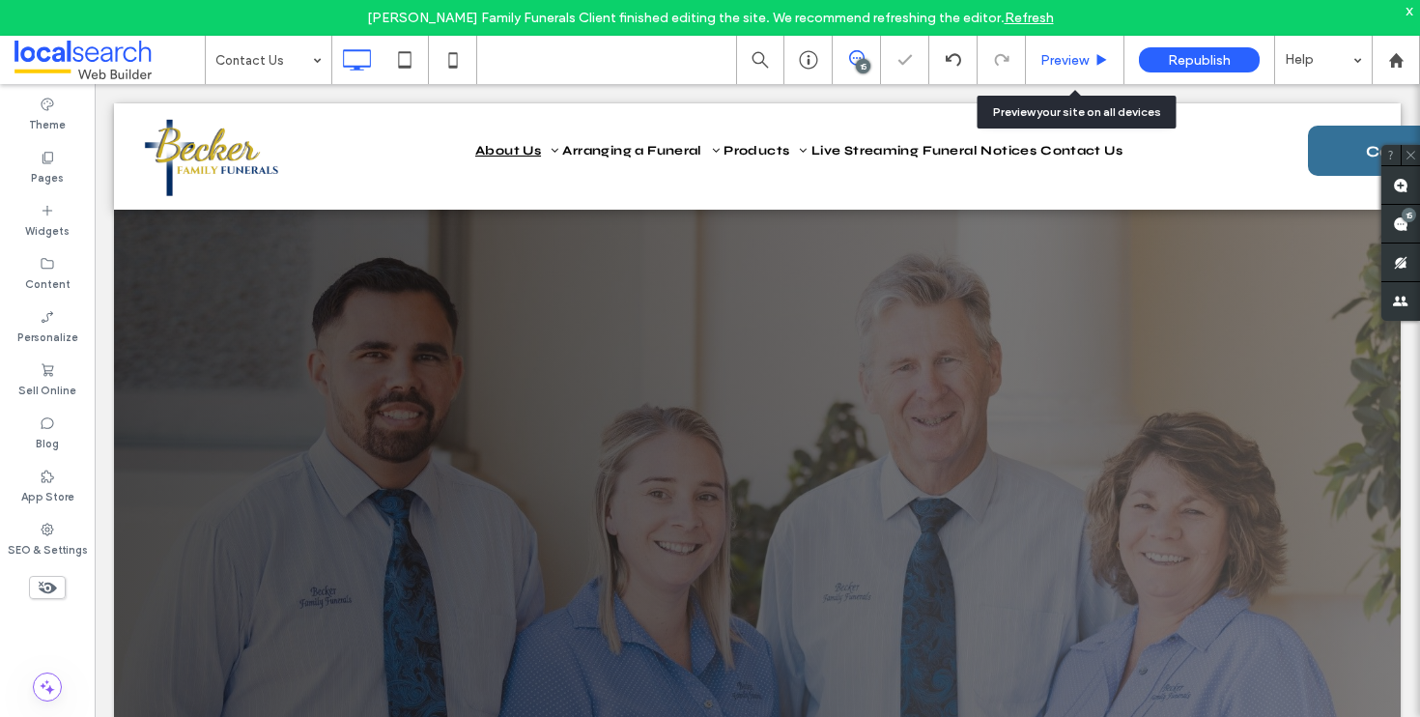
click at [1084, 62] on span "Preview" at bounding box center [1065, 60] width 48 height 16
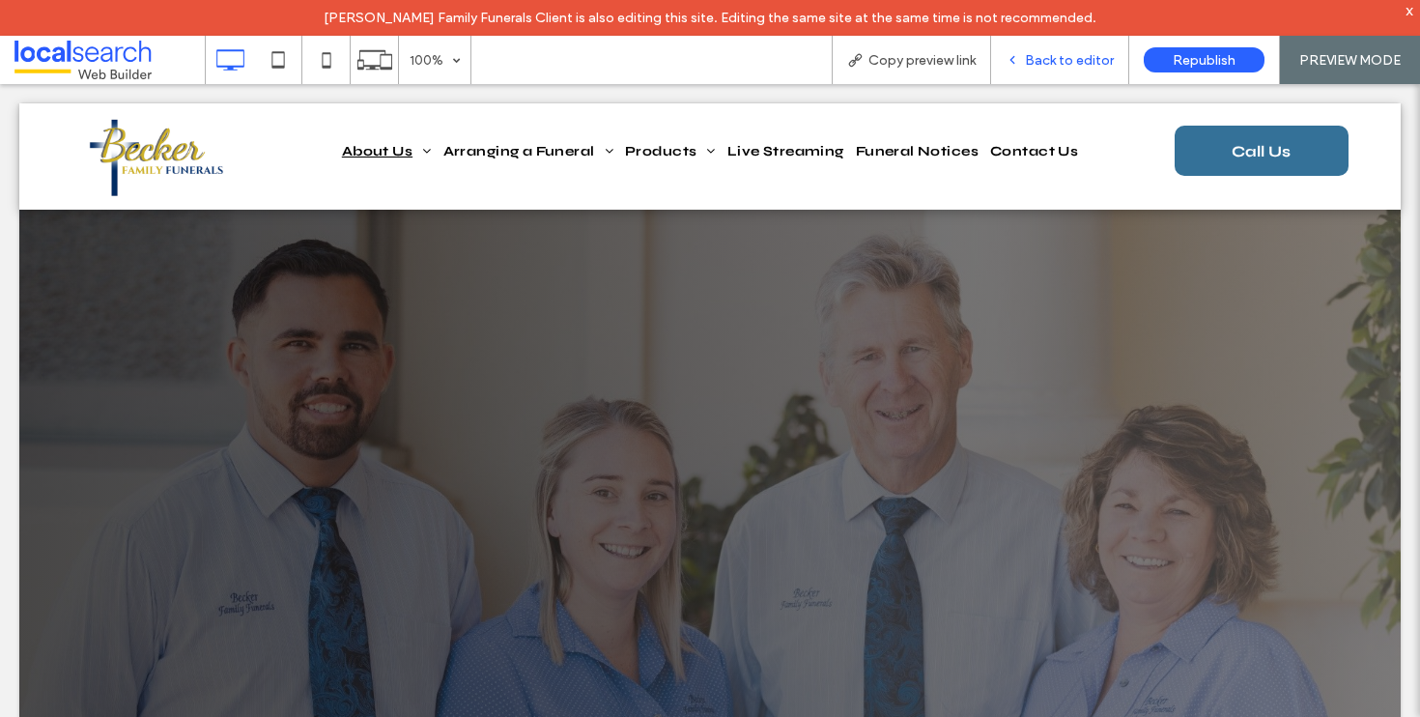
click at [1052, 56] on span "Back to editor" at bounding box center [1069, 60] width 89 height 16
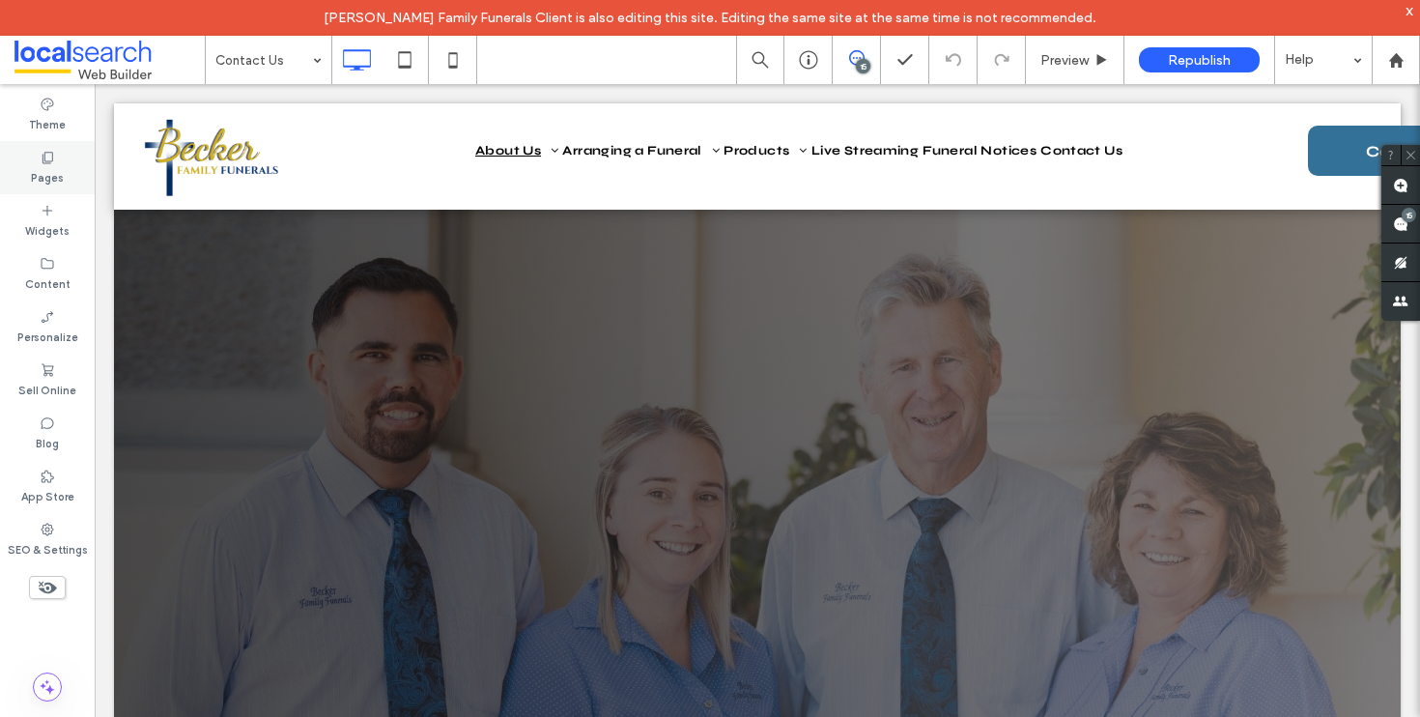
click at [41, 163] on icon at bounding box center [47, 157] width 15 height 15
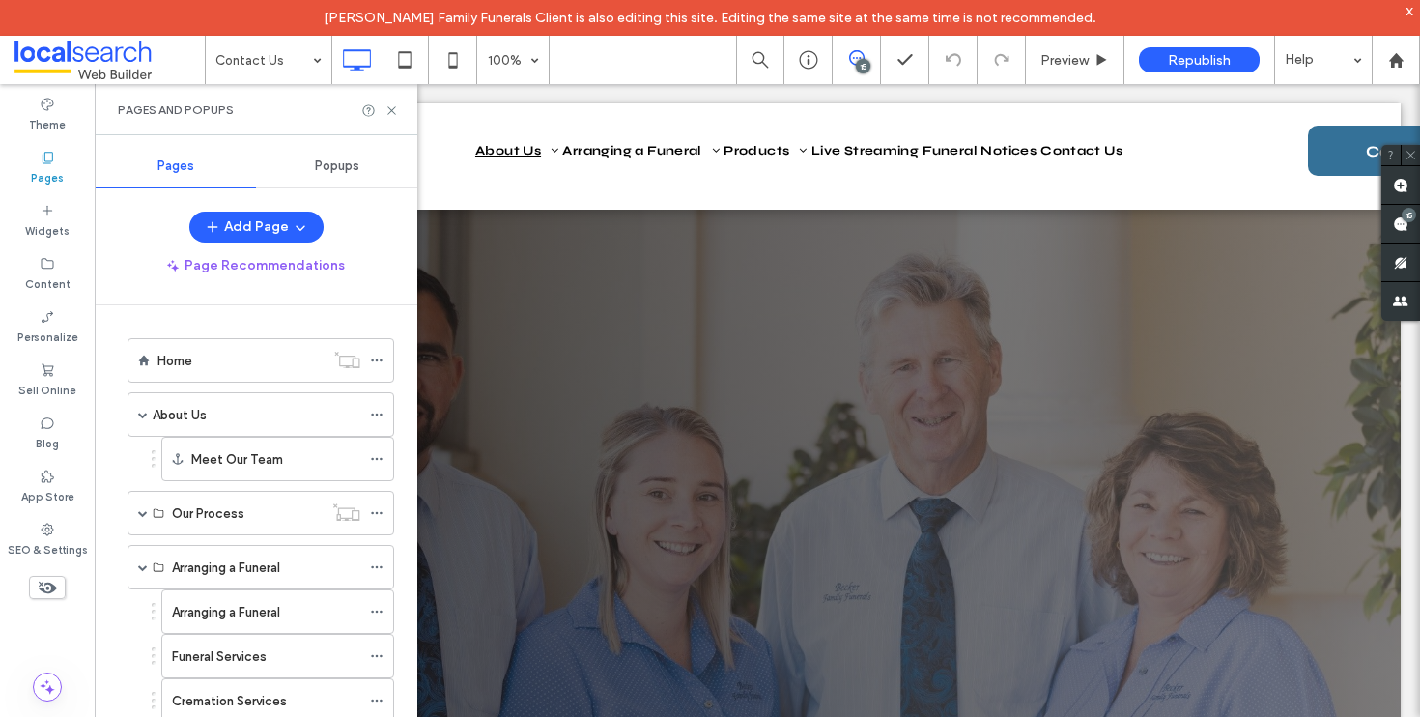
click at [403, 101] on div "Pages and Popups" at bounding box center [256, 109] width 323 height 51
click at [397, 110] on icon at bounding box center [392, 110] width 14 height 14
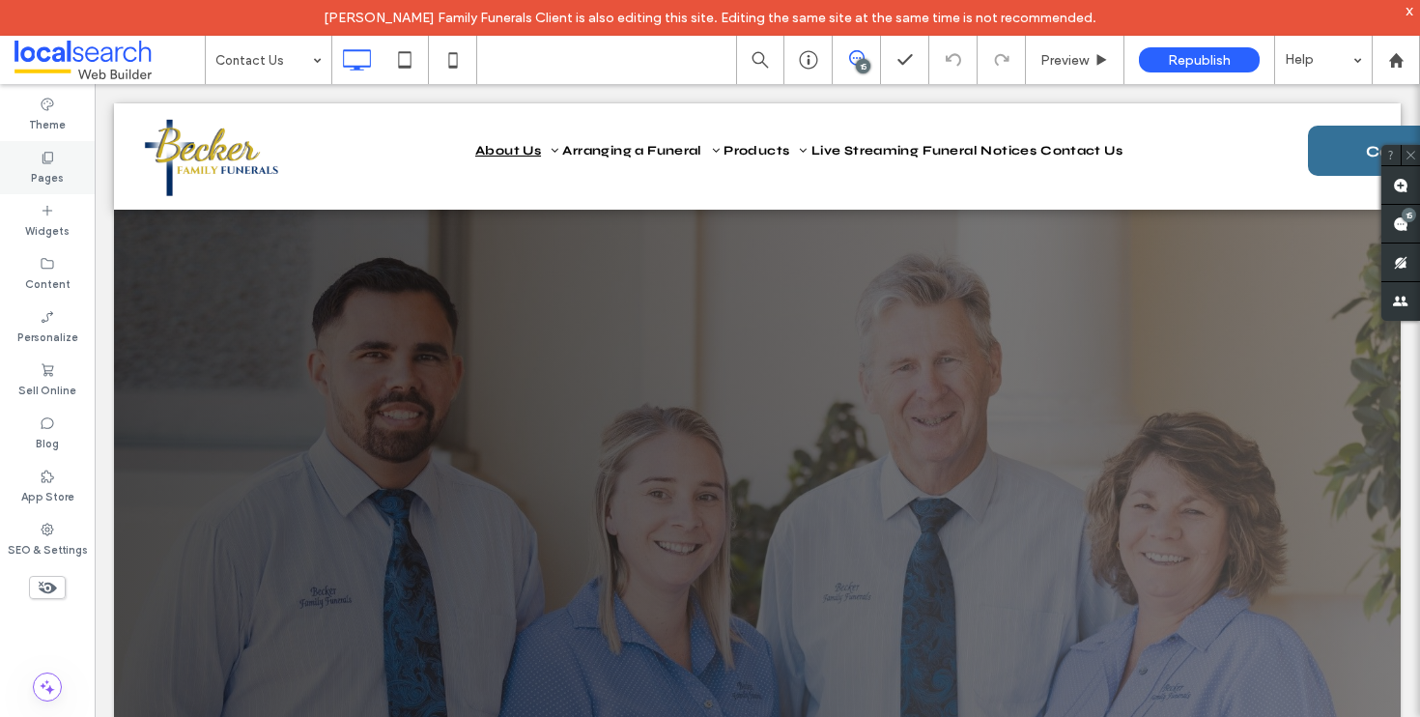
click at [61, 168] on label "Pages" at bounding box center [47, 175] width 33 height 21
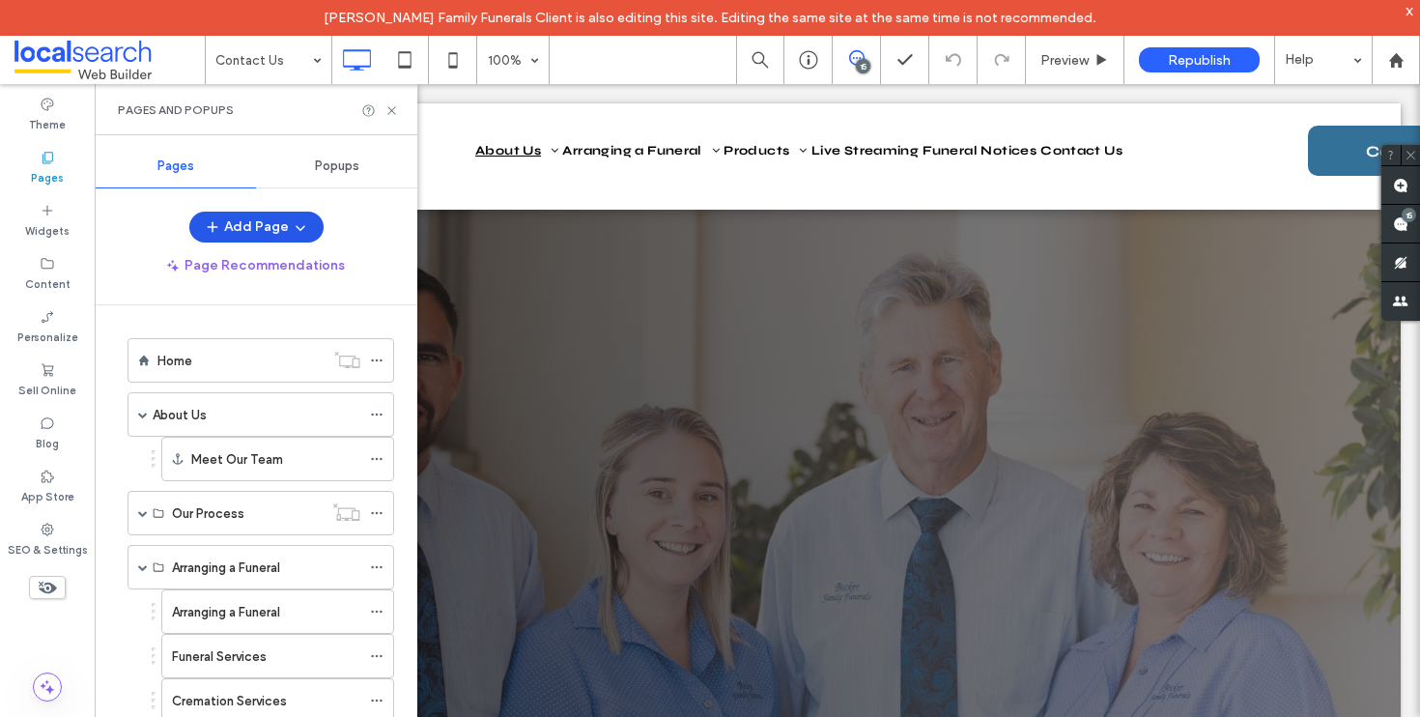
click at [300, 226] on icon "button" at bounding box center [300, 226] width 15 height 15
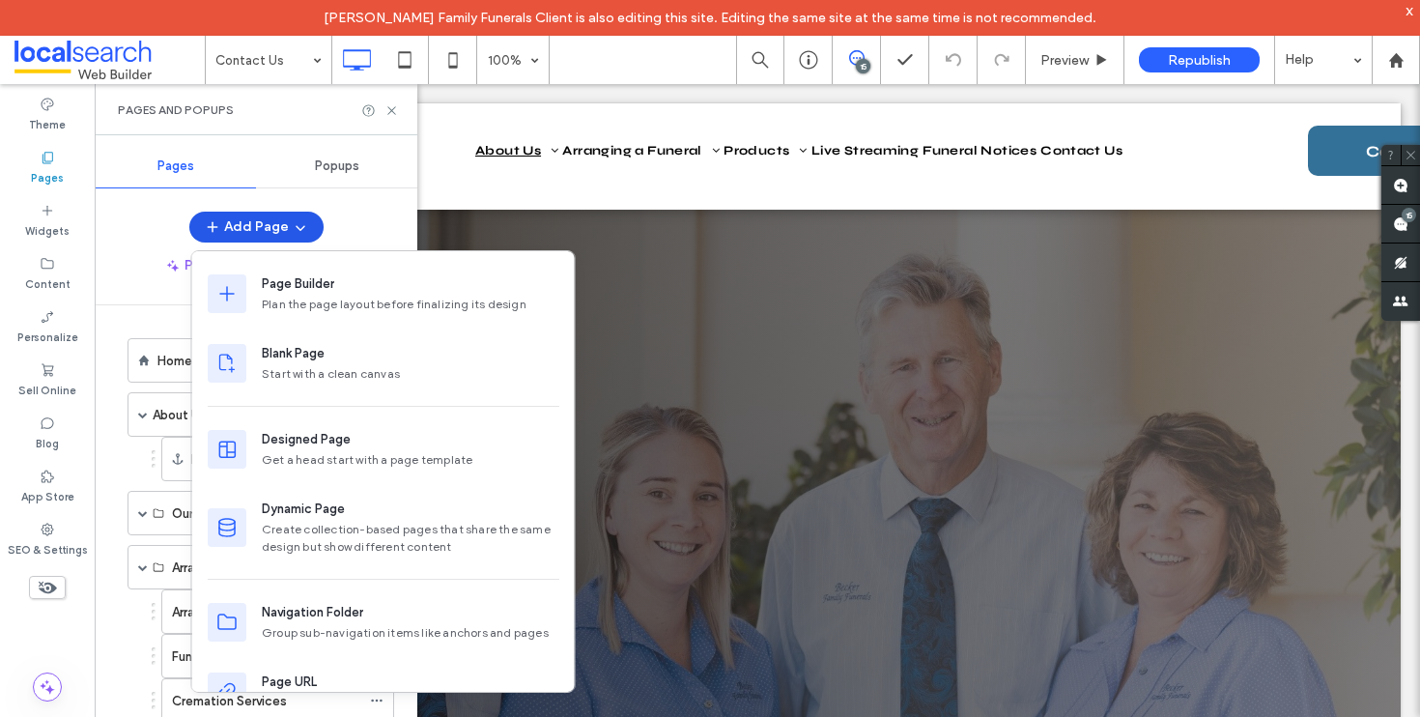
click at [300, 226] on icon "button" at bounding box center [300, 226] width 15 height 15
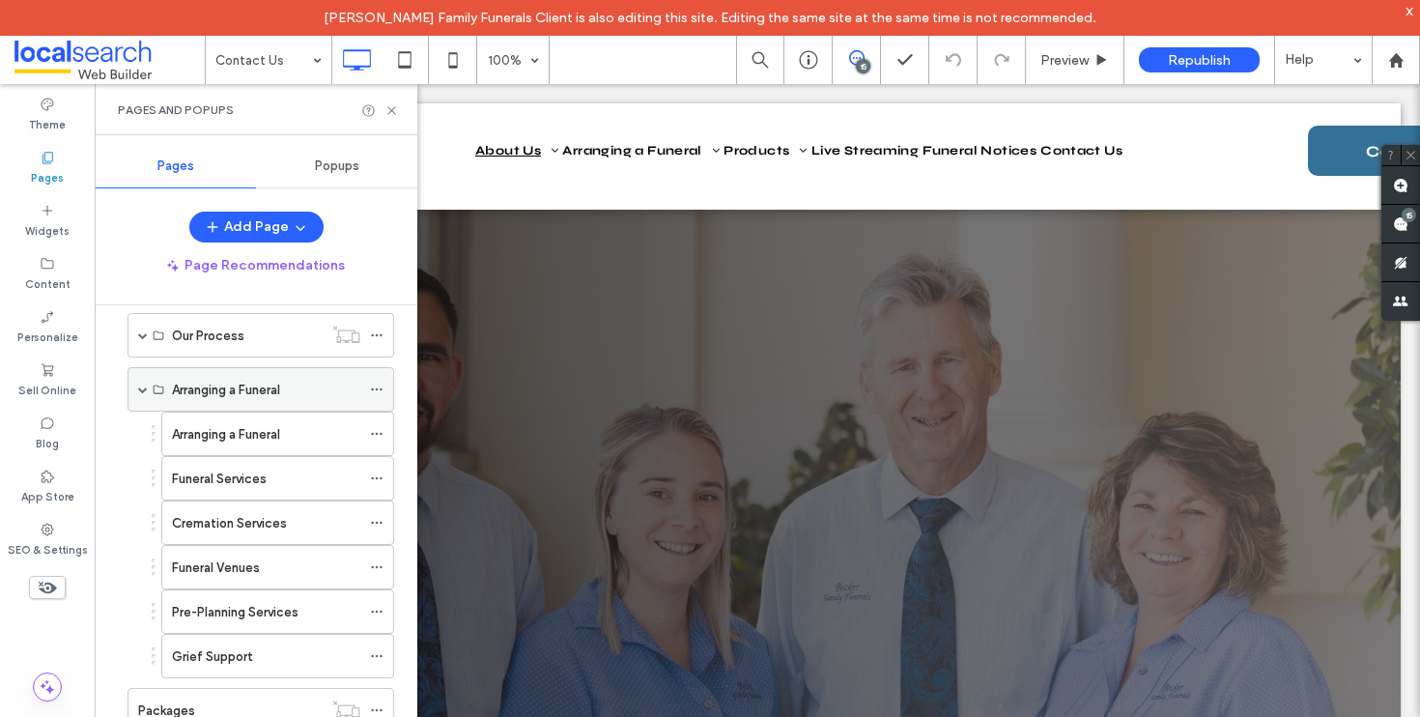
scroll to position [486, 0]
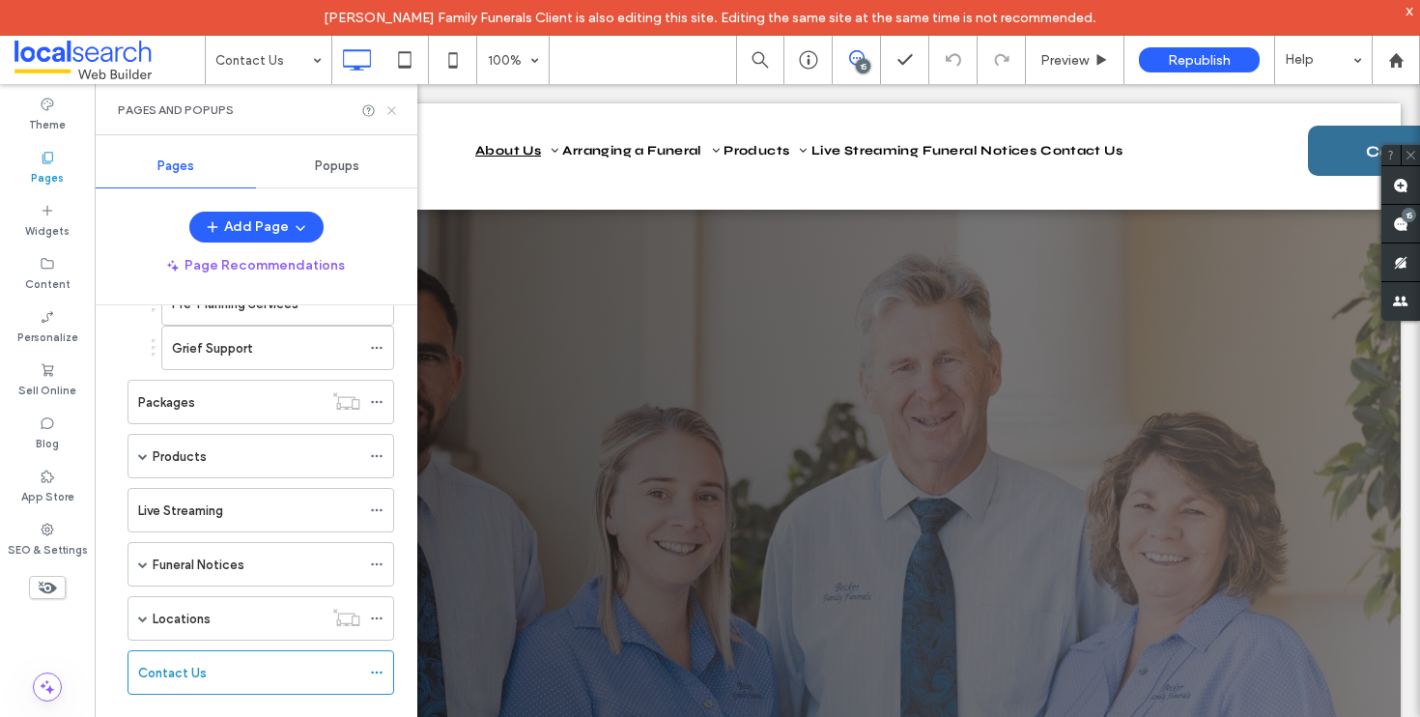
click at [392, 110] on use at bounding box center [391, 110] width 8 height 8
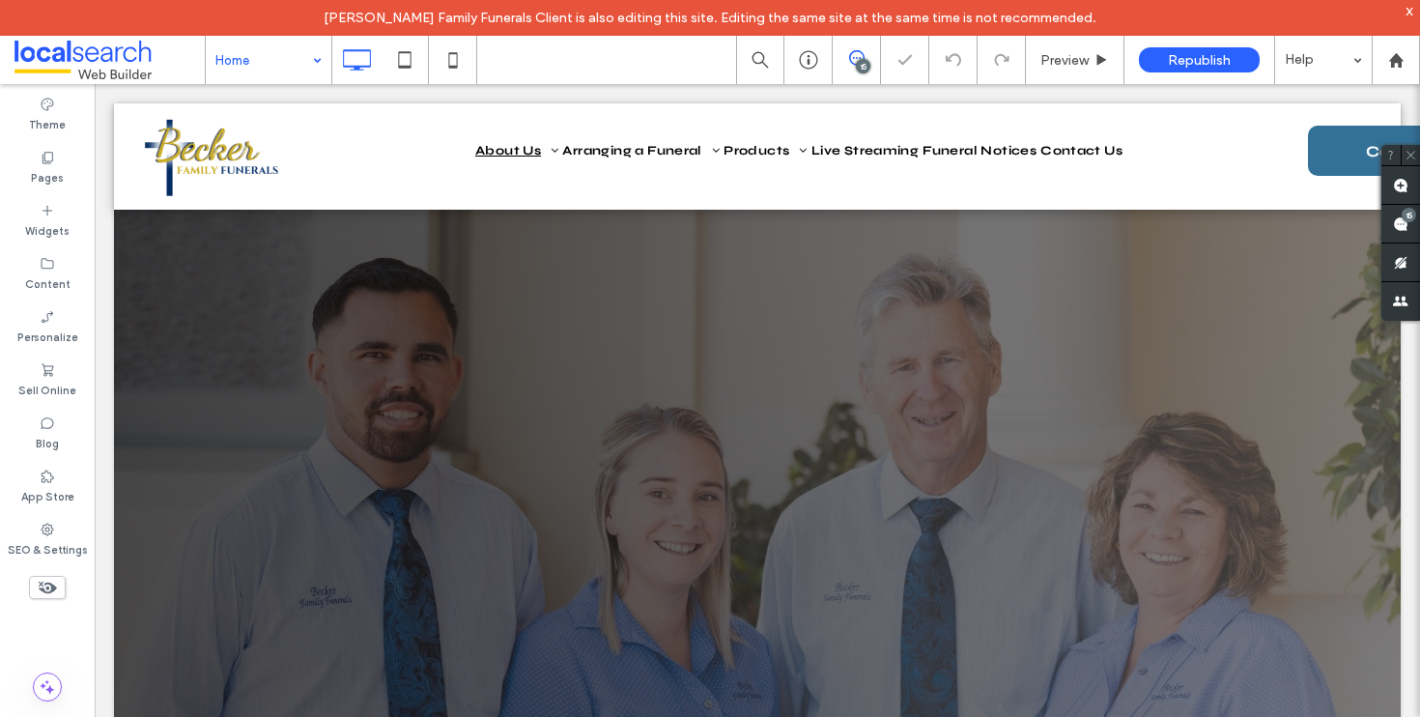
click at [858, 53] on icon at bounding box center [856, 57] width 15 height 15
click at [859, 60] on div "15" at bounding box center [863, 66] width 14 height 14
click at [1399, 186] on use at bounding box center [1400, 185] width 15 height 15
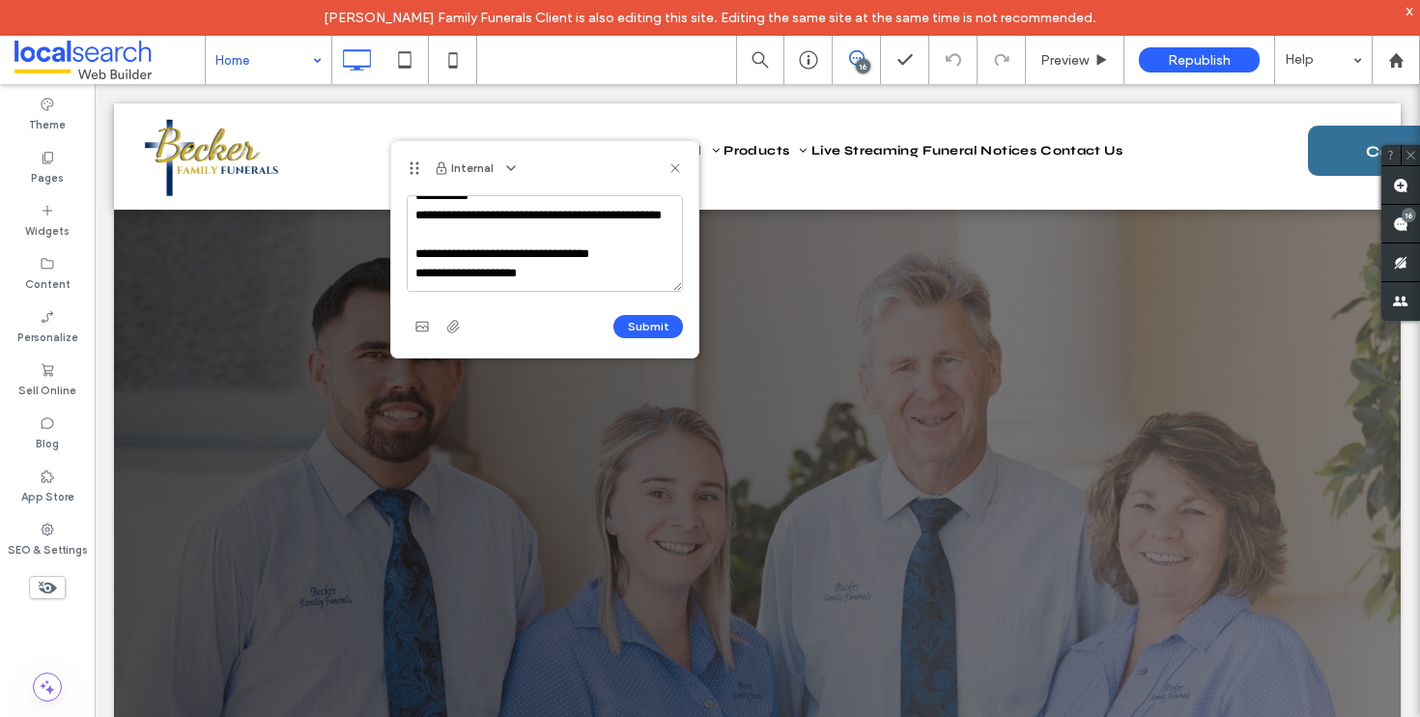
scroll to position [46, 0]
type textarea "**********"
click at [658, 328] on button "Submit" at bounding box center [649, 326] width 70 height 23
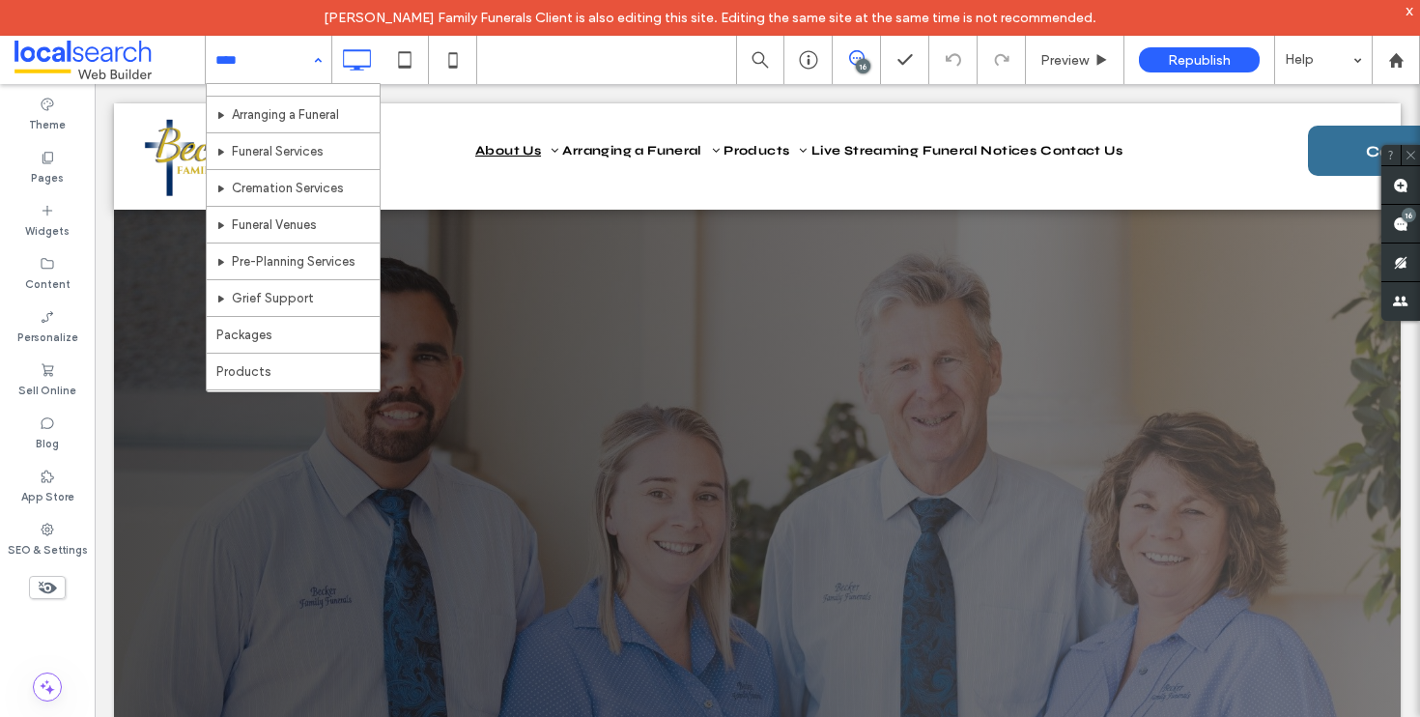
scroll to position [101, 0]
click at [324, 69] on div "Home About Us Resources Arranging a Funeral Funeral Services Cremation Services…" at bounding box center [269, 60] width 126 height 48
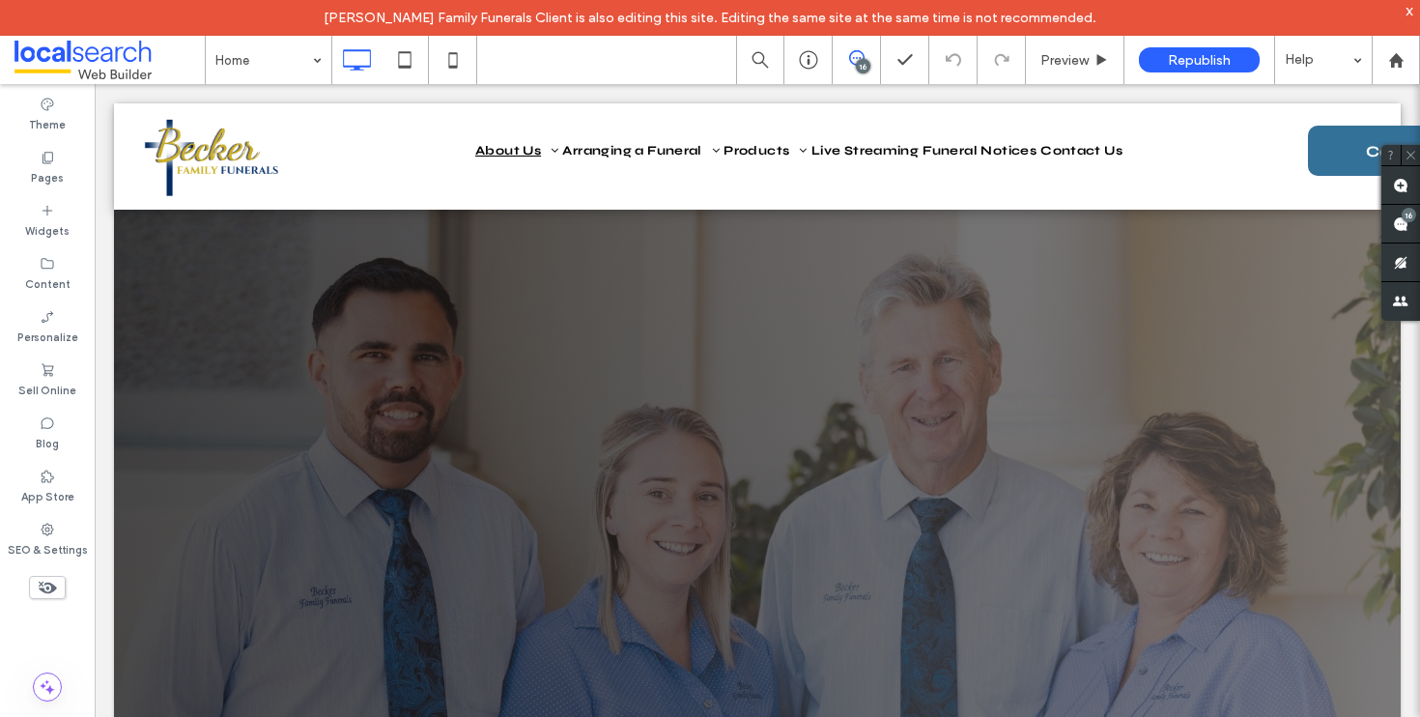
click at [853, 62] on icon at bounding box center [856, 57] width 15 height 15
click at [864, 60] on div "16" at bounding box center [863, 66] width 14 height 14
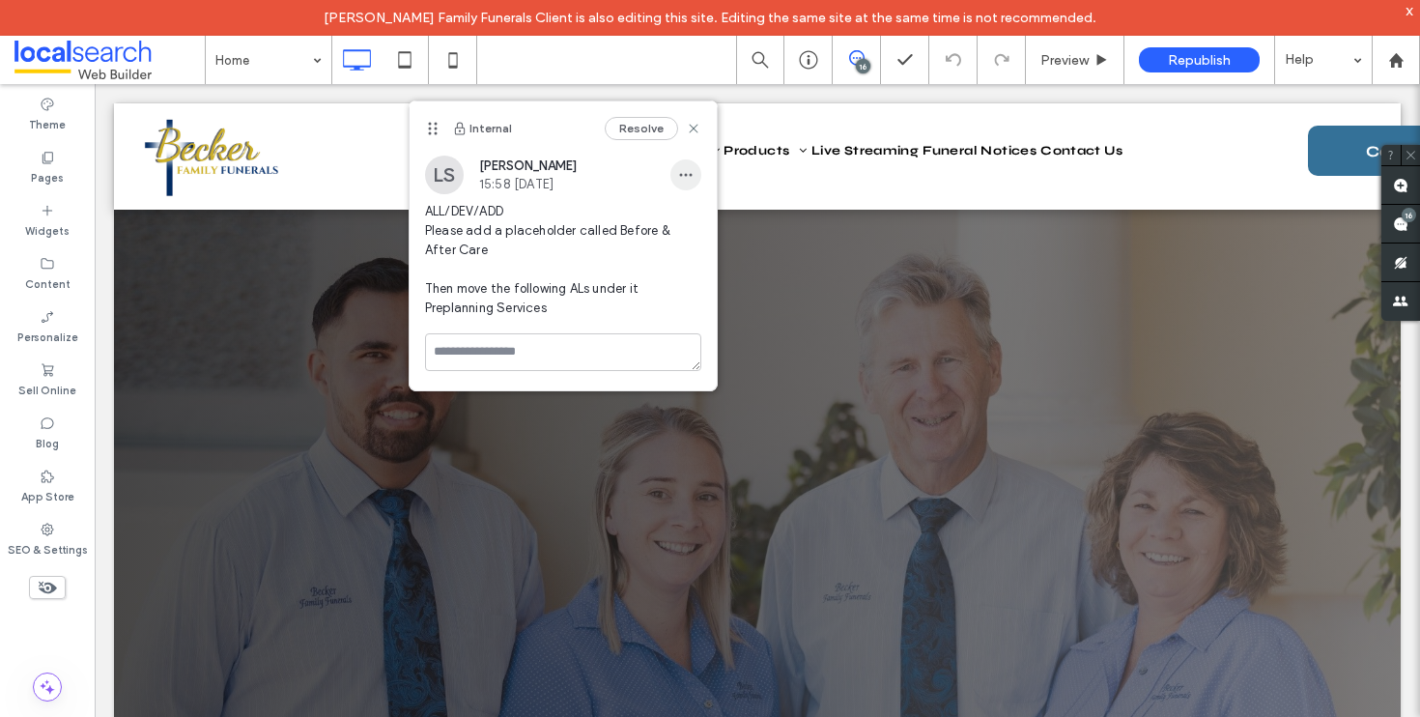
click at [692, 176] on use "button" at bounding box center [685, 175] width 13 height 3
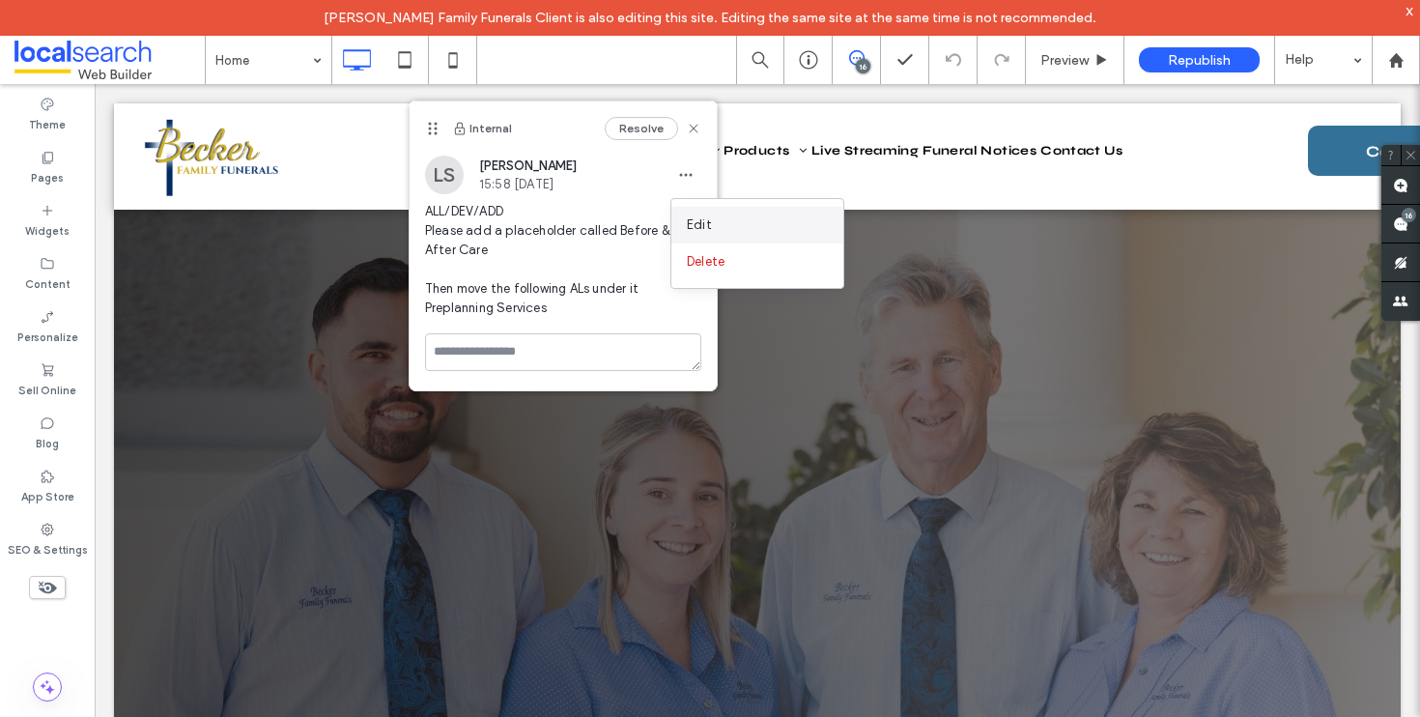
click at [700, 211] on div "Edit" at bounding box center [758, 225] width 172 height 37
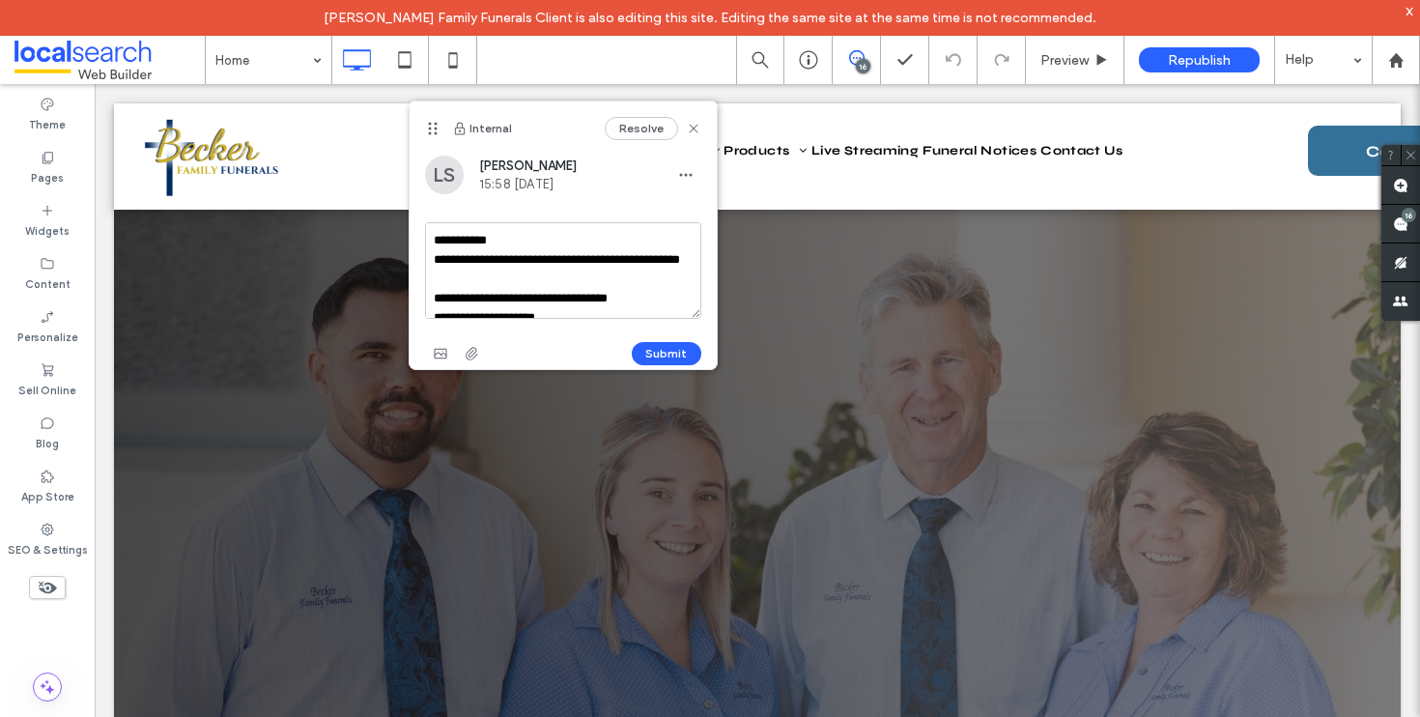
scroll to position [56, 0]
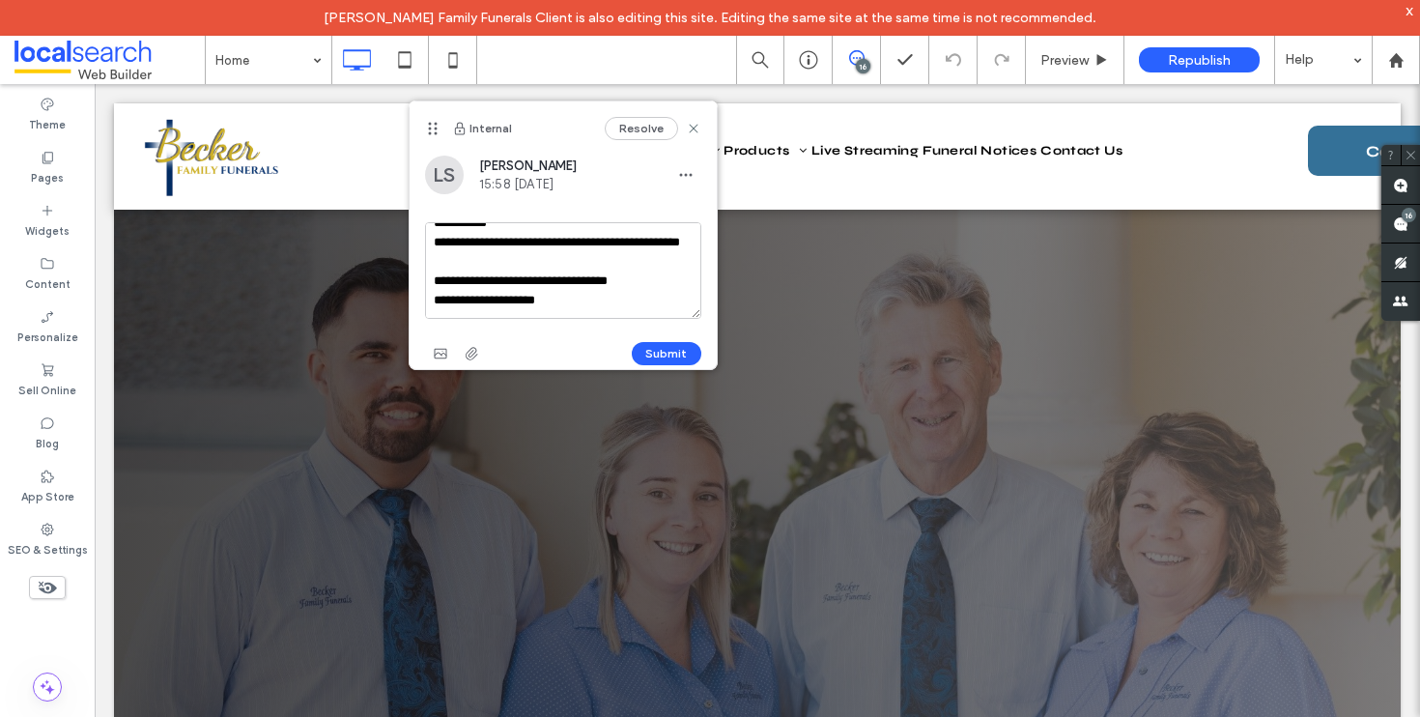
click at [459, 285] on textarea "**********" at bounding box center [563, 270] width 276 height 97
type textarea "**********"
click at [677, 346] on button "Submit" at bounding box center [667, 353] width 70 height 23
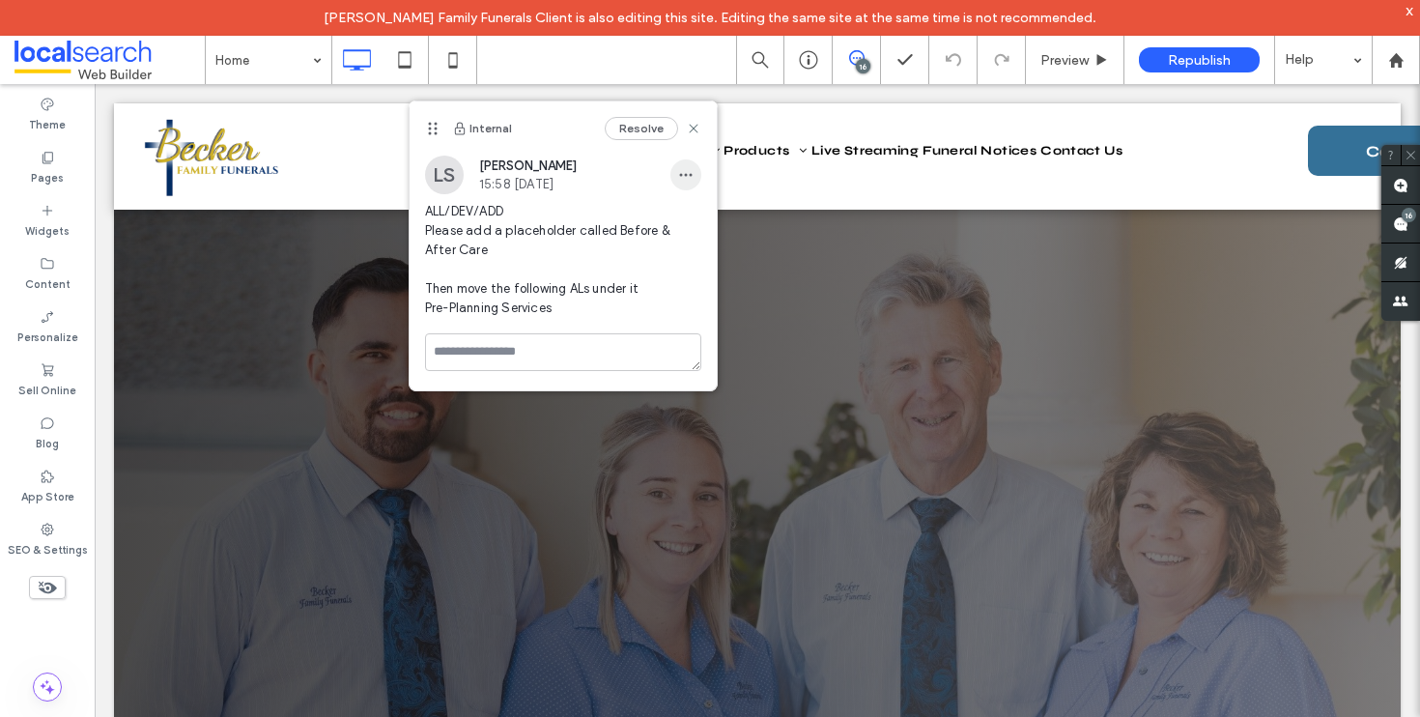
click at [682, 178] on icon "button" at bounding box center [685, 174] width 15 height 15
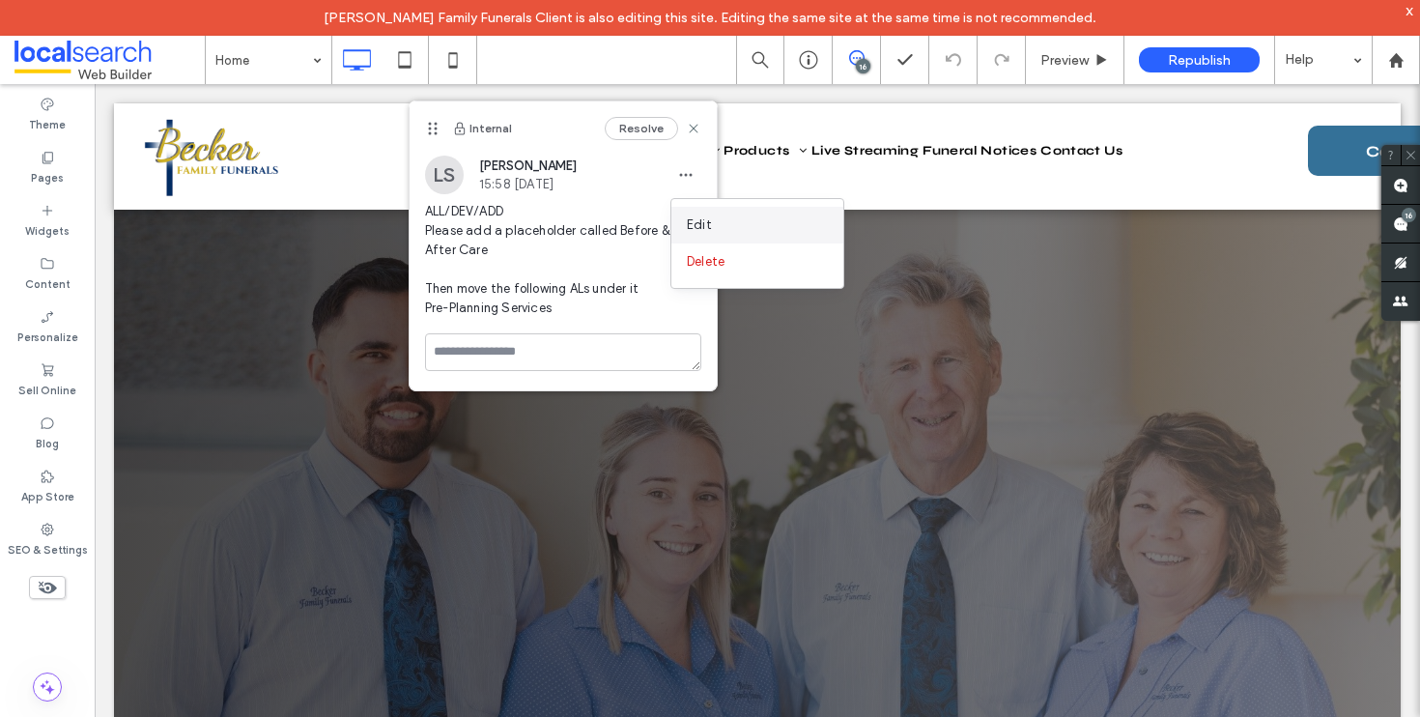
click at [692, 214] on div "Edit" at bounding box center [758, 225] width 172 height 37
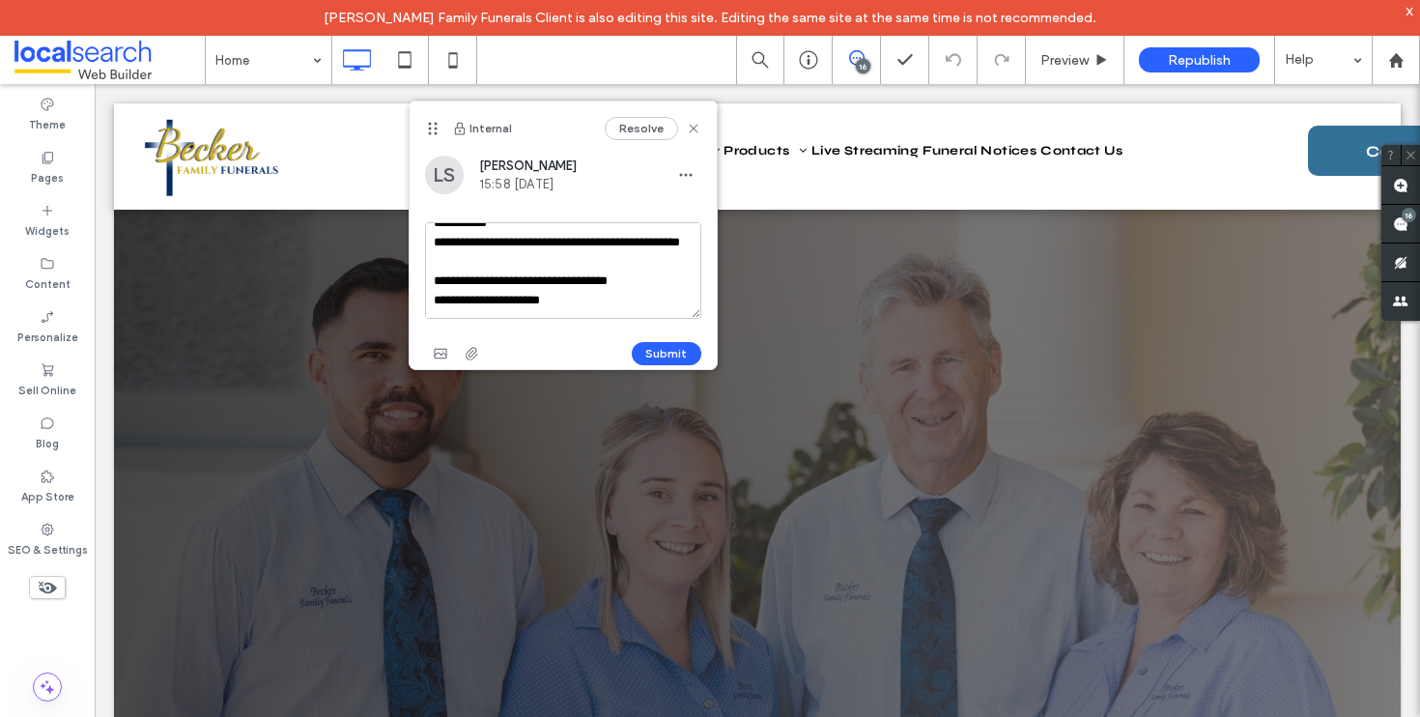
click at [611, 288] on textarea "**********" at bounding box center [563, 270] width 276 height 97
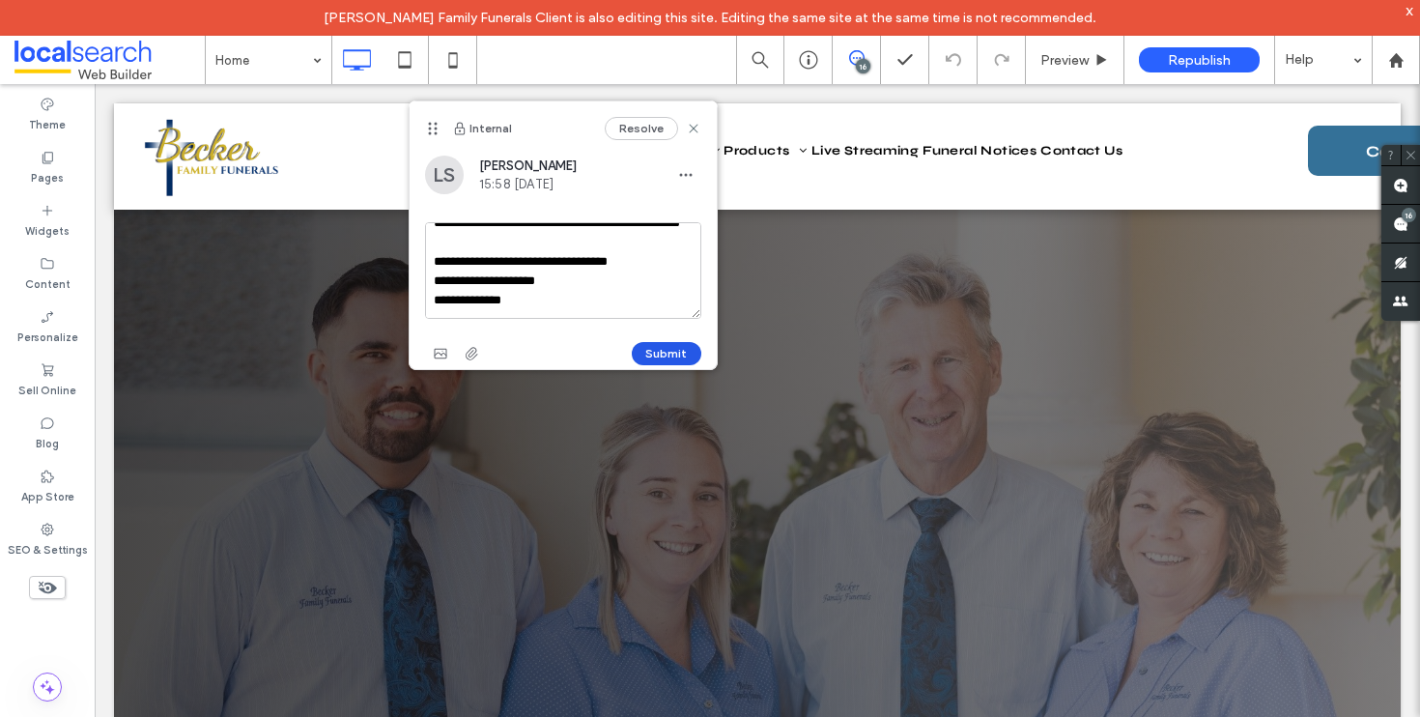
type textarea "**********"
click at [669, 357] on button "Submit" at bounding box center [667, 353] width 70 height 23
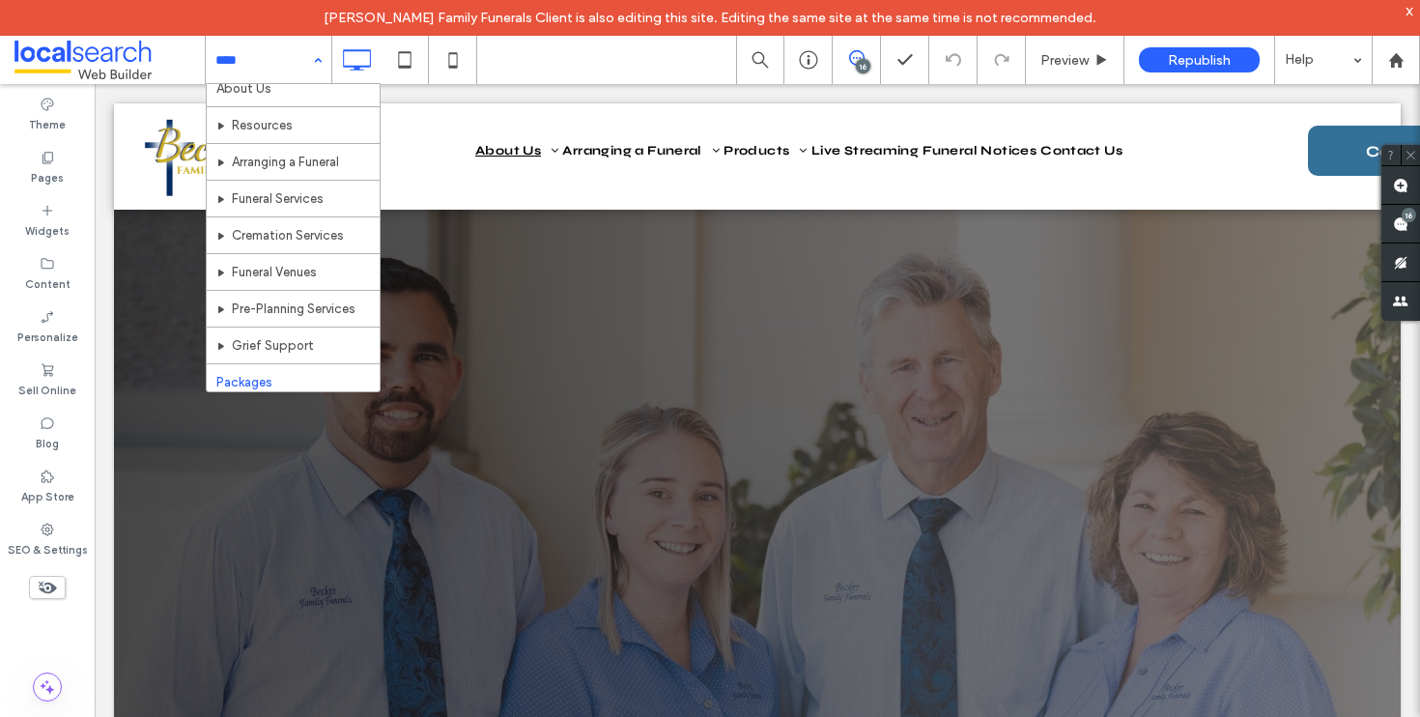
scroll to position [167, 0]
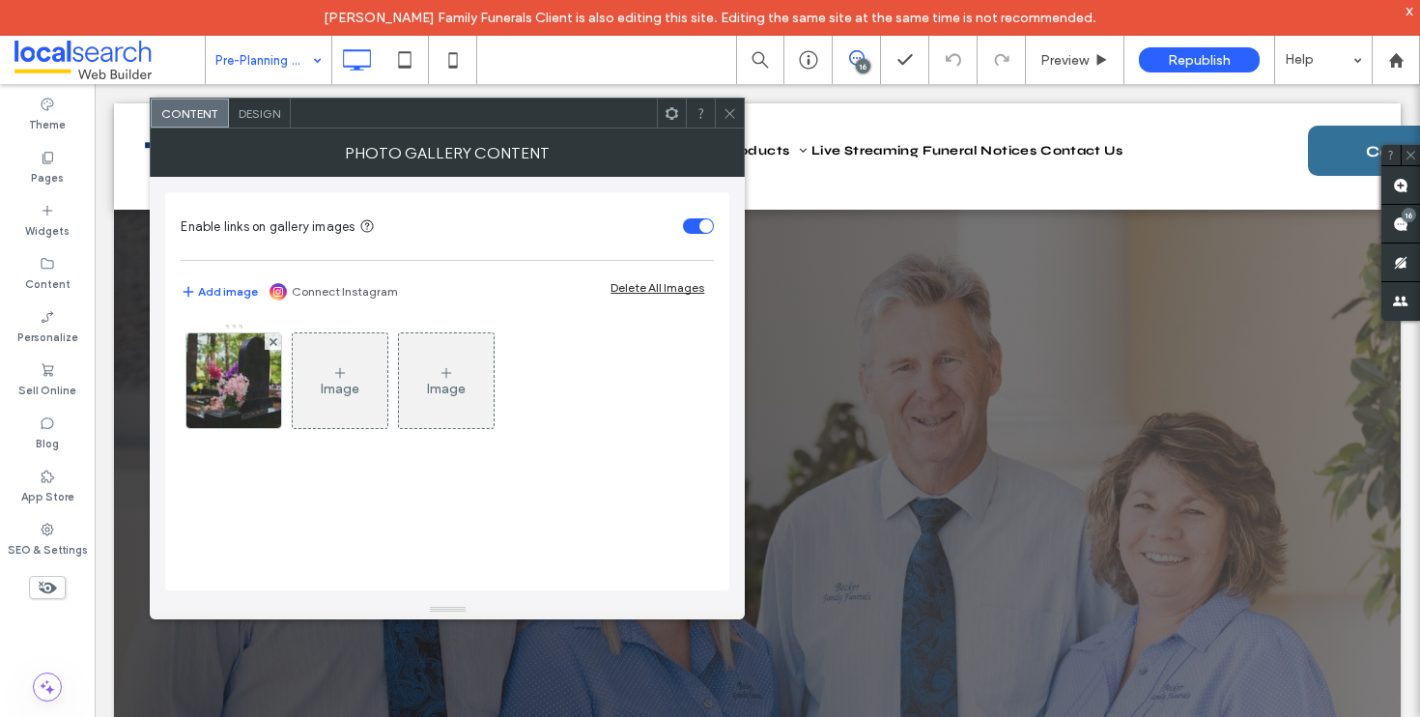
click at [726, 112] on icon at bounding box center [730, 113] width 14 height 14
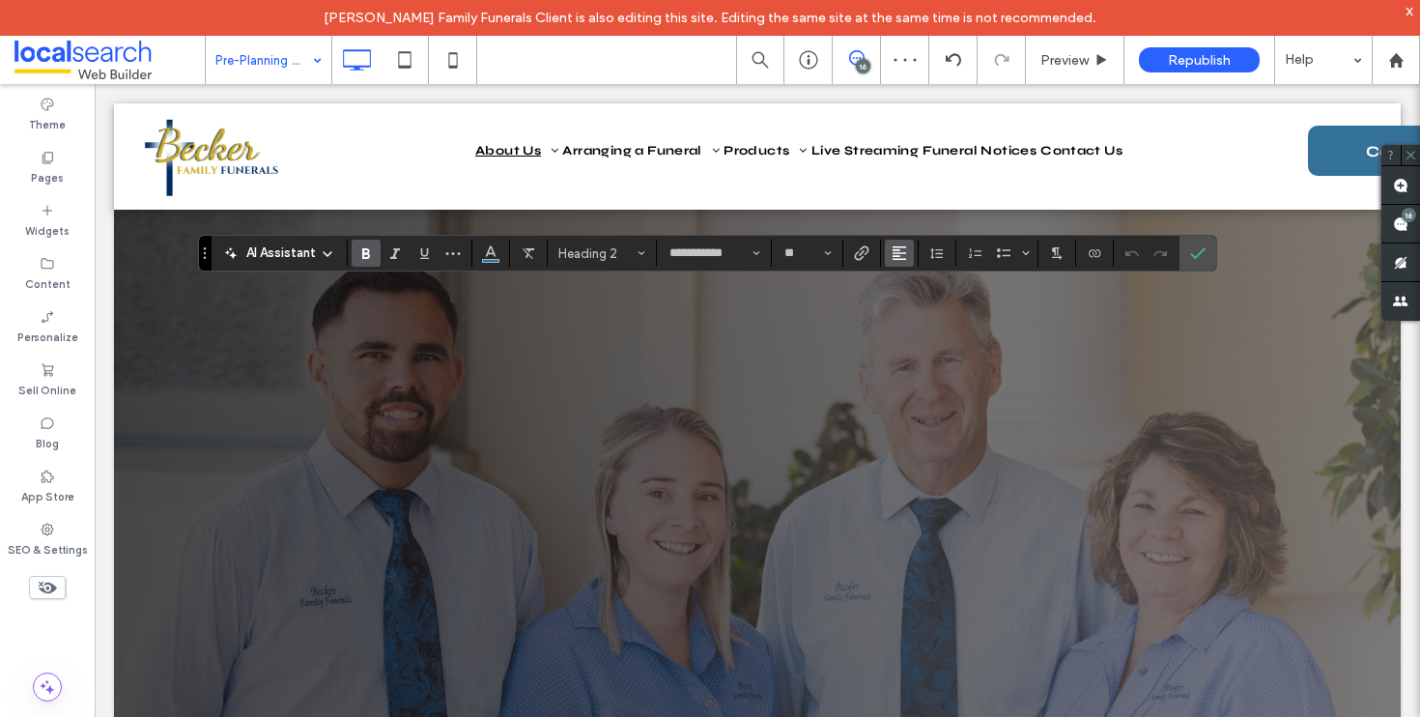
click at [893, 247] on use "Alignment" at bounding box center [900, 253] width 14 height 14
click at [923, 303] on label "ui.textEditor.alignment.center" at bounding box center [919, 313] width 68 height 28
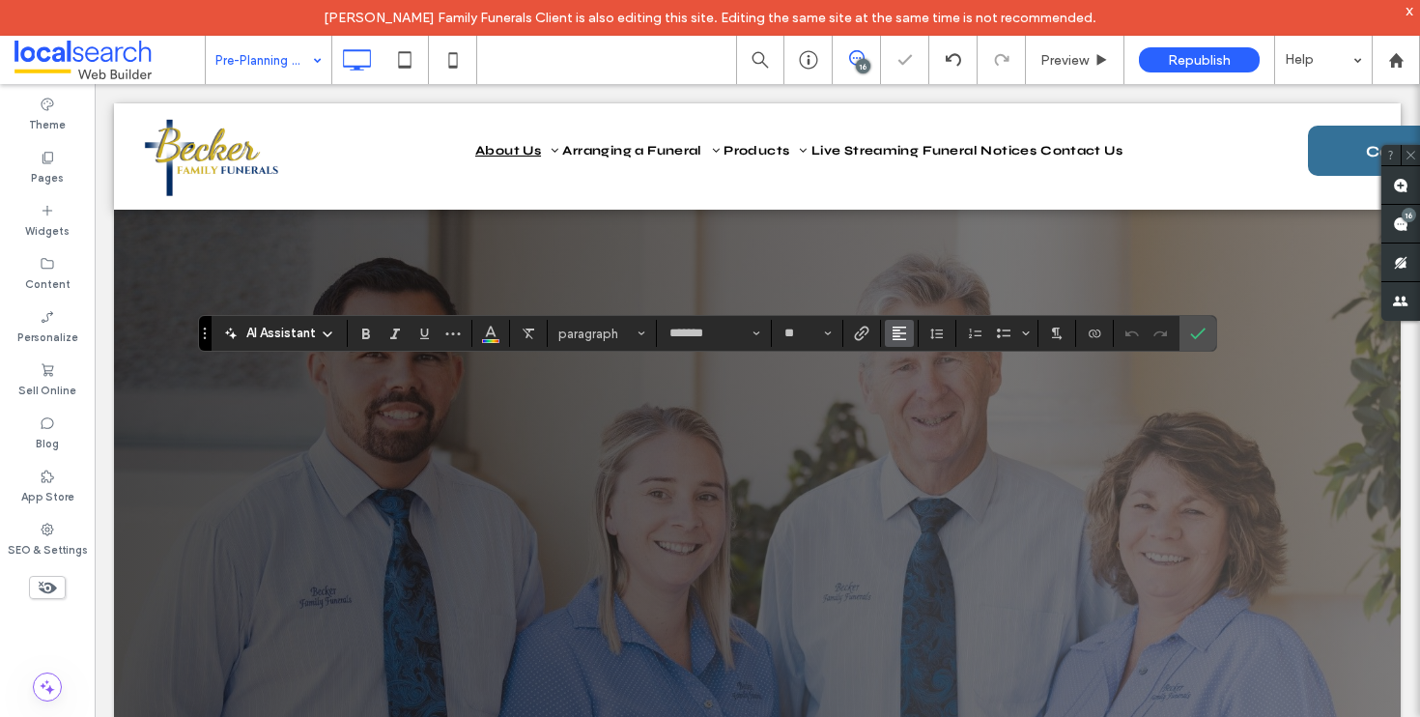
click at [897, 327] on use "Alignment" at bounding box center [900, 334] width 14 height 14
click at [900, 398] on span "ui.textEditor.alignment.center" at bounding box center [896, 393] width 9 height 28
click at [1199, 328] on icon "Confirm" at bounding box center [1197, 333] width 15 height 15
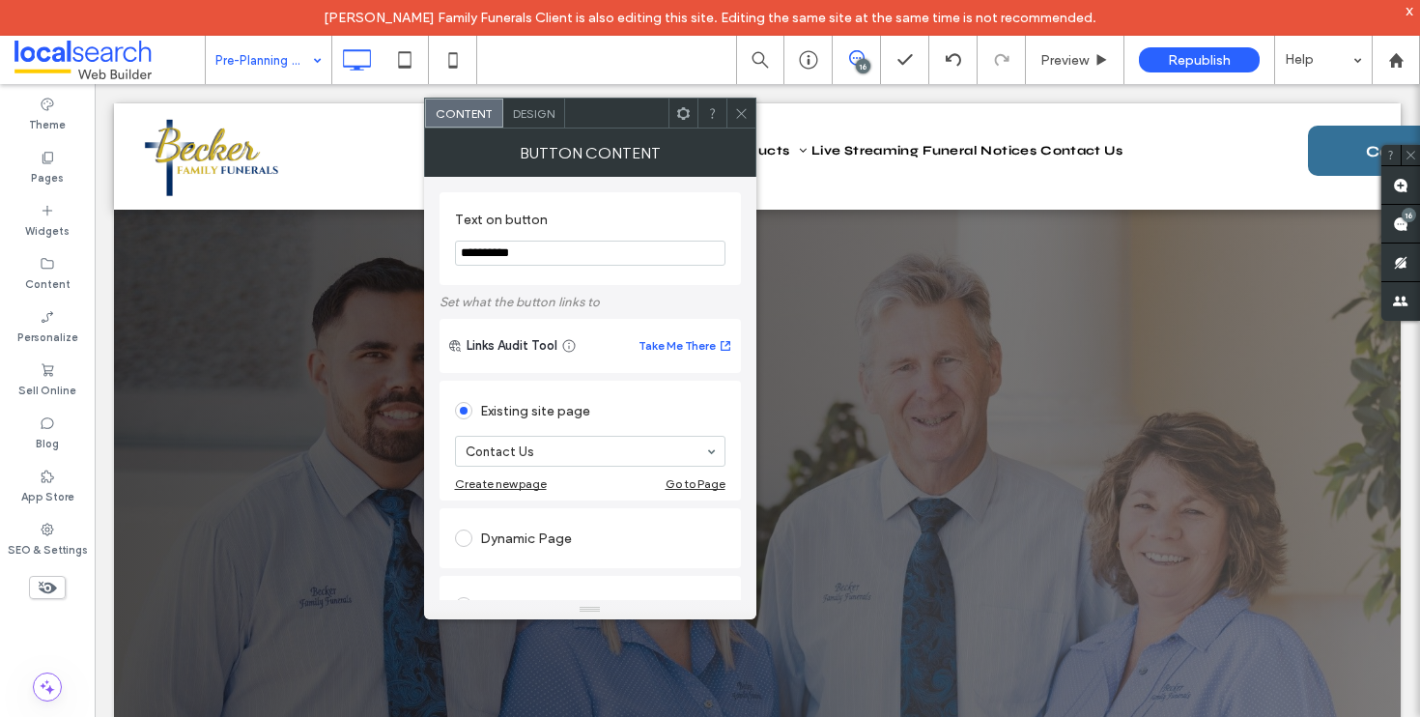
click at [750, 112] on div at bounding box center [741, 113] width 29 height 29
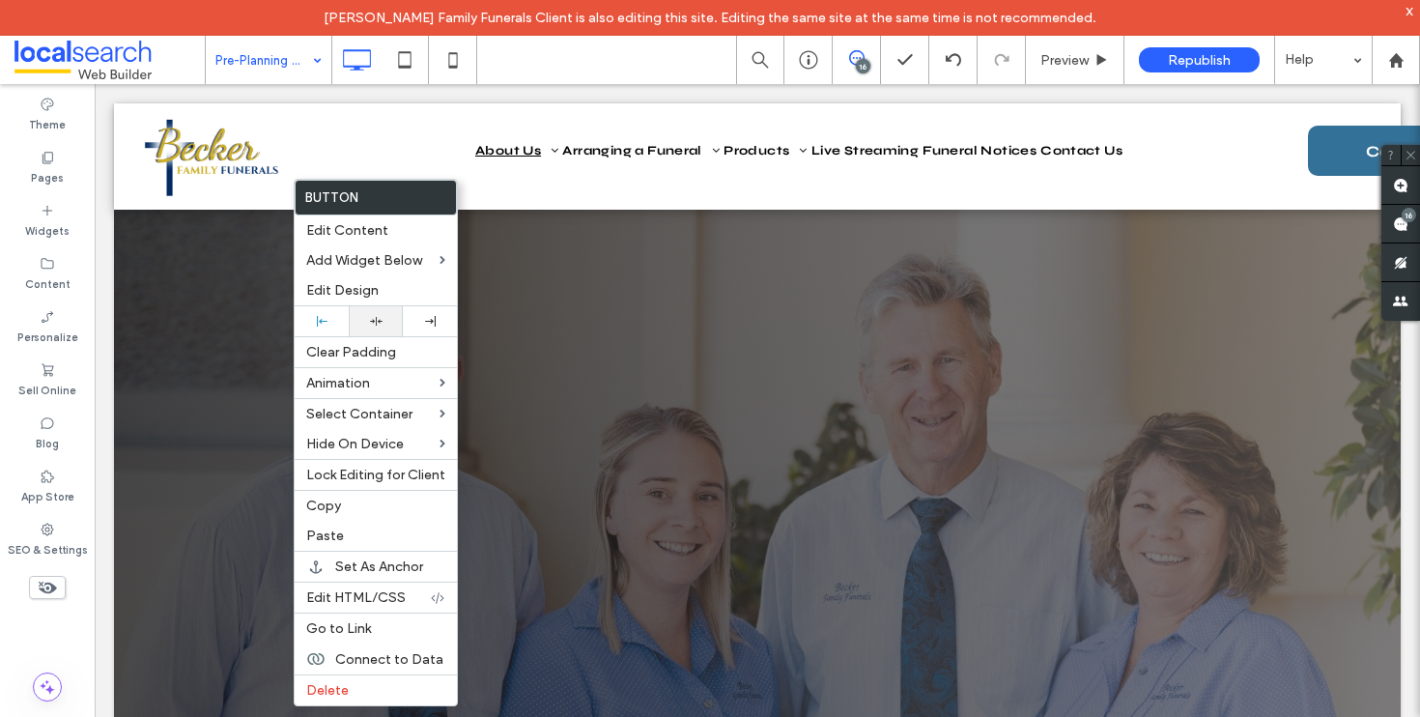
click at [374, 313] on div at bounding box center [376, 321] width 54 height 30
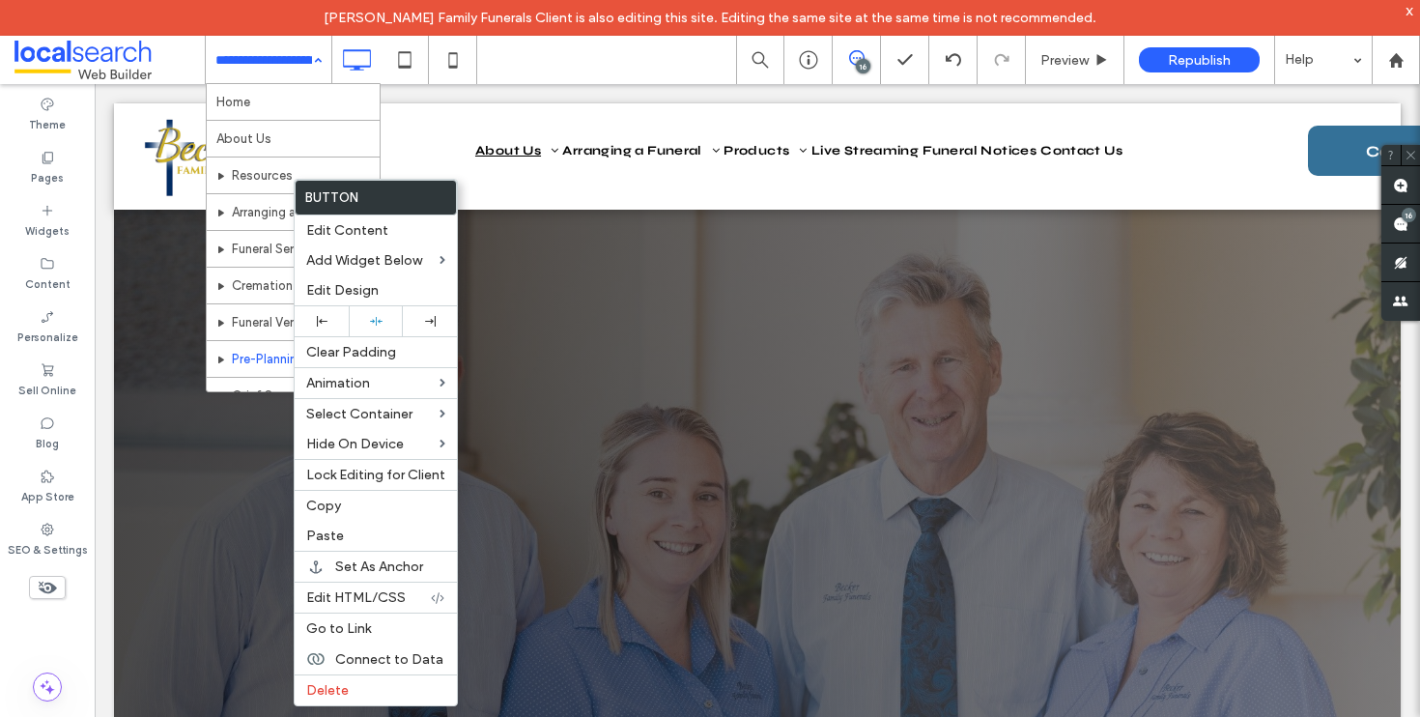
click at [330, 61] on div "Home About Us Resources Arranging a Funeral Funeral Services Cremation Services…" at bounding box center [269, 60] width 126 height 48
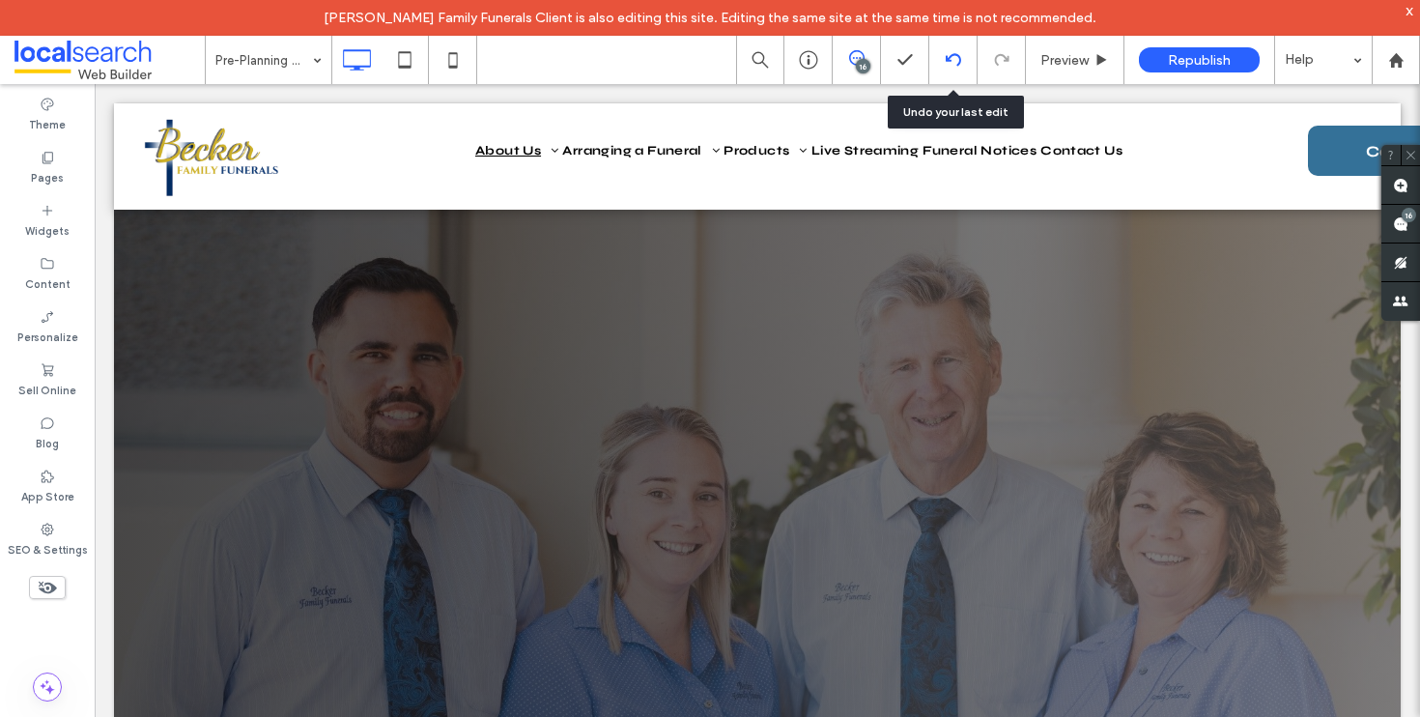
click at [957, 56] on icon at bounding box center [953, 59] width 15 height 15
click at [951, 57] on icon at bounding box center [953, 59] width 15 height 15
click at [972, 55] on div at bounding box center [953, 59] width 47 height 15
click at [70, 240] on div "Widgets" at bounding box center [47, 220] width 95 height 53
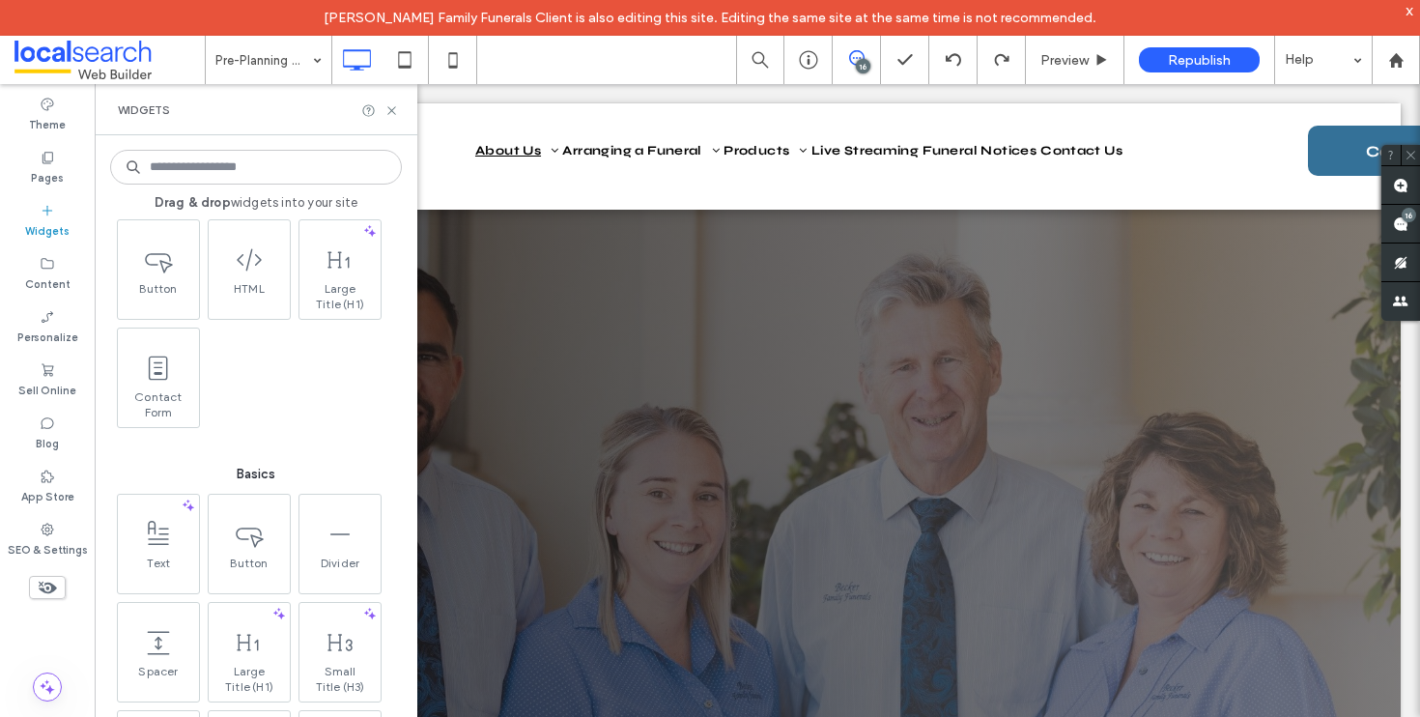
scroll to position [689, 0]
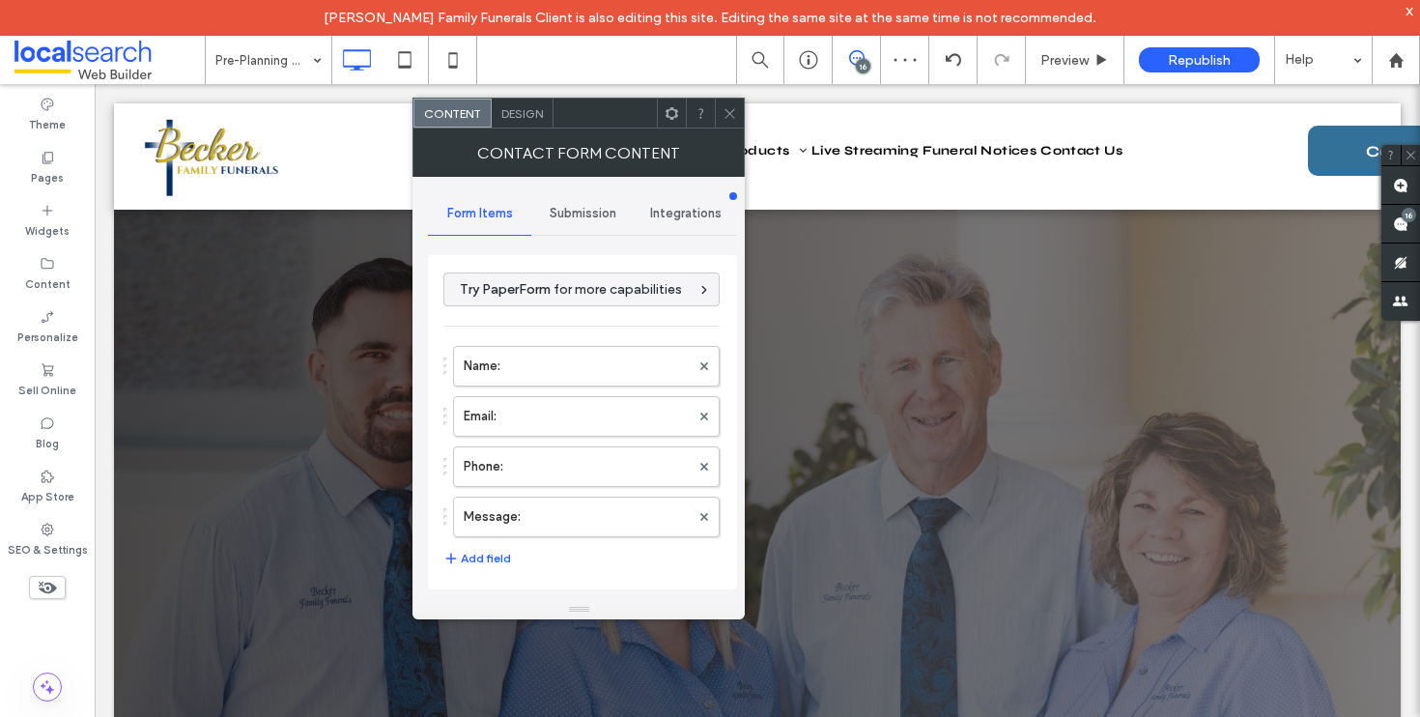
click at [530, 102] on div "Design" at bounding box center [523, 113] width 62 height 29
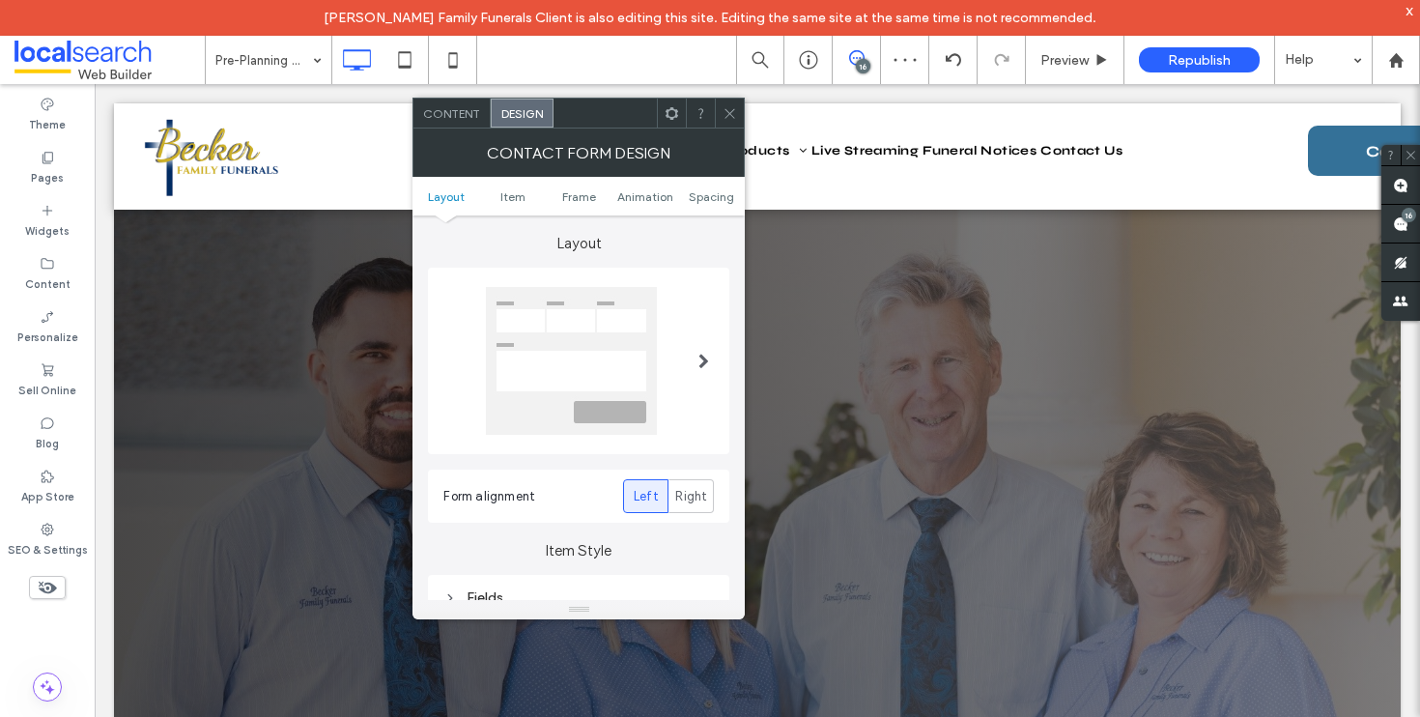
click at [439, 107] on span "Content" at bounding box center [451, 113] width 57 height 14
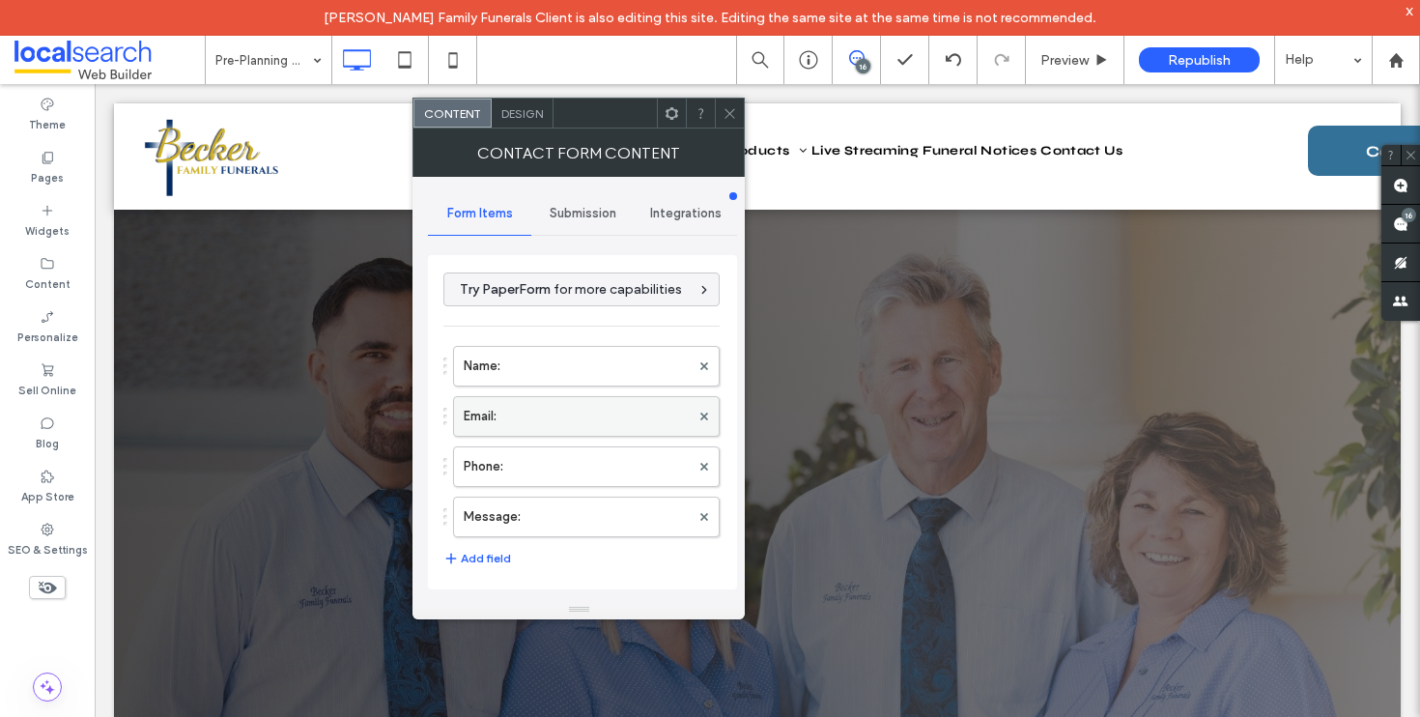
scroll to position [36, 0]
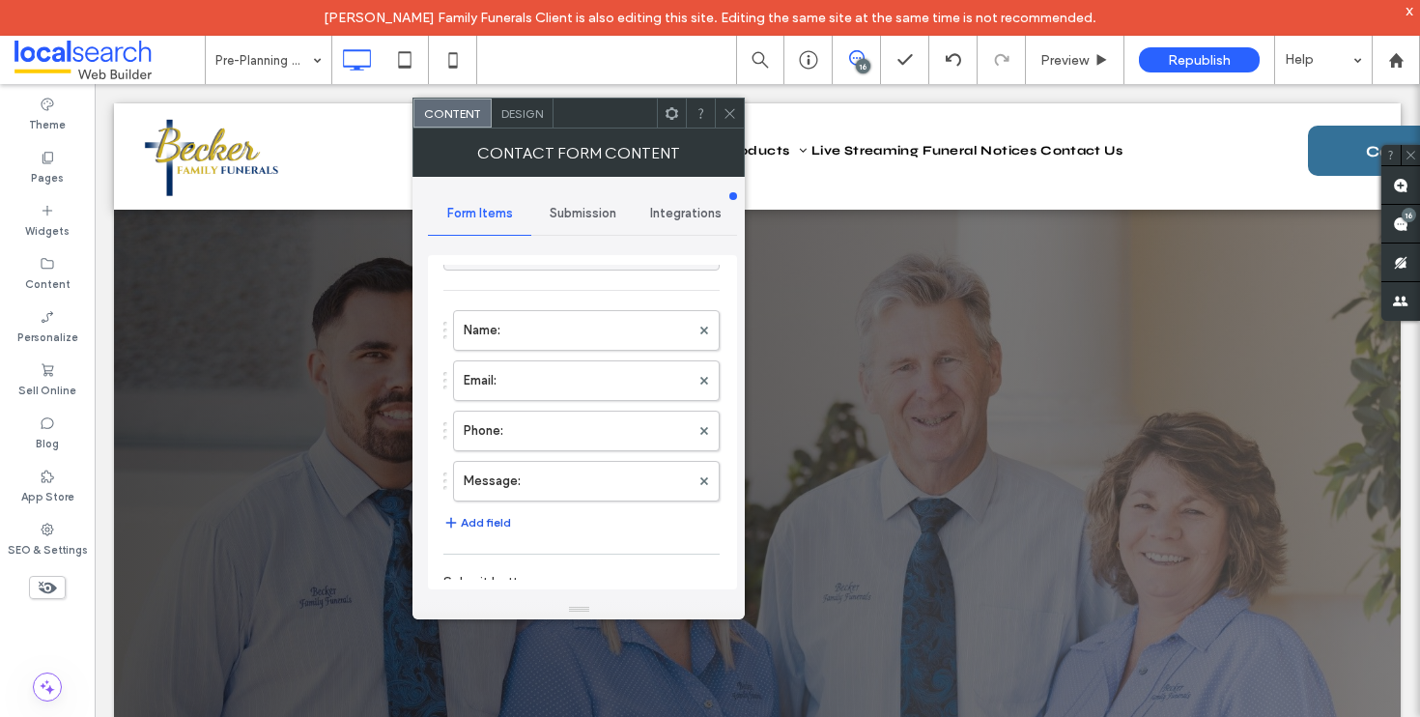
click at [482, 522] on button "Add field" at bounding box center [478, 522] width 68 height 23
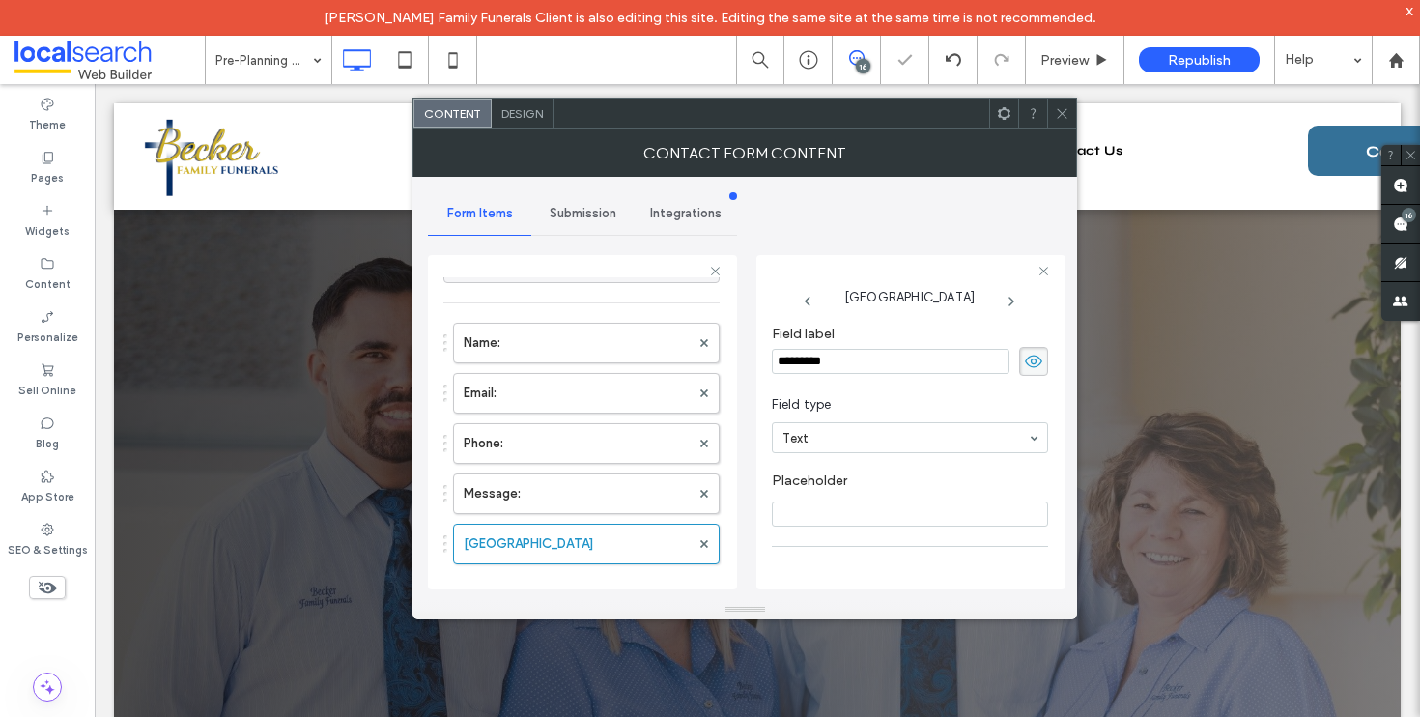
scroll to position [40, 0]
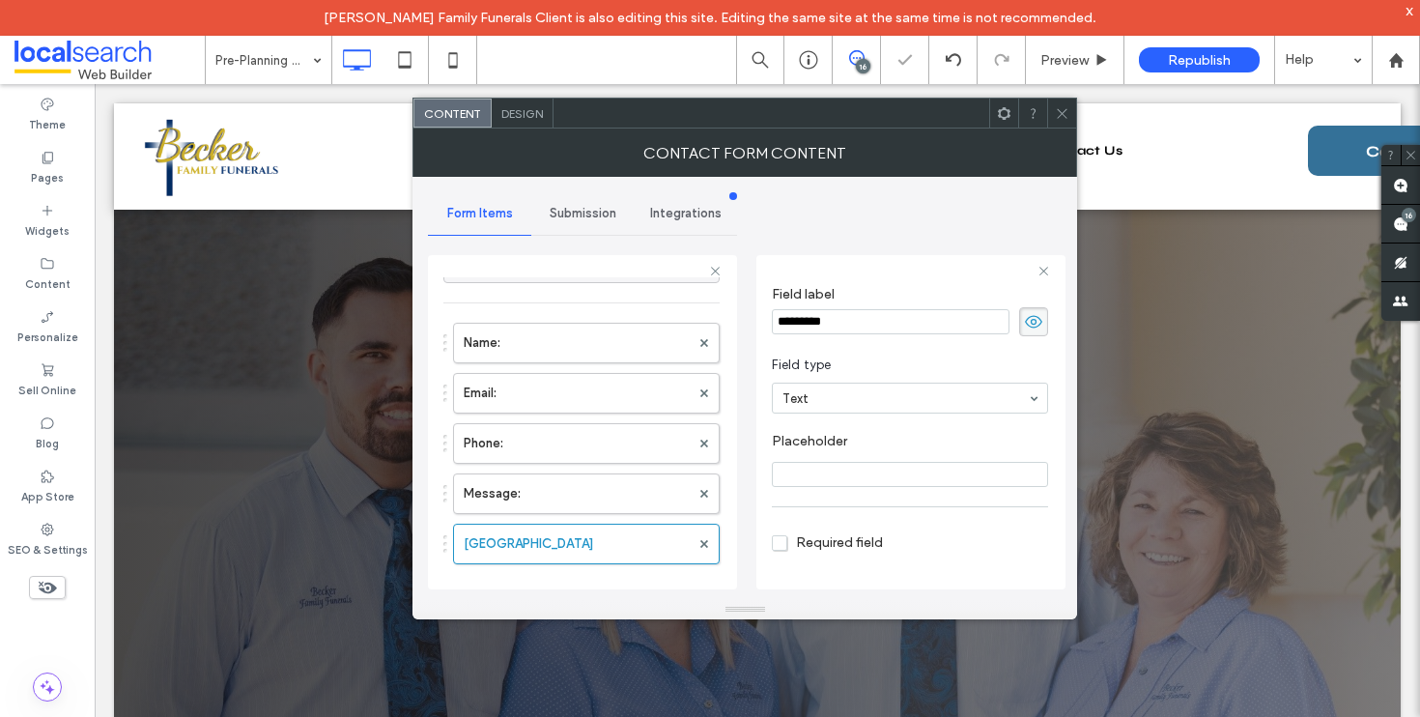
click at [853, 379] on section "Field type Text" at bounding box center [910, 384] width 276 height 77
click at [1065, 114] on icon at bounding box center [1062, 113] width 14 height 14
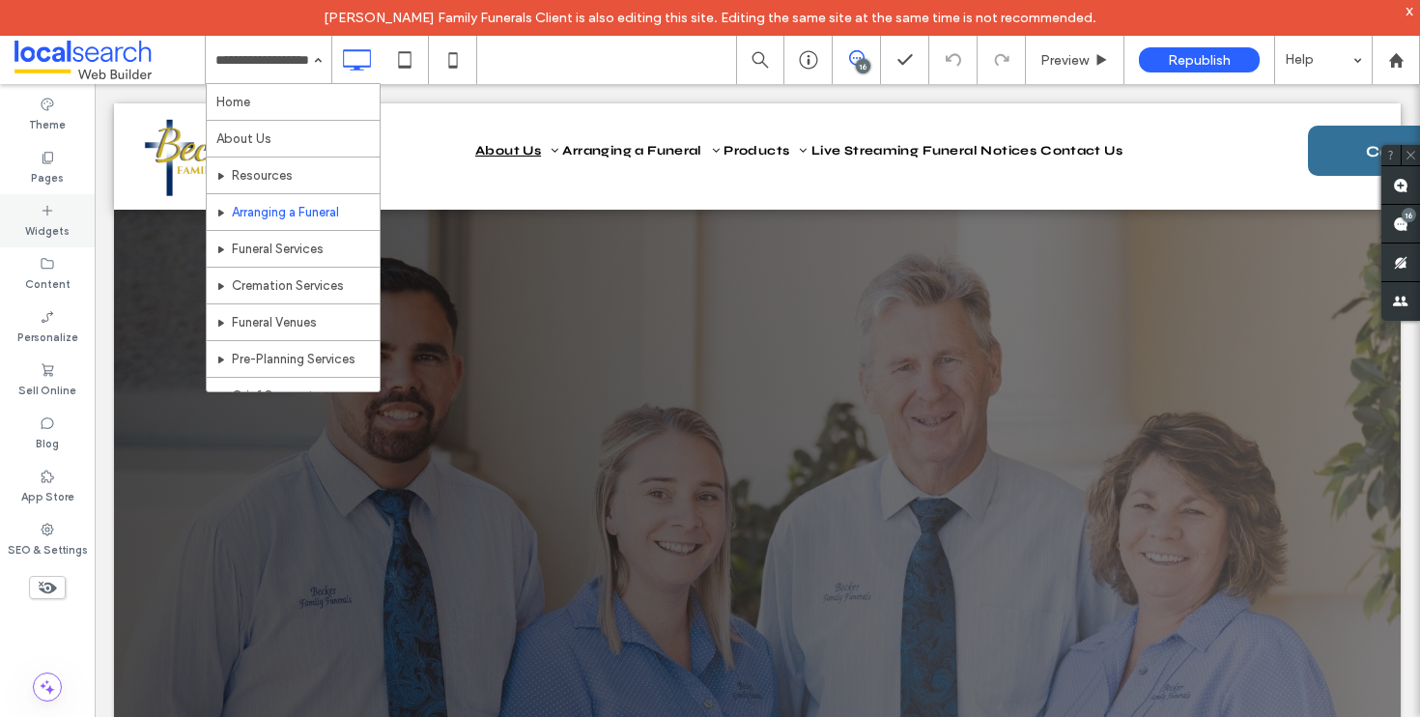
click at [30, 213] on div "Widgets" at bounding box center [47, 220] width 95 height 53
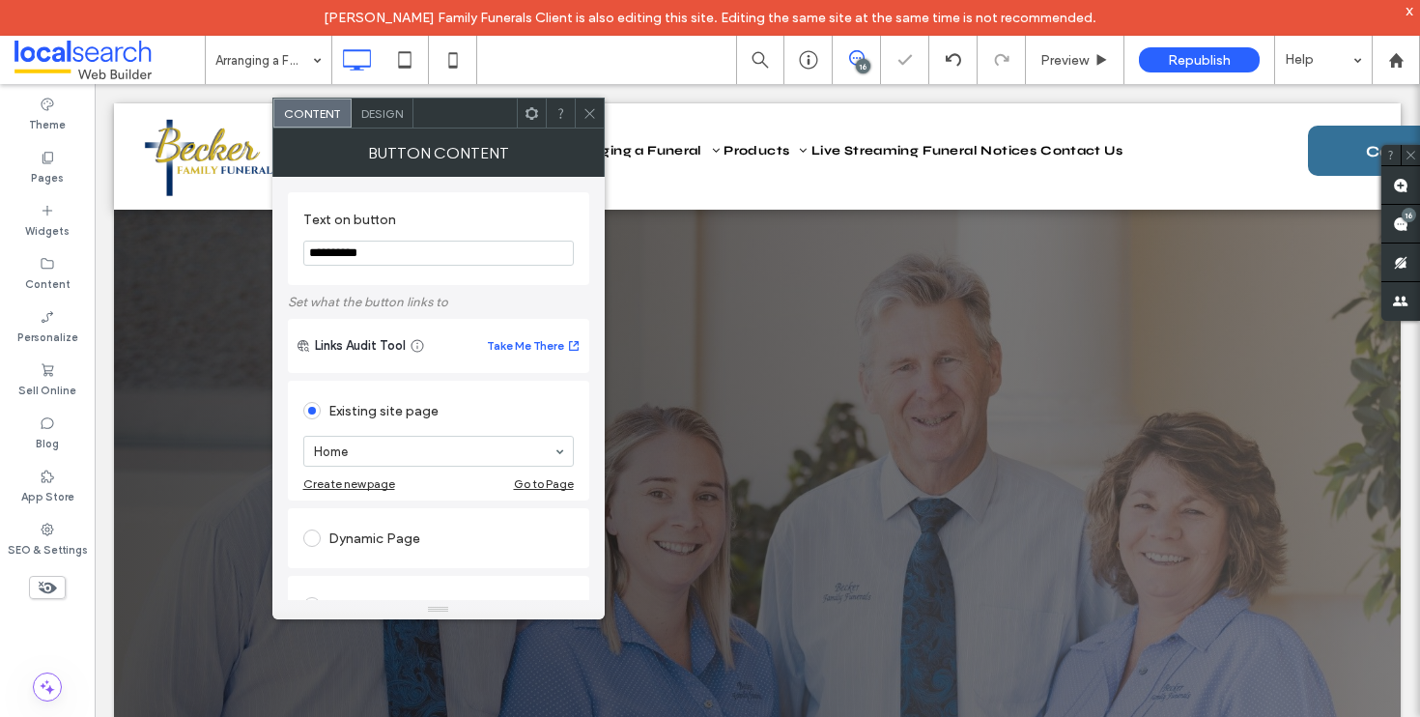
click at [587, 113] on icon at bounding box center [590, 113] width 14 height 14
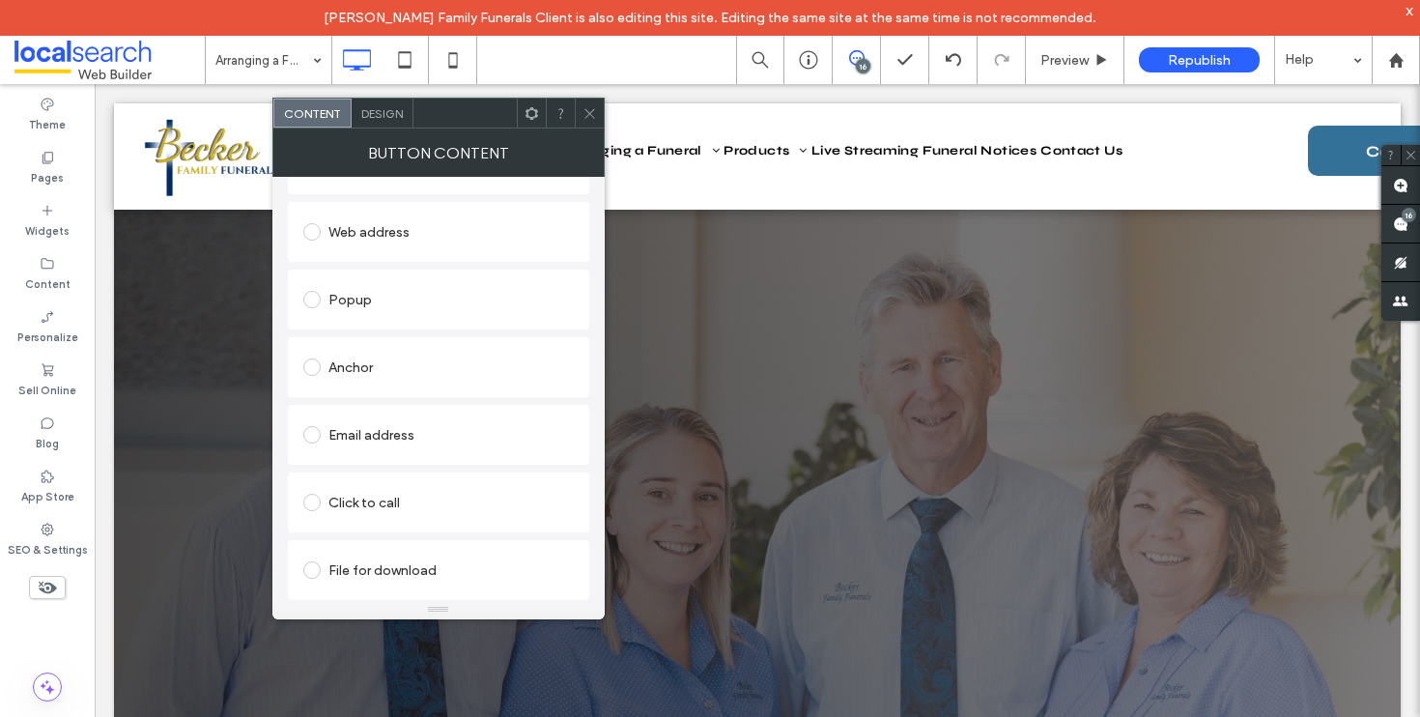
scroll to position [376, 0]
click at [595, 114] on icon at bounding box center [590, 113] width 14 height 14
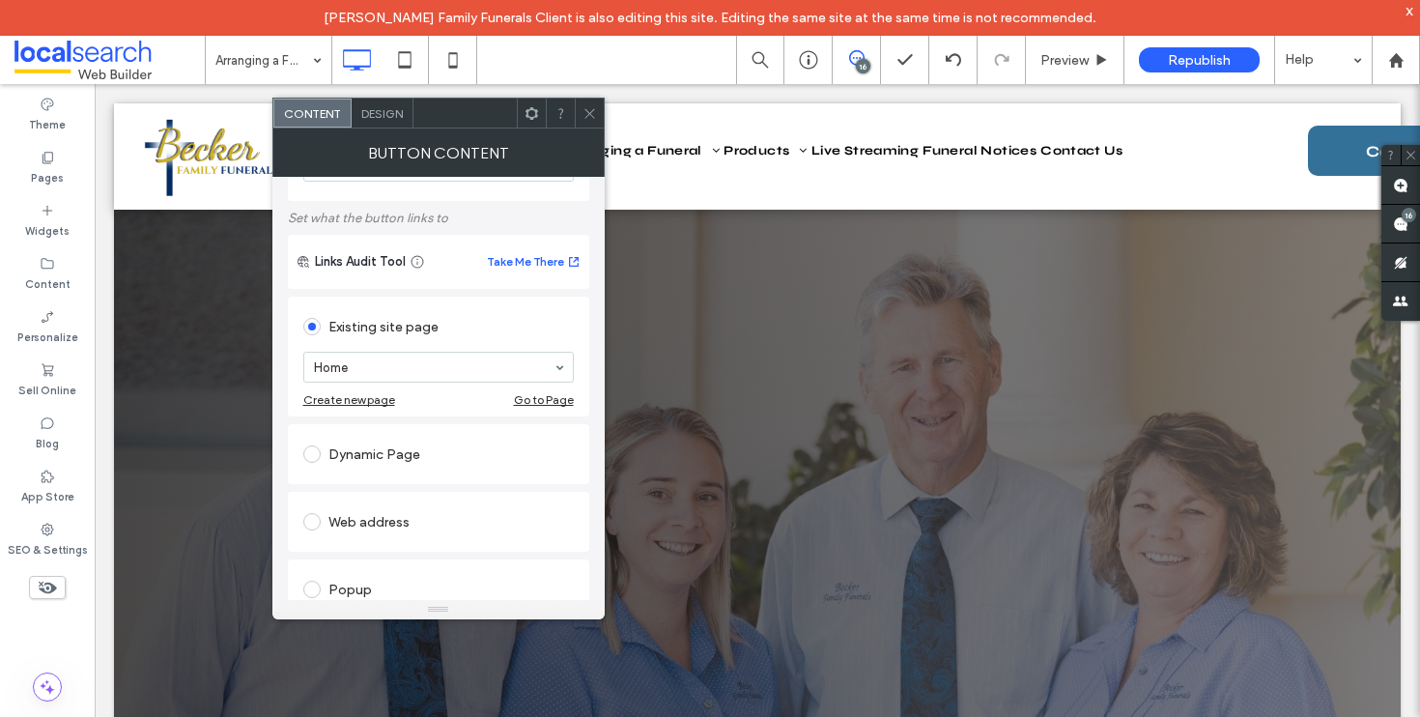
scroll to position [167, 0]
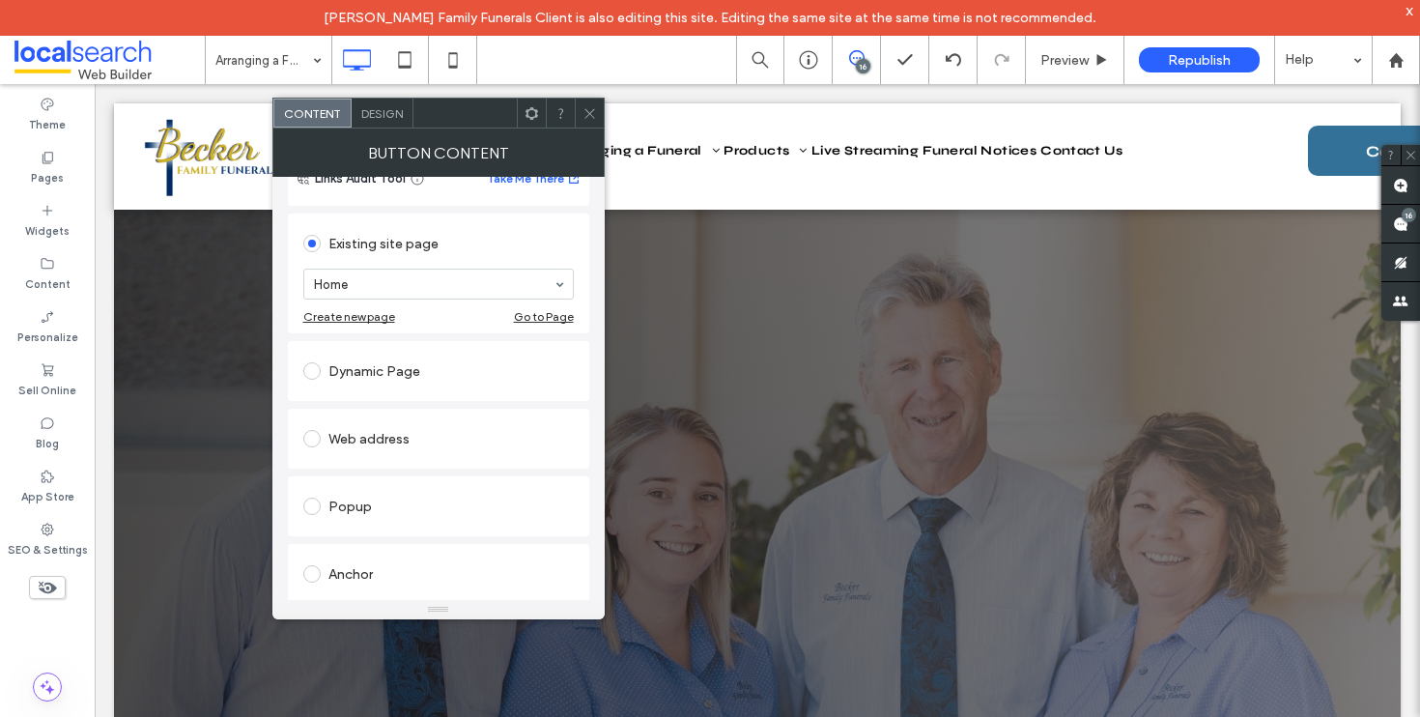
click at [583, 125] on span at bounding box center [590, 113] width 14 height 29
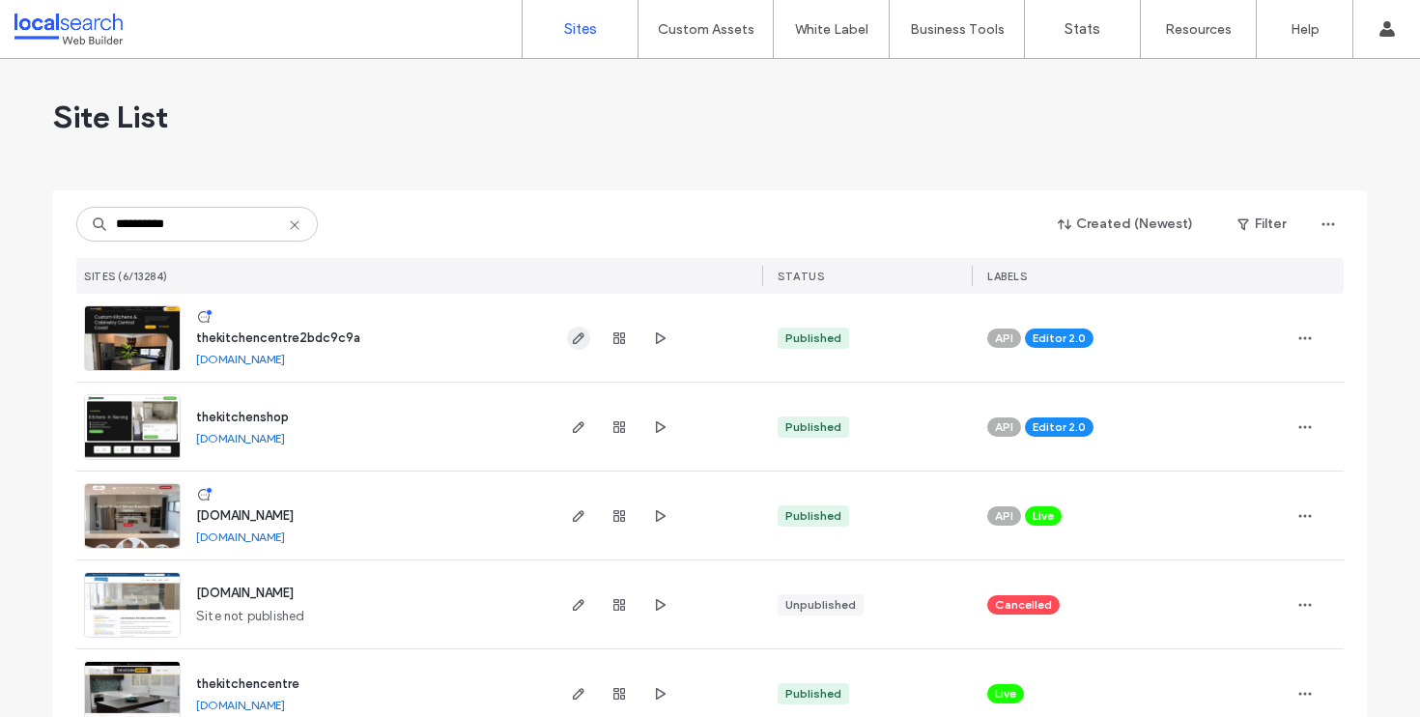
type input "**********"
click at [571, 337] on icon "button" at bounding box center [578, 337] width 15 height 15
